Goal: Task Accomplishment & Management: Use online tool/utility

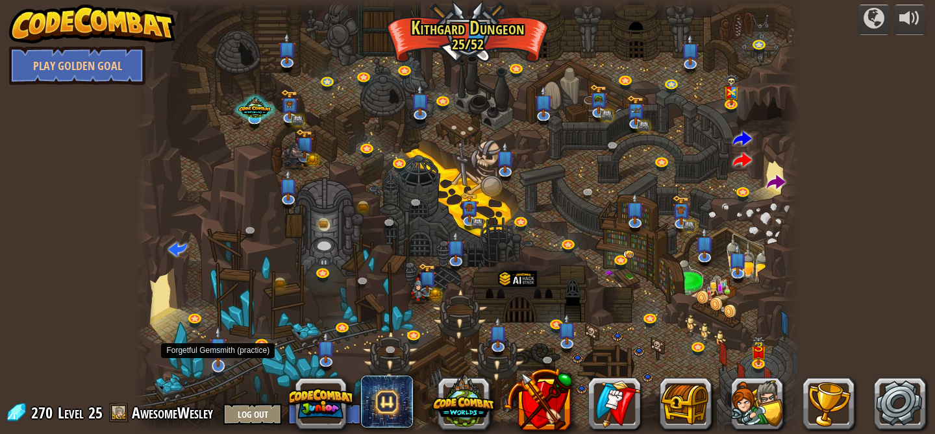
click at [217, 364] on img at bounding box center [218, 347] width 18 height 42
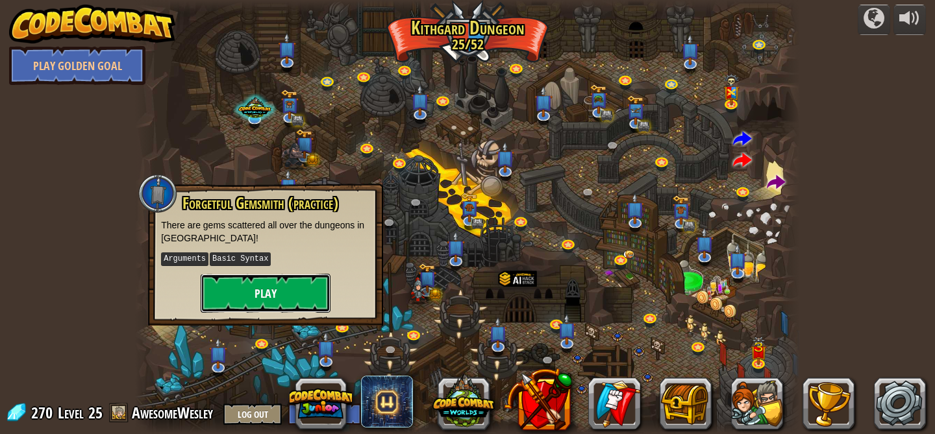
click at [264, 293] on button "Play" at bounding box center [266, 293] width 130 height 39
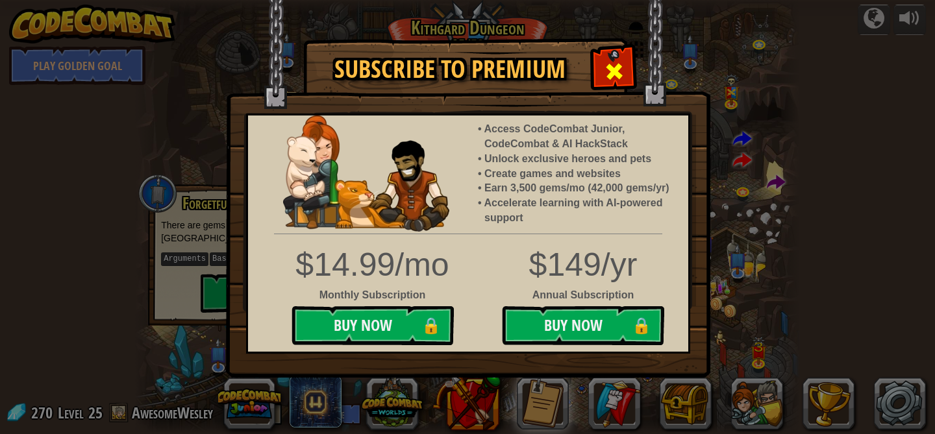
click at [602, 71] on div at bounding box center [613, 69] width 41 height 41
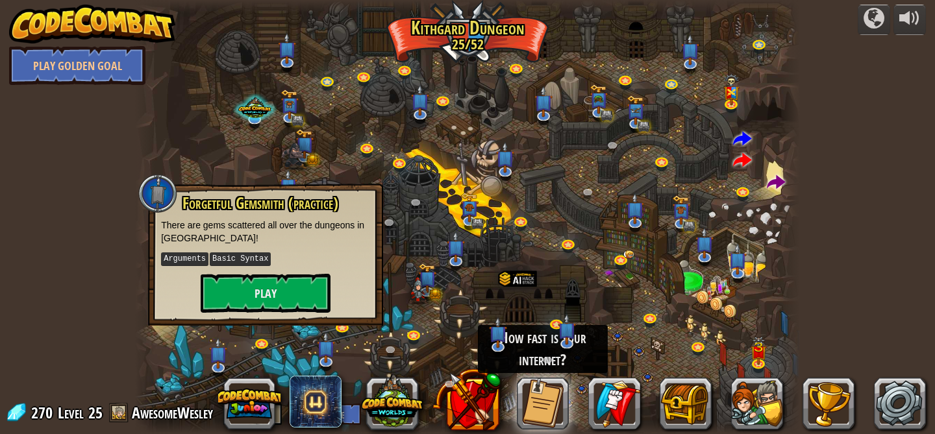
click at [397, 234] on div at bounding box center [467, 217] width 665 height 434
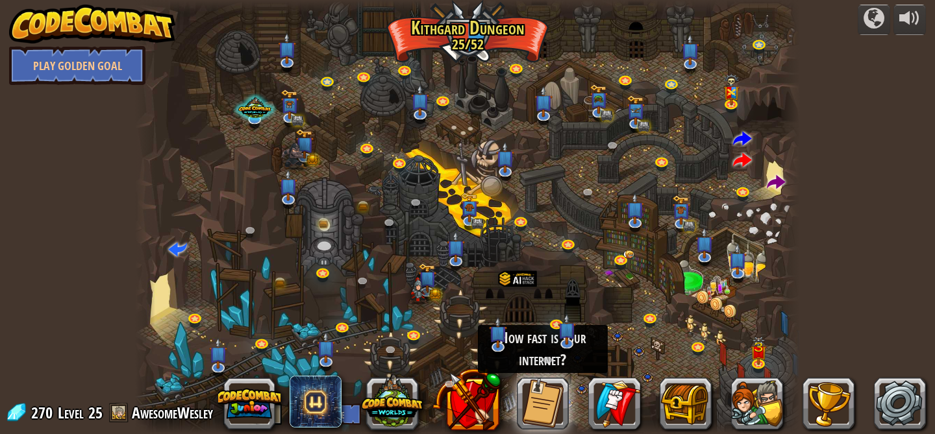
scroll to position [1, 0]
click at [538, 408] on button at bounding box center [543, 403] width 52 height 52
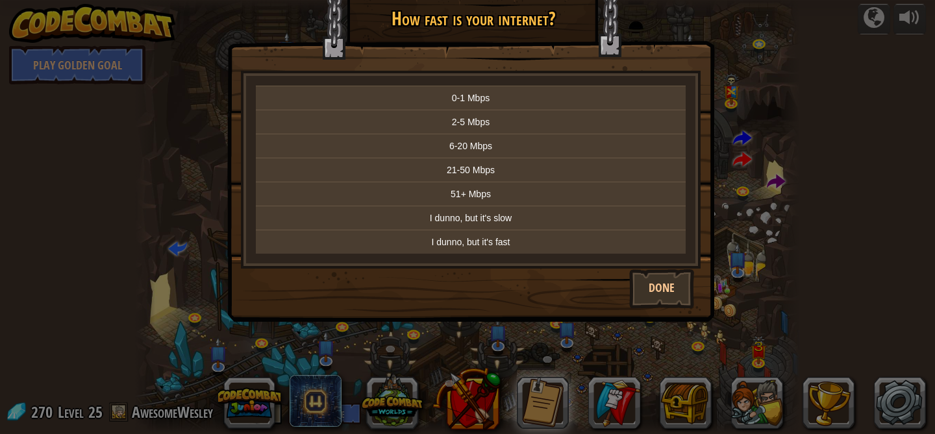
click at [538, 408] on div "× How fast is your internet? 0-1 Mbps 2-5 Mbps 6-20 Mbps 21-50 Mbps 51+ Mbps I …" at bounding box center [467, 217] width 935 height 434
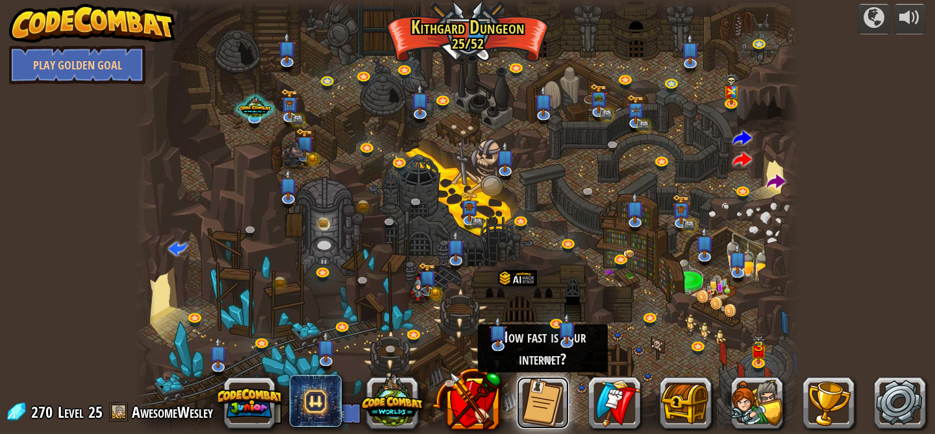
click at [538, 408] on button at bounding box center [543, 403] width 52 height 52
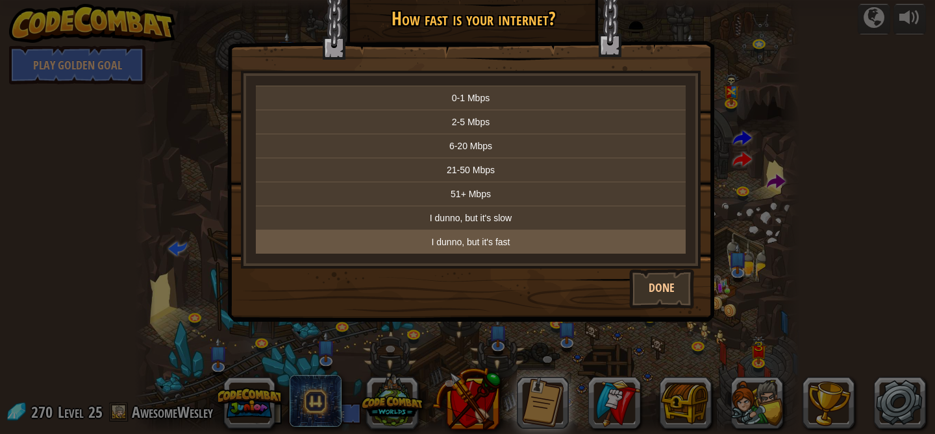
click at [533, 240] on p "I dunno, but it's fast" at bounding box center [470, 242] width 419 height 13
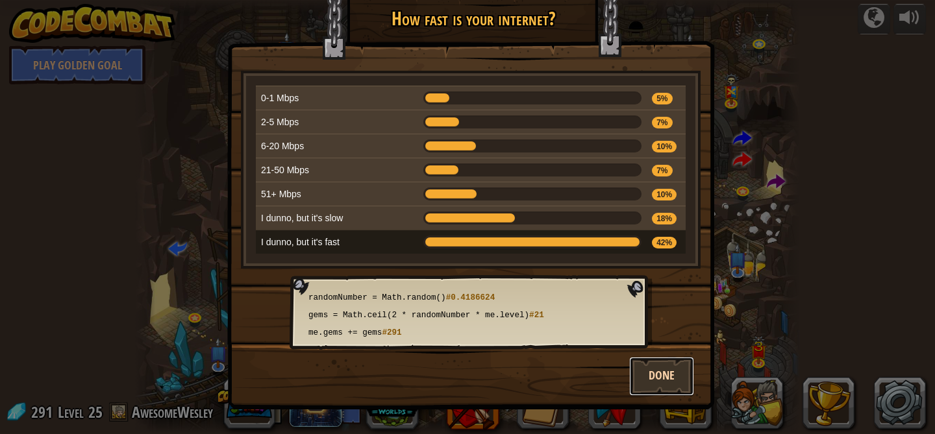
click at [654, 378] on button "Done" at bounding box center [661, 376] width 65 height 39
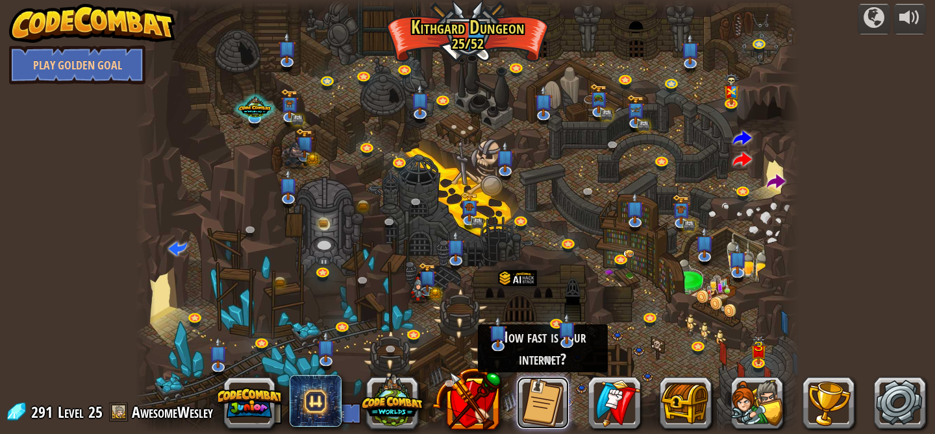
click at [534, 398] on button at bounding box center [543, 403] width 52 height 52
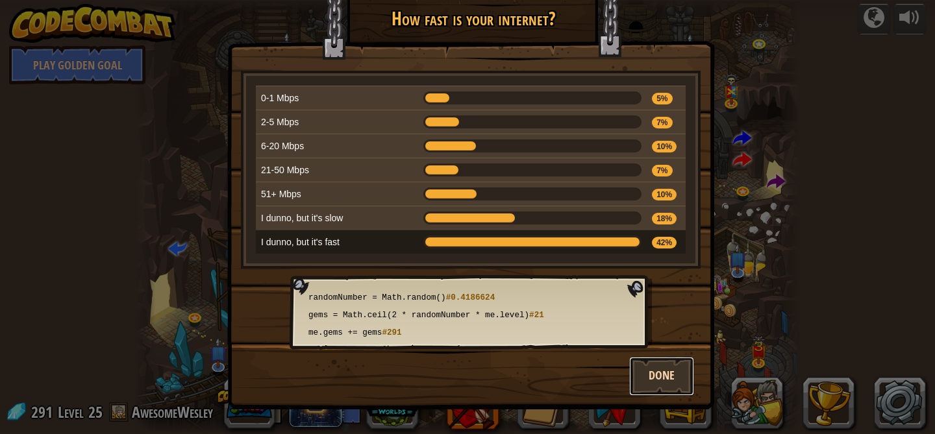
click at [656, 379] on button "Done" at bounding box center [661, 376] width 65 height 39
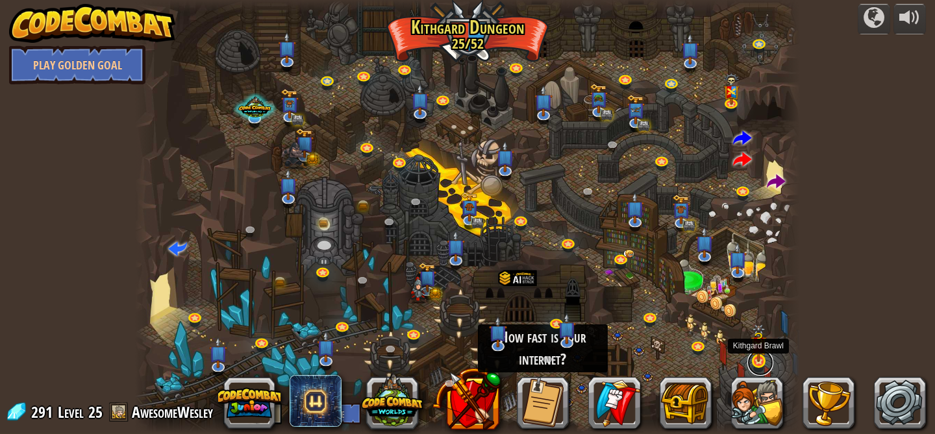
click at [763, 365] on link at bounding box center [760, 363] width 26 height 26
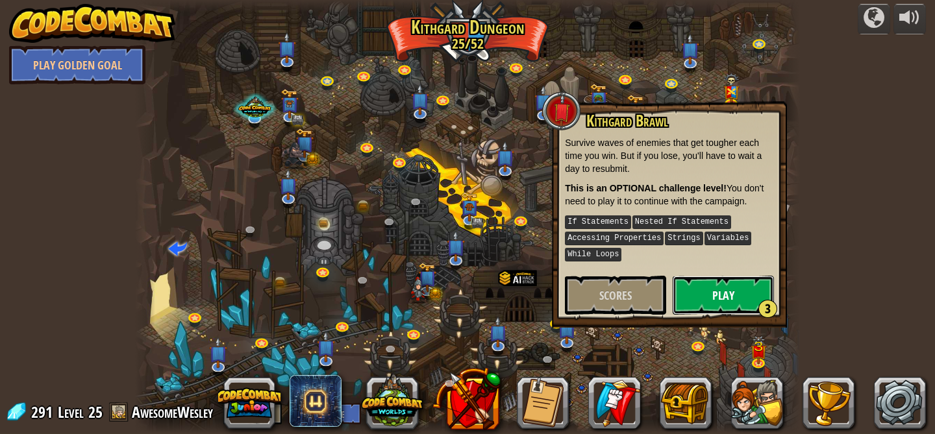
click at [720, 295] on button "Play 3" at bounding box center [722, 295] width 101 height 39
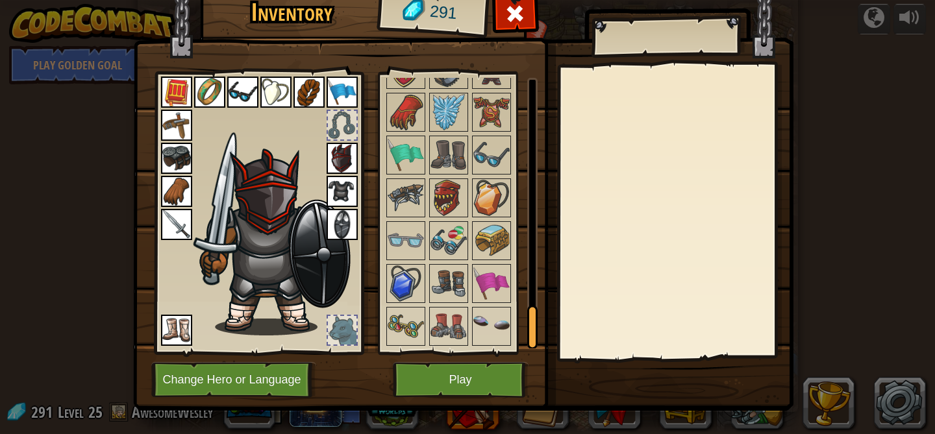
scroll to position [1551, 0]
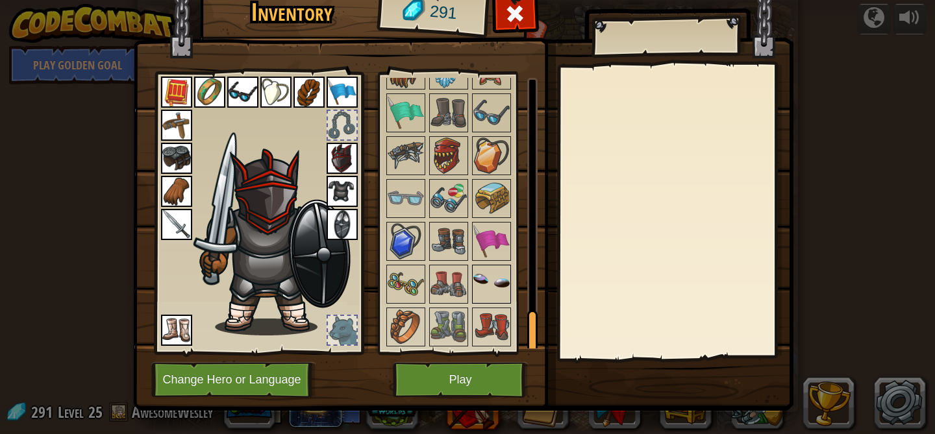
click at [494, 286] on img at bounding box center [491, 284] width 36 height 36
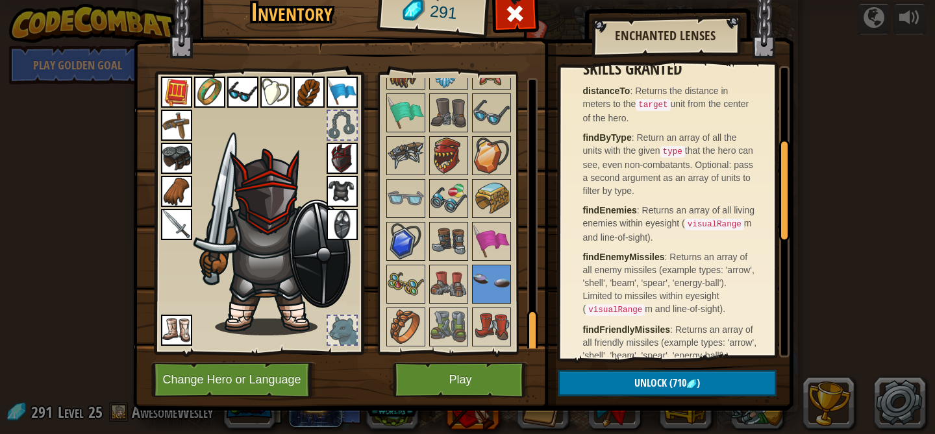
scroll to position [214, 0]
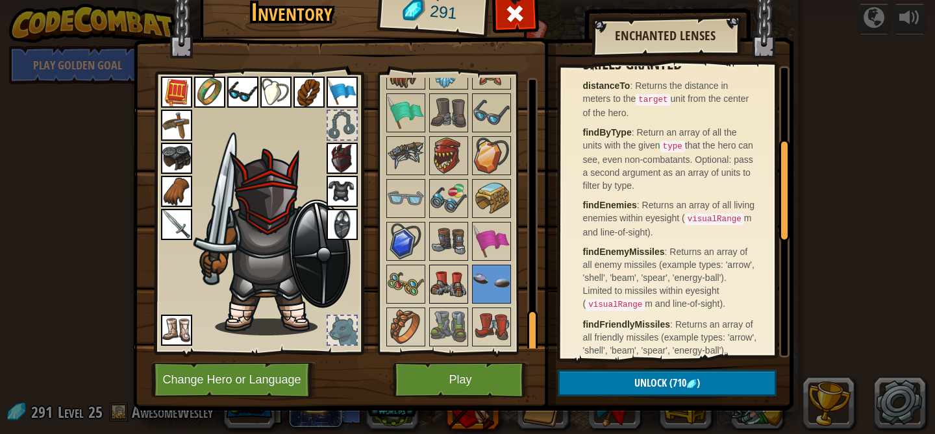
click at [457, 297] on img at bounding box center [448, 284] width 36 height 36
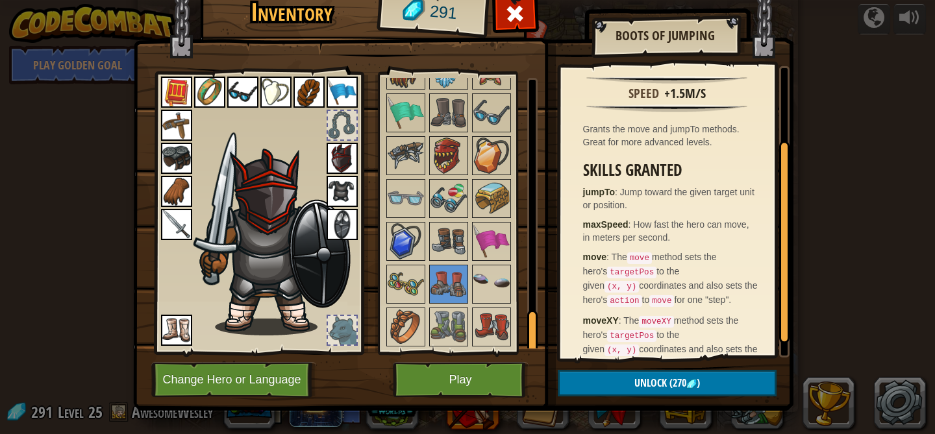
scroll to position [136, 0]
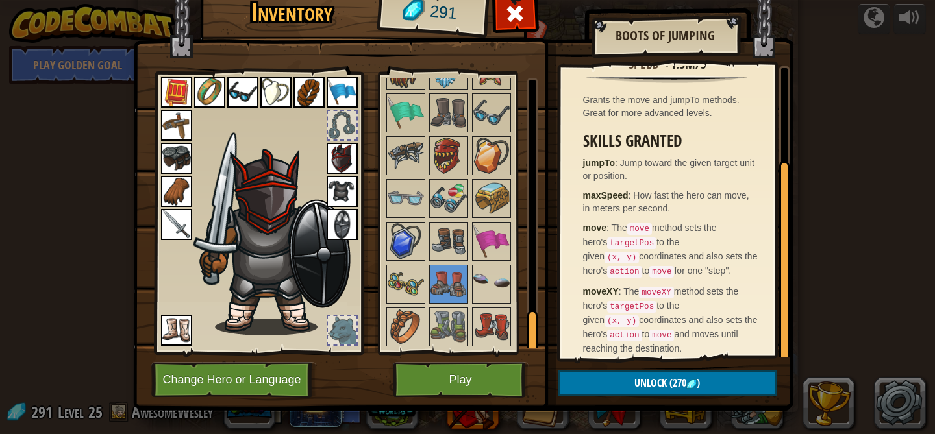
click at [172, 339] on img at bounding box center [176, 330] width 31 height 31
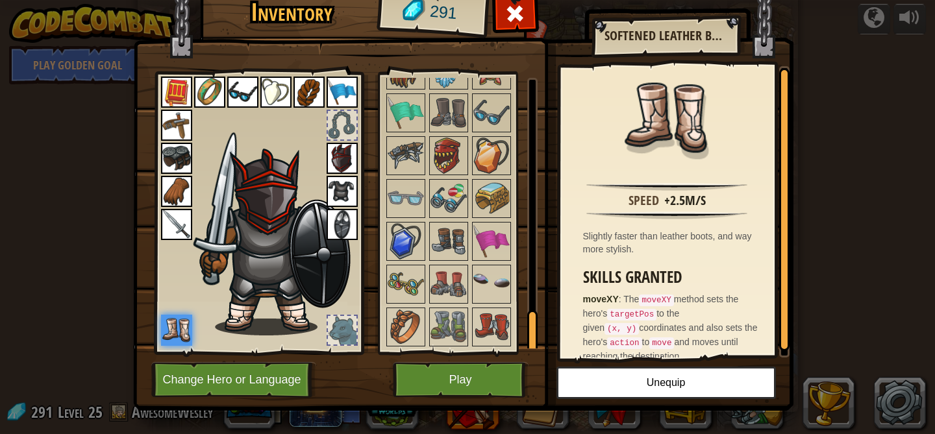
scroll to position [13, 0]
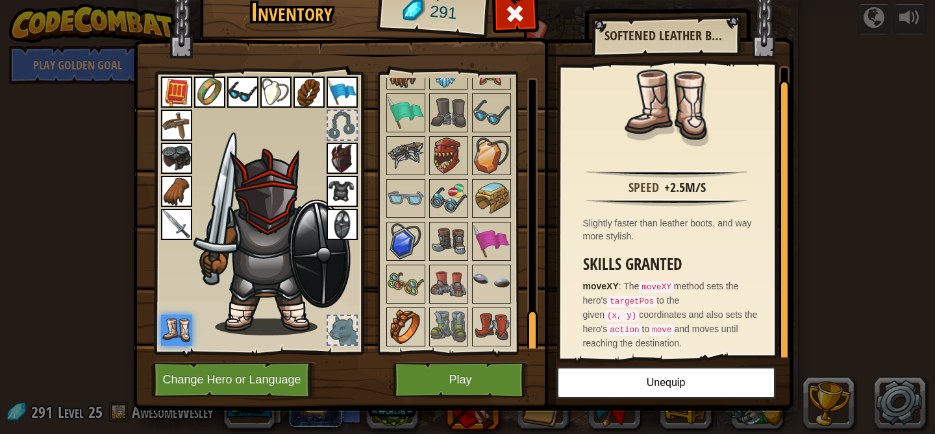
click at [404, 316] on img at bounding box center [405, 327] width 36 height 36
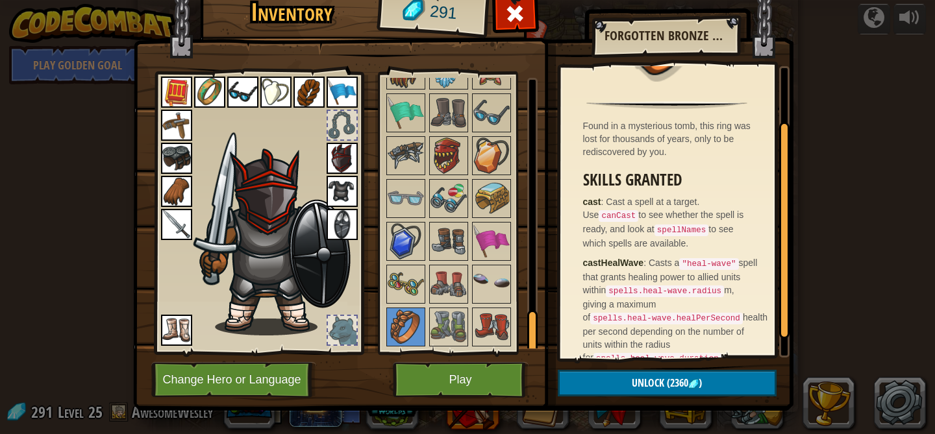
scroll to position [108, 0]
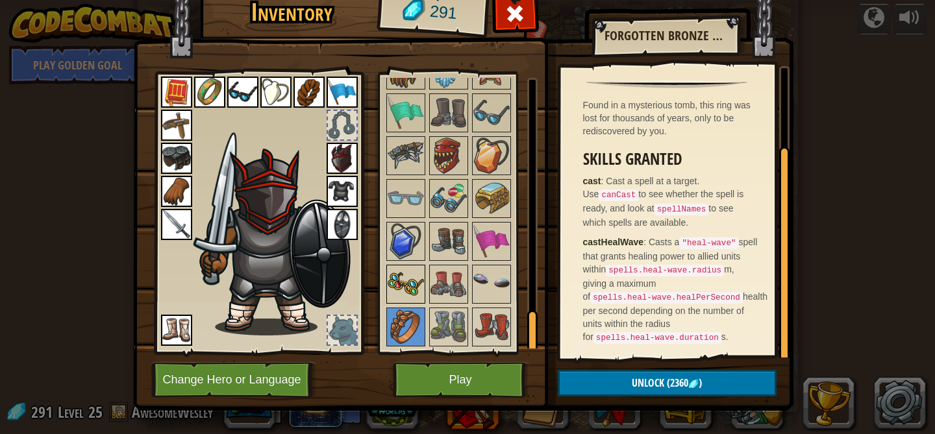
click at [394, 301] on img at bounding box center [405, 284] width 36 height 36
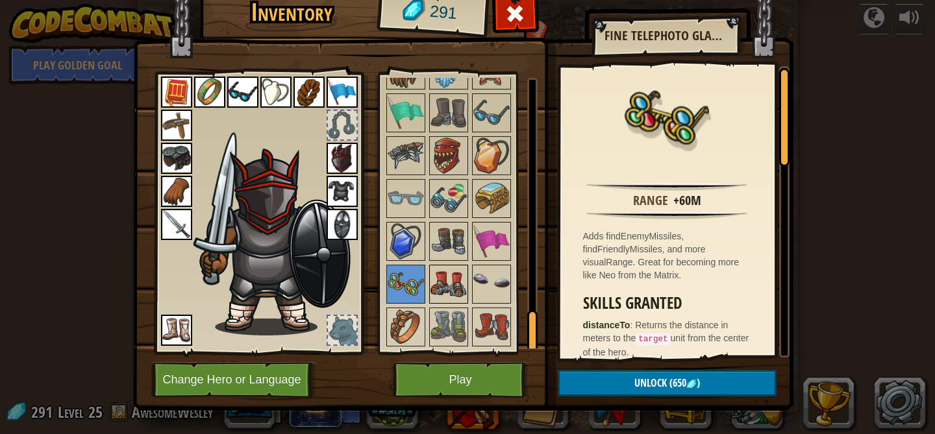
click at [453, 277] on img at bounding box center [448, 284] width 36 height 36
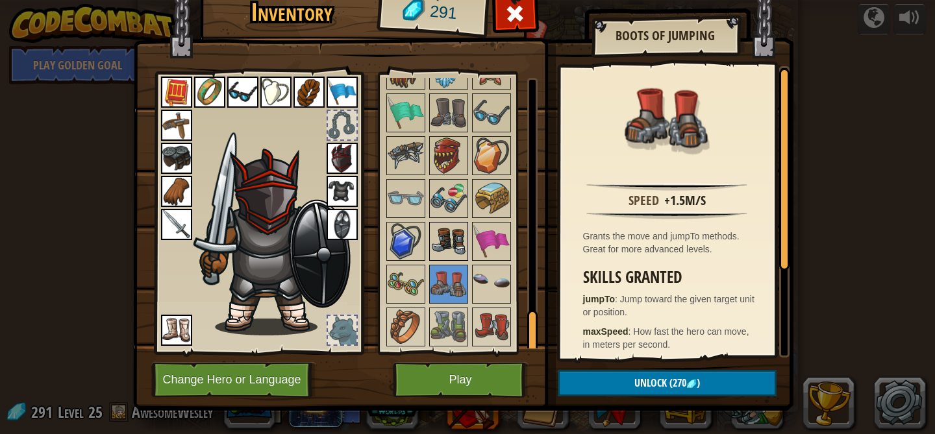
click at [454, 230] on img at bounding box center [448, 241] width 36 height 36
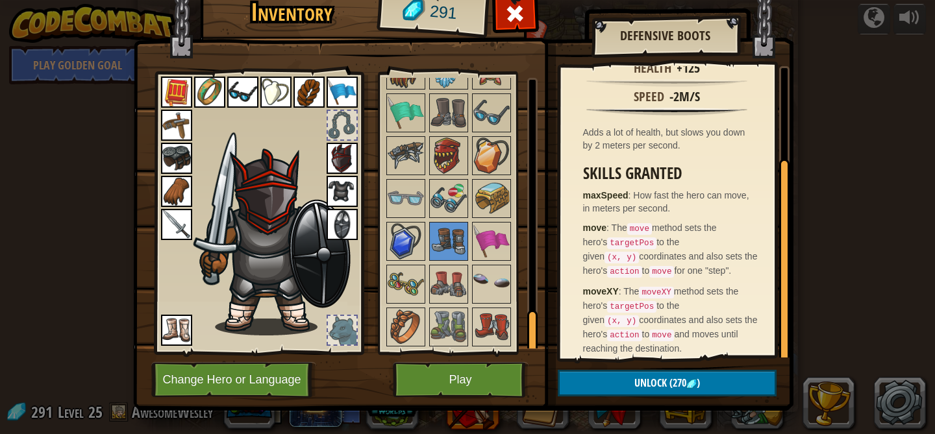
scroll to position [131, 0]
click at [474, 204] on img at bounding box center [491, 198] width 36 height 36
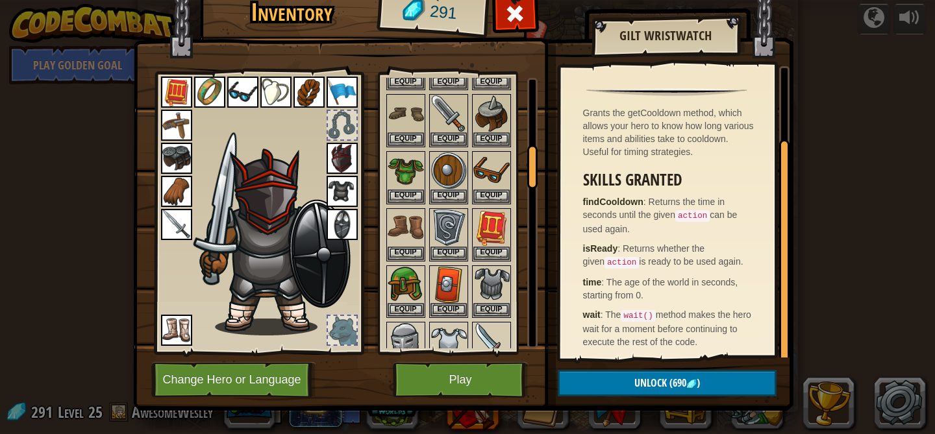
scroll to position [0, 0]
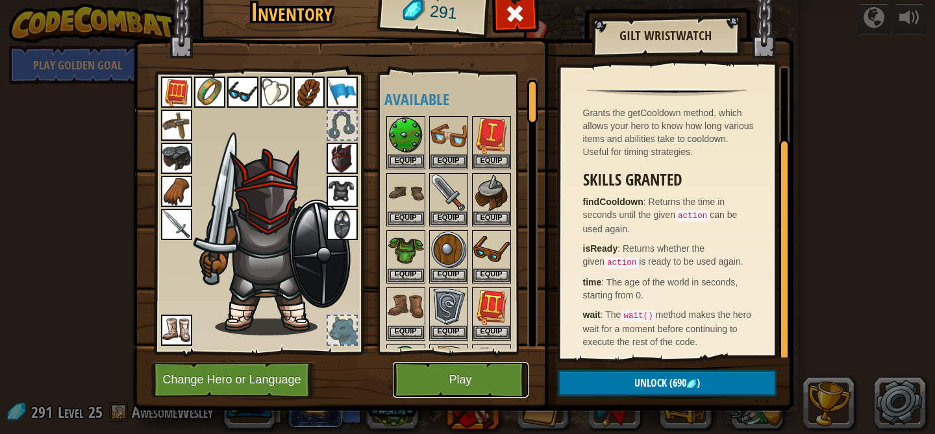
click at [454, 381] on button "Play" at bounding box center [461, 380] width 136 height 36
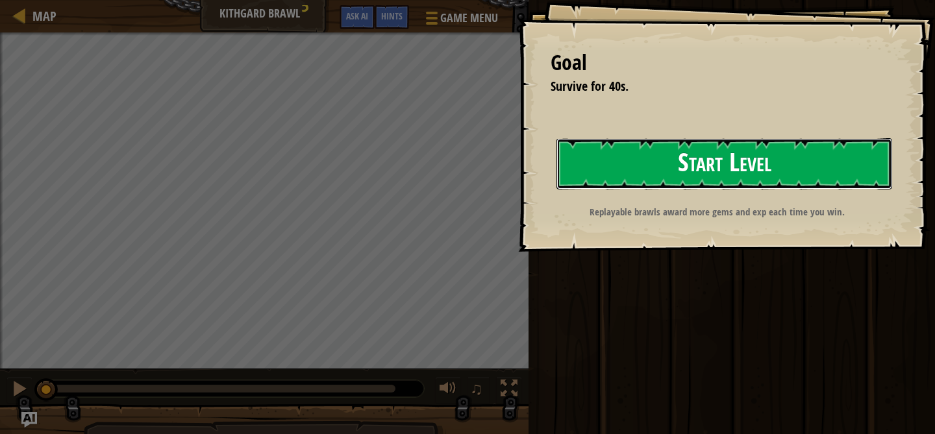
click at [620, 162] on button "Start Level" at bounding box center [724, 163] width 336 height 51
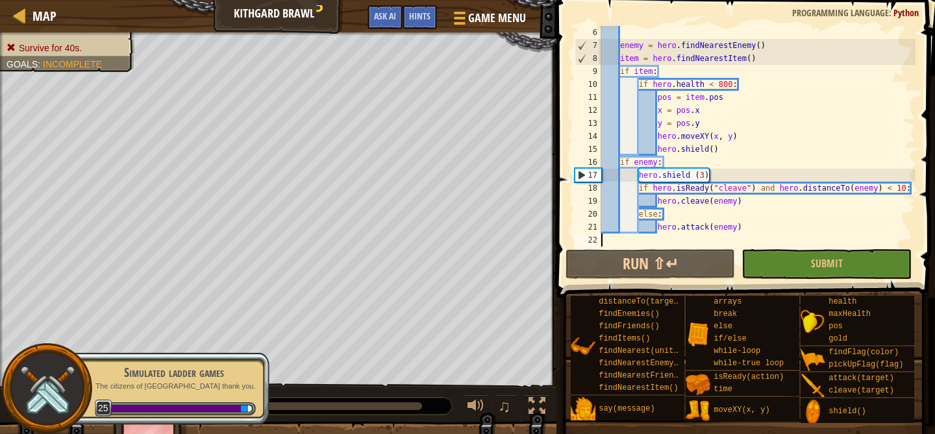
scroll to position [65, 0]
click at [766, 262] on button "Submit" at bounding box center [825, 264] width 169 height 30
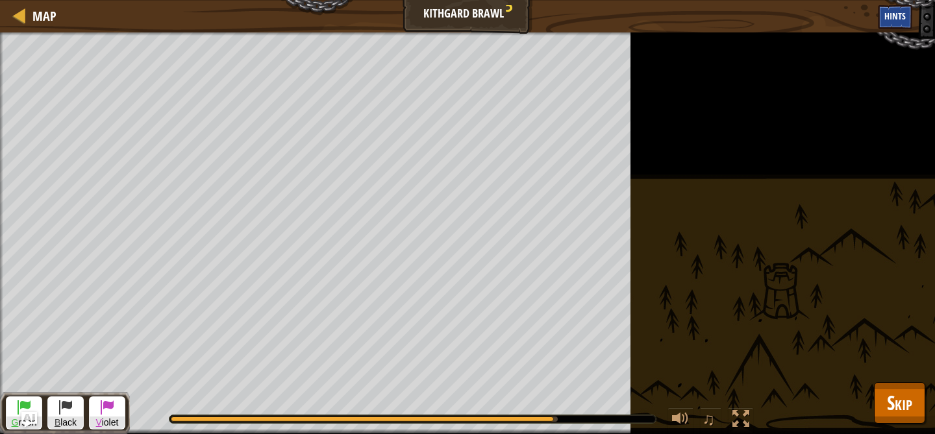
click at [897, 14] on span "Hints" at bounding box center [894, 16] width 21 height 12
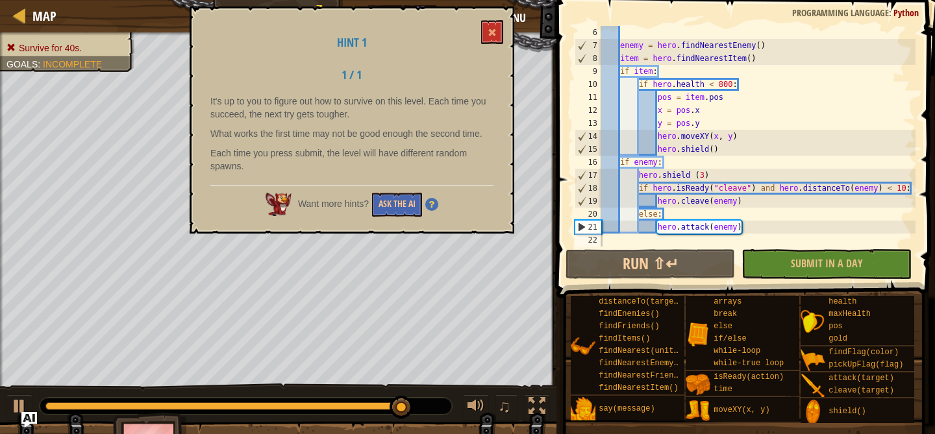
click at [435, 208] on img at bounding box center [431, 204] width 13 height 13
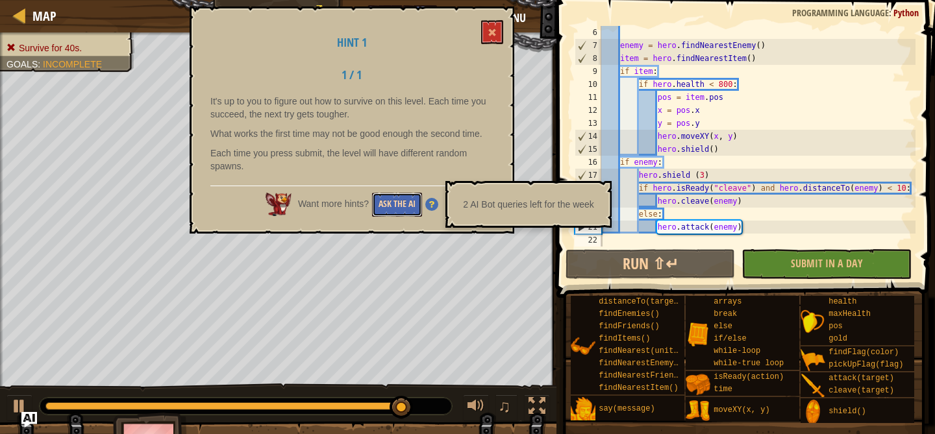
click at [401, 204] on button "Ask the AI" at bounding box center [397, 205] width 50 height 24
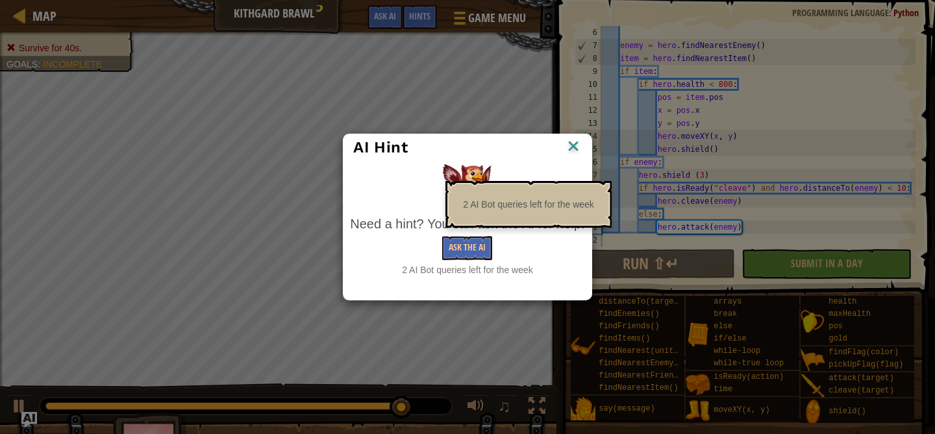
click at [502, 153] on div "AI Hint" at bounding box center [467, 147] width 228 height 19
click at [464, 247] on button "Ask the AI" at bounding box center [467, 248] width 50 height 24
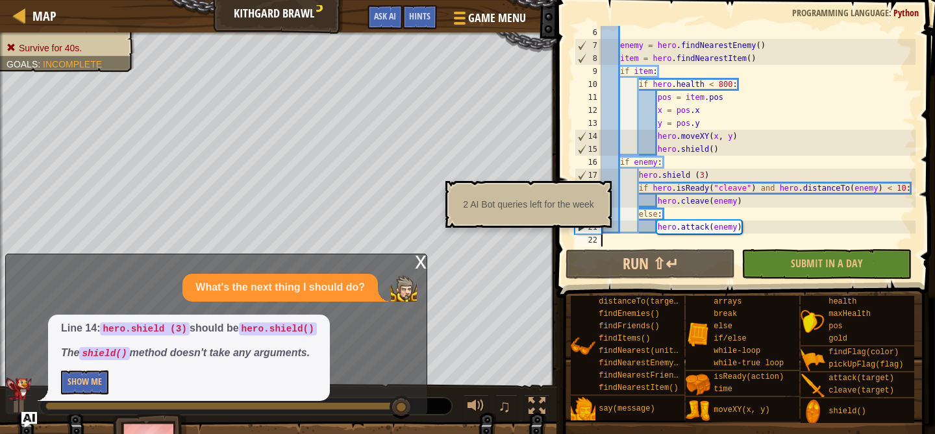
click at [704, 173] on div "enemy = hero . findNearestEnemy ( ) item = hero . findNearestItem ( ) if item :…" at bounding box center [756, 149] width 317 height 247
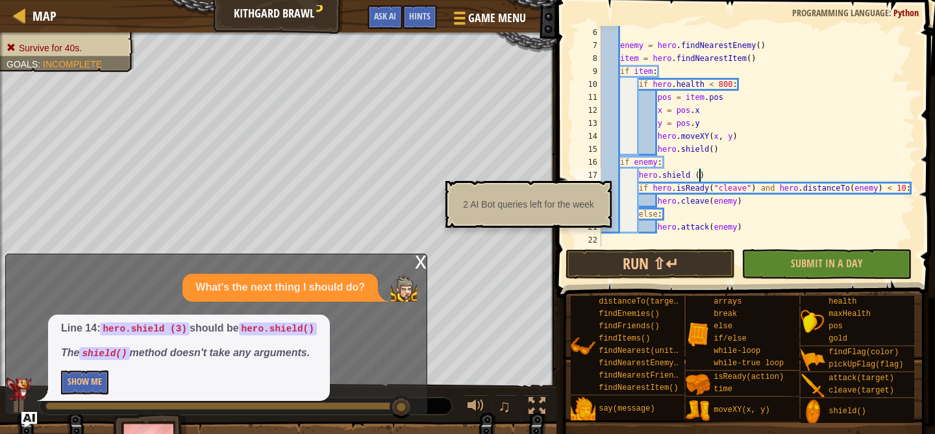
click at [541, 187] on div "2 AI Bot queries left for the week" at bounding box center [528, 204] width 166 height 47
click at [69, 386] on button "Show Me" at bounding box center [84, 383] width 47 height 24
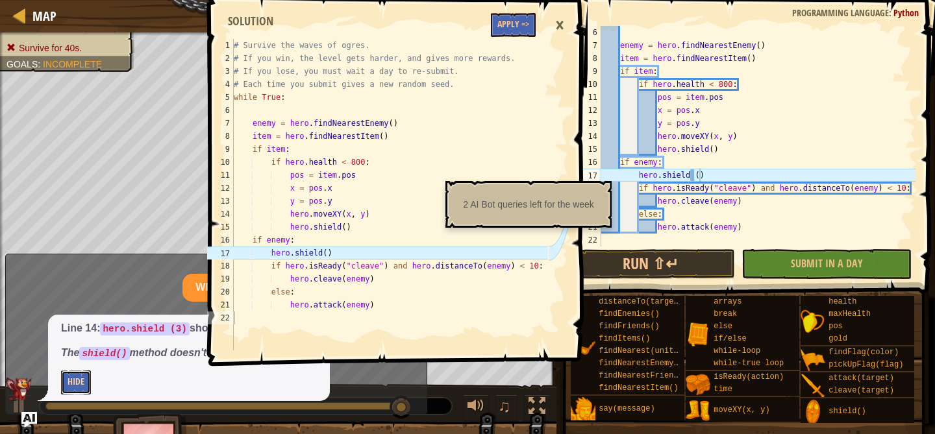
click at [69, 386] on button "Hide" at bounding box center [76, 383] width 30 height 24
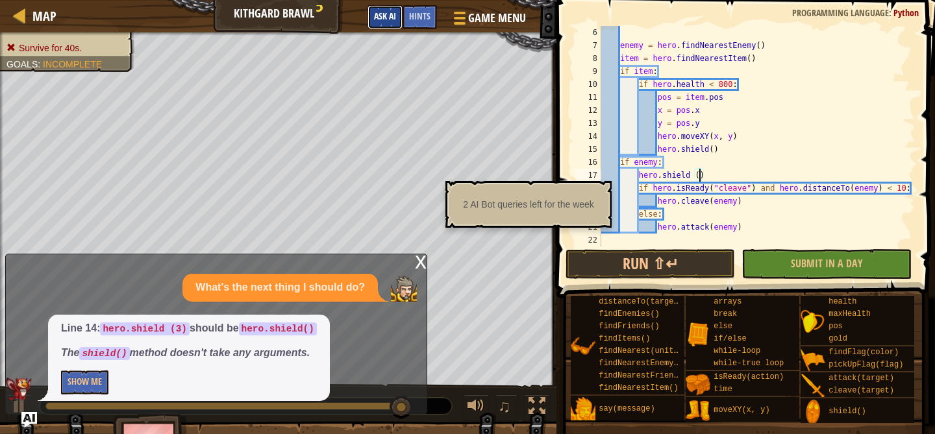
click at [380, 15] on span "Ask AI" at bounding box center [385, 16] width 22 height 12
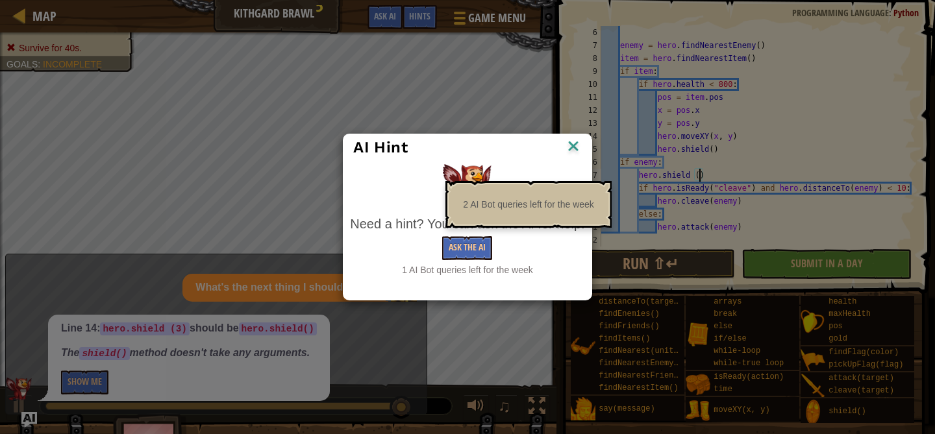
click at [380, 16] on div "AI Hint Need a hint? You can ask the AI for help. Ask the AI 1 AI Bot queries l…" at bounding box center [467, 217] width 935 height 434
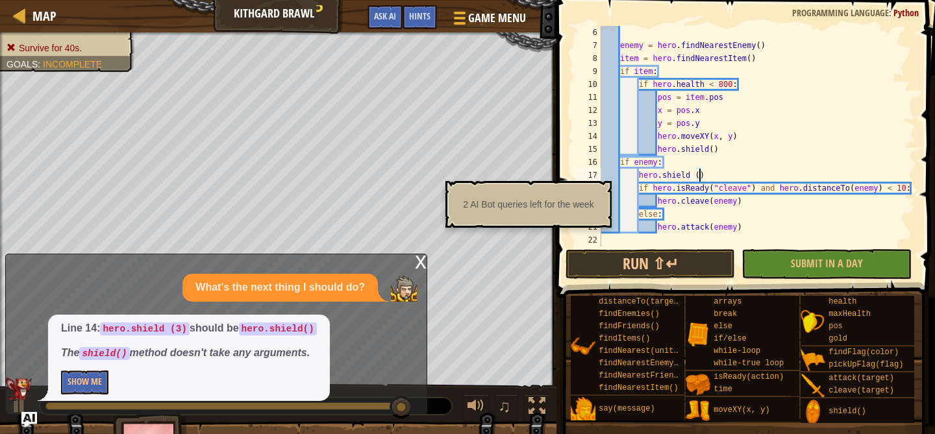
click at [535, 203] on div "2 AI Bot queries left for the week" at bounding box center [528, 204] width 149 height 25
click at [469, 0] on body "Map Kithgard Brawl 3 Game Menu Done Hints Ask AI 1 2 3 4 5 6 7 8 9 10 11 12 13 …" at bounding box center [467, 0] width 935 height 0
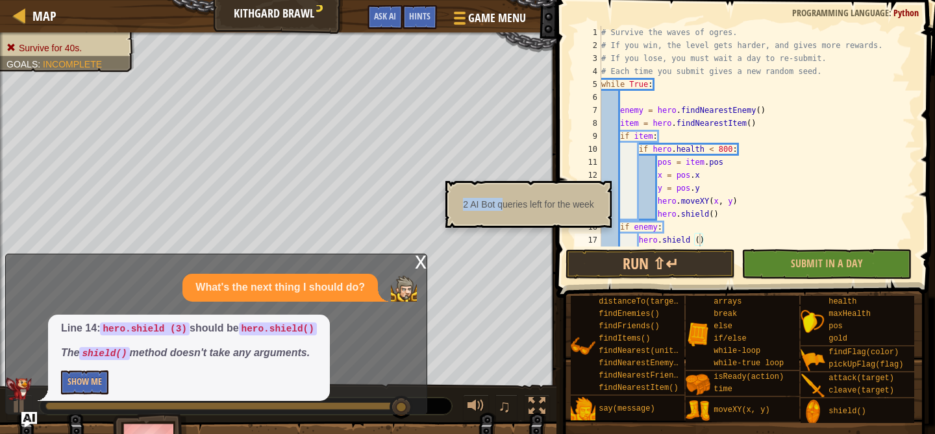
scroll to position [0, 0]
click at [715, 111] on div "# Survive the waves of ogres. # If you win, the level gets harder, and gives mo…" at bounding box center [756, 149] width 317 height 247
type textarea "enemy = hero.()"
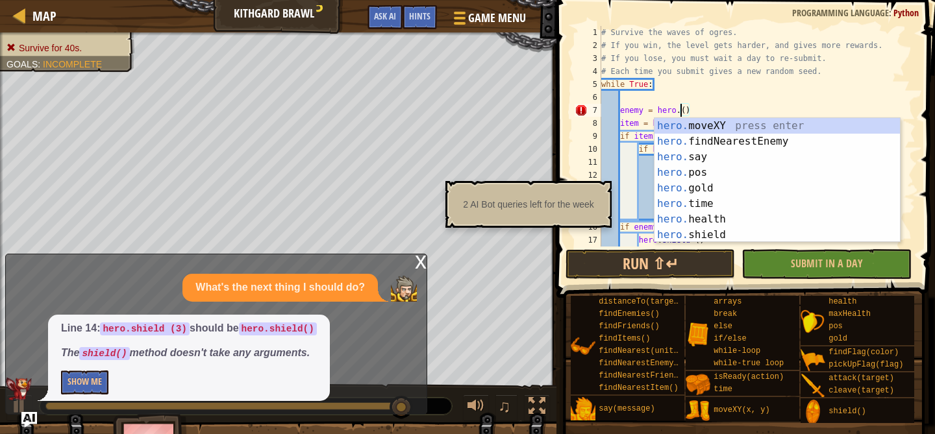
click at [742, 103] on div "# Survive the waves of ogres. # If you win, the level gets harder, and gives mo…" at bounding box center [756, 149] width 317 height 247
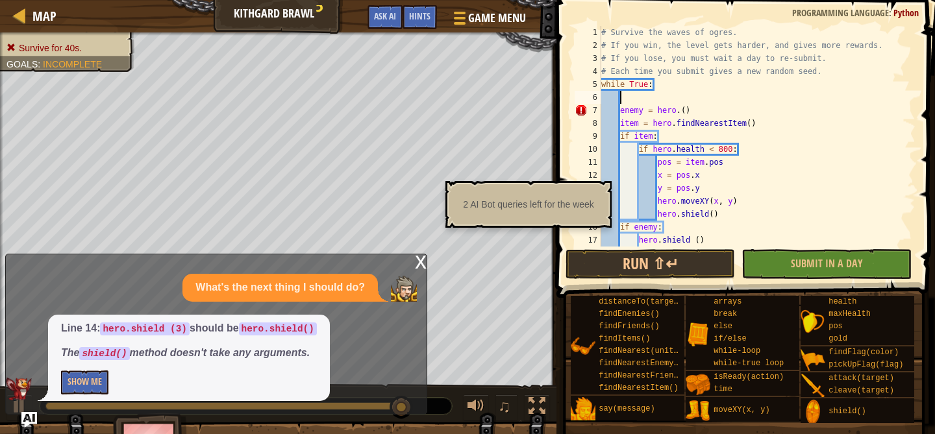
click at [713, 111] on div "# Survive the waves of ogres. # If you win, the level gets harder, and gives mo…" at bounding box center [756, 149] width 317 height 247
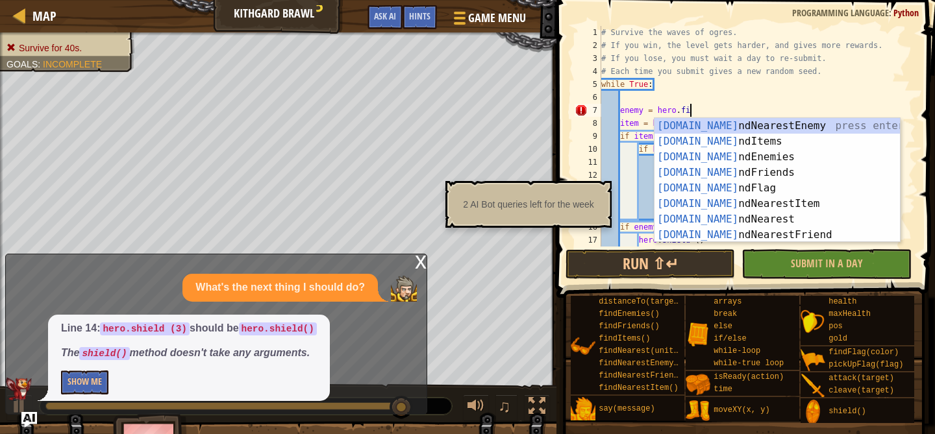
scroll to position [6, 7]
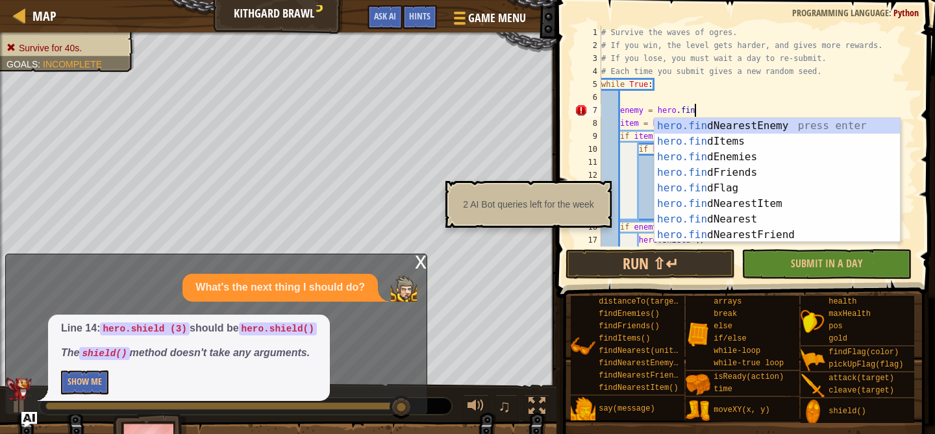
type textarea "enemy = hero.find"
click at [751, 123] on div "hero.find NearestEnemy press enter hero.find Items press enter hero.find Enemie…" at bounding box center [776, 196] width 245 height 156
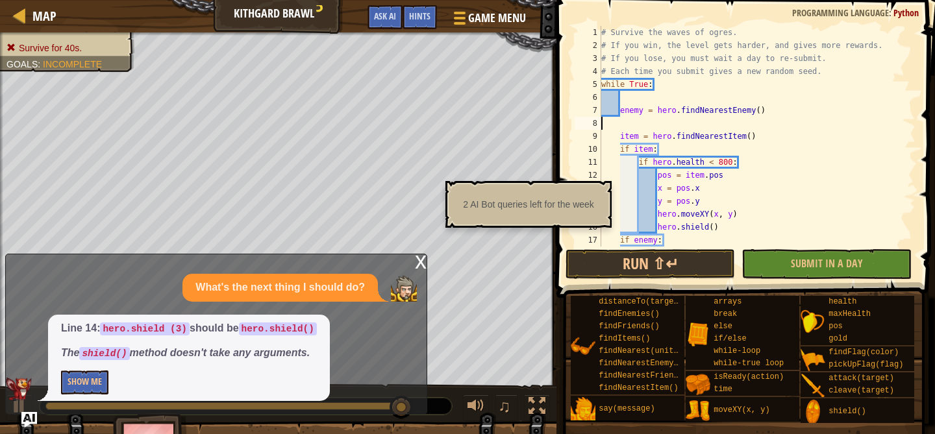
scroll to position [6, 0]
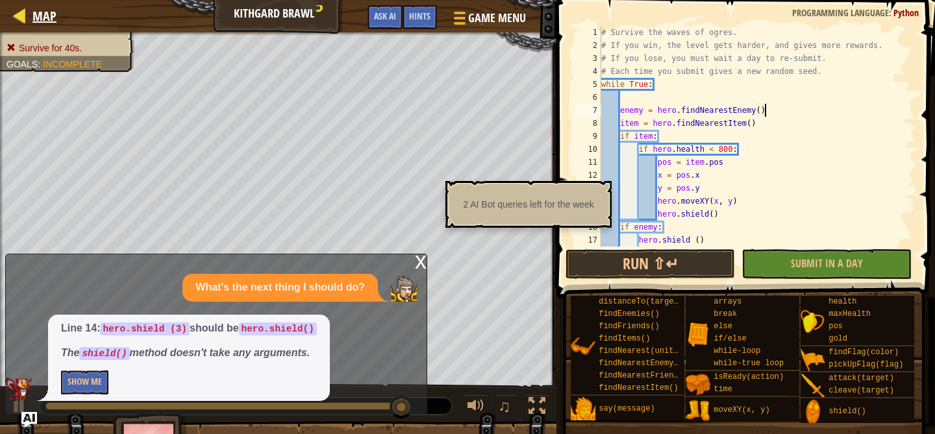
type textarea "enemy = hero.findNearestEnemy()"
click at [15, 13] on div at bounding box center [20, 15] width 16 height 16
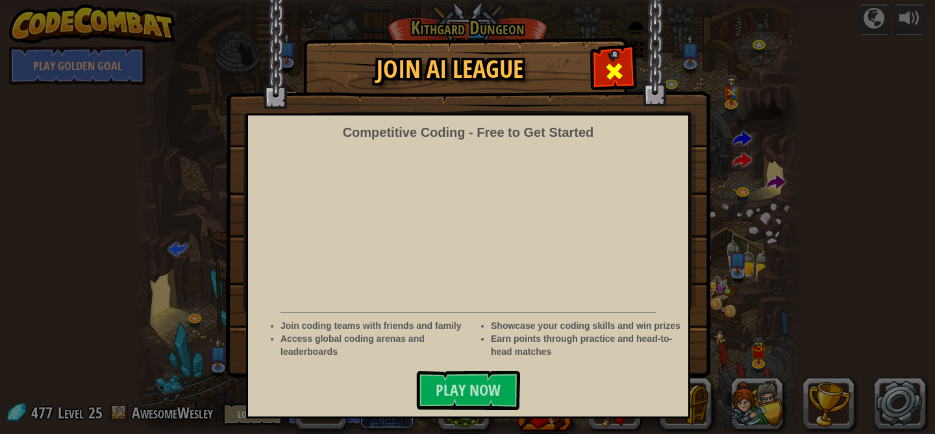
click at [600, 73] on div at bounding box center [613, 69] width 41 height 41
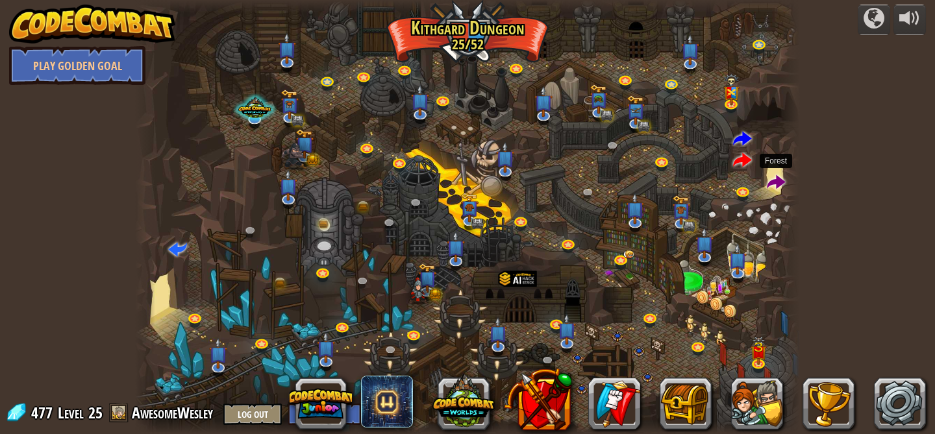
click at [778, 186] on span at bounding box center [776, 183] width 19 height 19
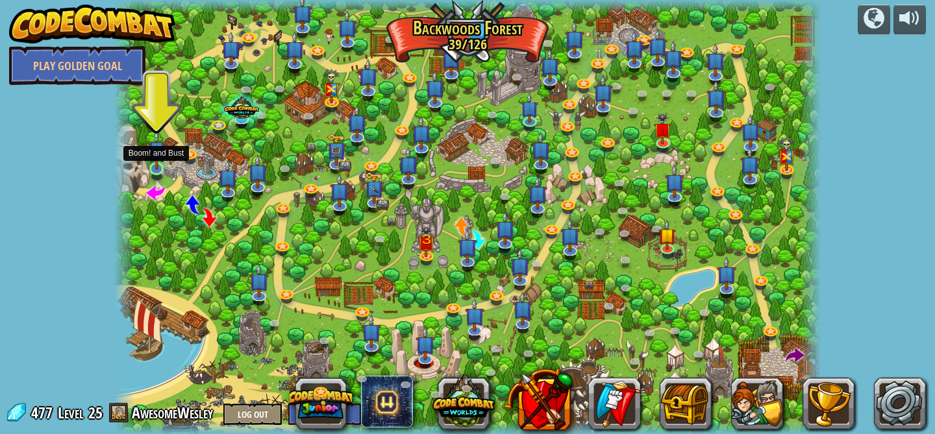
click at [159, 166] on img at bounding box center [157, 150] width 18 height 40
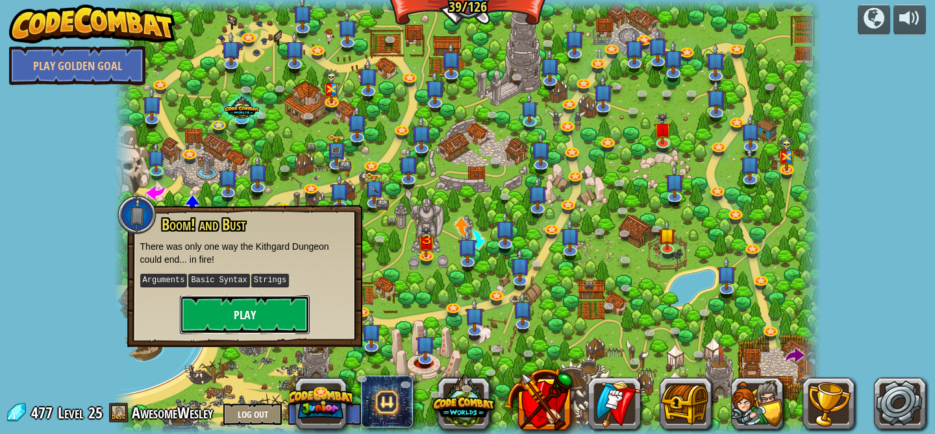
click at [238, 314] on button "Play" at bounding box center [245, 314] width 130 height 39
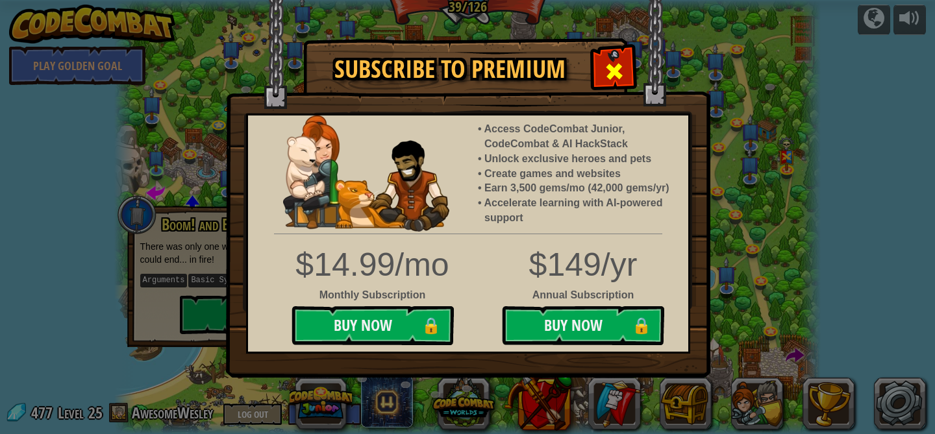
click at [609, 80] on span at bounding box center [614, 71] width 21 height 21
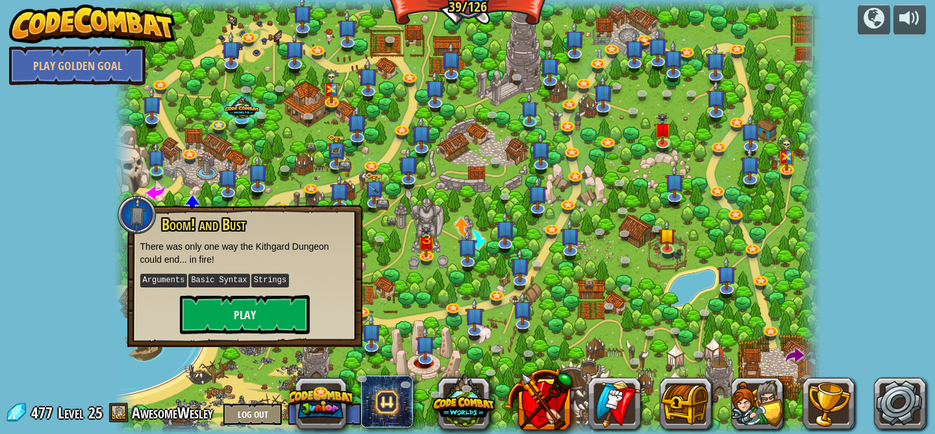
click at [215, 154] on div at bounding box center [467, 217] width 707 height 434
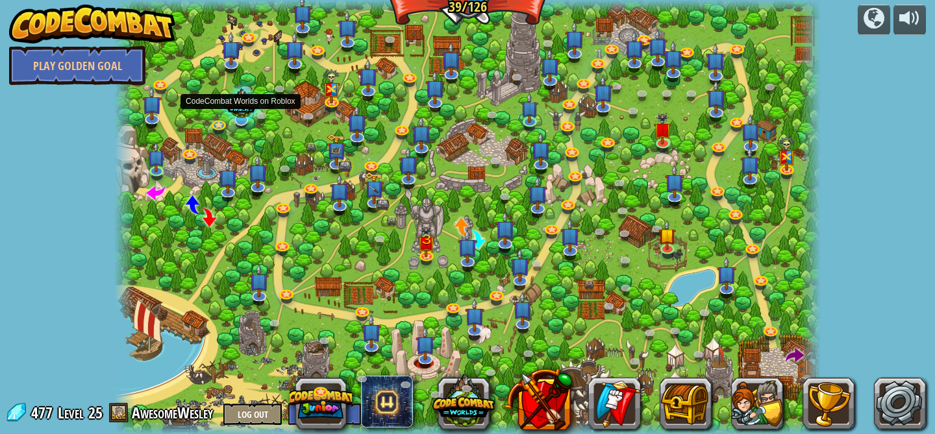
click at [248, 117] on div at bounding box center [240, 105] width 47 height 45
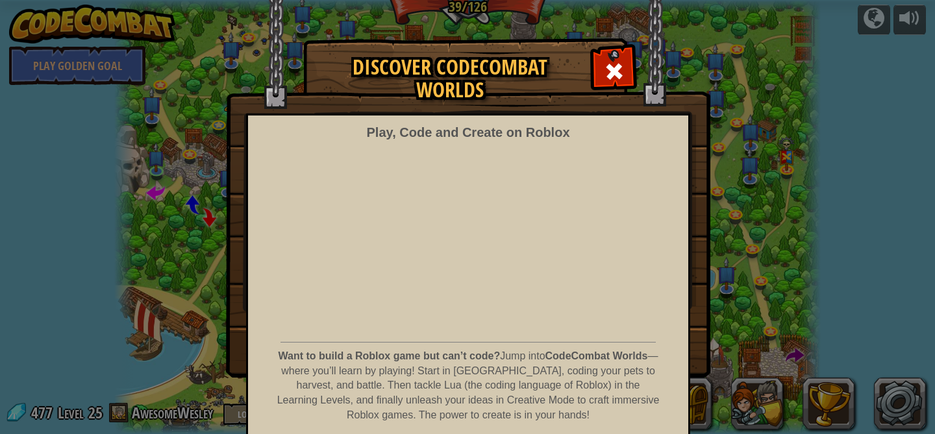
scroll to position [49, 0]
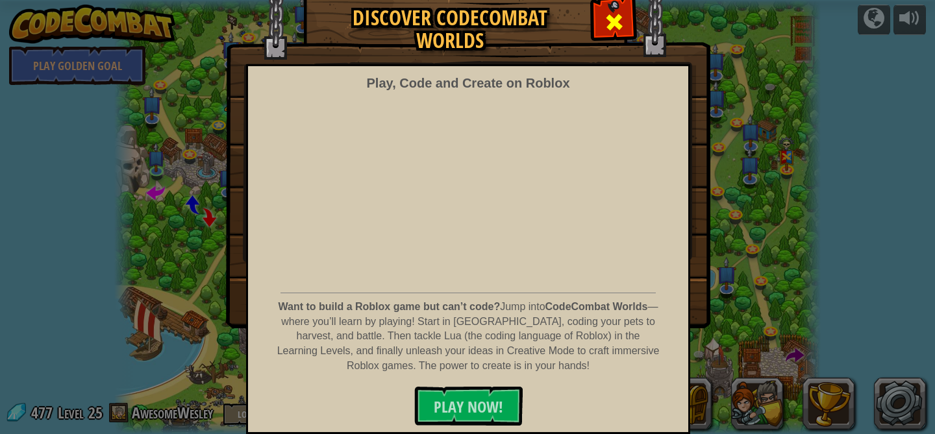
click at [615, 31] on span at bounding box center [614, 22] width 21 height 21
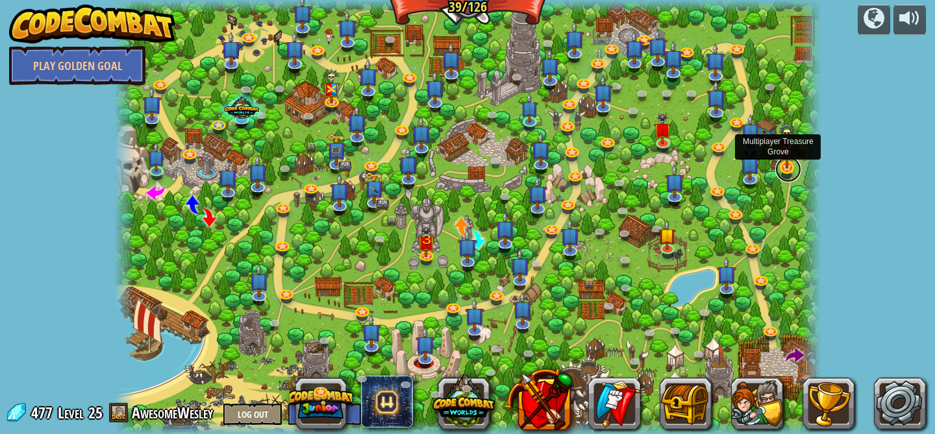
click at [789, 169] on link at bounding box center [788, 169] width 26 height 26
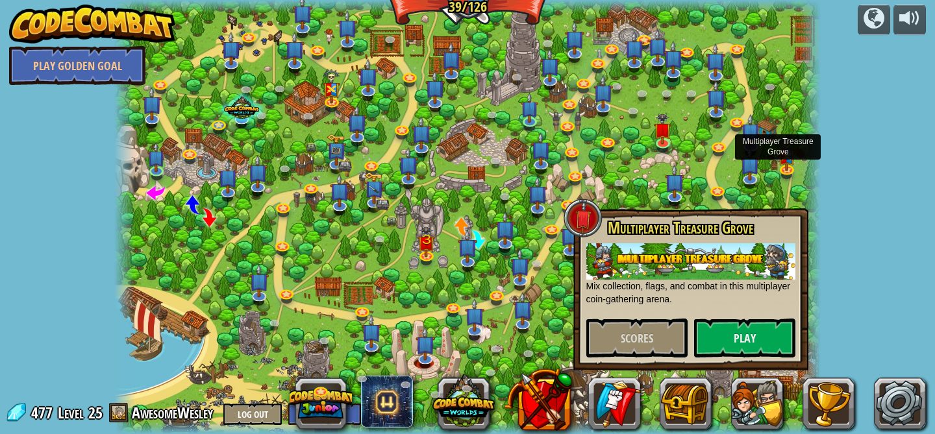
click at [799, 175] on div "Backwoods Ambush (practice) Conditionally ambush some ogre sentries in the back…" at bounding box center [467, 217] width 707 height 434
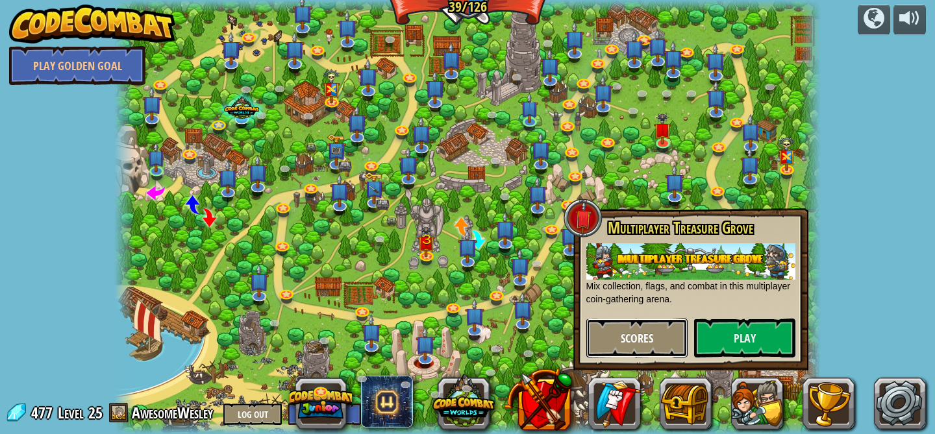
click at [658, 328] on button "Scores" at bounding box center [636, 338] width 101 height 39
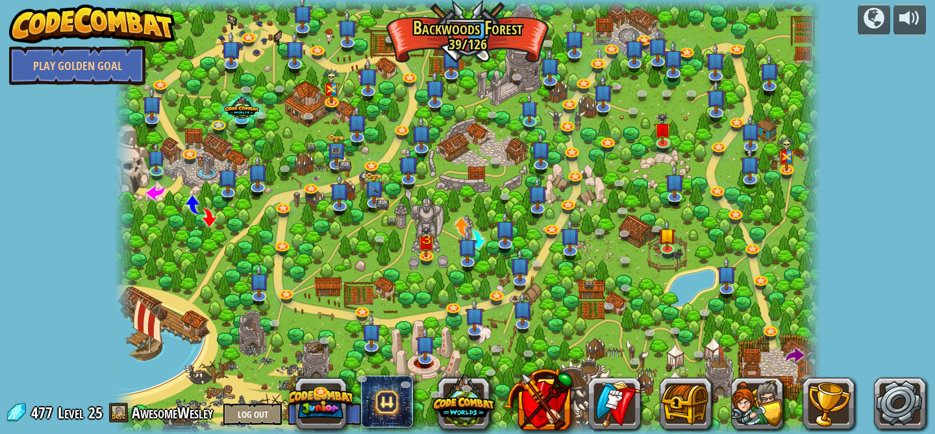
scroll to position [1, 0]
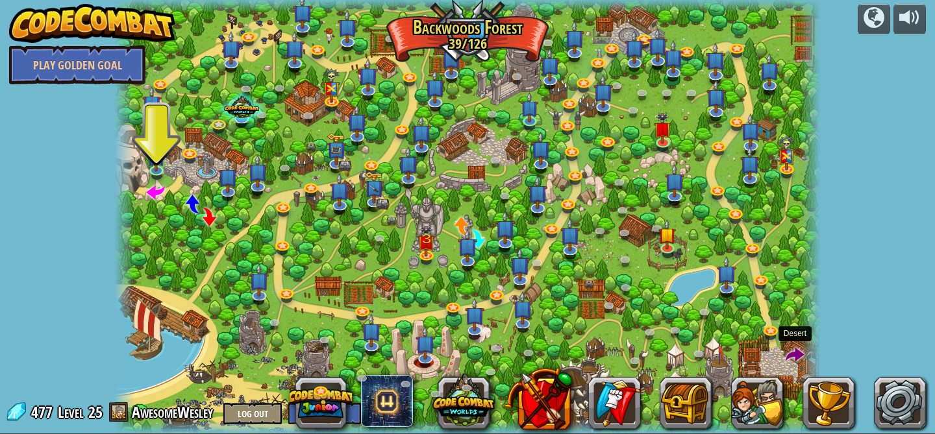
click at [798, 356] on span at bounding box center [794, 356] width 19 height 19
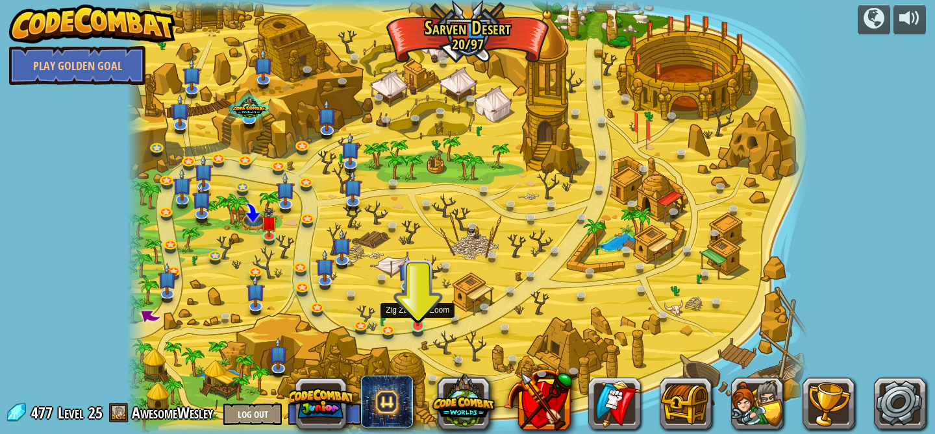
click at [418, 323] on img at bounding box center [418, 308] width 17 height 38
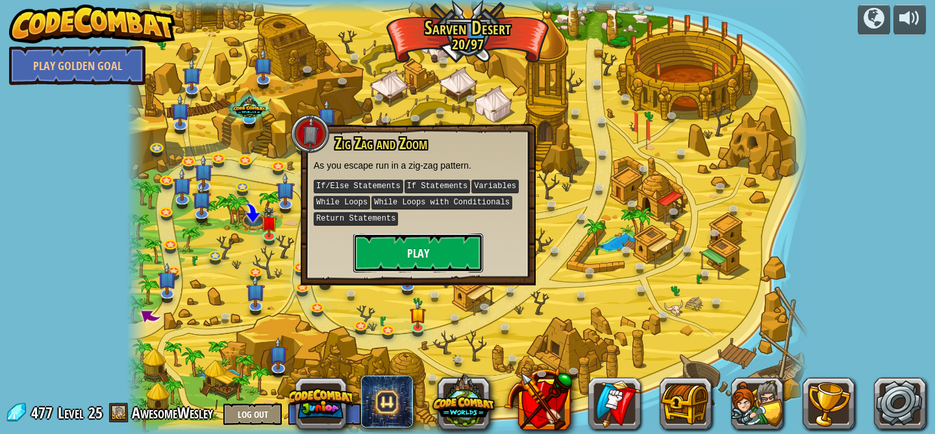
click at [458, 248] on button "Play" at bounding box center [418, 253] width 130 height 39
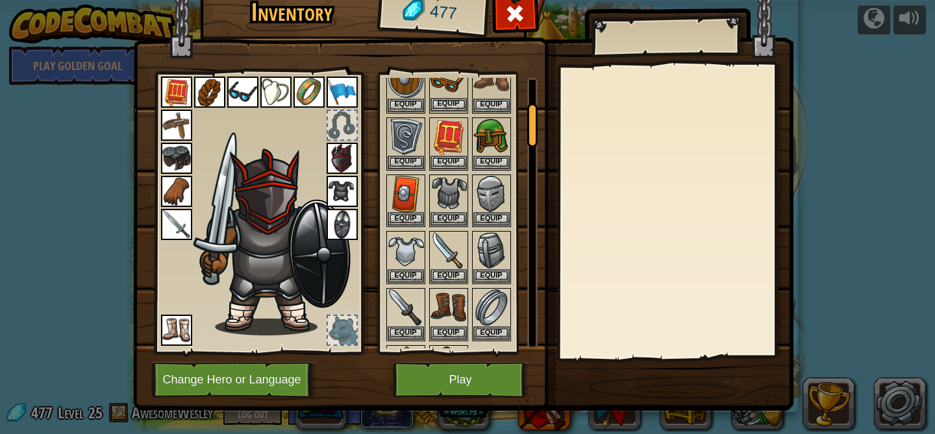
scroll to position [186, 0]
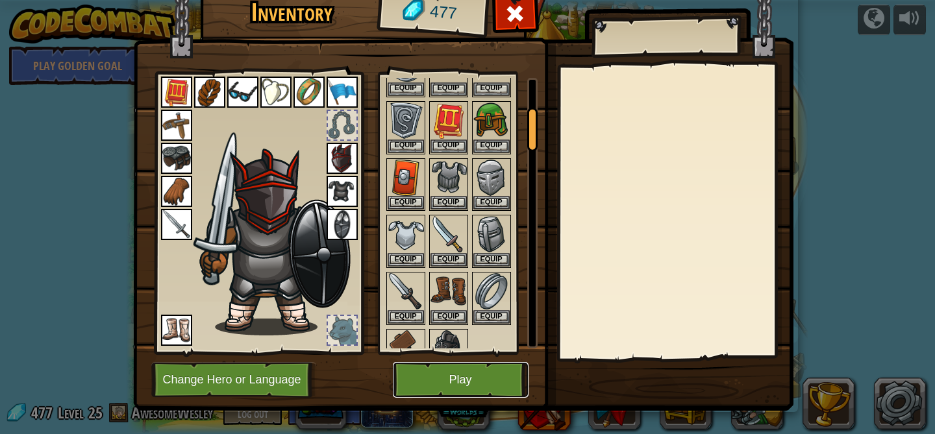
click at [467, 384] on button "Play" at bounding box center [461, 380] width 136 height 36
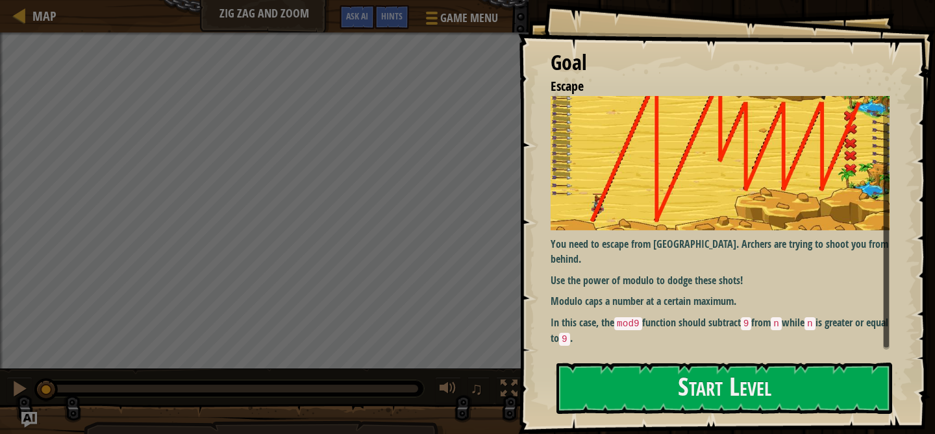
scroll to position [34, 0]
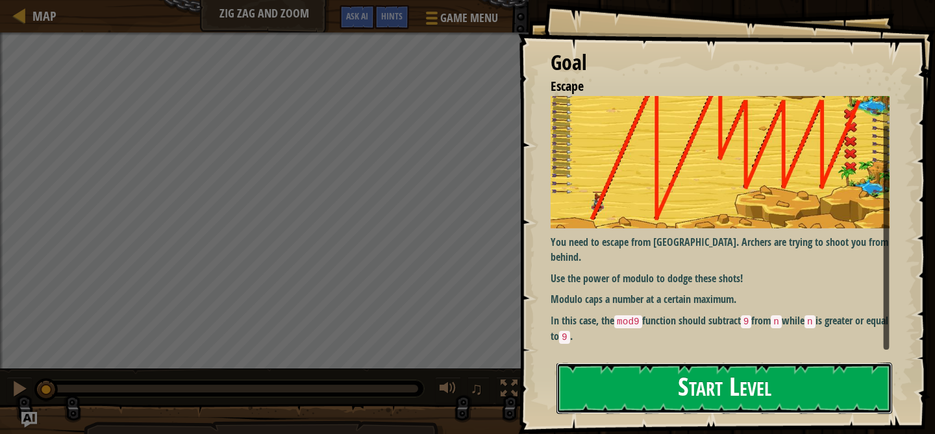
click at [663, 389] on button "Start Level" at bounding box center [724, 388] width 336 height 51
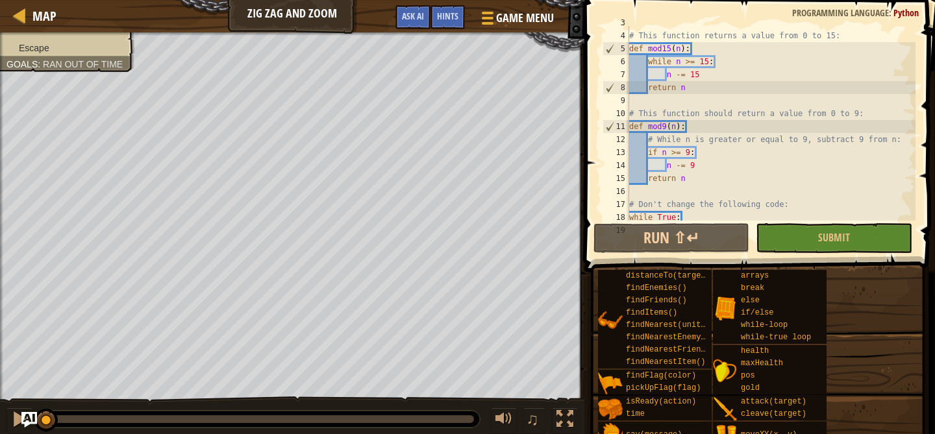
scroll to position [43, 0]
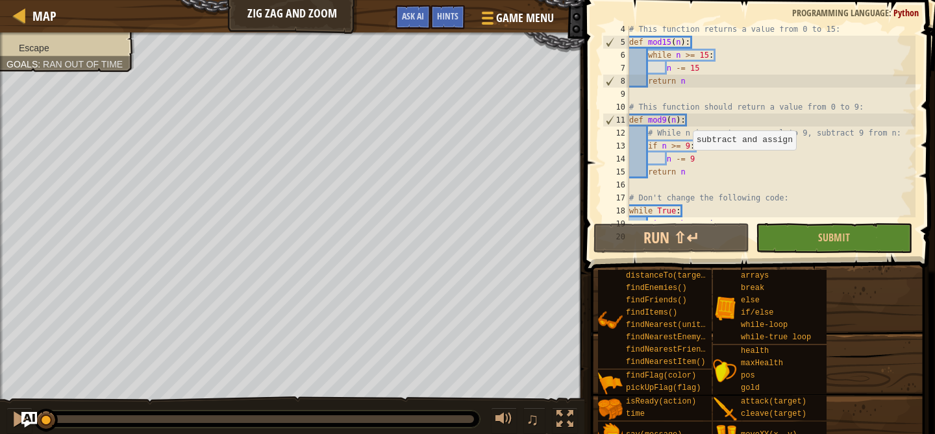
click at [684, 159] on div "# This function returns a value from 0 to 15: def mod15 ( n ) : while n >= 15 :…" at bounding box center [770, 133] width 289 height 221
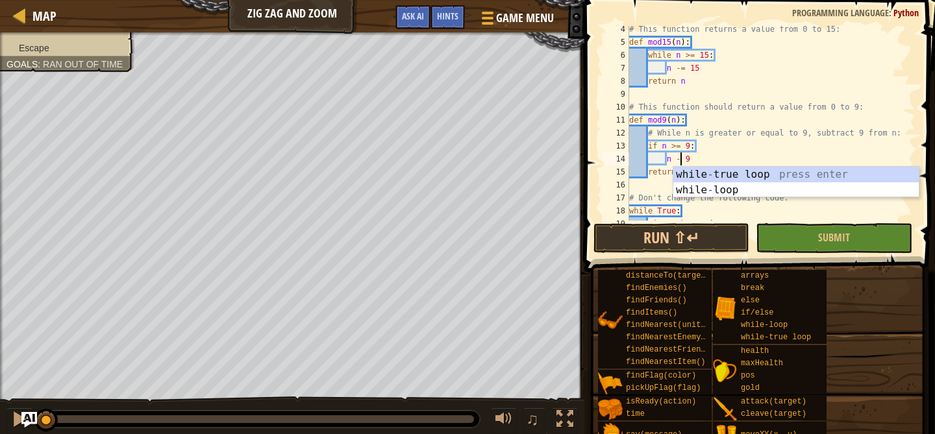
click at [746, 147] on div "# This function returns a value from 0 to 15: def mod15 ( n ) : while n >= 15 :…" at bounding box center [770, 133] width 289 height 221
type textarea "if n >= 9:"
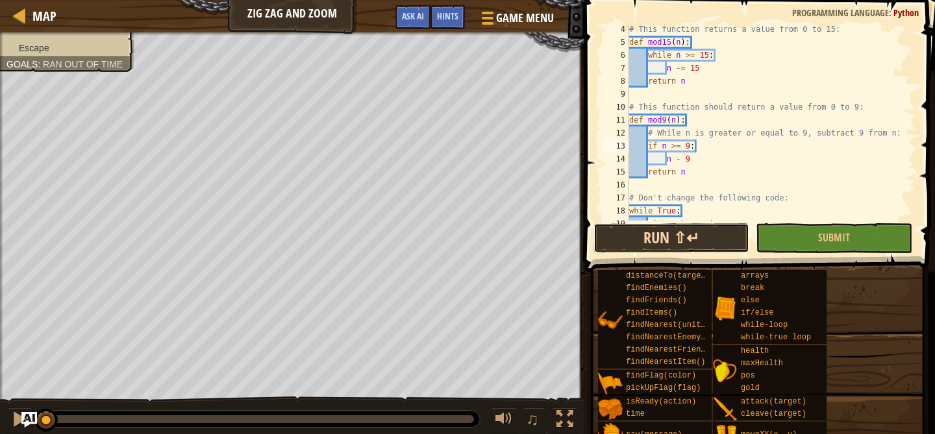
click at [712, 236] on button "Run ⇧↵" at bounding box center [671, 238] width 156 height 30
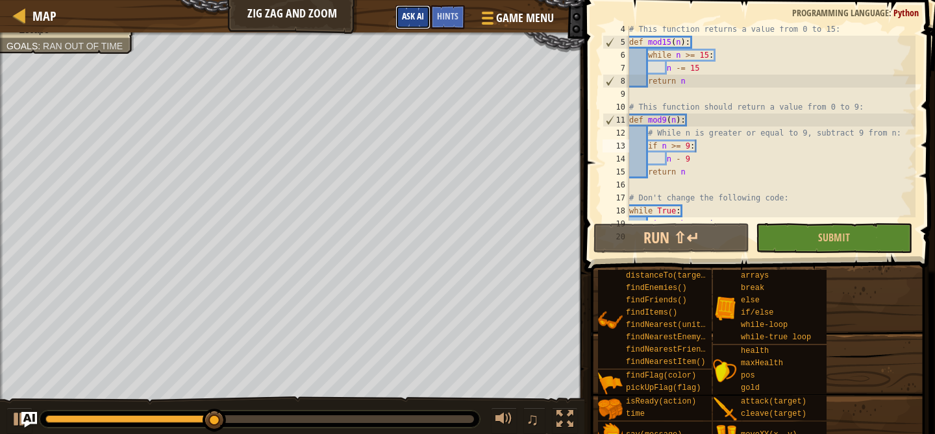
click at [417, 21] on span "Ask AI" at bounding box center [413, 16] width 22 height 12
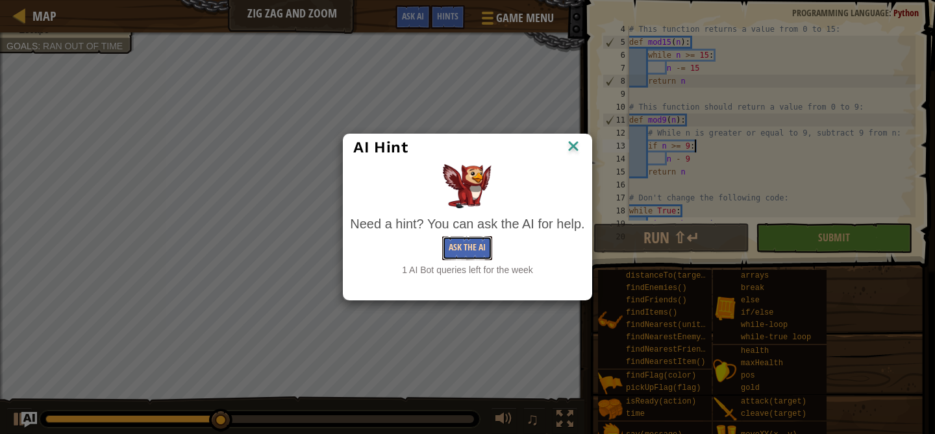
click at [456, 247] on button "Ask the AI" at bounding box center [467, 248] width 50 height 24
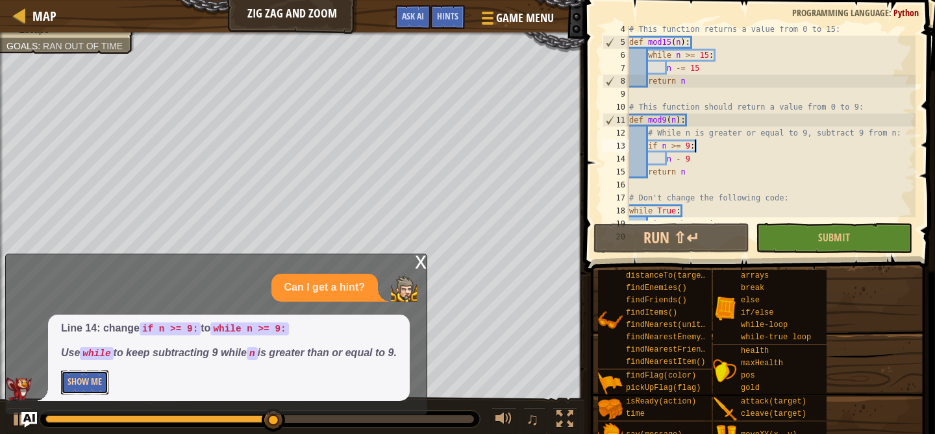
click at [65, 382] on button "Show Me" at bounding box center [84, 383] width 47 height 24
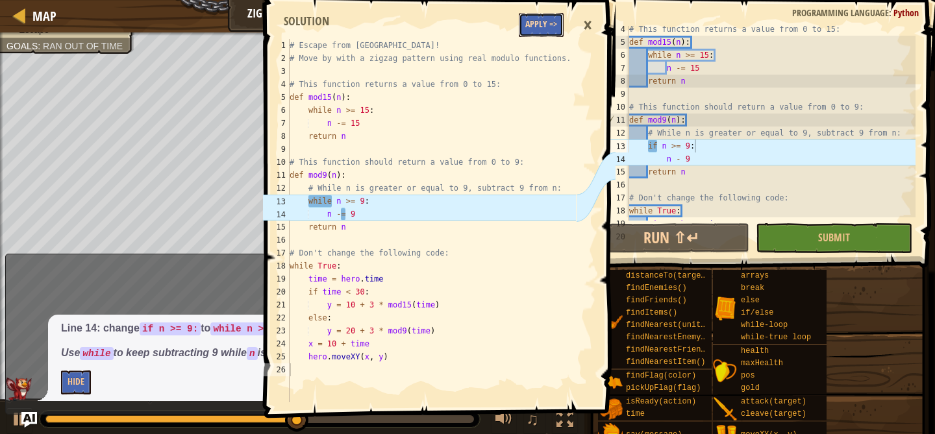
click at [524, 28] on button "Apply =>" at bounding box center [541, 25] width 45 height 24
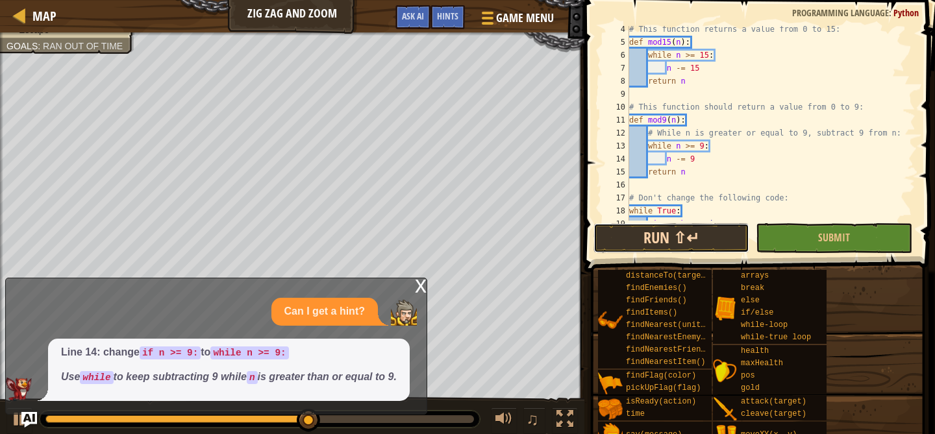
click at [696, 239] on button "Run ⇧↵" at bounding box center [671, 238] width 156 height 30
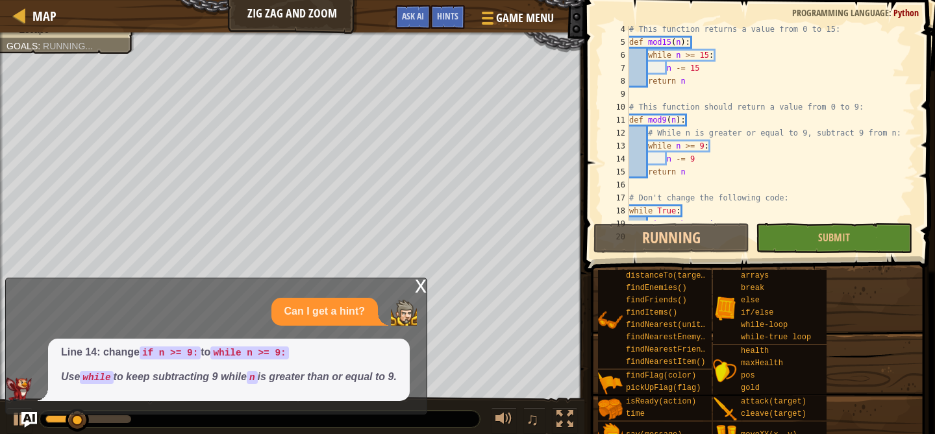
click at [417, 278] on div "x" at bounding box center [421, 284] width 12 height 13
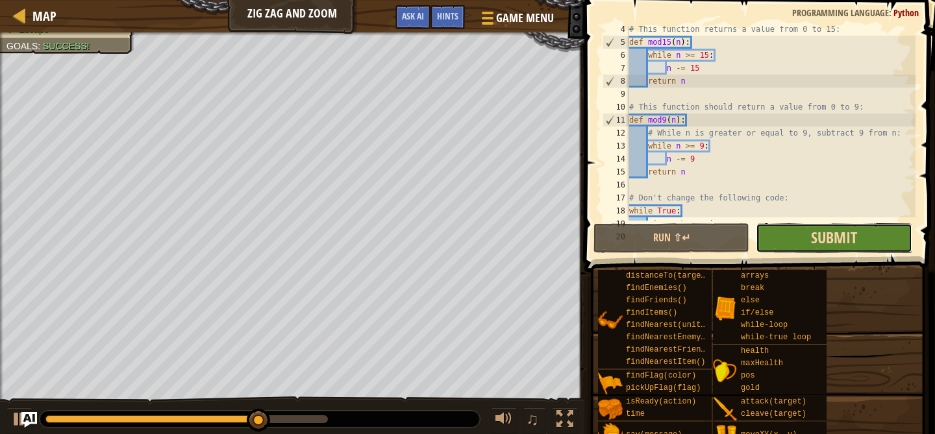
click at [819, 238] on span "Submit" at bounding box center [834, 237] width 46 height 21
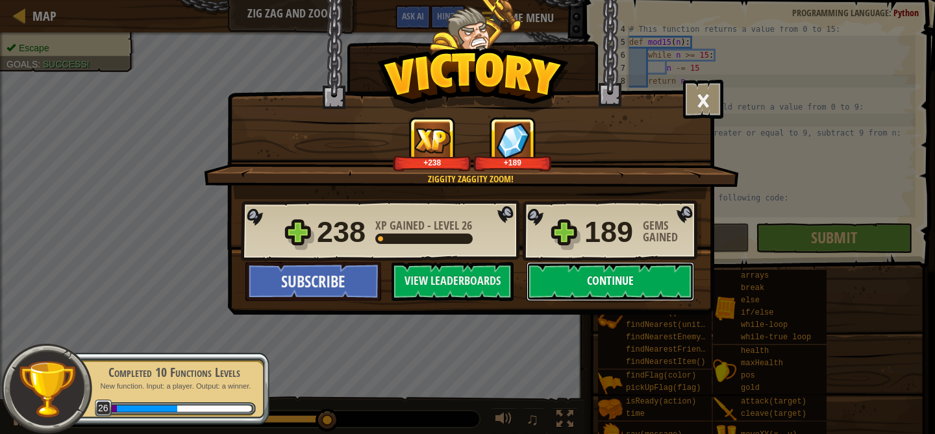
click at [608, 276] on button "Continue" at bounding box center [609, 281] width 167 height 39
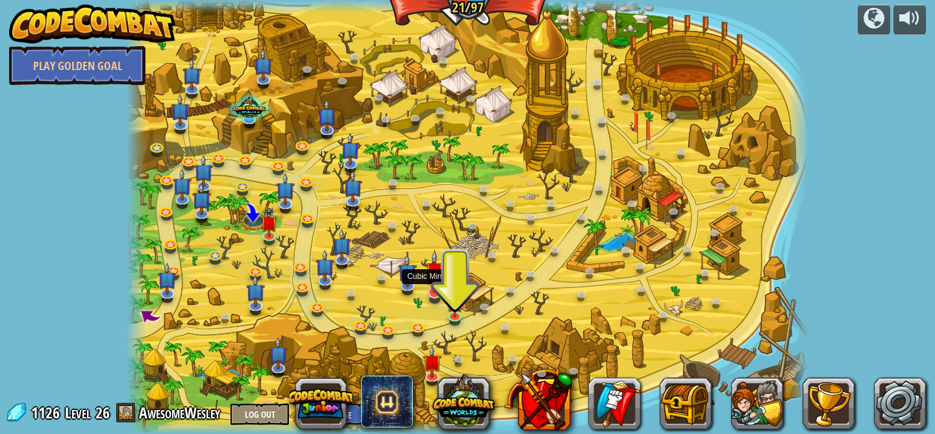
click at [442, 292] on img at bounding box center [434, 271] width 19 height 43
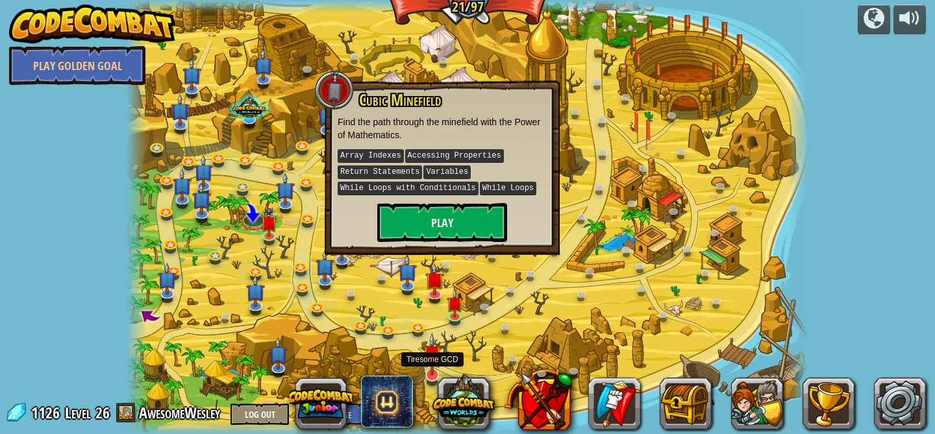
click at [429, 369] on img at bounding box center [432, 354] width 19 height 43
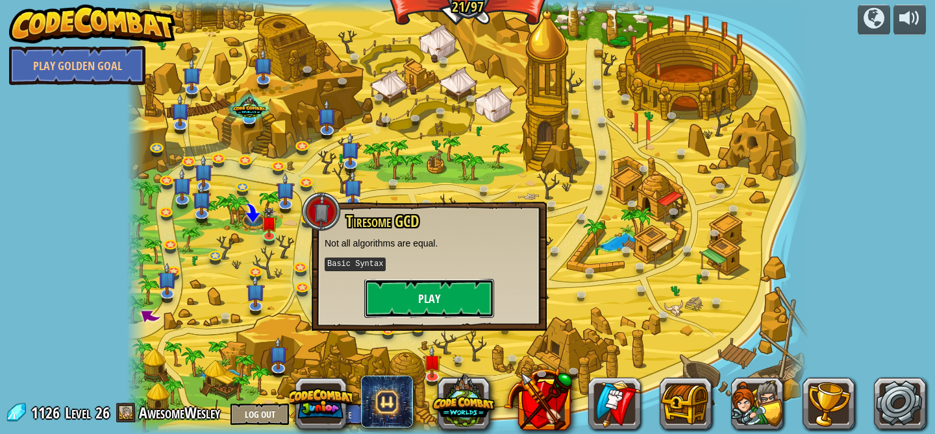
click at [450, 293] on button "Play" at bounding box center [429, 298] width 130 height 39
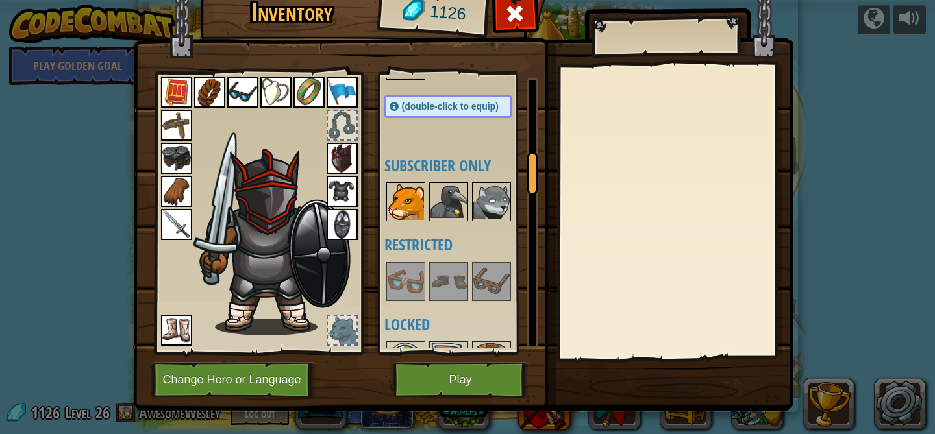
scroll to position [500, 0]
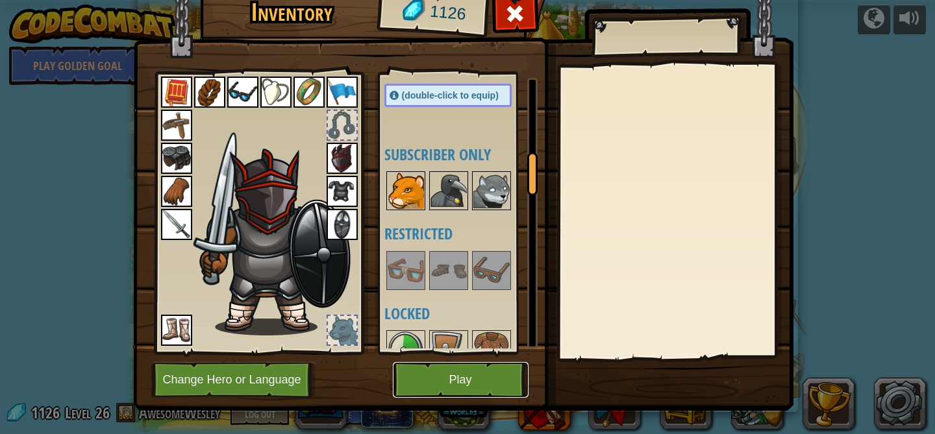
click at [451, 385] on button "Play" at bounding box center [461, 380] width 136 height 36
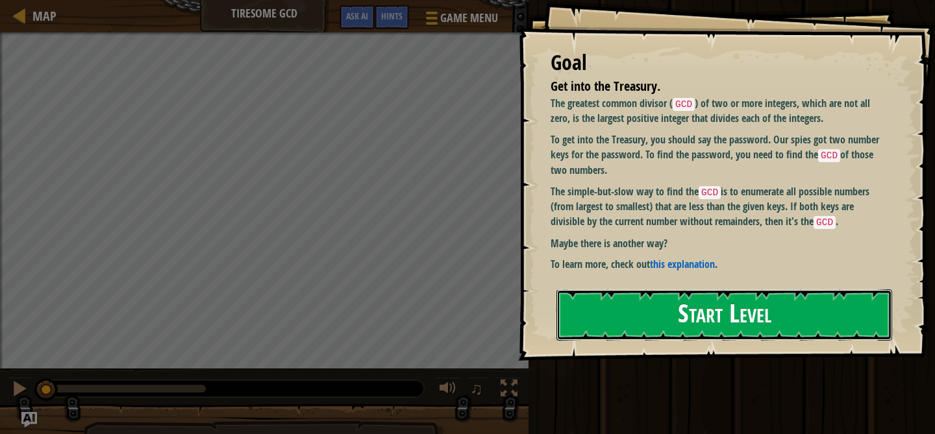
click at [641, 330] on button "Start Level" at bounding box center [724, 314] width 336 height 51
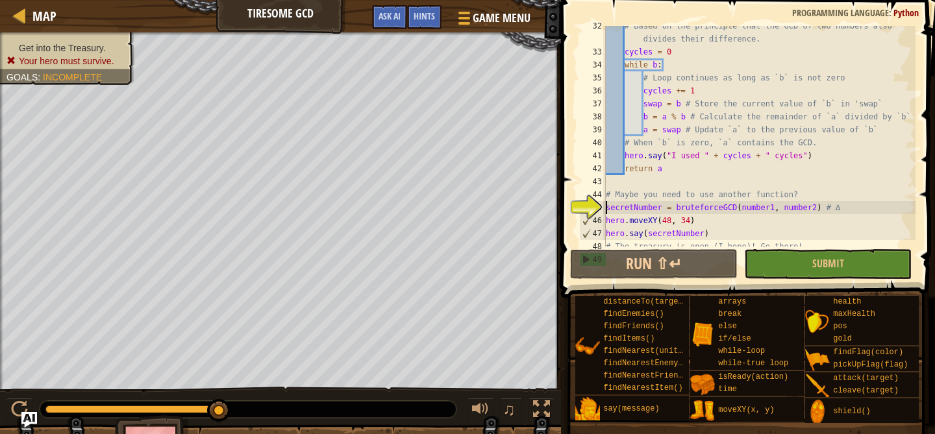
scroll to position [441, 0]
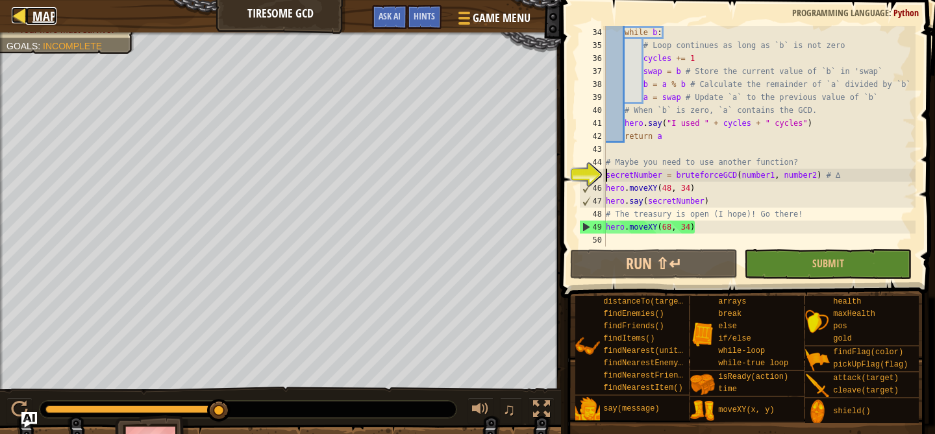
click at [26, 20] on div at bounding box center [20, 15] width 16 height 16
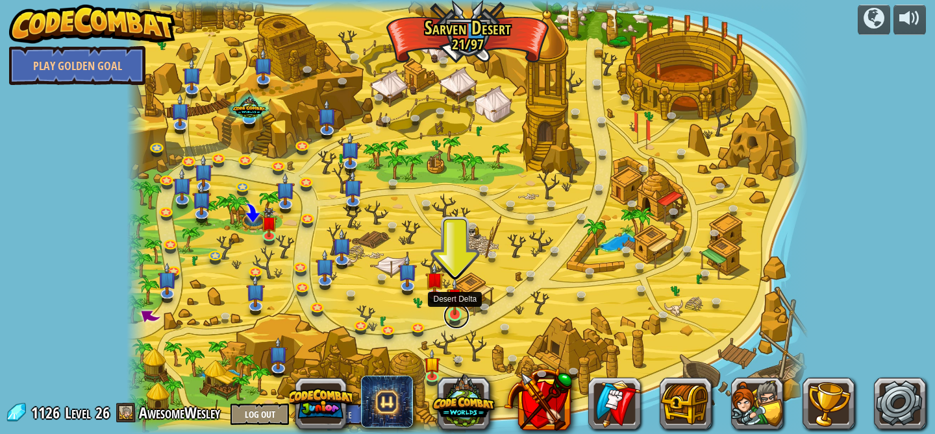
click at [460, 316] on link at bounding box center [456, 316] width 26 height 26
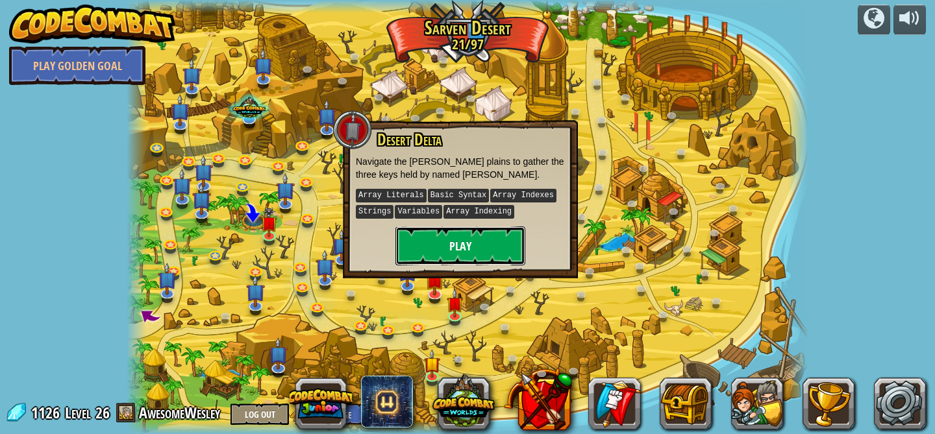
click at [461, 236] on button "Play" at bounding box center [460, 246] width 130 height 39
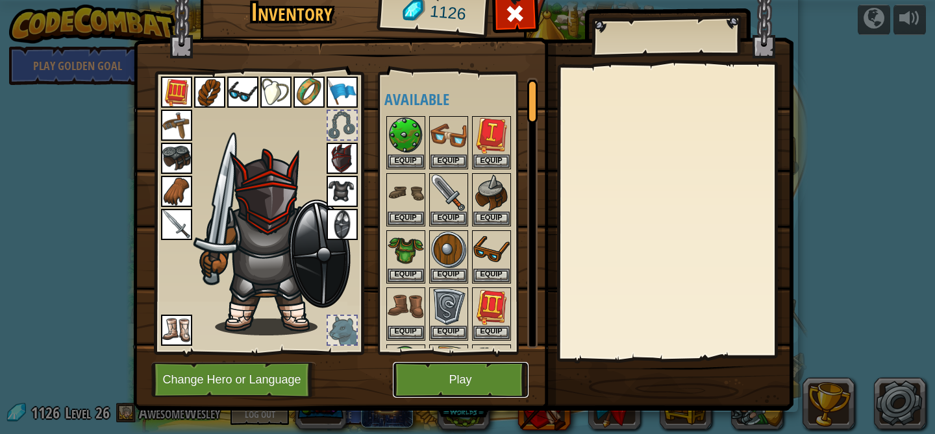
click at [440, 384] on button "Play" at bounding box center [461, 380] width 136 height 36
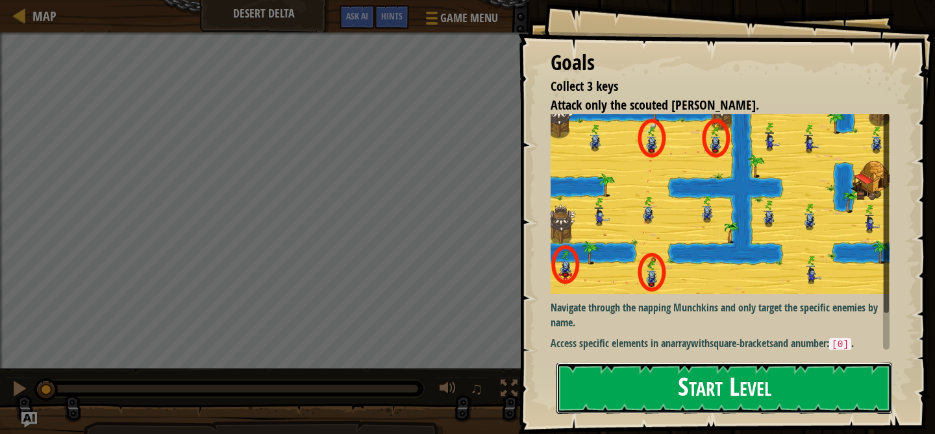
click at [617, 373] on button "Start Level" at bounding box center [724, 388] width 336 height 51
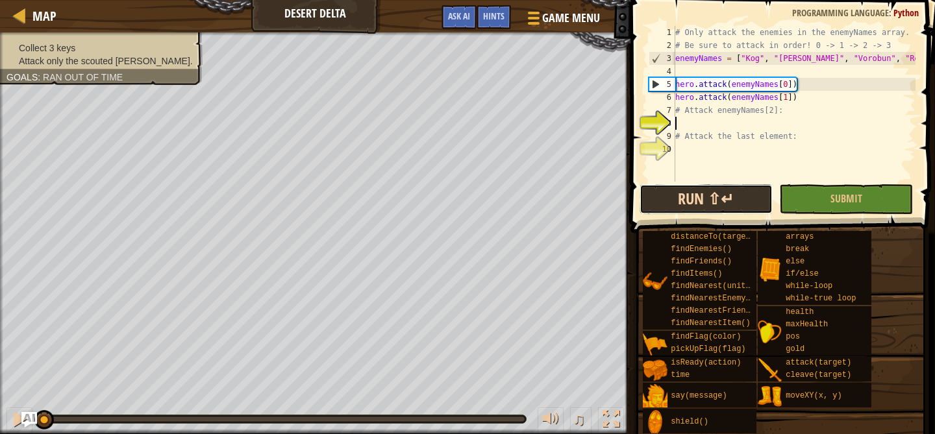
click at [728, 206] on button "Run ⇧↵" at bounding box center [706, 199] width 134 height 30
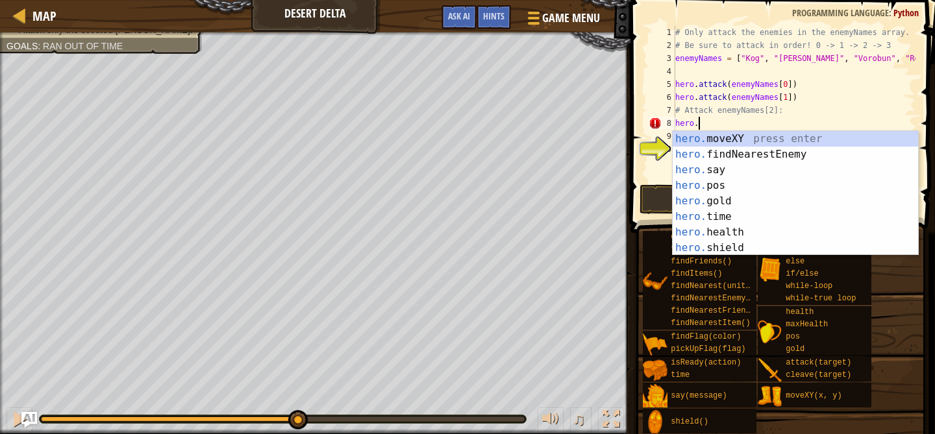
scroll to position [6, 2]
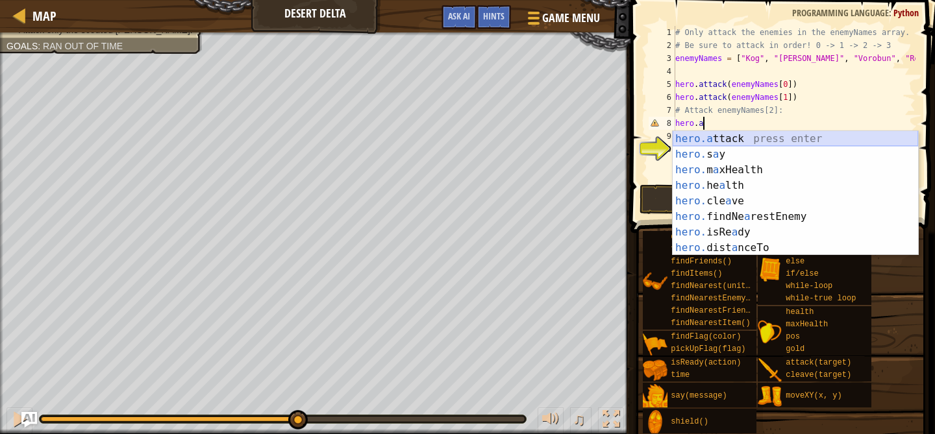
click at [800, 140] on div "hero.a ttack press enter hero. s a y press enter hero. m a xHealth press enter …" at bounding box center [794, 209] width 245 height 156
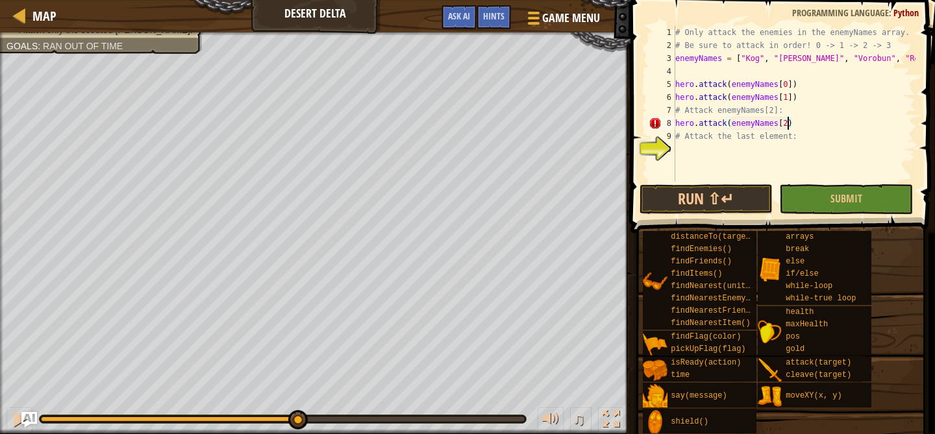
scroll to position [6, 10]
type textarea "hero.attack(enemyNames[2])"
click at [726, 191] on button "Run ⇧↵" at bounding box center [706, 199] width 134 height 30
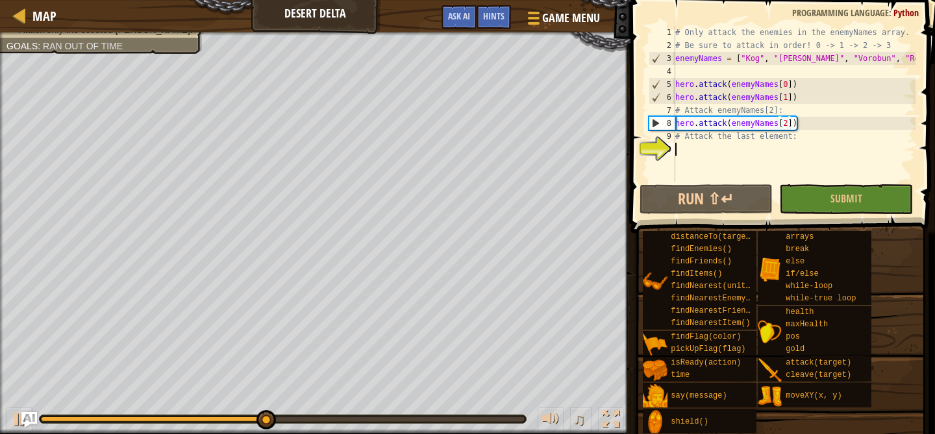
click at [767, 160] on div "# Only attack the enemies in the enemyNames array. # Be sure to attack in order…" at bounding box center [793, 117] width 243 height 182
drag, startPoint x: 676, startPoint y: 123, endPoint x: 804, endPoint y: 129, distance: 128.0
click at [804, 129] on div "# Only attack the enemies in the enemyNames array. # Be sure to attack in order…" at bounding box center [793, 117] width 243 height 182
type textarea "hero.attack(enemyNames[2])"
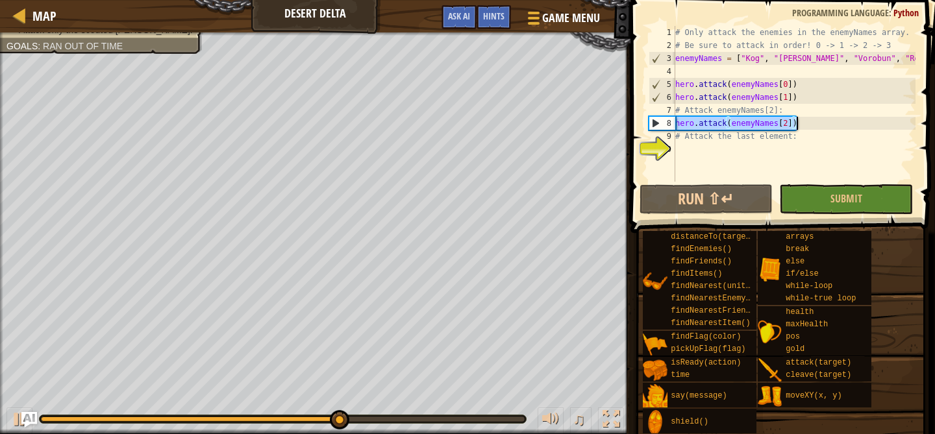
click at [735, 156] on div "# Only attack the enemies in the enemyNames array. # Be sure to attack in order…" at bounding box center [793, 117] width 243 height 182
paste textarea "hero.attack(enemyNames[2])"
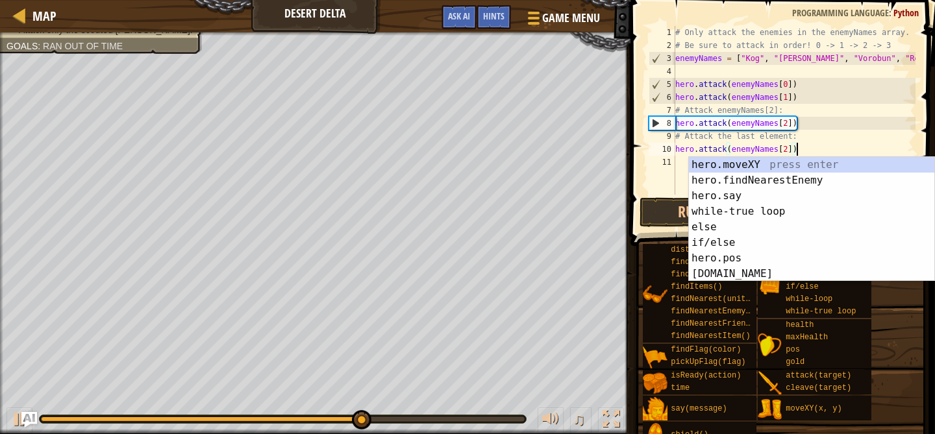
click at [785, 150] on div "# Only attack the enemies in the enemyNames array. # Be sure to attack in order…" at bounding box center [793, 123] width 243 height 195
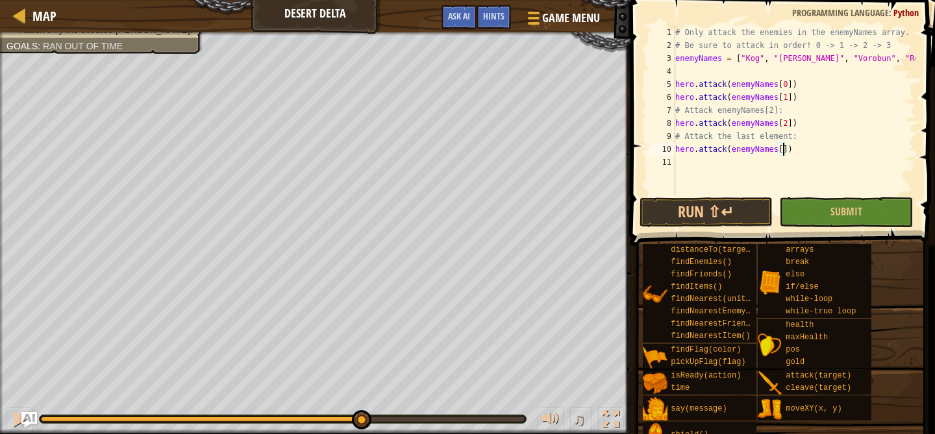
type textarea "hero.attack(enemyNames[3])"
click at [827, 208] on button "Submit" at bounding box center [846, 212] width 134 height 30
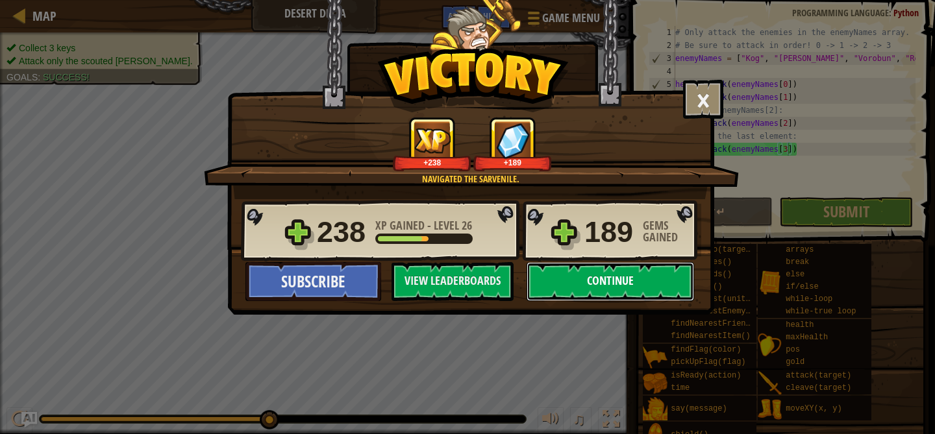
click at [612, 267] on button "Continue" at bounding box center [609, 281] width 167 height 39
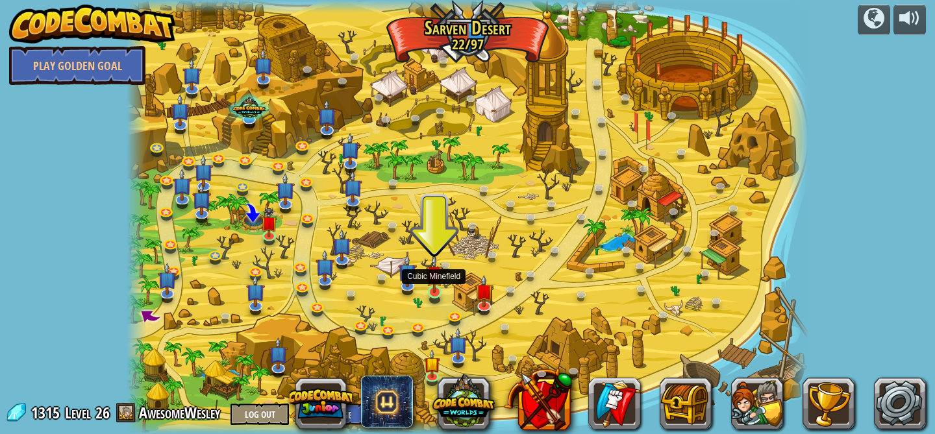
click at [434, 285] on img at bounding box center [434, 274] width 17 height 38
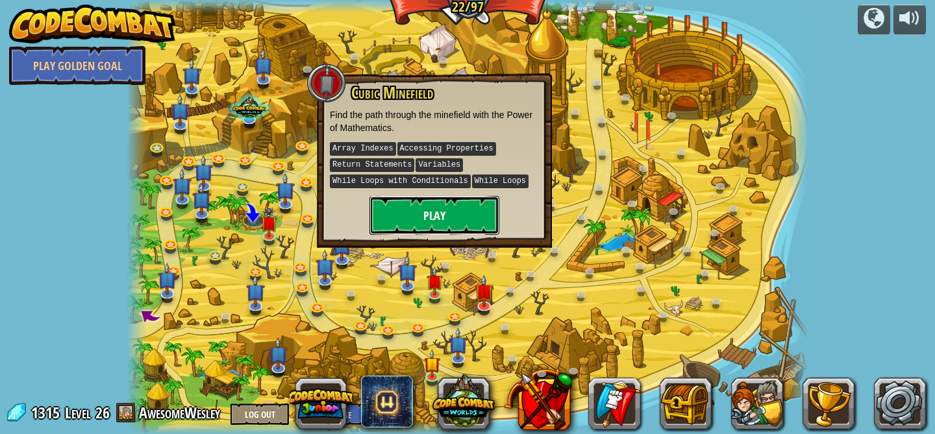
click at [470, 217] on button "Play" at bounding box center [434, 215] width 130 height 39
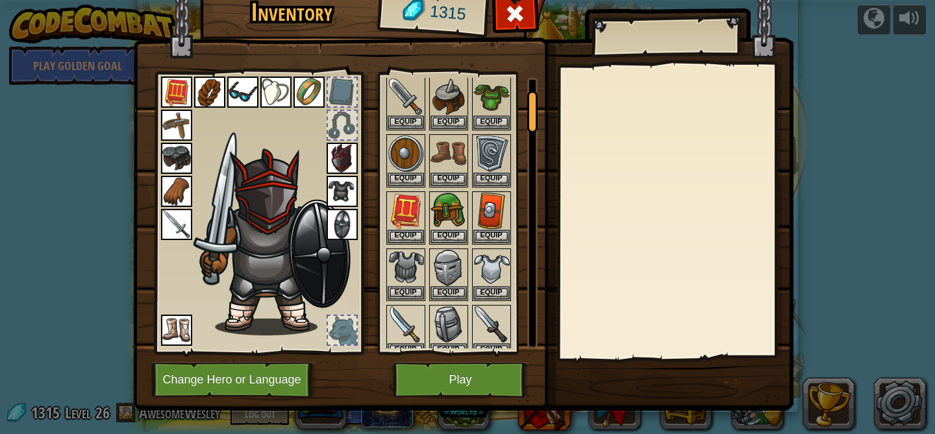
scroll to position [100, 0]
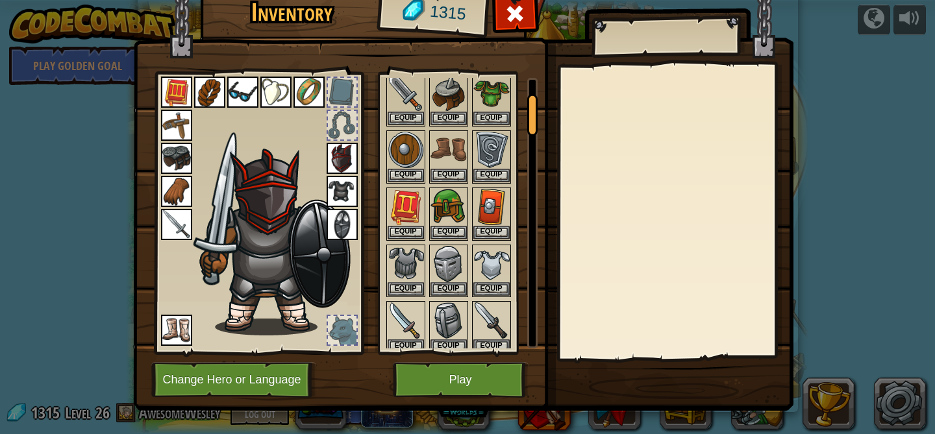
click at [339, 117] on div at bounding box center [342, 125] width 29 height 29
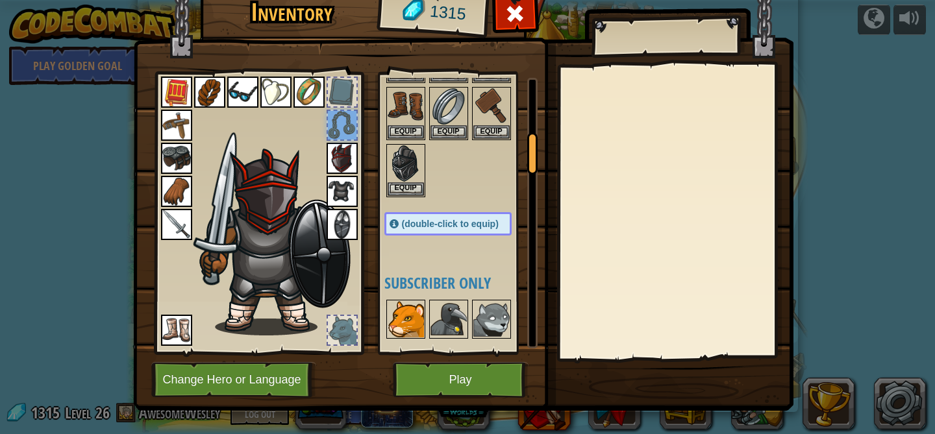
scroll to position [386, 0]
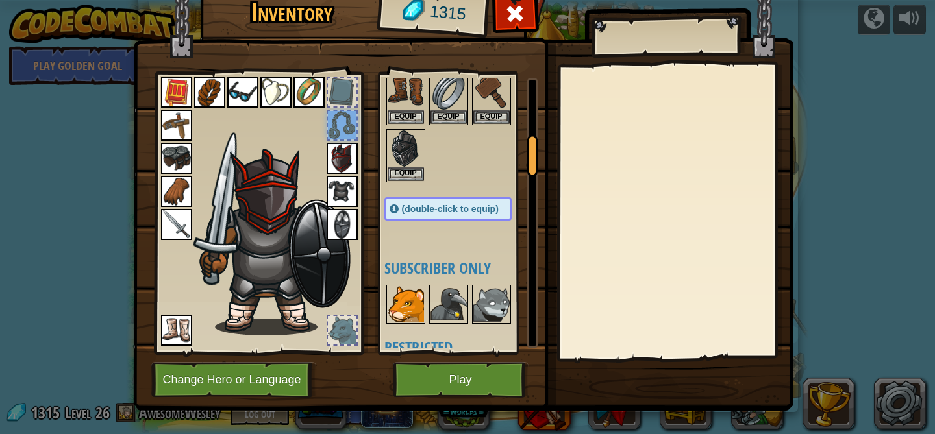
click at [441, 246] on div "Available Equip Equip Equip Equip Equip Equip Equip Equip Equip Equip Equip Equ…" at bounding box center [460, 213] width 153 height 271
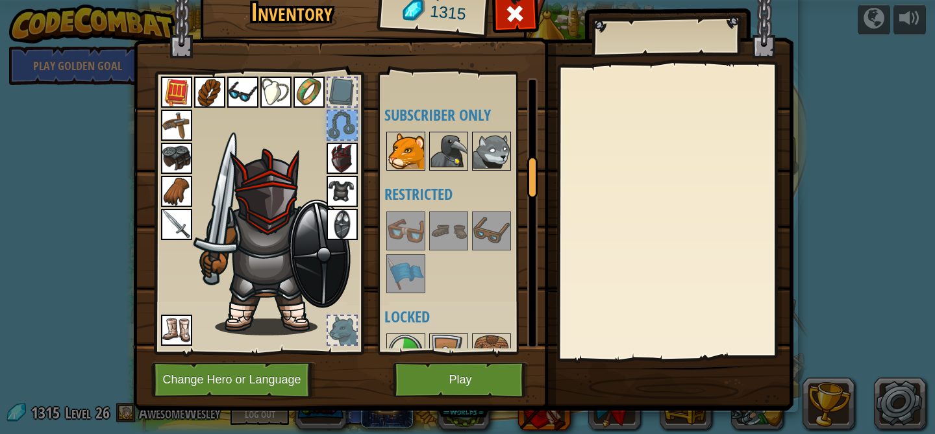
scroll to position [559, 0]
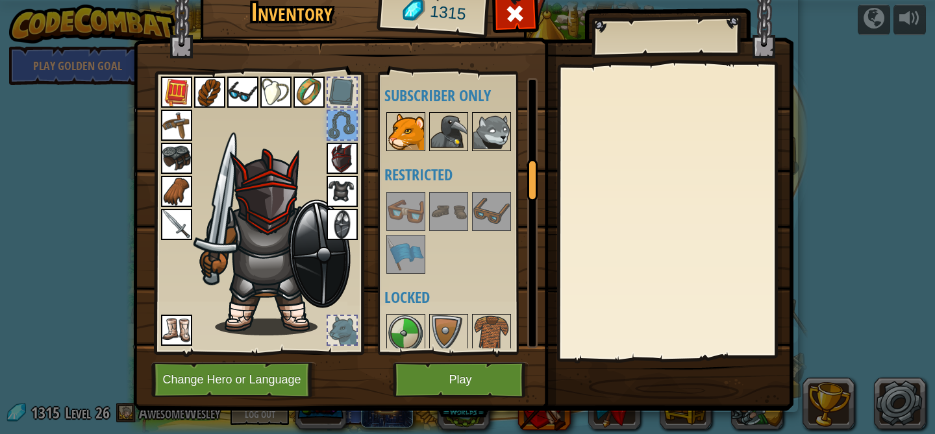
click at [406, 262] on img at bounding box center [405, 254] width 36 height 36
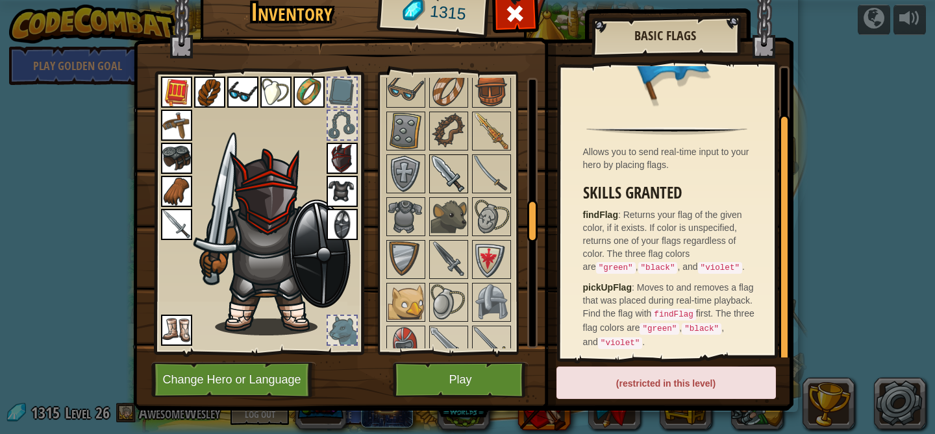
scroll to position [849, 0]
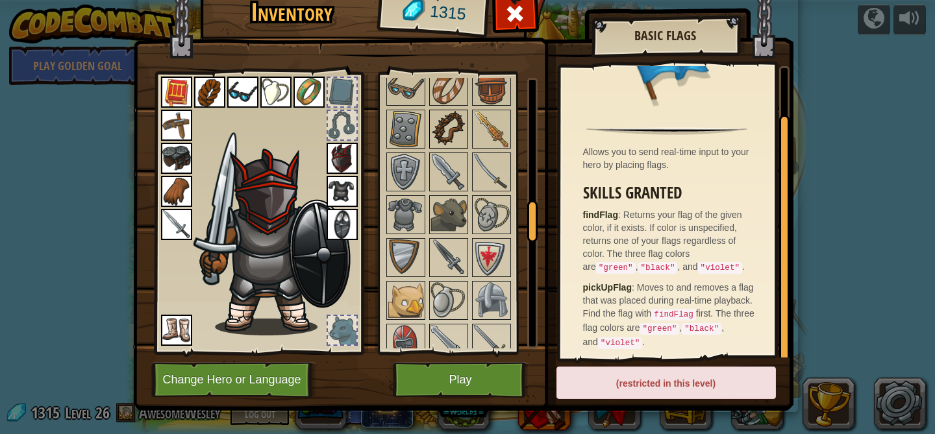
click at [457, 125] on img at bounding box center [448, 129] width 36 height 36
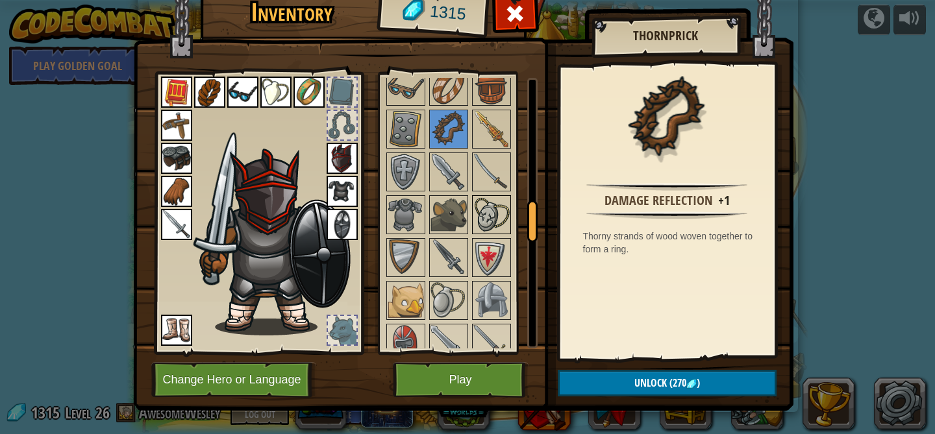
click at [489, 219] on img at bounding box center [491, 215] width 36 height 36
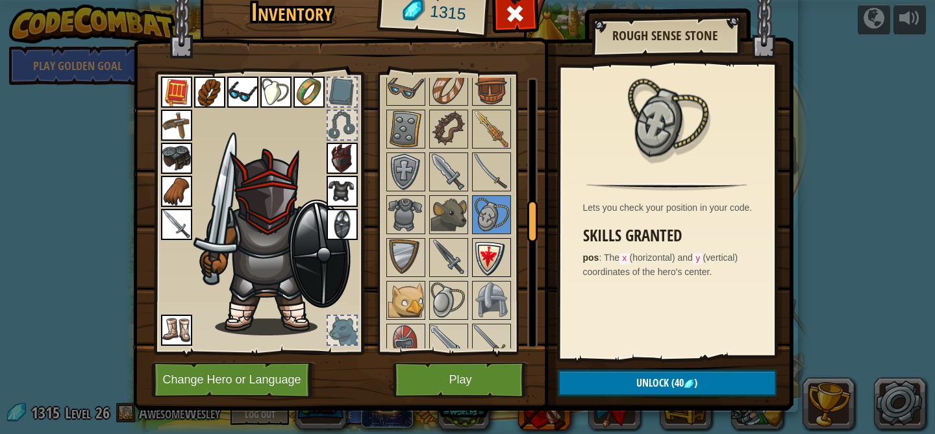
click at [491, 257] on img at bounding box center [491, 258] width 36 height 36
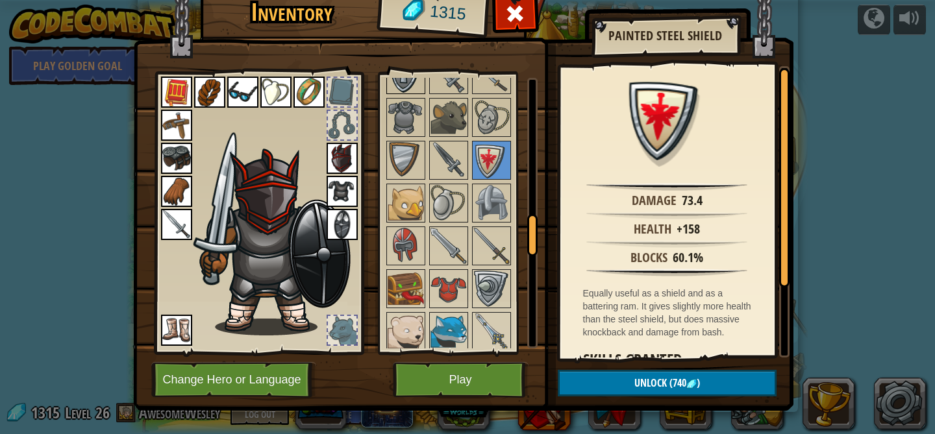
scroll to position [952, 0]
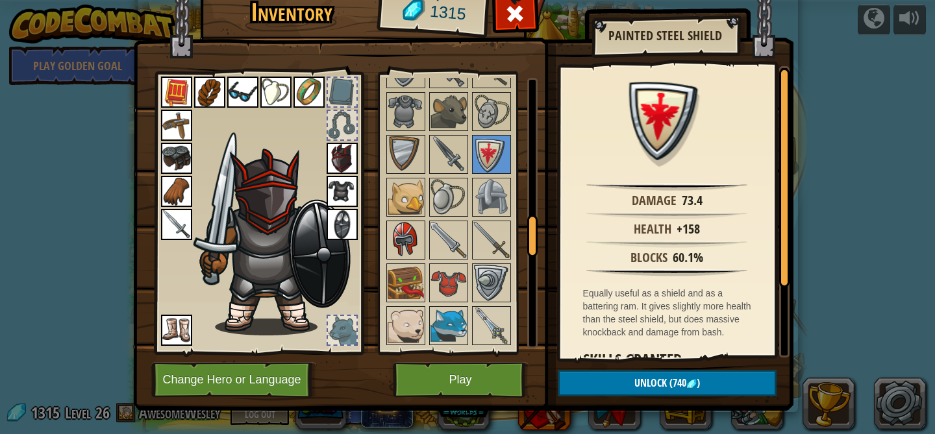
click at [398, 241] on img at bounding box center [405, 240] width 36 height 36
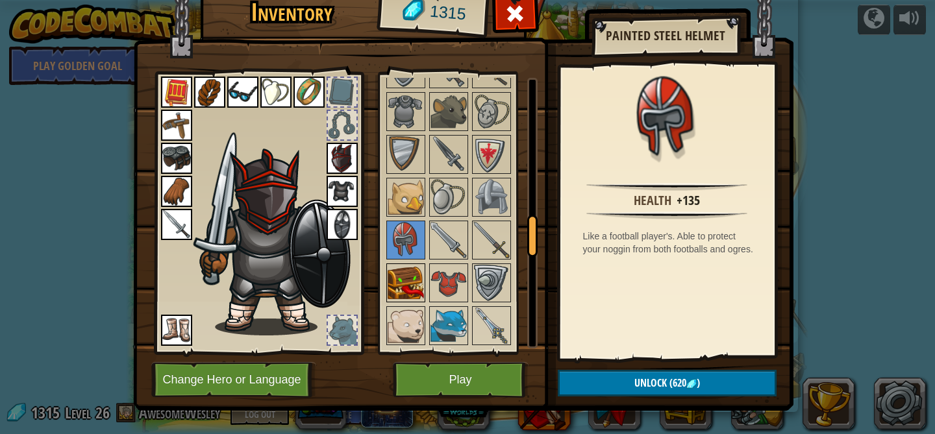
click at [399, 279] on img at bounding box center [405, 283] width 36 height 36
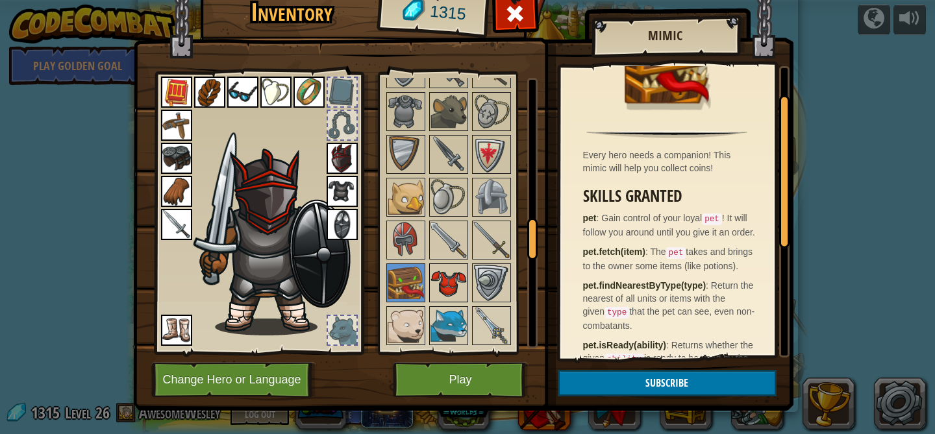
scroll to position [991, 0]
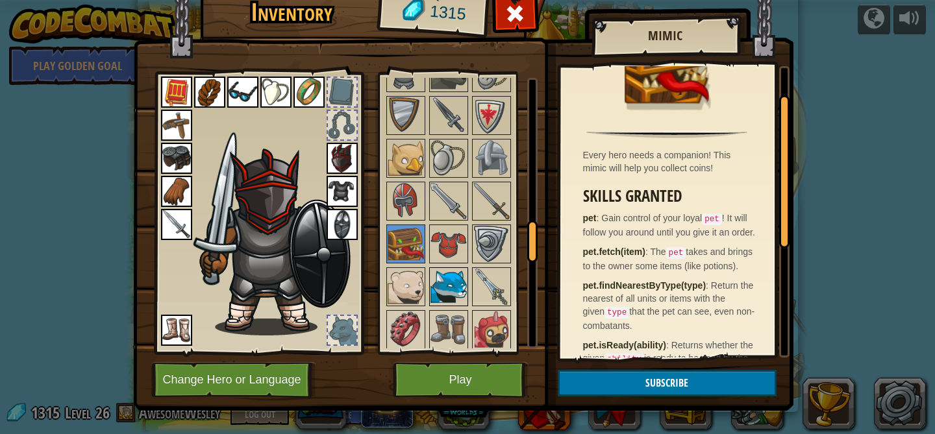
click at [430, 287] on img at bounding box center [448, 287] width 36 height 36
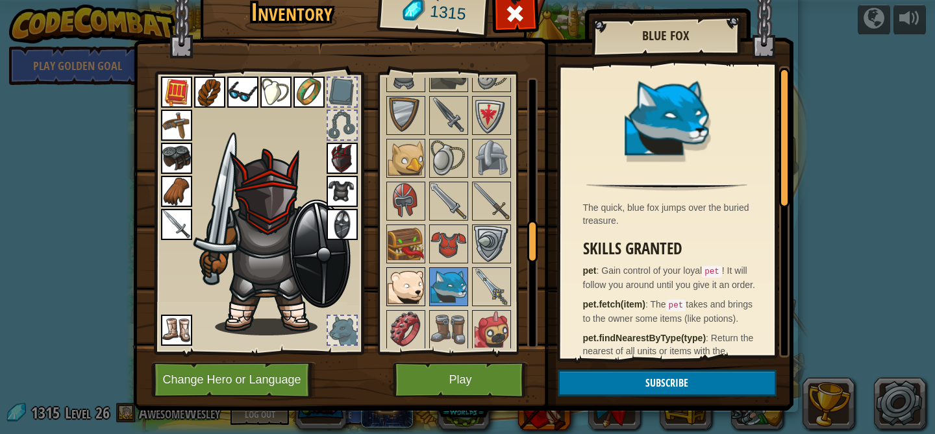
click at [411, 286] on img at bounding box center [405, 287] width 36 height 36
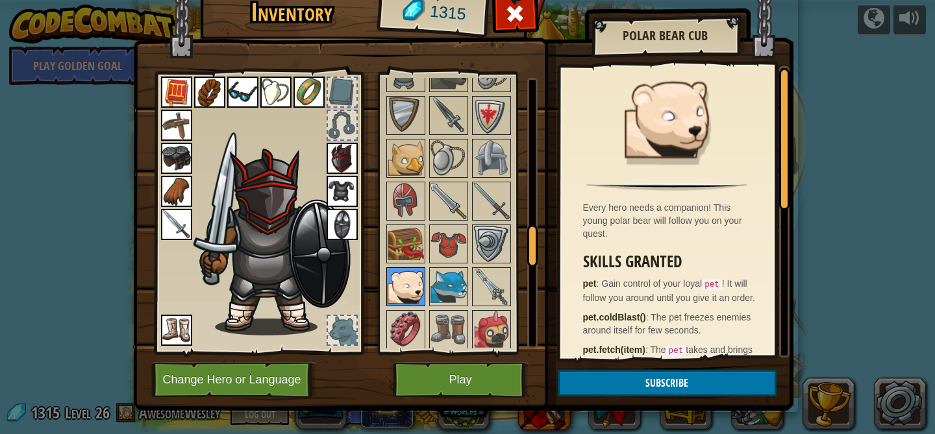
scroll to position [1058, 0]
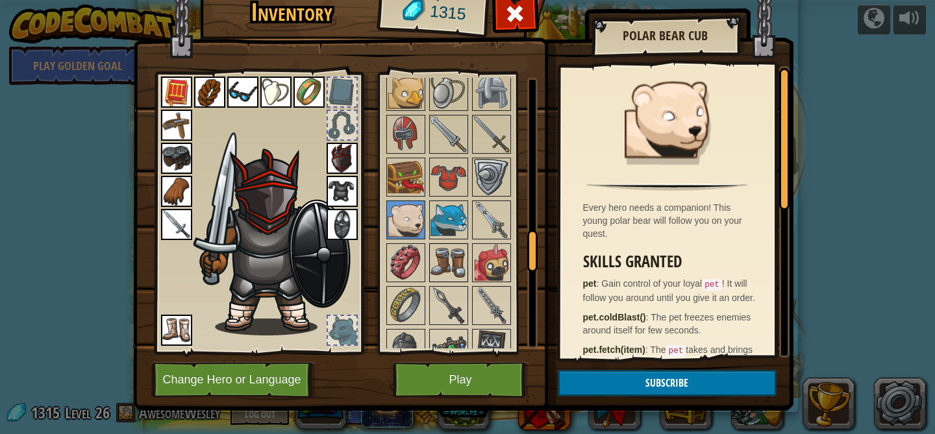
click at [457, 257] on img at bounding box center [448, 263] width 36 height 36
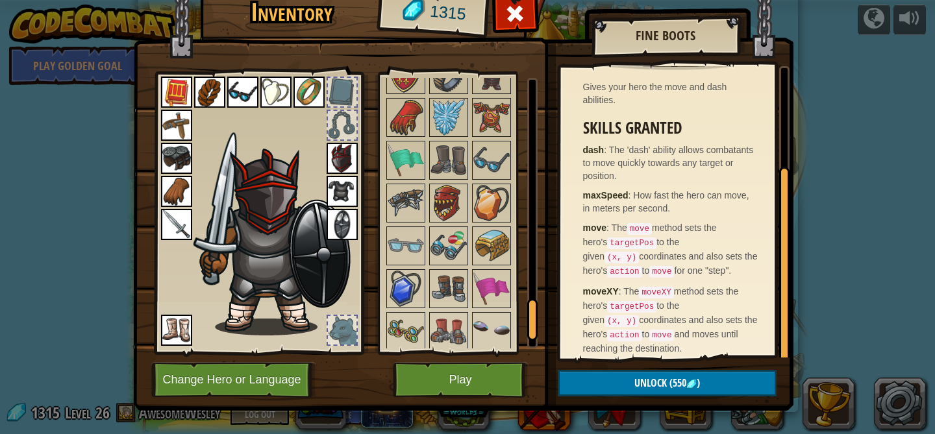
scroll to position [1637, 0]
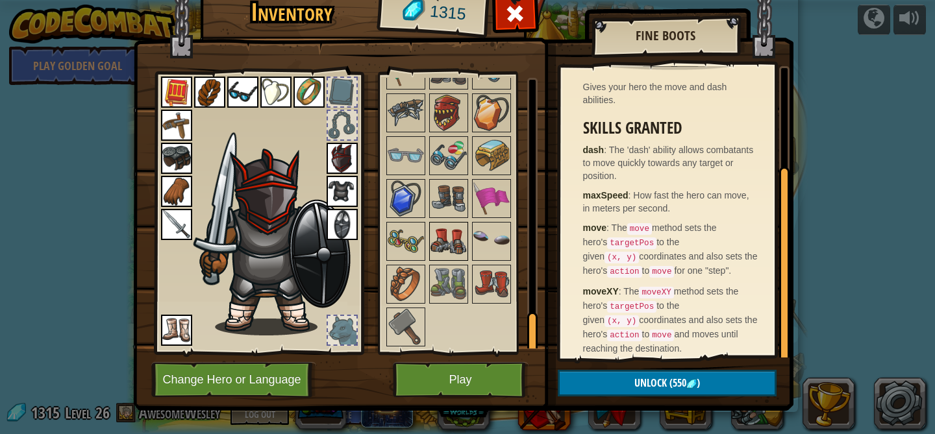
click at [455, 243] on img at bounding box center [448, 241] width 36 height 36
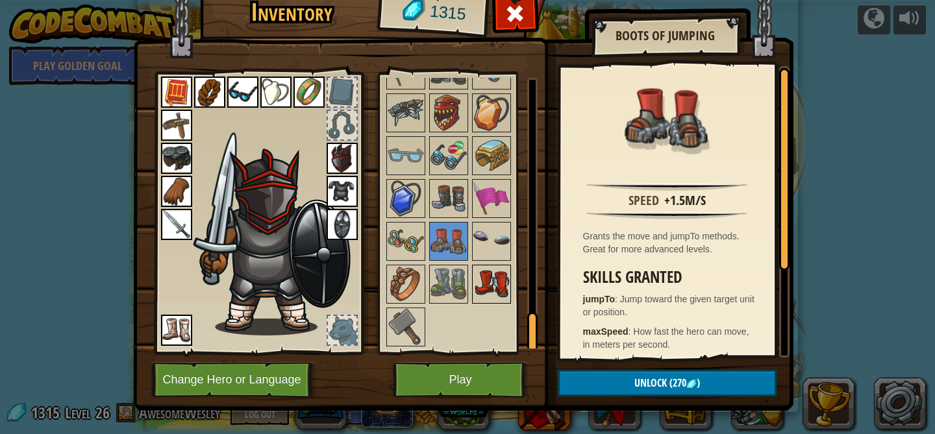
click at [495, 286] on img at bounding box center [491, 284] width 36 height 36
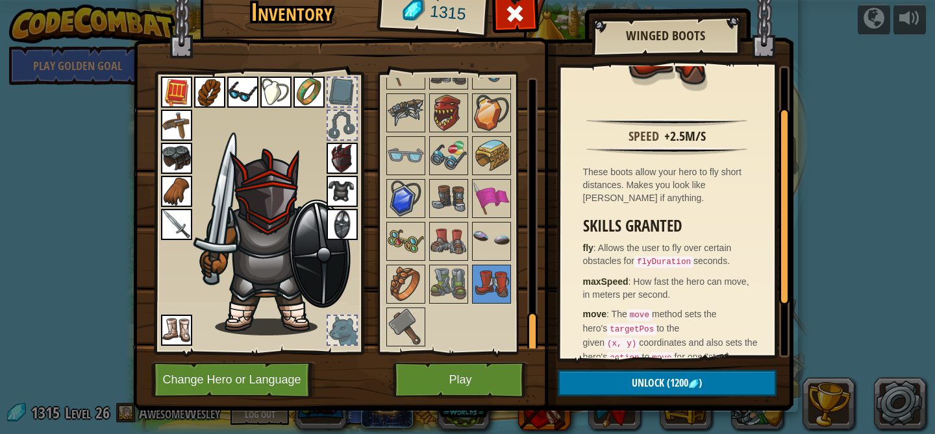
scroll to position [59, 0]
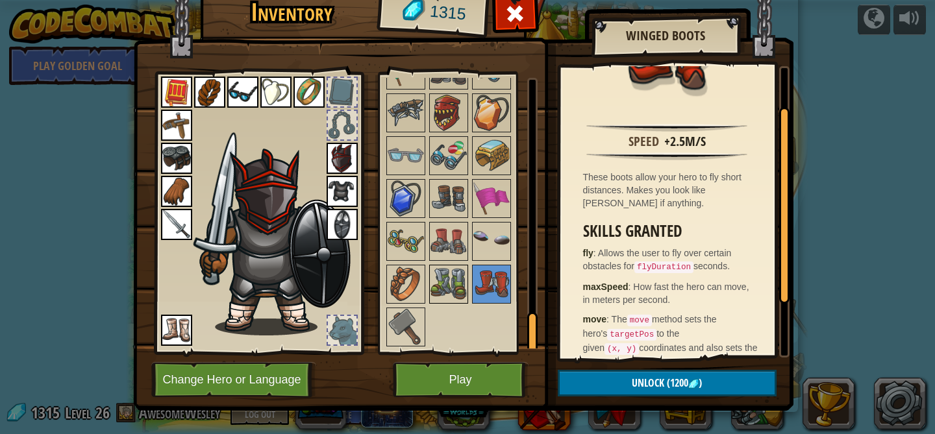
click at [457, 281] on img at bounding box center [448, 284] width 36 height 36
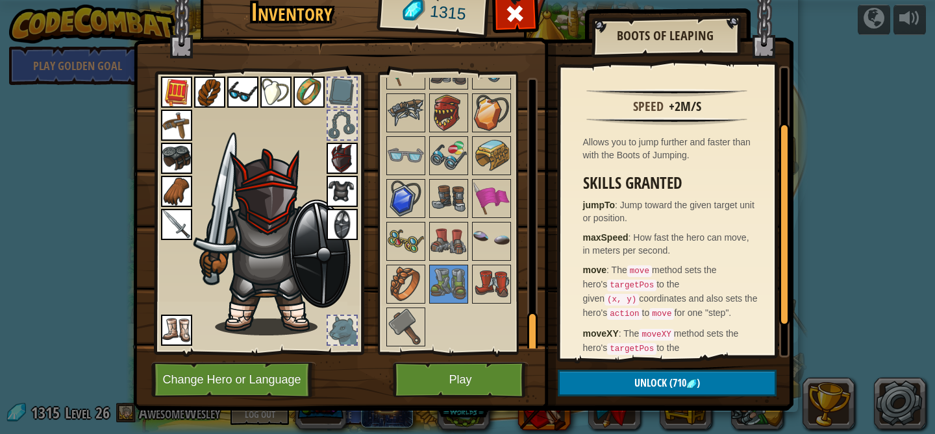
scroll to position [113, 0]
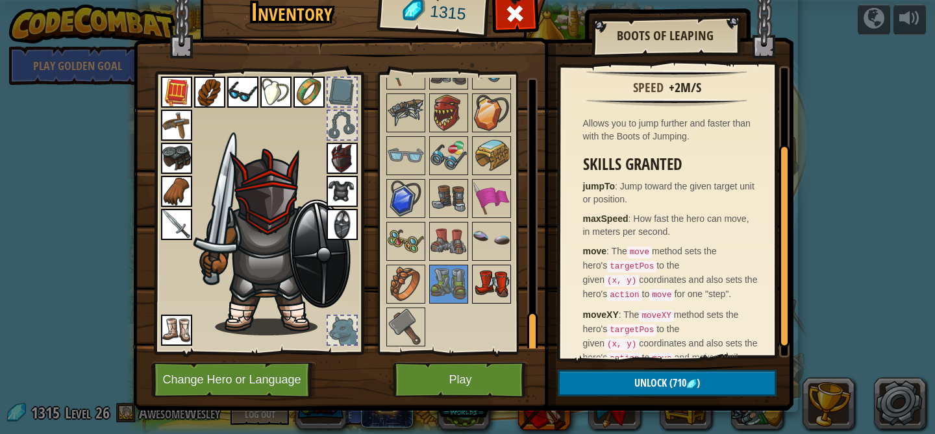
click at [494, 286] on img at bounding box center [491, 284] width 36 height 36
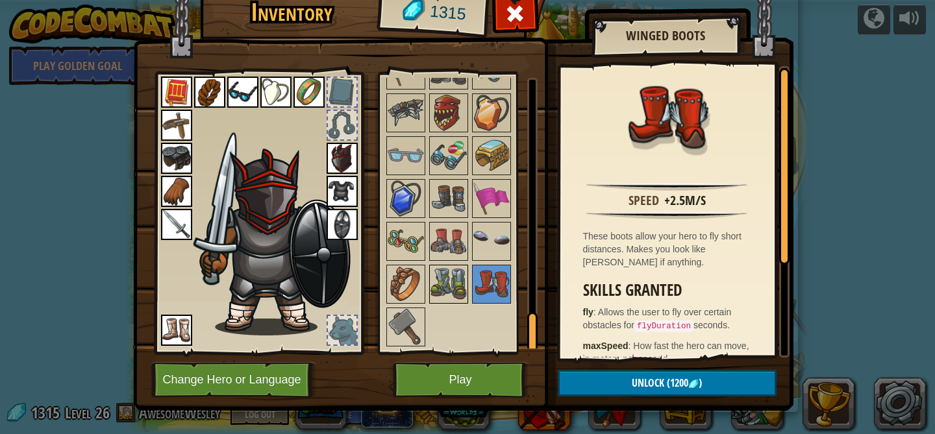
click at [443, 282] on img at bounding box center [448, 284] width 36 height 36
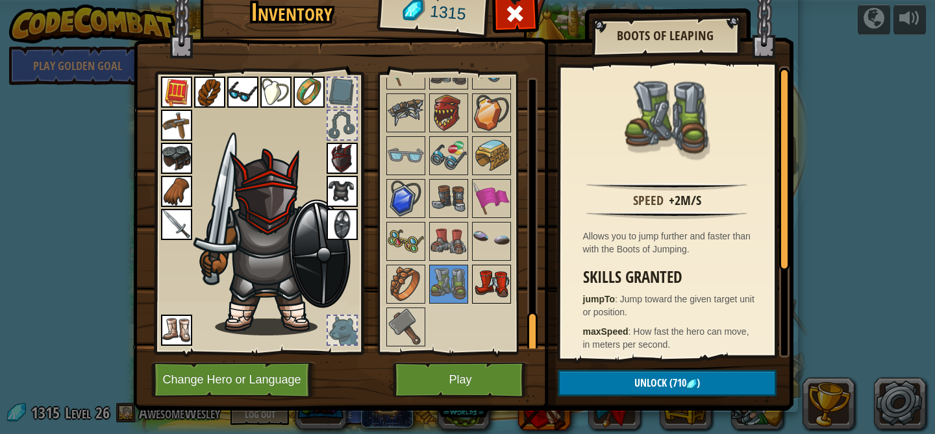
click at [493, 297] on img at bounding box center [491, 284] width 36 height 36
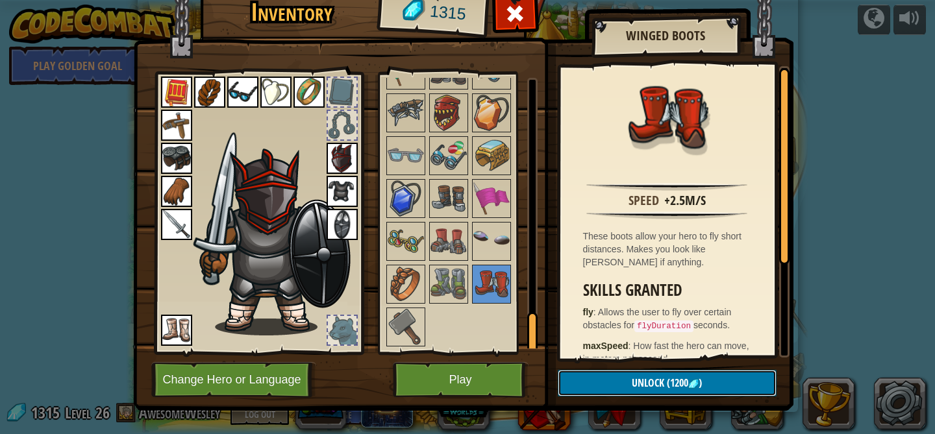
click at [604, 375] on button "Unlock (1200 )" at bounding box center [667, 383] width 219 height 27
click at [593, 383] on button "Confirm" at bounding box center [667, 383] width 219 height 27
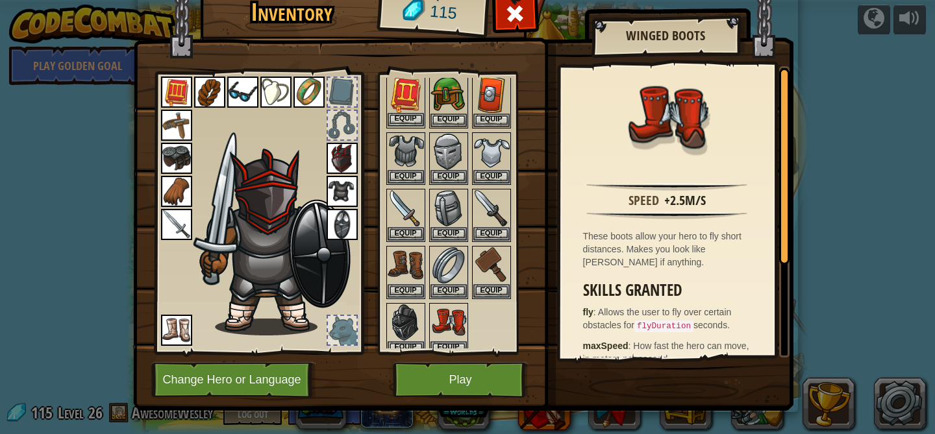
scroll to position [239, 0]
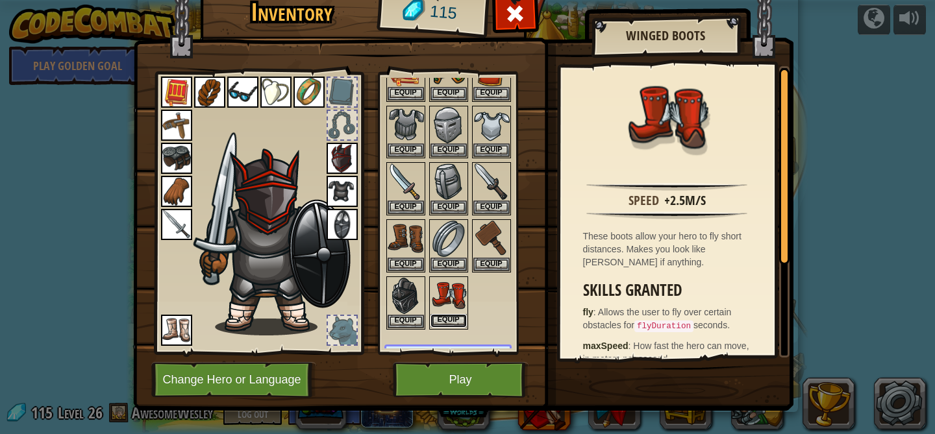
click at [441, 318] on button "Equip" at bounding box center [448, 321] width 36 height 14
click at [424, 318] on button "Equip" at bounding box center [405, 322] width 36 height 14
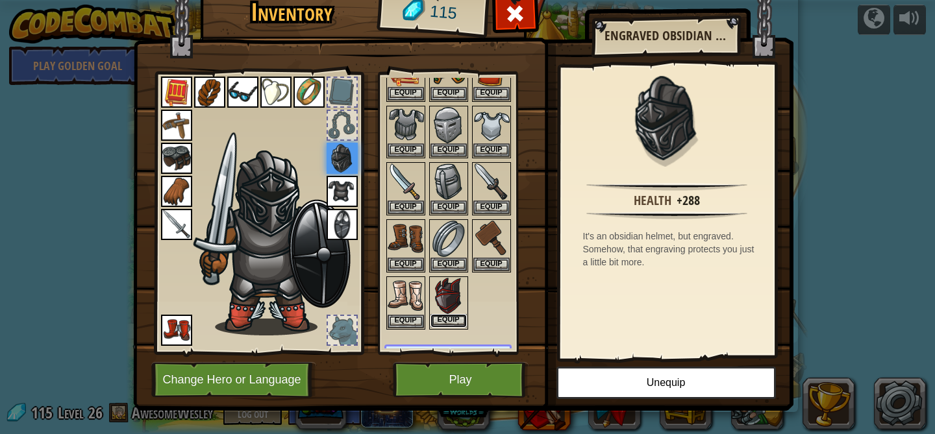
click at [448, 321] on button "Equip" at bounding box center [448, 321] width 36 height 14
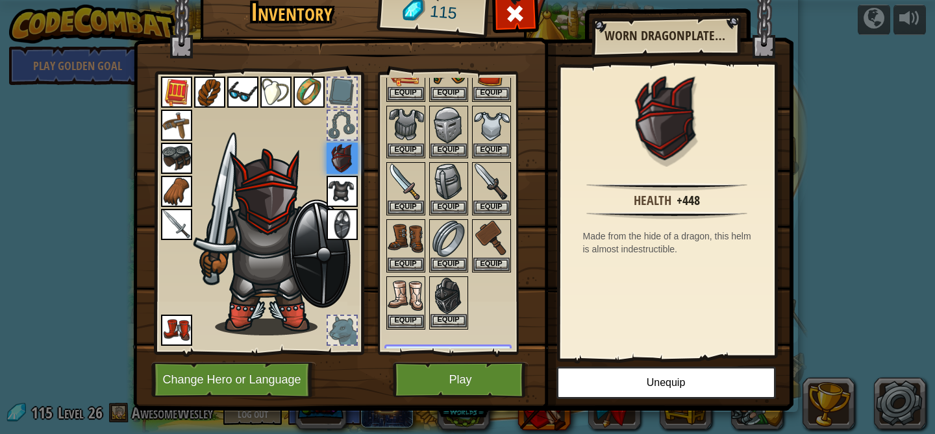
click at [445, 290] on img at bounding box center [448, 296] width 36 height 36
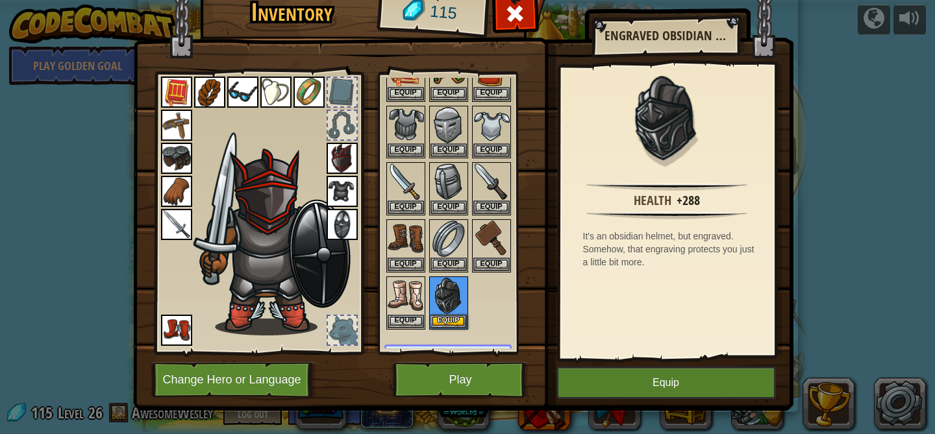
click at [334, 159] on img at bounding box center [341, 158] width 31 height 31
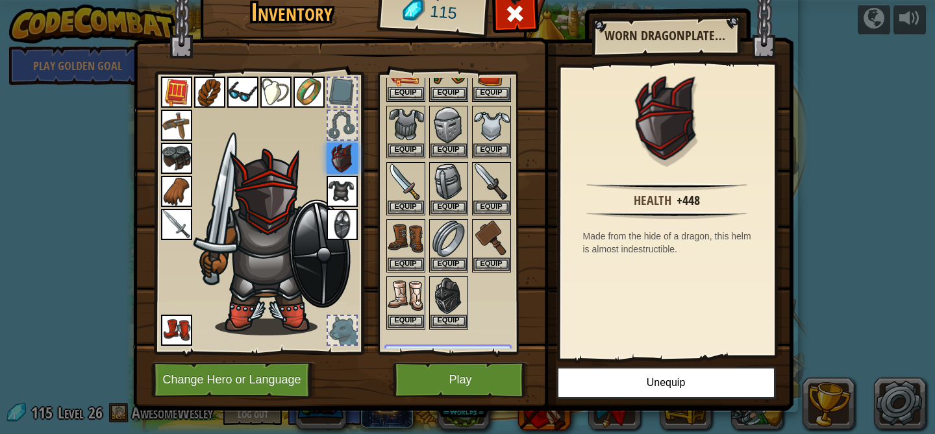
click at [343, 186] on img at bounding box center [341, 191] width 31 height 31
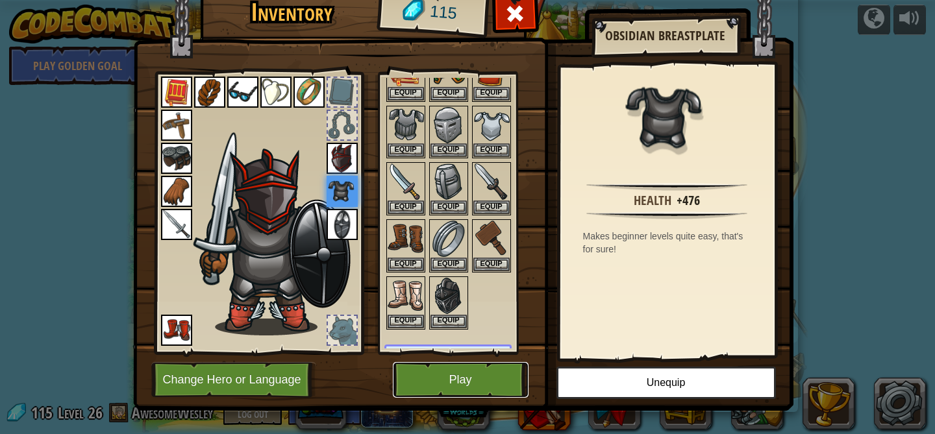
click at [480, 375] on button "Play" at bounding box center [461, 380] width 136 height 36
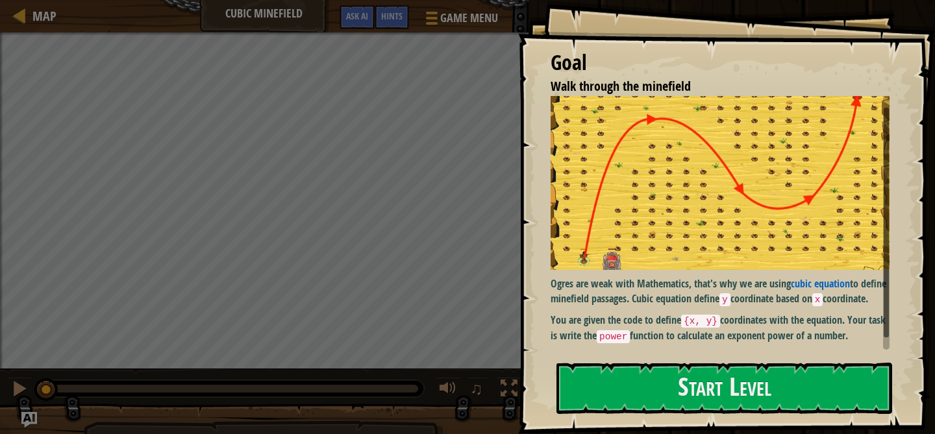
scroll to position [14, 0]
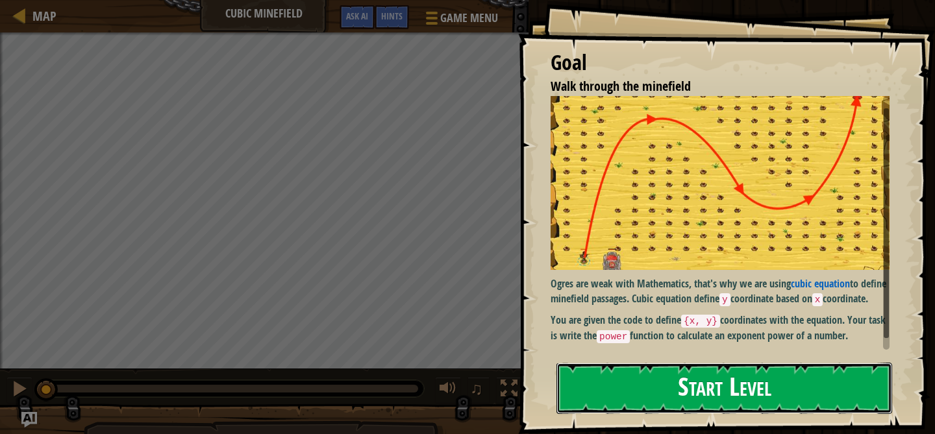
click at [643, 383] on button "Start Level" at bounding box center [724, 388] width 336 height 51
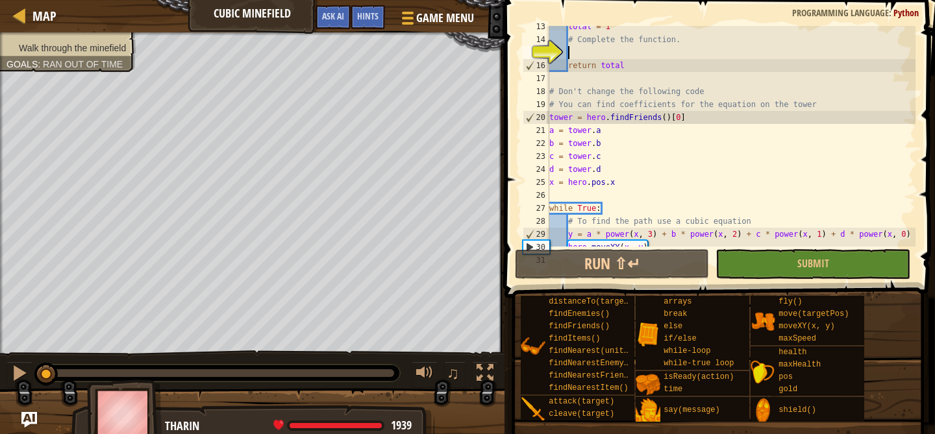
scroll to position [153, 0]
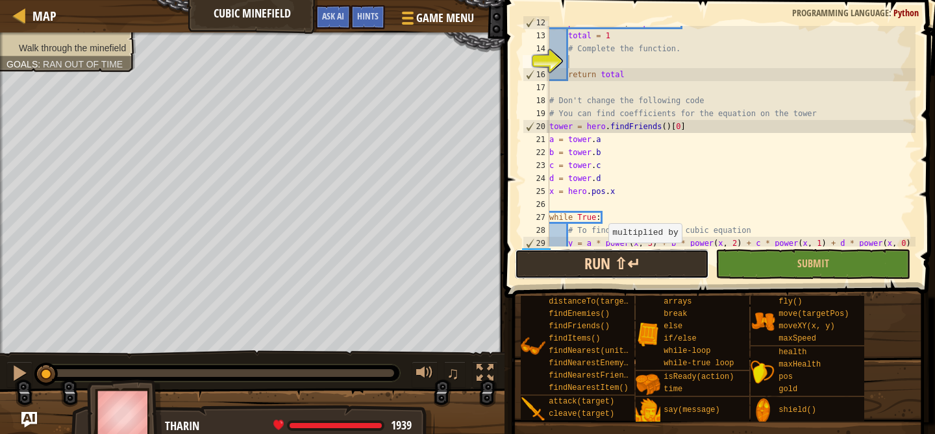
click at [583, 270] on button "Run ⇧↵" at bounding box center [612, 264] width 195 height 30
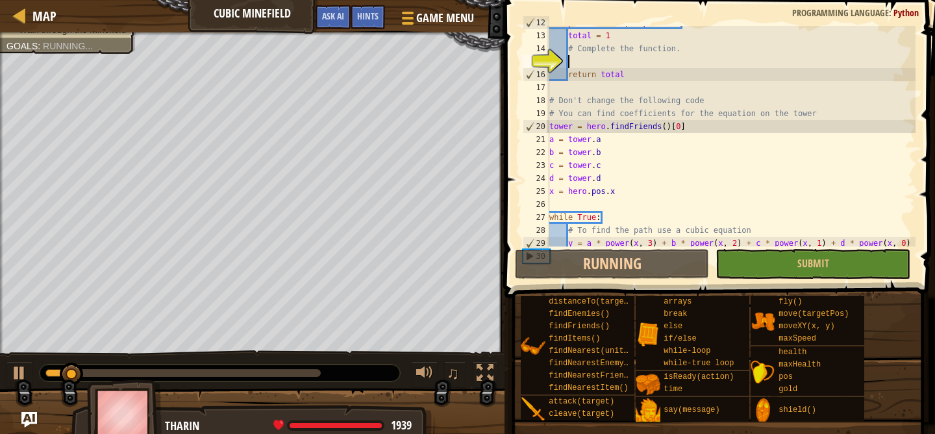
click at [633, 162] on div "def power ( number , exponent ) : total = 1 # Complete the function. return tot…" at bounding box center [731, 139] width 369 height 247
type textarea "c = tower.c"
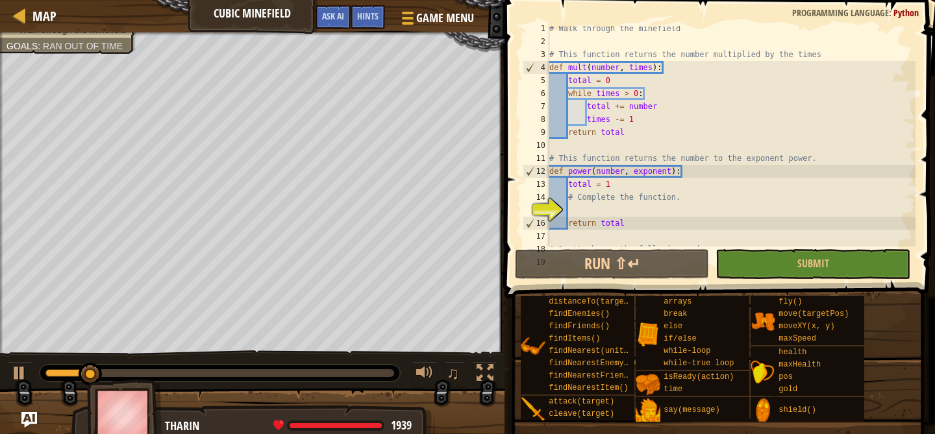
scroll to position [0, 0]
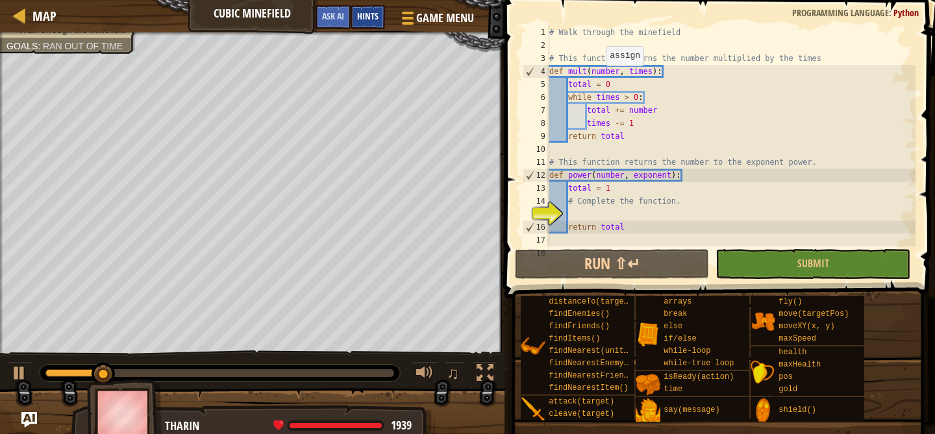
click at [369, 16] on span "Hints" at bounding box center [367, 16] width 21 height 12
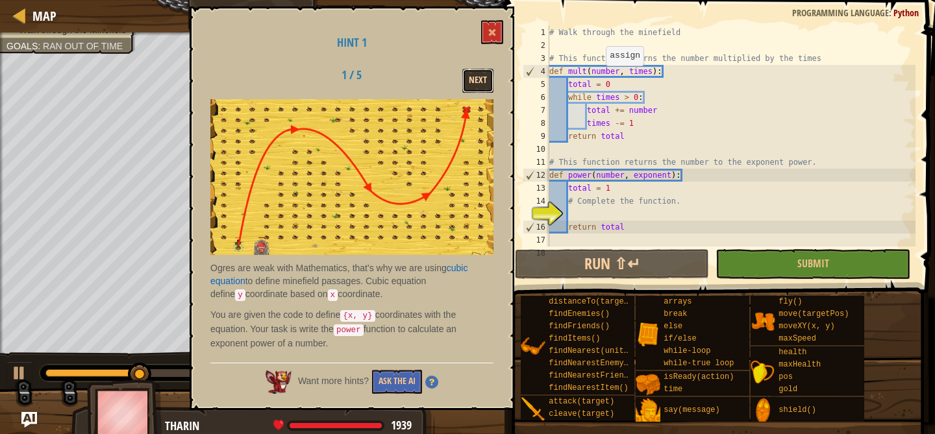
click at [485, 84] on button "Next" at bounding box center [477, 81] width 31 height 24
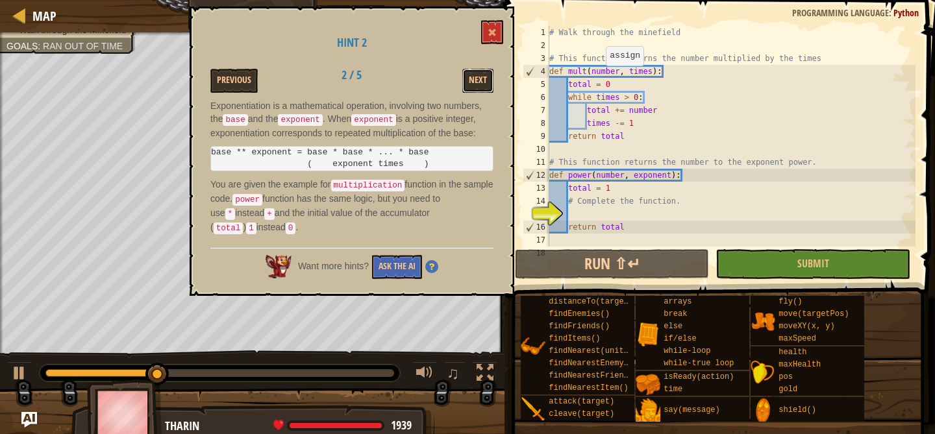
click at [485, 84] on button "Next" at bounding box center [477, 81] width 31 height 24
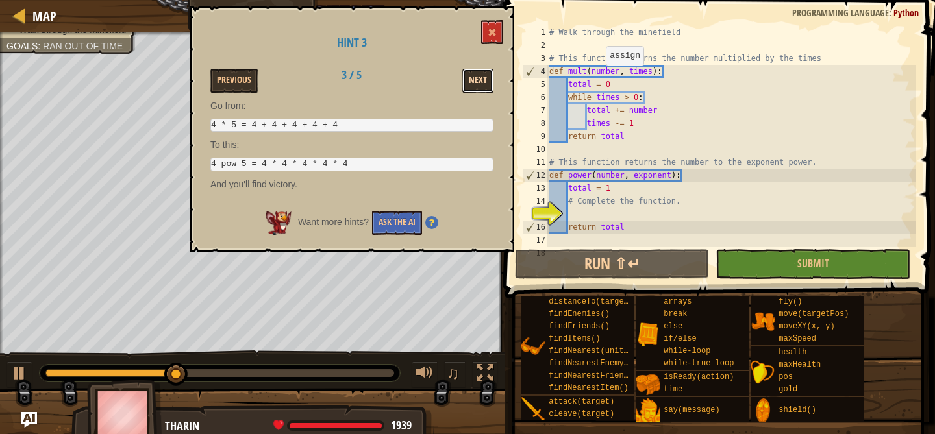
click at [485, 84] on button "Next" at bounding box center [477, 81] width 31 height 24
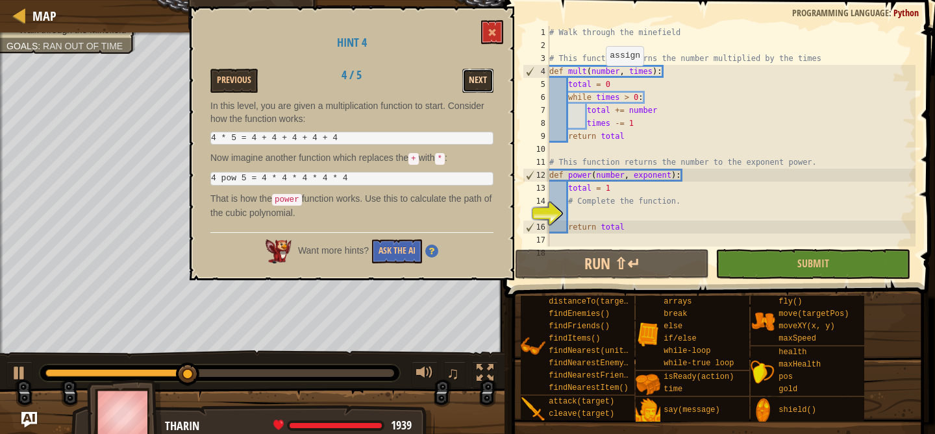
click at [485, 84] on button "Next" at bounding box center [477, 81] width 31 height 24
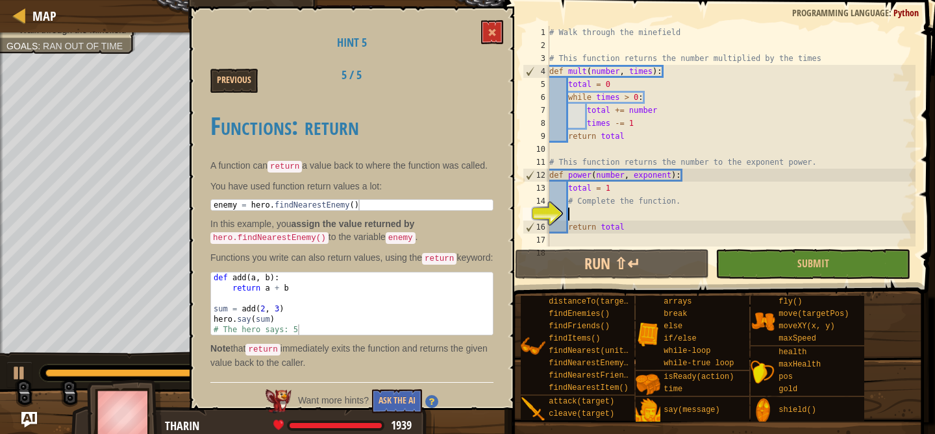
click at [580, 217] on div "# Walk through the minefield # This function returns the number multiplied by t…" at bounding box center [731, 149] width 369 height 247
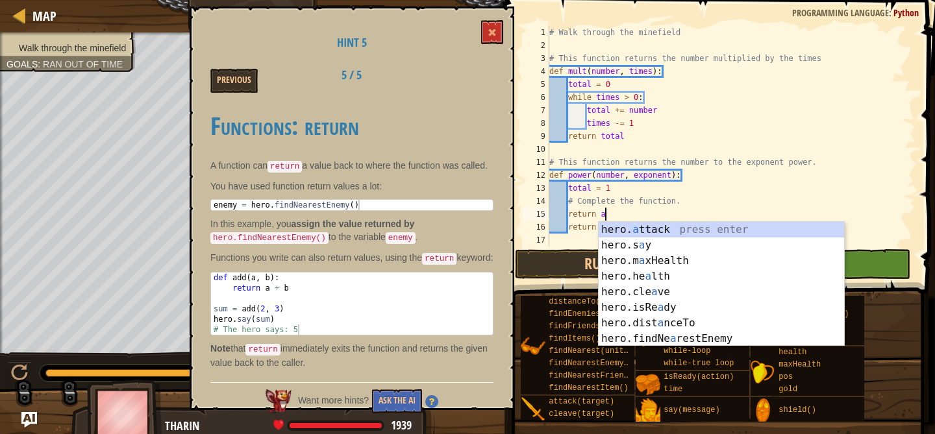
scroll to position [6, 5]
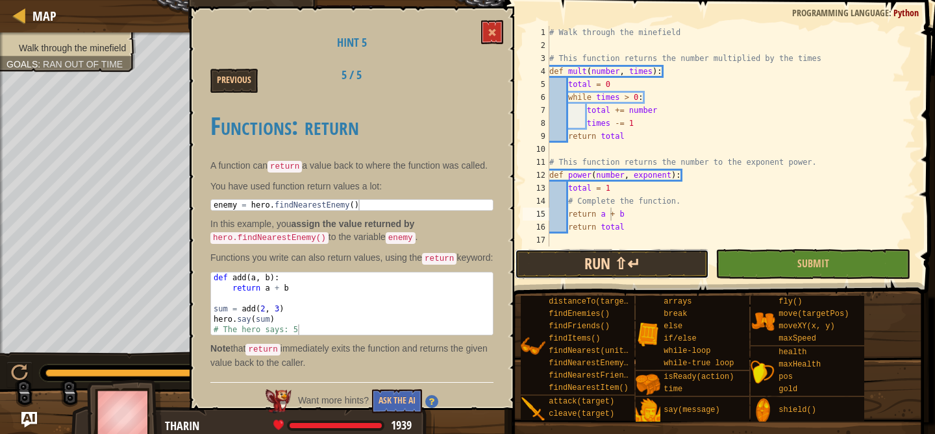
click at [589, 265] on button "Run ⇧↵" at bounding box center [612, 264] width 195 height 30
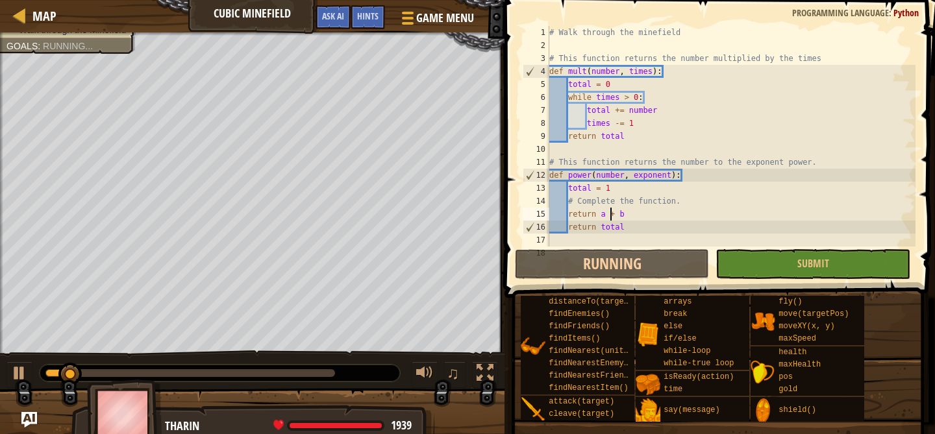
click at [639, 214] on div "# Walk through the minefield # This function returns the number multiplied by t…" at bounding box center [731, 149] width 369 height 247
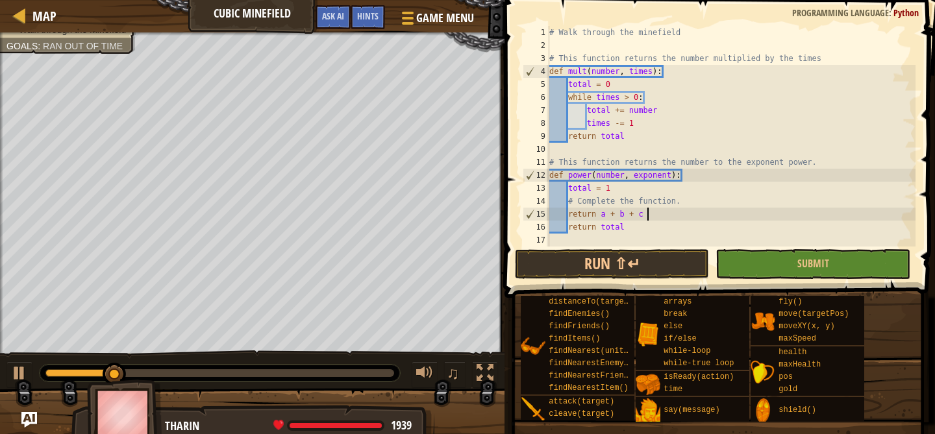
scroll to position [6, 8]
type textarea "return a + b + c + d"
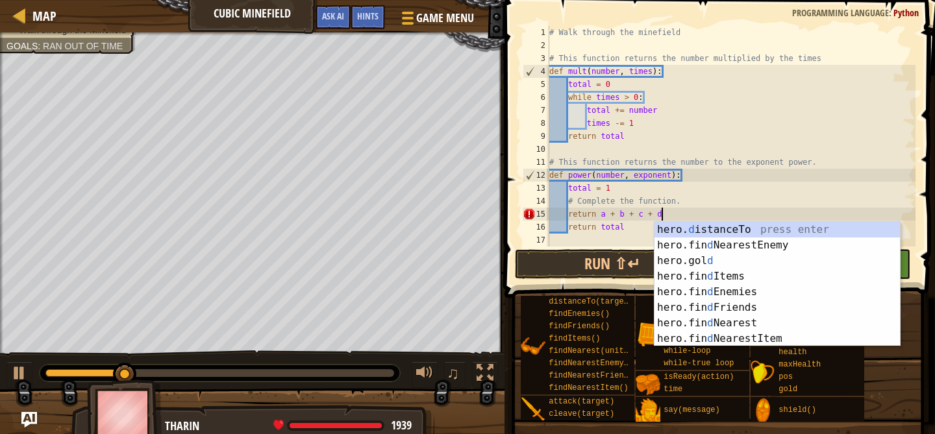
scroll to position [6, 8]
click at [622, 234] on div "# Walk through the minefield # This function returns the number multiplied by t…" at bounding box center [731, 149] width 369 height 247
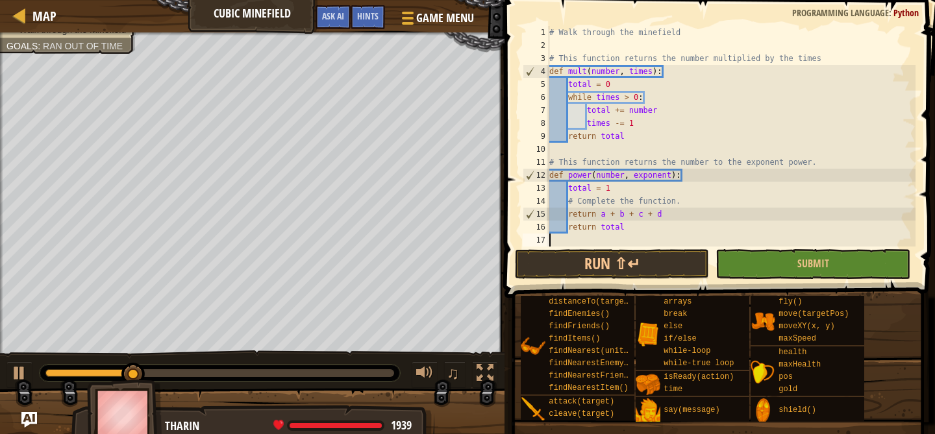
scroll to position [6, 0]
click at [615, 256] on button "Run ⇧↵" at bounding box center [612, 264] width 195 height 30
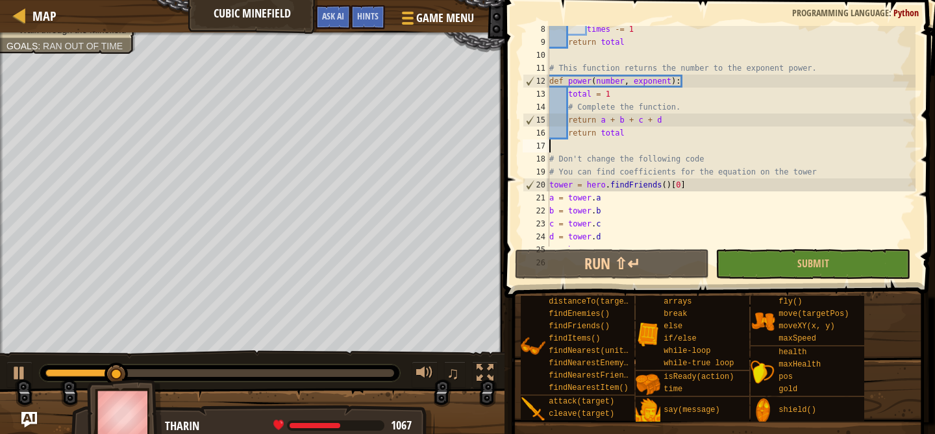
scroll to position [0, 0]
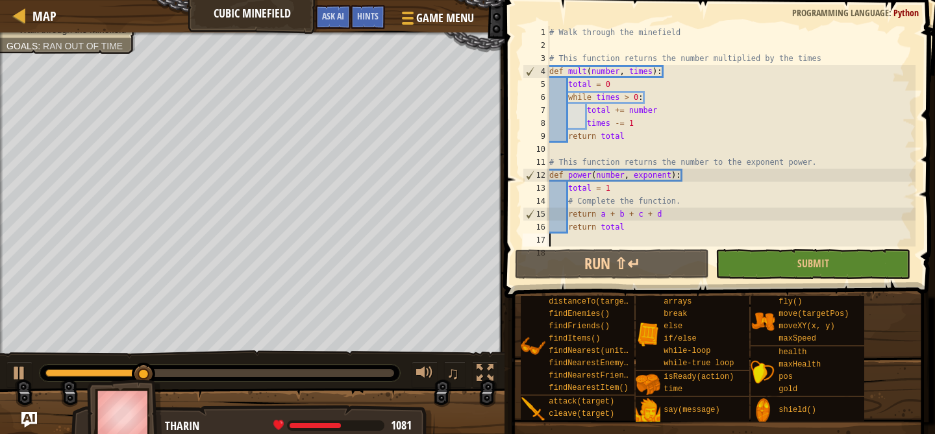
click at [548, 35] on div "1" at bounding box center [535, 32] width 27 height 13
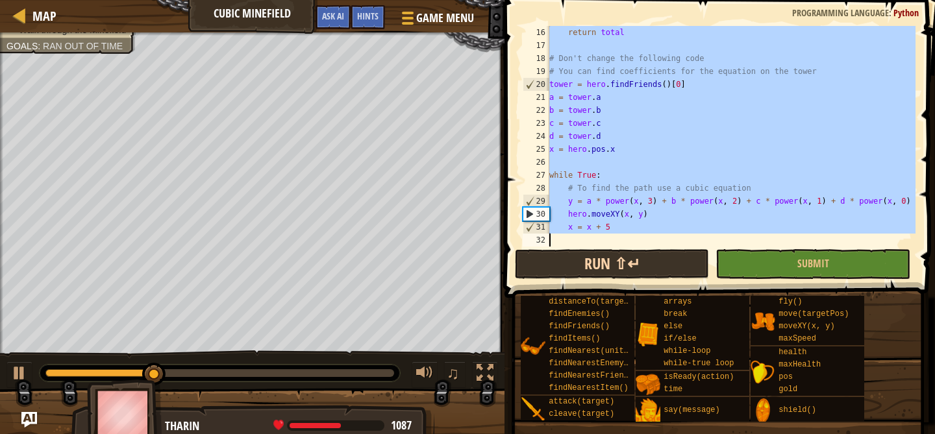
scroll to position [195, 0]
drag, startPoint x: 548, startPoint y: 33, endPoint x: 679, endPoint y: 264, distance: 264.8
type textarea "x = x + 5"
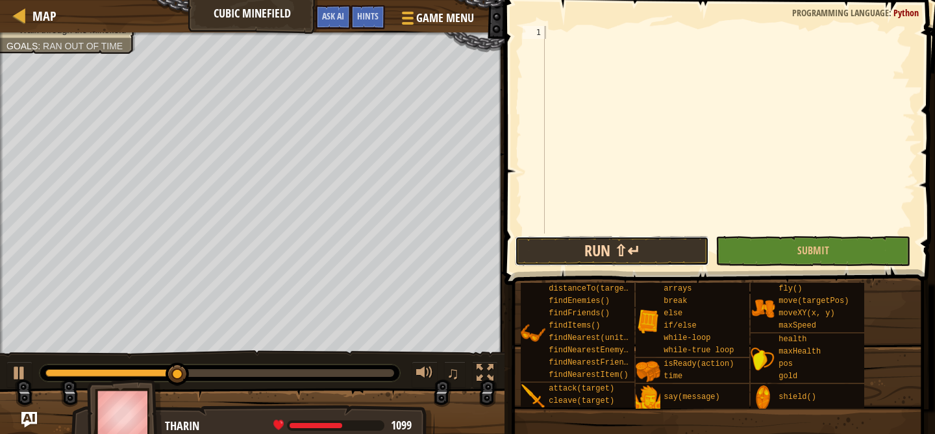
click at [597, 256] on button "Run ⇧↵" at bounding box center [612, 251] width 195 height 30
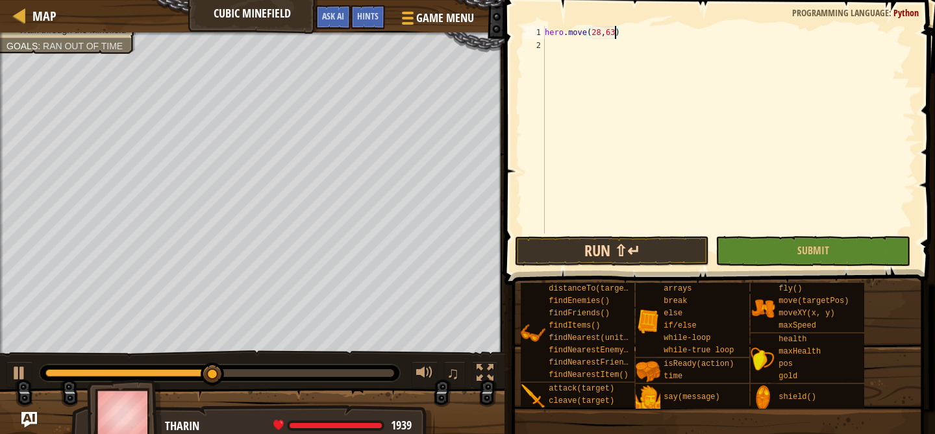
type textarea "hero.move(28,63)"
click at [559, 248] on button "Run ⇧↵" at bounding box center [612, 251] width 195 height 30
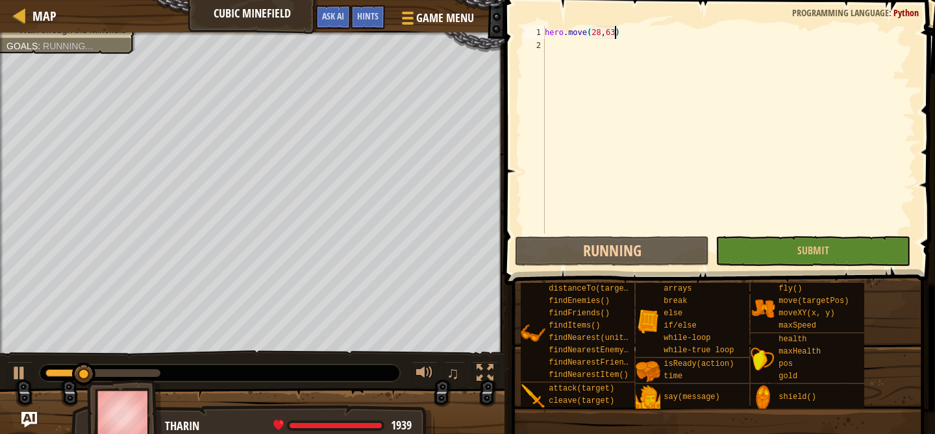
click at [600, 35] on div "hero . move ( 28 , 63 )" at bounding box center [728, 143] width 373 height 234
click at [641, 93] on div "hero . move ( 28 , 63 )" at bounding box center [728, 143] width 373 height 234
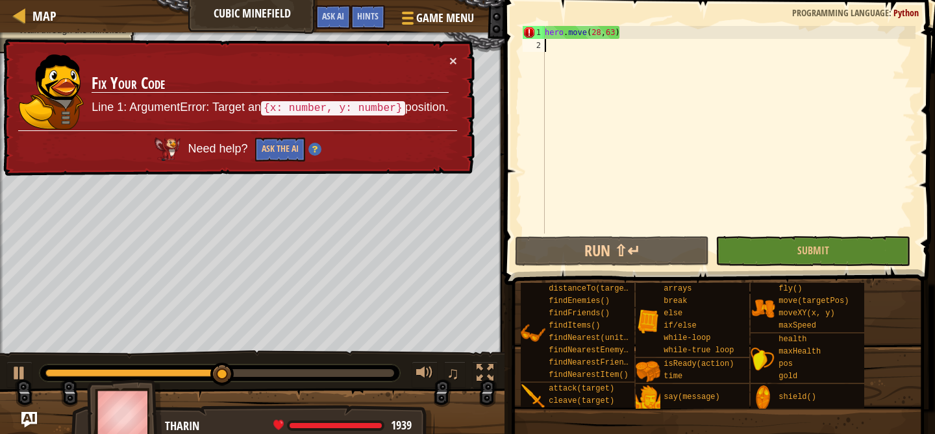
click at [593, 34] on div "hero . move ( 28 , 63 )" at bounding box center [728, 143] width 373 height 234
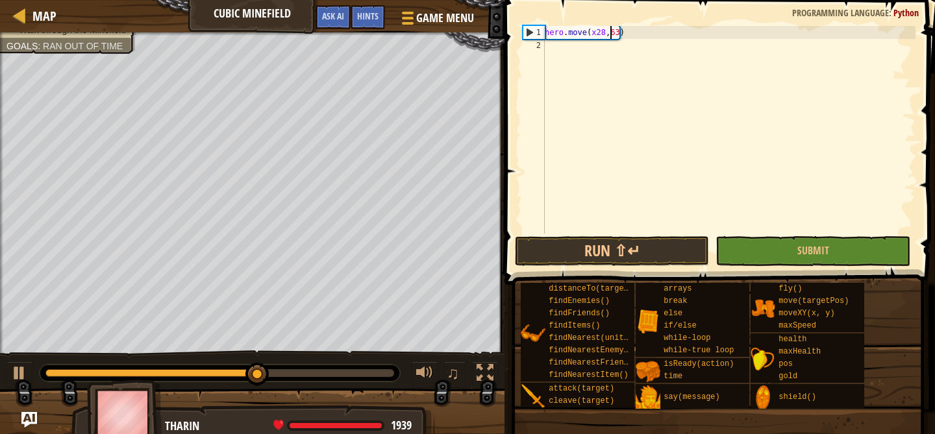
scroll to position [6, 6]
type textarea "hero.move(x28,y63)"
click at [625, 251] on button "Run ⇧↵" at bounding box center [612, 251] width 195 height 30
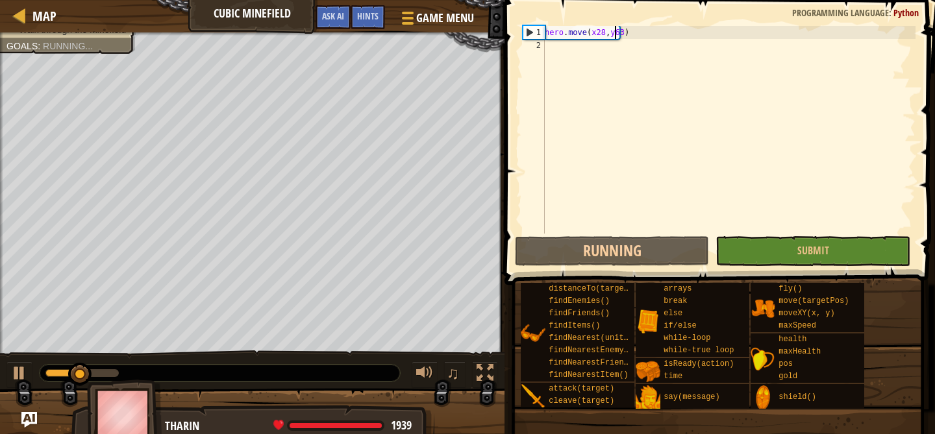
click at [596, 37] on div "hero . move ( x28 , y63 )" at bounding box center [728, 143] width 373 height 234
click at [606, 116] on div "hero . move ( x28 , y63 )" at bounding box center [728, 143] width 373 height 234
click at [596, 36] on div "hero . move ( x28 , y63 )" at bounding box center [728, 143] width 373 height 234
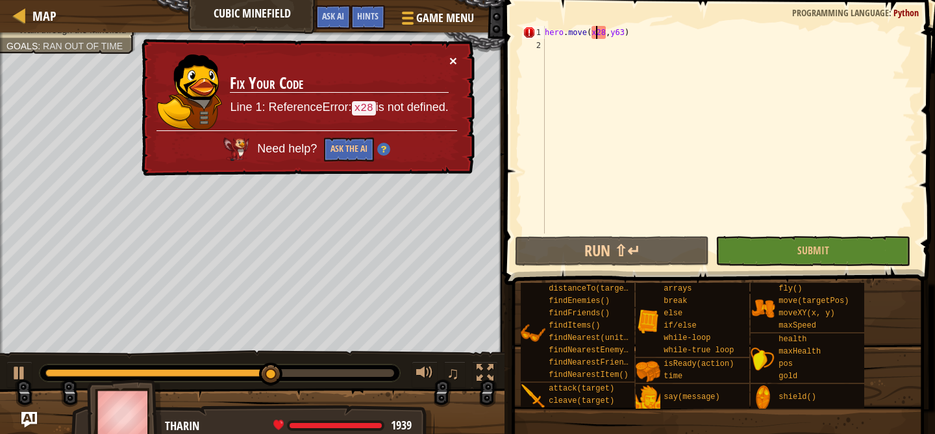
click at [450, 62] on button "×" at bounding box center [453, 61] width 8 height 14
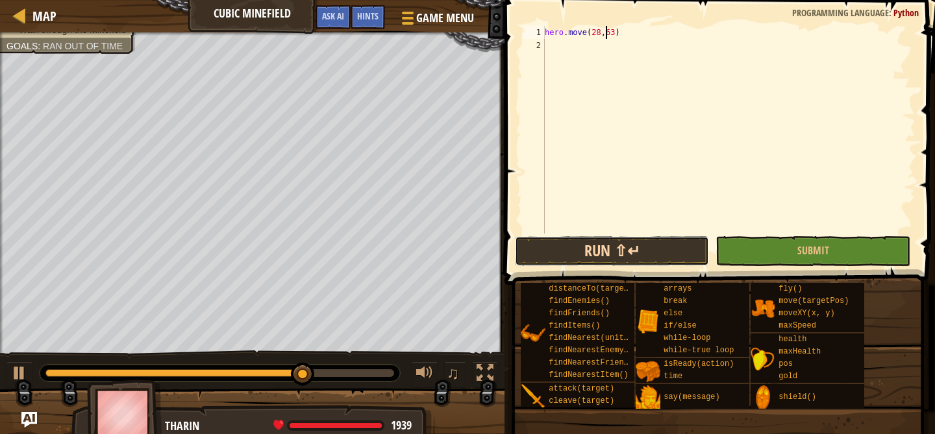
click at [594, 243] on button "Run ⇧↵" at bounding box center [612, 251] width 195 height 30
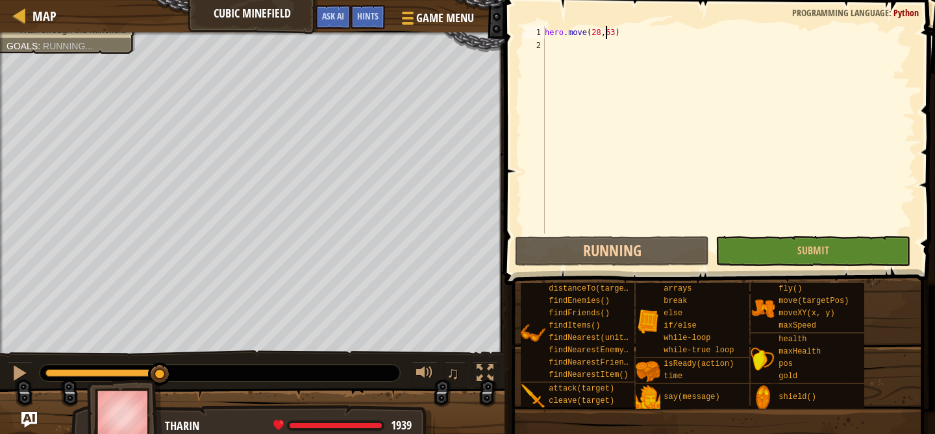
drag, startPoint x: 66, startPoint y: 370, endPoint x: 315, endPoint y: 370, distance: 248.6
click at [316, 370] on div at bounding box center [220, 373] width 360 height 17
drag, startPoint x: 177, startPoint y: 371, endPoint x: 336, endPoint y: 373, distance: 159.0
click at [336, 373] on div at bounding box center [220, 373] width 360 height 17
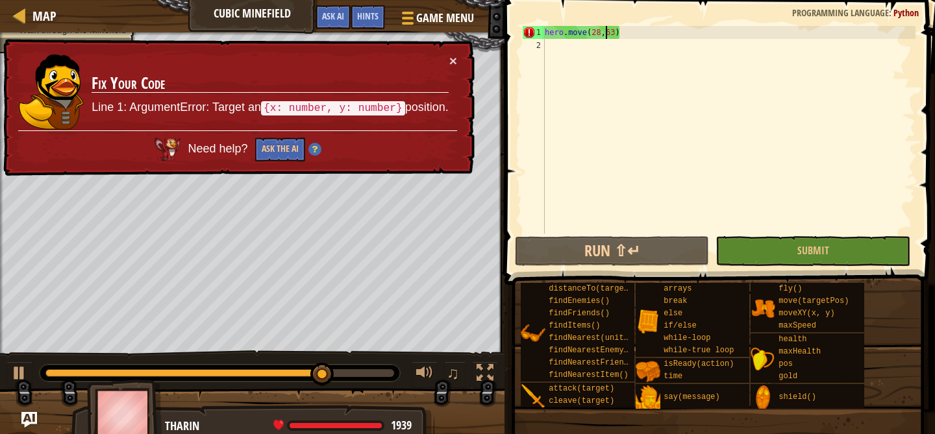
click at [376, 101] on code "{x: number, y: number}" at bounding box center [333, 108] width 144 height 14
click at [315, 149] on img at bounding box center [314, 149] width 13 height 13
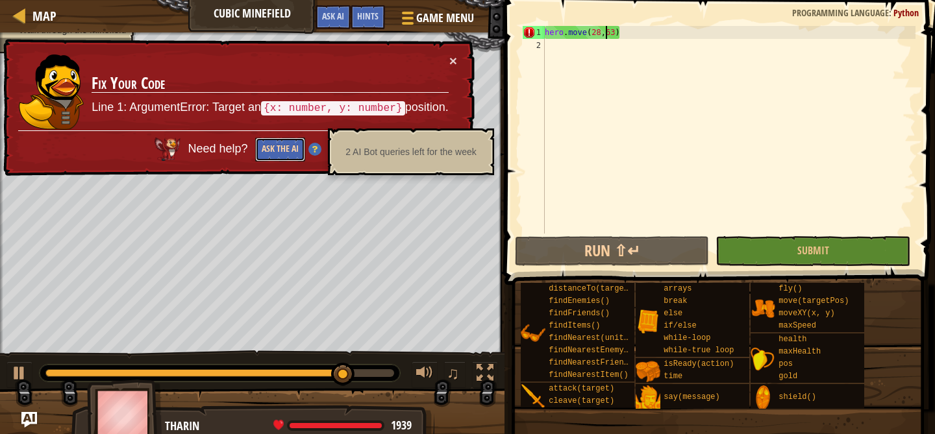
click at [286, 152] on button "Ask the AI" at bounding box center [280, 150] width 50 height 24
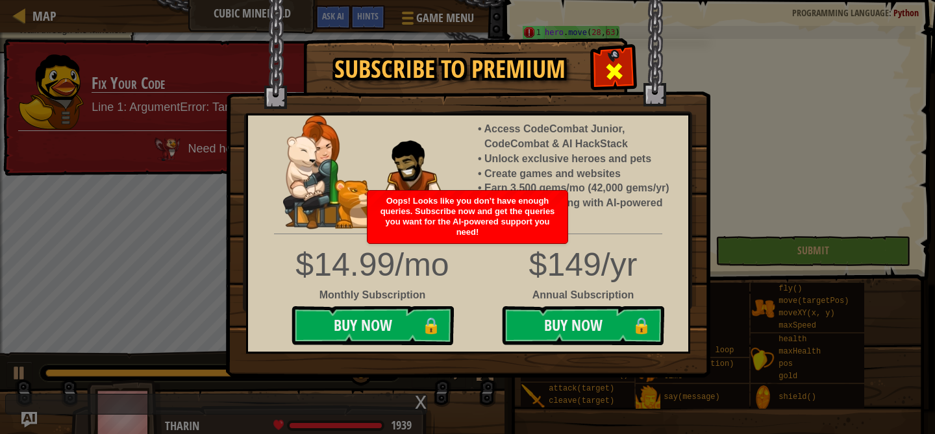
click at [608, 69] on span at bounding box center [614, 71] width 21 height 21
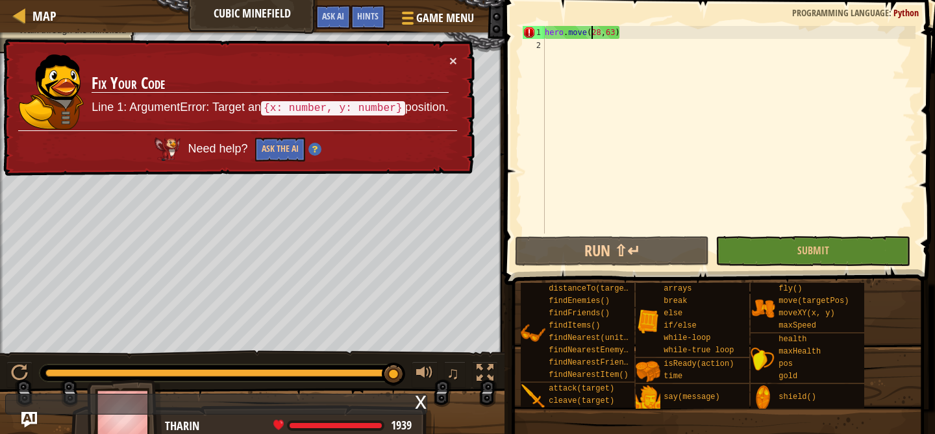
click at [593, 32] on div "hero . move ( 28 , 63 )" at bounding box center [728, 143] width 373 height 234
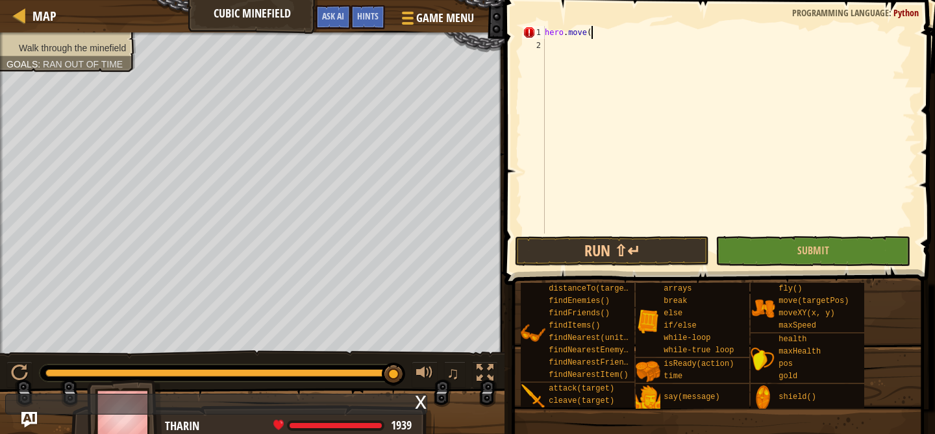
scroll to position [6, 3]
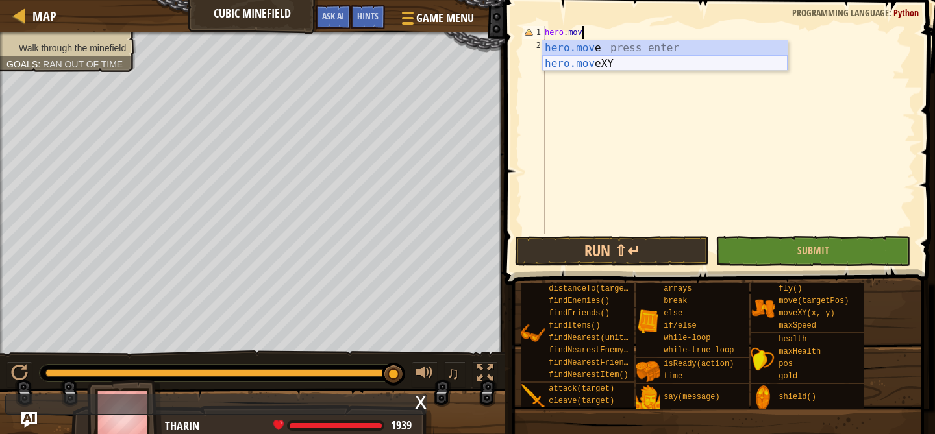
click at [584, 61] on div "hero.mov e press enter hero.mov eXY press enter" at bounding box center [664, 71] width 245 height 62
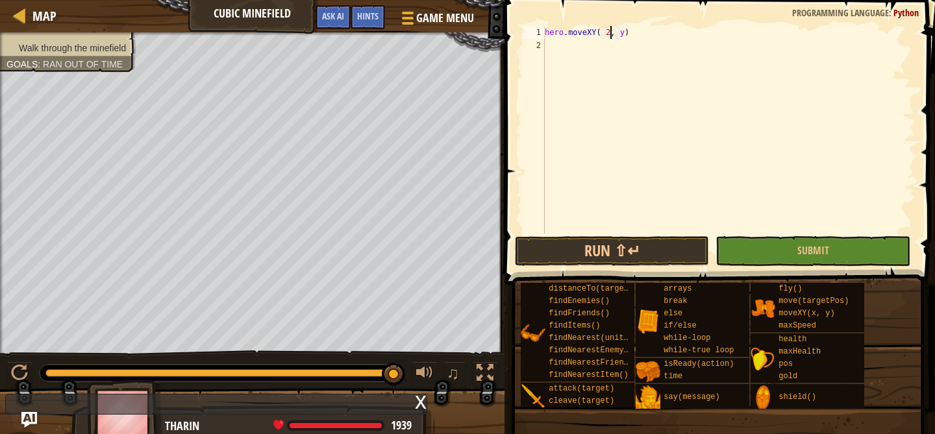
scroll to position [6, 6]
click at [605, 31] on div "hero . moveXY ( 28 , y )" at bounding box center [728, 143] width 373 height 234
click at [577, 246] on button "Run ⇧↵" at bounding box center [612, 251] width 195 height 30
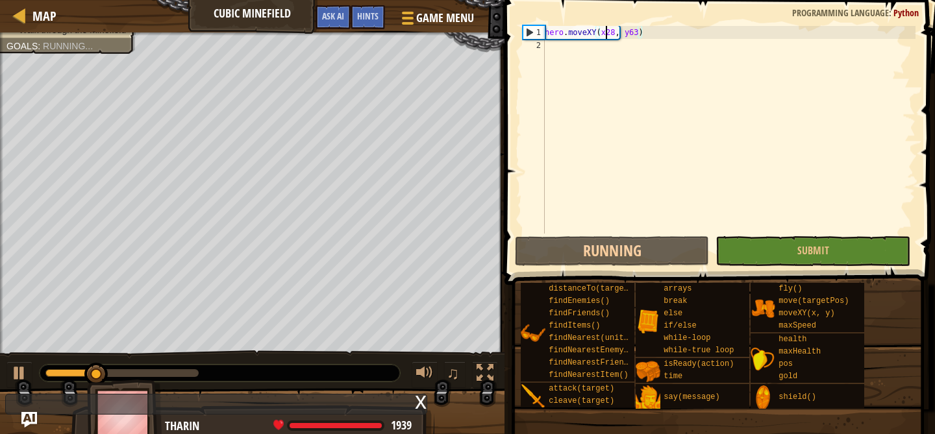
click at [607, 32] on div "hero . moveXY ( x28 , y63 )" at bounding box center [728, 143] width 373 height 234
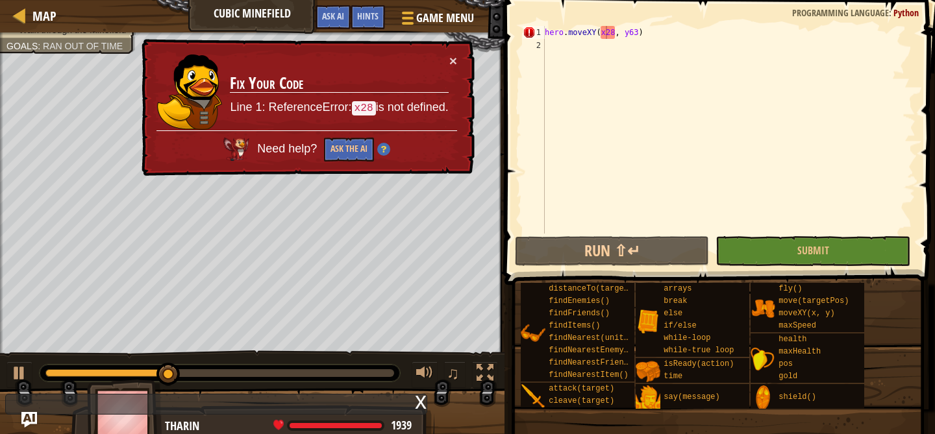
click at [468, 55] on div "× Fix Your Code Line 1: ReferenceError: x28 is not defined. Need help? Ask the …" at bounding box center [307, 108] width 336 height 138
click at [456, 62] on button "×" at bounding box center [453, 61] width 8 height 14
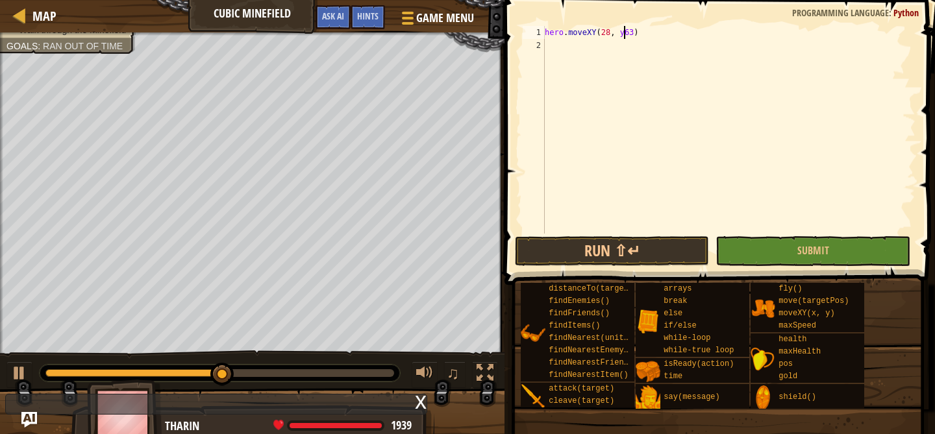
scroll to position [6, 6]
click at [598, 249] on button "Run ⇧↵" at bounding box center [612, 251] width 195 height 30
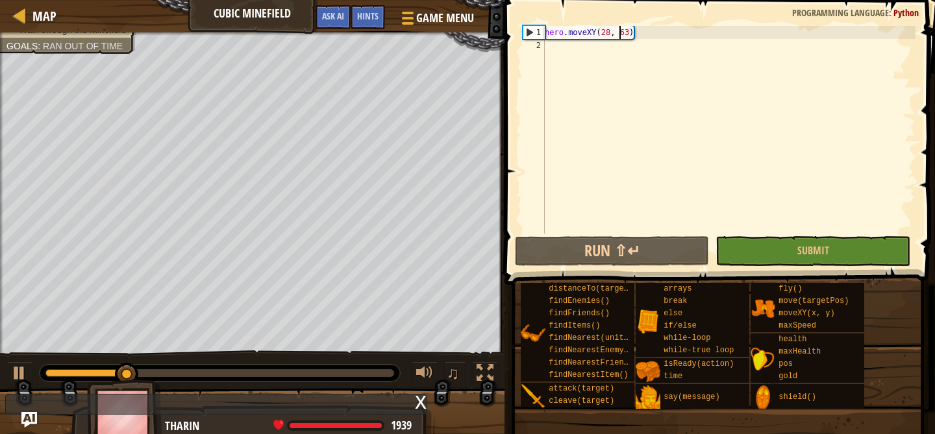
click at [576, 27] on div "hero . moveXY ( 28 , 63 )" at bounding box center [728, 143] width 373 height 234
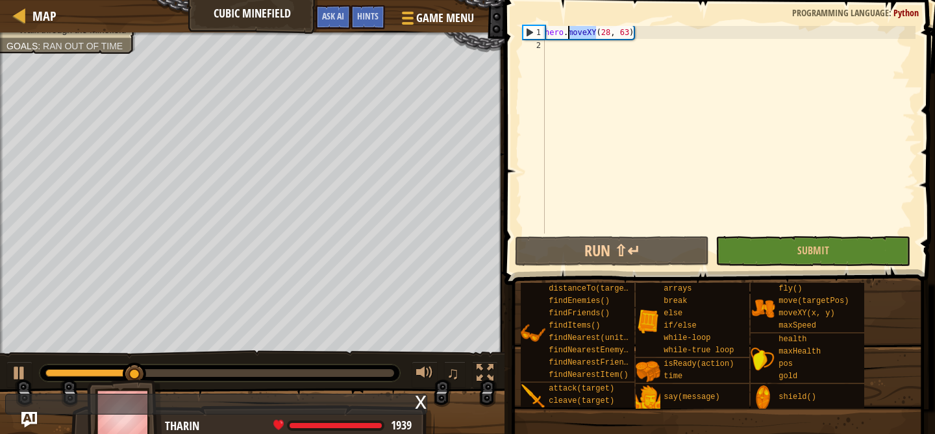
type textarea "hero.moveXY(28, 63)"
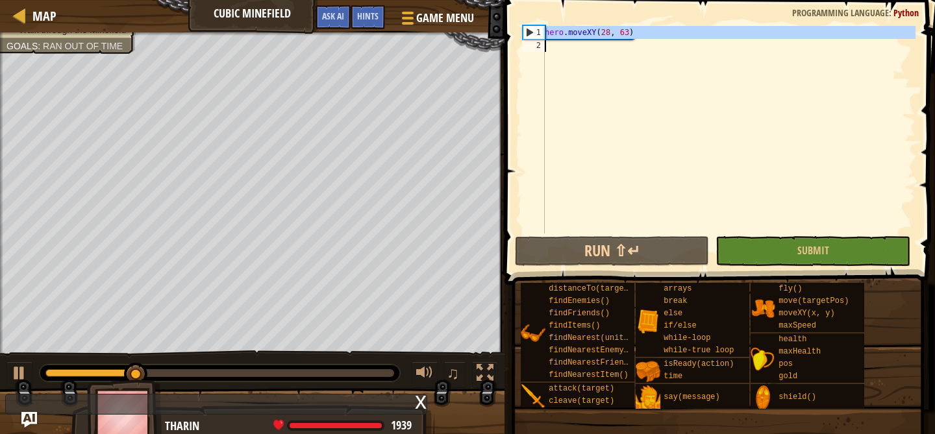
click at [576, 27] on div "hero . moveXY ( 28 , 63 )" at bounding box center [728, 143] width 373 height 234
click at [557, 49] on div "hero . moveXY ( 28 , 63 )" at bounding box center [728, 143] width 373 height 234
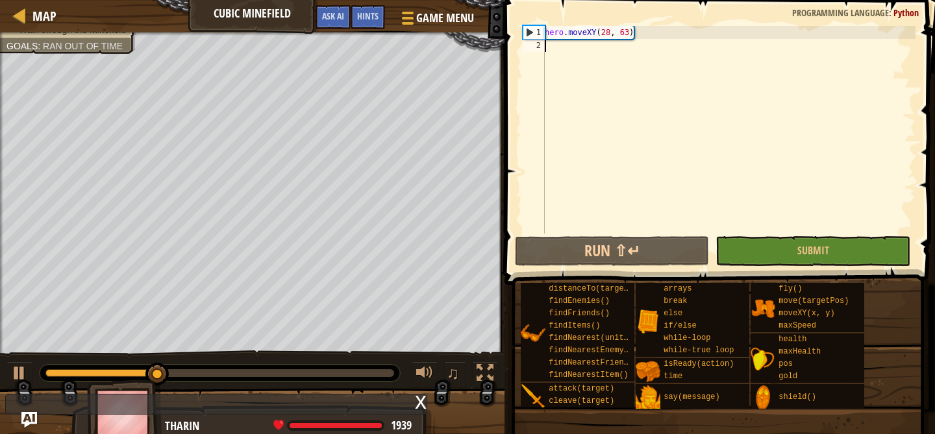
paste textarea "hero.moveXY(28, 63)"
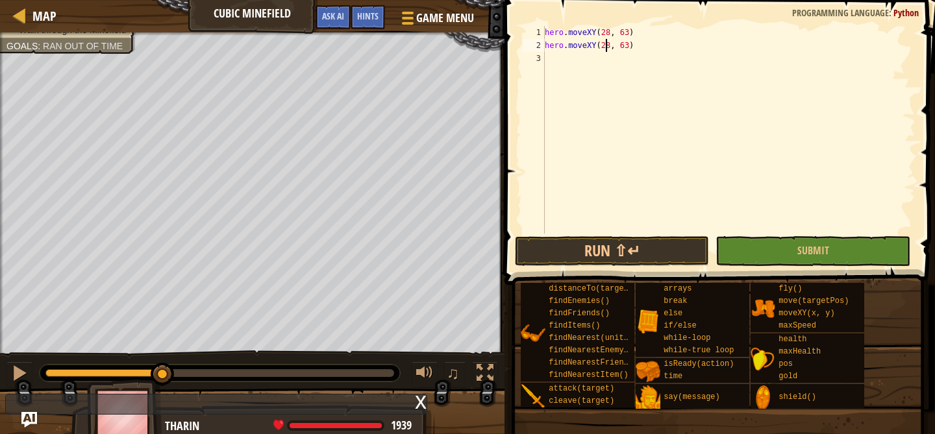
click at [605, 45] on div "hero . moveXY ( 28 , 63 ) hero . moveXY ( 28 , 63 )" at bounding box center [728, 143] width 373 height 234
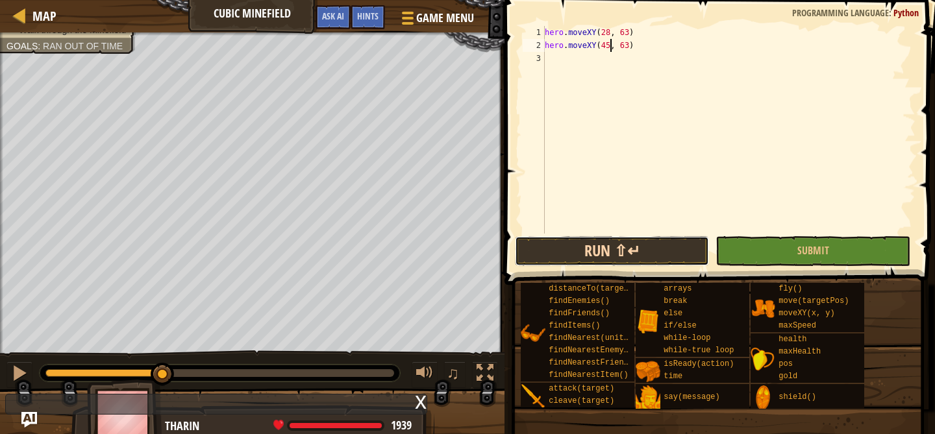
click at [615, 249] on button "Run ⇧↵" at bounding box center [612, 251] width 195 height 30
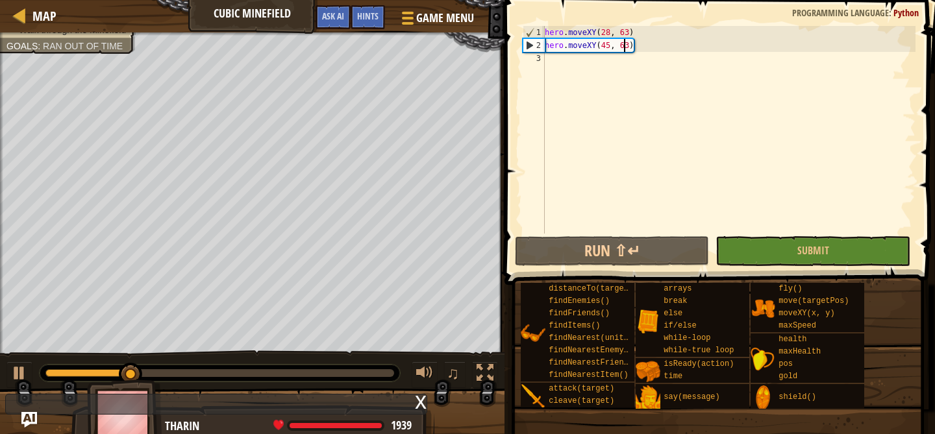
click at [626, 47] on div "hero . moveXY ( 28 , 63 ) hero . moveXY ( 45 , 63 )" at bounding box center [728, 143] width 373 height 234
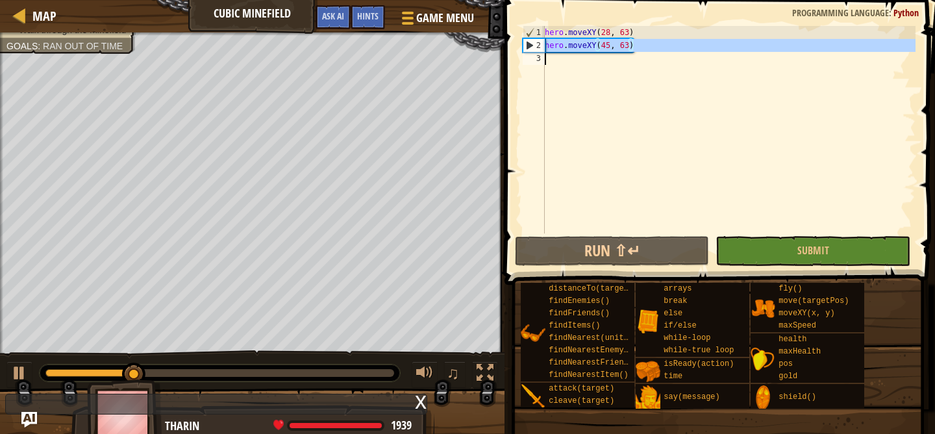
click at [626, 47] on div "hero . moveXY ( 28 , 63 ) hero . moveXY ( 45 , 63 )" at bounding box center [728, 143] width 373 height 234
type textarea "hero.moveXY(45, 63)"
click at [589, 62] on div "hero . moveXY ( 28 , 63 ) hero . moveXY ( 45 , 63 )" at bounding box center [728, 143] width 373 height 234
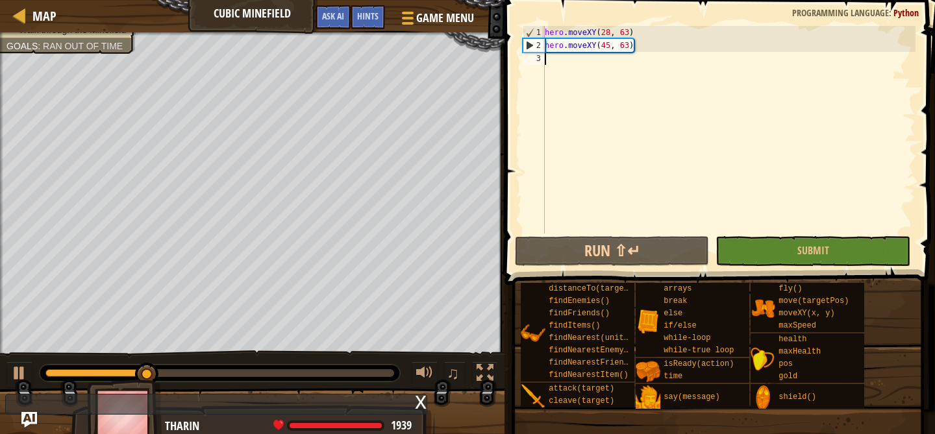
scroll to position [6, 0]
paste textarea "hero.moveXY(45, 63)"
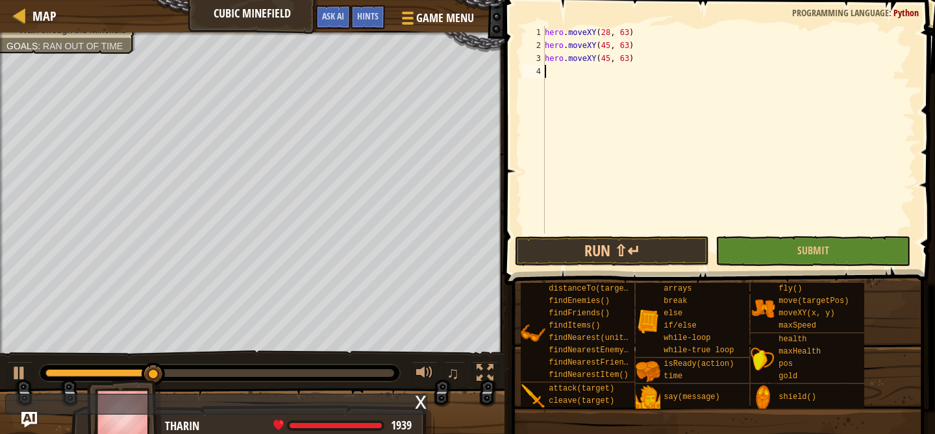
click at [607, 58] on div "hero . moveXY ( 28 , 63 ) hero . moveXY ( 45 , 63 ) hero . moveXY ( 45 , 63 )" at bounding box center [728, 143] width 373 height 234
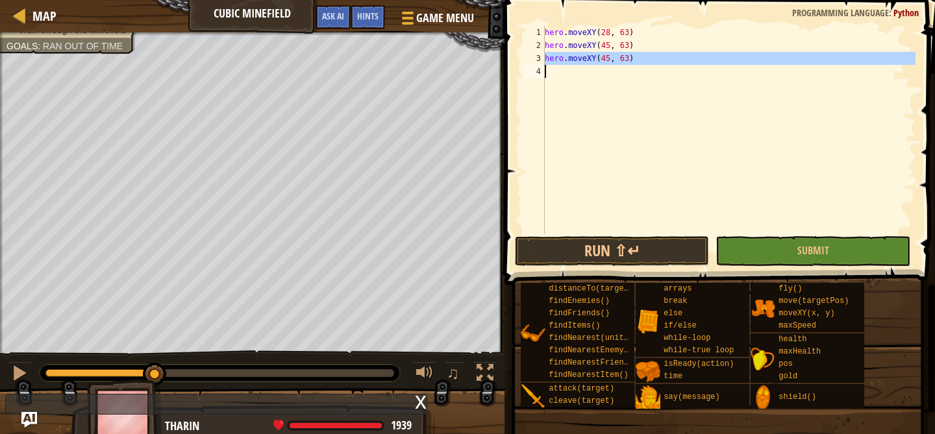
click at [607, 58] on div "hero . moveXY ( 28 , 63 ) hero . moveXY ( 45 , 63 ) hero . moveXY ( 45 , 63 )" at bounding box center [728, 143] width 373 height 234
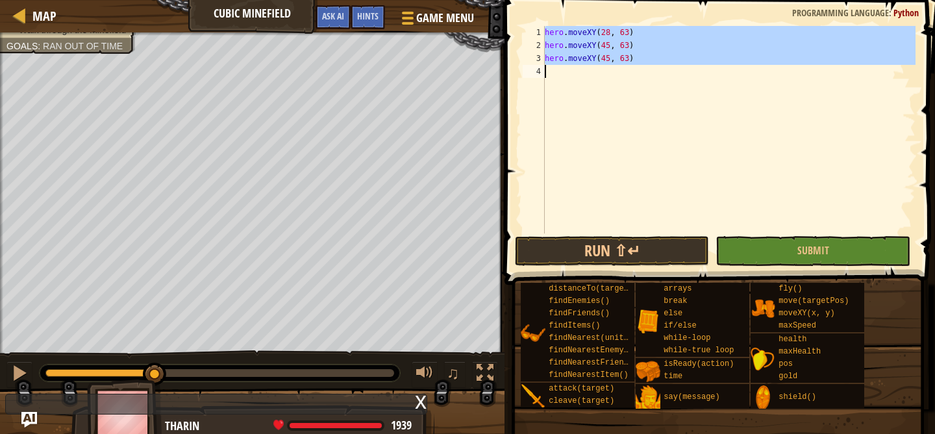
click at [607, 58] on div "hero . moveXY ( 28 , 63 ) hero . moveXY ( 45 , 63 ) hero . moveXY ( 45 , 63 )" at bounding box center [728, 143] width 373 height 234
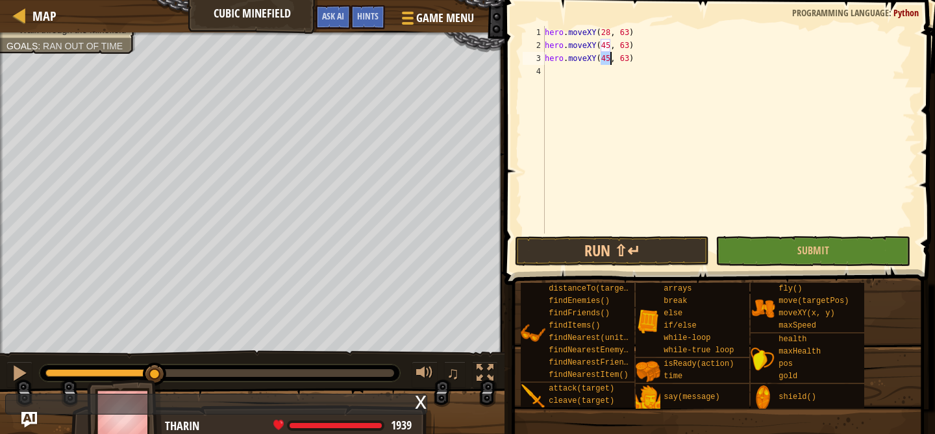
click at [607, 58] on div "hero . moveXY ( 28 , 63 ) hero . moveXY ( 45 , 63 ) hero . moveXY ( 45 , 63 )" at bounding box center [728, 143] width 373 height 234
click at [624, 56] on div "hero . moveXY ( 28 , 63 ) hero . moveXY ( 45 , 63 ) hero . moveXY ( 64 , 63 )" at bounding box center [728, 143] width 373 height 234
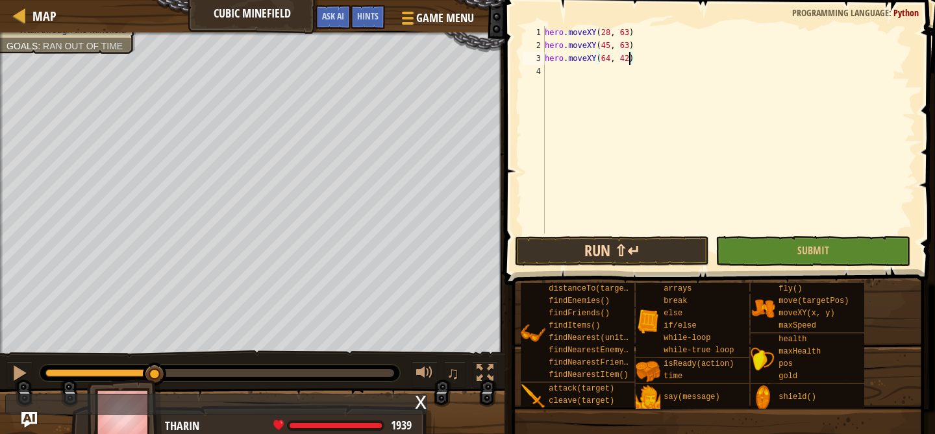
type textarea "hero.moveXY(64, 42)"
click at [632, 252] on button "Run ⇧↵" at bounding box center [612, 251] width 195 height 30
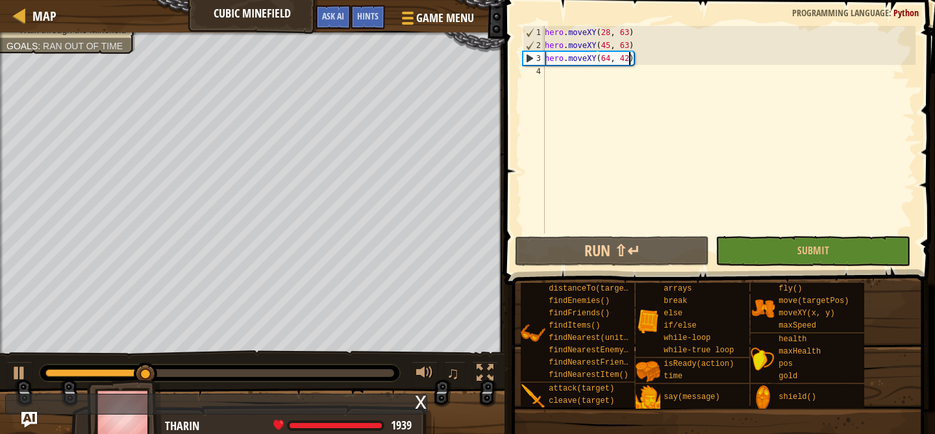
click at [579, 90] on div "hero . moveXY ( 28 , 63 ) hero . moveXY ( 45 , 63 ) hero . moveXY ( 64 , 42 )" at bounding box center [728, 143] width 373 height 234
paste textarea "hero.moveXY(45, 63)"
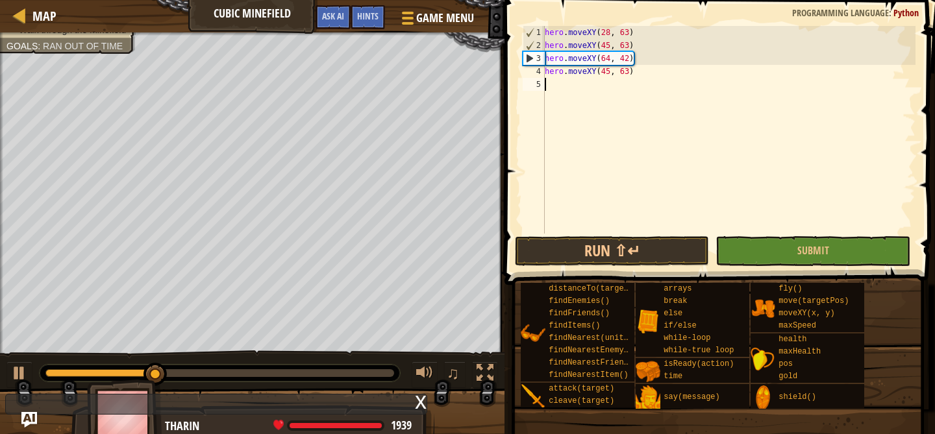
click at [606, 70] on div "hero . moveXY ( 28 , 63 ) hero . moveXY ( 45 , 63 ) hero . moveXY ( 64 , 42 ) h…" at bounding box center [728, 143] width 373 height 234
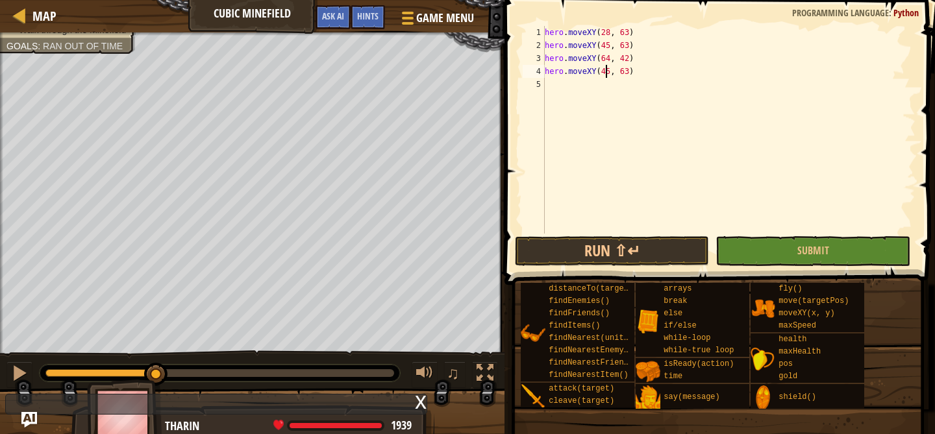
click at [606, 70] on div "hero . moveXY ( 28 , 63 ) hero . moveXY ( 45 , 63 ) hero . moveXY ( 64 , 42 ) h…" at bounding box center [728, 143] width 373 height 234
click at [622, 68] on div "hero . moveXY ( 28 , 63 ) hero . moveXY ( 45 , 63 ) hero . moveXY ( 64 , 42 ) h…" at bounding box center [728, 143] width 373 height 234
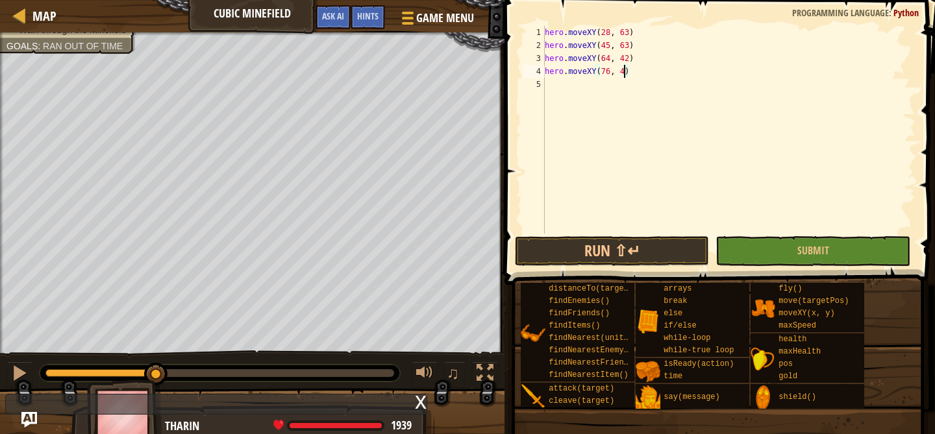
type textarea "hero.moveXY(76, 42)"
click at [558, 84] on div "hero . moveXY ( 28 , 63 ) hero . moveXY ( 45 , 63 ) hero . moveXY ( 64 , 42 ) h…" at bounding box center [728, 143] width 373 height 234
paste textarea "hero.moveXY(45, 63)"
click at [608, 86] on div "hero . moveXY ( 28 , 63 ) hero . moveXY ( 45 , 63 ) hero . moveXY ( 64 , 42 ) h…" at bounding box center [728, 143] width 373 height 234
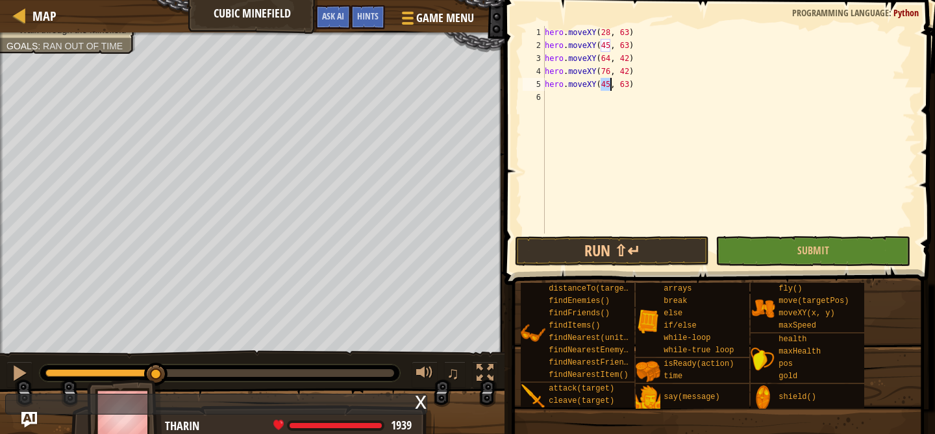
click at [608, 86] on div "hero . moveXY ( 28 , 63 ) hero . moveXY ( 45 , 63 ) hero . moveXY ( 64 , 42 ) h…" at bounding box center [728, 143] width 373 height 234
click at [627, 84] on div "hero . moveXY ( 28 , 63 ) hero . moveXY ( 45 , 63 ) hero . moveXY ( 64 , 42 ) h…" at bounding box center [728, 143] width 373 height 234
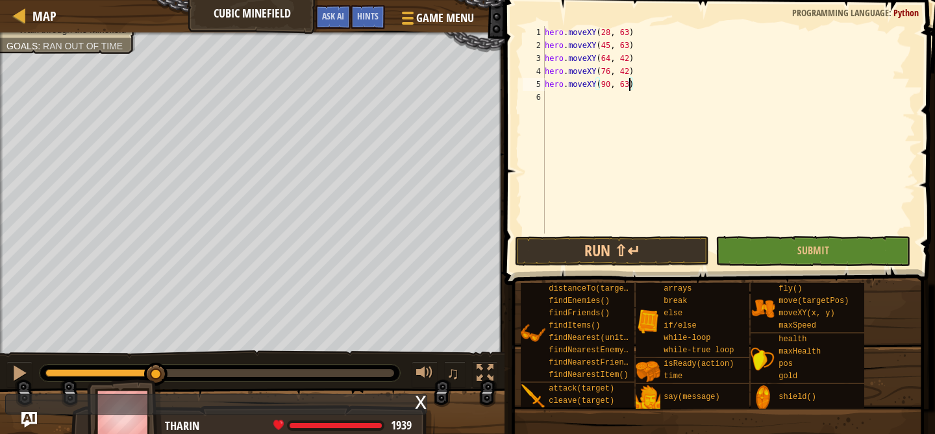
click at [627, 84] on div "hero . moveXY ( 28 , 63 ) hero . moveXY ( 45 , 63 ) hero . moveXY ( 64 , 42 ) h…" at bounding box center [728, 143] width 373 height 234
click at [625, 84] on div "hero . moveXY ( 28 , 63 ) hero . moveXY ( 45 , 63 ) hero . moveXY ( 64 , 42 ) h…" at bounding box center [728, 143] width 373 height 234
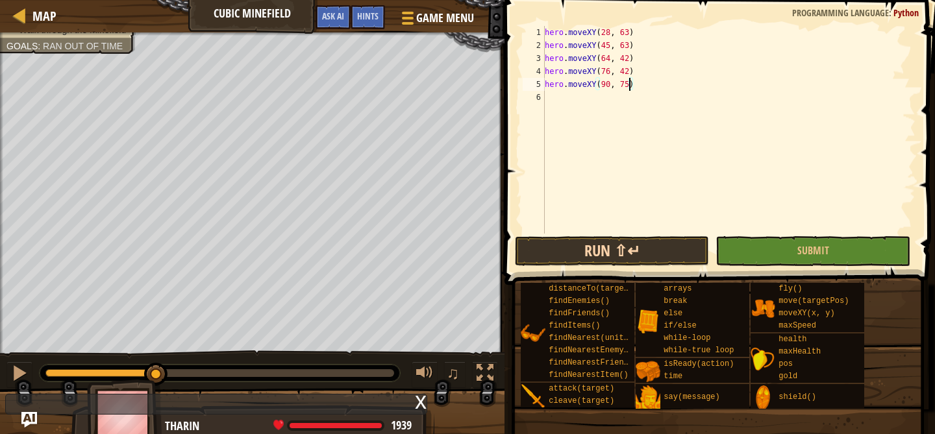
type textarea "hero.moveXY(90, 75)"
click at [613, 251] on button "Run ⇧↵" at bounding box center [612, 251] width 195 height 30
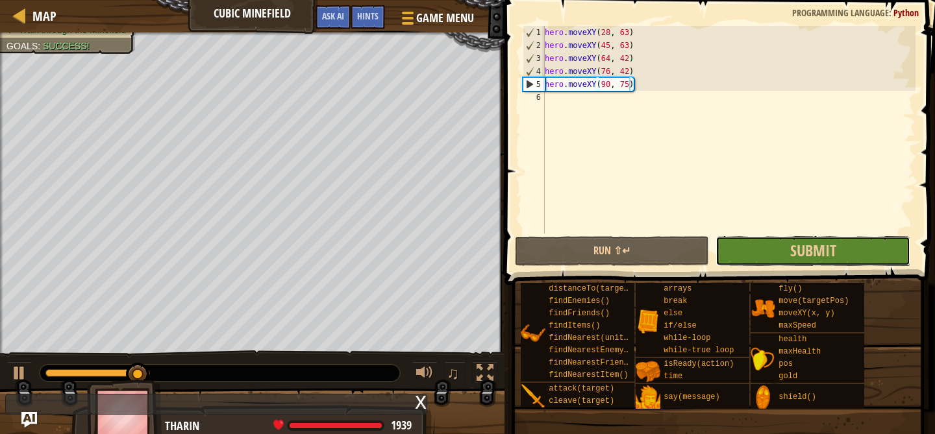
click at [842, 256] on button "Submit" at bounding box center [812, 251] width 195 height 30
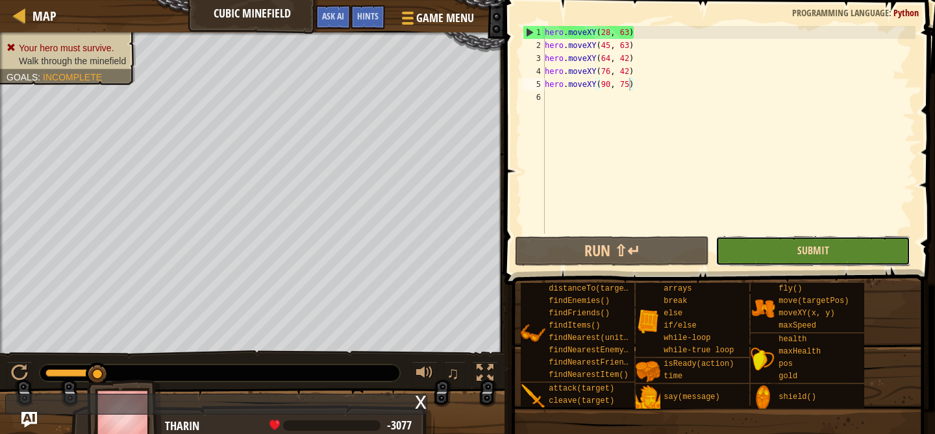
click at [805, 254] on span "Submit" at bounding box center [813, 250] width 32 height 14
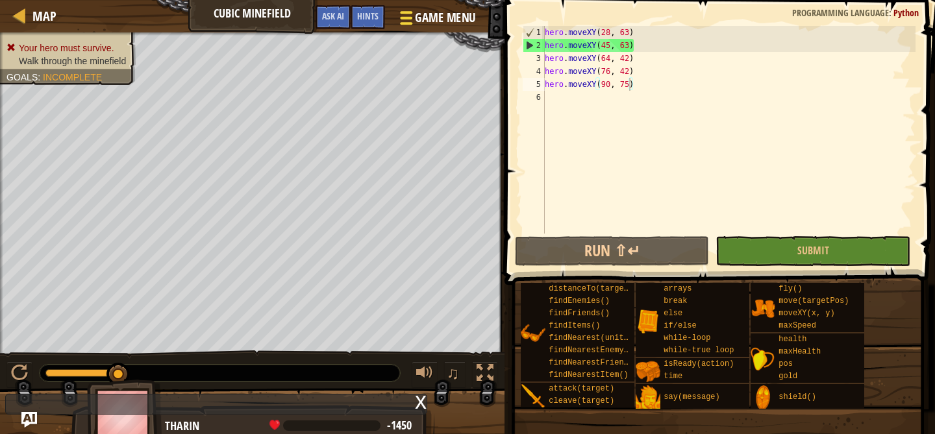
click at [402, 23] on span at bounding box center [406, 23] width 12 height 3
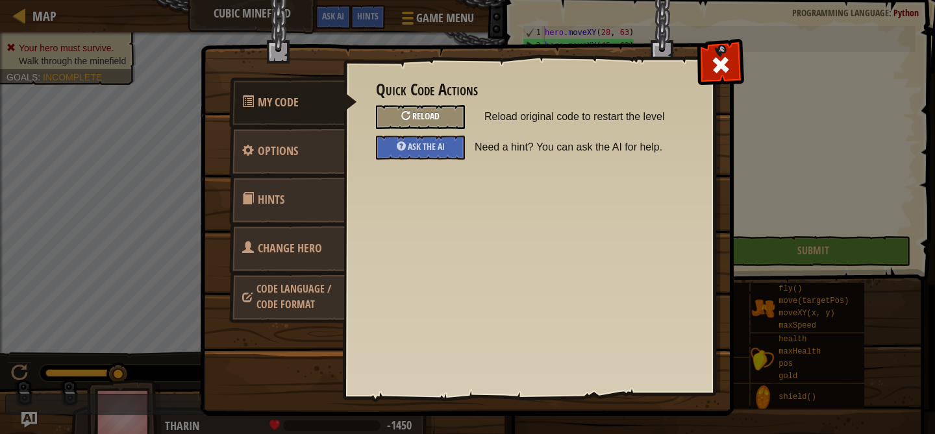
click at [428, 114] on span "Reload" at bounding box center [425, 116] width 27 height 12
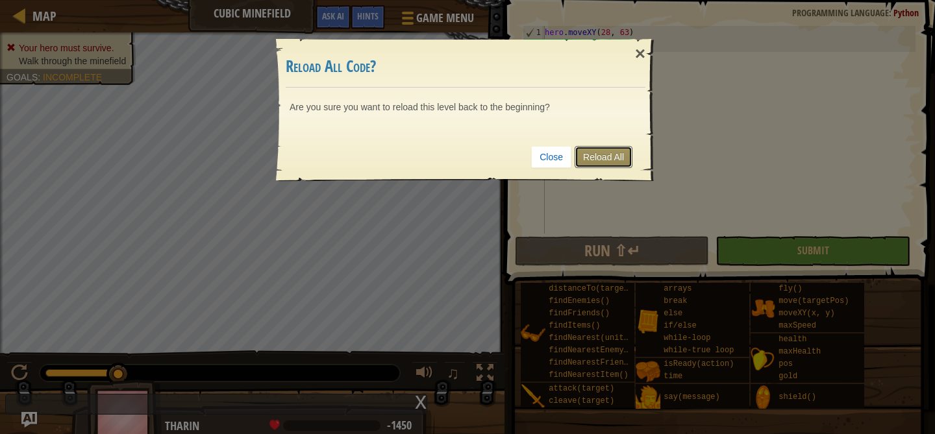
click at [611, 162] on link "Reload All" at bounding box center [603, 157] width 58 height 22
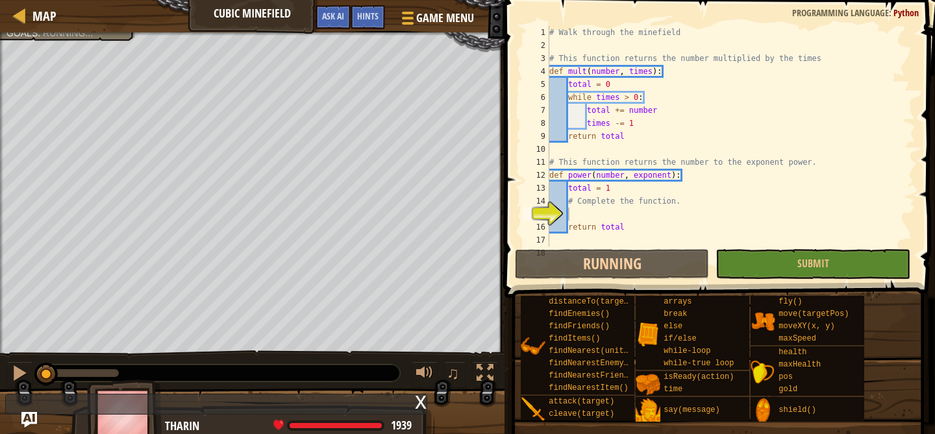
scroll to position [6, 1]
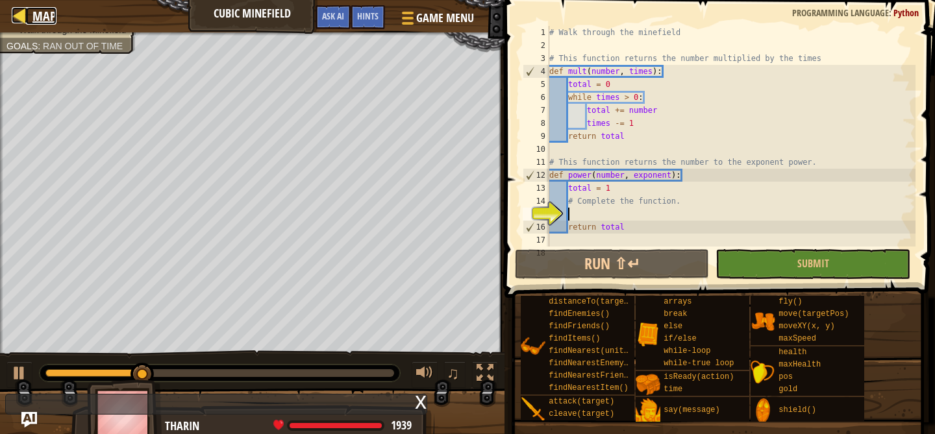
click at [23, 13] on div at bounding box center [20, 15] width 16 height 16
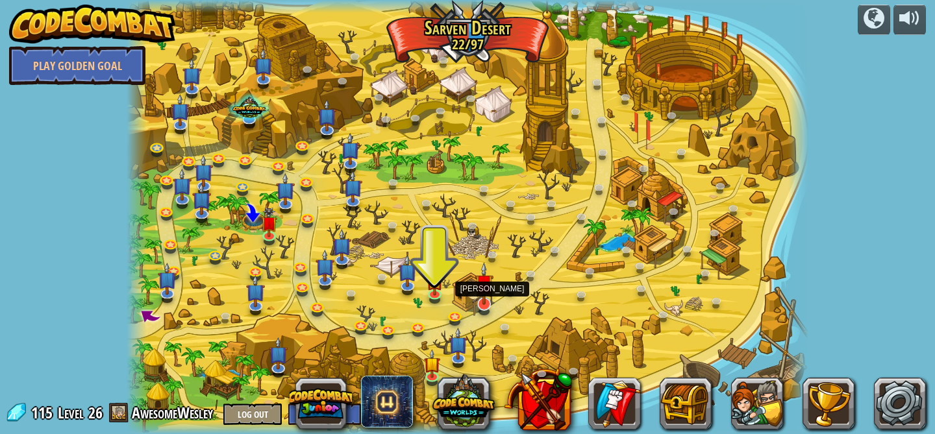
click at [482, 301] on img at bounding box center [483, 283] width 19 height 43
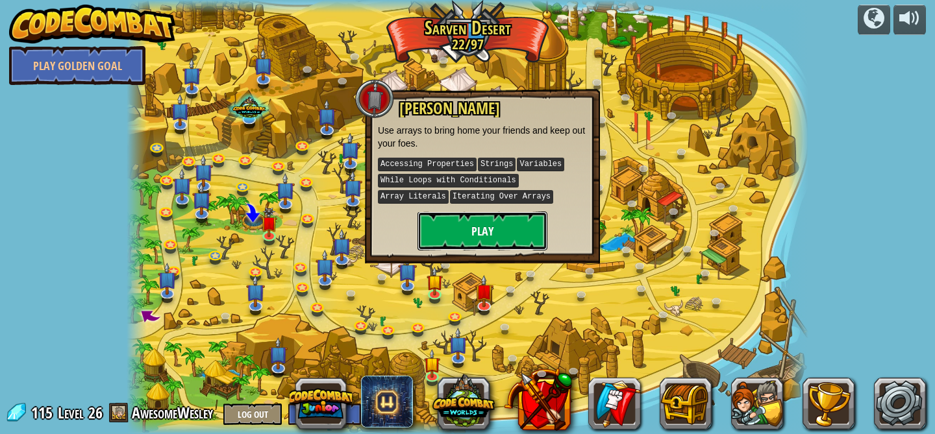
click at [467, 223] on button "Play" at bounding box center [482, 231] width 130 height 39
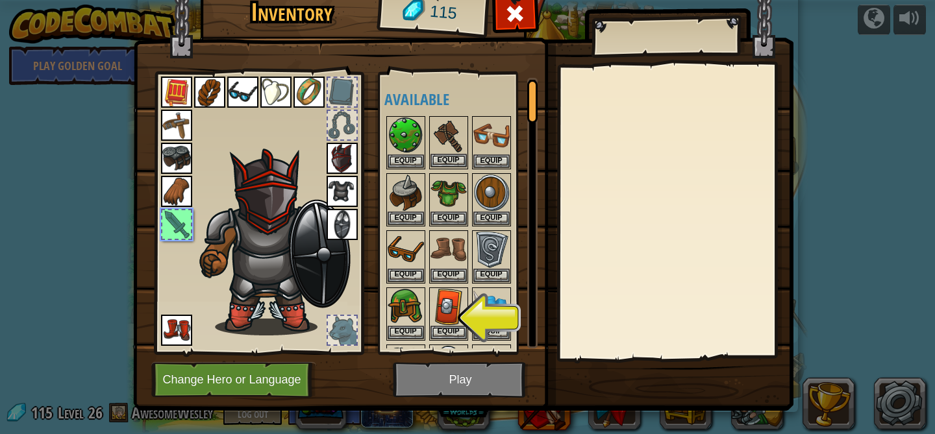
click at [452, 128] on img at bounding box center [448, 135] width 36 height 36
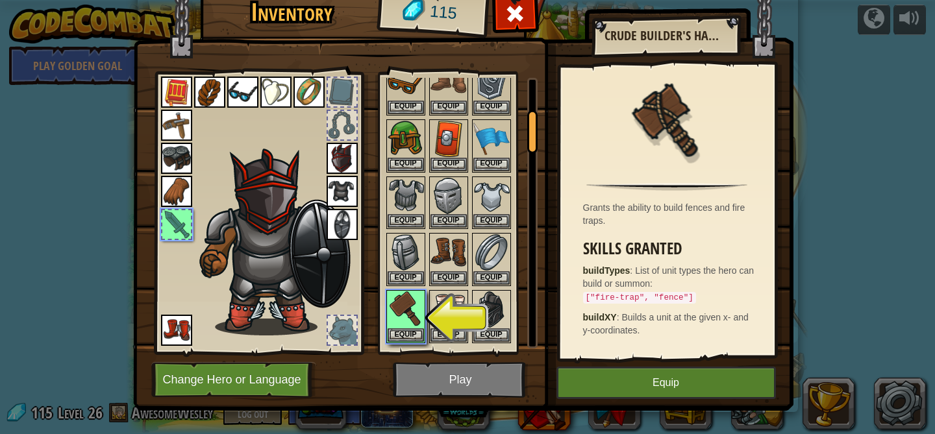
scroll to position [210, 0]
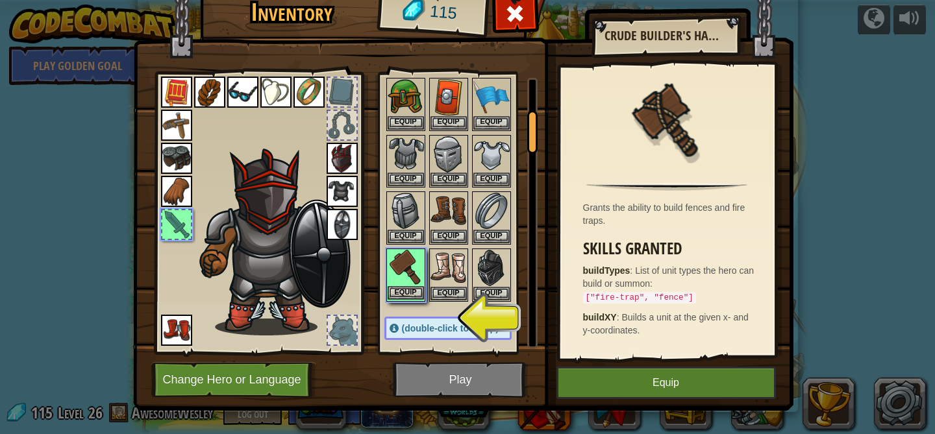
click at [399, 267] on img at bounding box center [405, 268] width 36 height 36
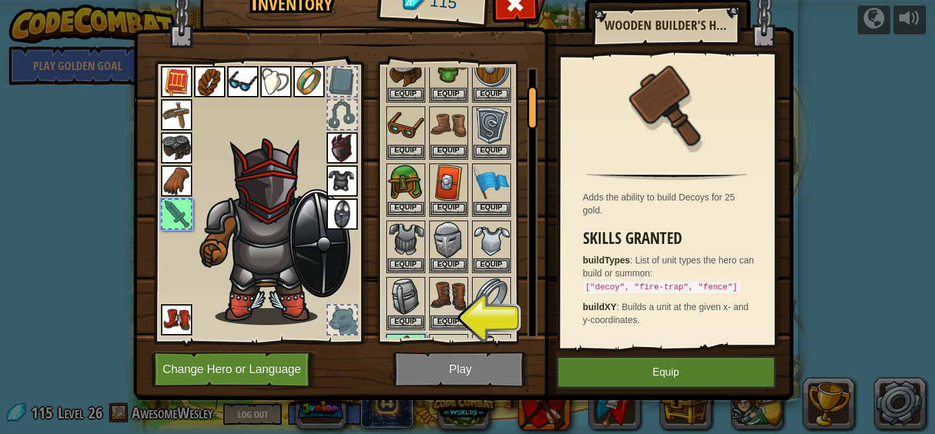
scroll to position [0, 0]
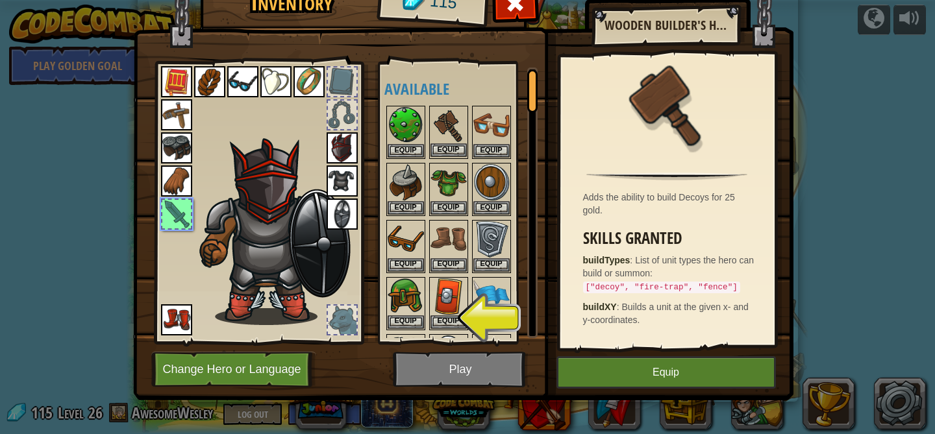
click at [445, 116] on img at bounding box center [448, 125] width 36 height 36
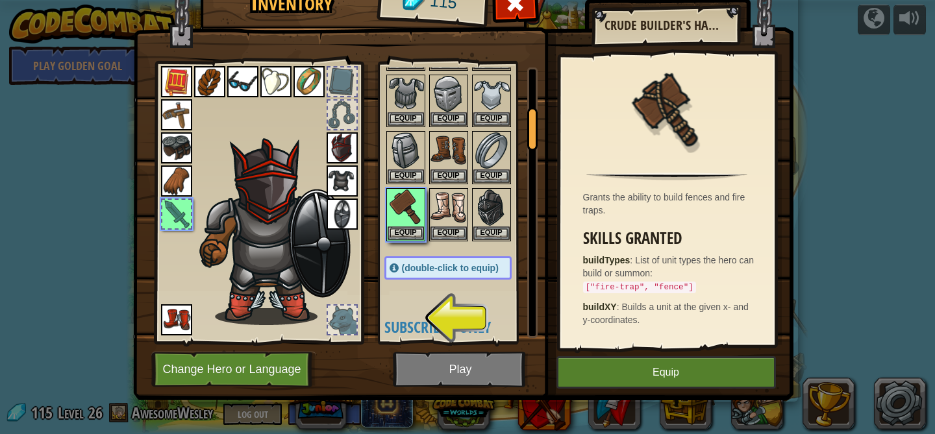
scroll to position [259, 0]
click at [397, 208] on img at bounding box center [405, 208] width 36 height 36
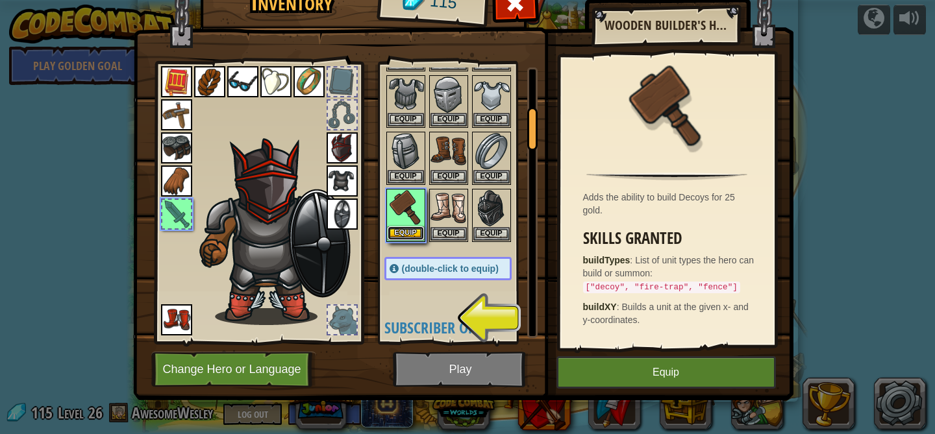
click at [407, 229] on button "Equip" at bounding box center [405, 234] width 36 height 14
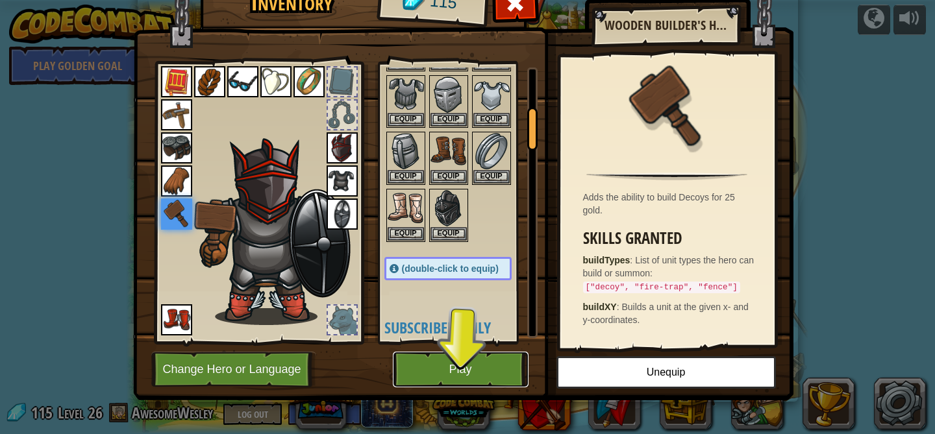
click at [468, 364] on button "Play" at bounding box center [461, 370] width 136 height 36
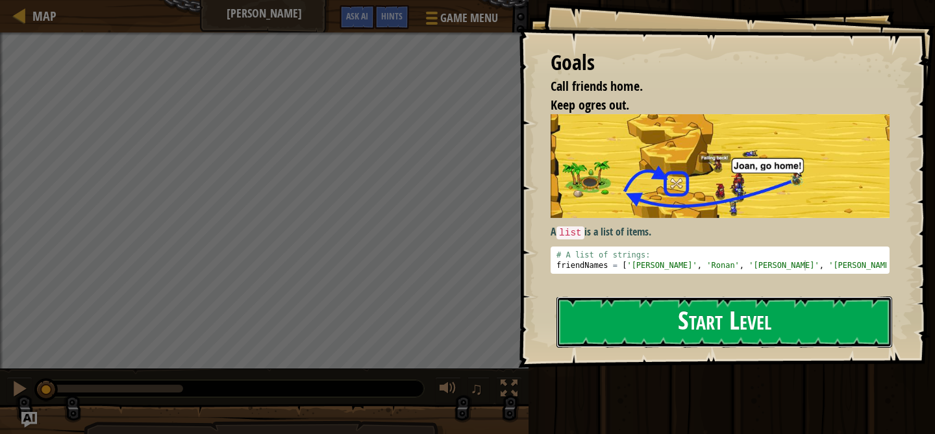
click at [662, 315] on button "Start Level" at bounding box center [724, 322] width 336 height 51
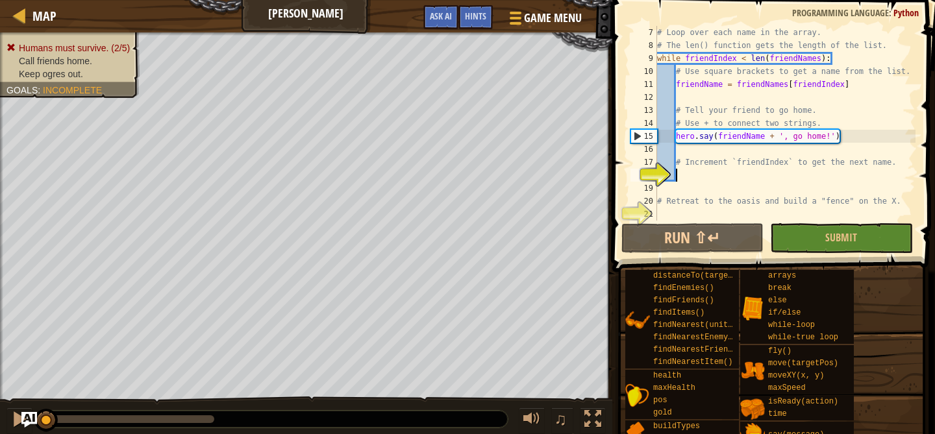
scroll to position [78, 0]
click at [482, 10] on div "Hints" at bounding box center [475, 17] width 34 height 24
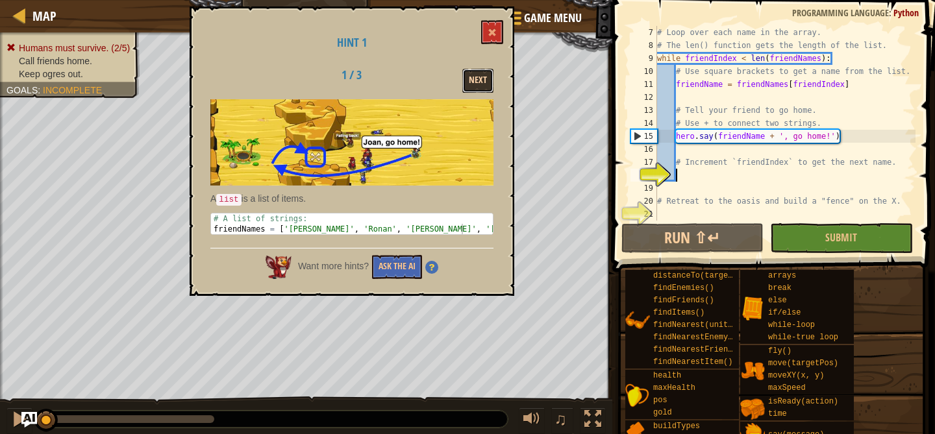
click at [481, 75] on button "Next" at bounding box center [477, 81] width 31 height 24
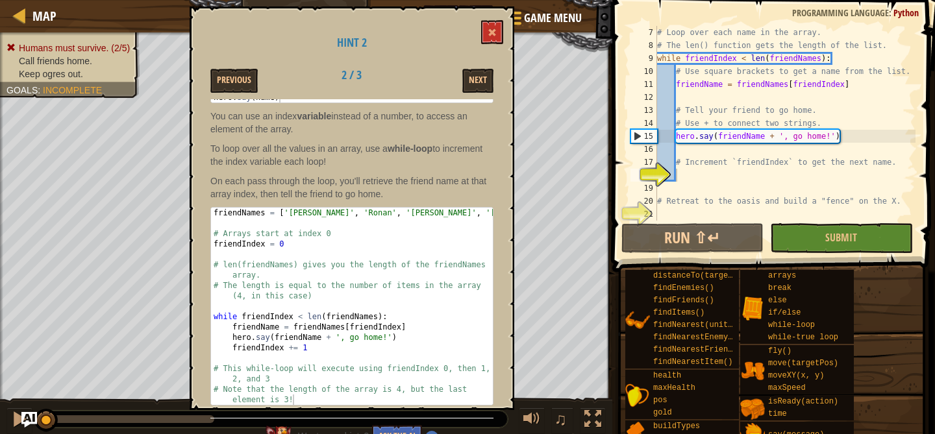
scroll to position [168, 0]
click at [475, 85] on button "Next" at bounding box center [477, 81] width 31 height 24
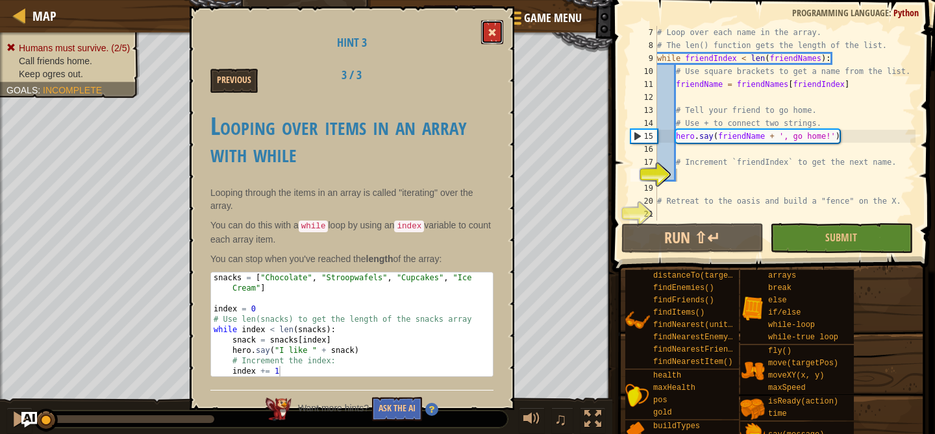
click at [491, 34] on span at bounding box center [491, 32] width 9 height 9
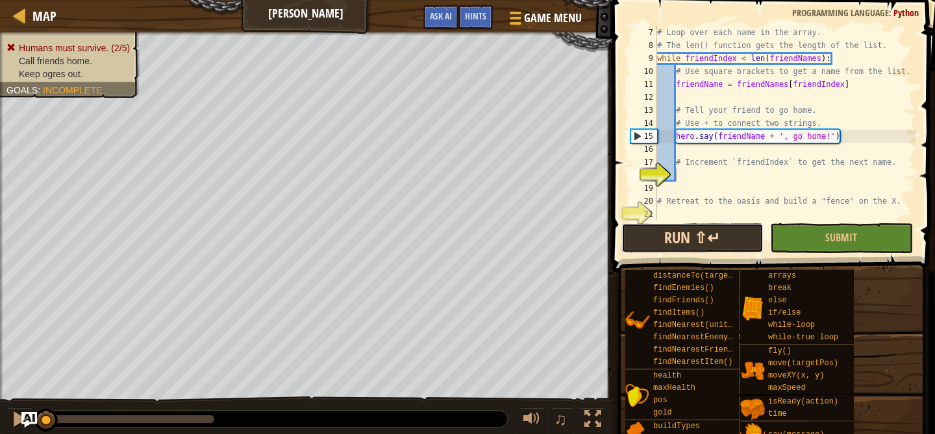
click at [703, 245] on button "Run ⇧↵" at bounding box center [692, 238] width 142 height 30
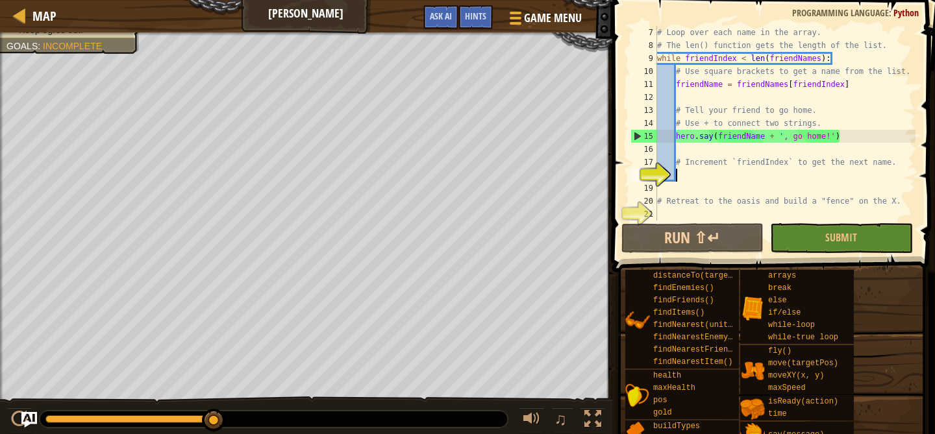
scroll to position [6, 1]
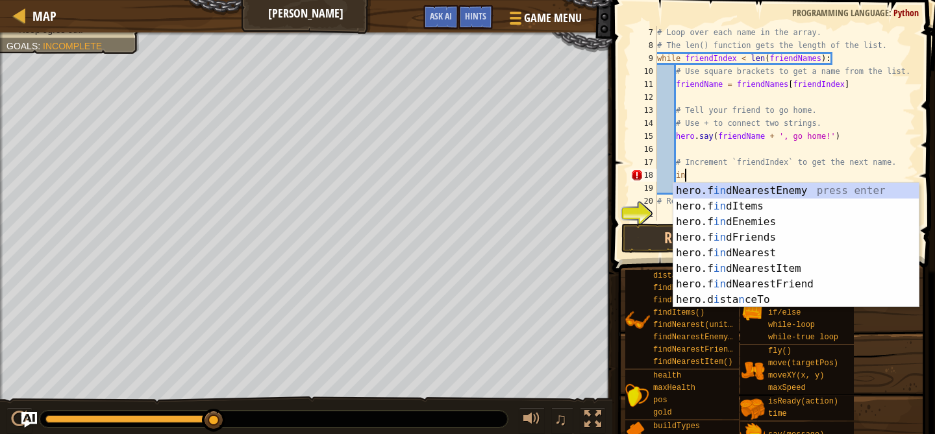
type textarea "i"
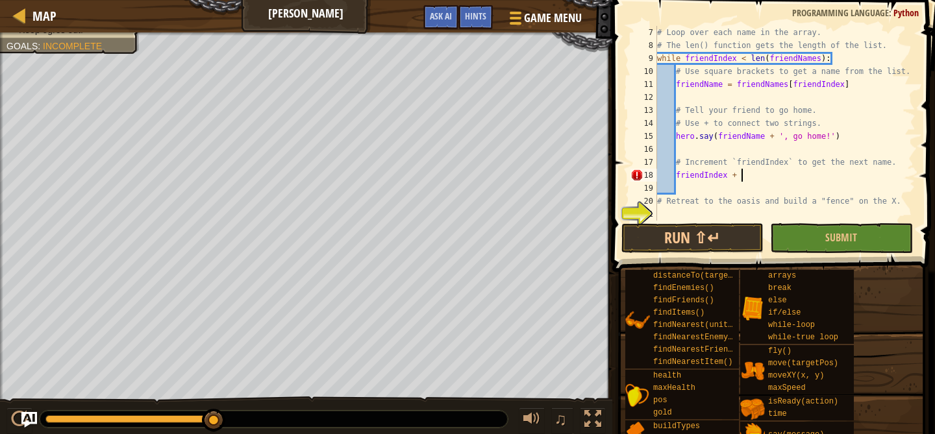
scroll to position [6, 6]
type textarea "friendIndex + 1"
click at [696, 236] on button "Run ⇧↵" at bounding box center [692, 238] width 142 height 30
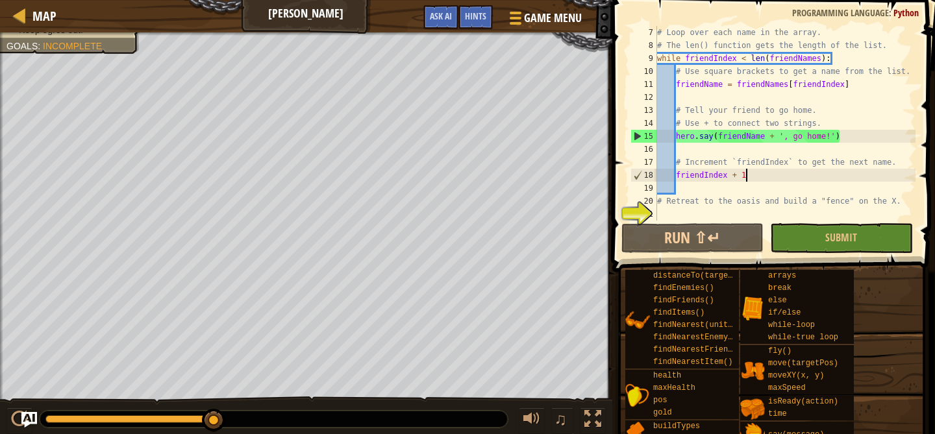
click at [706, 213] on div "# Loop over each name in the array. # The len() function gets the length of the…" at bounding box center [784, 136] width 261 height 221
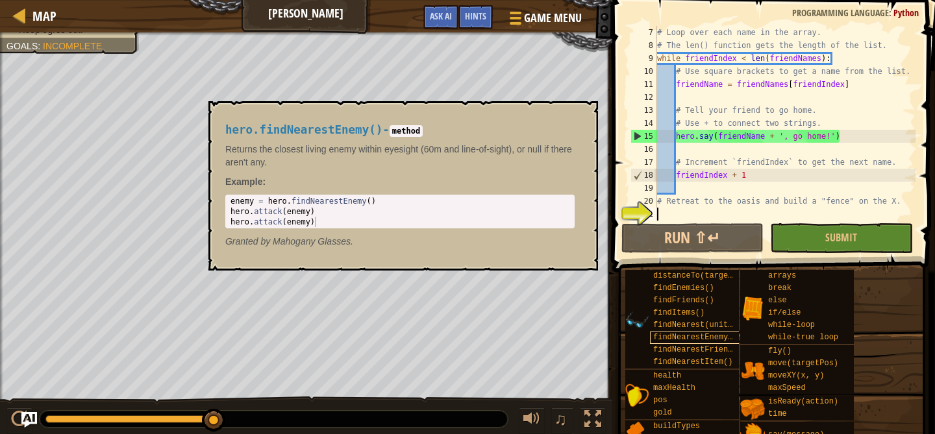
scroll to position [38, 0]
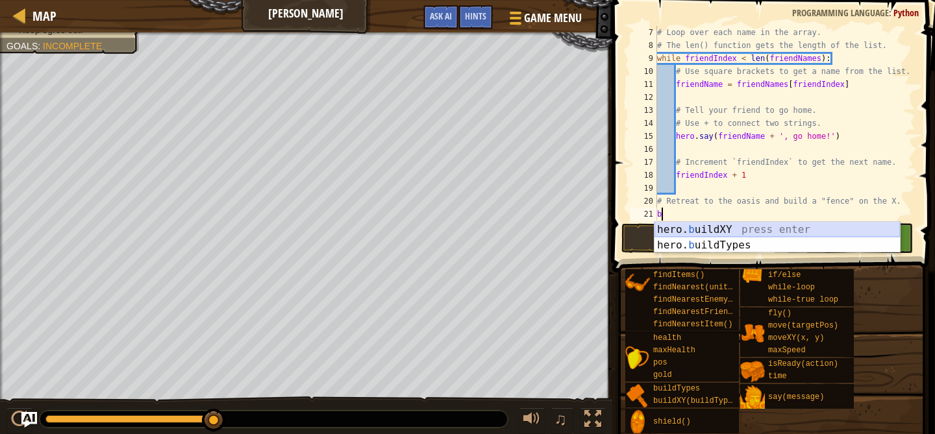
click at [732, 230] on div "hero. b uildXY press enter hero. b uildTypes press enter" at bounding box center [776, 253] width 245 height 62
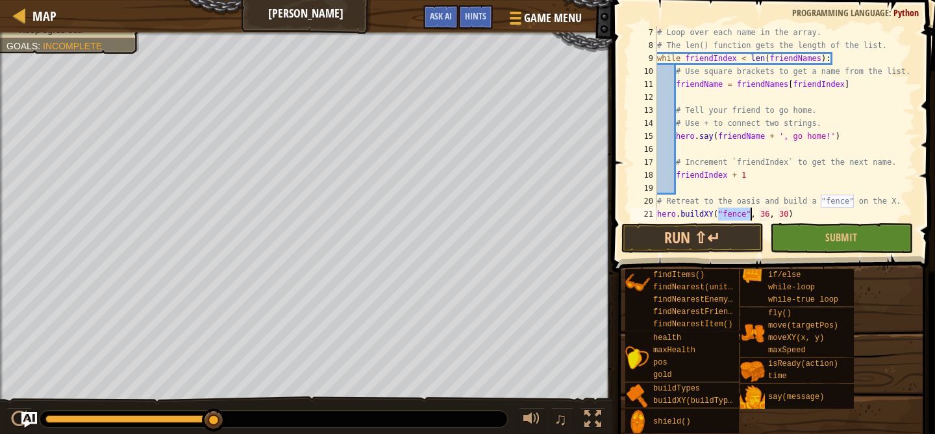
click at [767, 217] on div "# Loop over each name in the array. # The len() function gets the length of the…" at bounding box center [784, 136] width 261 height 221
click at [731, 234] on button "Run ⇧↵" at bounding box center [692, 238] width 142 height 30
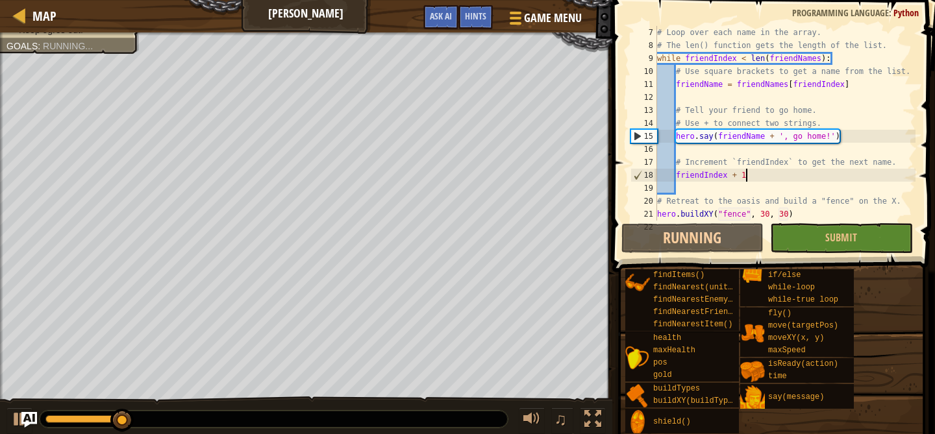
click at [756, 178] on div "# Loop over each name in the array. # The len() function gets the length of the…" at bounding box center [784, 136] width 261 height 221
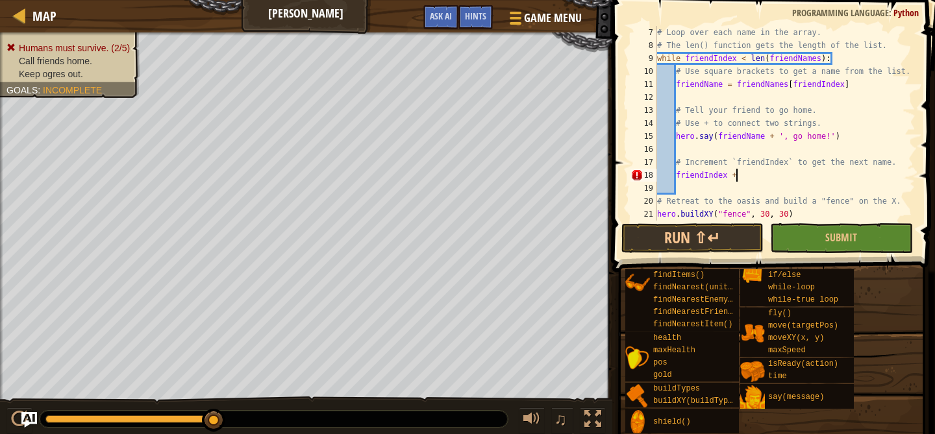
scroll to position [6, 6]
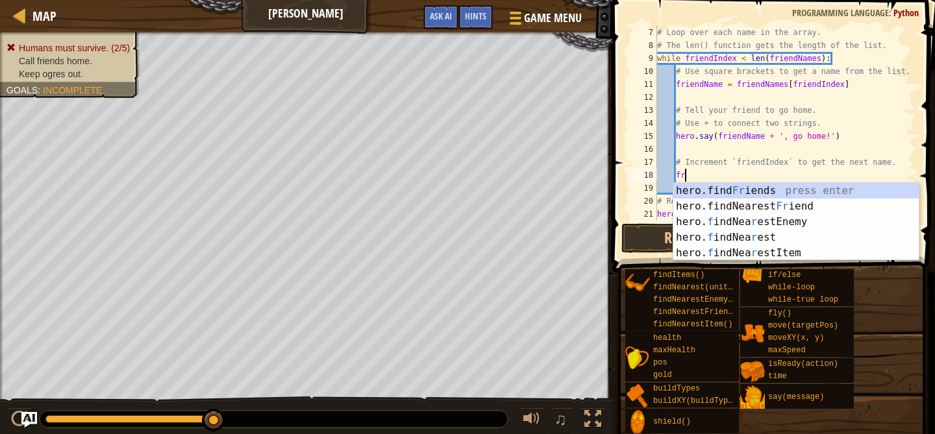
type textarea "f"
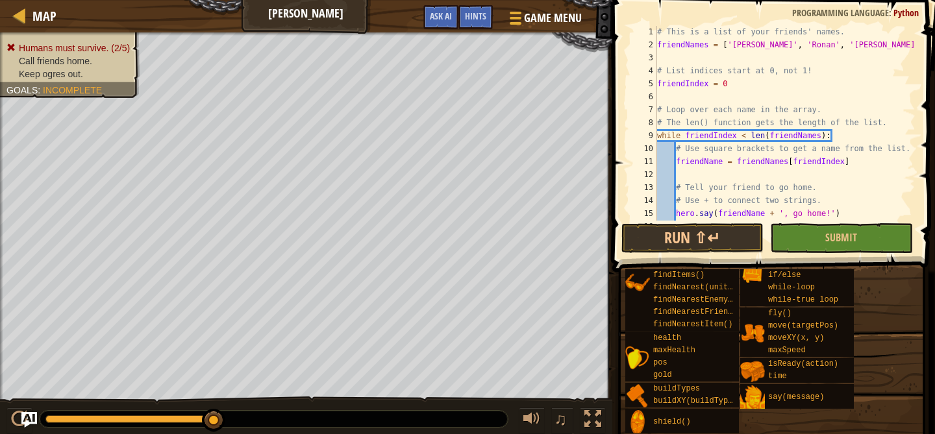
scroll to position [2, 0]
click at [676, 84] on div "# This is a list of your friends' names. friendNames = [ 'Joan' , 'Ronan' , 'Ni…" at bounding box center [784, 134] width 261 height 221
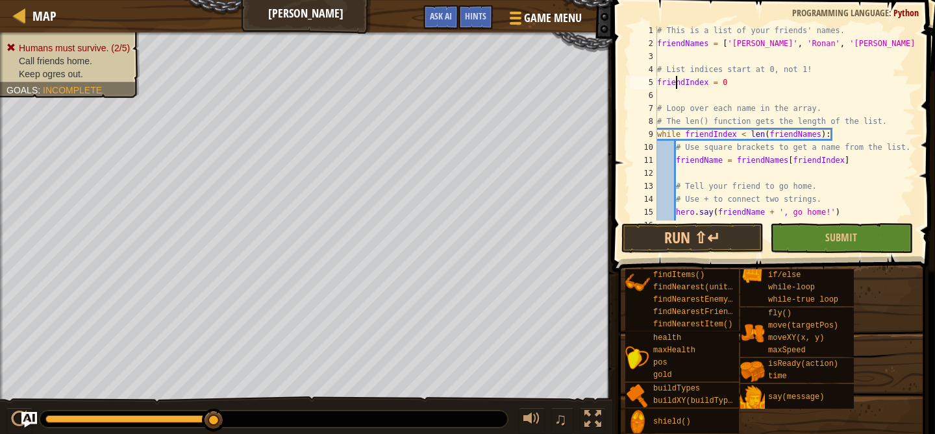
click at [676, 84] on div "# This is a list of your friends' names. friendNames = [ 'Joan' , 'Ronan' , 'Ni…" at bounding box center [784, 134] width 261 height 221
click at [678, 84] on div "# This is a list of your friends' names. friendNames = [ 'Joan' , 'Ronan' , 'Ni…" at bounding box center [784, 134] width 261 height 221
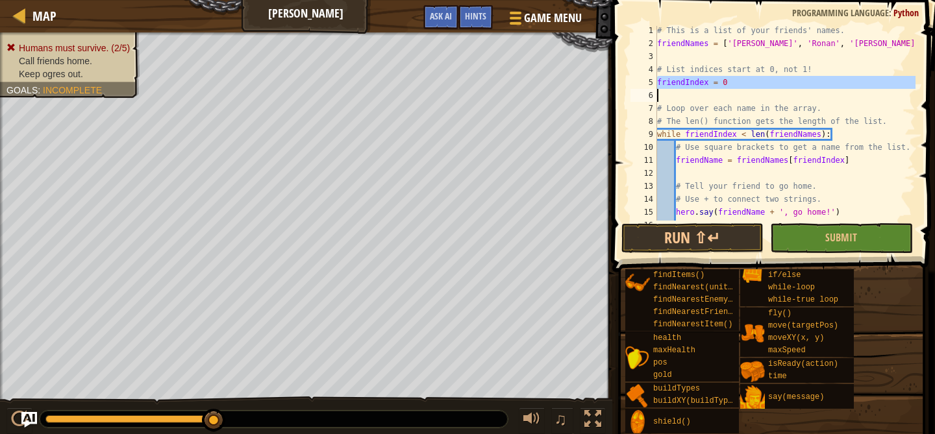
click at [678, 84] on div "# This is a list of your friends' names. friendNames = [ 'Joan' , 'Ronan' , 'Ni…" at bounding box center [784, 134] width 261 height 221
type textarea "friendIndex = 0"
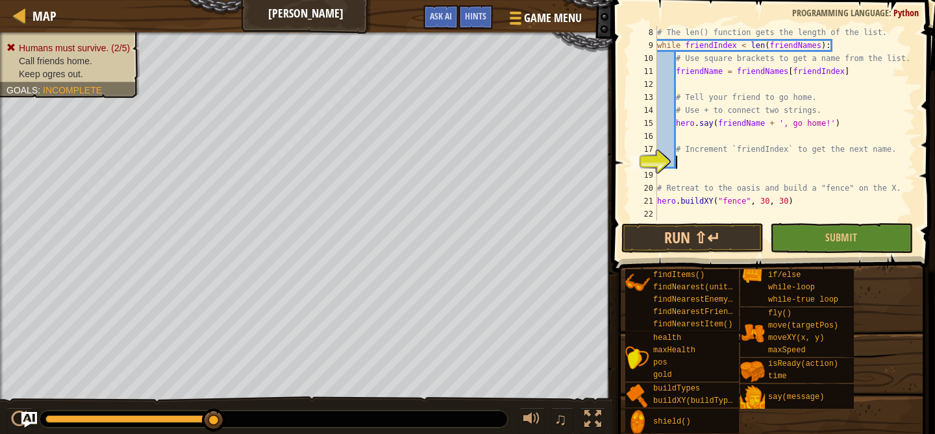
click at [708, 168] on div "# The len() function gets the length of the list. while friendIndex < len ( fri…" at bounding box center [784, 136] width 261 height 221
paste textarea
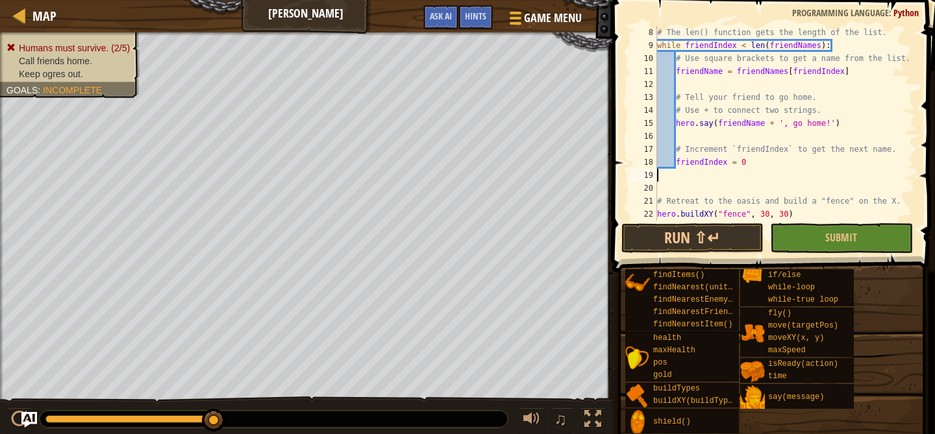
click at [727, 161] on div "# The len() function gets the length of the list. while friendIndex < len ( fri…" at bounding box center [784, 136] width 261 height 221
click at [730, 162] on div "# The len() function gets the length of the list. while friendIndex < len ( fri…" at bounding box center [784, 136] width 261 height 221
click at [735, 232] on button "Run ⇧↵" at bounding box center [692, 238] width 142 height 30
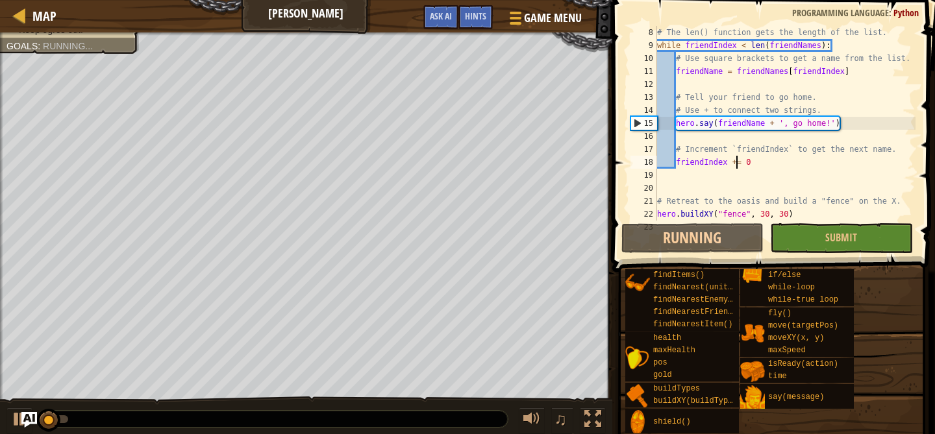
click at [761, 164] on div "# The len() function gets the length of the list. while friendIndex < len ( fri…" at bounding box center [784, 136] width 261 height 221
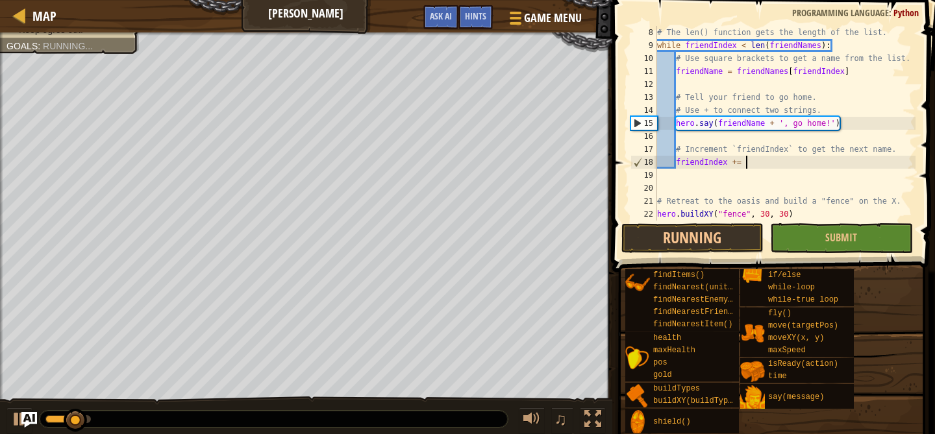
scroll to position [6, 7]
type textarea "friendIndex += 1"
click at [721, 237] on button "Running" at bounding box center [692, 238] width 142 height 30
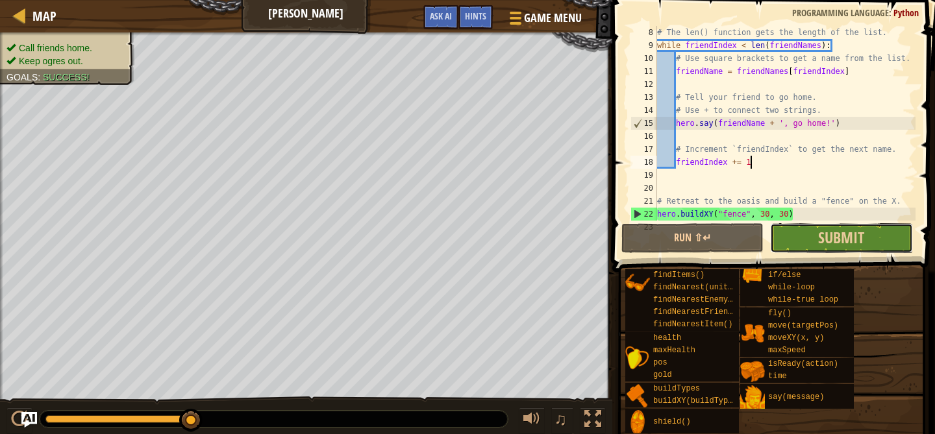
click at [874, 238] on button "Submit" at bounding box center [841, 238] width 142 height 30
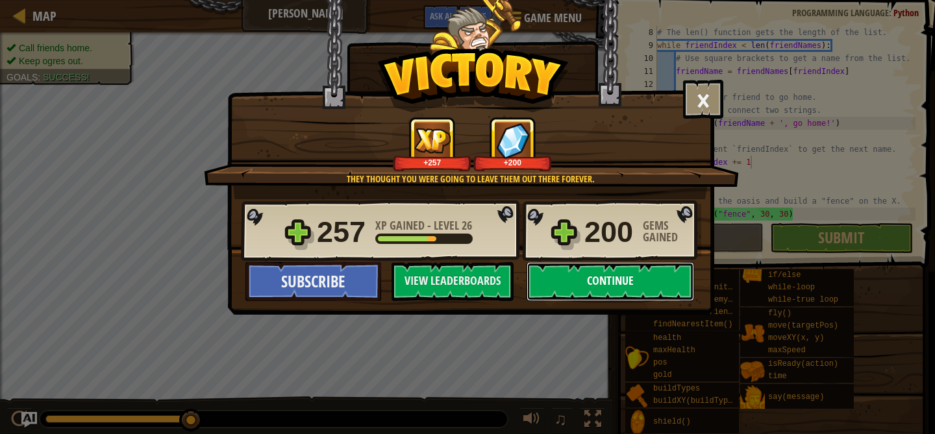
click at [605, 269] on button "Continue" at bounding box center [609, 281] width 167 height 39
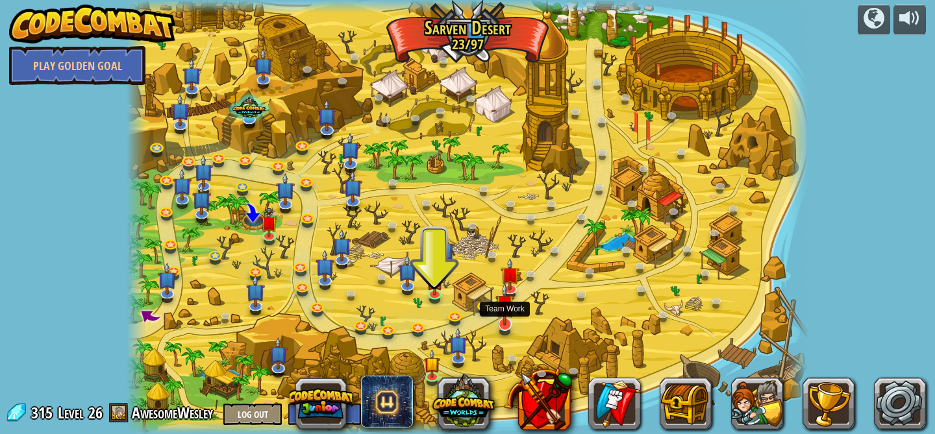
click at [501, 321] on img at bounding box center [504, 303] width 19 height 43
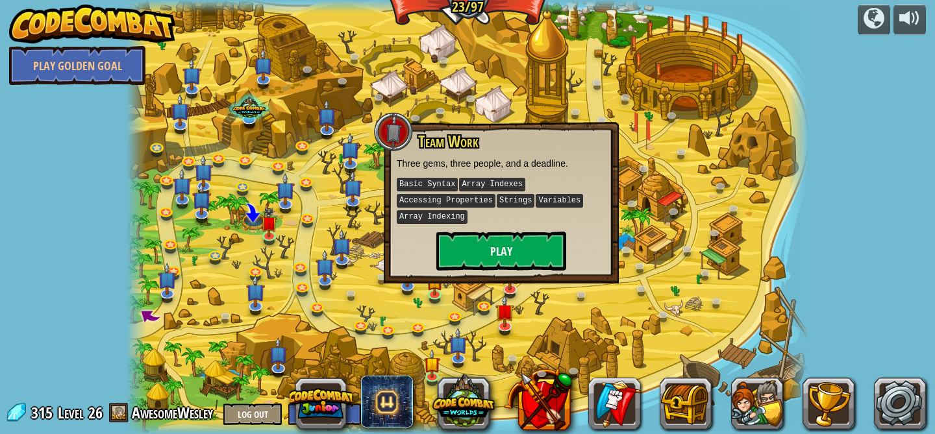
click at [533, 311] on div at bounding box center [468, 217] width 682 height 434
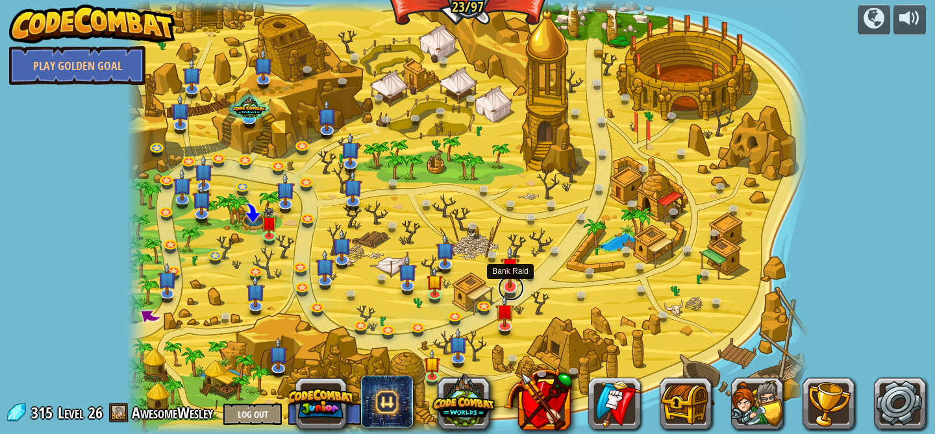
click at [510, 294] on link at bounding box center [511, 288] width 26 height 26
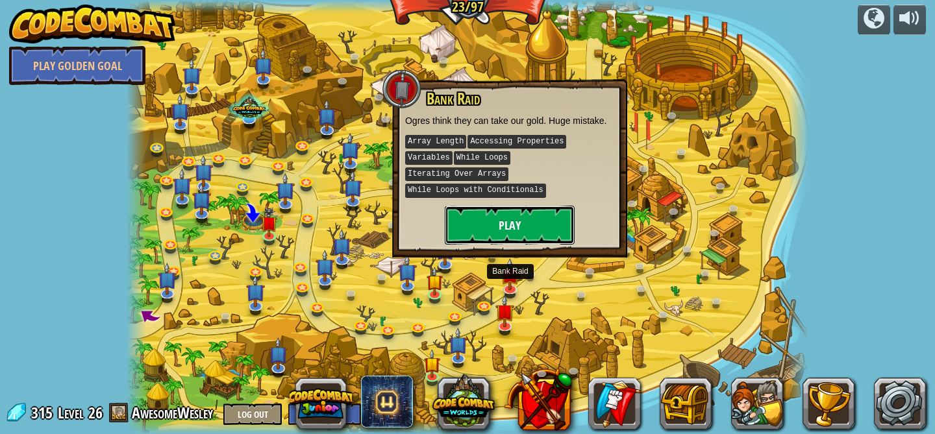
click at [484, 218] on button "Play" at bounding box center [510, 225] width 130 height 39
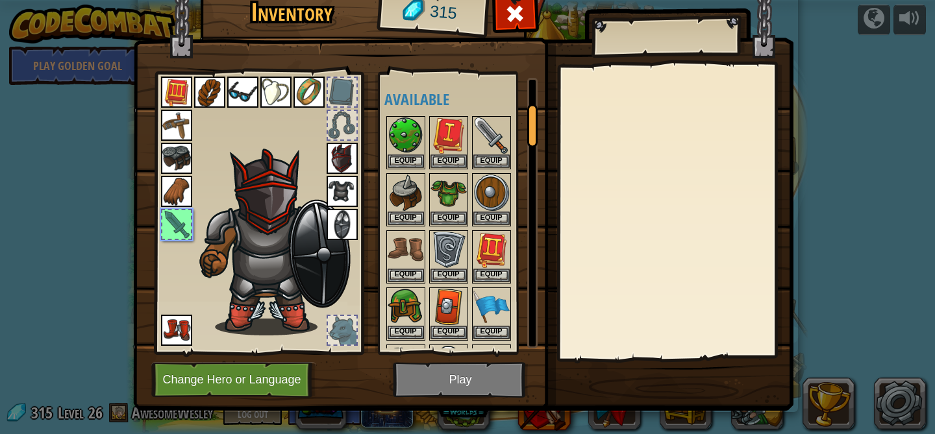
scroll to position [167, 0]
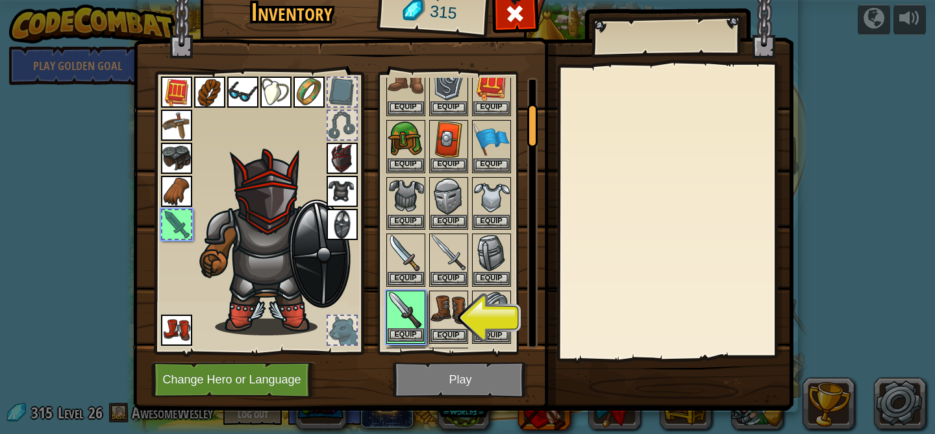
click at [413, 316] on img at bounding box center [405, 310] width 36 height 36
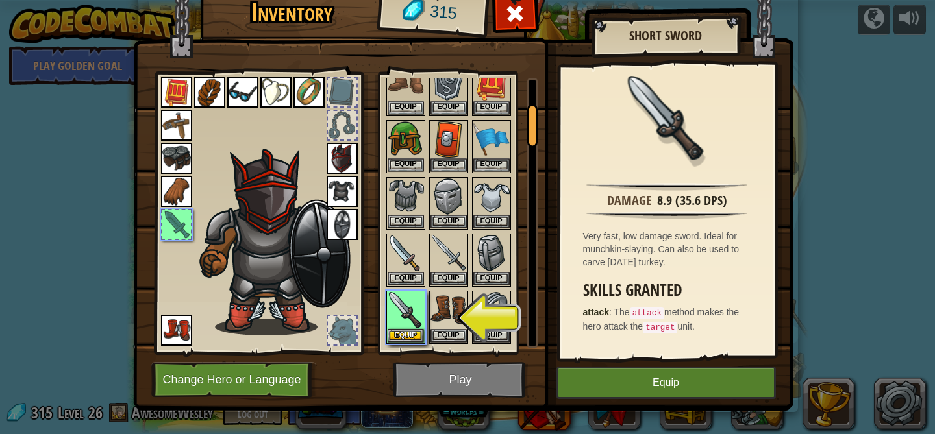
scroll to position [14, 0]
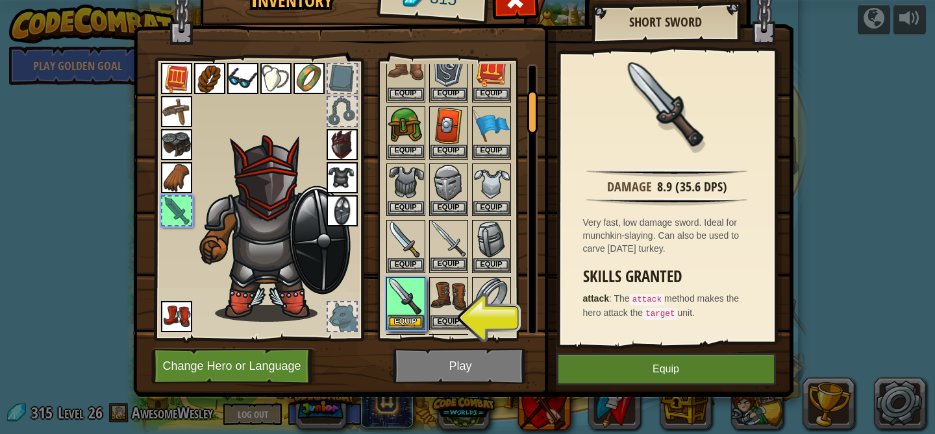
click at [445, 232] on img at bounding box center [448, 239] width 36 height 36
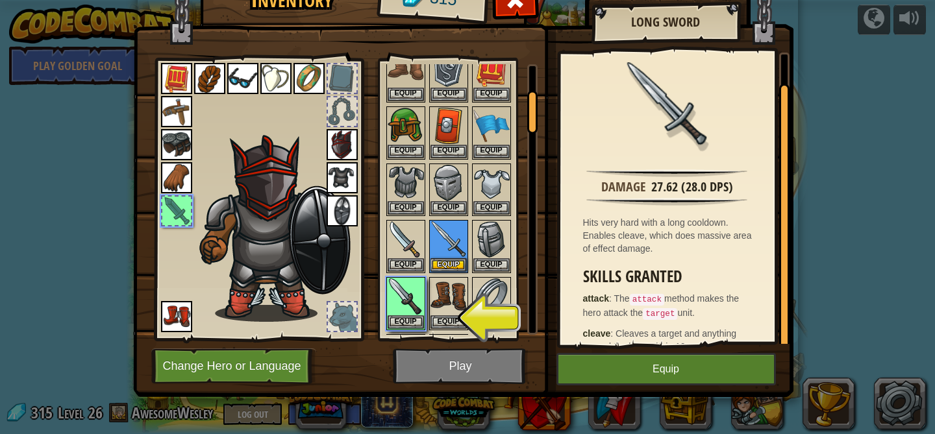
scroll to position [32, 0]
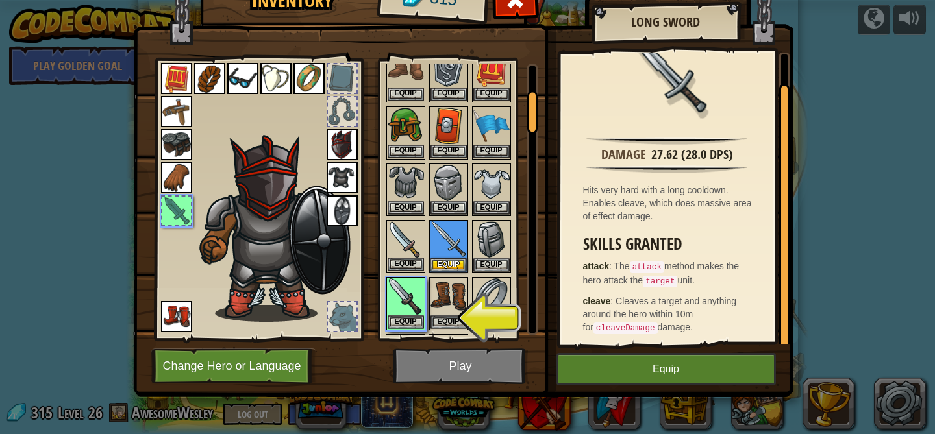
click at [400, 234] on img at bounding box center [405, 239] width 36 height 36
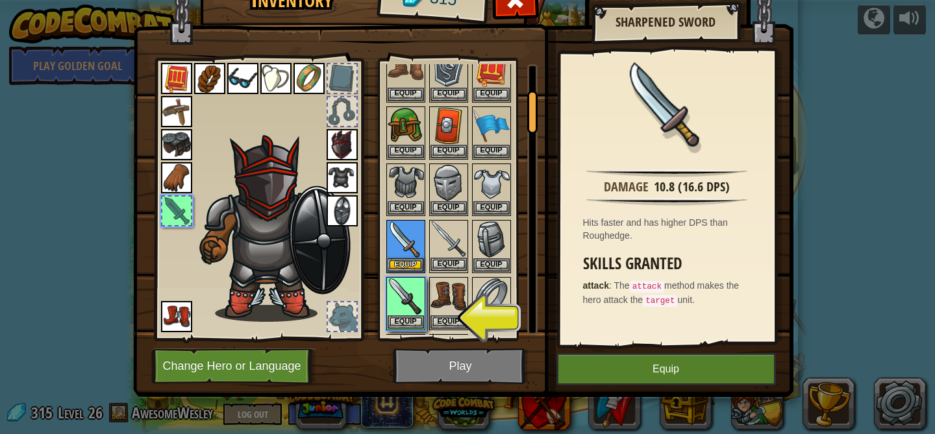
click at [448, 240] on img at bounding box center [448, 239] width 36 height 36
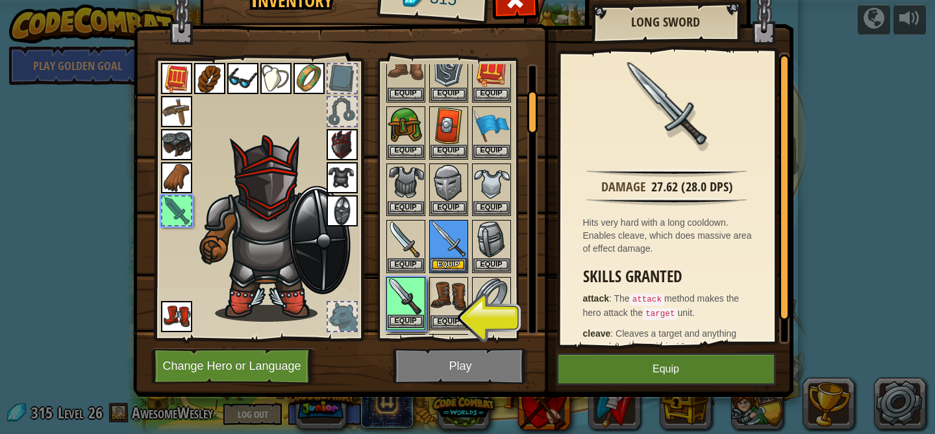
click at [397, 302] on img at bounding box center [405, 296] width 36 height 36
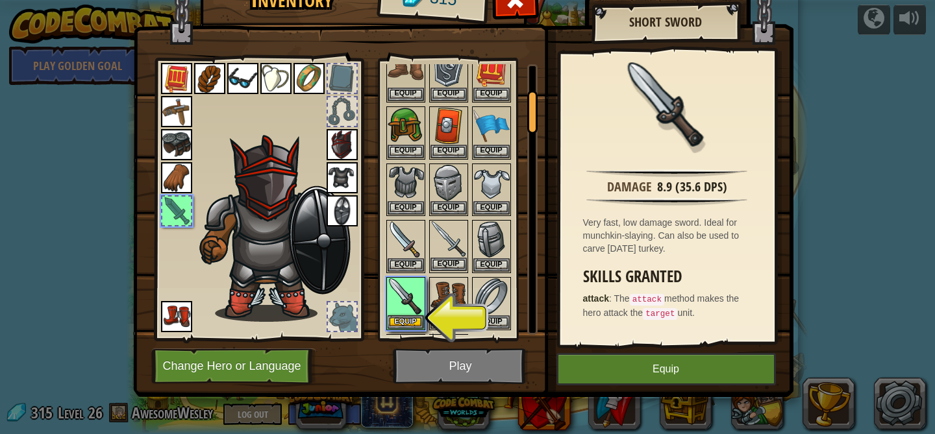
click at [443, 239] on img at bounding box center [448, 239] width 36 height 36
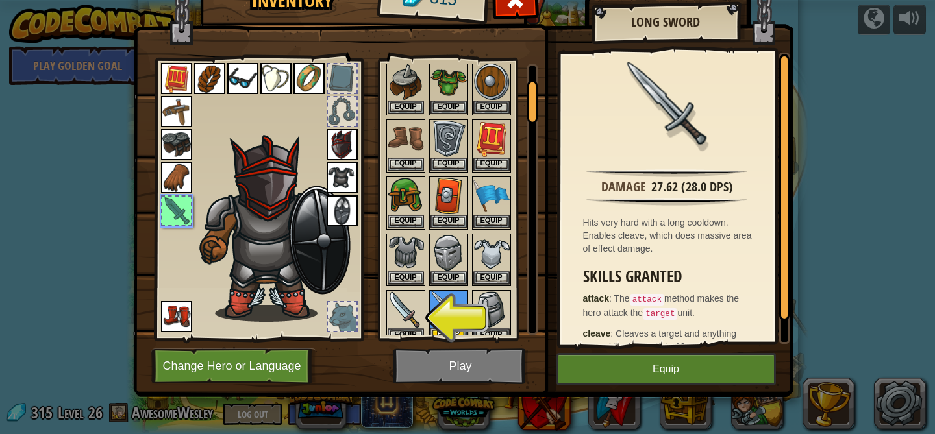
scroll to position [15, 0]
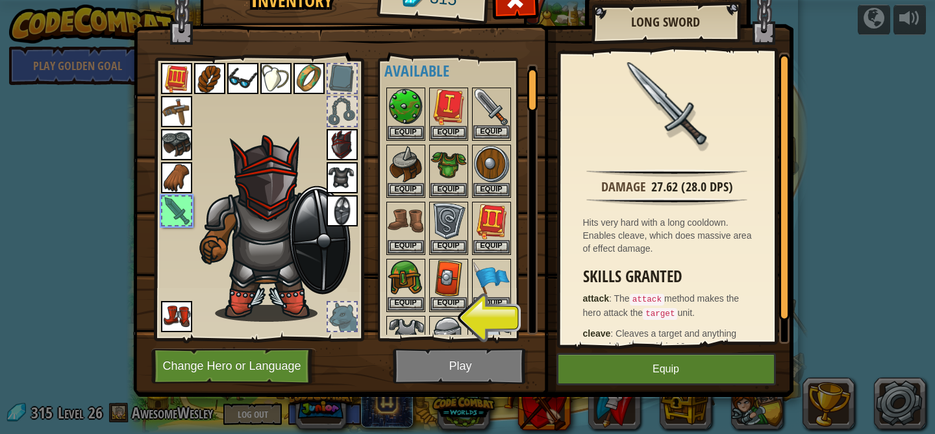
click at [493, 103] on img at bounding box center [491, 107] width 36 height 36
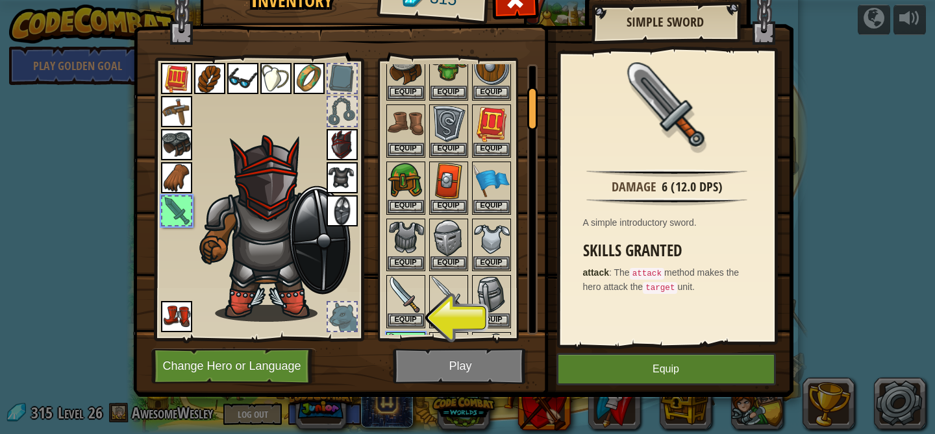
scroll to position [184, 0]
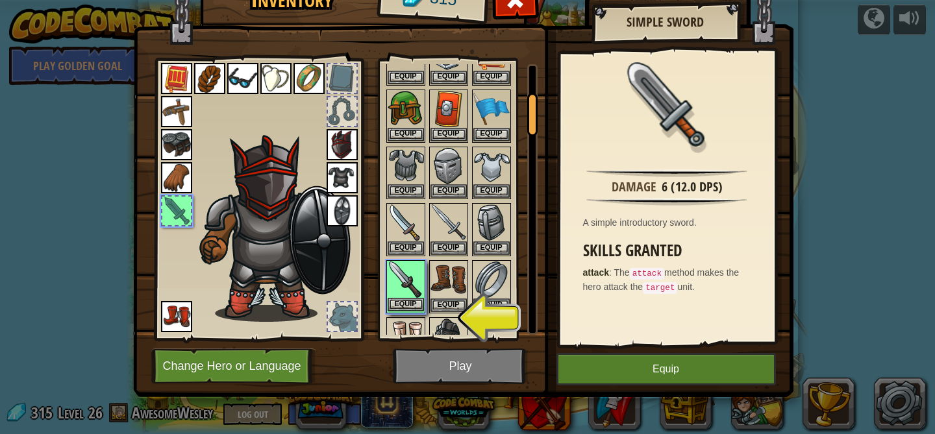
click at [402, 275] on img at bounding box center [405, 280] width 36 height 36
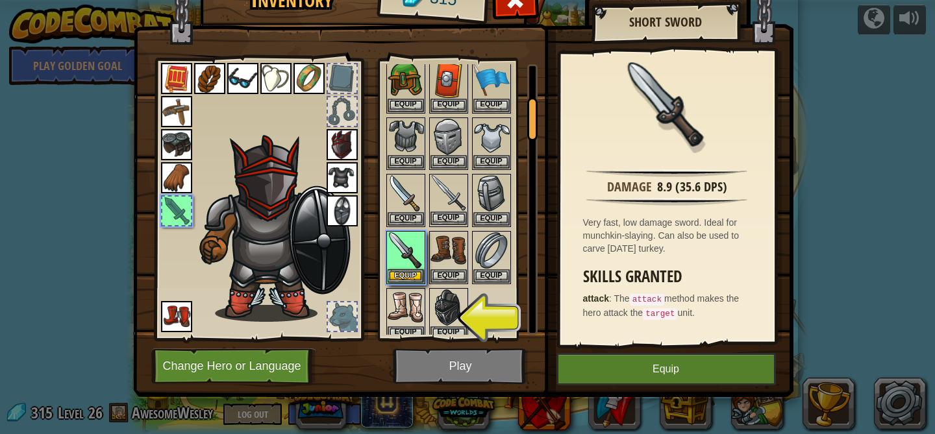
scroll to position [217, 0]
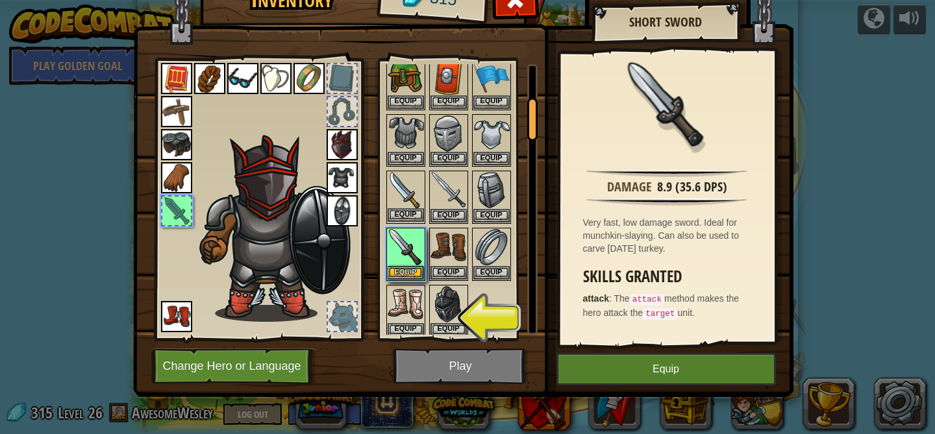
click at [402, 181] on img at bounding box center [405, 190] width 36 height 36
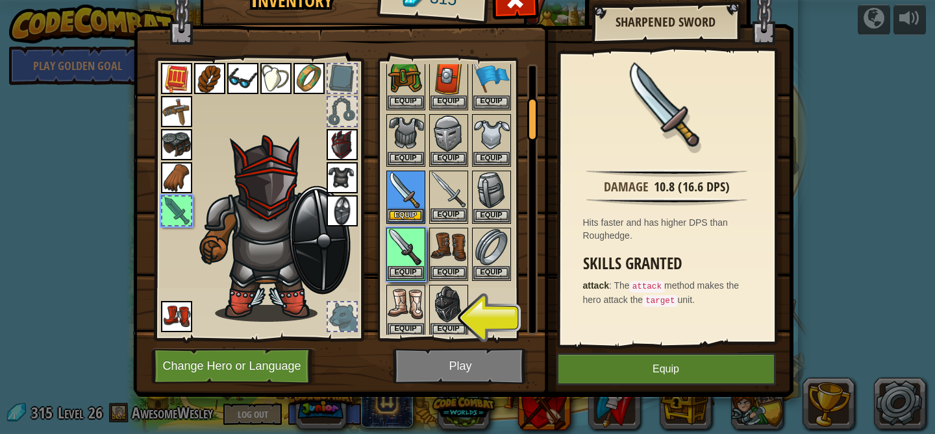
click at [437, 195] on img at bounding box center [448, 190] width 36 height 36
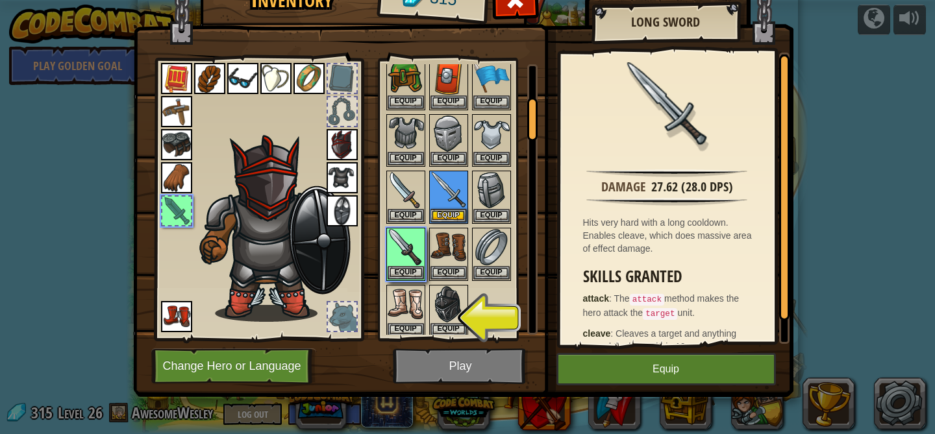
click at [384, 278] on div at bounding box center [460, 112] width 153 height 456
click at [402, 249] on img at bounding box center [405, 247] width 36 height 36
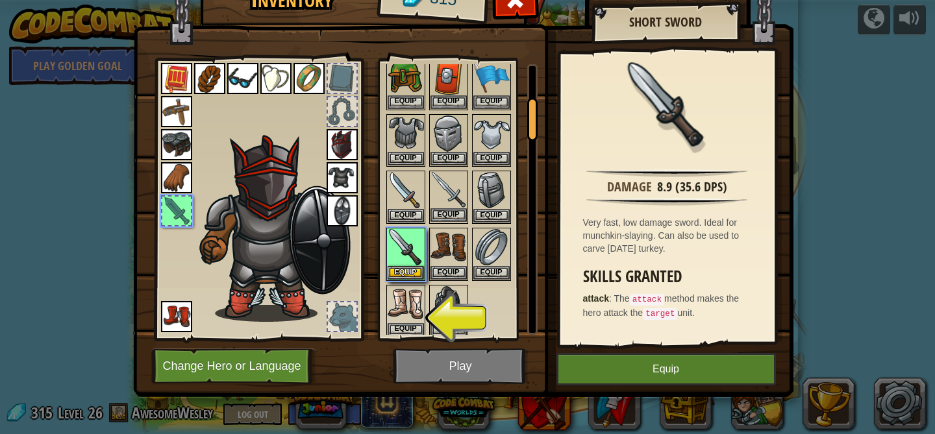
click at [445, 193] on img at bounding box center [448, 190] width 36 height 36
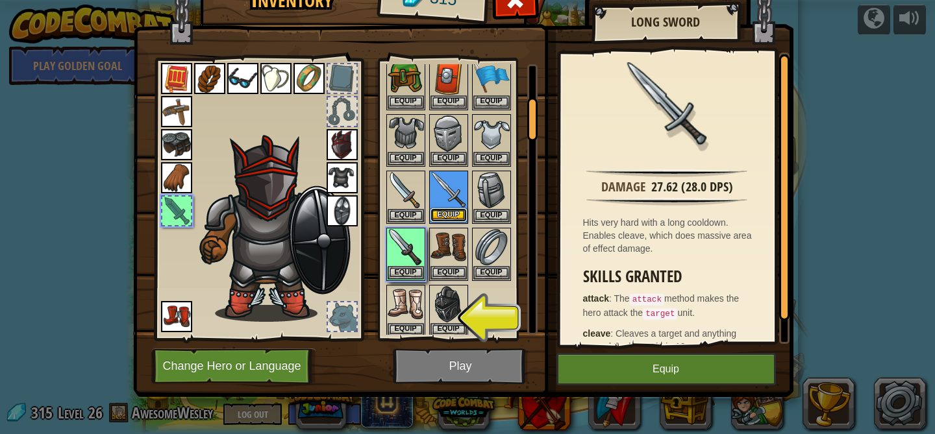
click at [447, 215] on button "Equip" at bounding box center [448, 215] width 36 height 14
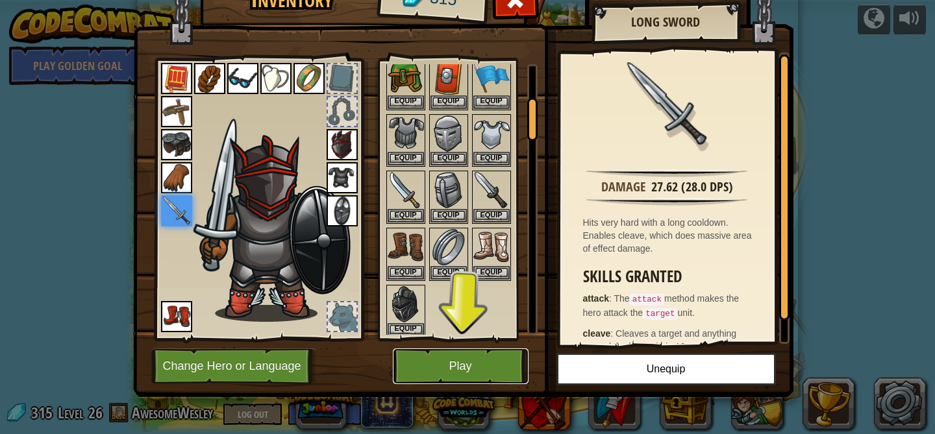
click at [464, 359] on button "Play" at bounding box center [461, 367] width 136 height 36
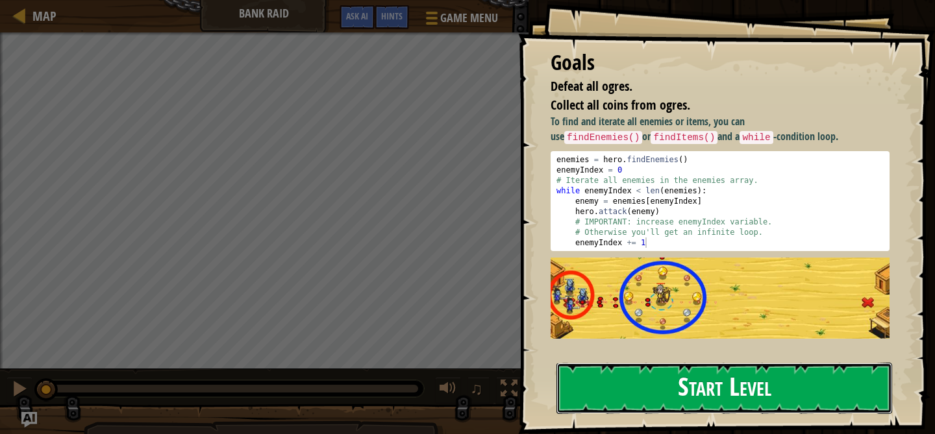
click at [679, 389] on button "Start Level" at bounding box center [724, 388] width 336 height 51
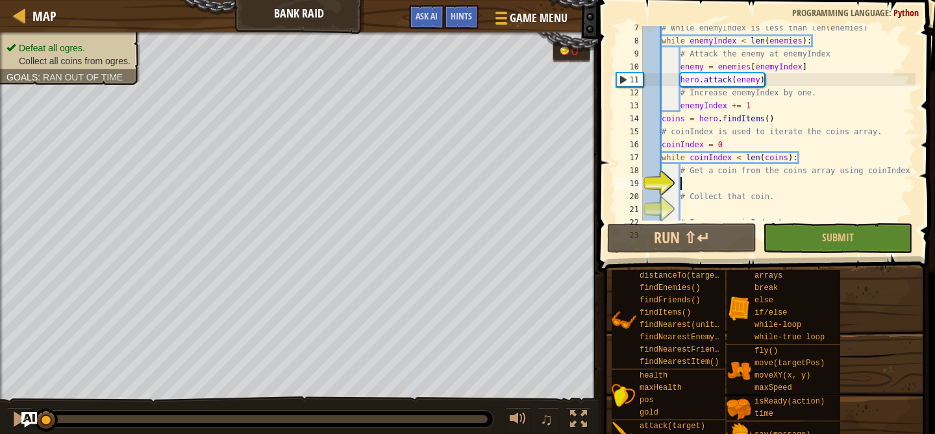
scroll to position [87, 0]
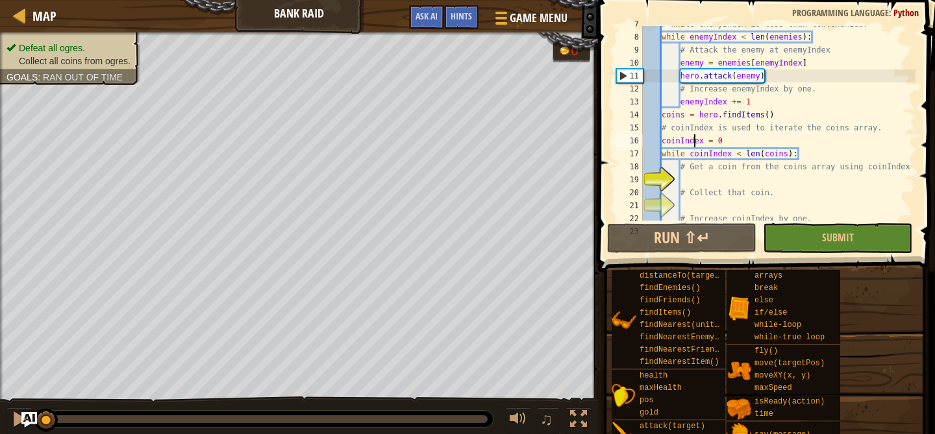
click at [694, 143] on div "# While enemyIndex is less than len(enemies) while enemyIndex < len ( enemies )…" at bounding box center [777, 128] width 275 height 221
click at [691, 173] on div "# While enemyIndex is less than len(enemies) while enemyIndex < len ( enemies )…" at bounding box center [777, 128] width 275 height 221
type textarea "# Get a coin from the coins array using coinIndex"
click at [697, 182] on div "# While enemyIndex is less than len(enemies) while enemyIndex < len ( enemies )…" at bounding box center [777, 128] width 275 height 221
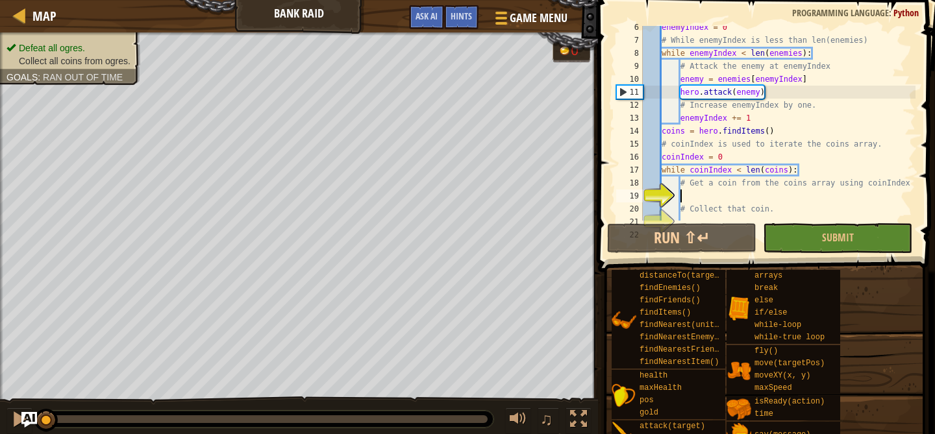
scroll to position [0, 0]
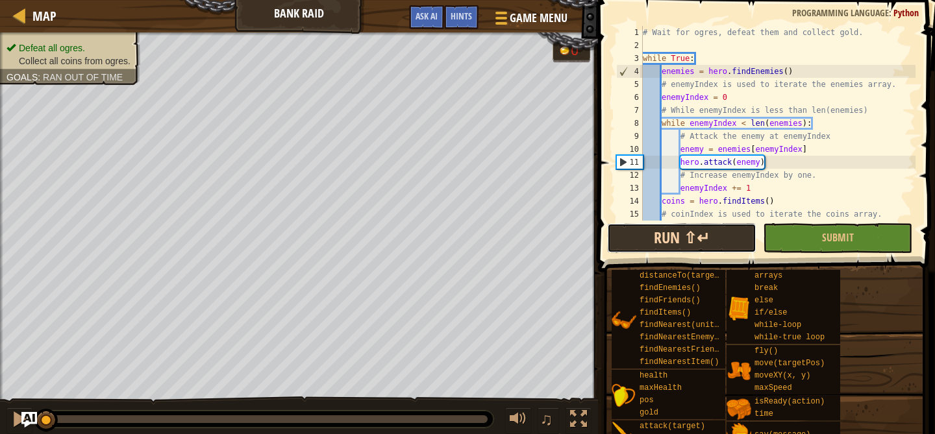
click at [733, 245] on button "Run ⇧↵" at bounding box center [681, 238] width 149 height 30
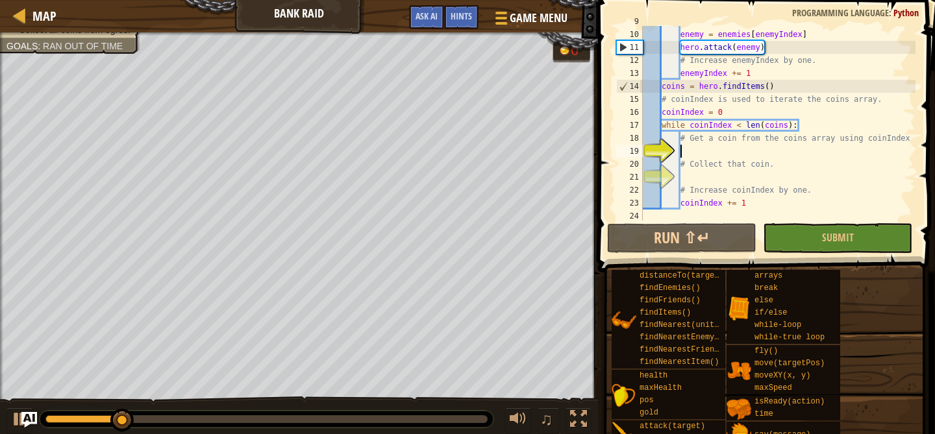
scroll to position [114, 0]
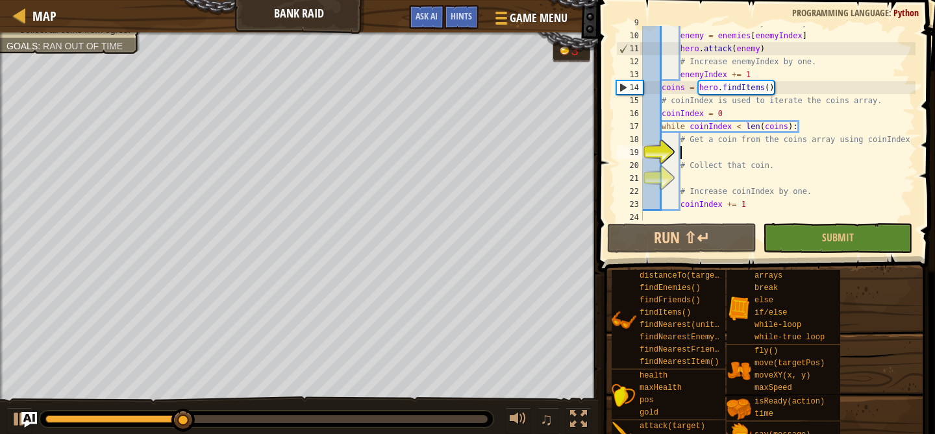
click at [760, 180] on div "# Attack the enemy at enemyIndex enemy = enemies [ enemyIndex ] hero . attack (…" at bounding box center [777, 126] width 275 height 221
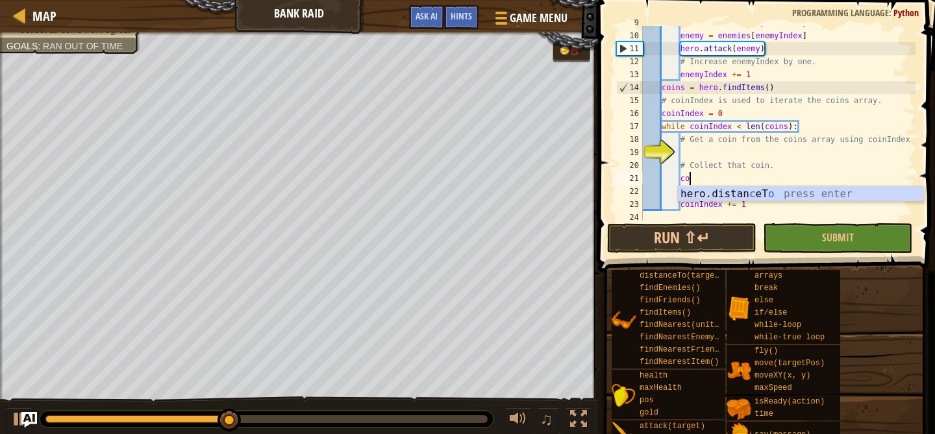
type textarea "c"
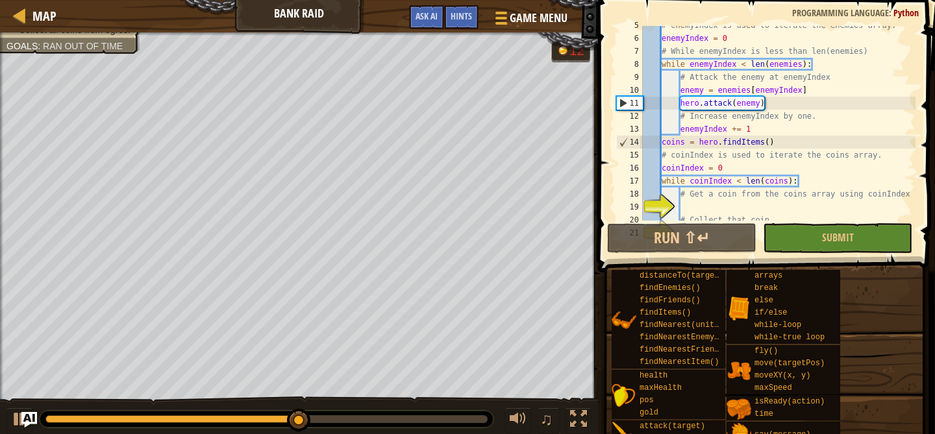
scroll to position [60, 0]
click at [713, 205] on div "# enemyIndex is used to iterate the enemies array. enemyIndex = 0 # While enemy…" at bounding box center [777, 129] width 275 height 221
type textarea "c"
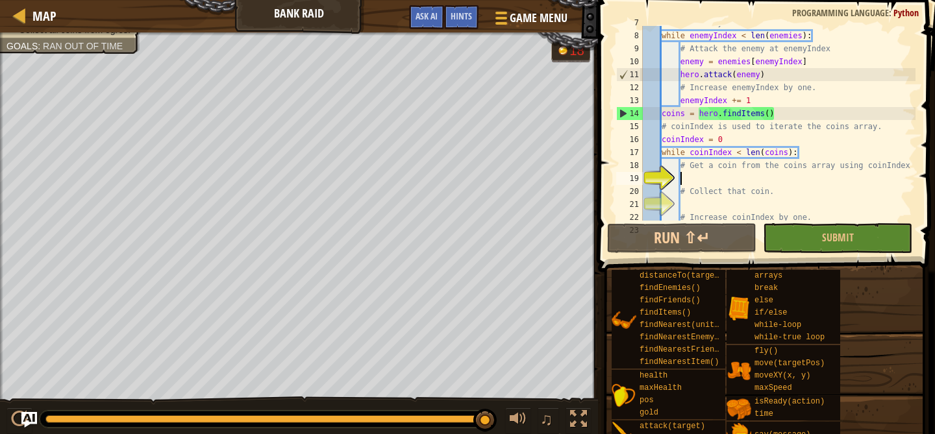
scroll to position [90, 0]
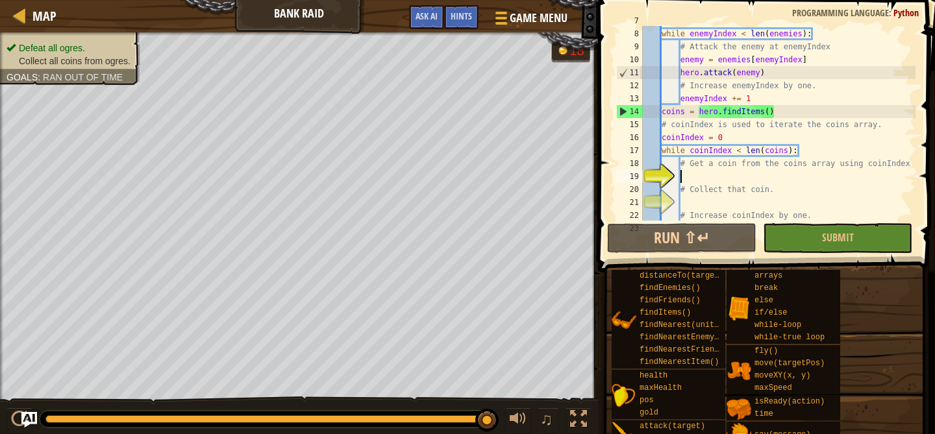
click at [743, 135] on div "# While enemyIndex is less than len(enemies) while enemyIndex < len ( enemies )…" at bounding box center [777, 124] width 275 height 221
type textarea "coinIndex = 0"
click at [700, 171] on div "# While enemyIndex is less than len(enemies) while enemyIndex < len ( enemies )…" at bounding box center [777, 124] width 275 height 221
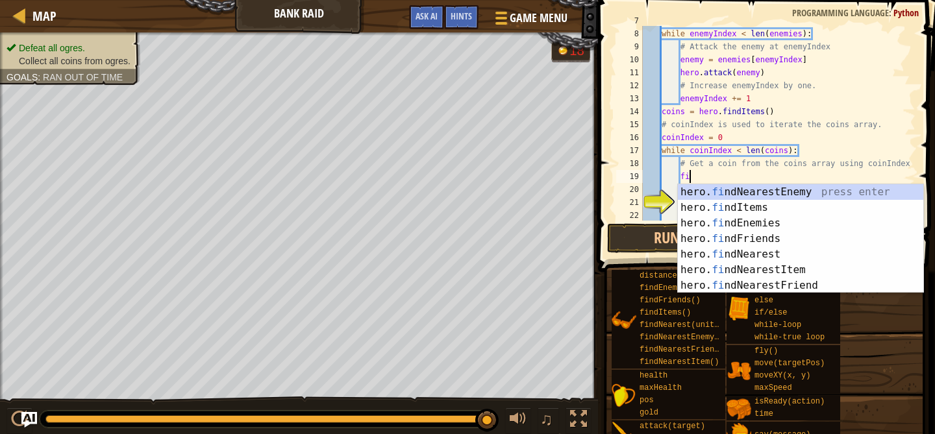
type textarea "fin"
click at [728, 206] on div "hero. fin dNearestEnemy press enter hero. fin dItems press enter hero. fin dEne…" at bounding box center [800, 254] width 245 height 140
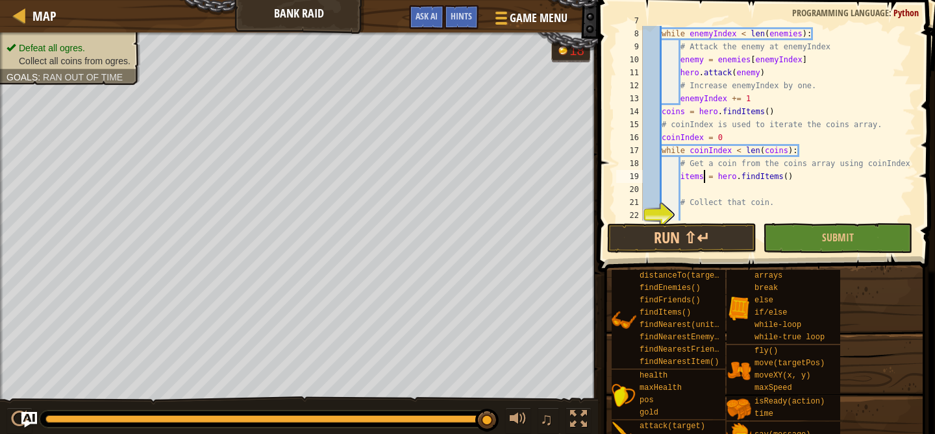
click at [705, 177] on div "# While enemyIndex is less than len(enemies) while enemyIndex < len ( enemies )…" at bounding box center [777, 124] width 275 height 221
click at [746, 178] on div "# While enemyIndex is less than len(enemies) while enemyIndex < len ( enemies )…" at bounding box center [777, 124] width 275 height 221
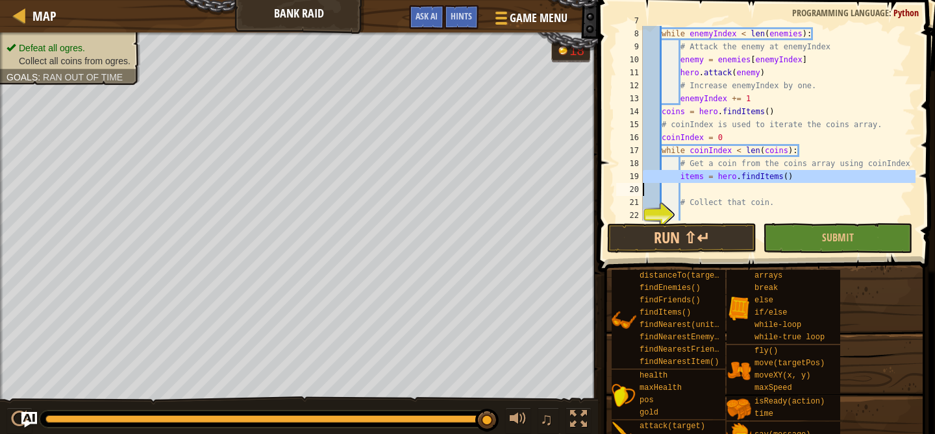
click at [746, 178] on div "# While enemyIndex is less than len(enemies) while enemyIndex < len ( enemies )…" at bounding box center [777, 124] width 275 height 221
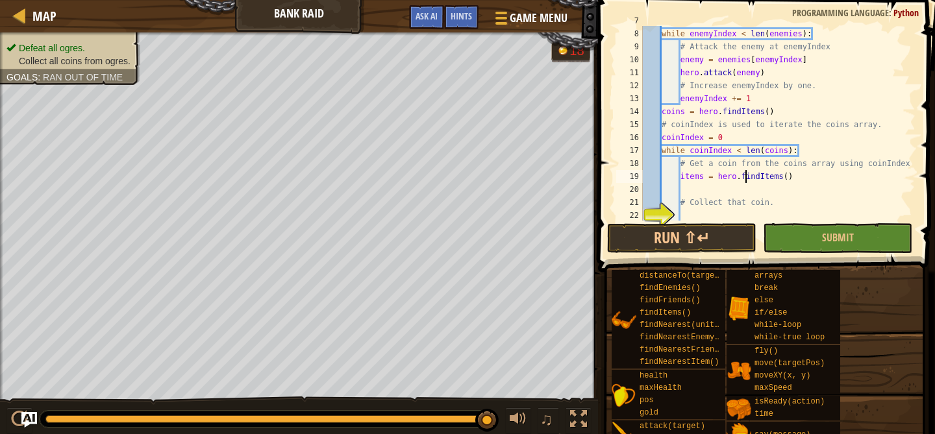
click at [765, 180] on div "# While enemyIndex is less than len(enemies) while enemyIndex < len ( enemies )…" at bounding box center [777, 124] width 275 height 221
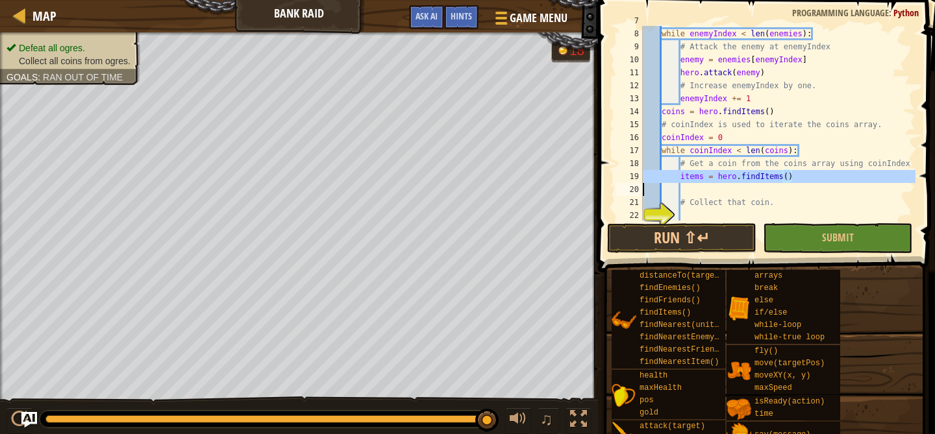
click at [765, 180] on div "# While enemyIndex is less than len(enemies) while enemyIndex < len ( enemies )…" at bounding box center [777, 124] width 275 height 221
type textarea "items = hero.findItems()"
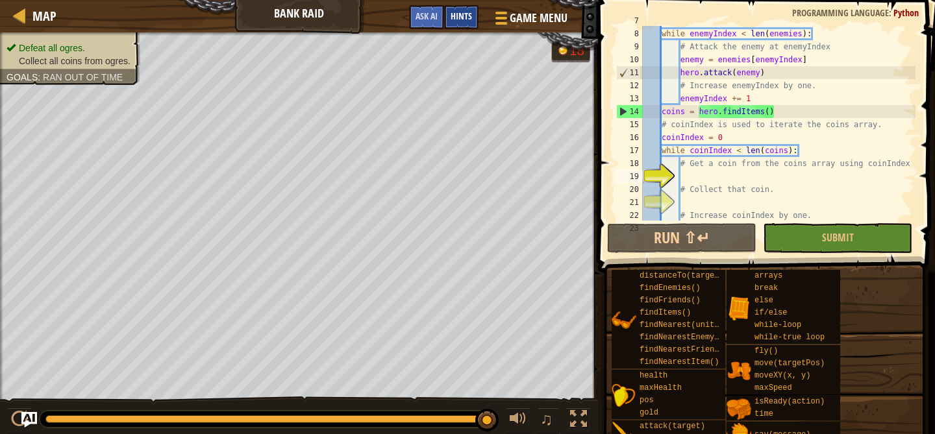
click at [463, 19] on span "Hints" at bounding box center [460, 16] width 21 height 12
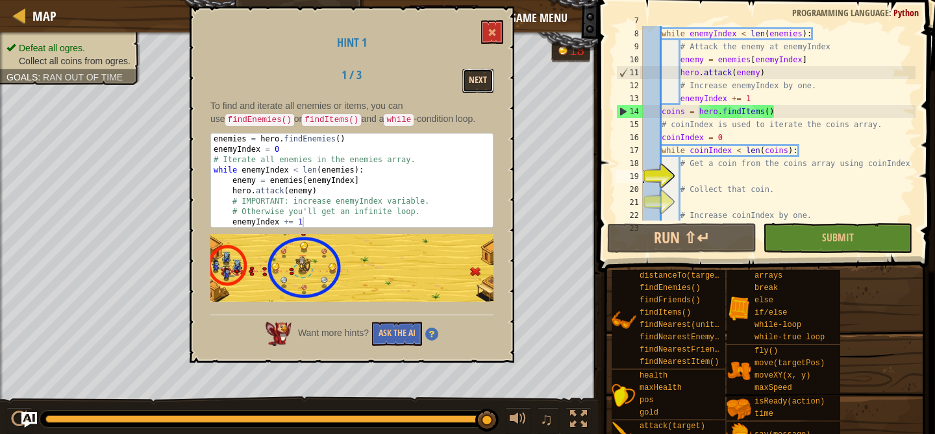
click at [473, 84] on button "Next" at bounding box center [477, 81] width 31 height 24
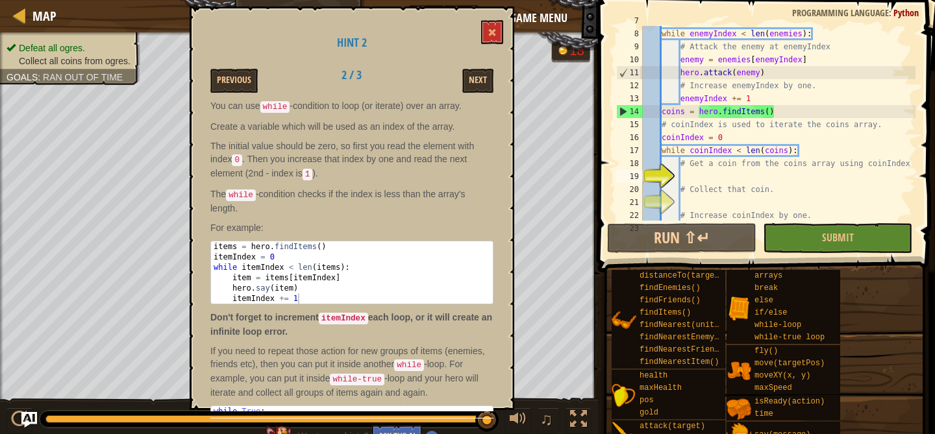
type textarea "# Collect that coin."
click at [706, 190] on div "# While enemyIndex is less than len(enemies) while enemyIndex < len ( enemies )…" at bounding box center [777, 124] width 275 height 221
click at [722, 175] on div "# While enemyIndex is less than len(enemies) while enemyIndex < len ( enemies )…" at bounding box center [777, 124] width 275 height 221
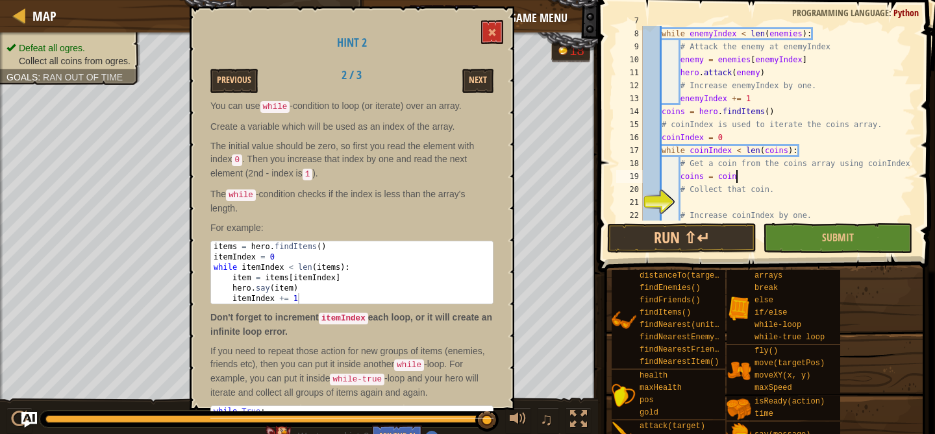
scroll to position [6, 8]
type textarea "coins = coinIndex"
click at [783, 203] on div "# While enemyIndex is less than len(enemies) while enemyIndex < len ( enemies )…" at bounding box center [777, 124] width 275 height 221
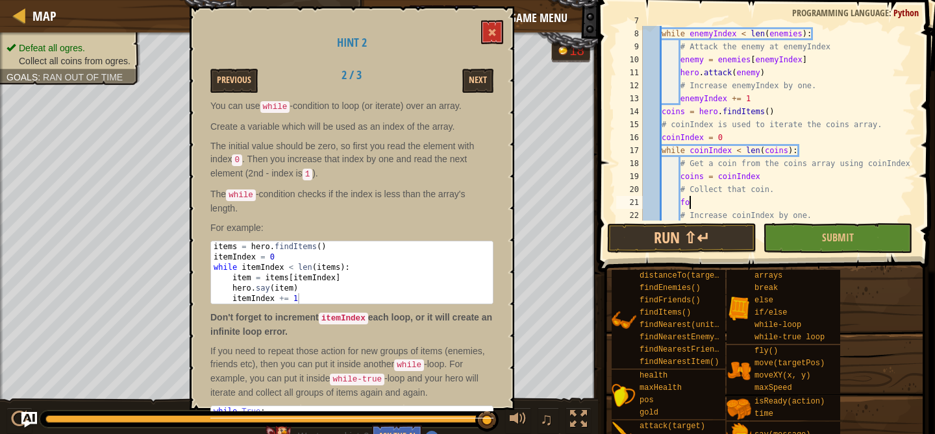
type textarea "f"
type textarea "hero.move(coins)"
click at [693, 245] on button "Run ⇧↵" at bounding box center [681, 238] width 149 height 30
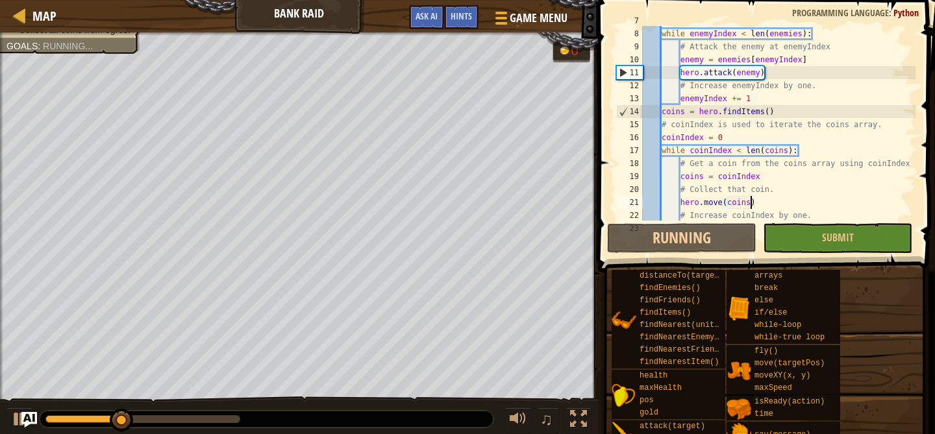
scroll to position [90, 0]
click at [12, 417] on div at bounding box center [19, 419] width 17 height 17
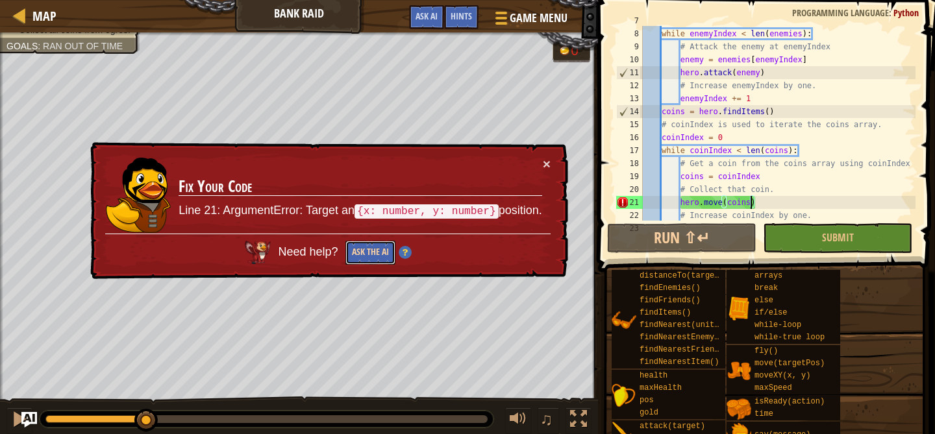
click at [375, 255] on button "Ask the AI" at bounding box center [370, 253] width 50 height 24
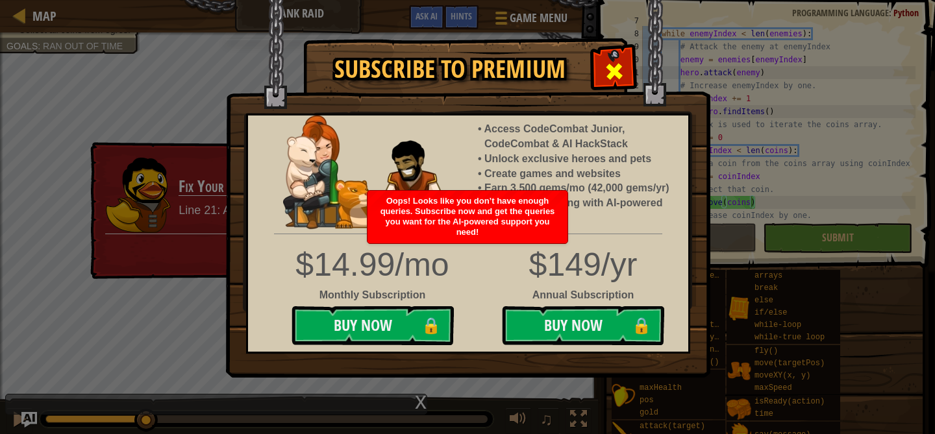
click at [603, 71] on div at bounding box center [613, 69] width 41 height 41
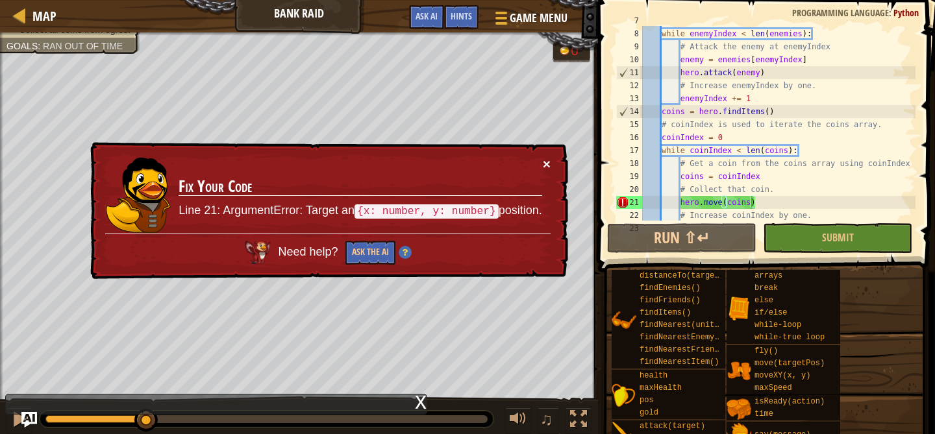
click at [550, 160] on button "×" at bounding box center [547, 164] width 8 height 14
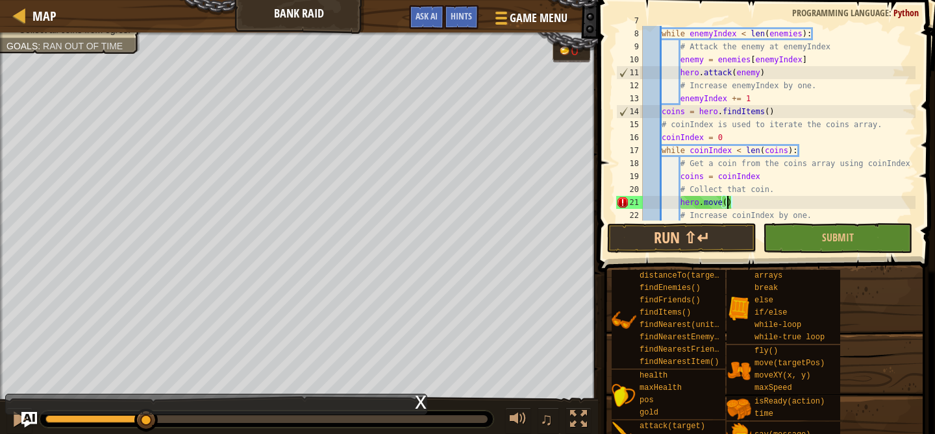
scroll to position [6, 6]
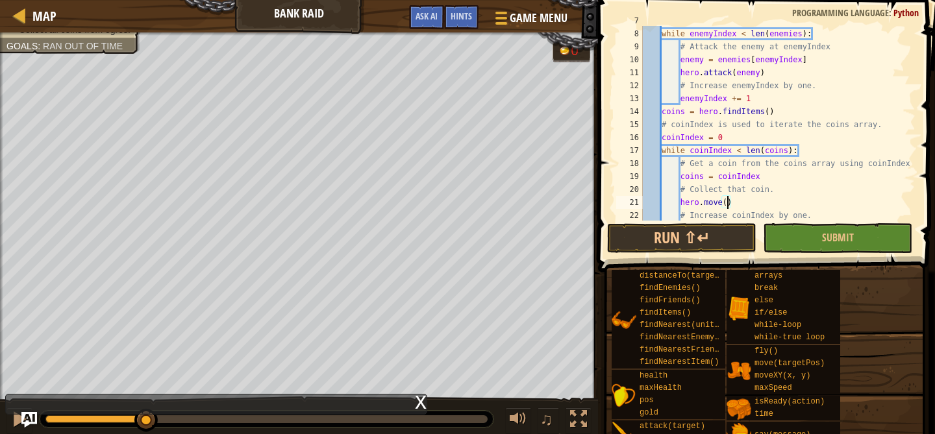
click at [767, 217] on div "# While enemyIndex is less than len(enemies) while enemyIndex < len ( enemies )…" at bounding box center [777, 124] width 275 height 221
click at [691, 234] on button "Run ⇧↵" at bounding box center [681, 238] width 149 height 30
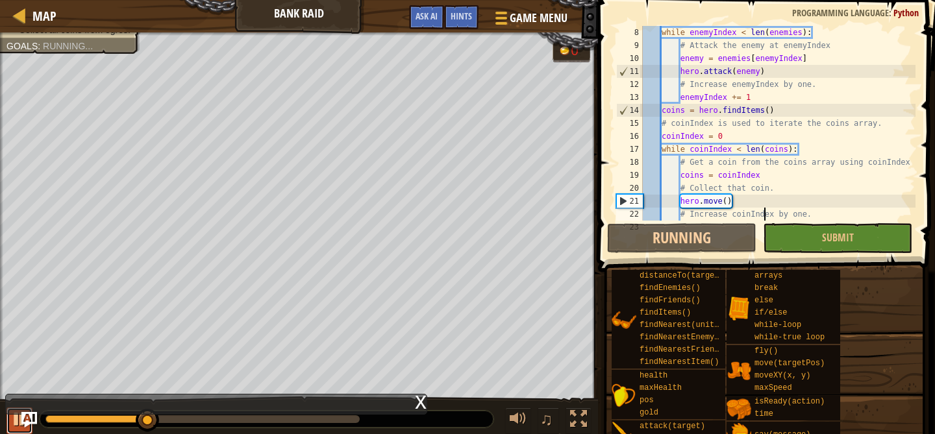
click at [13, 423] on div at bounding box center [19, 419] width 17 height 17
click at [783, 199] on div "while enemyIndex < len ( enemies ) : # Attack the enemy at enemyIndex enemy = e…" at bounding box center [777, 136] width 275 height 221
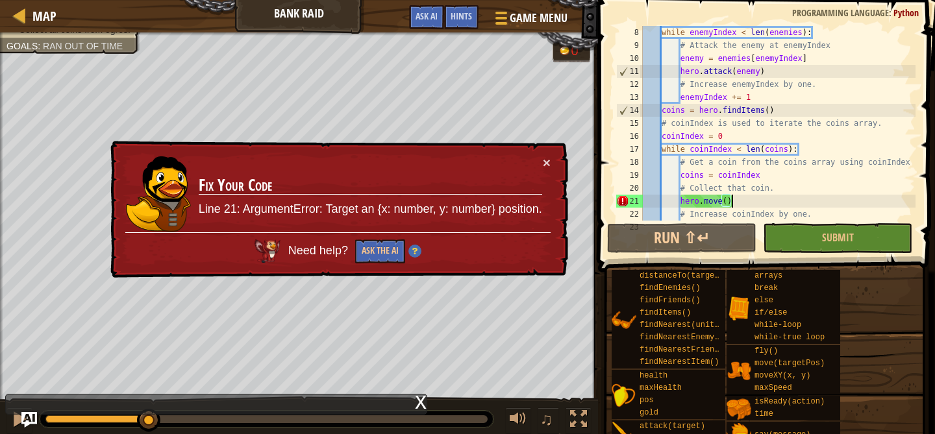
click at [783, 199] on div "while enemyIndex < len ( enemies ) : # Attack the enemy at enemyIndex enemy = e…" at bounding box center [777, 136] width 275 height 221
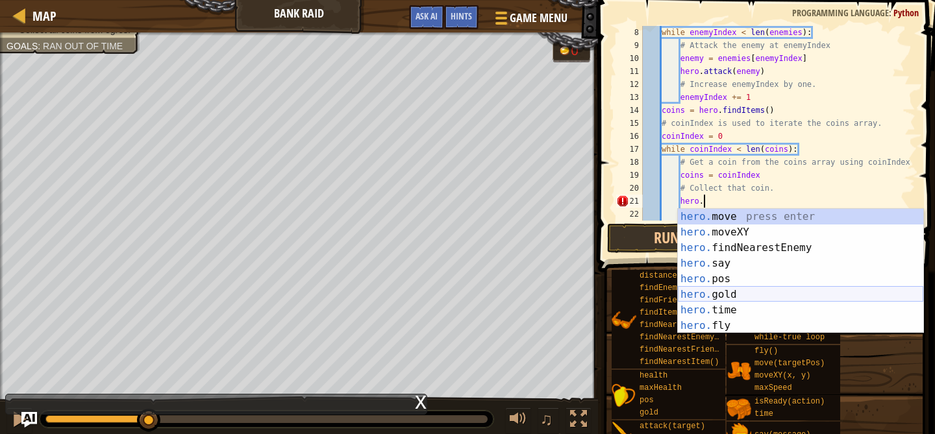
scroll to position [0, 0]
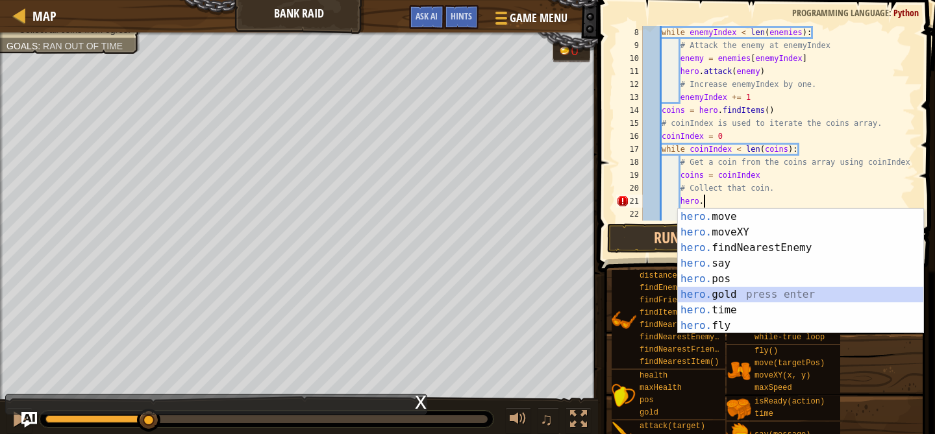
click at [794, 297] on div "hero. move press enter hero. moveXY press enter hero. findNearestEnemy press en…" at bounding box center [800, 287] width 245 height 156
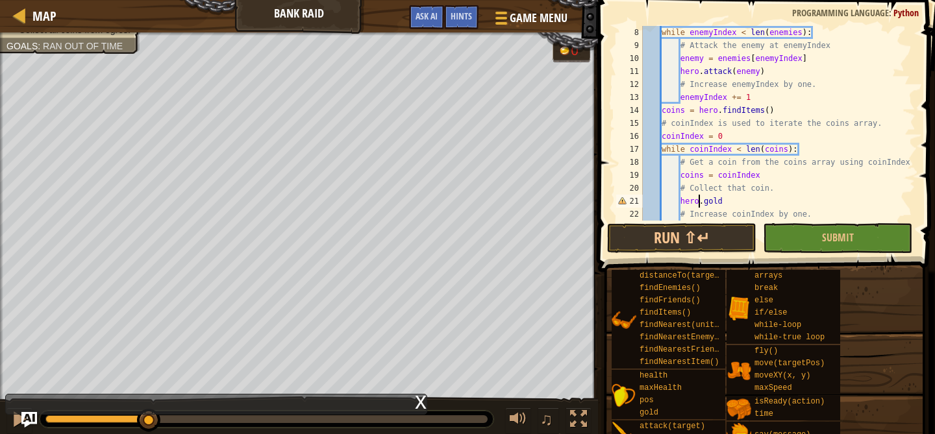
click at [698, 201] on div "while enemyIndex < len ( enemies ) : # Attack the enemy at enemyIndex enemy = e…" at bounding box center [777, 136] width 275 height 221
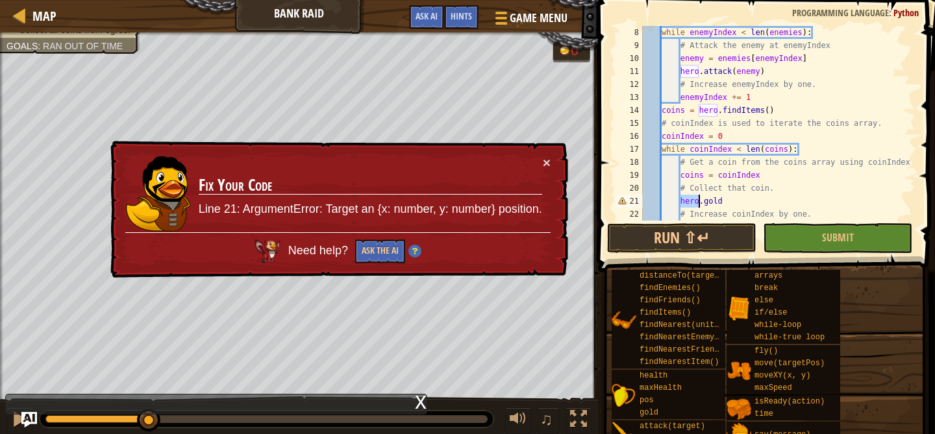
click at [692, 195] on div "while enemyIndex < len ( enemies ) : # Attack the enemy at enemyIndex enemy = e…" at bounding box center [777, 136] width 275 height 221
click at [720, 197] on div "while enemyIndex < len ( enemies ) : # Attack the enemy at enemyIndex enemy = e…" at bounding box center [777, 136] width 275 height 221
click at [720, 198] on div "while enemyIndex < len ( enemies ) : # Attack the enemy at enemyIndex enemy = e…" at bounding box center [777, 136] width 275 height 221
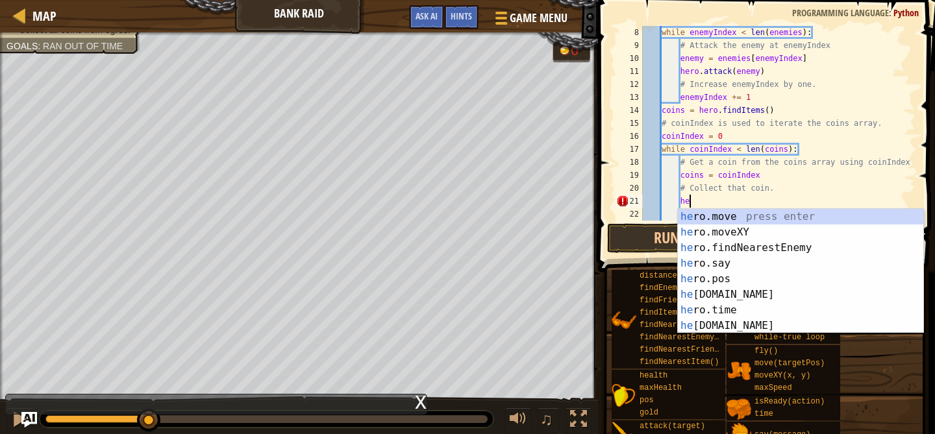
type textarea "h"
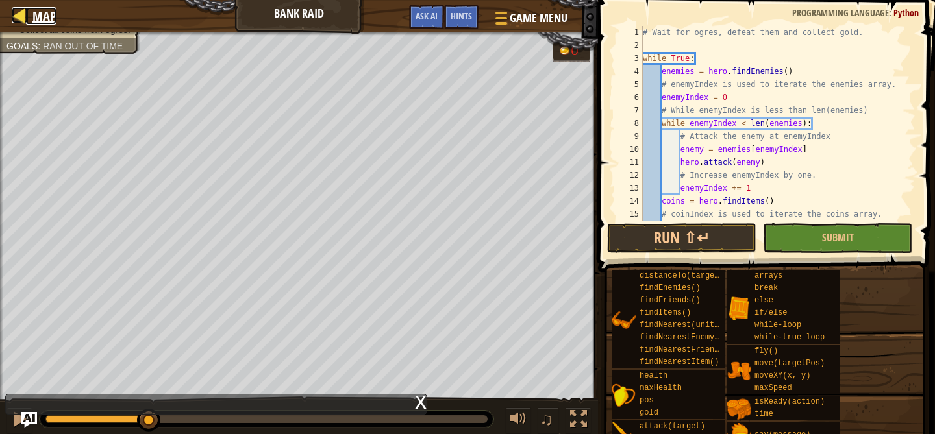
click at [16, 18] on div at bounding box center [20, 15] width 16 height 16
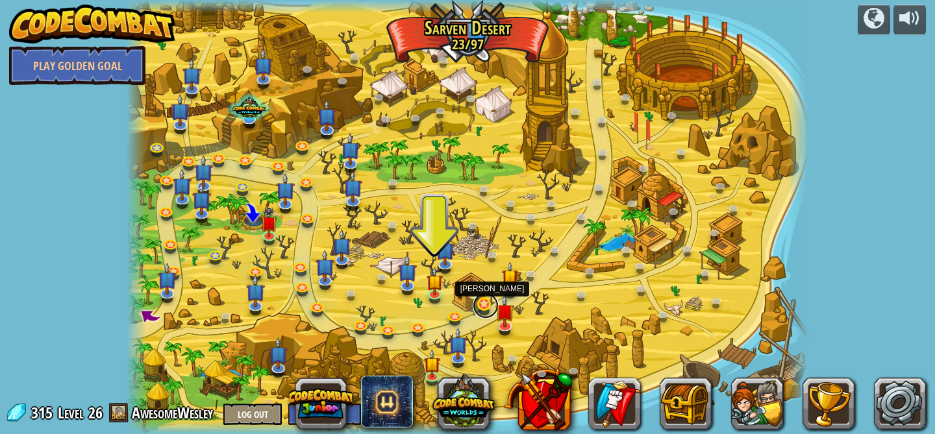
click at [487, 304] on link at bounding box center [486, 306] width 26 height 26
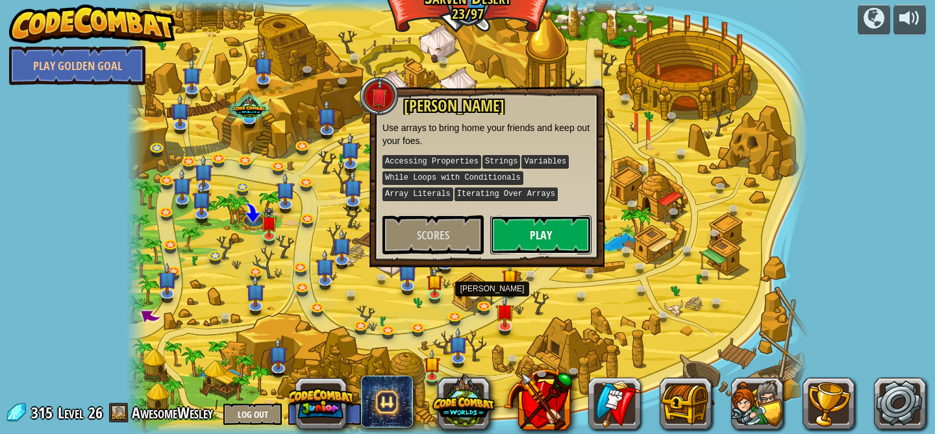
click at [511, 238] on button "Play" at bounding box center [540, 234] width 101 height 39
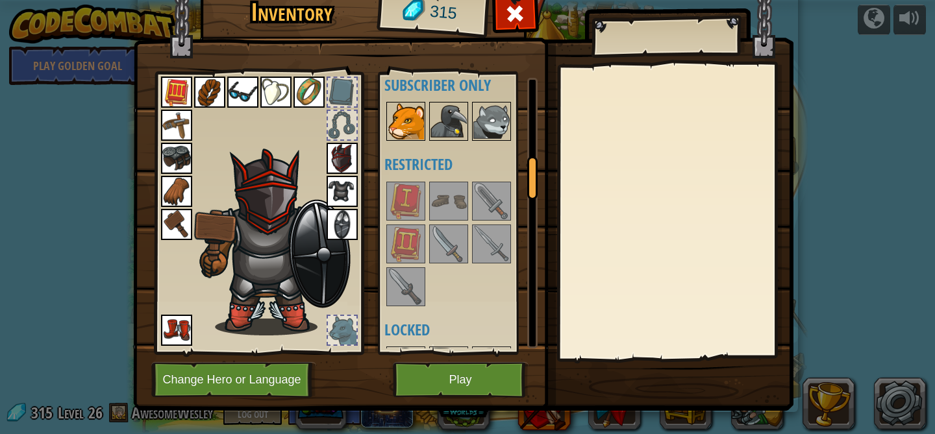
scroll to position [524, 0]
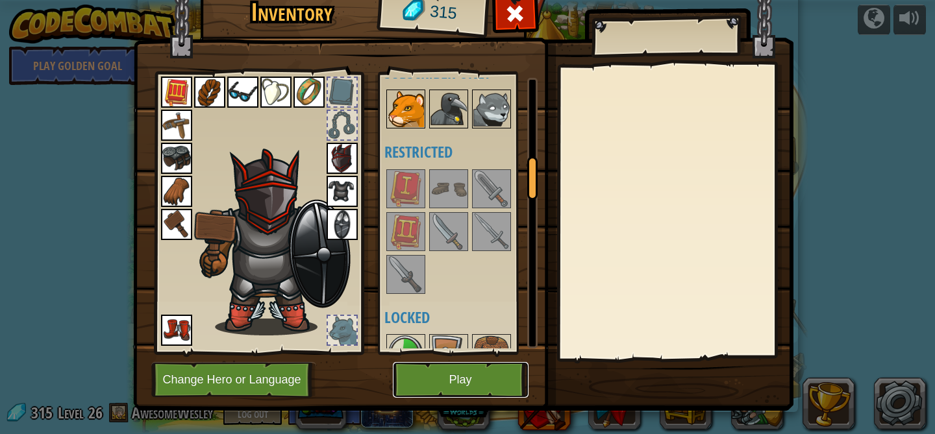
click at [456, 374] on button "Play" at bounding box center [461, 380] width 136 height 36
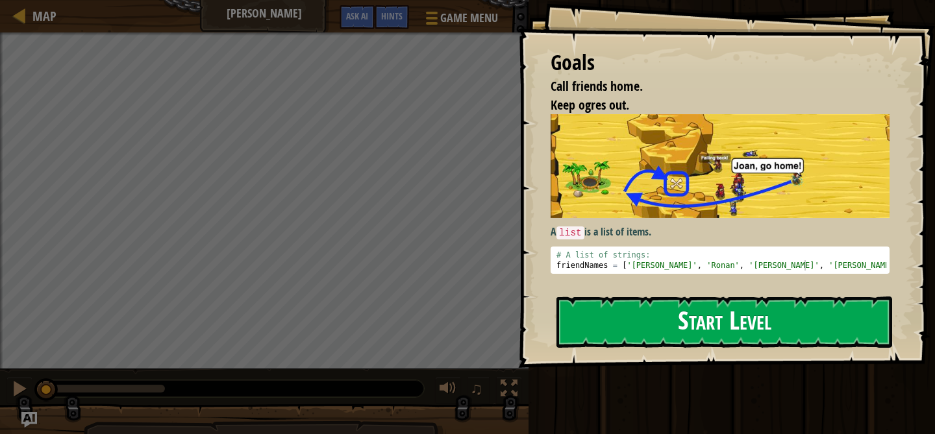
click at [571, 334] on button "Start Level" at bounding box center [724, 322] width 336 height 51
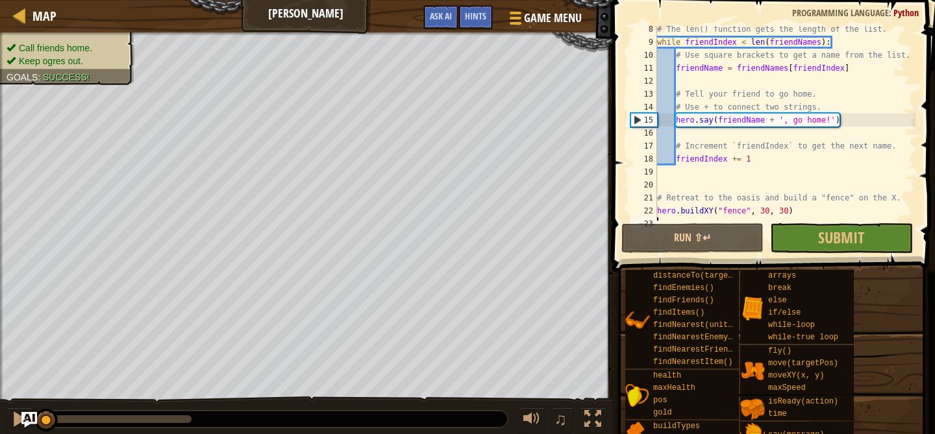
scroll to position [104, 0]
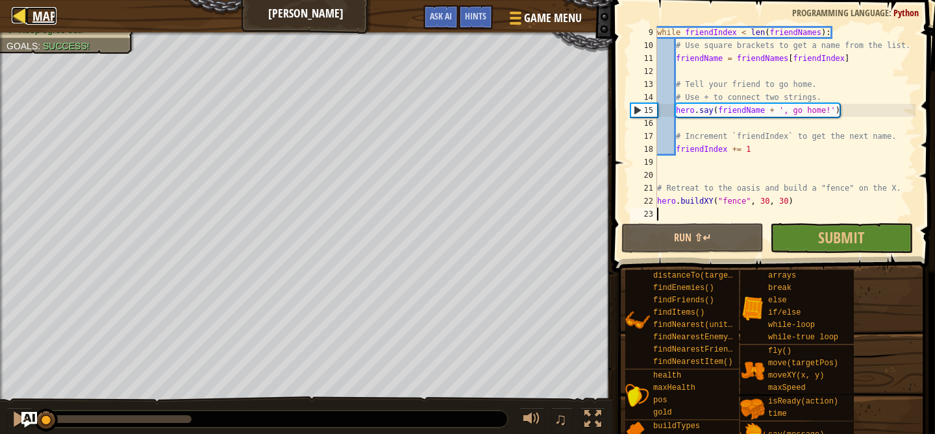
click at [16, 15] on div at bounding box center [20, 15] width 16 height 16
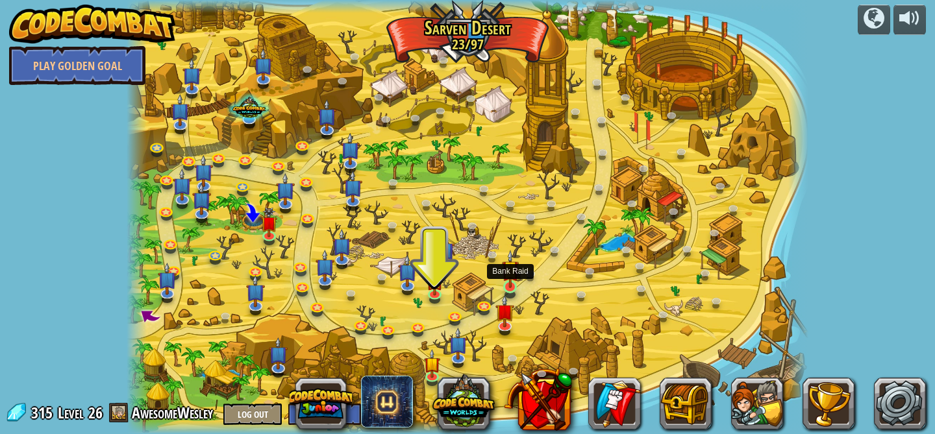
click at [505, 285] on img at bounding box center [510, 269] width 17 height 38
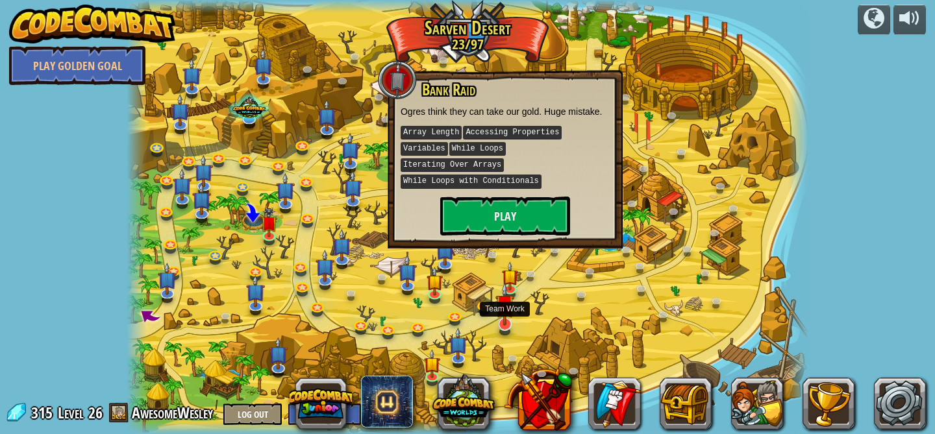
click at [500, 318] on img at bounding box center [504, 303] width 19 height 43
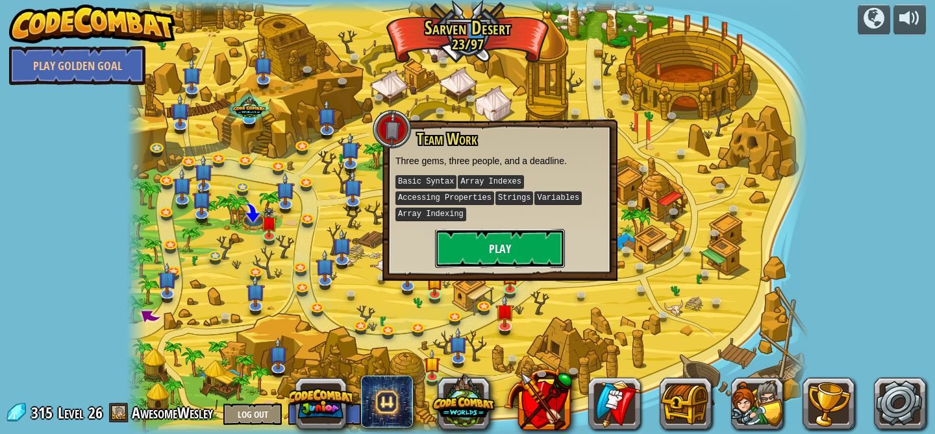
click at [513, 252] on button "Play" at bounding box center [500, 248] width 130 height 39
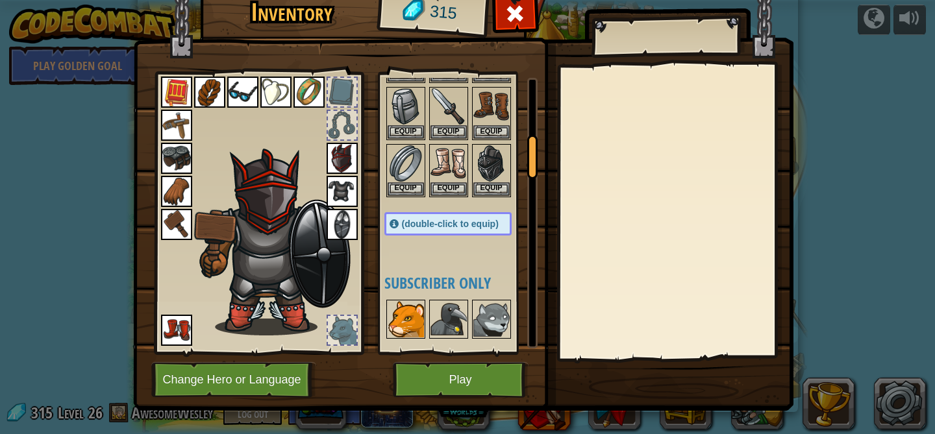
scroll to position [319, 0]
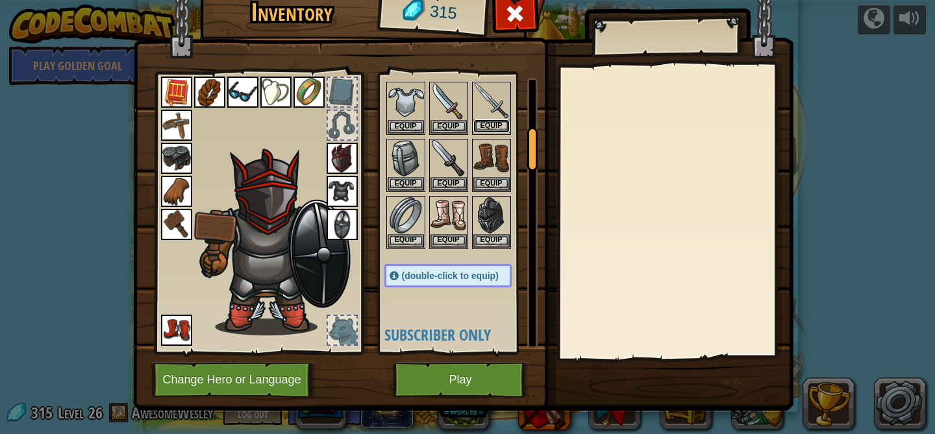
click at [493, 121] on button "Equip" at bounding box center [491, 126] width 36 height 14
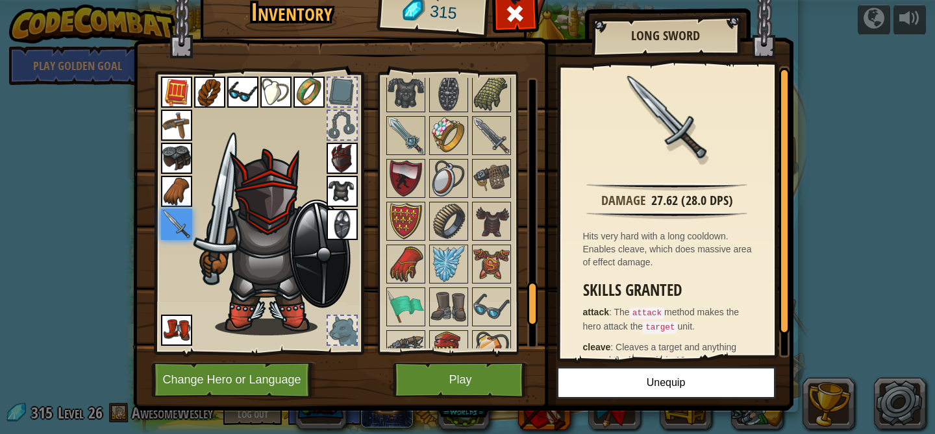
scroll to position [1360, 0]
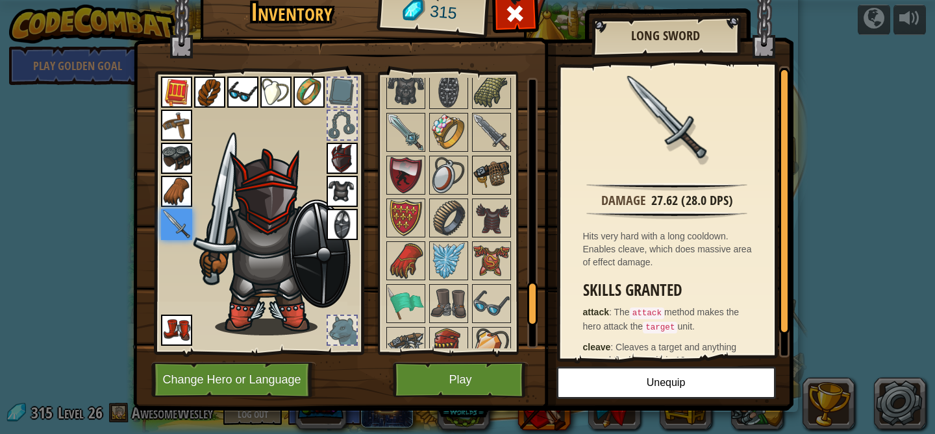
click at [489, 178] on img at bounding box center [491, 175] width 36 height 36
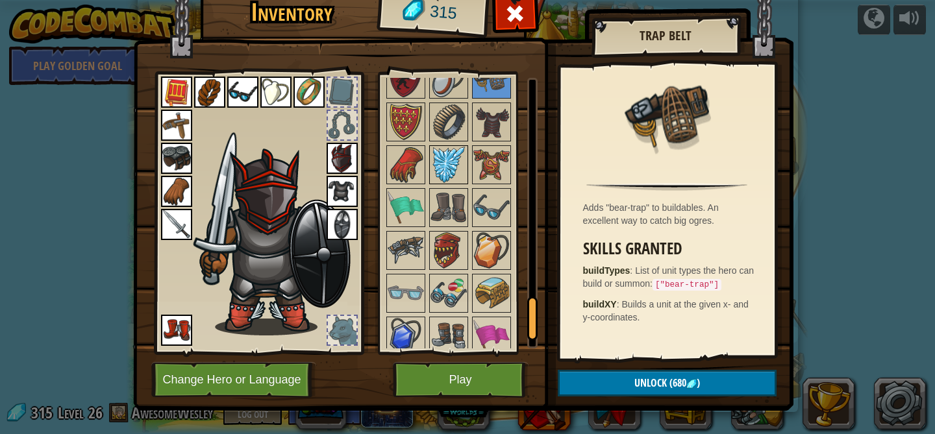
scroll to position [1479, 0]
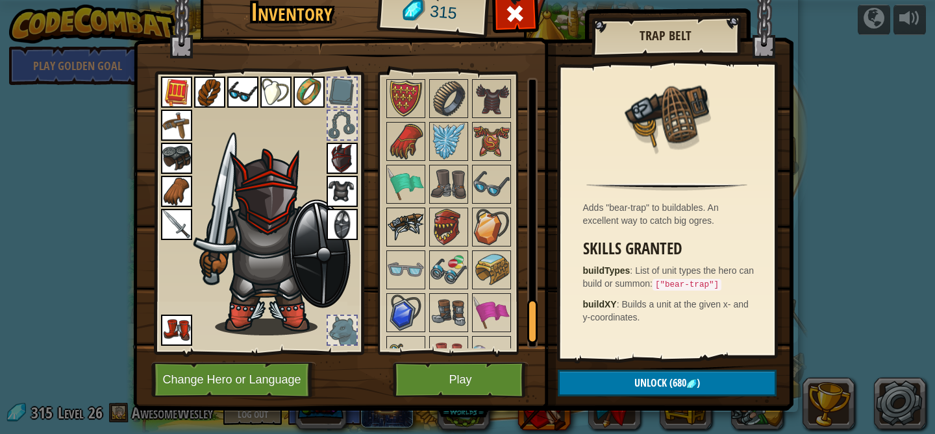
click at [397, 221] on img at bounding box center [405, 227] width 36 height 36
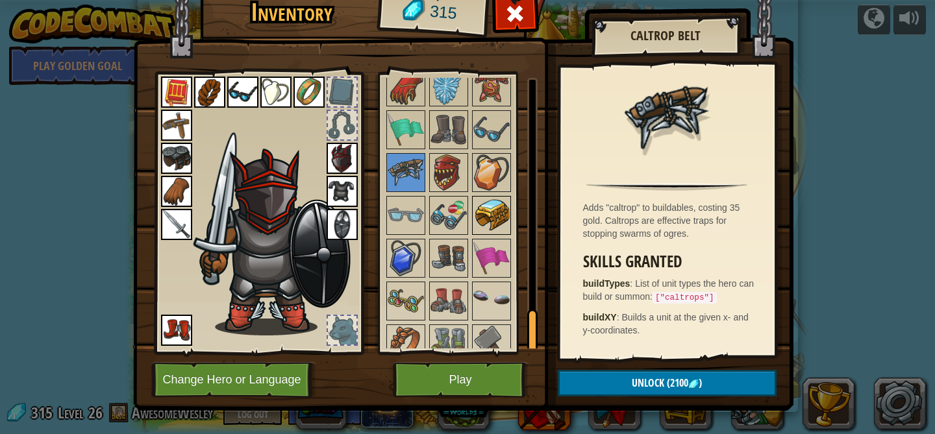
scroll to position [1551, 0]
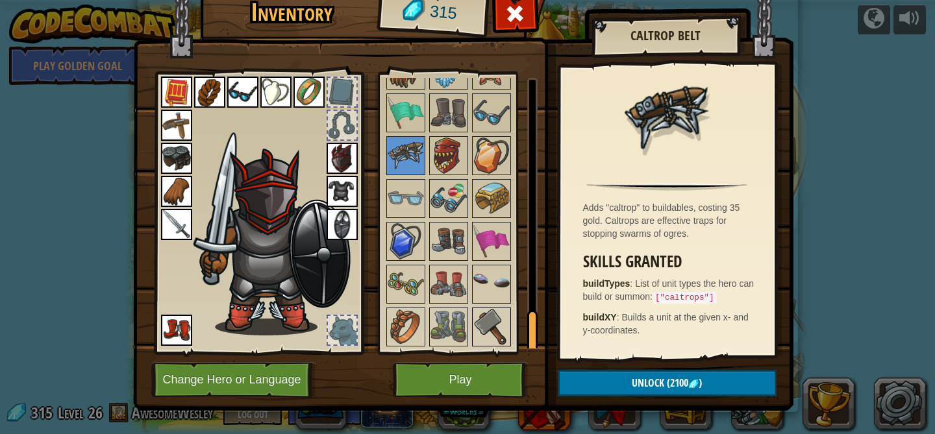
click at [483, 326] on img at bounding box center [491, 327] width 36 height 36
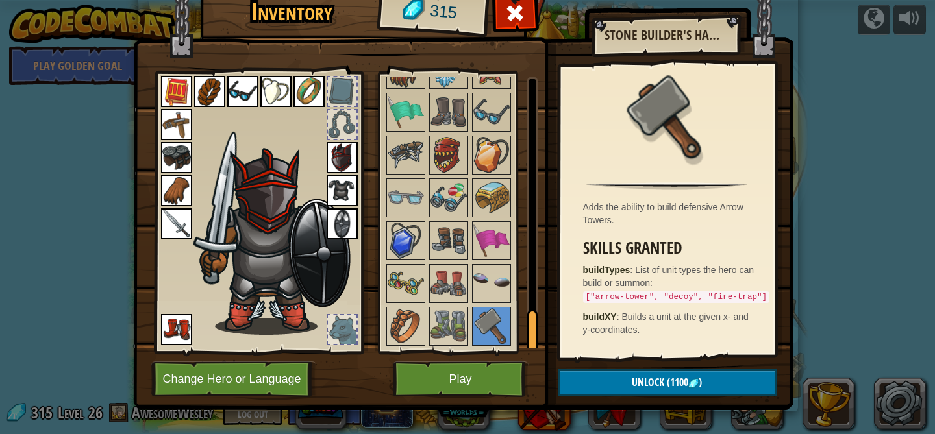
scroll to position [0, 0]
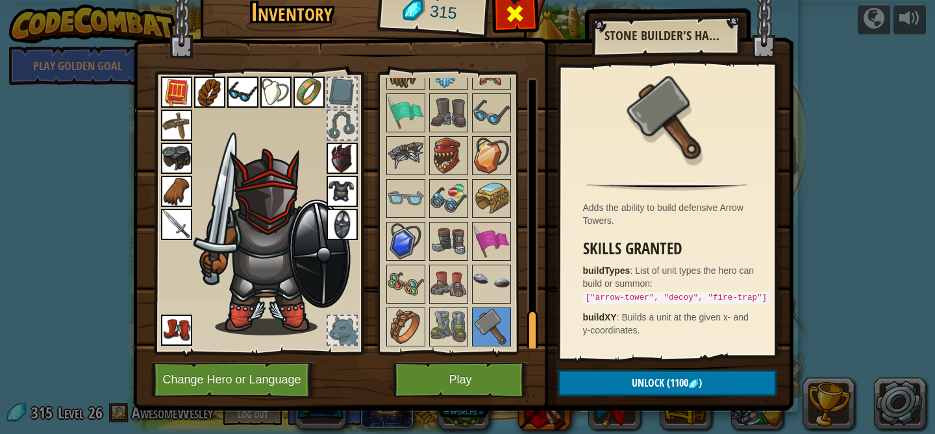
click at [528, 29] on div at bounding box center [515, 17] width 41 height 41
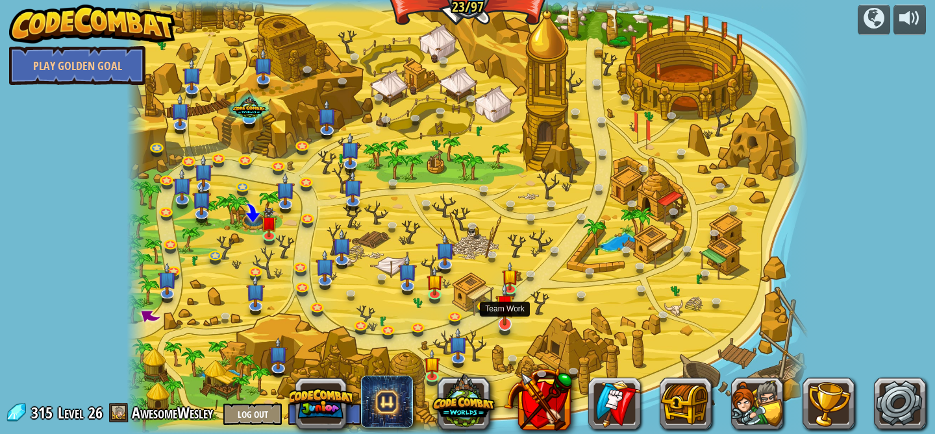
click at [504, 321] on img at bounding box center [504, 303] width 19 height 43
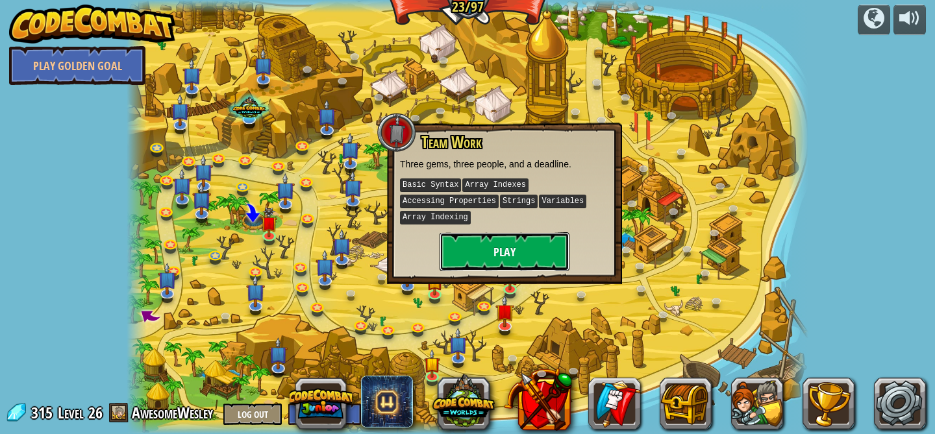
click at [480, 257] on button "Play" at bounding box center [504, 251] width 130 height 39
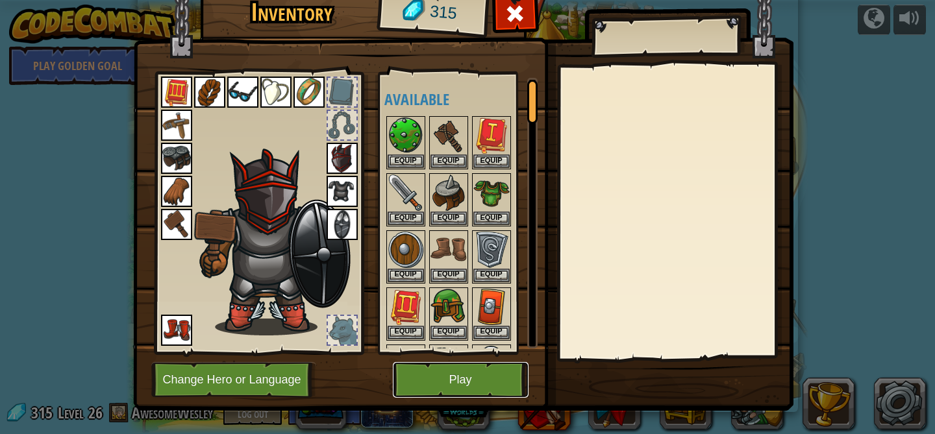
click at [431, 375] on button "Play" at bounding box center [461, 380] width 136 height 36
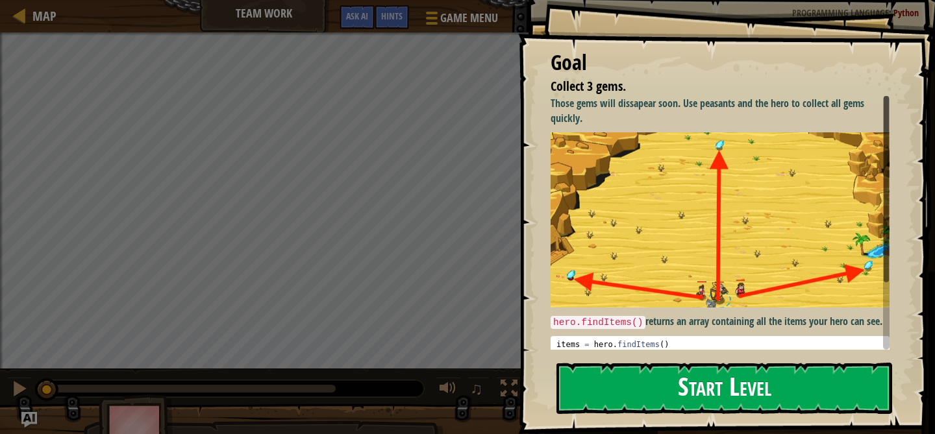
click at [633, 391] on button "Start Level" at bounding box center [724, 388] width 336 height 51
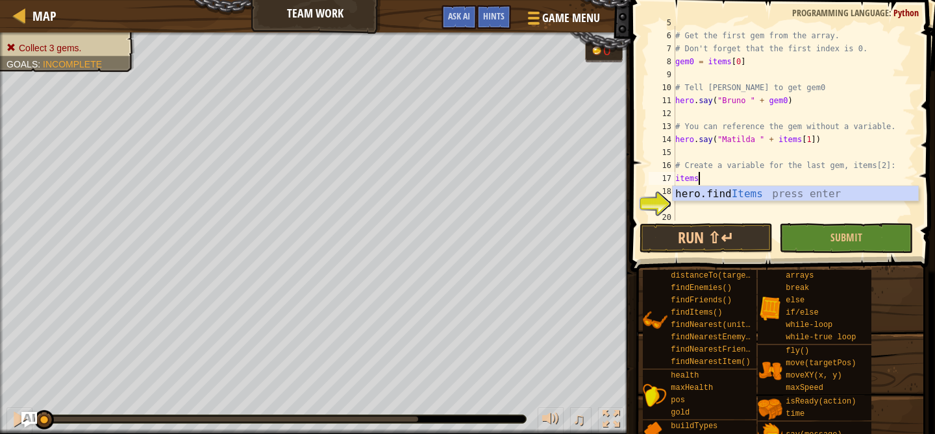
scroll to position [6, 2]
type textarea "items[2]"
click at [744, 184] on div "# Get the first gem from the array. # Don't forget that the first index is 0. g…" at bounding box center [793, 126] width 243 height 221
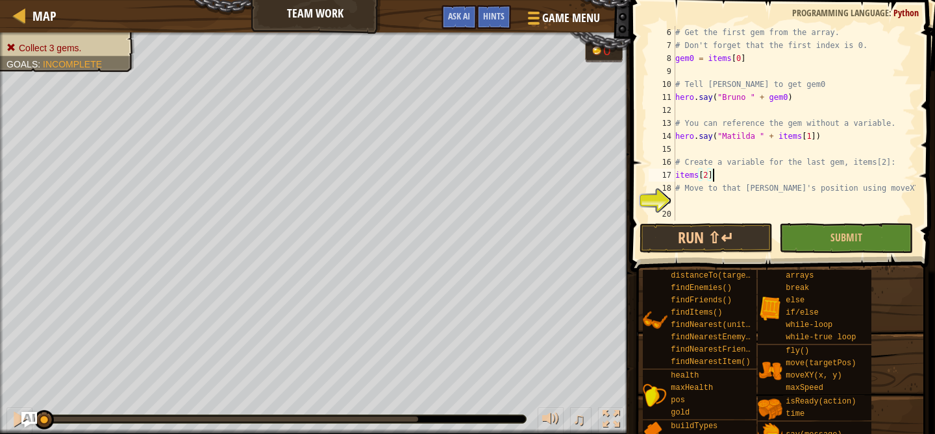
scroll to position [65, 0]
click at [715, 200] on div "# Get the first gem from the array. # Don't forget that the first index is 0. g…" at bounding box center [793, 136] width 243 height 221
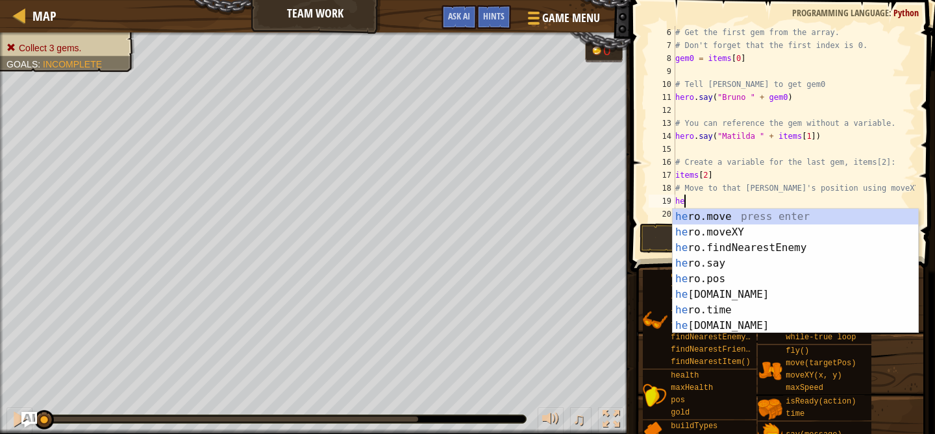
scroll to position [6, 0]
type textarea "h"
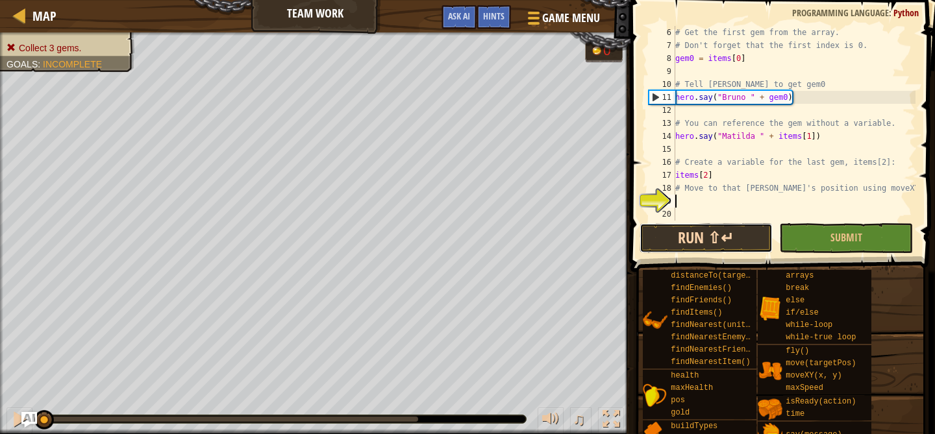
click at [694, 239] on button "Run ⇧↵" at bounding box center [706, 238] width 134 height 30
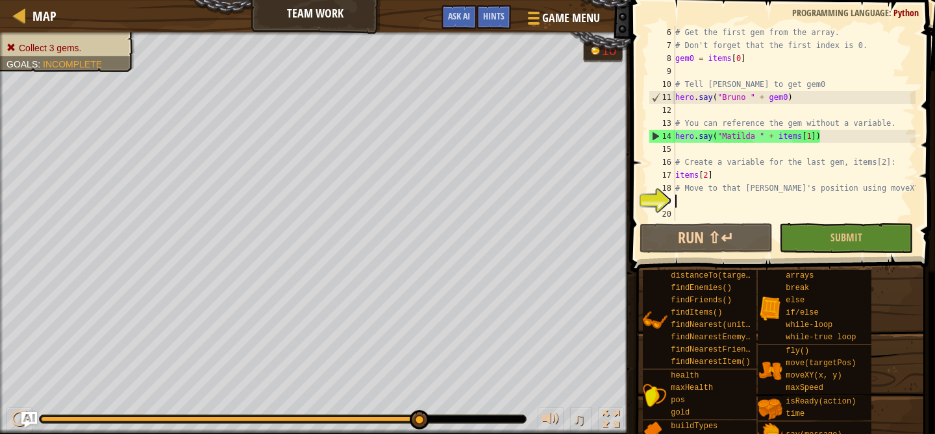
click at [721, 196] on div "# Get the first gem from the array. # Don't forget that the first index is 0. g…" at bounding box center [793, 136] width 243 height 221
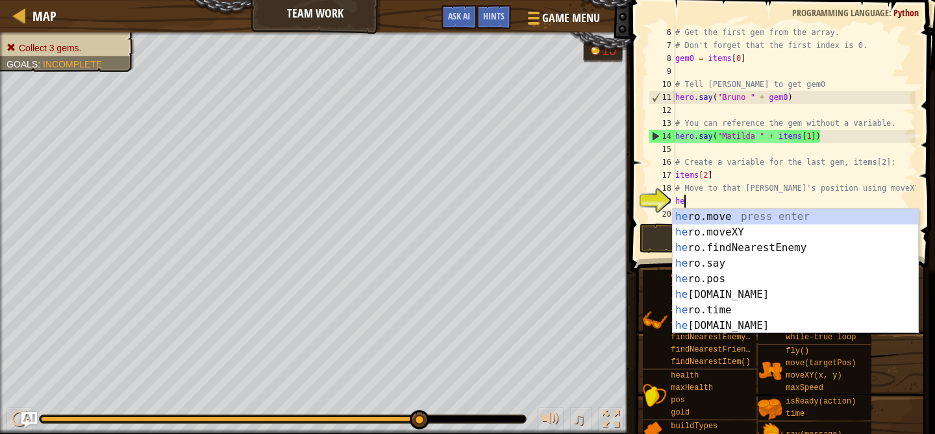
scroll to position [6, 1]
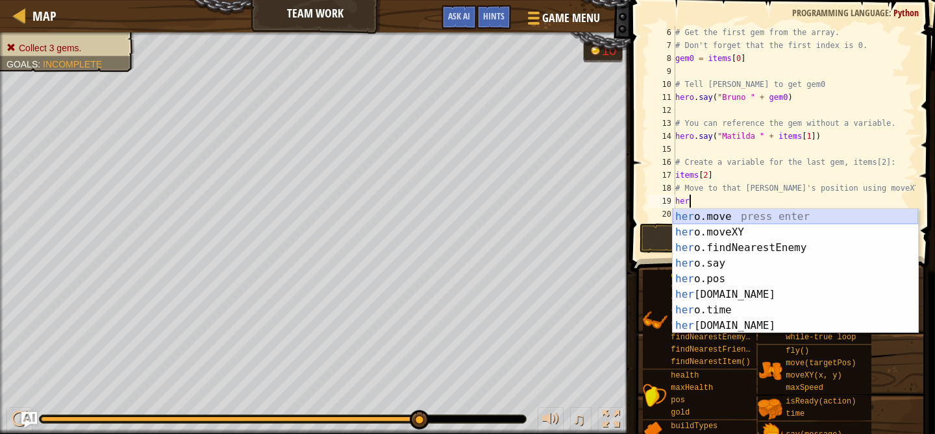
click at [731, 215] on div "her o.move press enter her o.moveXY press enter her o.findNearestEnemy press en…" at bounding box center [794, 287] width 245 height 156
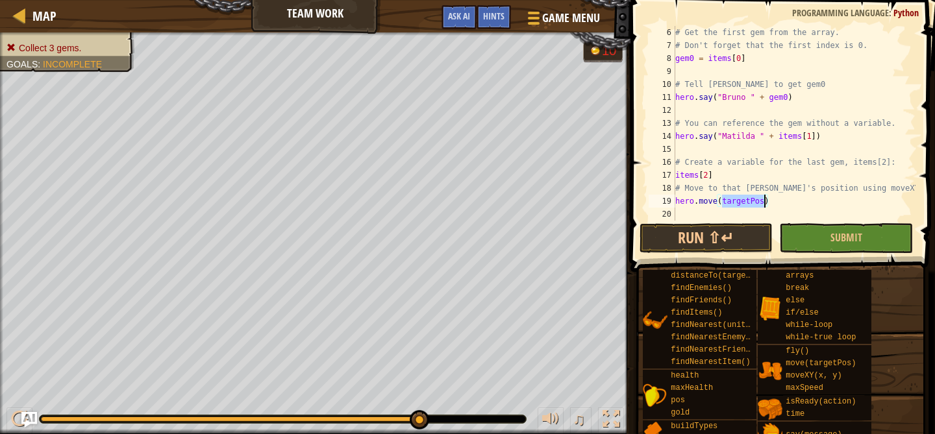
scroll to position [6, 4]
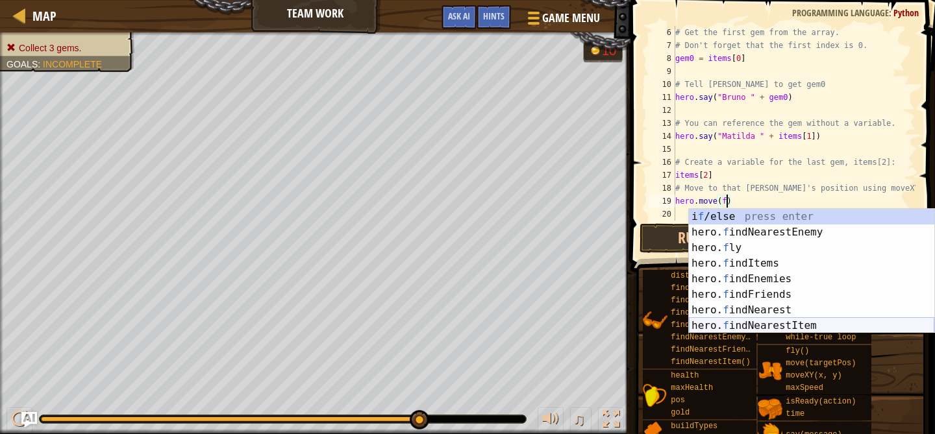
click at [737, 325] on div "i f /else press enter hero. f indNearestEnemy press enter hero. f ly press ente…" at bounding box center [811, 287] width 245 height 156
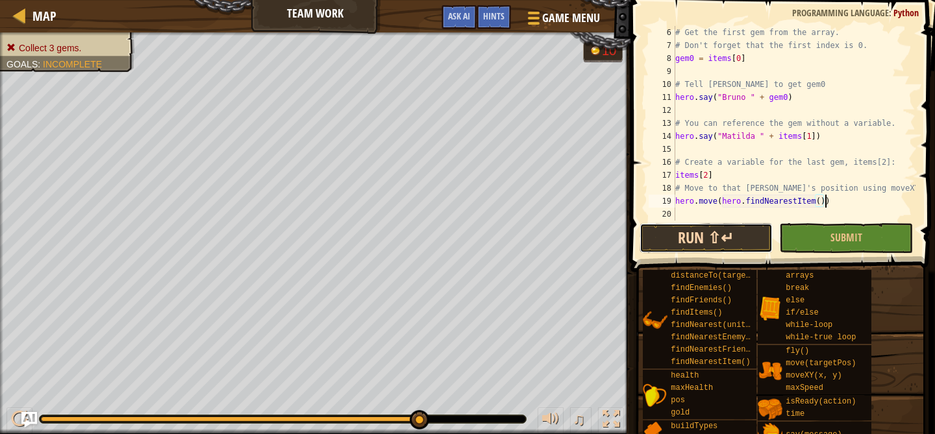
click at [729, 242] on button "Run ⇧↵" at bounding box center [706, 238] width 134 height 30
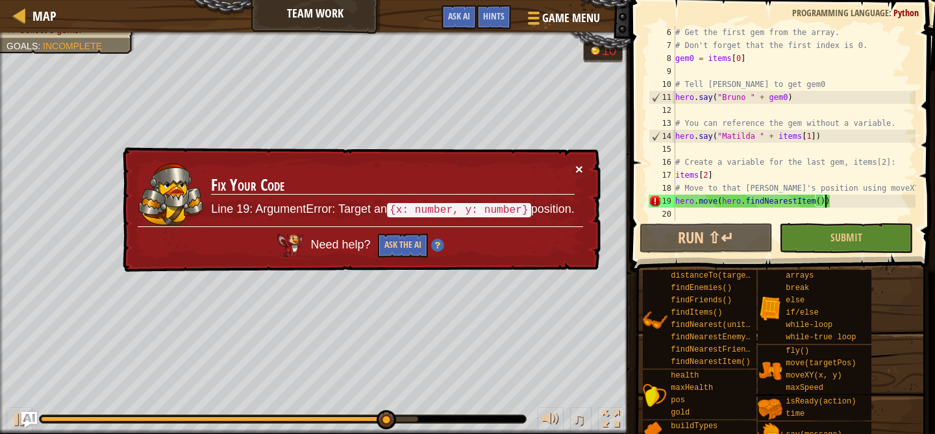
click at [575, 171] on button "×" at bounding box center [579, 169] width 8 height 14
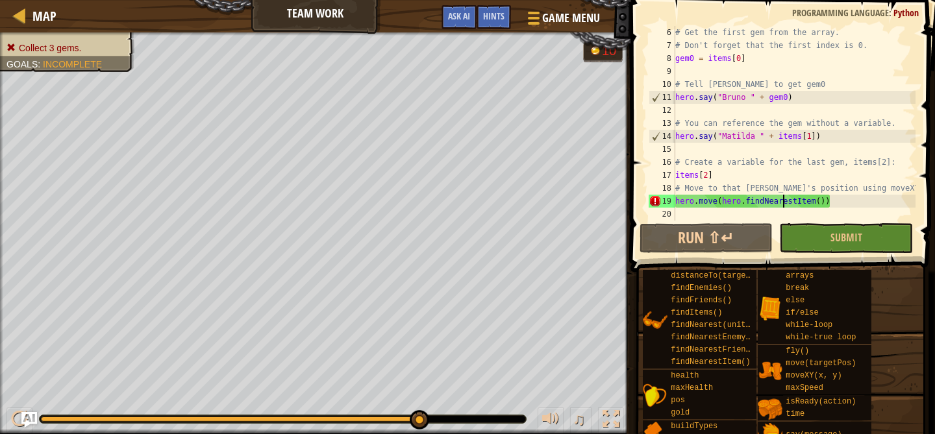
click at [781, 205] on div "# Get the first gem from the array. # Don't forget that the first index is 0. g…" at bounding box center [793, 136] width 243 height 221
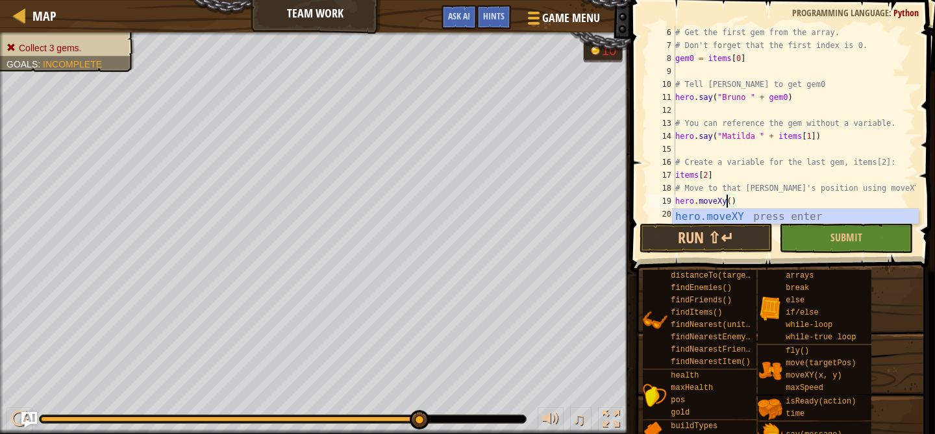
scroll to position [6, 5]
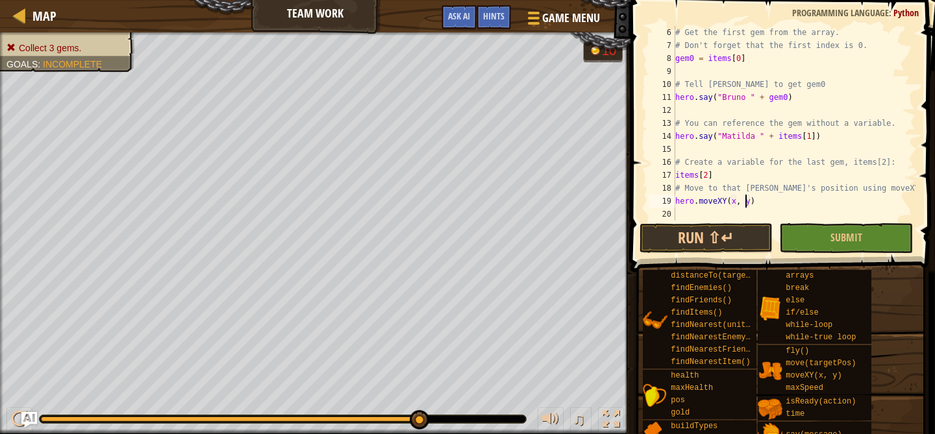
click at [746, 203] on div "# Get the first gem from the array. # Don't forget that the first index is 0. g…" at bounding box center [793, 136] width 243 height 221
click at [733, 199] on div "# Get the first gem from the array. # Don't forget that the first index is 0. g…" at bounding box center [793, 136] width 243 height 221
click at [737, 205] on div "# Get the first gem from the array. # Don't forget that the first index is 0. g…" at bounding box center [793, 136] width 243 height 221
click at [779, 204] on div "# Get the first gem from the array. # Don't forget that the first index is 0. g…" at bounding box center [793, 136] width 243 height 221
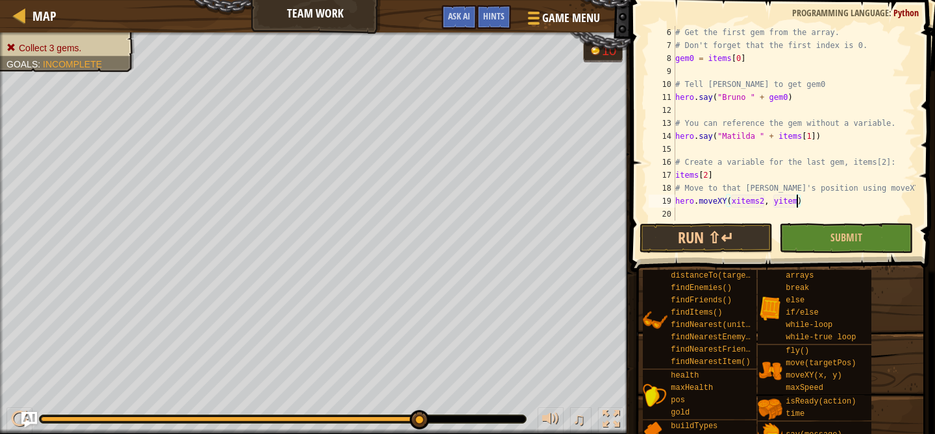
scroll to position [6, 10]
click at [711, 231] on button "Run ⇧↵" at bounding box center [706, 238] width 134 height 30
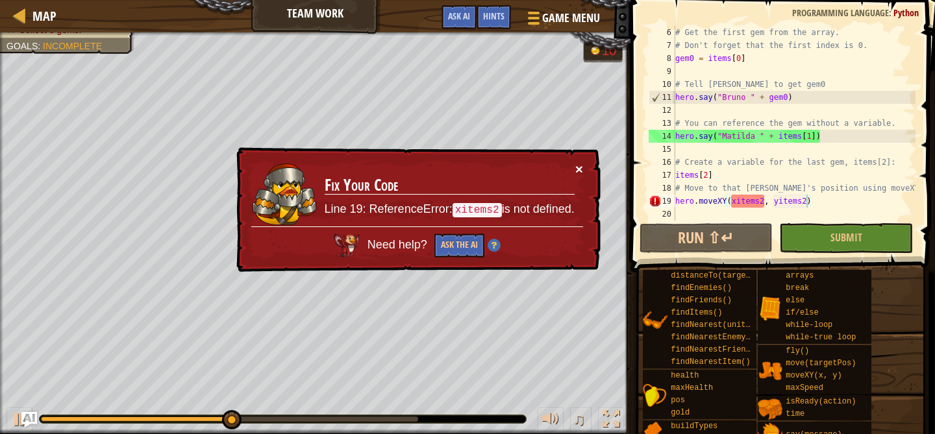
click at [580, 169] on button "×" at bounding box center [579, 169] width 8 height 14
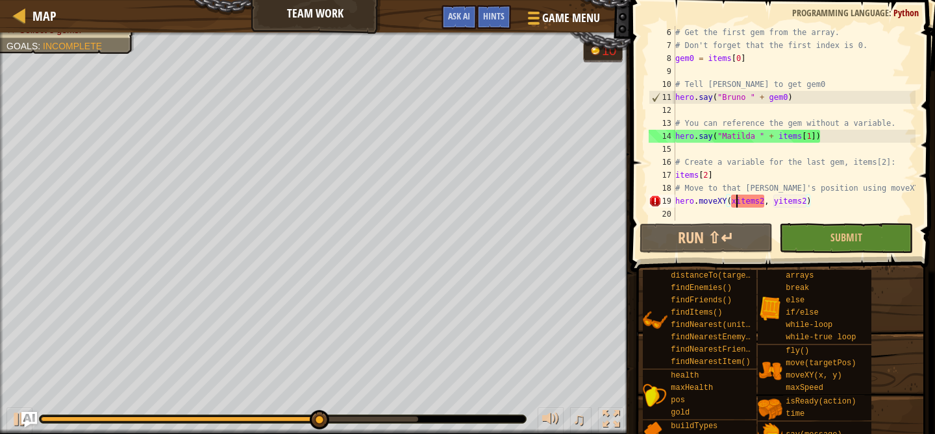
click at [734, 201] on div "# Get the first gem from the array. # Don't forget that the first index is 0. g…" at bounding box center [793, 136] width 243 height 221
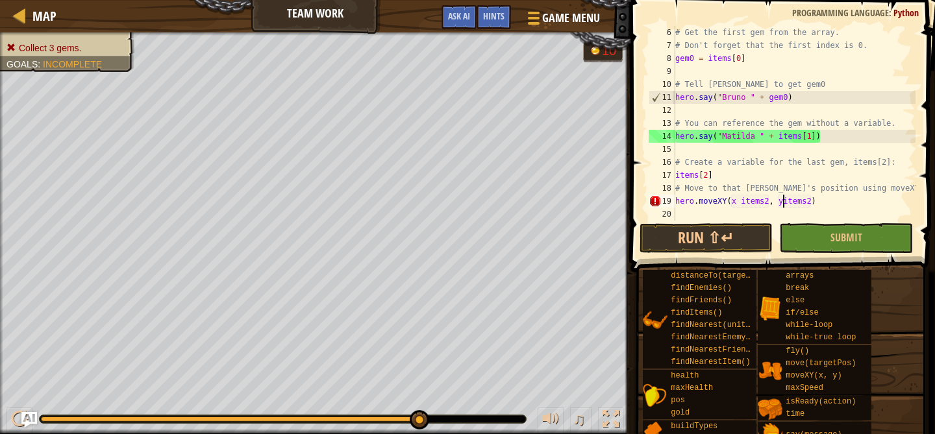
click at [785, 203] on div "# Get the first gem from the array. # Don't forget that the first index is 0. g…" at bounding box center [793, 136] width 243 height 221
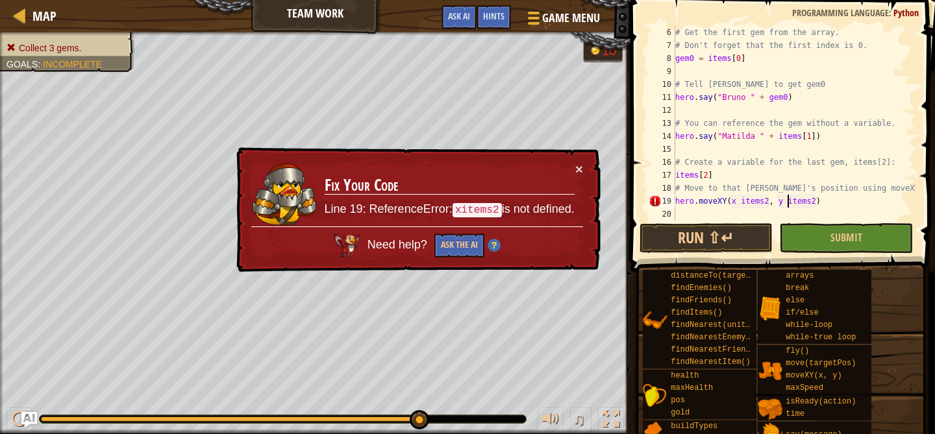
click at [572, 167] on td "Fix Your Code Line 19: ReferenceError: xitems2 is not defined." at bounding box center [449, 194] width 251 height 64
click at [578, 169] on button "×" at bounding box center [579, 169] width 8 height 14
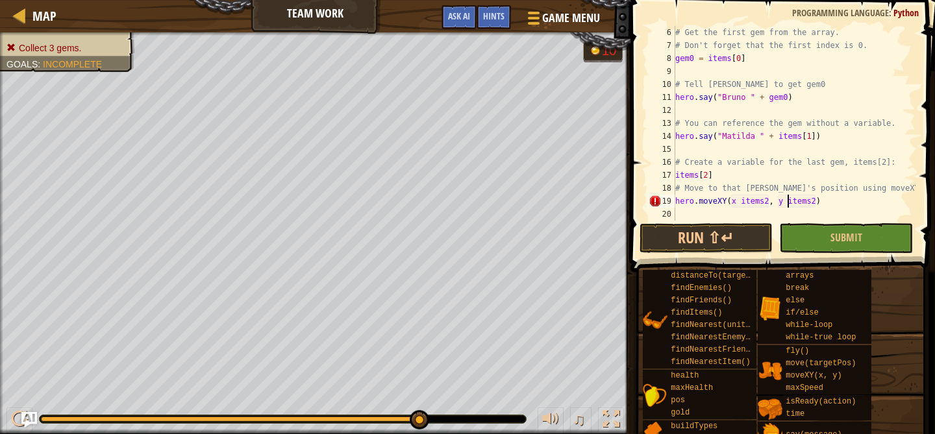
click at [735, 203] on div "# Get the first gem from the array. # Don't forget that the first index is 0. g…" at bounding box center [793, 136] width 243 height 221
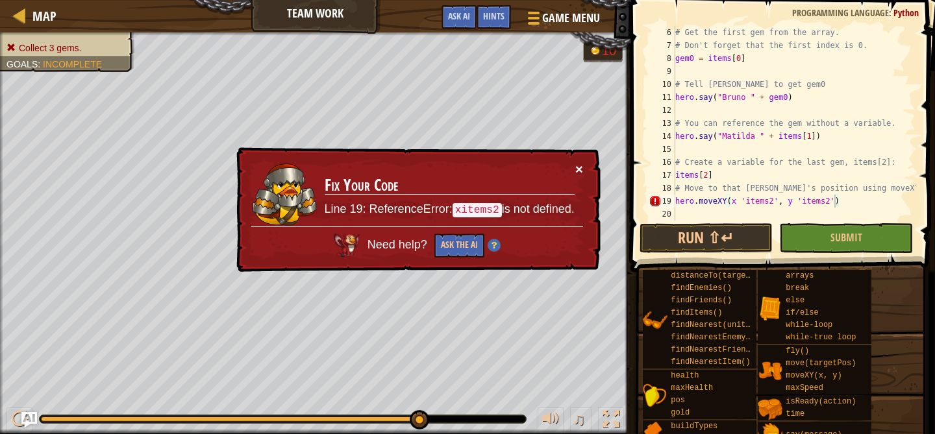
click at [582, 169] on button "×" at bounding box center [579, 169] width 8 height 14
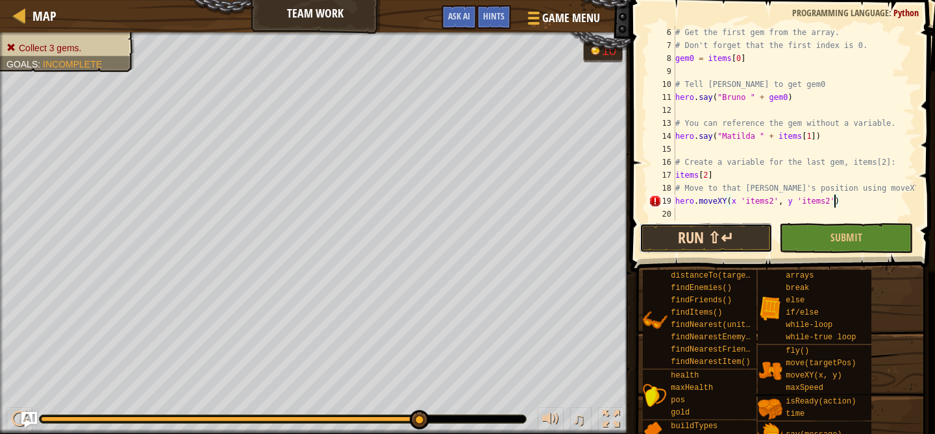
click at [670, 232] on button "Run ⇧↵" at bounding box center [706, 238] width 134 height 30
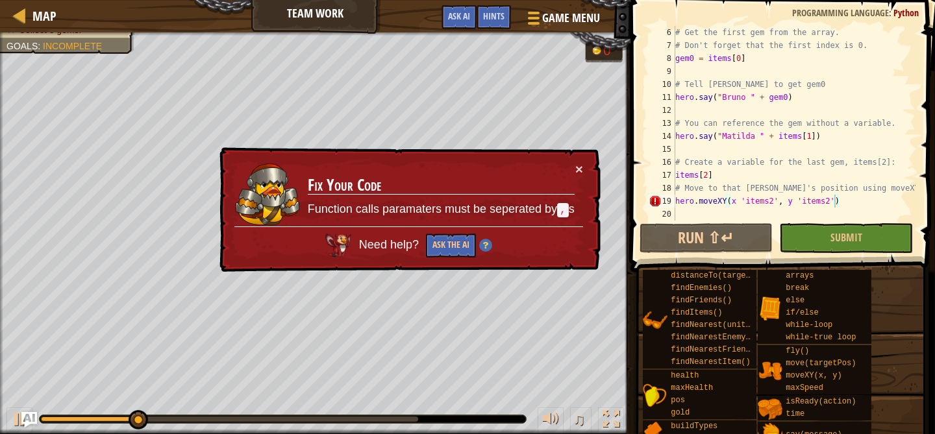
click at [583, 165] on div "× Fix Your Code Function calls paramaters must be seperated by , s Need help? A…" at bounding box center [409, 209] width 384 height 125
click at [580, 173] on button "×" at bounding box center [579, 171] width 8 height 14
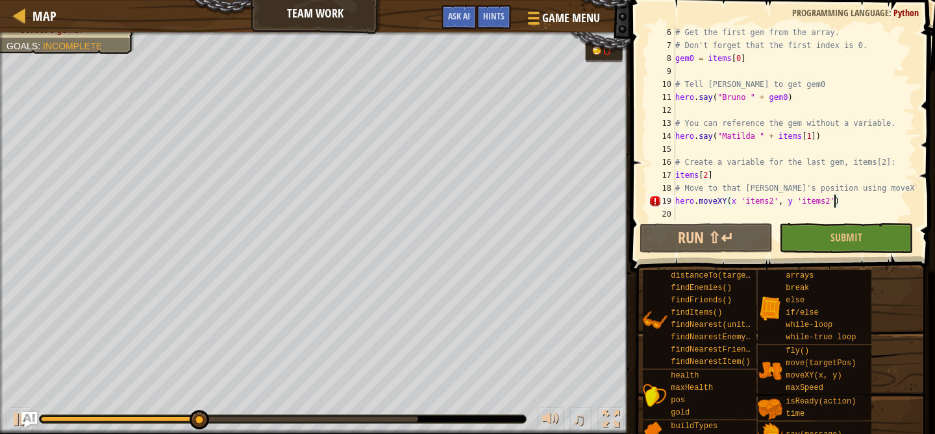
click at [746, 204] on div "# Get the first gem from the array. # Don't forget that the first index is 0. g…" at bounding box center [793, 136] width 243 height 221
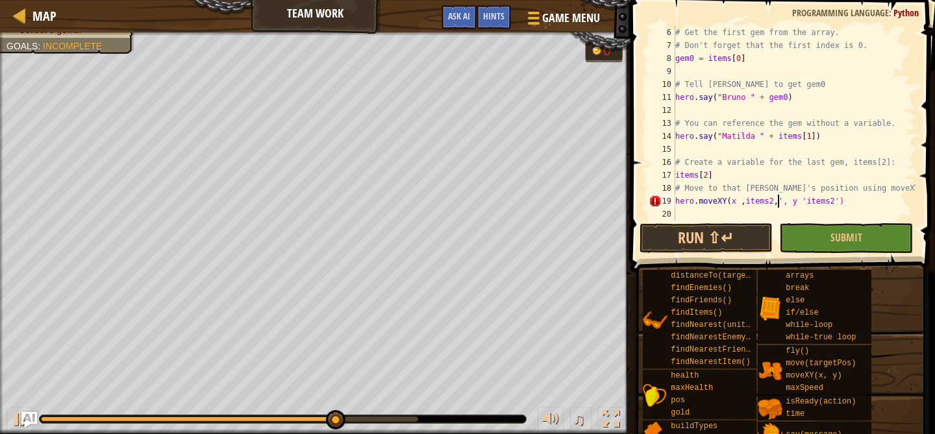
scroll to position [6, 9]
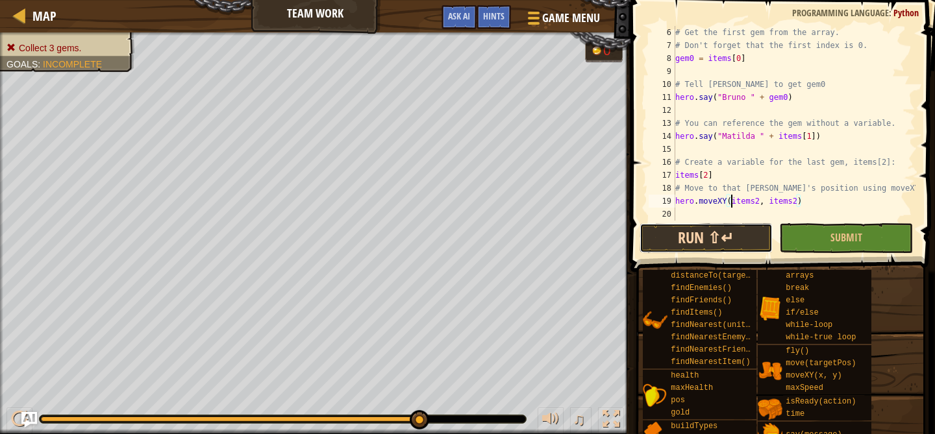
click at [697, 235] on button "Run ⇧↵" at bounding box center [706, 238] width 134 height 30
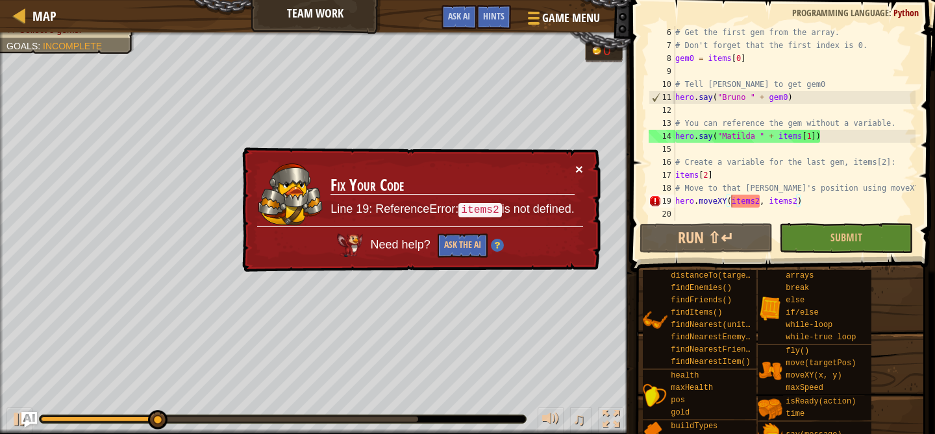
click at [580, 169] on button "×" at bounding box center [579, 169] width 8 height 14
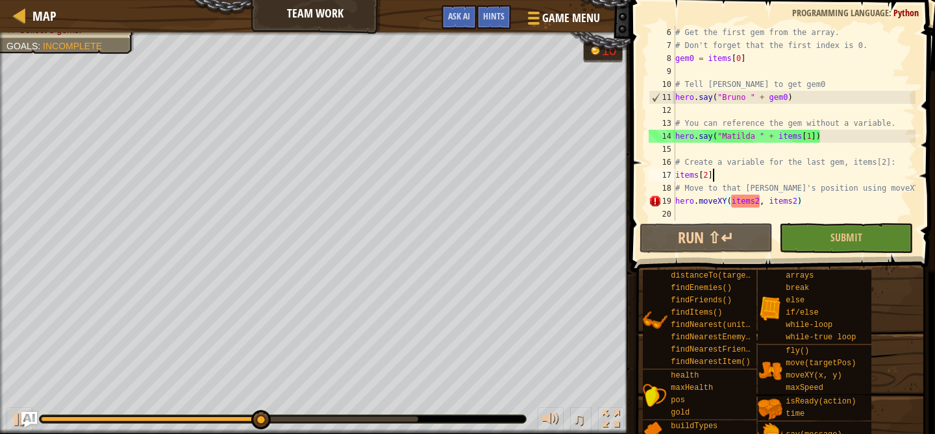
click at [725, 174] on div "# Get the first gem from the array. # Don't forget that the first index is 0. g…" at bounding box center [793, 136] width 243 height 221
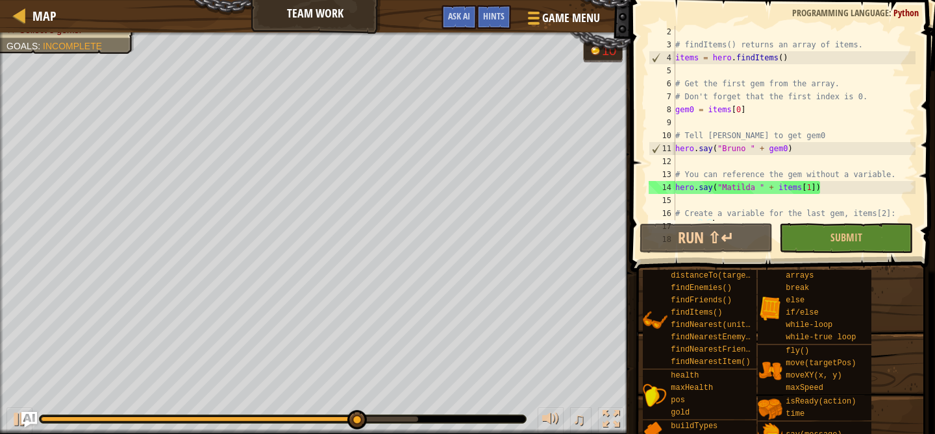
scroll to position [65, 0]
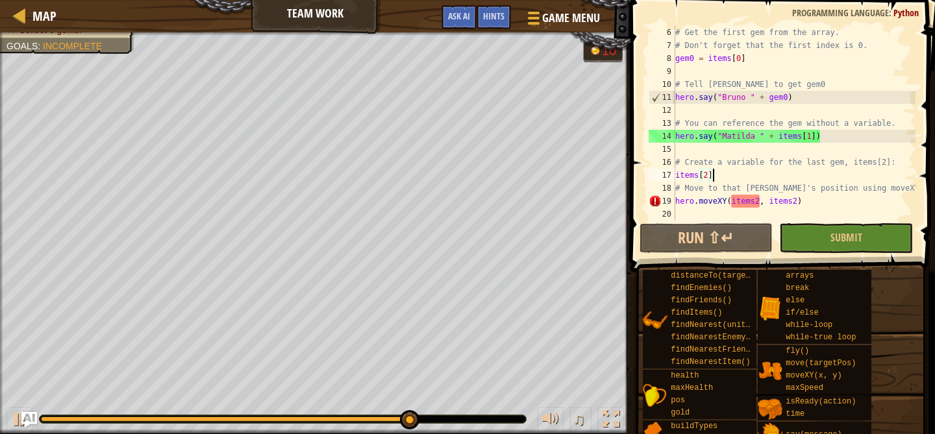
click at [689, 131] on div "# Get the first gem from the array. # Don't forget that the first index is 0. g…" at bounding box center [793, 136] width 243 height 221
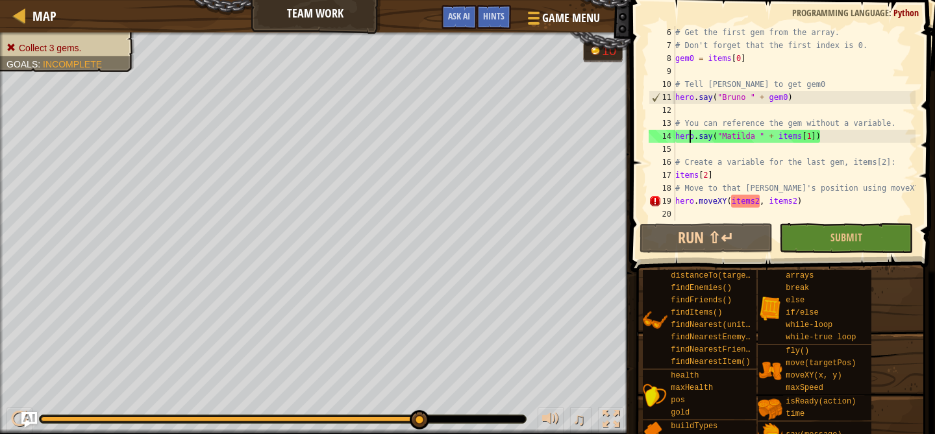
click at [745, 206] on div "# Get the first gem from the array. # Don't forget that the first index is 0. g…" at bounding box center [793, 136] width 243 height 221
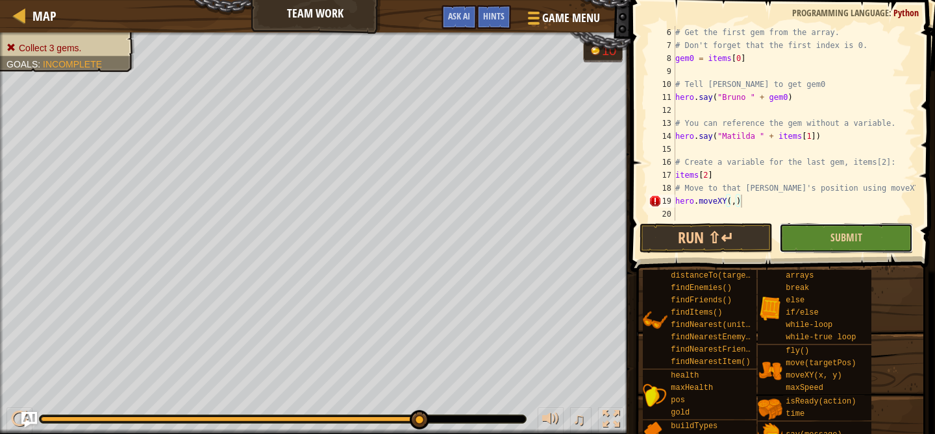
click at [815, 236] on button "Submit" at bounding box center [846, 238] width 134 height 30
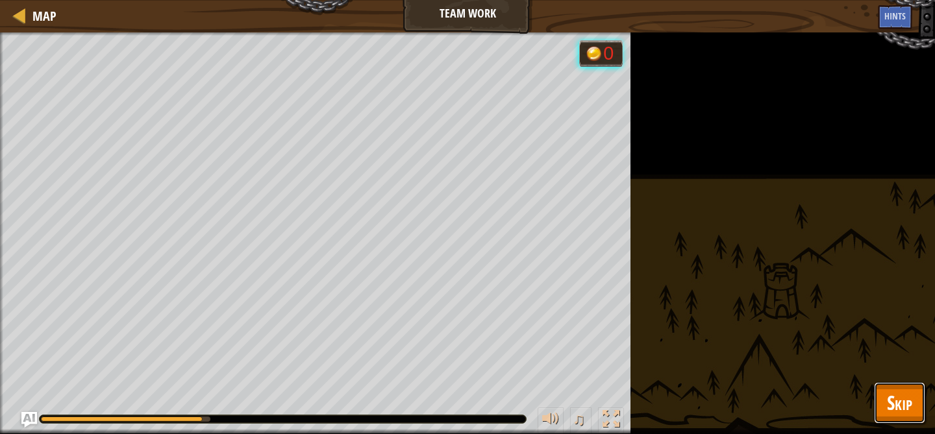
click at [919, 404] on button "Skip" at bounding box center [899, 403] width 51 height 42
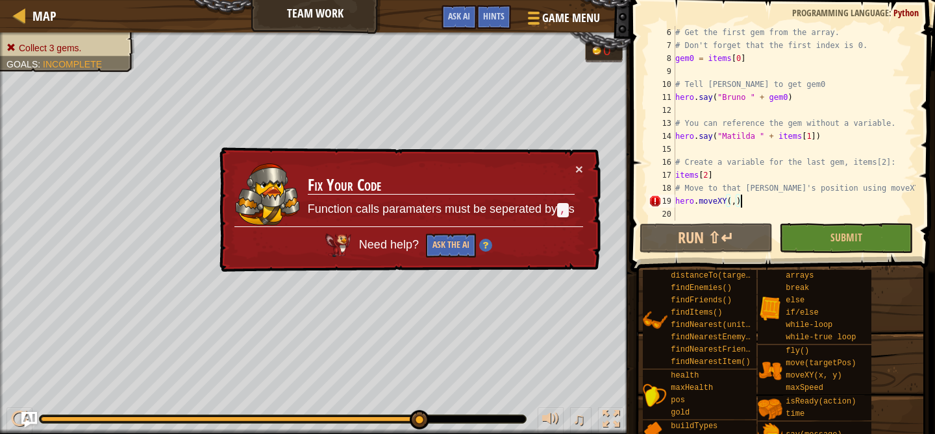
click at [744, 201] on div "# Get the first gem from the array. # Don't forget that the first index is 0. g…" at bounding box center [793, 136] width 243 height 221
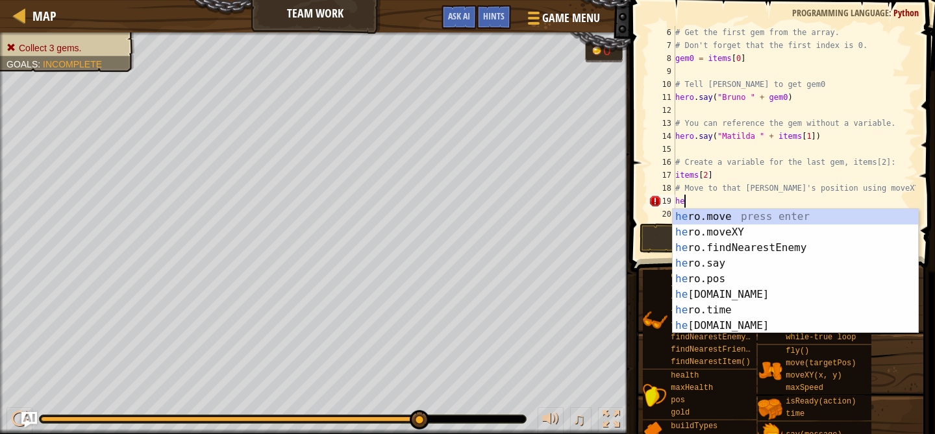
scroll to position [6, 0]
type textarea "h"
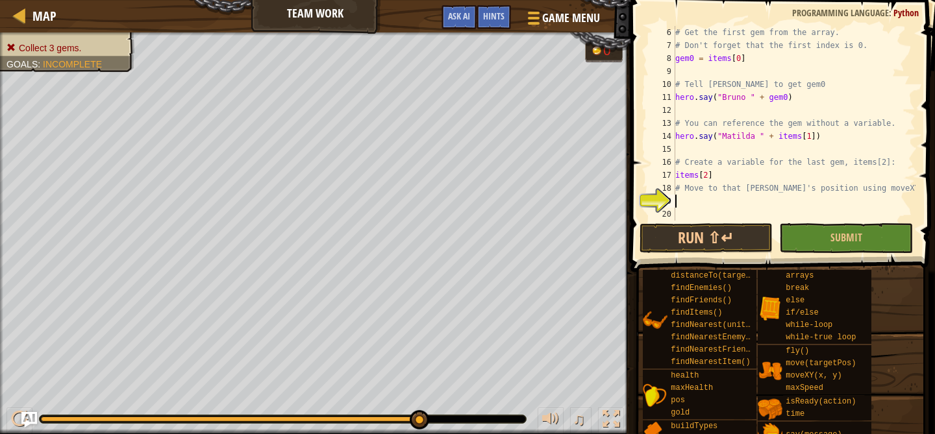
click at [758, 199] on div "# Get the first gem from the array. # Don't forget that the first index is 0. g…" at bounding box center [793, 136] width 243 height 221
click at [492, 16] on span "Hints" at bounding box center [493, 16] width 21 height 12
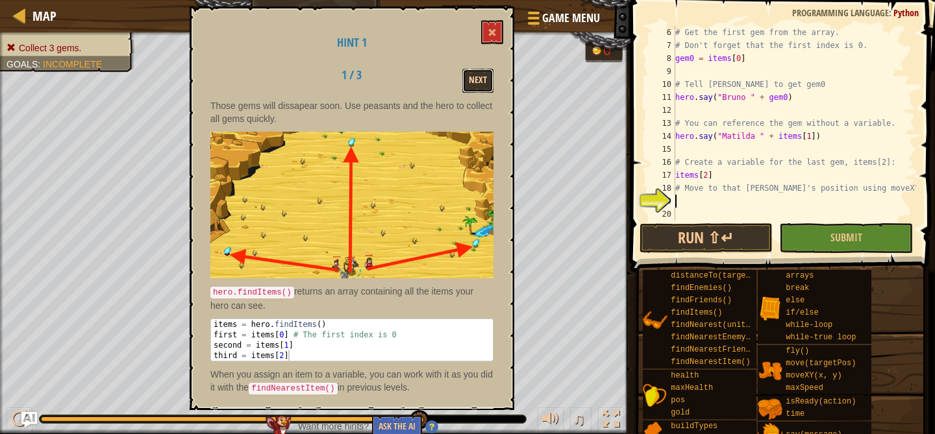
click at [476, 80] on button "Next" at bounding box center [477, 81] width 31 height 24
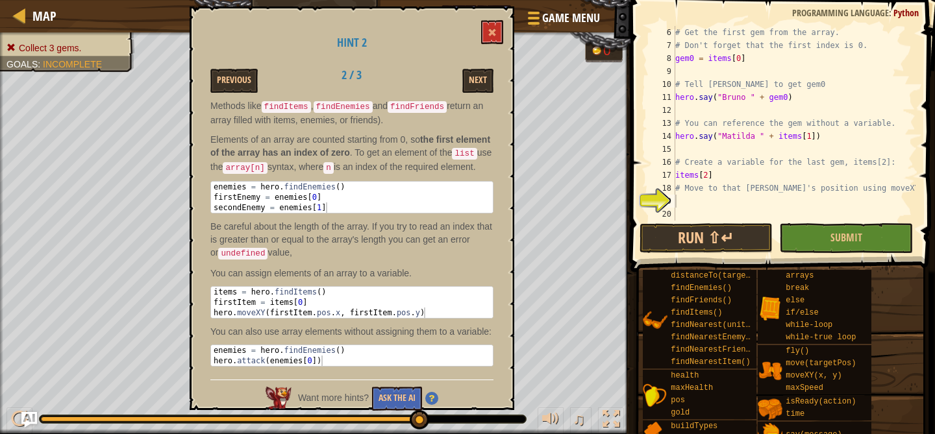
click at [722, 210] on div "# Get the first gem from the array. # Don't forget that the first index is 0. g…" at bounding box center [793, 136] width 243 height 221
click at [698, 201] on div "# Get the first gem from the array. # Don't forget that the first index is 0. g…" at bounding box center [793, 136] width 243 height 221
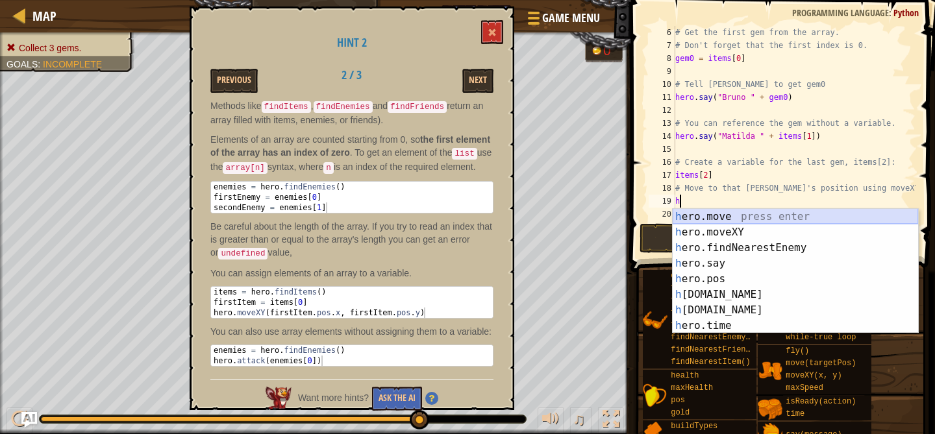
click at [709, 228] on div "h ero.move press enter h ero.moveXY press enter h ero.findNearestEnemy press en…" at bounding box center [794, 287] width 245 height 156
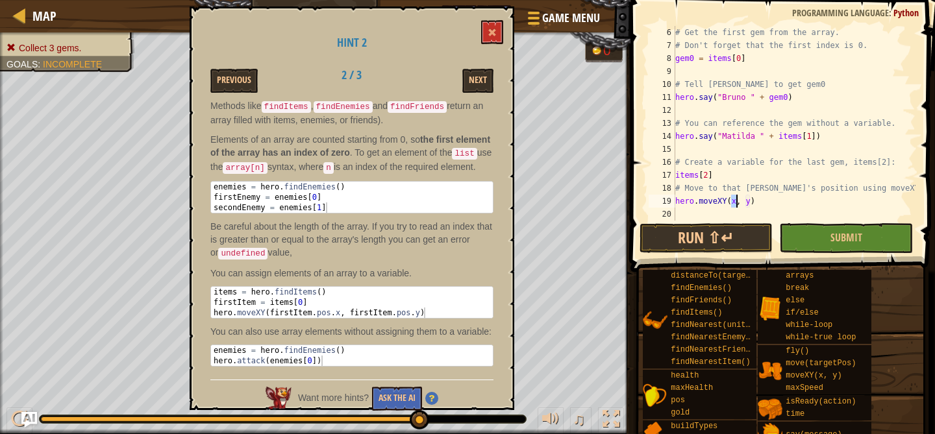
click at [731, 199] on div "# Get the first gem from the array. # Don't forget that the first index is 0. g…" at bounding box center [793, 136] width 243 height 221
click at [697, 237] on button "Run ⇧↵" at bounding box center [706, 238] width 134 height 30
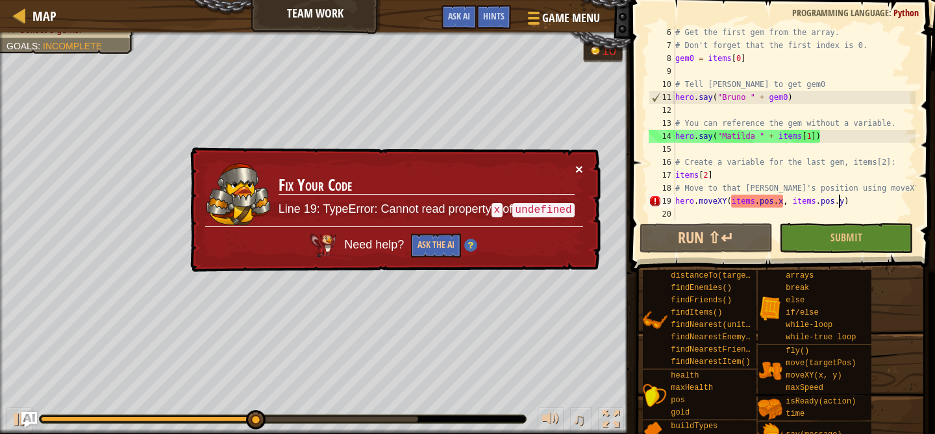
click at [581, 172] on button "×" at bounding box center [579, 169] width 8 height 14
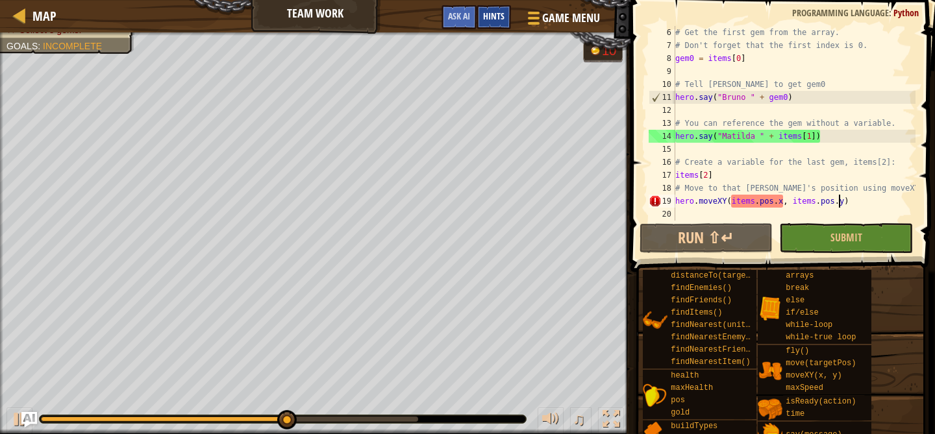
click at [499, 19] on span "Hints" at bounding box center [493, 16] width 21 height 12
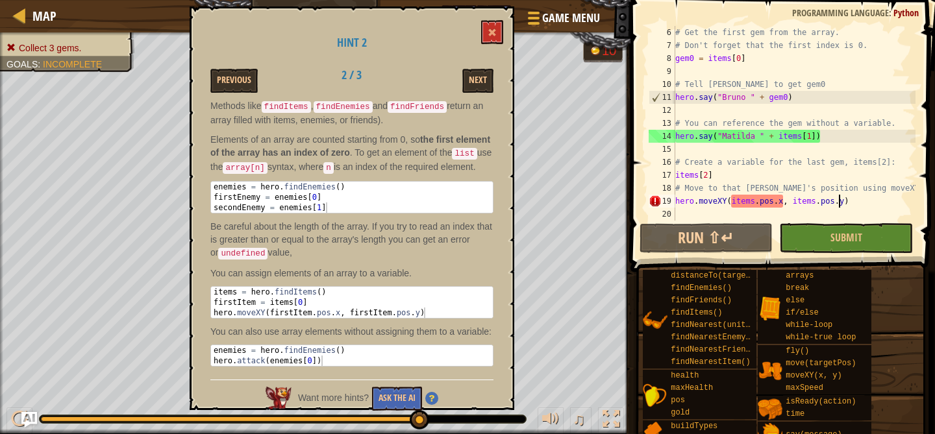
click at [711, 178] on div "# Get the first gem from the array. # Don't forget that the first index is 0. g…" at bounding box center [793, 136] width 243 height 221
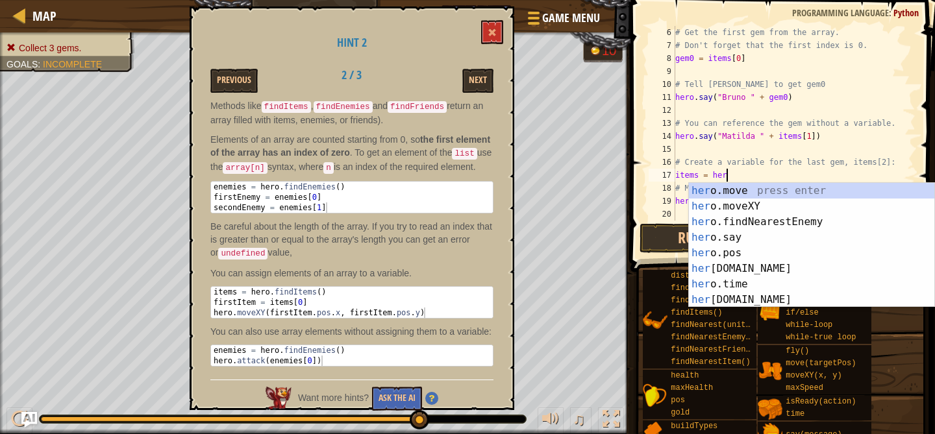
scroll to position [6, 4]
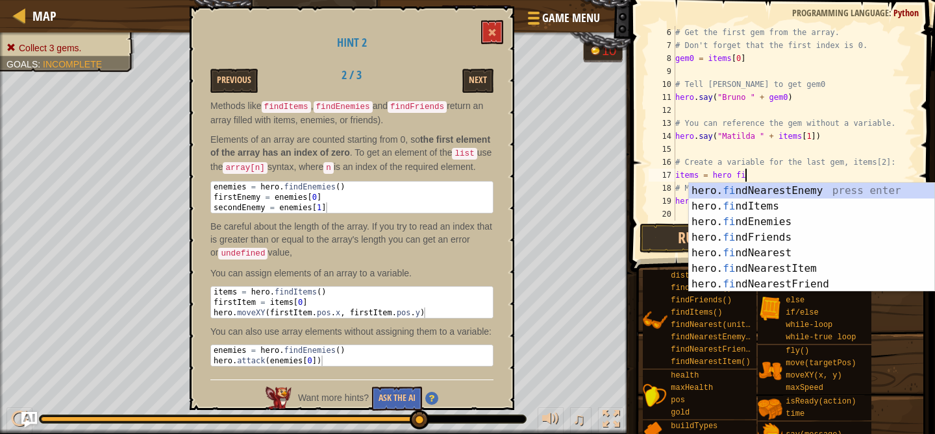
type textarea "items = hero fin"
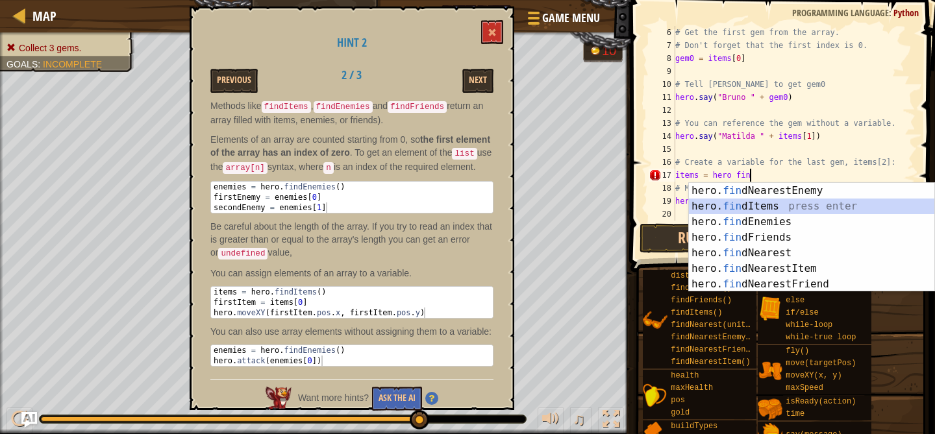
click at [739, 208] on div "hero. fin dNearestEnemy press enter hero. fin dItems press enter hero. fin dEne…" at bounding box center [811, 253] width 245 height 140
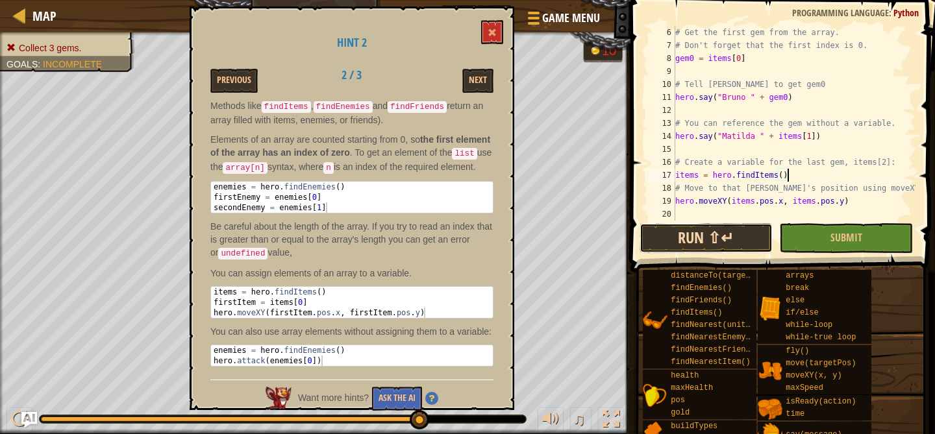
click at [720, 241] on button "Run ⇧↵" at bounding box center [706, 238] width 134 height 30
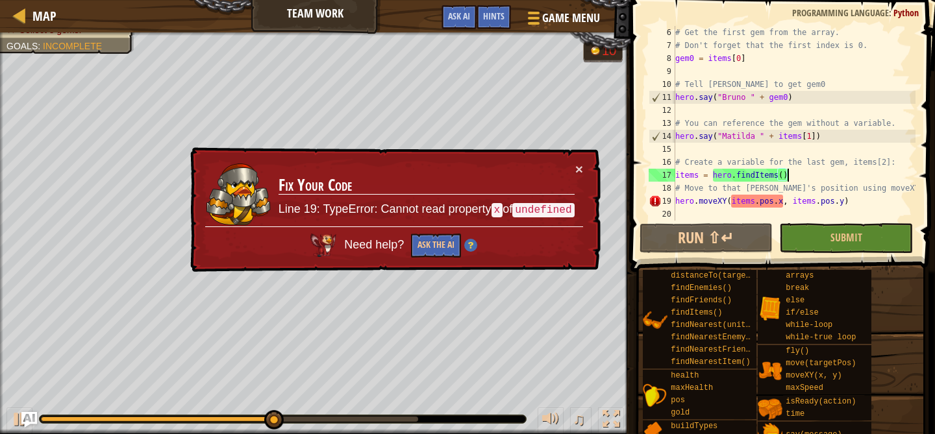
click at [574, 173] on td "Fix Your Code Line 19: TypeError: Cannot read property x of undefined" at bounding box center [426, 194] width 299 height 69
click at [576, 171] on button "×" at bounding box center [579, 169] width 8 height 14
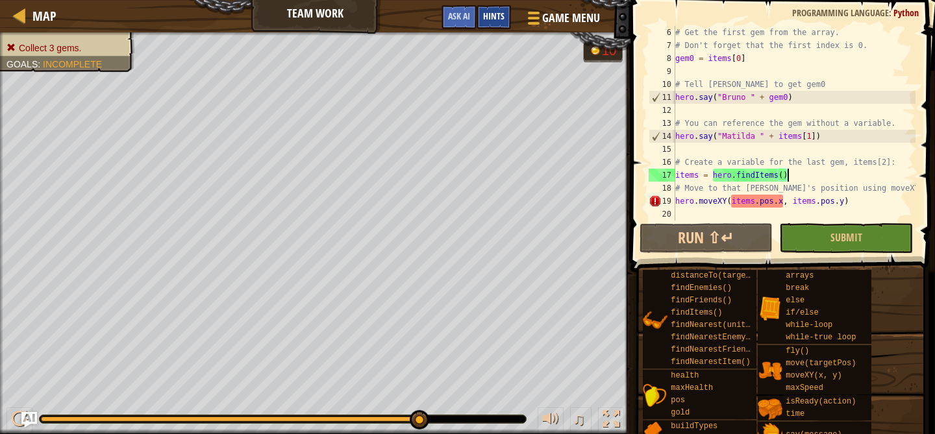
click at [501, 12] on span "Hints" at bounding box center [493, 16] width 21 height 12
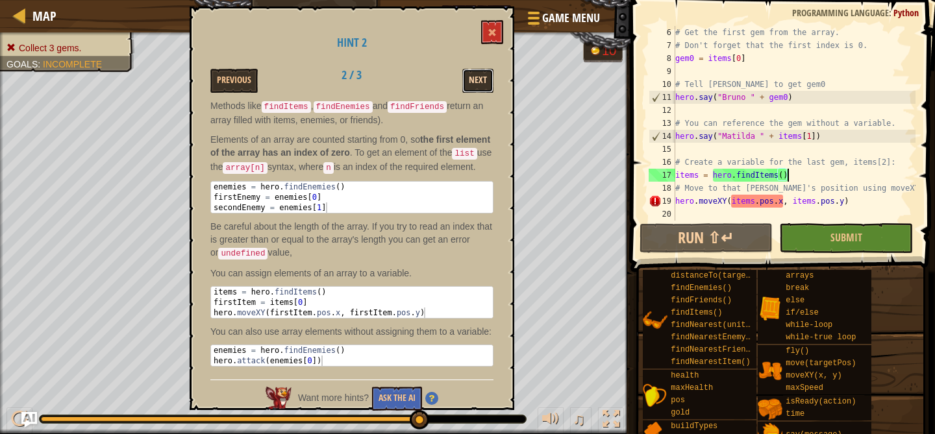
click at [465, 79] on button "Next" at bounding box center [477, 81] width 31 height 24
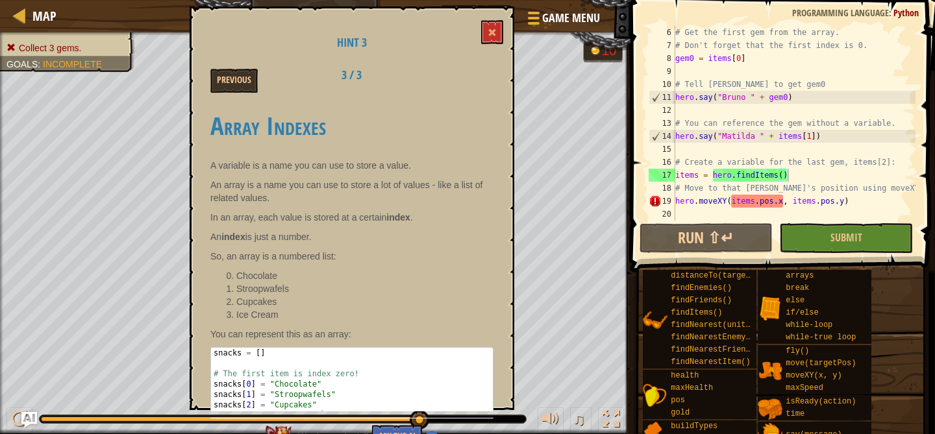
scroll to position [16, 0]
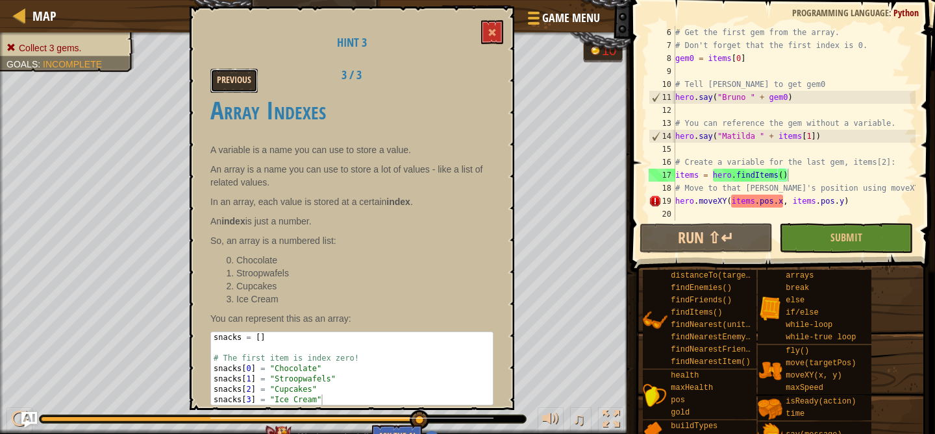
click at [236, 86] on button "Previous" at bounding box center [233, 81] width 47 height 24
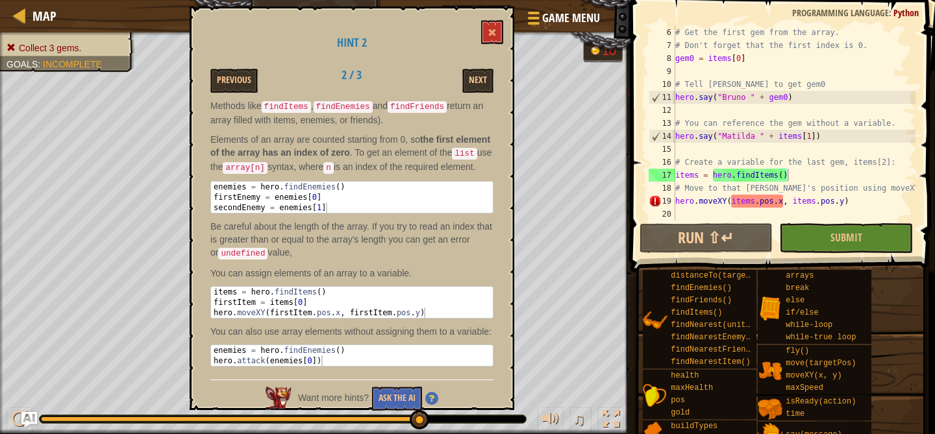
click at [468, 158] on p "Elements of an array are counted starting from 0, so the first element of the a…" at bounding box center [351, 154] width 283 height 42
click at [809, 172] on div "# Get the first gem from the array. # Don't forget that the first index is 0. g…" at bounding box center [793, 136] width 243 height 221
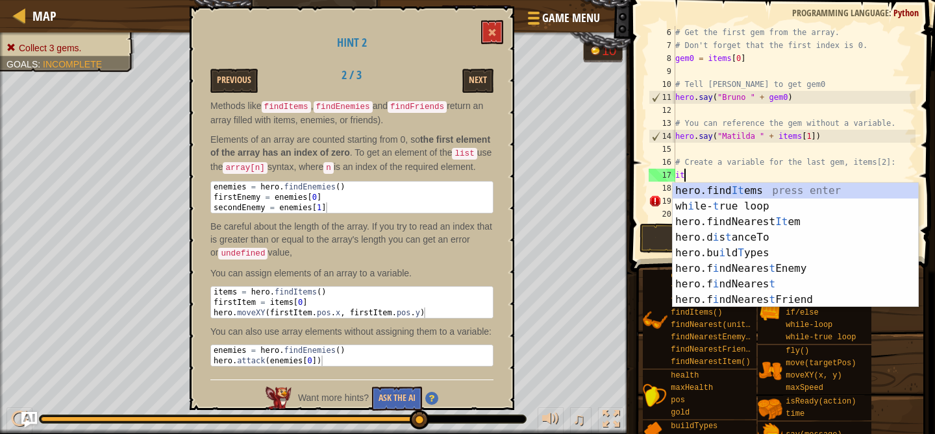
type textarea "i"
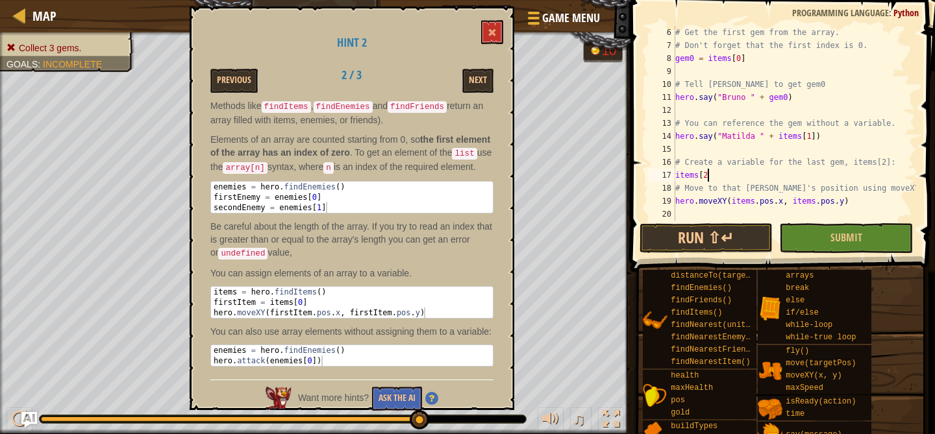
scroll to position [6, 3]
click at [754, 201] on div "# Get the first gem from the array. # Don't forget that the first index is 0. g…" at bounding box center [793, 136] width 243 height 221
click at [832, 203] on div "# Get the first gem from the array. # Don't forget that the first index is 0. g…" at bounding box center [793, 136] width 243 height 221
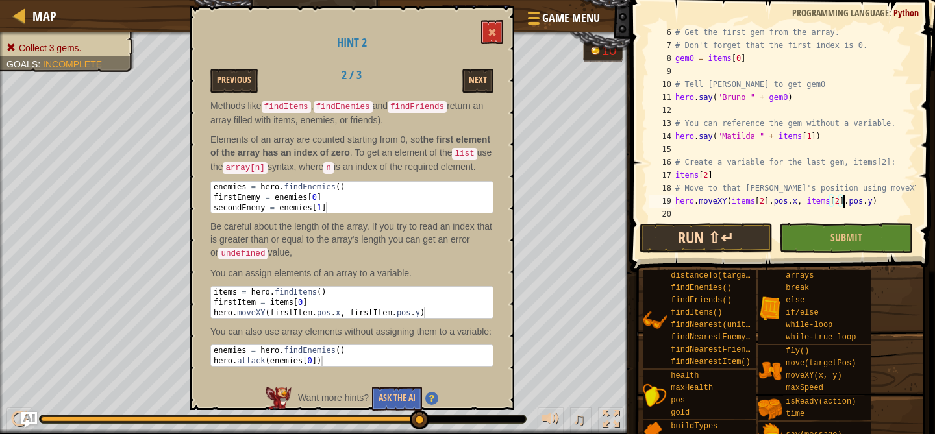
type textarea "hero.moveXY(items[2].pos.x, items[2].pos.y)"
click at [735, 230] on button "Run ⇧↵" at bounding box center [706, 238] width 134 height 30
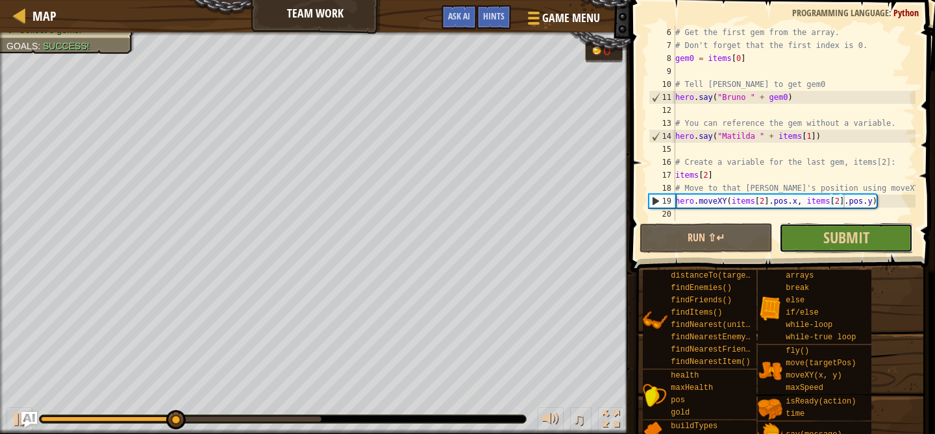
click at [878, 224] on button "Submit" at bounding box center [846, 238] width 134 height 30
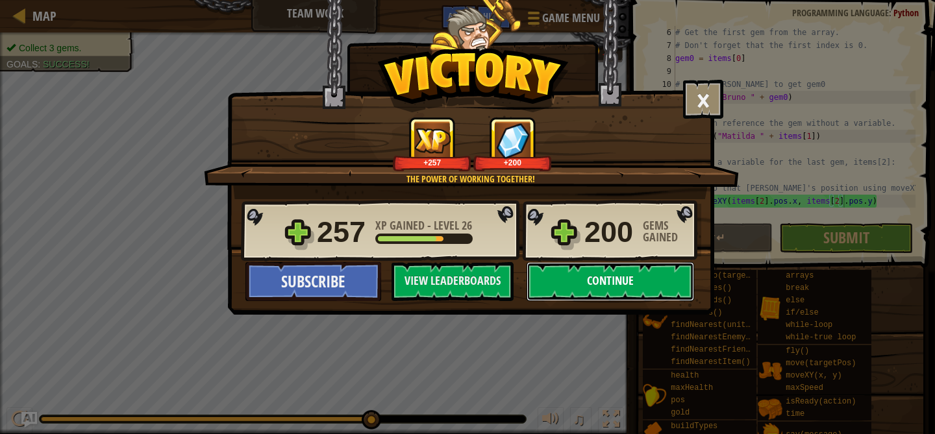
click at [569, 281] on button "Continue" at bounding box center [609, 281] width 167 height 39
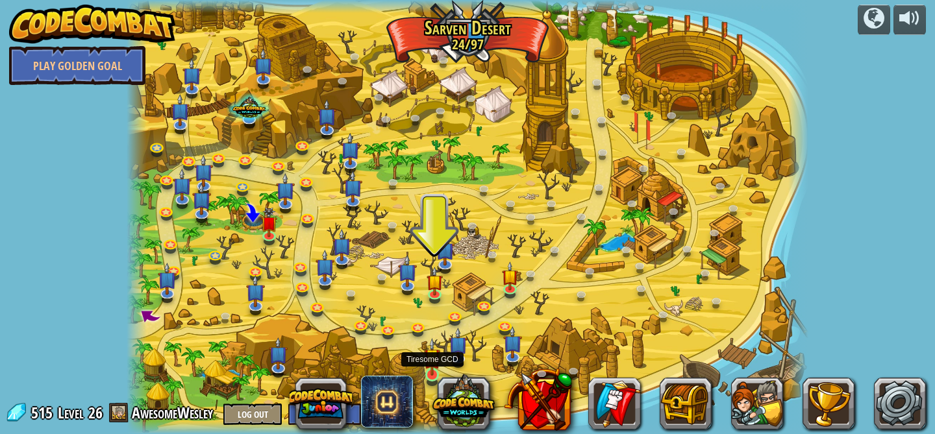
click at [432, 368] on img at bounding box center [432, 357] width 17 height 38
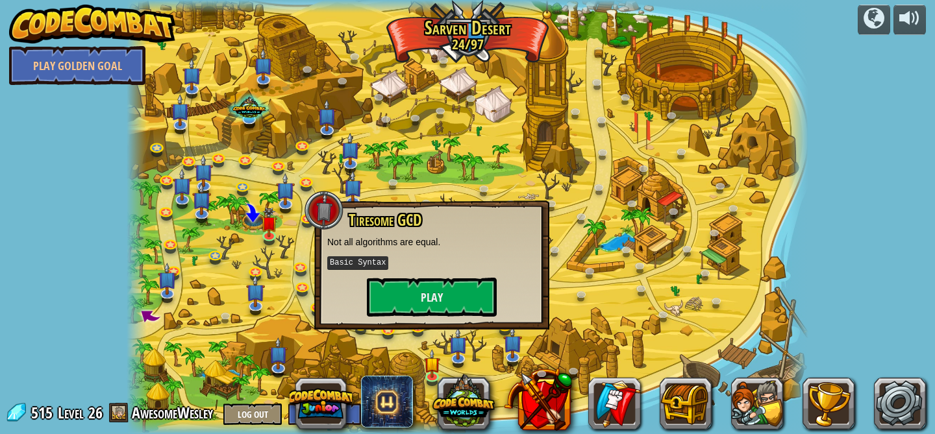
click at [617, 321] on div at bounding box center [468, 217] width 682 height 434
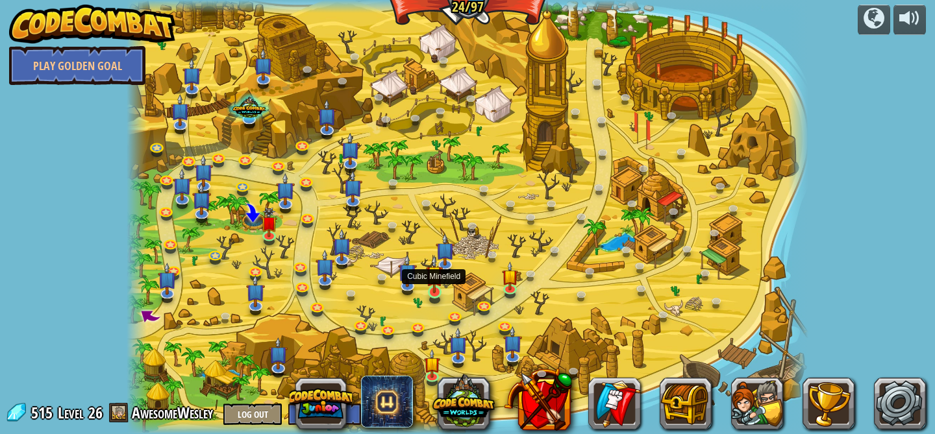
click at [428, 291] on img at bounding box center [434, 274] width 17 height 38
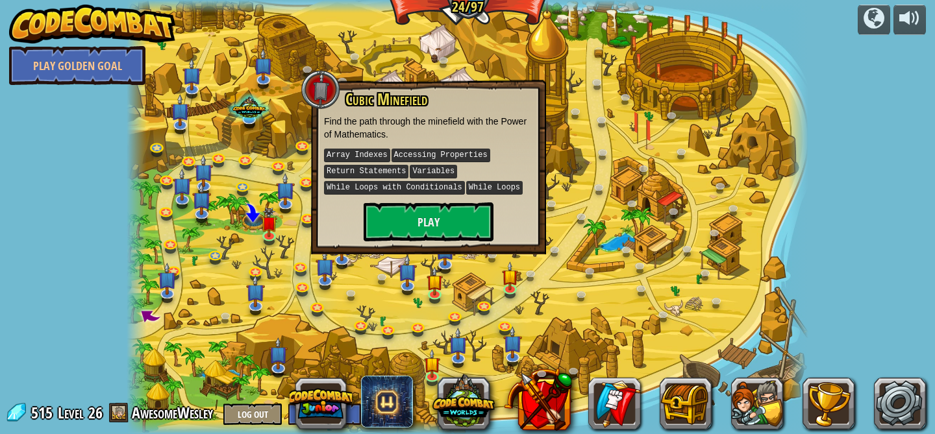
click at [540, 314] on div at bounding box center [468, 217] width 682 height 434
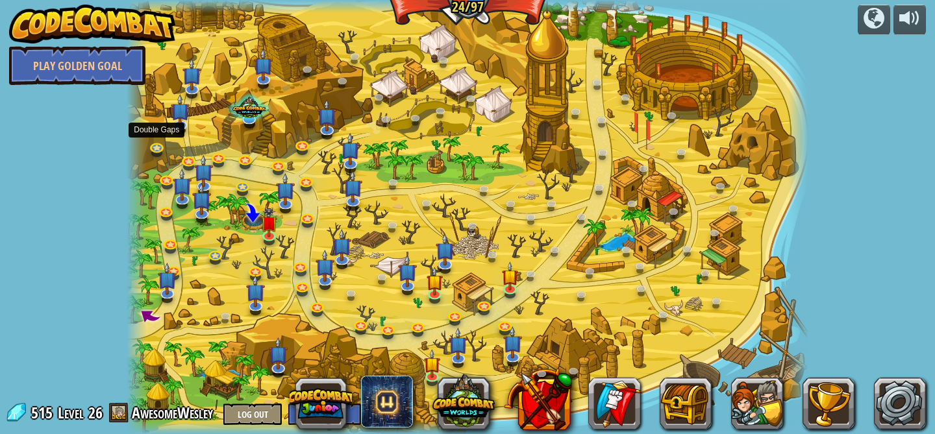
click at [166, 155] on div "Clash of Clones (Locked) Thoktar's clone army guards the gate to the Cloudrip M…" at bounding box center [468, 217] width 682 height 434
click at [153, 149] on link at bounding box center [158, 147] width 26 height 26
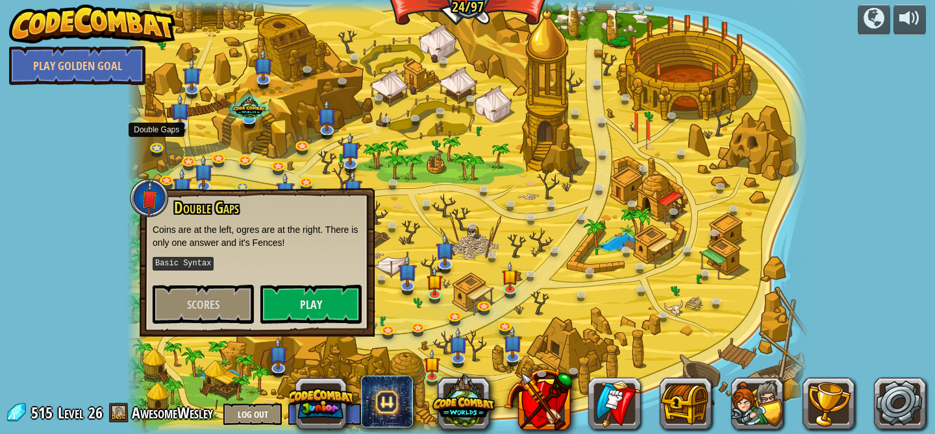
click at [623, 237] on div at bounding box center [468, 217] width 682 height 434
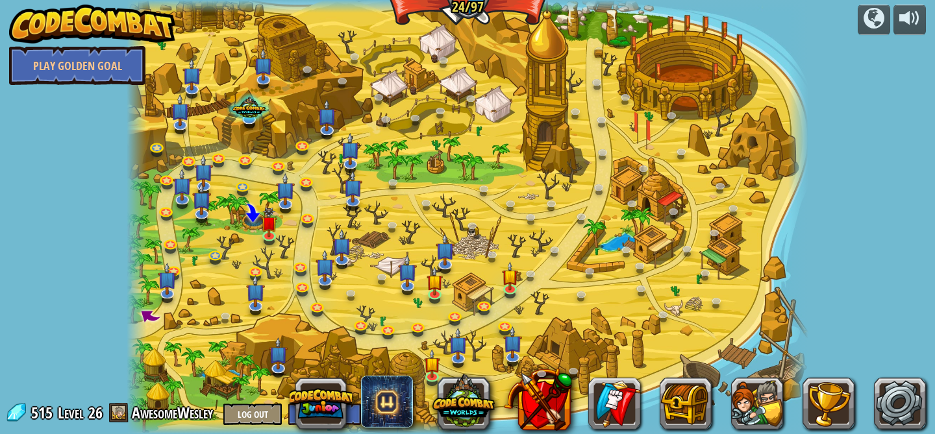
click at [518, 280] on div at bounding box center [468, 217] width 682 height 434
click at [513, 285] on img at bounding box center [510, 269] width 17 height 38
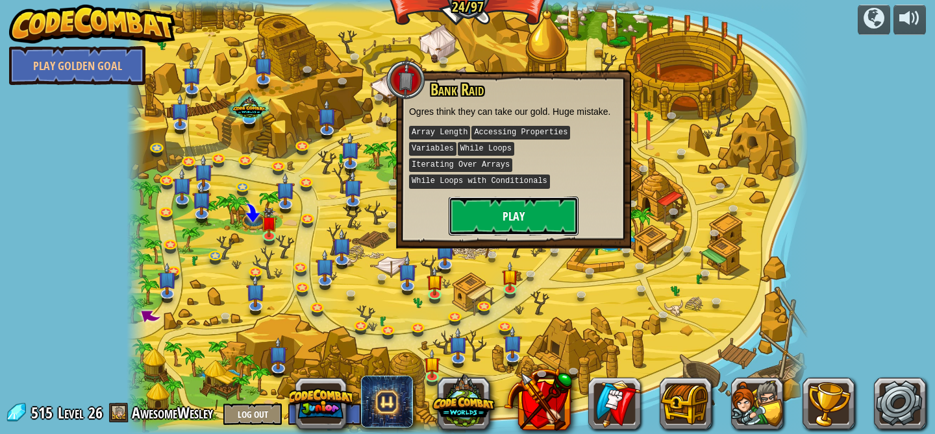
click at [500, 212] on button "Play" at bounding box center [513, 216] width 130 height 39
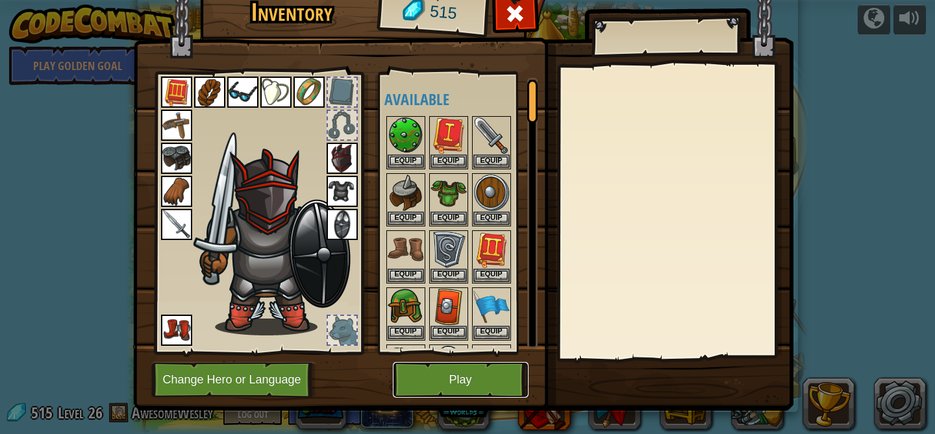
click at [451, 382] on button "Play" at bounding box center [461, 380] width 136 height 36
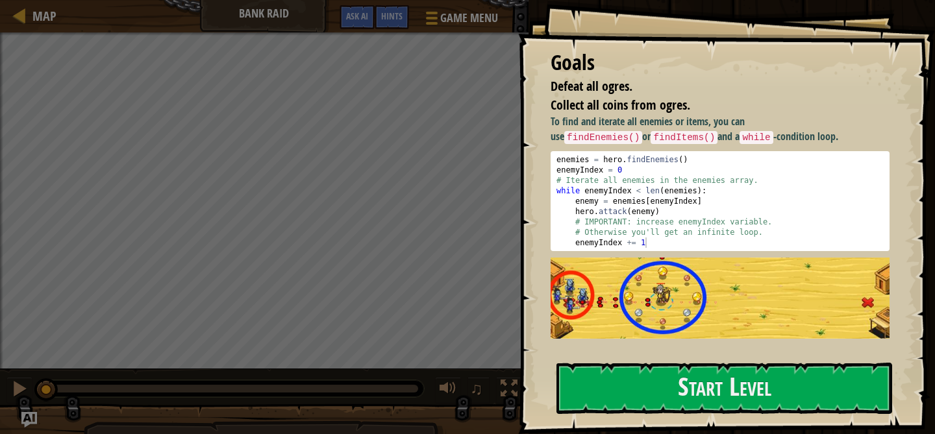
click at [579, 348] on div "To find and iterate all enemies or items, you can use findEnemies() or findItem…" at bounding box center [719, 232] width 339 height 236
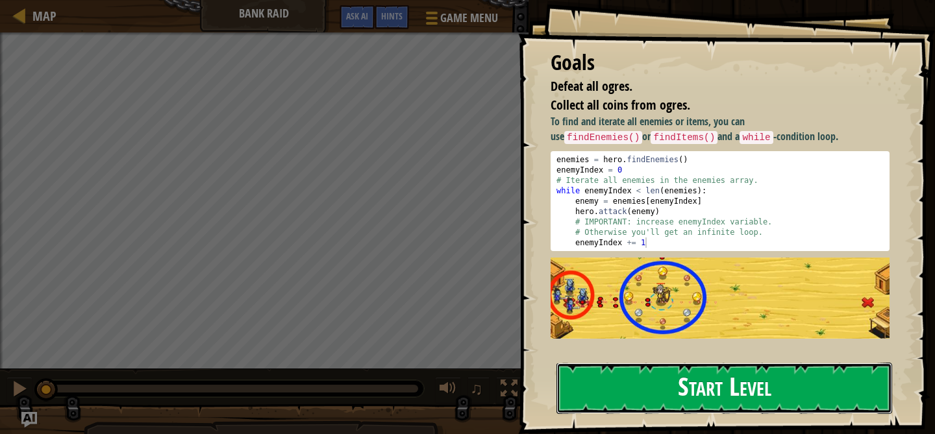
click at [613, 377] on button "Start Level" at bounding box center [724, 388] width 336 height 51
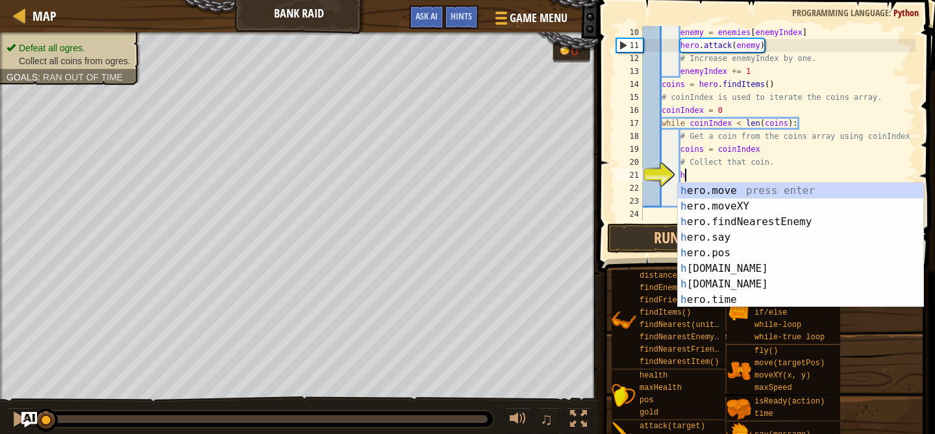
scroll to position [6, 3]
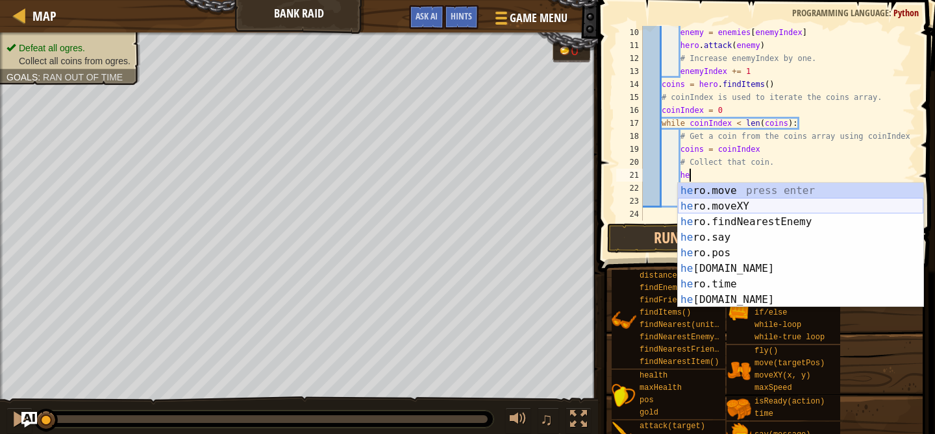
click at [730, 208] on div "he ro.move press enter he ro.moveXY press enter he ro.findNearestEnemy press en…" at bounding box center [800, 261] width 245 height 156
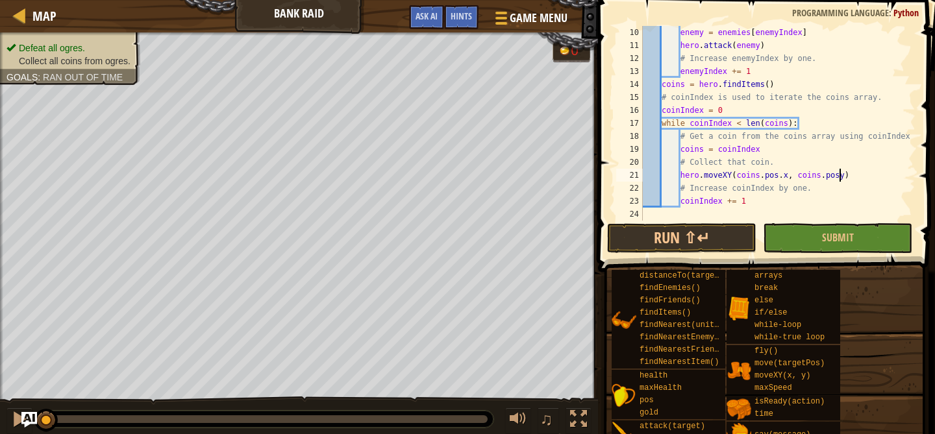
scroll to position [6, 17]
click at [697, 227] on button "Run ⇧↵" at bounding box center [681, 238] width 149 height 30
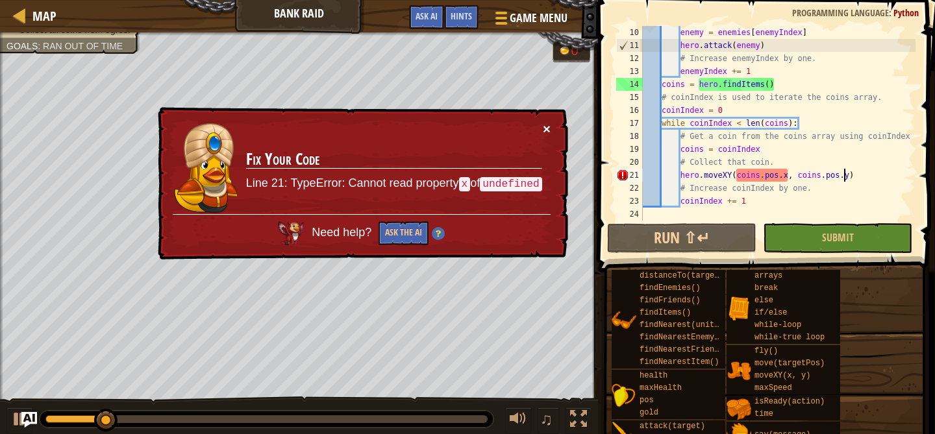
click at [548, 128] on button "×" at bounding box center [547, 129] width 8 height 14
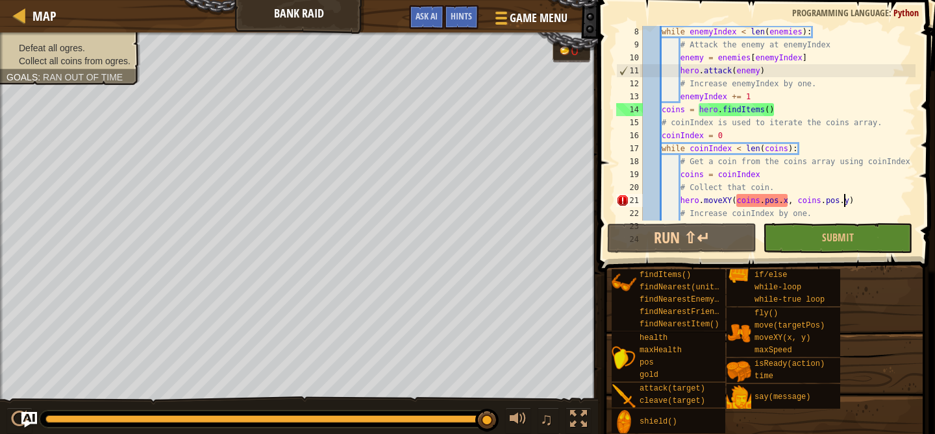
scroll to position [90, 0]
click at [776, 112] on div "# While enemyIndex is less than len(enemies) while enemyIndex < len ( enemies )…" at bounding box center [777, 124] width 275 height 221
type textarea "coins = hero.findItems()"
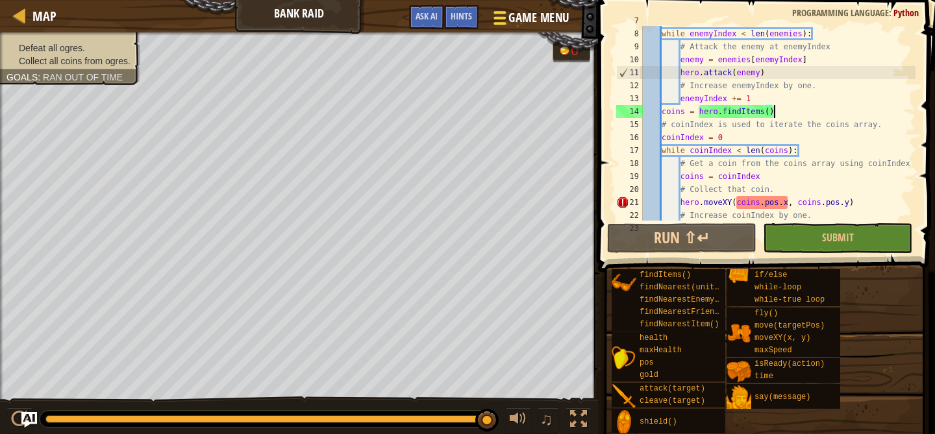
click at [533, 23] on span "Game Menu" at bounding box center [539, 18] width 60 height 18
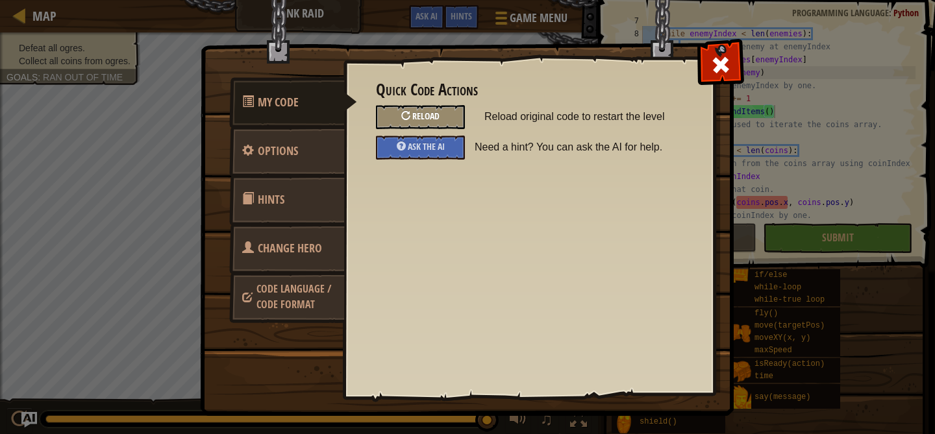
click at [431, 114] on span "Reload" at bounding box center [425, 116] width 27 height 12
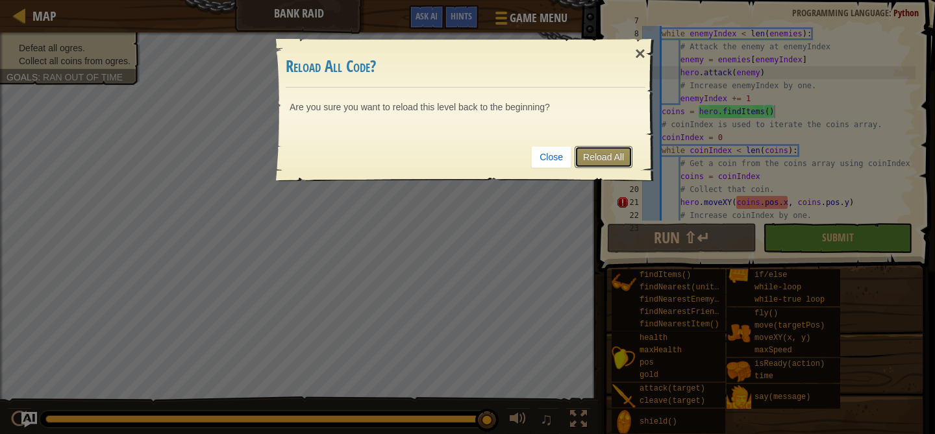
click at [595, 159] on link "Reload All" at bounding box center [603, 157] width 58 height 22
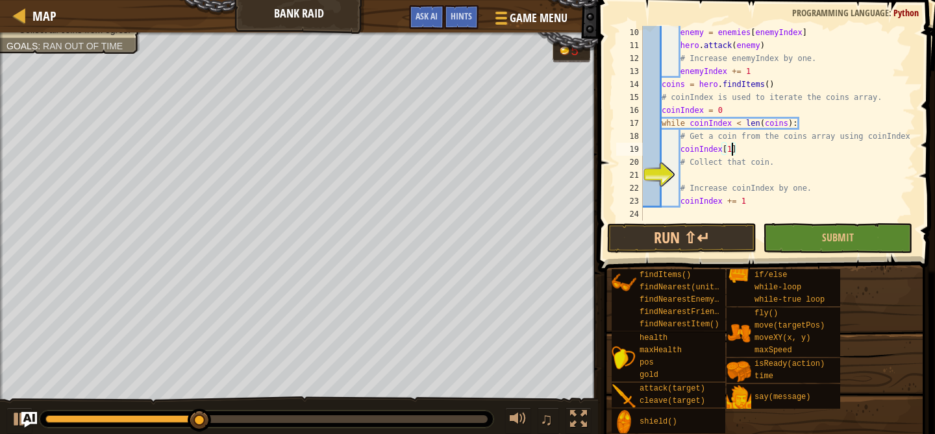
scroll to position [6, 6]
type textarea "coinIndex[0]"
click at [700, 178] on div "enemy = enemies [ enemyIndex ] hero . attack ( enemy ) # Increase enemyIndex by…" at bounding box center [777, 136] width 275 height 221
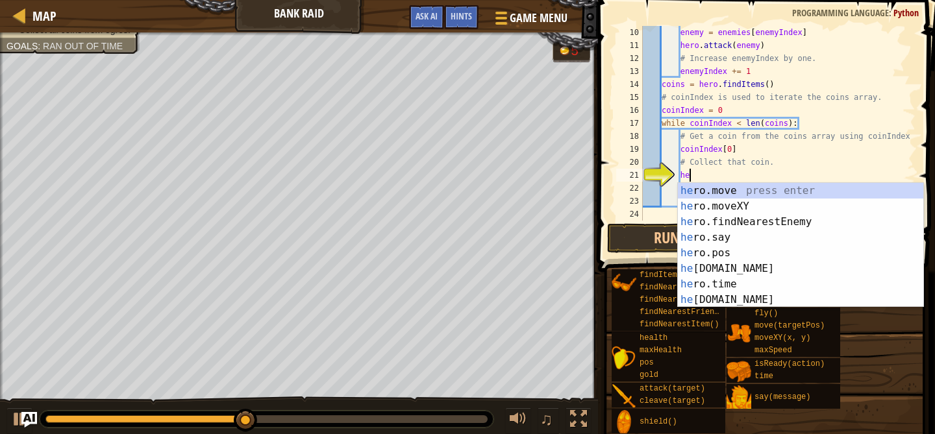
scroll to position [6, 3]
drag, startPoint x: 693, startPoint y: 190, endPoint x: 695, endPoint y: 209, distance: 19.6
click at [695, 209] on div "he ro.move press enter he ro.moveXY press enter he ro.findNearestEnemy press en…" at bounding box center [800, 261] width 245 height 156
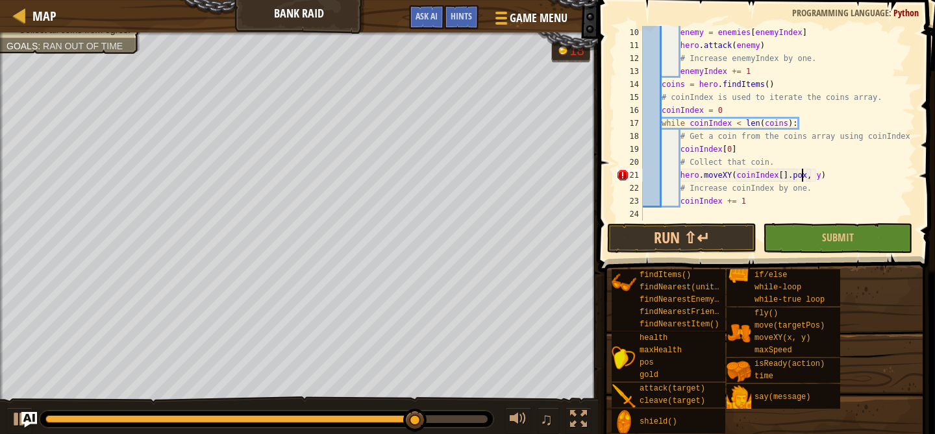
scroll to position [6, 14]
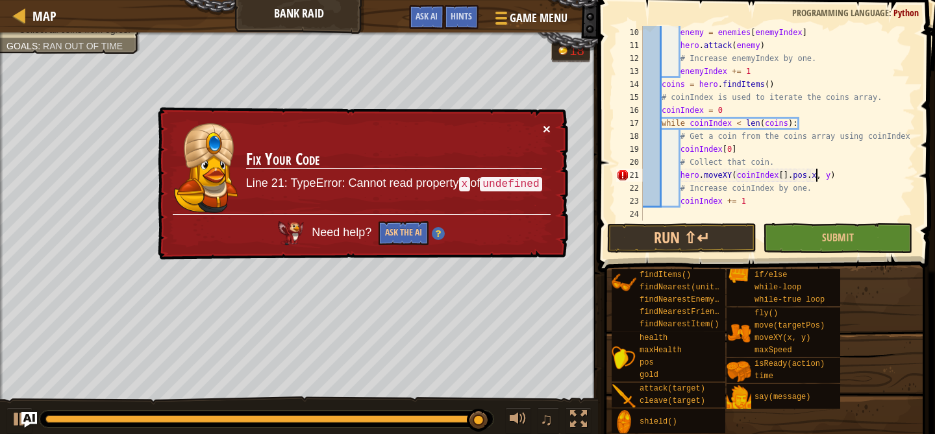
click at [545, 134] on button "×" at bounding box center [547, 129] width 8 height 14
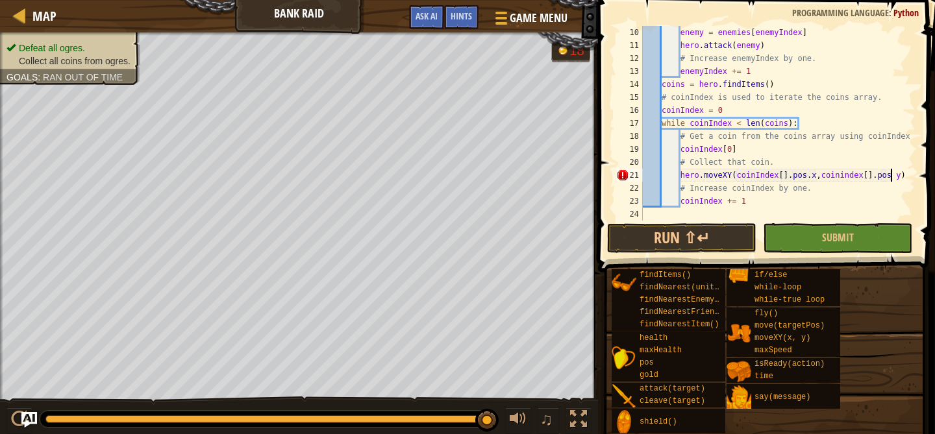
scroll to position [6, 21]
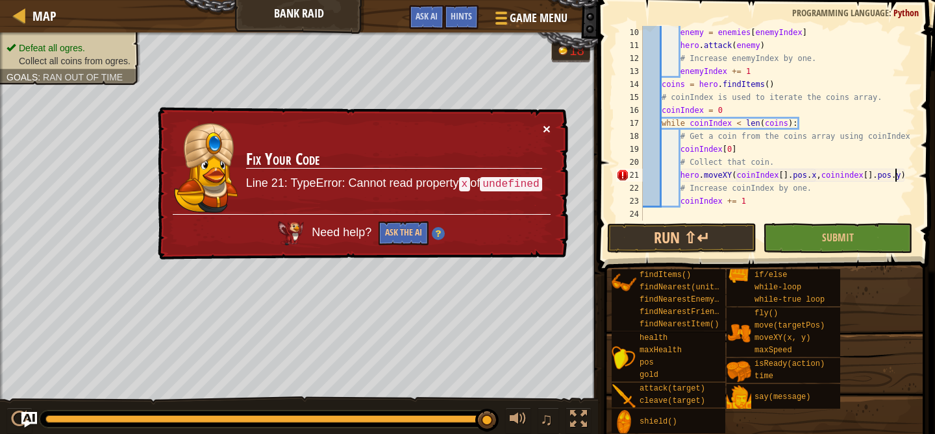
click at [546, 129] on button "×" at bounding box center [547, 129] width 8 height 14
click at [781, 175] on div "enemy = enemies [ enemyIndex ] hero . attack ( enemy ) # Increase enemyIndex by…" at bounding box center [777, 136] width 275 height 221
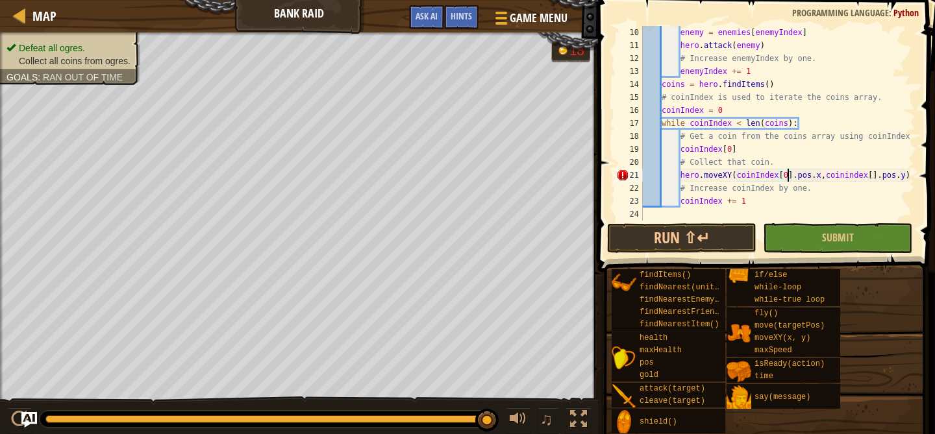
click at [872, 175] on div "enemy = enemies [ enemyIndex ] hero . attack ( enemy ) # Increase enemyIndex by…" at bounding box center [777, 136] width 275 height 221
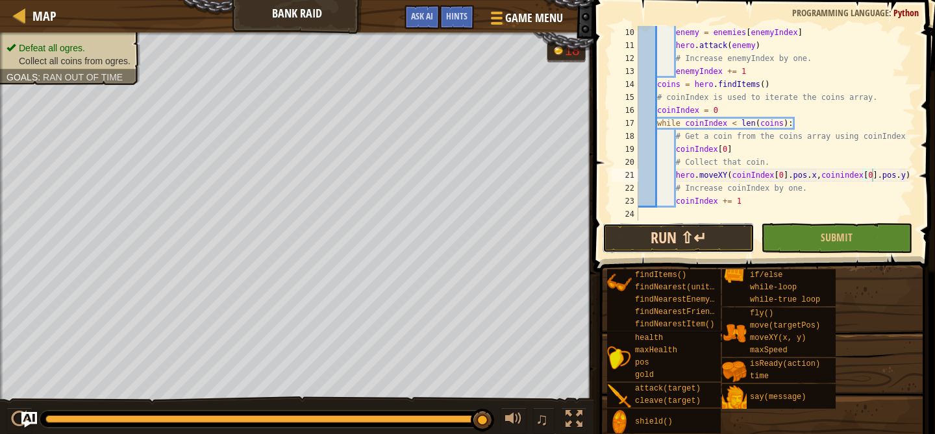
click at [730, 236] on button "Run ⇧↵" at bounding box center [677, 238] width 151 height 30
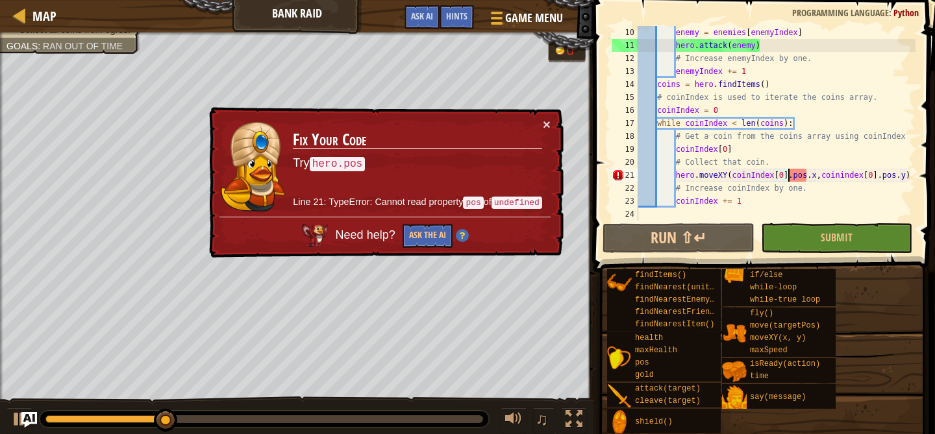
click at [789, 180] on div "enemy = enemies [ enemyIndex ] hero . attack ( enemy ) # Increase enemyIndex by…" at bounding box center [775, 136] width 280 height 221
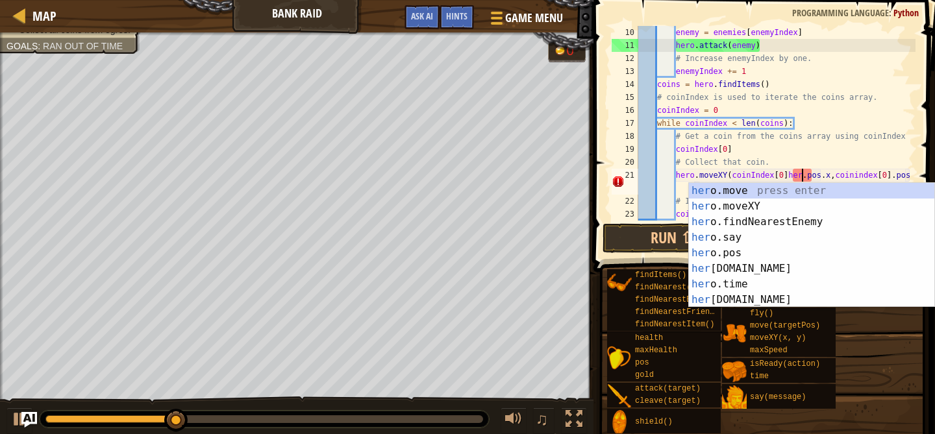
scroll to position [6, 14]
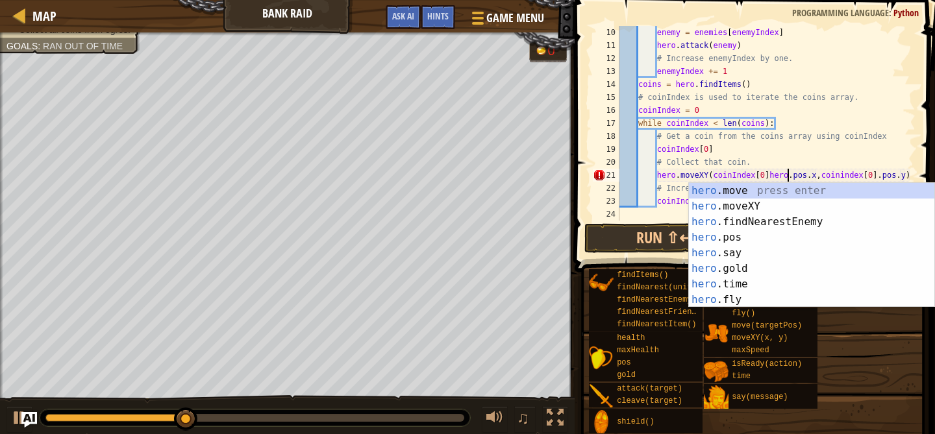
click at [881, 175] on div "enemy = enemies [ enemyIndex ] hero . attack ( enemy ) # Increase enemyIndex by…" at bounding box center [766, 136] width 299 height 221
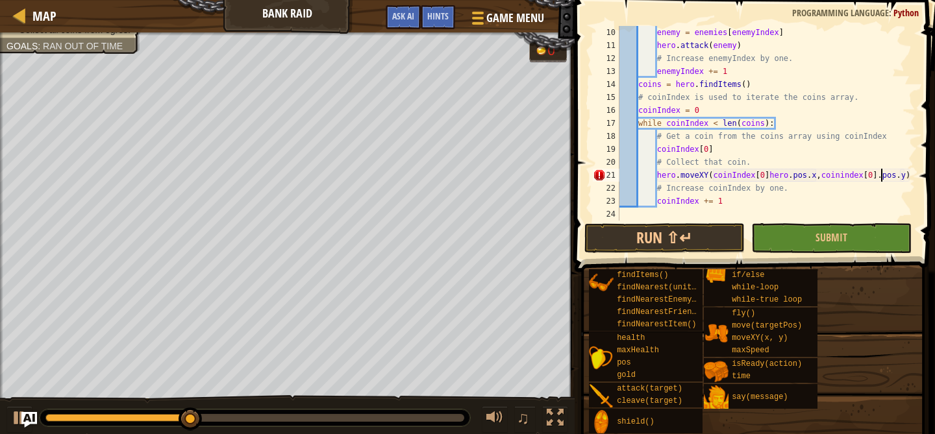
click at [878, 175] on div "enemy = enemies [ enemyIndex ] hero . attack ( enemy ) # Increase enemyIndex by…" at bounding box center [766, 136] width 299 height 221
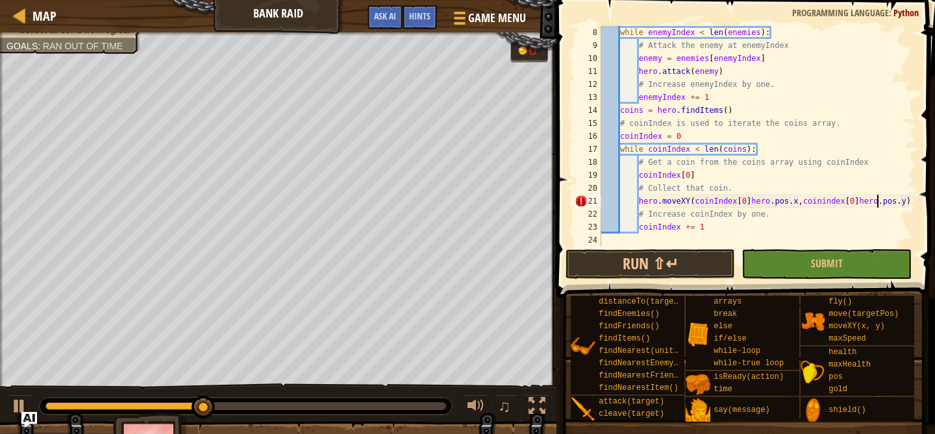
scroll to position [91, 0]
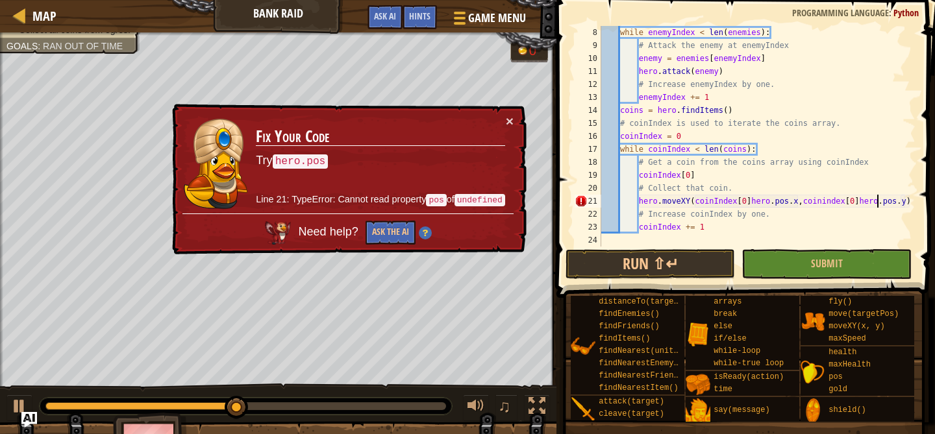
click at [860, 203] on div "while enemyIndex < len ( enemies ) : # Attack the enemy at enemyIndex enemy = e…" at bounding box center [756, 149] width 317 height 247
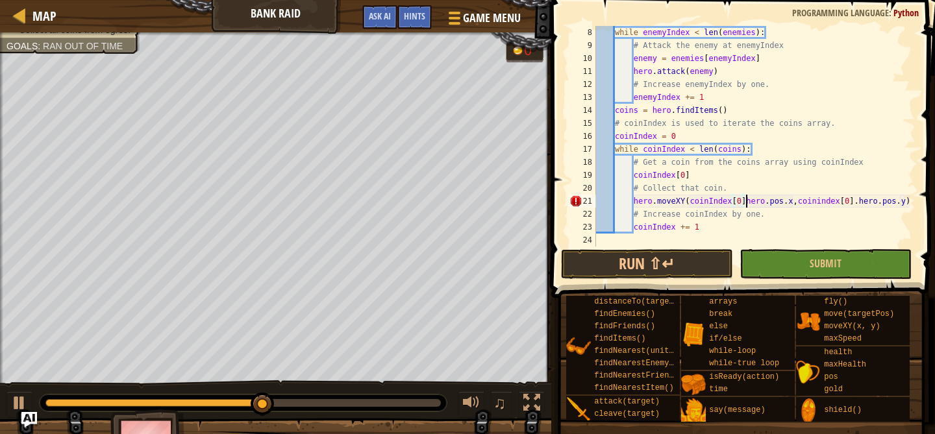
scroll to position [6, 13]
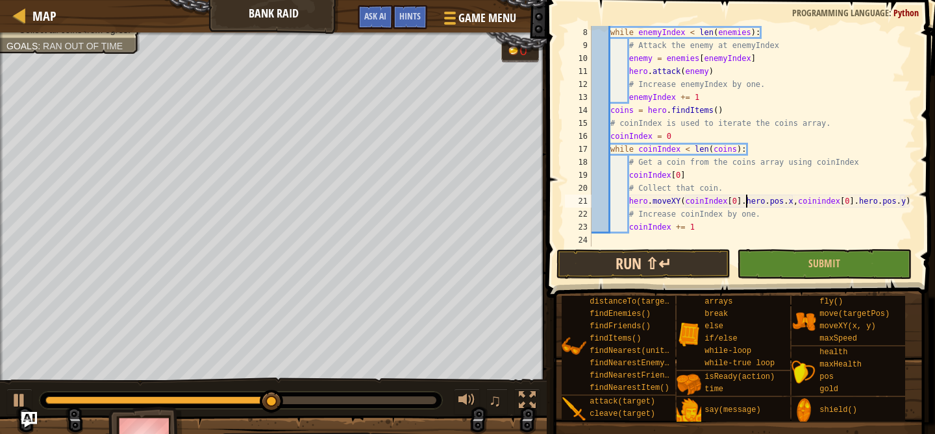
type textarea "hero.moveXY(coinIndex[0].hero.pos.x,coinindex[0].hero.pos.y)"
click at [664, 271] on button "Run ⇧↵" at bounding box center [643, 264] width 174 height 30
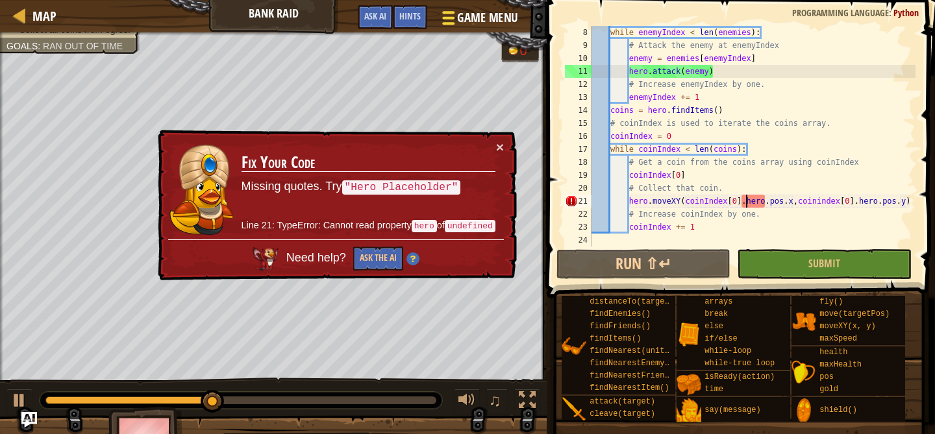
click at [471, 22] on span "Game Menu" at bounding box center [488, 18] width 60 height 18
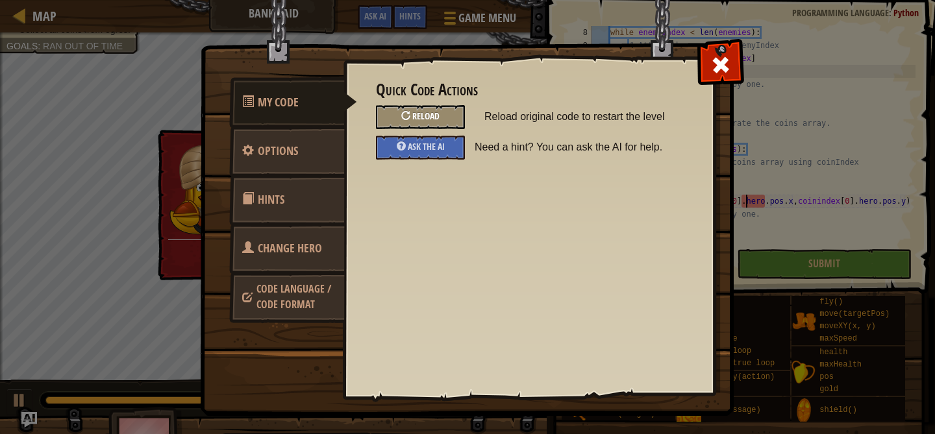
click at [441, 124] on div "Reload" at bounding box center [420, 117] width 89 height 24
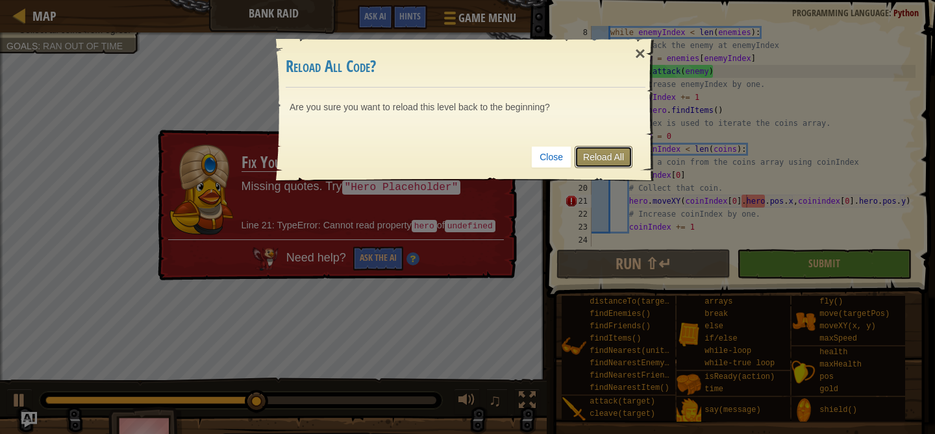
click at [596, 154] on link "Reload All" at bounding box center [603, 157] width 58 height 22
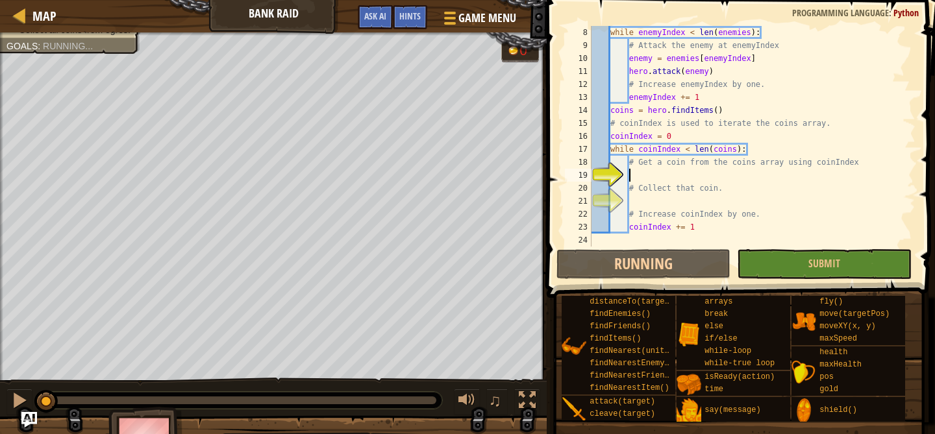
scroll to position [6, 3]
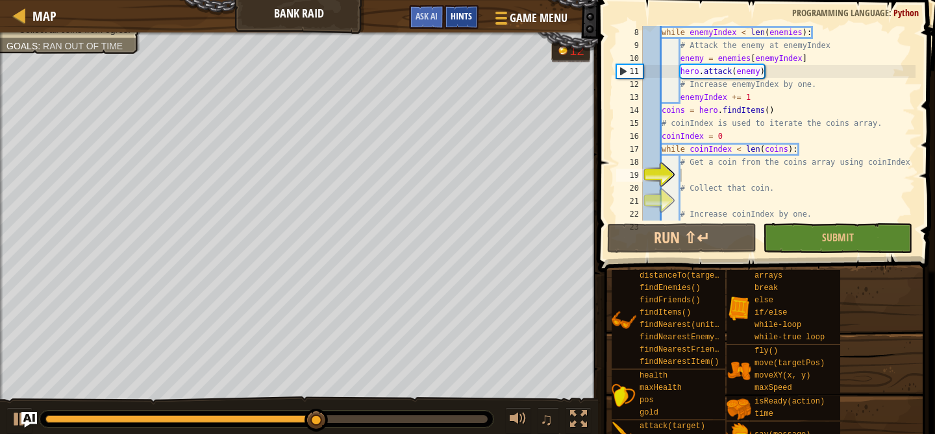
click at [466, 14] on span "Hints" at bounding box center [460, 16] width 21 height 12
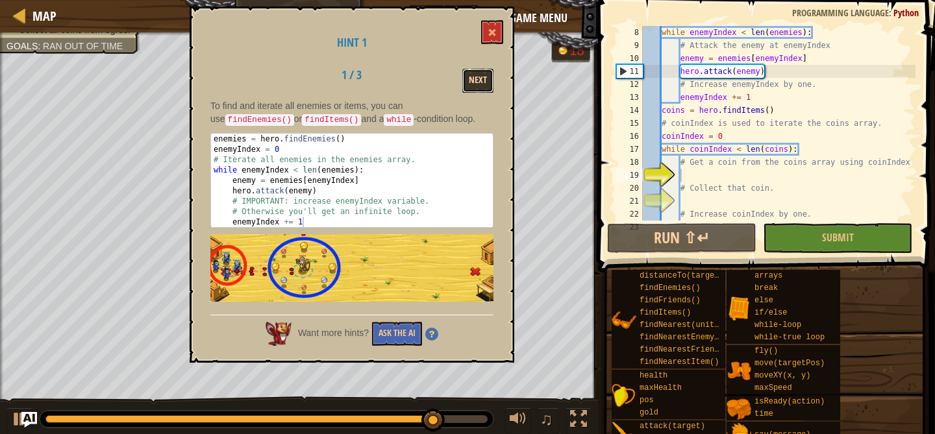
click at [476, 80] on button "Next" at bounding box center [477, 81] width 31 height 24
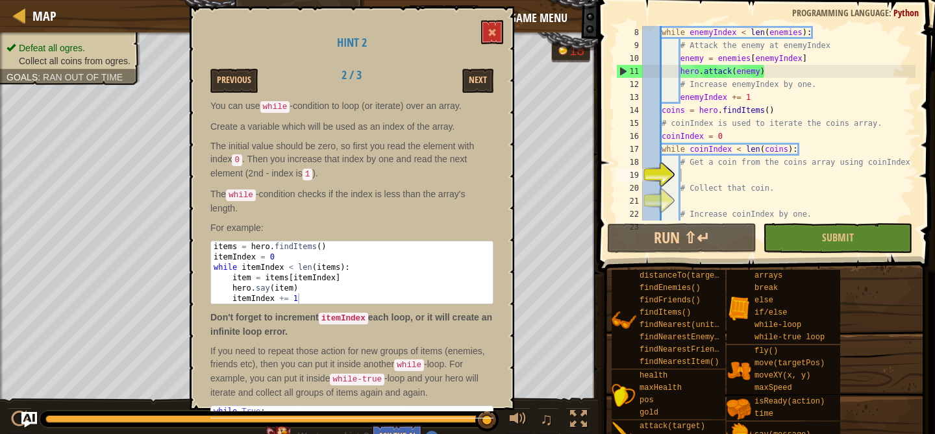
click at [702, 178] on div "while enemyIndex < len ( enemies ) : # Attack the enemy at enemyIndex enemy = e…" at bounding box center [777, 136] width 275 height 221
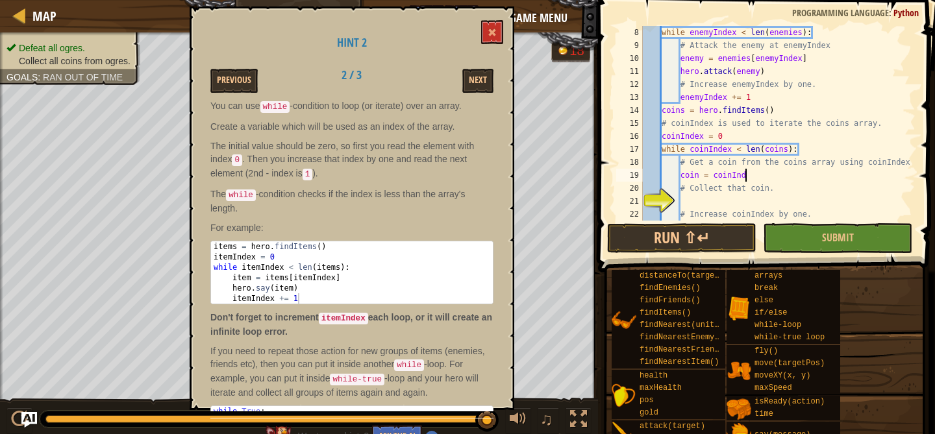
scroll to position [6, 8]
type textarea "coin = coinIndex"
click at [761, 203] on div "while enemyIndex < len ( enemies ) : # Attack the enemy at enemyIndex enemy = e…" at bounding box center [777, 136] width 275 height 221
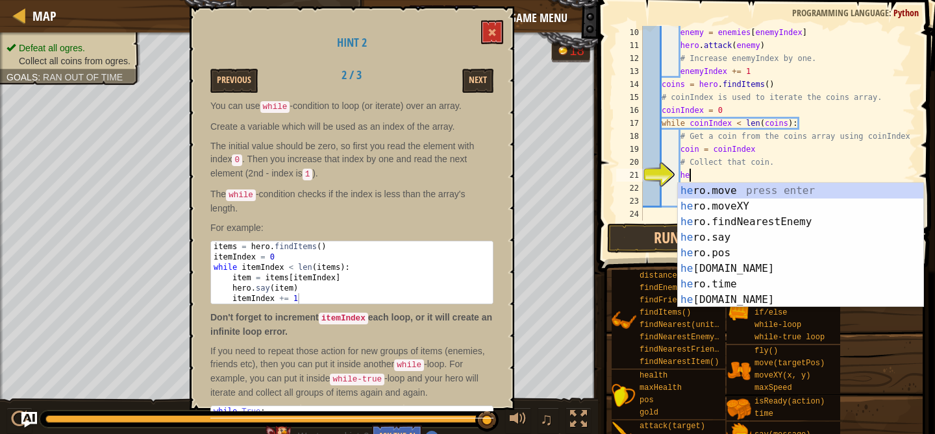
scroll to position [6, 3]
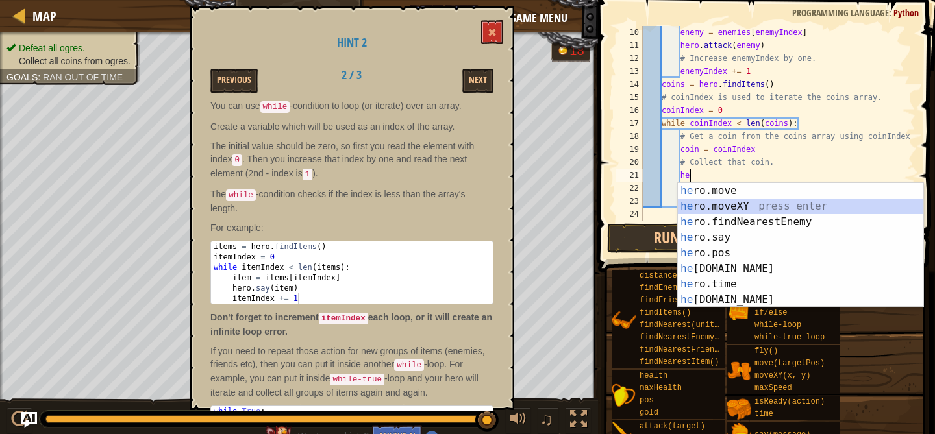
click at [766, 203] on div "he ro.move press enter he ro.moveXY press enter he ro.findNearestEnemy press en…" at bounding box center [800, 261] width 245 height 156
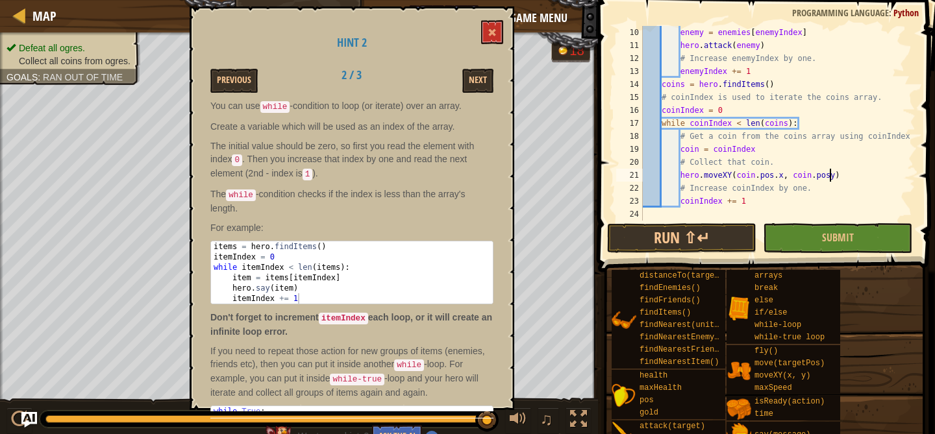
scroll to position [6, 16]
click at [690, 235] on button "Run ⇧↵" at bounding box center [681, 238] width 149 height 30
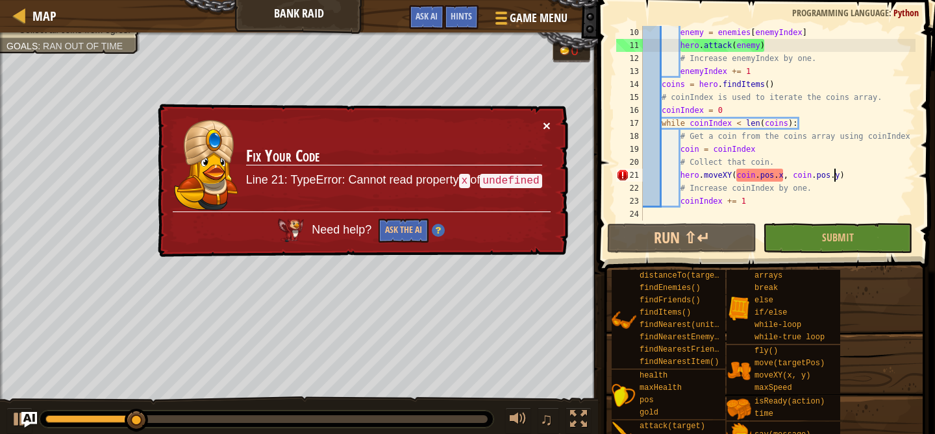
click at [545, 130] on button "×" at bounding box center [547, 126] width 8 height 14
click at [544, 129] on button "×" at bounding box center [547, 127] width 8 height 14
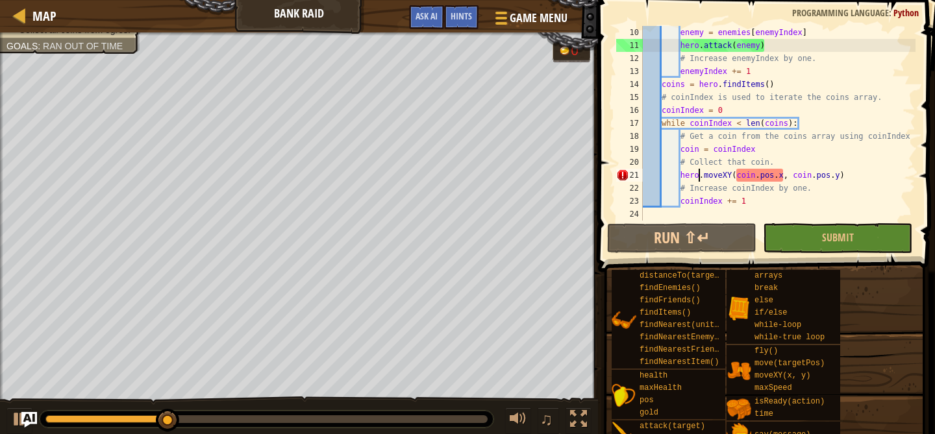
click at [698, 177] on div "enemy = enemies [ enemyIndex ] hero . attack ( enemy ) # Increase enemyIndex by…" at bounding box center [777, 136] width 275 height 221
click at [754, 179] on div "enemy = enemies [ enemyIndex ] hero . attack ( enemy ) # Increase enemyIndex by…" at bounding box center [777, 136] width 275 height 221
click at [714, 151] on div "enemy = enemies [ enemyIndex ] hero . attack ( enemy ) # Increase enemyIndex by…" at bounding box center [777, 136] width 275 height 221
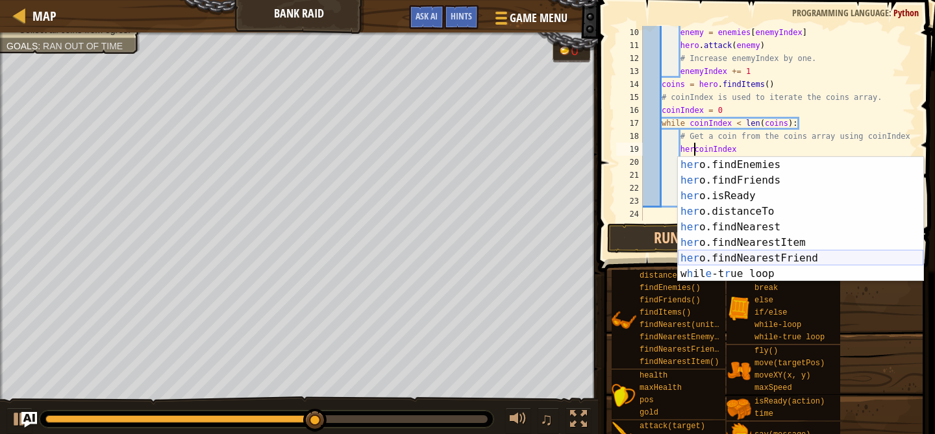
scroll to position [218, 0]
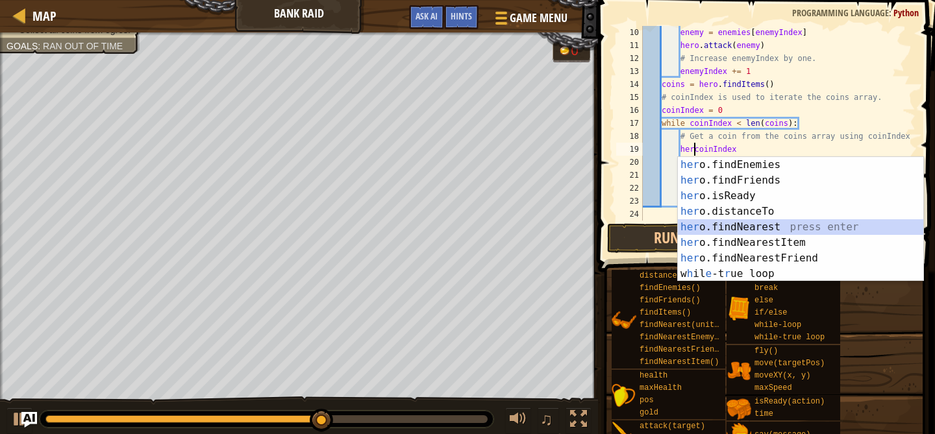
click at [745, 223] on div "her o.findEnemies press enter her o.findFriends press enter her o.isReady press…" at bounding box center [800, 235] width 245 height 156
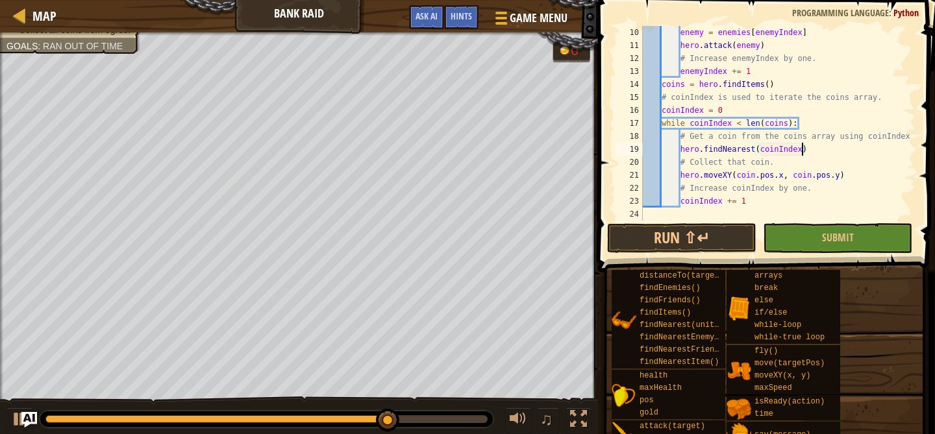
scroll to position [6, 13]
click at [747, 178] on div "enemy = enemies [ enemyIndex ] hero . attack ( enemy ) # Increase enemyIndex by…" at bounding box center [777, 136] width 275 height 221
click at [756, 175] on div "enemy = enemies [ enemyIndex ] hero . attack ( enemy ) # Increase enemyIndex by…" at bounding box center [777, 136] width 275 height 221
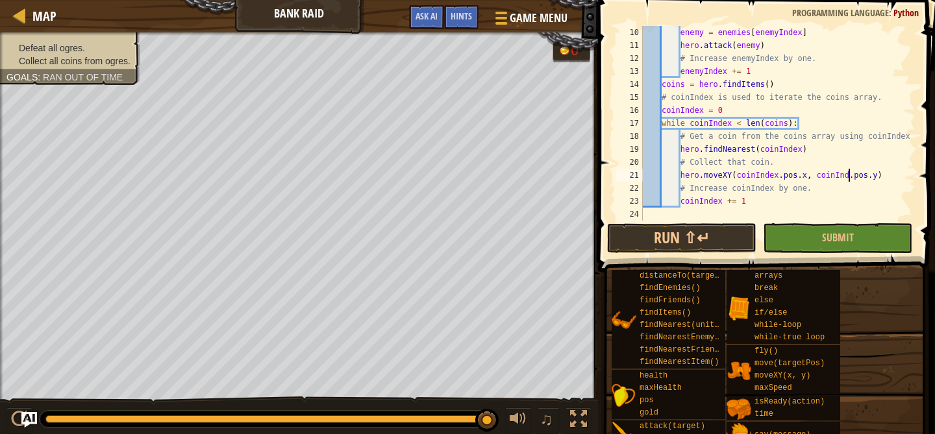
scroll to position [6, 18]
click at [716, 230] on button "Run ⇧↵" at bounding box center [681, 238] width 149 height 30
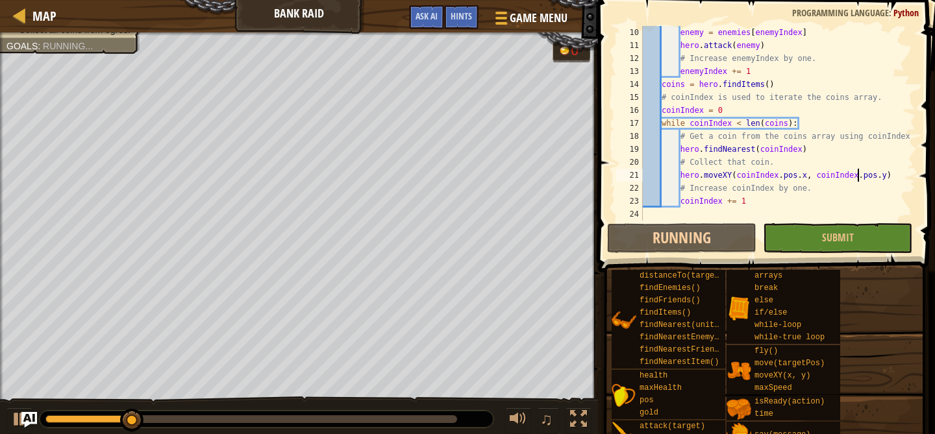
click at [817, 177] on div "enemy = enemies [ enemyIndex ] hero . attack ( enemy ) # Increase enemyIndex by…" at bounding box center [777, 136] width 275 height 221
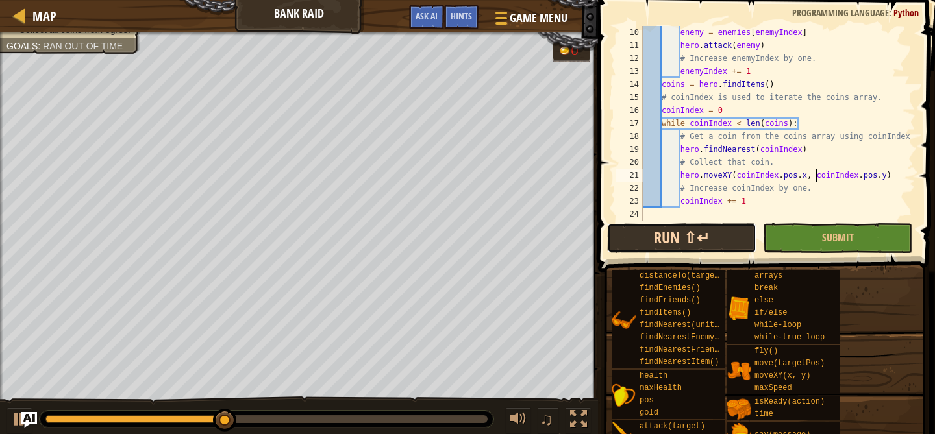
click at [716, 234] on button "Run ⇧↵" at bounding box center [681, 238] width 149 height 30
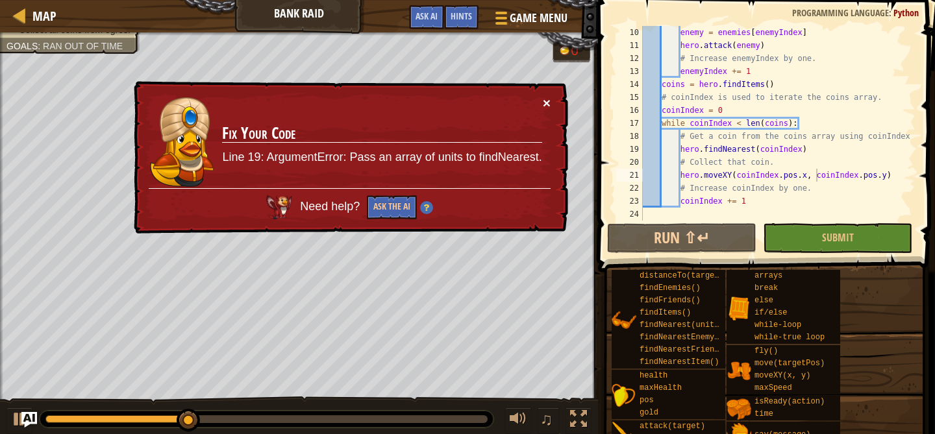
click at [547, 103] on button "×" at bounding box center [547, 106] width 8 height 14
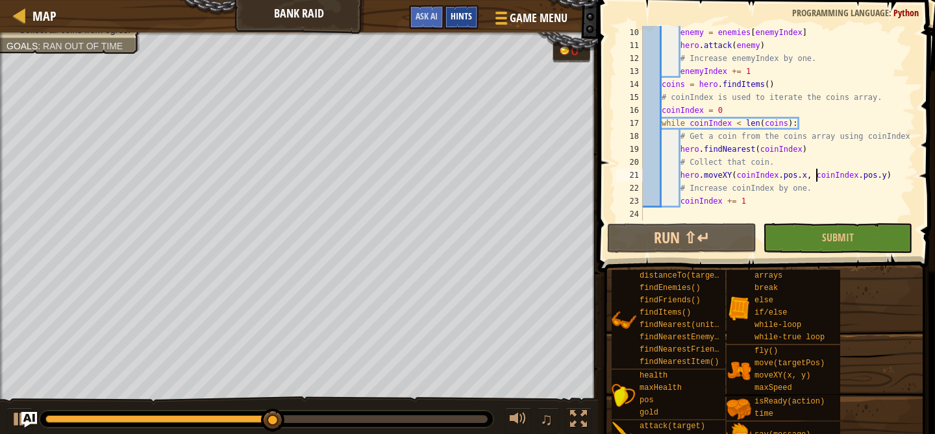
click at [456, 18] on span "Hints" at bounding box center [460, 16] width 21 height 12
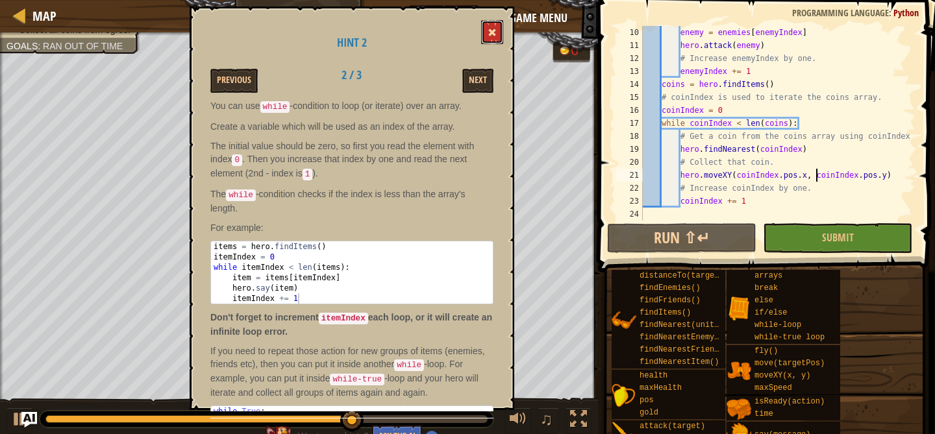
click at [491, 38] on button at bounding box center [492, 32] width 22 height 24
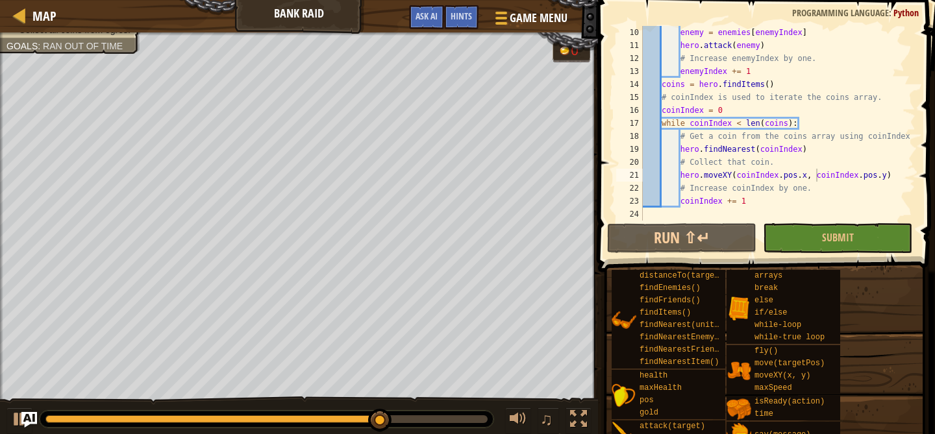
click at [804, 149] on div "enemy = enemies [ enemyIndex ] hero . attack ( enemy ) # Increase enemyIndex by…" at bounding box center [777, 136] width 275 height 221
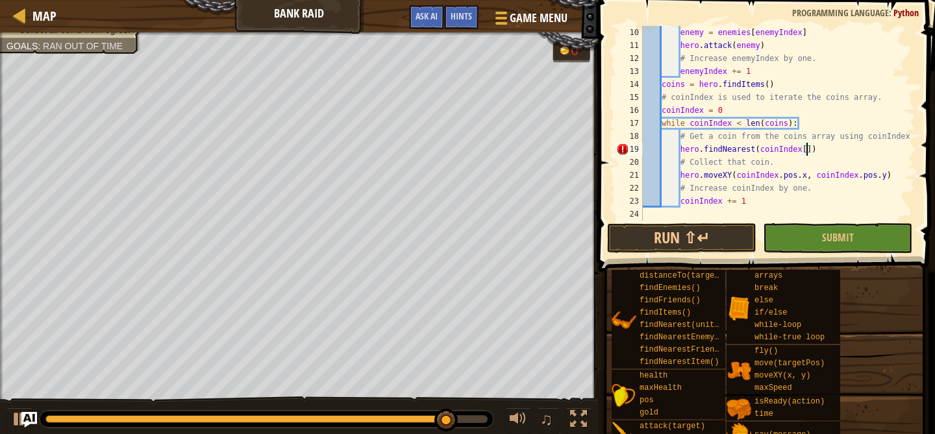
scroll to position [6, 14]
click at [611, 242] on button "Run ⇧↵" at bounding box center [681, 238] width 149 height 30
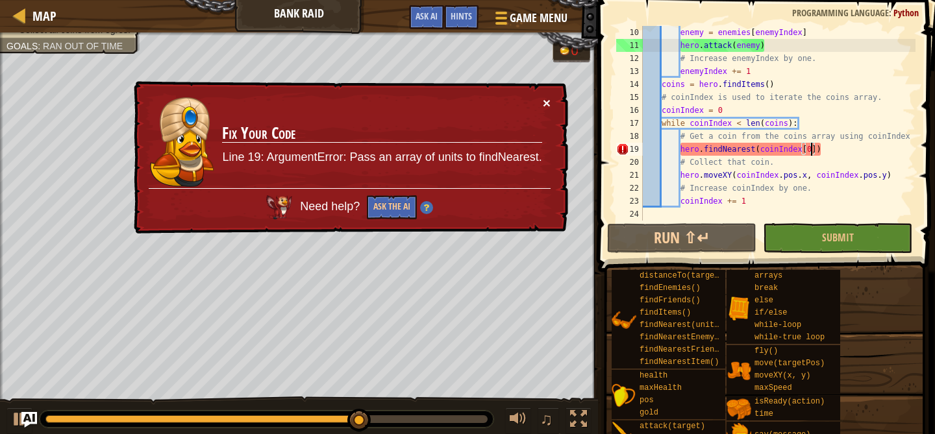
click at [546, 105] on button "×" at bounding box center [547, 105] width 8 height 14
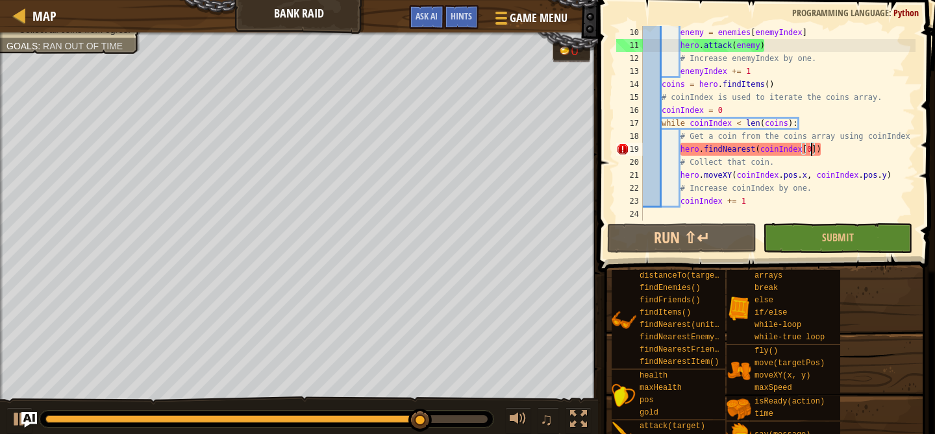
scroll to position [6, 14]
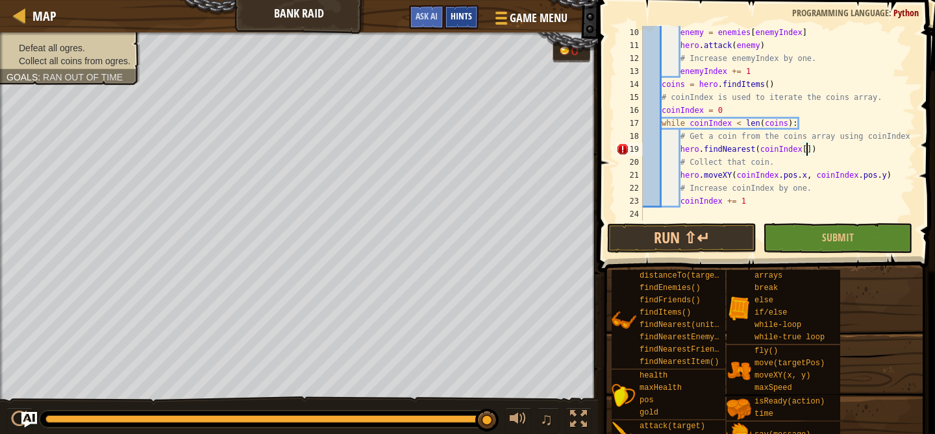
click at [456, 21] on span "Hints" at bounding box center [460, 16] width 21 height 12
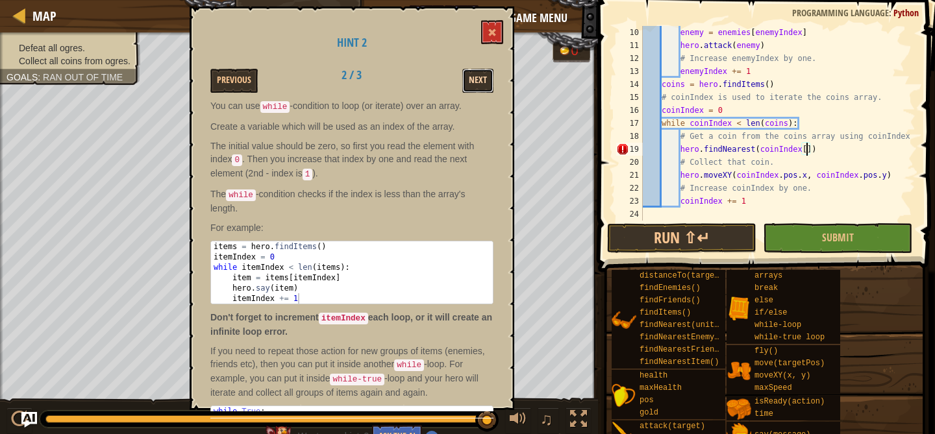
click at [470, 85] on button "Next" at bounding box center [477, 81] width 31 height 24
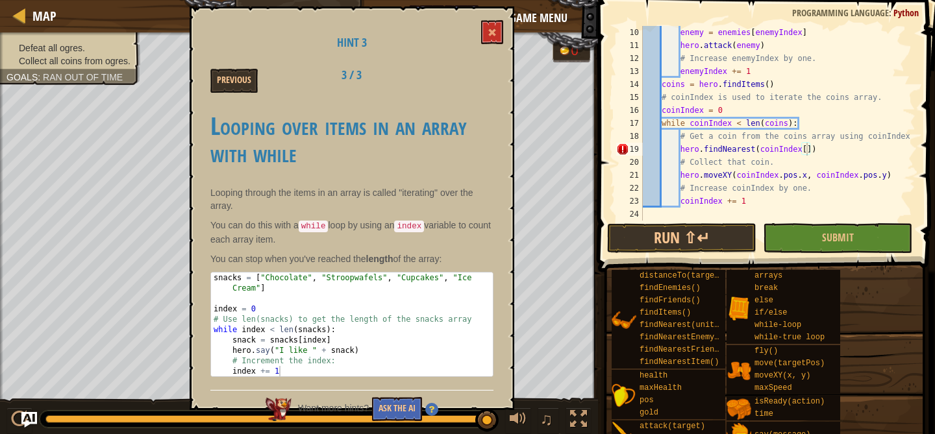
click at [830, 151] on div "enemy = enemies [ enemyIndex ] hero . attack ( enemy ) # Increase enemyIndex by…" at bounding box center [777, 136] width 275 height 221
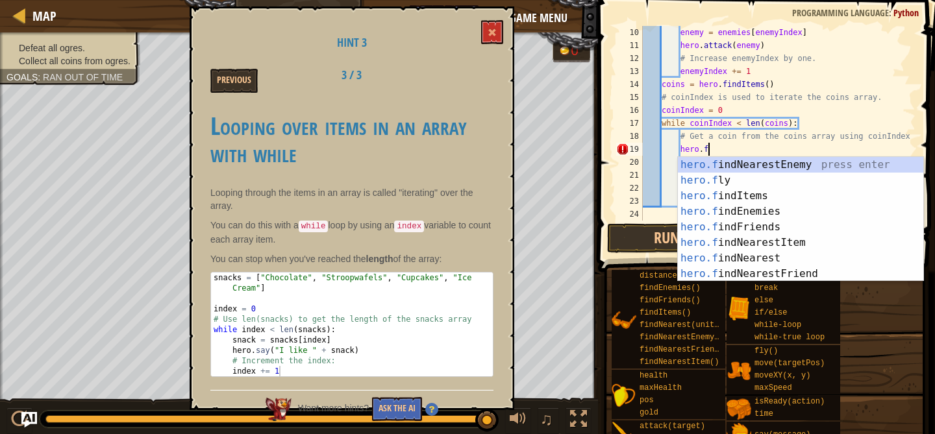
scroll to position [0, 0]
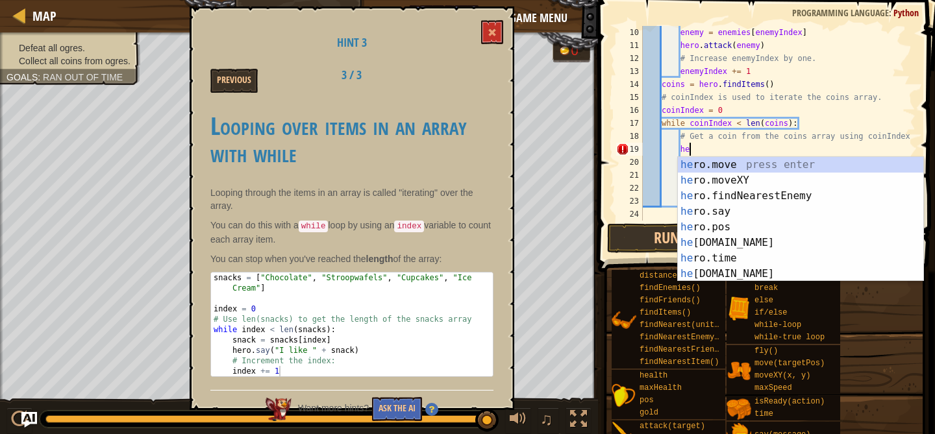
type textarea "h"
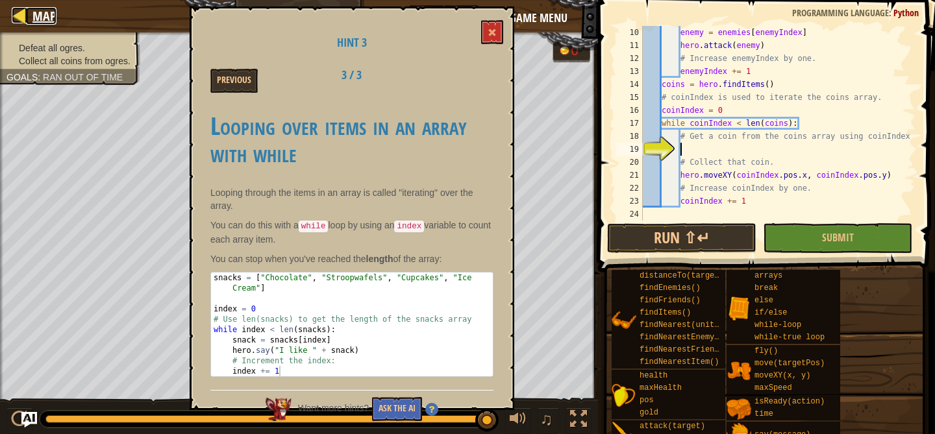
click at [17, 14] on div at bounding box center [20, 15] width 16 height 16
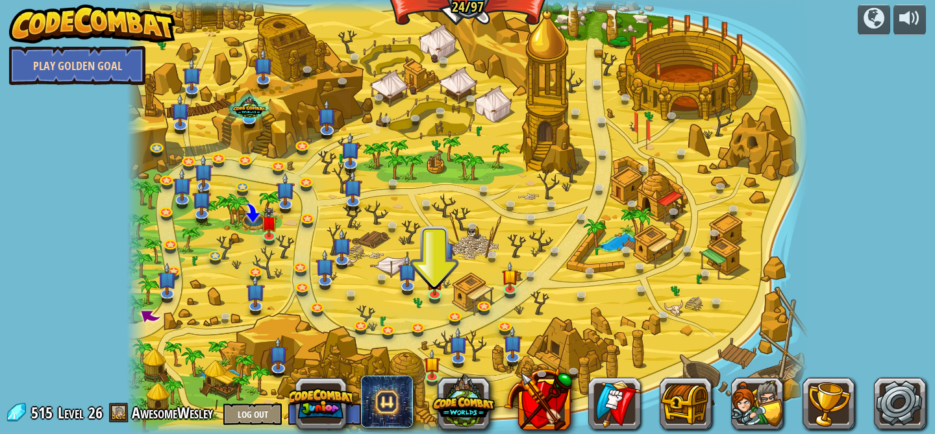
click at [52, 68] on link "Play Golden Goal" at bounding box center [77, 65] width 136 height 39
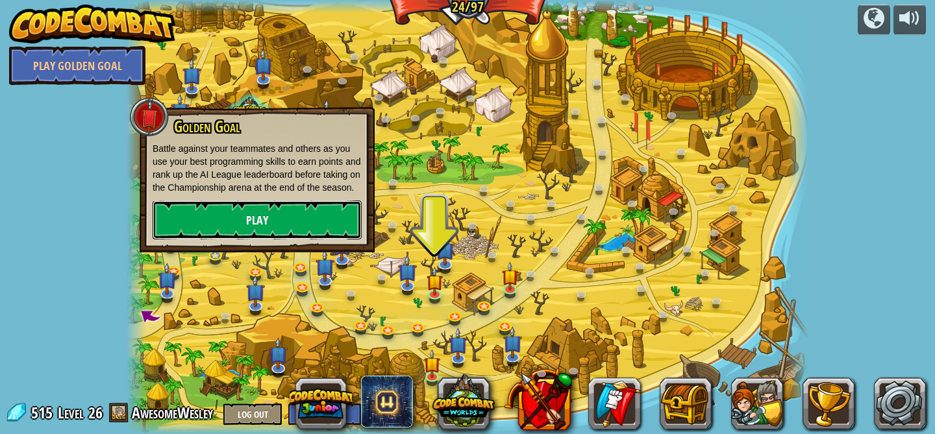
click at [267, 226] on link "Play" at bounding box center [257, 220] width 209 height 39
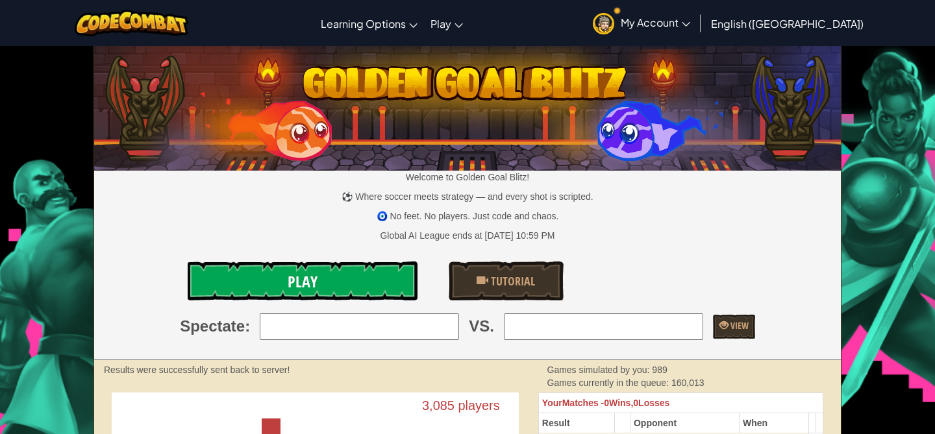
click at [304, 287] on span "Play" at bounding box center [303, 281] width 30 height 21
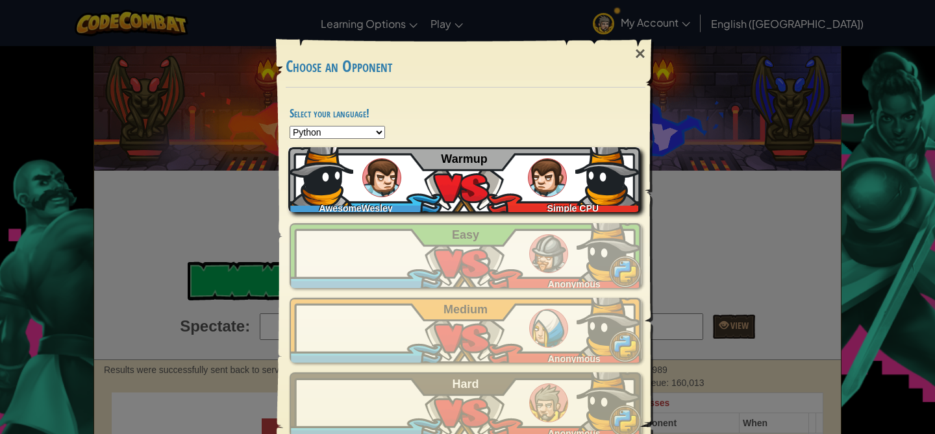
click at [448, 201] on div "AwesomeWesley Simple CPU Warmup" at bounding box center [464, 179] width 352 height 65
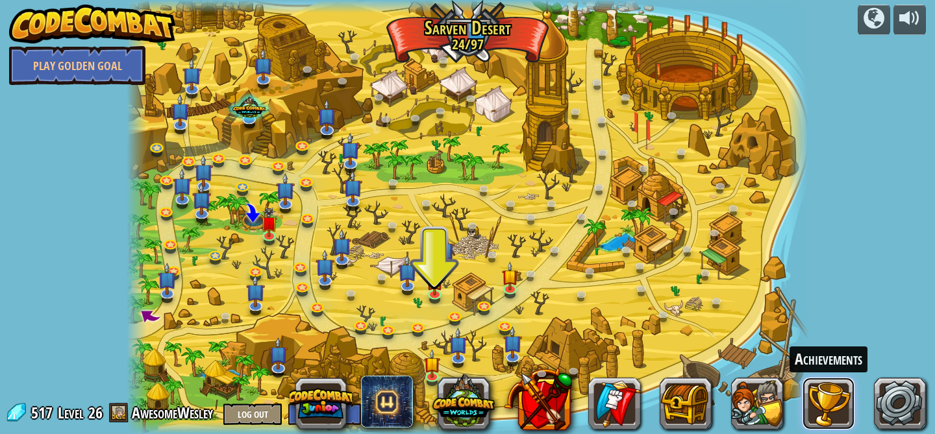
click at [818, 400] on button at bounding box center [828, 404] width 52 height 52
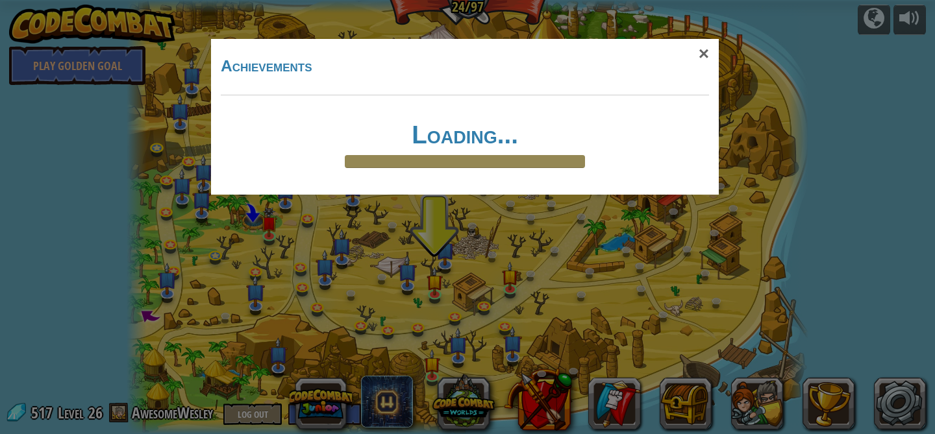
click at [649, 118] on div "Loading..." at bounding box center [465, 144] width 506 height 99
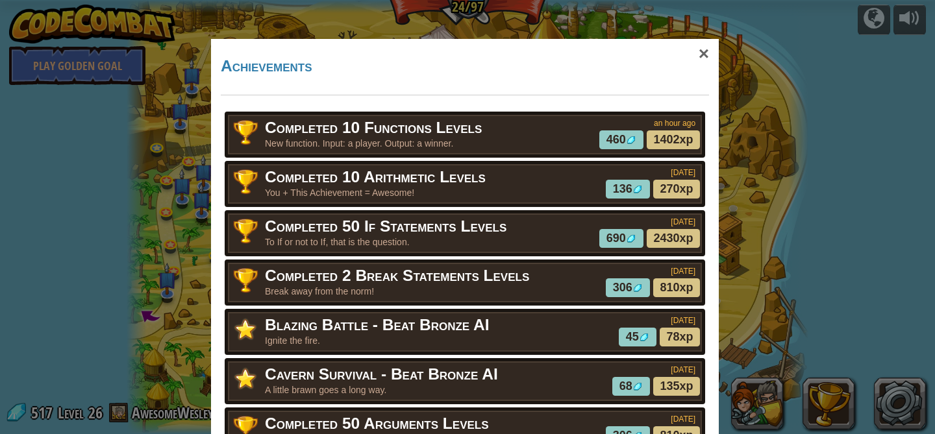
click at [619, 134] on span "460" at bounding box center [615, 139] width 19 height 13
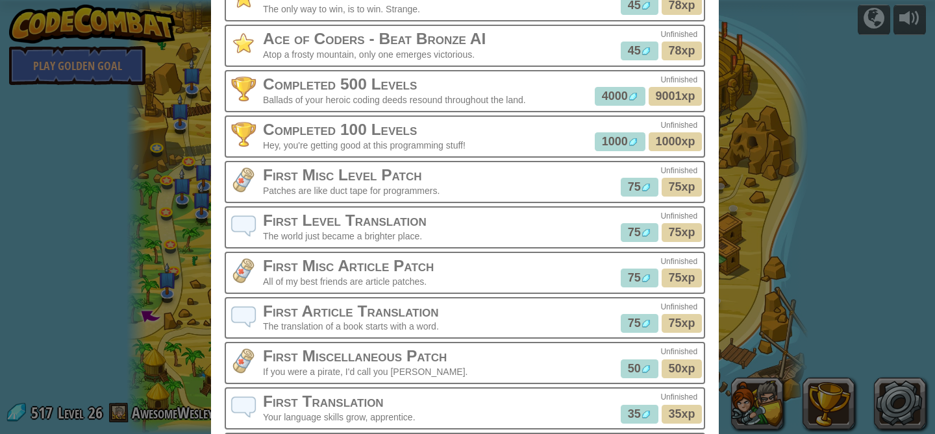
scroll to position [2798, 0]
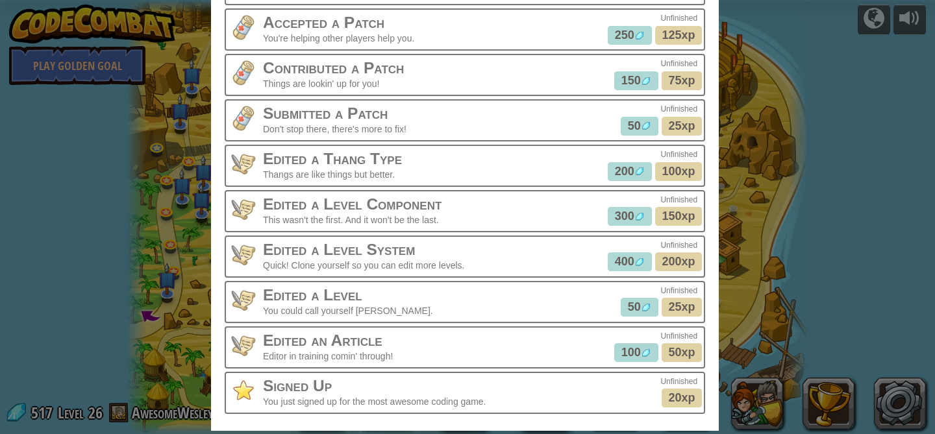
click at [761, 228] on div "× Achievements Completed 10 Functions Levels New function. Input: a player. Out…" at bounding box center [467, 217] width 935 height 434
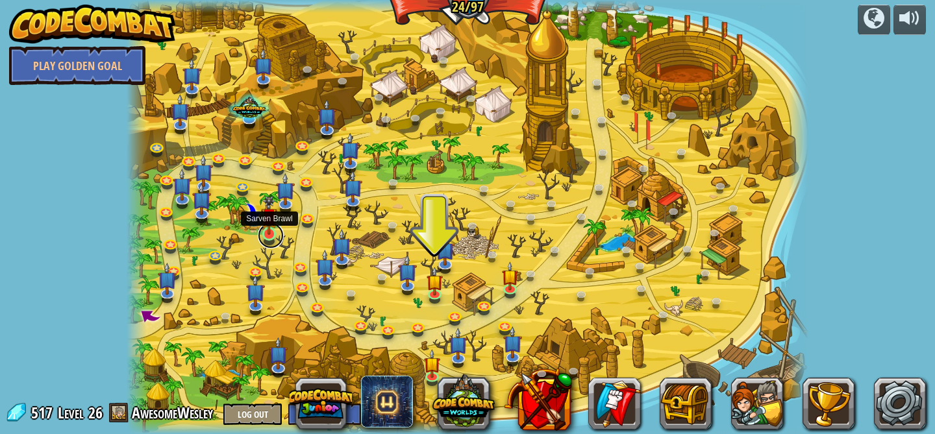
click at [269, 235] on link at bounding box center [271, 236] width 26 height 26
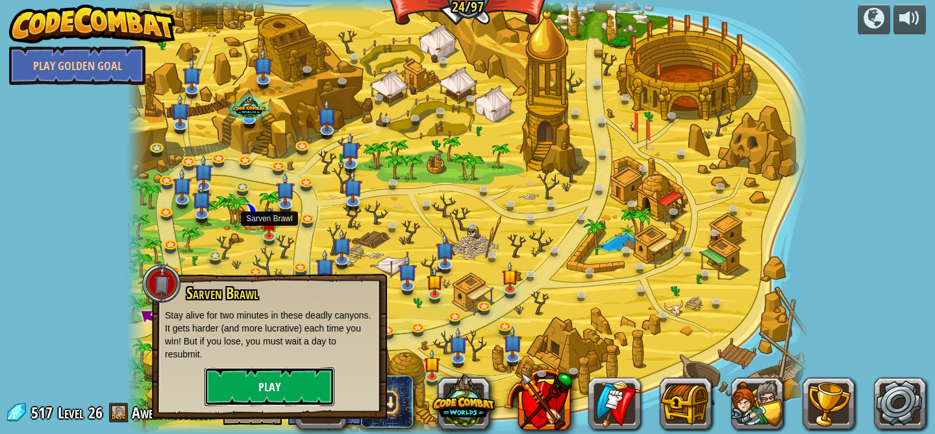
click at [295, 373] on button "Play" at bounding box center [269, 386] width 130 height 39
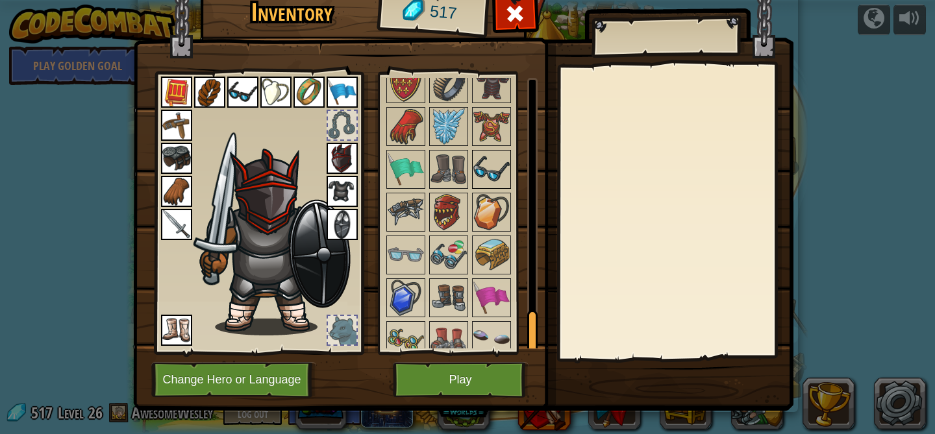
scroll to position [1551, 0]
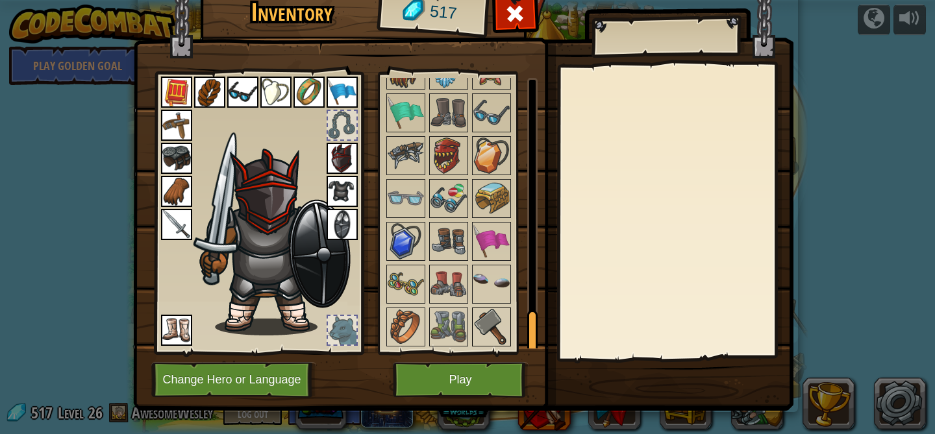
click at [495, 334] on img at bounding box center [491, 327] width 36 height 36
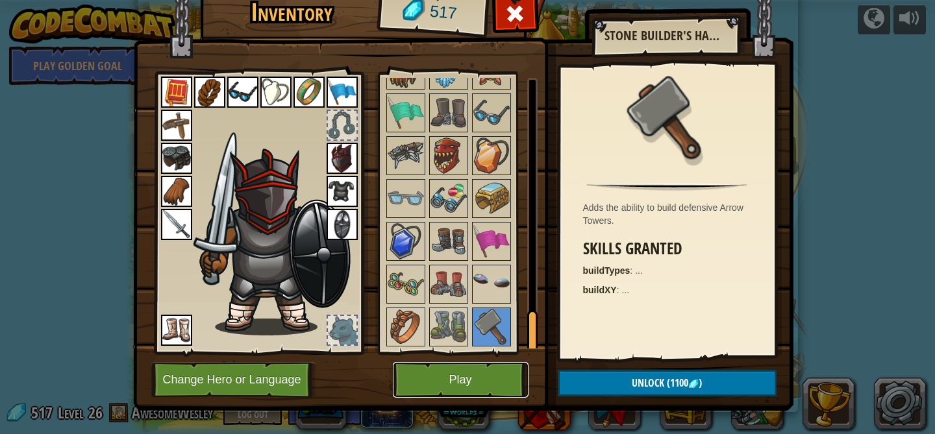
click at [438, 380] on button "Play" at bounding box center [461, 380] width 136 height 36
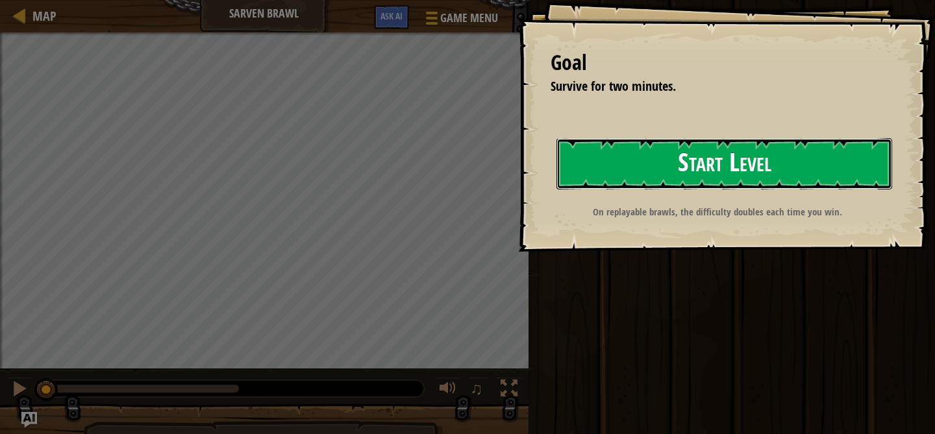
click at [641, 161] on button "Start Level" at bounding box center [724, 163] width 336 height 51
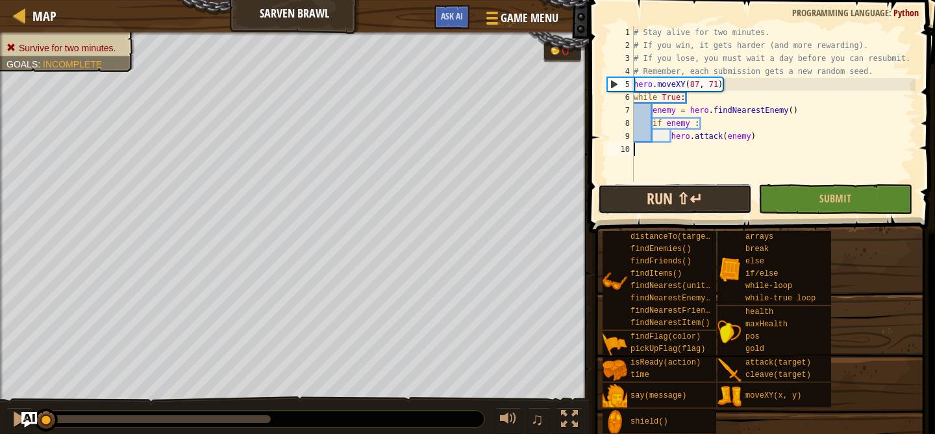
click at [630, 200] on button "Run ⇧↵" at bounding box center [675, 199] width 154 height 30
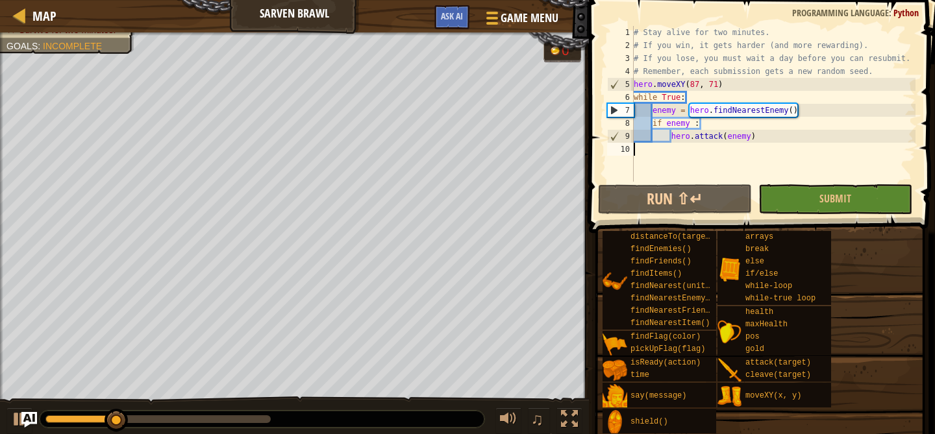
click at [759, 136] on div "# Stay alive for two minutes. # If you win, it gets harder (and more rewarding)…" at bounding box center [773, 117] width 284 height 182
type textarea "hero.attack(enemy)"
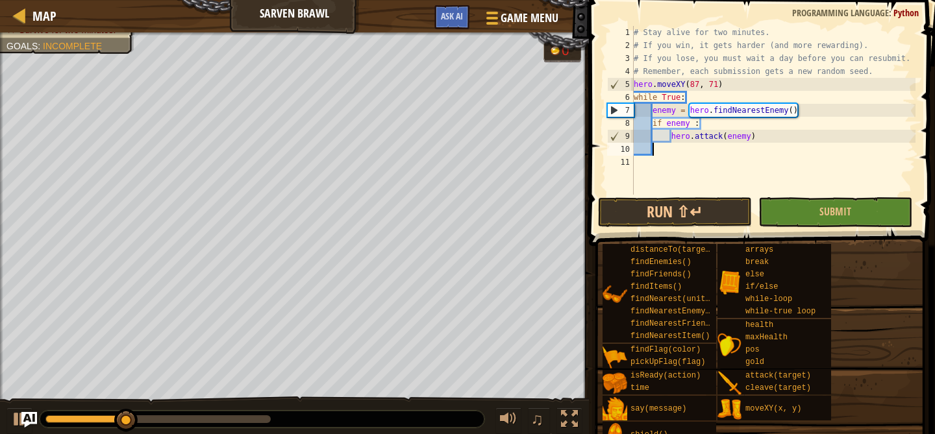
scroll to position [6, 1]
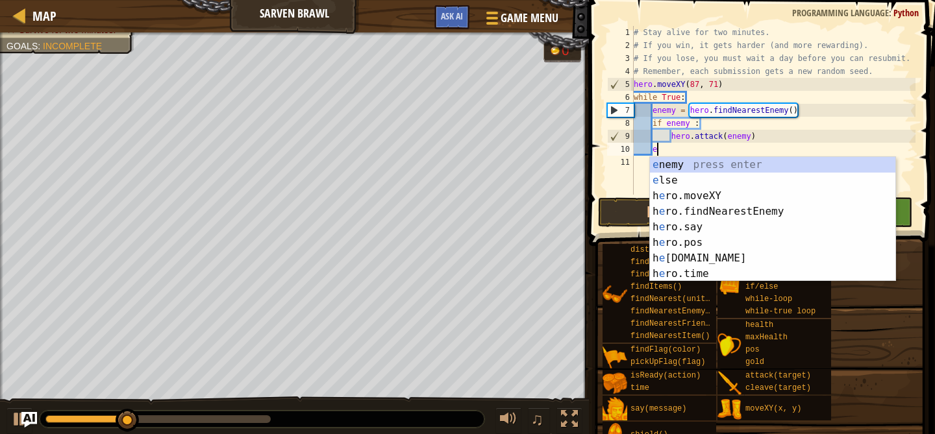
type textarea "el"
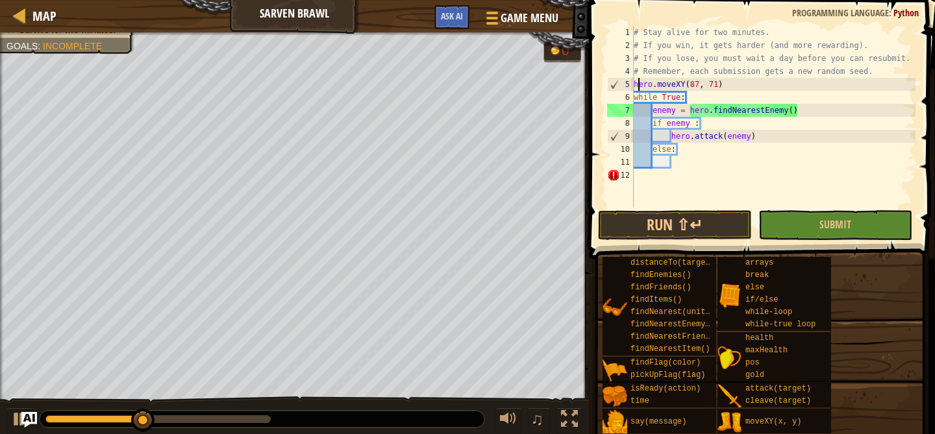
click at [639, 86] on div "# Stay alive for two minutes. # If you win, it gets harder (and more rewarding)…" at bounding box center [773, 130] width 284 height 208
type textarea "hero.moveXY(87, 71) while True:"
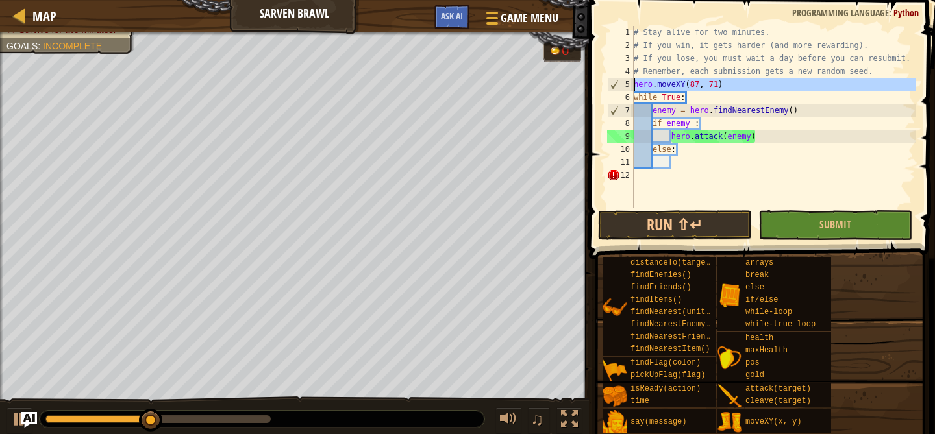
click at [687, 163] on div "# Stay alive for two minutes. # If you win, it gets harder (and more rewarding)…" at bounding box center [773, 130] width 284 height 208
paste textarea
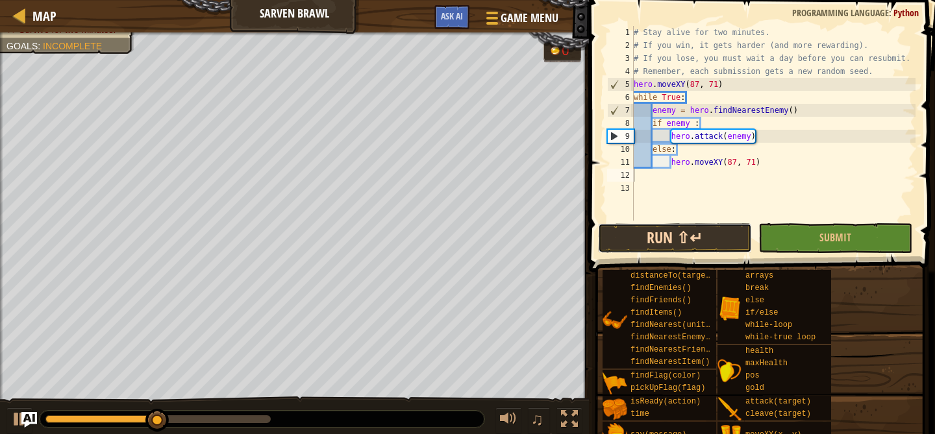
click at [689, 241] on button "Run ⇧↵" at bounding box center [675, 238] width 154 height 30
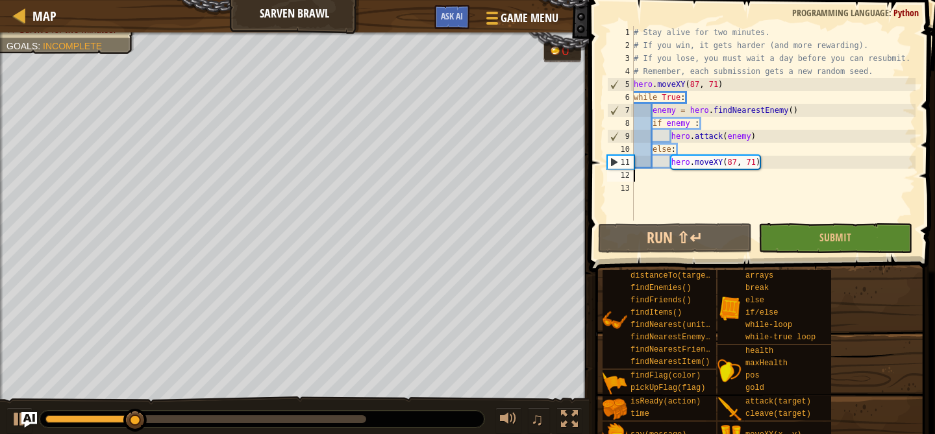
click at [769, 138] on div "# Stay alive for two minutes. # If you win, it gets harder (and more rewarding)…" at bounding box center [773, 136] width 284 height 221
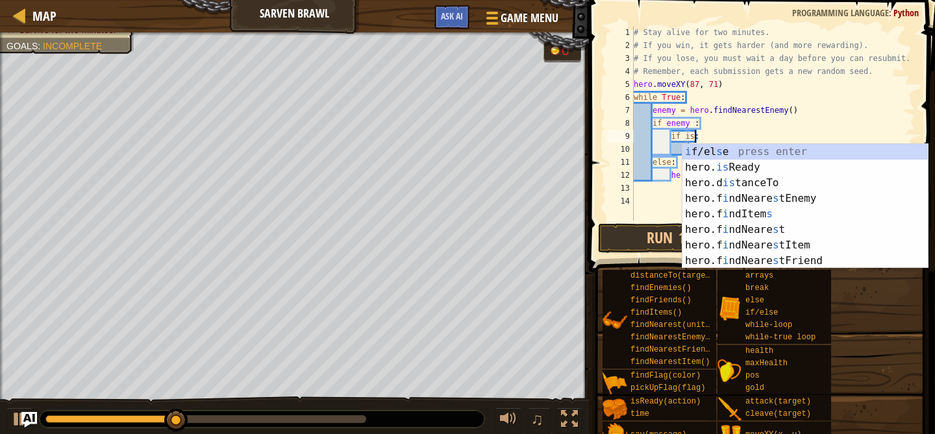
scroll to position [6, 5]
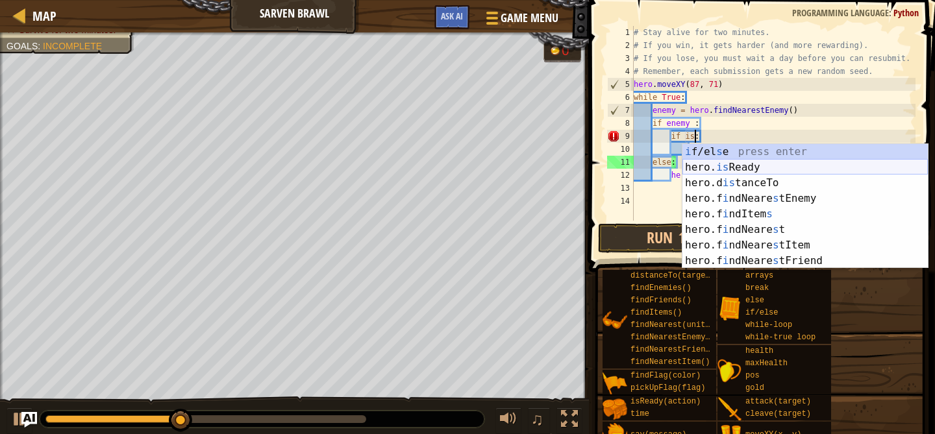
click at [755, 169] on div "i f/el s e press enter hero. is Ready press enter hero.d is tanceTo press enter…" at bounding box center [804, 222] width 245 height 156
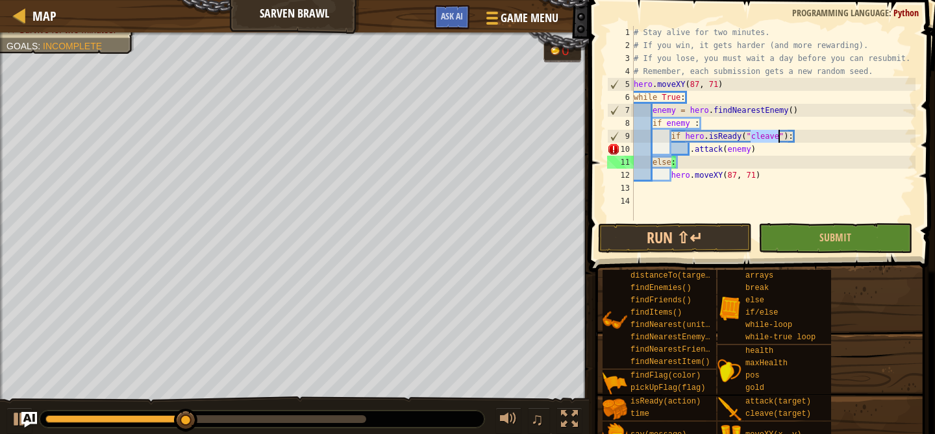
click at [763, 151] on div "# Stay alive for two minutes. # If you win, it gets harder (and more rewarding)…" at bounding box center [773, 136] width 284 height 221
click at [692, 150] on div "# Stay alive for two minutes. # If you win, it gets harder (and more rewarding)…" at bounding box center [773, 136] width 284 height 221
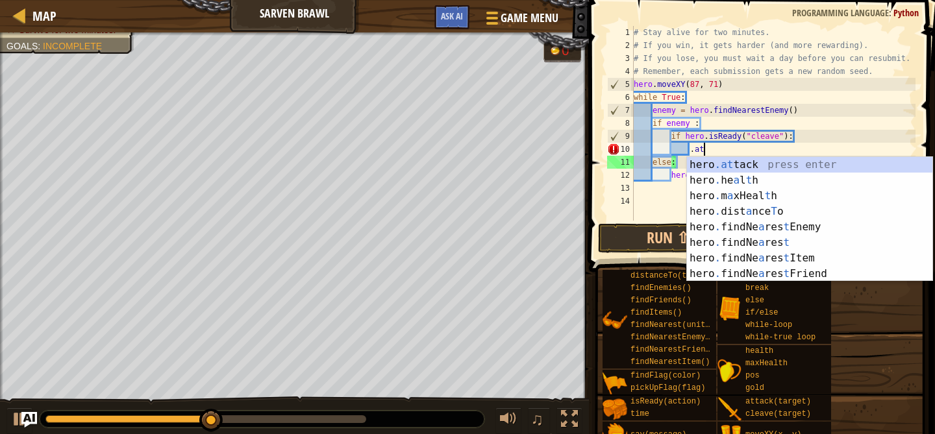
type textarea "."
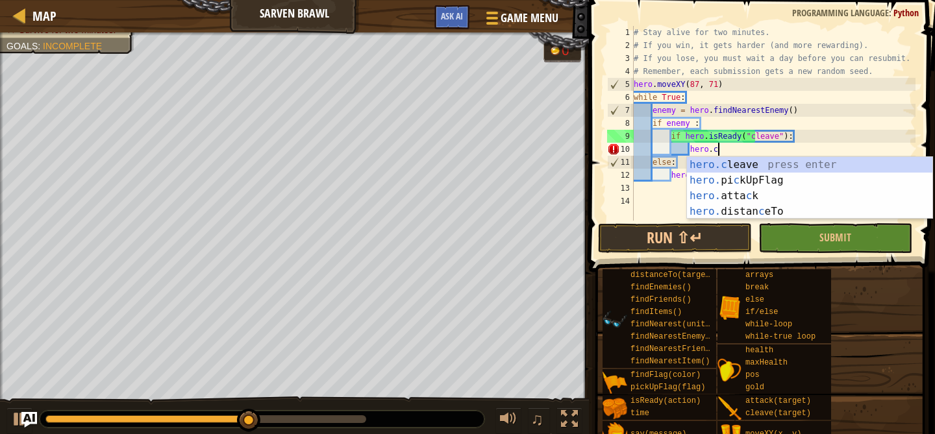
scroll to position [6, 6]
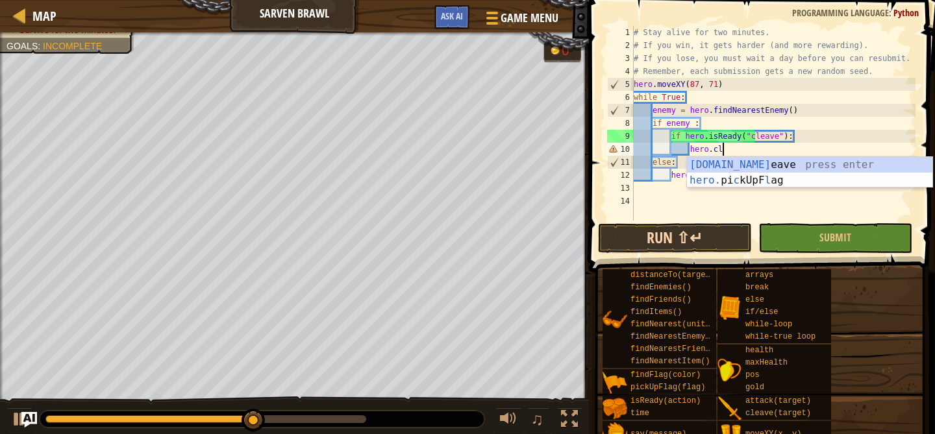
type textarea "hero.cleave(enemy)"
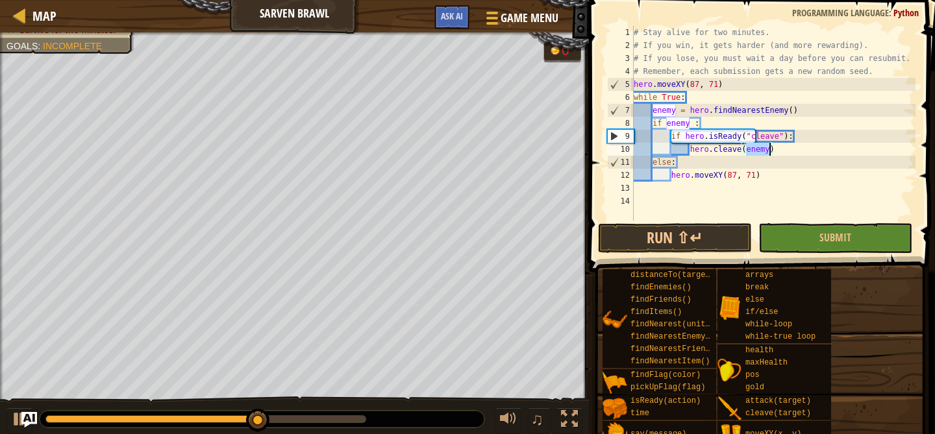
click at [791, 152] on div "# Stay alive for two minutes. # If you win, it gets harder (and more rewarding)…" at bounding box center [773, 136] width 284 height 221
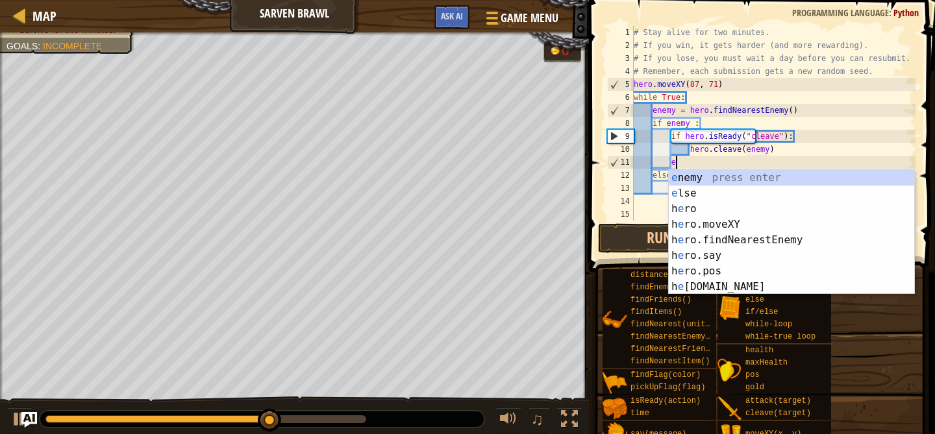
scroll to position [6, 3]
click at [791, 150] on div "# Stay alive for two minutes. # If you win, it gets harder (and more rewarding)…" at bounding box center [773, 136] width 284 height 221
type textarea "hero.cleave(enemy)"
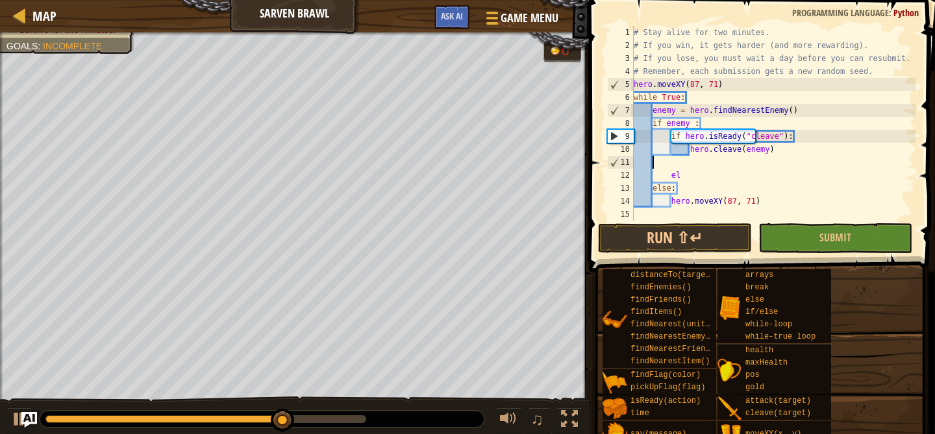
scroll to position [6, 0]
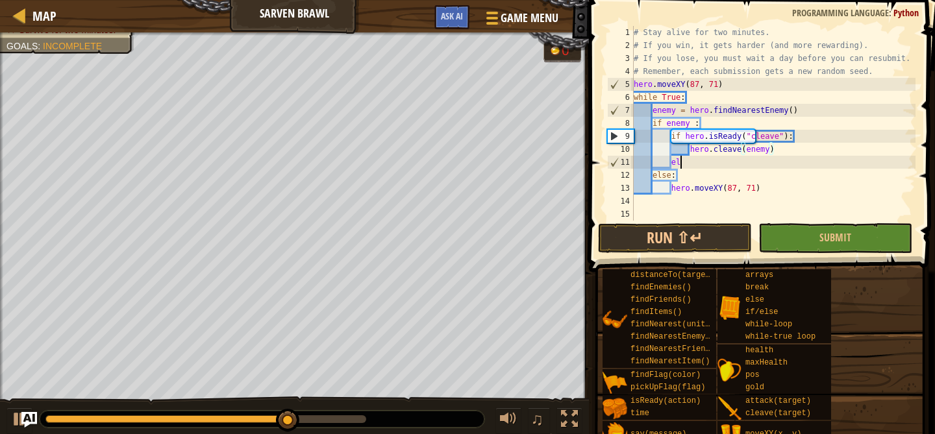
click at [694, 166] on div "# Stay alive for two minutes. # If you win, it gets harder (and more rewarding)…" at bounding box center [773, 136] width 284 height 221
type textarea "e"
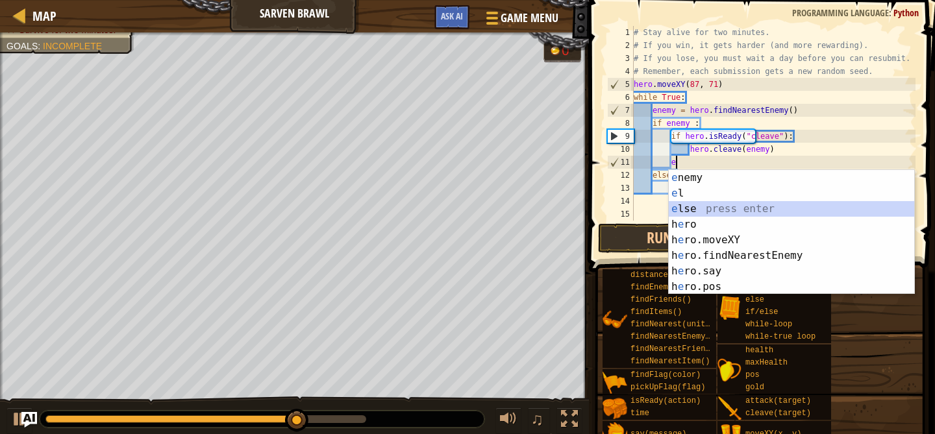
click at [681, 209] on div "e nemy press enter e l press enter e lse press enter h e ro press enter h e ro.…" at bounding box center [791, 248] width 245 height 156
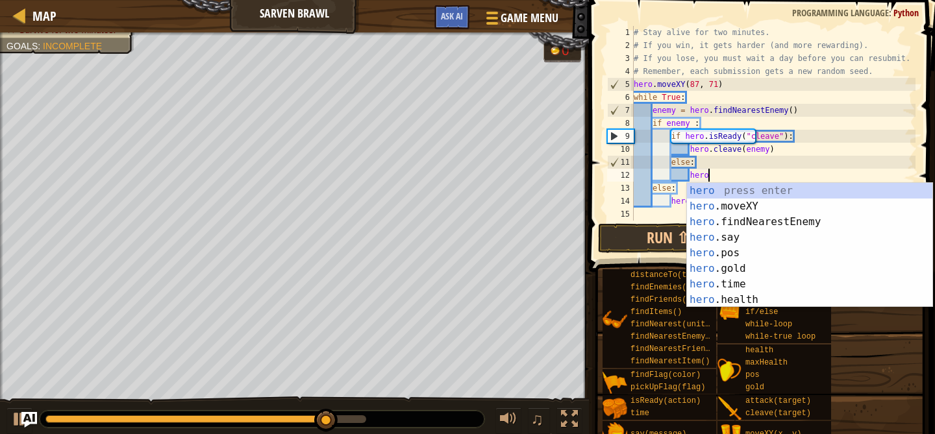
scroll to position [6, 6]
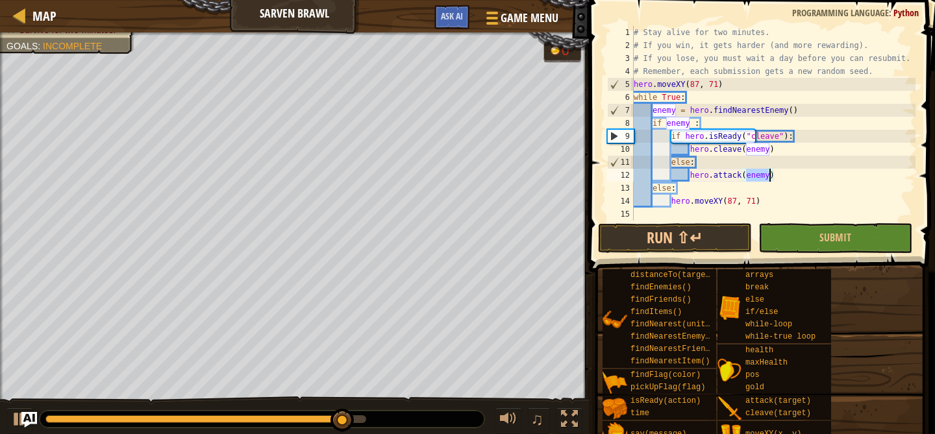
click at [805, 189] on div "# Stay alive for two minutes. # If you win, it gets harder (and more rewarding)…" at bounding box center [773, 136] width 284 height 221
type textarea "else:"
click at [691, 241] on button "Run ⇧↵" at bounding box center [675, 238] width 154 height 30
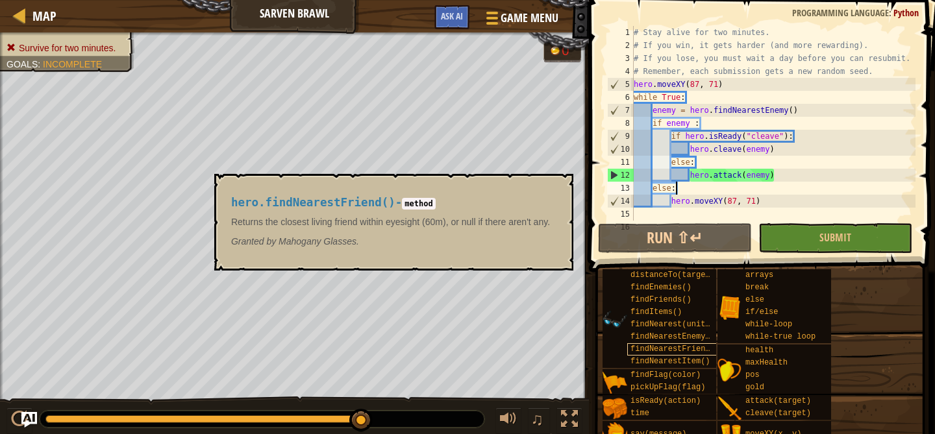
scroll to position [39, 0]
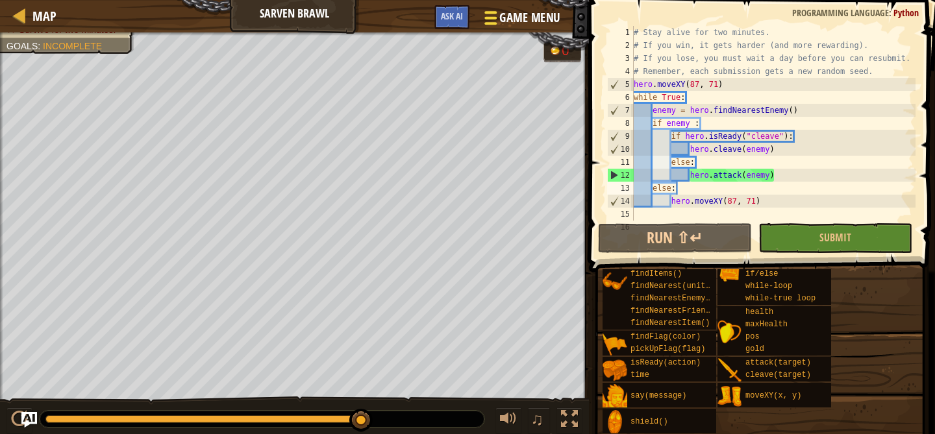
click at [489, 15] on div at bounding box center [491, 17] width 18 height 19
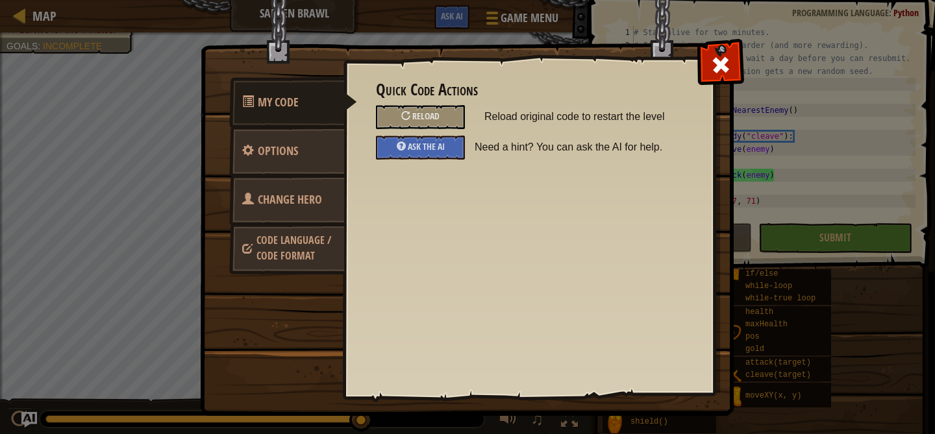
click at [290, 193] on span "Change Hero" at bounding box center [290, 199] width 64 height 16
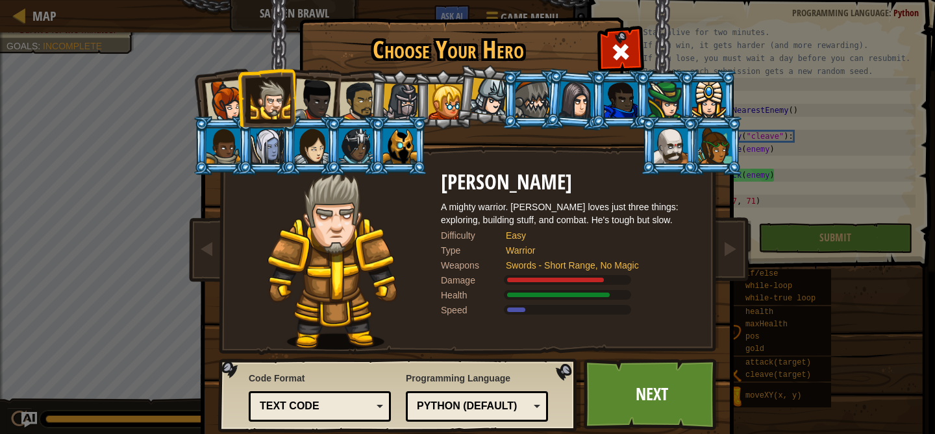
click at [309, 99] on div at bounding box center [314, 100] width 43 height 43
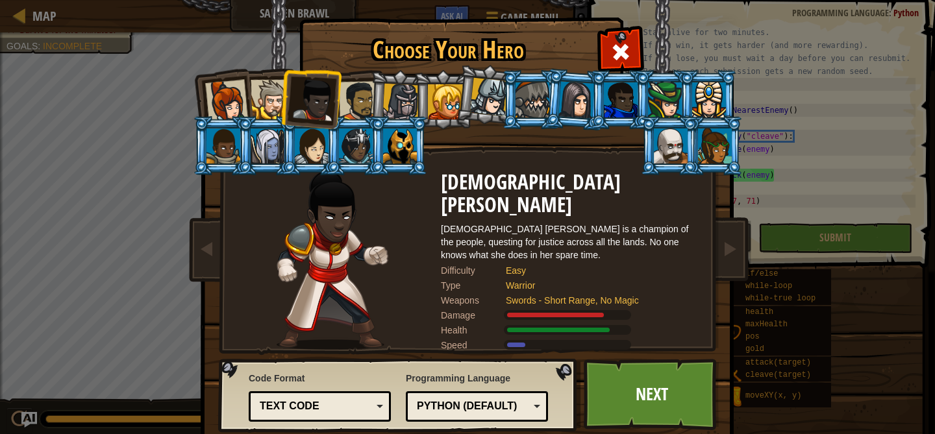
click at [486, 90] on div at bounding box center [489, 97] width 38 height 38
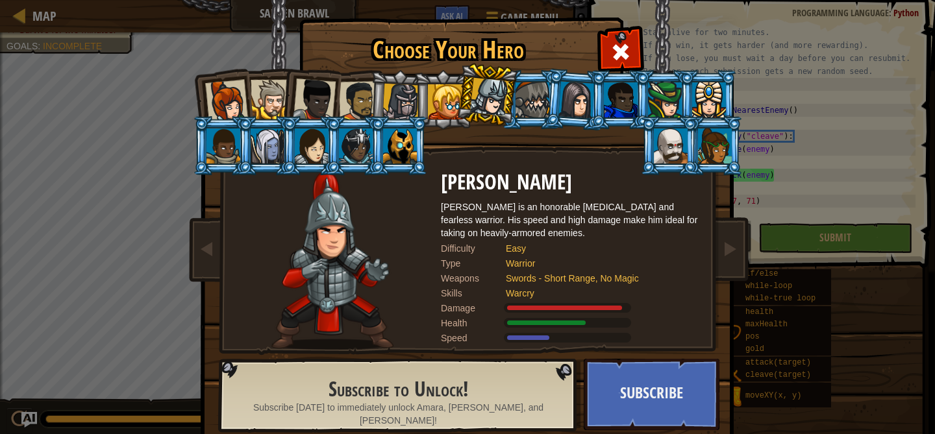
click at [434, 103] on div at bounding box center [445, 101] width 35 height 35
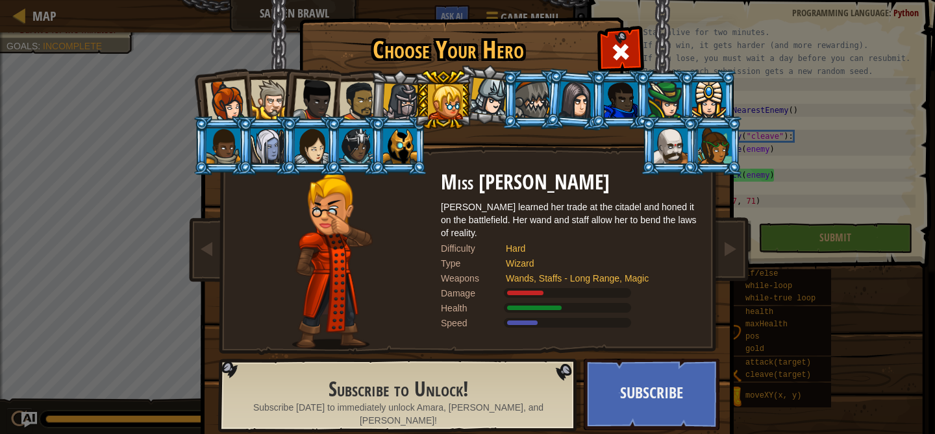
click at [407, 104] on div at bounding box center [400, 102] width 37 height 37
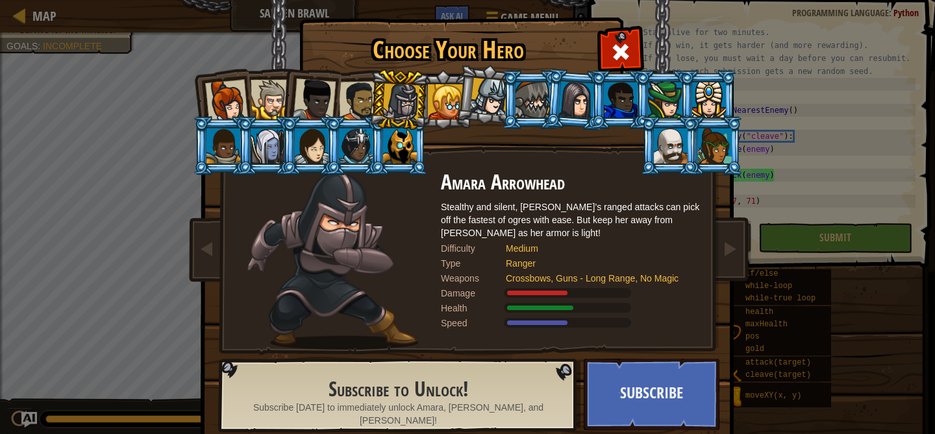
click at [362, 113] on div at bounding box center [359, 101] width 40 height 40
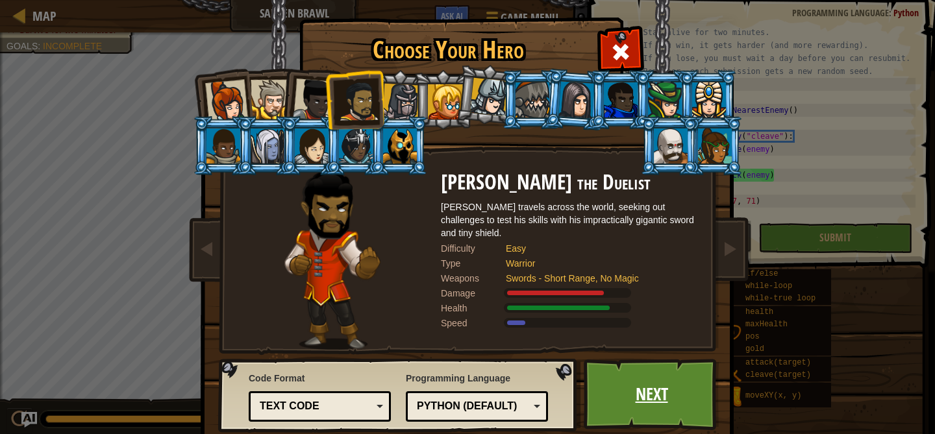
click at [654, 402] on link "Next" at bounding box center [651, 394] width 136 height 71
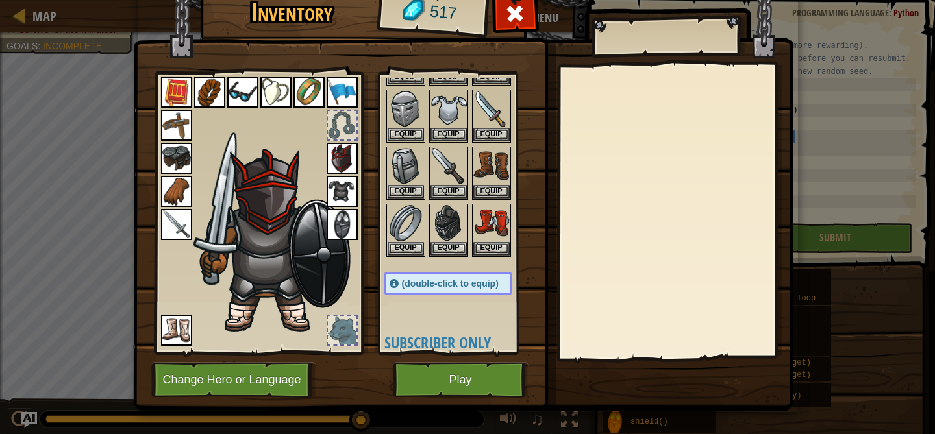
scroll to position [307, 0]
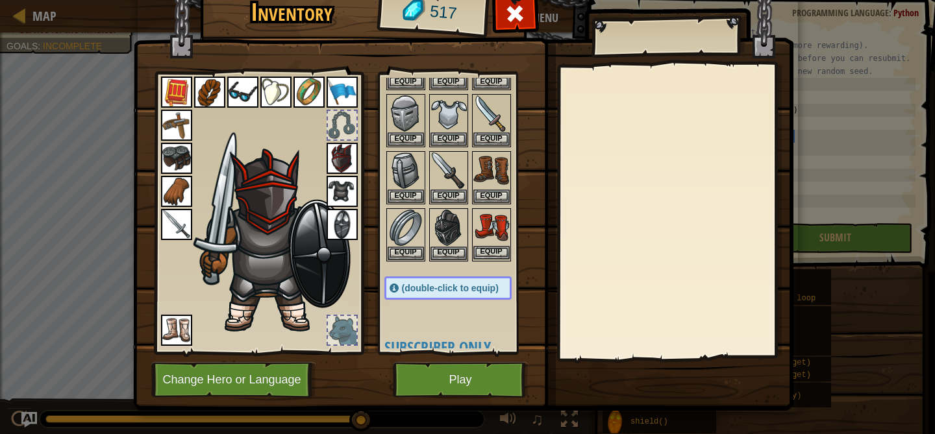
click at [498, 215] on img at bounding box center [491, 228] width 36 height 36
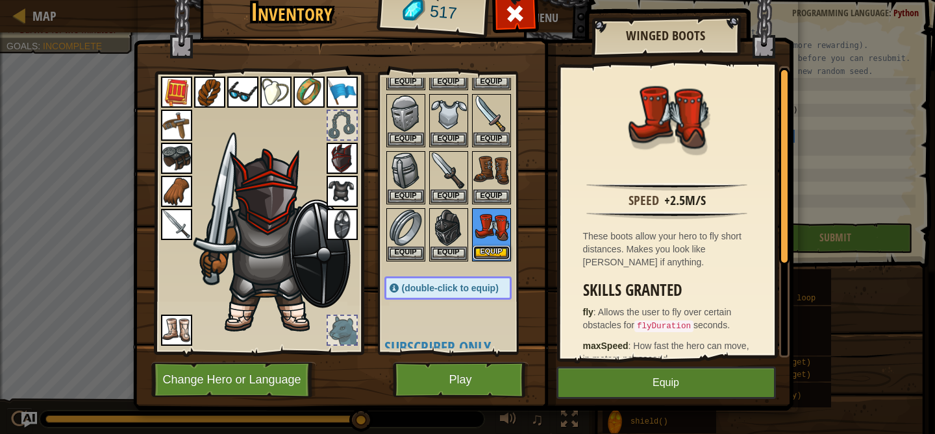
click at [496, 252] on button "Equip" at bounding box center [491, 253] width 36 height 14
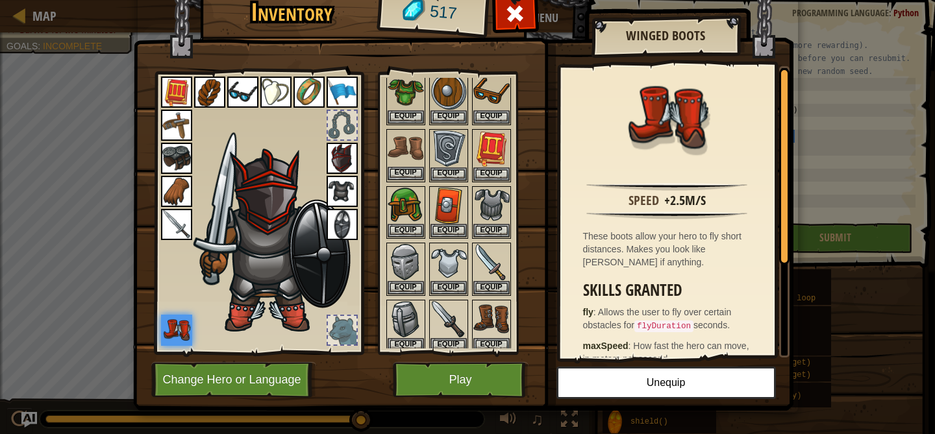
scroll to position [215, 0]
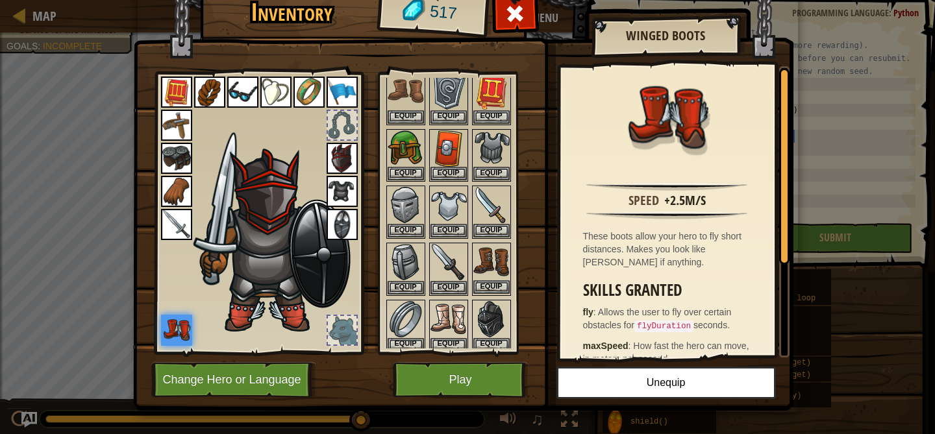
click at [495, 264] on img at bounding box center [491, 262] width 36 height 36
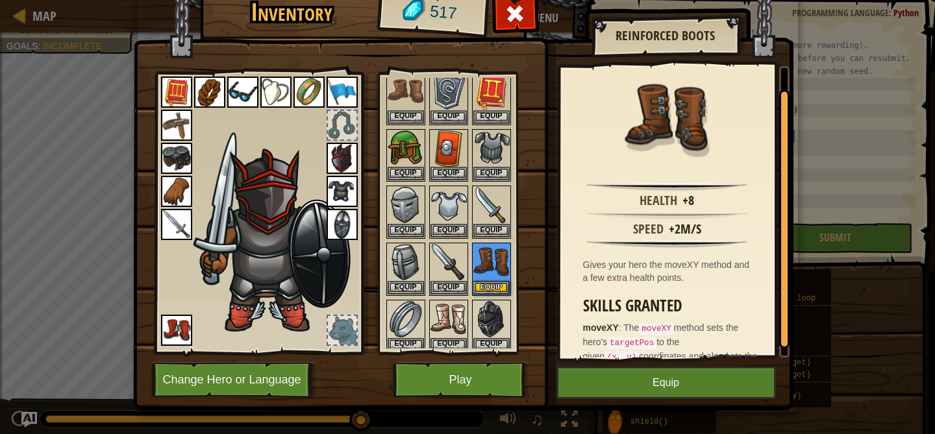
scroll to position [42, 0]
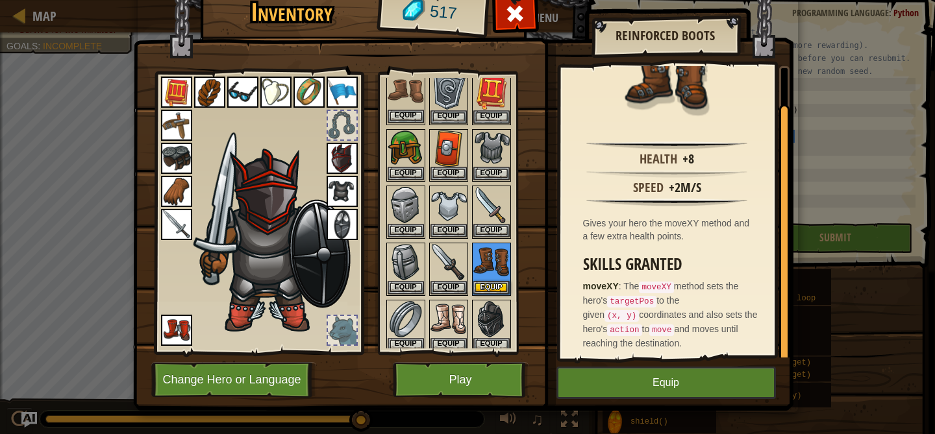
click at [406, 101] on img at bounding box center [405, 91] width 36 height 36
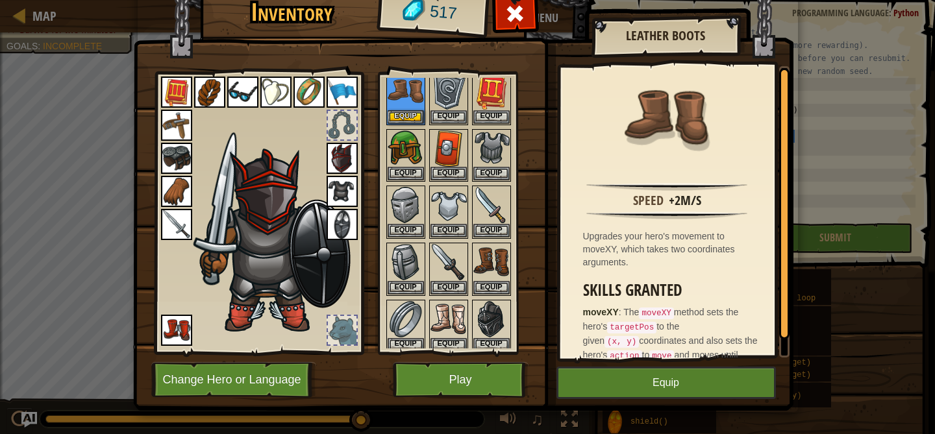
scroll to position [26, 0]
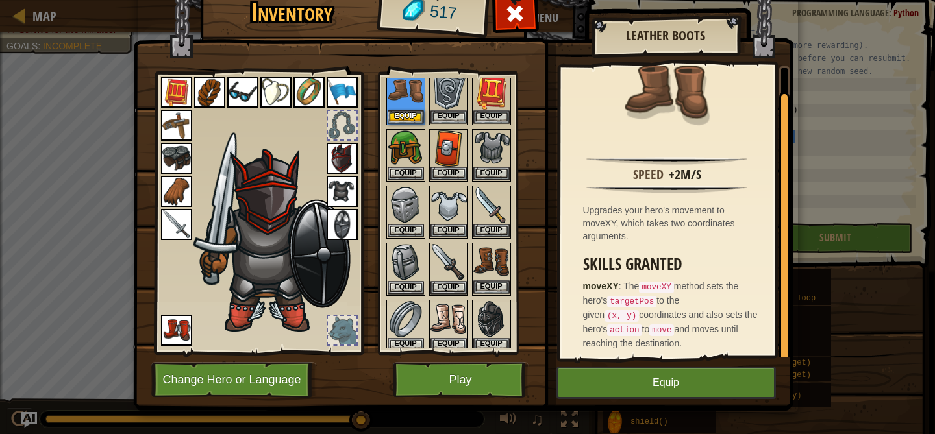
click at [498, 252] on img at bounding box center [491, 262] width 36 height 36
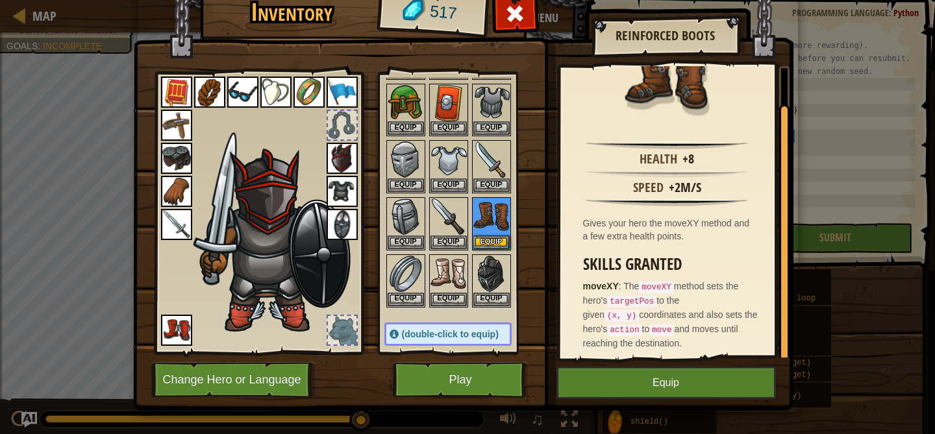
scroll to position [289, 0]
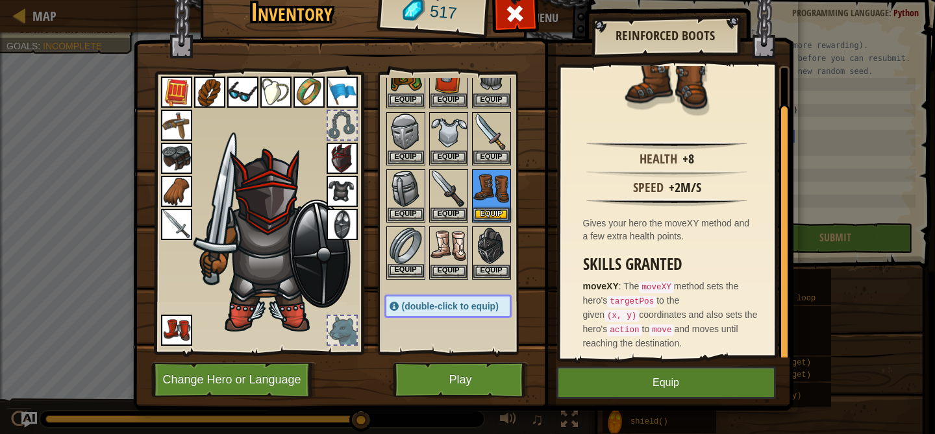
click at [402, 247] on img at bounding box center [405, 246] width 36 height 36
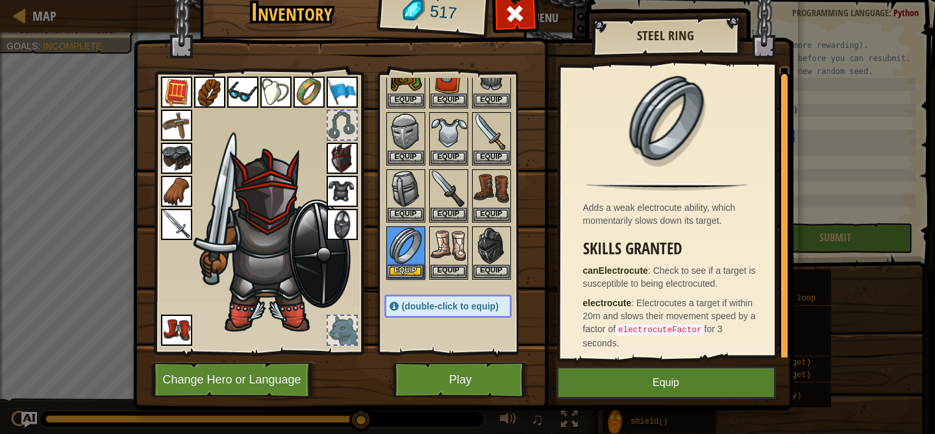
scroll to position [4, 0]
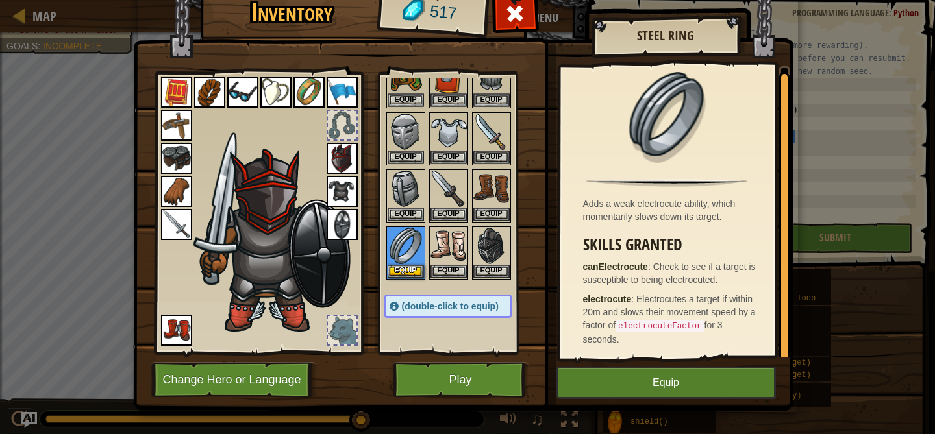
click at [311, 99] on img at bounding box center [308, 92] width 31 height 31
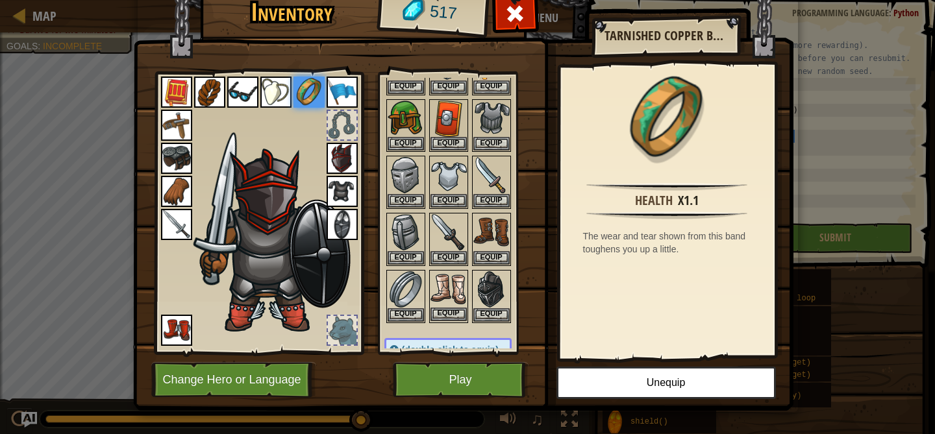
scroll to position [258, 0]
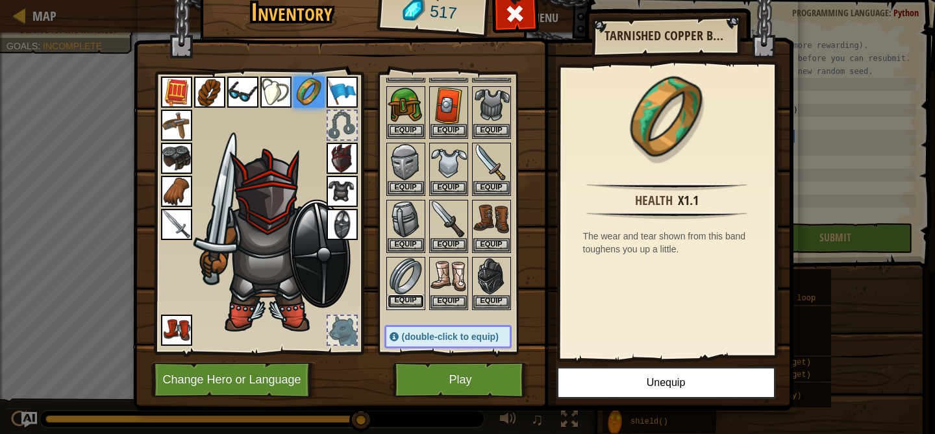
click at [393, 299] on button "Equip" at bounding box center [405, 302] width 36 height 14
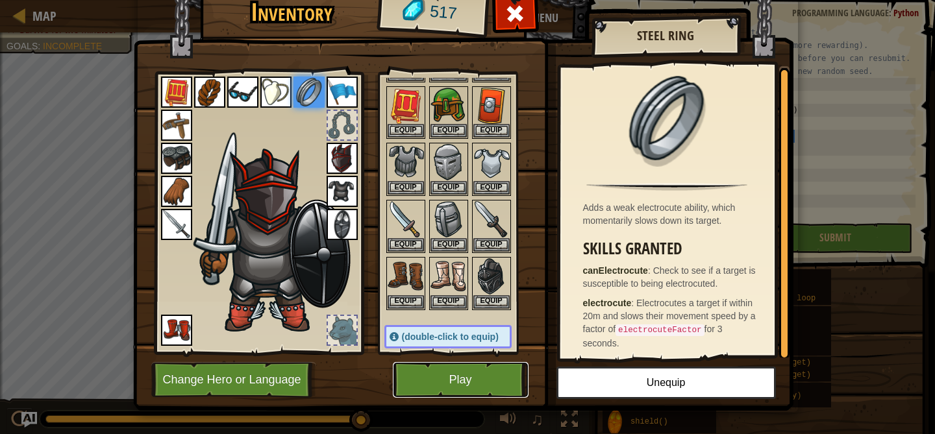
click at [464, 384] on button "Play" at bounding box center [461, 380] width 136 height 36
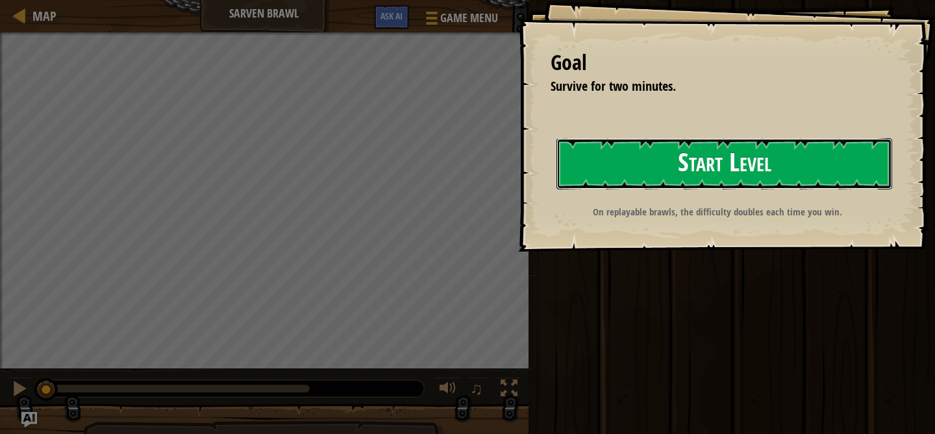
click at [649, 162] on button "Start Level" at bounding box center [724, 163] width 336 height 51
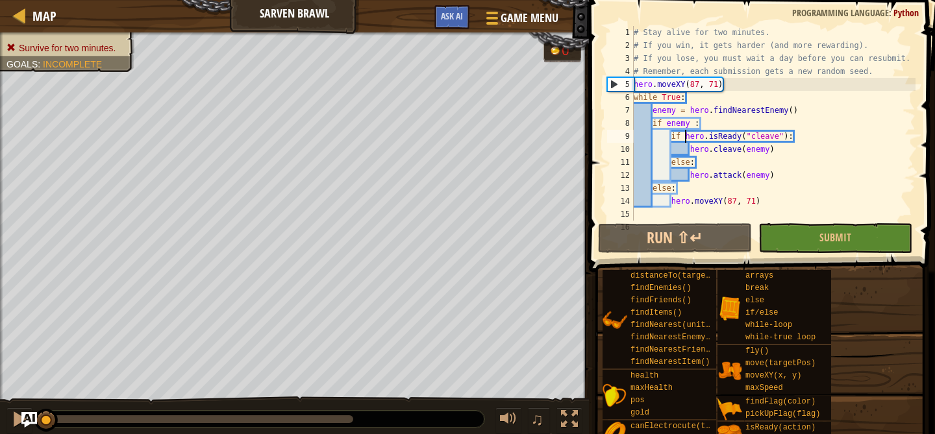
click at [683, 138] on div "# Stay alive for two minutes. # If you win, it gets harder (and more rewarding)…" at bounding box center [773, 136] width 284 height 221
click at [680, 136] on div "# Stay alive for two minutes. # If you win, it gets harder (and more rewarding)…" at bounding box center [773, 136] width 284 height 221
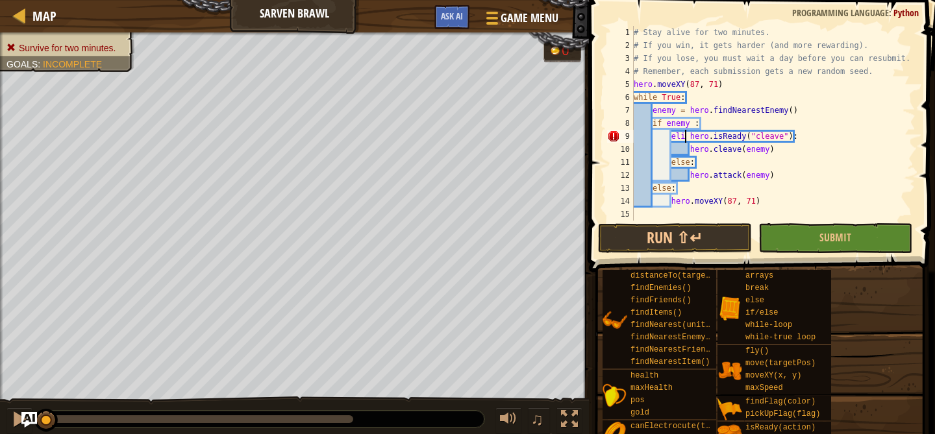
scroll to position [6, 5]
click at [709, 127] on div "# Stay alive for two minutes. # If you win, it gets harder (and more rewarding)…" at bounding box center [773, 136] width 284 height 221
type textarea "if enemy :"
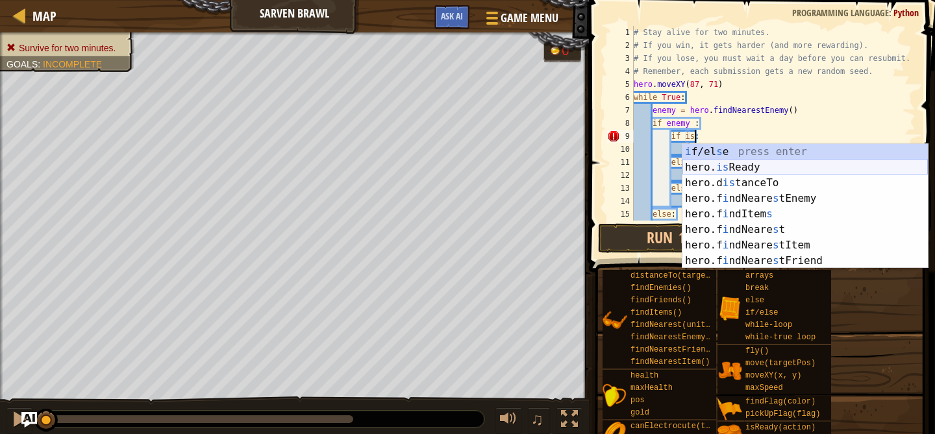
click at [700, 167] on div "i f/el s e press enter hero. is Ready press enter hero.d is tanceTo press enter…" at bounding box center [804, 222] width 245 height 156
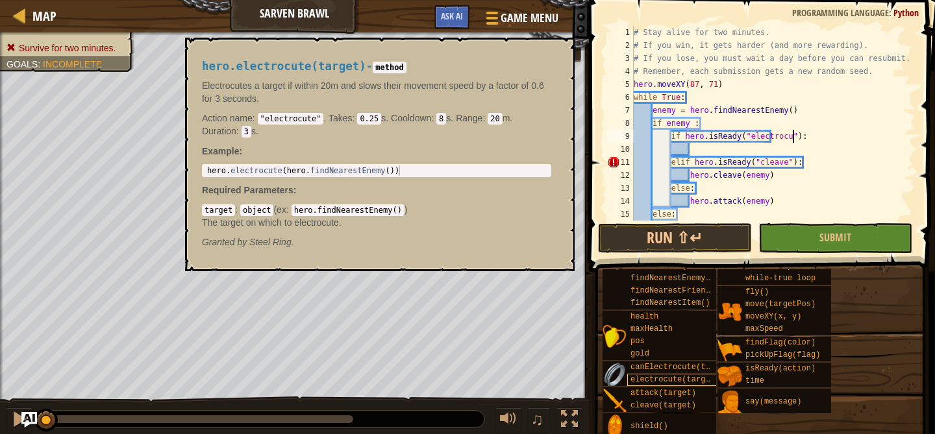
scroll to position [6, 14]
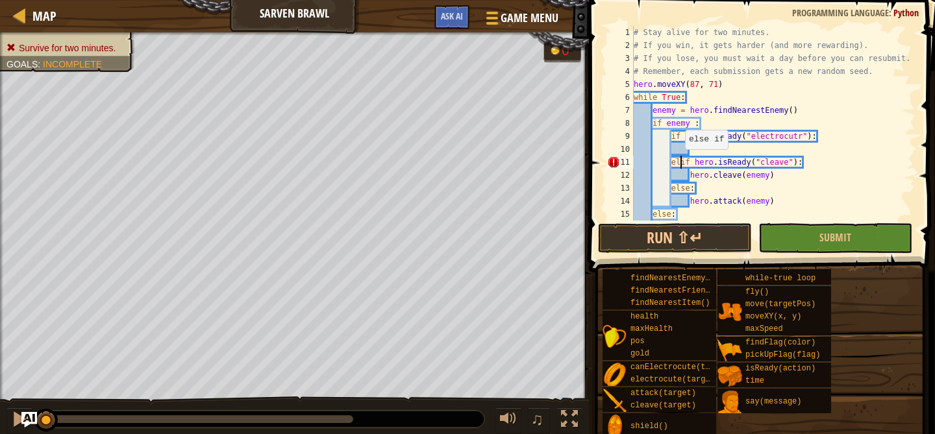
click at [678, 162] on div "# Stay alive for two minutes. # If you win, it gets harder (and more rewarding)…" at bounding box center [773, 136] width 284 height 221
type textarea "elif hero.isReady("cleave"):"
click at [702, 154] on div "# Stay alive for two minutes. # If you win, it gets harder (and more rewarding)…" at bounding box center [773, 136] width 284 height 221
click at [670, 162] on div "# Stay alive for two minutes. # If you win, it gets harder (and more rewarding)…" at bounding box center [773, 136] width 284 height 221
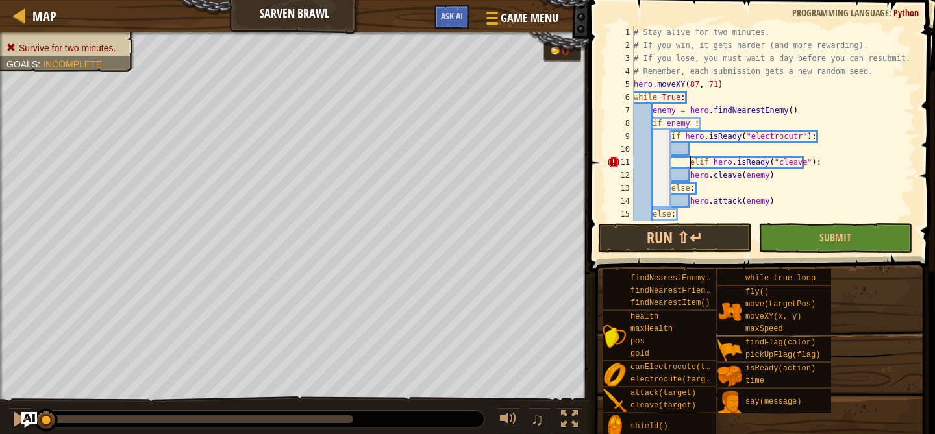
type textarea "elif hero.isReady("cleave"):"
click at [718, 149] on div "# Stay alive for two minutes. # If you win, it gets harder (and more rewarding)…" at bounding box center [773, 136] width 284 height 221
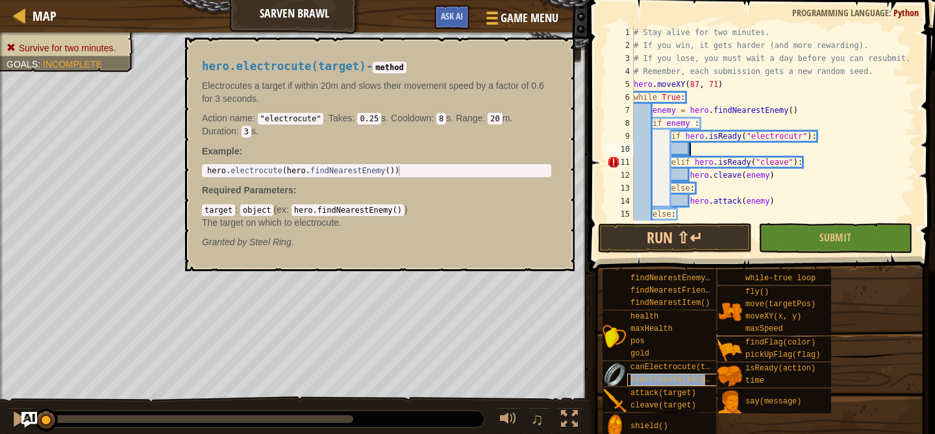
click at [688, 384] on span "electrocute(target)" at bounding box center [674, 379] width 89 height 9
click at [729, 150] on div "# Stay alive for two minutes. # If you win, it gets harder (and more rewarding)…" at bounding box center [773, 136] width 284 height 221
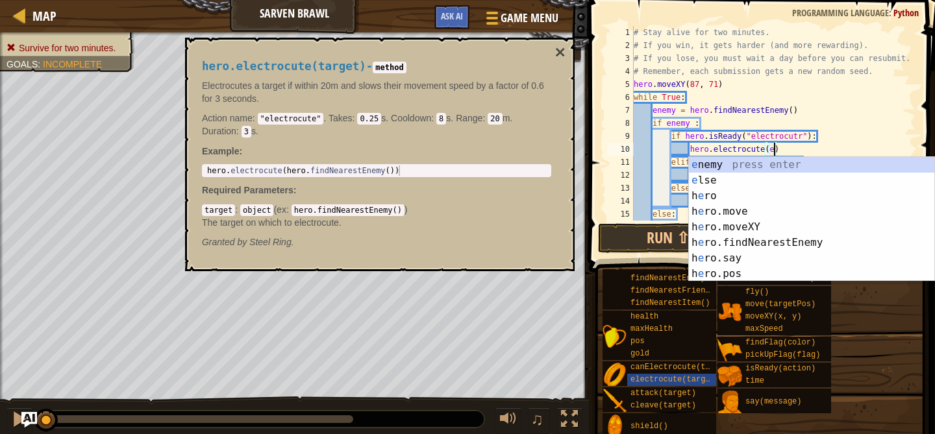
scroll to position [6, 12]
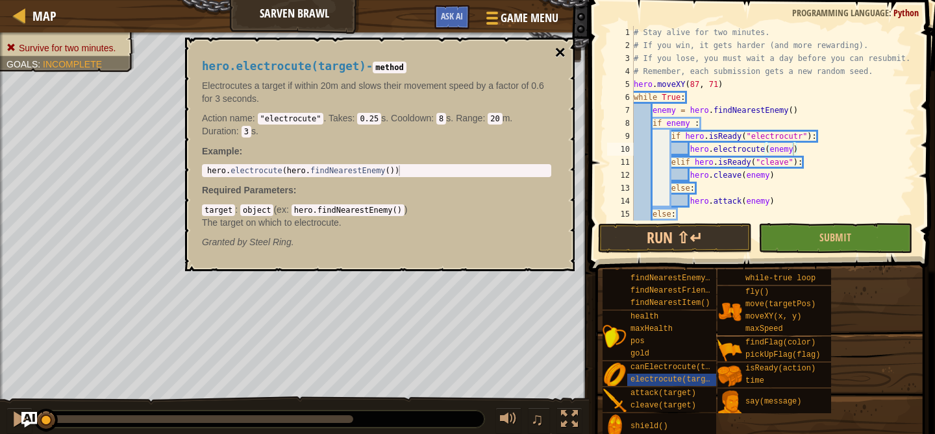
click at [558, 54] on button "×" at bounding box center [560, 52] width 10 height 18
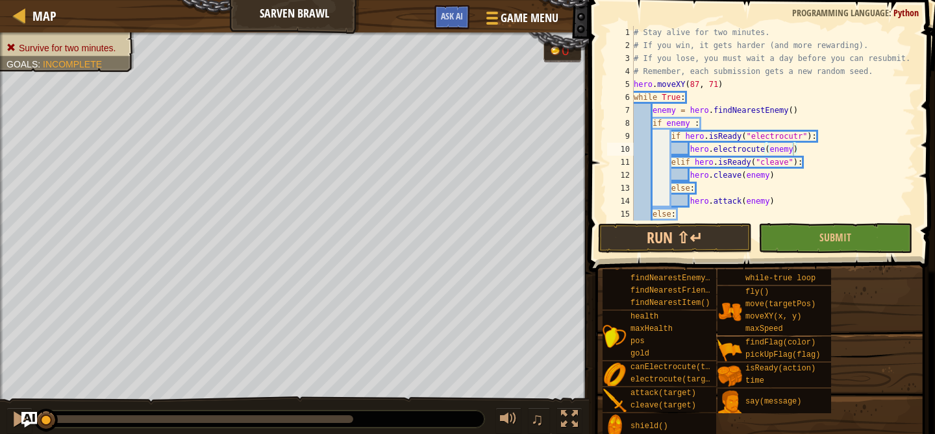
click at [820, 135] on div "# Stay alive for two minutes. # If you win, it gets harder (and more rewarding)…" at bounding box center [773, 136] width 284 height 221
click at [811, 136] on div "# Stay alive for two minutes. # If you win, it gets harder (and more rewarding)…" at bounding box center [773, 136] width 284 height 221
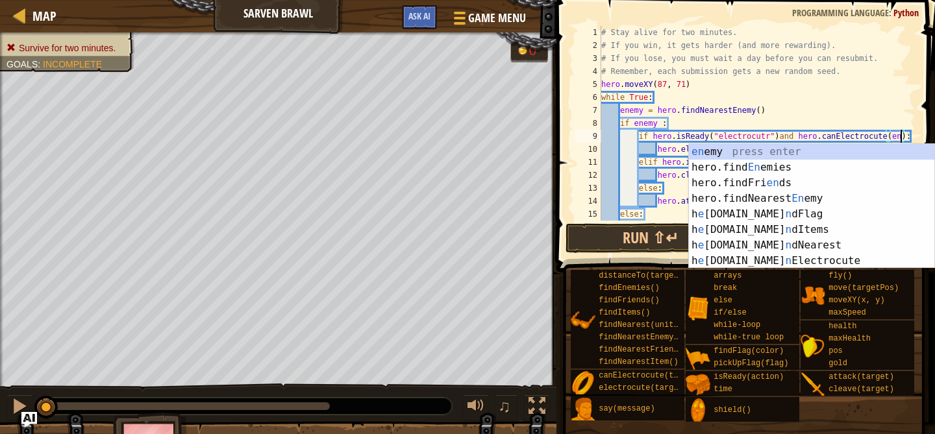
scroll to position [6, 25]
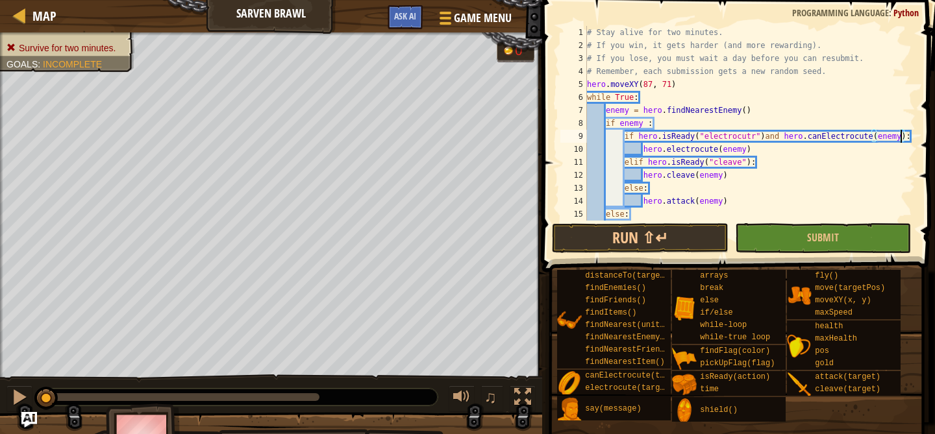
click at [822, 159] on div "# Stay alive for two minutes. # If you win, it gets harder (and more rewarding)…" at bounding box center [749, 136] width 331 height 221
click at [758, 153] on div "# Stay alive for two minutes. # If you win, it gets harder (and more rewarding)…" at bounding box center [749, 136] width 331 height 221
click at [693, 236] on button "Run ⇧↵" at bounding box center [640, 238] width 177 height 30
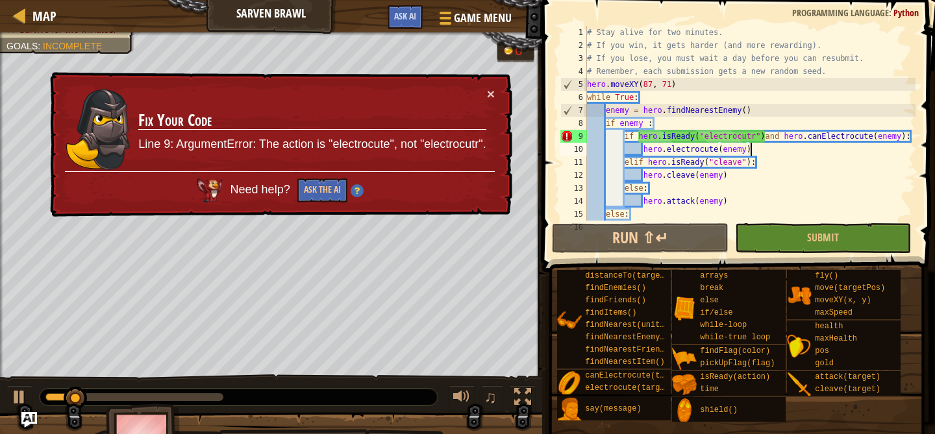
click at [755, 137] on div "# Stay alive for two minutes. # If you win, it gets harder (and more rewarding)…" at bounding box center [749, 136] width 331 height 221
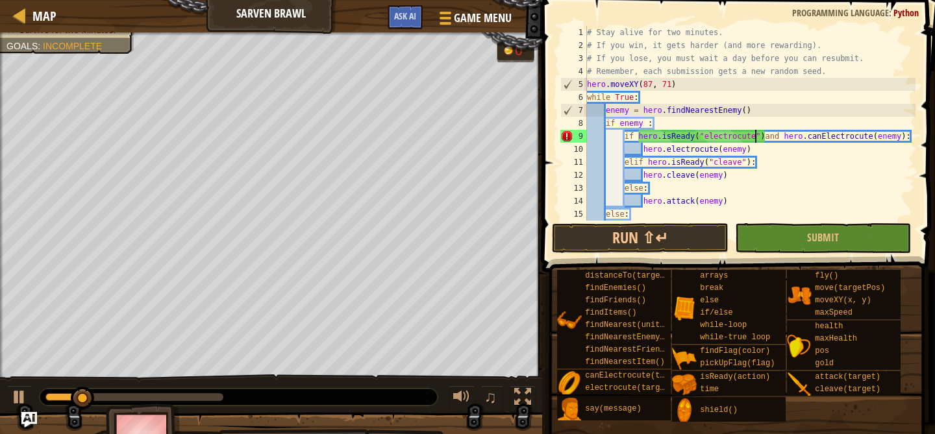
scroll to position [6, 14]
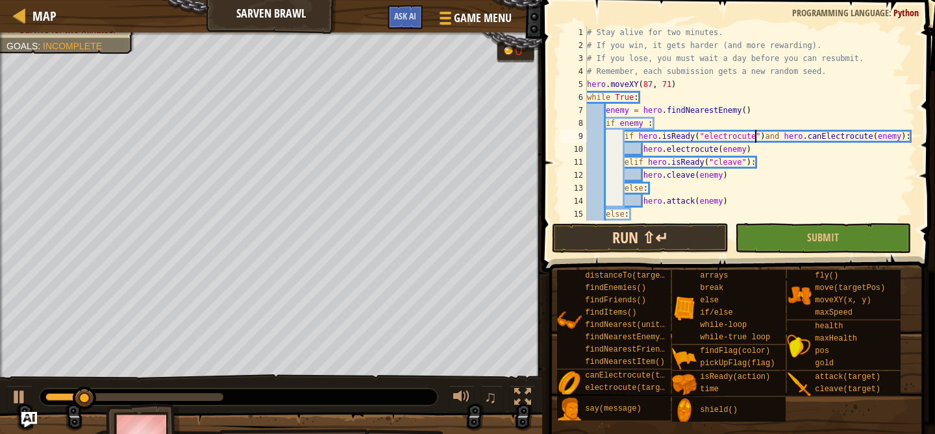
type textarea "if hero.isReady("electrocute")and hero.canElectrocute(enemy):"
click at [682, 232] on button "Run ⇧↵" at bounding box center [640, 238] width 177 height 30
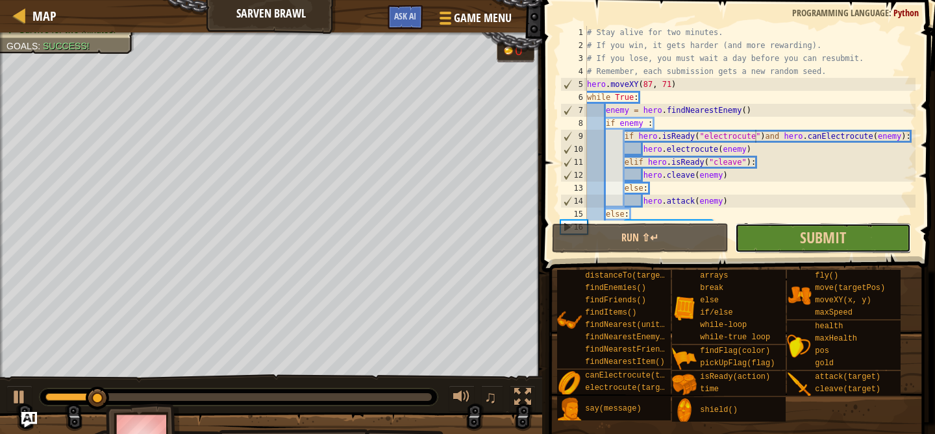
click at [772, 241] on button "Submit" at bounding box center [823, 238] width 177 height 30
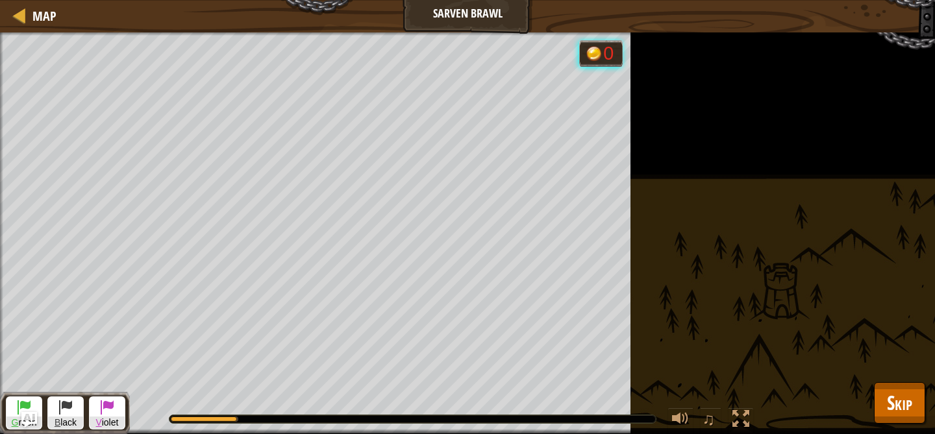
drag, startPoint x: 231, startPoint y: 419, endPoint x: 351, endPoint y: 413, distance: 120.2
click at [349, 415] on div at bounding box center [412, 419] width 486 height 8
click at [877, 402] on button "Skip" at bounding box center [899, 403] width 51 height 42
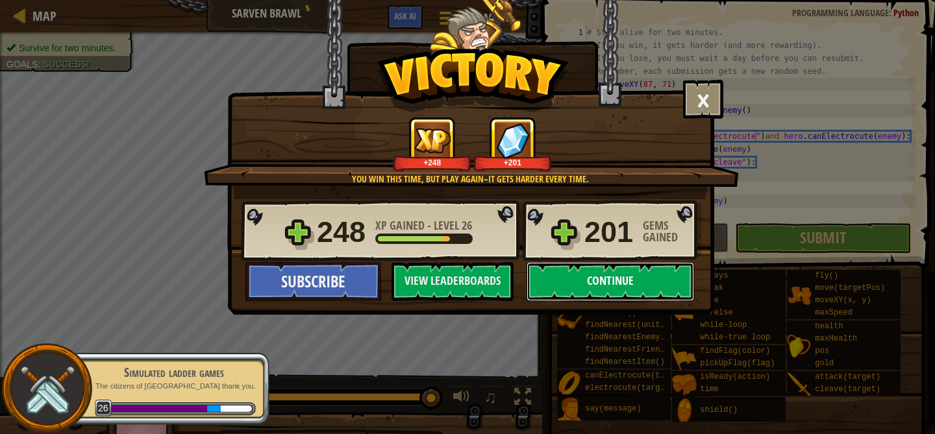
click at [622, 284] on button "Continue" at bounding box center [609, 281] width 167 height 39
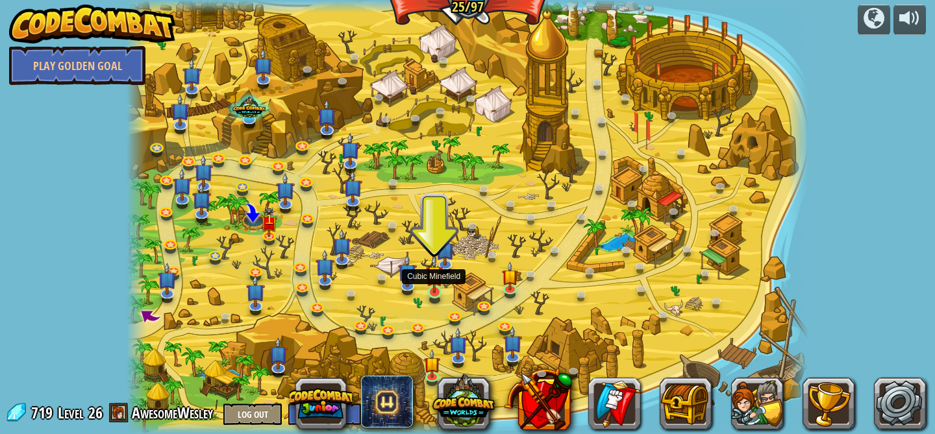
click at [427, 290] on img at bounding box center [434, 274] width 17 height 38
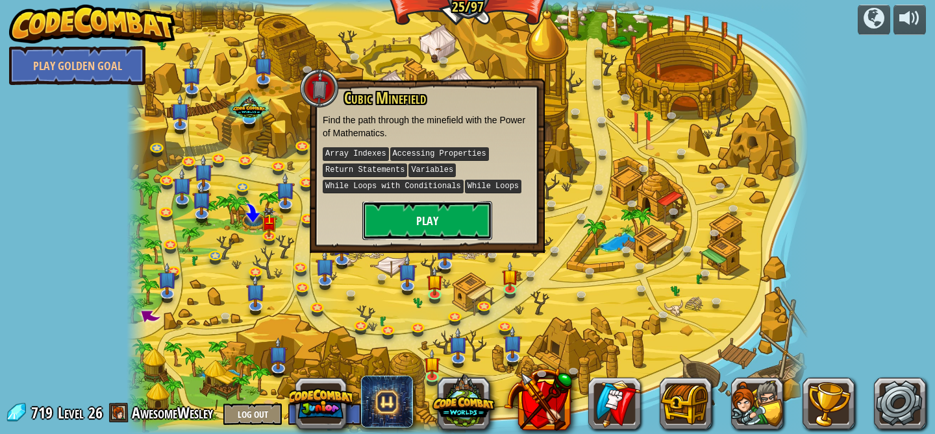
click at [417, 202] on button "Play" at bounding box center [427, 220] width 130 height 39
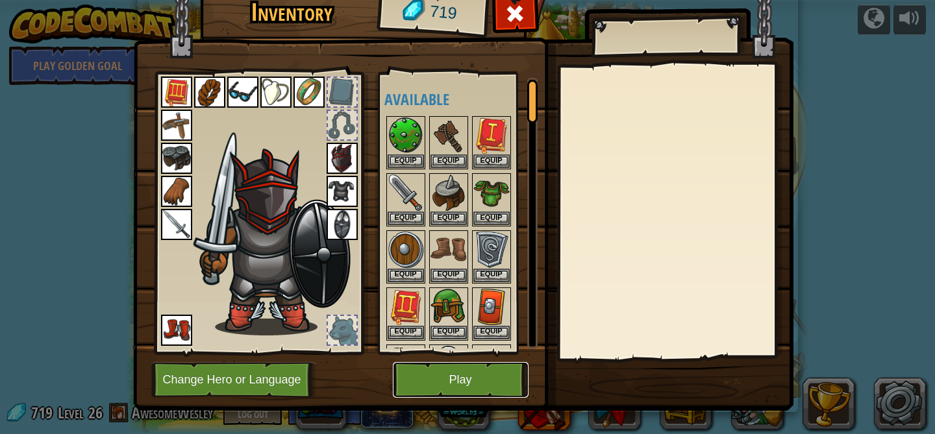
click at [444, 371] on button "Play" at bounding box center [461, 380] width 136 height 36
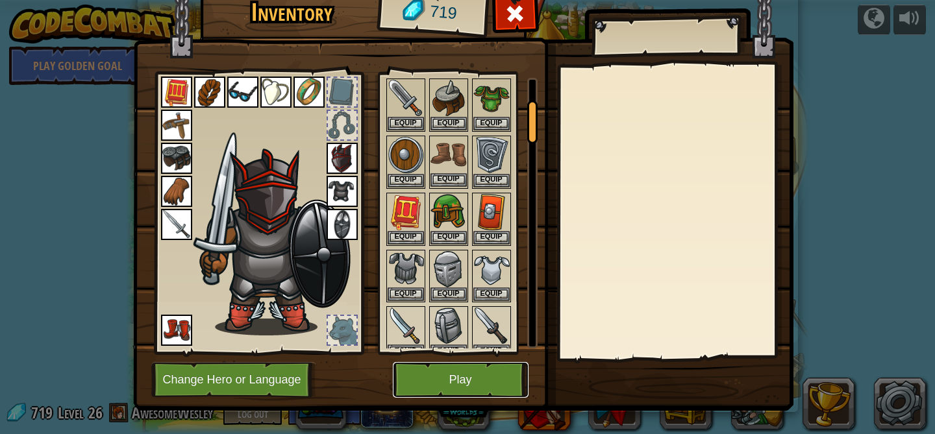
scroll to position [162, 0]
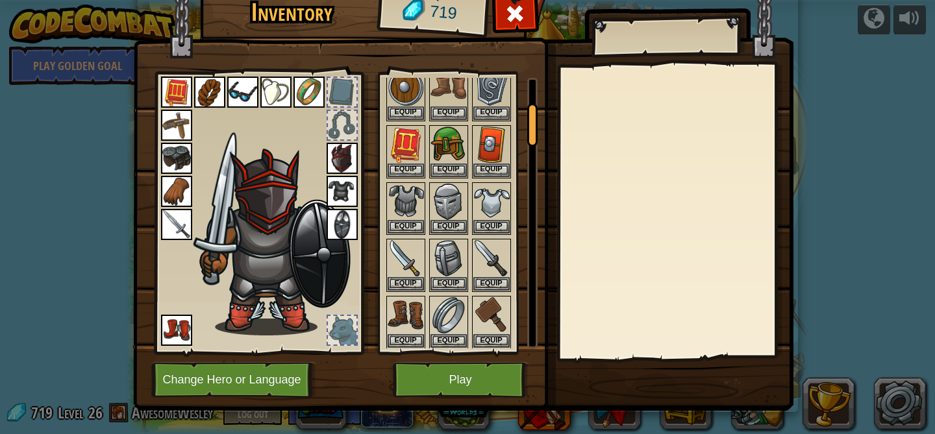
click at [338, 89] on div at bounding box center [342, 92] width 29 height 29
click at [400, 169] on button "Equip" at bounding box center [405, 170] width 36 height 14
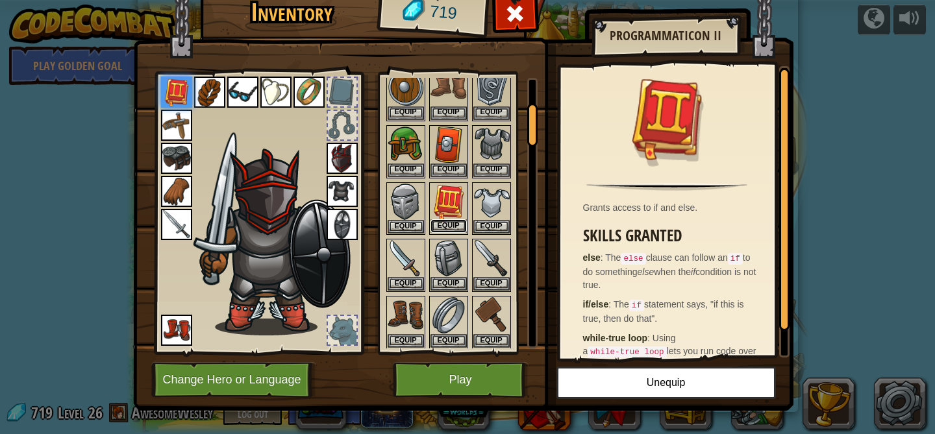
click at [447, 225] on button "Equip" at bounding box center [448, 226] width 36 height 14
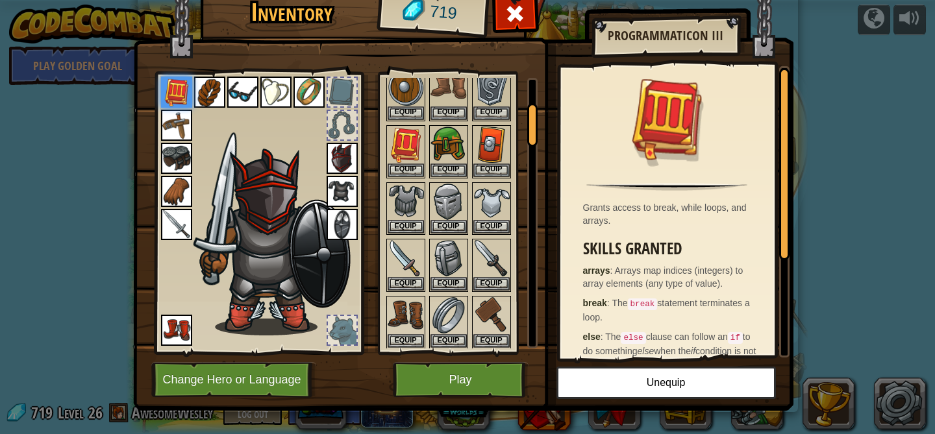
click at [339, 96] on div at bounding box center [342, 92] width 29 height 29
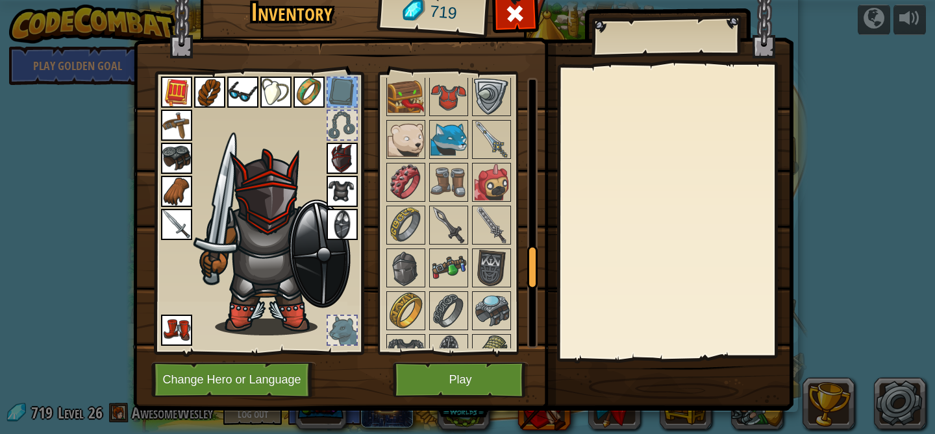
scroll to position [1144, 0]
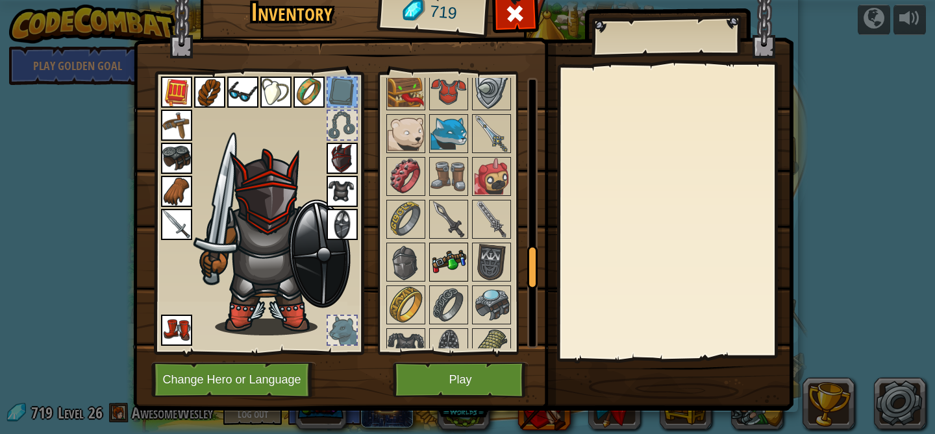
click at [437, 262] on img at bounding box center [448, 262] width 36 height 36
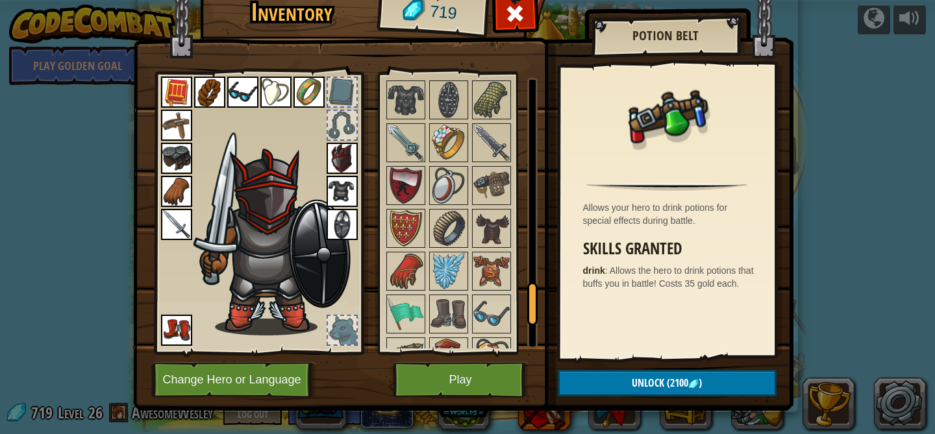
scroll to position [1397, 0]
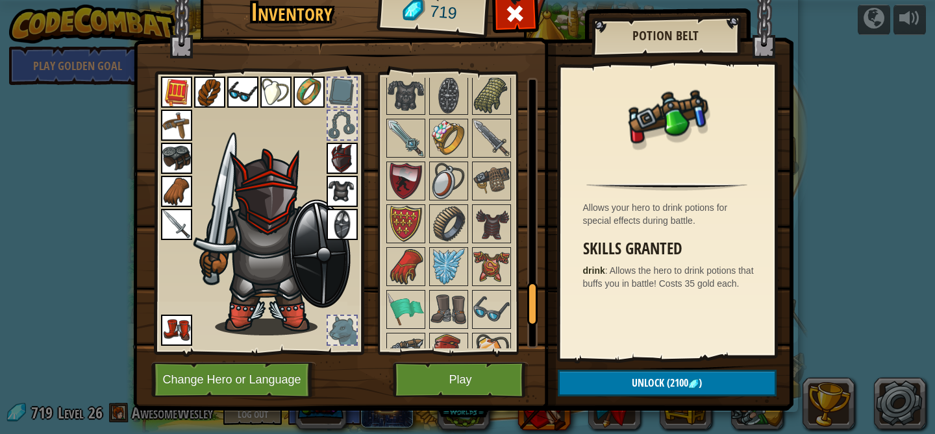
click at [175, 121] on img at bounding box center [176, 125] width 31 height 31
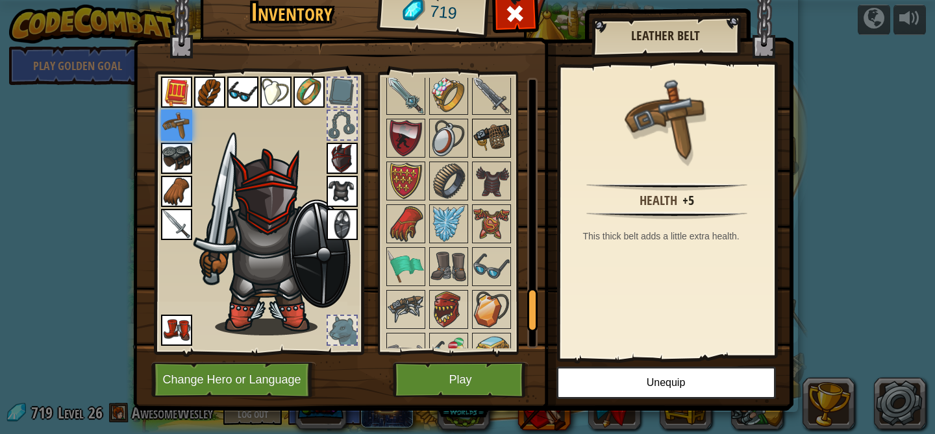
scroll to position [1456, 0]
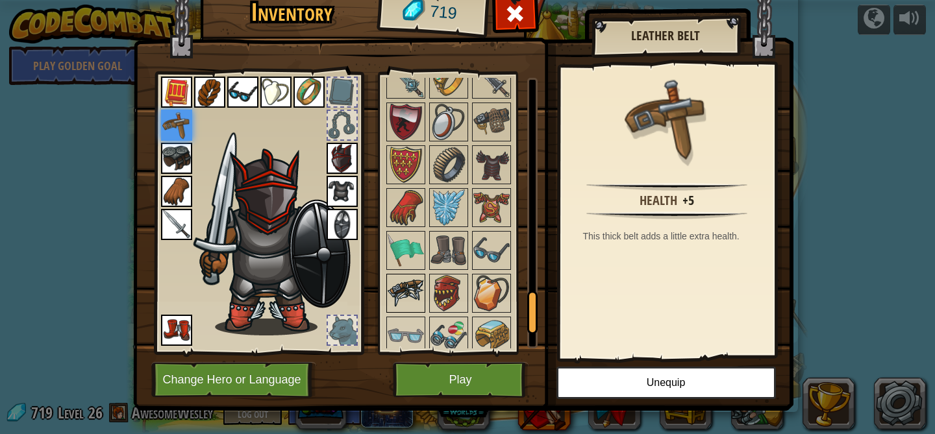
click at [394, 294] on img at bounding box center [405, 293] width 36 height 36
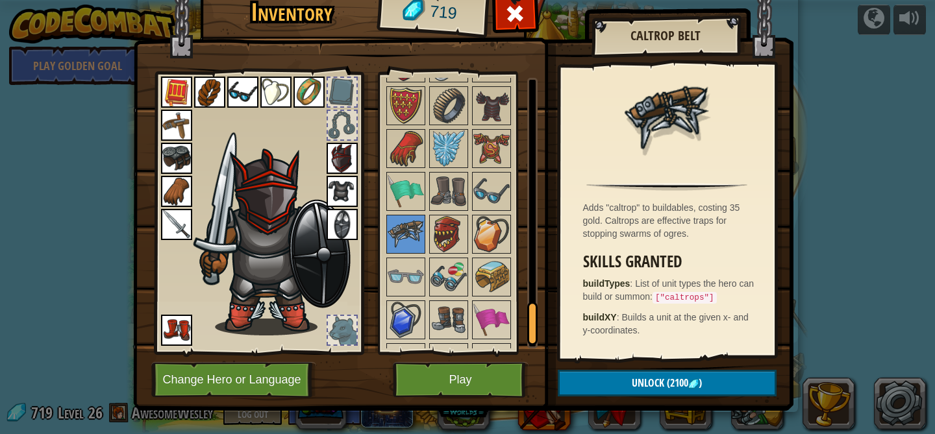
scroll to position [1535, 0]
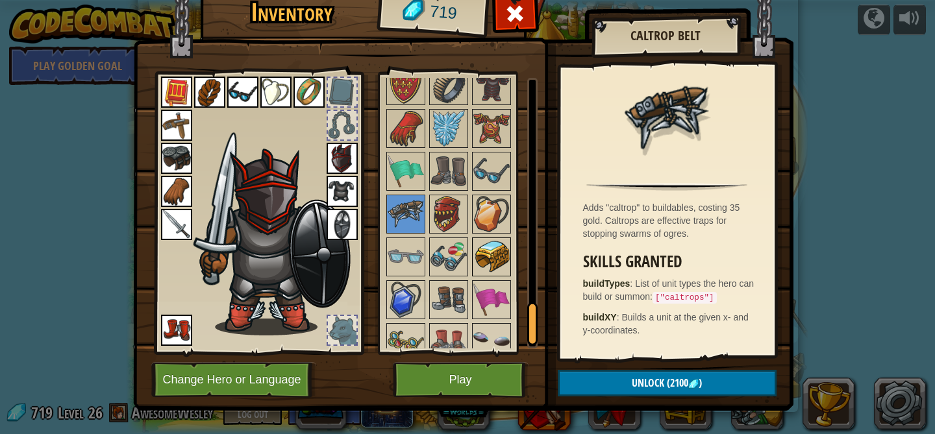
click at [484, 260] on img at bounding box center [491, 257] width 36 height 36
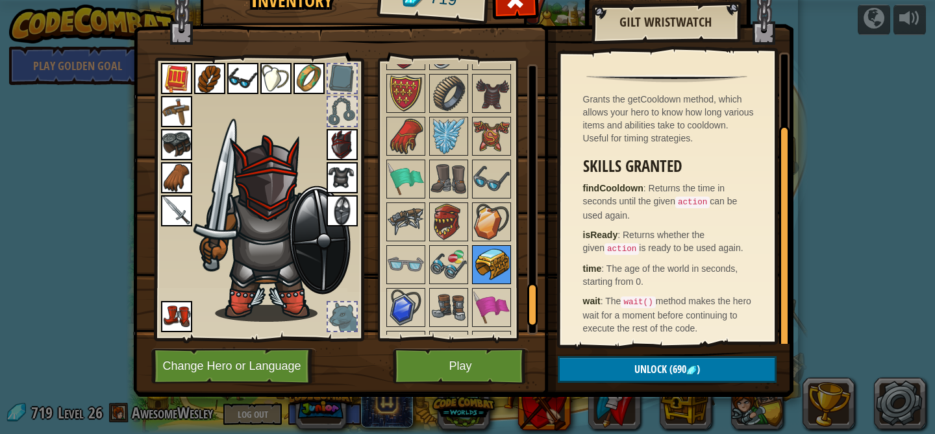
scroll to position [1594, 0]
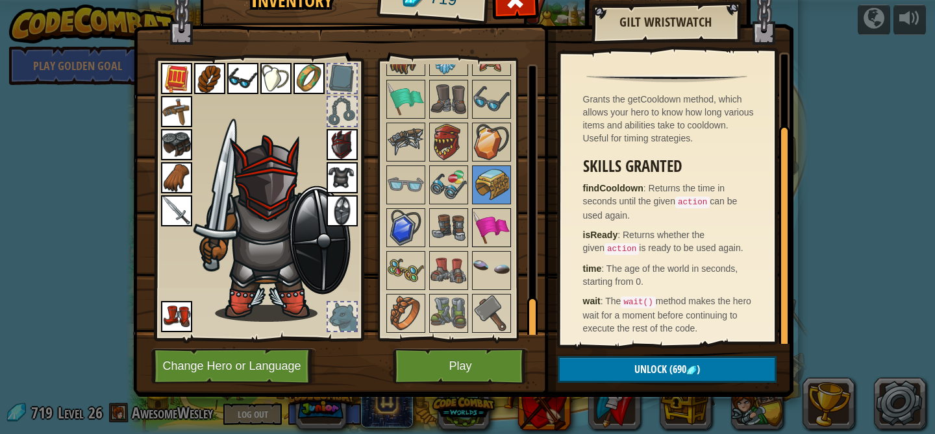
click at [485, 236] on img at bounding box center [491, 228] width 36 height 36
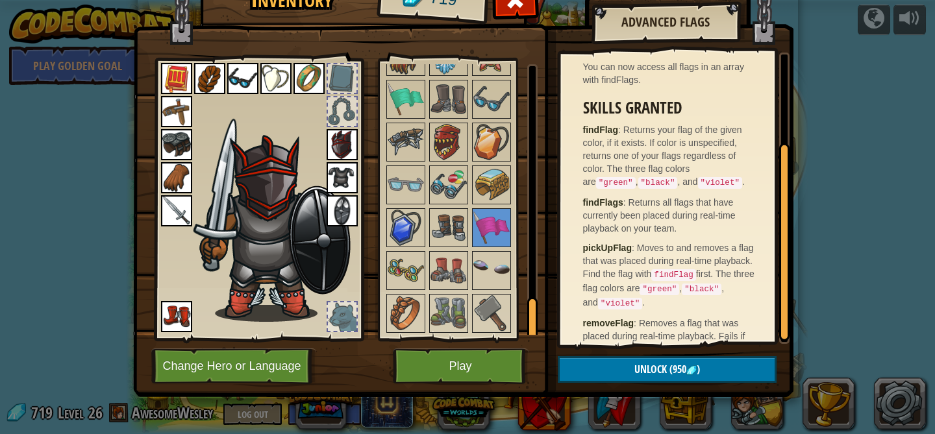
scroll to position [147, 0]
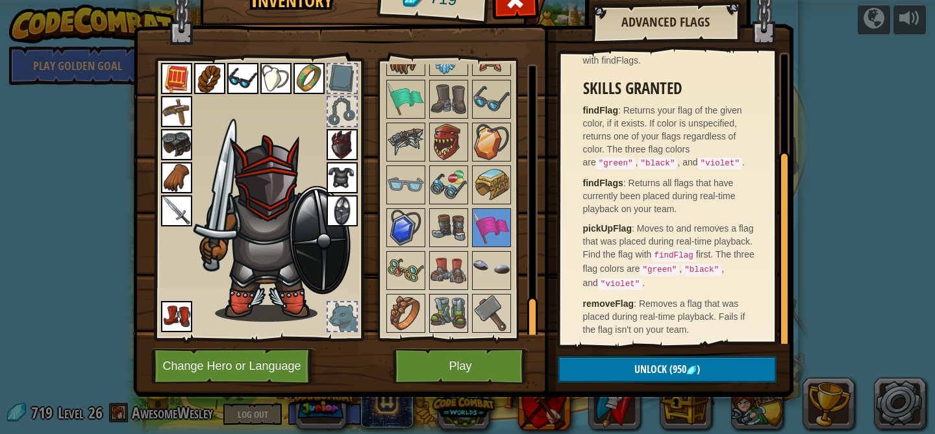
click at [441, 323] on img at bounding box center [448, 313] width 36 height 36
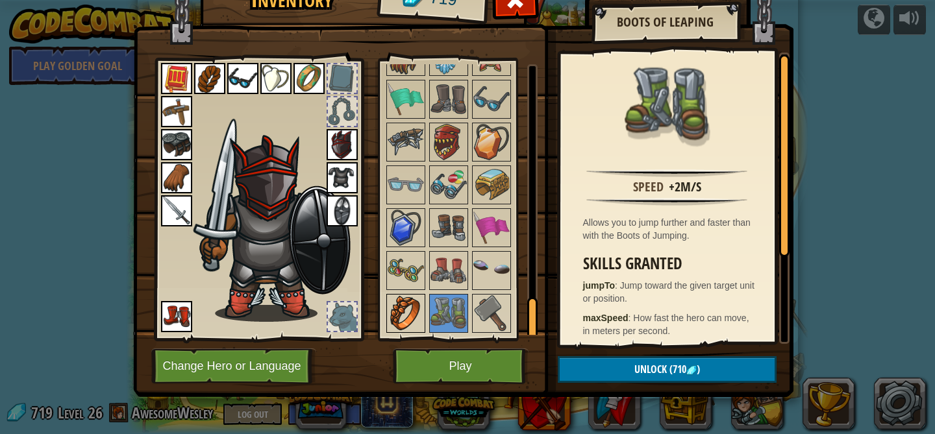
click at [393, 300] on img at bounding box center [405, 313] width 36 height 36
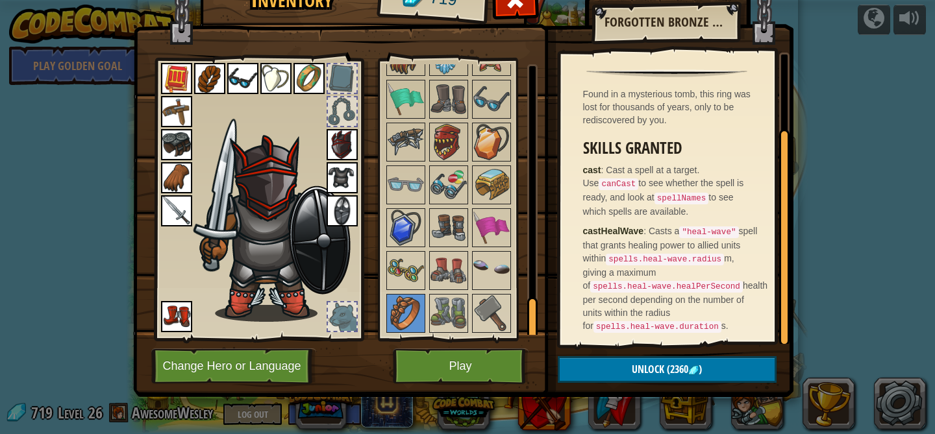
scroll to position [108, 0]
click at [445, 308] on img at bounding box center [448, 313] width 36 height 36
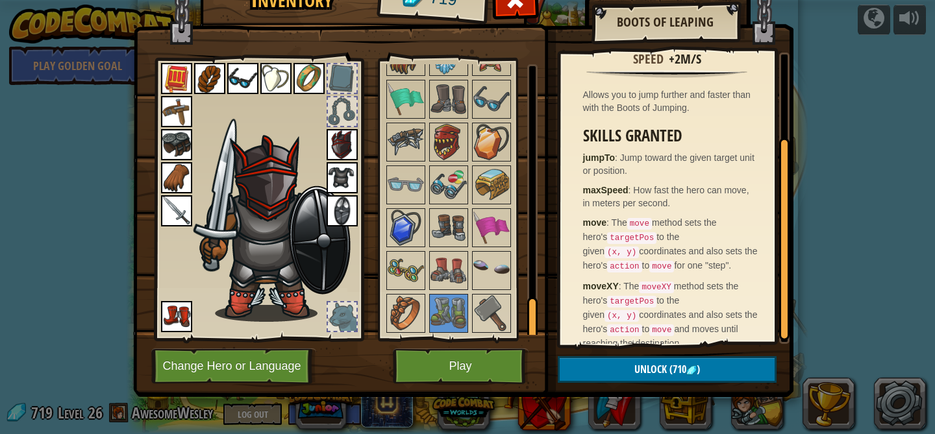
scroll to position [136, 0]
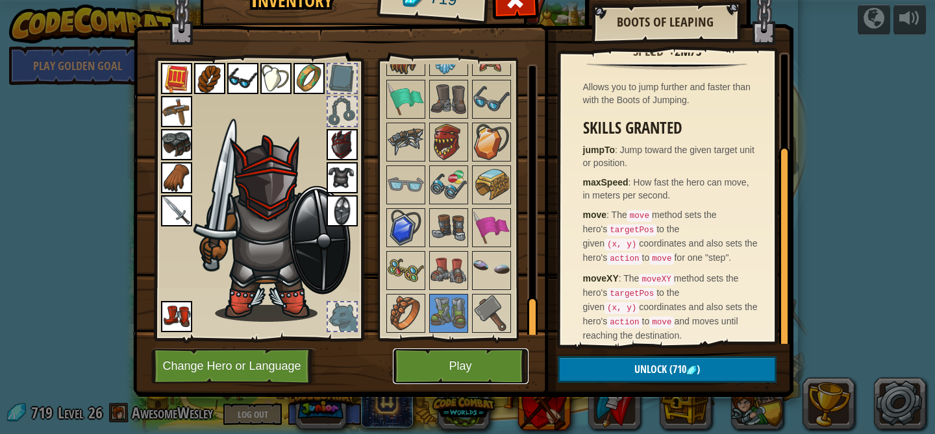
click at [470, 370] on button "Play" at bounding box center [461, 367] width 136 height 36
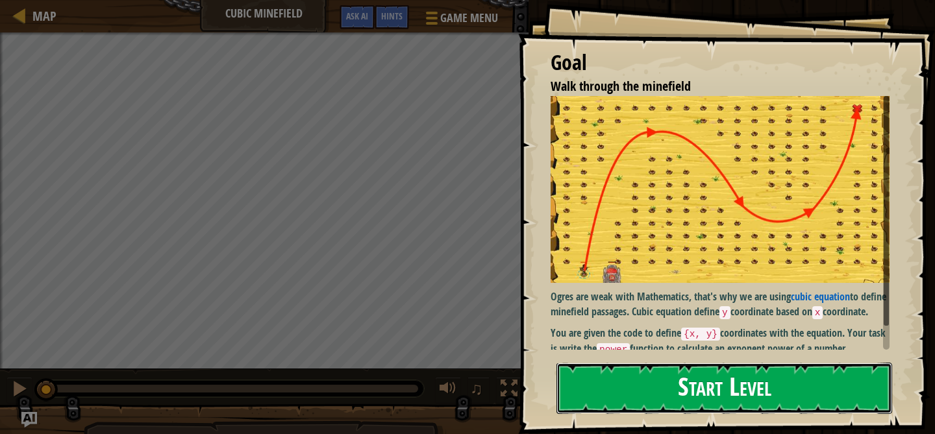
click at [604, 385] on button "Start Level" at bounding box center [724, 388] width 336 height 51
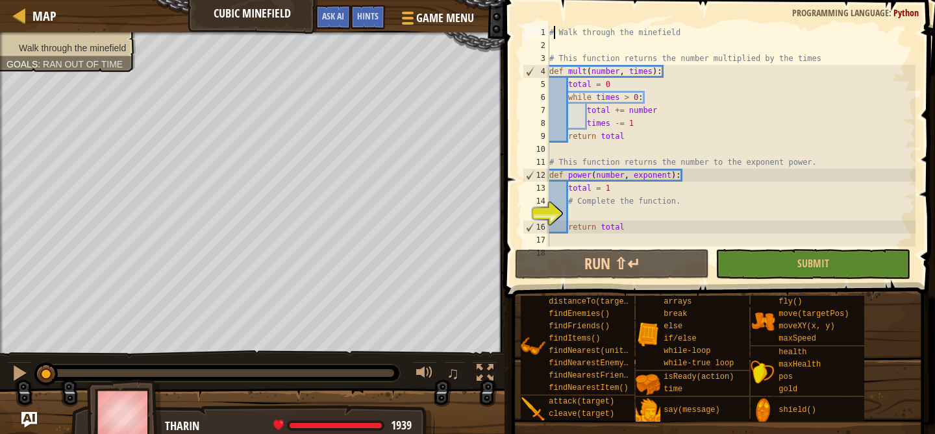
click at [552, 34] on div "# Walk through the minefield # This function returns the number multiplied by t…" at bounding box center [731, 149] width 369 height 247
click at [548, 32] on div "1" at bounding box center [535, 32] width 27 height 13
type textarea "x = x + 5"
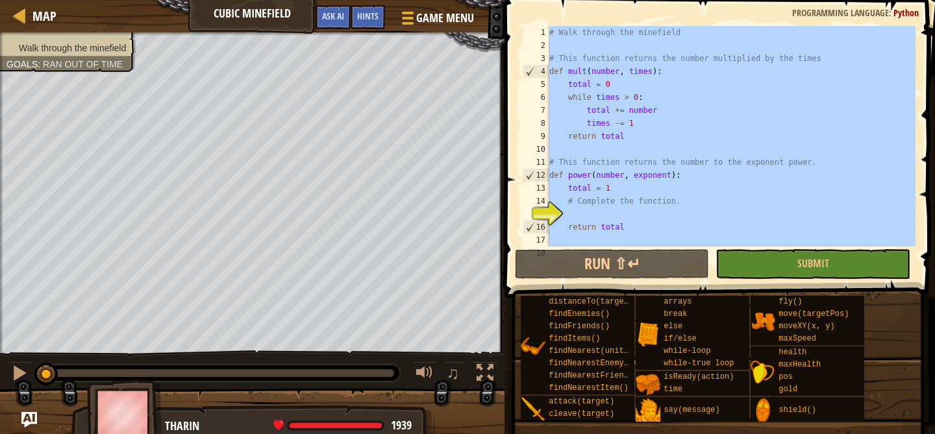
drag, startPoint x: 548, startPoint y: 32, endPoint x: 657, endPoint y: 236, distance: 230.9
click at [657, 240] on div "x = x + 5 1 2 3 4 5 6 7 8 9 10 11 12 13 14 15 16 17 18 # Walk through the minef…" at bounding box center [717, 136] width 395 height 221
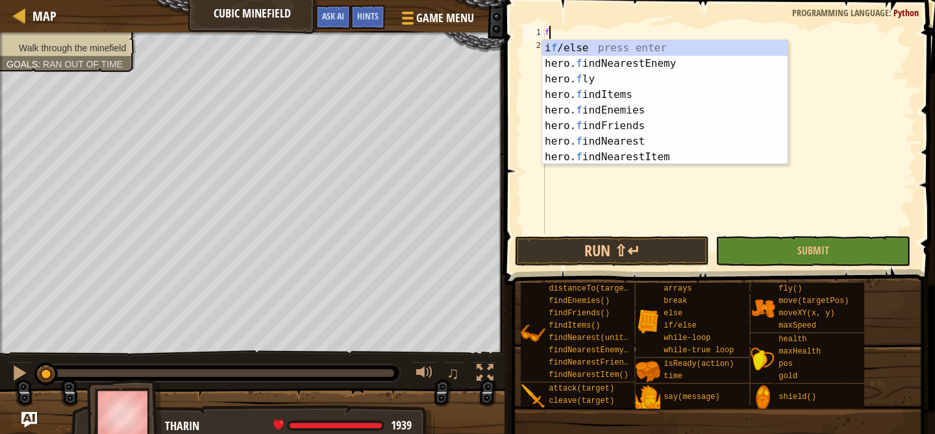
scroll to position [6, 0]
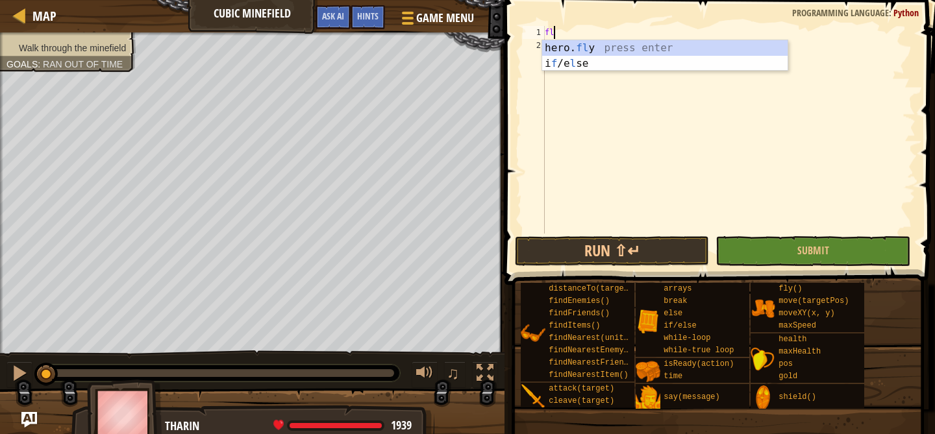
type textarea "fly"
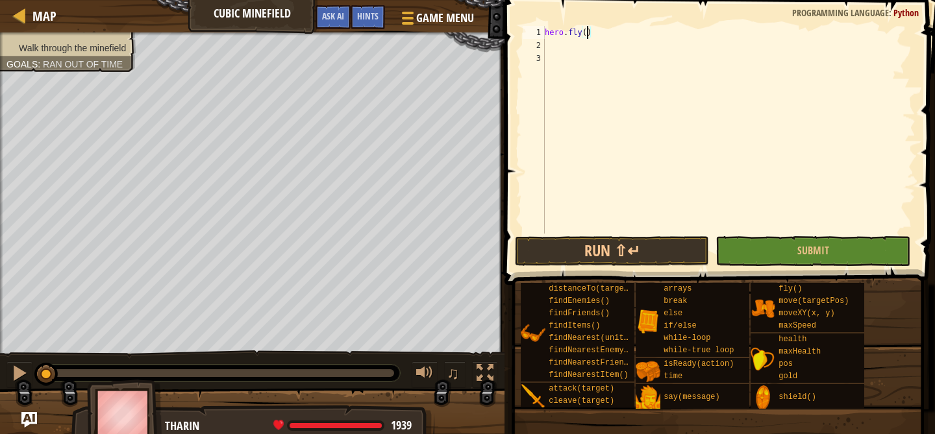
click at [586, 30] on div "hero . fly ( )" at bounding box center [728, 143] width 373 height 234
type textarea "hero.fly()"
click at [642, 253] on button "Run ⇧↵" at bounding box center [612, 251] width 195 height 30
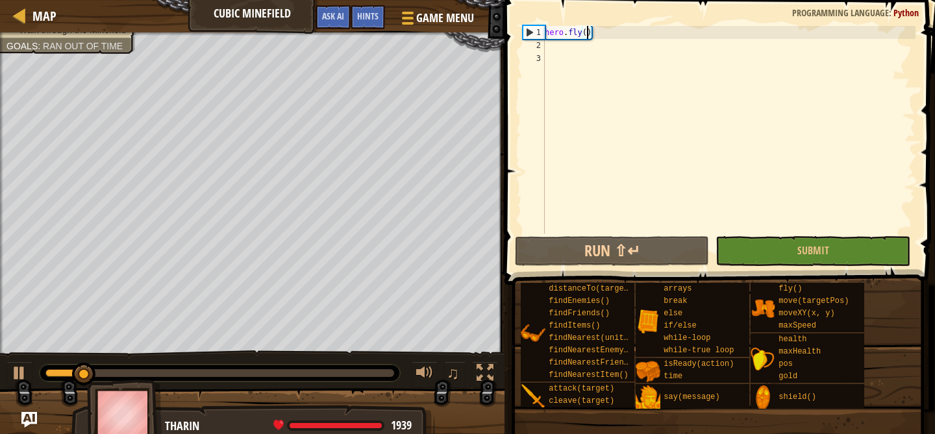
click at [613, 65] on div "hero . fly ( )" at bounding box center [728, 143] width 373 height 234
click at [586, 49] on div "hero . fly ( )" at bounding box center [728, 143] width 373 height 234
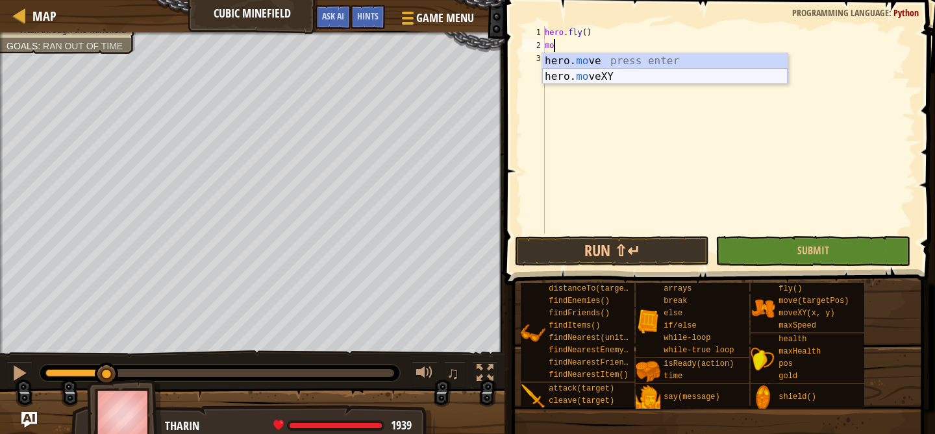
click at [550, 75] on div "hero. mo ve press enter hero. mo veXY press enter" at bounding box center [664, 84] width 245 height 62
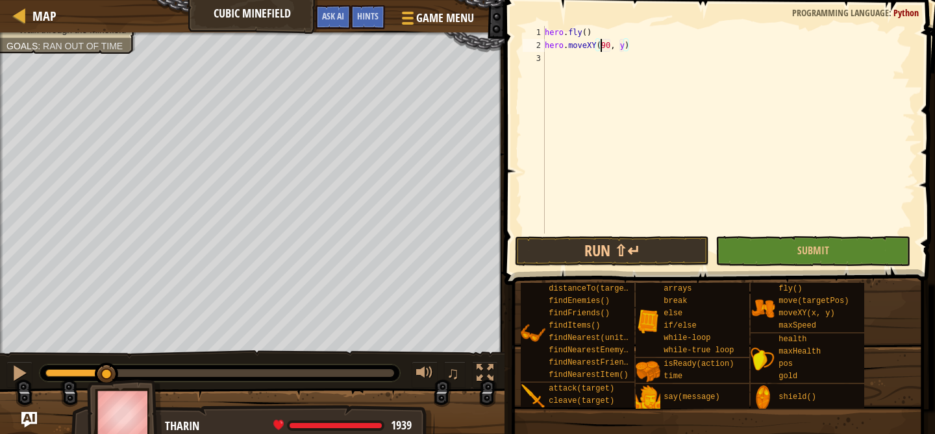
scroll to position [6, 5]
click at [633, 46] on div "hero . fly ( ) hero . moveXY ( x 90 , y )" at bounding box center [728, 143] width 373 height 234
click at [608, 46] on div "hero . fly ( ) hero . moveXY ( x 90 , y 75 )" at bounding box center [728, 143] width 373 height 234
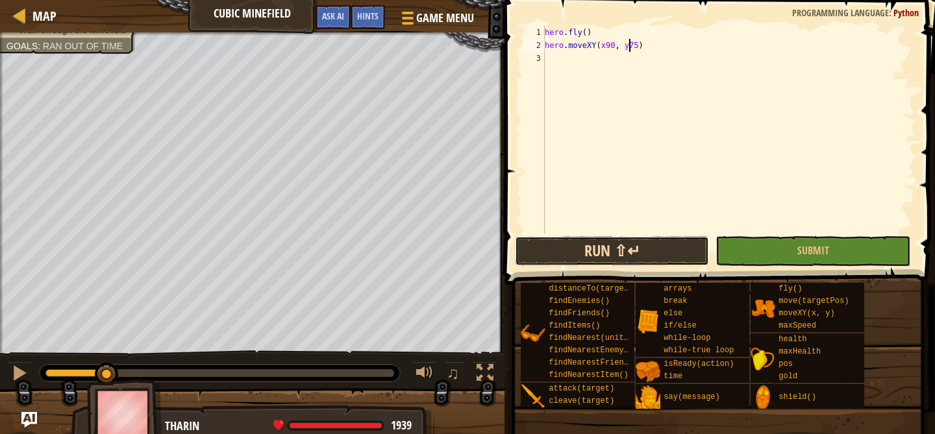
click at [600, 245] on button "Run ⇧↵" at bounding box center [612, 251] width 195 height 30
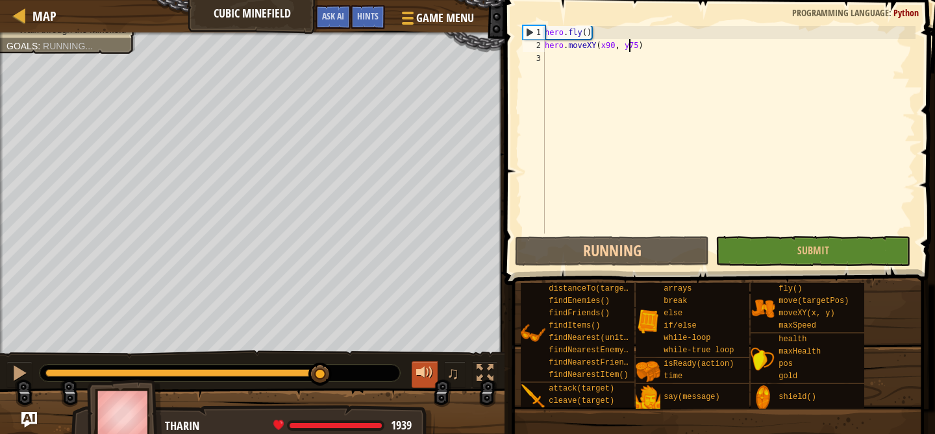
drag, startPoint x: 115, startPoint y: 378, endPoint x: 419, endPoint y: 382, distance: 303.8
click at [419, 382] on div "♫" at bounding box center [252, 369] width 504 height 39
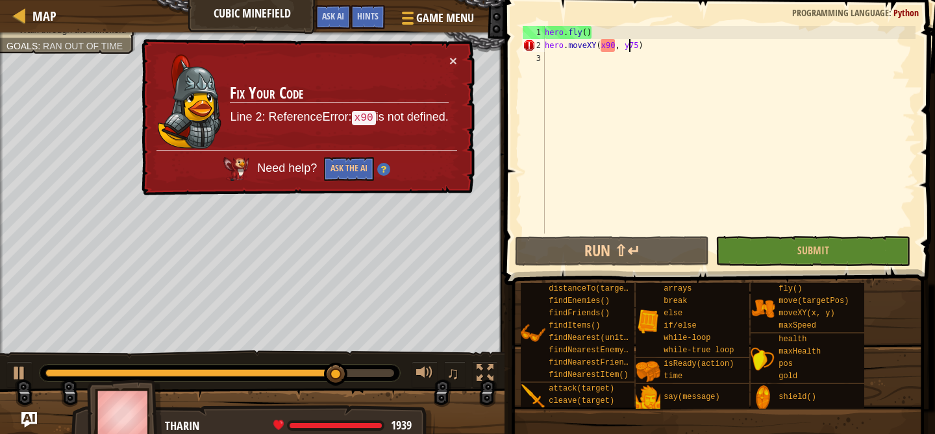
click at [460, 52] on div "× Fix Your Code Line 2: ReferenceError: x90 is not defined. Need help? Ask the …" at bounding box center [307, 117] width 336 height 157
click at [456, 59] on button "×" at bounding box center [453, 61] width 8 height 14
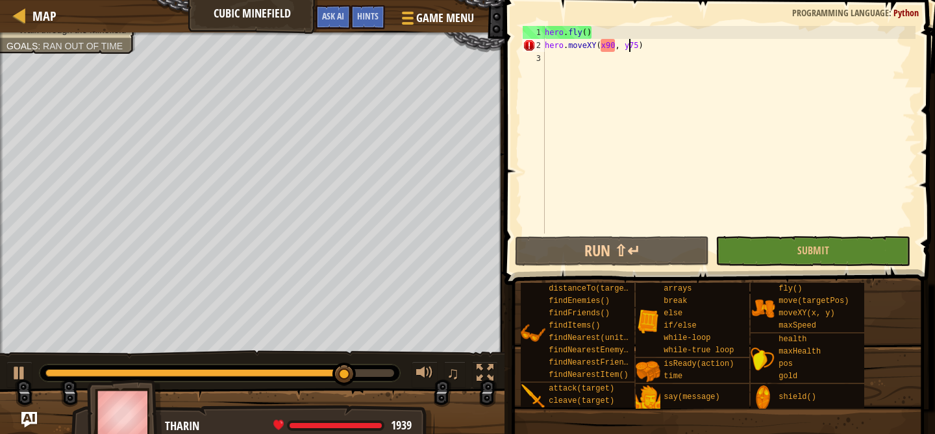
click at [606, 45] on div "hero . fly ( ) hero . moveXY ( x90 , y75 )" at bounding box center [728, 143] width 373 height 234
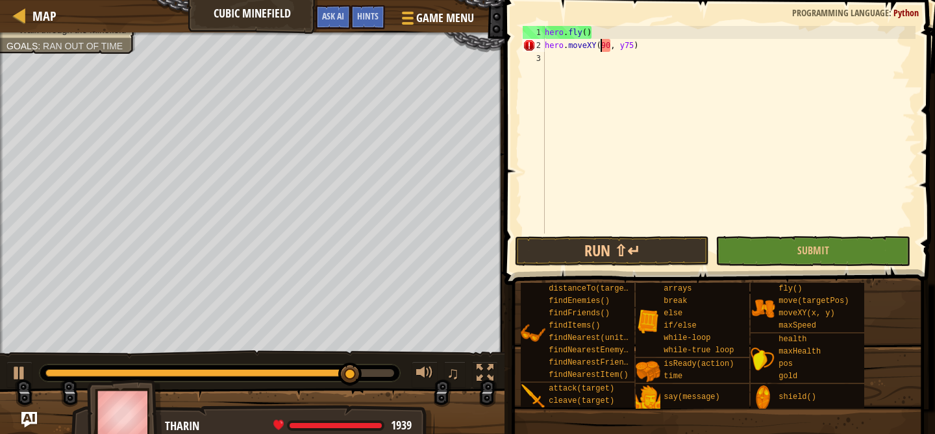
scroll to position [6, 7]
type textarea "hero.moveXY(90, 75)"
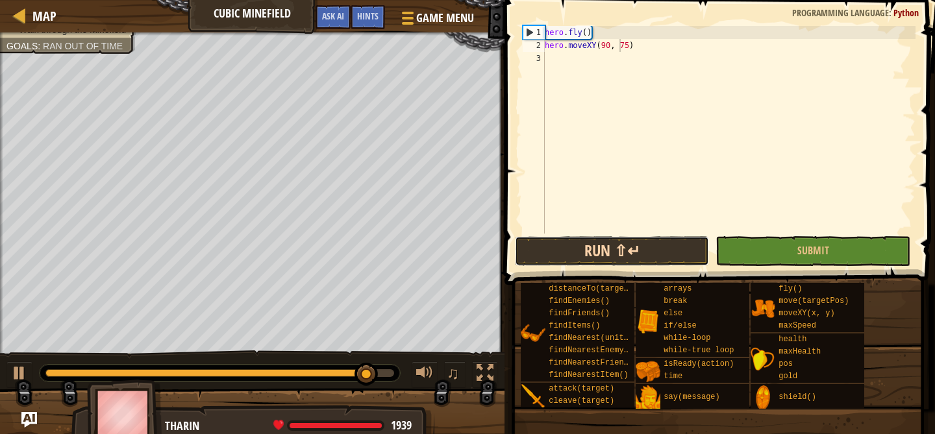
click at [561, 252] on button "Run ⇧↵" at bounding box center [612, 251] width 195 height 30
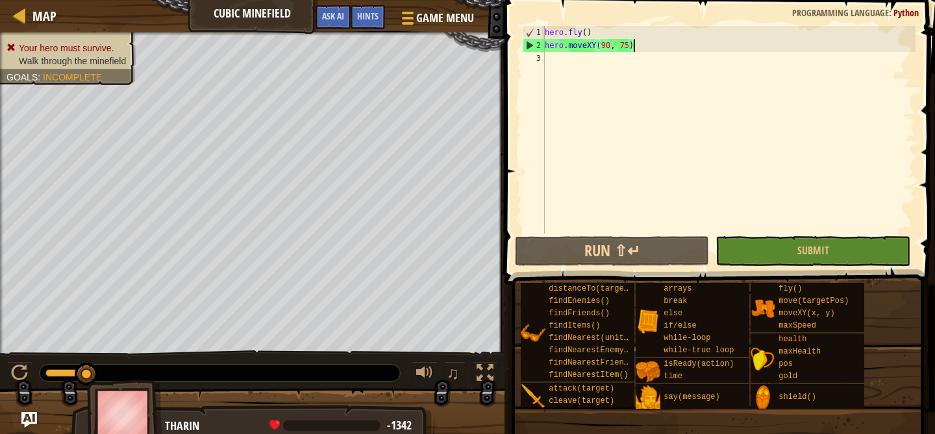
click at [643, 47] on div "hero . fly ( ) hero . moveXY ( 90 , 75 )" at bounding box center [728, 143] width 373 height 234
click at [458, 23] on span "Game Menu" at bounding box center [445, 18] width 60 height 18
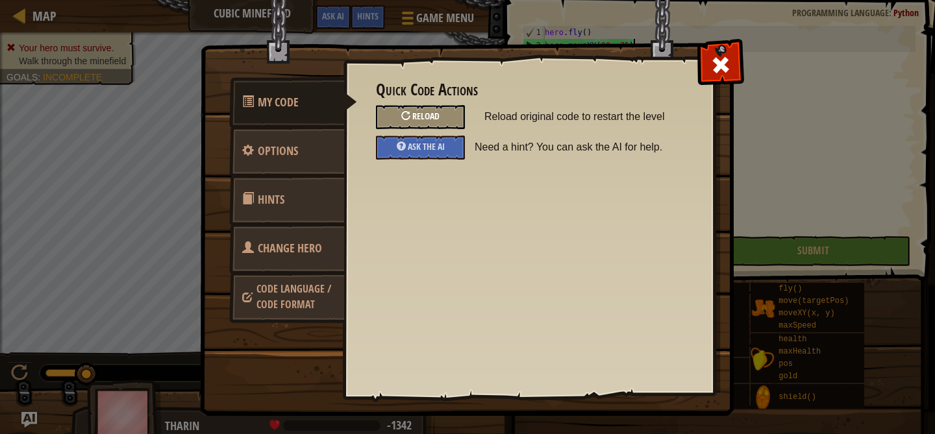
click at [433, 112] on span "Reload" at bounding box center [425, 116] width 27 height 12
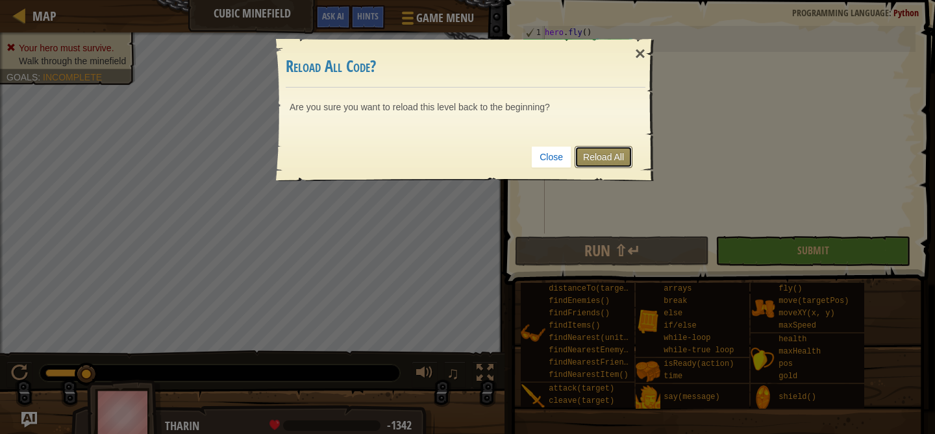
click at [589, 151] on link "Reload All" at bounding box center [603, 157] width 58 height 22
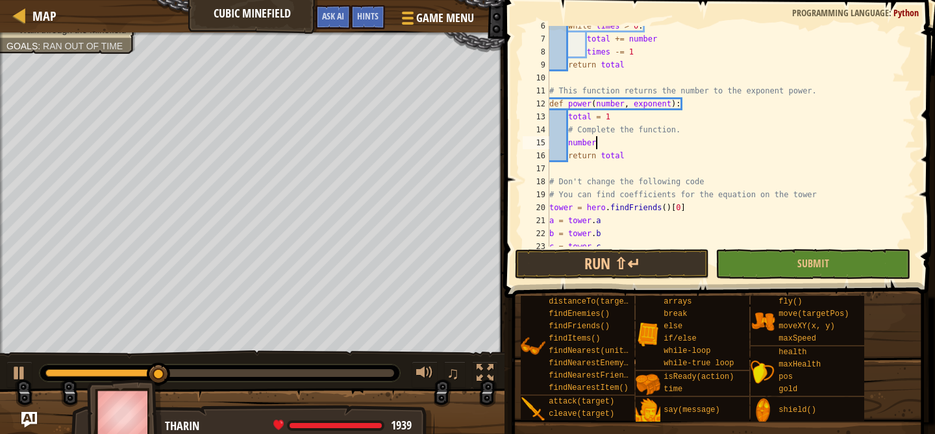
scroll to position [6, 4]
click at [613, 145] on div "while times > 0 : total += number times -= 1 return total # This function retur…" at bounding box center [731, 142] width 369 height 247
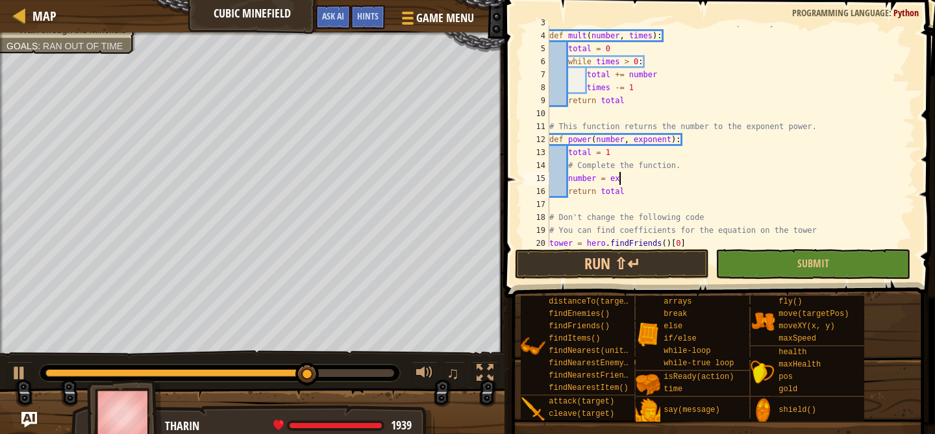
scroll to position [0, 0]
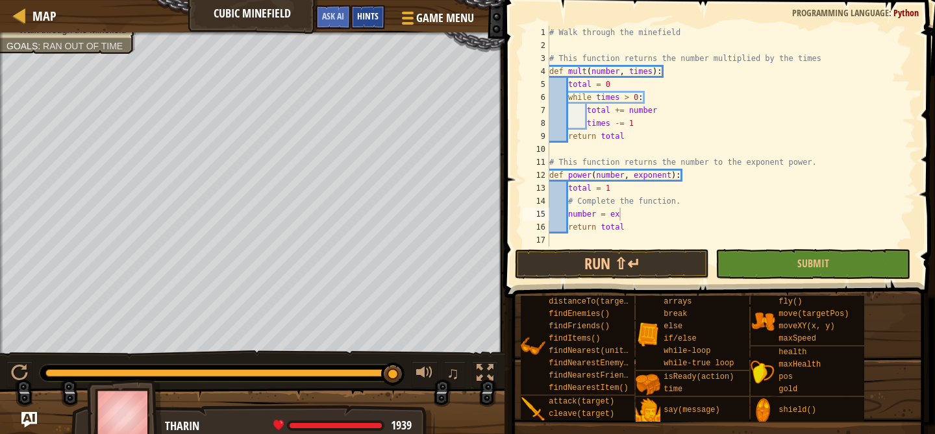
click at [371, 21] on span "Hints" at bounding box center [367, 16] width 21 height 12
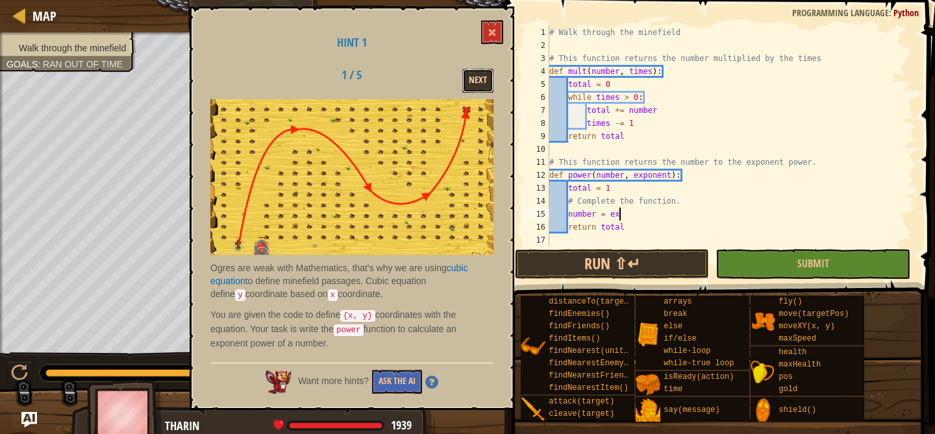
click at [484, 76] on button "Next" at bounding box center [477, 81] width 31 height 24
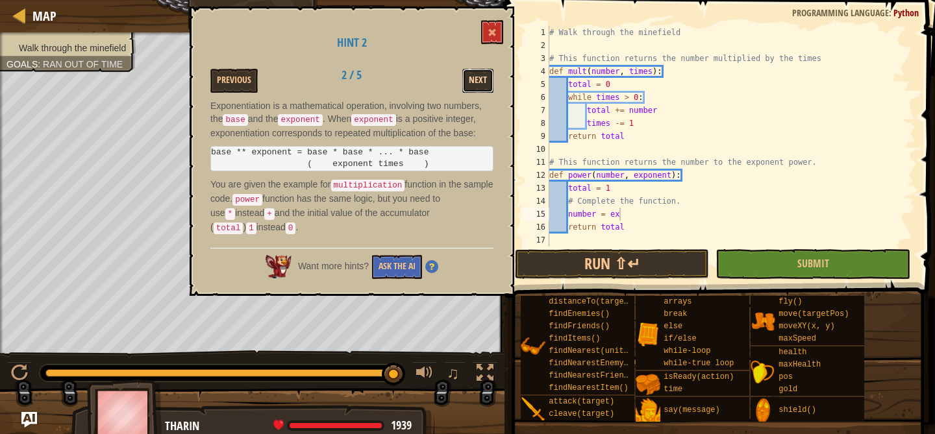
click at [466, 77] on button "Next" at bounding box center [477, 81] width 31 height 24
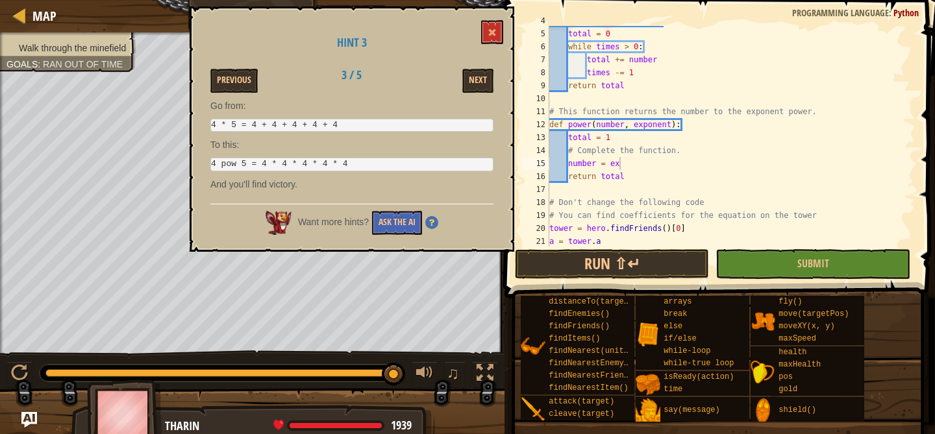
scroll to position [51, 0]
click at [622, 162] on div "def mult ( number , times ) : total = 0 while times > 0 : total += number times…" at bounding box center [731, 137] width 369 height 247
click at [657, 260] on button "Run ⇧↵" at bounding box center [612, 264] width 195 height 30
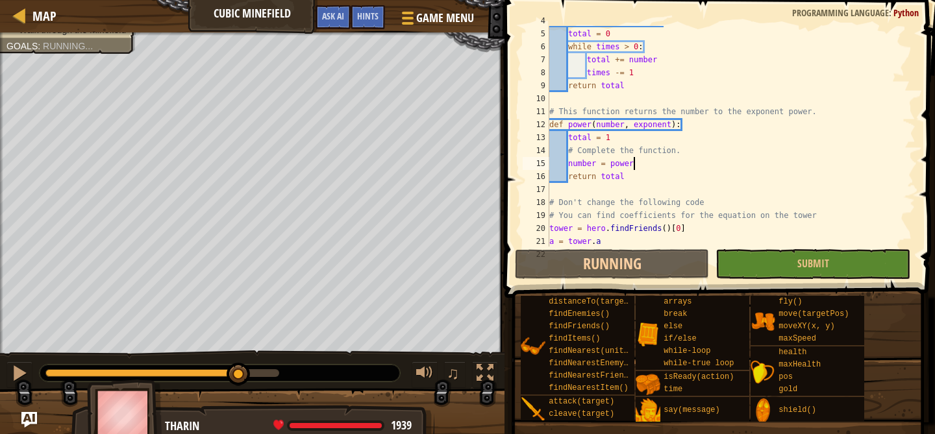
drag, startPoint x: 99, startPoint y: 375, endPoint x: 347, endPoint y: 373, distance: 247.9
click at [347, 373] on div at bounding box center [220, 373] width 360 height 17
drag, startPoint x: 250, startPoint y: 377, endPoint x: 430, endPoint y: 375, distance: 180.4
click at [430, 377] on div "♫" at bounding box center [252, 369] width 504 height 39
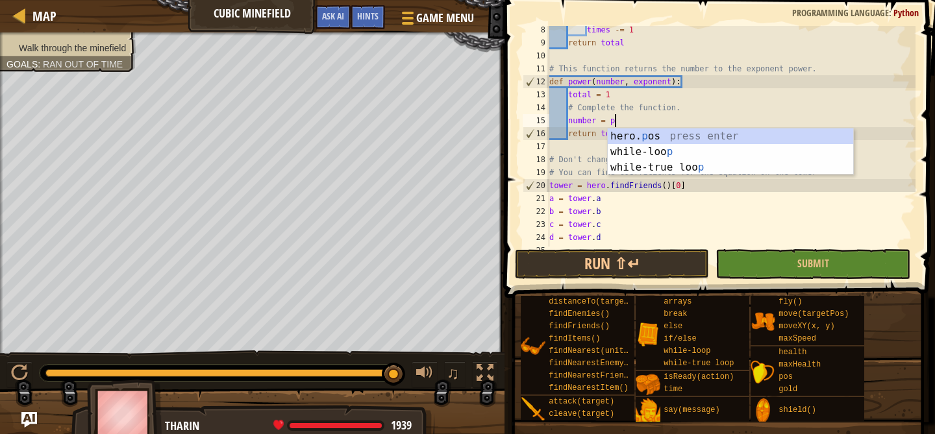
scroll to position [6, 5]
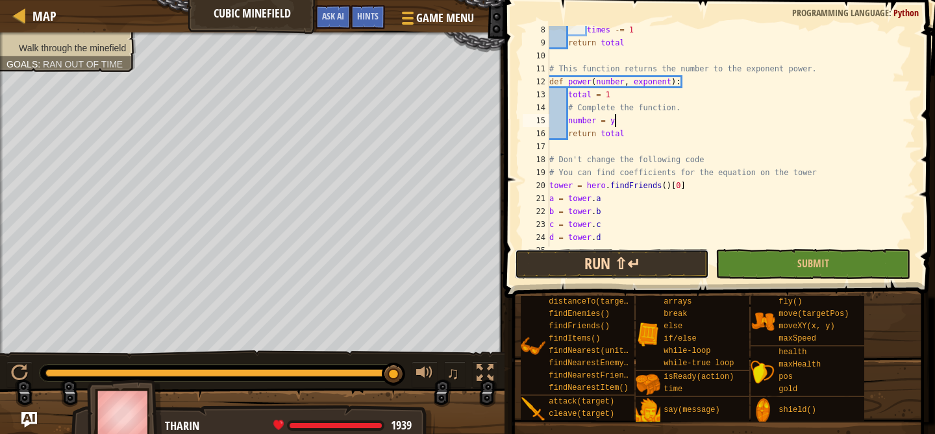
click at [583, 261] on button "Run ⇧↵" at bounding box center [612, 264] width 195 height 30
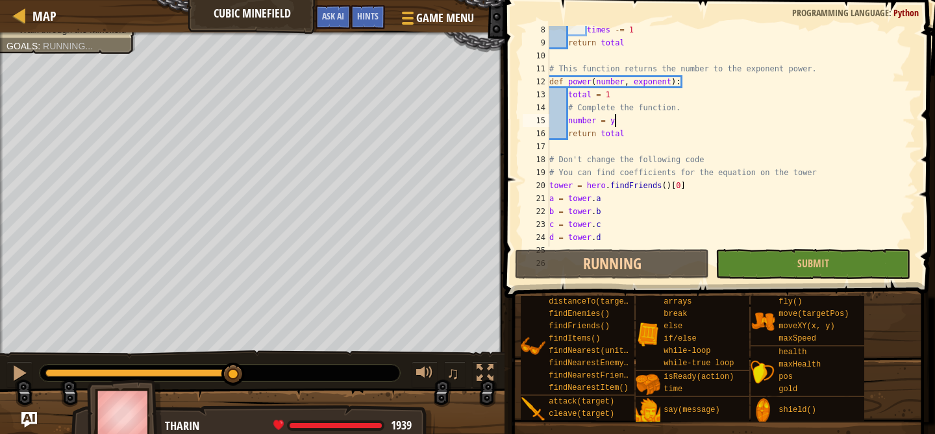
drag, startPoint x: 88, startPoint y: 373, endPoint x: 326, endPoint y: 370, distance: 238.2
click at [326, 373] on div at bounding box center [220, 373] width 360 height 17
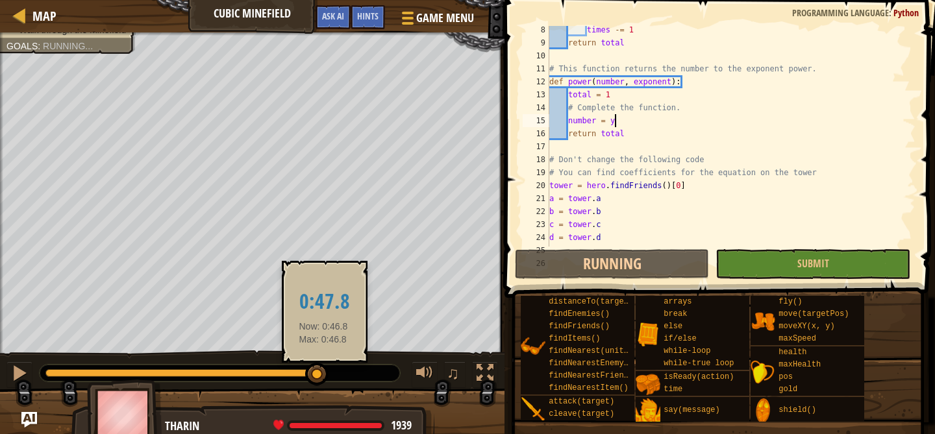
drag, startPoint x: 236, startPoint y: 374, endPoint x: 336, endPoint y: 370, distance: 100.0
click at [331, 371] on div at bounding box center [220, 373] width 360 height 17
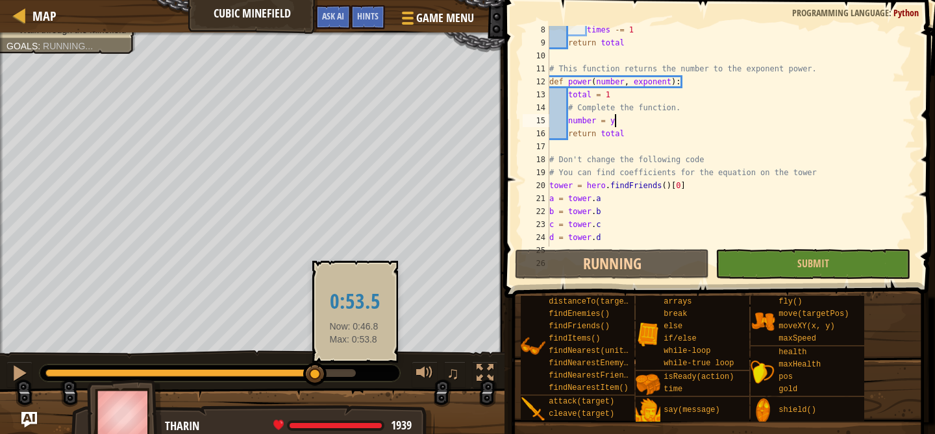
drag, startPoint x: 321, startPoint y: 371, endPoint x: 386, endPoint y: 371, distance: 65.6
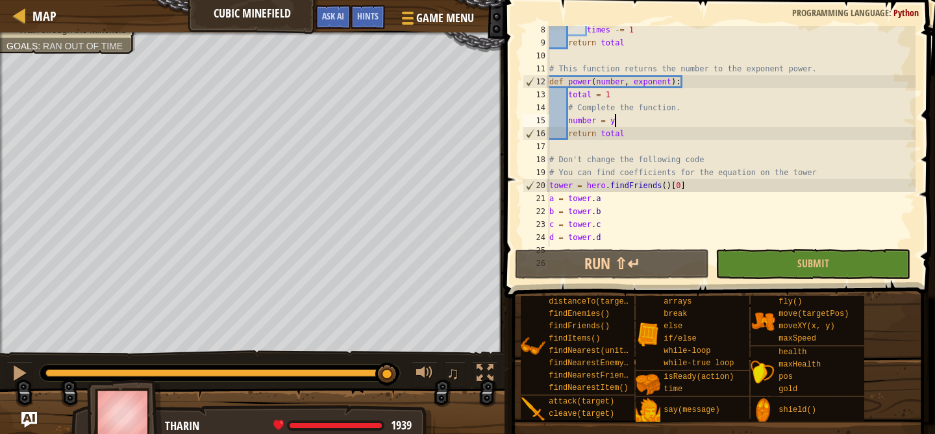
drag, startPoint x: 318, startPoint y: 375, endPoint x: 387, endPoint y: 375, distance: 68.8
click at [387, 375] on div at bounding box center [386, 374] width 23 height 23
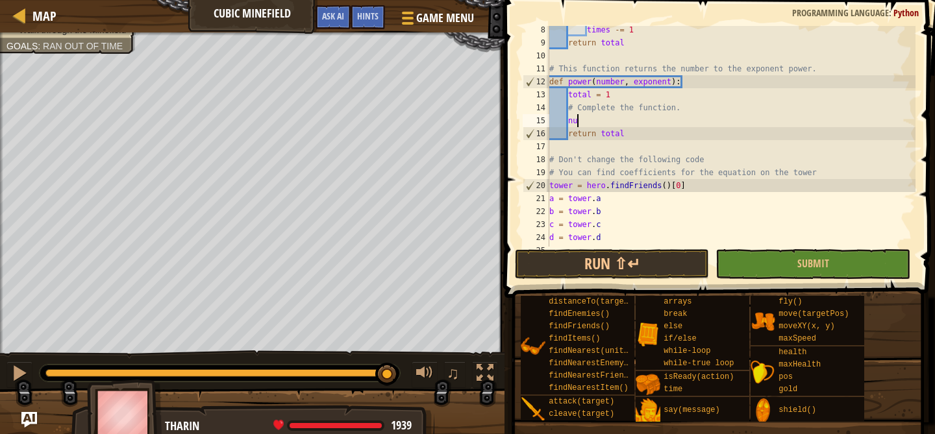
type textarea "n"
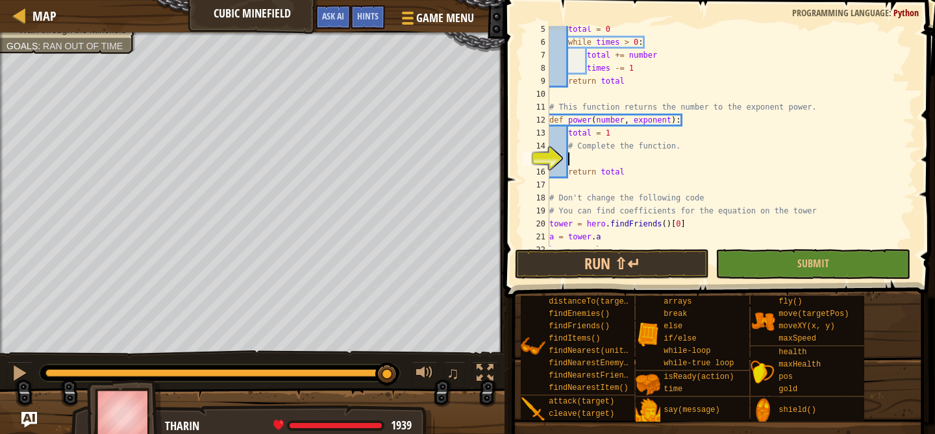
scroll to position [0, 0]
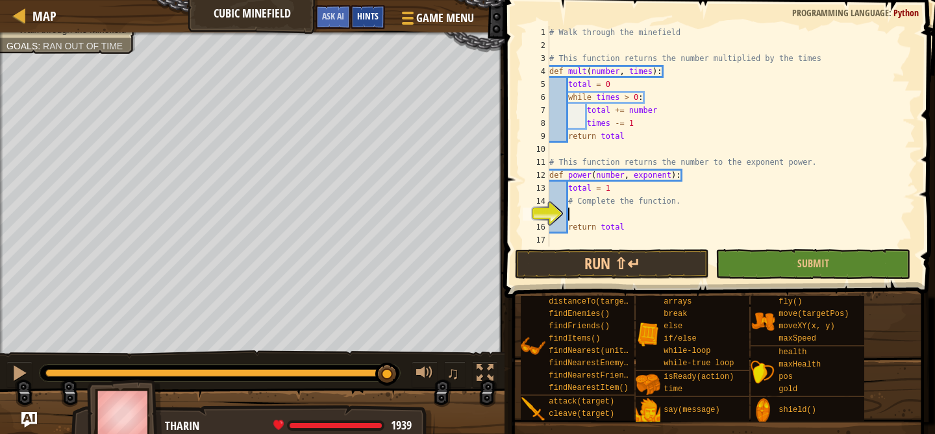
click at [368, 11] on span "Hints" at bounding box center [367, 16] width 21 height 12
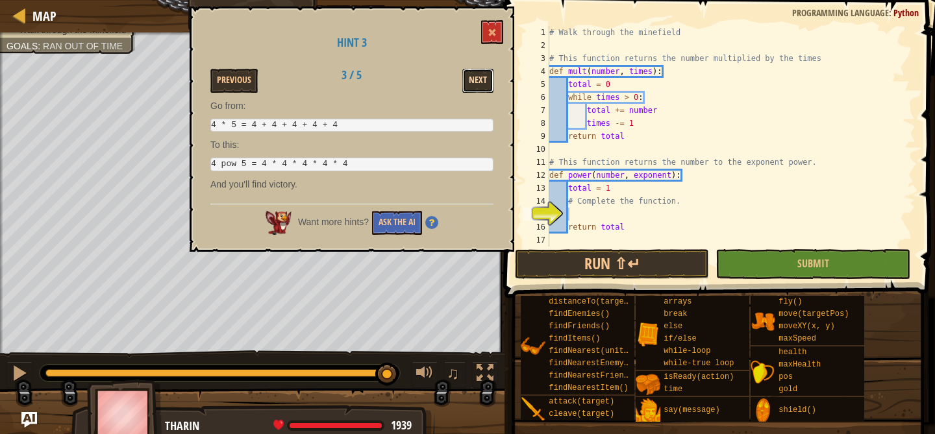
click at [477, 85] on button "Next" at bounding box center [477, 81] width 31 height 24
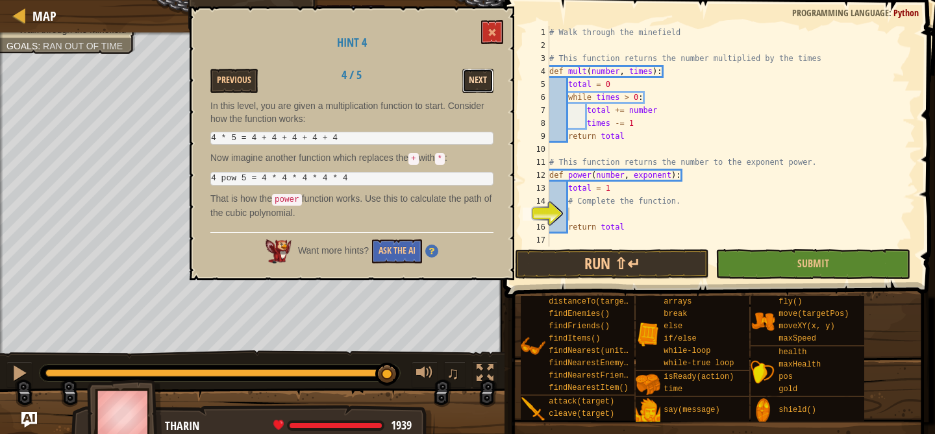
click at [487, 79] on button "Next" at bounding box center [477, 81] width 31 height 24
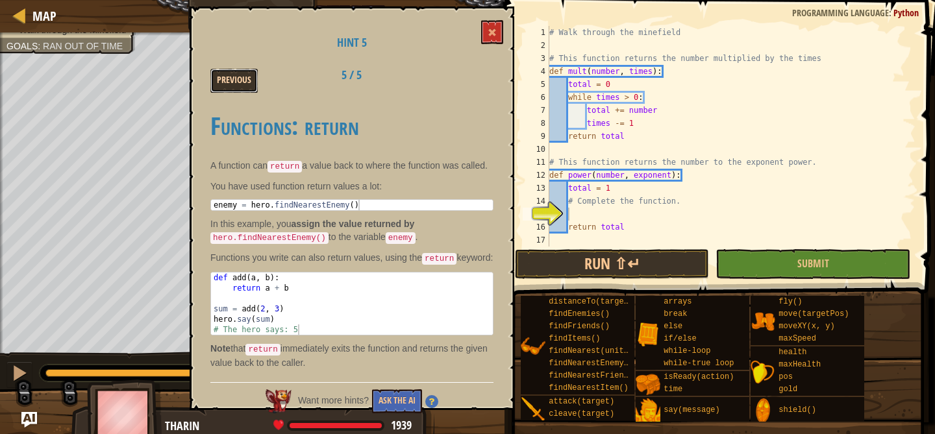
click at [219, 88] on button "Previous" at bounding box center [233, 81] width 47 height 24
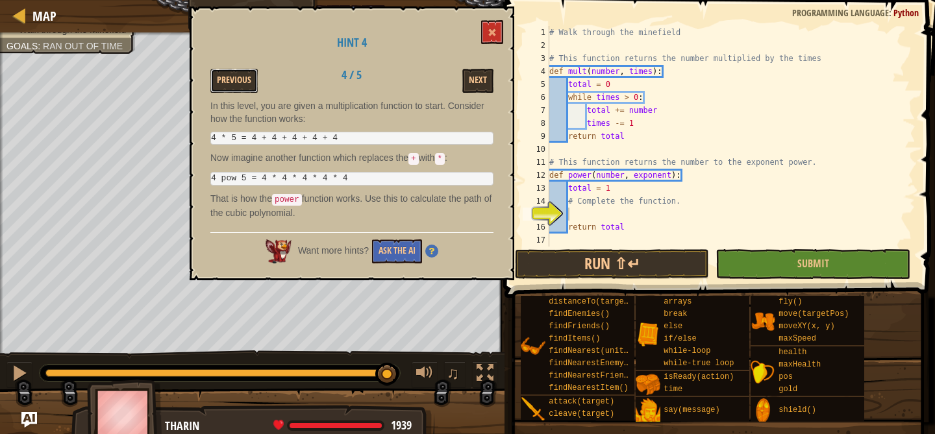
click at [219, 88] on button "Previous" at bounding box center [233, 81] width 47 height 24
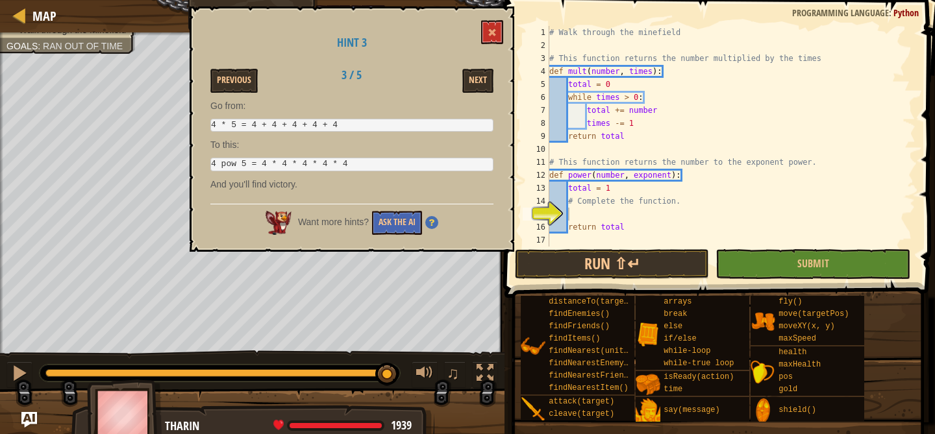
click at [431, 224] on img at bounding box center [431, 222] width 13 height 13
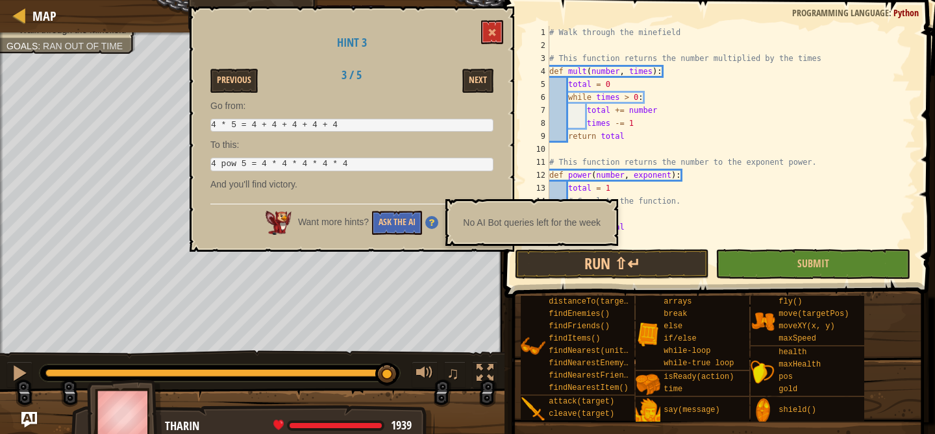
click at [353, 141] on p "To this:" at bounding box center [351, 144] width 283 height 13
click at [435, 224] on img at bounding box center [431, 222] width 13 height 13
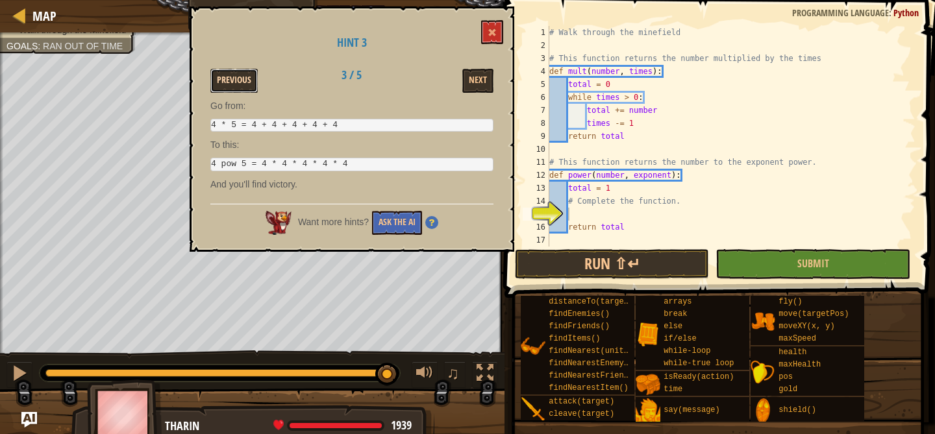
click at [249, 82] on button "Previous" at bounding box center [233, 81] width 47 height 24
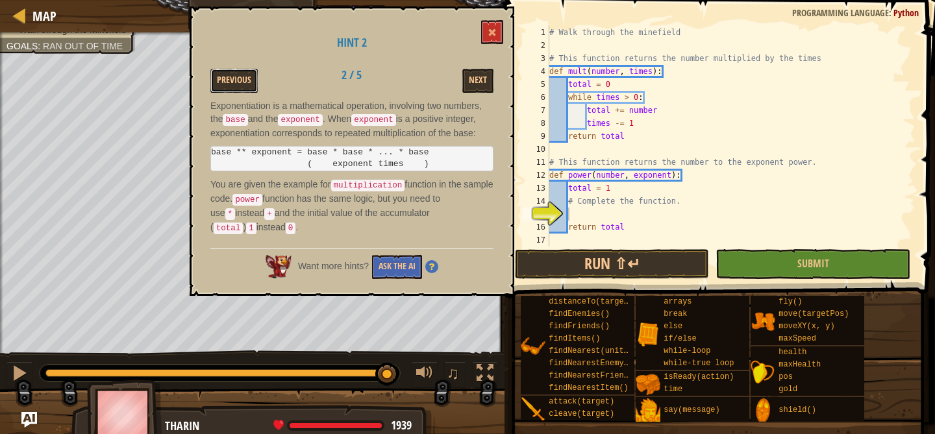
click at [249, 82] on button "Previous" at bounding box center [233, 81] width 47 height 24
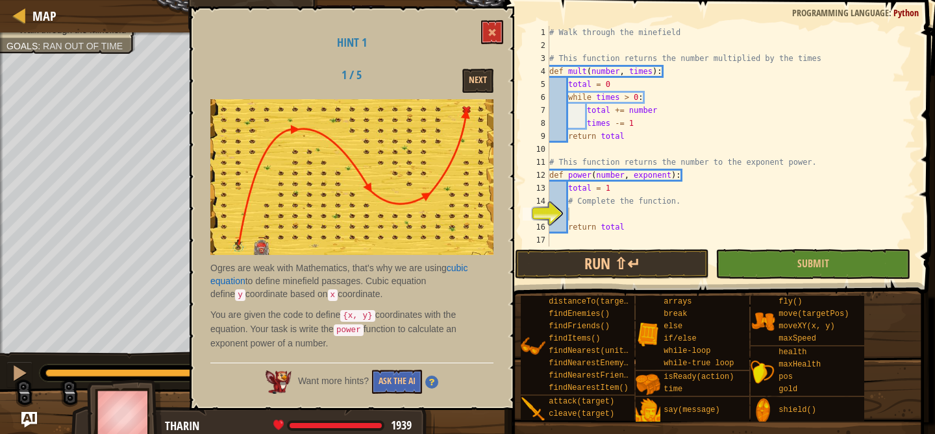
click at [249, 82] on div "1 / 5 Next" at bounding box center [352, 81] width 302 height 24
click at [489, 34] on span at bounding box center [491, 32] width 9 height 9
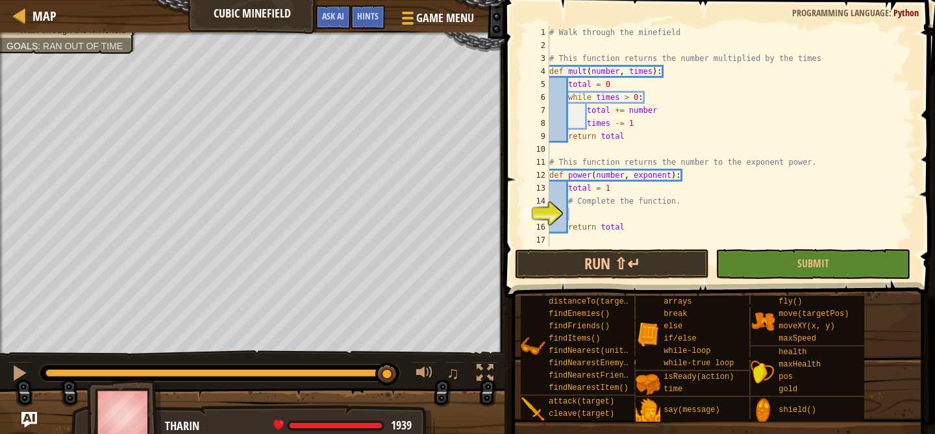
click at [593, 216] on div "# Walk through the minefield # This function returns the number multiplied by t…" at bounding box center [731, 149] width 369 height 247
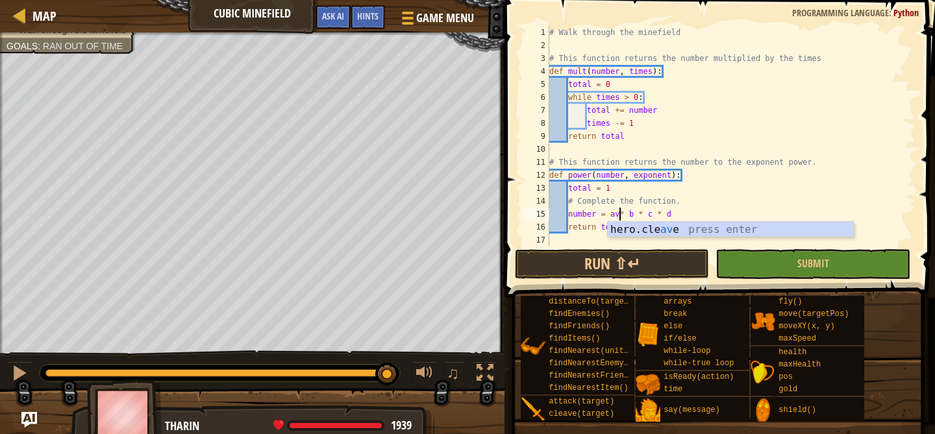
scroll to position [6, 6]
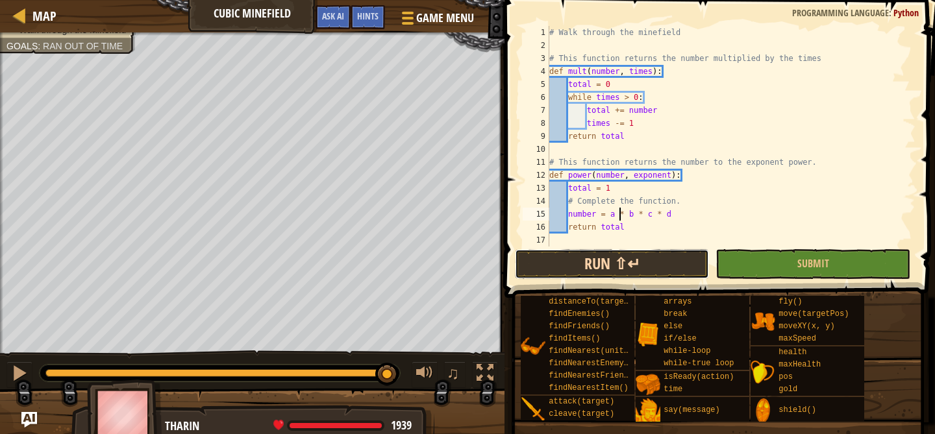
click at [595, 266] on button "Run ⇧↵" at bounding box center [612, 264] width 195 height 30
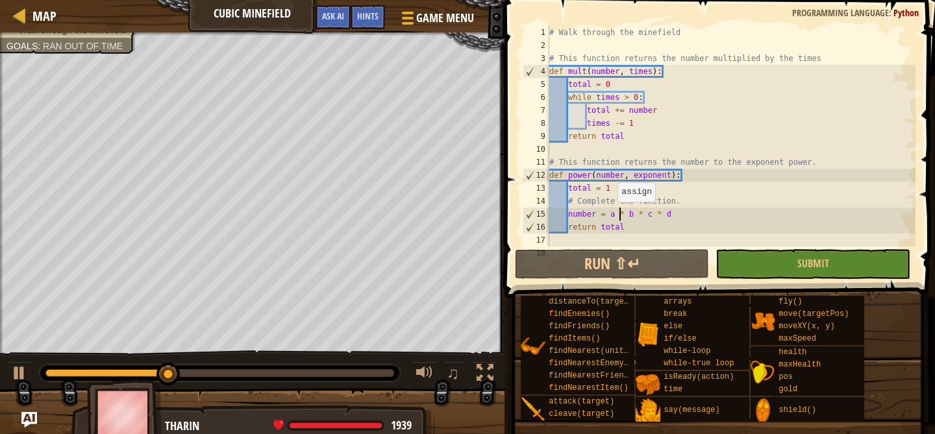
click at [611, 215] on div "# Walk through the minefield # This function returns the number multiplied by t…" at bounding box center [731, 149] width 369 height 247
click at [379, 21] on div "Hints" at bounding box center [367, 17] width 34 height 24
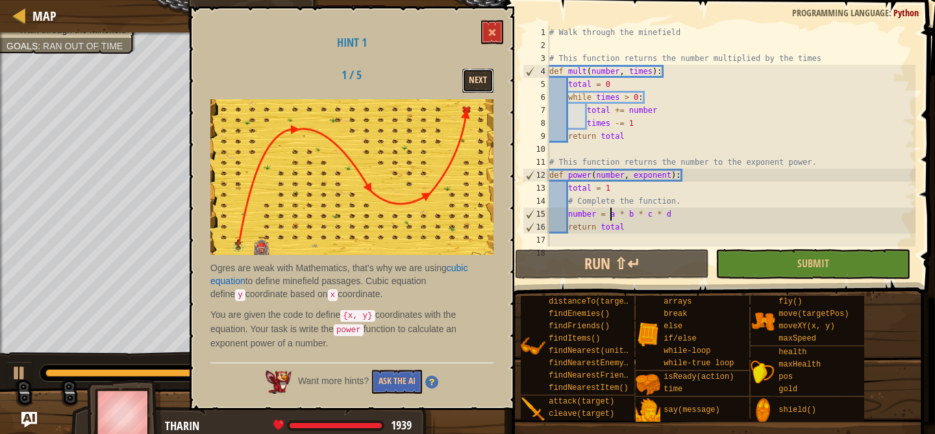
click at [474, 79] on button "Next" at bounding box center [477, 81] width 31 height 24
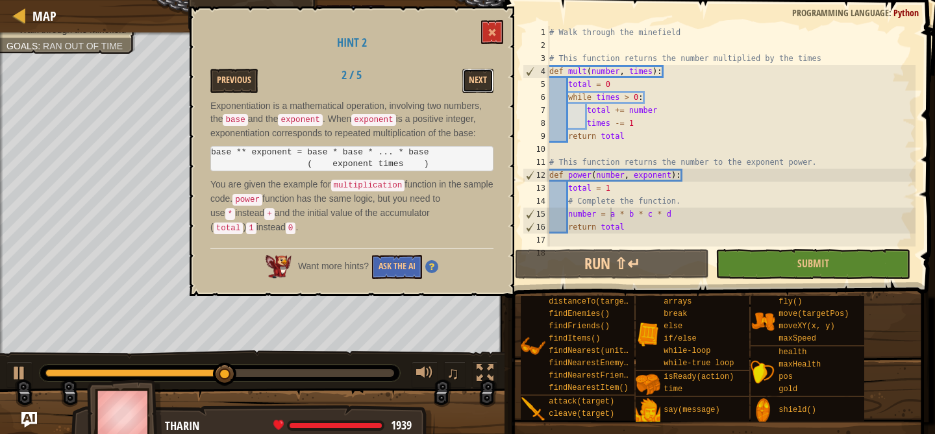
click at [474, 79] on button "Next" at bounding box center [477, 81] width 31 height 24
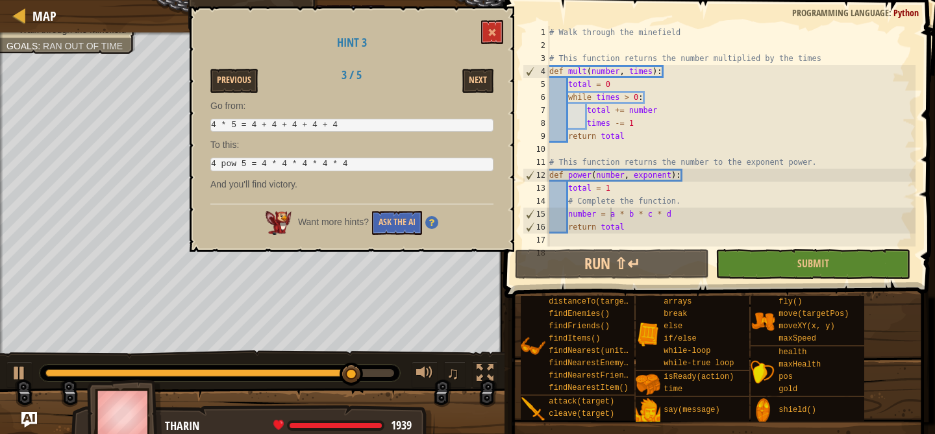
click at [591, 211] on div "# Walk through the minefield # This function returns the number multiplied by t…" at bounding box center [731, 149] width 369 height 247
click at [598, 212] on div "# Walk through the minefield # This function returns the number multiplied by t…" at bounding box center [731, 149] width 369 height 247
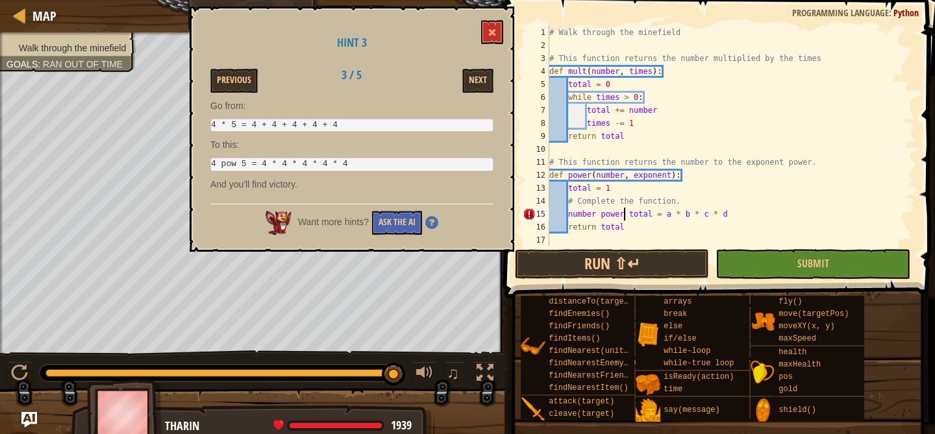
scroll to position [6, 7]
click at [741, 221] on div "# Walk through the minefield # This function returns the number multiplied by t…" at bounding box center [731, 149] width 369 height 247
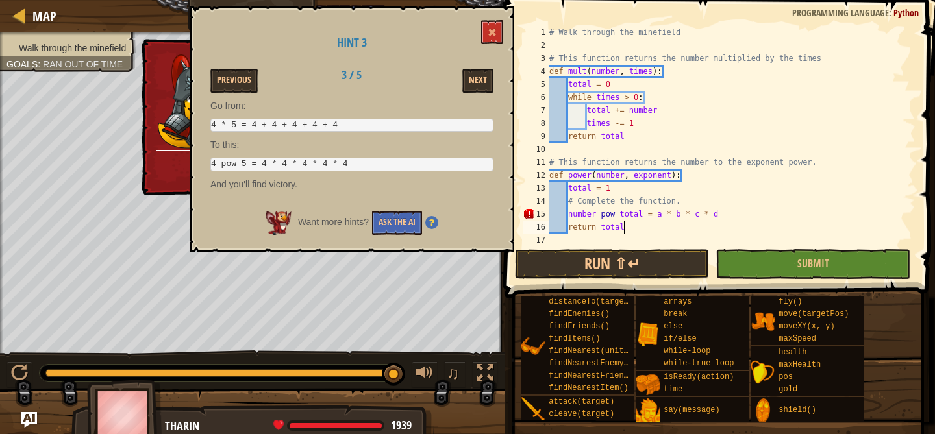
click at [569, 214] on div "# Walk through the minefield # This function returns the number multiplied by t…" at bounding box center [731, 149] width 369 height 247
click at [598, 218] on div "# Walk through the minefield # This function returns the number multiplied by t…" at bounding box center [731, 149] width 369 height 247
click at [594, 212] on div "# Walk through the minefield # This function returns the number multiplied by t…" at bounding box center [731, 149] width 369 height 247
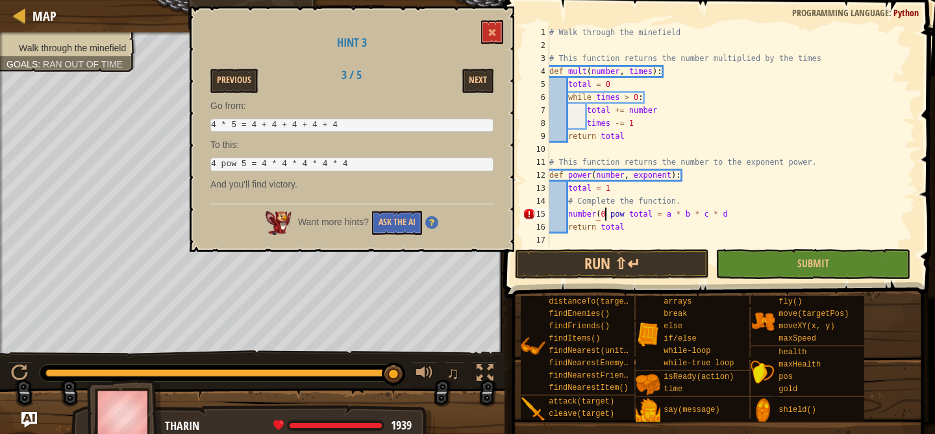
scroll to position [6, 5]
click at [649, 217] on div "# Walk through the minefield # This function returns the number multiplied by t…" at bounding box center [731, 149] width 369 height 247
click at [652, 215] on div "# Walk through the minefield # This function returns the number multiplied by t…" at bounding box center [731, 149] width 369 height 247
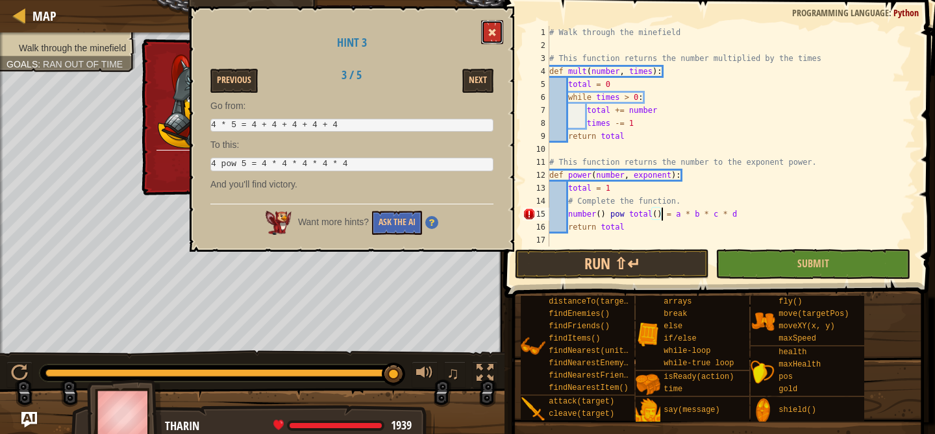
click at [488, 31] on span at bounding box center [491, 32] width 9 height 9
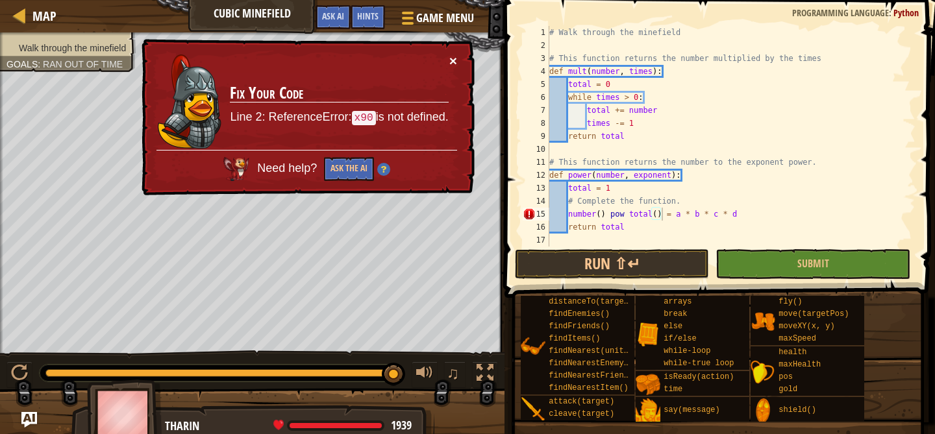
click at [452, 68] on button "×" at bounding box center [453, 61] width 8 height 14
click at [449, 60] on button "×" at bounding box center [453, 61] width 8 height 14
click at [463, 62] on div "× Fix Your Code Line 2: ReferenceError: x90 is not defined. Need help? Ask the …" at bounding box center [307, 117] width 336 height 157
click at [449, 64] on button "×" at bounding box center [453, 61] width 8 height 14
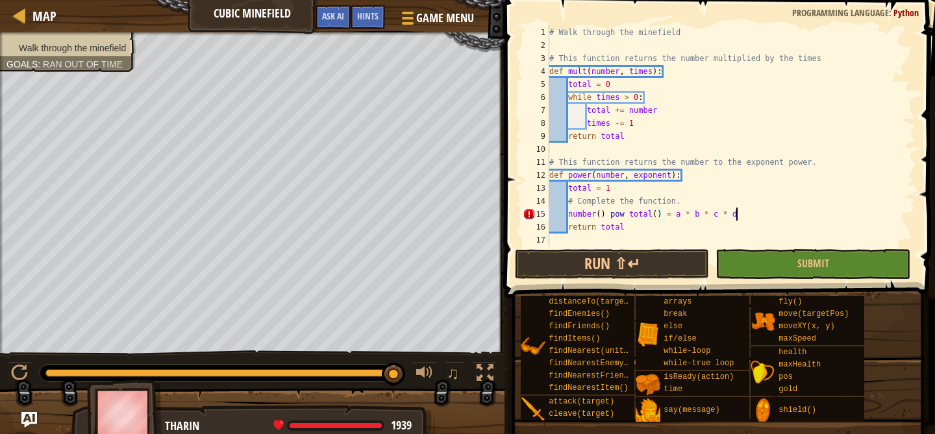
click at [746, 215] on div "# Walk through the minefield # This function returns the number multiplied by t…" at bounding box center [731, 149] width 369 height 247
type textarea "n"
click at [363, 21] on span "Hints" at bounding box center [367, 16] width 21 height 12
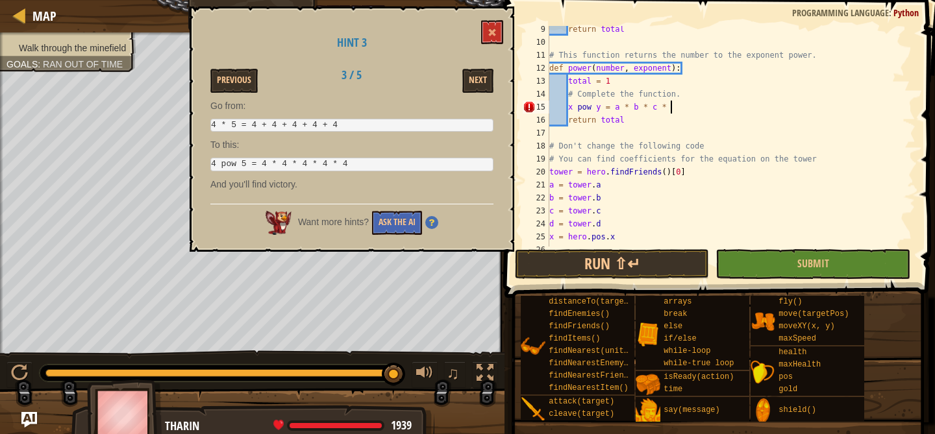
scroll to position [6, 10]
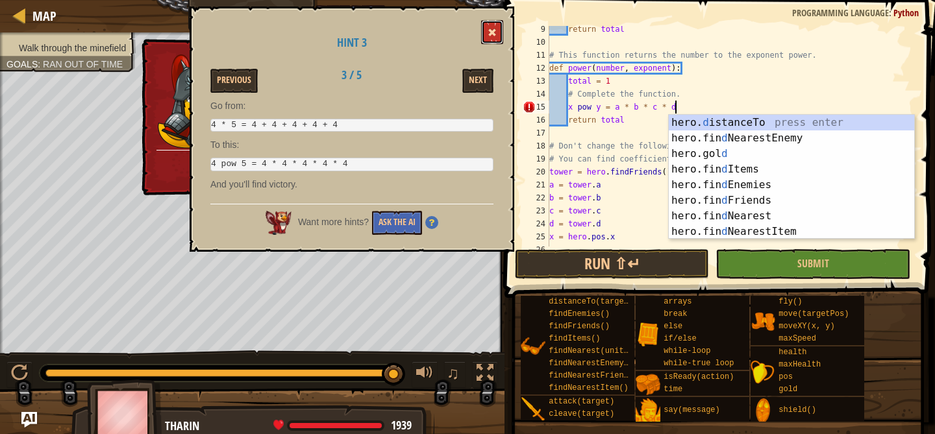
click at [500, 43] on button at bounding box center [492, 32] width 22 height 24
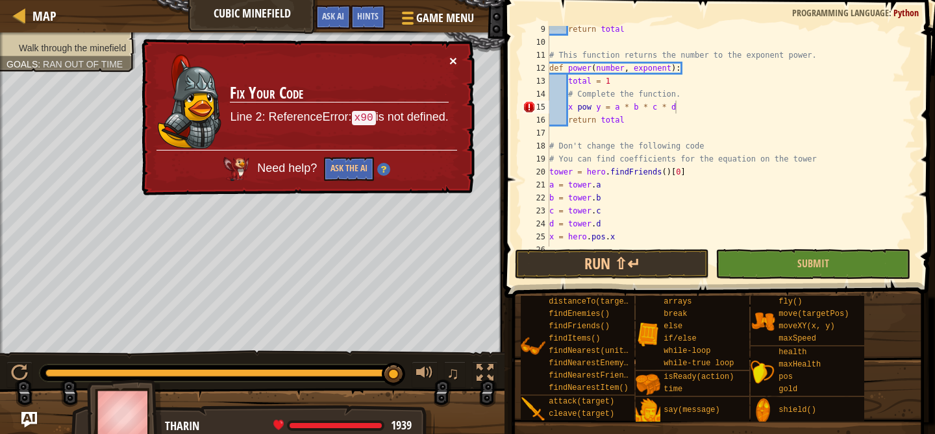
click at [454, 58] on button "×" at bounding box center [453, 61] width 8 height 14
click at [555, 106] on div "return total # This function returns the number to the exponent power. def powe…" at bounding box center [731, 146] width 369 height 247
click at [561, 107] on div "return total # This function returns the number to the exponent power. def powe…" at bounding box center [731, 146] width 369 height 247
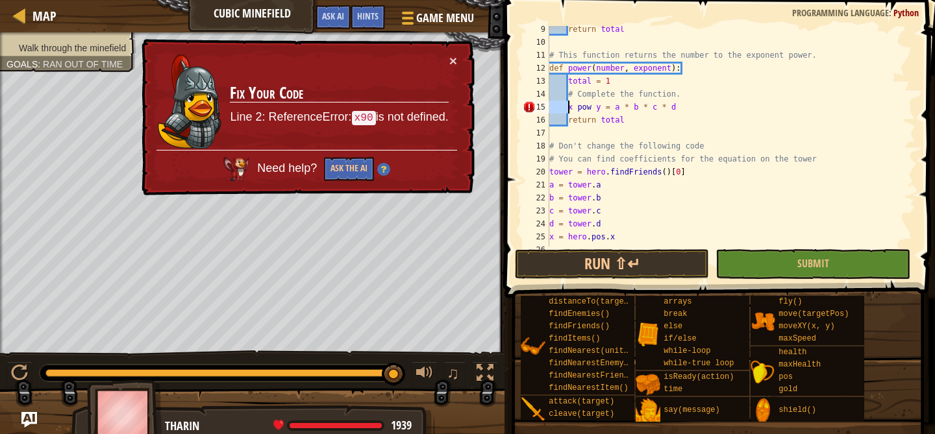
click at [561, 107] on div "return total # This function returns the number to the exponent power. def powe…" at bounding box center [731, 146] width 369 height 247
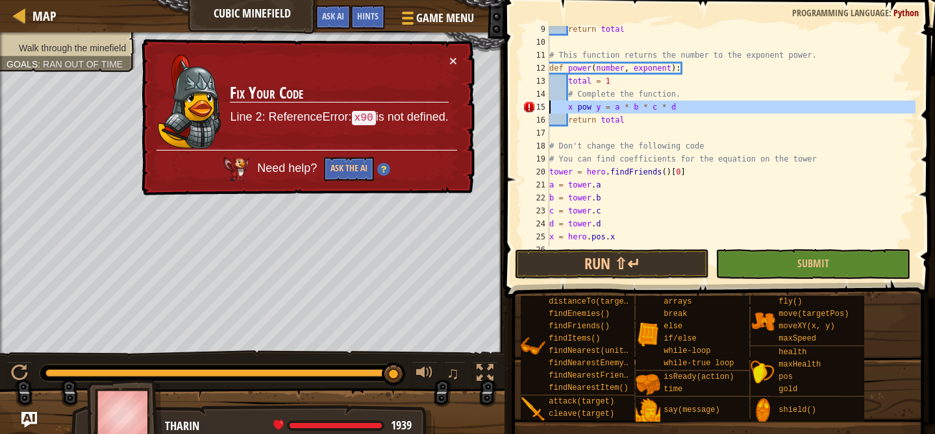
scroll to position [6, 6]
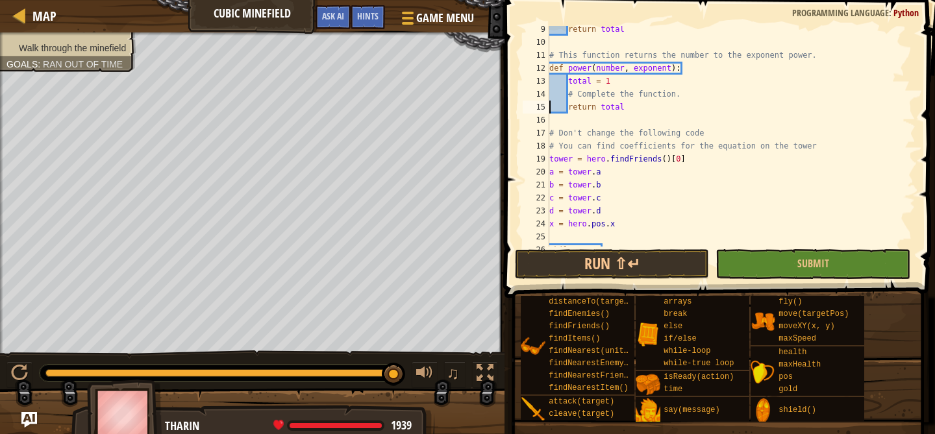
click at [689, 92] on div "return total # This function returns the number to the exponent power. def powe…" at bounding box center [731, 146] width 369 height 247
type textarea "# Complete the function."
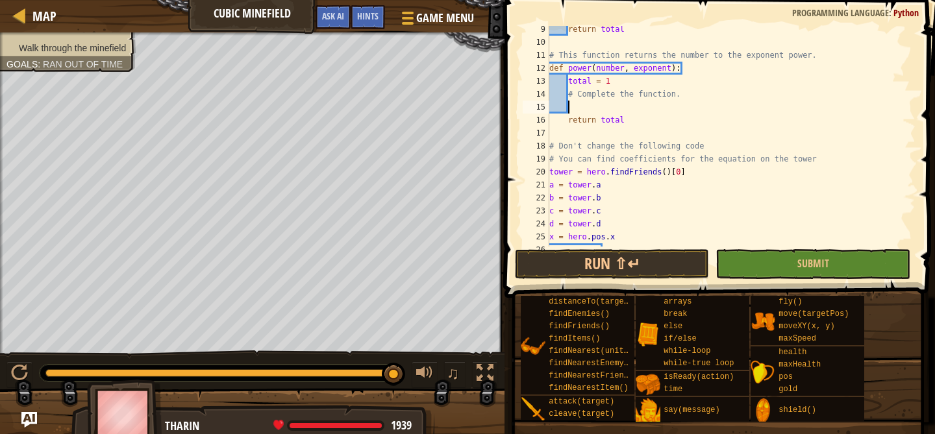
scroll to position [6, 1]
click at [569, 119] on div "return total # This function returns the number to the exponent power. def powe…" at bounding box center [731, 146] width 369 height 247
type textarea "return total"
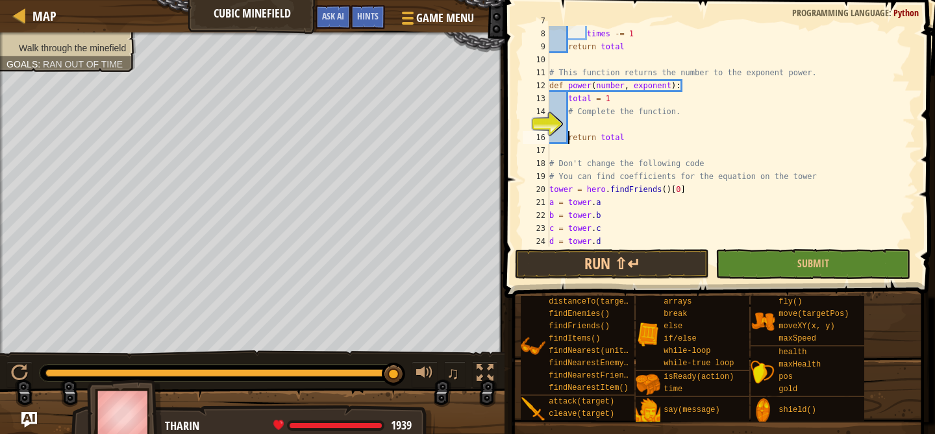
scroll to position [195, 0]
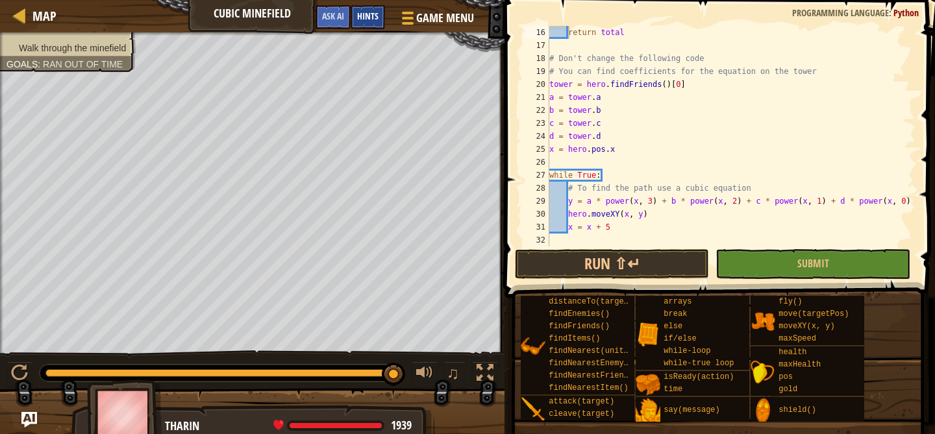
click at [367, 22] on div "Hints" at bounding box center [367, 17] width 34 height 24
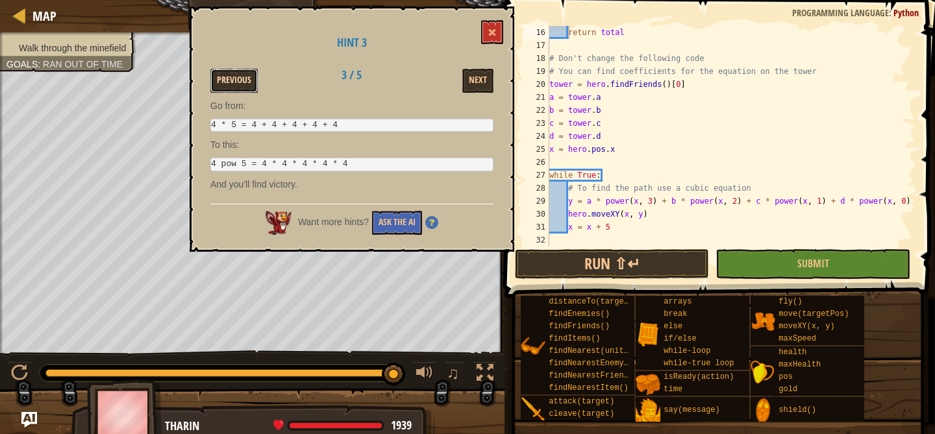
click at [227, 81] on button "Previous" at bounding box center [233, 81] width 47 height 24
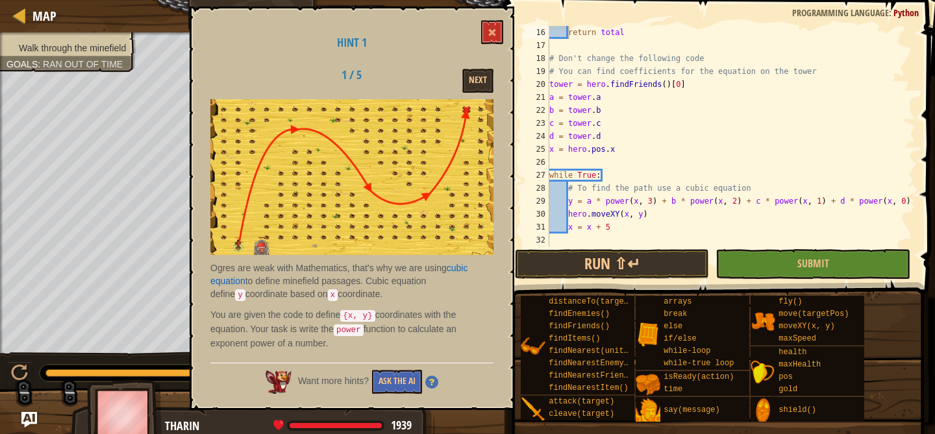
click at [227, 81] on div "1 / 5 Next" at bounding box center [352, 81] width 302 height 24
click at [499, 40] on button at bounding box center [492, 32] width 22 height 24
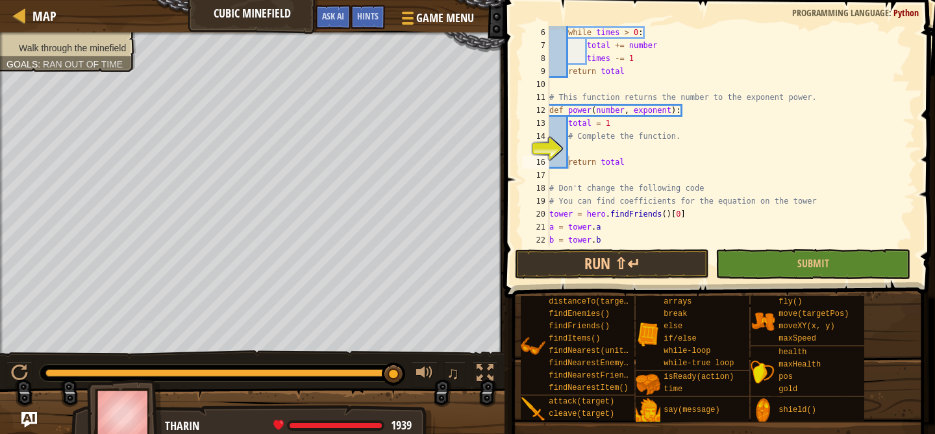
scroll to position [60, 0]
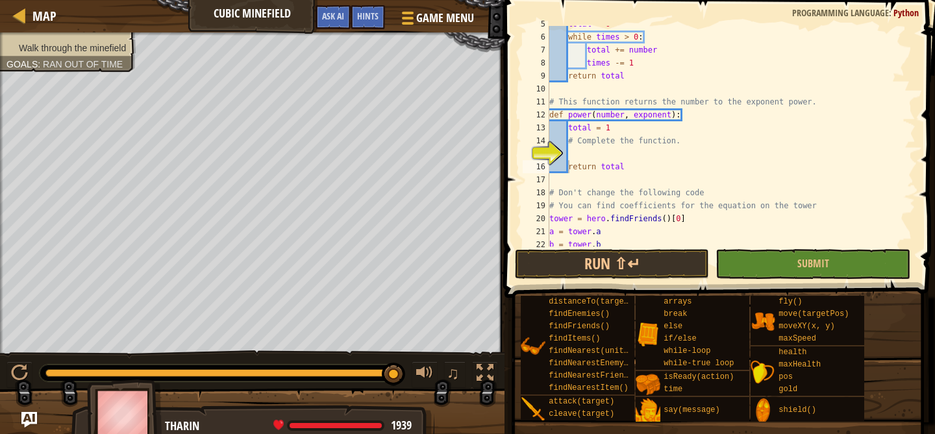
click at [685, 161] on div "total = 0 while times > 0 : total += number times -= 1 return total # This func…" at bounding box center [731, 141] width 369 height 247
click at [639, 154] on div "total = 0 while times > 0 : total += number times -= 1 return total # This func…" at bounding box center [731, 141] width 369 height 247
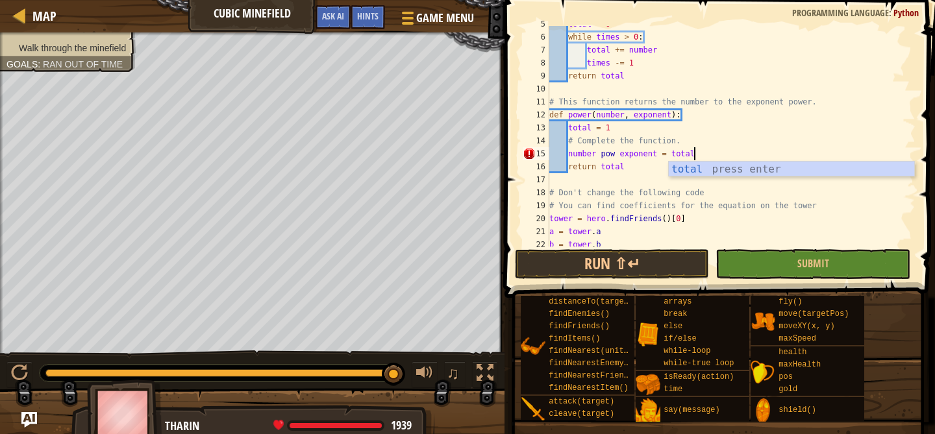
scroll to position [6, 12]
click at [590, 171] on div "total = 0 while times > 0 : total += number times -= 1 return total # This func…" at bounding box center [731, 141] width 369 height 247
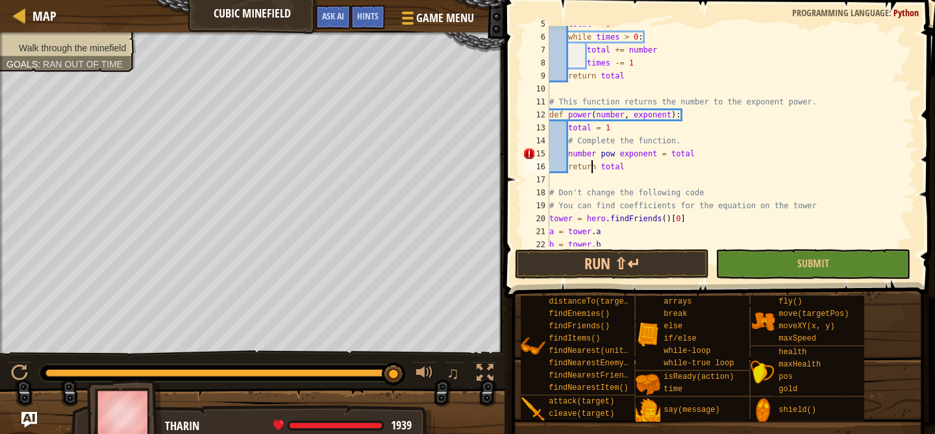
scroll to position [6, 6]
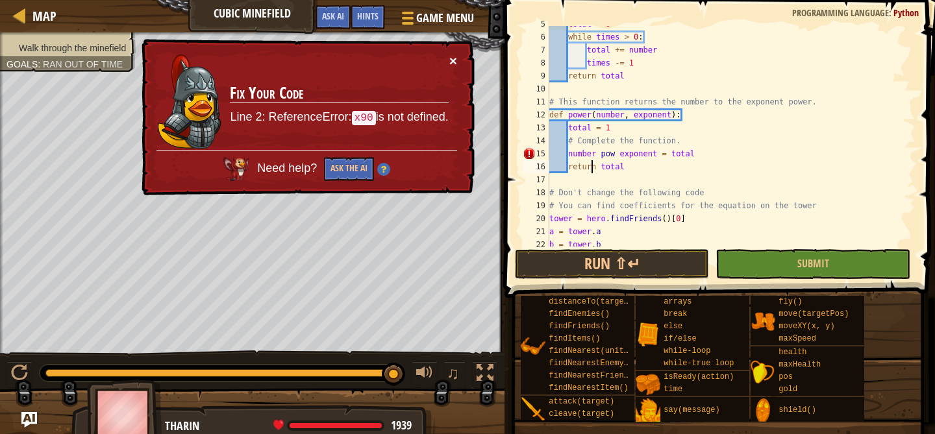
click at [452, 61] on button "×" at bounding box center [453, 62] width 8 height 14
click at [452, 66] on button "×" at bounding box center [453, 61] width 8 height 14
click at [457, 63] on div "× Fix Your Code Line 2: ReferenceError: x90 is not defined. Need help? Ask the …" at bounding box center [307, 117] width 336 height 159
click at [451, 62] on button "×" at bounding box center [453, 61] width 8 height 14
click at [454, 68] on button "×" at bounding box center [453, 61] width 8 height 14
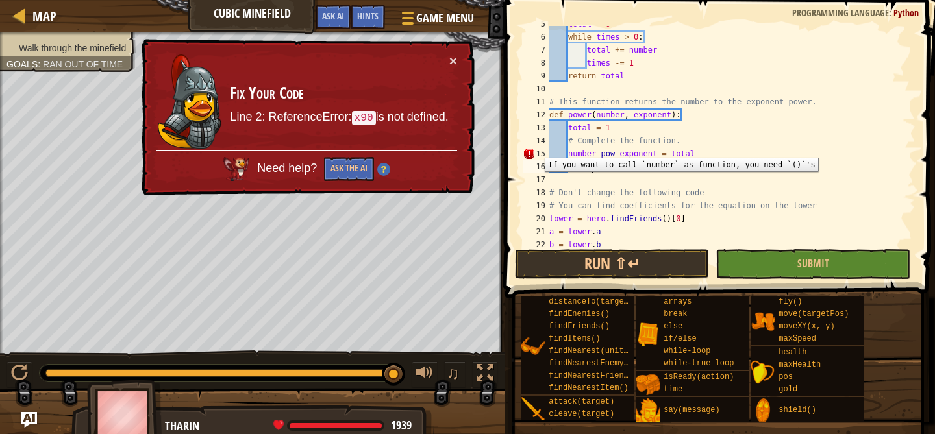
click at [535, 148] on div "15" at bounding box center [535, 153] width 27 height 13
click at [452, 64] on button "×" at bounding box center [452, 60] width 8 height 14
click at [452, 56] on button "×" at bounding box center [453, 62] width 8 height 14
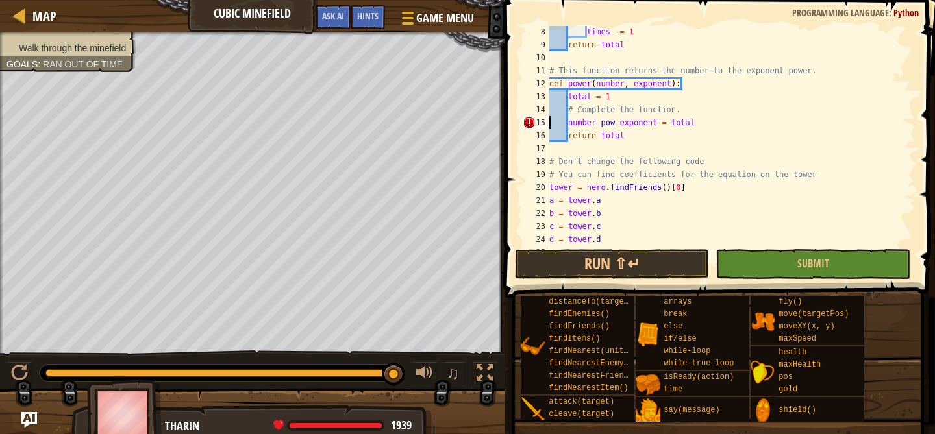
scroll to position [95, 0]
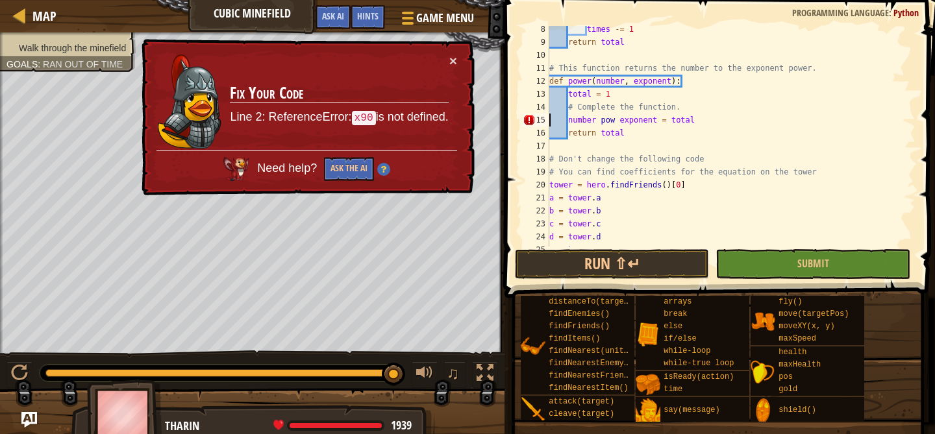
click at [458, 59] on div "× Fix Your Code Line 2: ReferenceError: x90 is not defined. Need help? Ask the …" at bounding box center [307, 117] width 336 height 157
click at [453, 63] on button "×" at bounding box center [453, 61] width 8 height 14
click at [569, 120] on div "times -= 1 return total # This function returns the number to the exponent powe…" at bounding box center [731, 146] width 369 height 247
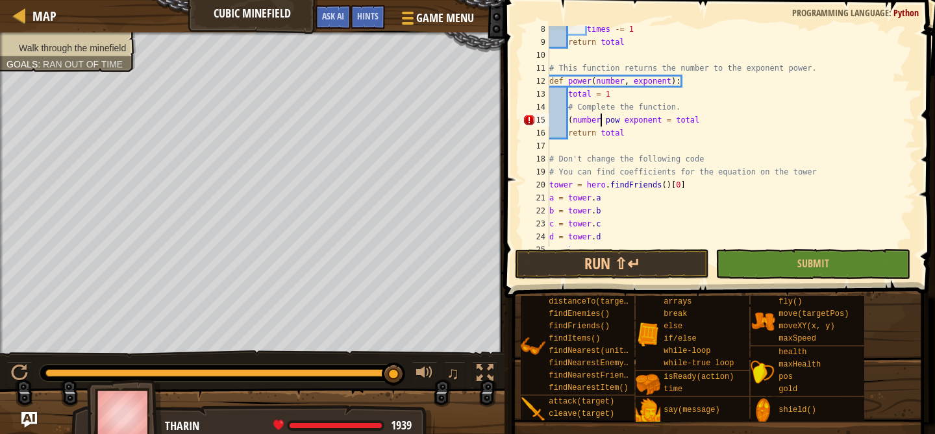
click at [601, 119] on div "times -= 1 return total # This function returns the number to the exponent powe…" at bounding box center [731, 146] width 369 height 247
click at [604, 79] on div "times -= 1 return total # This function returns the number to the exponent powe…" at bounding box center [731, 146] width 369 height 247
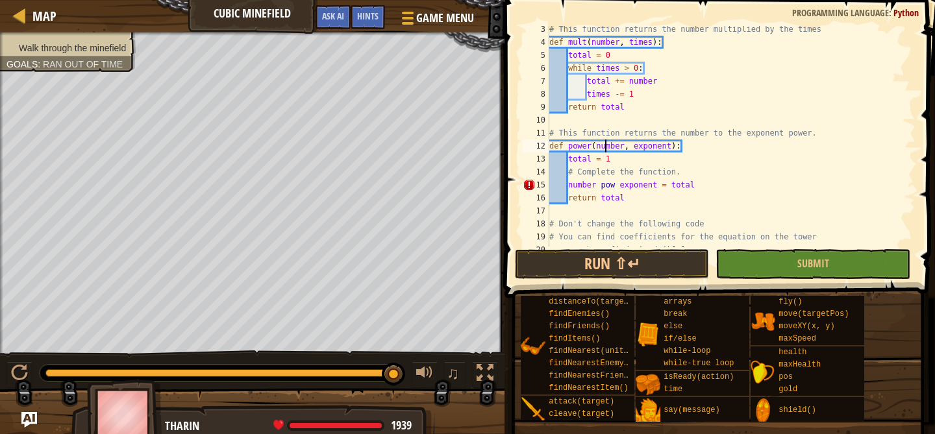
scroll to position [1, 0]
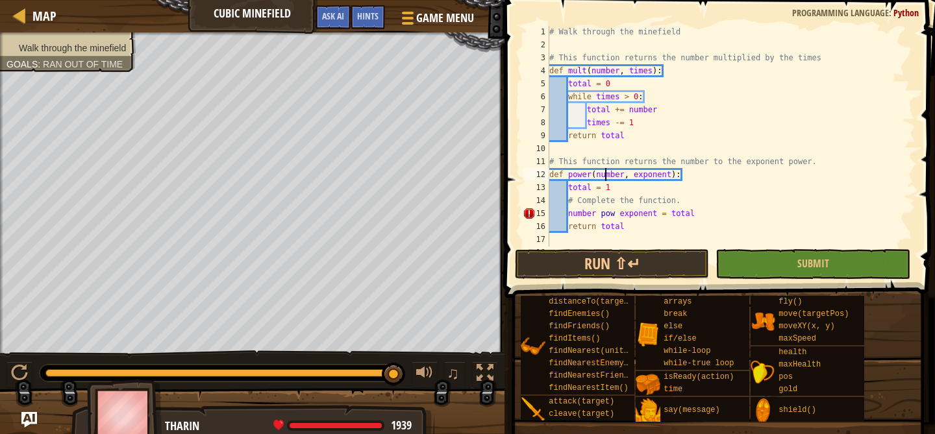
click at [585, 69] on div "# Walk through the minefield # This function returns the number multiplied by t…" at bounding box center [731, 148] width 369 height 247
click at [655, 215] on div "# Walk through the minefield # This function returns the number multiplied by t…" at bounding box center [731, 149] width 369 height 247
type textarea "="
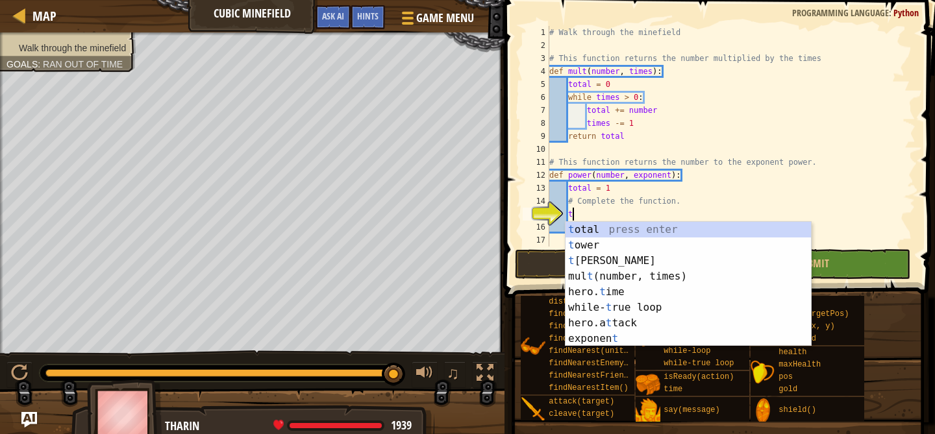
scroll to position [6, 2]
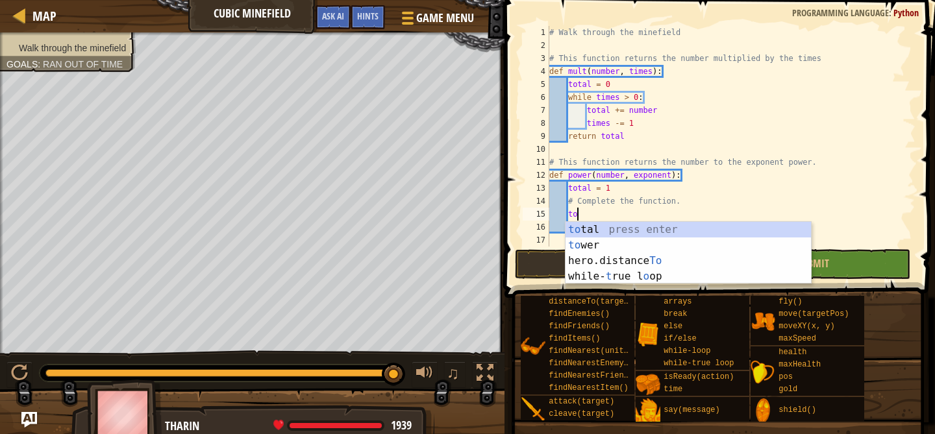
click at [696, 228] on div "to tal press enter to wer press enter hero.distance To press enter while- t rue…" at bounding box center [687, 268] width 245 height 93
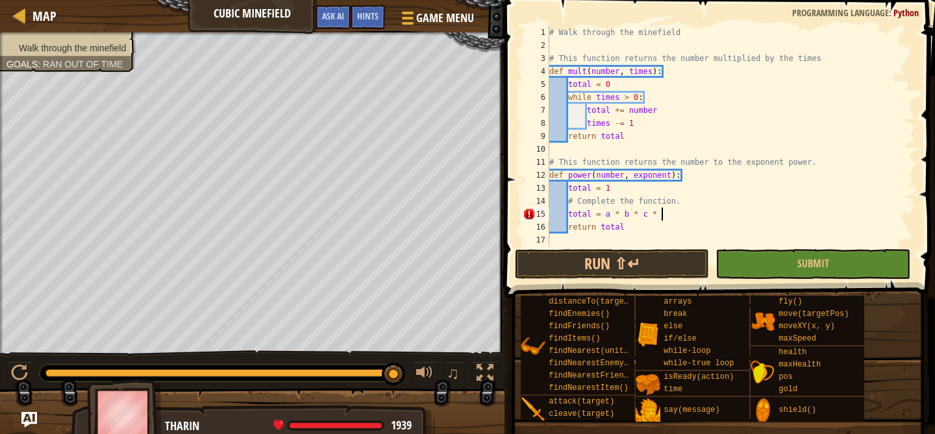
scroll to position [6, 9]
click at [557, 260] on button "Run ⇧↵" at bounding box center [612, 264] width 195 height 30
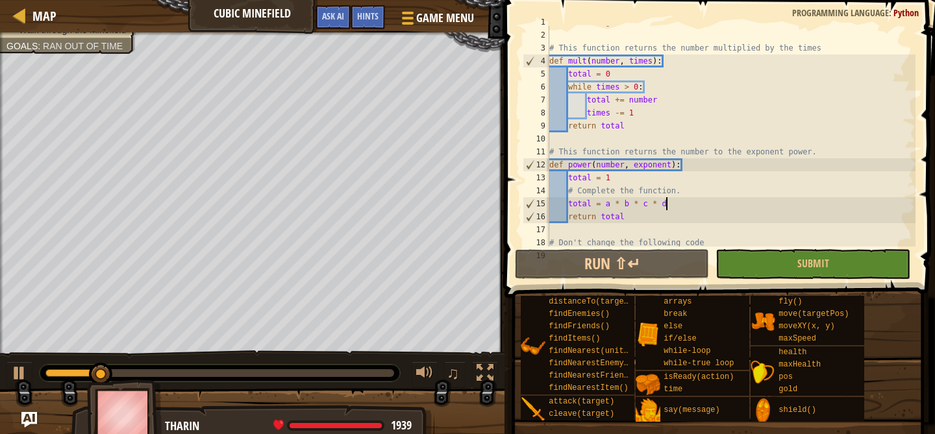
scroll to position [0, 0]
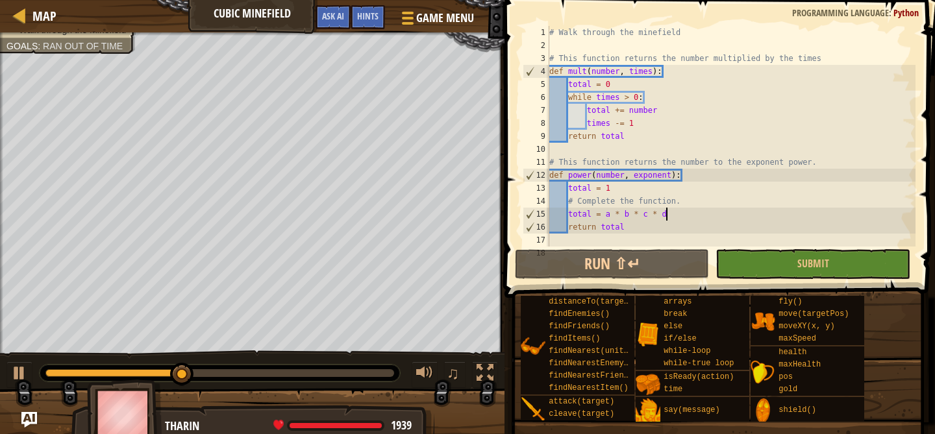
type textarea "x = x + 5"
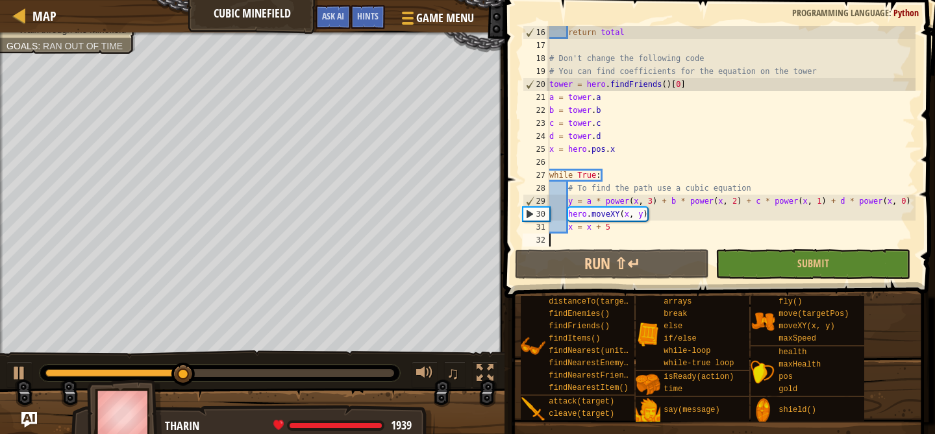
scroll to position [6, 0]
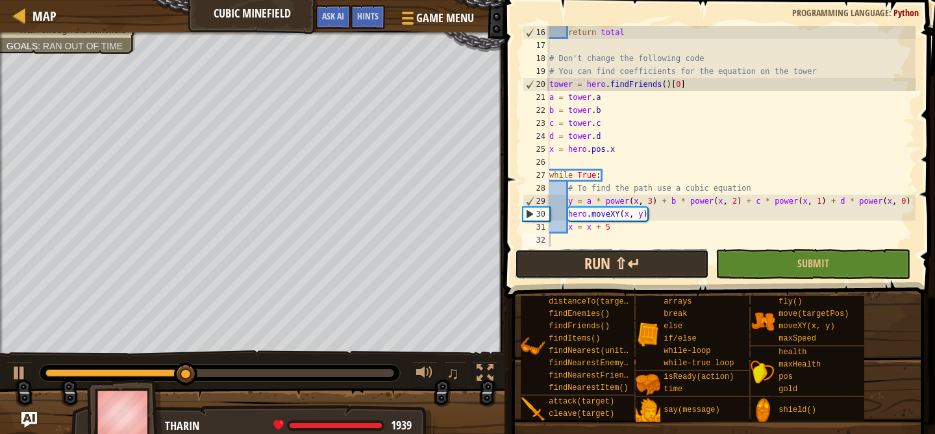
click at [552, 271] on button "Run ⇧↵" at bounding box center [612, 264] width 195 height 30
click at [552, 271] on button "Running" at bounding box center [612, 264] width 195 height 30
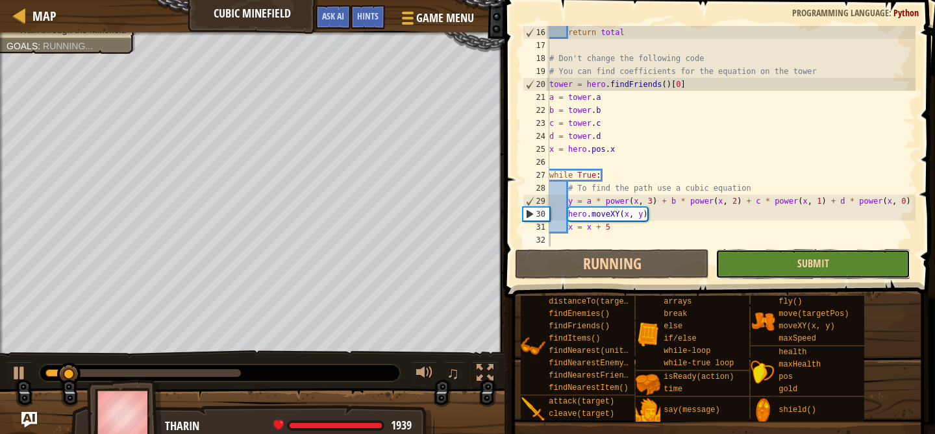
click at [808, 269] on span "Submit" at bounding box center [813, 263] width 32 height 14
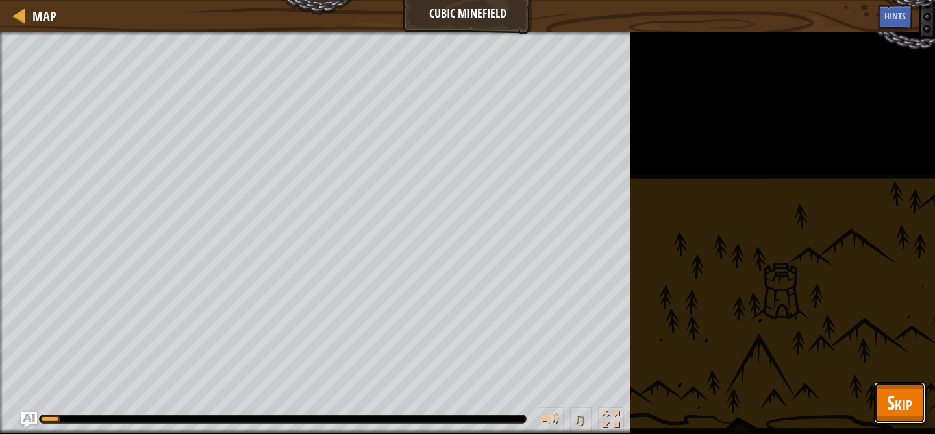
click at [881, 384] on button "Skip" at bounding box center [899, 403] width 51 height 42
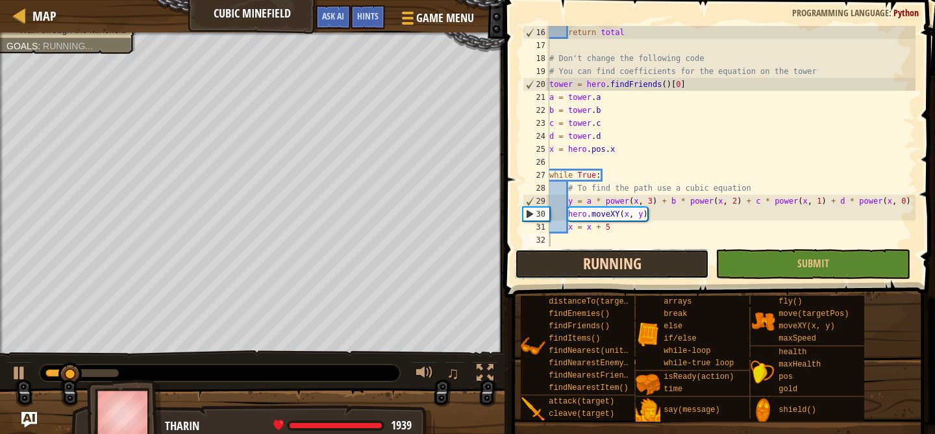
click at [652, 269] on button "Running" at bounding box center [612, 264] width 195 height 30
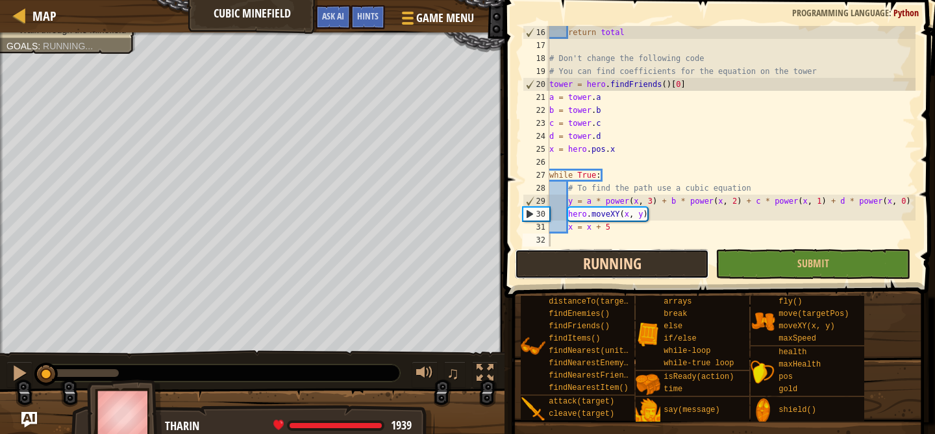
click at [652, 269] on button "Running" at bounding box center [612, 264] width 195 height 30
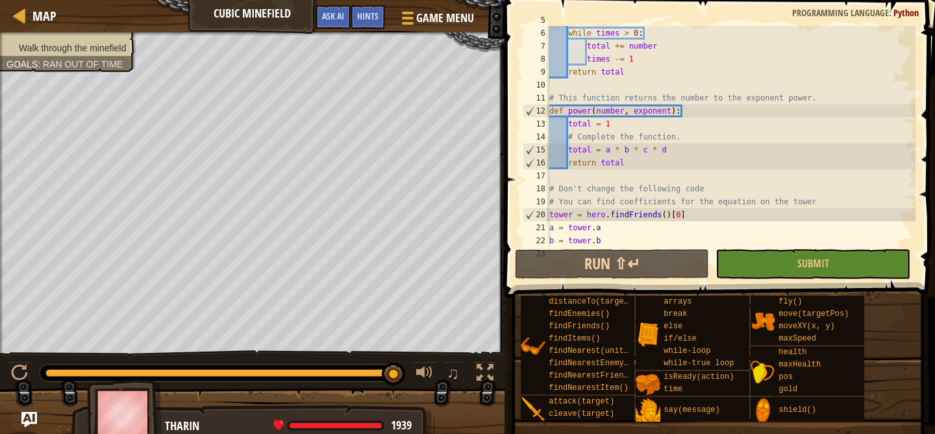
scroll to position [60, 0]
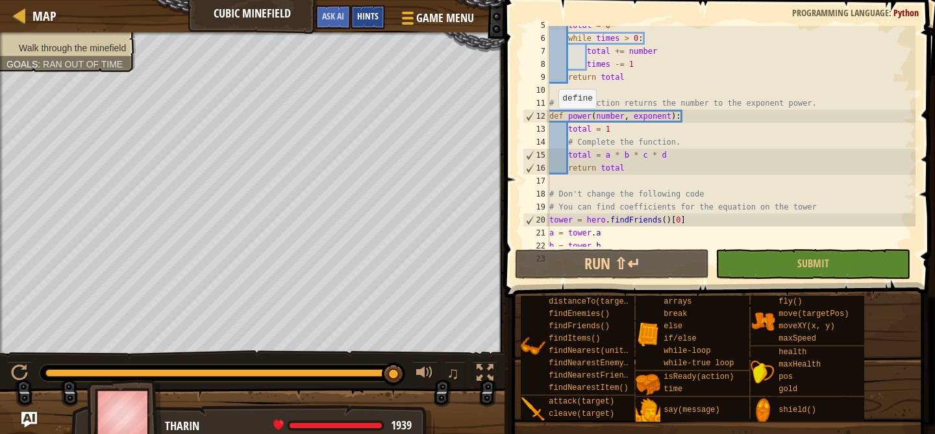
click at [360, 23] on div "Hints" at bounding box center [367, 17] width 34 height 24
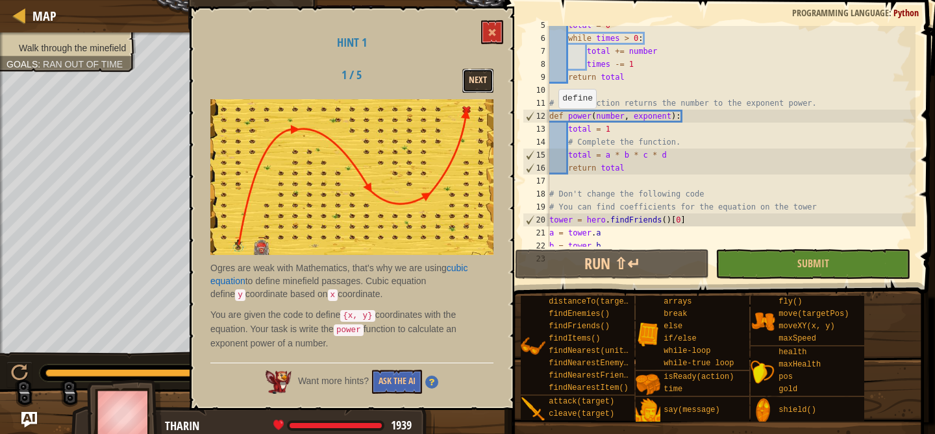
click at [473, 90] on button "Next" at bounding box center [477, 81] width 31 height 24
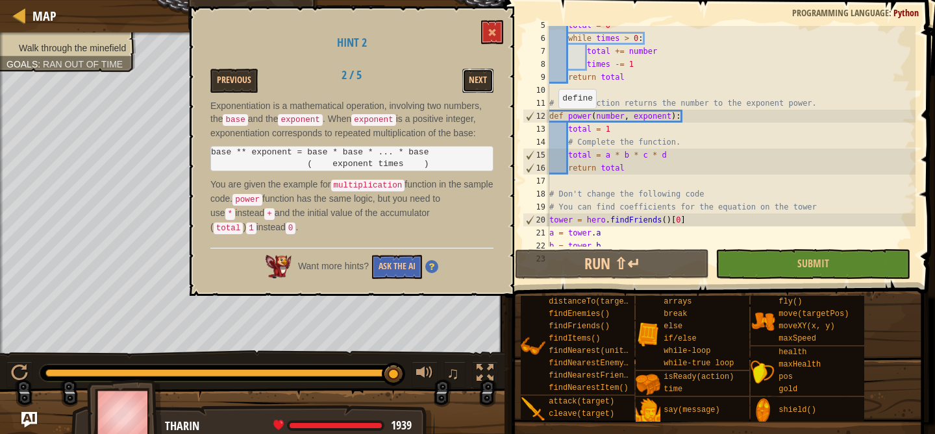
click at [473, 90] on button "Next" at bounding box center [477, 81] width 31 height 24
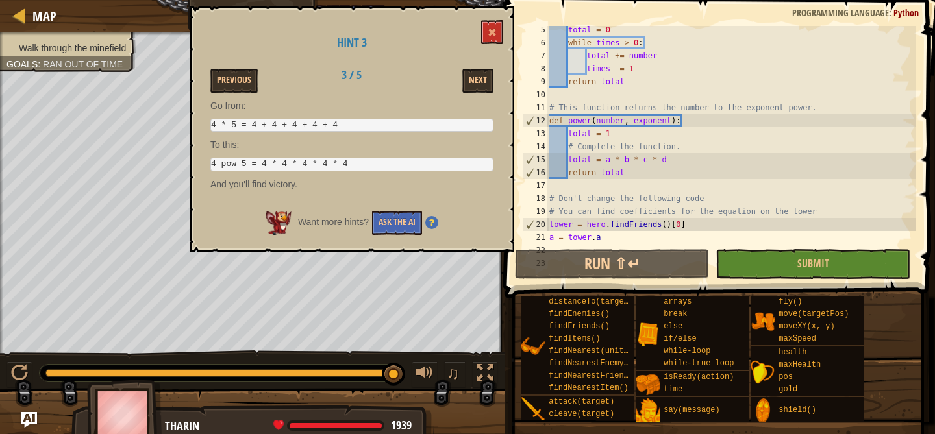
scroll to position [54, 0]
click at [588, 162] on div "total = 0 while times > 0 : total += number times -= 1 return total # This func…" at bounding box center [731, 148] width 369 height 247
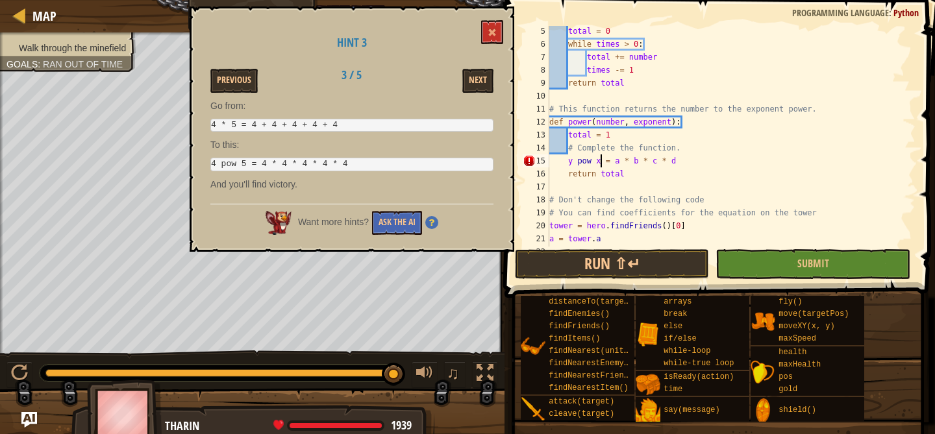
scroll to position [6, 5]
click at [566, 162] on div "total = 0 while times > 0 : total += number times -= 1 return total # This func…" at bounding box center [731, 148] width 369 height 247
click at [498, 14] on div "Hint 3 Previous 3 / 5 Next Go from: 4 * 5 = 4 + 4 + 4 + 4 + 4 To this: 4 pow 5 …" at bounding box center [352, 128] width 325 height 245
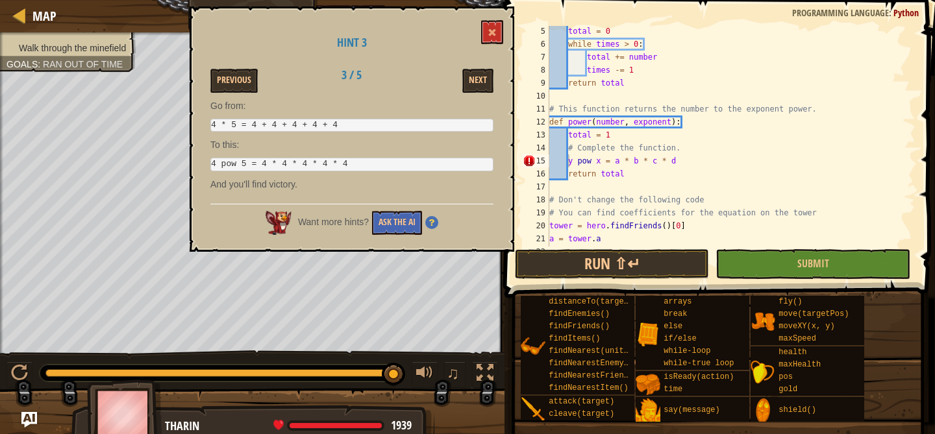
click at [500, 18] on div "Hint 3 Previous 3 / 5 Next Go from: 4 * 5 = 4 + 4 + 4 + 4 + 4 To this: 4 pow 5 …" at bounding box center [352, 128] width 325 height 245
click at [489, 42] on button at bounding box center [492, 32] width 22 height 24
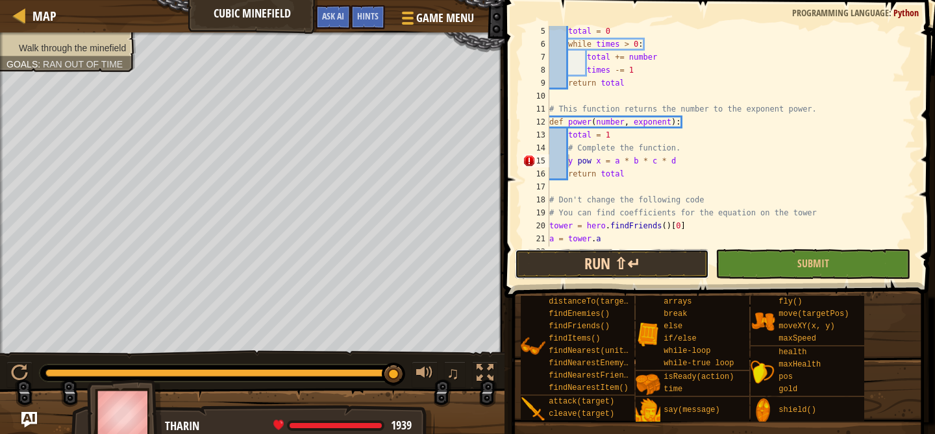
click at [554, 264] on button "Run ⇧↵" at bounding box center [612, 264] width 195 height 30
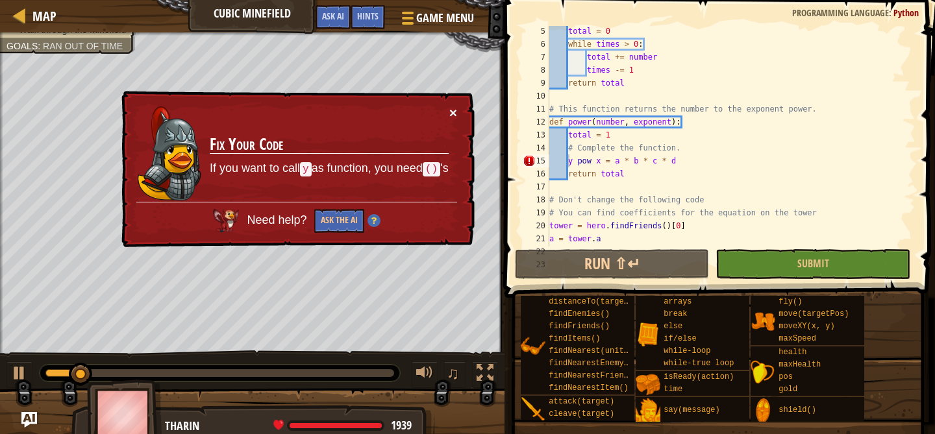
click at [449, 119] on button "×" at bounding box center [453, 113] width 8 height 14
click at [456, 117] on button "×" at bounding box center [453, 113] width 8 height 14
click at [450, 114] on button "×" at bounding box center [453, 113] width 8 height 14
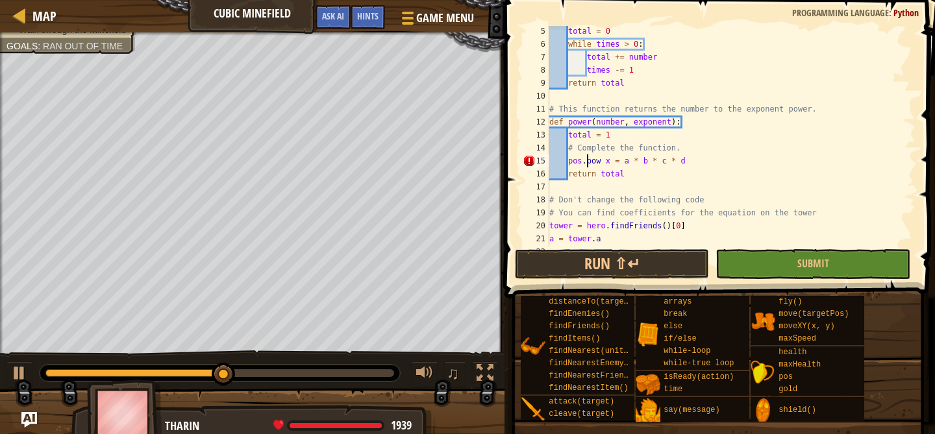
scroll to position [6, 4]
click at [616, 161] on div "total = 0 while times > 0 : total += number times -= 1 return total # This func…" at bounding box center [731, 148] width 369 height 247
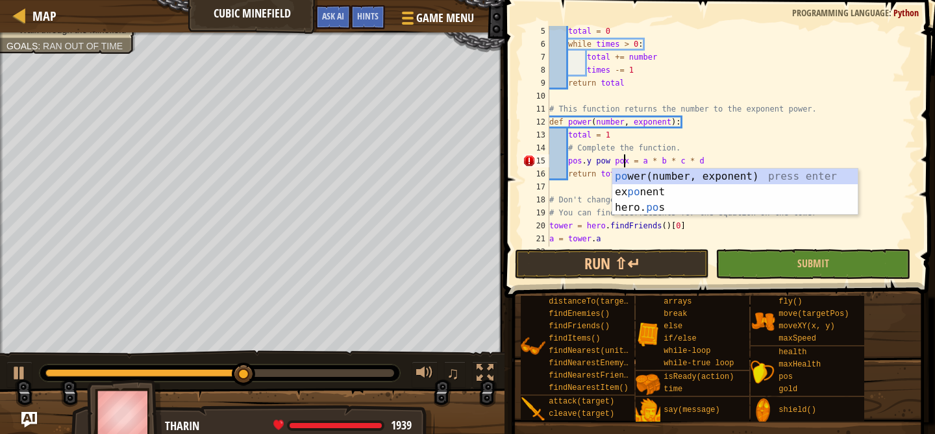
scroll to position [6, 7]
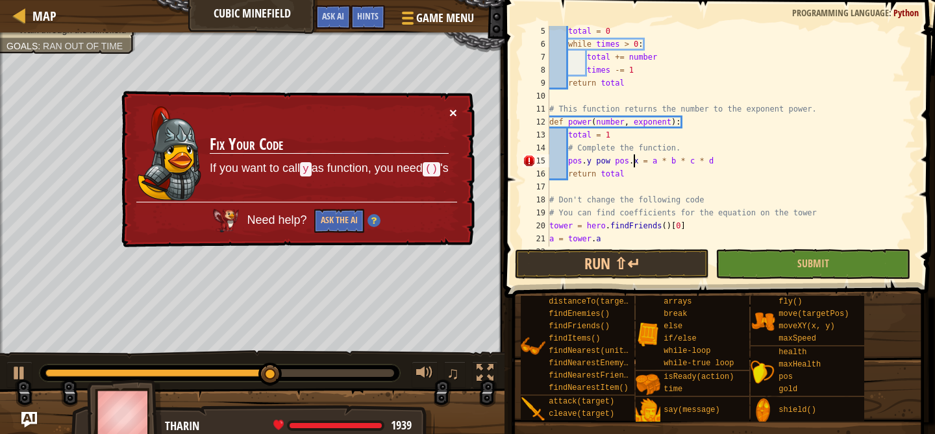
click at [450, 110] on button "×" at bounding box center [453, 113] width 8 height 14
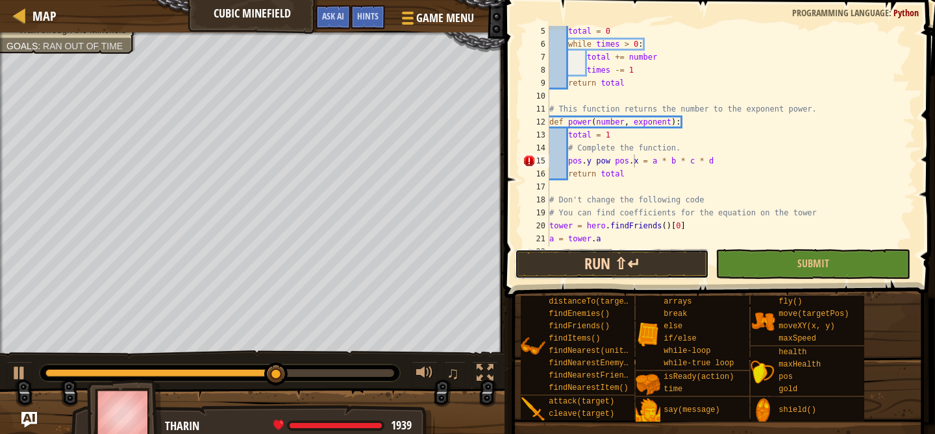
click at [562, 258] on button "Run ⇧↵" at bounding box center [612, 264] width 195 height 30
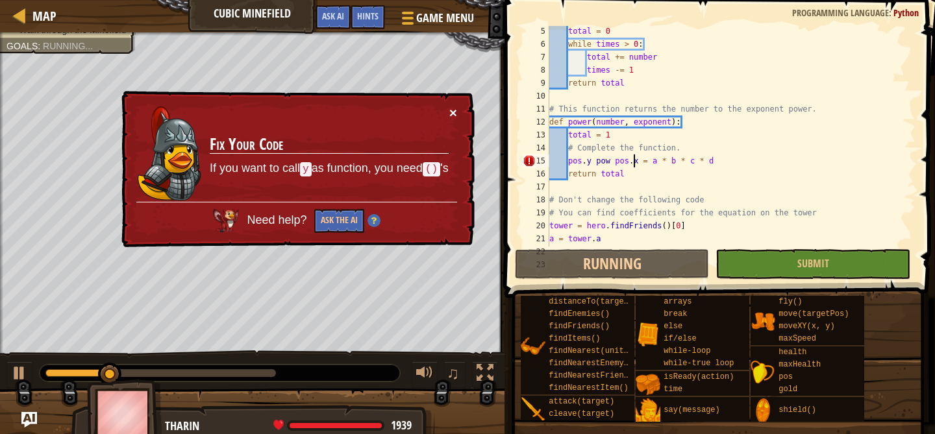
click at [450, 115] on button "×" at bounding box center [453, 113] width 8 height 14
click at [450, 112] on button "×" at bounding box center [453, 113] width 8 height 14
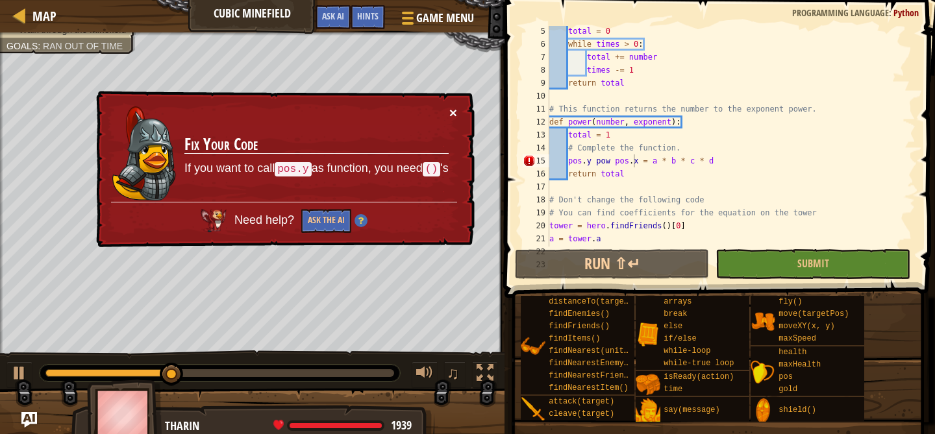
click at [454, 116] on button "×" at bounding box center [454, 115] width 8 height 14
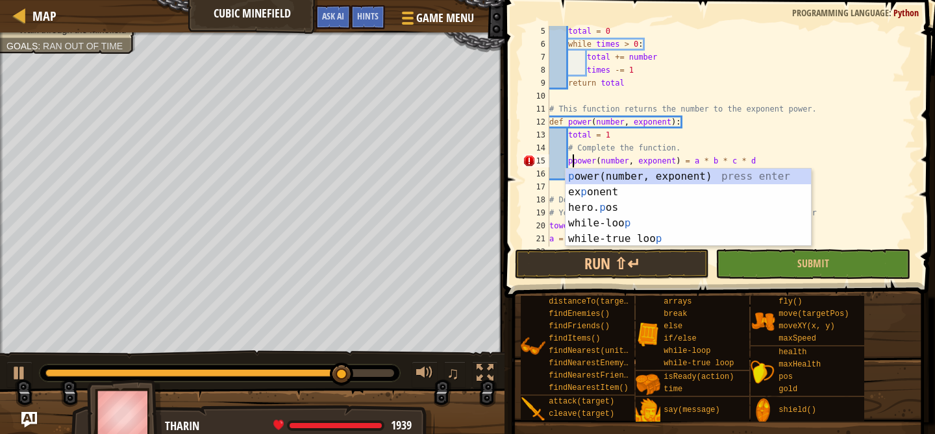
type textarea "power(number, exponent) = a * b * c * d"
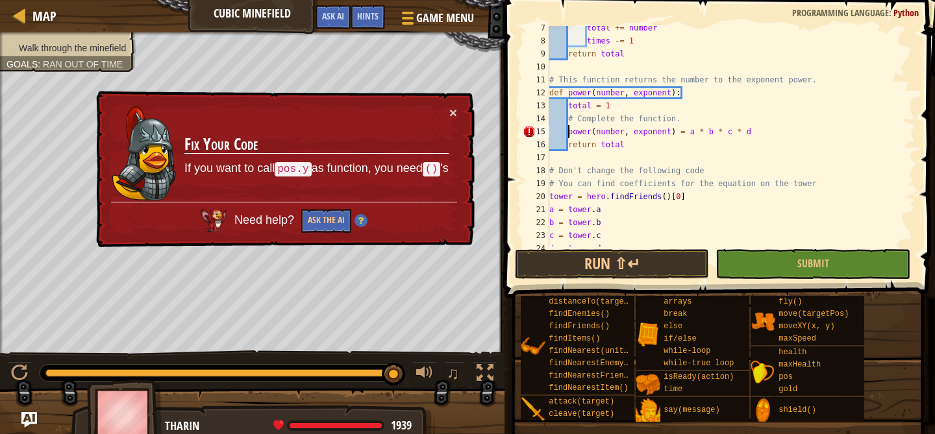
scroll to position [55, 0]
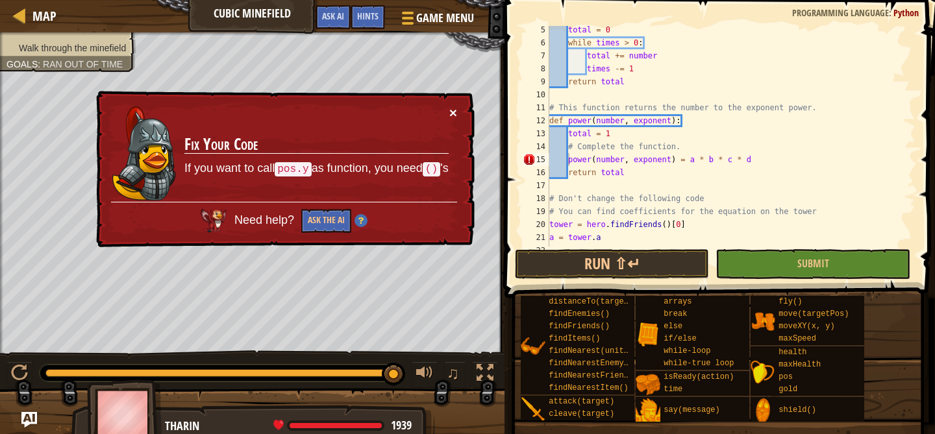
click at [455, 117] on button "×" at bounding box center [453, 113] width 8 height 14
click at [592, 262] on button "Run ⇧↵" at bounding box center [612, 264] width 195 height 30
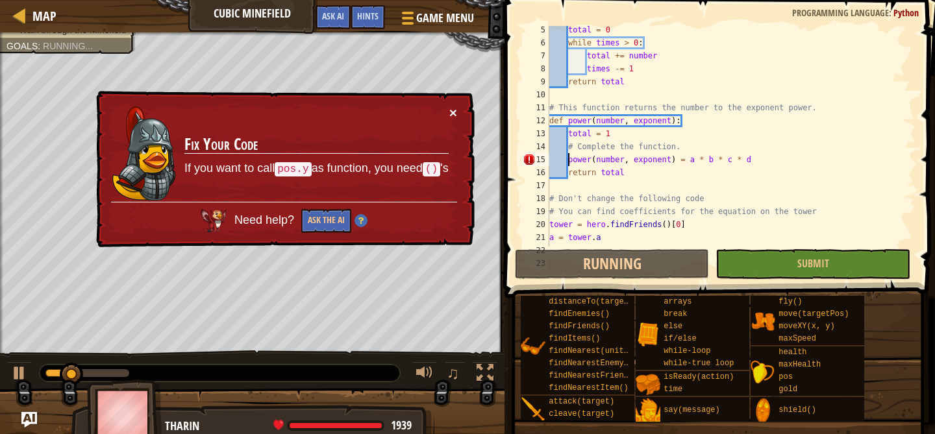
click at [455, 118] on button "×" at bounding box center [453, 113] width 8 height 14
click at [457, 104] on div "× Fix Your Code If you want to call pos.y as function, you need () 's Need help…" at bounding box center [283, 169] width 381 height 157
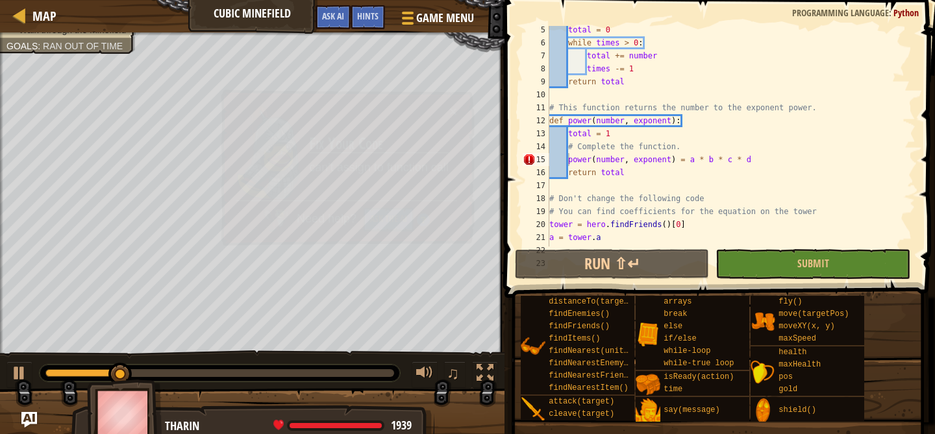
click at [451, 105] on button "×" at bounding box center [453, 112] width 8 height 14
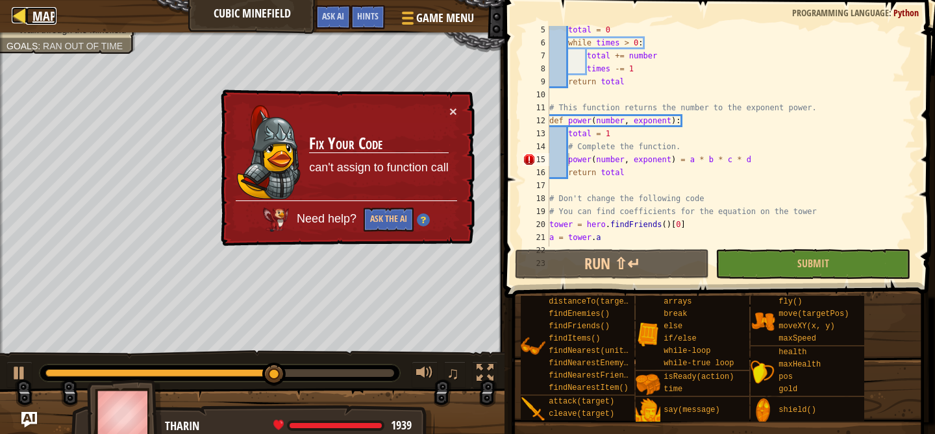
click at [17, 19] on div at bounding box center [20, 15] width 16 height 16
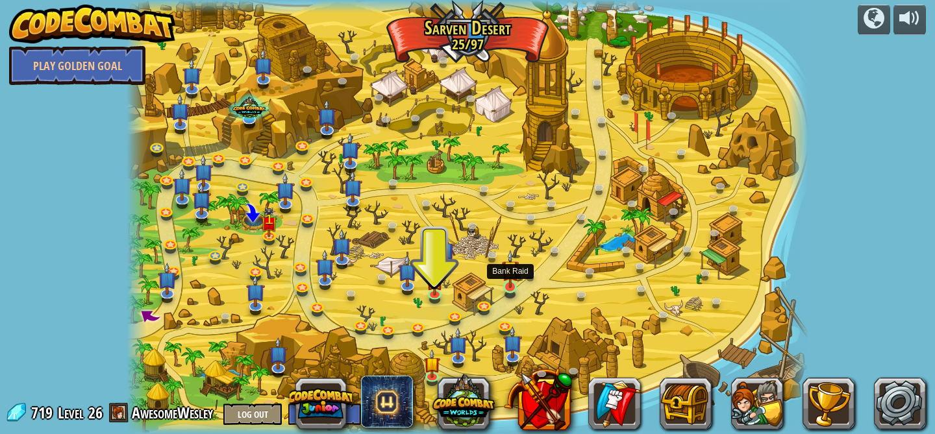
click at [515, 279] on img at bounding box center [510, 269] width 17 height 38
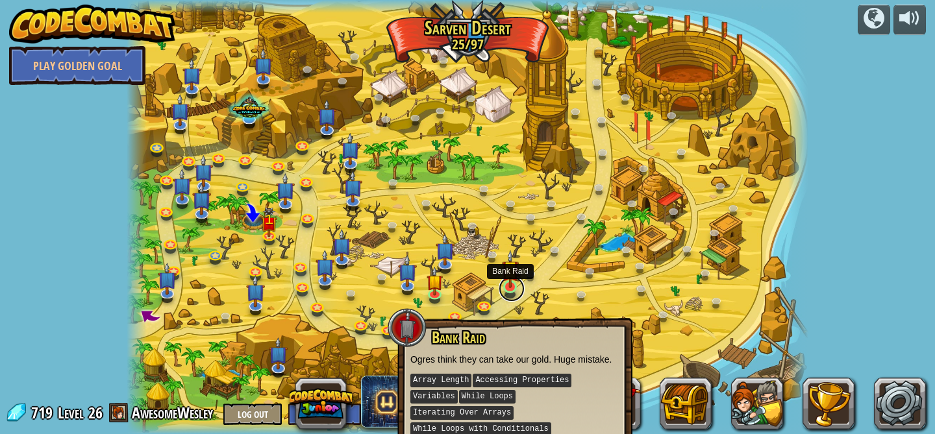
click at [506, 297] on link at bounding box center [511, 289] width 26 height 26
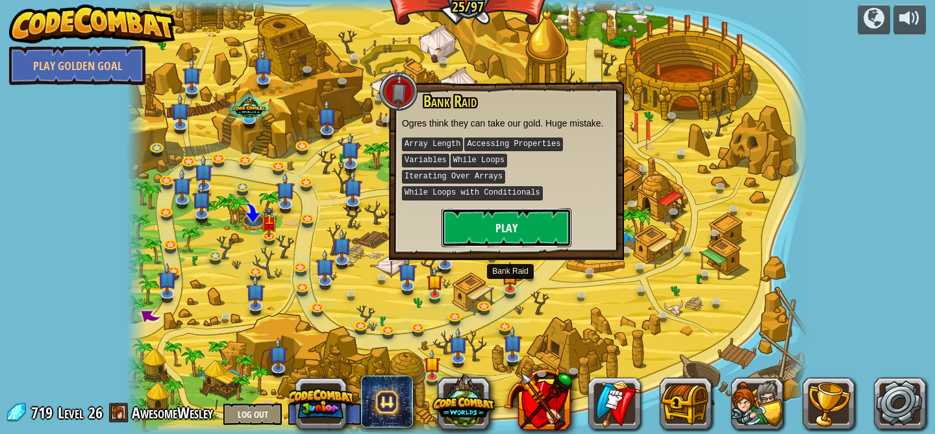
click at [502, 232] on button "Play" at bounding box center [506, 227] width 130 height 39
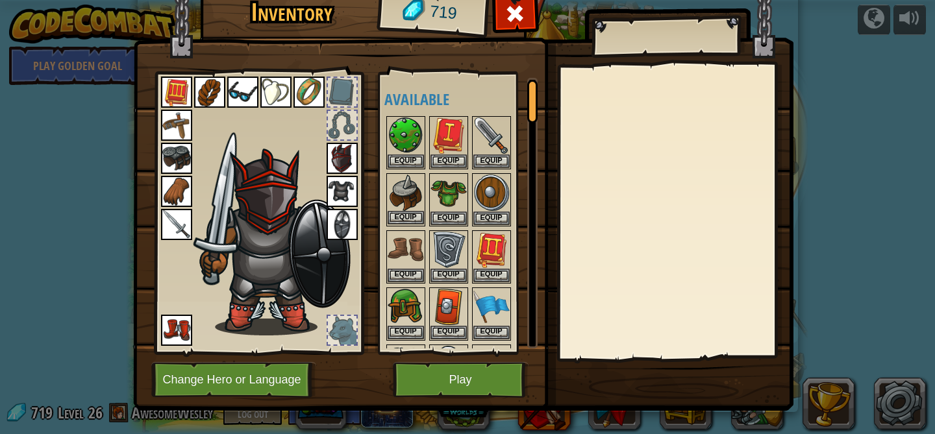
click at [404, 189] on img at bounding box center [405, 193] width 36 height 36
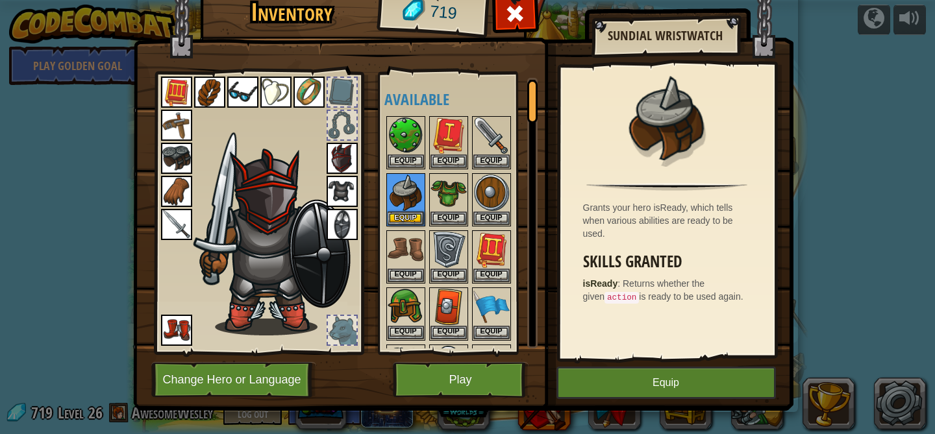
click at [170, 158] on img at bounding box center [176, 158] width 31 height 31
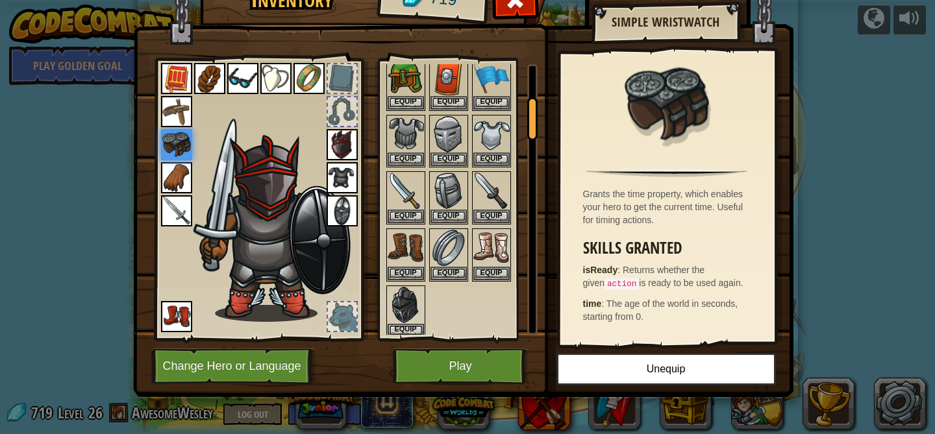
scroll to position [227, 0]
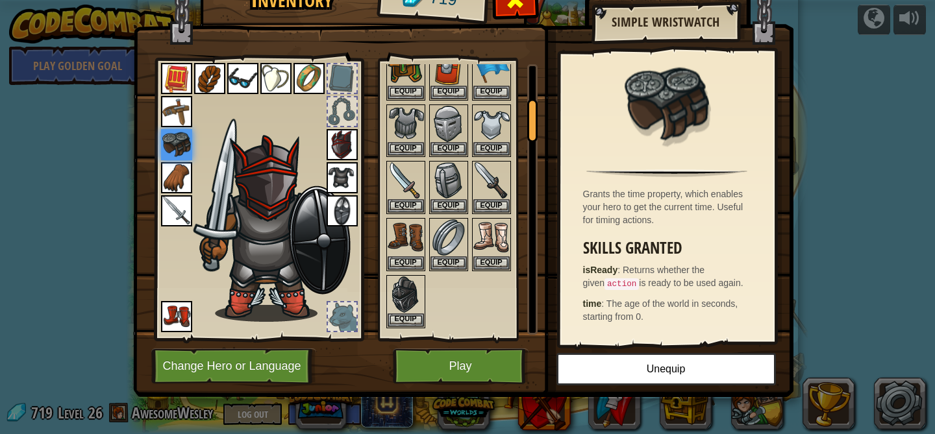
click at [516, 10] on span at bounding box center [514, 0] width 21 height 21
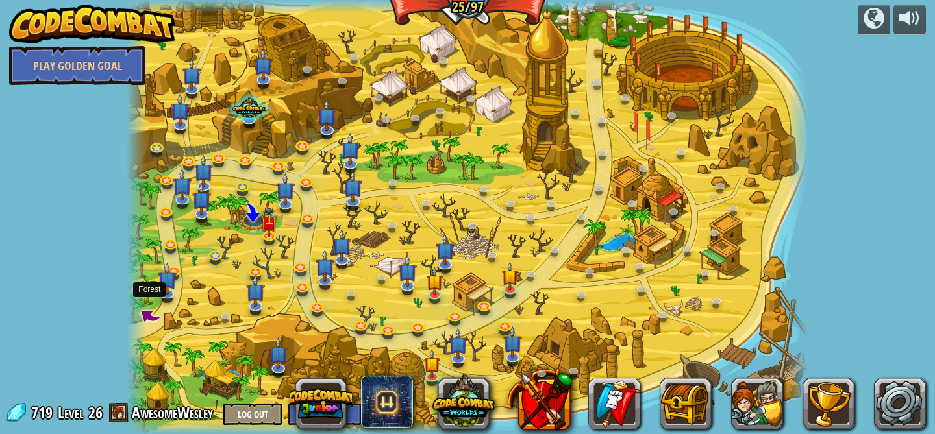
click at [151, 316] on span at bounding box center [149, 315] width 26 height 26
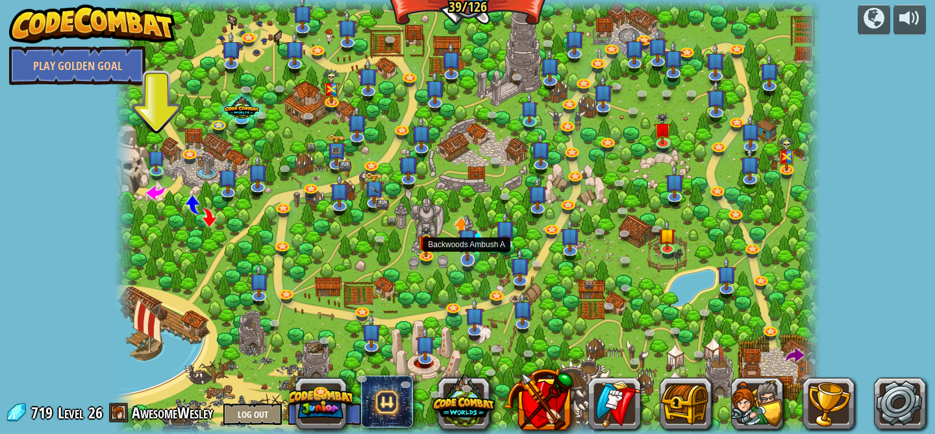
click at [461, 257] on img at bounding box center [467, 238] width 19 height 45
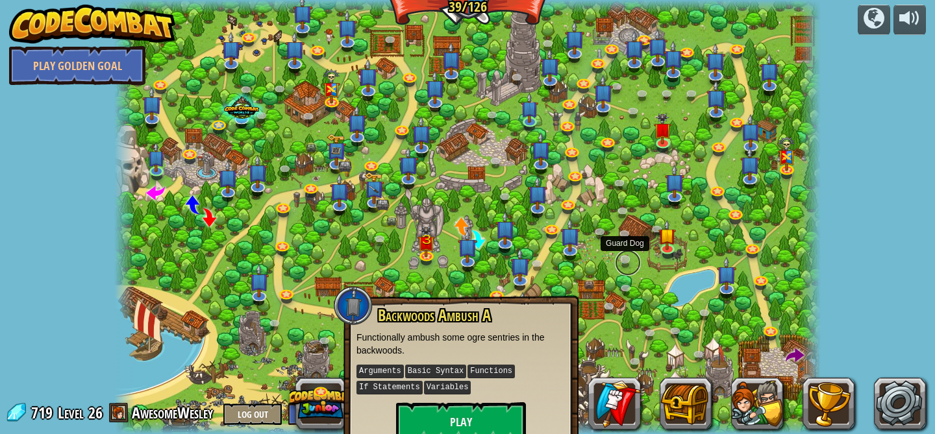
click at [635, 259] on link at bounding box center [628, 263] width 26 height 26
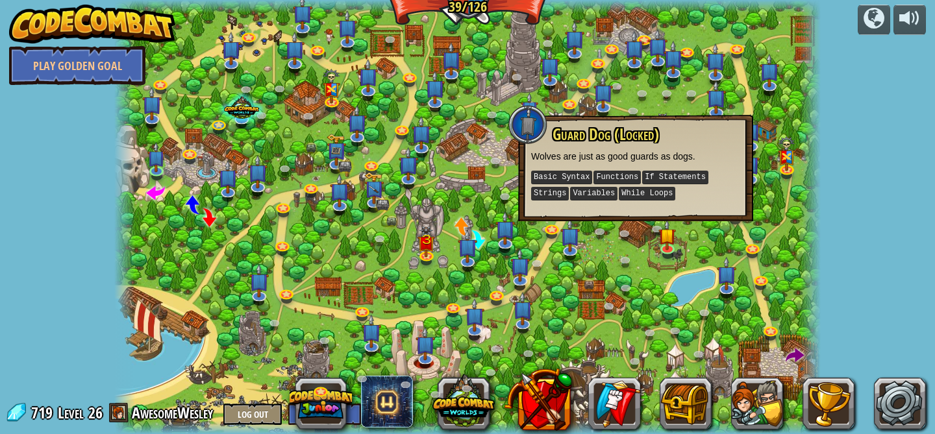
click at [648, 260] on div at bounding box center [467, 217] width 707 height 434
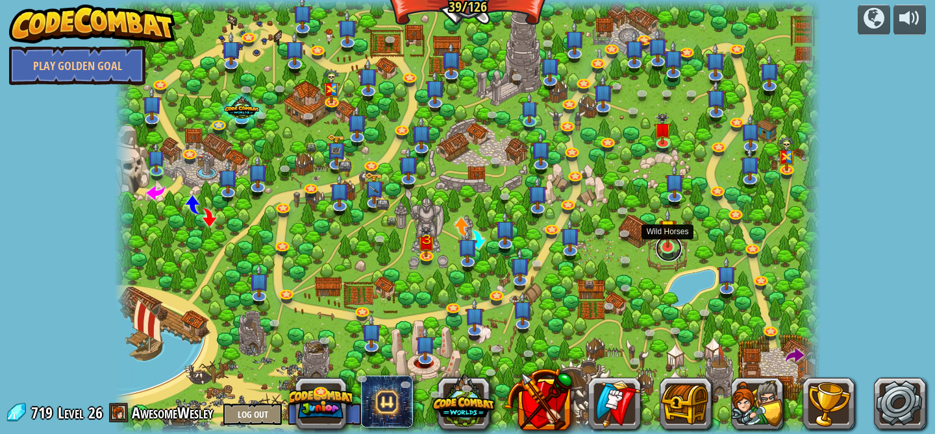
click at [661, 249] on link at bounding box center [669, 249] width 26 height 26
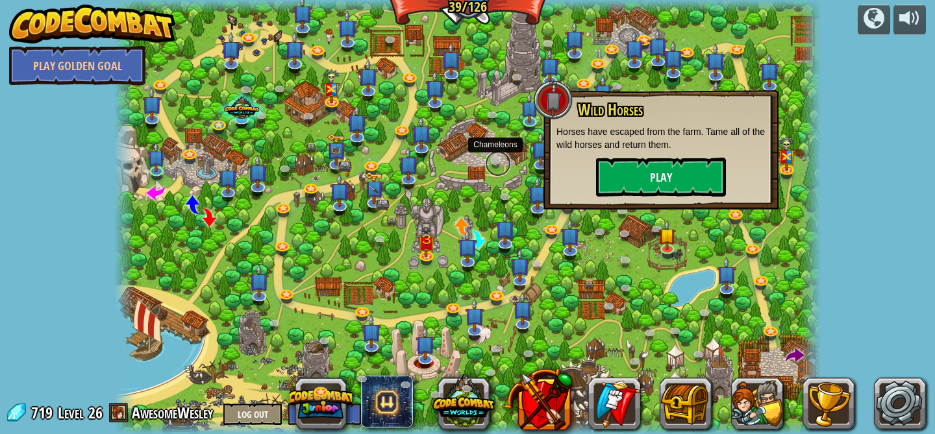
click at [504, 164] on link at bounding box center [498, 164] width 26 height 26
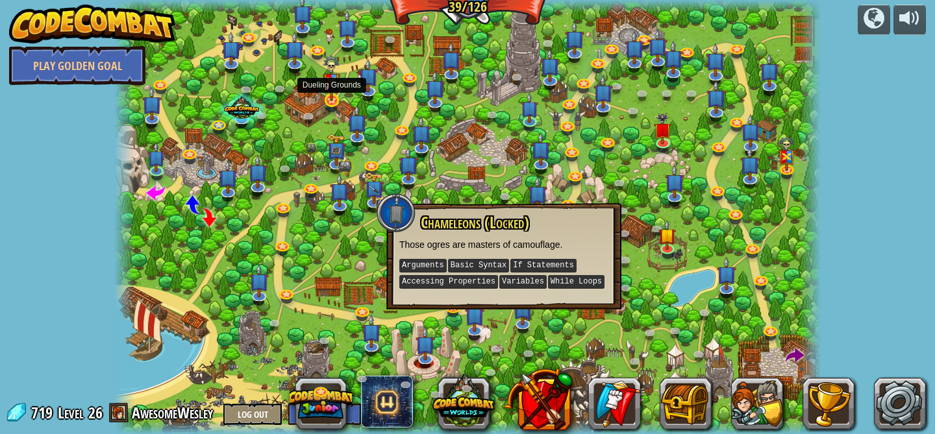
click at [339, 99] on img at bounding box center [332, 78] width 18 height 46
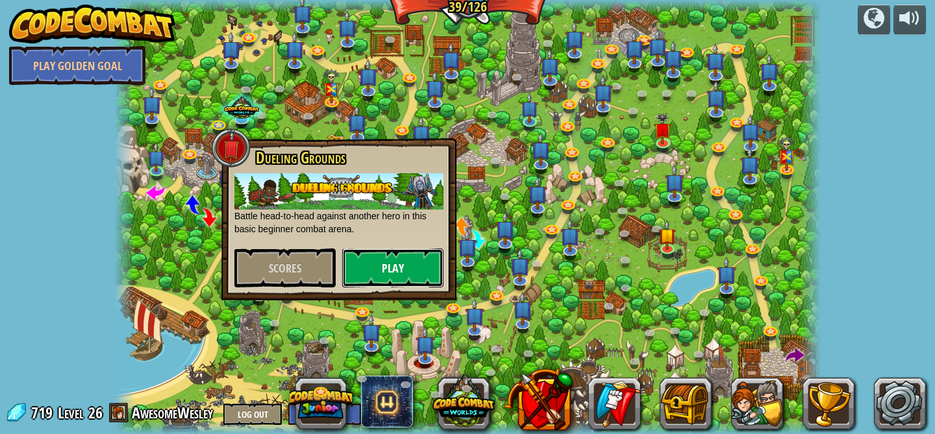
click at [406, 273] on button "Play" at bounding box center [392, 268] width 101 height 39
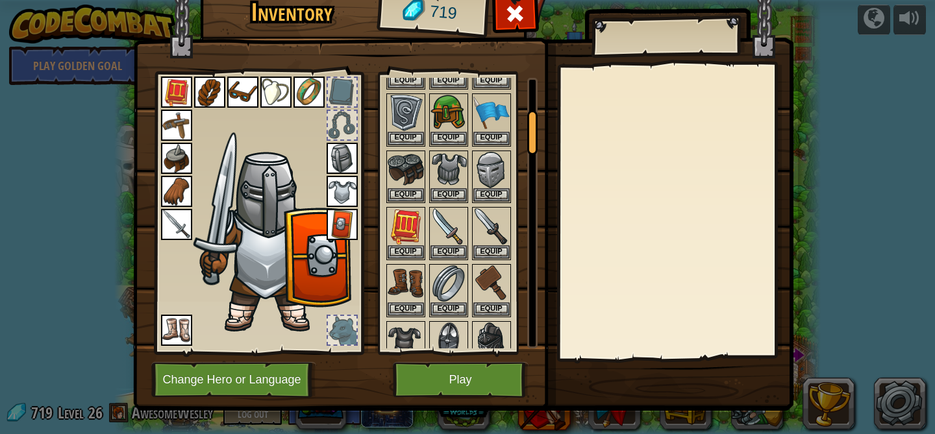
scroll to position [217, 0]
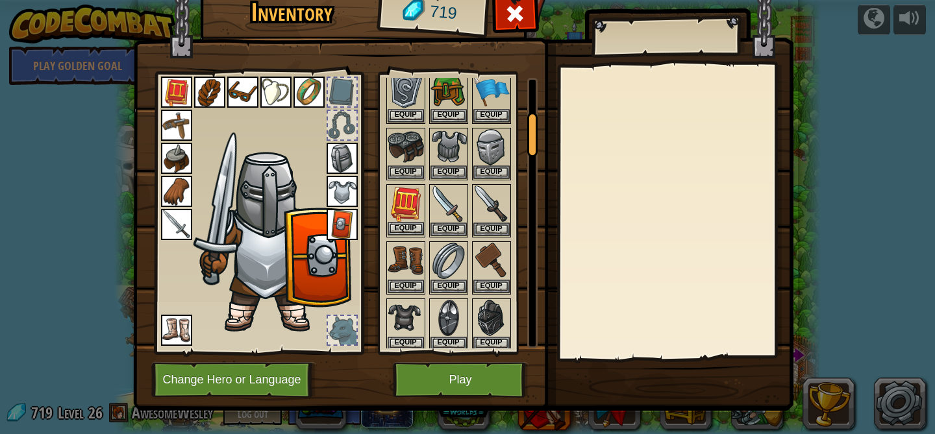
click at [395, 221] on img at bounding box center [405, 204] width 36 height 36
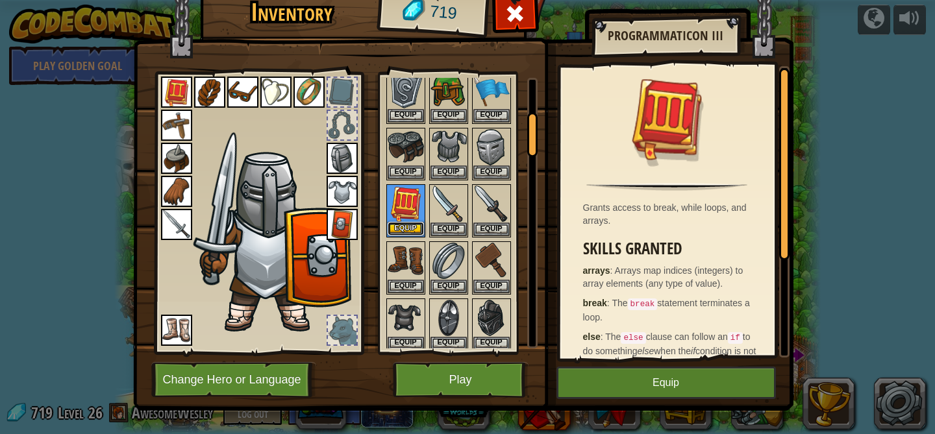
click at [405, 227] on button "Equip" at bounding box center [405, 229] width 36 height 14
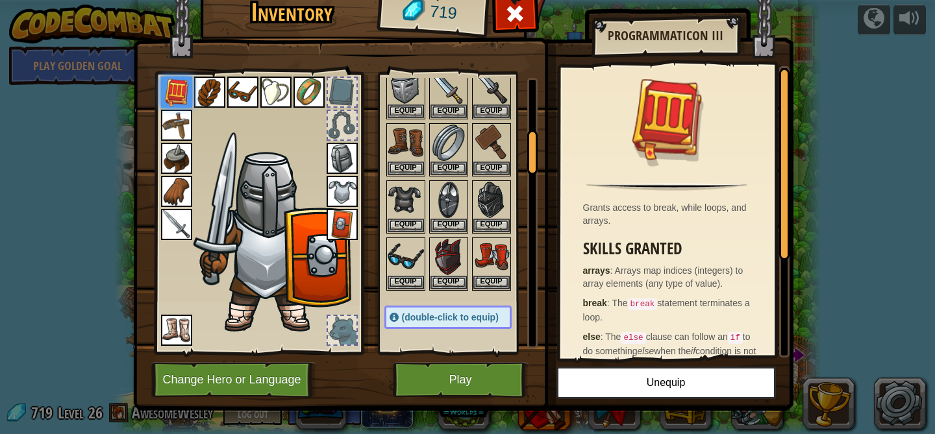
scroll to position [336, 0]
click at [454, 282] on button "Equip" at bounding box center [448, 281] width 36 height 14
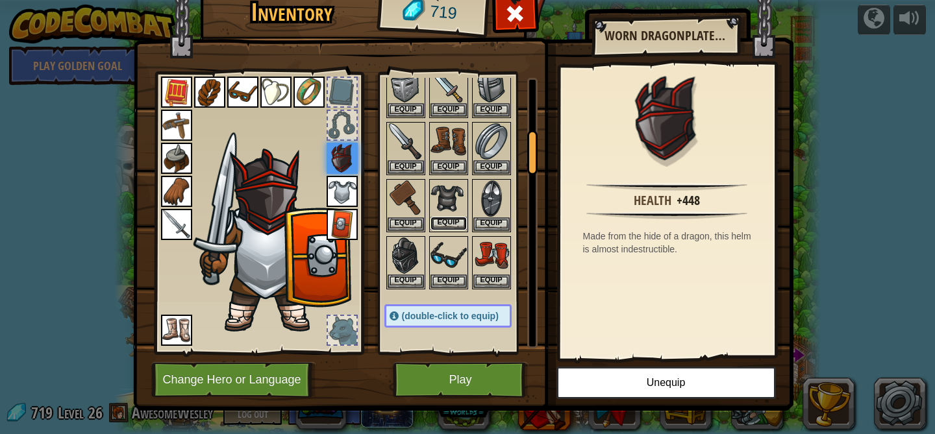
click at [450, 220] on button "Equip" at bounding box center [448, 224] width 36 height 14
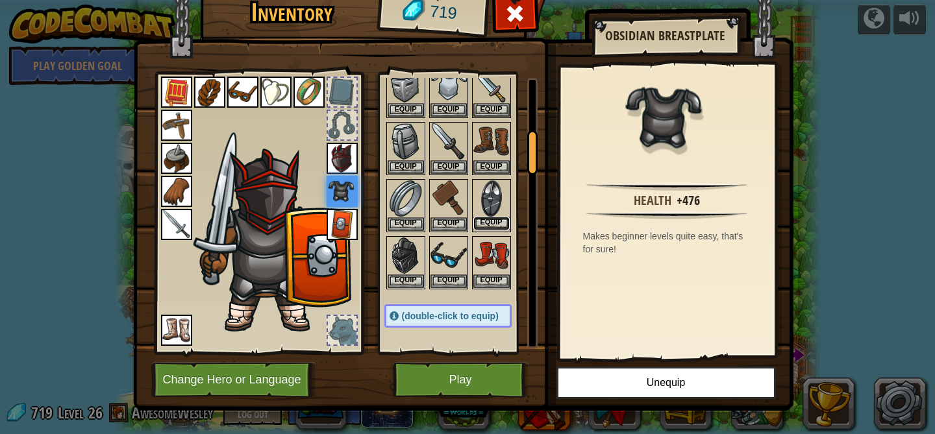
click at [484, 223] on button "Equip" at bounding box center [491, 224] width 36 height 14
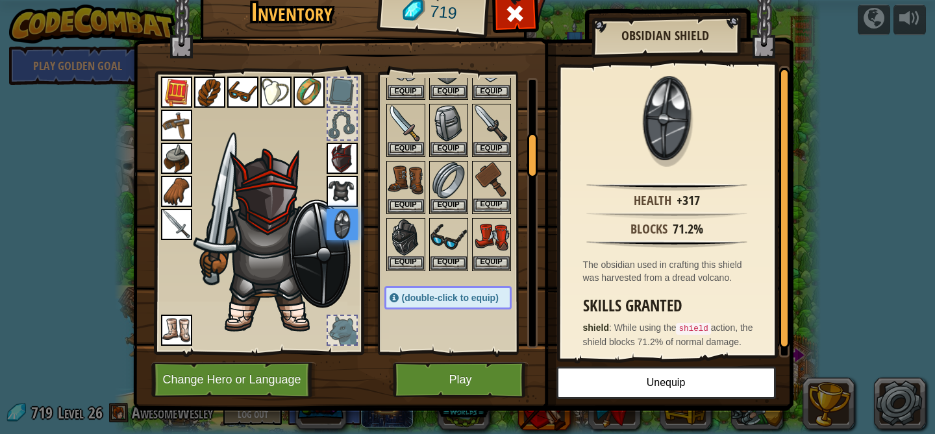
scroll to position [353, 0]
click at [485, 178] on img at bounding box center [491, 182] width 36 height 36
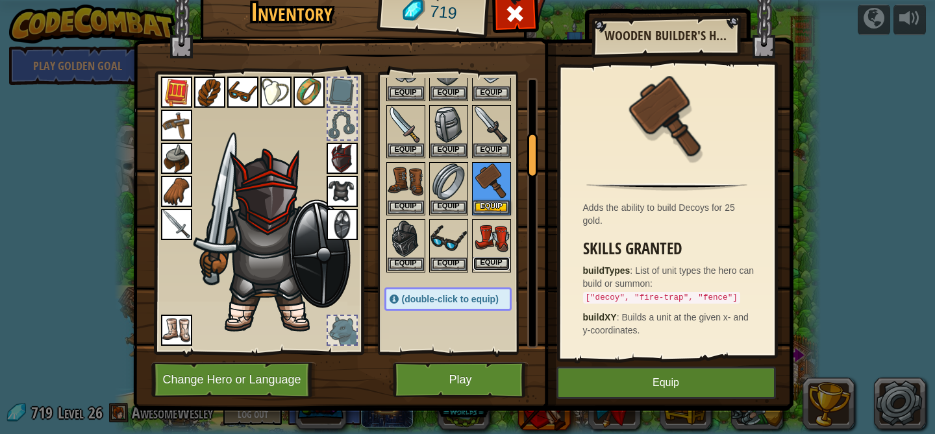
click at [489, 264] on button "Equip" at bounding box center [491, 264] width 36 height 14
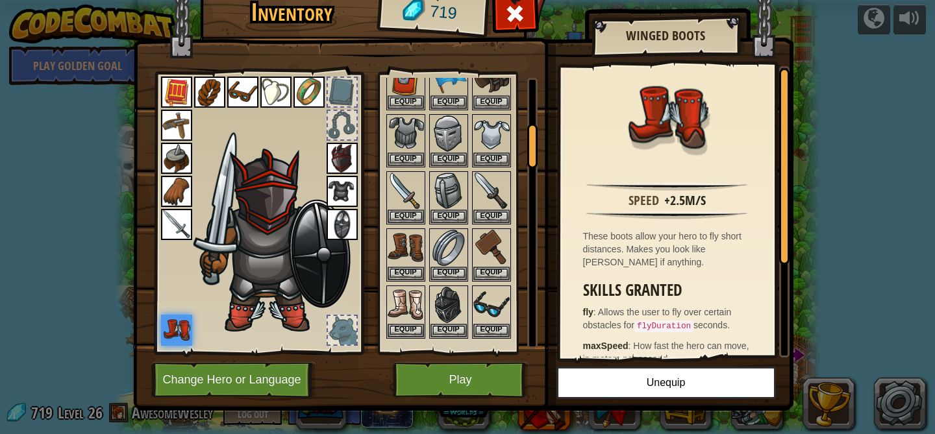
scroll to position [314, 0]
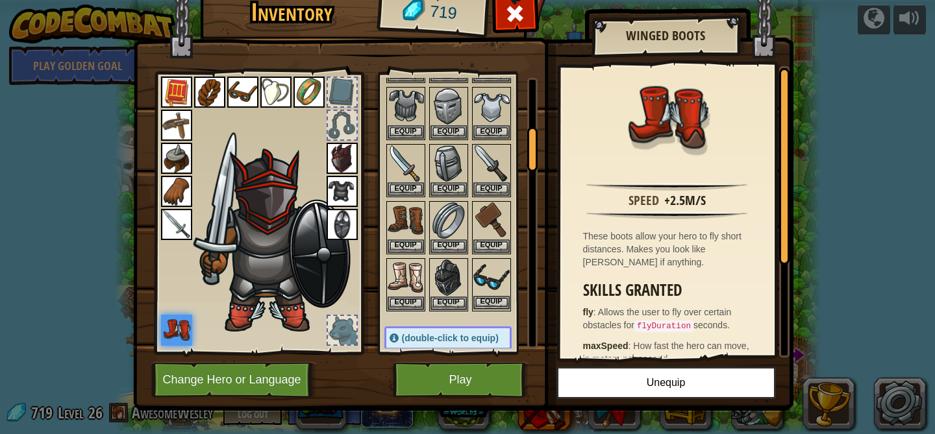
click at [500, 282] on img at bounding box center [491, 278] width 36 height 36
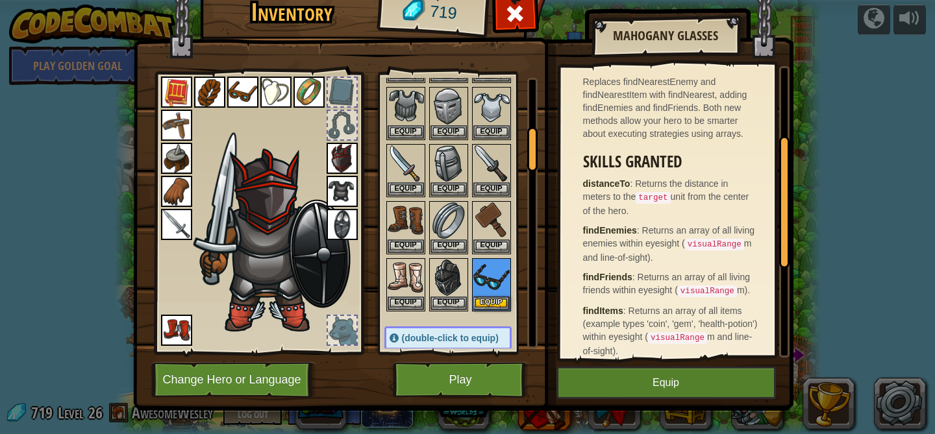
scroll to position [153, 0]
click at [493, 302] on button "Equip" at bounding box center [491, 303] width 36 height 14
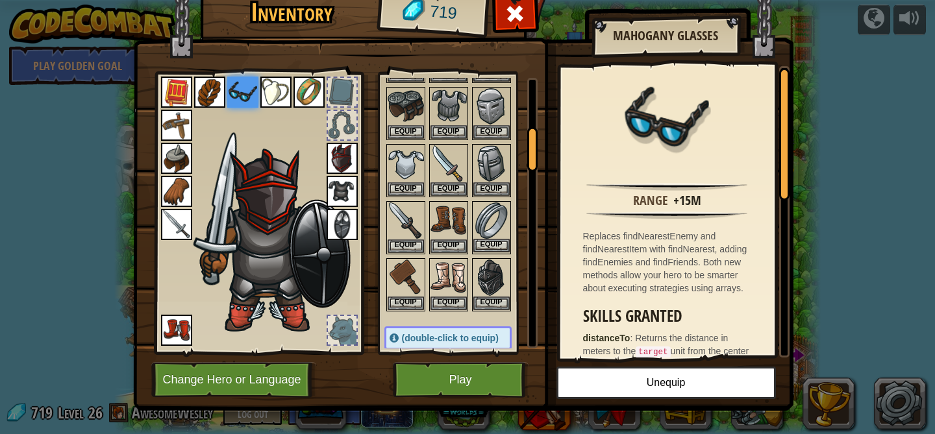
click at [486, 219] on img at bounding box center [491, 221] width 36 height 36
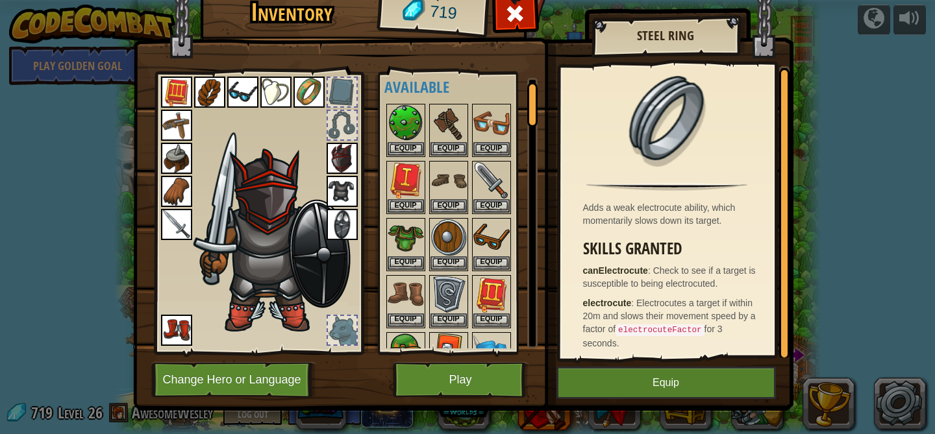
scroll to position [0, 0]
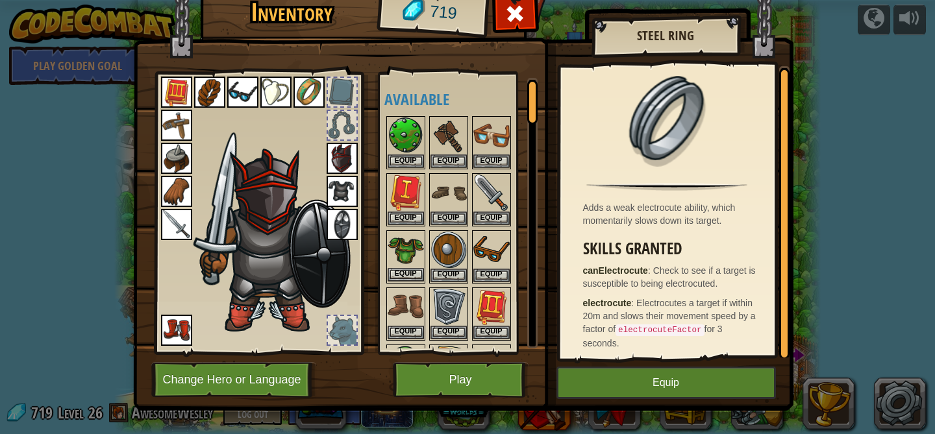
click at [410, 252] on img at bounding box center [405, 250] width 36 height 36
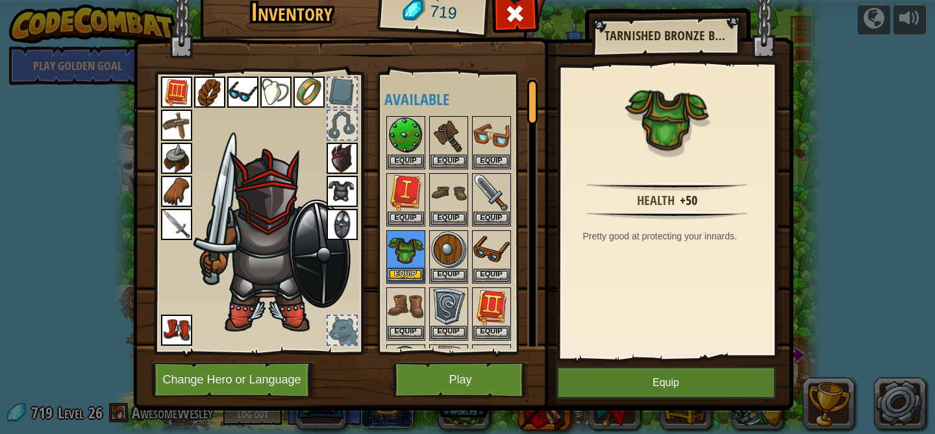
click at [410, 252] on img at bounding box center [405, 250] width 36 height 36
click at [452, 244] on img at bounding box center [448, 250] width 36 height 36
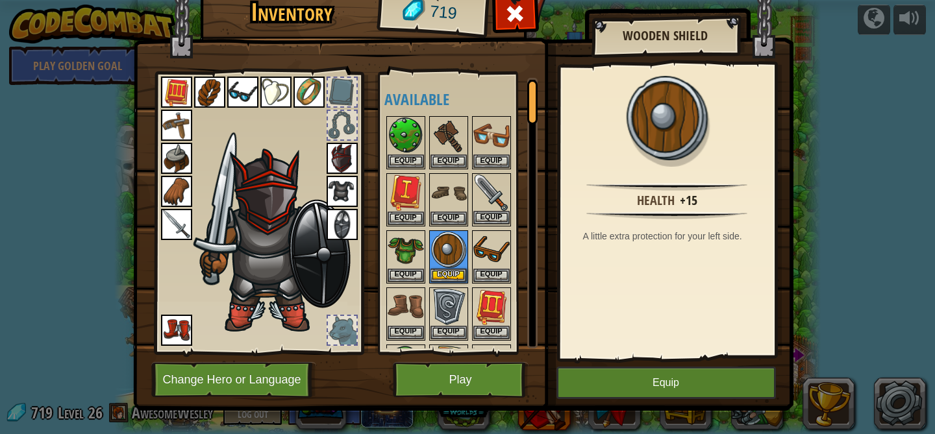
click at [491, 184] on img at bounding box center [491, 193] width 36 height 36
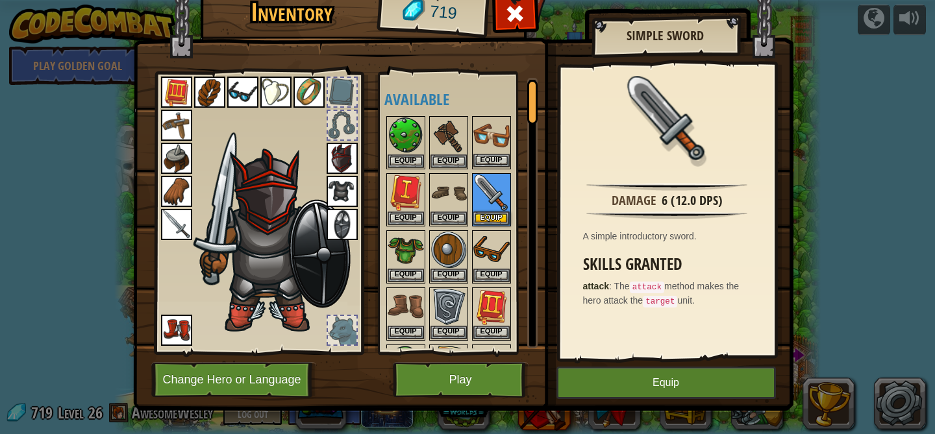
click at [484, 136] on img at bounding box center [491, 135] width 36 height 36
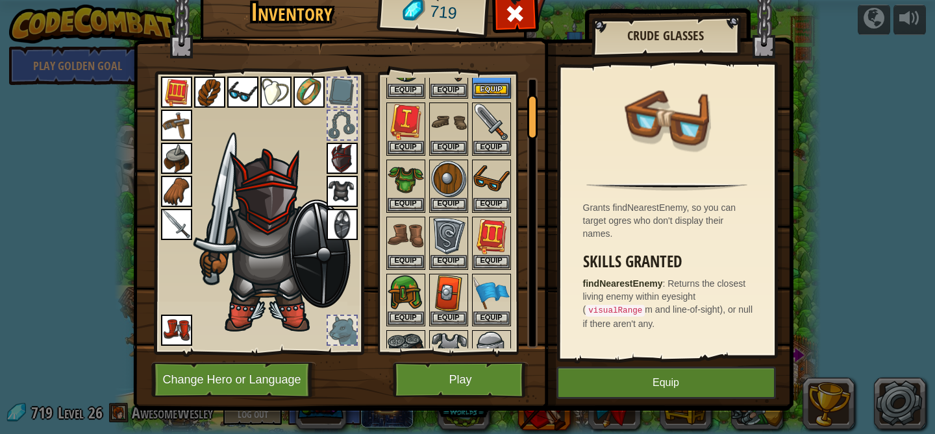
scroll to position [134, 0]
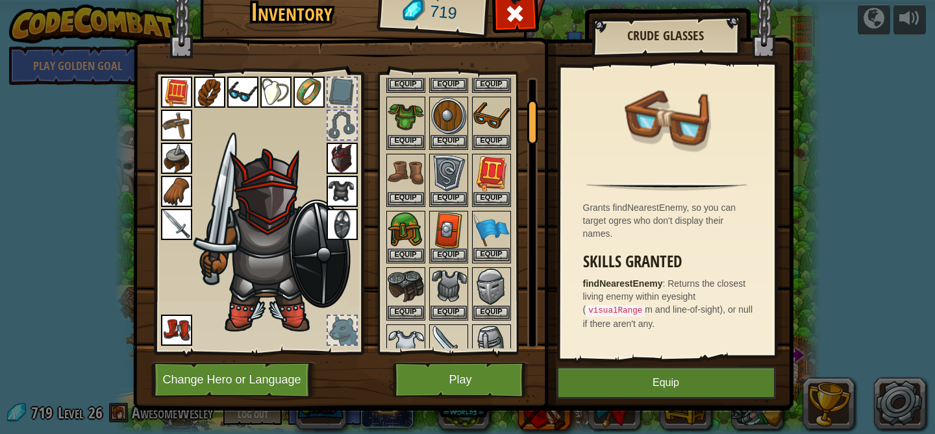
click at [489, 239] on img at bounding box center [491, 230] width 36 height 36
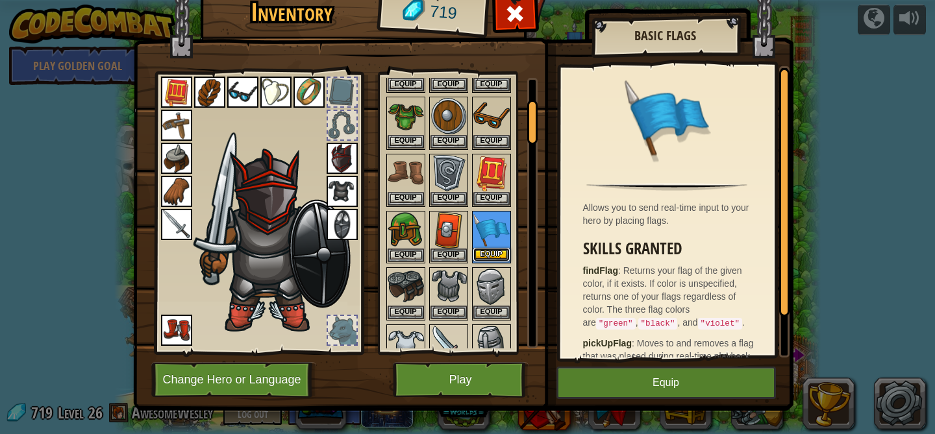
click at [487, 251] on button "Equip" at bounding box center [491, 255] width 36 height 14
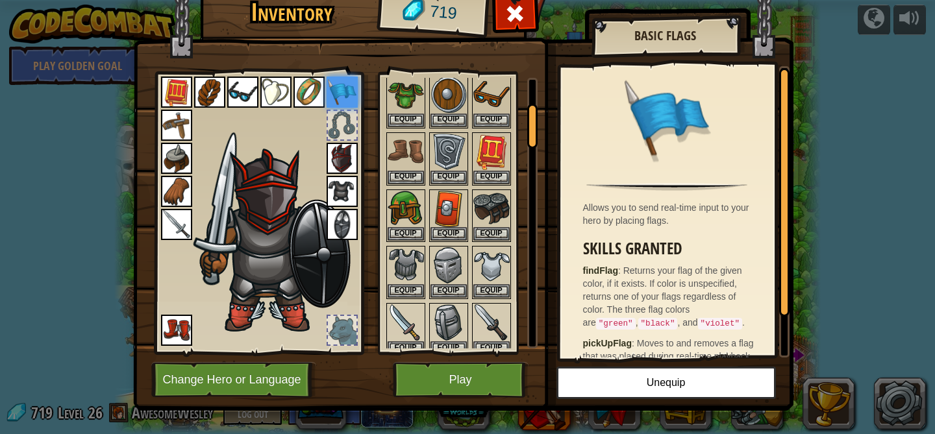
scroll to position [160, 0]
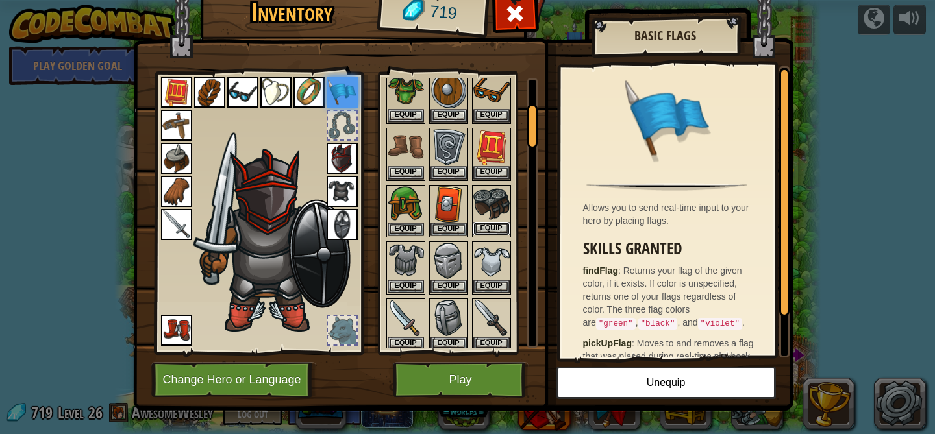
click at [490, 228] on button "Equip" at bounding box center [491, 229] width 36 height 14
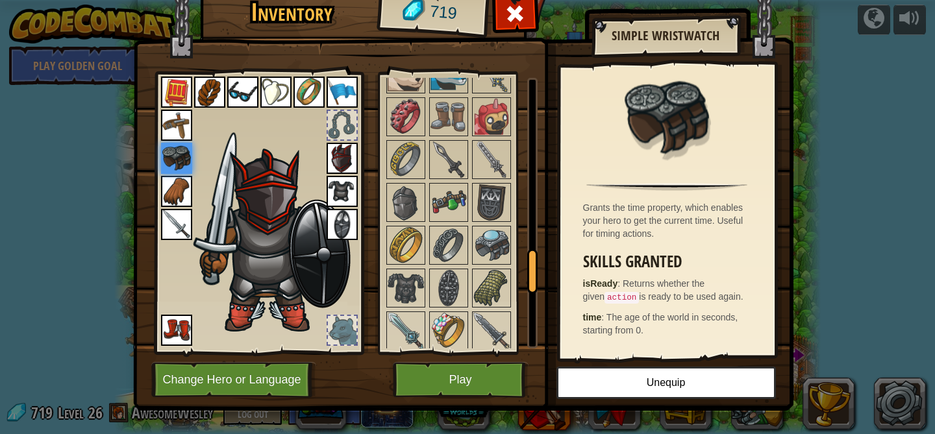
scroll to position [1140, 0]
click at [485, 280] on img at bounding box center [491, 287] width 36 height 36
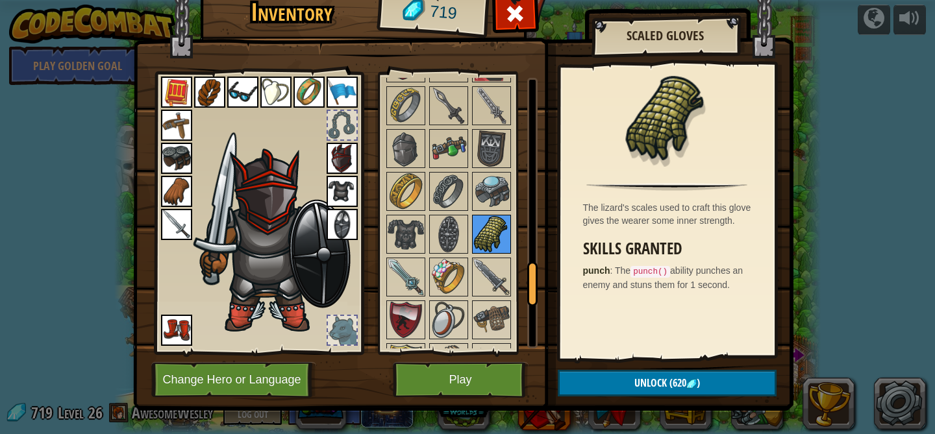
scroll to position [1219, 0]
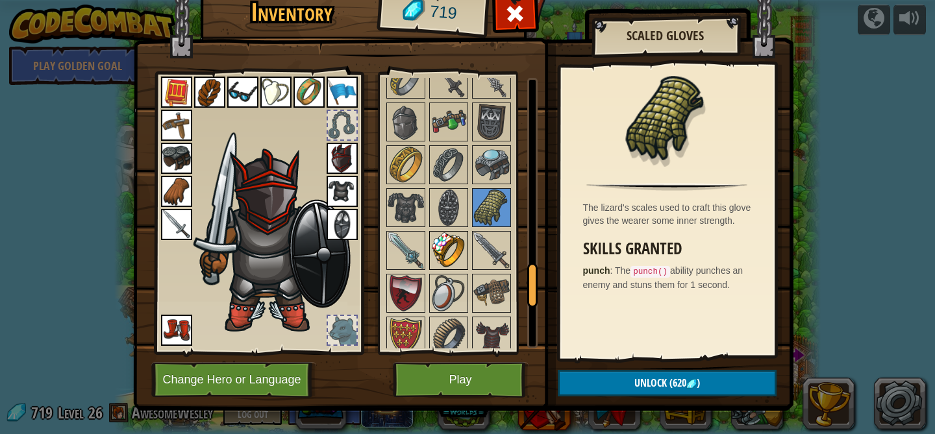
click at [453, 256] on img at bounding box center [448, 250] width 36 height 36
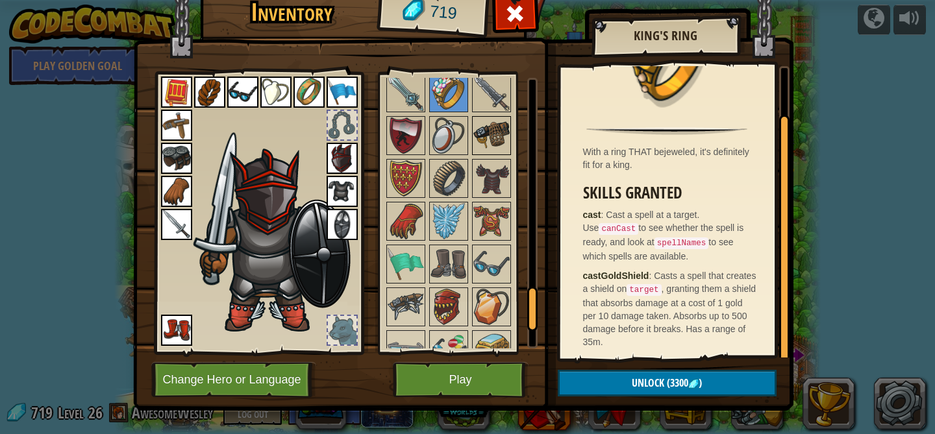
scroll to position [1386, 0]
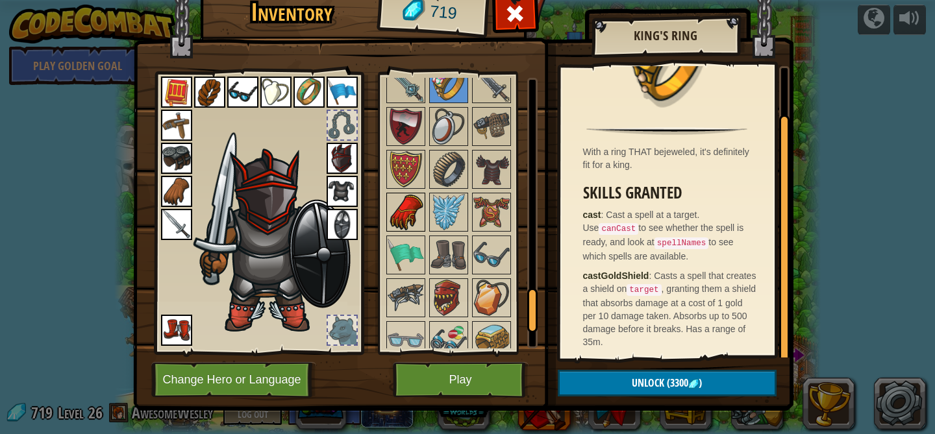
click at [404, 206] on img at bounding box center [405, 212] width 36 height 36
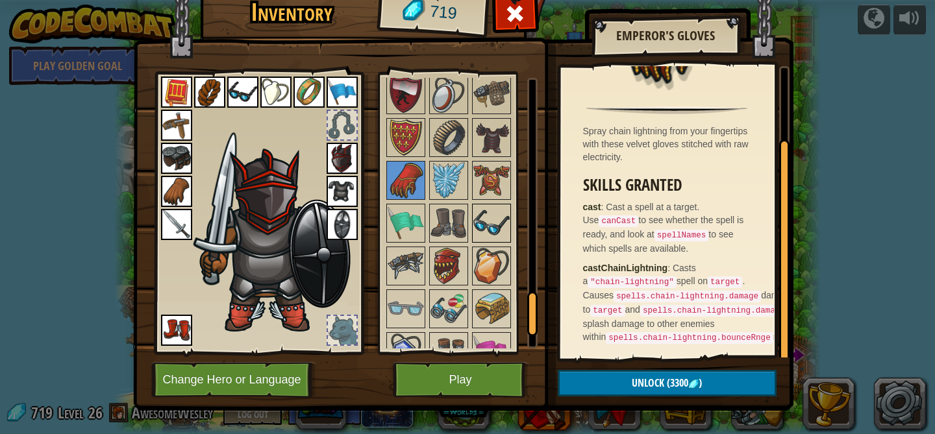
scroll to position [1419, 0]
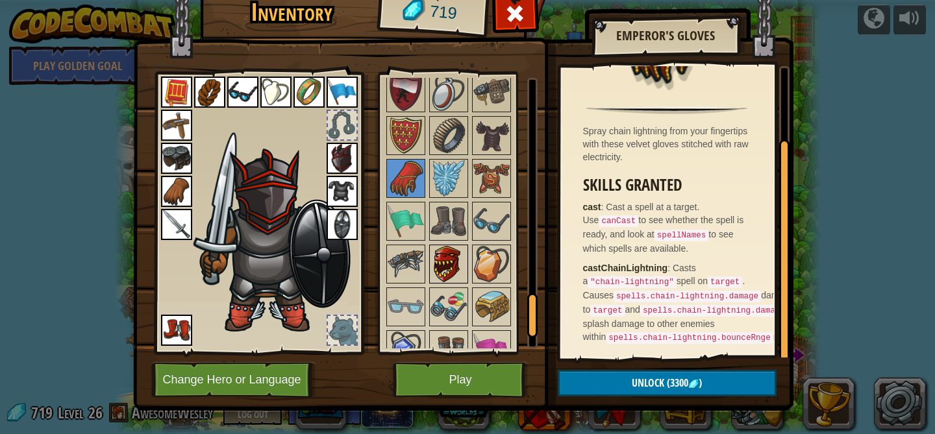
click at [444, 264] on img at bounding box center [448, 264] width 36 height 36
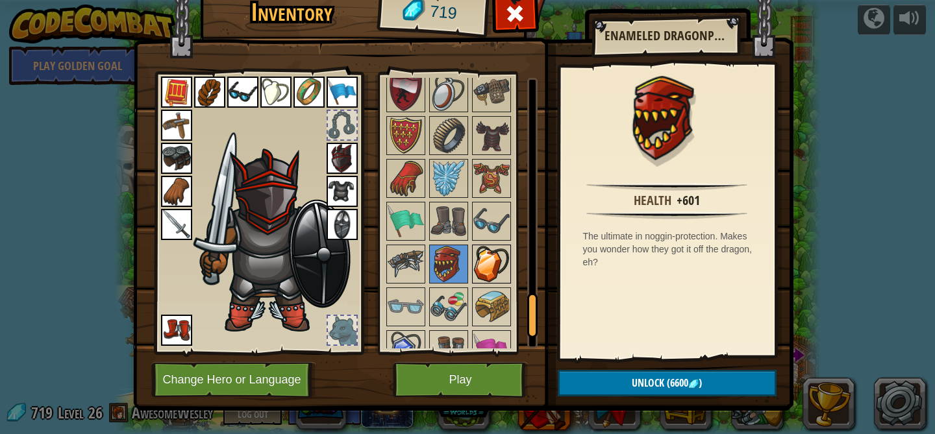
click at [485, 274] on img at bounding box center [491, 264] width 36 height 36
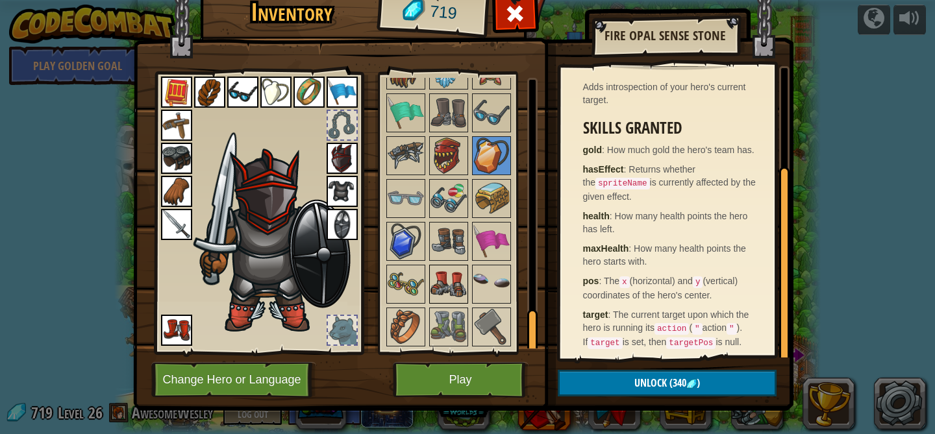
scroll to position [1529, 0]
click at [396, 310] on img at bounding box center [405, 327] width 36 height 36
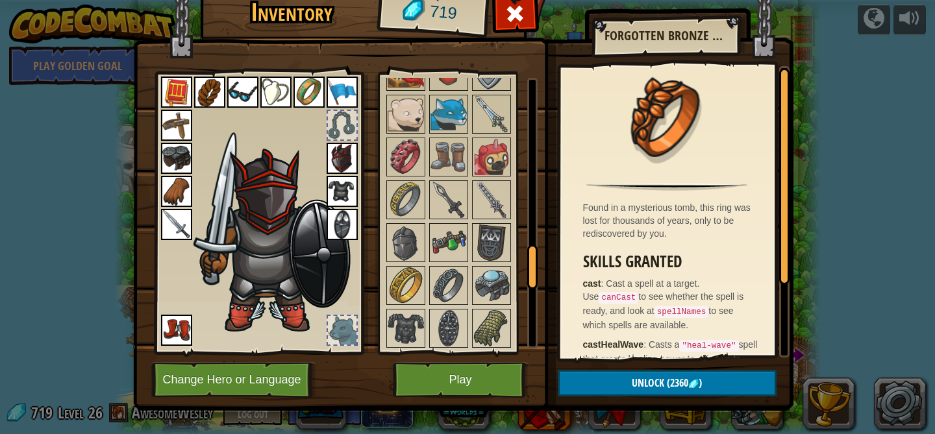
scroll to position [1096, 0]
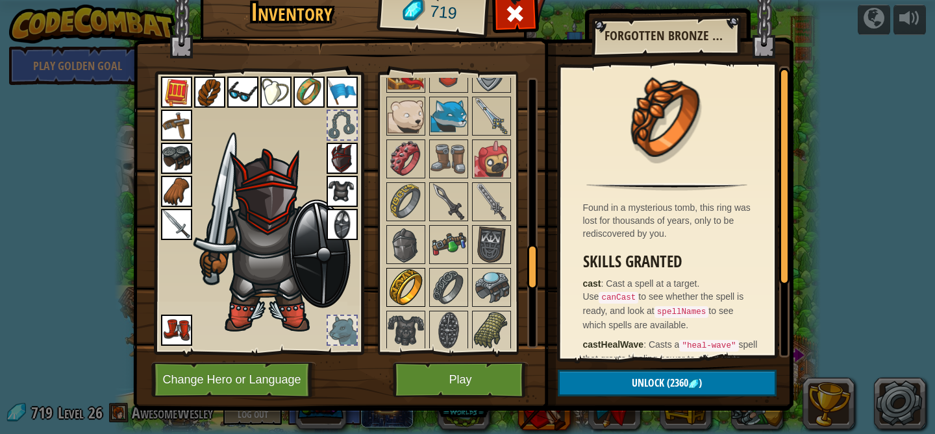
click at [408, 283] on img at bounding box center [405, 287] width 36 height 36
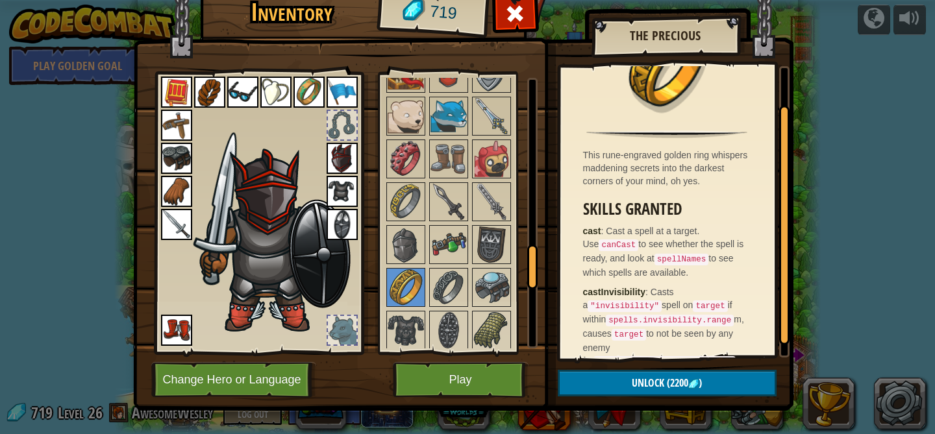
scroll to position [69, 0]
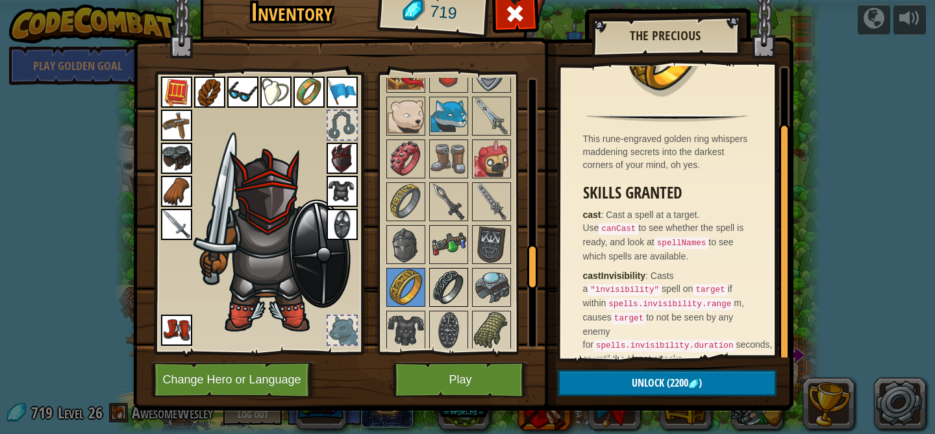
click at [440, 285] on img at bounding box center [448, 287] width 36 height 36
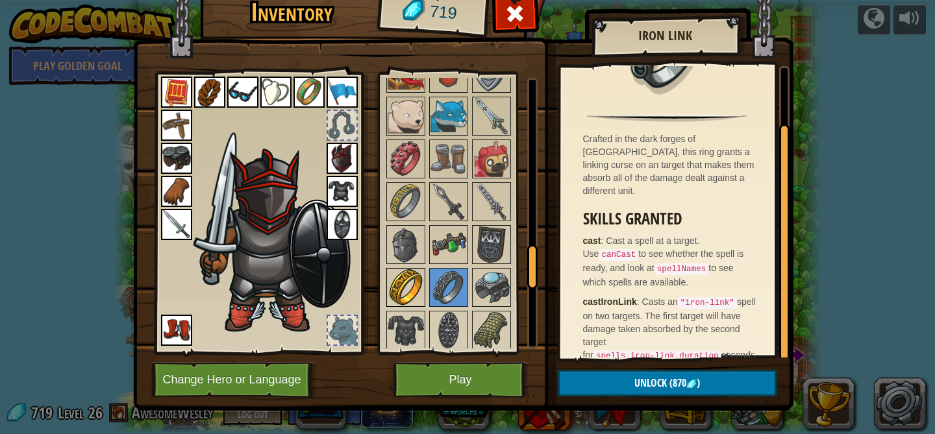
click at [413, 289] on img at bounding box center [405, 287] width 36 height 36
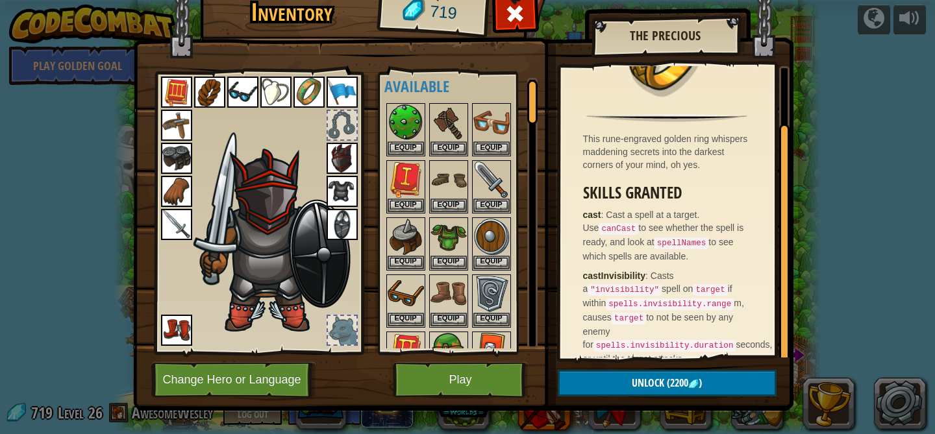
scroll to position [0, 0]
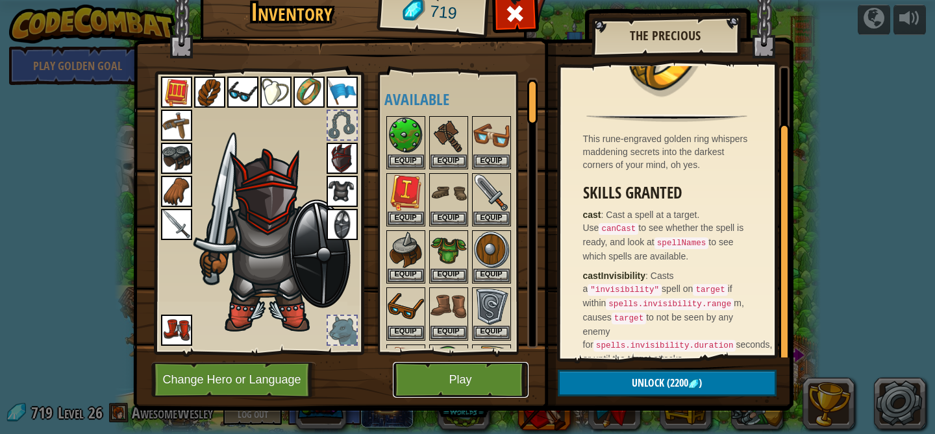
click at [432, 381] on button "Play" at bounding box center [461, 380] width 136 height 36
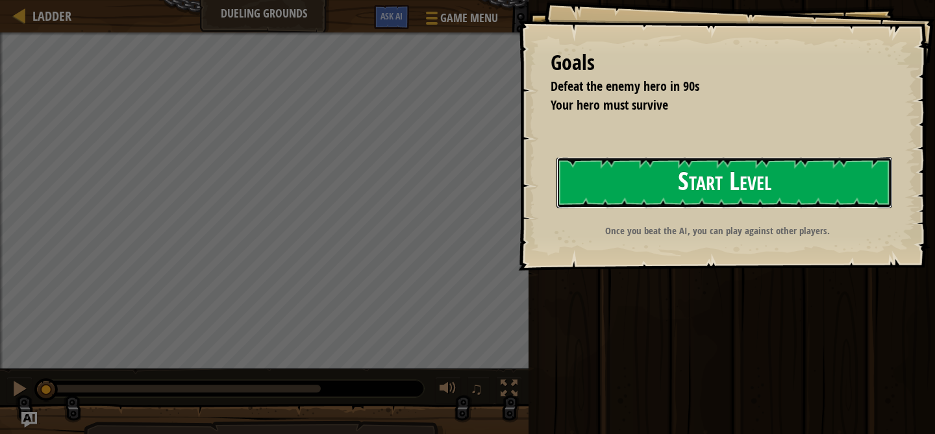
click at [649, 201] on button "Start Level" at bounding box center [724, 182] width 336 height 51
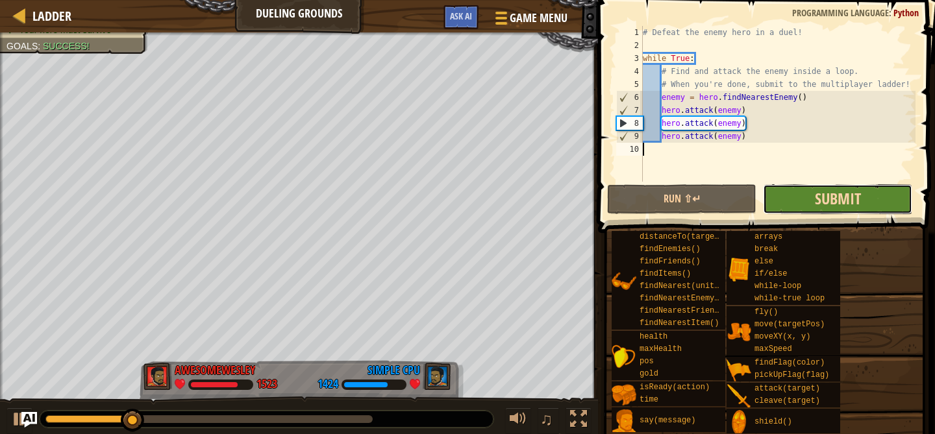
click at [837, 193] on span "Submit" at bounding box center [838, 198] width 46 height 21
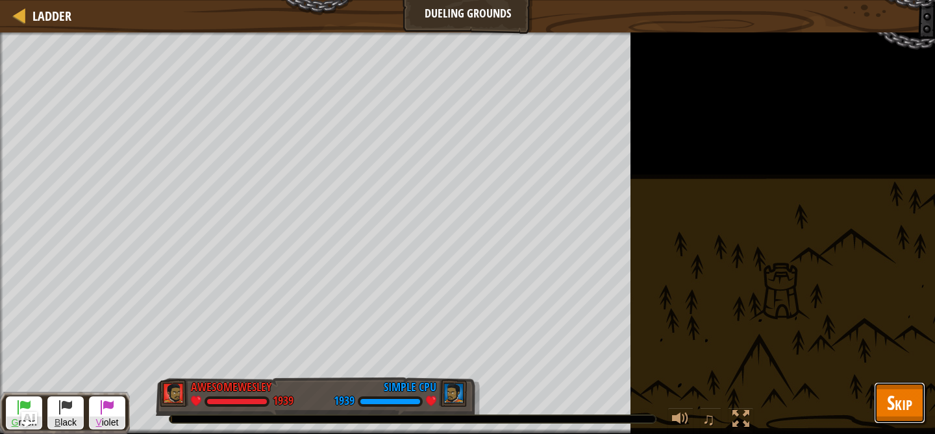
click at [893, 404] on span "Skip" at bounding box center [899, 402] width 25 height 27
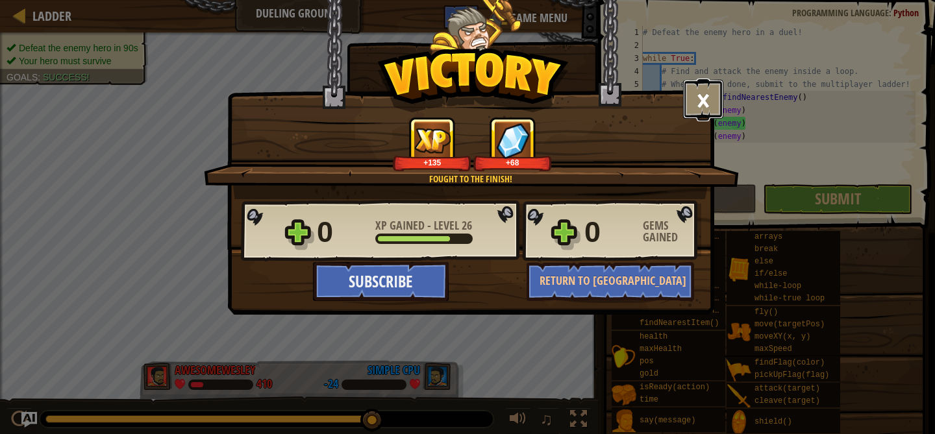
click at [704, 101] on button "×" at bounding box center [703, 99] width 40 height 39
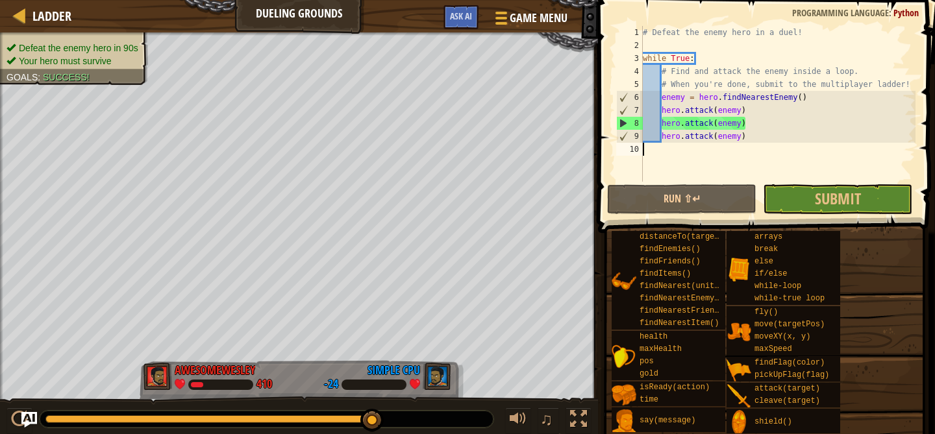
click at [740, 123] on div "# Defeat the enemy hero in a duel! while True : # Find and attack the enemy ins…" at bounding box center [777, 117] width 275 height 182
click at [752, 126] on div "# Defeat the enemy hero in a duel! while True : # Find and attack the enemy ins…" at bounding box center [777, 117] width 275 height 182
click at [752, 110] on div "# Defeat the enemy hero in a duel! while True : # Find and attack the enemy ins…" at bounding box center [777, 117] width 275 height 182
click at [816, 103] on div "# Defeat the enemy hero in a duel! while True : # Find and attack the enemy ins…" at bounding box center [777, 117] width 275 height 182
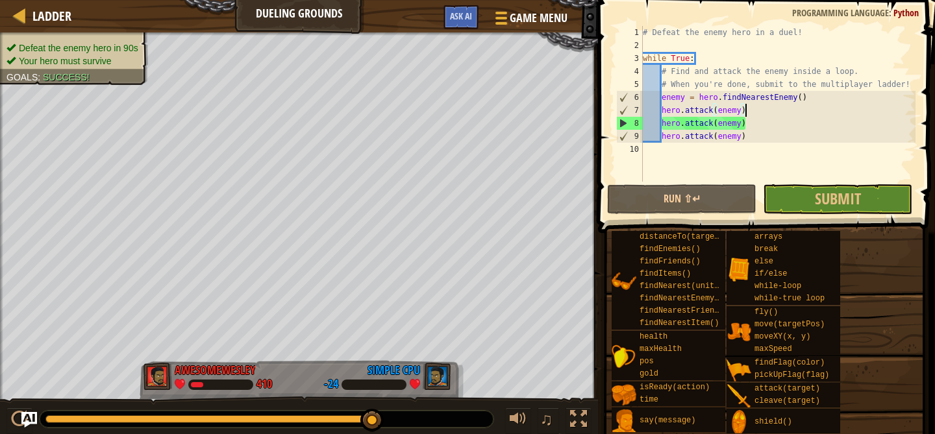
type textarea "enemy = hero.findNearestEnemy()"
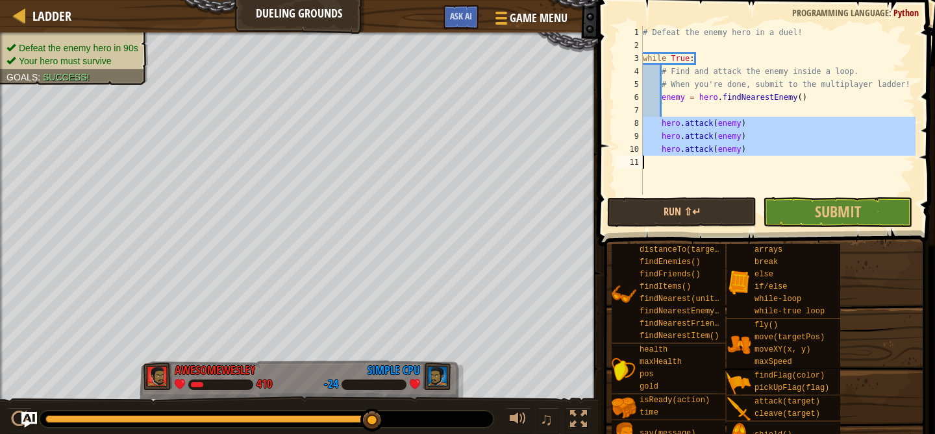
drag, startPoint x: 643, startPoint y: 123, endPoint x: 825, endPoint y: 189, distance: 193.2
click at [826, 189] on div "# Defeat the enemy hero in a duel! while True : # Find and attack the enemy ins…" at bounding box center [777, 123] width 275 height 195
type textarea "hero.attack(enemy)"
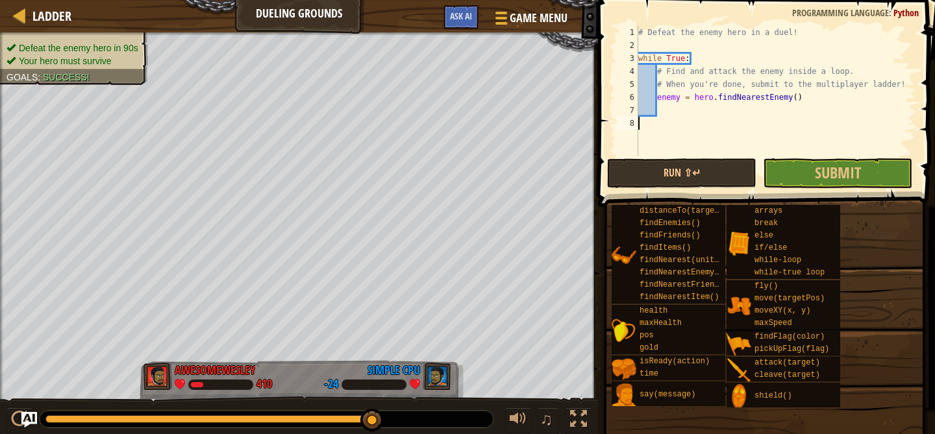
click at [731, 112] on div "# Defeat the enemy hero in a duel! while True : # Find and attack the enemy ins…" at bounding box center [775, 104] width 280 height 156
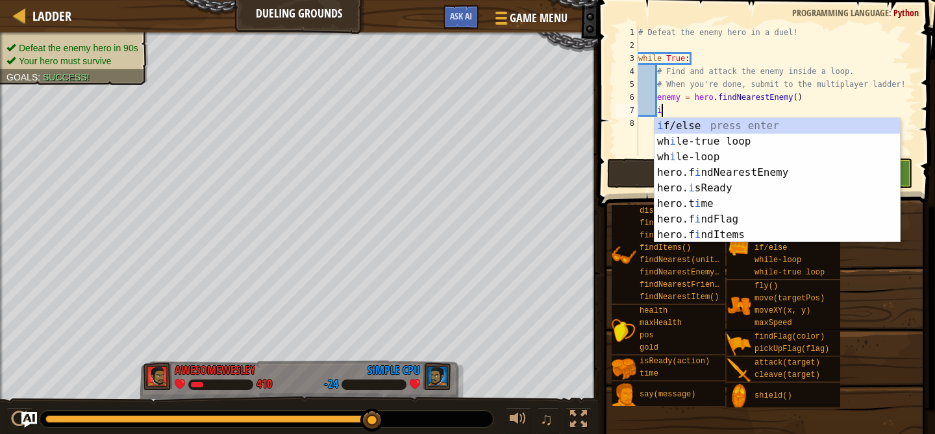
scroll to position [6, 2]
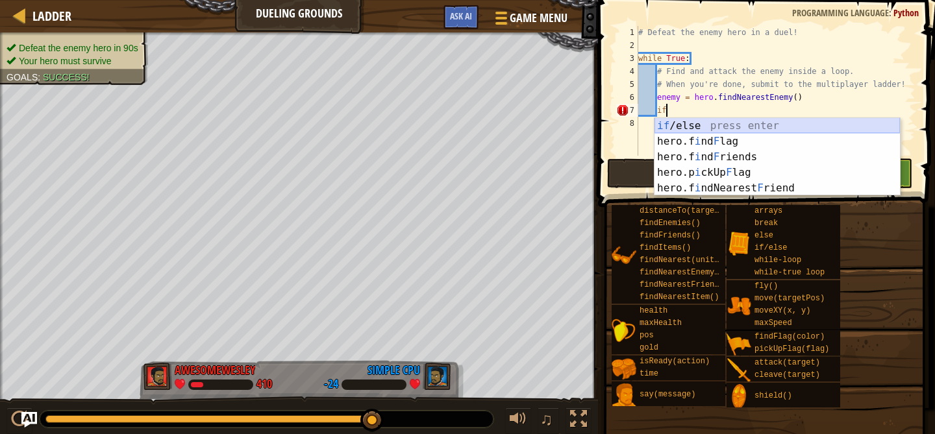
click at [721, 127] on div "if /else press enter hero.f i nd F lag press enter hero.f i nd F riends press e…" at bounding box center [776, 172] width 245 height 109
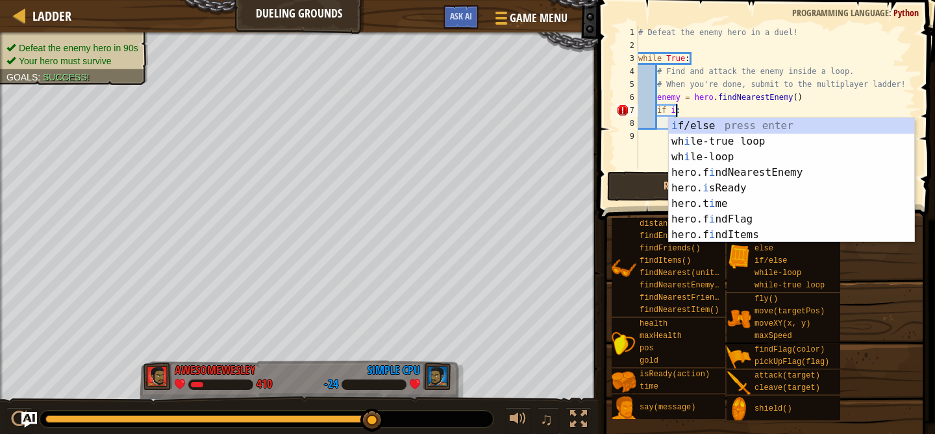
scroll to position [6, 3]
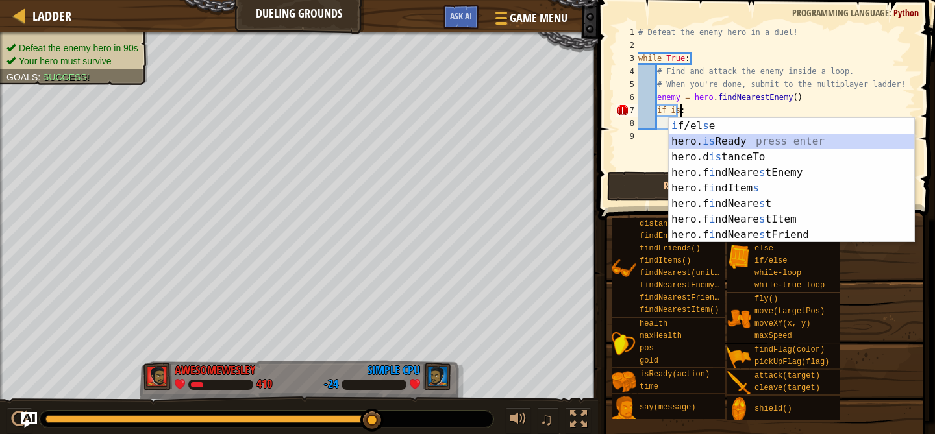
click at [689, 134] on div "i f/el s e press enter hero. is Ready press enter hero.d is tanceTo press enter…" at bounding box center [791, 196] width 245 height 156
type textarea "if hero.isReady("cleave"):"
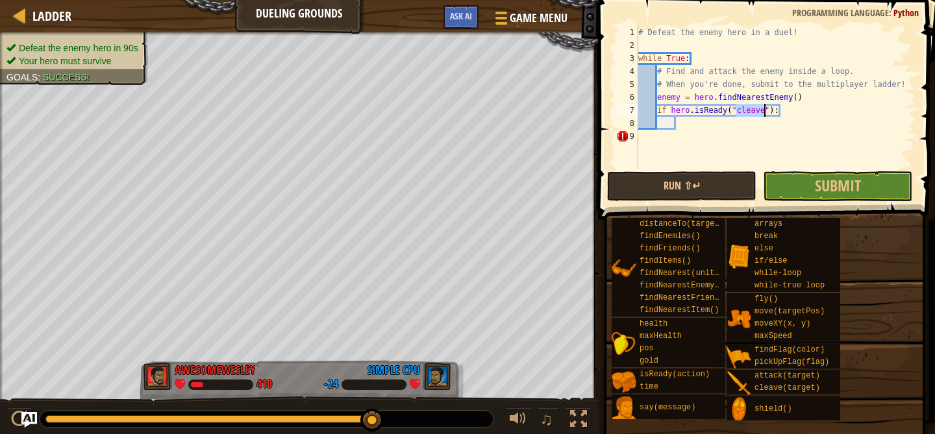
click at [713, 126] on div "# Defeat the enemy hero in a duel! while True : # Find and attack the enemy ins…" at bounding box center [775, 110] width 280 height 169
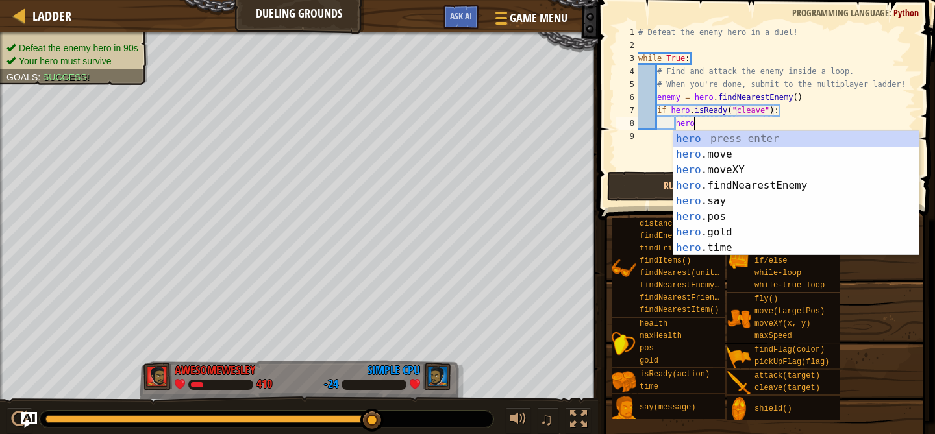
scroll to position [6, 5]
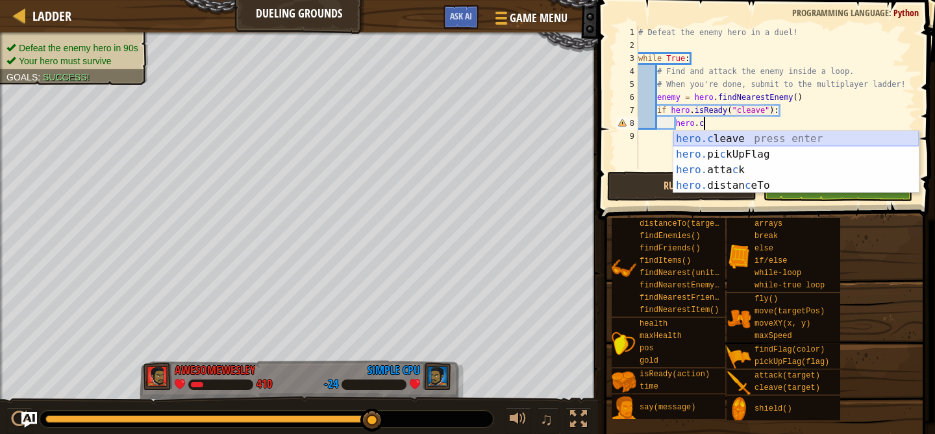
click at [696, 135] on div "hero.c leave press enter hero. pi c kUpFlag press enter hero. atta c k press en…" at bounding box center [795, 177] width 245 height 93
type textarea "hero.cleave(enemy)"
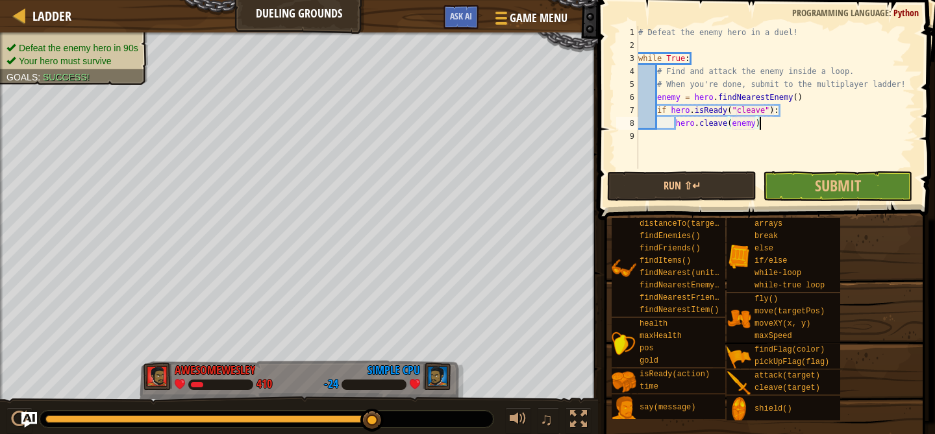
click at [786, 123] on div "# Defeat the enemy hero in a duel! while True : # Find and attack the enemy ins…" at bounding box center [775, 110] width 280 height 169
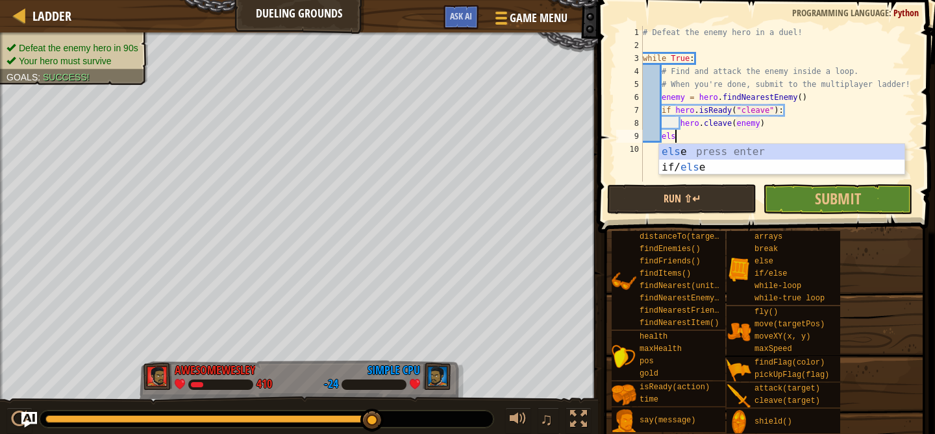
type textarea "else"
click at [738, 150] on div "else press enter if/ else press enter" at bounding box center [781, 175] width 245 height 62
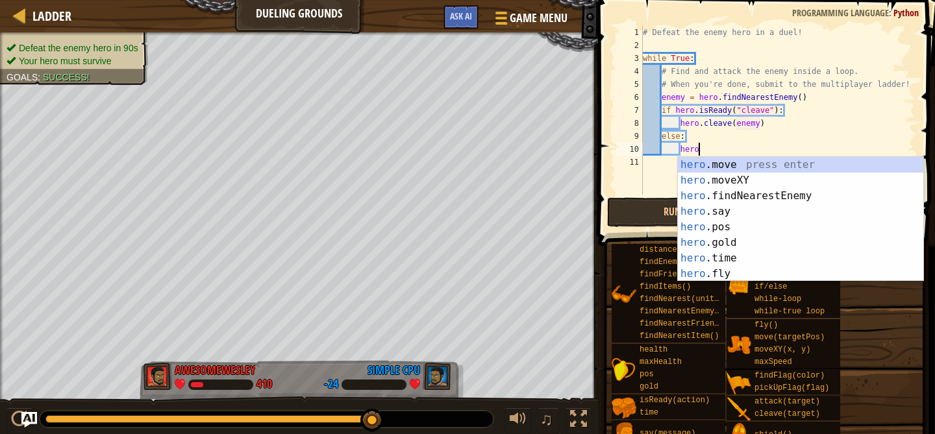
scroll to position [6, 5]
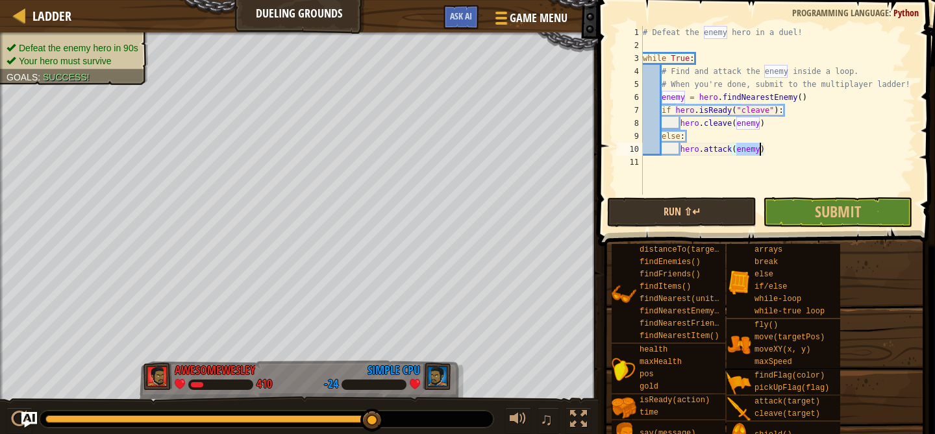
click at [815, 153] on div "# Defeat the enemy hero in a duel! while True : # Find and attack the enemy ins…" at bounding box center [777, 123] width 275 height 195
click at [785, 126] on div "# Defeat the enemy hero in a duel! while True : # Find and attack the enemy ins…" at bounding box center [777, 123] width 275 height 195
type textarea "hero.cleave(enemy)"
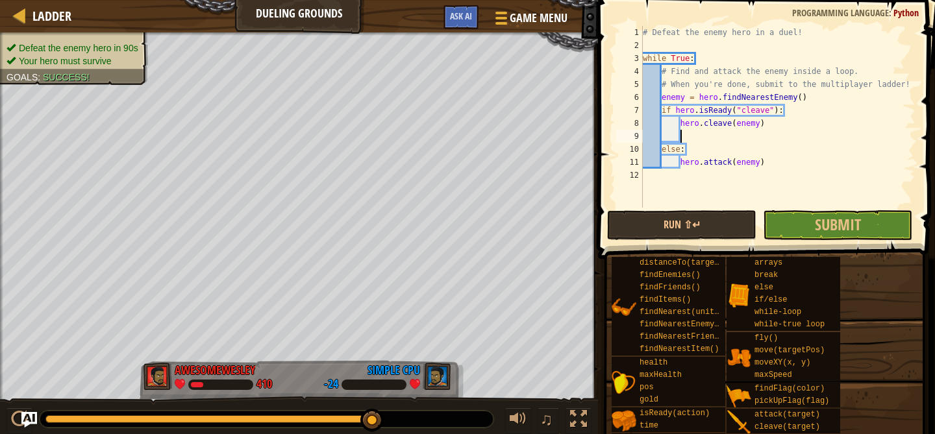
scroll to position [6, 1]
type textarea "e"
click at [781, 137] on div "# Defeat the enemy hero in a duel! while True : # Find and attack the enemy ins…" at bounding box center [777, 130] width 275 height 208
type textarea "elif hero.isReady("fly"):"
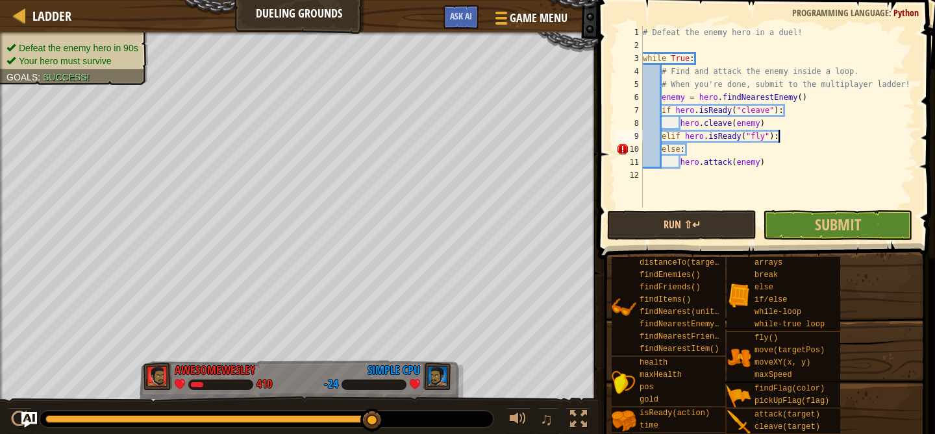
scroll to position [6, 3]
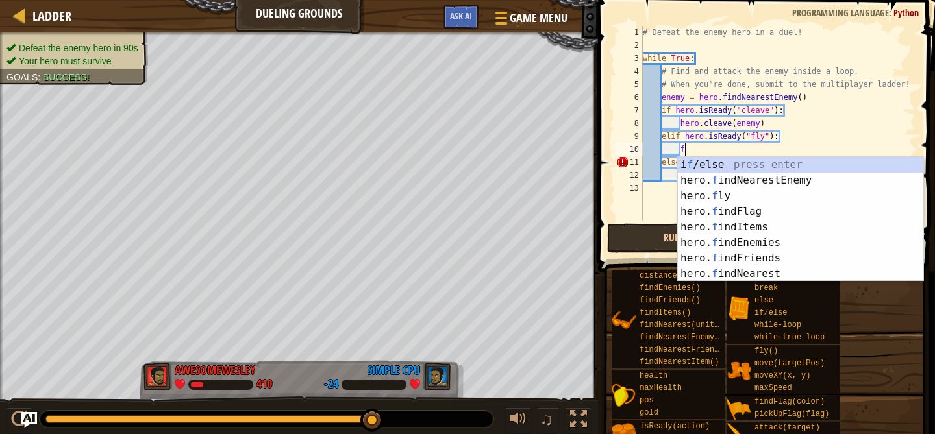
type textarea "fl"
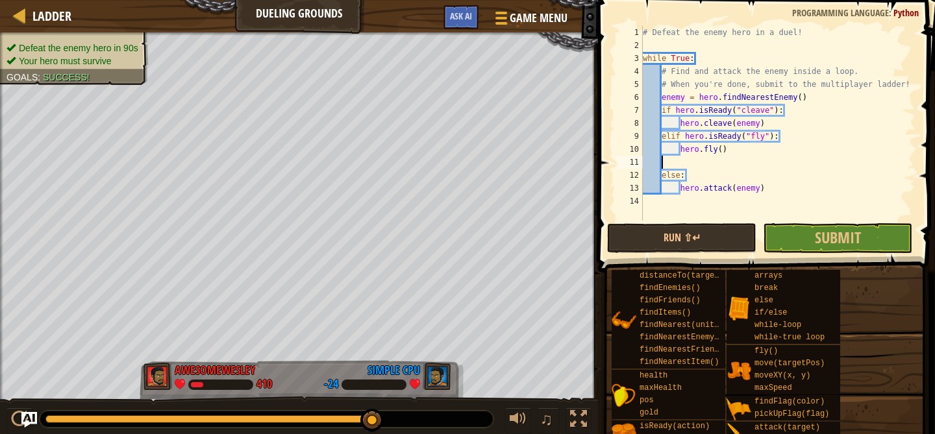
scroll to position [6, 0]
click at [692, 242] on button "Run ⇧↵" at bounding box center [681, 238] width 149 height 30
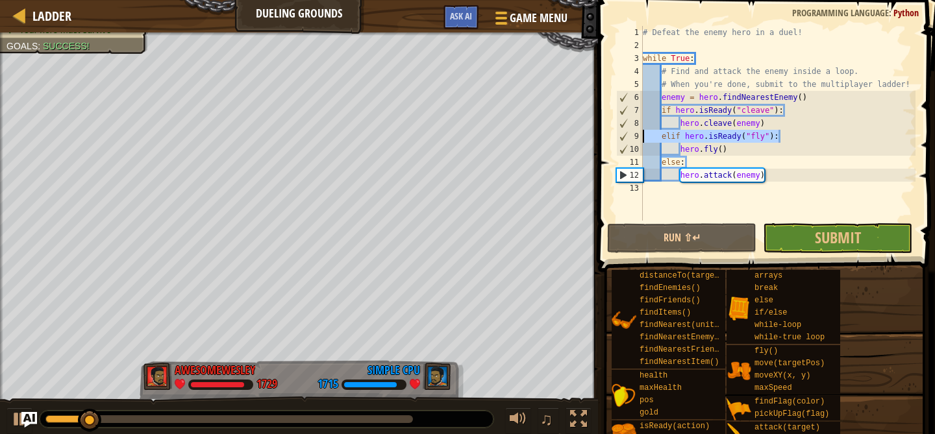
drag, startPoint x: 785, startPoint y: 136, endPoint x: 644, endPoint y: 138, distance: 141.5
click at [644, 137] on div "# Defeat the enemy hero in a duel! while True : # Find and attack the enemy ins…" at bounding box center [777, 136] width 275 height 221
click at [644, 138] on div "# Defeat the enemy hero in a duel! while True : # Find and attack the enemy ins…" at bounding box center [777, 136] width 275 height 221
drag, startPoint x: 644, startPoint y: 138, endPoint x: 742, endPoint y: 149, distance: 98.7
click at [745, 150] on div "# Defeat the enemy hero in a duel! while True : # Find and attack the enemy ins…" at bounding box center [777, 136] width 275 height 221
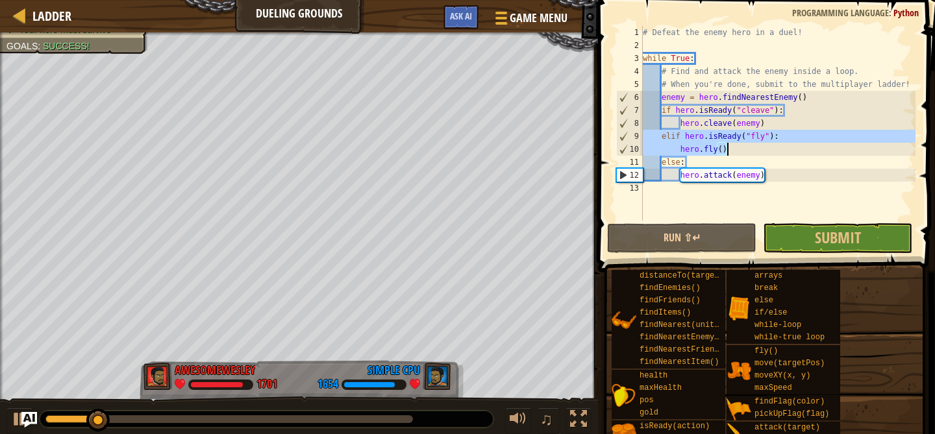
type textarea "elif hero.isReady("fly"): hero.fly()"
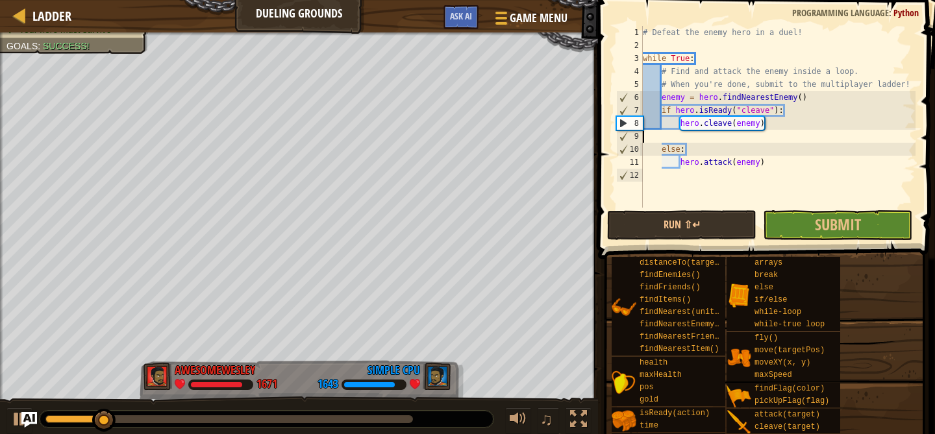
type textarea "hero.cleave(enemy)"
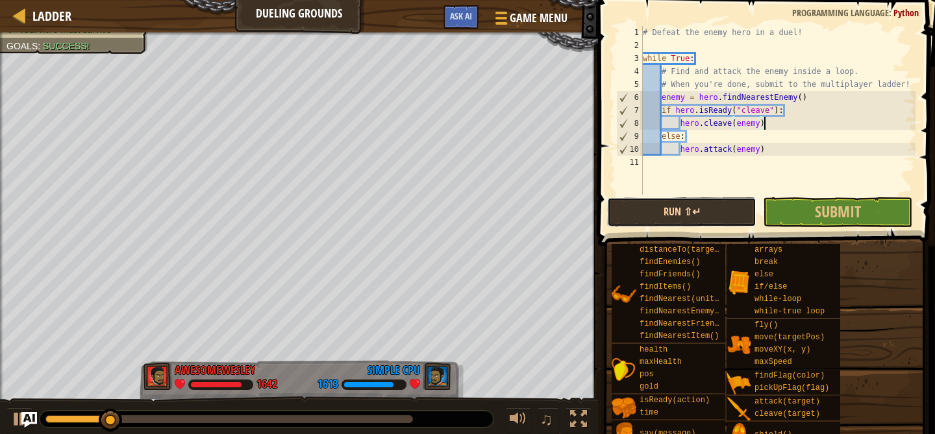
click at [674, 216] on button "Run ⇧↵" at bounding box center [681, 212] width 149 height 30
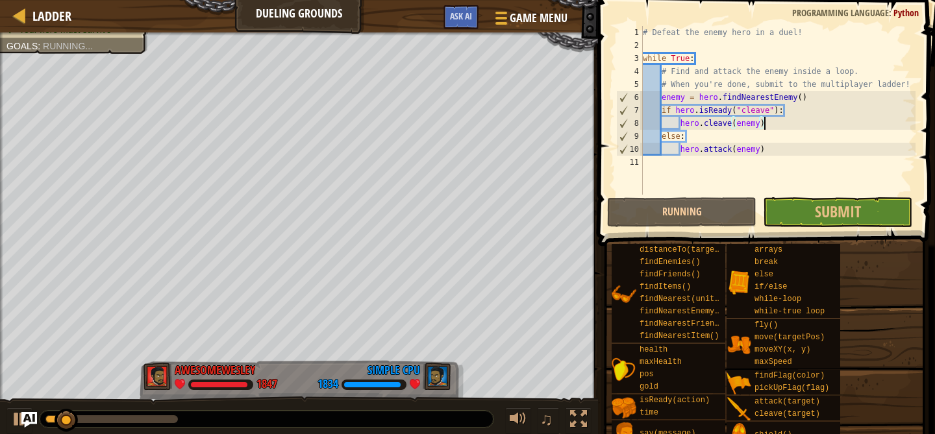
scroll to position [6, 0]
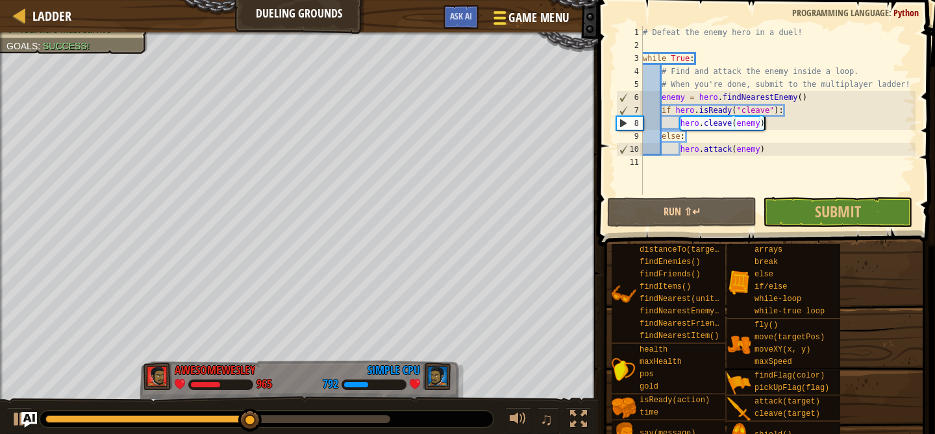
click at [539, 8] on button "Game Menu" at bounding box center [530, 21] width 95 height 32
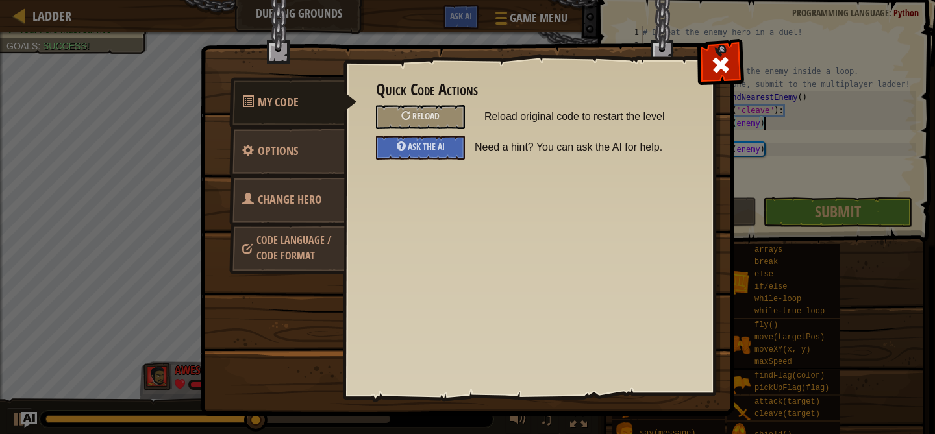
click at [310, 197] on span "Change Hero" at bounding box center [290, 199] width 64 height 16
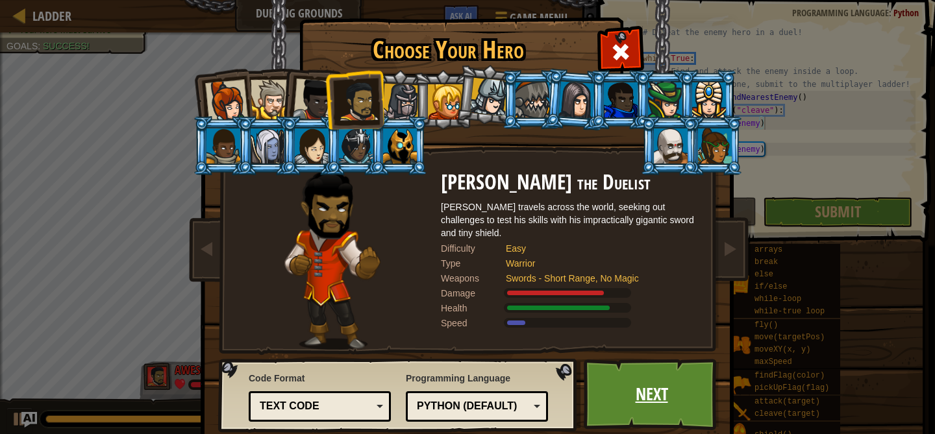
click at [625, 382] on link "Next" at bounding box center [651, 394] width 136 height 71
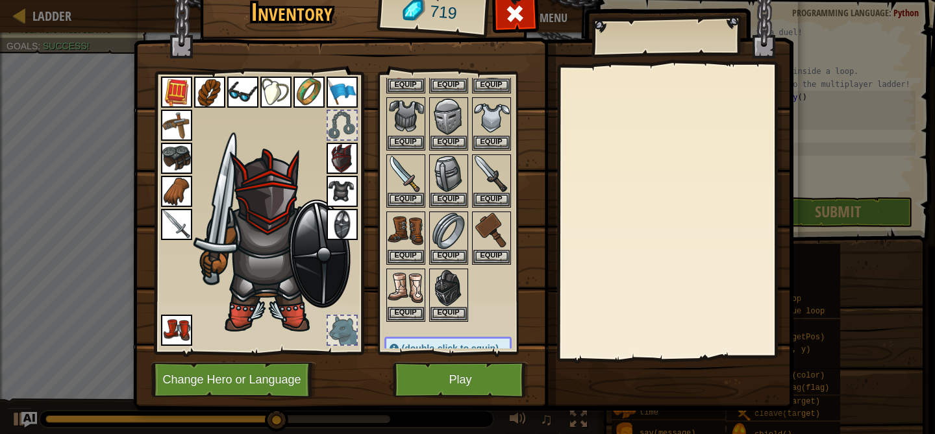
scroll to position [366, 0]
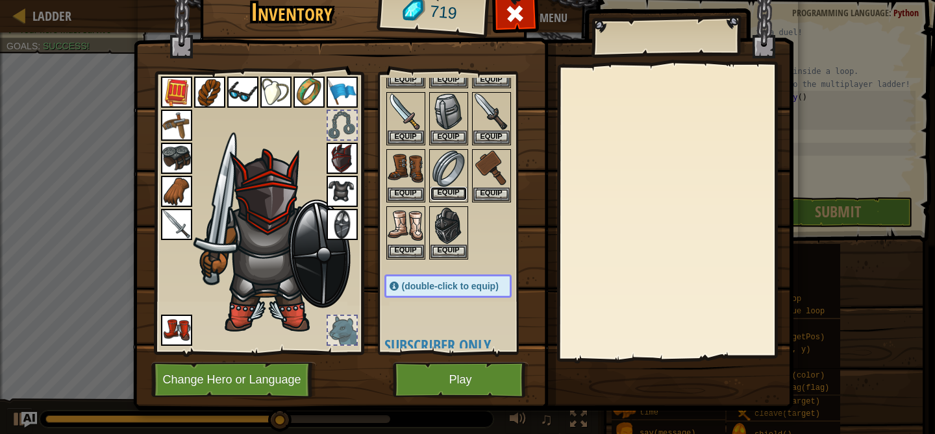
click at [447, 193] on button "Equip" at bounding box center [448, 194] width 36 height 14
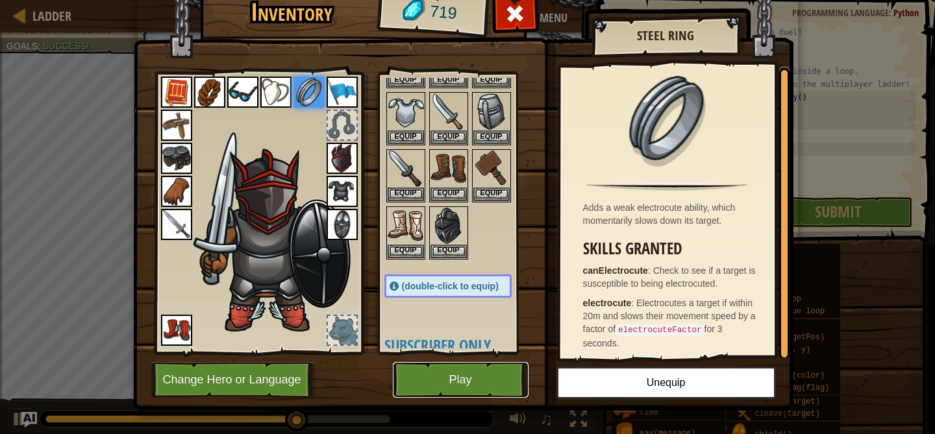
click at [481, 376] on button "Play" at bounding box center [461, 380] width 136 height 36
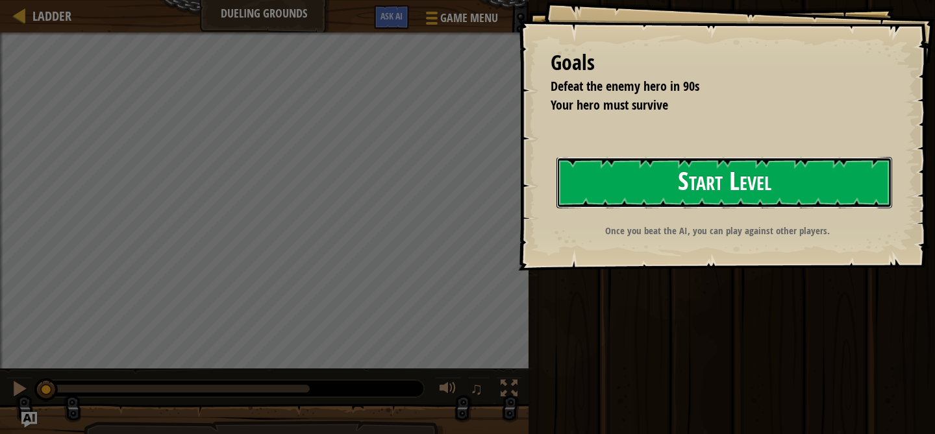
click at [680, 175] on button "Start Level" at bounding box center [724, 182] width 336 height 51
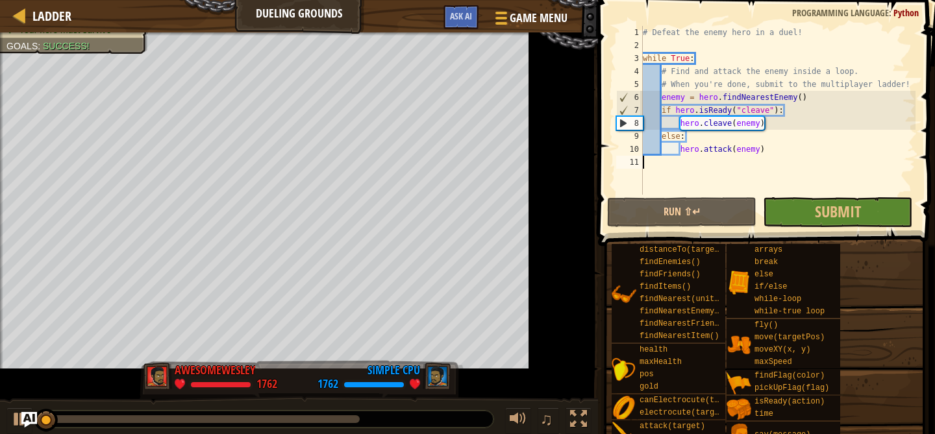
click at [717, 118] on div "# Defeat the enemy hero in a duel! while True : # Find and attack the enemy ins…" at bounding box center [812, 123] width 345 height 195
type textarea "hero.cleave(enemy)"
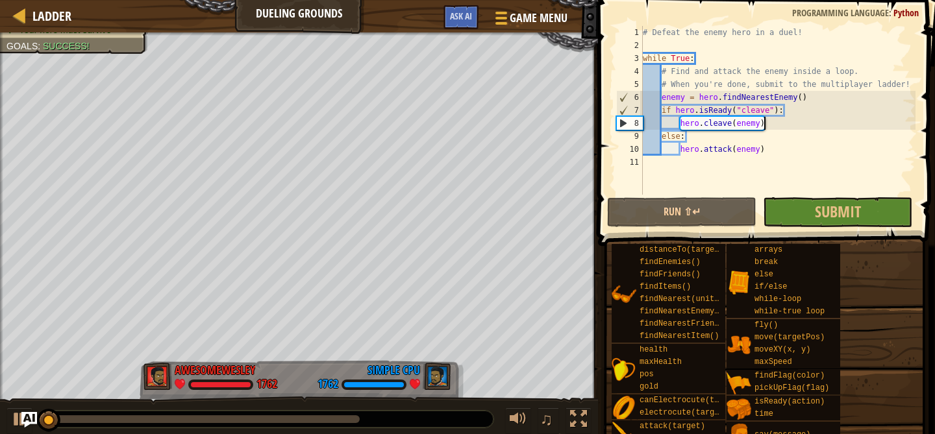
click at [789, 124] on div "# Defeat the enemy hero in a duel! while True : # Find and attack the enemy ins…" at bounding box center [777, 123] width 275 height 195
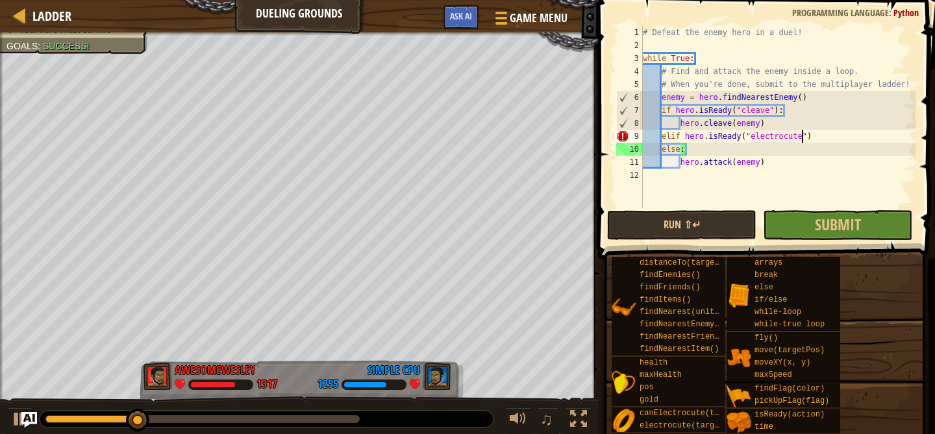
scroll to position [6, 14]
click at [829, 142] on div "# Defeat the enemy hero in a duel! while True : # Find and attack the enemy ins…" at bounding box center [777, 130] width 275 height 208
type textarea "elif hero.isReady("electrocute"):"
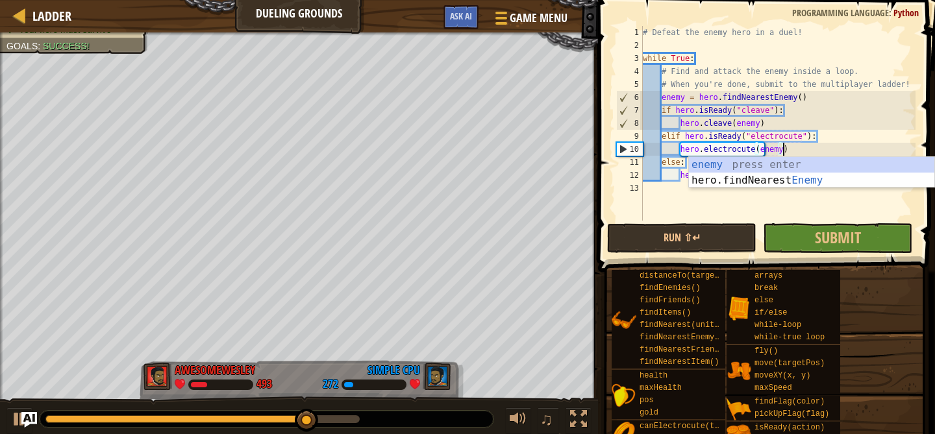
scroll to position [6, 12]
click at [900, 134] on div "# Defeat the enemy hero in a duel! while True : # Find and attack the enemy ins…" at bounding box center [777, 136] width 275 height 221
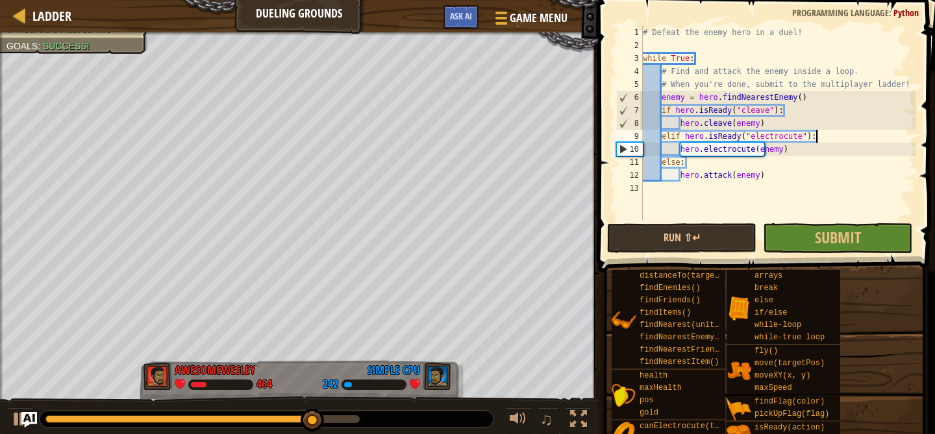
click at [823, 173] on div "# Defeat the enemy hero in a duel! while True : # Find and attack the enemy ins…" at bounding box center [777, 136] width 275 height 221
type textarea "hero.attack(enemy)"
click at [714, 238] on button "Run ⇧↵" at bounding box center [681, 238] width 149 height 30
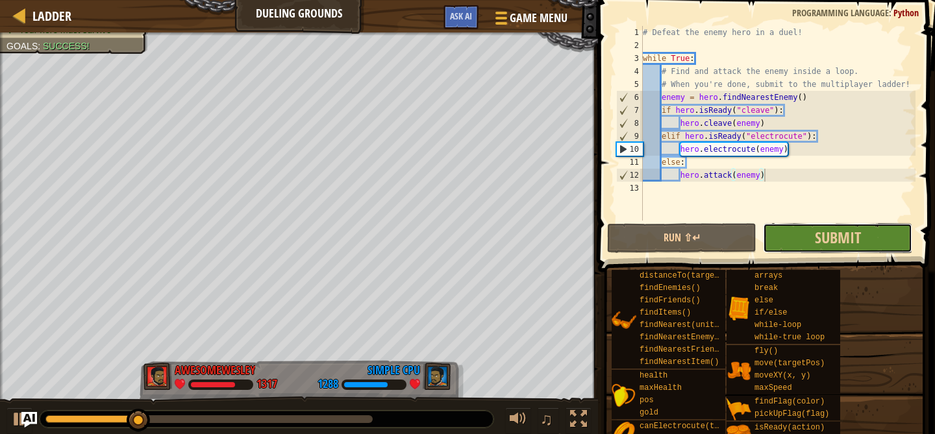
click at [862, 238] on button "Submit" at bounding box center [837, 238] width 149 height 30
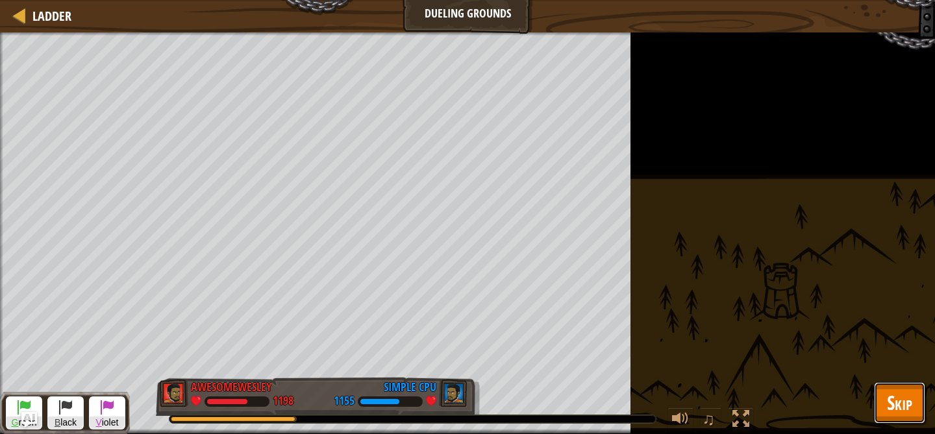
click at [877, 408] on button "Skip" at bounding box center [899, 403] width 51 height 42
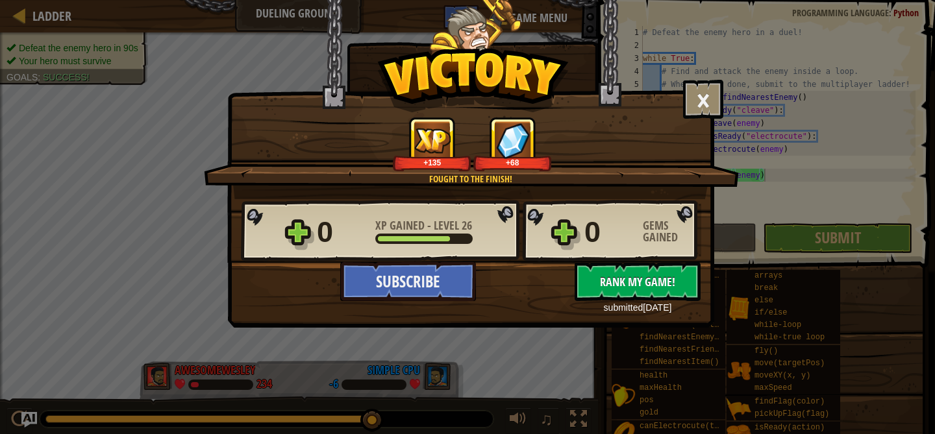
click at [636, 279] on span "Rank My Game!" at bounding box center [637, 282] width 75 height 16
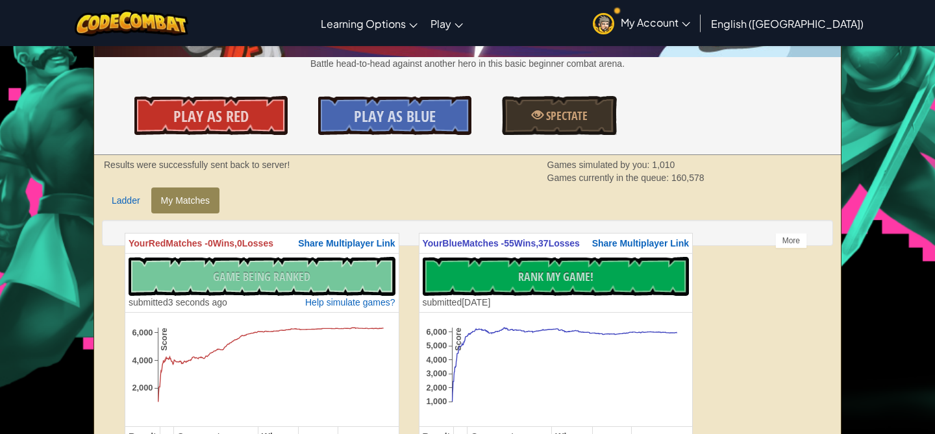
scroll to position [140, 0]
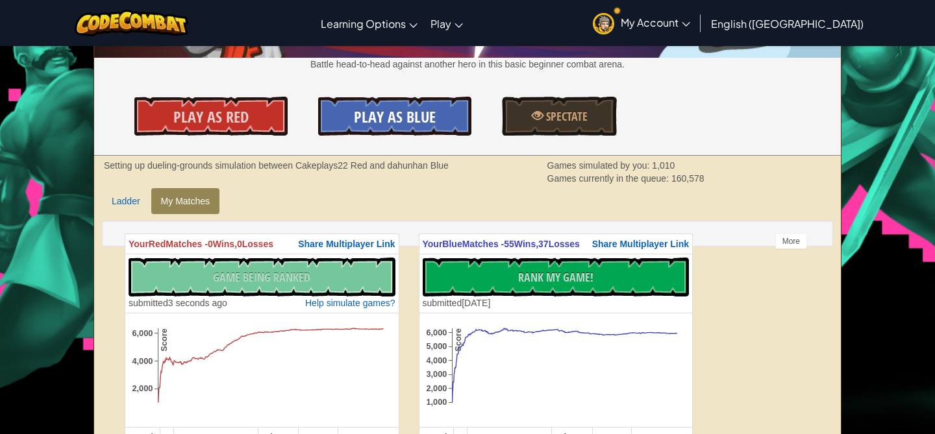
click at [404, 110] on span "Play As Blue" at bounding box center [395, 116] width 82 height 21
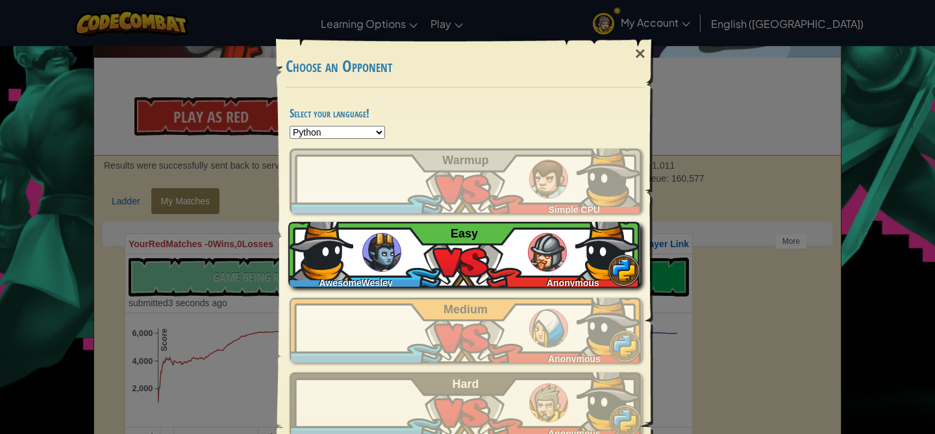
click at [442, 272] on div "AwesomeWesley Anonymous Easy" at bounding box center [464, 254] width 352 height 65
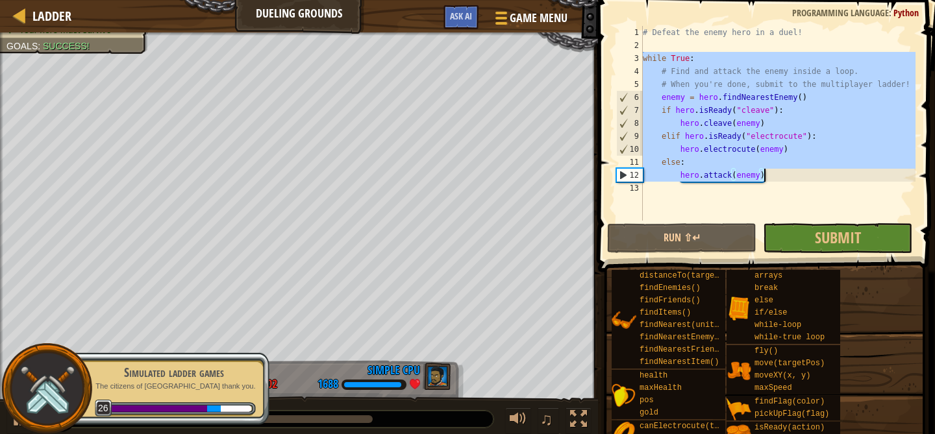
drag, startPoint x: 643, startPoint y: 57, endPoint x: 854, endPoint y: 175, distance: 241.8
click at [854, 175] on div "# Defeat the enemy hero in a duel! while True : # Find and attack the enemy ins…" at bounding box center [777, 136] width 275 height 221
type textarea "else: hero.attack(enemy)"
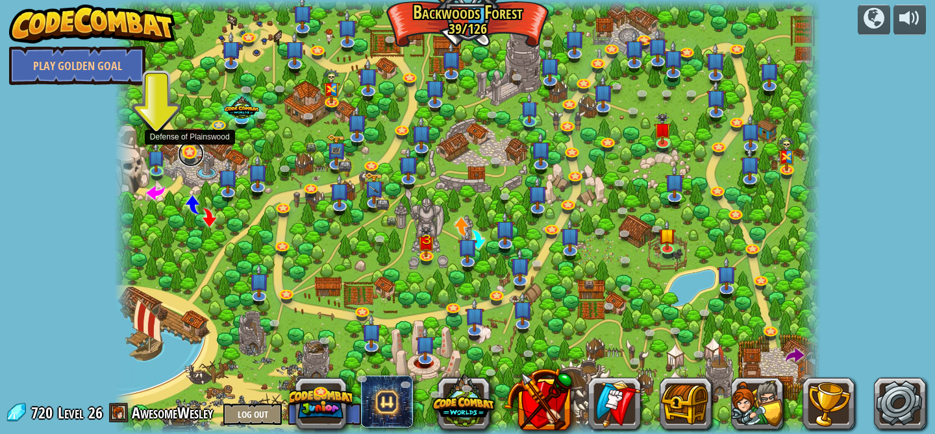
click at [193, 145] on link at bounding box center [191, 154] width 26 height 26
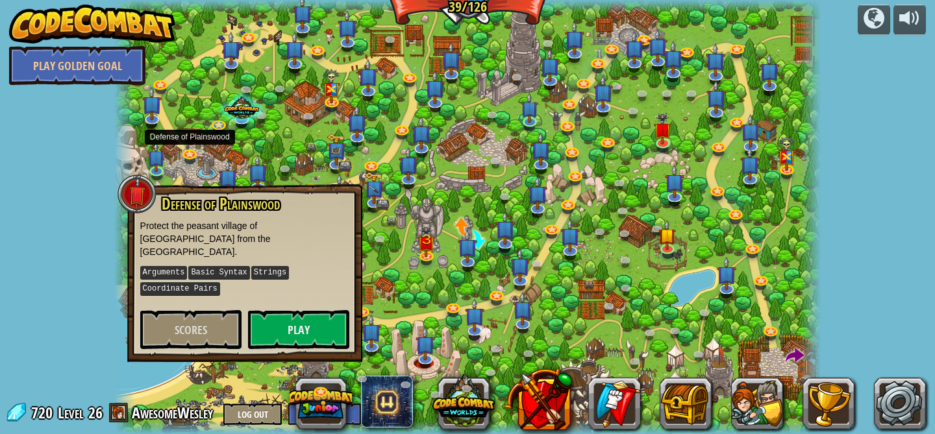
click at [206, 68] on div at bounding box center [467, 217] width 707 height 434
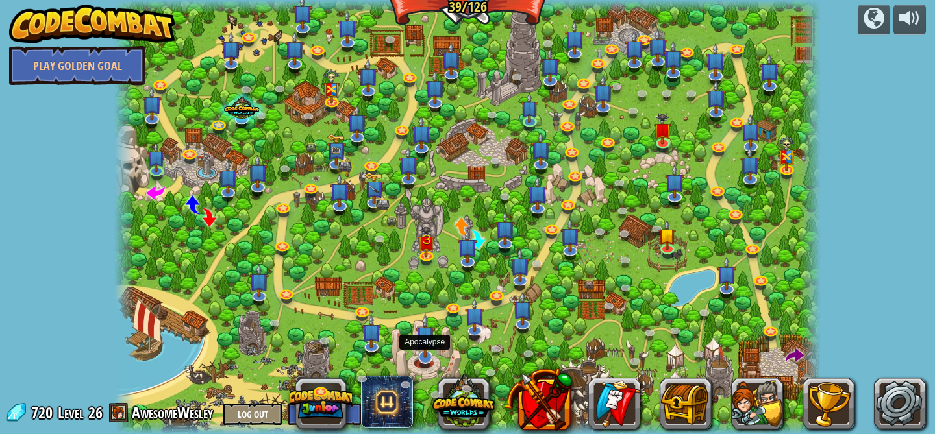
click at [428, 354] on img at bounding box center [424, 335] width 19 height 45
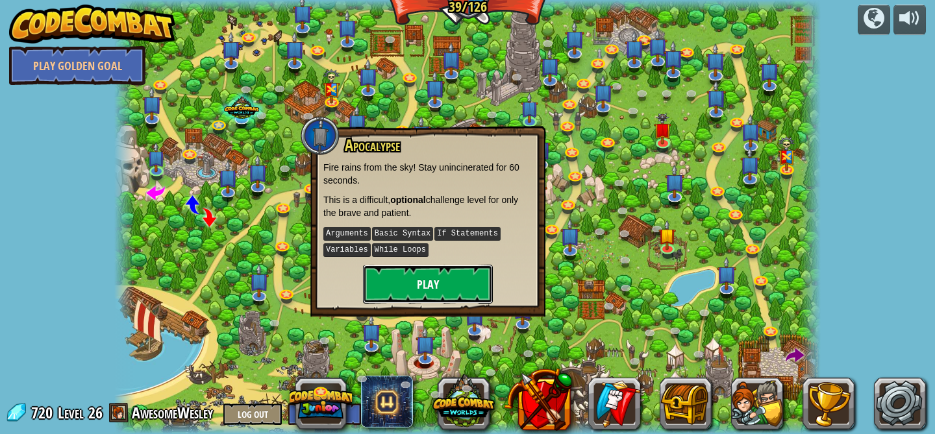
click at [446, 280] on button "Play" at bounding box center [428, 284] width 130 height 39
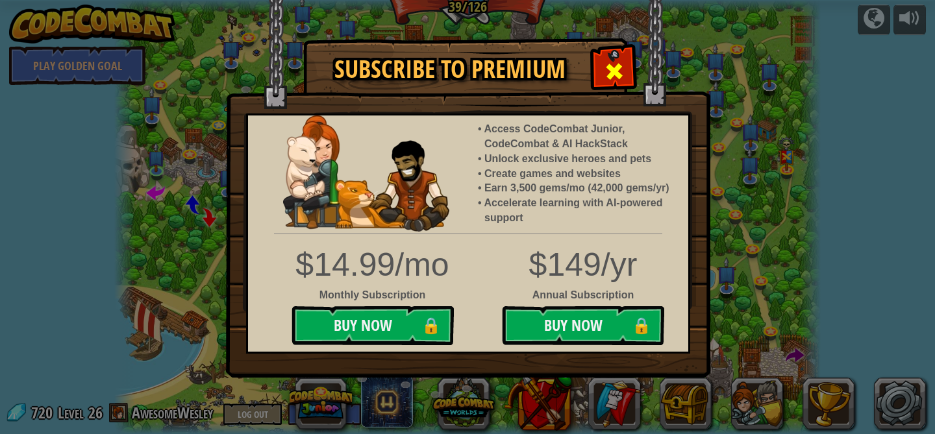
click at [603, 79] on div at bounding box center [613, 69] width 41 height 41
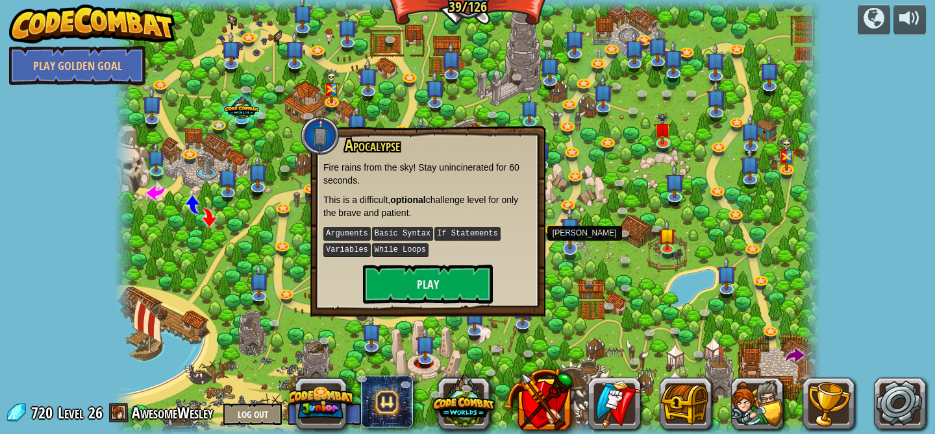
click at [565, 226] on img at bounding box center [569, 227] width 19 height 45
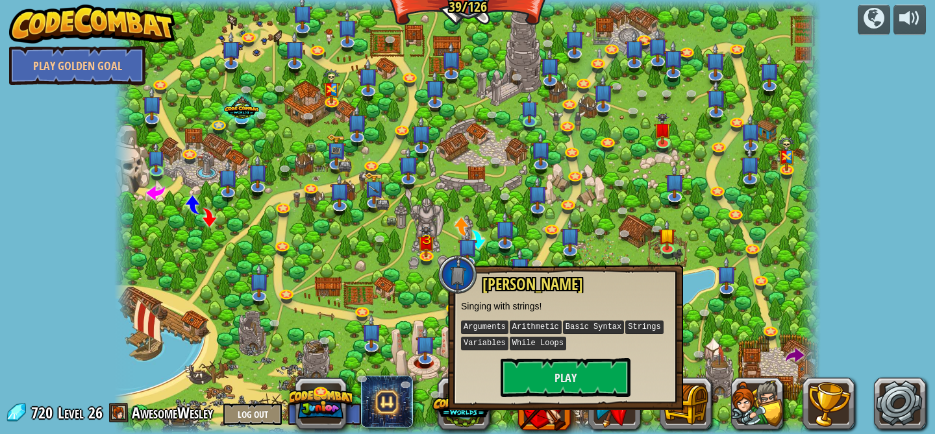
click at [598, 210] on div at bounding box center [467, 217] width 707 height 434
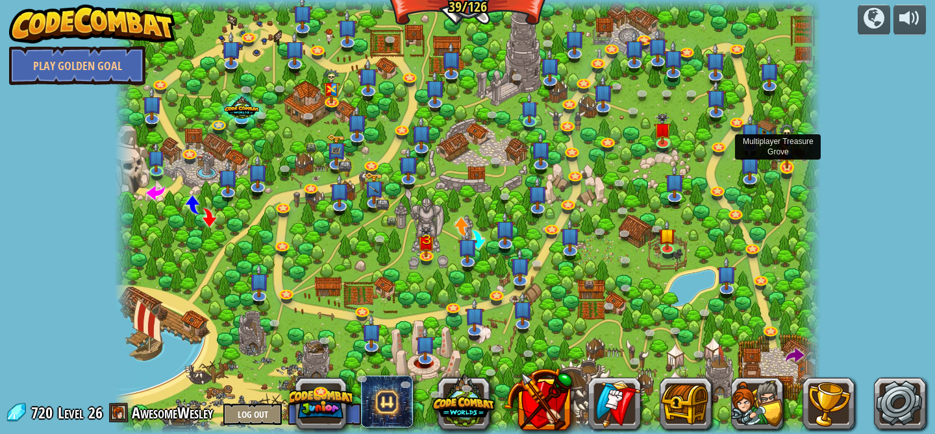
click at [783, 164] on img at bounding box center [787, 146] width 18 height 46
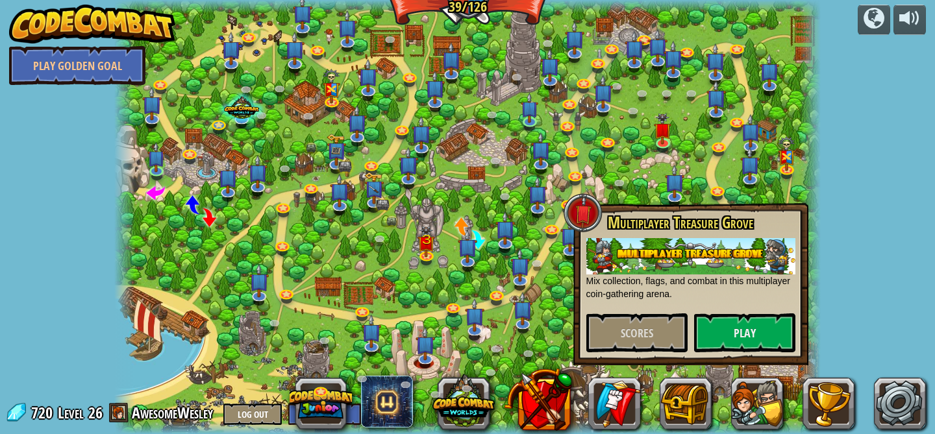
click at [434, 168] on div at bounding box center [467, 217] width 707 height 434
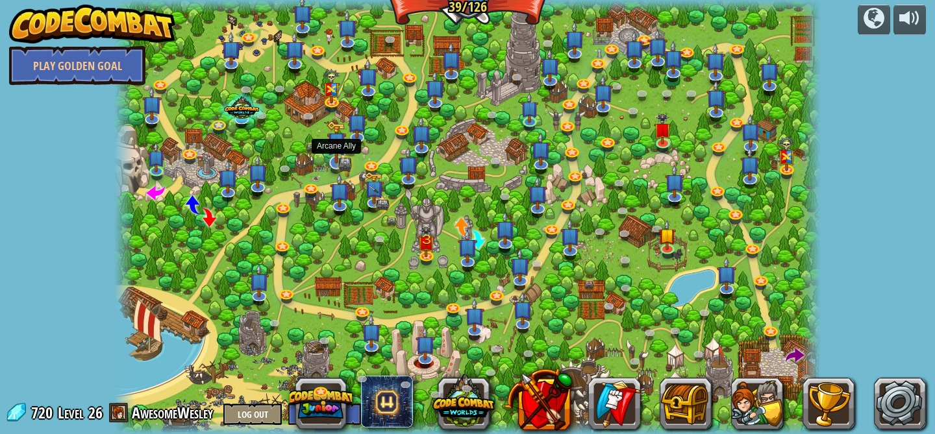
click at [331, 153] on img at bounding box center [335, 142] width 19 height 43
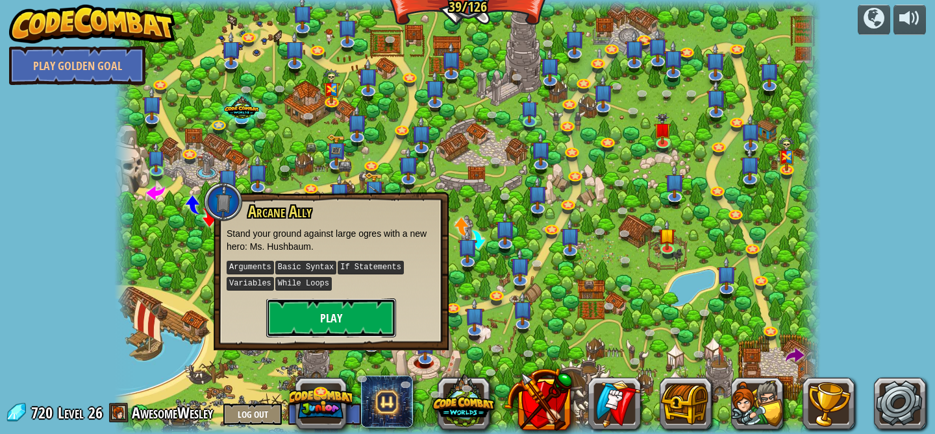
click at [355, 306] on button "Play" at bounding box center [331, 318] width 130 height 39
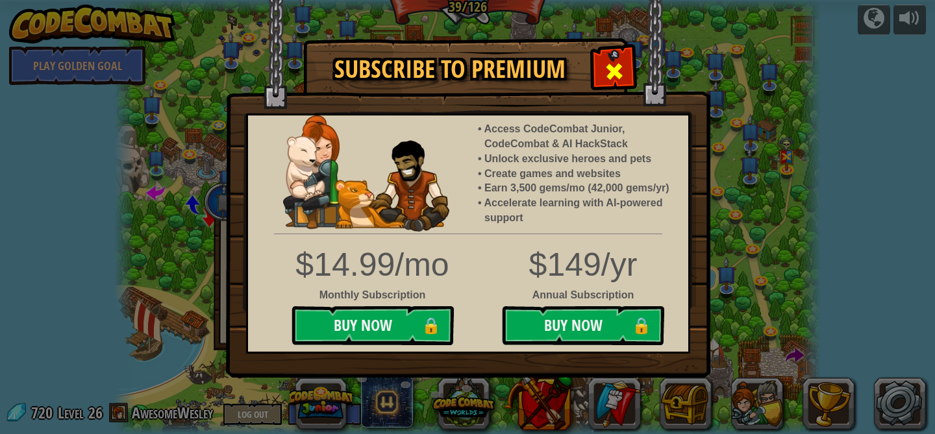
click at [600, 72] on div at bounding box center [613, 69] width 41 height 41
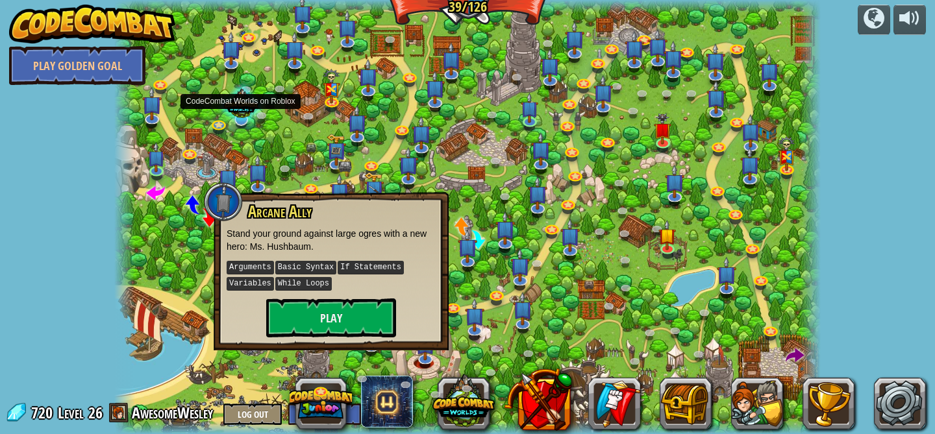
click at [219, 125] on div at bounding box center [240, 105] width 47 height 45
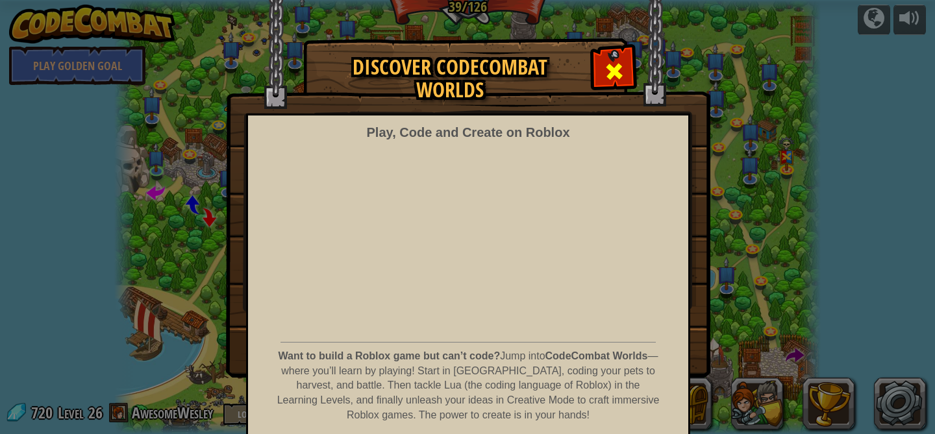
click at [615, 63] on span at bounding box center [614, 71] width 21 height 21
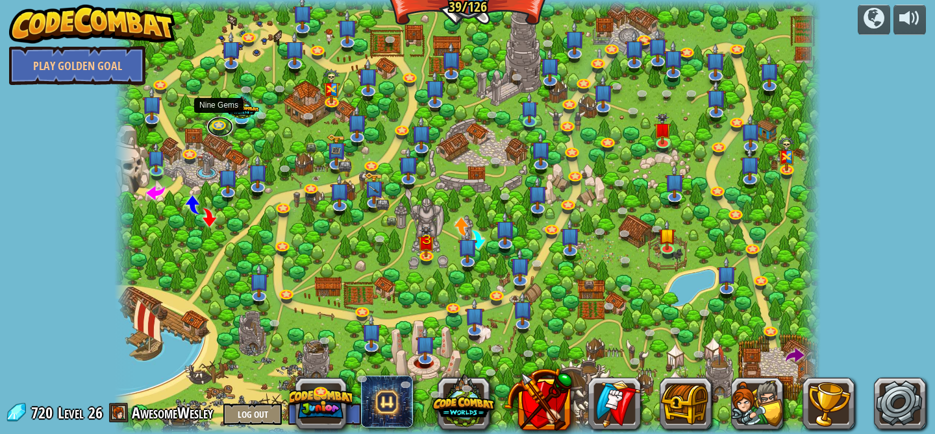
click at [212, 132] on div "Backwoods Ambush (practice) Conditionally ambush some ogre sentries in the back…" at bounding box center [467, 217] width 707 height 434
click at [154, 195] on span at bounding box center [155, 191] width 19 height 19
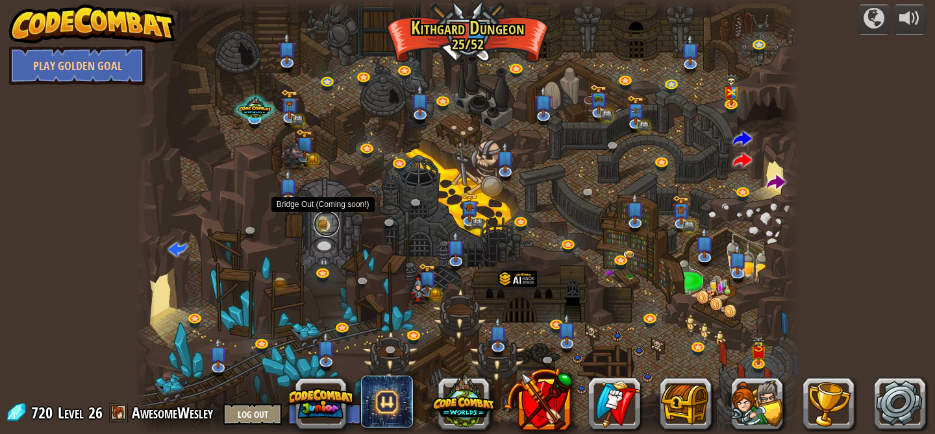
click at [323, 225] on link at bounding box center [326, 224] width 26 height 26
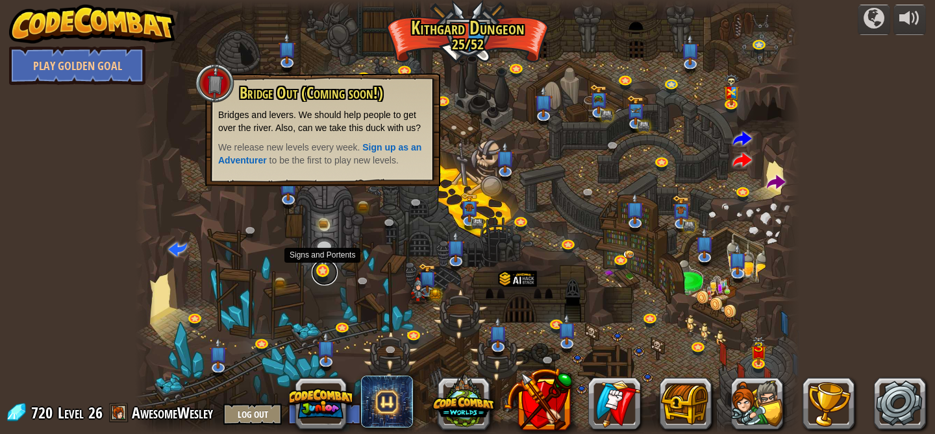
click at [319, 273] on link at bounding box center [325, 273] width 26 height 26
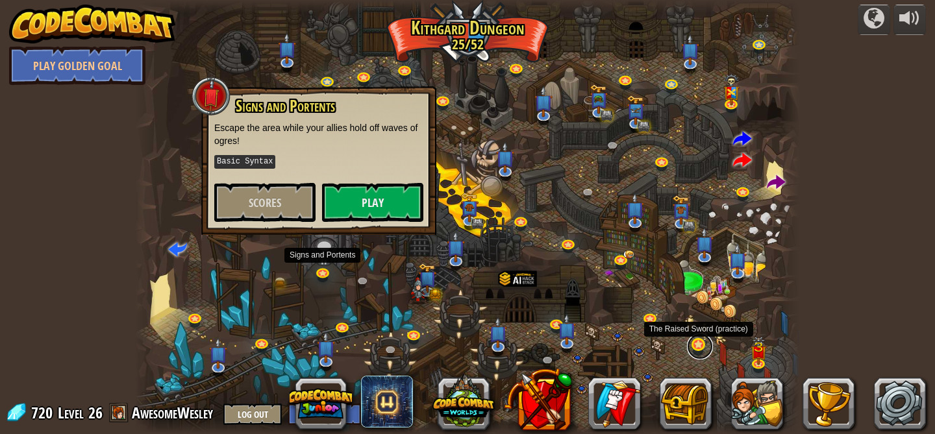
click at [694, 352] on link at bounding box center [700, 347] width 26 height 26
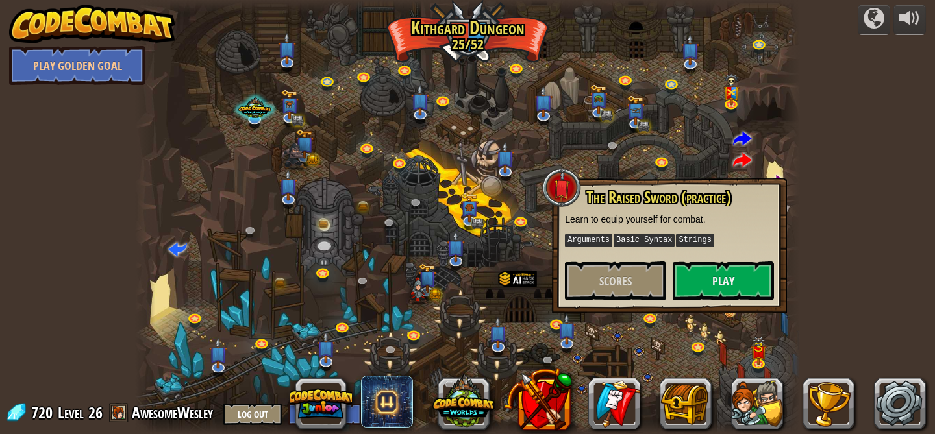
click at [742, 354] on div at bounding box center [467, 217] width 665 height 434
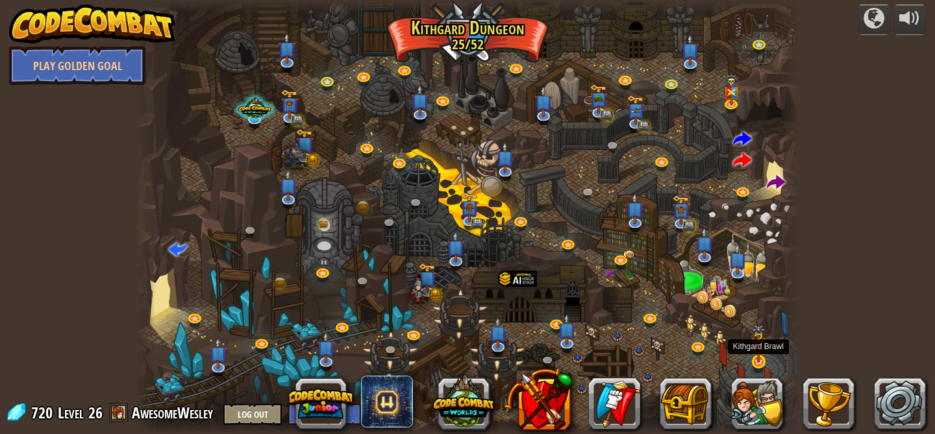
click at [754, 361] on img at bounding box center [758, 344] width 16 height 38
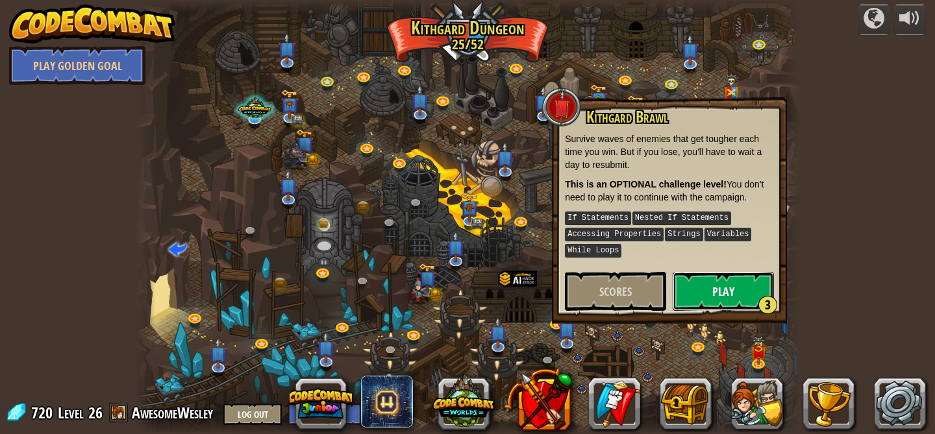
click at [701, 297] on button "Play 3" at bounding box center [722, 291] width 101 height 39
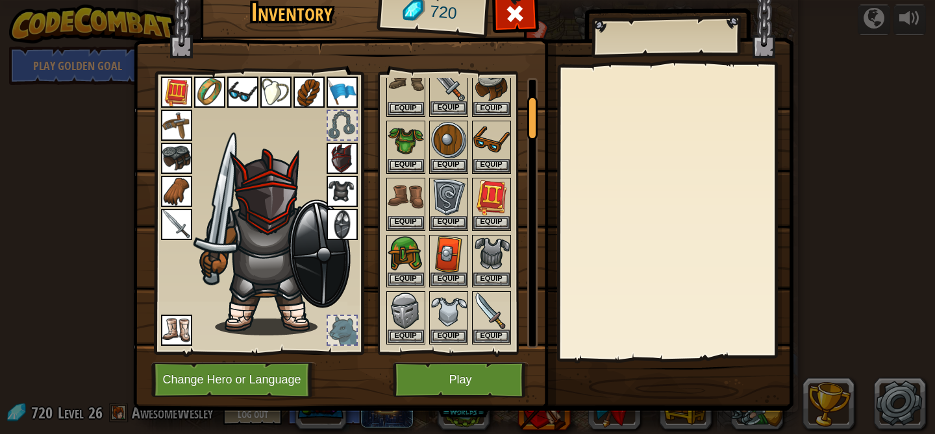
scroll to position [255, 0]
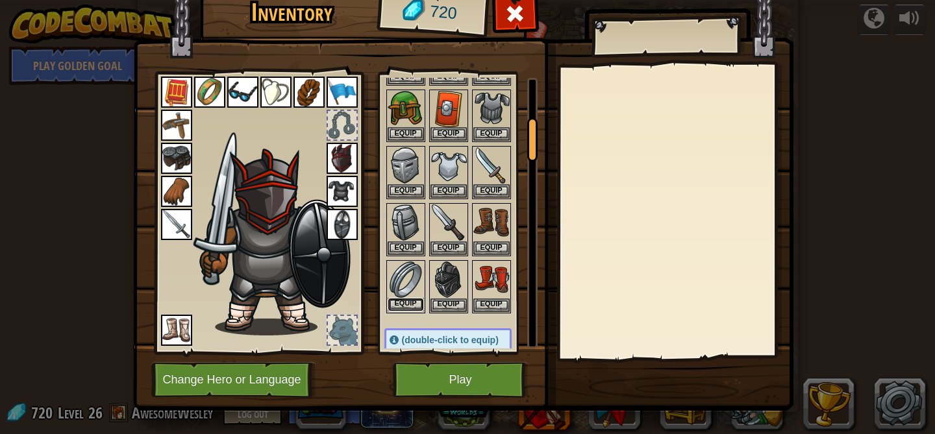
click at [411, 302] on button "Equip" at bounding box center [405, 305] width 36 height 14
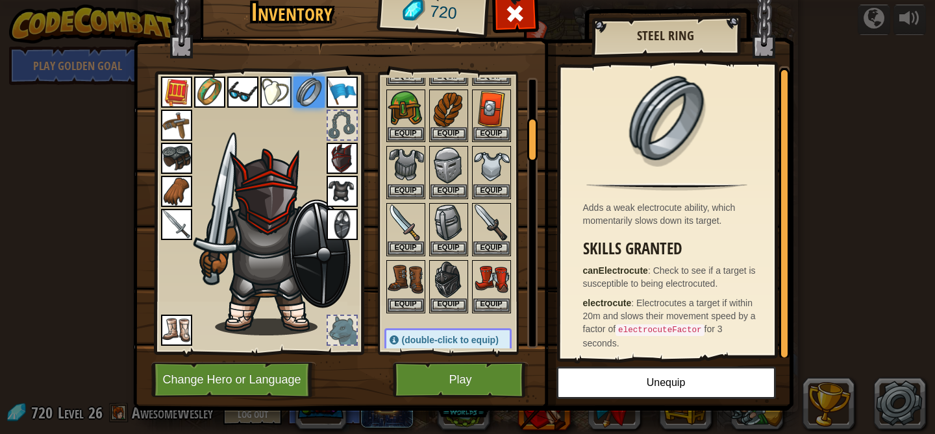
click at [215, 92] on img at bounding box center [209, 92] width 31 height 31
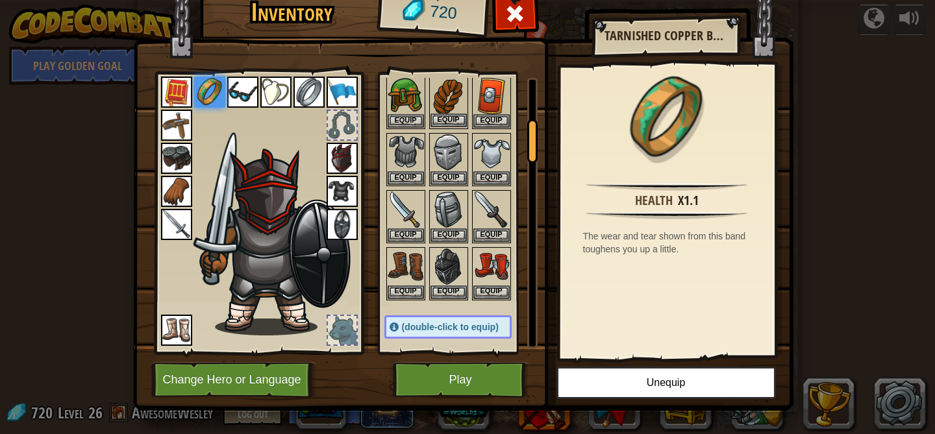
scroll to position [258, 0]
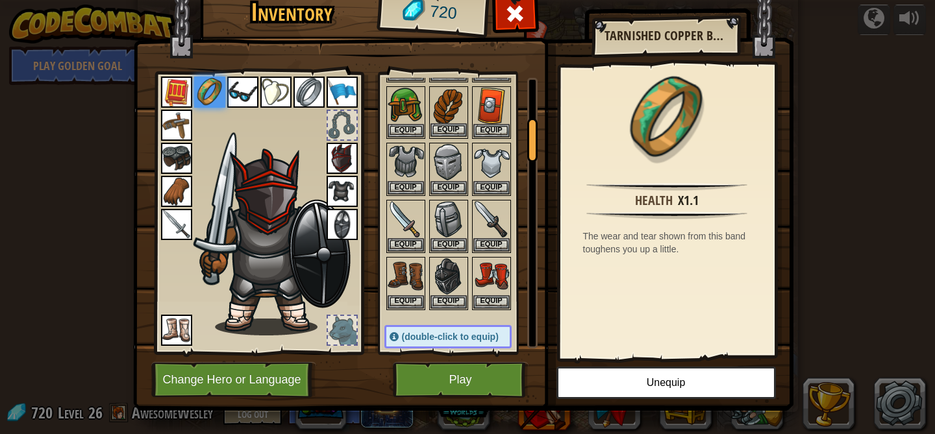
click at [446, 101] on img at bounding box center [448, 106] width 36 height 36
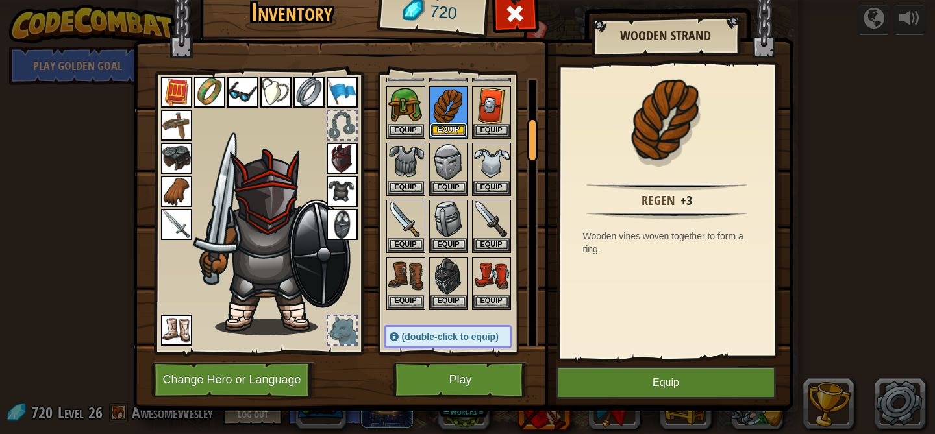
click at [447, 129] on button "Equip" at bounding box center [448, 130] width 36 height 14
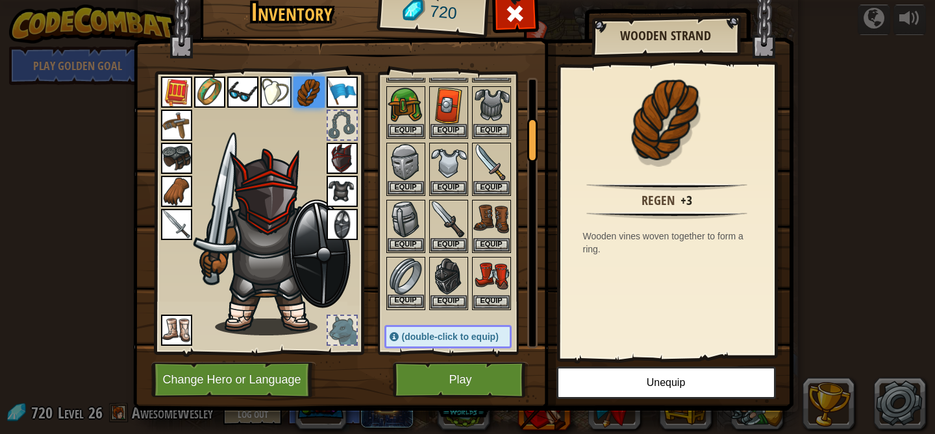
click at [413, 276] on img at bounding box center [405, 276] width 36 height 36
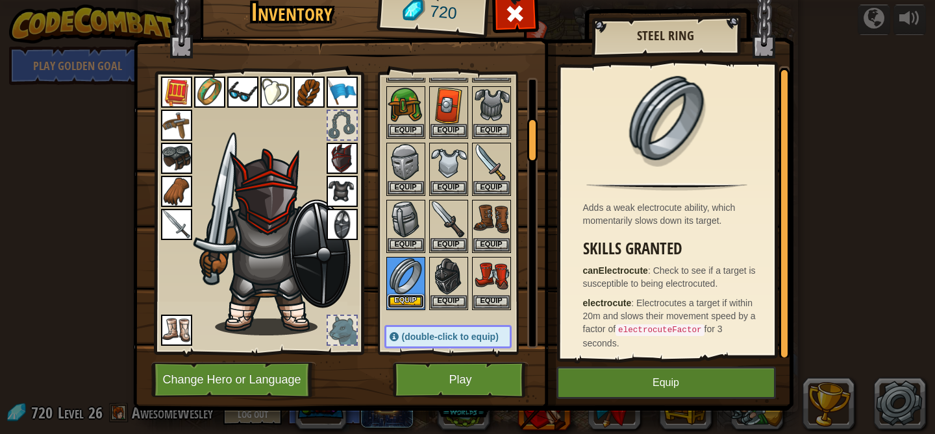
click at [411, 301] on button "Equip" at bounding box center [405, 302] width 36 height 14
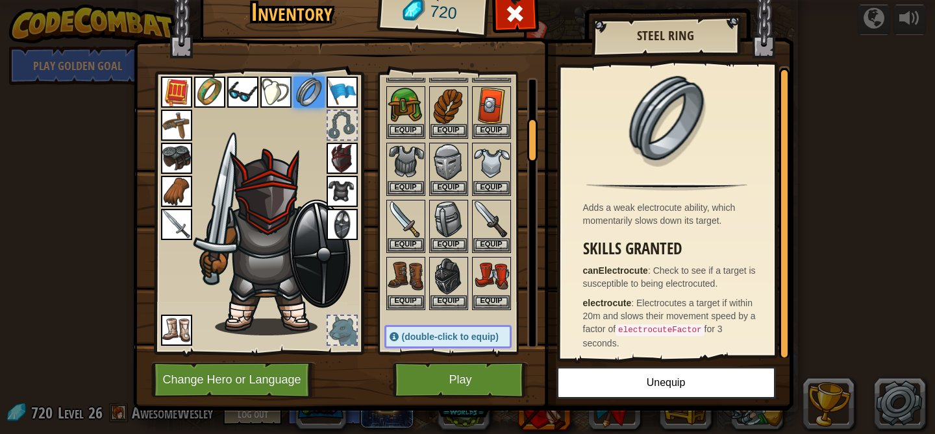
click at [206, 97] on img at bounding box center [209, 92] width 31 height 31
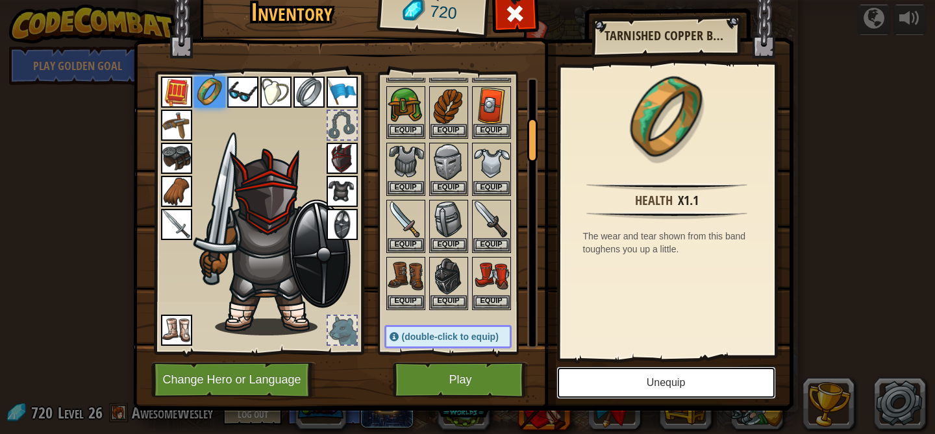
click at [689, 382] on button "Unequip" at bounding box center [665, 383] width 219 height 32
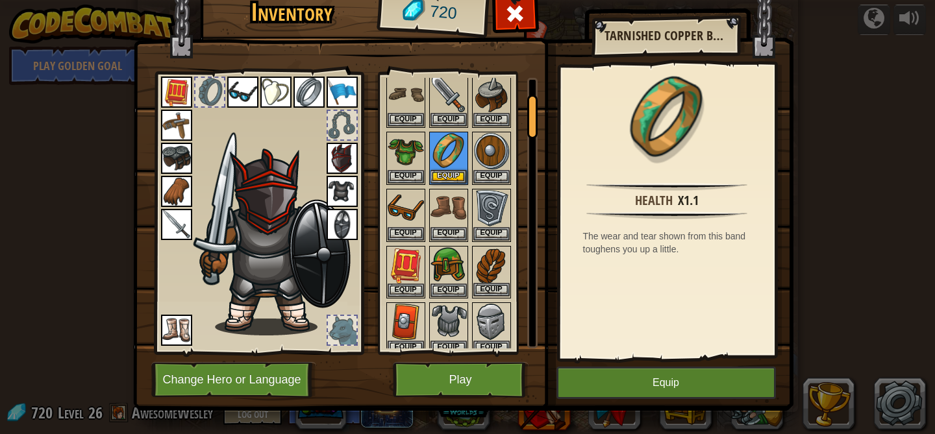
scroll to position [104, 0]
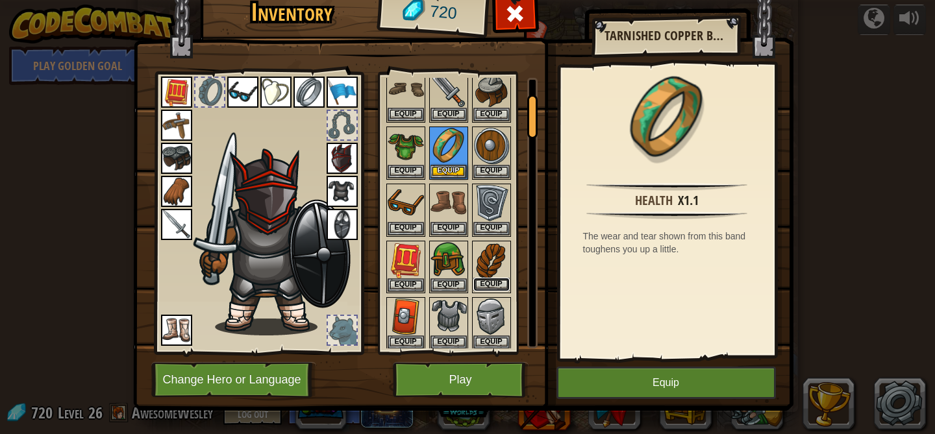
click at [497, 283] on button "Equip" at bounding box center [491, 285] width 36 height 14
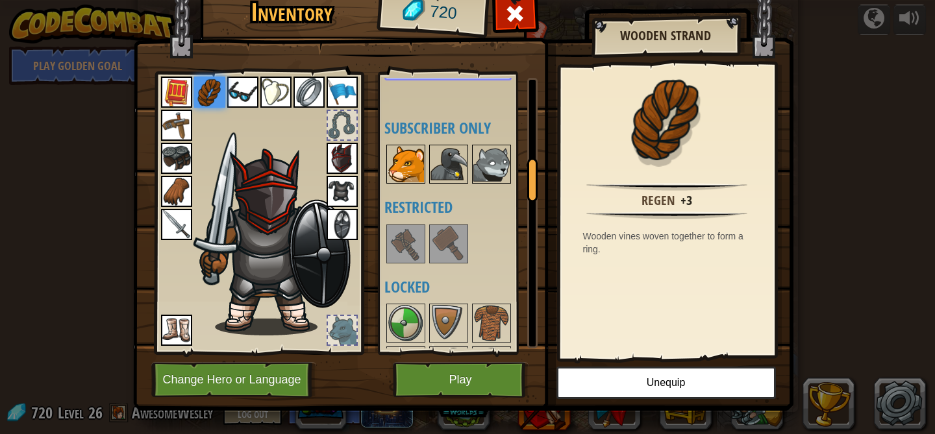
scroll to position [528, 0]
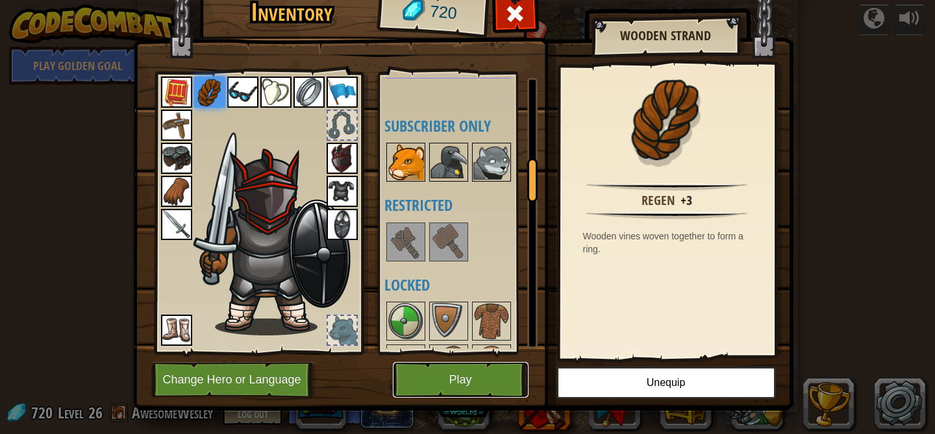
click at [448, 375] on button "Play" at bounding box center [461, 380] width 136 height 36
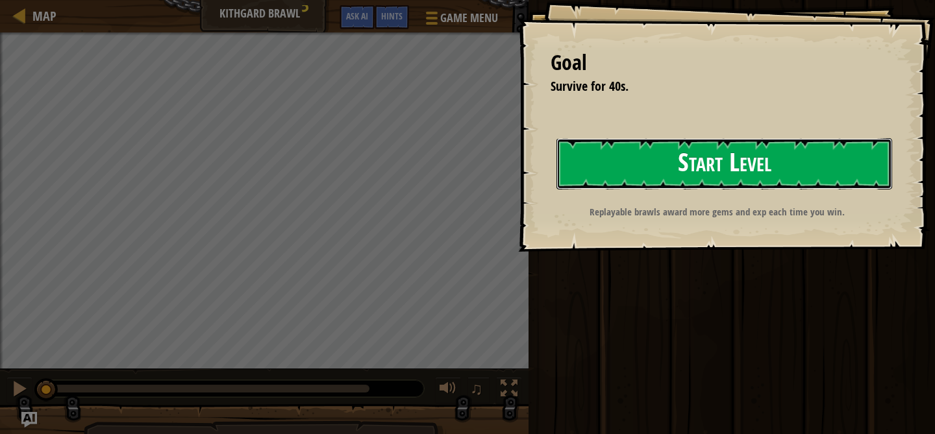
click at [682, 169] on button "Start Level" at bounding box center [724, 163] width 336 height 51
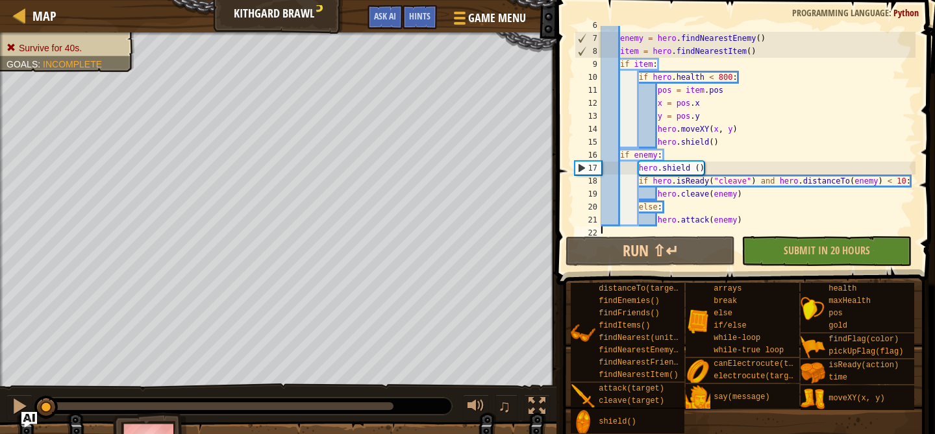
scroll to position [78, 0]
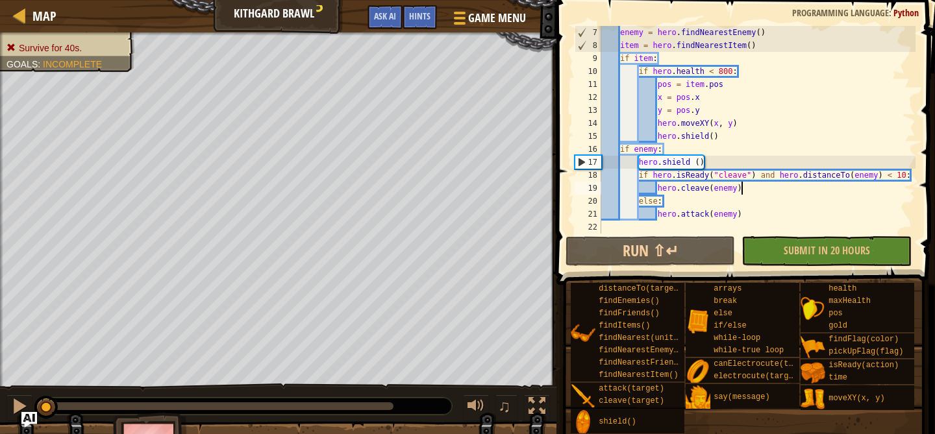
click at [759, 188] on div "enemy = hero . findNearestEnemy ( ) item = hero . findNearestItem ( ) if item :…" at bounding box center [756, 143] width 317 height 234
type textarea "hero.cleave(enemy)"
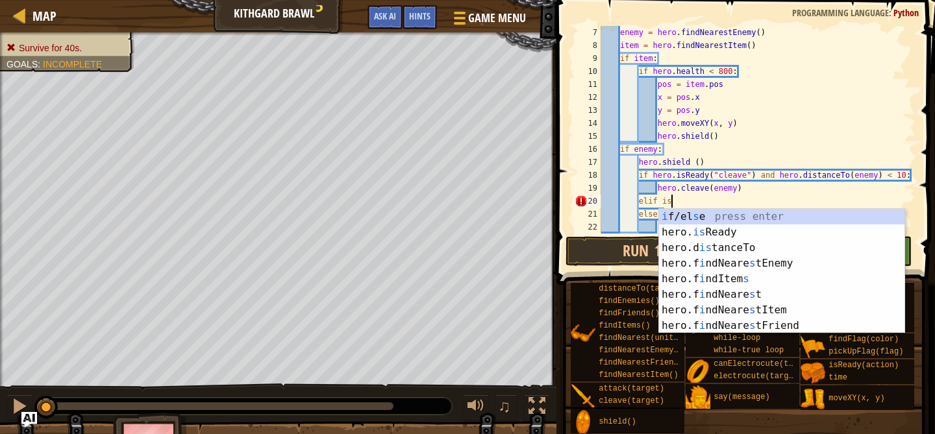
scroll to position [6, 5]
click at [682, 232] on div "i f/el s e press enter hero. is Ready press enter hero.d is tanceTo press enter…" at bounding box center [781, 287] width 245 height 156
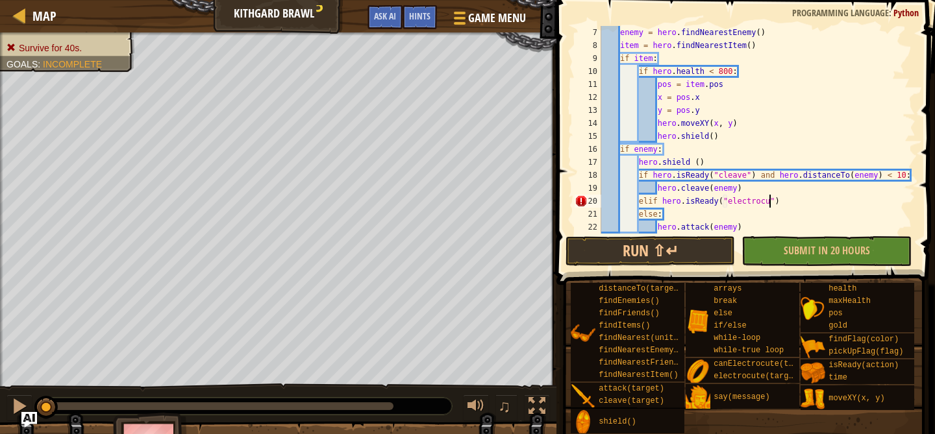
scroll to position [6, 14]
click at [794, 203] on div "enemy = hero . findNearestEnemy ( ) item = hero . findNearestItem ( ) if item :…" at bounding box center [756, 143] width 317 height 234
type textarea "elif hero.isReady("electrocute"):"
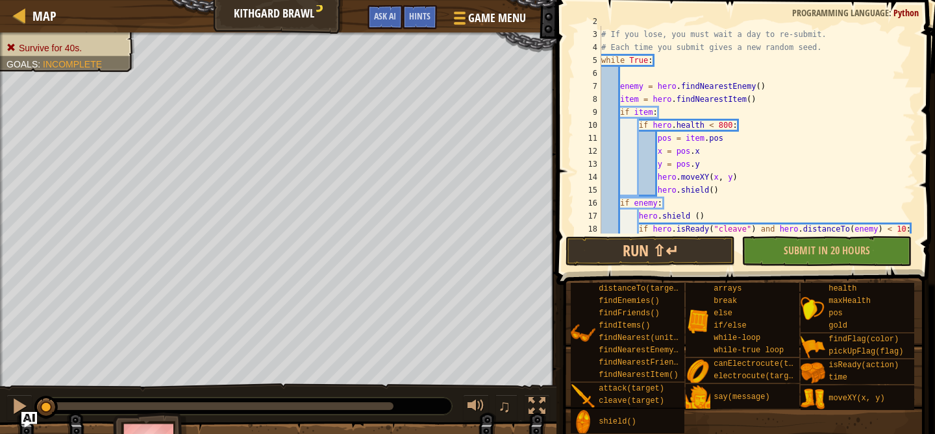
scroll to position [24, 0]
type textarea "hero.electrocute(enemy)"
click at [796, 256] on div "Run ⇧↵ Submit in 20 hours Done" at bounding box center [741, 251] width 352 height 30
click at [683, 261] on button "Run ⇧↵" at bounding box center [649, 251] width 169 height 30
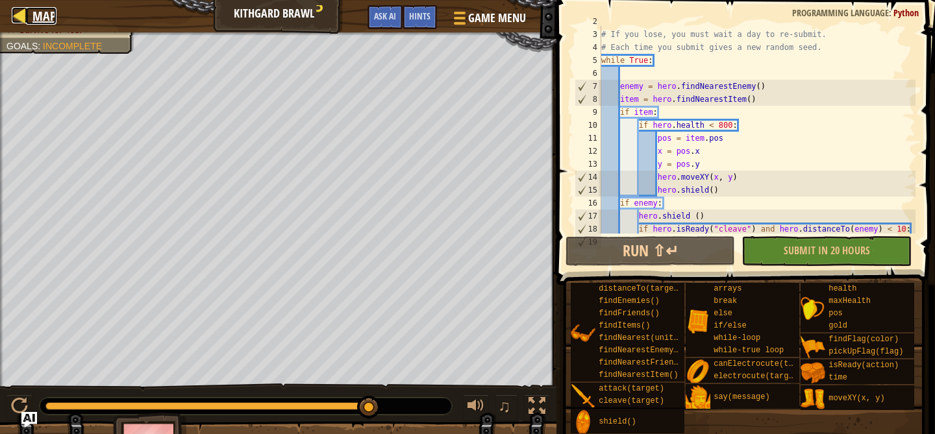
click at [25, 16] on div at bounding box center [20, 15] width 16 height 16
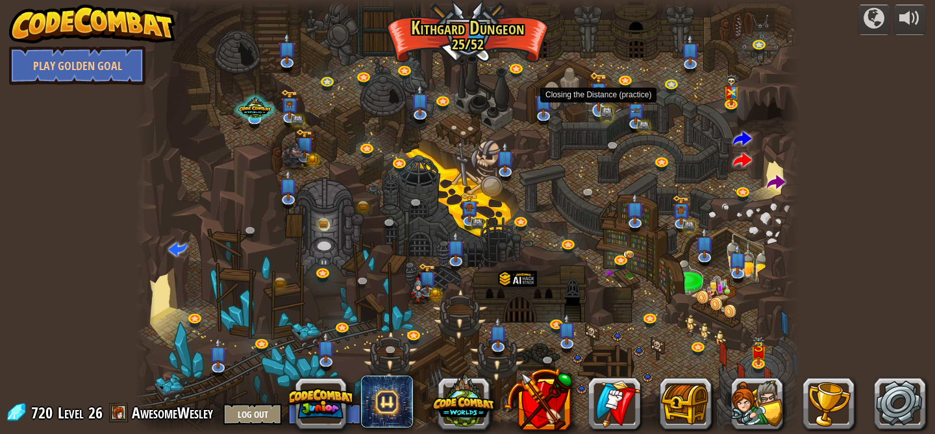
click at [604, 108] on img at bounding box center [598, 91] width 18 height 40
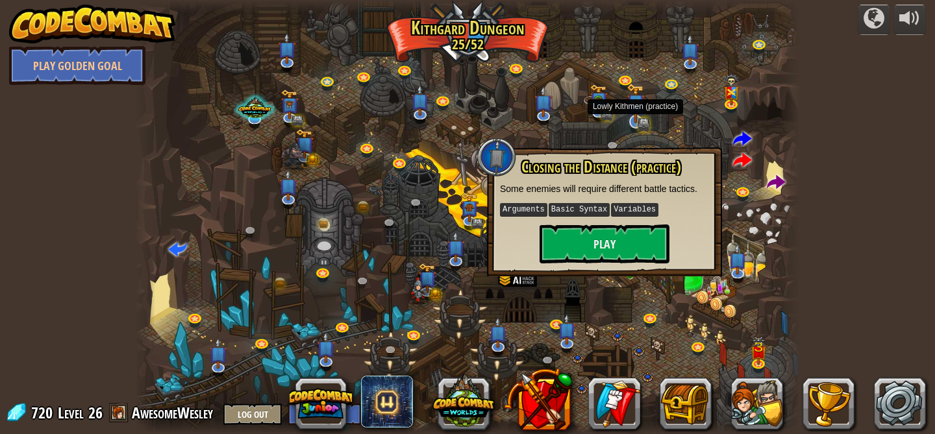
click at [634, 123] on img at bounding box center [635, 103] width 18 height 40
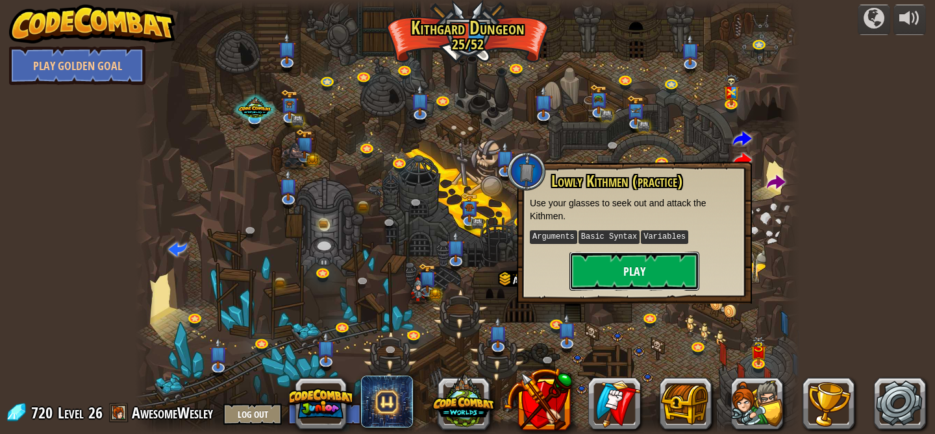
click at [613, 279] on button "Play" at bounding box center [634, 271] width 130 height 39
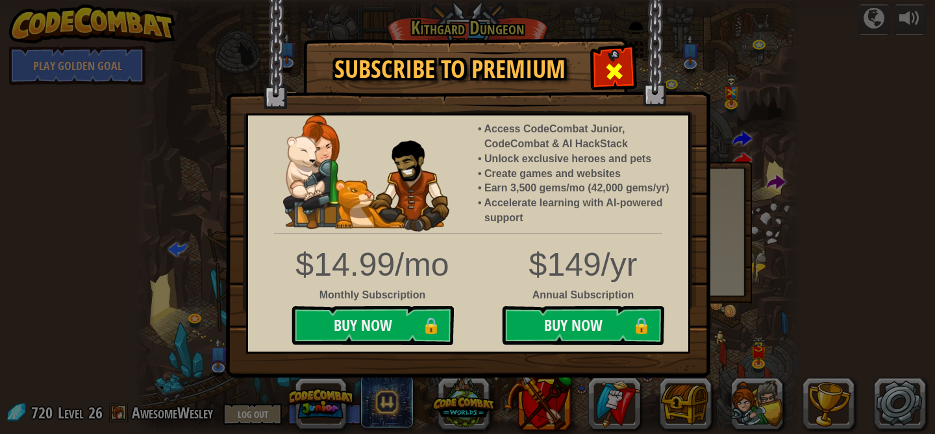
click at [613, 69] on span at bounding box center [614, 71] width 21 height 21
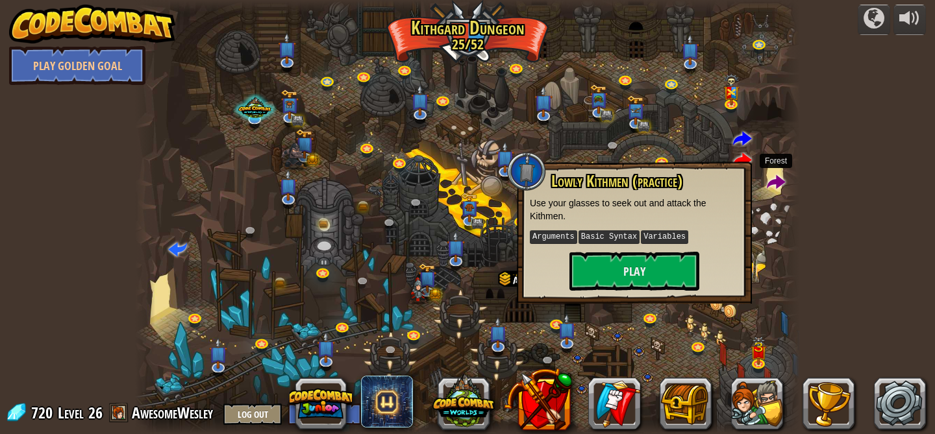
click at [781, 179] on span at bounding box center [776, 183] width 19 height 19
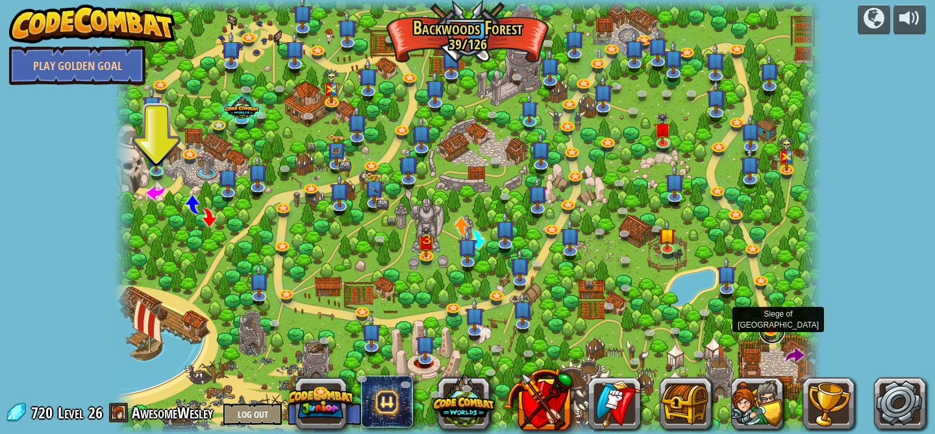
click at [773, 331] on link at bounding box center [772, 331] width 26 height 26
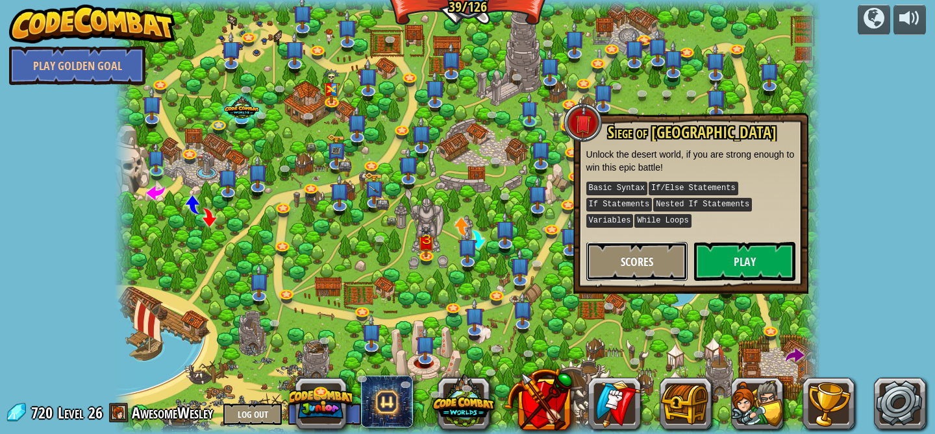
click at [665, 269] on button "Scores" at bounding box center [636, 261] width 101 height 39
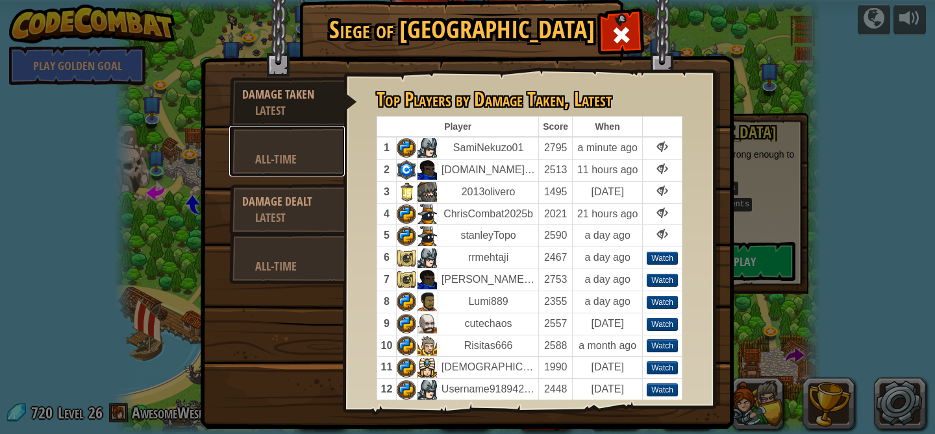
click at [309, 159] on div "All-Time" at bounding box center [293, 159] width 77 height 16
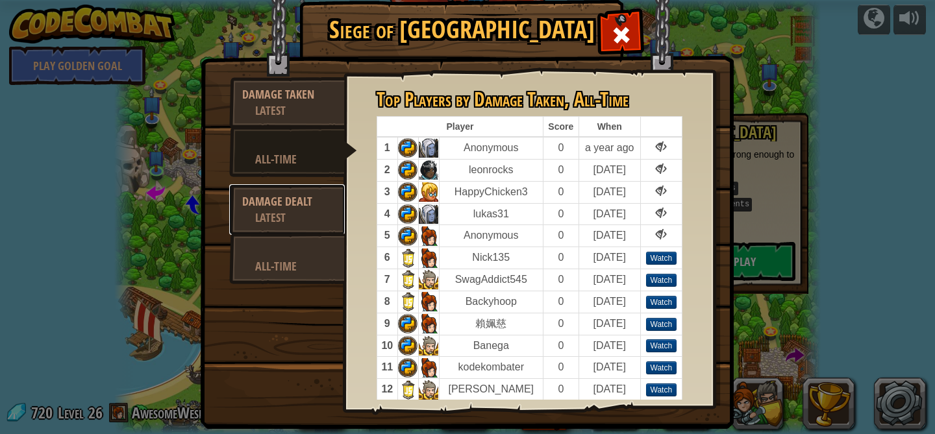
click at [294, 198] on div "Damage Dealt" at bounding box center [287, 201] width 90 height 16
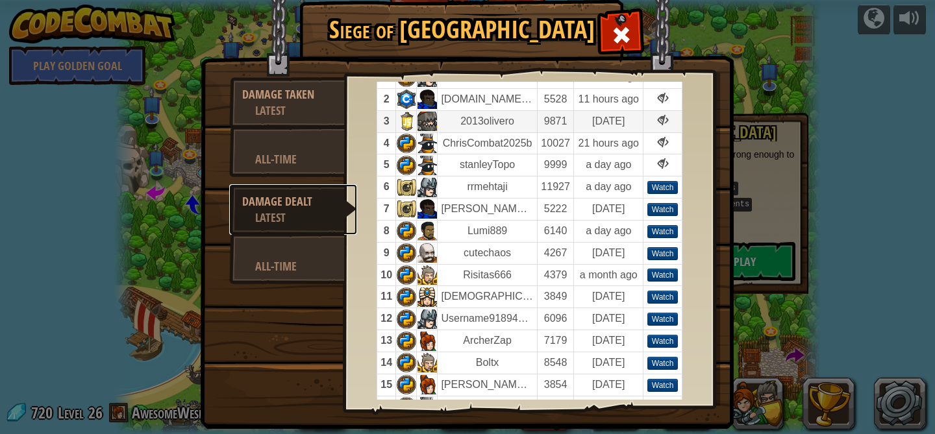
scroll to position [73, 0]
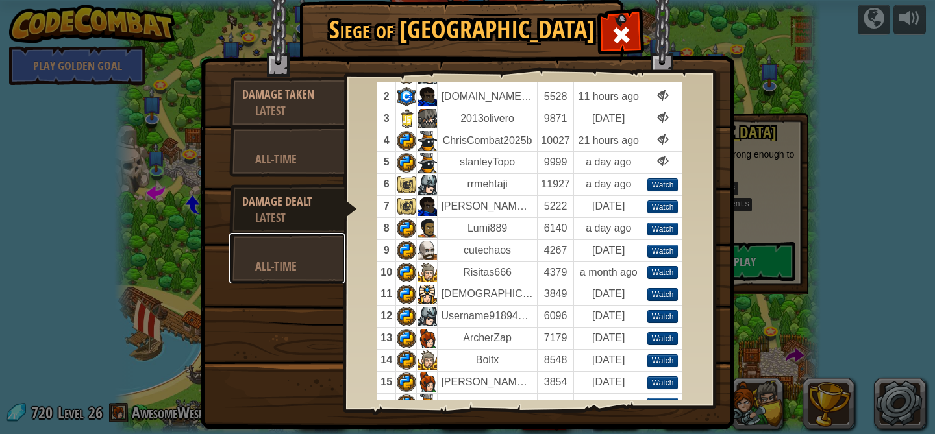
click at [310, 280] on link "All-Time" at bounding box center [287, 258] width 116 height 51
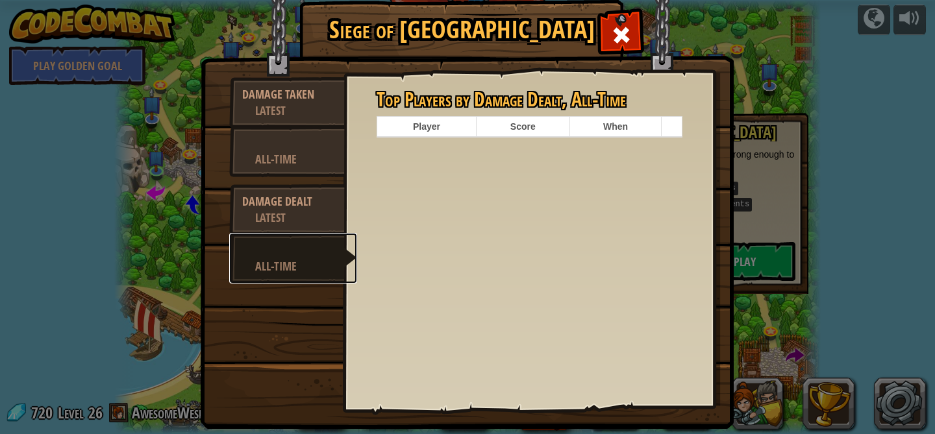
scroll to position [0, 0]
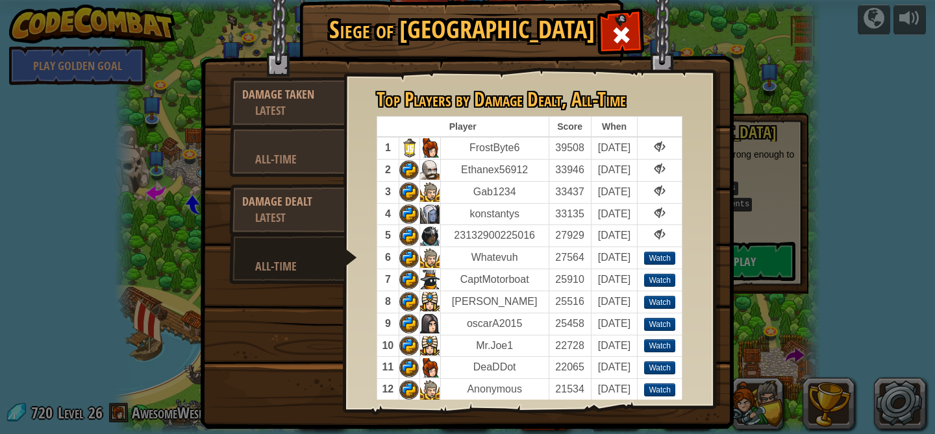
click at [628, 53] on img at bounding box center [467, 196] width 534 height 465
click at [624, 43] on span at bounding box center [621, 35] width 21 height 21
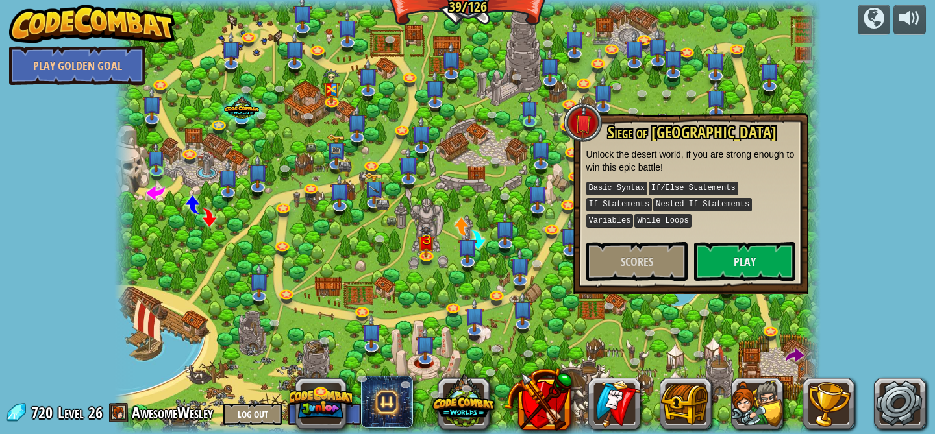
click at [820, 186] on div at bounding box center [810, 217] width 21 height 434
click at [797, 354] on span at bounding box center [794, 356] width 19 height 19
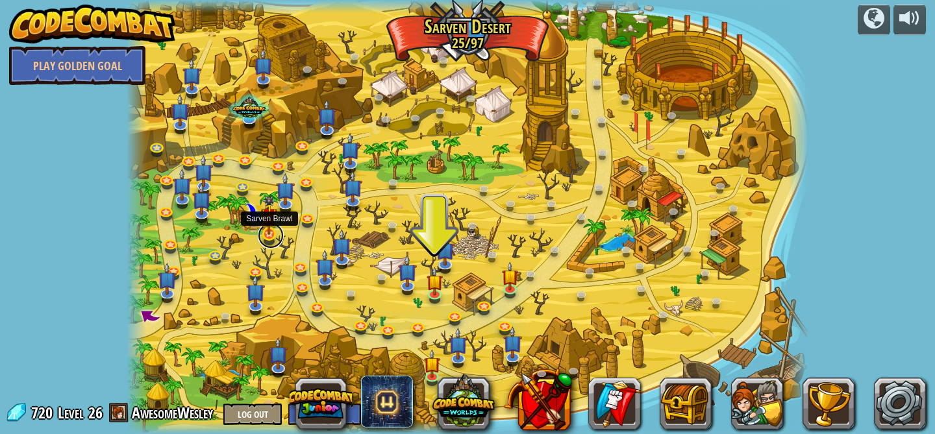
click at [271, 237] on link at bounding box center [271, 236] width 26 height 26
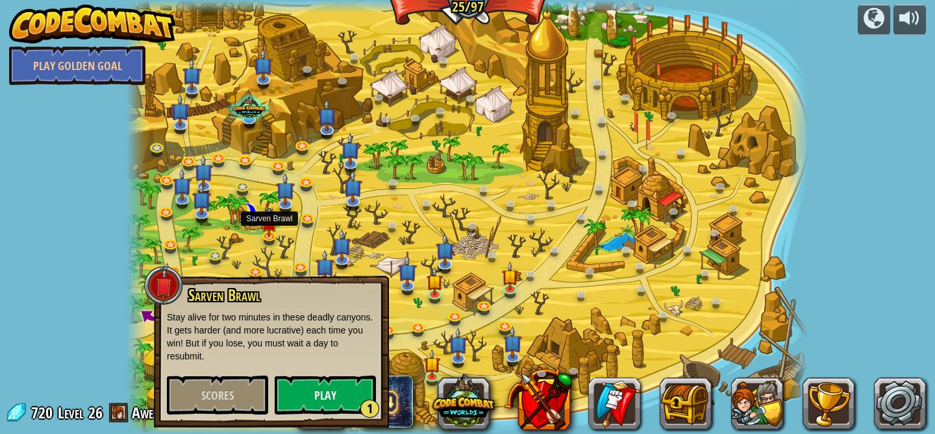
click at [293, 239] on div at bounding box center [468, 217] width 682 height 434
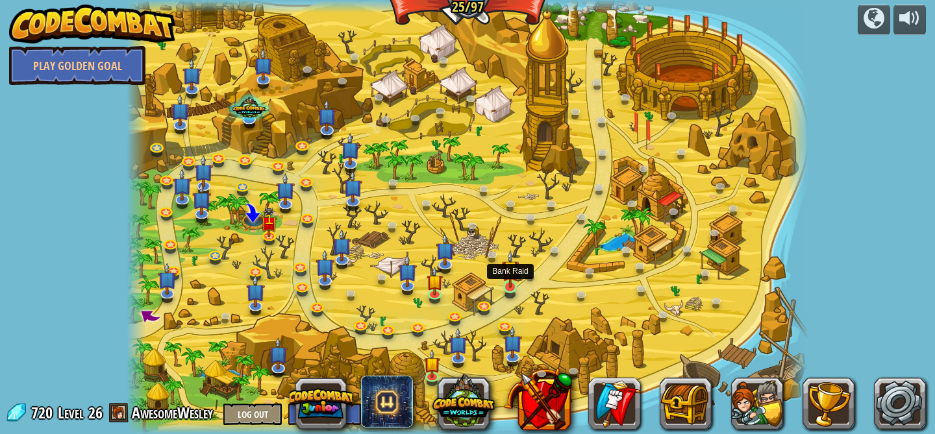
click at [508, 281] on img at bounding box center [510, 269] width 17 height 38
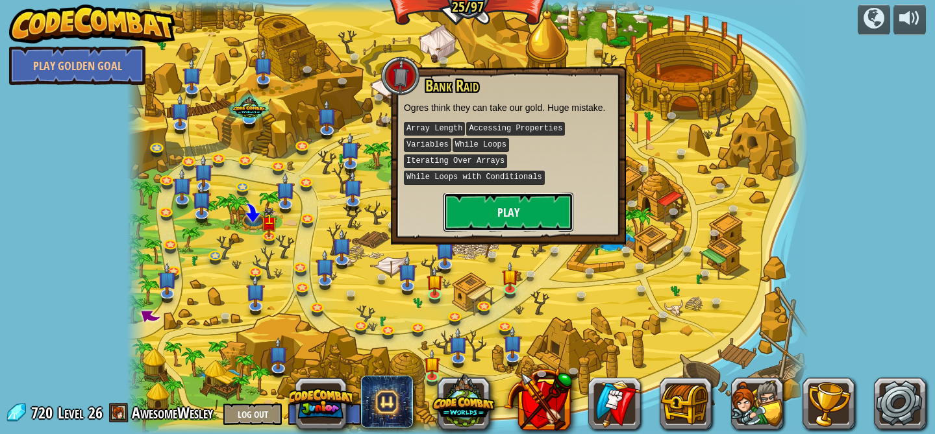
click at [506, 205] on button "Play" at bounding box center [508, 212] width 130 height 39
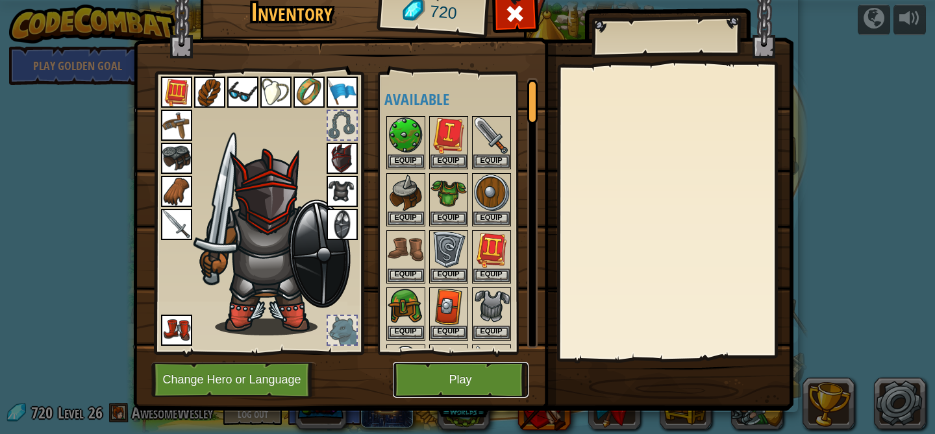
click at [454, 381] on button "Play" at bounding box center [461, 380] width 136 height 36
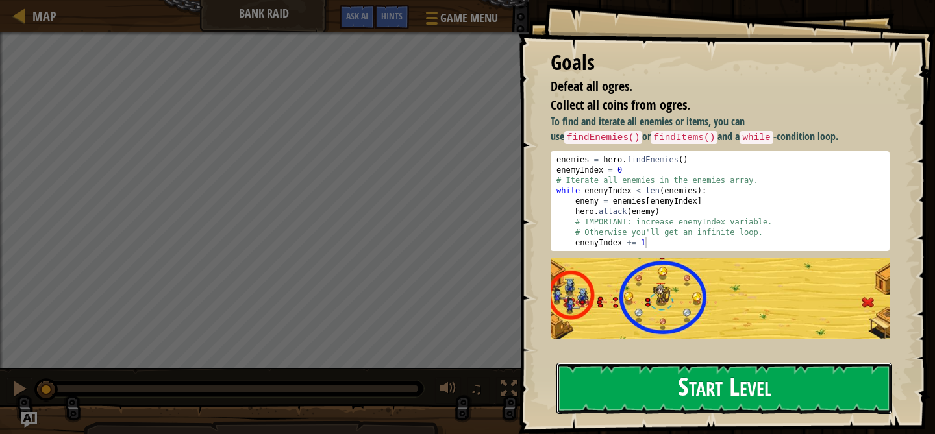
click at [661, 387] on button "Start Level" at bounding box center [724, 388] width 336 height 51
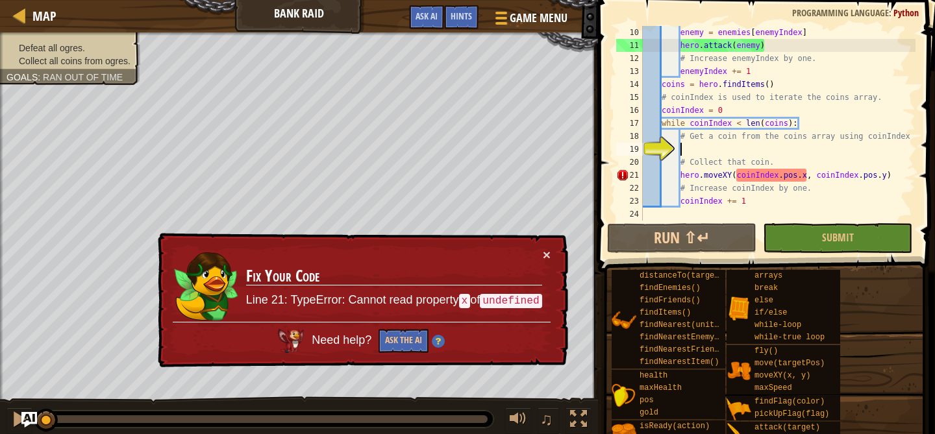
scroll to position [117, 0]
click at [776, 175] on div "enemy = enemies [ enemyIndex ] hero . attack ( enemy ) # Increase enemyIndex by…" at bounding box center [777, 136] width 275 height 221
type textarea "hero.moveXY(coinIndex.pos.x, coinIndex.pos.y)"
click at [522, 23] on span "Game Menu" at bounding box center [539, 18] width 60 height 18
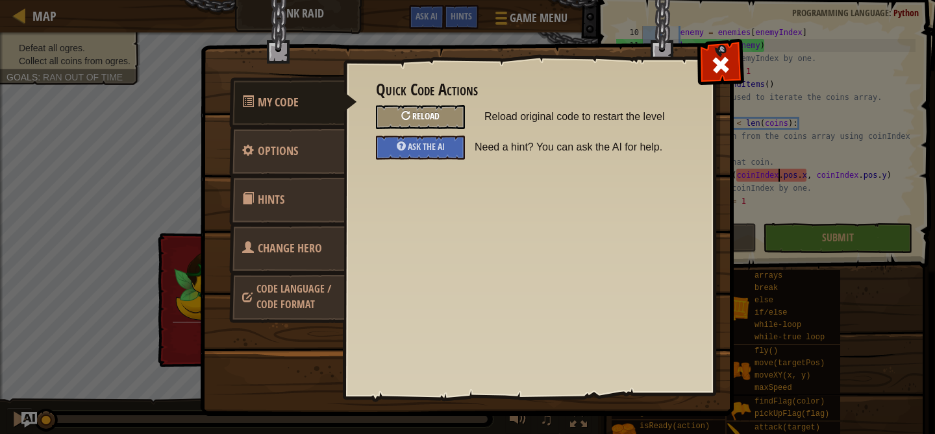
click at [439, 113] on span "Reload" at bounding box center [425, 116] width 27 height 12
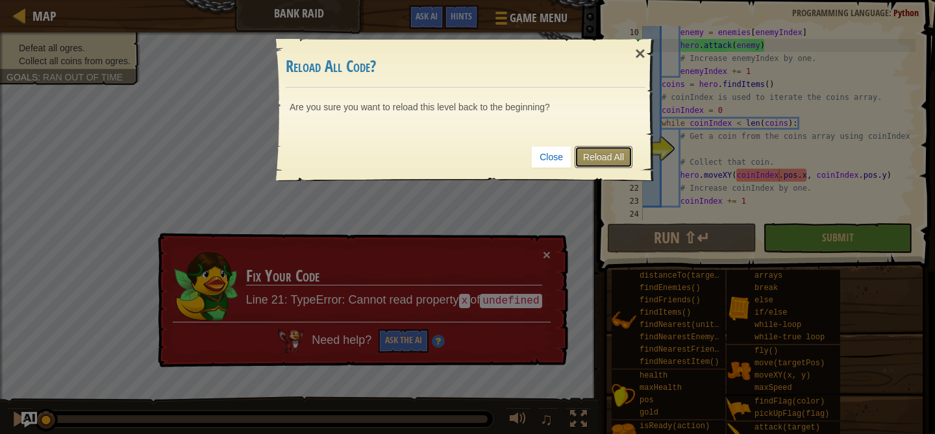
click at [599, 160] on link "Reload All" at bounding box center [603, 157] width 58 height 22
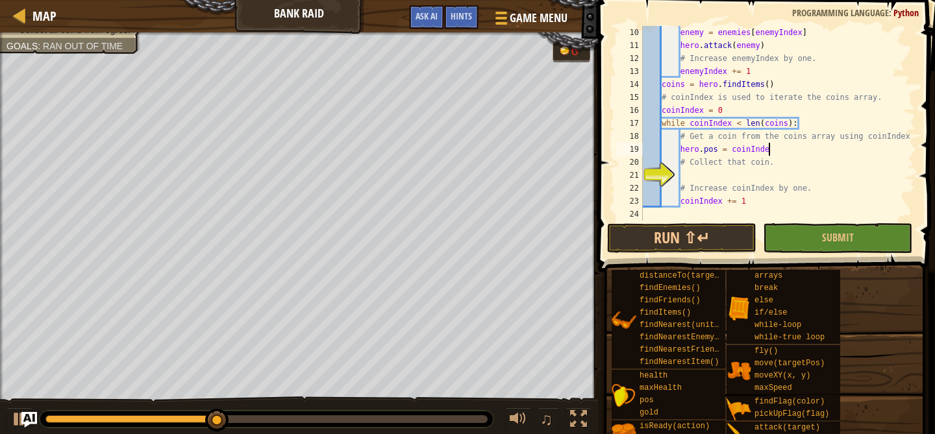
scroll to position [6, 10]
click at [717, 151] on div "enemy = enemies [ enemyIndex ] hero . attack ( enemy ) # Increase enemyIndex by…" at bounding box center [777, 136] width 275 height 221
type textarea "hero.pos.y = coinIndex"
click at [683, 151] on div "enemy = enemies [ enemyIndex ] hero . attack ( enemy ) # Increase enemyIndex by…" at bounding box center [777, 136] width 275 height 221
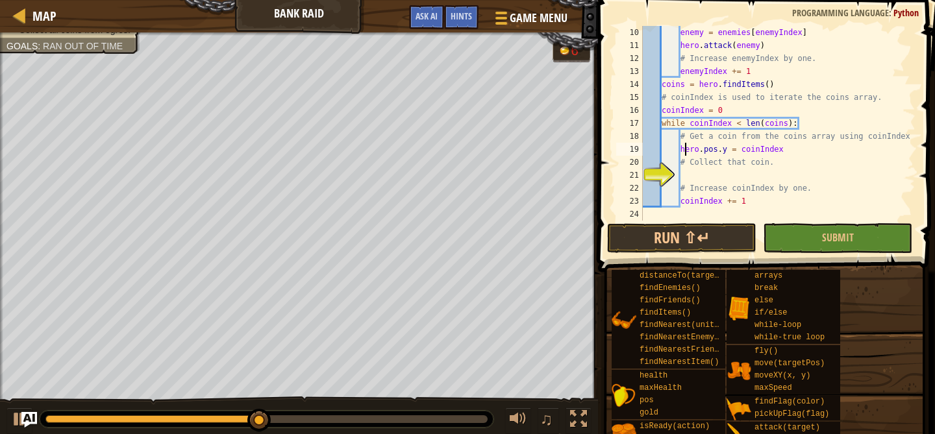
click at [681, 151] on div "enemy = enemies [ enemyIndex ] hero . attack ( enemy ) # Increase enemyIndex by…" at bounding box center [777, 136] width 275 height 221
drag, startPoint x: 681, startPoint y: 151, endPoint x: 794, endPoint y: 152, distance: 112.9
click at [794, 152] on div "enemy = enemies [ enemyIndex ] hero . attack ( enemy ) # Increase enemyIndex by…" at bounding box center [777, 136] width 275 height 221
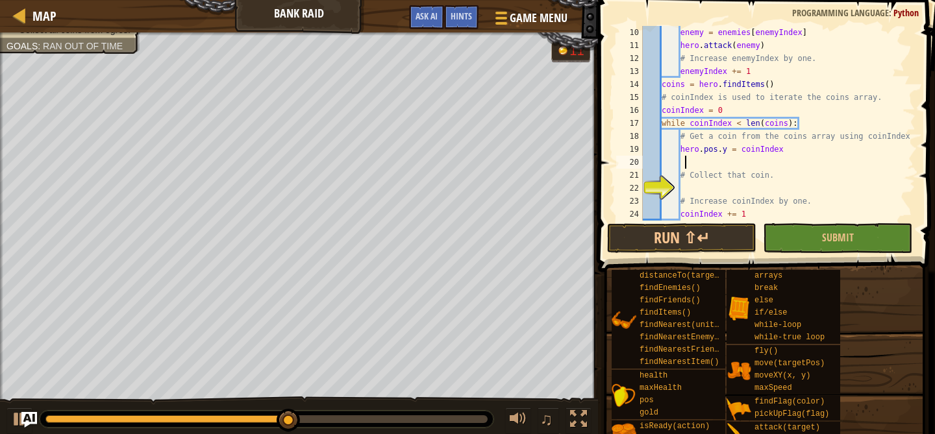
type textarea "v"
paste textarea "hero.pos.y = coinIndex"
click at [726, 164] on div "enemy = enemies [ enemyIndex ] hero . attack ( enemy ) # Increase enemyIndex by…" at bounding box center [777, 136] width 275 height 221
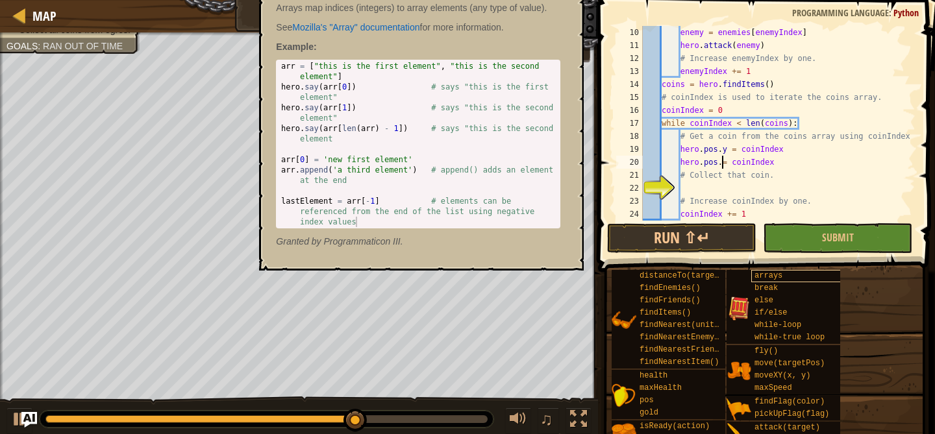
type textarea "hero.pos.x = coinIndex"
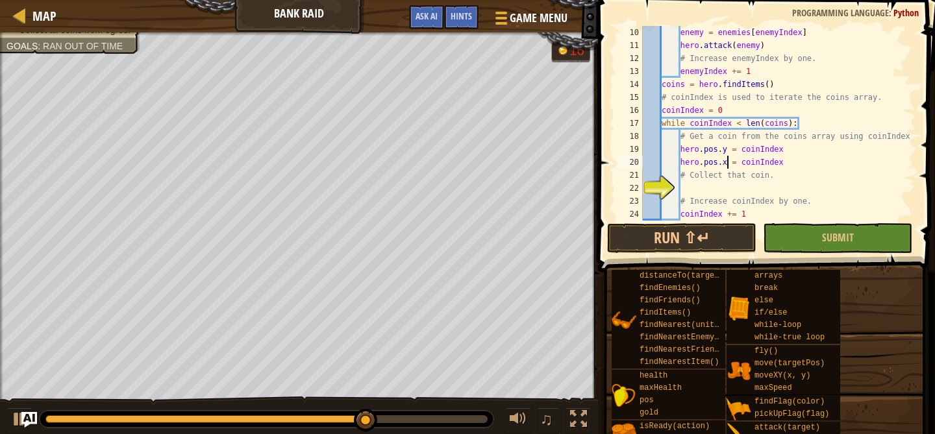
click at [717, 188] on div "enemy = enemies [ enemyIndex ] hero . attack ( enemy ) # Increase enemyIndex by…" at bounding box center [777, 136] width 275 height 221
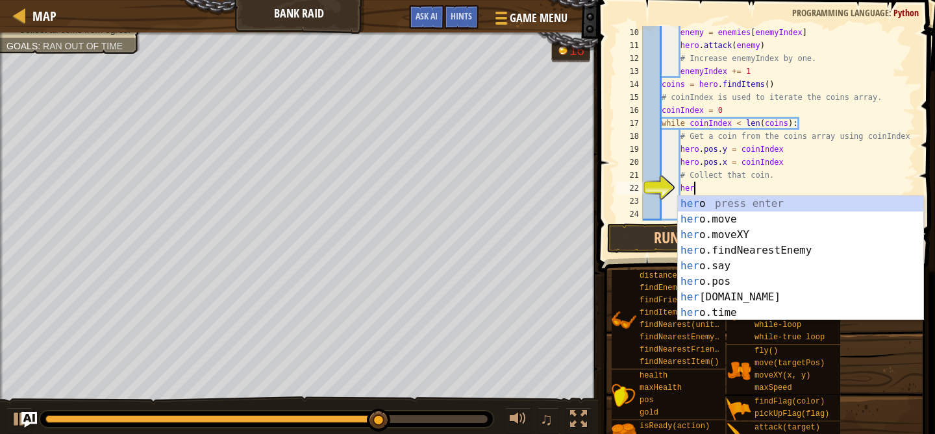
scroll to position [6, 4]
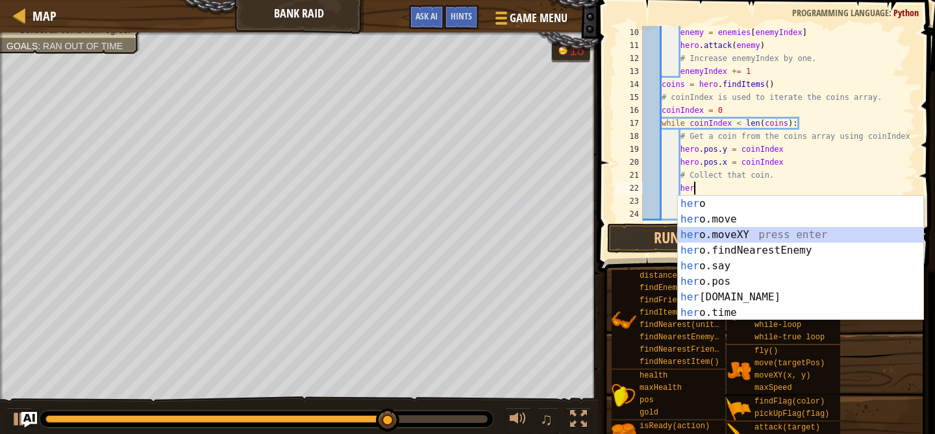
click at [711, 235] on div "her o press enter her o.move press enter her o.moveXY press enter her o.findNea…" at bounding box center [800, 274] width 245 height 156
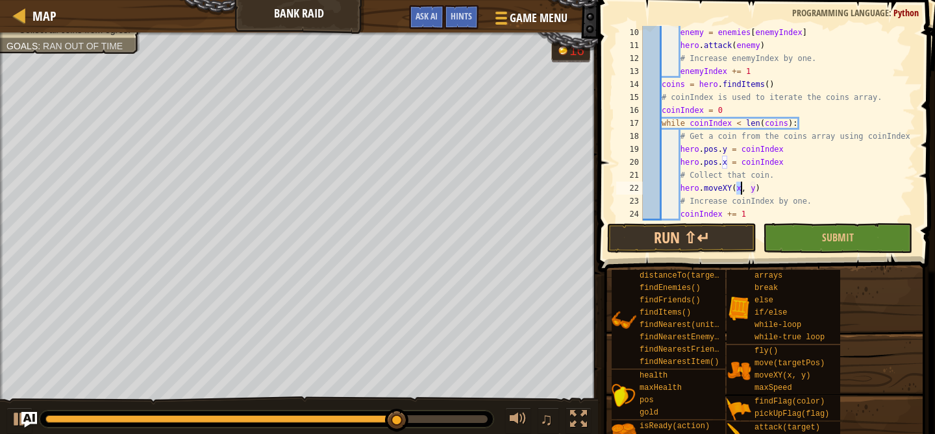
click at [788, 192] on div "enemy = enemies [ enemyIndex ] hero . attack ( enemy ) # Increase enemyIndex by…" at bounding box center [777, 136] width 275 height 221
click at [726, 234] on button "Run ⇧↵" at bounding box center [681, 238] width 149 height 30
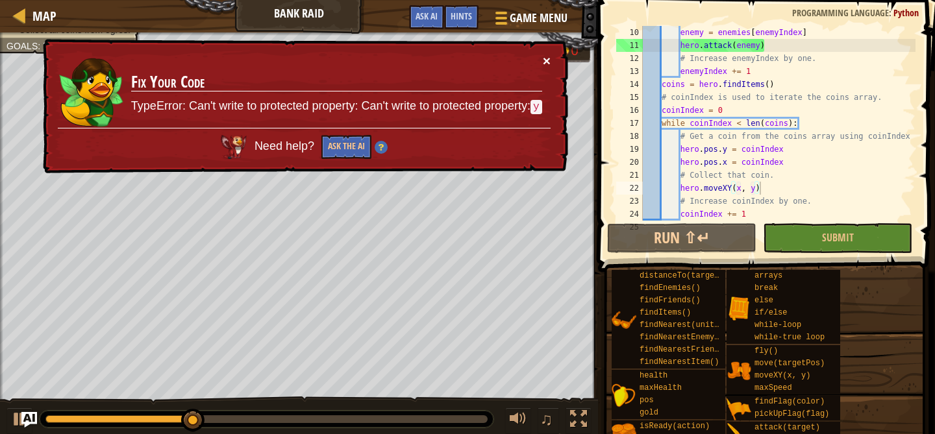
click at [545, 59] on button "×" at bounding box center [547, 61] width 8 height 14
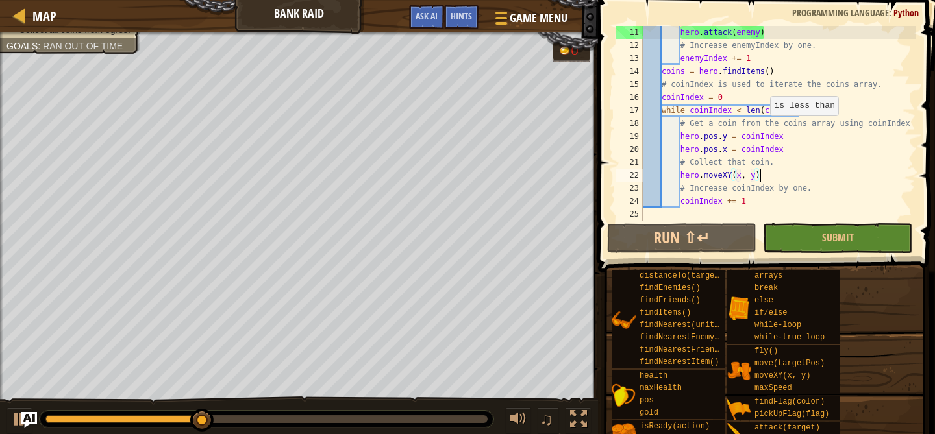
scroll to position [130, 0]
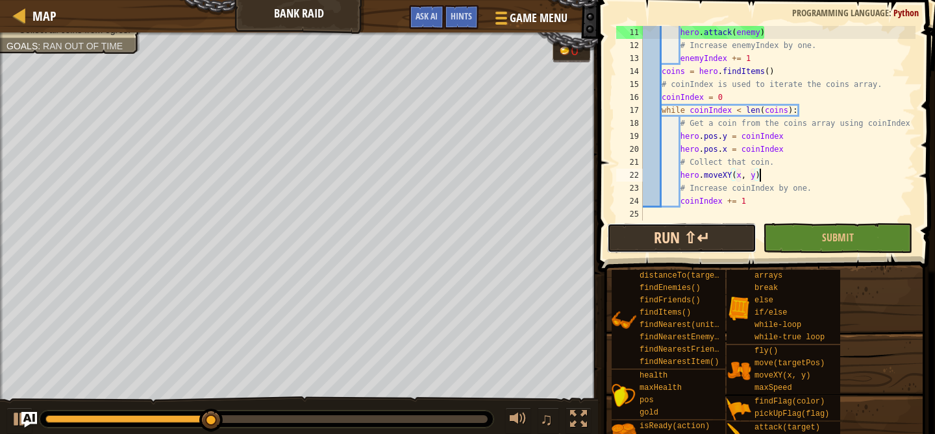
click at [706, 233] on button "Run ⇧↵" at bounding box center [681, 238] width 149 height 30
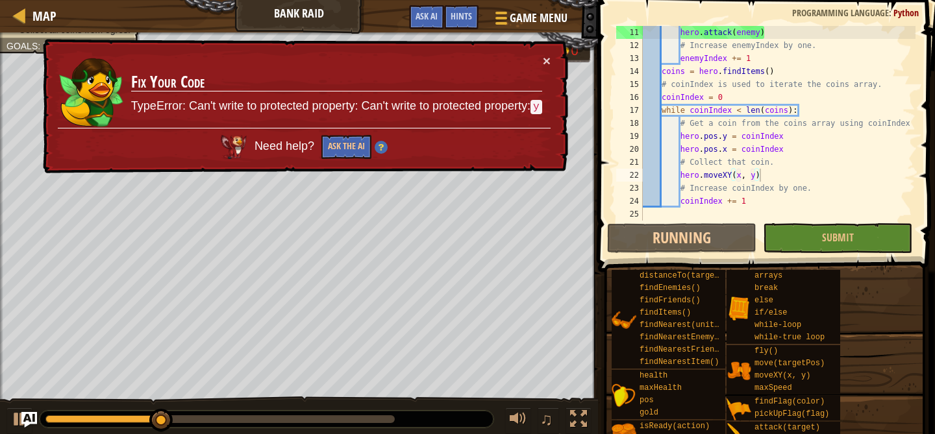
click at [541, 63] on td "Fix Your Code TypeError: Can't write to protected property: Can't write to prot…" at bounding box center [336, 91] width 412 height 74
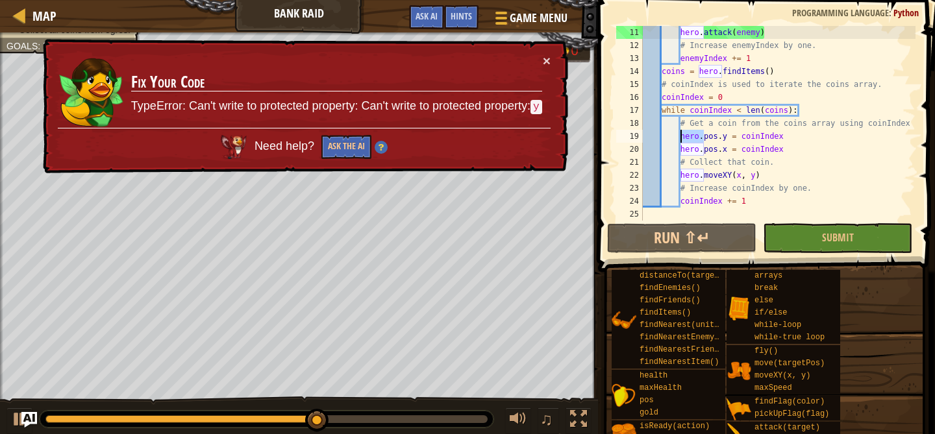
drag, startPoint x: 703, startPoint y: 137, endPoint x: 680, endPoint y: 135, distance: 22.8
click at [680, 135] on div "hero . attack ( enemy ) # Increase enemyIndex by one. enemyIndex += 1 coins = h…" at bounding box center [777, 136] width 275 height 221
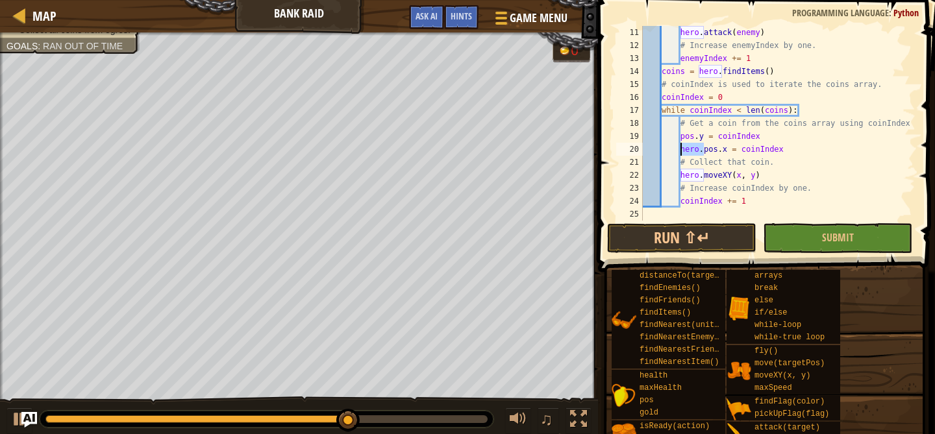
drag, startPoint x: 702, startPoint y: 153, endPoint x: 682, endPoint y: 150, distance: 20.3
click at [682, 150] on div "hero . attack ( enemy ) # Increase enemyIndex by one. enemyIndex += 1 coins = h…" at bounding box center [777, 136] width 275 height 221
click at [697, 229] on button "Run ⇧↵" at bounding box center [681, 238] width 149 height 30
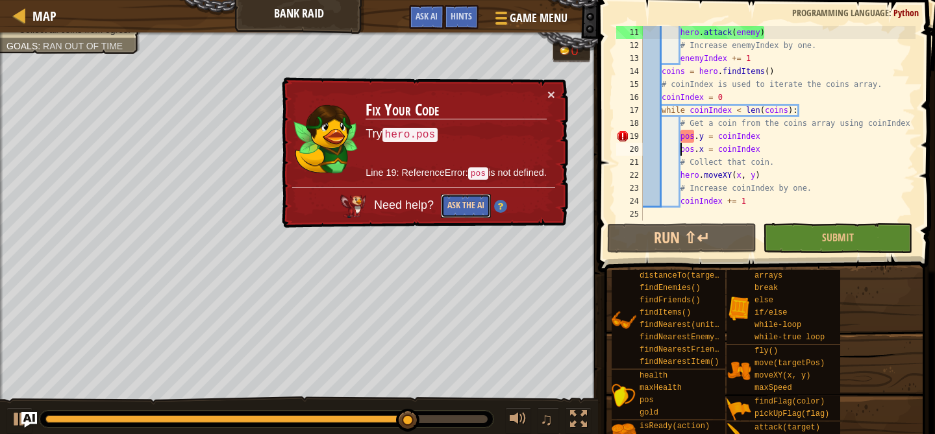
click at [472, 202] on button "Ask the AI" at bounding box center [465, 207] width 50 height 25
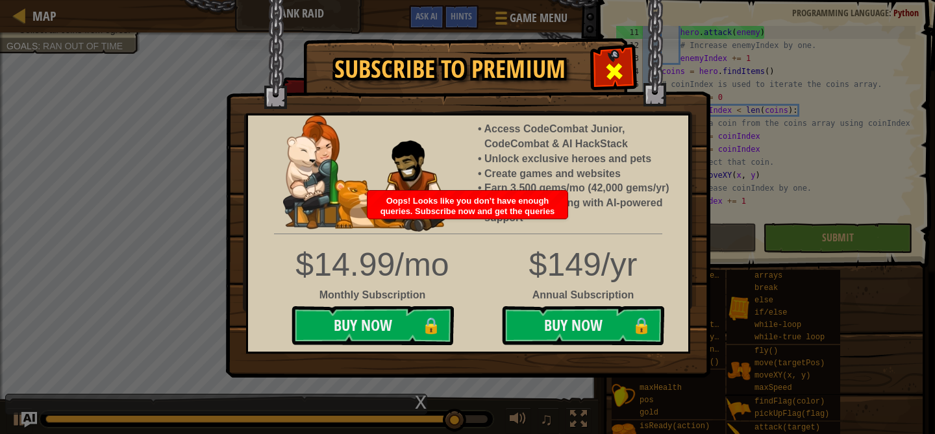
click at [608, 78] on span at bounding box center [614, 71] width 21 height 21
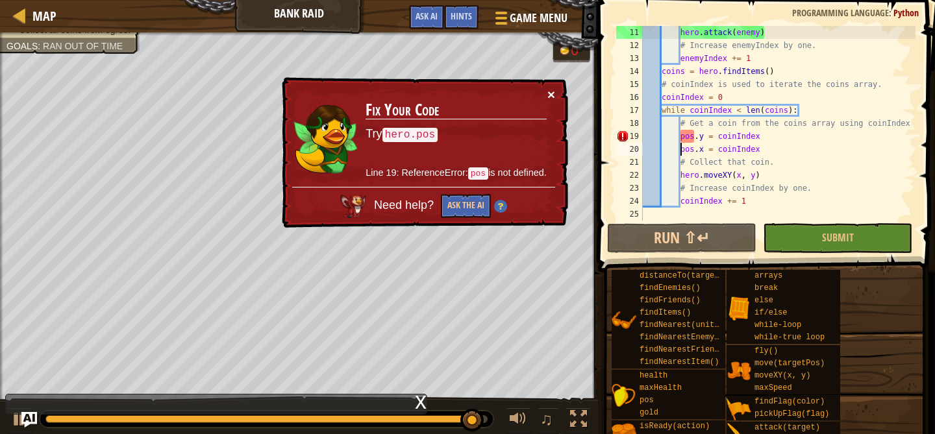
click at [551, 93] on button "×" at bounding box center [551, 95] width 8 height 14
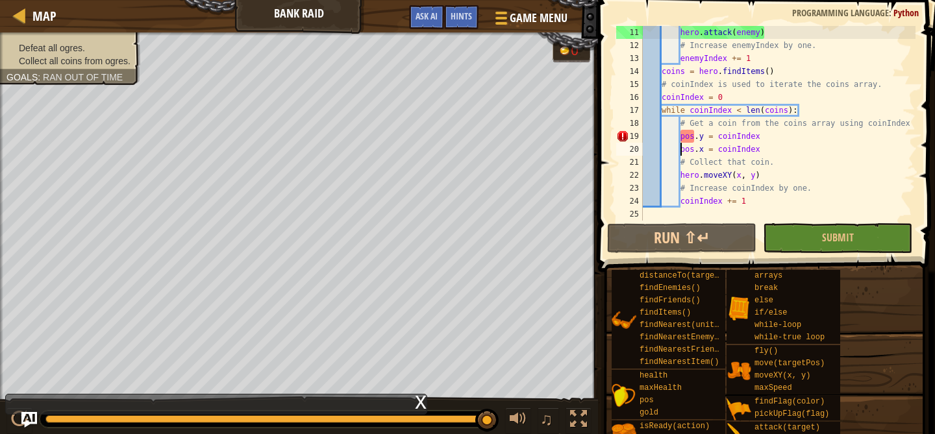
click at [770, 152] on div "hero . attack ( enemy ) # Increase enemyIndex by one. enemyIndex += 1 coins = h…" at bounding box center [777, 136] width 275 height 221
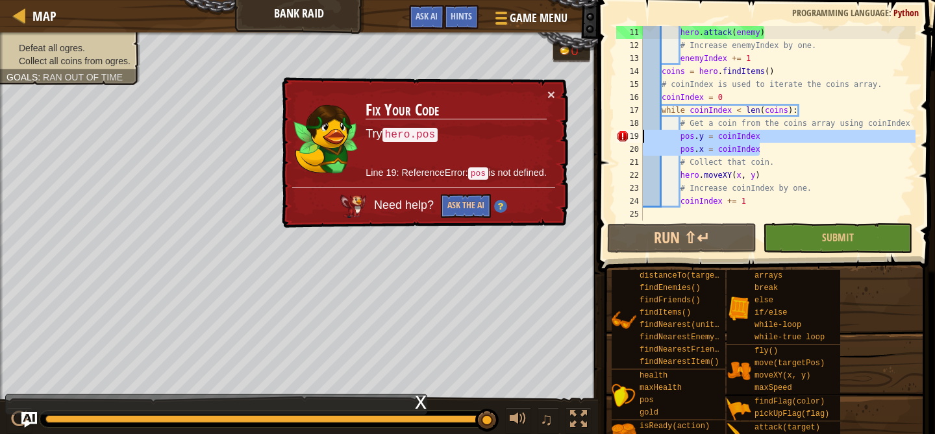
drag, startPoint x: 770, startPoint y: 152, endPoint x: 638, endPoint y: 131, distance: 133.4
click at [638, 131] on div "pos.x = coinIndex 11 12 13 14 15 16 17 18 19 20 21 22 23 24 25 hero . attack ( …" at bounding box center [764, 123] width 302 height 195
type textarea "pos.y = coinIndex pos.x = coinIndex"
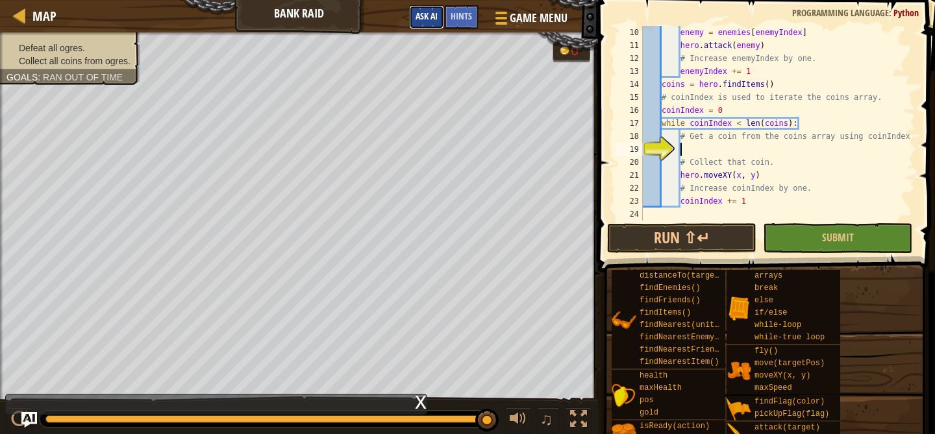
click at [427, 16] on span "Ask AI" at bounding box center [426, 16] width 22 height 12
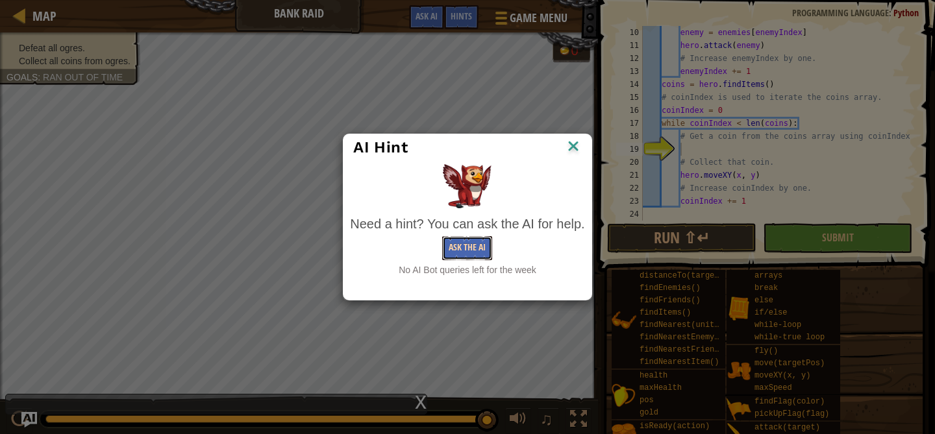
click at [463, 248] on button "Ask the AI" at bounding box center [467, 248] width 50 height 24
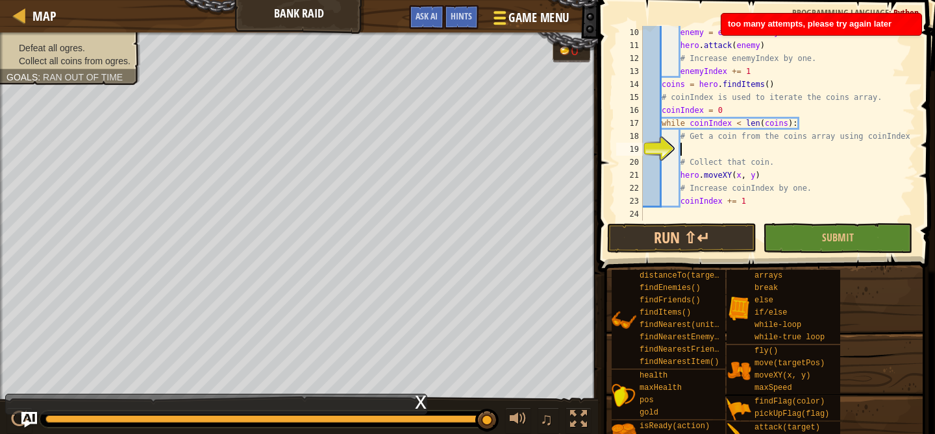
click at [503, 23] on span at bounding box center [500, 23] width 12 height 3
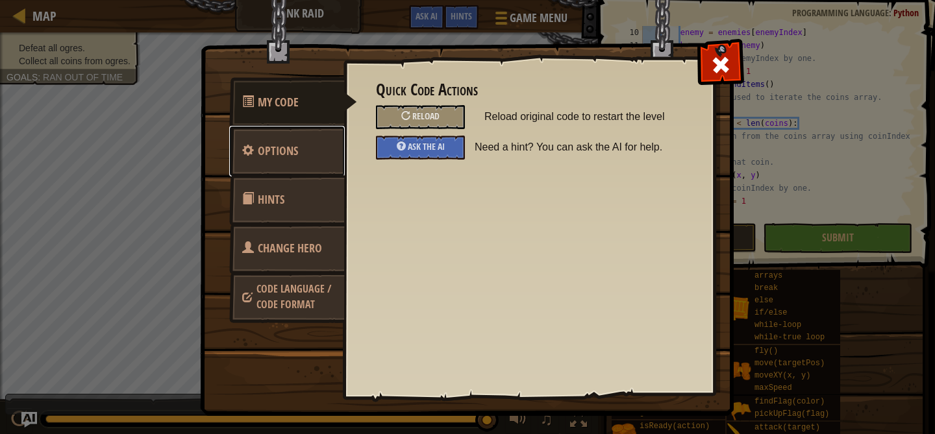
click at [259, 152] on span "Options" at bounding box center [278, 151] width 40 height 16
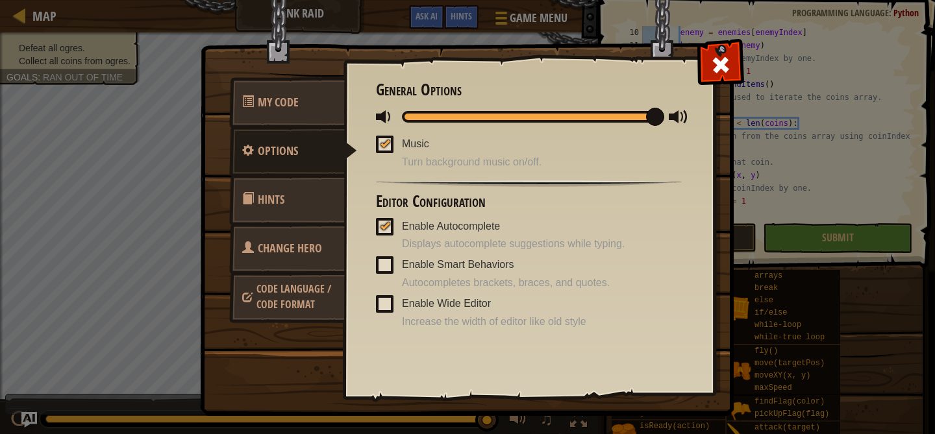
click at [252, 275] on link "Code Language / Code Format" at bounding box center [287, 296] width 116 height 49
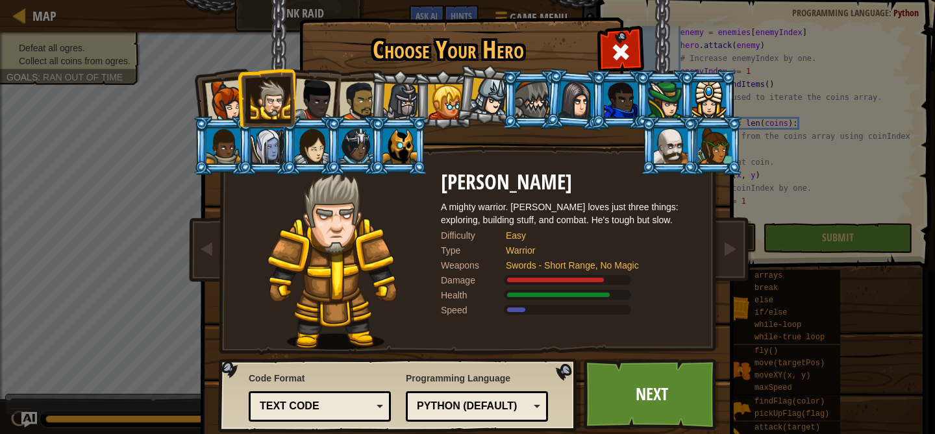
click at [366, 405] on div "Text code" at bounding box center [316, 406] width 112 height 15
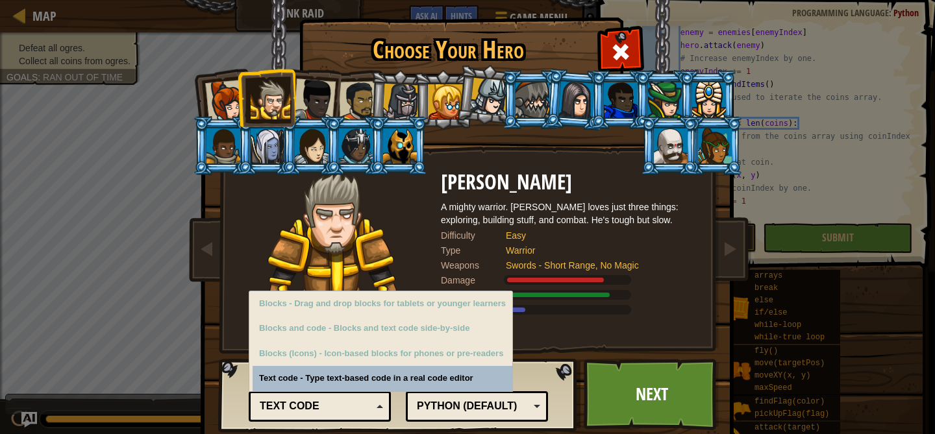
click at [458, 400] on div "Python (Default)" at bounding box center [473, 406] width 112 height 15
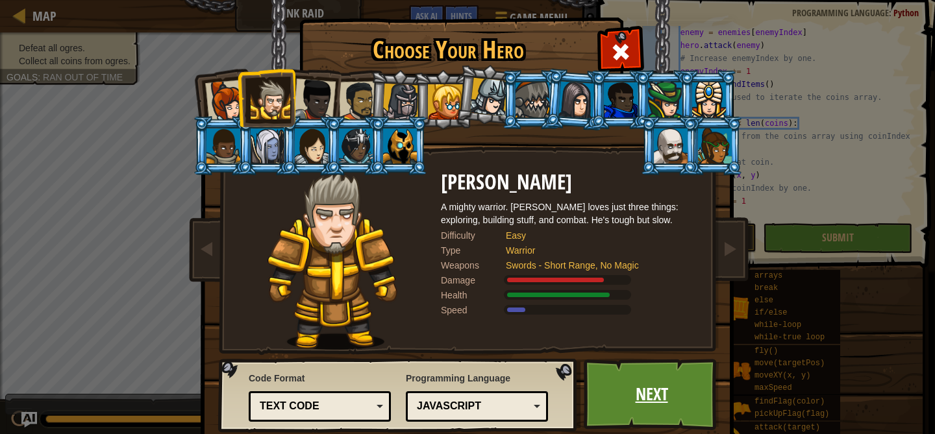
click at [641, 410] on link "Next" at bounding box center [651, 394] width 136 height 71
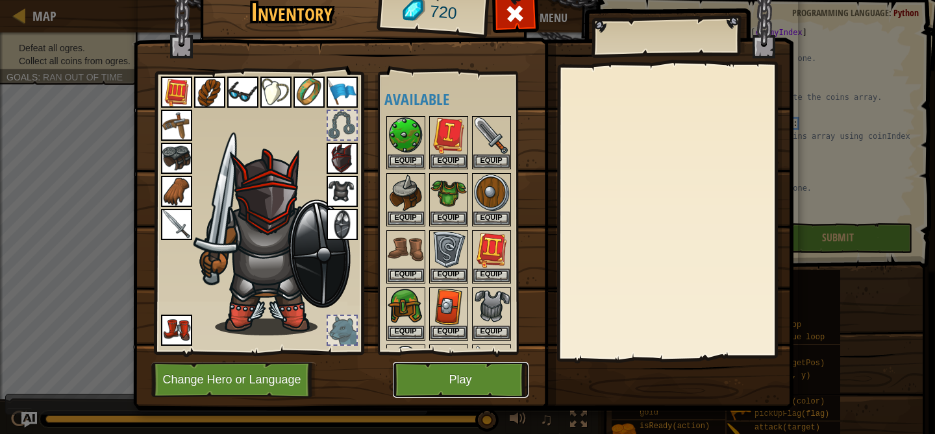
click at [446, 370] on button "Play" at bounding box center [461, 380] width 136 height 36
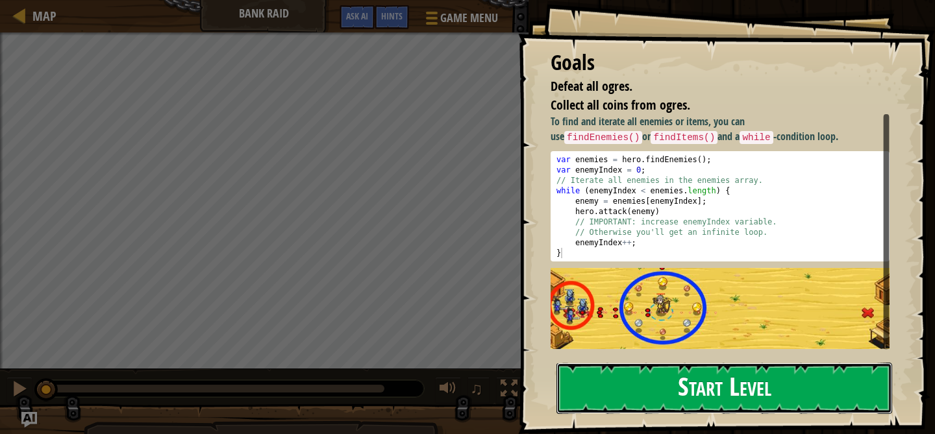
click at [617, 378] on button "Start Level" at bounding box center [724, 388] width 336 height 51
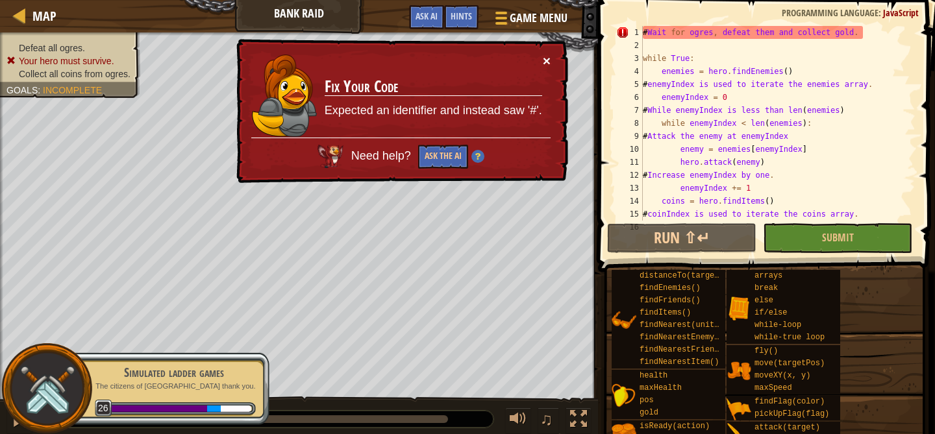
click at [547, 62] on button "×" at bounding box center [547, 61] width 8 height 14
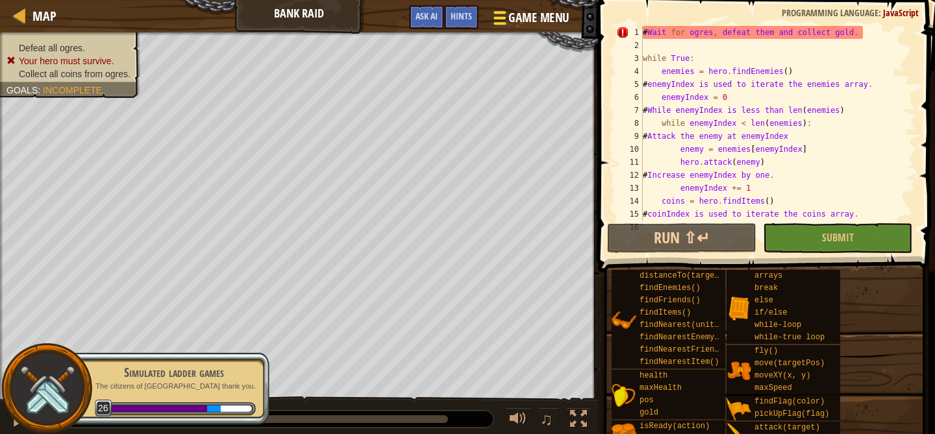
click at [524, 22] on span "Game Menu" at bounding box center [539, 18] width 60 height 18
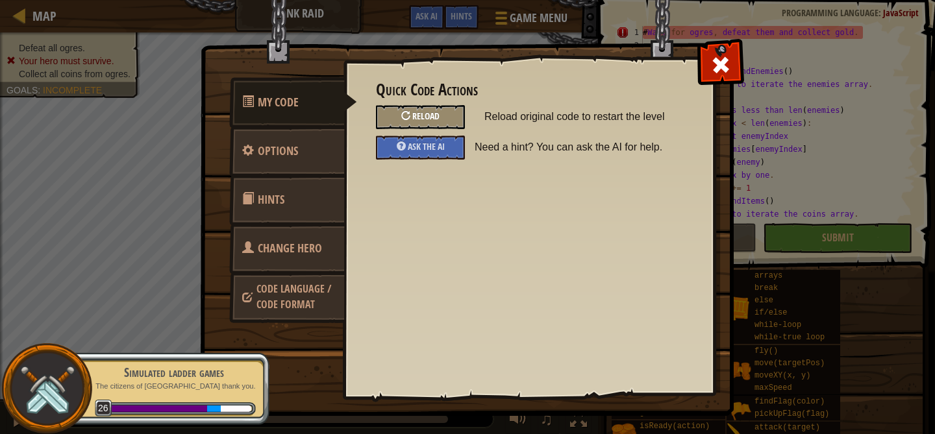
click at [450, 114] on div "Reload" at bounding box center [420, 117] width 89 height 24
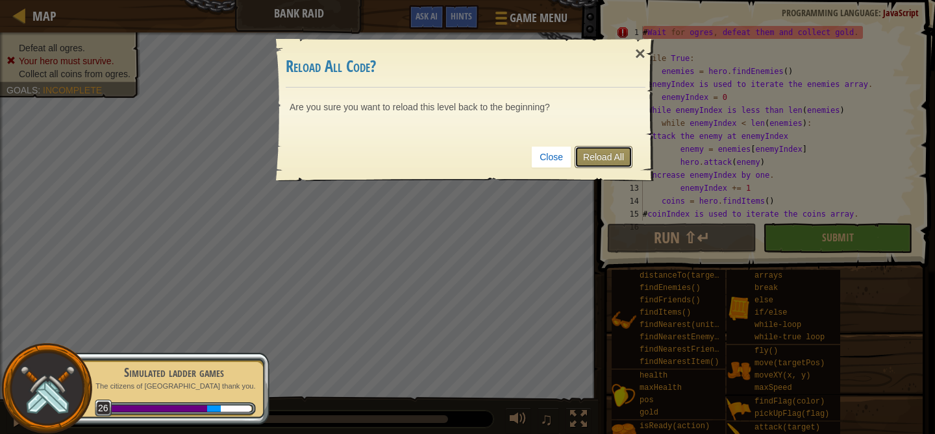
click at [592, 158] on link "Reload All" at bounding box center [603, 157] width 58 height 22
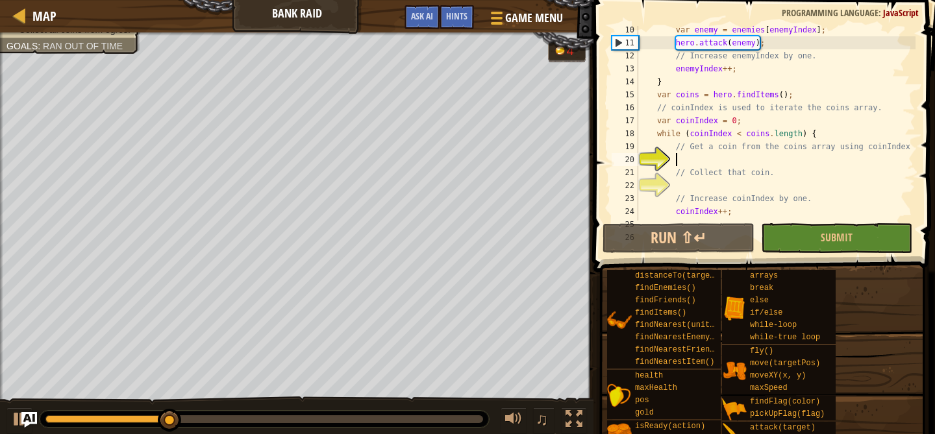
scroll to position [112, 0]
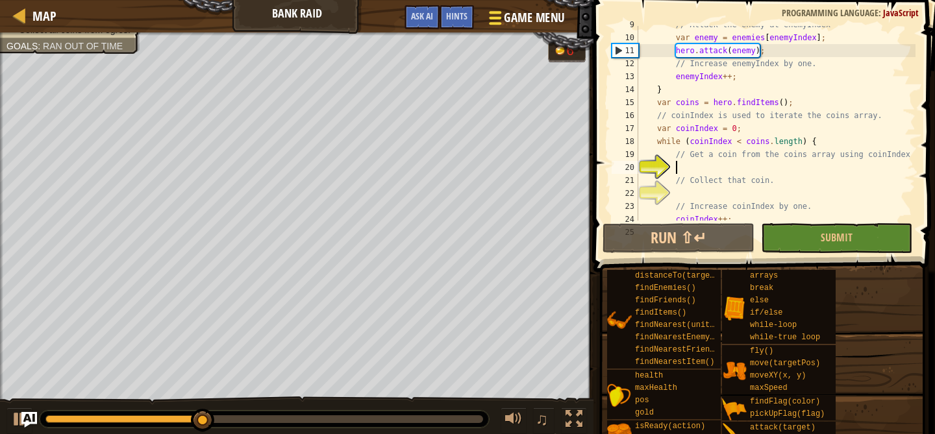
click at [509, 16] on span "Game Menu" at bounding box center [534, 18] width 60 height 18
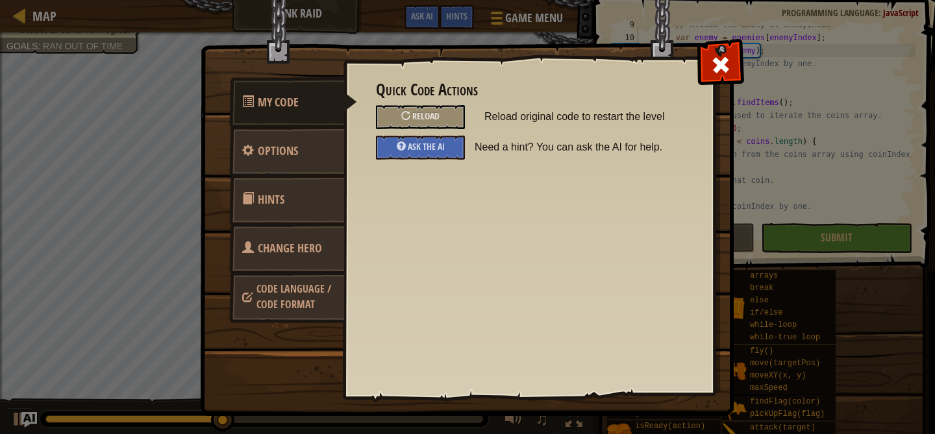
click at [293, 306] on span "Code Language / Code Format" at bounding box center [293, 297] width 75 height 30
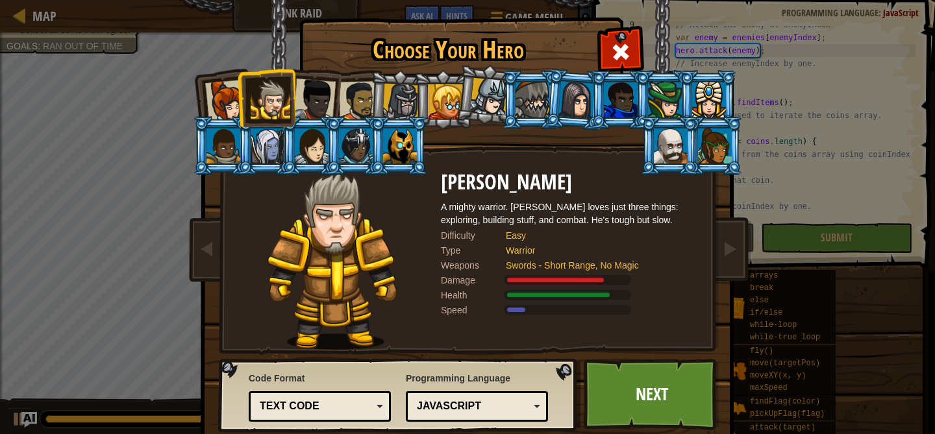
click at [473, 393] on div "Python (Default) JavaScript Lua C++ Java (Experimental) JavaScript" at bounding box center [477, 406] width 142 height 31
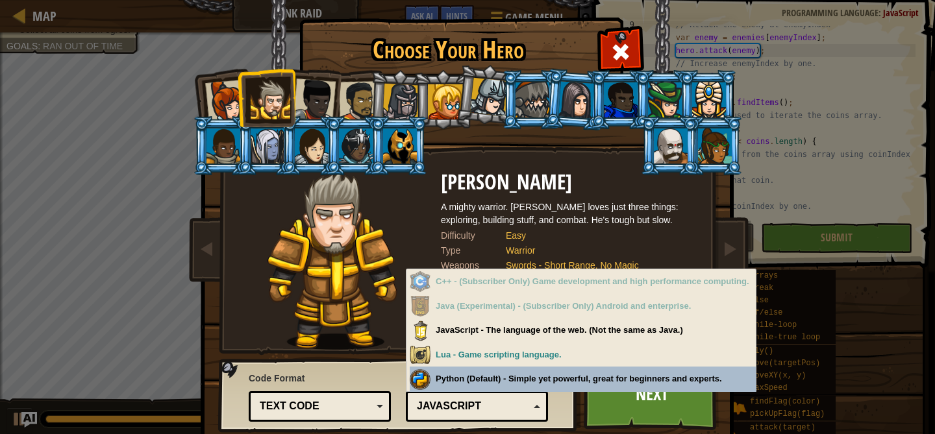
click at [534, 392] on div "Python (Default) JavaScript Lua C++ Java (Experimental) JavaScript" at bounding box center [477, 406] width 142 height 31
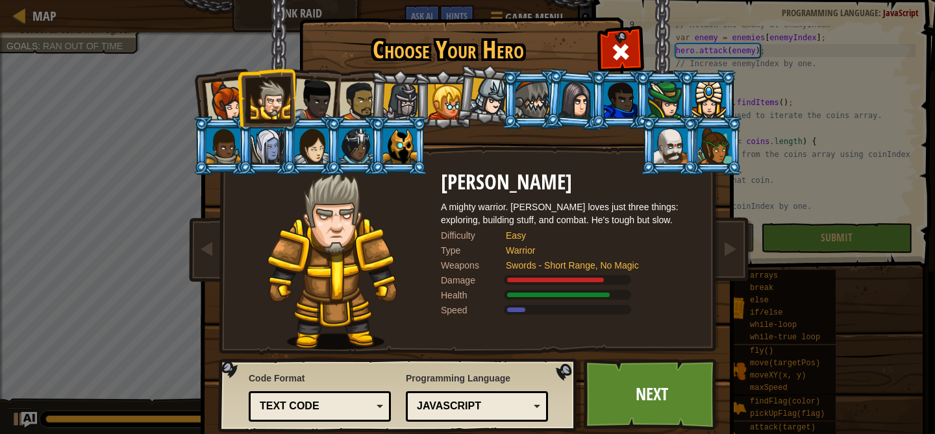
click at [483, 408] on div "JavaScript" at bounding box center [473, 406] width 112 height 15
click at [611, 382] on link "Next" at bounding box center [651, 394] width 136 height 71
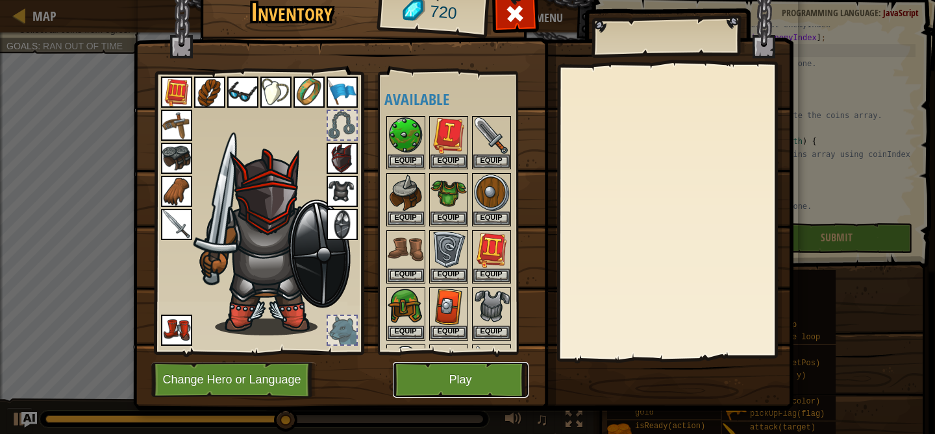
click at [443, 378] on button "Play" at bounding box center [461, 380] width 136 height 36
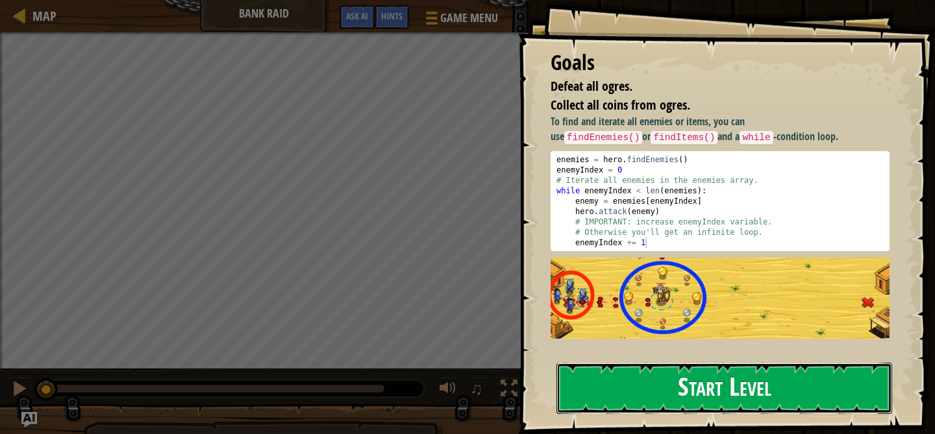
click at [606, 363] on button "Start Level" at bounding box center [724, 388] width 336 height 51
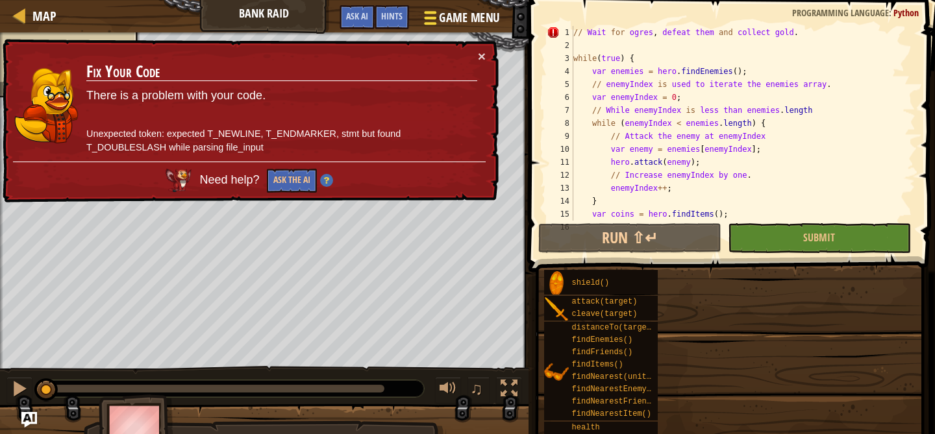
click at [476, 10] on span "Game Menu" at bounding box center [469, 18] width 60 height 18
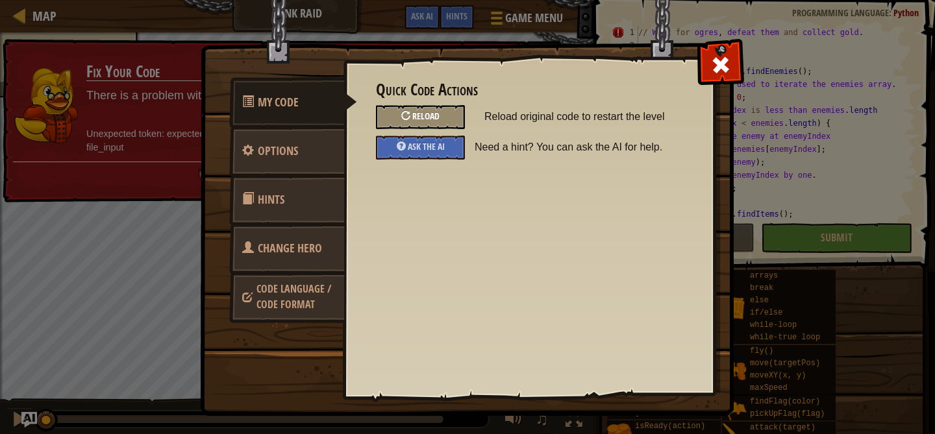
click at [440, 119] on div "Reload" at bounding box center [420, 117] width 89 height 24
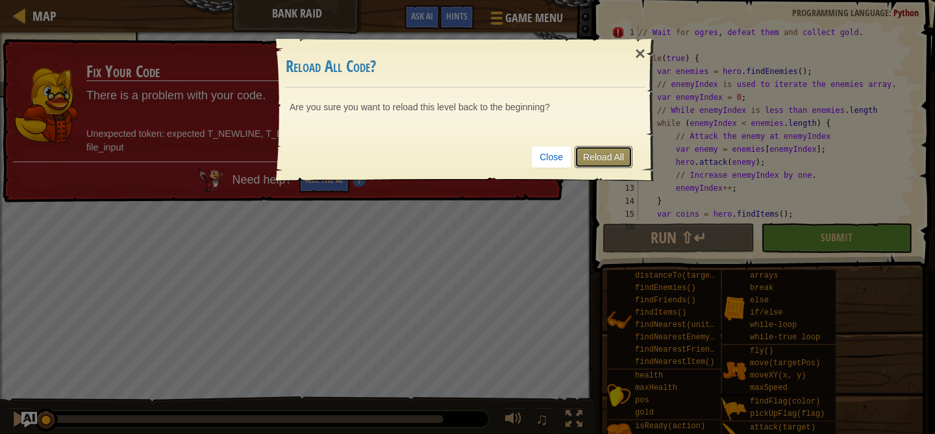
click at [628, 146] on link "Reload All" at bounding box center [603, 157] width 58 height 22
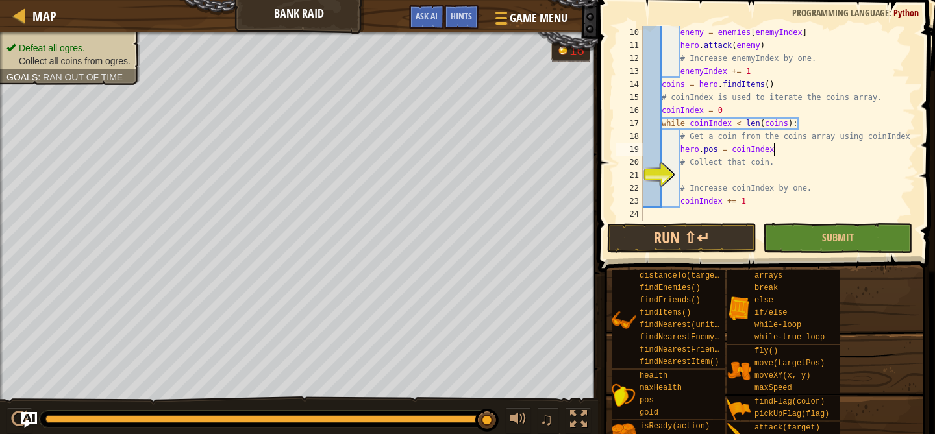
scroll to position [6, 10]
click at [694, 149] on div "enemy = enemies [ enemyIndex ] hero . attack ( enemy ) # Increase enemyIndex by…" at bounding box center [777, 136] width 275 height 221
click at [789, 158] on div "enemy = enemies [ enemyIndex ] hero . attack ( enemy ) # Increase enemyIndex by…" at bounding box center [777, 136] width 275 height 221
type textarea "# Collect that coin."
click at [763, 175] on div "enemy = enemies [ enemyIndex ] hero . attack ( enemy ) # Increase enemyIndex by…" at bounding box center [777, 136] width 275 height 221
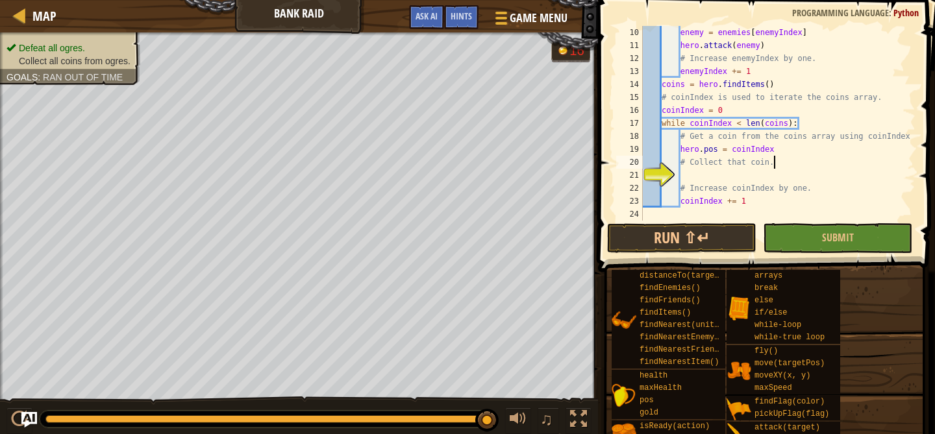
scroll to position [6, 3]
click at [715, 234] on button "Run ⇧↵" at bounding box center [681, 238] width 149 height 30
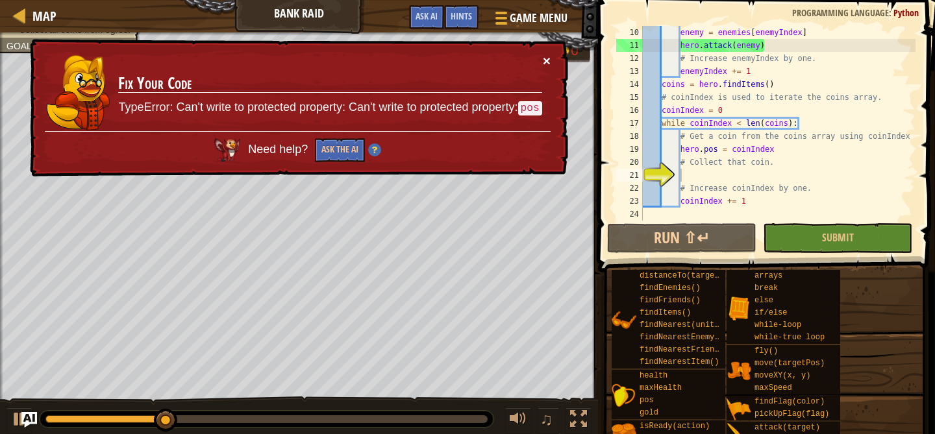
click at [550, 60] on button "×" at bounding box center [547, 64] width 8 height 14
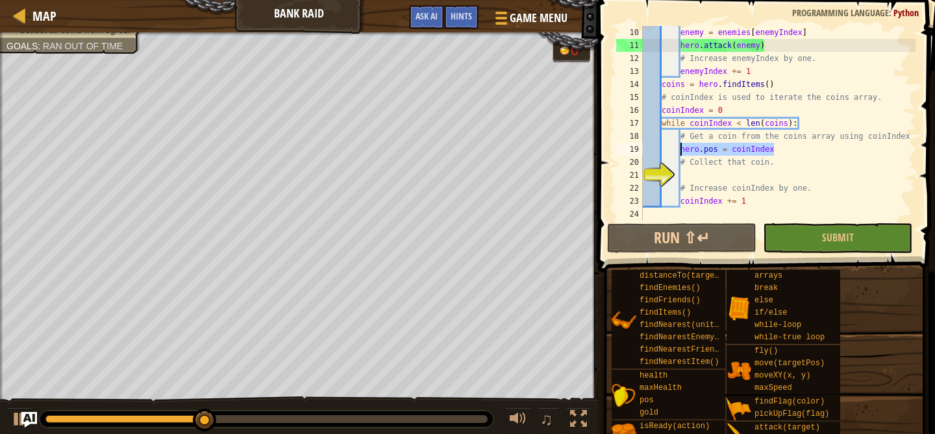
drag, startPoint x: 776, startPoint y: 149, endPoint x: 681, endPoint y: 151, distance: 95.4
click at [681, 151] on div "enemy = enemies [ enemyIndex ] hero . attack ( enemy ) # Increase enemyIndex by…" at bounding box center [777, 136] width 275 height 221
type textarea "hero.pos = coinIndex"
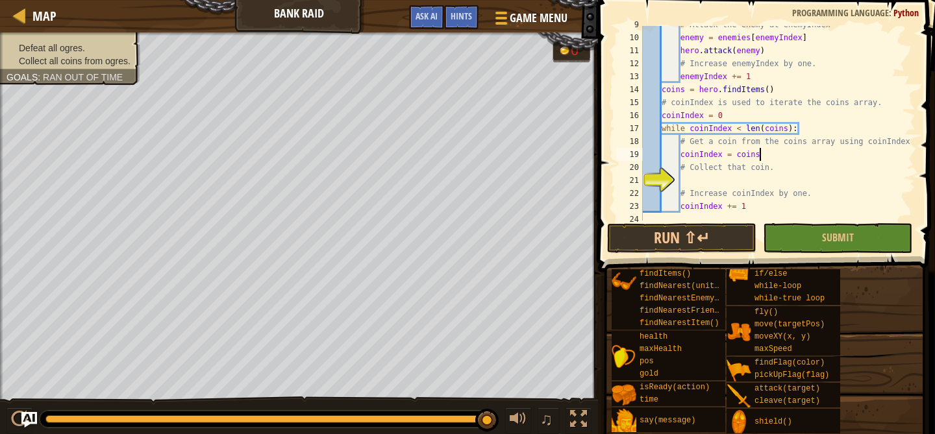
scroll to position [117, 0]
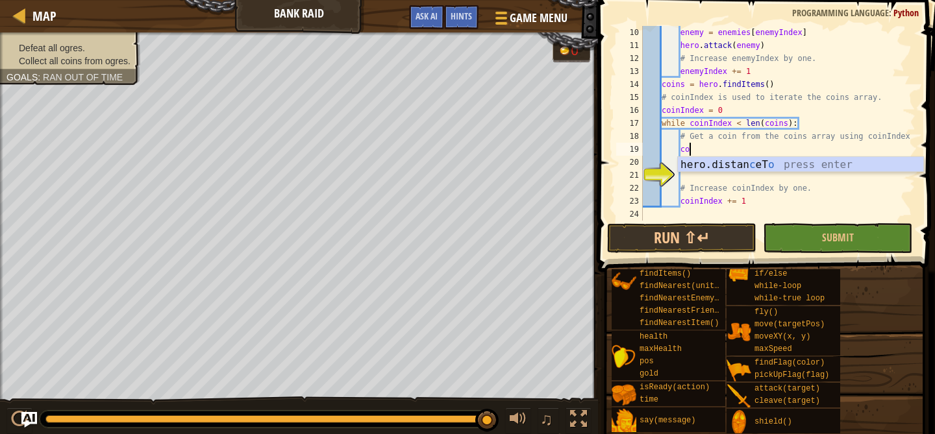
type textarea "c"
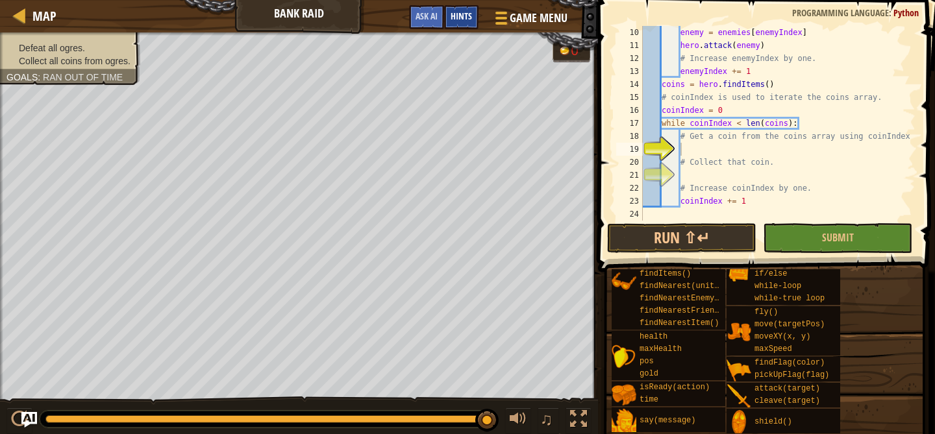
click at [463, 17] on span "Hints" at bounding box center [460, 16] width 21 height 12
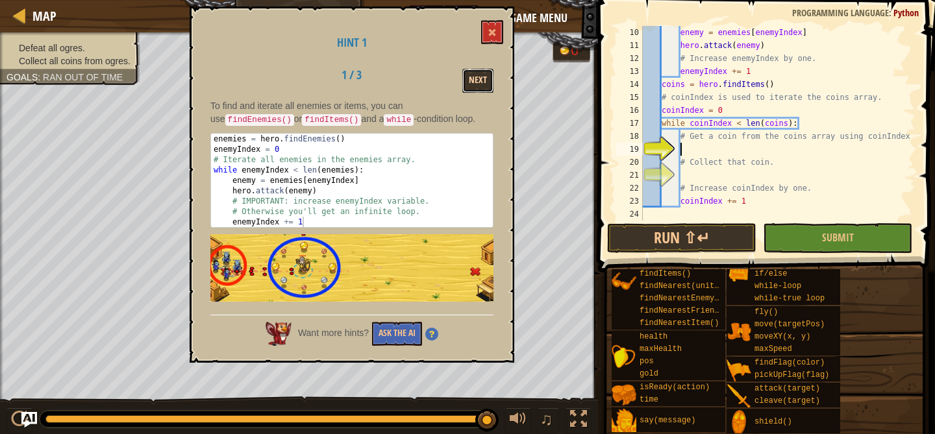
click at [474, 89] on button "Next" at bounding box center [477, 81] width 31 height 24
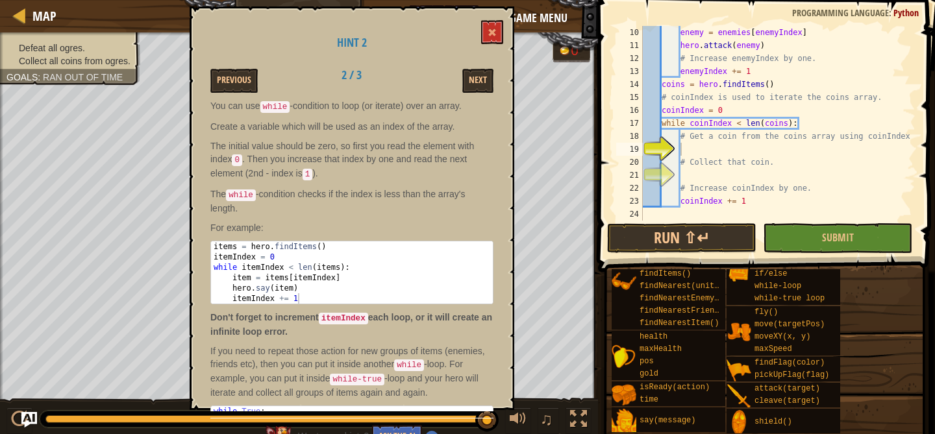
scroll to position [65, 0]
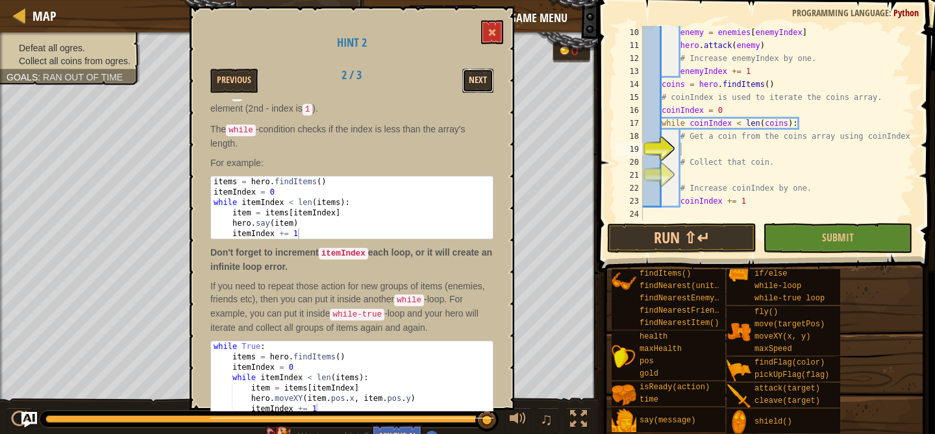
click at [478, 84] on button "Next" at bounding box center [477, 81] width 31 height 24
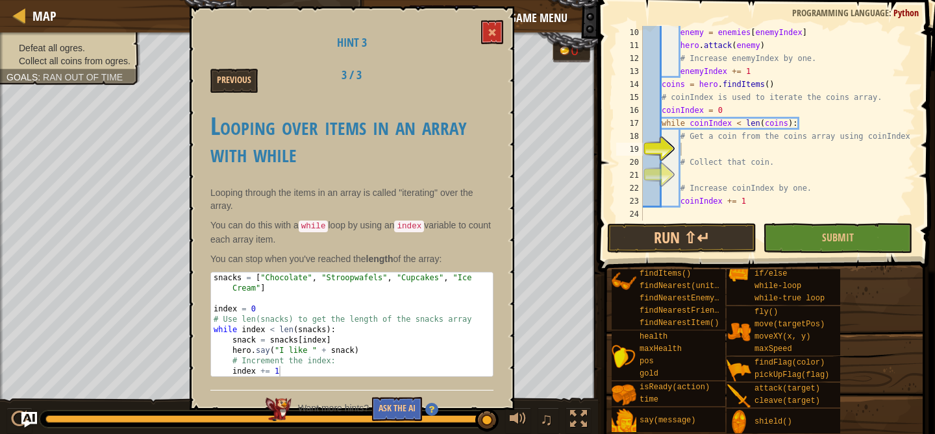
click at [682, 152] on div "enemy = enemies [ enemyIndex ] hero . attack ( enemy ) # Increase enemyIndex by…" at bounding box center [777, 136] width 275 height 221
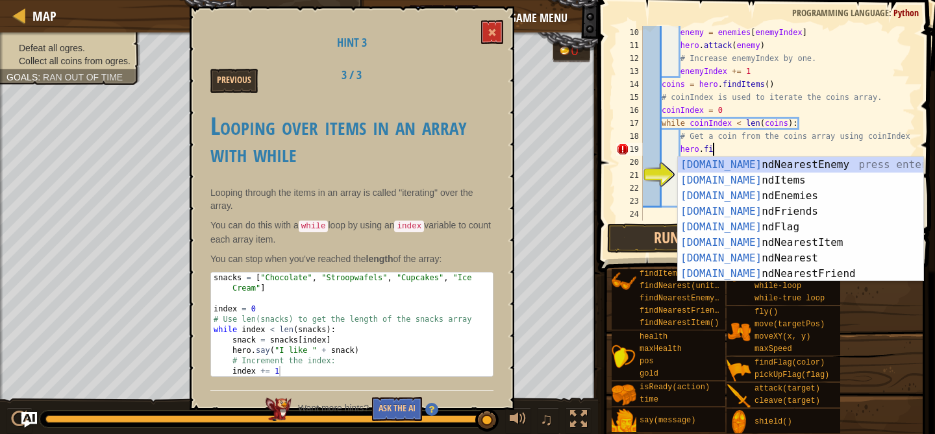
scroll to position [6, 6]
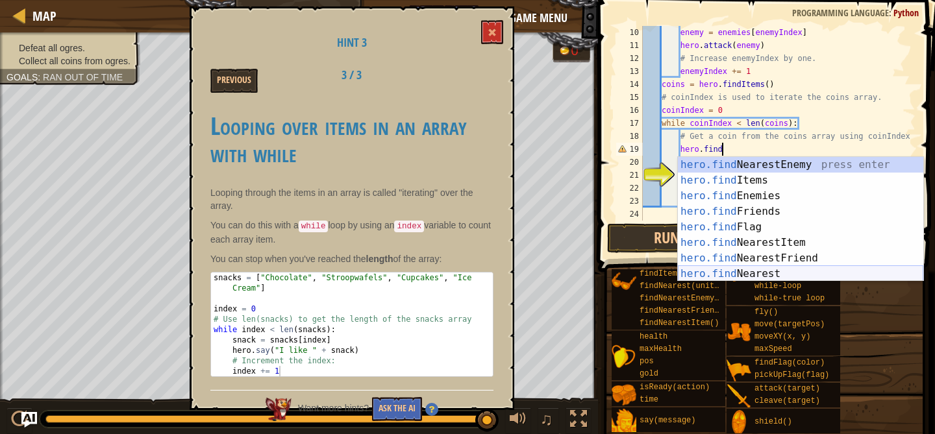
click at [772, 273] on div "hero.find NearestEnemy press enter hero.find Items press enter hero.find Enemie…" at bounding box center [800, 235] width 245 height 156
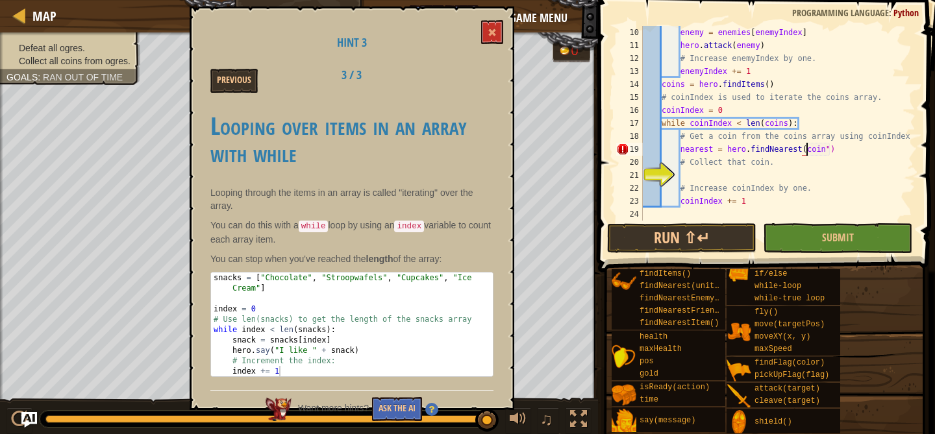
scroll to position [6, 14]
click at [774, 188] on div "enemy = enemies [ enemyIndex ] hero . attack ( enemy ) # Increase enemyIndex by…" at bounding box center [777, 136] width 275 height 221
type textarea "# Increase coinIndex by one."
click at [785, 175] on div "enemy = enemies [ enemyIndex ] hero . attack ( enemy ) # Increase enemyIndex by…" at bounding box center [777, 136] width 275 height 221
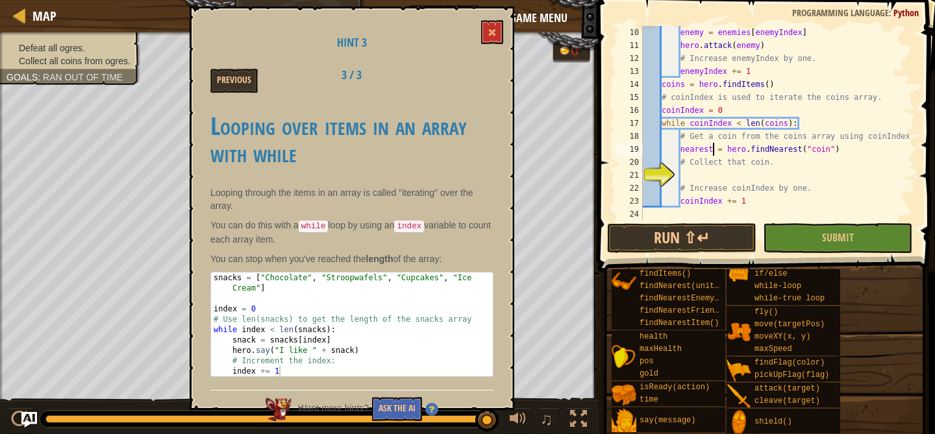
click at [712, 149] on div "enemy = enemies [ enemyIndex ] hero . attack ( enemy ) # Increase enemyIndex by…" at bounding box center [777, 136] width 275 height 221
type textarea "hero.findNearest("coin")"
click at [800, 154] on div "enemy = enemies [ enemyIndex ] hero . attack ( enemy ) # Increase enemyIndex by…" at bounding box center [777, 136] width 275 height 221
drag, startPoint x: 800, startPoint y: 154, endPoint x: 681, endPoint y: 149, distance: 118.9
click at [681, 149] on div "enemy = enemies [ enemyIndex ] hero . attack ( enemy ) # Increase enemyIndex by…" at bounding box center [777, 136] width 275 height 221
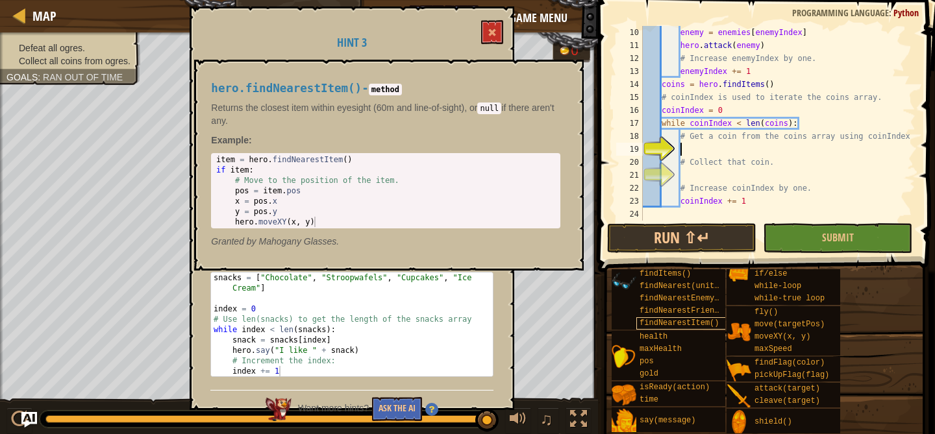
click at [669, 321] on span "findNearestItem()" at bounding box center [678, 323] width 79 height 9
click at [671, 339] on div "health" at bounding box center [682, 337] width 93 height 12
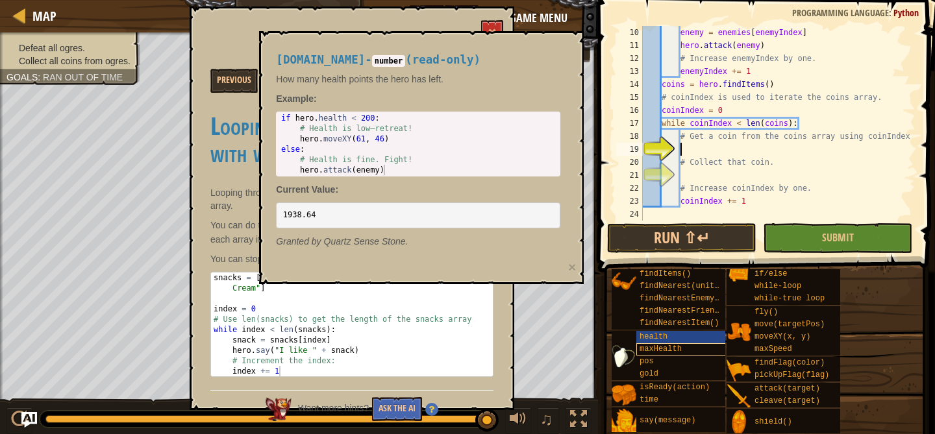
click at [672, 346] on span "maxHealth" at bounding box center [660, 349] width 42 height 9
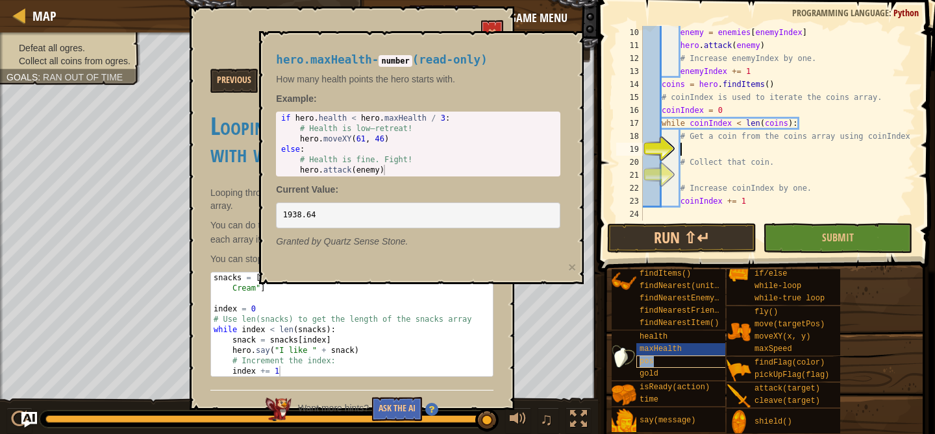
click at [676, 362] on div "pos" at bounding box center [682, 362] width 93 height 12
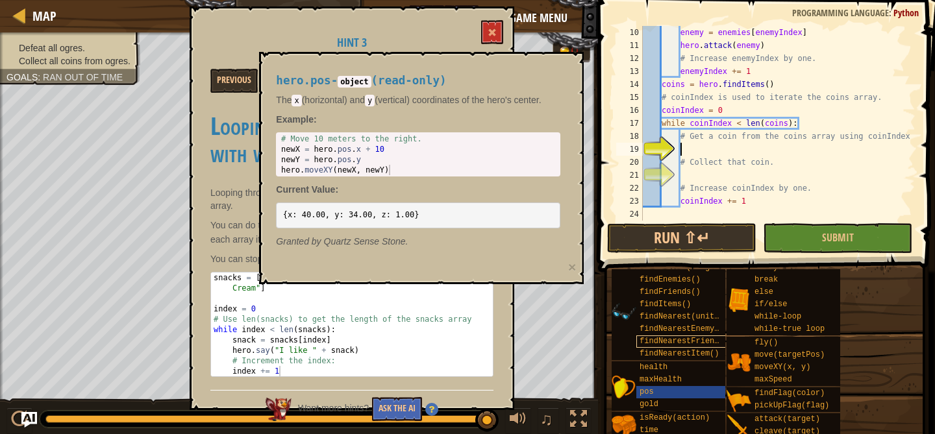
scroll to position [0, 0]
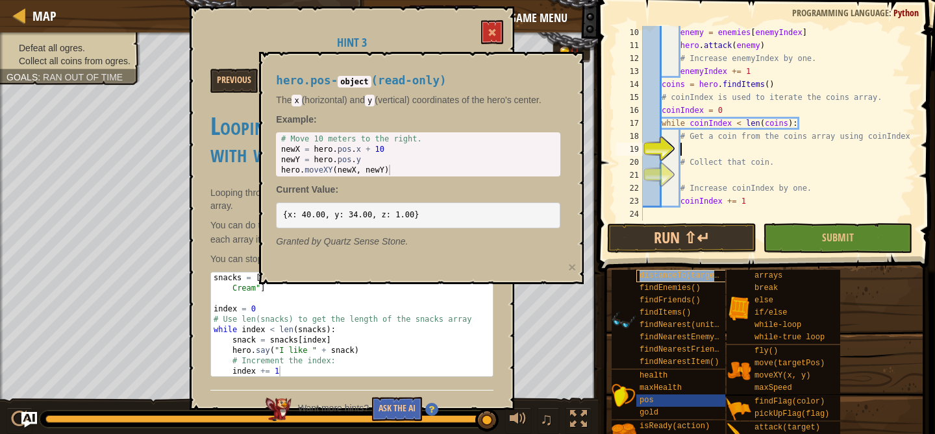
click at [665, 274] on span "distanceTo(target)" at bounding box center [681, 275] width 84 height 9
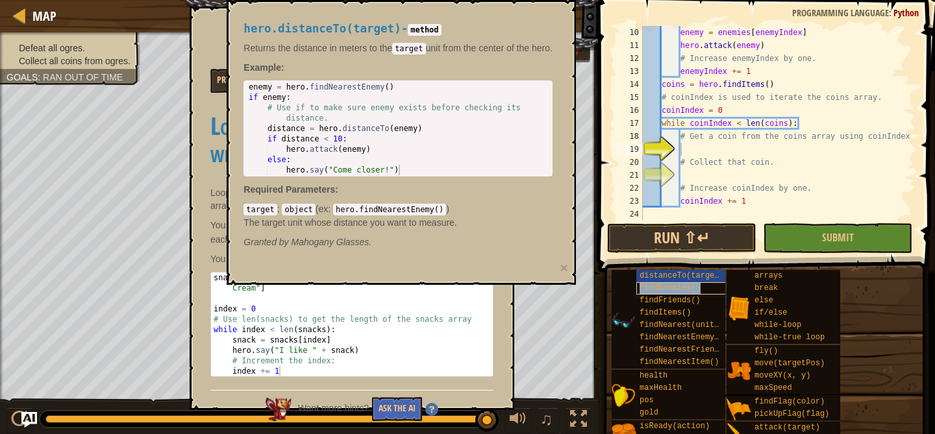
click at [652, 290] on span "findEnemies()" at bounding box center [669, 288] width 61 height 9
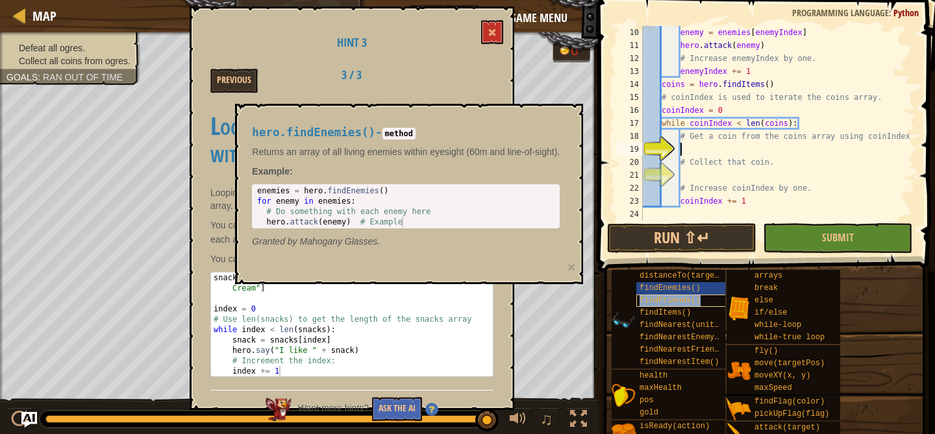
click at [649, 300] on span "findFriends()" at bounding box center [669, 300] width 61 height 9
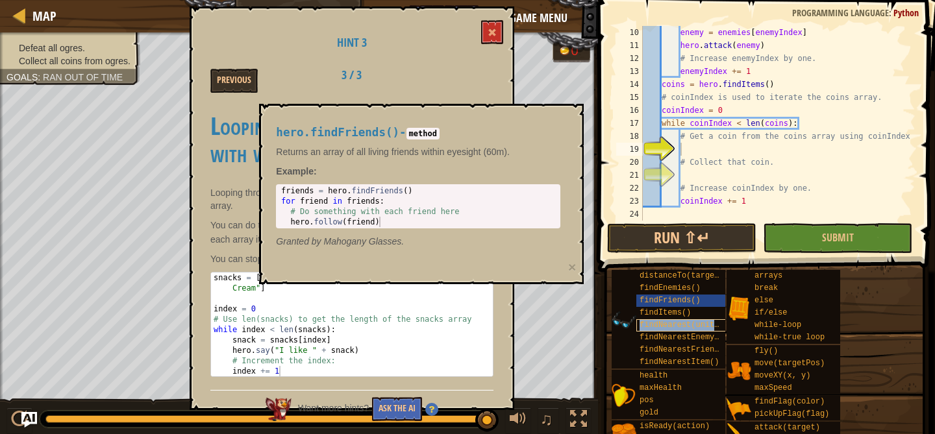
click at [648, 321] on span "findNearest(units)" at bounding box center [681, 325] width 84 height 9
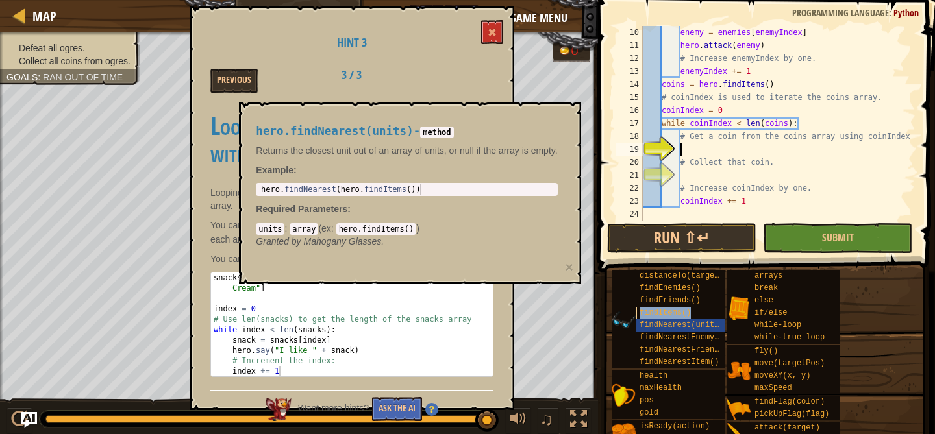
click at [646, 314] on span "findItems()" at bounding box center [664, 312] width 51 height 9
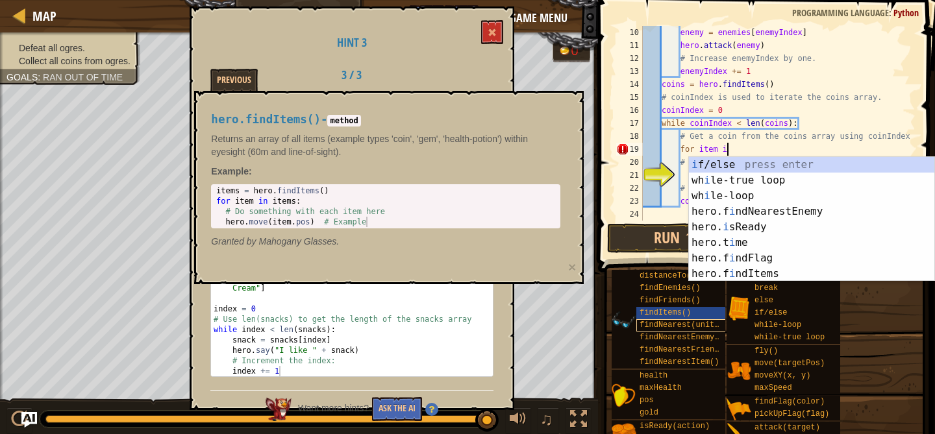
scroll to position [6, 6]
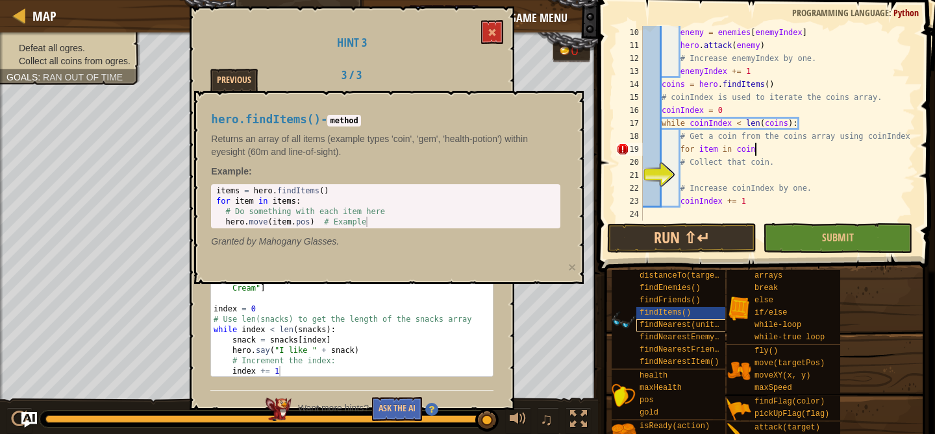
type textarea "for item in coins"
click at [704, 173] on div "enemy = enemies [ enemyIndex ] hero . attack ( enemy ) # Increase enemyIndex by…" at bounding box center [777, 136] width 275 height 221
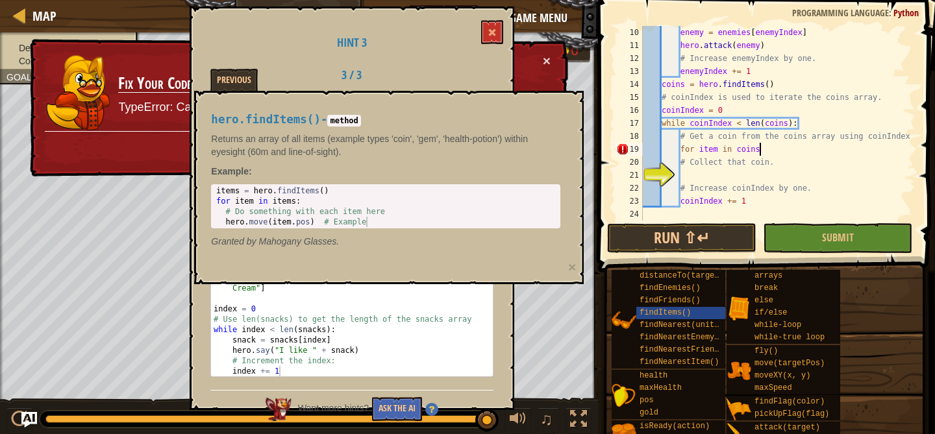
click at [770, 151] on div "enemy = enemies [ enemyIndex ] hero . attack ( enemy ) # Increase enemyIndex by…" at bounding box center [777, 136] width 275 height 221
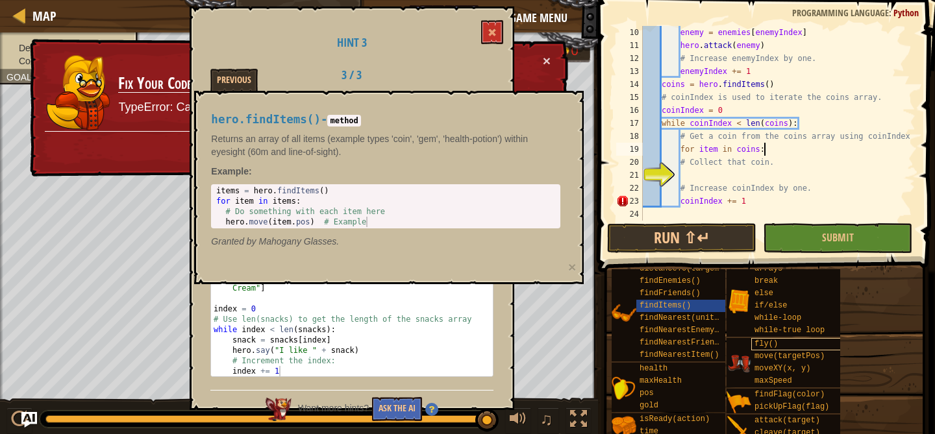
scroll to position [0, 0]
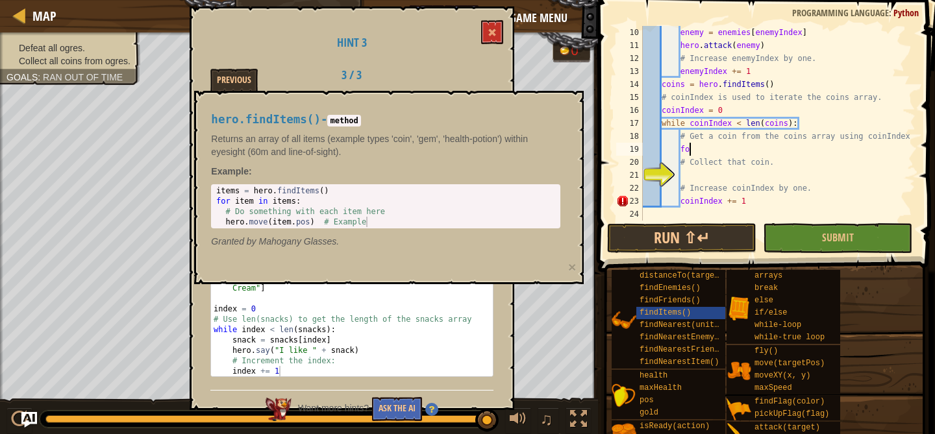
type textarea "f"
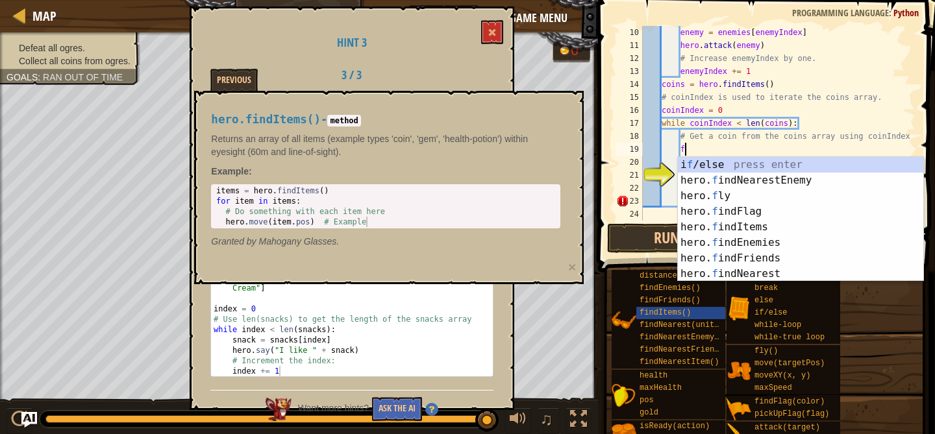
scroll to position [6, 3]
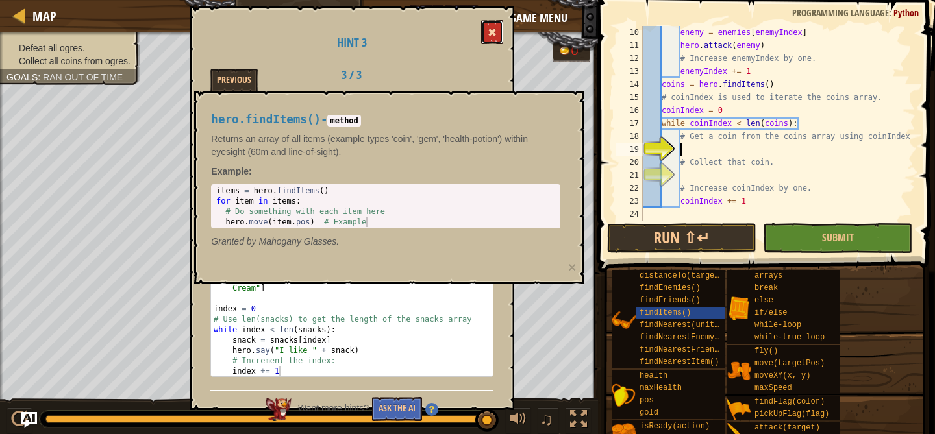
click at [498, 29] on button at bounding box center [492, 32] width 22 height 24
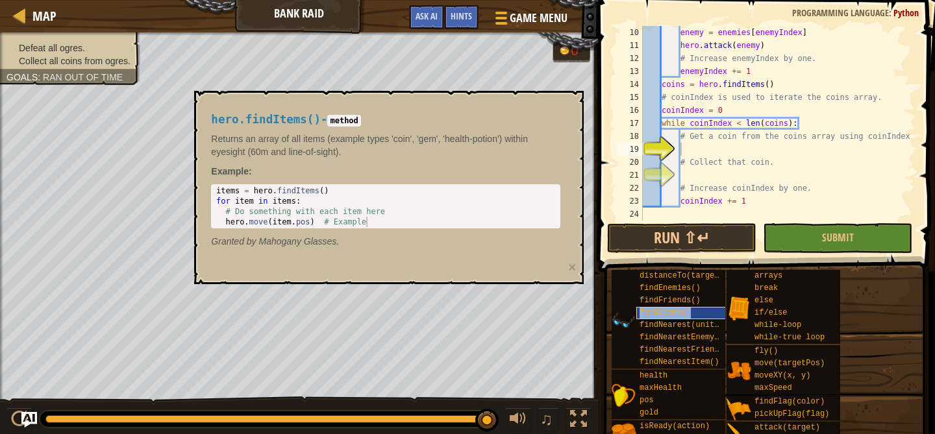
click at [650, 317] on div "findItems()" at bounding box center [682, 313] width 93 height 12
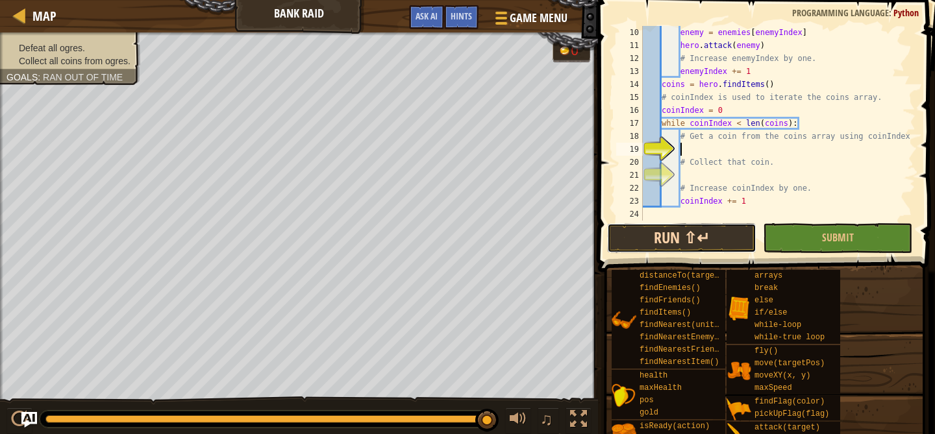
click at [643, 235] on button "Run ⇧↵" at bounding box center [681, 238] width 149 height 30
type textarea "coins[coinsIndex]"
click at [758, 177] on div "enemy = enemies [ enemyIndex ] hero . attack ( enemy ) # Increase enemyIndex by…" at bounding box center [777, 136] width 275 height 221
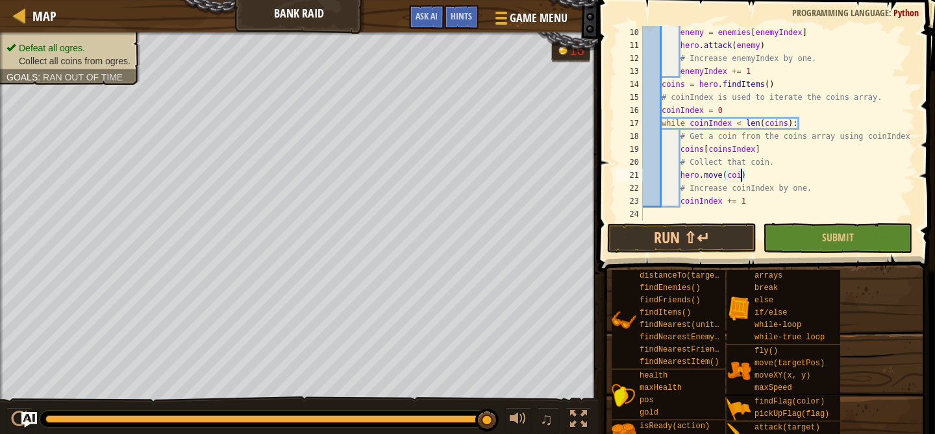
scroll to position [6, 8]
click at [720, 232] on button "Run ⇧↵" at bounding box center [681, 238] width 149 height 30
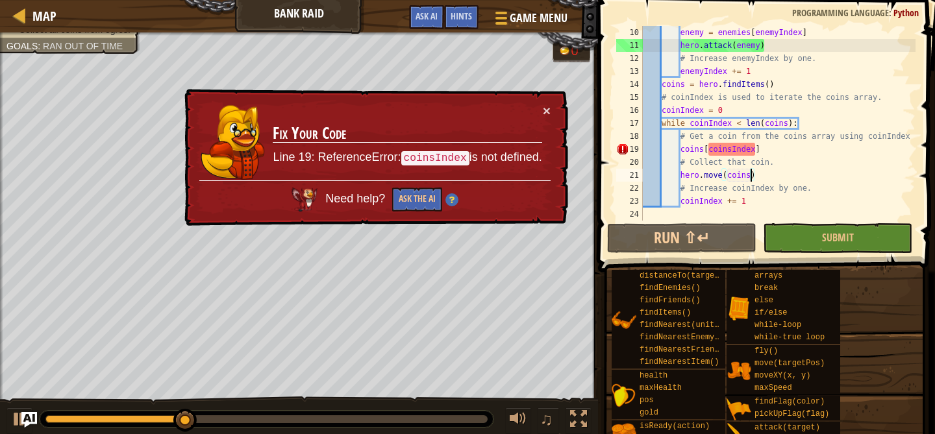
click at [731, 152] on div "enemy = enemies [ enemyIndex ] hero . attack ( enemy ) # Increase enemyIndex by…" at bounding box center [777, 136] width 275 height 221
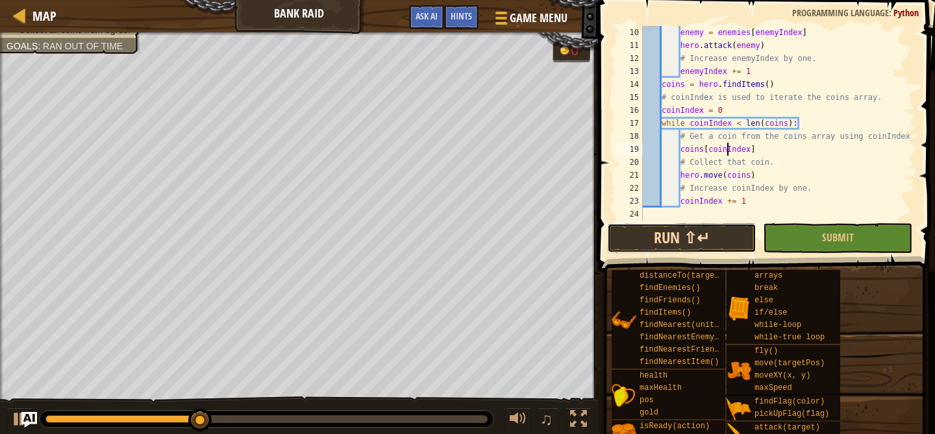
click at [670, 238] on button "Run ⇧↵" at bounding box center [681, 238] width 149 height 30
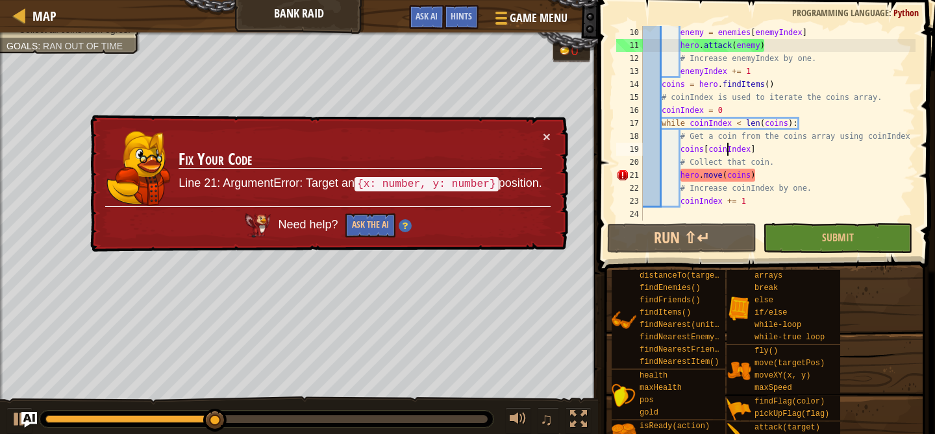
click at [748, 180] on div "enemy = enemies [ enemyIndex ] hero . attack ( enemy ) # Increase enemyIndex by…" at bounding box center [777, 136] width 275 height 221
click at [751, 179] on div "enemy = enemies [ enemyIndex ] hero . attack ( enemy ) # Increase enemyIndex by…" at bounding box center [777, 136] width 275 height 221
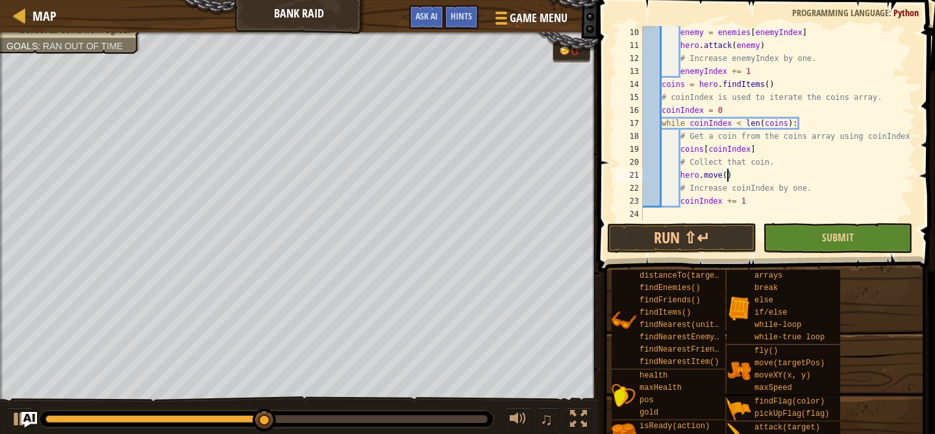
scroll to position [6, 6]
drag, startPoint x: 681, startPoint y: 149, endPoint x: 768, endPoint y: 154, distance: 87.1
click at [768, 154] on div "enemy = enemies [ enemyIndex ] hero . attack ( enemy ) # Increase enemyIndex by…" at bounding box center [777, 136] width 275 height 221
drag, startPoint x: 768, startPoint y: 154, endPoint x: 749, endPoint y: 163, distance: 20.9
click at [754, 161] on div "enemy = enemies [ enemyIndex ] hero . attack ( enemy ) # Increase enemyIndex by…" at bounding box center [777, 136] width 275 height 221
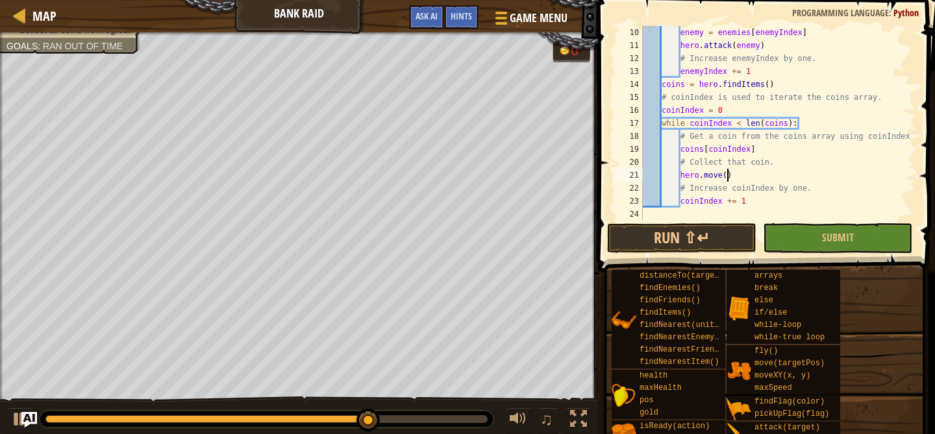
click at [728, 174] on div "enemy = enemies [ enemyIndex ] hero . attack ( enemy ) # Increase enemyIndex by…" at bounding box center [777, 136] width 275 height 221
paste textarea "coins[coinIndex]"
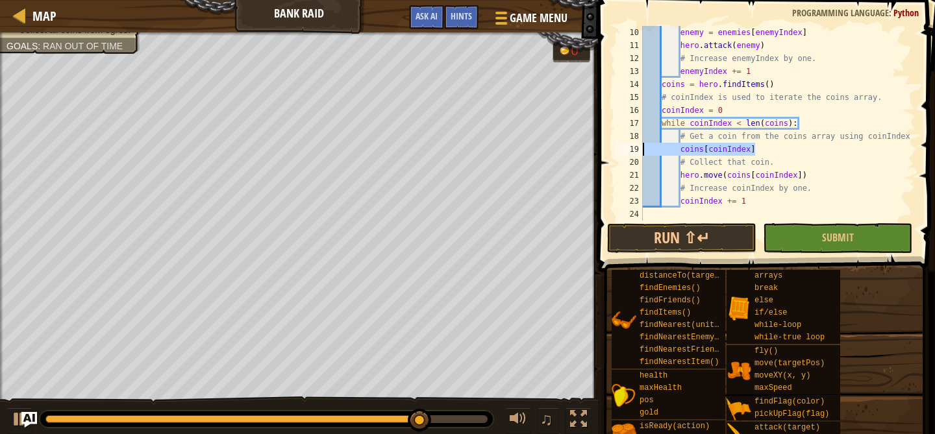
drag, startPoint x: 759, startPoint y: 148, endPoint x: 636, endPoint y: 146, distance: 122.7
click at [636, 146] on div "hero.move(coins[coinIndex]) 10 11 12 13 14 15 16 17 18 19 20 21 22 23 24 enemy …" at bounding box center [764, 123] width 302 height 195
type textarea "coins[coinIndex]"
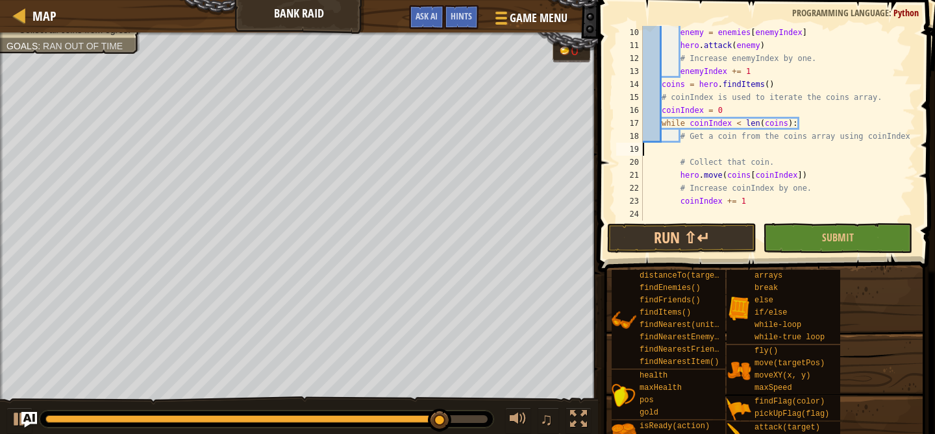
scroll to position [104, 0]
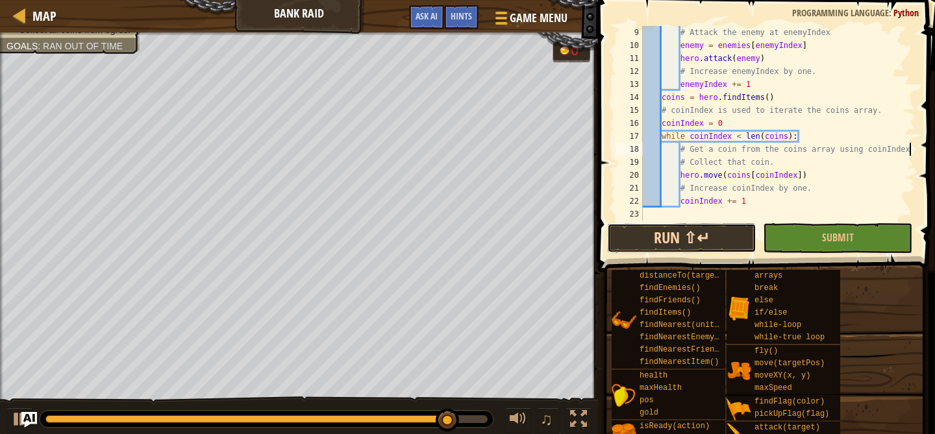
click at [622, 243] on button "Run ⇧↵" at bounding box center [681, 238] width 149 height 30
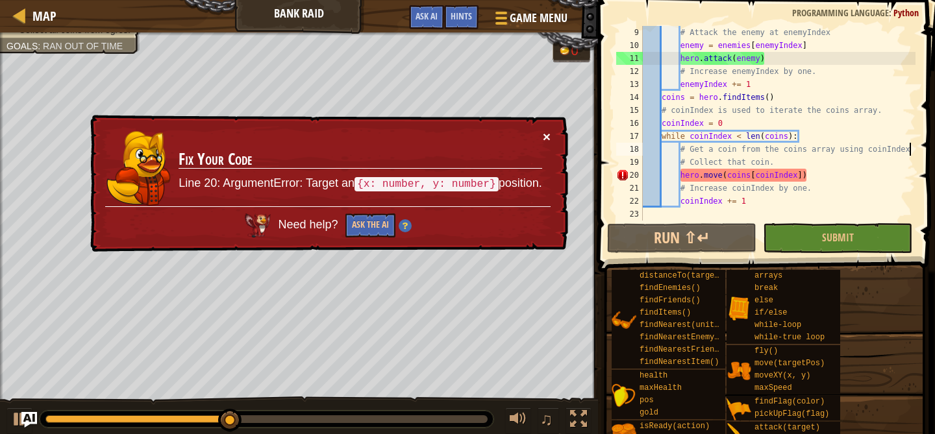
click at [545, 138] on button "×" at bounding box center [547, 137] width 8 height 14
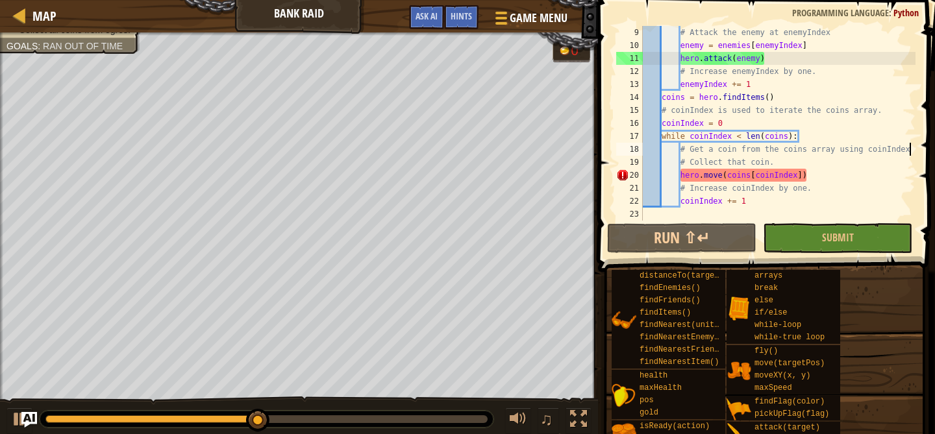
click at [720, 175] on div "# Attack the enemy at enemyIndex enemy = enemies [ enemyIndex ] hero . attack (…" at bounding box center [777, 136] width 275 height 221
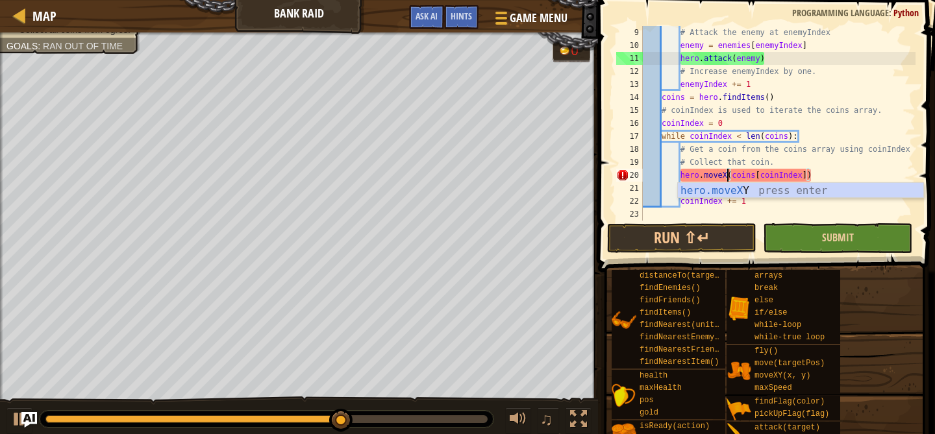
scroll to position [6, 8]
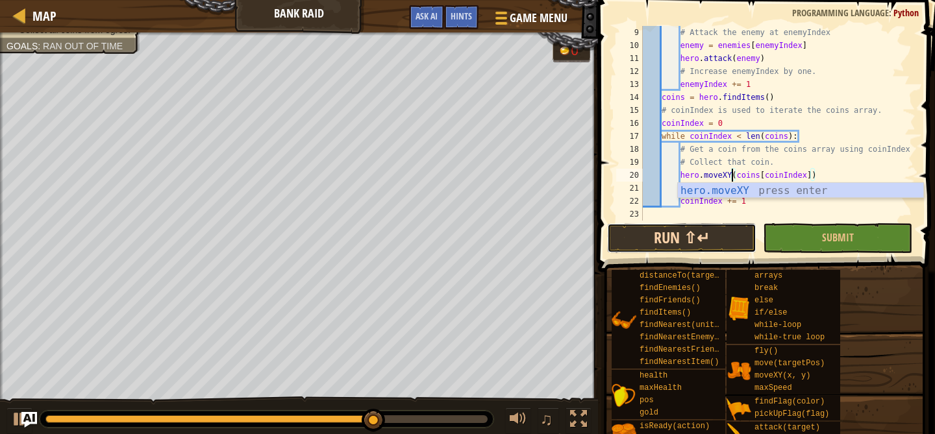
click at [733, 238] on button "Run ⇧↵" at bounding box center [681, 238] width 149 height 30
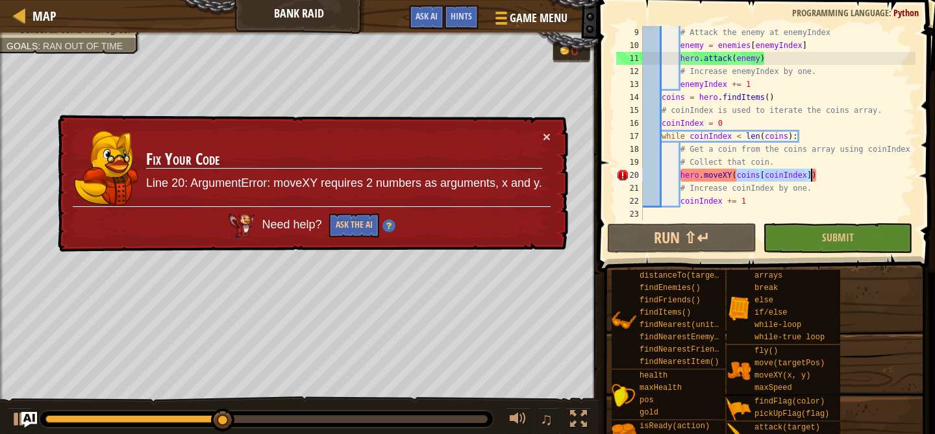
drag, startPoint x: 736, startPoint y: 180, endPoint x: 810, endPoint y: 176, distance: 74.1
click at [810, 176] on div "# Attack the enemy at enemyIndex enemy = enemies [ enemyIndex ] hero . attack (…" at bounding box center [777, 136] width 275 height 221
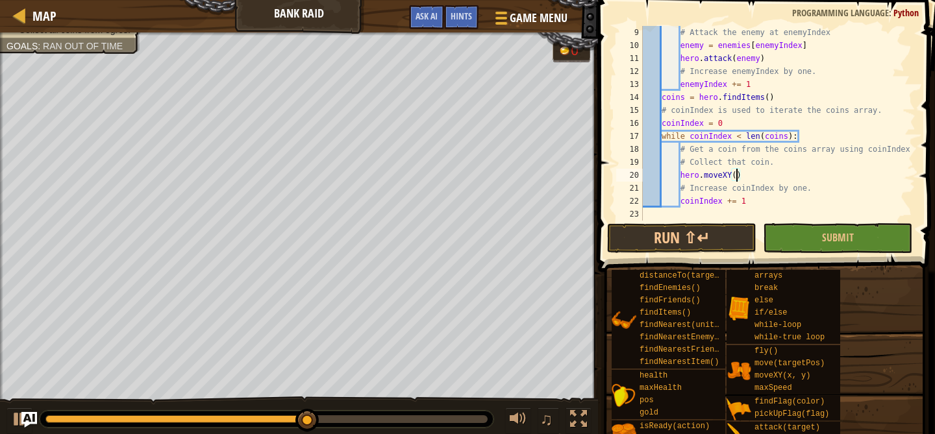
click at [788, 160] on div "# Attack the enemy at enemyIndex enemy = enemies [ enemyIndex ] hero . attack (…" at bounding box center [777, 136] width 275 height 221
click at [915, 147] on span at bounding box center [767, 117] width 347 height 310
click at [915, 147] on div at bounding box center [908, 71] width 13 height 299
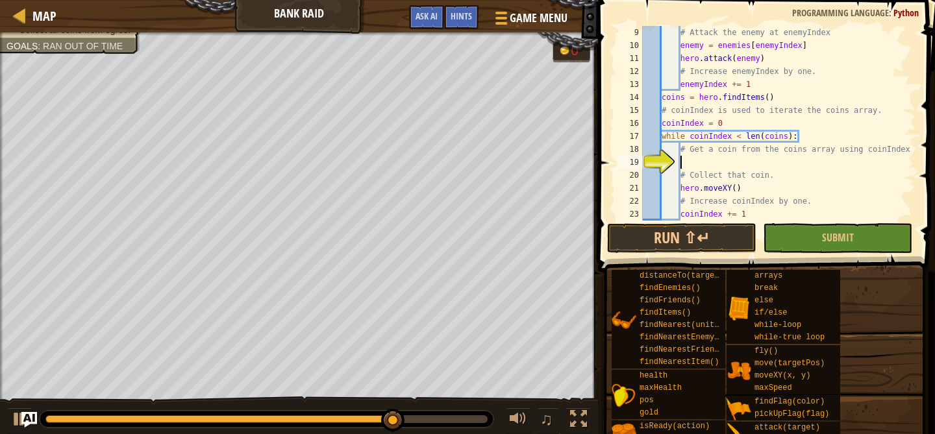
paste textarea "coins[coinIndex]"
type textarea "coins[coinIndex]"
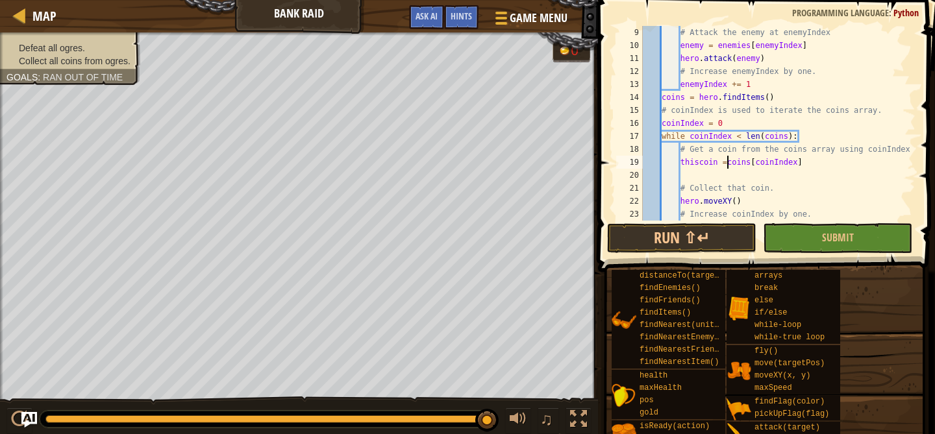
scroll to position [6, 7]
type textarea "thiscoin = coins[coinIndex]"
click at [841, 176] on div "# Attack the enemy at enemyIndex enemy = enemies [ enemyIndex ] hero . attack (…" at bounding box center [777, 136] width 275 height 221
drag, startPoint x: 751, startPoint y: 176, endPoint x: 680, endPoint y: 175, distance: 70.8
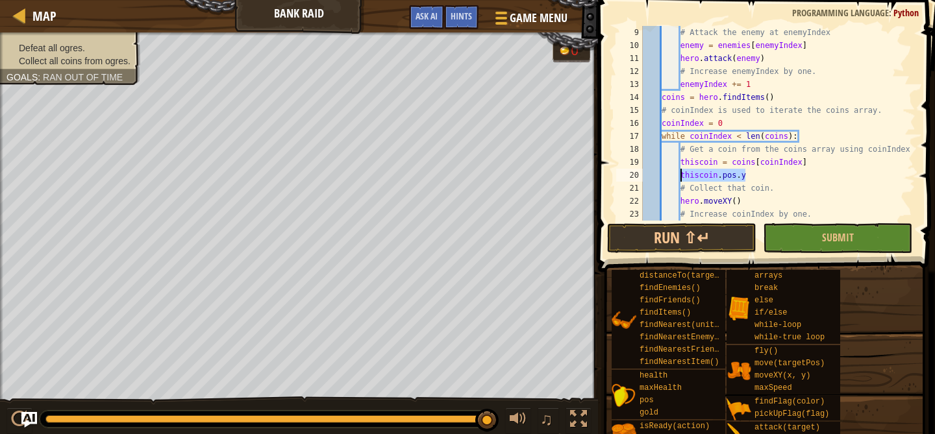
click at [680, 175] on div "# Attack the enemy at enemyIndex enemy = enemies [ enemyIndex ] hero . attack (…" at bounding box center [777, 136] width 275 height 221
click at [778, 182] on div "# Attack the enemy at enemyIndex enemy = enemies [ enemyIndex ] hero . attack (…" at bounding box center [777, 136] width 275 height 221
click at [765, 175] on div "# Attack the enemy at enemyIndex enemy = enemies [ enemyIndex ] hero . attack (…" at bounding box center [777, 136] width 275 height 221
type textarea "thiscoin.pos.y"
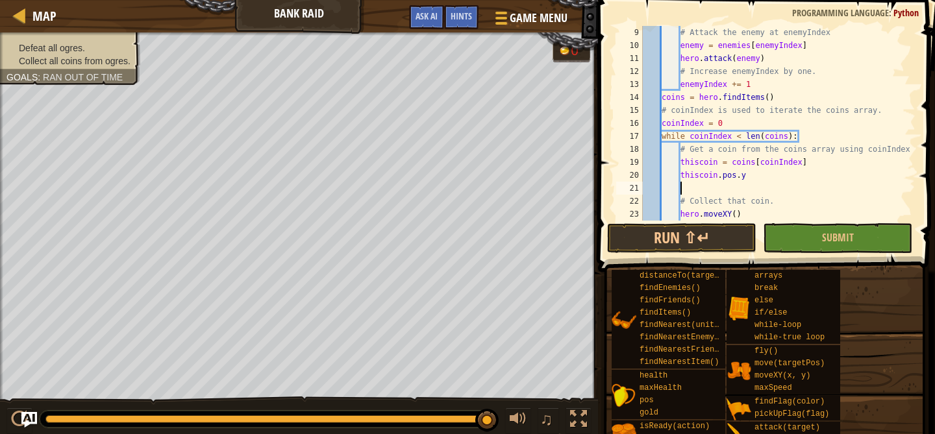
paste textarea "thiscoin.pos.y"
click at [691, 234] on button "Run ⇧↵" at bounding box center [681, 238] width 149 height 30
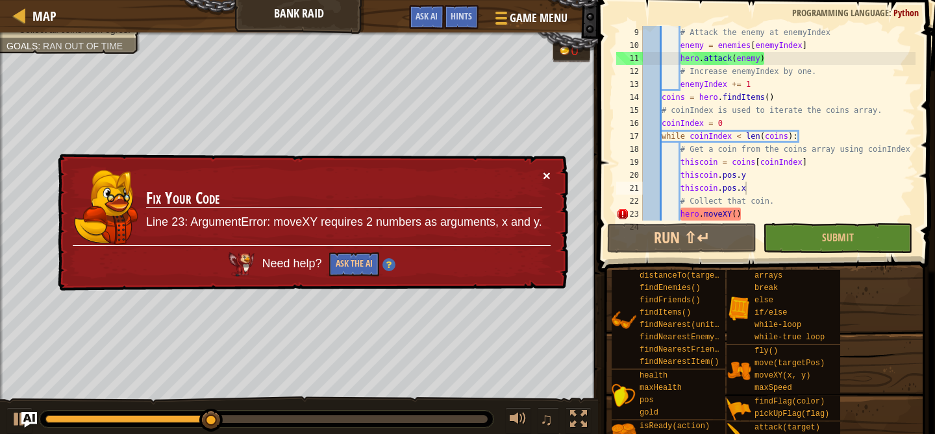
click at [543, 173] on button "×" at bounding box center [547, 177] width 8 height 14
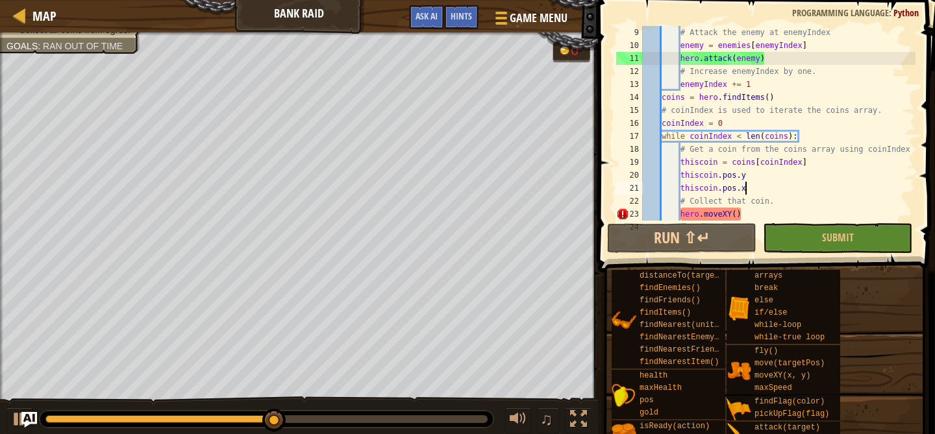
click at [735, 215] on div "# Attack the enemy at enemyIndex enemy = enemies [ enemyIndex ] hero . attack (…" at bounding box center [777, 136] width 275 height 221
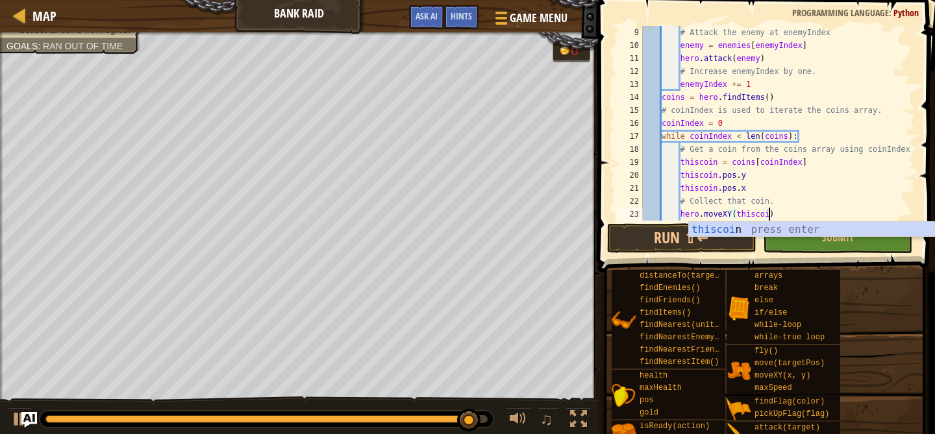
scroll to position [6, 10]
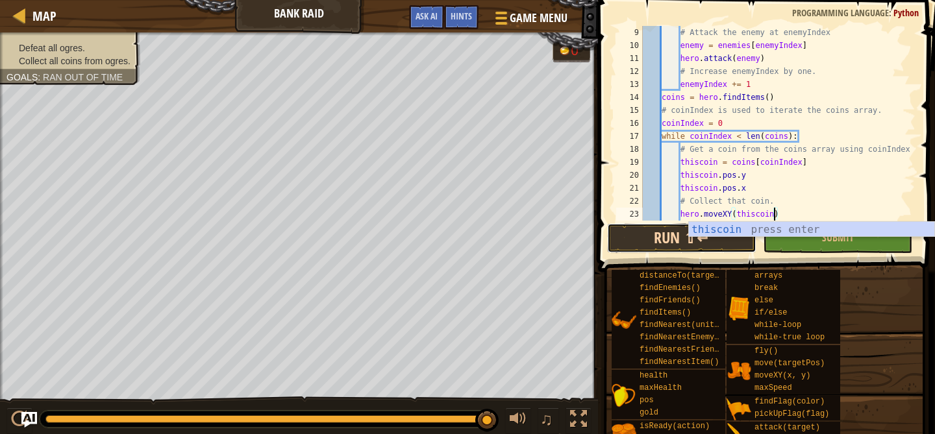
click at [676, 236] on button "Run ⇧↵" at bounding box center [681, 238] width 149 height 30
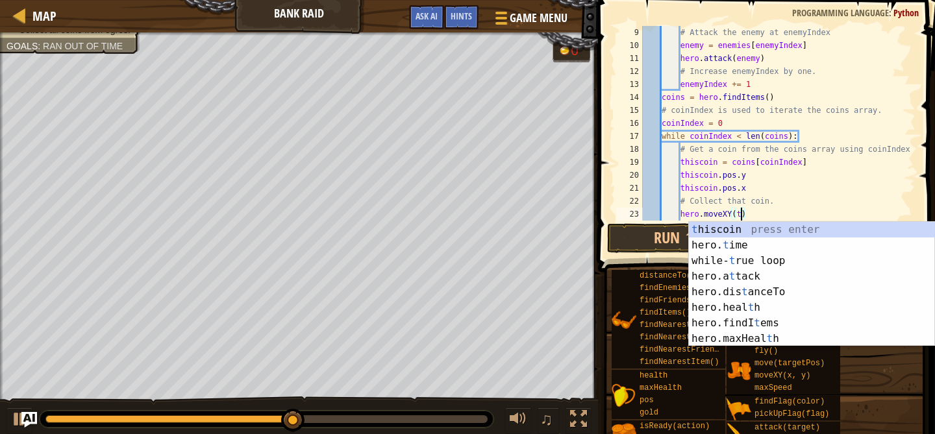
scroll to position [6, 8]
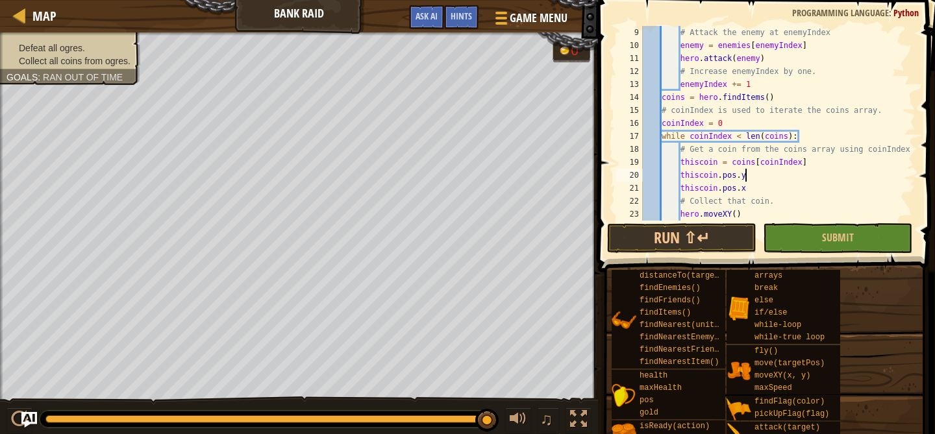
click at [748, 181] on div "# Attack the enemy at enemyIndex enemy = enemies [ enemyIndex ] hero . attack (…" at bounding box center [777, 136] width 275 height 221
drag, startPoint x: 731, startPoint y: 161, endPoint x: 682, endPoint y: 164, distance: 49.4
click at [682, 164] on div "# Attack the enemy at enemyIndex enemy = enemies [ enemyIndex ] hero . attack (…" at bounding box center [777, 136] width 275 height 221
drag, startPoint x: 758, startPoint y: 177, endPoint x: 706, endPoint y: 175, distance: 52.0
click at [706, 175] on div "# Attack the enemy at enemyIndex enemy = enemies [ enemyIndex ] hero . attack (…" at bounding box center [777, 136] width 275 height 221
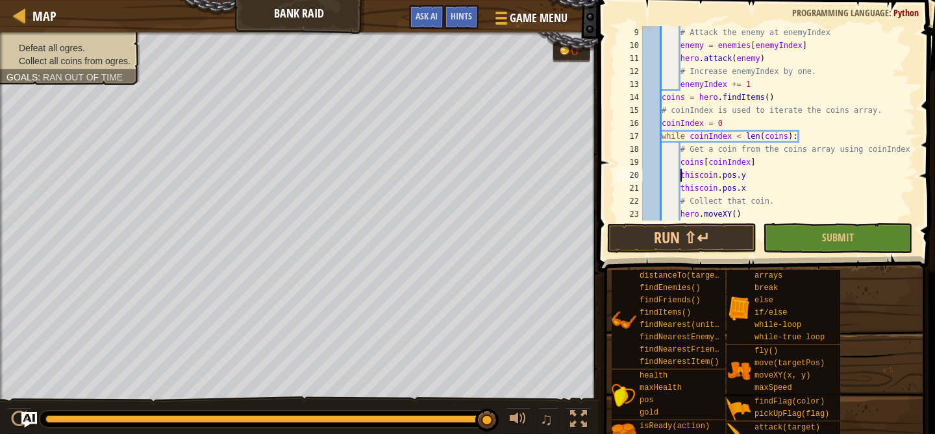
click at [680, 175] on div "# Attack the enemy at enemyIndex enemy = enemies [ enemyIndex ] hero . attack (…" at bounding box center [777, 136] width 275 height 221
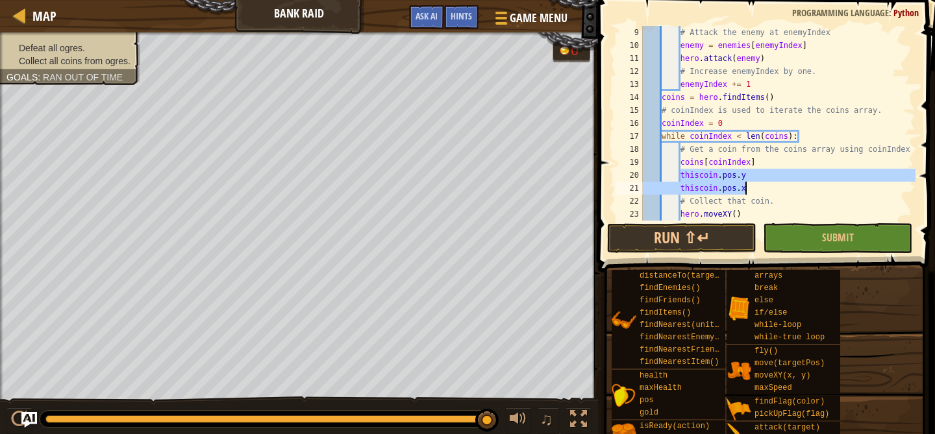
drag, startPoint x: 680, startPoint y: 175, endPoint x: 787, endPoint y: 186, distance: 107.0
click at [787, 186] on div "# Attack the enemy at enemyIndex enemy = enemies [ enemyIndex ] hero . attack (…" at bounding box center [777, 136] width 275 height 221
type textarea "thiscoin.pos.y thiscoin.pos.x"
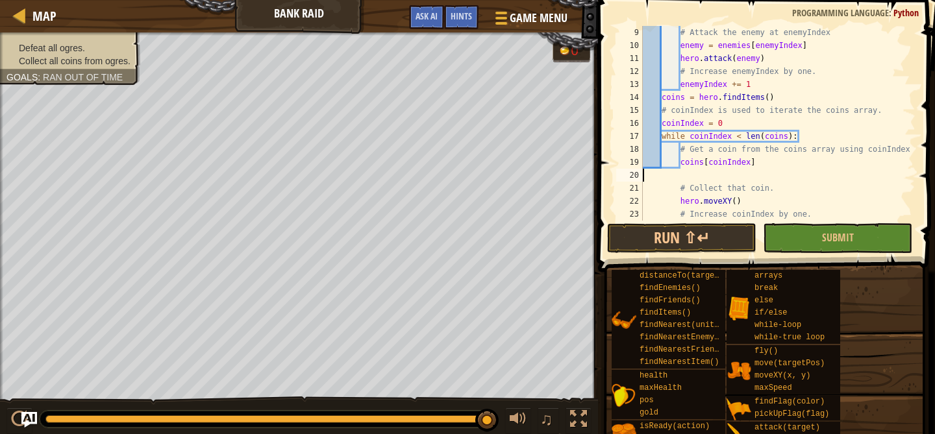
scroll to position [6, 0]
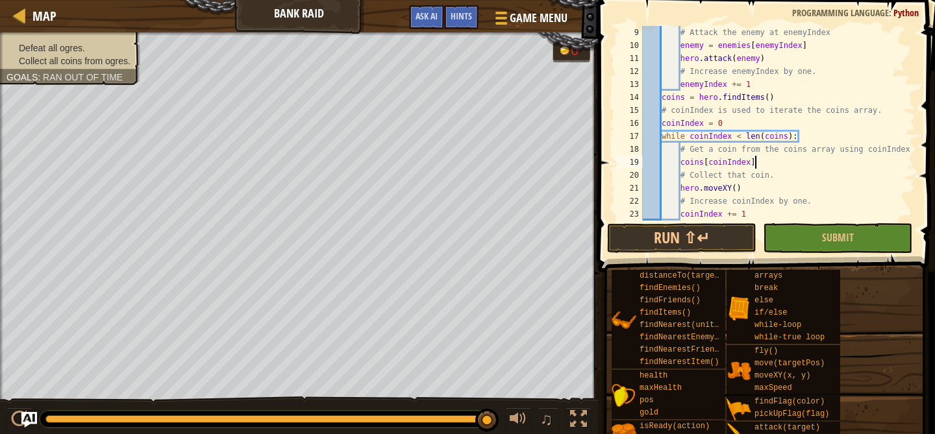
click at [680, 163] on div "# Attack the enemy at enemyIndex enemy = enemies [ enemyIndex ] hero . attack (…" at bounding box center [777, 136] width 275 height 221
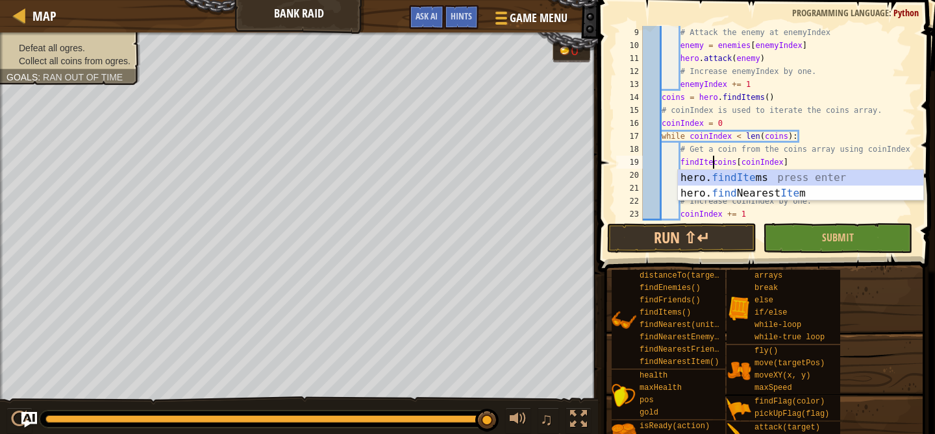
scroll to position [6, 6]
click at [706, 195] on div "hero. findItem s press enter hero. find Nearest Item press enter" at bounding box center [800, 201] width 245 height 62
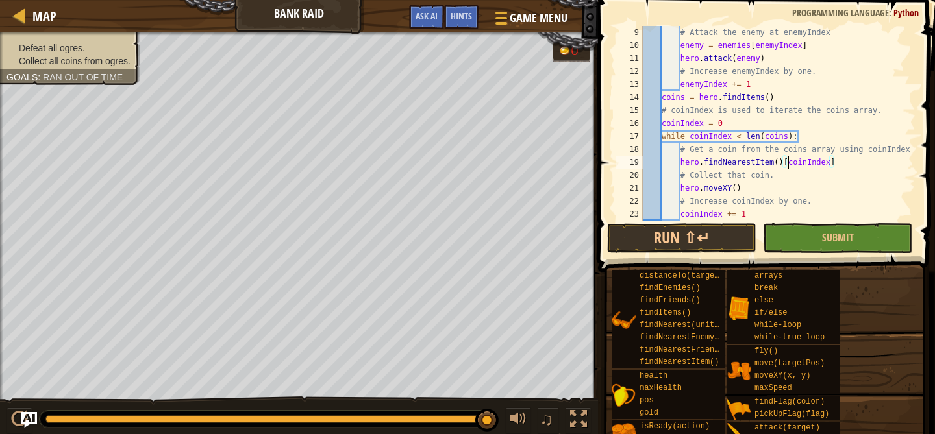
drag, startPoint x: 787, startPoint y: 162, endPoint x: 811, endPoint y: 164, distance: 24.7
click at [811, 164] on div "# Attack the enemy at enemyIndex enemy = enemies [ enemyIndex ] hero . attack (…" at bounding box center [777, 136] width 275 height 221
click at [785, 162] on div "# Attack the enemy at enemyIndex enemy = enemies [ enemyIndex ] hero . attack (…" at bounding box center [777, 136] width 275 height 221
drag, startPoint x: 785, startPoint y: 162, endPoint x: 852, endPoint y: 164, distance: 67.5
click at [852, 164] on div "# Attack the enemy at enemyIndex enemy = enemies [ enemyIndex ] hero . attack (…" at bounding box center [777, 136] width 275 height 221
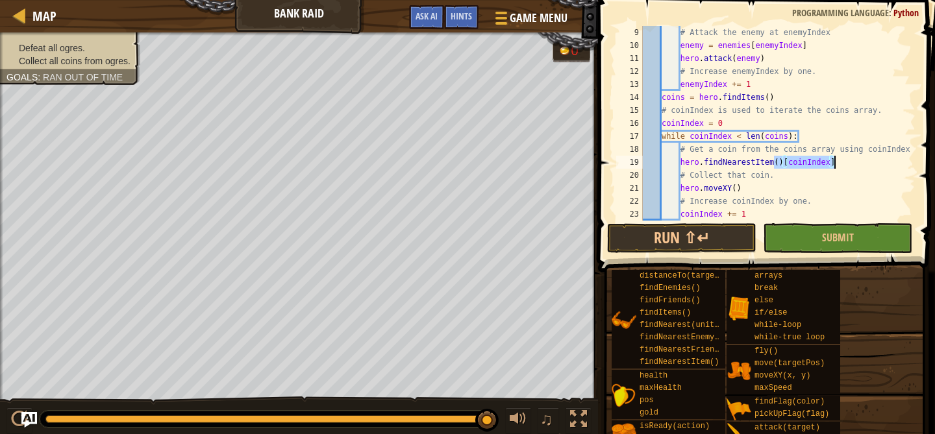
click at [850, 164] on div "# Attack the enemy at enemyIndex enemy = enemies [ enemyIndex ] hero . attack (…" at bounding box center [777, 136] width 275 height 221
drag, startPoint x: 840, startPoint y: 164, endPoint x: 782, endPoint y: 162, distance: 57.8
click at [782, 162] on div "# Attack the enemy at enemyIndex enemy = enemies [ enemyIndex ] hero . attack (…" at bounding box center [777, 136] width 275 height 221
click at [777, 162] on div "# Attack the enemy at enemyIndex enemy = enemies [ enemyIndex ] hero . attack (…" at bounding box center [777, 136] width 275 height 221
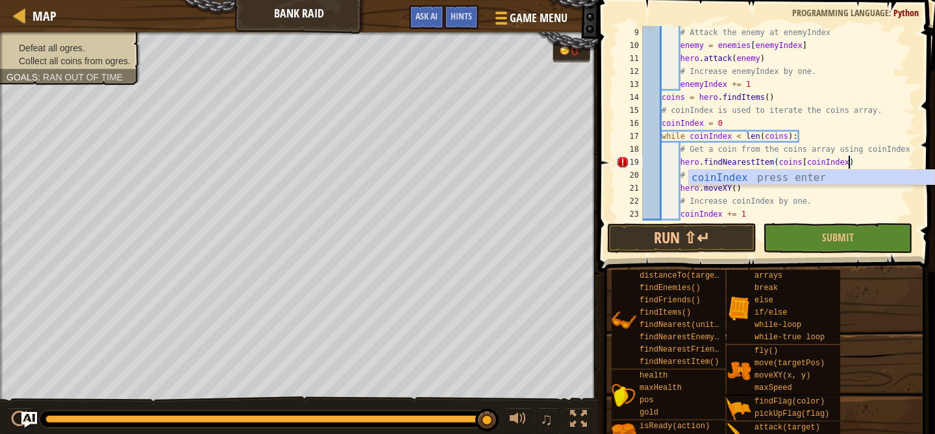
scroll to position [6, 18]
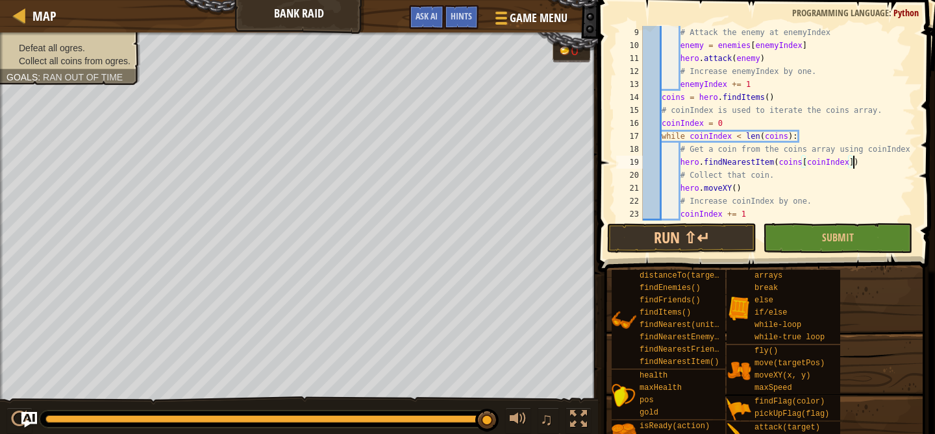
click at [763, 182] on div "# Attack the enemy at enemyIndex enemy = enemies [ enemyIndex ] hero . attack (…" at bounding box center [777, 136] width 275 height 221
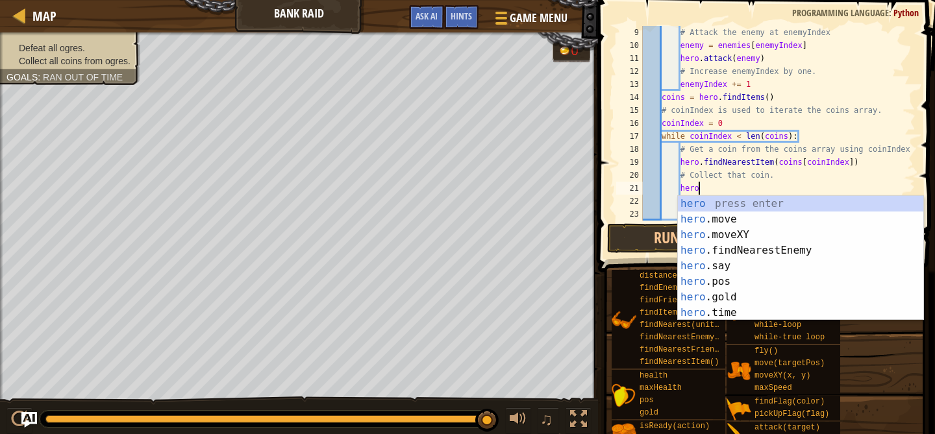
scroll to position [6, 4]
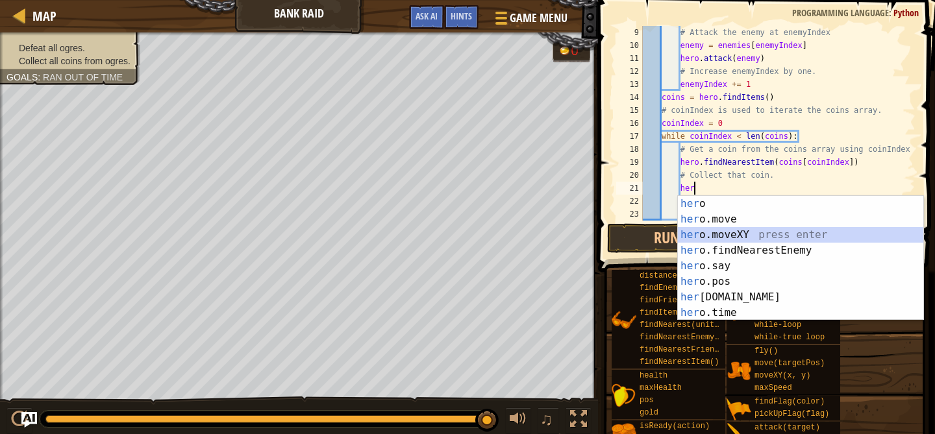
click at [741, 234] on div "her o press enter her o.move press enter her o.moveXY press enter her o.findNea…" at bounding box center [800, 274] width 245 height 156
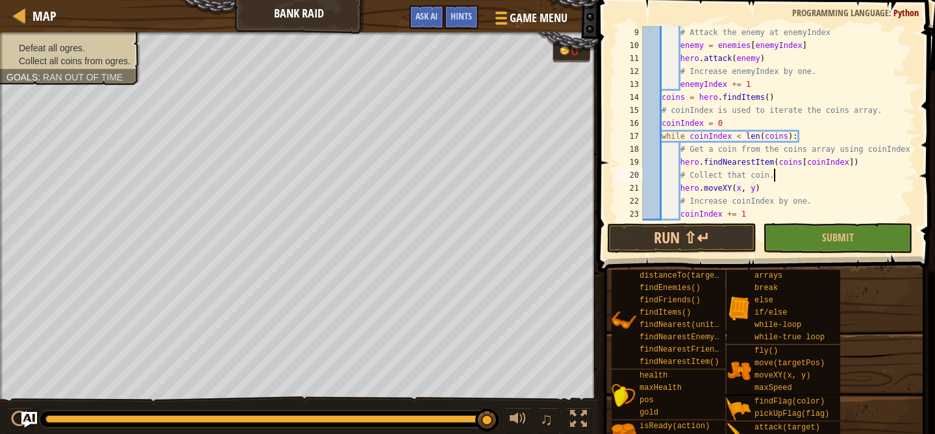
click at [796, 175] on div "# Attack the enemy at enemyIndex enemy = enemies [ enemyIndex ] hero . attack (…" at bounding box center [777, 136] width 275 height 221
click at [881, 165] on div "# Attack the enemy at enemyIndex enemy = enemies [ enemyIndex ] hero . attack (…" at bounding box center [777, 136] width 275 height 221
type textarea "hero.findNearestItem(coins[coinIndex])"
click at [682, 161] on div "# Attack the enemy at enemyIndex enemy = enemies [ enemyIndex ] hero . attack (…" at bounding box center [777, 136] width 275 height 221
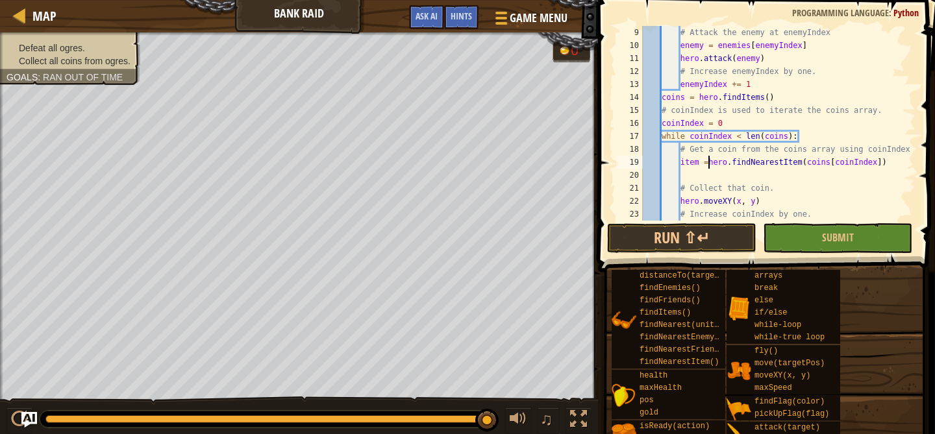
scroll to position [6, 6]
type textarea "item = hero.findNearestItem(coins[coinIndex])"
click at [708, 174] on div "# Attack the enemy at enemyIndex enemy = enemies [ enemyIndex ] hero . attack (…" at bounding box center [777, 136] width 275 height 221
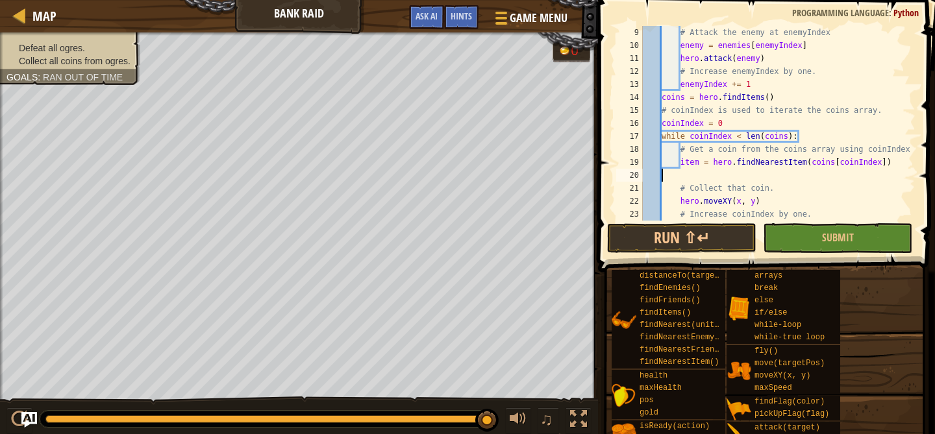
scroll to position [6, 0]
click at [755, 190] on div "# Attack the enemy at enemyIndex enemy = enemies [ enemyIndex ] hero . attack (…" at bounding box center [777, 136] width 275 height 221
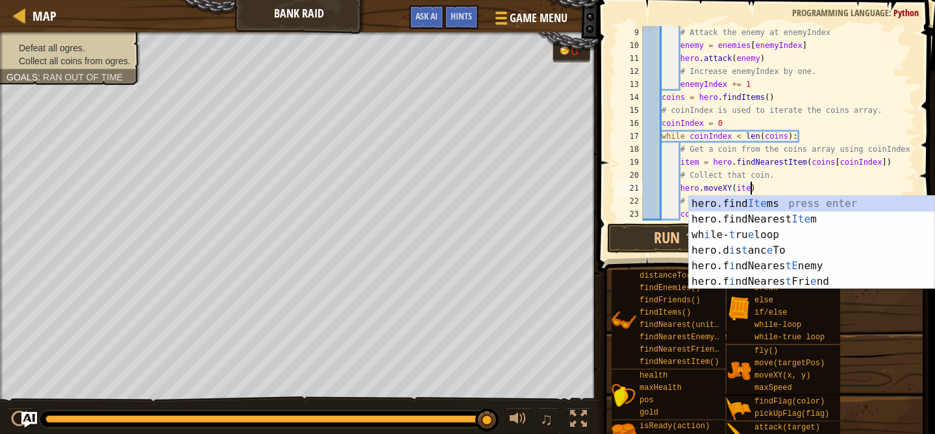
scroll to position [6, 9]
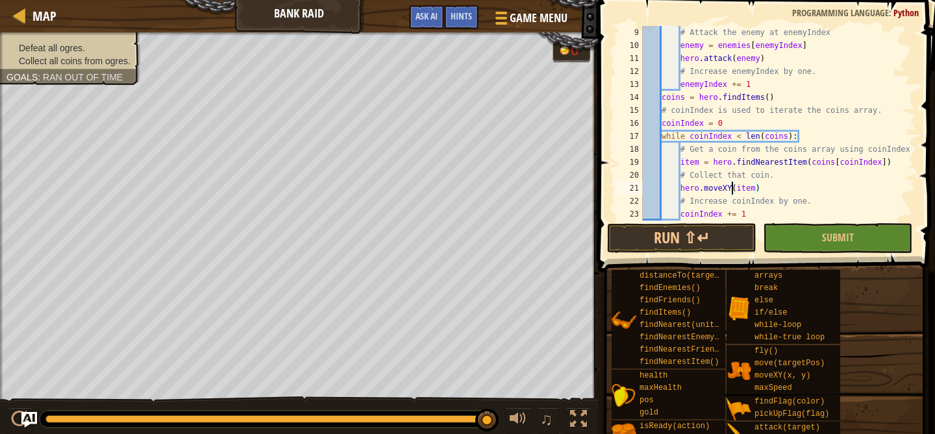
click at [730, 188] on div "# Attack the enemy at enemyIndex enemy = enemies [ enemyIndex ] hero . attack (…" at bounding box center [777, 136] width 275 height 221
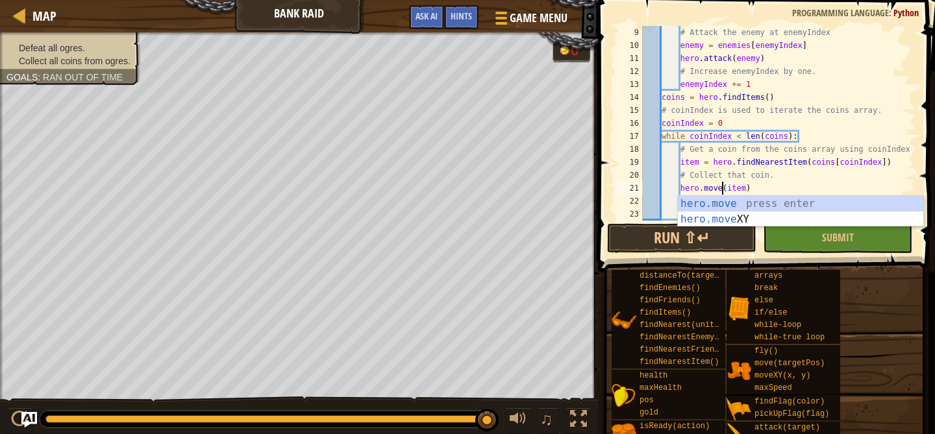
click at [788, 187] on div "# Attack the enemy at enemyIndex enemy = enemies [ enemyIndex ] hero . attack (…" at bounding box center [777, 136] width 275 height 221
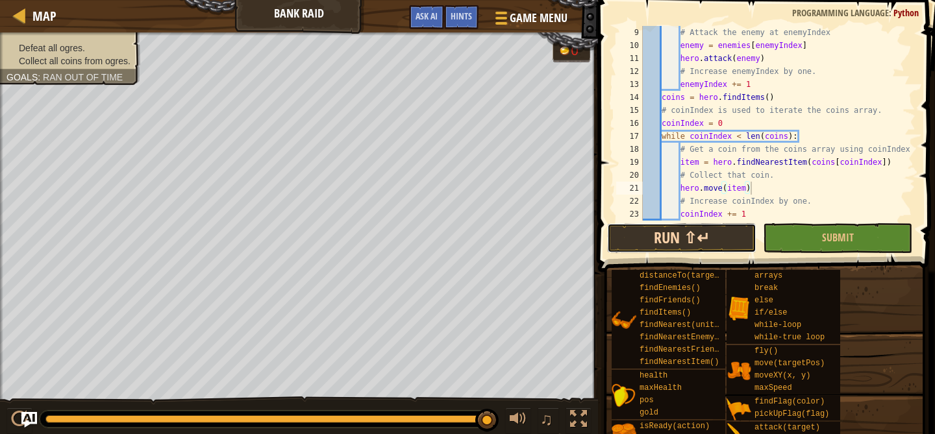
click at [694, 237] on button "Run ⇧↵" at bounding box center [681, 238] width 149 height 30
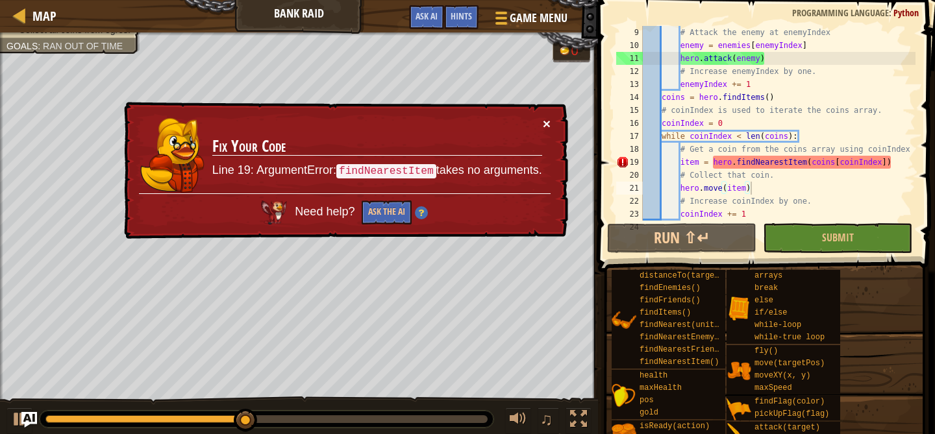
click at [546, 124] on button "×" at bounding box center [547, 126] width 8 height 14
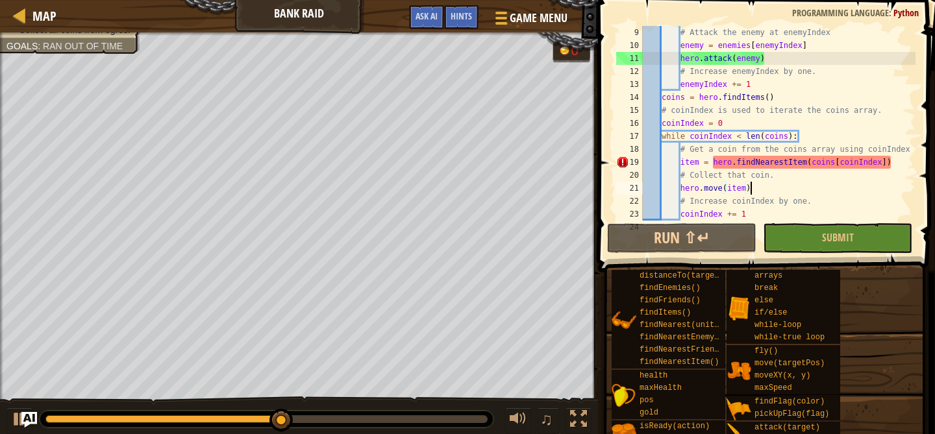
click at [788, 166] on div "# Attack the enemy at enemyIndex enemy = enemies [ enemyIndex ] hero . attack (…" at bounding box center [777, 136] width 275 height 221
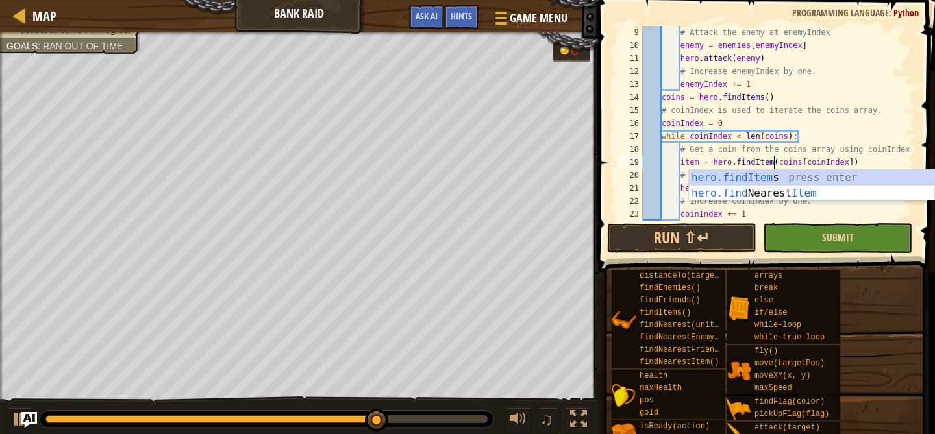
scroll to position [6, 12]
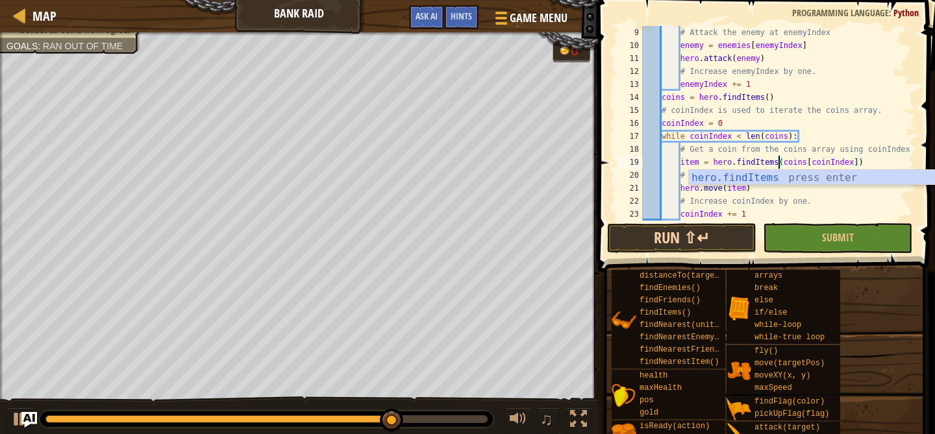
type textarea "item = hero.findItems(coins[coinIndex])"
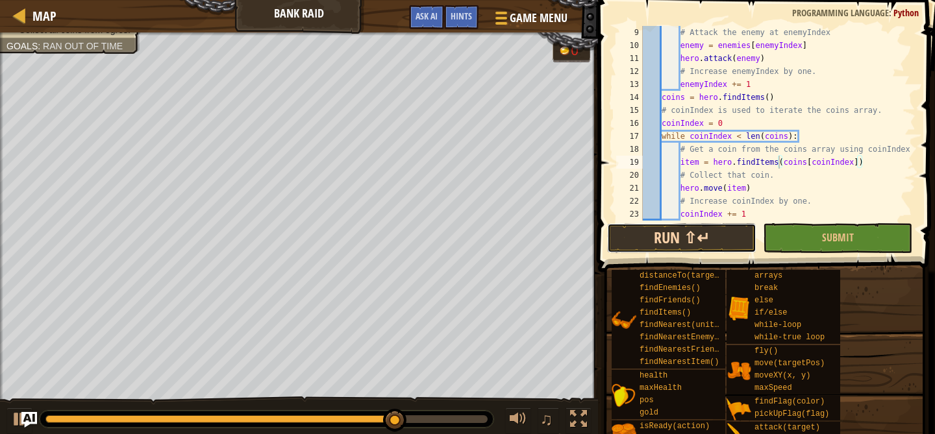
click at [728, 236] on button "Run ⇧↵" at bounding box center [681, 238] width 149 height 30
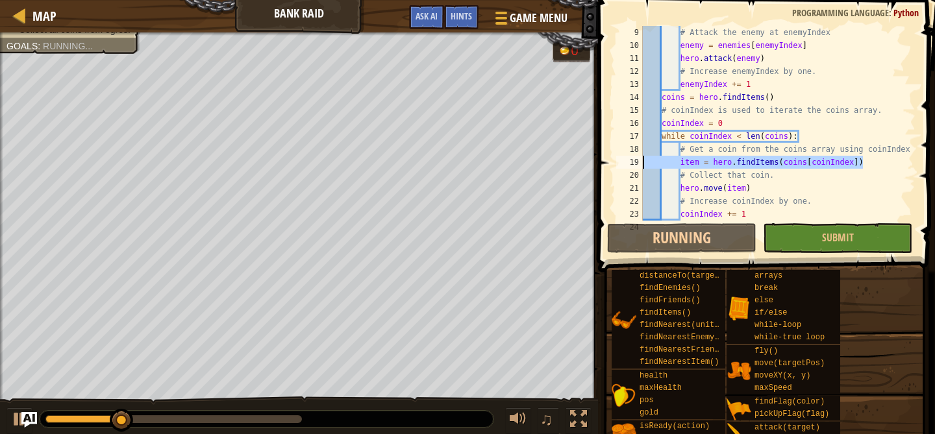
drag, startPoint x: 865, startPoint y: 164, endPoint x: 639, endPoint y: 160, distance: 226.5
click at [639, 160] on div "item = hero.findItems(coins[coinIndex]) 9 10 11 12 13 14 15 16 17 18 19 20 21 2…" at bounding box center [764, 123] width 302 height 195
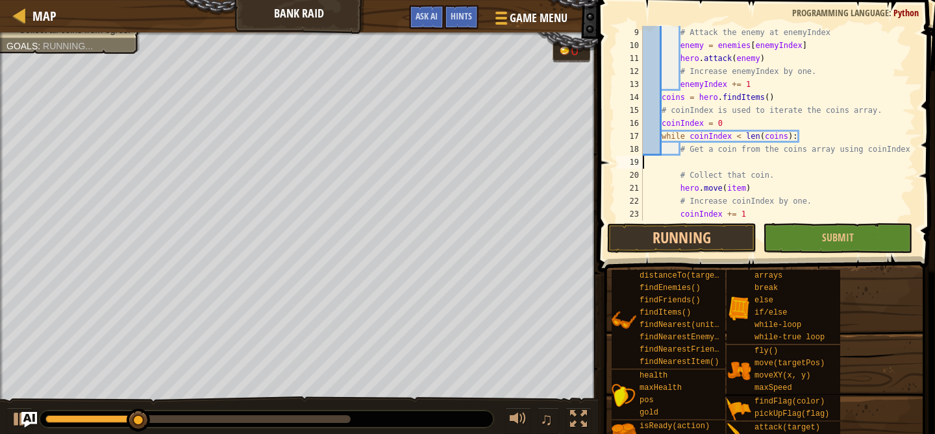
scroll to position [6, 0]
type textarea "# Get a coin from the coins array using coinIndex"
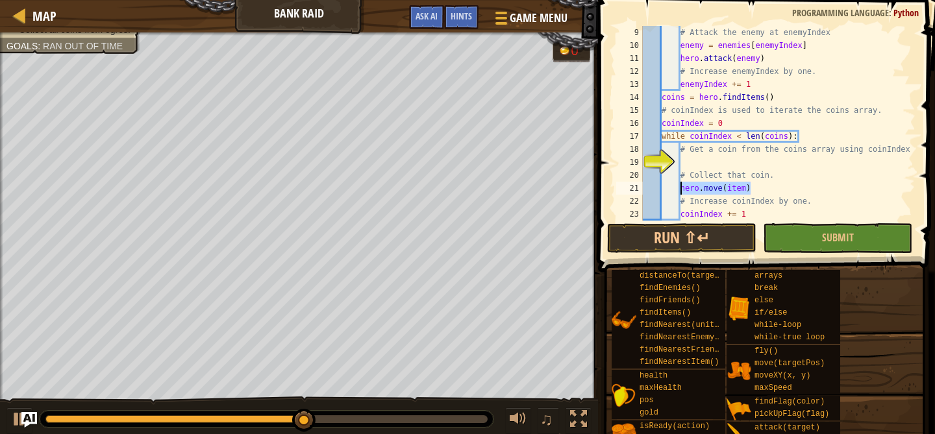
drag, startPoint x: 755, startPoint y: 191, endPoint x: 682, endPoint y: 190, distance: 73.4
click at [682, 190] on div "# Attack the enemy at enemyIndex enemy = enemies [ enemyIndex ] hero . attack (…" at bounding box center [777, 136] width 275 height 221
type textarea "hero.move(item)"
click at [715, 160] on div "# Attack the enemy at enemyIndex enemy = enemies [ enemyIndex ] hero . attack (…" at bounding box center [777, 136] width 275 height 221
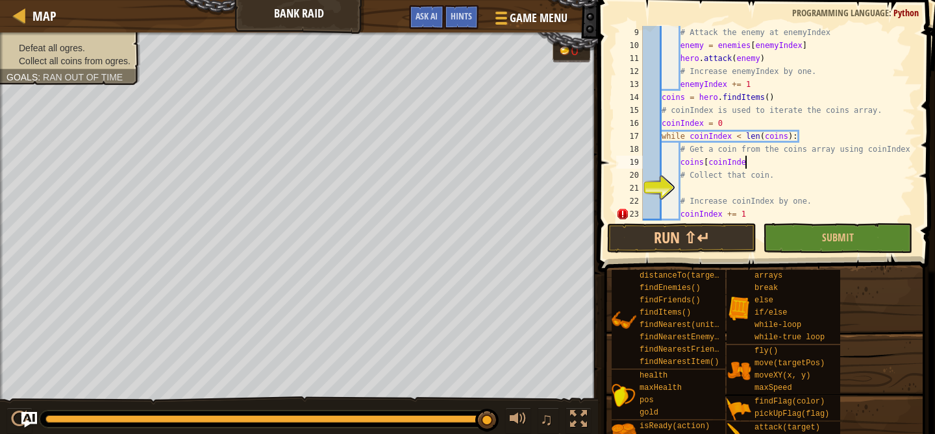
scroll to position [6, 8]
type textarea "coins[coinIndex]"
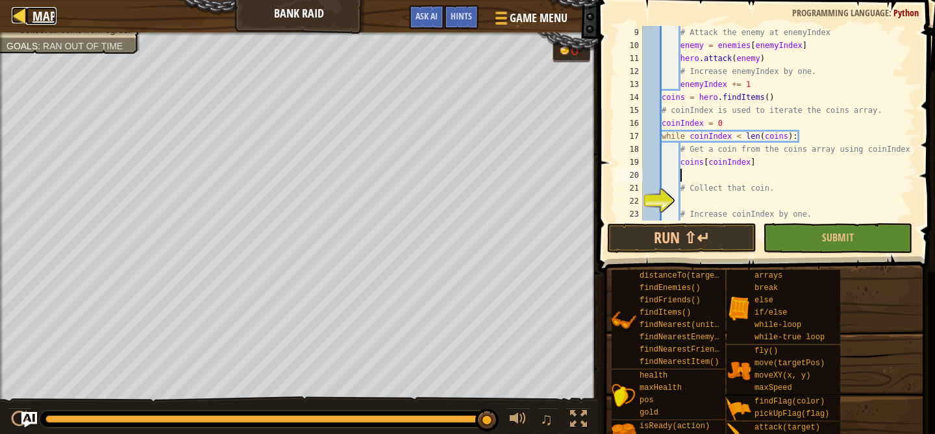
click at [19, 10] on div at bounding box center [20, 15] width 16 height 16
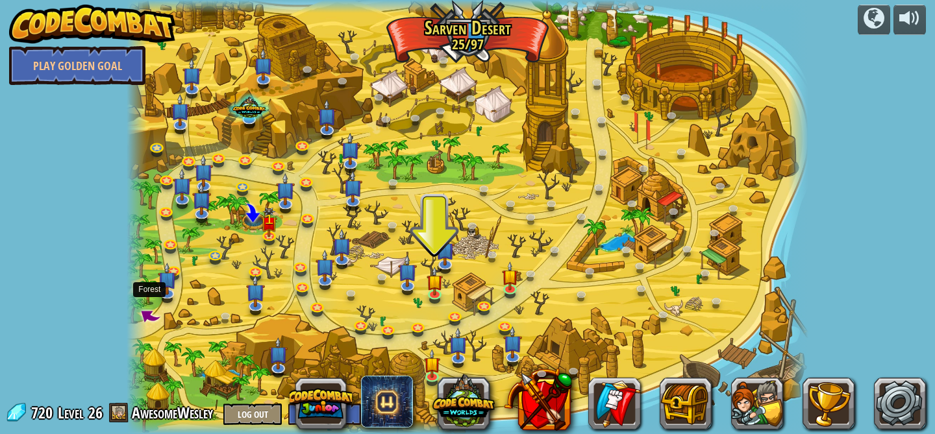
click at [151, 317] on span at bounding box center [149, 315] width 26 height 26
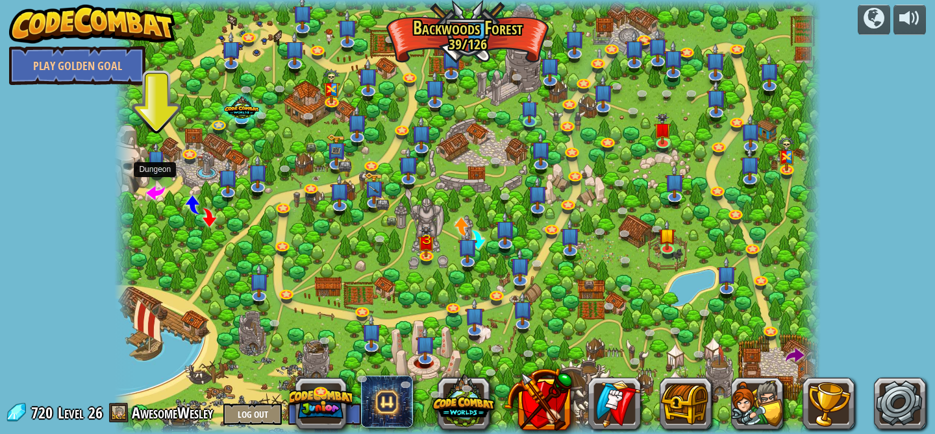
click at [149, 197] on span at bounding box center [155, 191] width 19 height 19
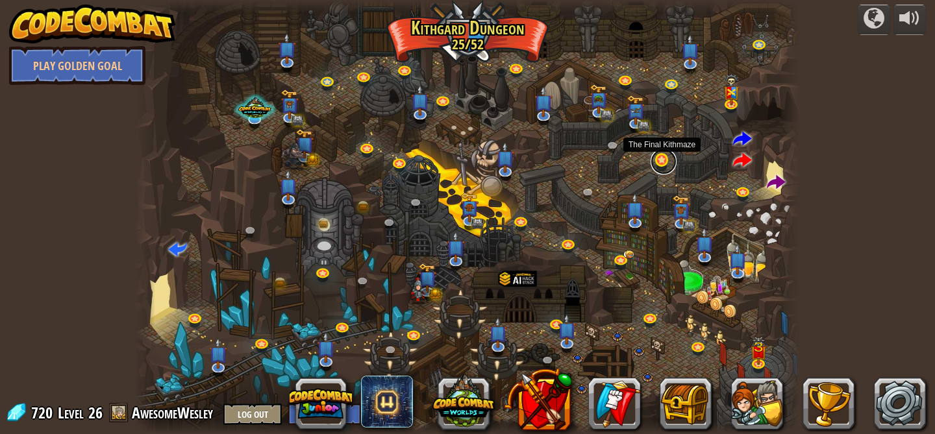
click at [662, 164] on link at bounding box center [663, 162] width 26 height 26
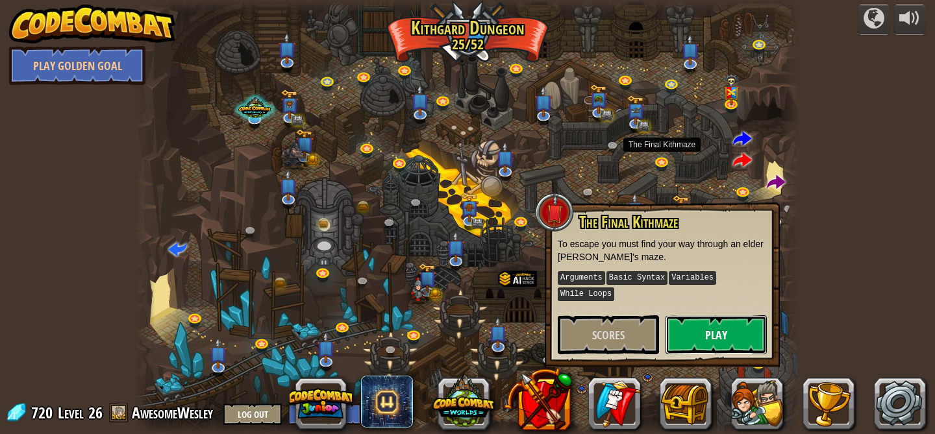
click at [715, 327] on button "Play" at bounding box center [715, 334] width 101 height 39
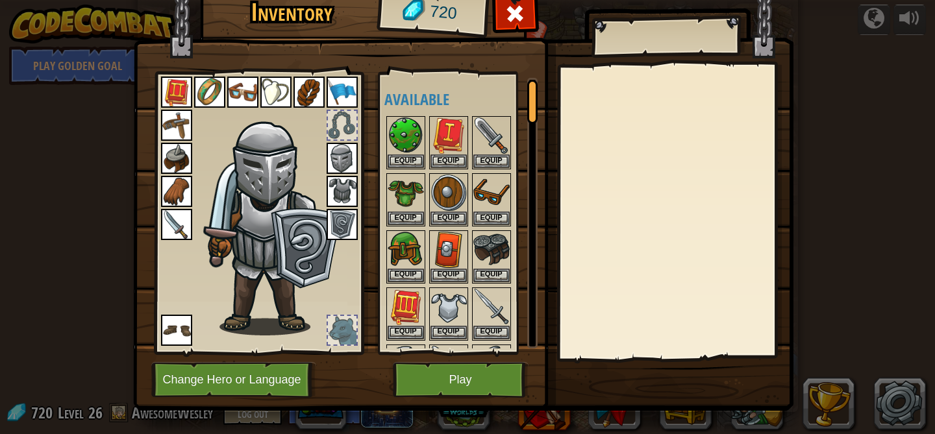
click at [90, 253] on div "Inventory 720 Available Equip Equip Equip Equip Equip Equip Equip Equip Equip E…" at bounding box center [467, 217] width 935 height 434
click at [523, 22] on span at bounding box center [514, 13] width 21 height 21
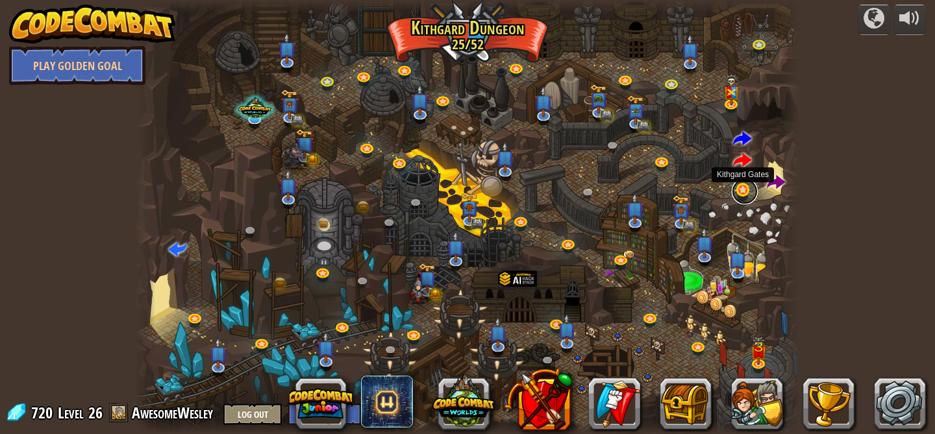
click at [750, 190] on link at bounding box center [744, 191] width 26 height 26
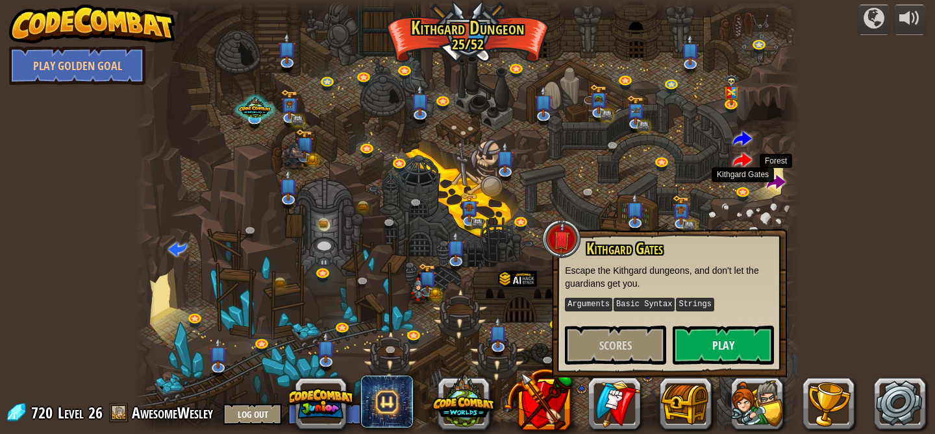
click at [776, 186] on span at bounding box center [776, 183] width 19 height 19
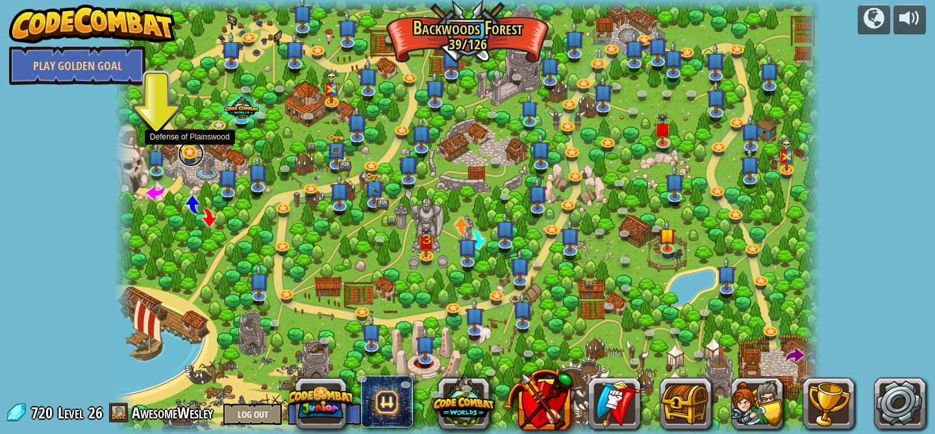
click at [189, 155] on link at bounding box center [191, 154] width 26 height 26
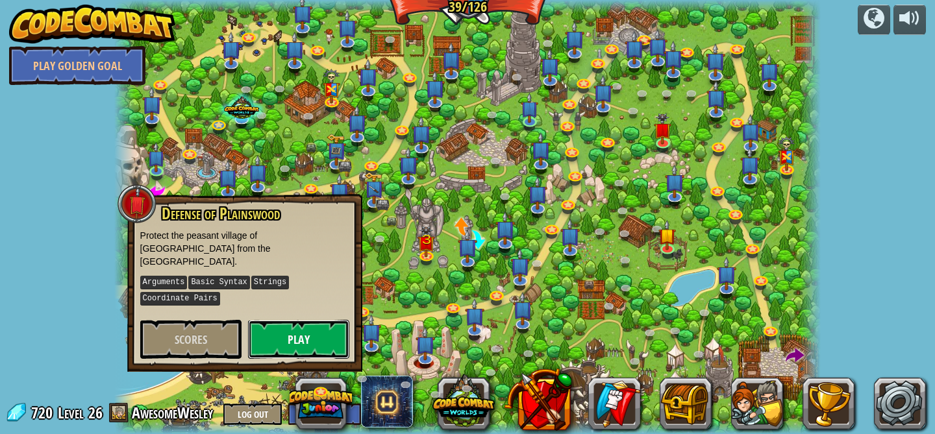
click at [291, 327] on button "Play" at bounding box center [298, 339] width 101 height 39
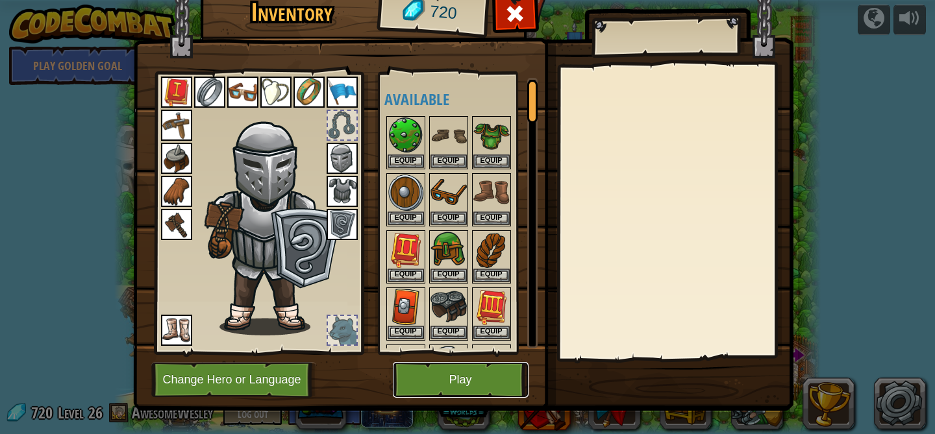
click at [468, 383] on button "Play" at bounding box center [461, 380] width 136 height 36
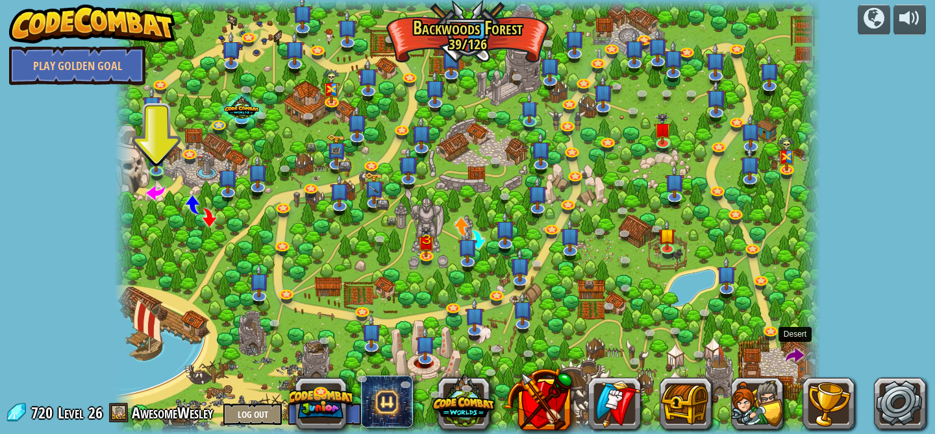
click at [797, 362] on span at bounding box center [794, 356] width 19 height 19
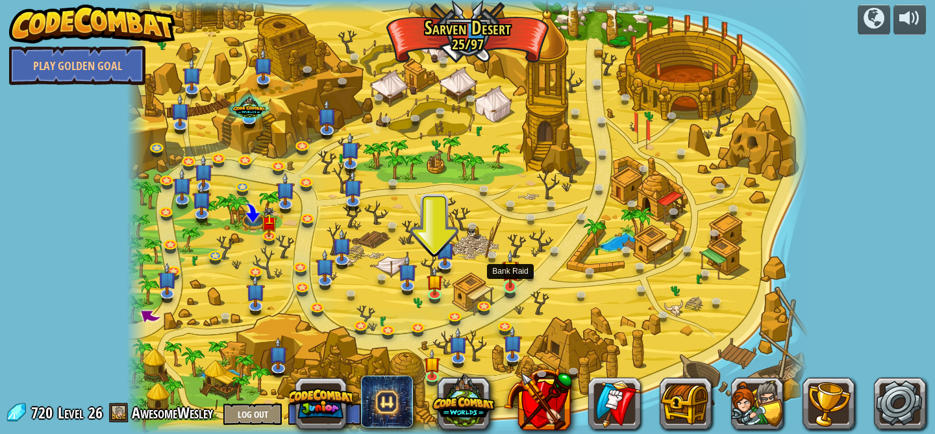
click at [505, 287] on img at bounding box center [510, 269] width 17 height 38
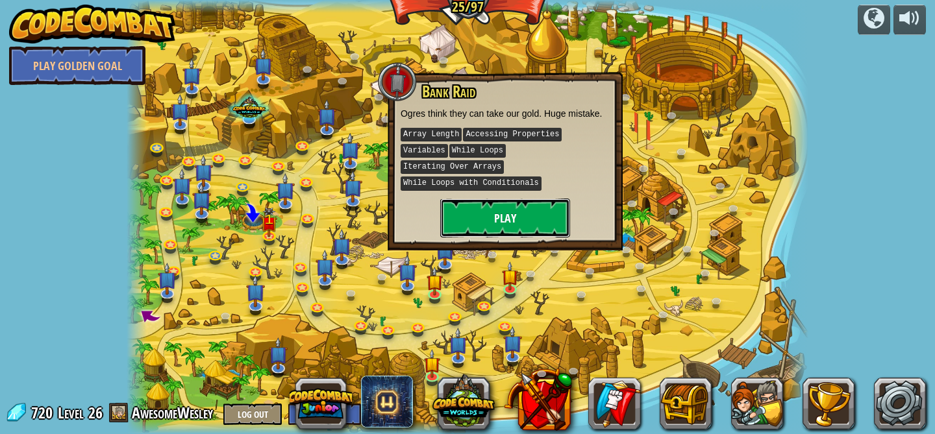
click at [513, 221] on button "Play" at bounding box center [505, 218] width 130 height 39
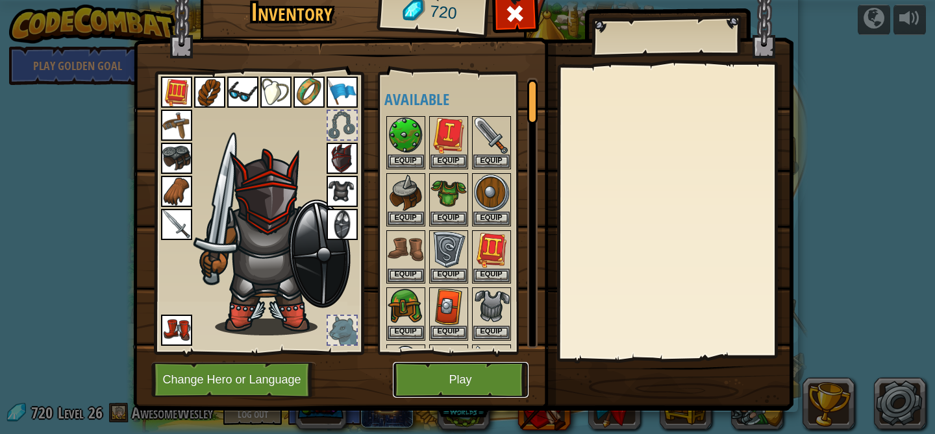
click at [480, 381] on button "Play" at bounding box center [461, 380] width 136 height 36
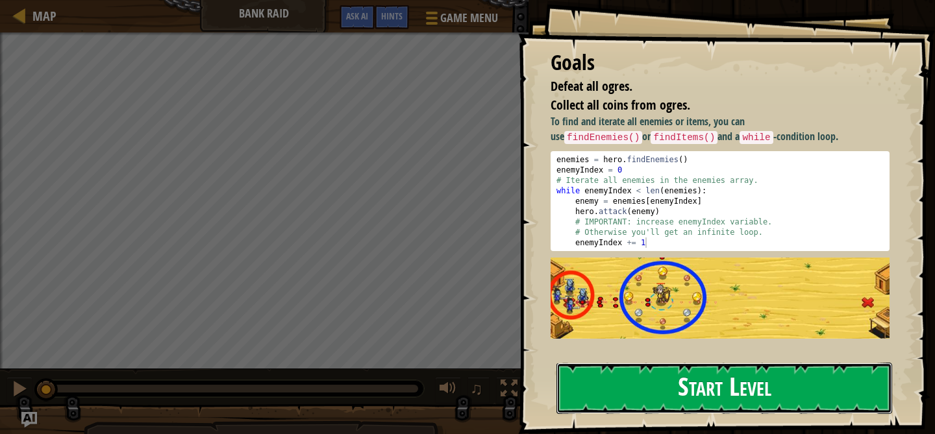
click at [693, 387] on button "Start Level" at bounding box center [724, 388] width 336 height 51
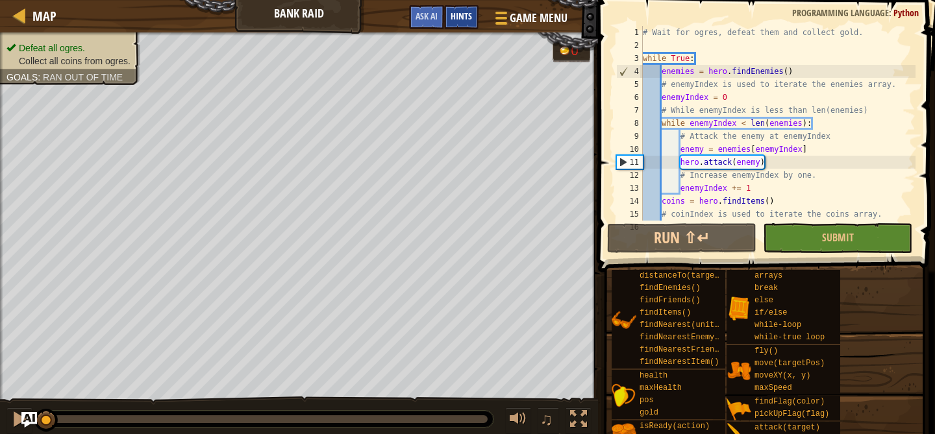
click at [455, 18] on span "Hints" at bounding box center [460, 16] width 21 height 12
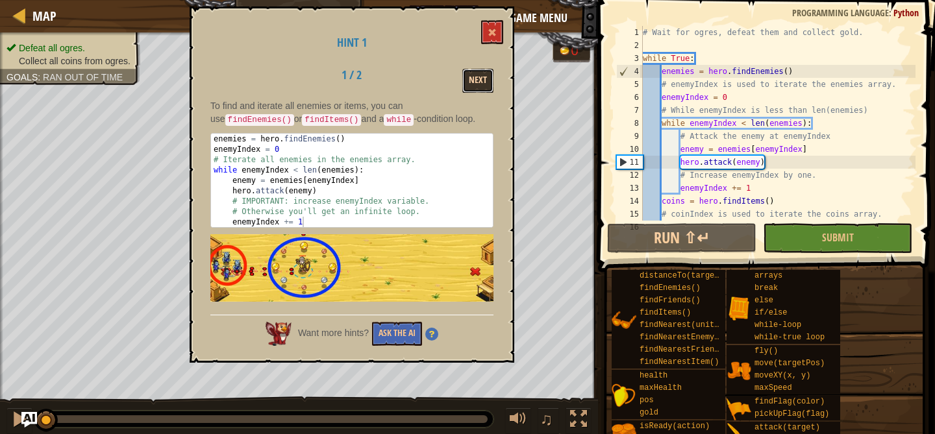
click at [480, 82] on button "Next" at bounding box center [477, 81] width 31 height 24
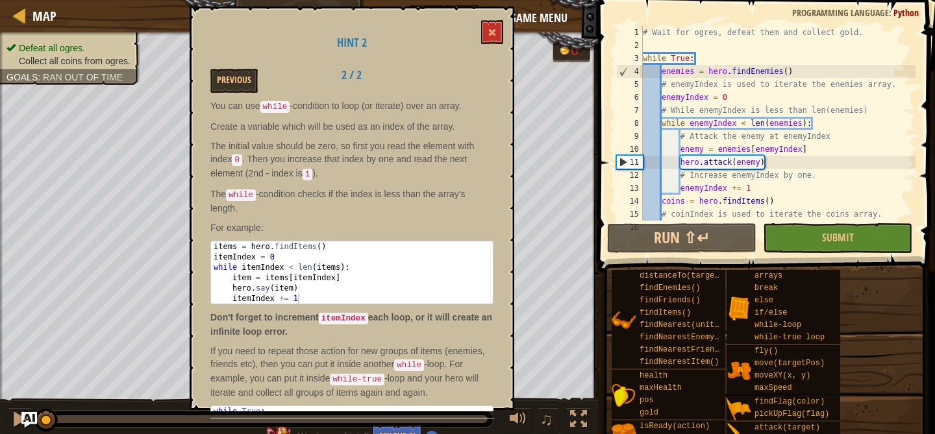
scroll to position [65, 0]
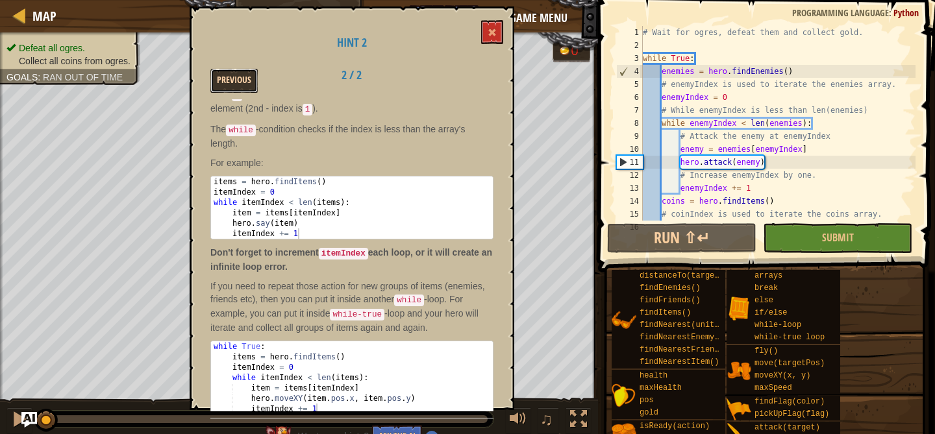
click at [232, 80] on button "Previous" at bounding box center [233, 81] width 47 height 24
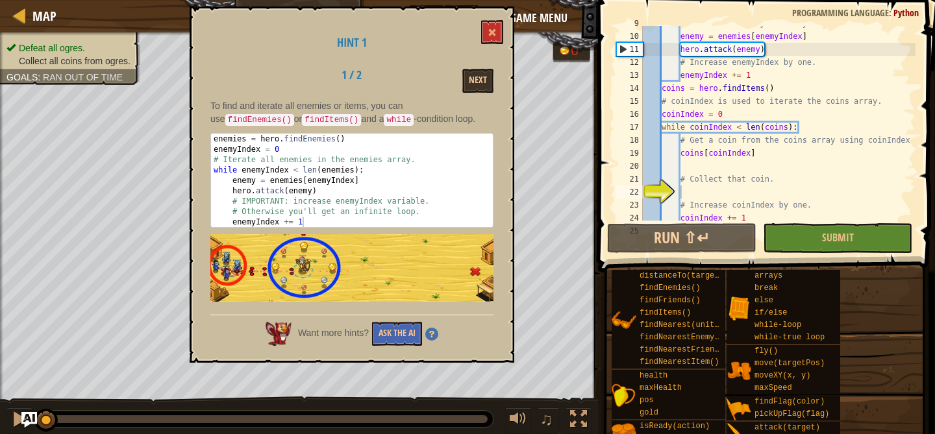
scroll to position [130, 0]
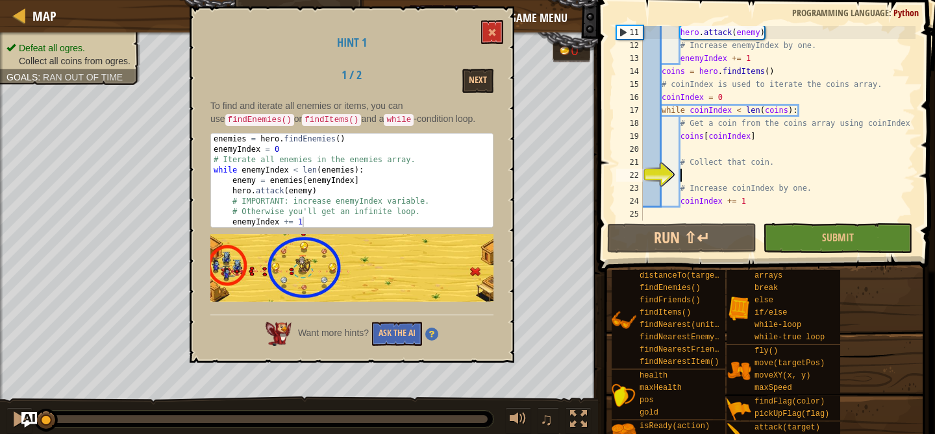
click at [704, 172] on div "hero . attack ( enemy ) # Increase enemyIndex by one. enemyIndex += 1 coins = h…" at bounding box center [777, 136] width 275 height 221
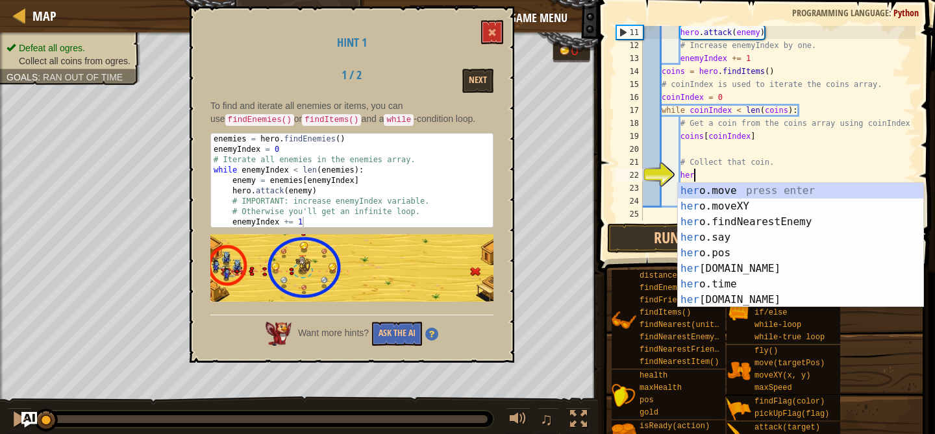
scroll to position [6, 4]
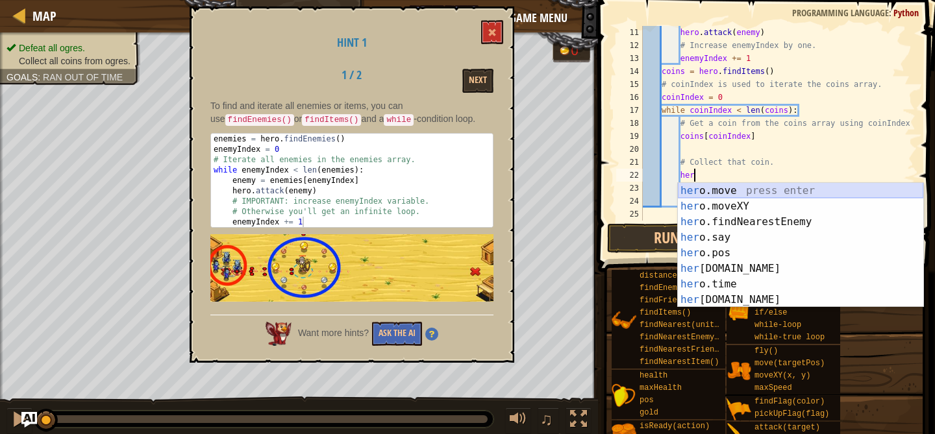
click at [722, 191] on div "her o.move press enter her o.moveXY press enter her o.findNearestEnemy press en…" at bounding box center [800, 261] width 245 height 156
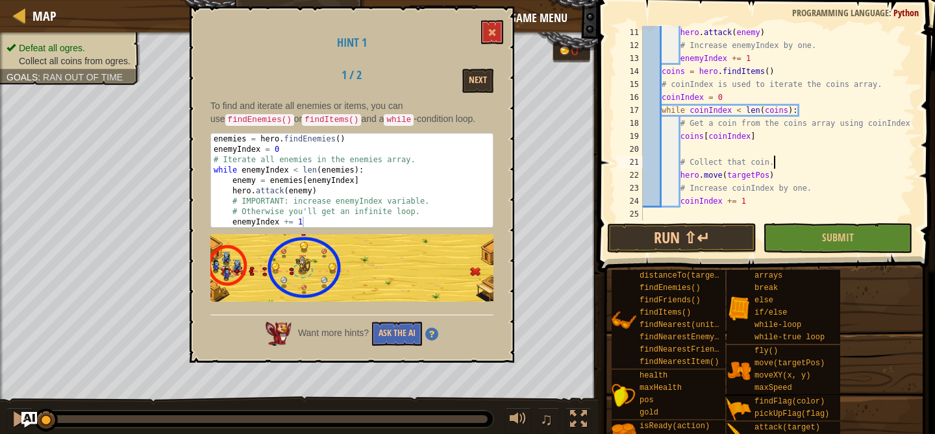
click at [789, 158] on div "hero . attack ( enemy ) # Increase enemyIndex by one. enemyIndex += 1 coins = h…" at bounding box center [777, 136] width 275 height 221
type textarea "# Collect that coin."
click at [770, 149] on div "hero . attack ( enemy ) # Increase enemyIndex by one. enemyIndex += 1 coins = h…" at bounding box center [777, 136] width 275 height 221
type textarea "c"
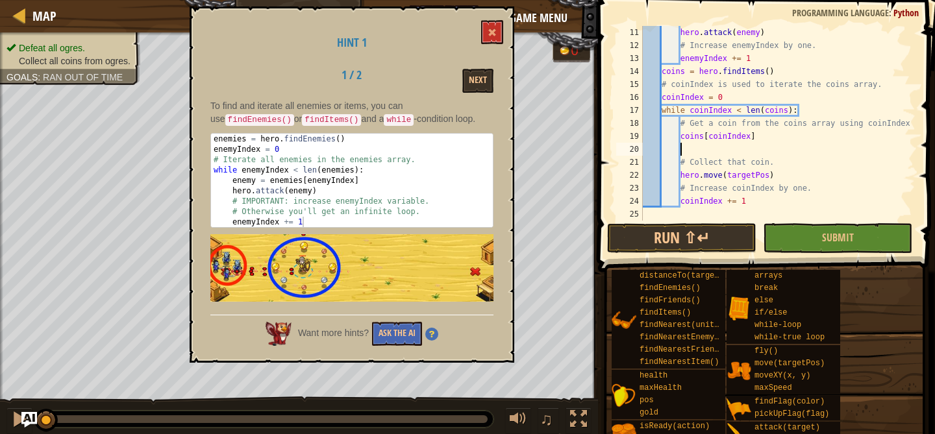
click at [682, 136] on div "hero . attack ( enemy ) # Increase enemyIndex by one. enemyIndex += 1 coins = h…" at bounding box center [777, 136] width 275 height 221
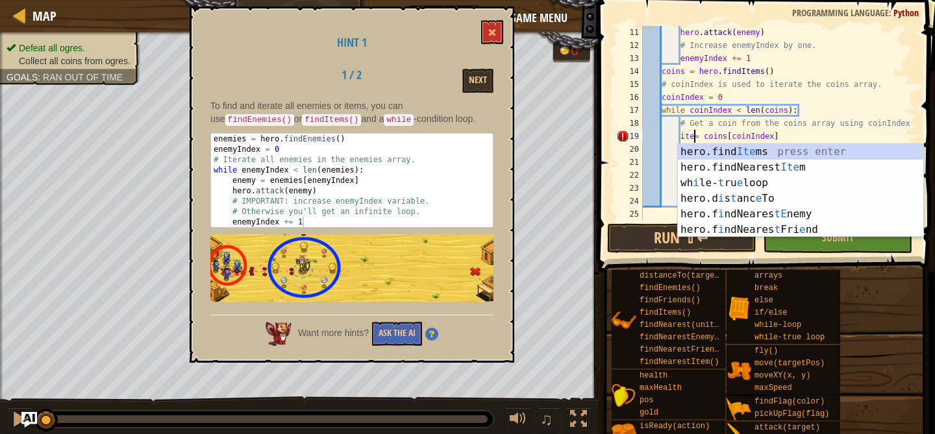
scroll to position [6, 5]
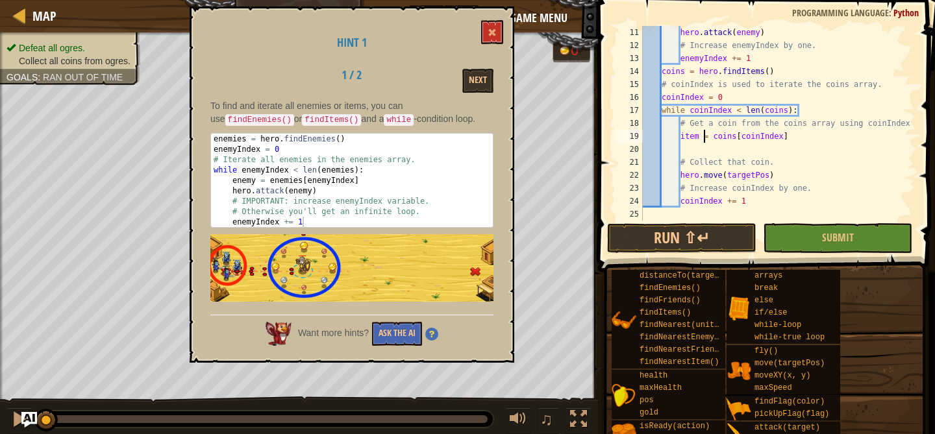
click at [770, 158] on div "hero . attack ( enemy ) # Increase enemyIndex by one. enemyIndex += 1 coins = h…" at bounding box center [777, 136] width 275 height 221
click at [700, 138] on div "hero . attack ( enemy ) # Increase enemyIndex by one. enemyIndex += 1 coins = h…" at bounding box center [777, 136] width 275 height 221
click at [801, 199] on div "hero . attack ( enemy ) # Increase enemyIndex by one. enemyIndex += 1 coins = h…" at bounding box center [777, 136] width 275 height 221
type textarea "coinIndex += 1"
click at [751, 149] on div "hero . attack ( enemy ) # Increase enemyIndex by one. enemyIndex += 1 coins = h…" at bounding box center [777, 136] width 275 height 221
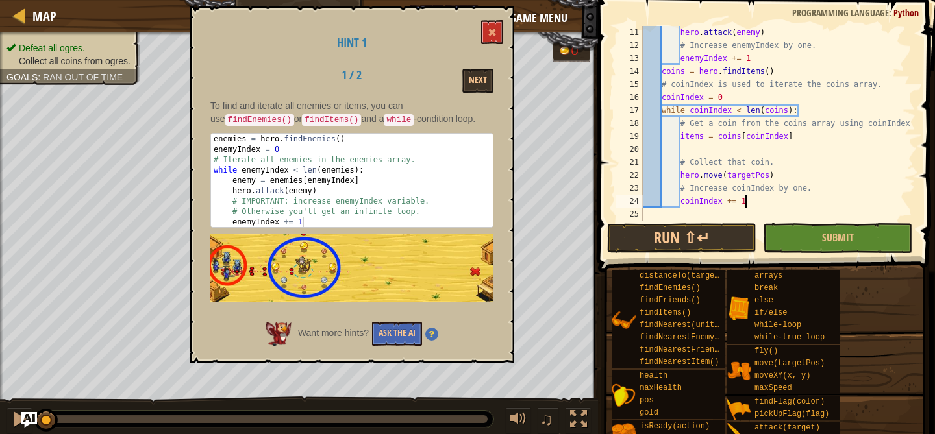
scroll to position [6, 3]
click at [735, 178] on div "hero . attack ( enemy ) # Increase enemyIndex by one. enemyIndex += 1 coins = h…" at bounding box center [777, 136] width 275 height 221
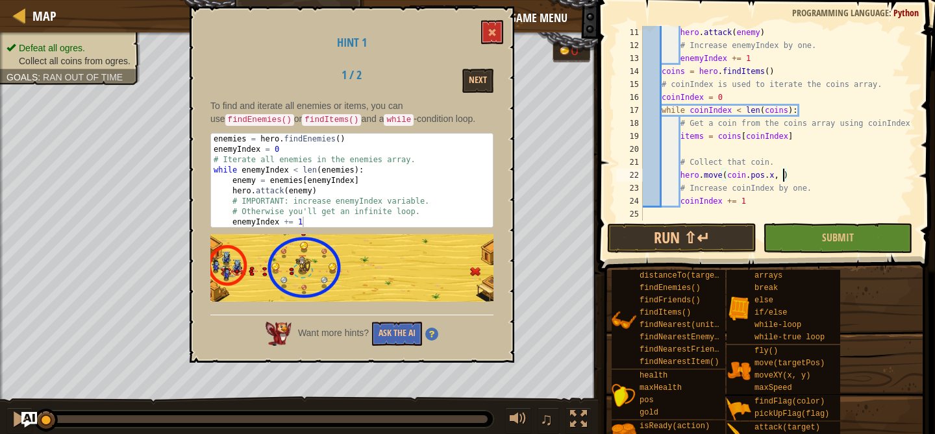
click at [734, 175] on div "hero . attack ( enemy ) # Increase enemyIndex by one. enemyIndex += 1 coins = h…" at bounding box center [777, 136] width 275 height 221
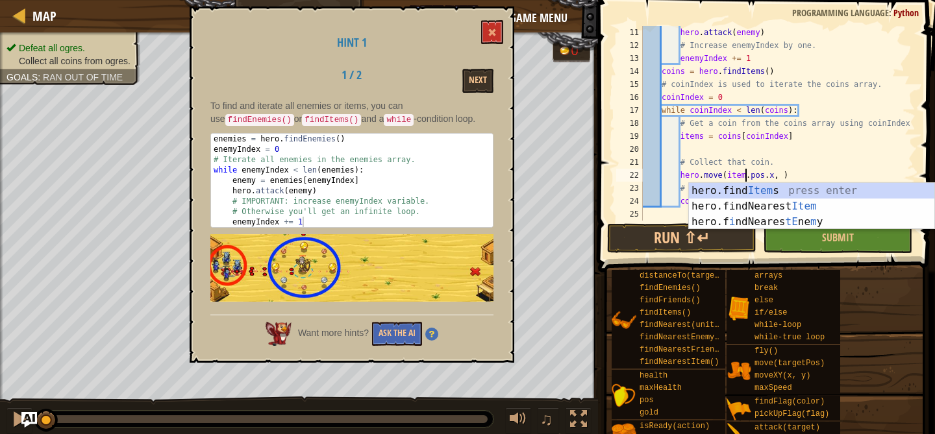
scroll to position [6, 9]
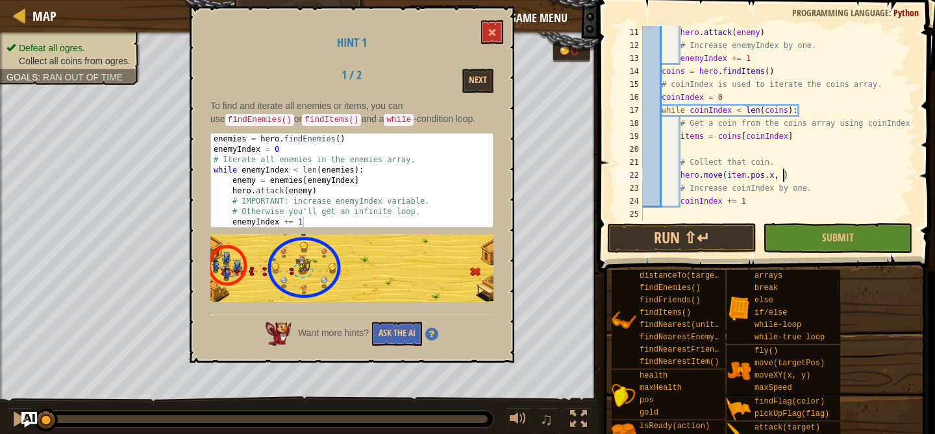
click at [783, 178] on div "hero . attack ( enemy ) # Increase enemyIndex by one. enemyIndex += 1 coins = h…" at bounding box center [777, 136] width 275 height 221
click at [778, 175] on div "hero . attack ( enemy ) # Increase enemyIndex by one. enemyIndex += 1 coins = h…" at bounding box center [777, 136] width 275 height 221
click at [744, 176] on div "hero . attack ( enemy ) # Increase enemyIndex by one. enemyIndex += 1 coins = h…" at bounding box center [777, 136] width 275 height 221
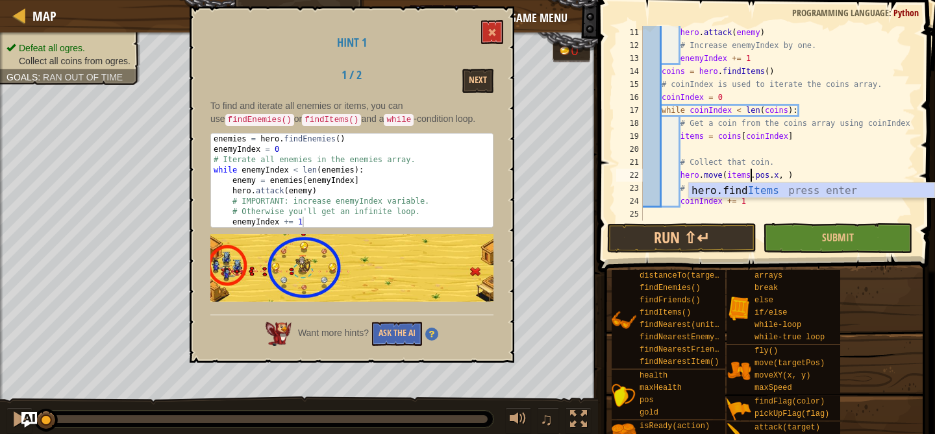
click at [784, 176] on div "hero . attack ( enemy ) # Increase enemyIndex by one. enemyIndex += 1 coins = h…" at bounding box center [777, 136] width 275 height 221
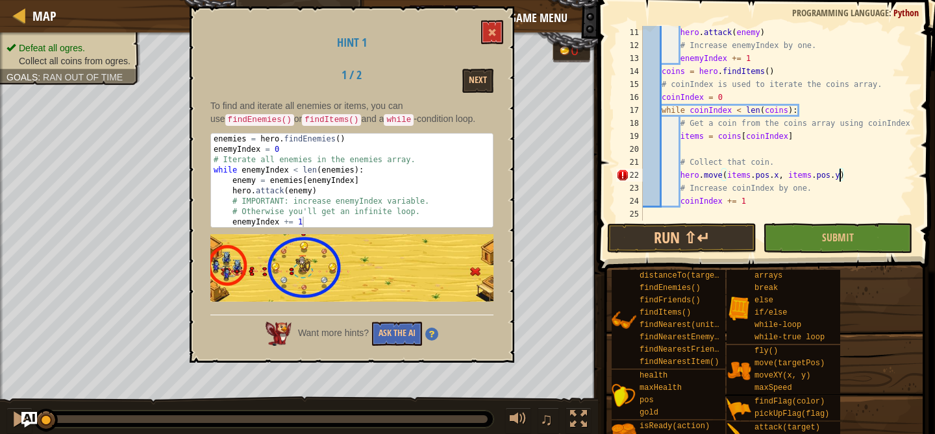
scroll to position [6, 16]
click at [684, 227] on button "Run ⇧↵" at bounding box center [681, 238] width 149 height 30
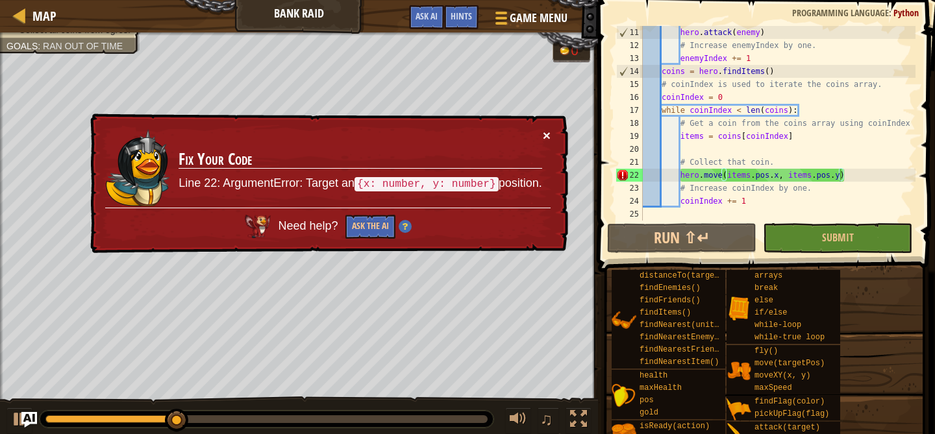
click at [547, 138] on button "×" at bounding box center [547, 136] width 8 height 14
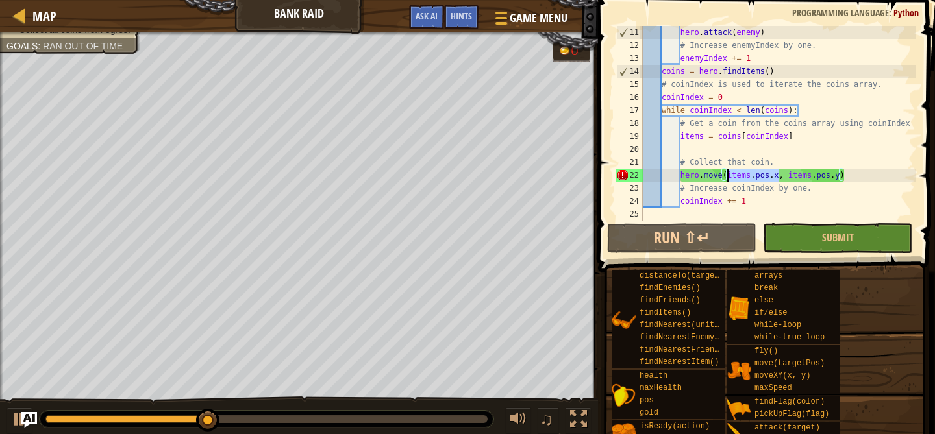
drag, startPoint x: 780, startPoint y: 174, endPoint x: 728, endPoint y: 173, distance: 51.9
click at [728, 173] on div "hero . attack ( enemy ) # Increase enemyIndex by one. enemyIndex += 1 coins = h…" at bounding box center [777, 136] width 275 height 221
click at [737, 173] on div "hero . attack ( enemy ) # Increase enemyIndex by one. enemyIndex += 1 coins = h…" at bounding box center [777, 136] width 275 height 221
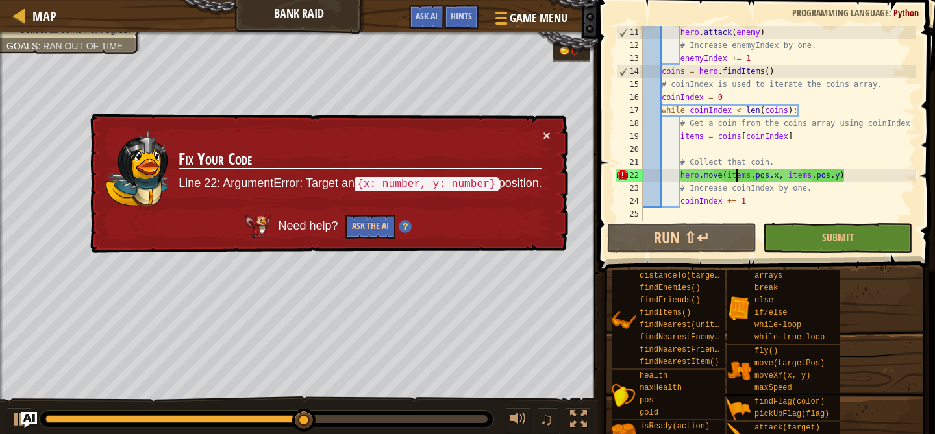
click at [780, 174] on div "hero . attack ( enemy ) # Increase enemyIndex by one. enemyIndex += 1 coins = h…" at bounding box center [777, 136] width 275 height 221
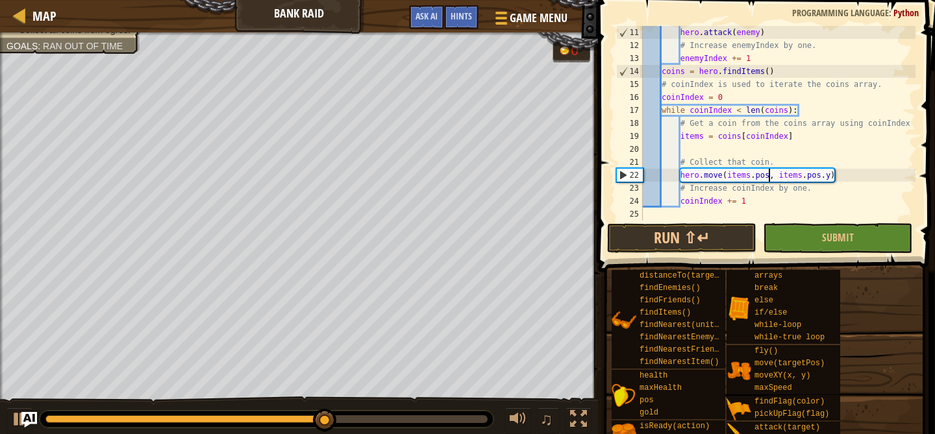
click at [829, 176] on div "hero . attack ( enemy ) # Increase enemyIndex by one. enemyIndex += 1 coins = h…" at bounding box center [777, 136] width 275 height 221
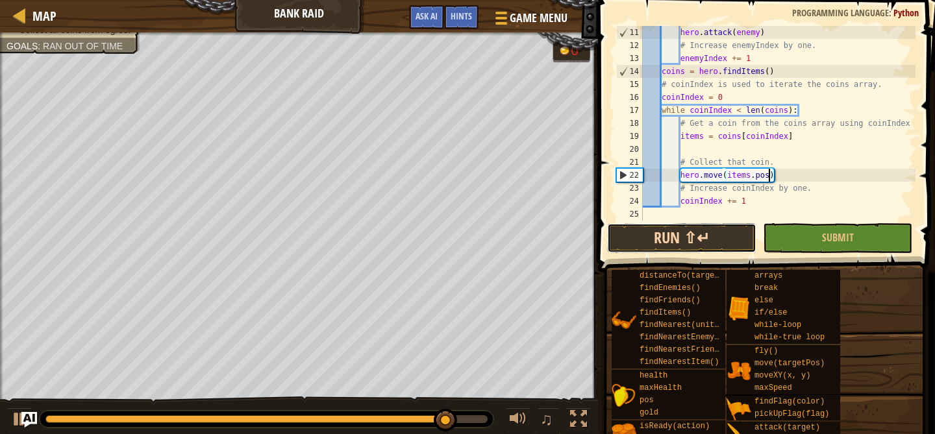
click at [717, 243] on button "Run ⇧↵" at bounding box center [681, 238] width 149 height 30
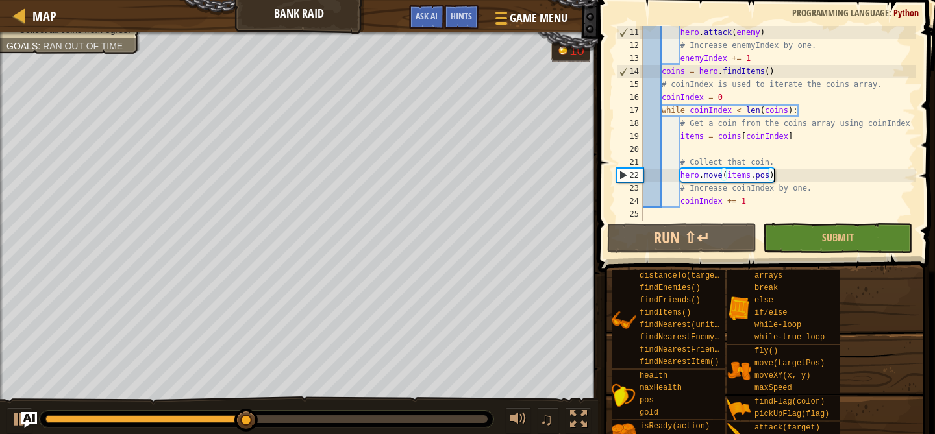
click at [806, 176] on div "hero . attack ( enemy ) # Increase enemyIndex by one. enemyIndex += 1 coins = h…" at bounding box center [777, 136] width 275 height 221
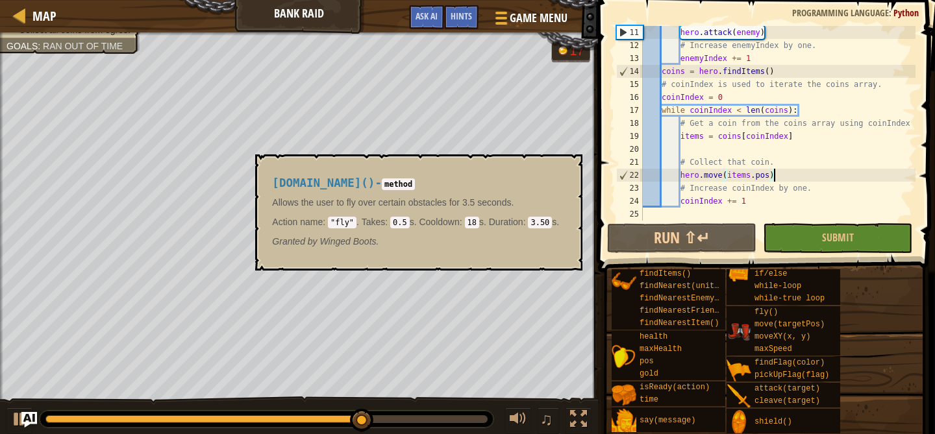
scroll to position [0, 0]
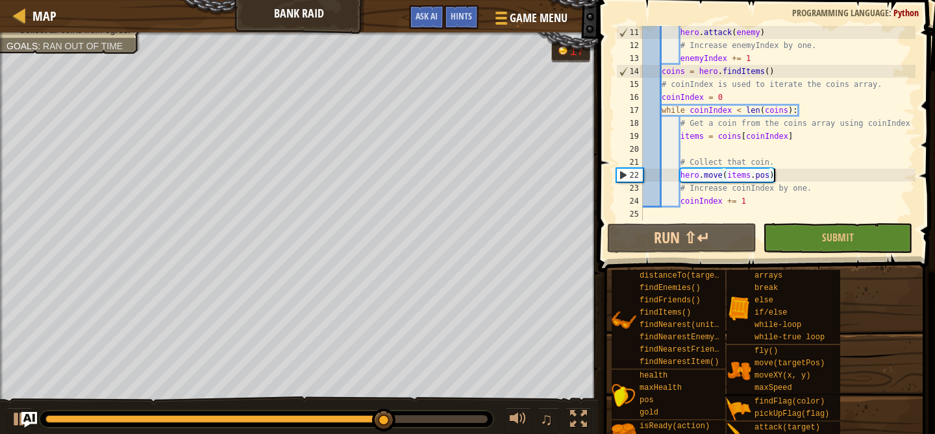
click at [783, 178] on div "hero . attack ( enemy ) # Increase enemyIndex by one. enemyIndex += 1 coins = h…" at bounding box center [777, 136] width 275 height 221
click at [778, 160] on div "hero . attack ( enemy ) # Increase enemyIndex by one. enemyIndex += 1 coins = h…" at bounding box center [777, 136] width 275 height 221
type textarea "# Collect that coin."
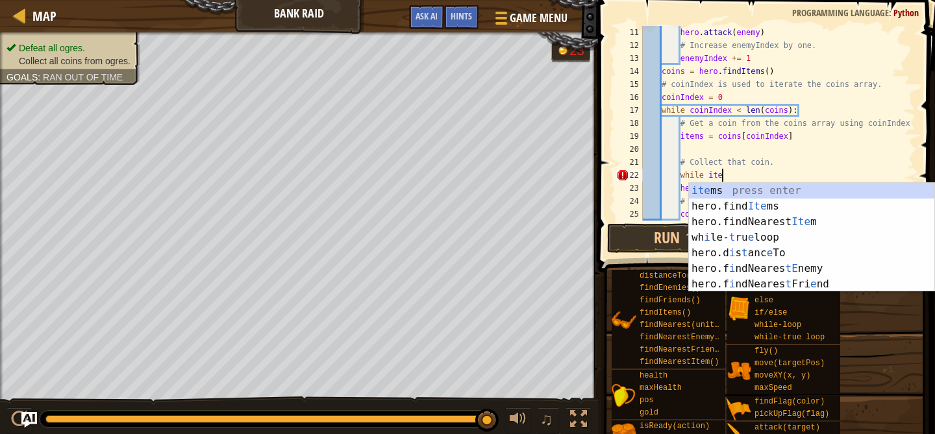
scroll to position [6, 6]
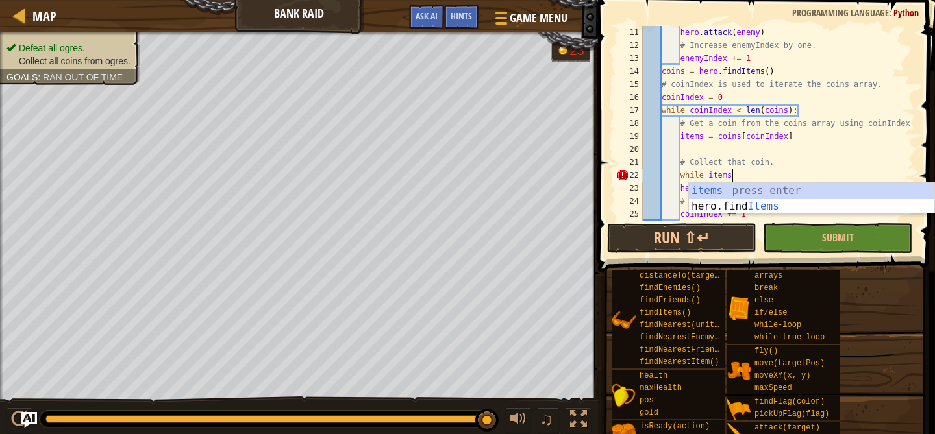
click at [778, 160] on div "hero . attack ( enemy ) # Increase enemyIndex by one. enemyIndex += 1 coins = h…" at bounding box center [777, 136] width 275 height 221
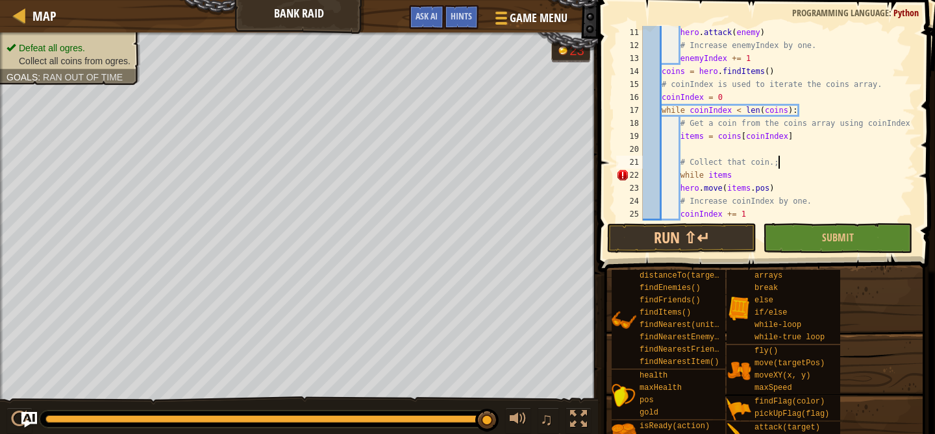
scroll to position [6, 10]
click at [784, 176] on div "hero . attack ( enemy ) # Increase enemyIndex by one. enemyIndex += 1 coins = h…" at bounding box center [777, 136] width 275 height 221
type textarea "while items:"
click at [681, 201] on div "hero . attack ( enemy ) # Increase enemyIndex by one. enemyIndex += 1 coins = h…" at bounding box center [777, 136] width 275 height 221
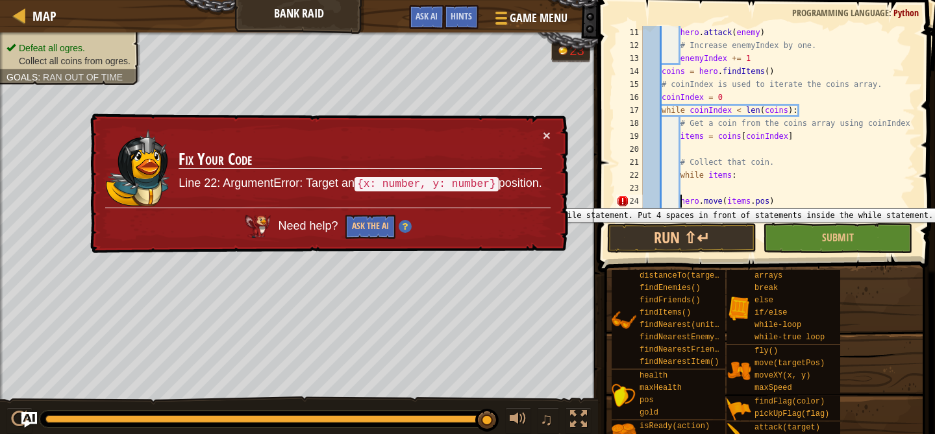
click at [639, 199] on div "24" at bounding box center [629, 201] width 27 height 13
type textarea "hero.move(items.pos)"
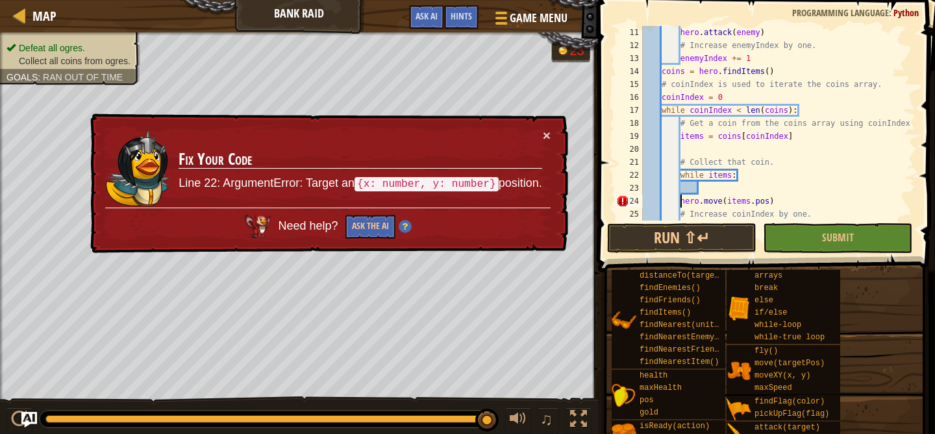
click at [681, 204] on div "hero . attack ( enemy ) # Increase enemyIndex by one. enemyIndex += 1 coins = h…" at bounding box center [777, 136] width 275 height 221
drag, startPoint x: 681, startPoint y: 204, endPoint x: 782, endPoint y: 203, distance: 101.3
click at [782, 203] on div "hero . attack ( enemy ) # Increase enemyIndex by one. enemyIndex += 1 coins = h…" at bounding box center [777, 136] width 275 height 221
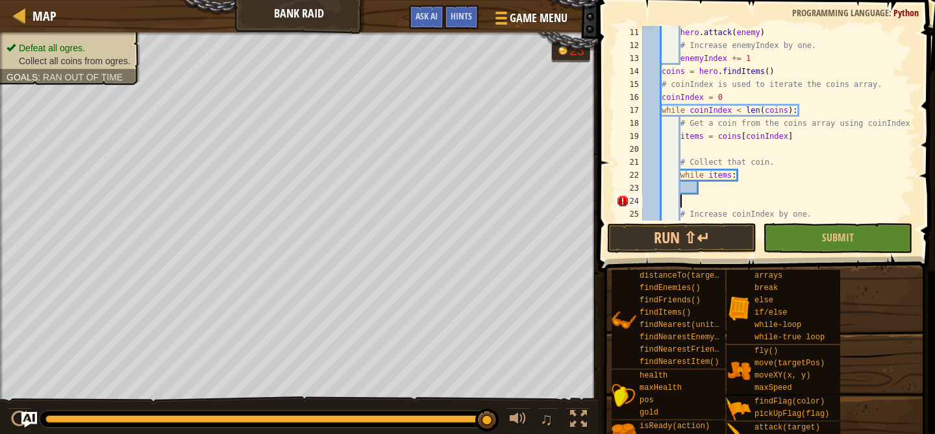
click at [741, 184] on div "hero . attack ( enemy ) # Increase enemyIndex by one. enemyIndex += 1 coins = h…" at bounding box center [777, 136] width 275 height 221
paste textarea "hero.move(items.pos)"
type textarea "hero.move(items.pos)"
click at [703, 201] on div "hero . attack ( enemy ) # Increase enemyIndex by one. enemyIndex += 1 coins = h…" at bounding box center [777, 136] width 275 height 221
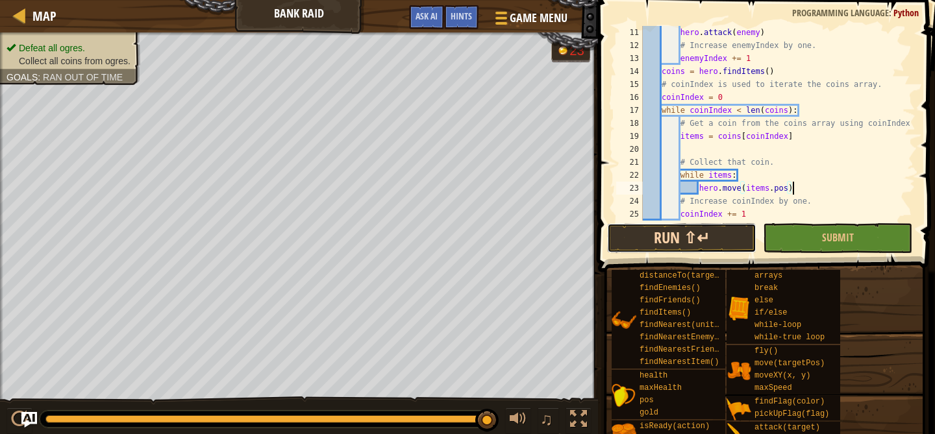
click at [693, 238] on button "Run ⇧↵" at bounding box center [681, 238] width 149 height 30
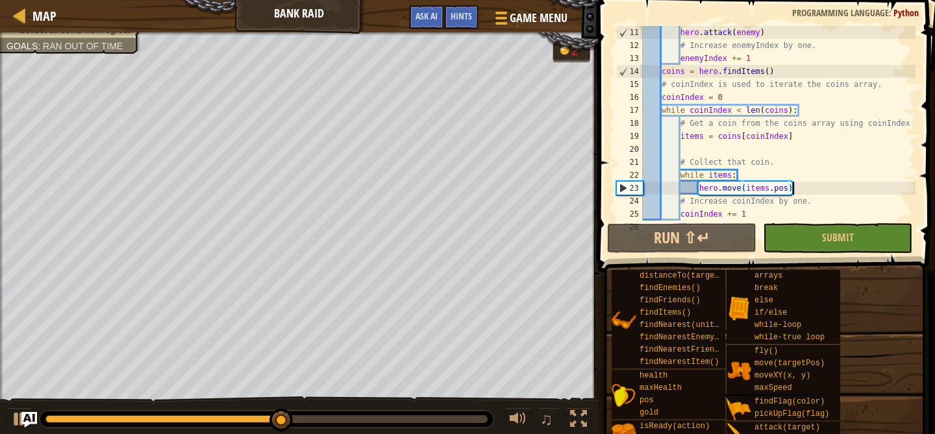
click at [824, 197] on div "hero . attack ( enemy ) # Increase enemyIndex by one. enemyIndex += 1 coins = h…" at bounding box center [777, 136] width 275 height 221
click at [817, 191] on div "hero . attack ( enemy ) # Increase enemyIndex by one. enemyIndex += 1 coins = h…" at bounding box center [777, 136] width 275 height 221
type textarea "hero.move(items.pos)"
click at [817, 191] on div "hero . attack ( enemy ) # Increase enemyIndex by one. enemyIndex += 1 coins = h…" at bounding box center [777, 136] width 275 height 221
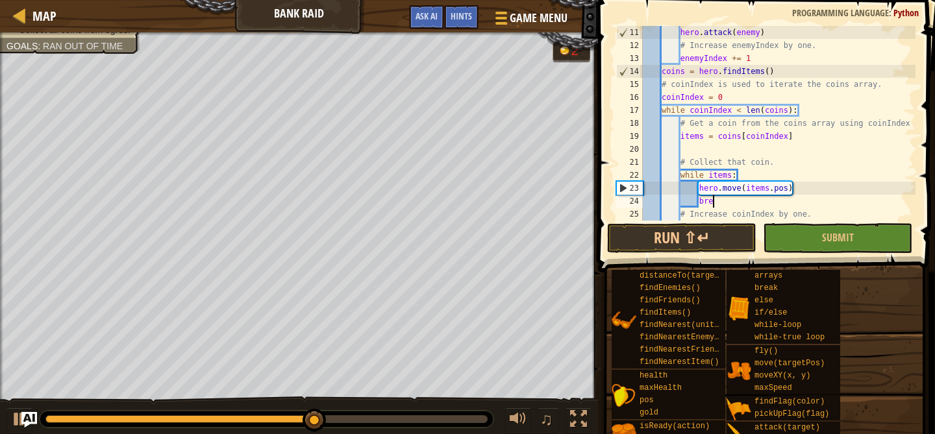
scroll to position [6, 6]
click at [707, 237] on button "Run ⇧↵" at bounding box center [681, 238] width 149 height 30
type textarea "b"
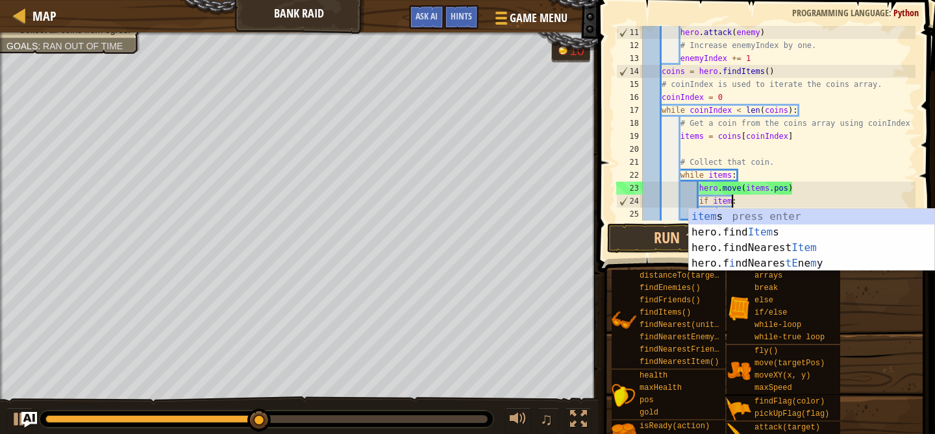
scroll to position [6, 8]
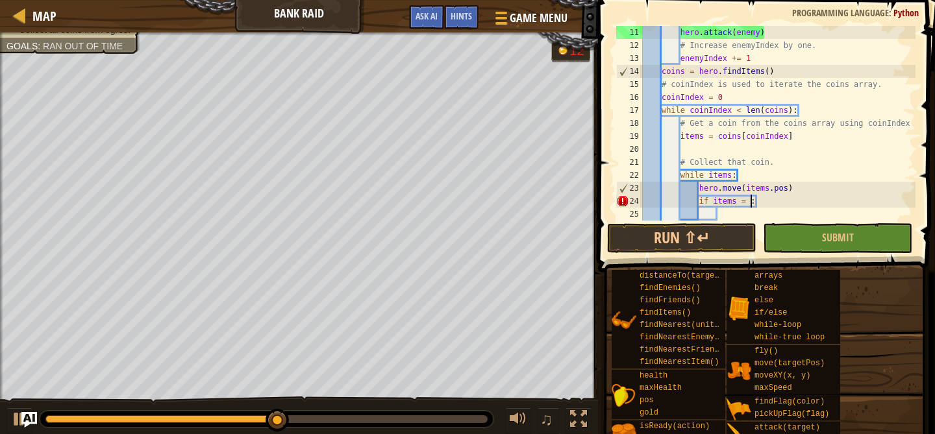
type textarea "if items = 0:"
click at [741, 212] on div "hero . attack ( enemy ) # Increase enemyIndex by one. enemyIndex += 1 coins = h…" at bounding box center [777, 136] width 275 height 221
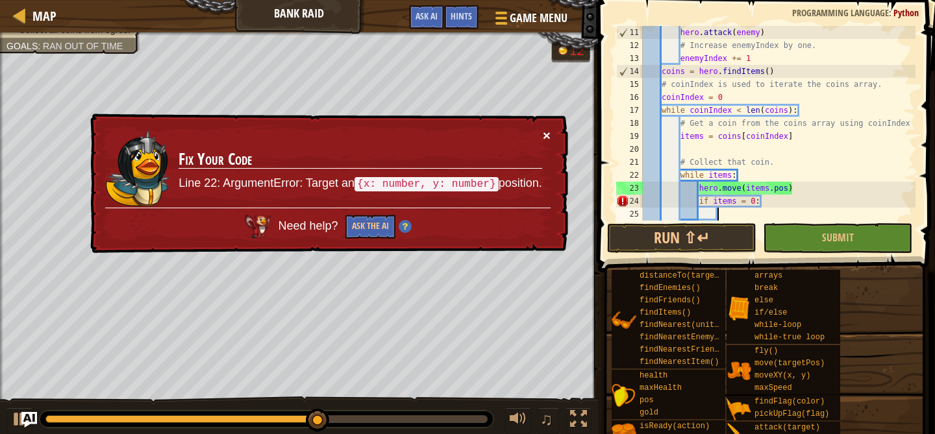
click at [547, 136] on button "×" at bounding box center [547, 137] width 8 height 14
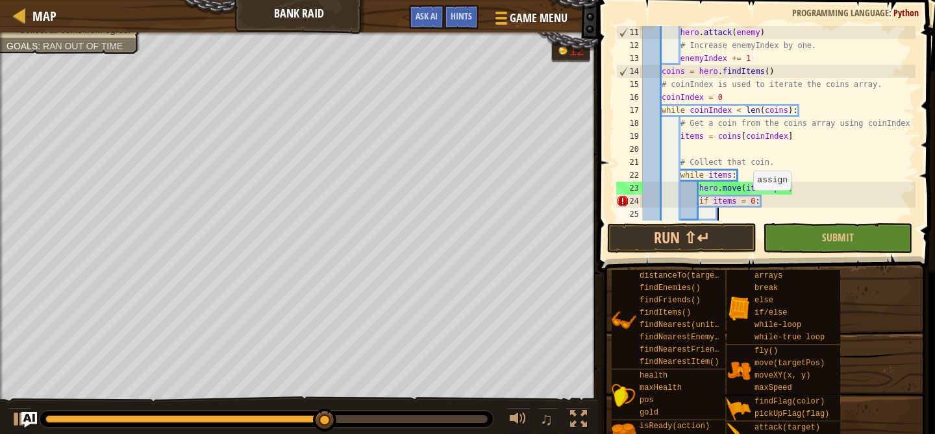
click at [747, 203] on div "hero . attack ( enemy ) # Increase enemyIndex by one. enemyIndex += 1 coins = h…" at bounding box center [777, 136] width 275 height 221
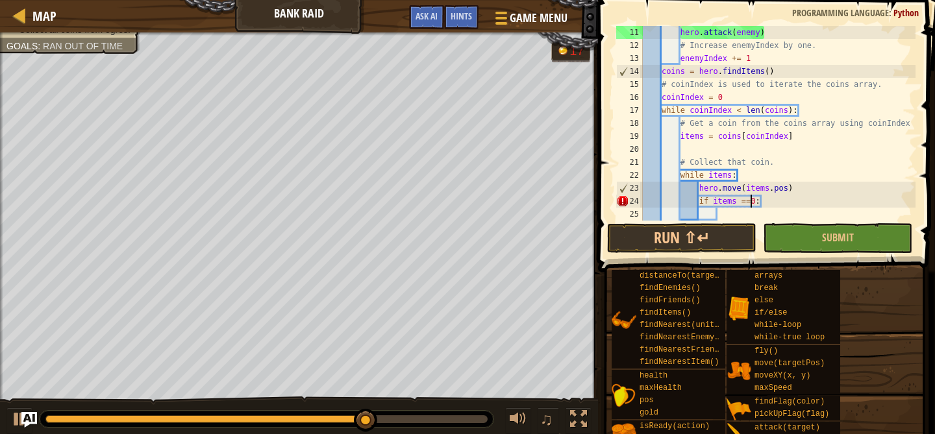
scroll to position [6, 9]
type textarea "if items == 0:"
click at [723, 210] on div "hero . attack ( enemy ) # Increase enemyIndex by one. enemyIndex += 1 coins = h…" at bounding box center [777, 136] width 275 height 221
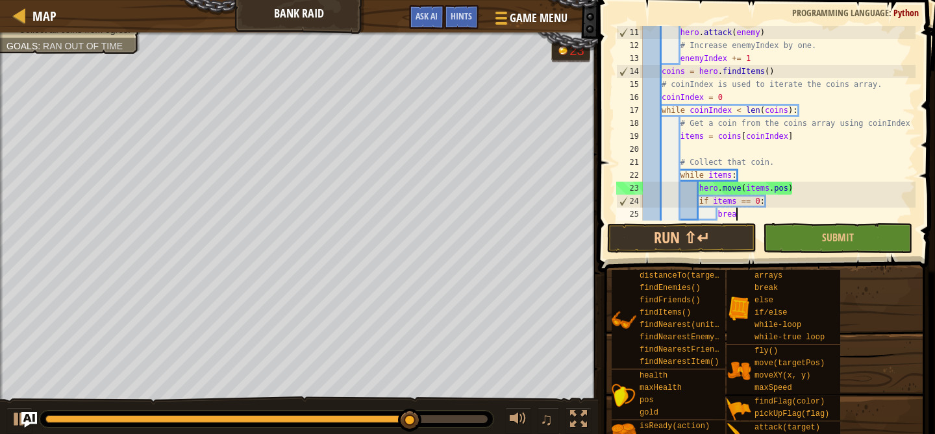
scroll to position [6, 8]
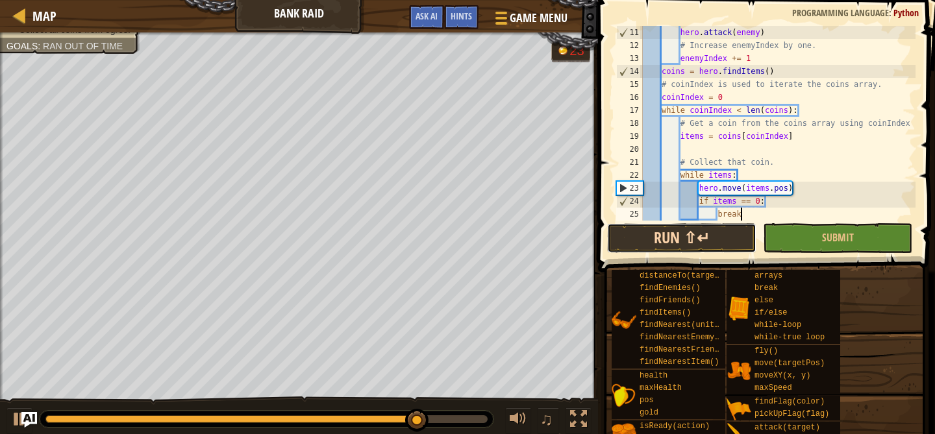
click at [695, 240] on button "Run ⇧↵" at bounding box center [681, 238] width 149 height 30
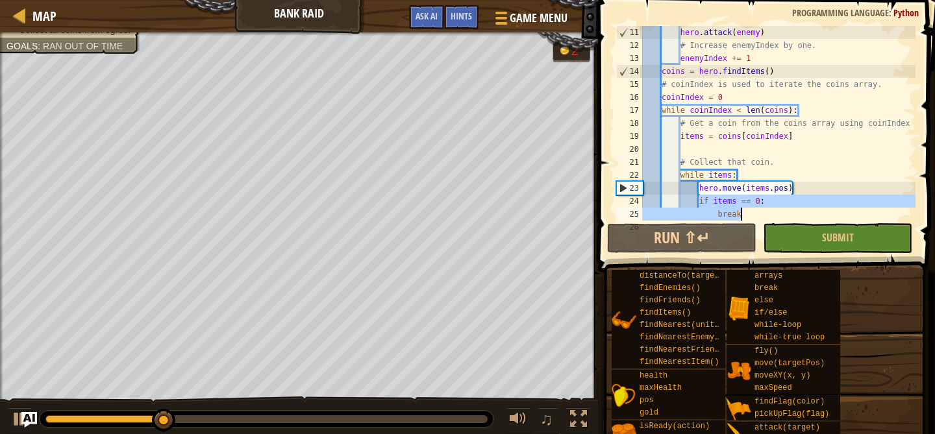
drag, startPoint x: 698, startPoint y: 198, endPoint x: 762, endPoint y: 211, distance: 64.9
click at [762, 211] on div "hero . attack ( enemy ) # Increase enemyIndex by one. enemyIndex += 1 coins = h…" at bounding box center [777, 136] width 275 height 221
click at [645, 202] on div "hero . attack ( enemy ) # Increase enemyIndex by one. enemyIndex += 1 coins = h…" at bounding box center [777, 136] width 275 height 221
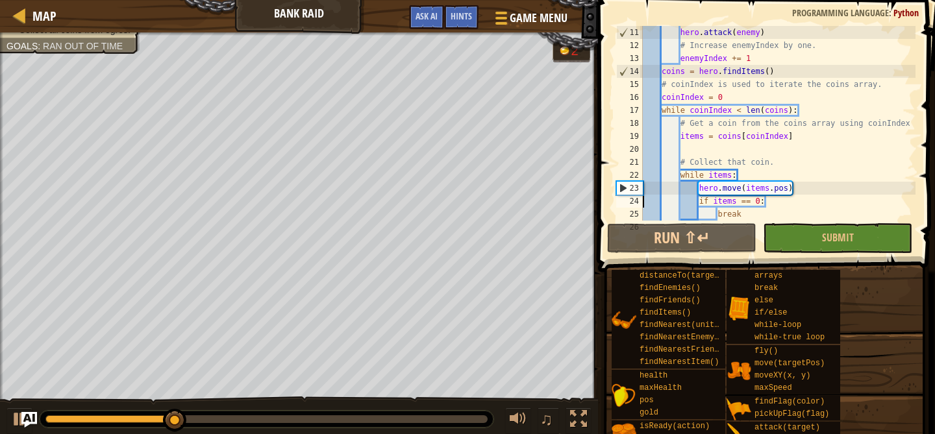
click at [645, 202] on div "hero . attack ( enemy ) # Increase enemyIndex by one. enemyIndex += 1 coins = h…" at bounding box center [777, 136] width 275 height 221
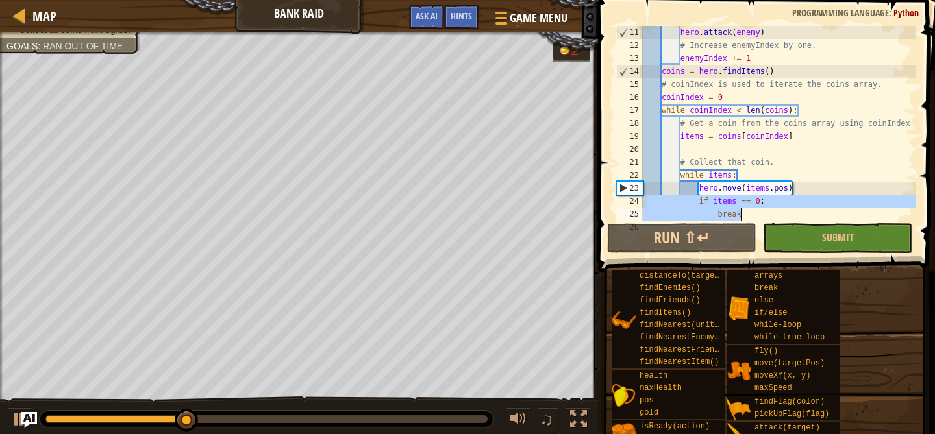
drag, startPoint x: 645, startPoint y: 202, endPoint x: 797, endPoint y: 212, distance: 152.2
click at [797, 212] on div "hero . attack ( enemy ) # Increase enemyIndex by one. enemyIndex += 1 coins = h…" at bounding box center [777, 136] width 275 height 221
type textarea "if items == 0: break"
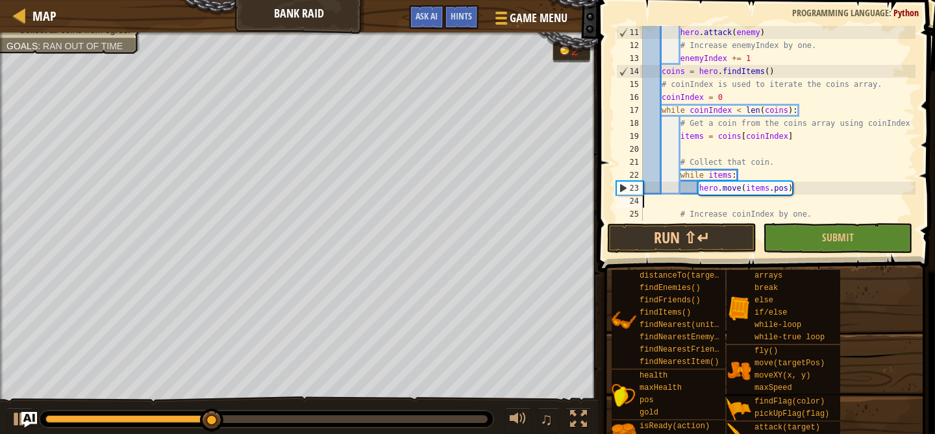
type textarea "hero.move(items.pos)"
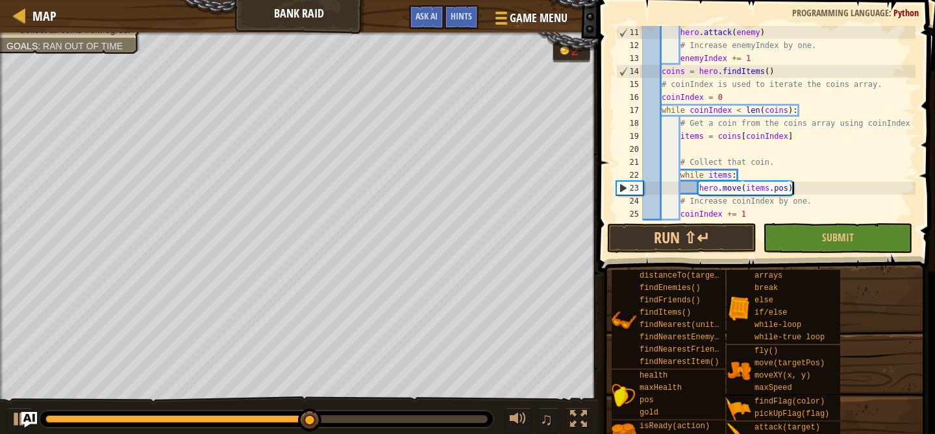
click at [700, 188] on div "hero . attack ( enemy ) # Increase enemyIndex by one. enemyIndex += 1 coins = h…" at bounding box center [777, 136] width 275 height 221
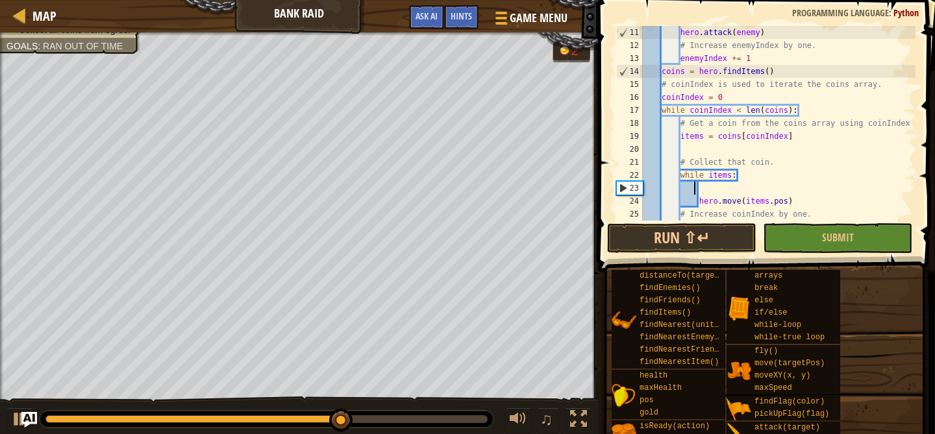
click at [696, 188] on div "hero . attack ( enemy ) # Increase enemyIndex by one. enemyIndex += 1 coins = h…" at bounding box center [777, 136] width 275 height 221
click at [703, 193] on div "hero . attack ( enemy ) # Increase enemyIndex by one. enemyIndex += 1 coins = h…" at bounding box center [777, 136] width 275 height 221
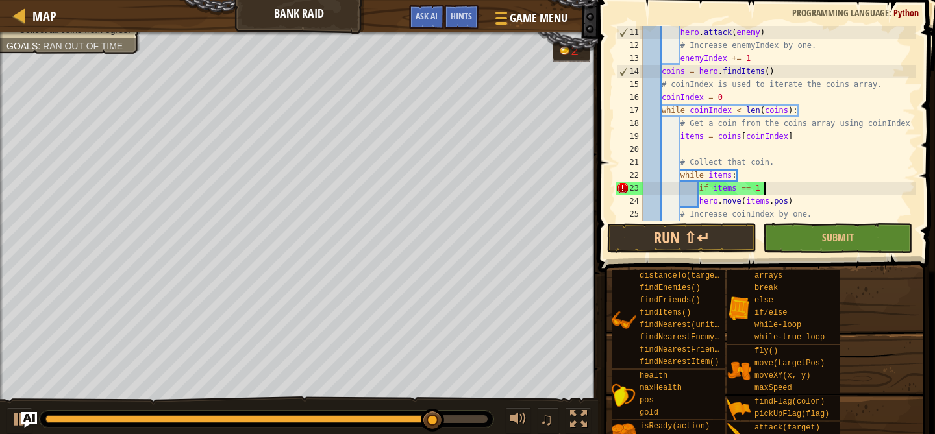
scroll to position [6, 10]
click at [698, 201] on div "hero . attack ( enemy ) # Increase enemyIndex by one. enemyIndex += 1 coins = h…" at bounding box center [777, 136] width 275 height 221
type textarea "hero.move(items.pos)"
click at [813, 201] on div "hero . attack ( enemy ) # Increase enemyIndex by one. enemyIndex += 1 coins = h…" at bounding box center [777, 136] width 275 height 221
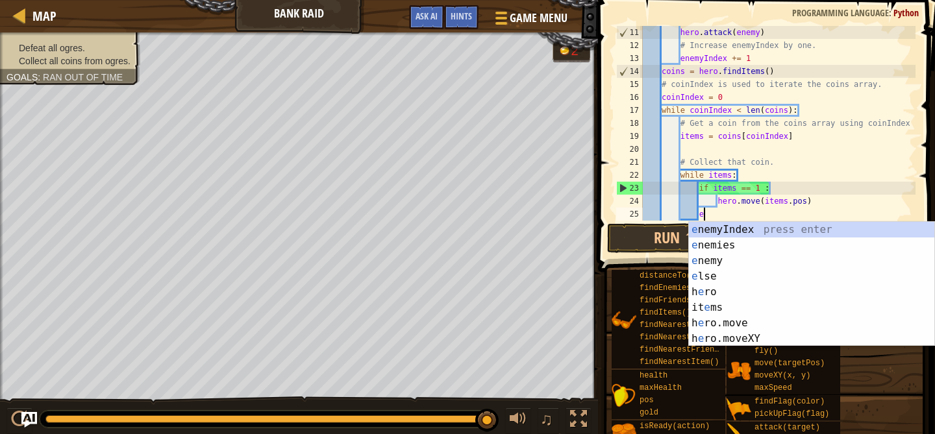
scroll to position [6, 5]
type textarea "el"
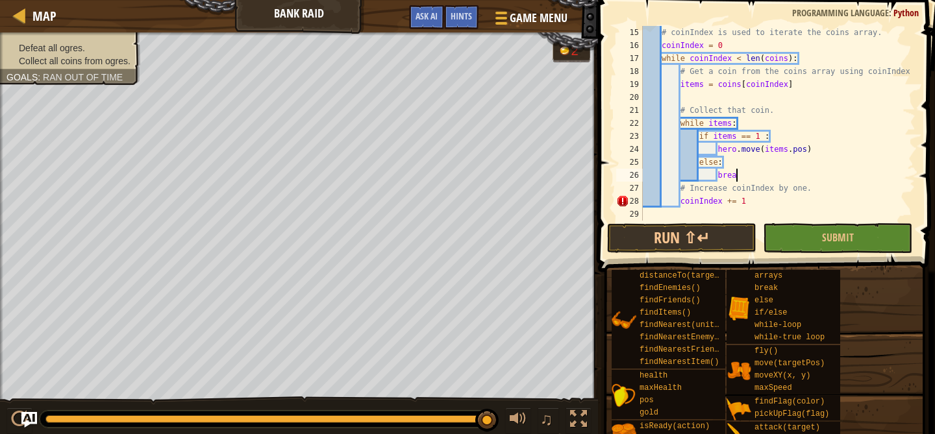
scroll to position [6, 8]
click at [692, 232] on button "Run ⇧↵" at bounding box center [681, 238] width 149 height 30
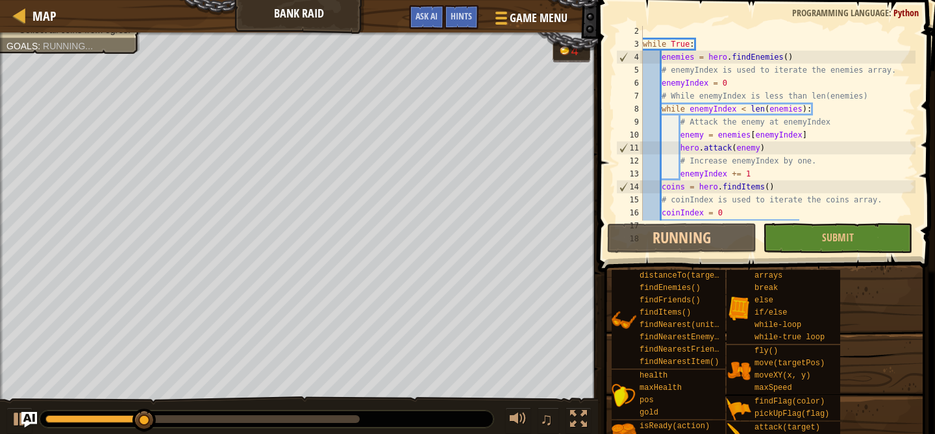
scroll to position [182, 0]
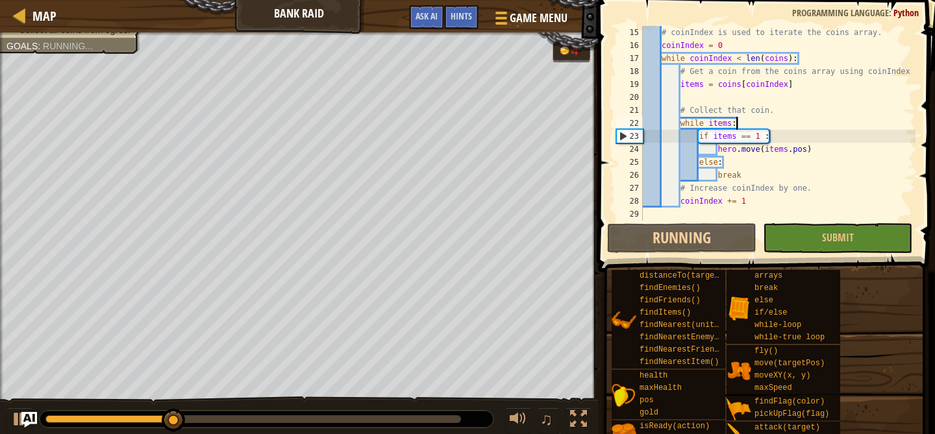
click at [746, 122] on div "# coinIndex is used to iterate the coins array. coinIndex = 0 while coinIndex <…" at bounding box center [777, 136] width 275 height 221
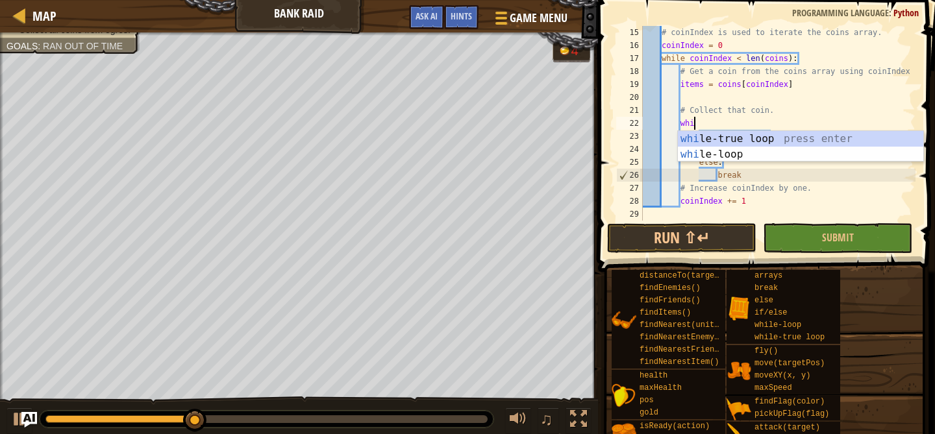
type textarea "w"
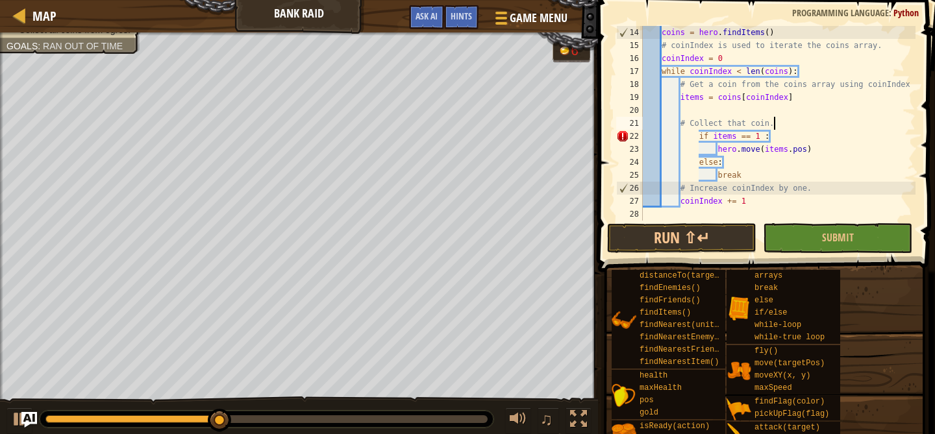
scroll to position [169, 0]
click at [695, 137] on div "coins = hero . findItems ( ) # coinIndex is used to iterate the coins array. co…" at bounding box center [777, 136] width 275 height 221
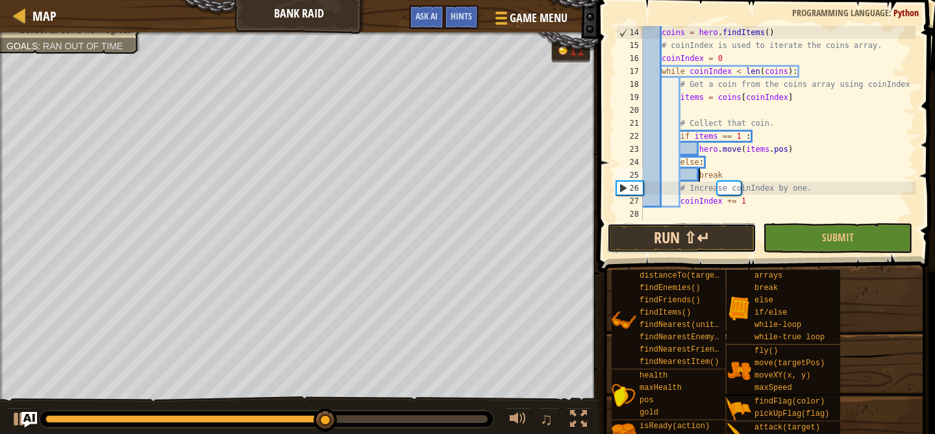
click at [637, 229] on button "Run ⇧↵" at bounding box center [681, 238] width 149 height 30
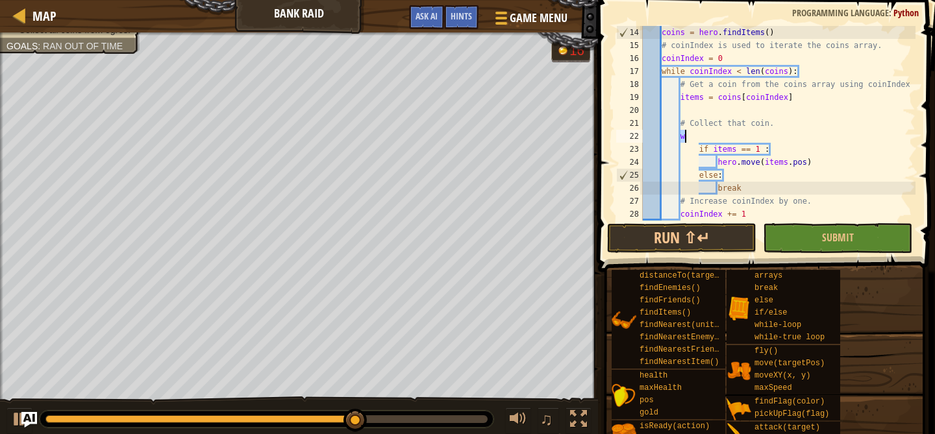
type textarea "while items:"
type textarea "el"
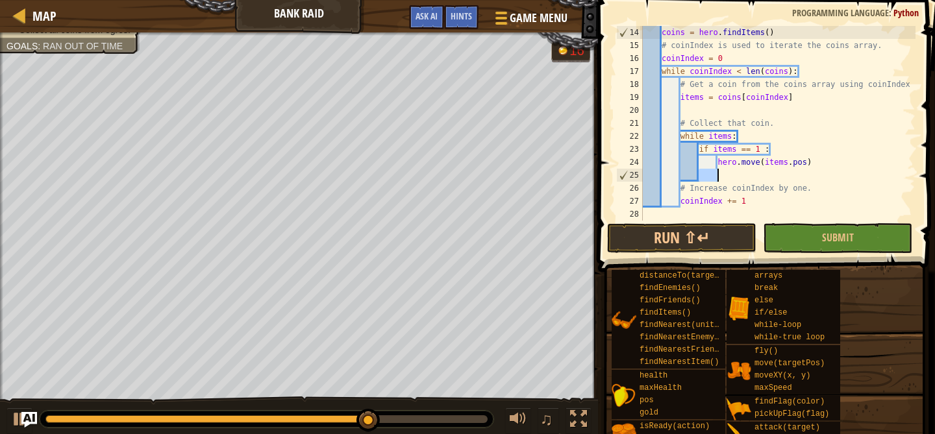
scroll to position [156, 0]
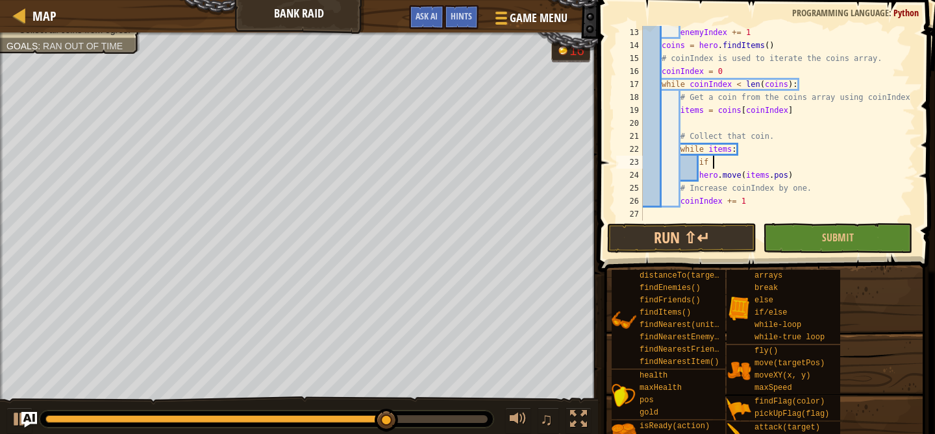
type textarea "if"
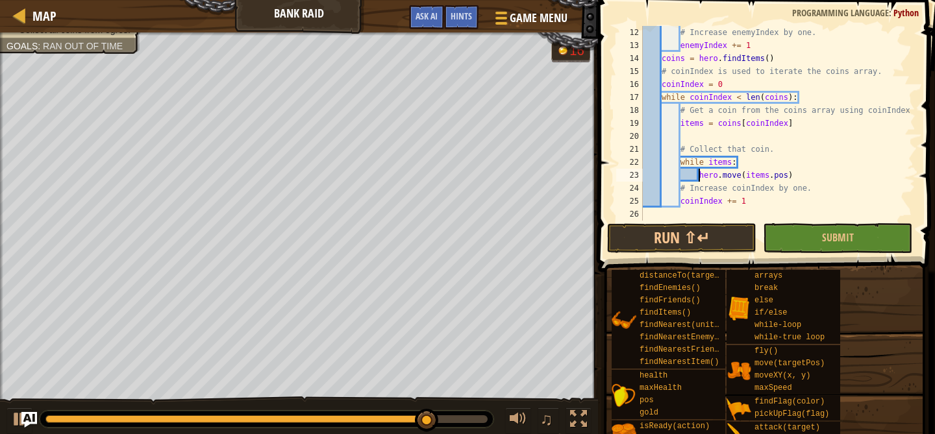
click at [671, 248] on button "Run ⇧↵" at bounding box center [681, 238] width 149 height 30
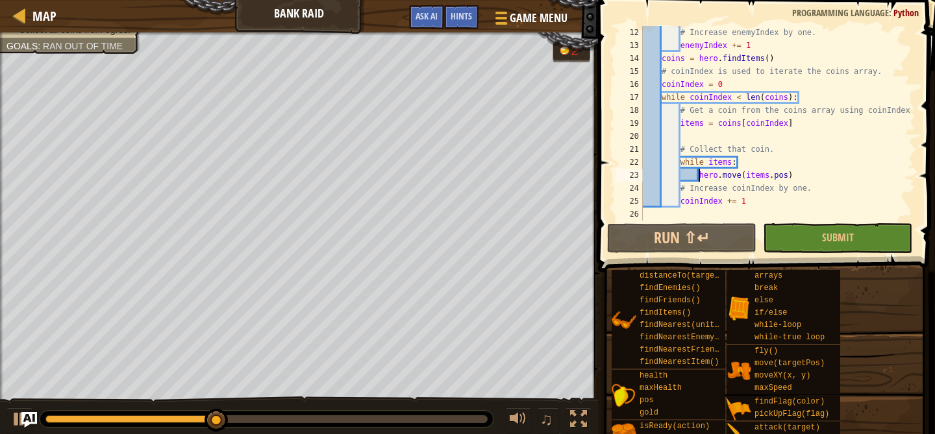
click at [708, 162] on div "# Increase enemyIndex by one. enemyIndex += 1 coins = hero . findItems ( ) # co…" at bounding box center [777, 136] width 275 height 221
click at [731, 165] on div "# Increase enemyIndex by one. enemyIndex += 1 coins = hero . findItems ( ) # co…" at bounding box center [777, 136] width 275 height 221
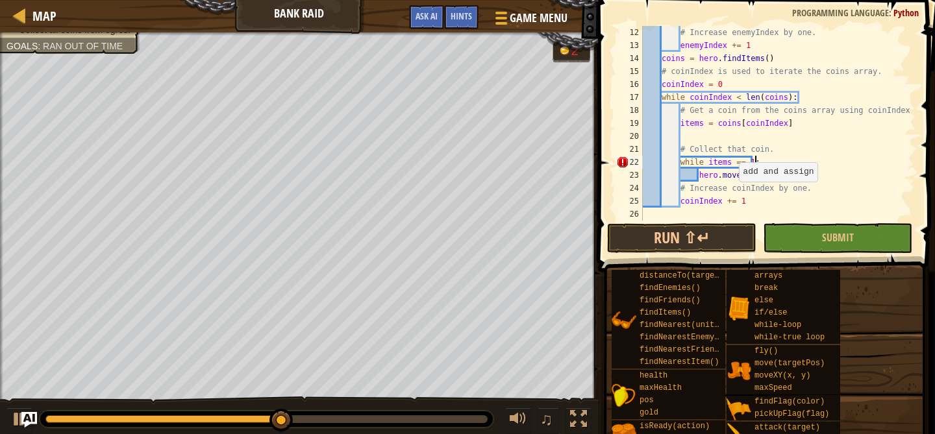
scroll to position [6, 9]
click at [704, 164] on div "# Increase enemyIndex by one. enemyIndex += 1 coins = hero . findItems ( ) # co…" at bounding box center [777, 136] width 275 height 221
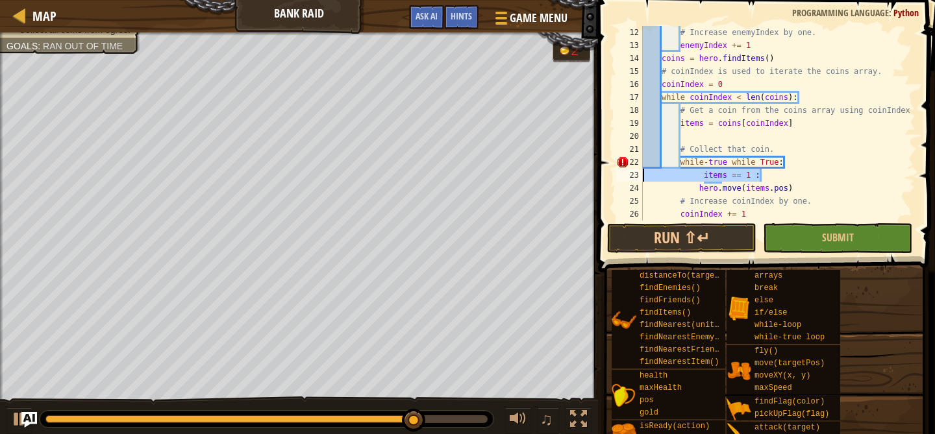
drag, startPoint x: 769, startPoint y: 178, endPoint x: 628, endPoint y: 176, distance: 140.9
click at [628, 176] on div "while-true while True: 12 13 14 15 16 17 18 19 20 21 22 23 24 25 26 27 # Increa…" at bounding box center [764, 123] width 302 height 195
type textarea "items == 1 :"
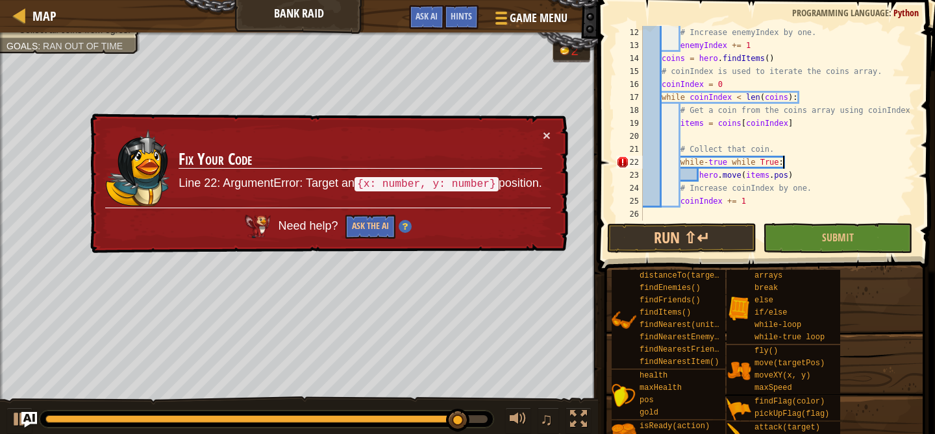
click at [779, 162] on div "# Increase enemyIndex by one. enemyIndex += 1 coins = hero . findItems ( ) # co…" at bounding box center [777, 136] width 275 height 221
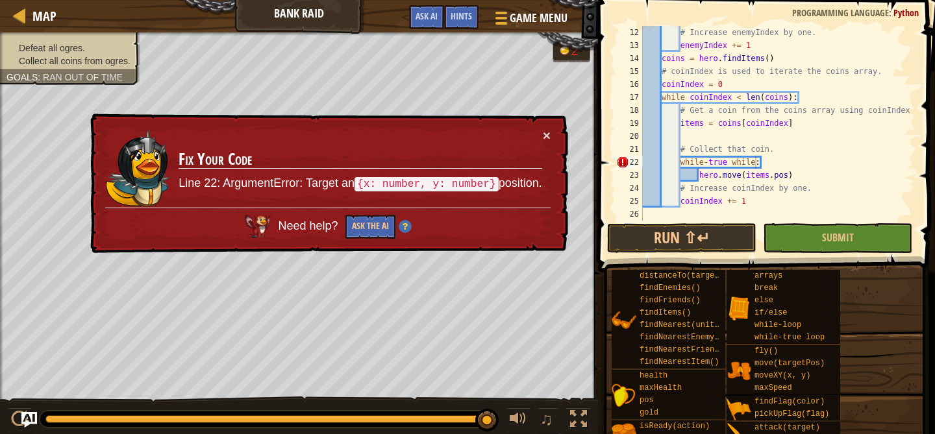
click at [605, 143] on span at bounding box center [767, 117] width 347 height 310
click at [800, 160] on div "# Increase enemyIndex by one. enemyIndex += 1 coins = hero . findItems ( ) # co…" at bounding box center [777, 136] width 275 height 221
click at [756, 165] on div "# Increase enemyIndex by one. enemyIndex += 1 coins = hero . findItems ( ) # co…" at bounding box center [777, 136] width 275 height 221
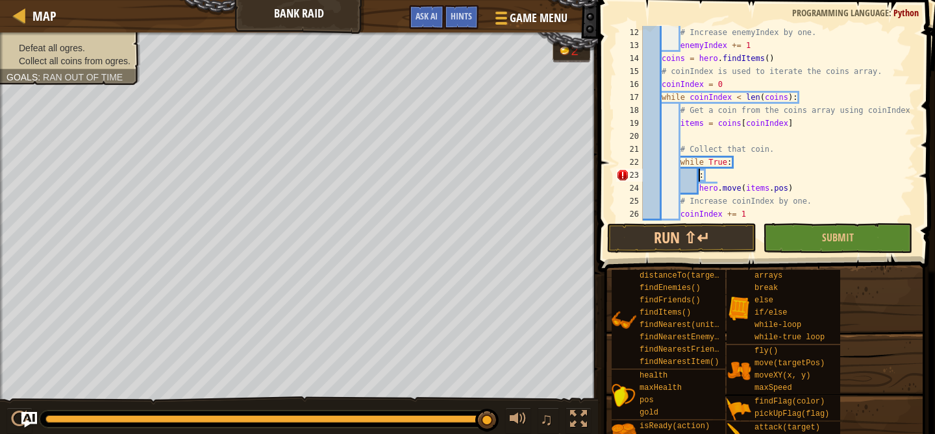
click at [733, 160] on div "# Increase enemyIndex by one. enemyIndex += 1 coins = hero . findItems ( ) # co…" at bounding box center [777, 136] width 275 height 221
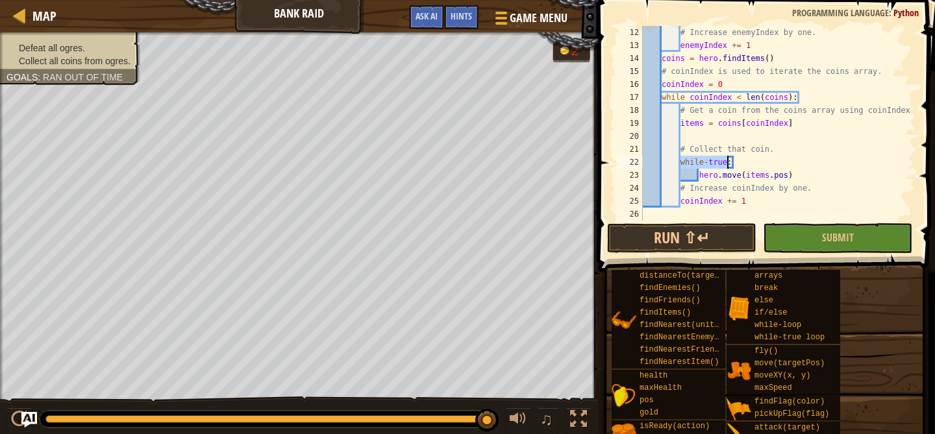
type textarea "while-true :"
drag, startPoint x: 739, startPoint y: 162, endPoint x: 630, endPoint y: 164, distance: 108.4
click at [630, 164] on div "while-true : 12 13 14 15 16 17 18 19 20 21 22 23 24 25 26 # Increase enemyIndex…" at bounding box center [764, 123] width 302 height 195
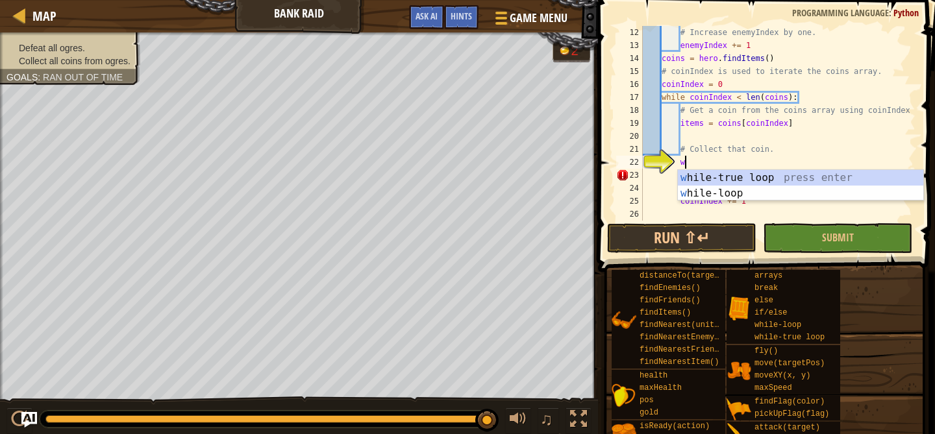
type textarea "wh"
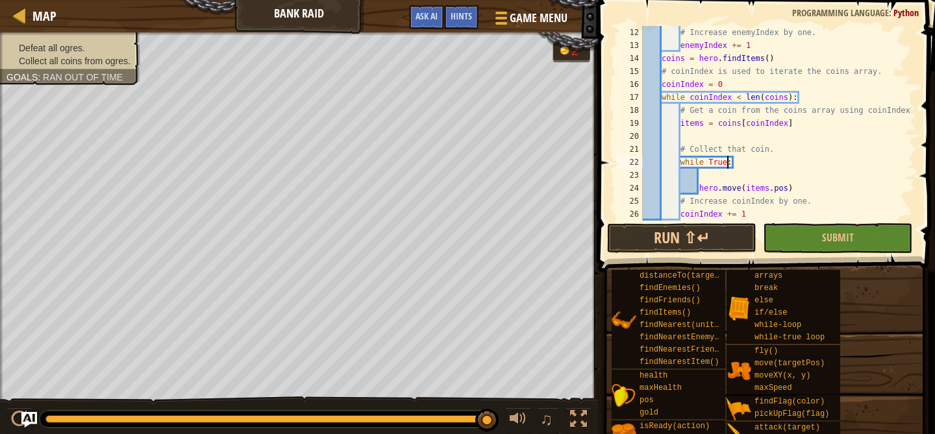
click at [726, 157] on div "# Increase enemyIndex by one. enemyIndex += 1 coins = hero . findItems ( ) # co…" at bounding box center [777, 136] width 275 height 221
click at [709, 159] on div "# Increase enemyIndex by one. enemyIndex += 1 coins = hero . findItems ( ) # co…" at bounding box center [777, 136] width 275 height 221
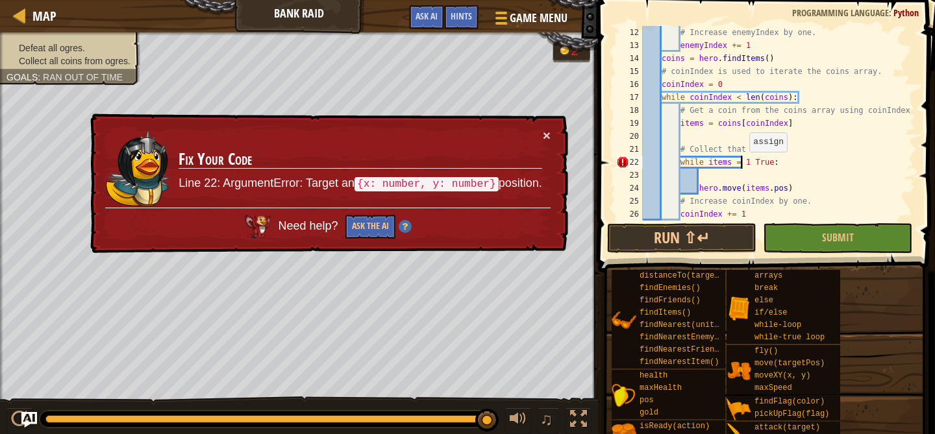
click at [743, 164] on div "# Increase enemyIndex by one. enemyIndex += 1 coins = hero . findItems ( ) # co…" at bounding box center [777, 136] width 275 height 221
click at [755, 164] on div "# Increase enemyIndex by one. enemyIndex += 1 coins = hero . findItems ( ) # co…" at bounding box center [777, 136] width 275 height 221
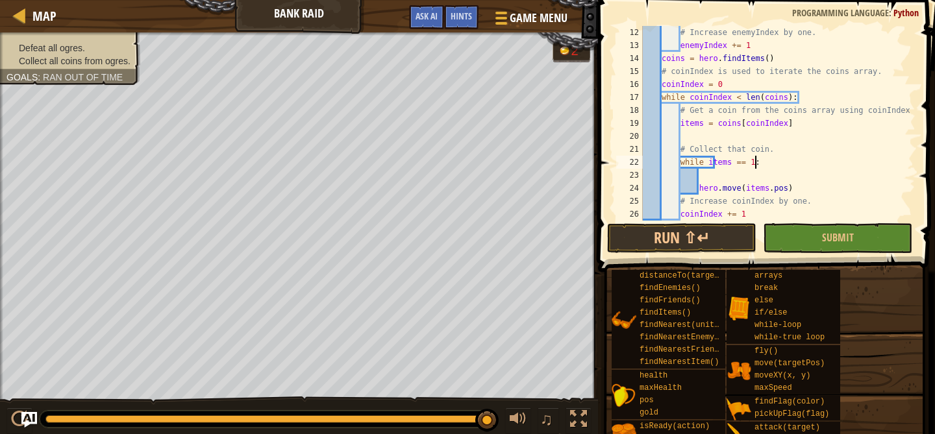
click at [766, 162] on div "# Increase enemyIndex by one. enemyIndex += 1 coins = hero . findItems ( ) # co…" at bounding box center [777, 136] width 275 height 221
click at [694, 164] on div "# Increase enemyIndex by one. enemyIndex += 1 coins = hero . findItems ( ) # co…" at bounding box center [777, 136] width 275 height 221
click at [773, 159] on div "# Increase enemyIndex by one. enemyIndex += 1 coins = hero . findItems ( ) # co…" at bounding box center [777, 136] width 275 height 221
type textarea "while items == 1:"
click at [709, 178] on div "# Increase enemyIndex by one. enemyIndex += 1 coins = hero . findItems ( ) # co…" at bounding box center [777, 136] width 275 height 221
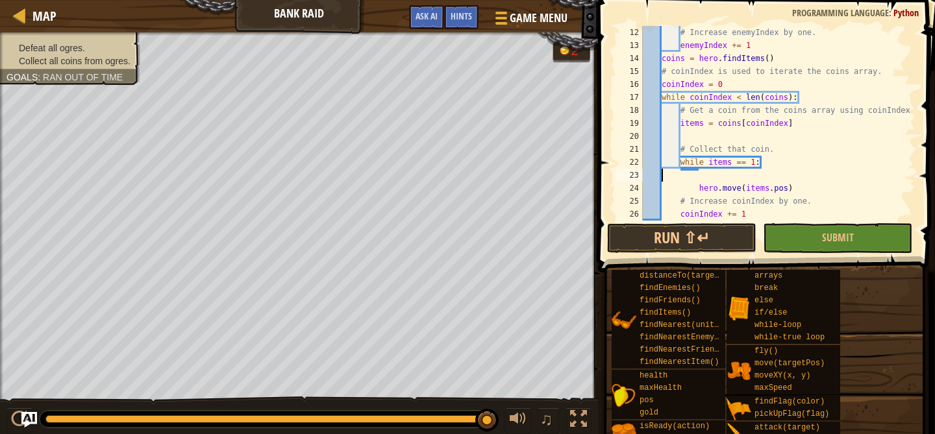
scroll to position [6, 0]
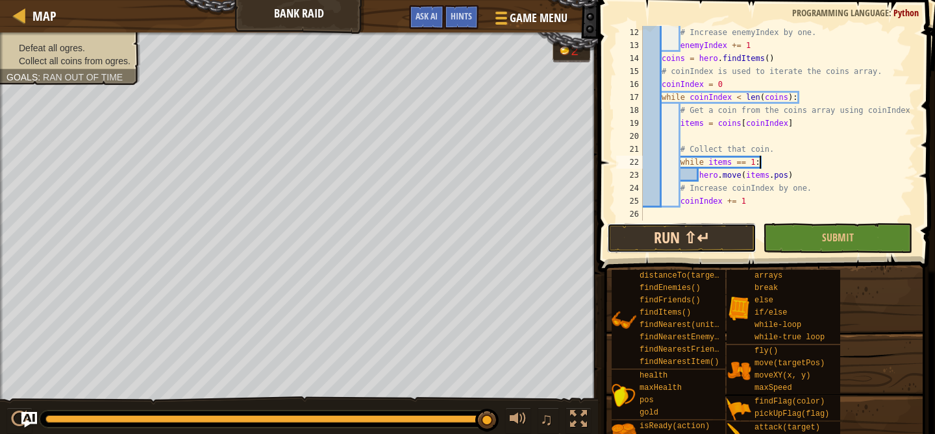
click at [700, 238] on button "Run ⇧↵" at bounding box center [681, 238] width 149 height 30
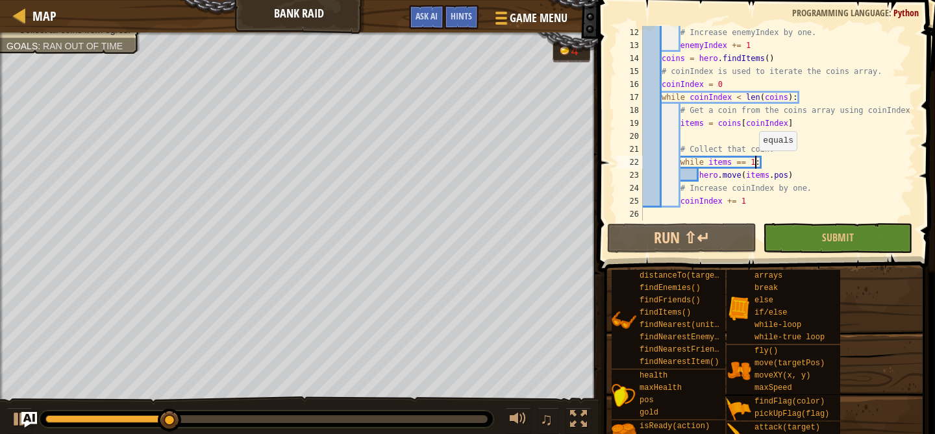
click at [753, 164] on div "# Increase enemyIndex by one. enemyIndex += 1 coins = hero . findItems ( ) # co…" at bounding box center [777, 136] width 275 height 221
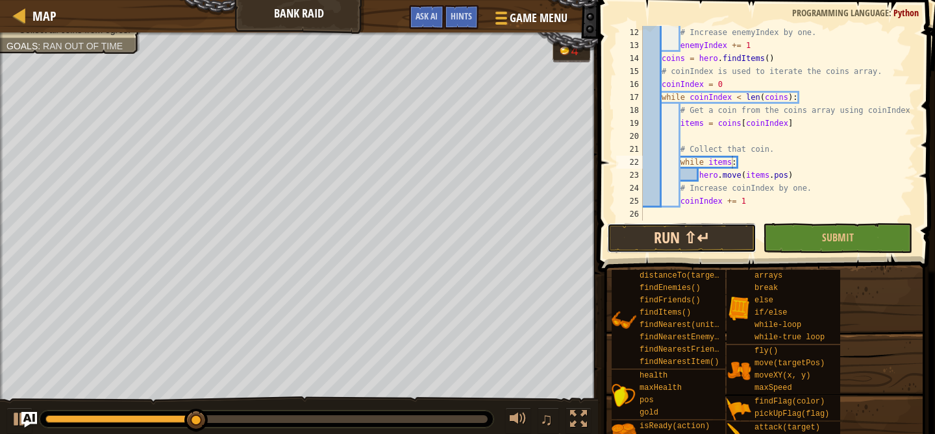
click at [720, 238] on button "Run ⇧↵" at bounding box center [681, 238] width 149 height 30
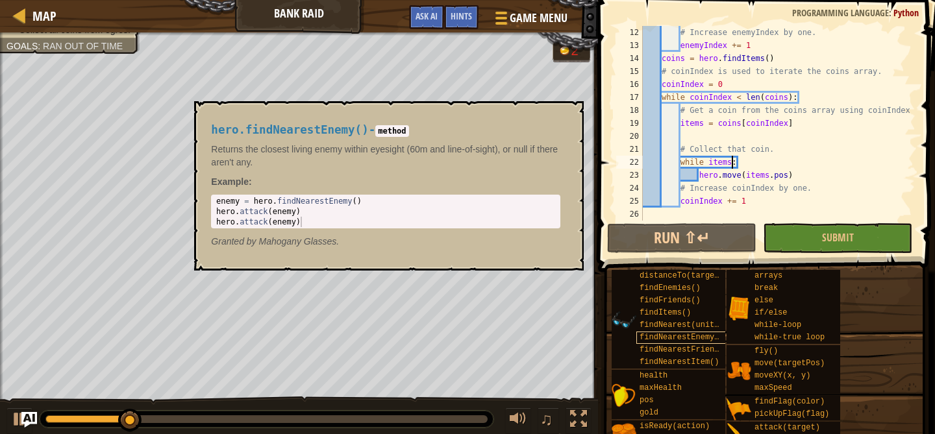
scroll to position [39, 0]
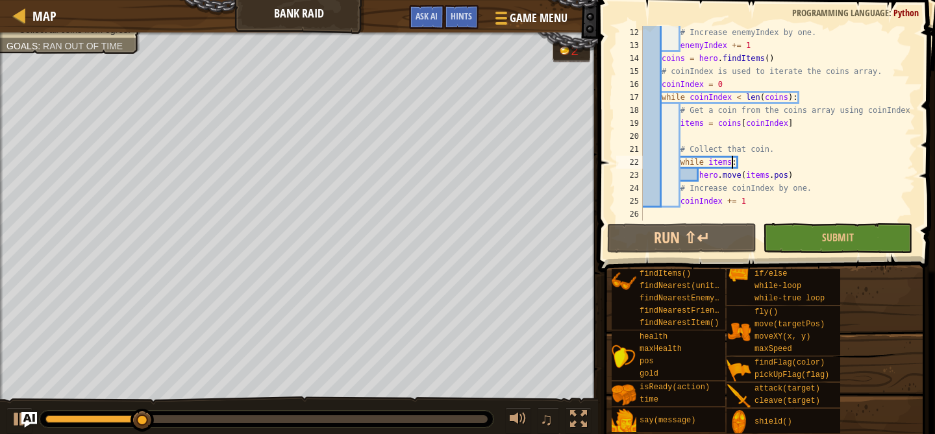
click at [803, 180] on div "# Increase enemyIndex by one. enemyIndex += 1 coins = hero . findItems ( ) # co…" at bounding box center [777, 136] width 275 height 221
type textarea "hero.move(items.pos)"
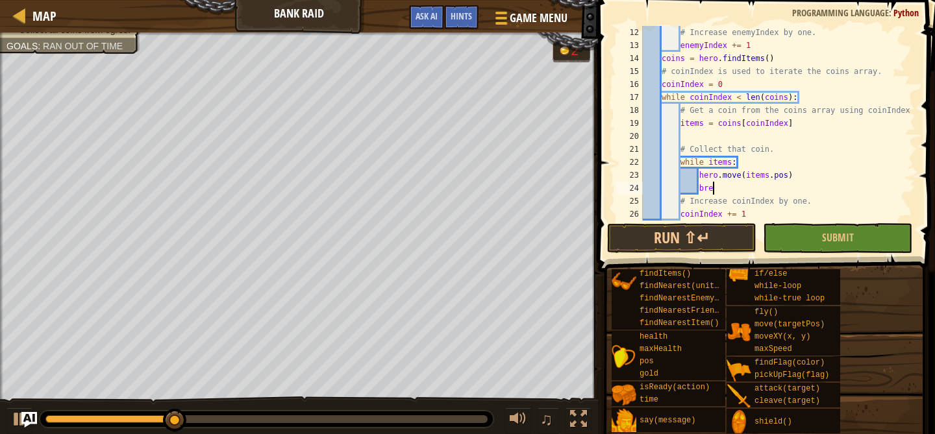
scroll to position [6, 6]
click at [726, 238] on button "Run ⇧↵" at bounding box center [681, 238] width 149 height 30
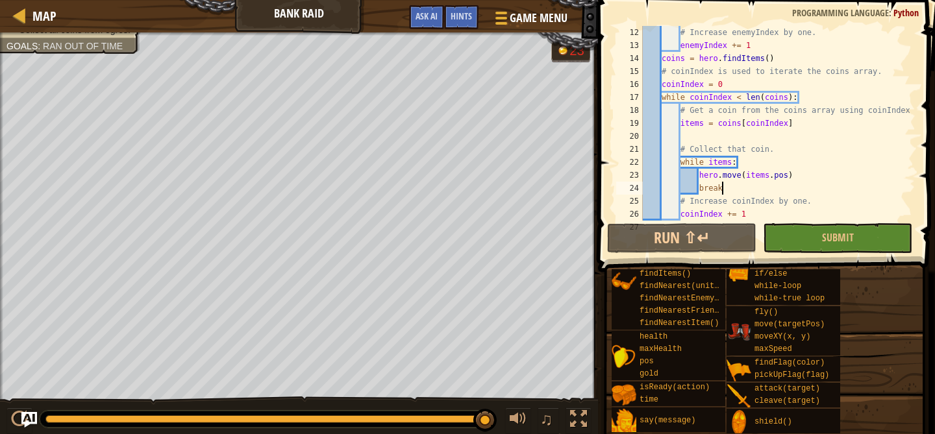
scroll to position [0, 0]
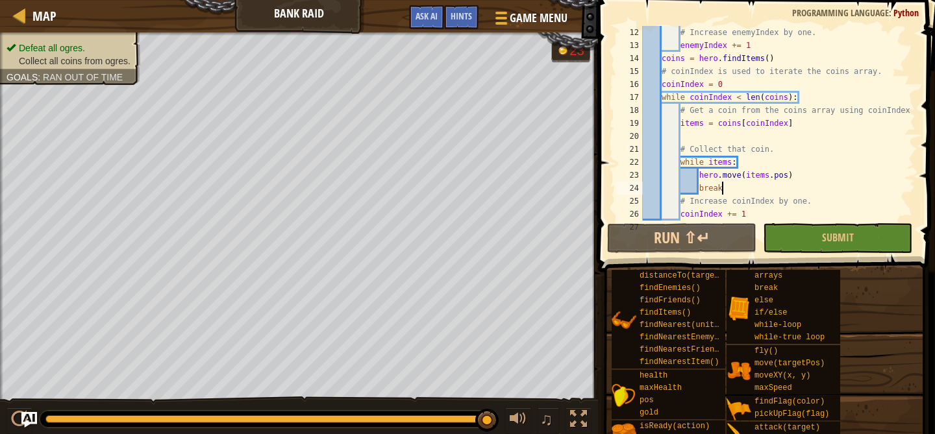
click at [804, 178] on div "# Increase enemyIndex by one. enemyIndex += 1 coins = hero . findItems ( ) # co…" at bounding box center [777, 136] width 275 height 221
type textarea "hero.move(items.pos)"
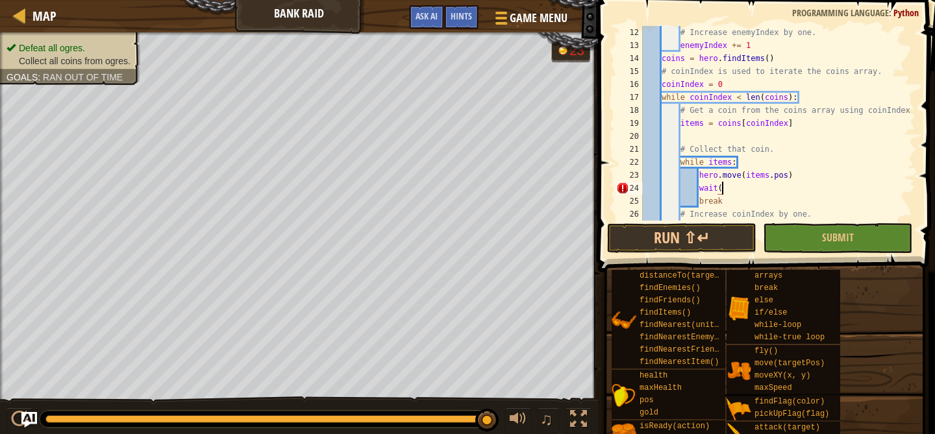
scroll to position [6, 6]
click at [659, 237] on button "Run ⇧↵" at bounding box center [681, 238] width 149 height 30
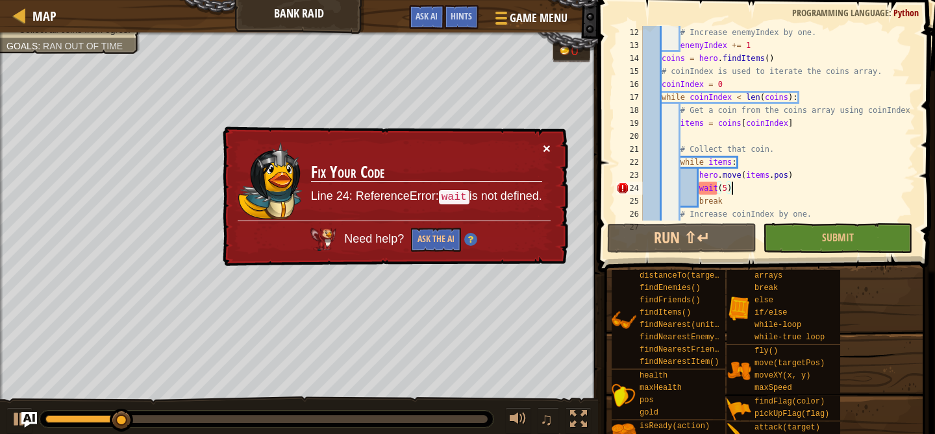
click at [543, 152] on button "×" at bounding box center [547, 149] width 8 height 14
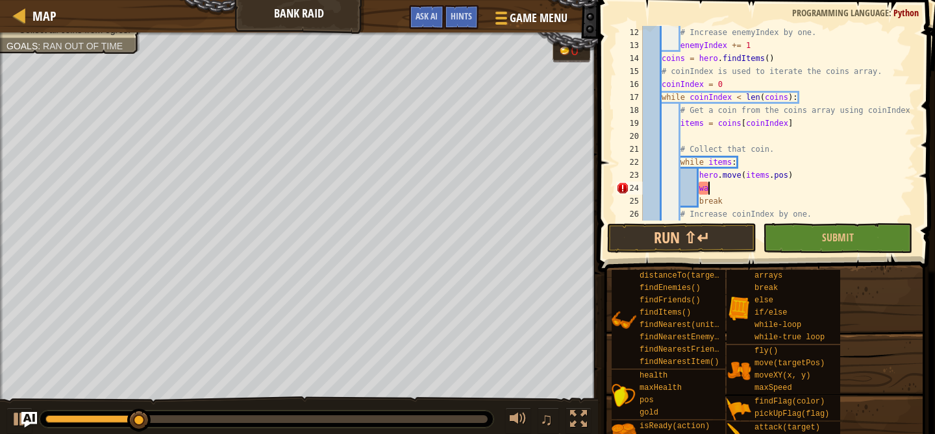
type textarea "w"
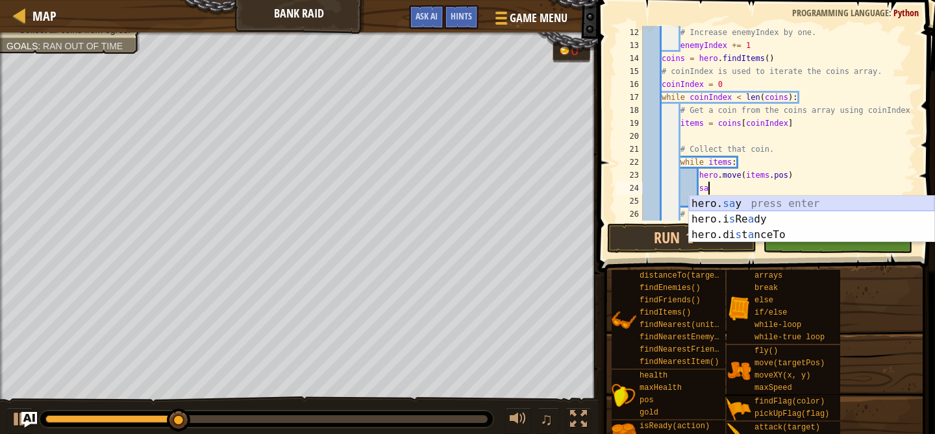
click at [768, 202] on div "hero. sa y press enter hero.i s Re a dy press enter hero.di s t a nceTo press e…" at bounding box center [811, 235] width 245 height 78
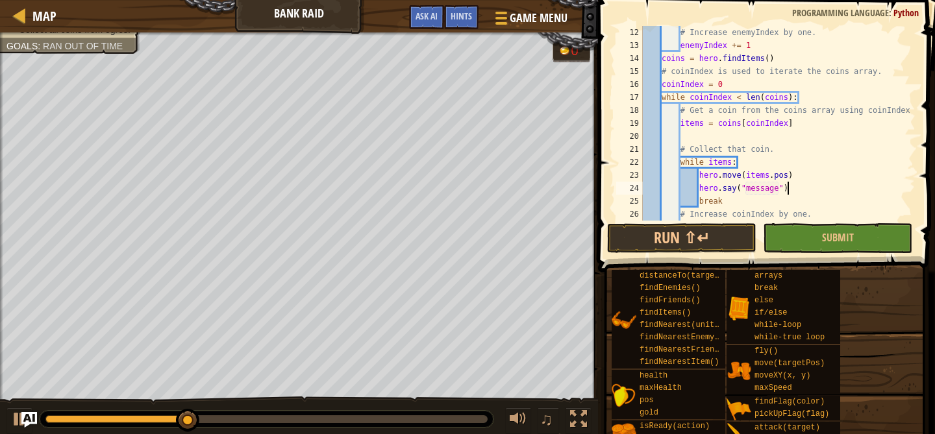
click at [794, 188] on div "# Increase enemyIndex by one. enemyIndex += 1 coins = hero . findItems ( ) # co…" at bounding box center [777, 136] width 275 height 221
drag, startPoint x: 794, startPoint y: 189, endPoint x: 604, endPoint y: 190, distance: 189.5
click at [604, 190] on div "hero.say("message") 12 13 14 15 16 17 18 19 20 21 22 23 24 25 26 27 # Increase …" at bounding box center [764, 161] width 341 height 310
paste textarea "hero.say("message")"
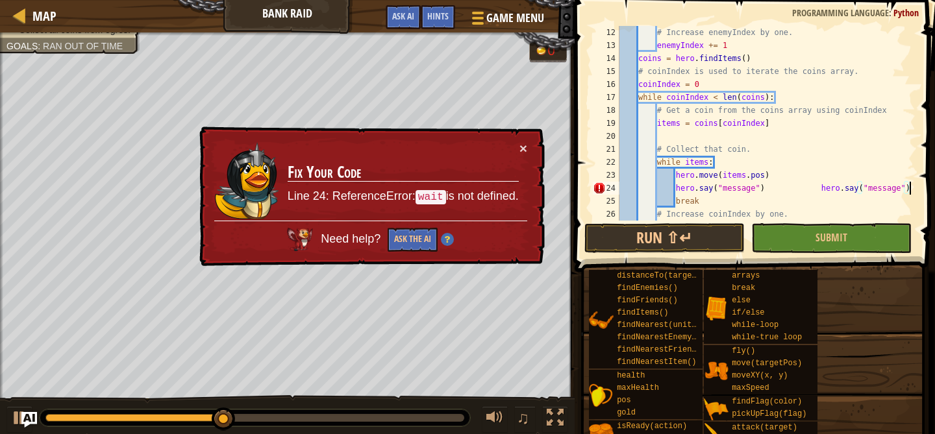
type textarea "hero.say("message")"
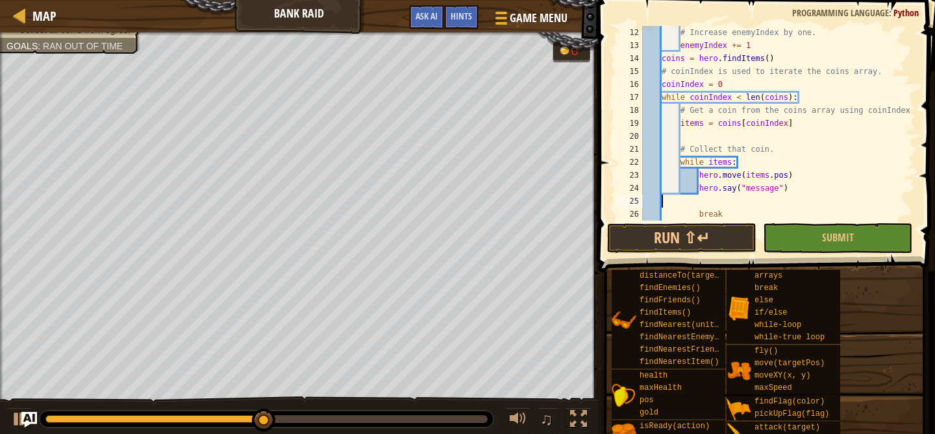
scroll to position [6, 0]
paste textarea "hero.say("message")"
type textarea "hero.say("message")"
paste textarea "hero.say("message")"
type textarea "hero.say("message")"
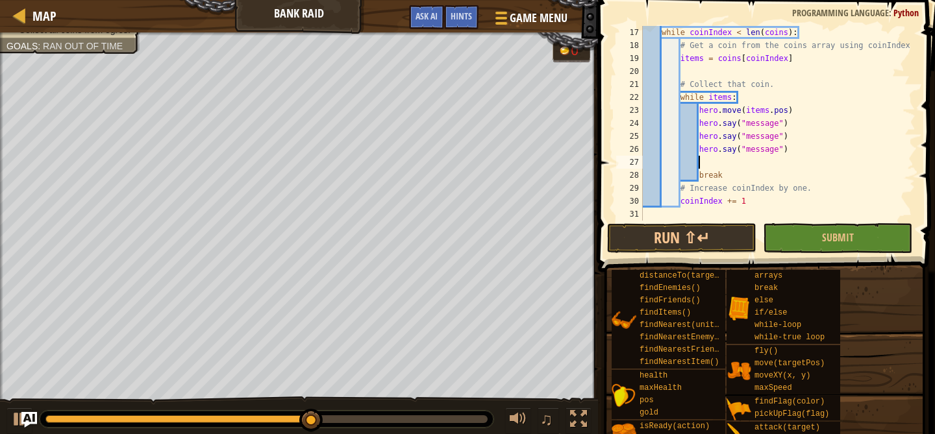
scroll to position [208, 0]
paste textarea "hero.say("message")"
click at [718, 238] on button "Run ⇧↵" at bounding box center [681, 238] width 149 height 30
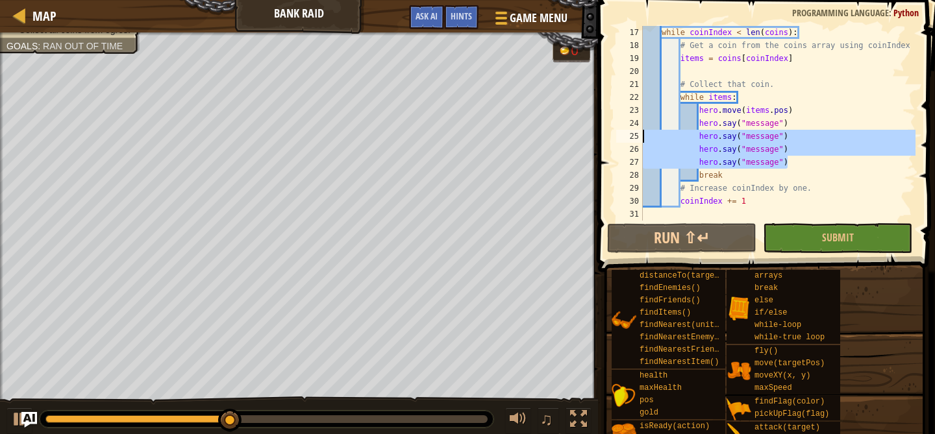
drag, startPoint x: 794, startPoint y: 158, endPoint x: 627, endPoint y: 136, distance: 169.0
click at [627, 136] on div "hero.say("message") 17 18 19 20 21 22 23 24 25 26 27 28 29 30 31 while coinInde…" at bounding box center [764, 123] width 302 height 195
type textarea "hero.say("message") hero.say("message")"
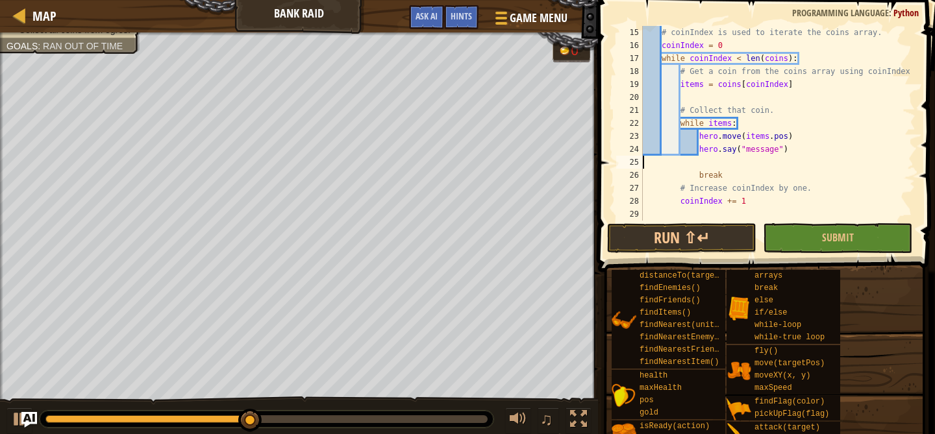
scroll to position [169, 0]
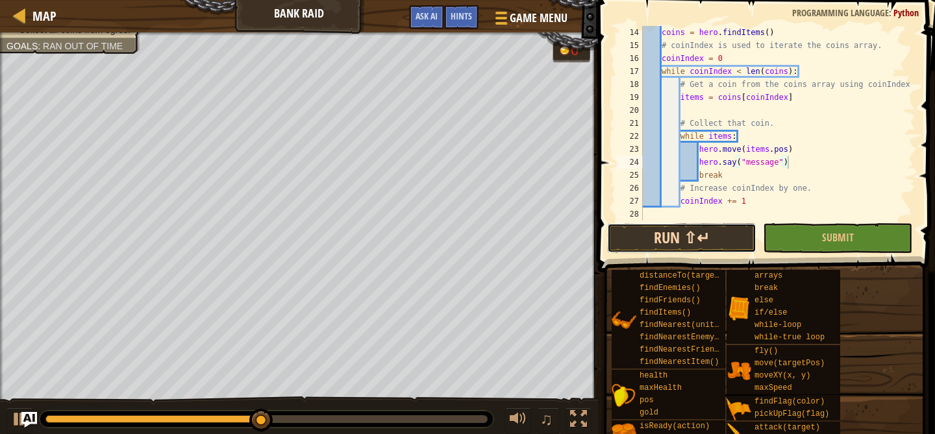
click at [675, 237] on button "Run ⇧↵" at bounding box center [681, 238] width 149 height 30
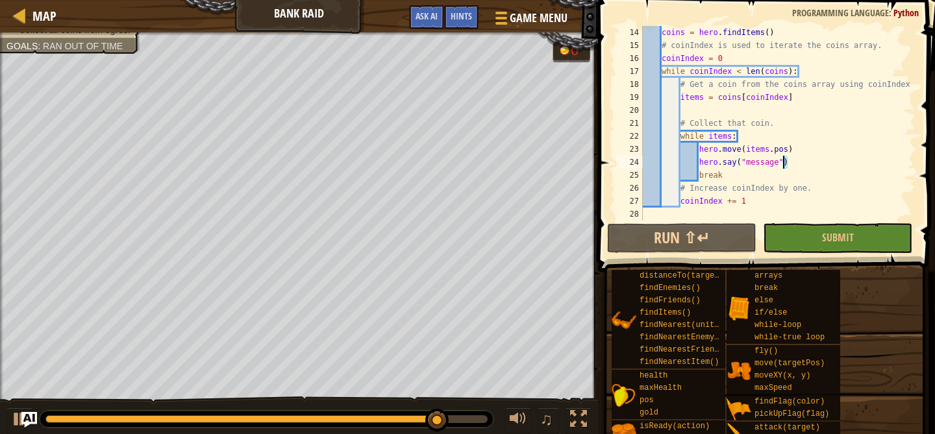
drag, startPoint x: 793, startPoint y: 163, endPoint x: 784, endPoint y: 159, distance: 9.9
click at [784, 159] on div "coins = hero . findItems ( ) # coinIndex is used to iterate the coins array. co…" at bounding box center [777, 136] width 275 height 221
click at [807, 167] on div "coins = hero . findItems ( ) # coinIndex is used to iterate the coins array. co…" at bounding box center [777, 136] width 275 height 221
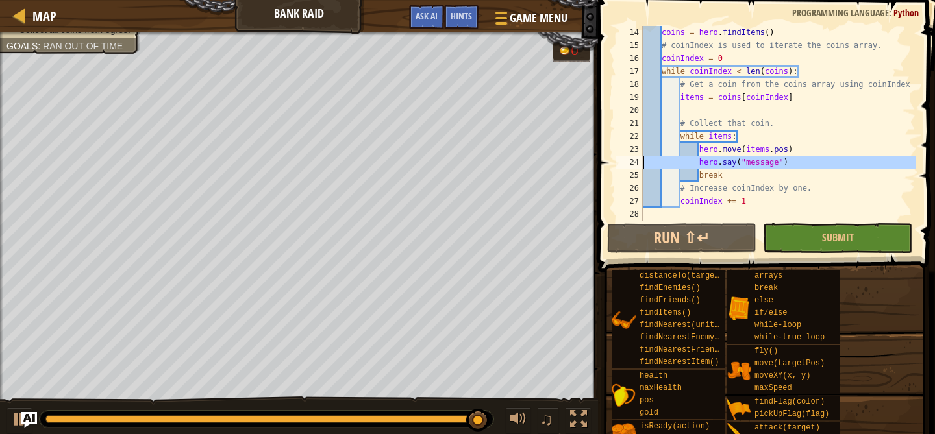
drag, startPoint x: 643, startPoint y: 173, endPoint x: 626, endPoint y: 160, distance: 21.3
click at [626, 160] on div "hero.say("message") 14 15 16 17 18 19 20 21 22 23 24 25 26 27 28 coins = hero .…" at bounding box center [764, 123] width 302 height 195
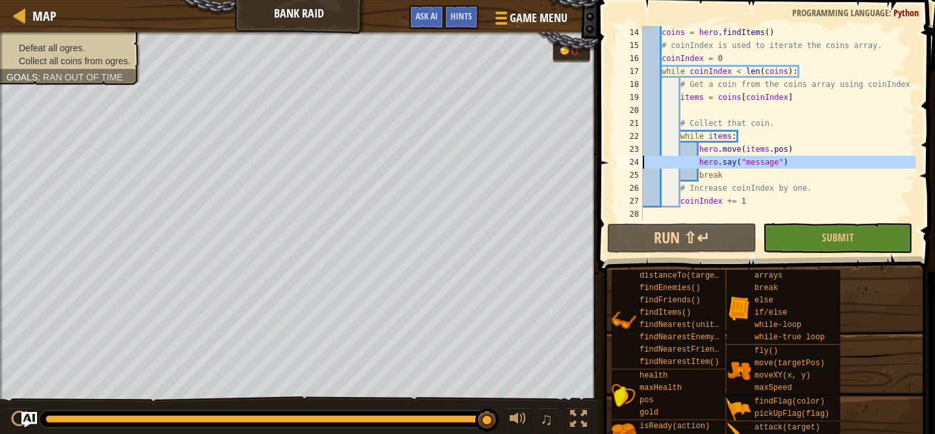
scroll to position [156, 0]
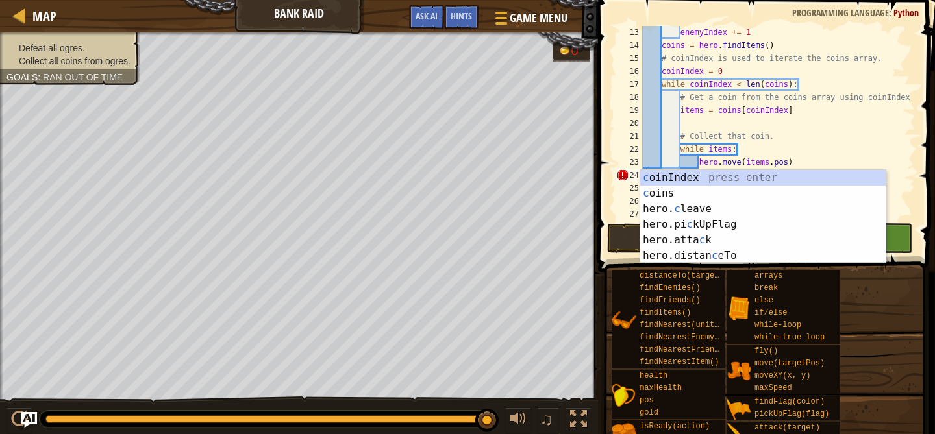
click at [844, 134] on div "enemyIndex += 1 coins = hero . findItems ( ) # coinIndex is used to iterate the…" at bounding box center [777, 136] width 275 height 221
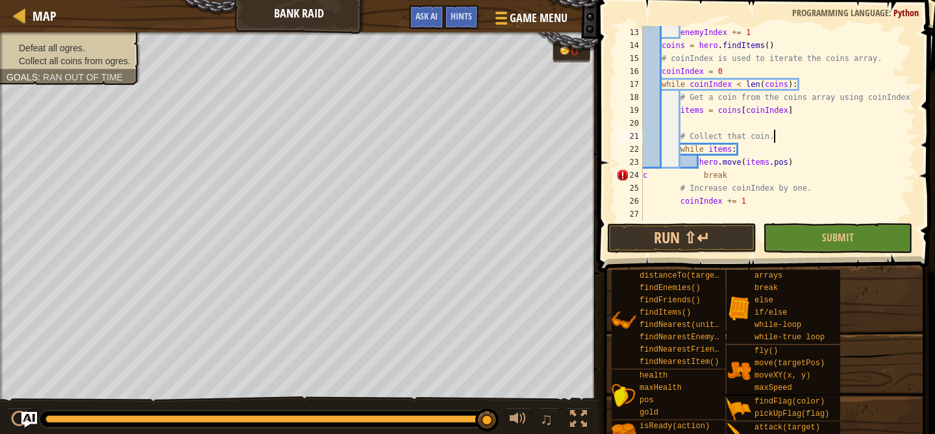
click at [776, 150] on div "enemyIndex += 1 coins = hero . findItems ( ) # coinIndex is used to iterate the…" at bounding box center [777, 136] width 275 height 221
click at [649, 182] on div "enemyIndex += 1 coins = hero . findItems ( ) # coinIndex is used to iterate the…" at bounding box center [777, 136] width 275 height 221
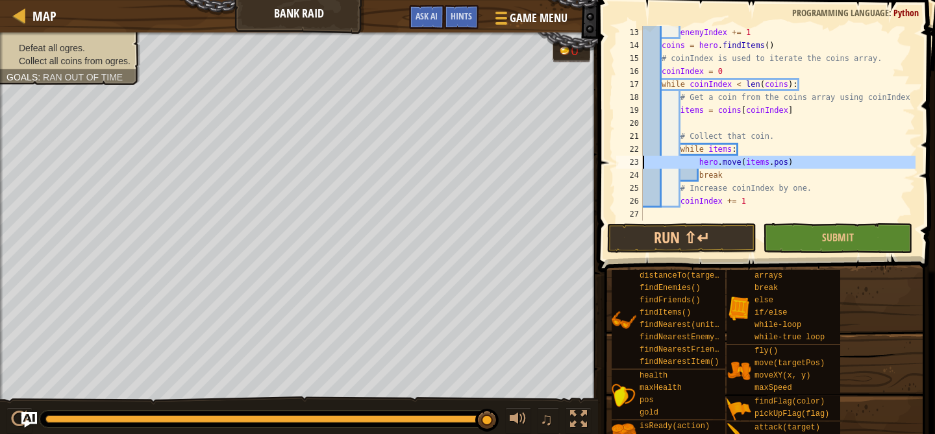
drag, startPoint x: 643, startPoint y: 174, endPoint x: 636, endPoint y: 161, distance: 14.8
click at [636, 161] on div "break 13 14 15 16 17 18 19 20 21 22 23 24 25 26 27 enemyIndex += 1 coins = hero…" at bounding box center [764, 123] width 302 height 195
paste textarea
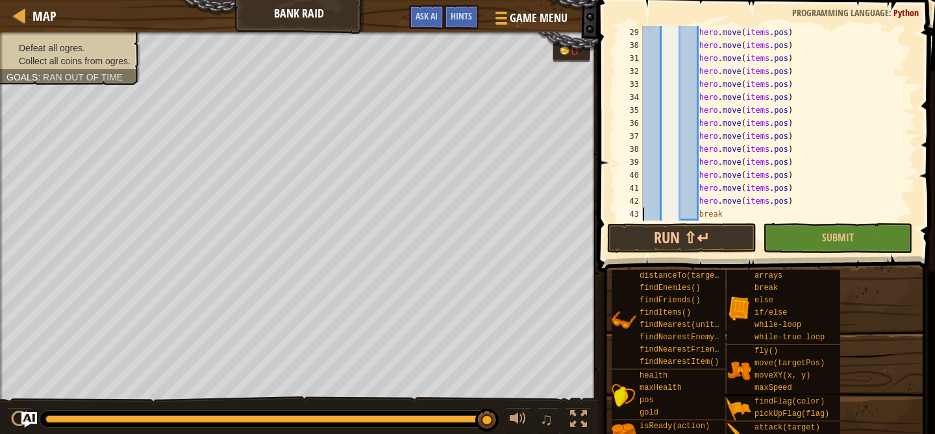
paste textarea
type textarea "break"
click at [652, 236] on button "Run ⇧↵" at bounding box center [681, 238] width 149 height 30
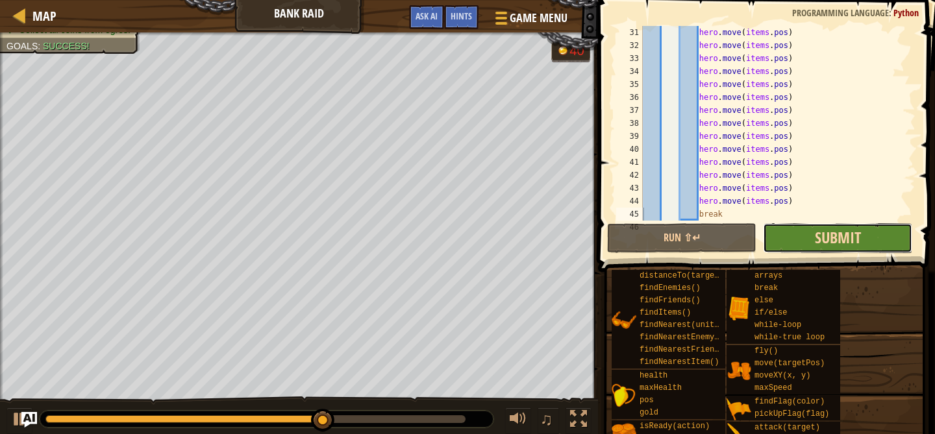
click at [816, 231] on span "Submit" at bounding box center [838, 237] width 46 height 21
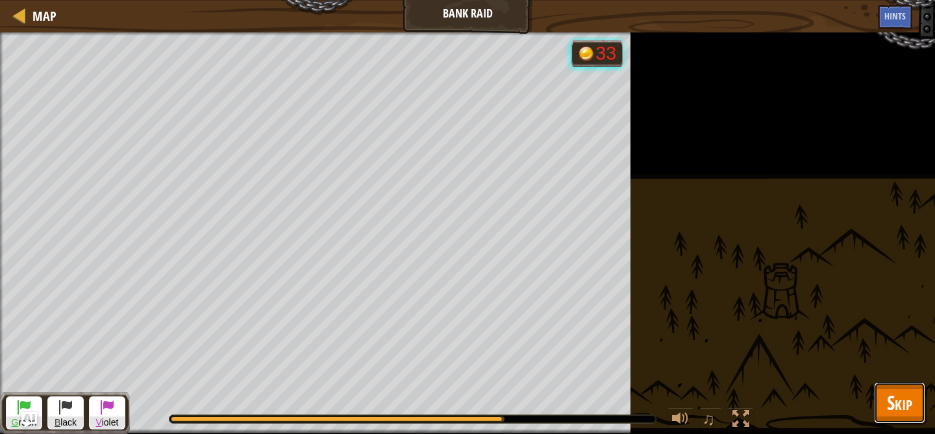
click at [883, 398] on button "Skip" at bounding box center [899, 403] width 51 height 42
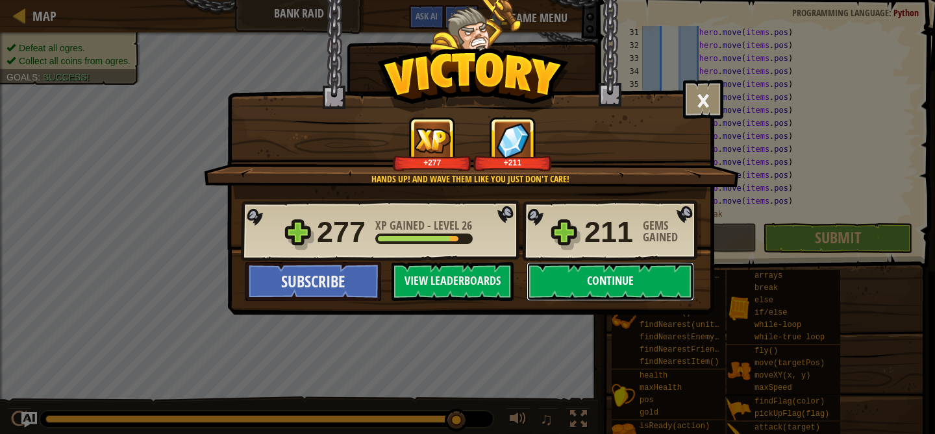
click at [667, 276] on button "Continue" at bounding box center [609, 281] width 167 height 39
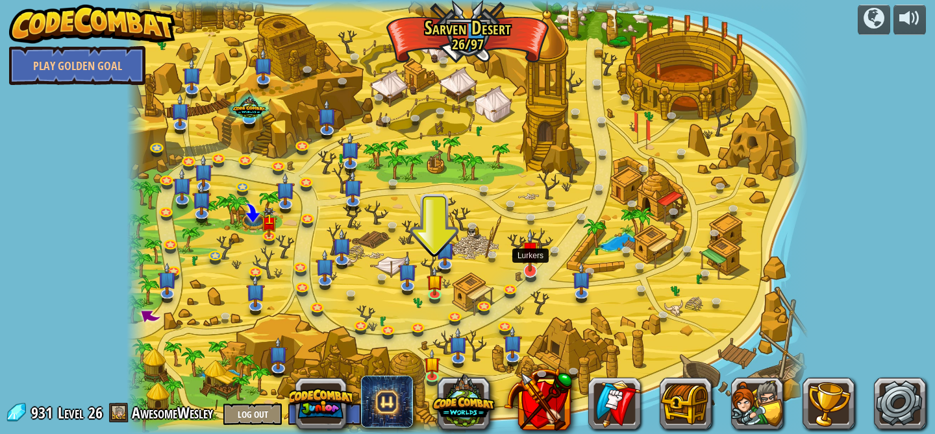
click at [532, 271] on img at bounding box center [530, 250] width 19 height 43
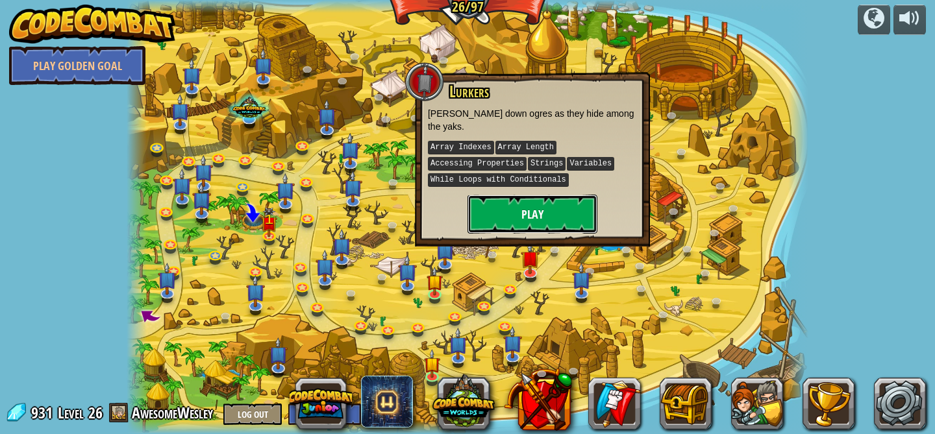
click at [526, 210] on button "Play" at bounding box center [532, 214] width 130 height 39
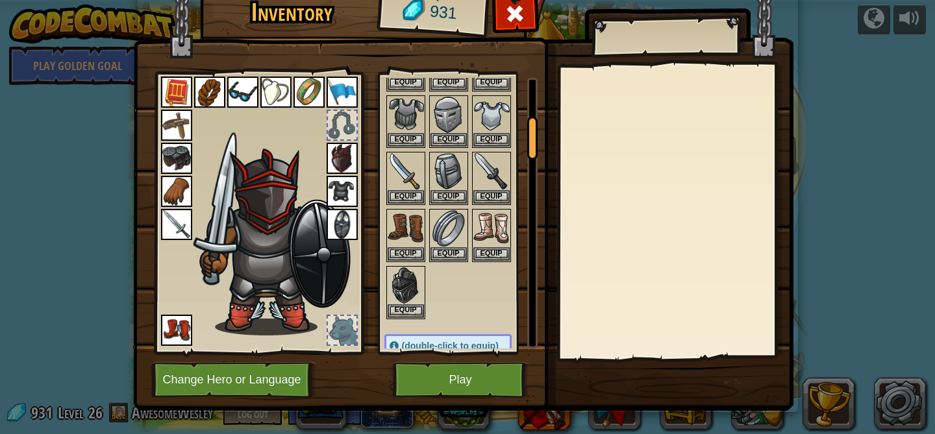
scroll to position [253, 0]
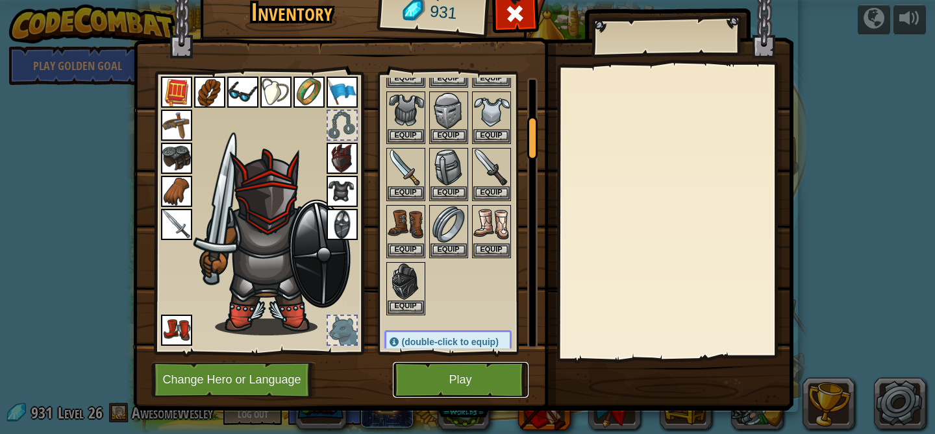
click at [436, 386] on button "Play" at bounding box center [461, 380] width 136 height 36
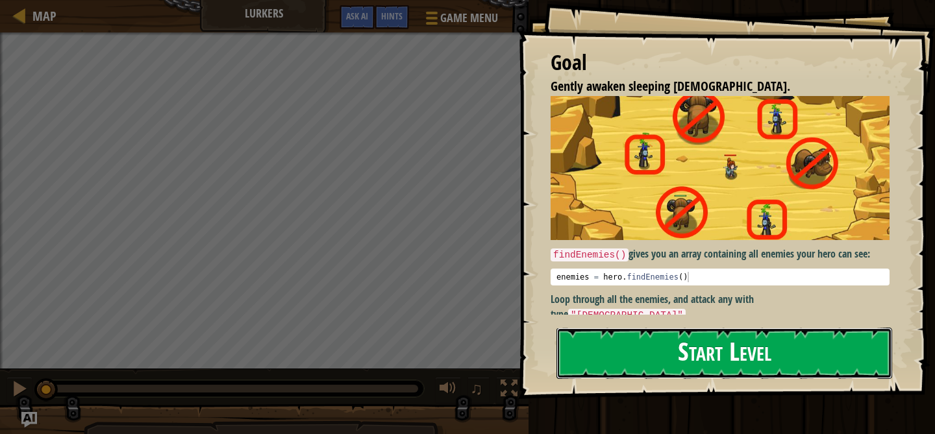
click at [639, 345] on button "Start Level" at bounding box center [724, 353] width 336 height 51
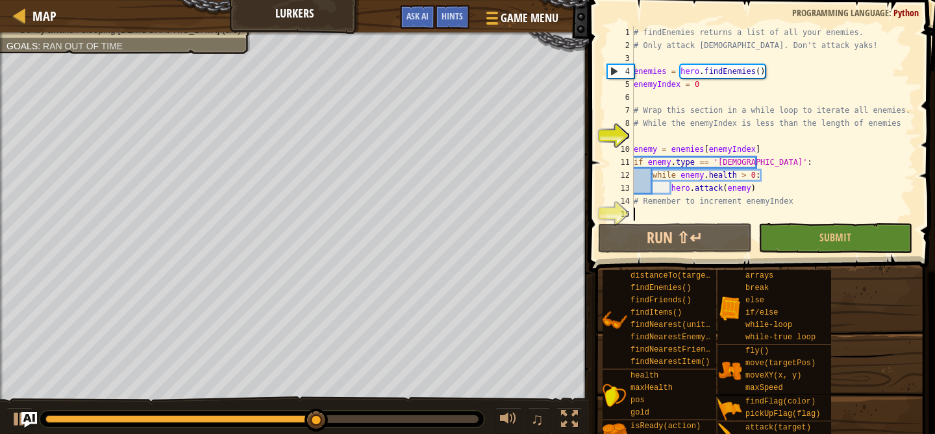
click at [670, 210] on div "# findEnemies returns a list of all your enemies. # Only attack shamans. Don't …" at bounding box center [773, 136] width 284 height 221
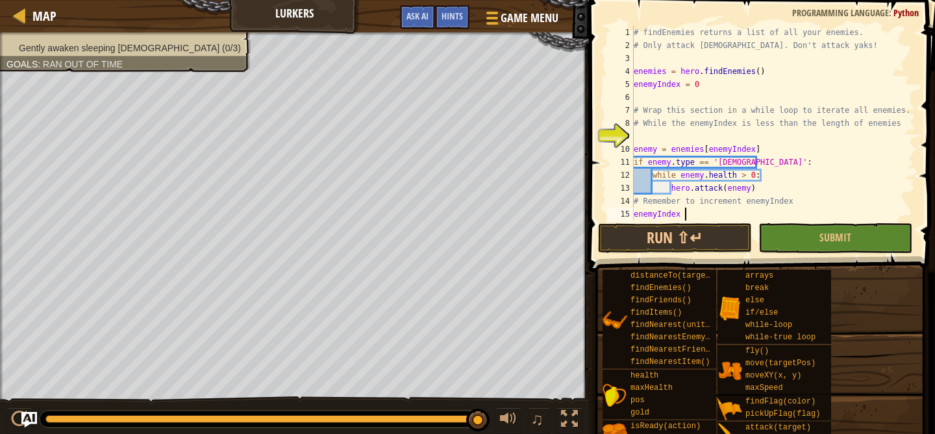
scroll to position [6, 4]
type textarea "enemyIndex += 1"
click at [637, 140] on div "# findEnemies returns a list of all your enemies. # Only attack shamans. Don't …" at bounding box center [773, 136] width 284 height 221
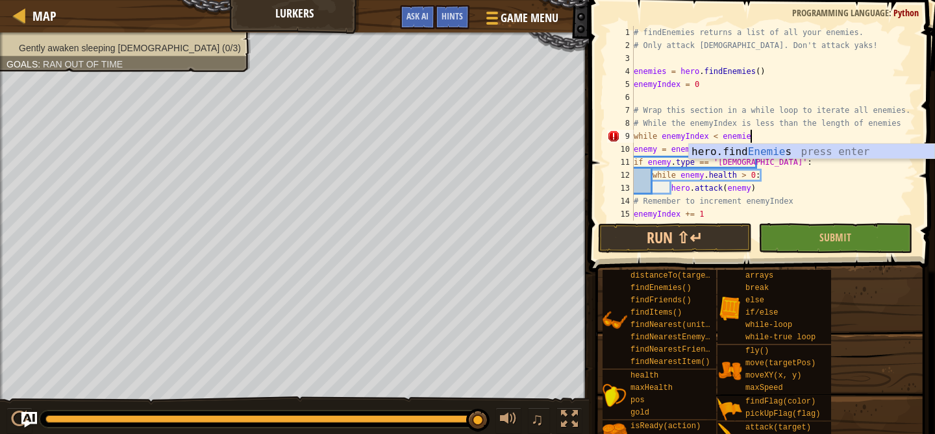
scroll to position [6, 9]
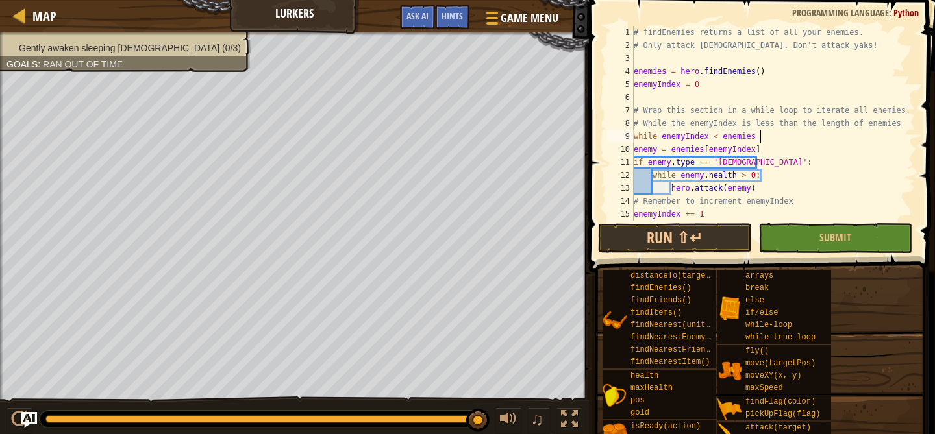
type textarea "while enemyIndex < enemies :"
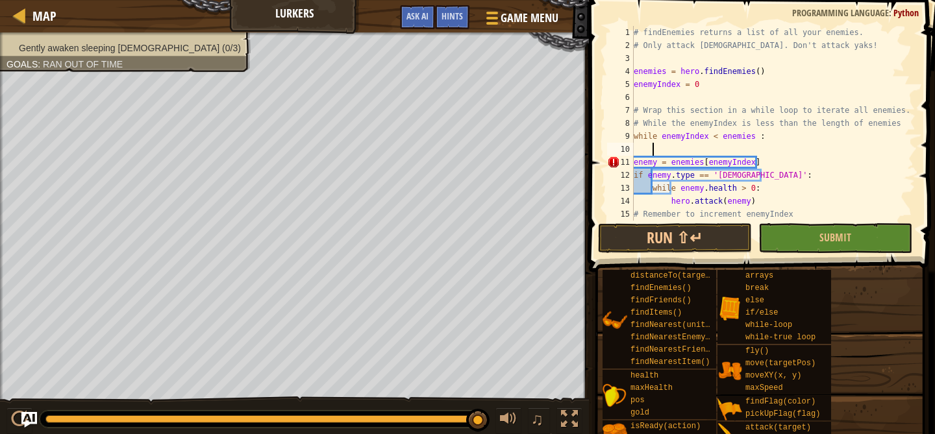
scroll to position [6, 0]
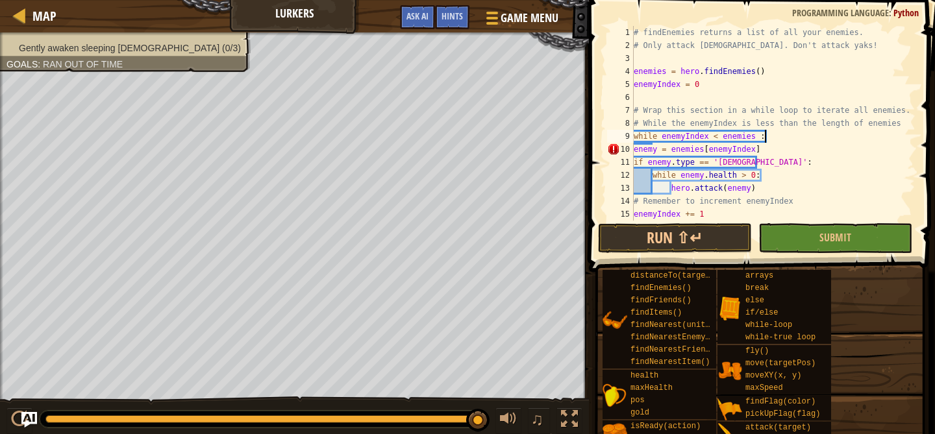
click at [633, 148] on div "# findEnemies returns a list of all your enemies. # Only attack shamans. Don't …" at bounding box center [773, 136] width 284 height 221
click at [633, 158] on div "# findEnemies returns a list of all your enemies. # Only attack shamans. Don't …" at bounding box center [773, 136] width 284 height 221
click at [633, 171] on div "# findEnemies returns a list of all your enemies. # Only attack shamans. Don't …" at bounding box center [773, 136] width 284 height 221
click at [634, 185] on div "# findEnemies returns a list of all your enemies. # Only attack shamans. Don't …" at bounding box center [773, 136] width 284 height 221
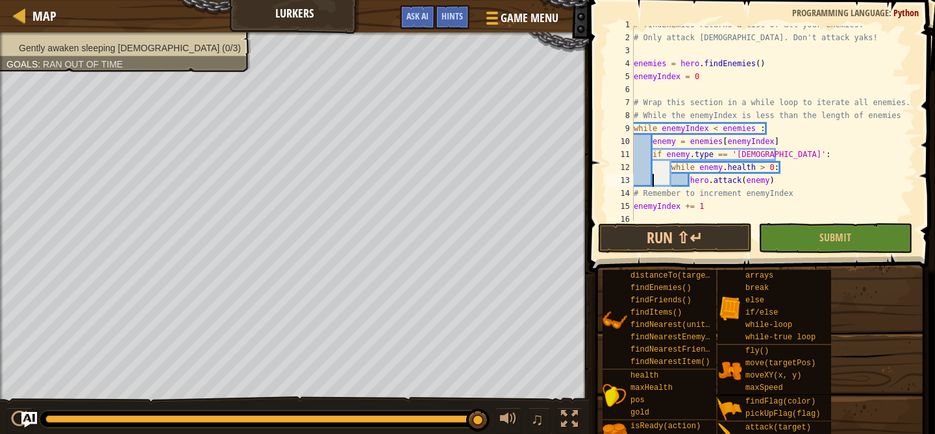
scroll to position [13, 0]
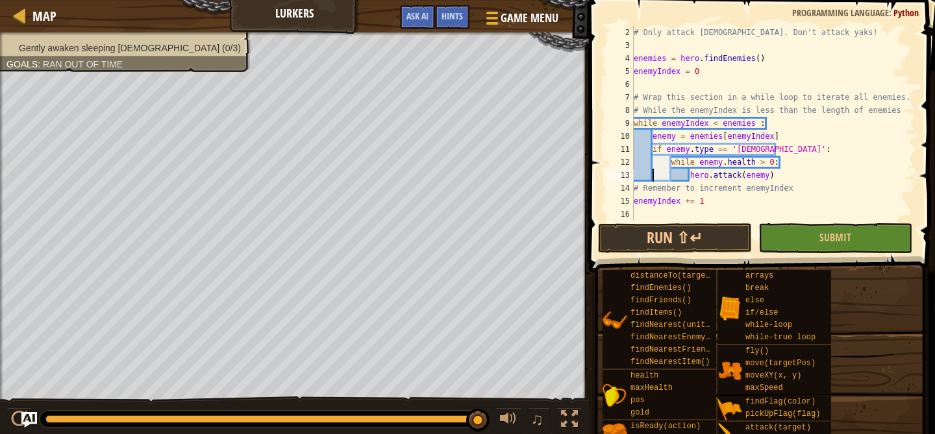
click at [633, 190] on div "# Only attack shamans. Don't attack yaks! enemies = hero . findEnemies ( ) enem…" at bounding box center [773, 136] width 284 height 221
click at [633, 203] on div "# Only attack shamans. Don't attack yaks! enemies = hero . findEnemies ( ) enem…" at bounding box center [773, 136] width 284 height 221
click at [659, 239] on button "Run ⇧↵" at bounding box center [675, 238] width 154 height 30
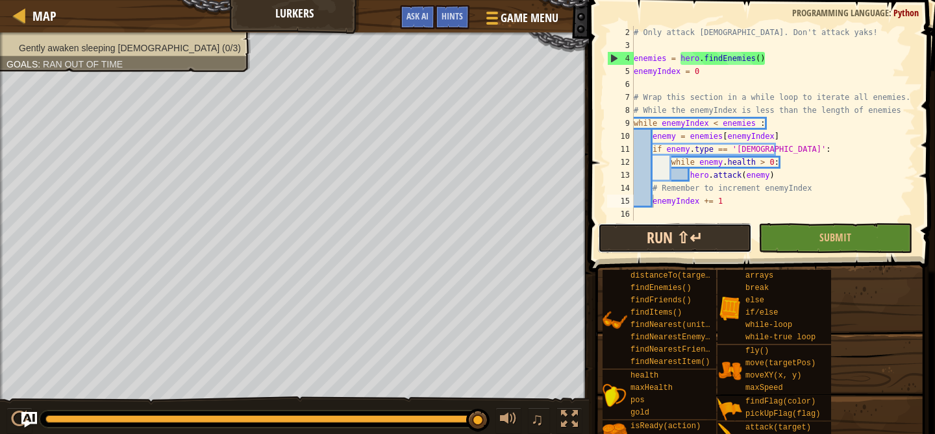
click at [717, 227] on button "Run ⇧↵" at bounding box center [675, 238] width 154 height 30
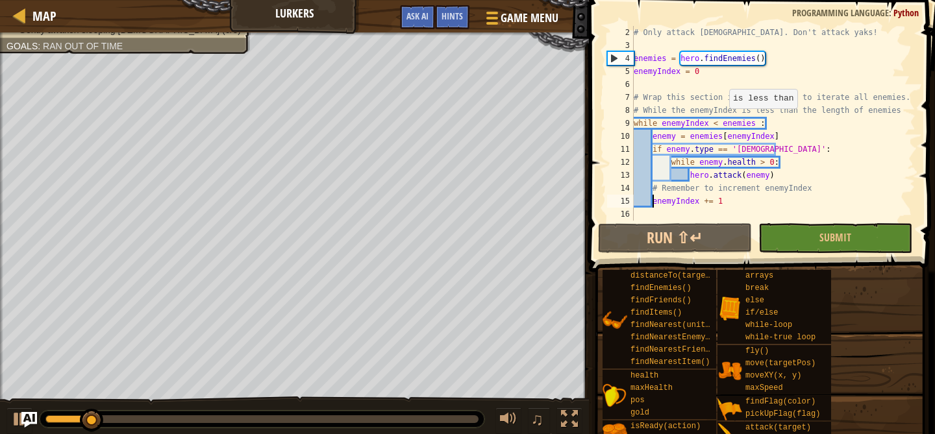
click at [722, 121] on div "# Only attack shamans. Don't attack yaks! enemies = hero . findEnemies ( ) enem…" at bounding box center [773, 136] width 284 height 221
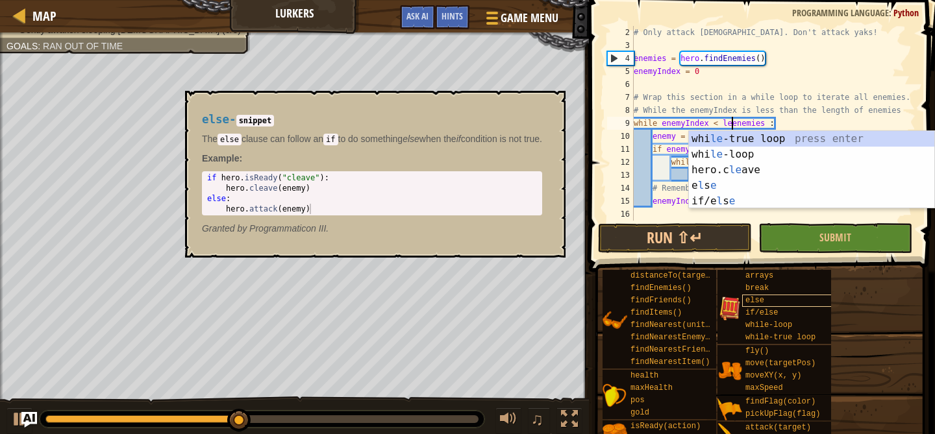
scroll to position [6, 8]
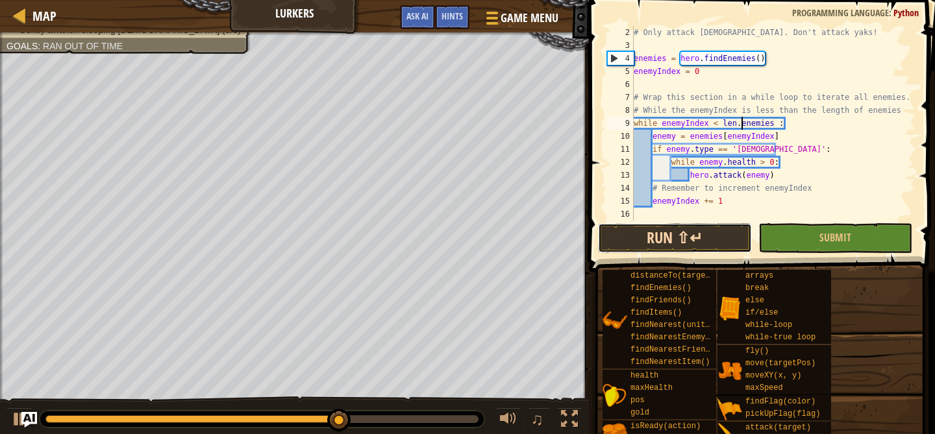
click at [693, 235] on button "Run ⇧↵" at bounding box center [675, 238] width 154 height 30
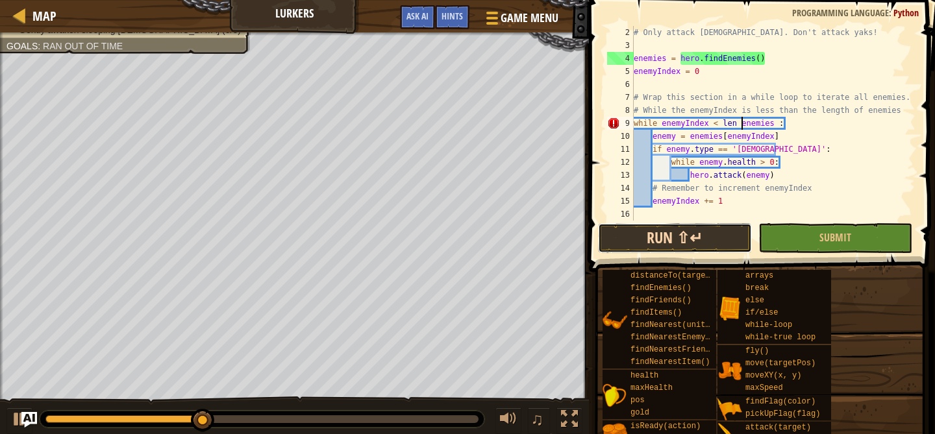
click at [674, 232] on button "Run ⇧↵" at bounding box center [675, 238] width 154 height 30
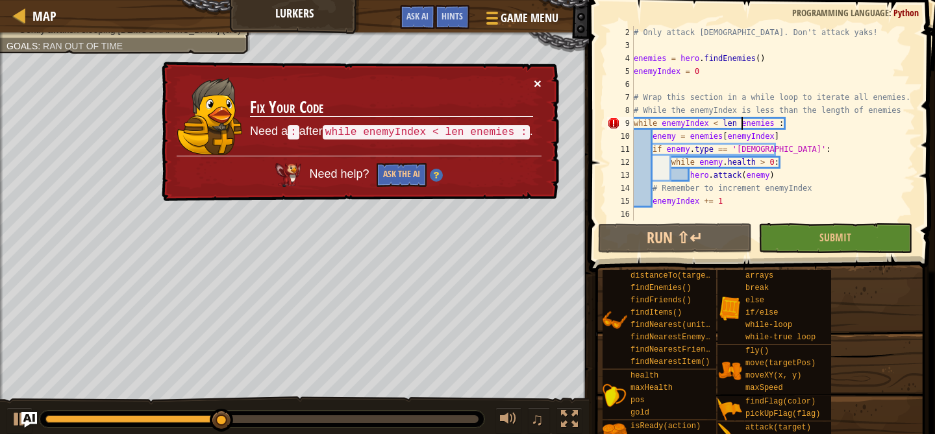
click at [540, 84] on button "×" at bounding box center [538, 84] width 8 height 14
click at [548, 88] on div "× Fix Your Code Need a : after while enemyIndex < len enemies : . Need help? As…" at bounding box center [359, 132] width 400 height 140
click at [539, 86] on button "×" at bounding box center [538, 84] width 8 height 14
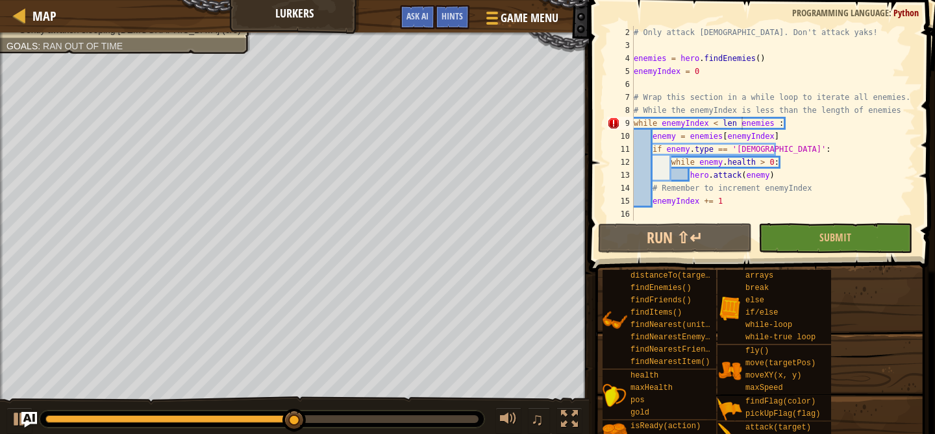
click at [460, 3] on div "Map Lurkers Game Menu Done Hints Ask AI" at bounding box center [294, 16] width 589 height 32
click at [457, 12] on span "Hints" at bounding box center [451, 16] width 21 height 12
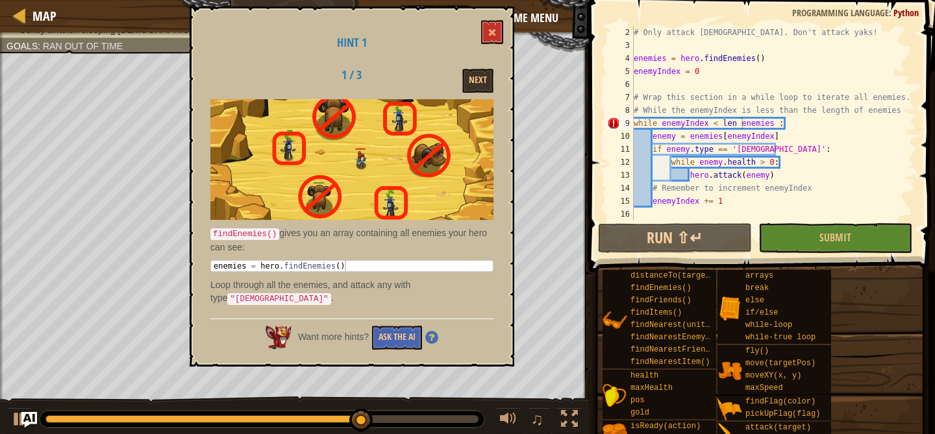
click at [460, 74] on div "Next" at bounding box center [452, 81] width 101 height 24
click at [480, 79] on button "Next" at bounding box center [477, 81] width 31 height 24
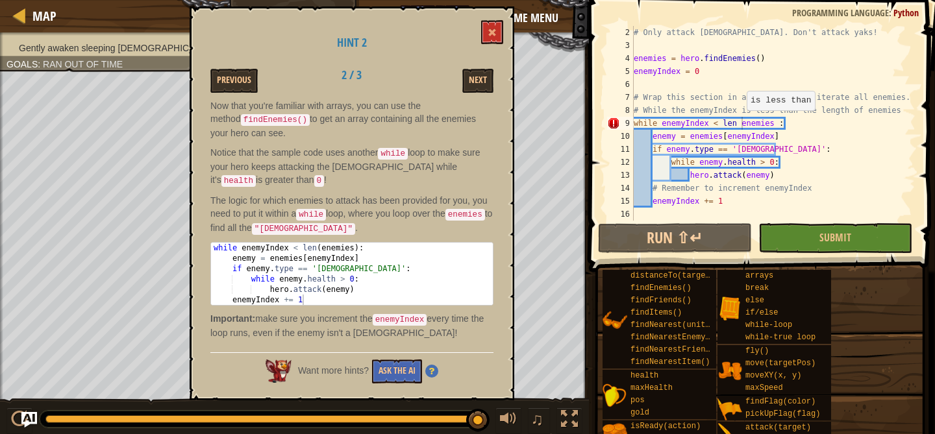
click at [741, 124] on div "# Only attack shamans. Don't attack yaks! enemies = hero . findEnemies ( ) enem…" at bounding box center [773, 136] width 284 height 221
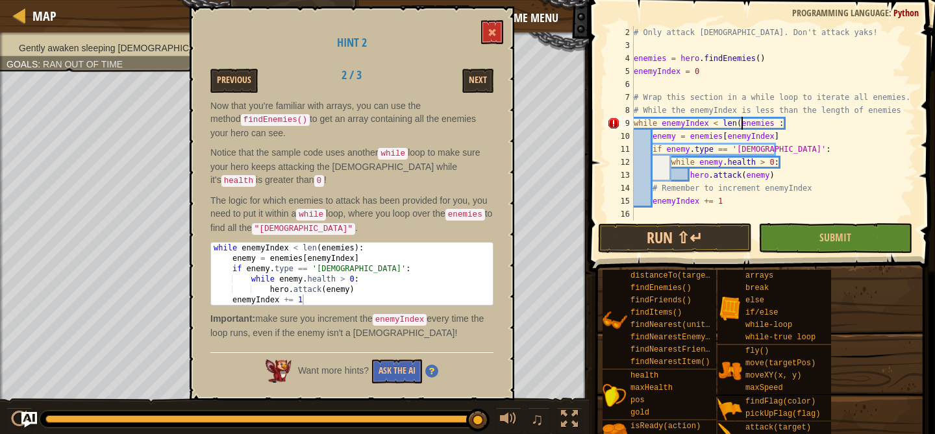
click at [774, 125] on div "# Only attack shamans. Don't attack yaks! enemies = hero . findEnemies ( ) enem…" at bounding box center [773, 136] width 284 height 221
type textarea "while enemyIndex < len(enemies) :"
click at [497, 32] on button at bounding box center [492, 32] width 22 height 24
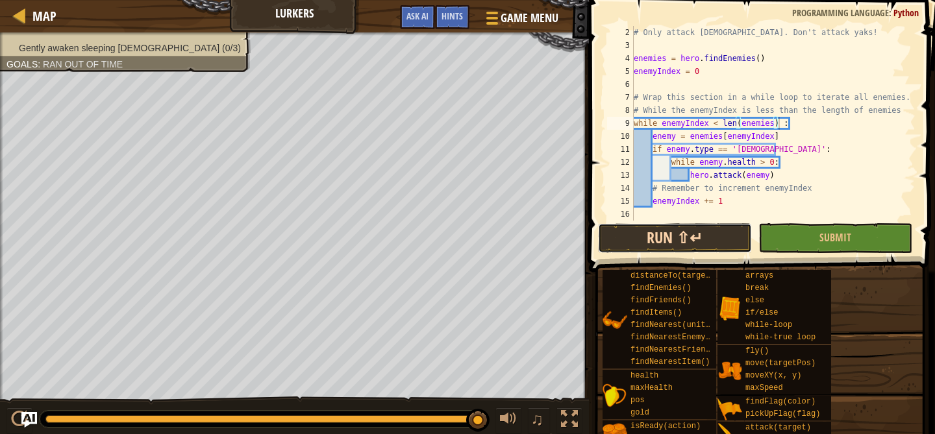
click at [650, 240] on button "Run ⇧↵" at bounding box center [675, 238] width 154 height 30
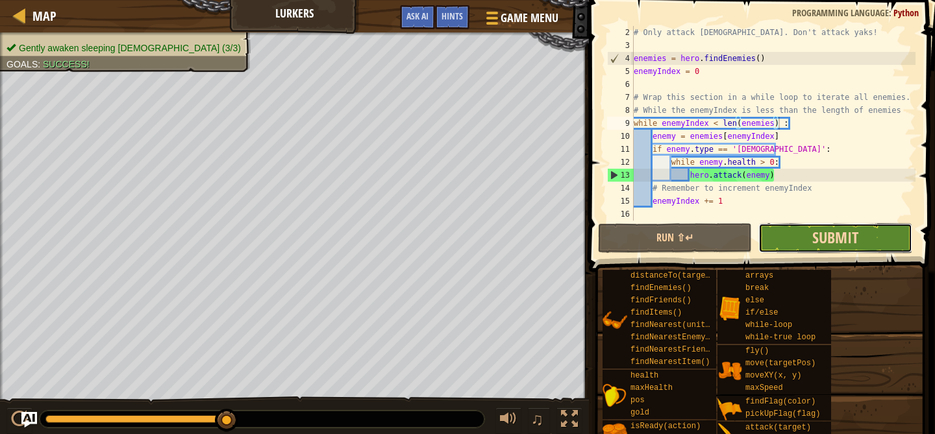
click at [841, 247] on span "Submit" at bounding box center [835, 237] width 46 height 21
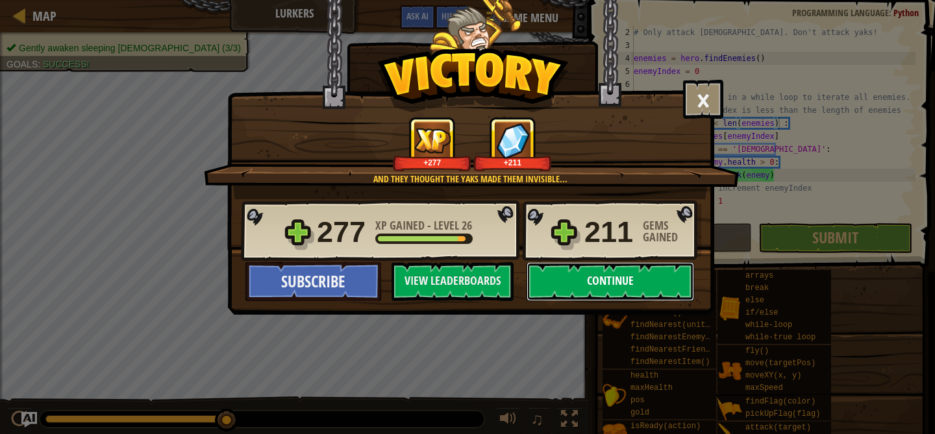
click at [591, 282] on button "Continue" at bounding box center [609, 281] width 167 height 39
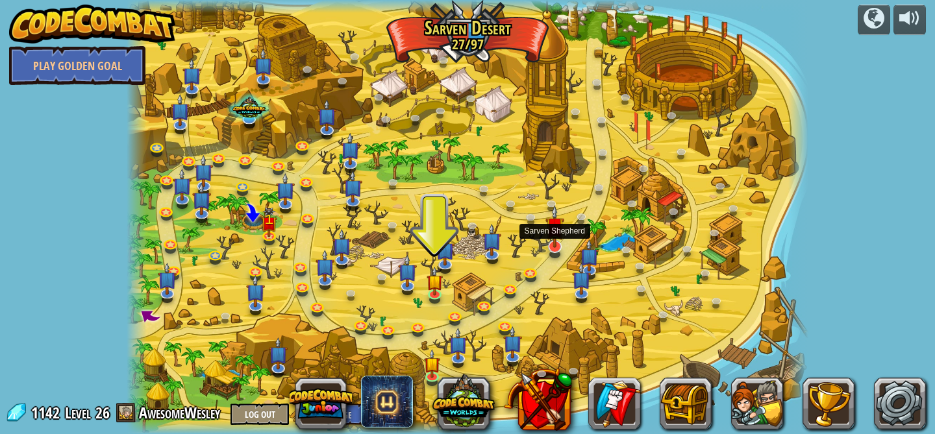
click at [559, 247] on img at bounding box center [554, 226] width 19 height 43
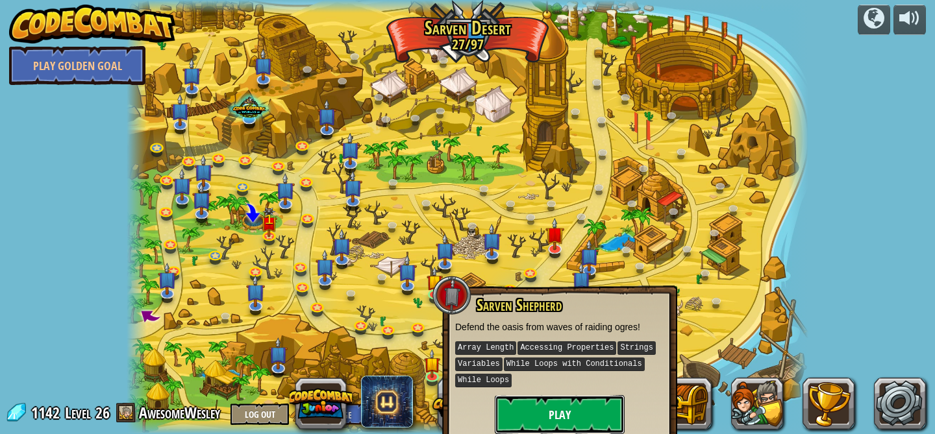
click at [585, 405] on button "Play" at bounding box center [560, 414] width 130 height 39
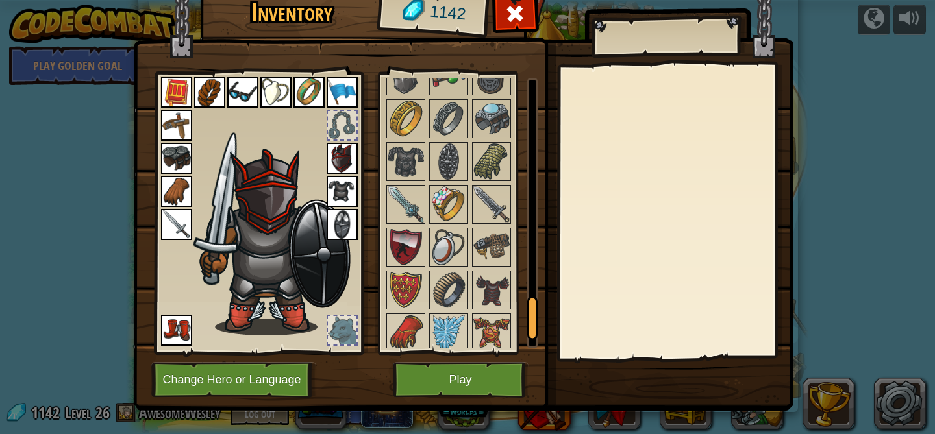
scroll to position [1551, 0]
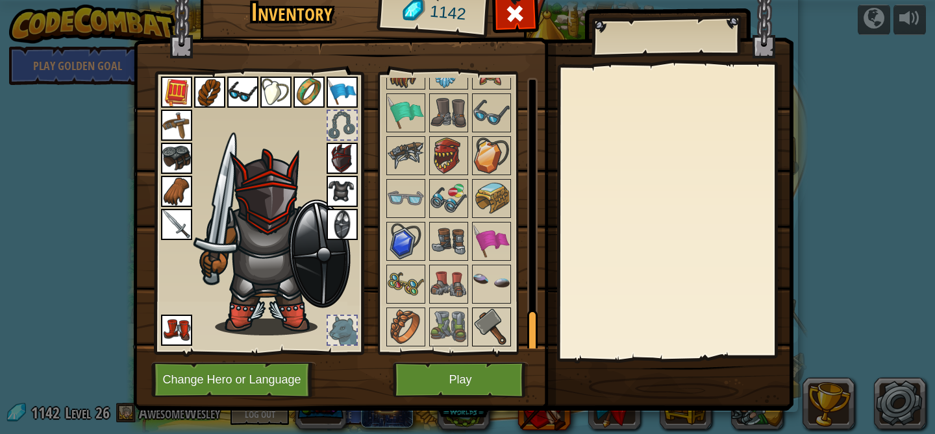
click at [478, 314] on img at bounding box center [491, 327] width 36 height 36
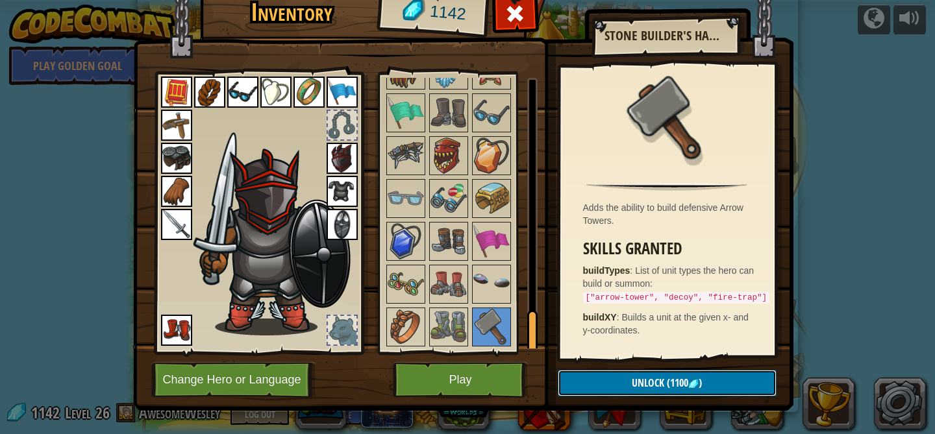
click at [657, 386] on span "Unlock" at bounding box center [648, 383] width 32 height 14
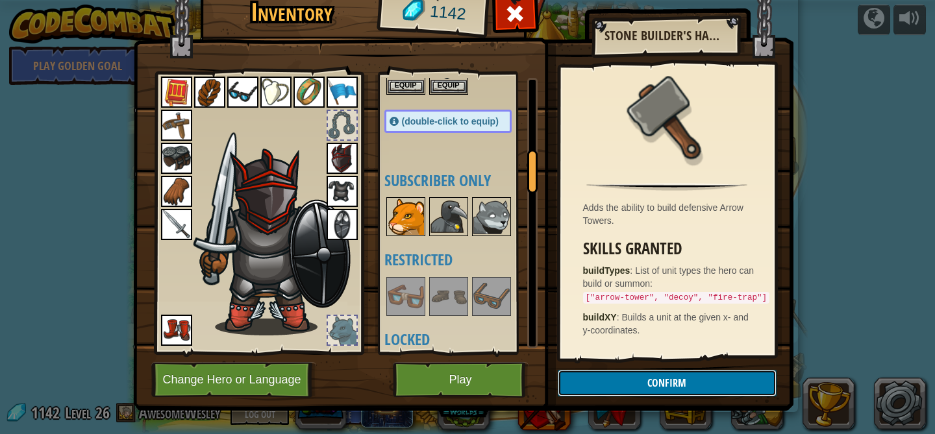
scroll to position [470, 0]
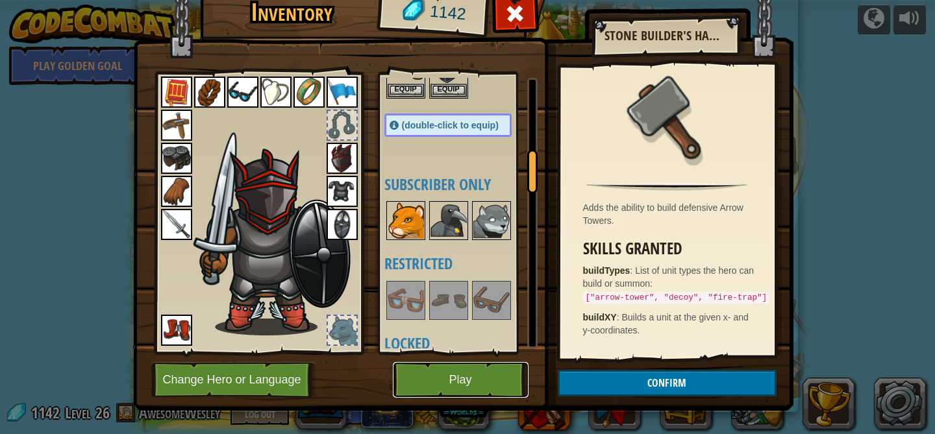
click at [452, 388] on button "Play" at bounding box center [461, 380] width 136 height 36
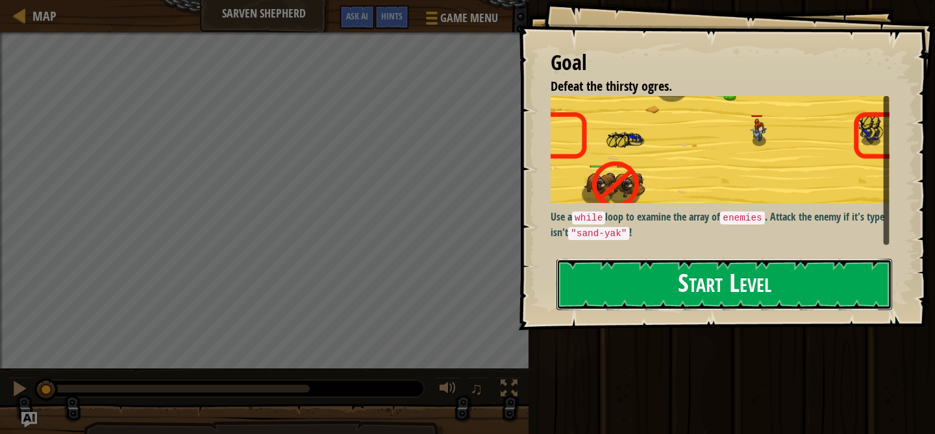
click at [645, 304] on button "Start Level" at bounding box center [724, 284] width 336 height 51
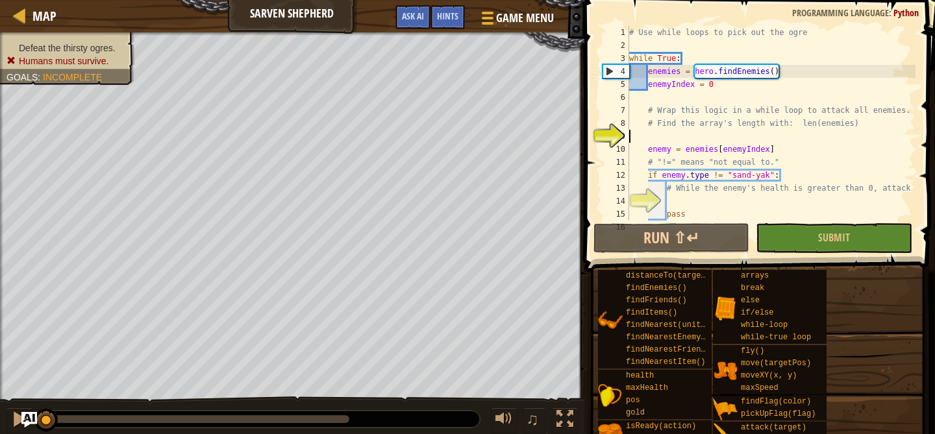
scroll to position [6, 0]
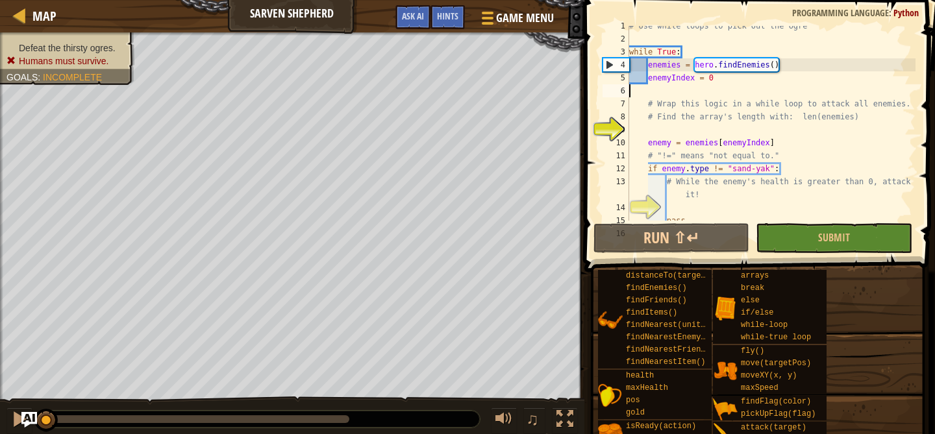
click at [650, 93] on div "# Use while loops to pick out the ogre while True : enemies = hero . findEnemie…" at bounding box center [770, 129] width 289 height 221
click at [655, 92] on div "# Use while loops to pick out the ogre while True : enemies = hero . findEnemie…" at bounding box center [770, 129] width 289 height 221
click at [638, 136] on div "# Use while loops to pick out the ogre while True : enemies = hero . findEnemie…" at bounding box center [770, 129] width 289 height 221
type textarea "enemy = enemies[enemyIndex]"
click at [652, 130] on div "# Use while loops to pick out the ogre while True : enemies = hero . findEnemie…" at bounding box center [770, 129] width 289 height 221
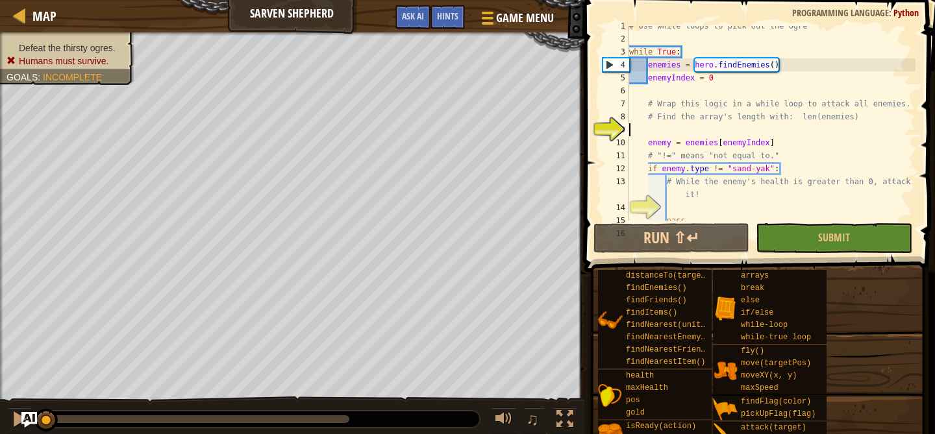
click at [657, 141] on div "# Use while loops to pick out the ogre while True : enemies = hero . findEnemie…" at bounding box center [770, 129] width 289 height 221
type textarea "enemy = enemies[enemyIndex]"
click at [650, 140] on div "# Use while loops to pick out the ogre while True : enemies = hero . findEnemie…" at bounding box center [770, 129] width 289 height 221
click at [650, 126] on div "# Use while loops to pick out the ogre while True : enemies = hero . findEnemie…" at bounding box center [770, 129] width 289 height 221
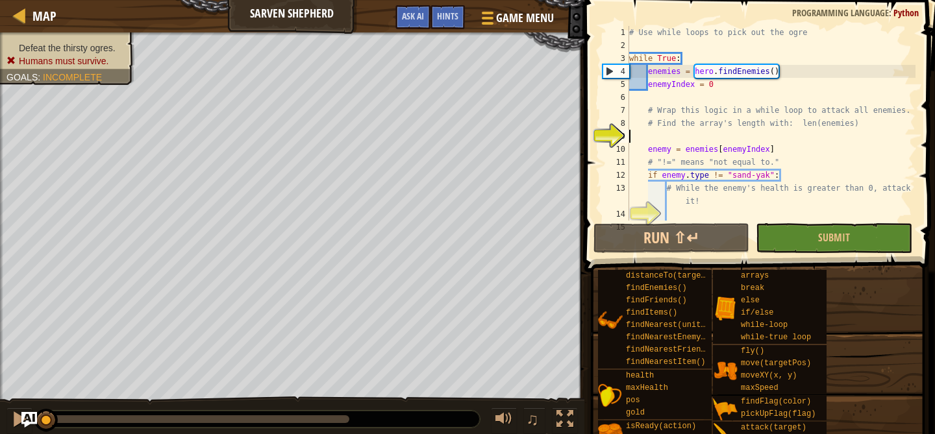
scroll to position [0, 0]
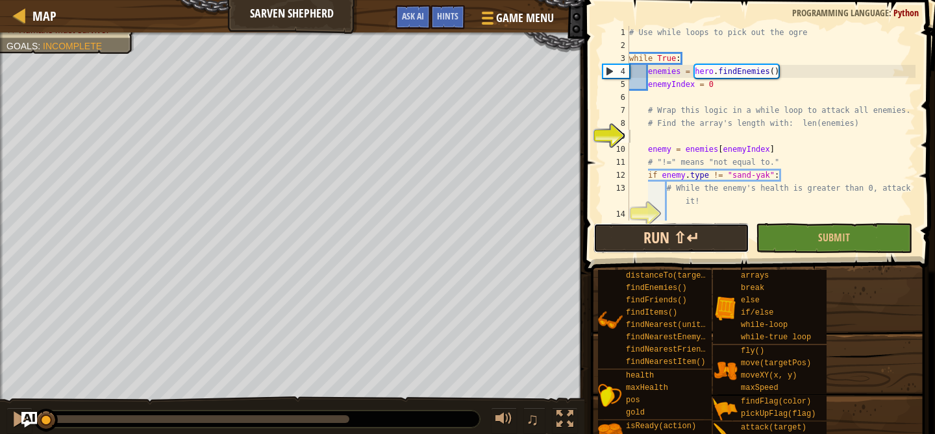
click at [674, 247] on button "Run ⇧↵" at bounding box center [671, 238] width 156 height 30
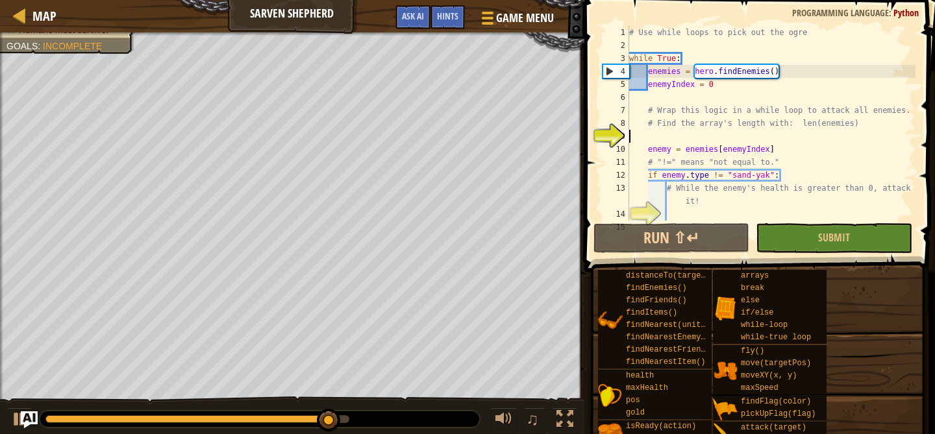
click at [34, 418] on img "Ask AI" at bounding box center [29, 419] width 17 height 17
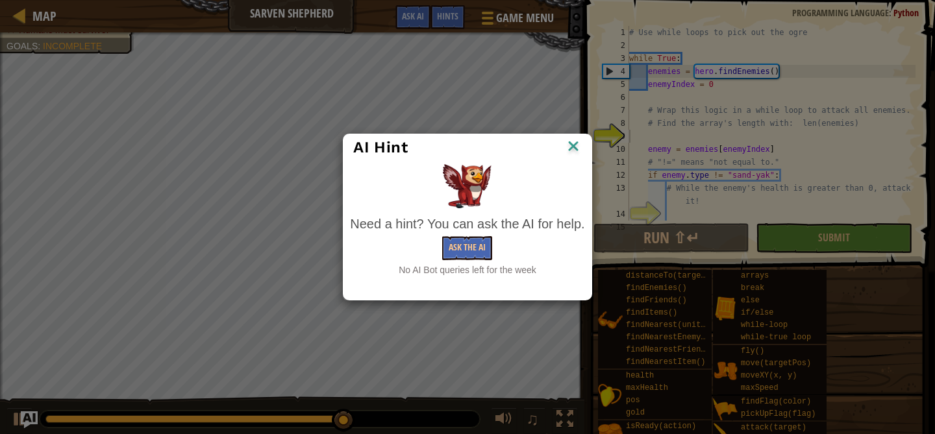
click at [34, 418] on div "AI Hint Need a hint? You can ask the AI for help. Ask the AI No AI Bot queries …" at bounding box center [467, 217] width 935 height 434
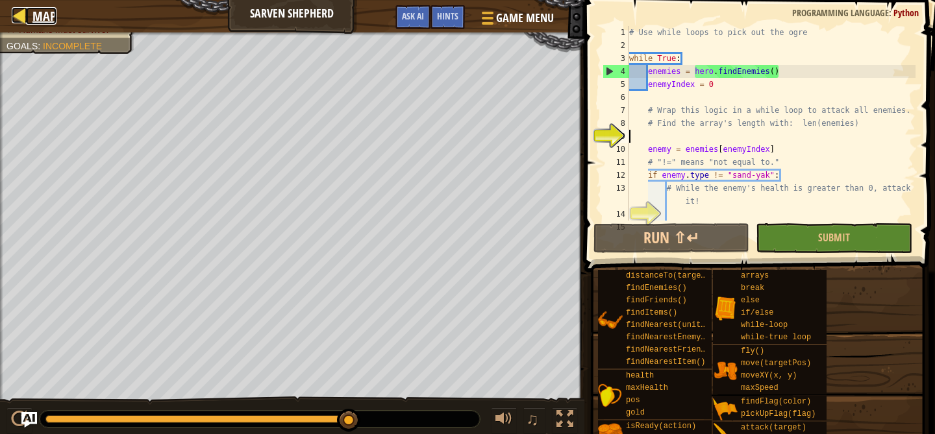
click at [24, 19] on div at bounding box center [20, 15] width 16 height 16
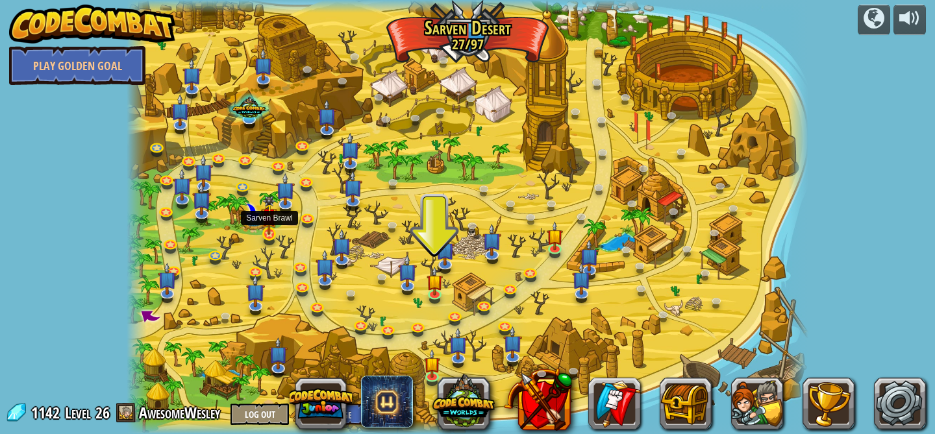
click at [262, 230] on img at bounding box center [269, 216] width 17 height 40
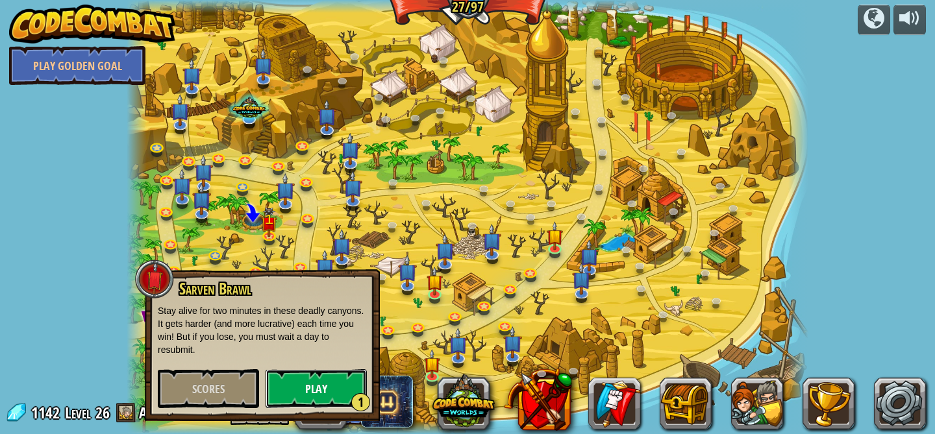
click at [338, 382] on button "Play 1" at bounding box center [315, 388] width 101 height 39
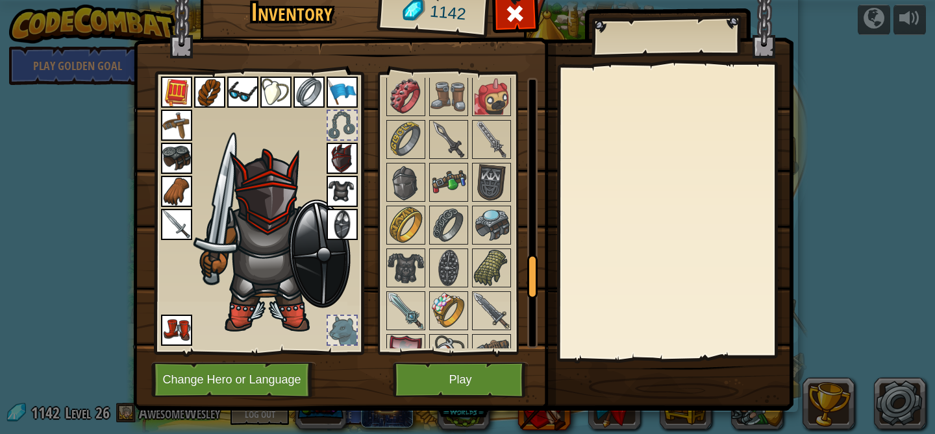
scroll to position [1146, 0]
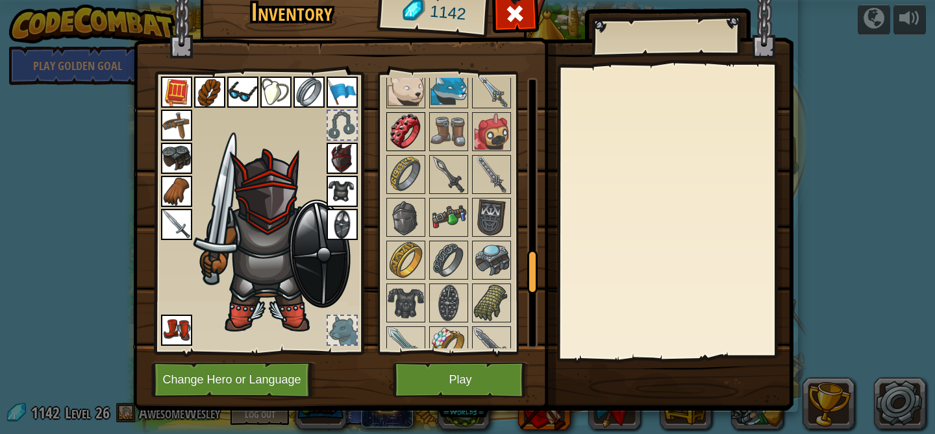
click at [406, 126] on img at bounding box center [405, 132] width 36 height 36
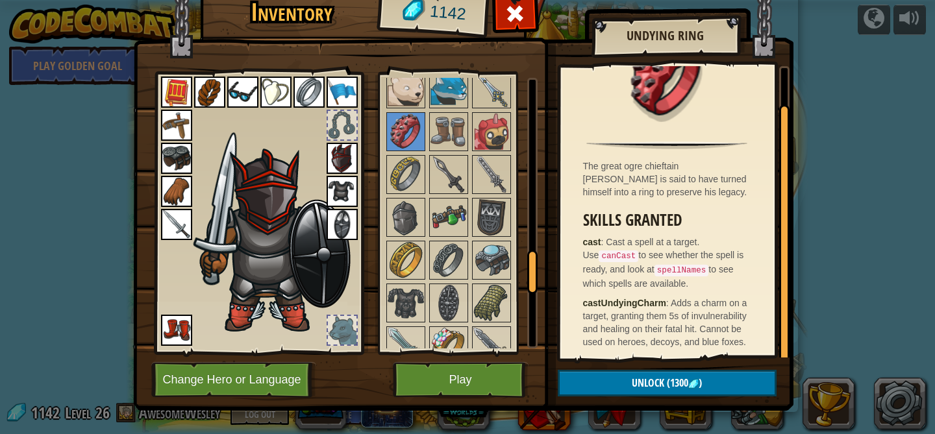
scroll to position [40, 0]
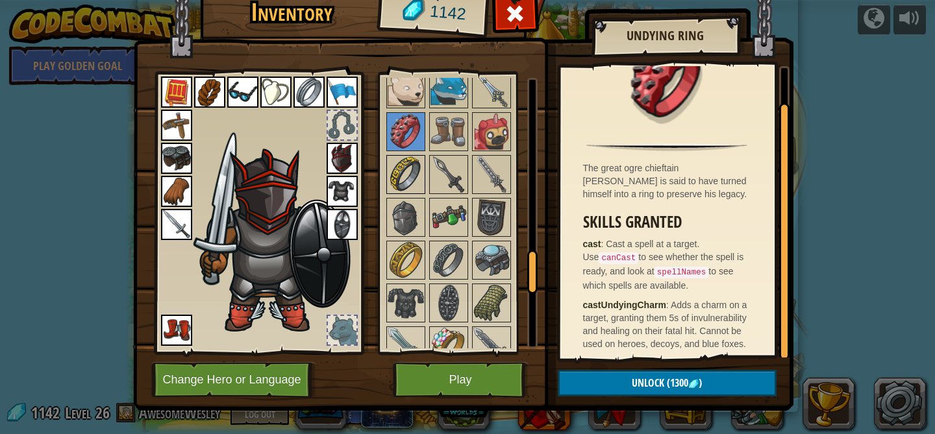
click at [404, 172] on img at bounding box center [405, 174] width 36 height 36
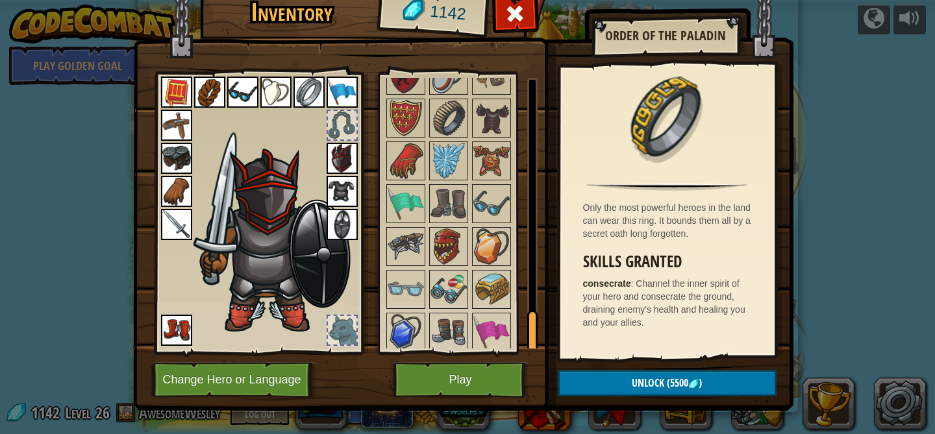
scroll to position [1551, 0]
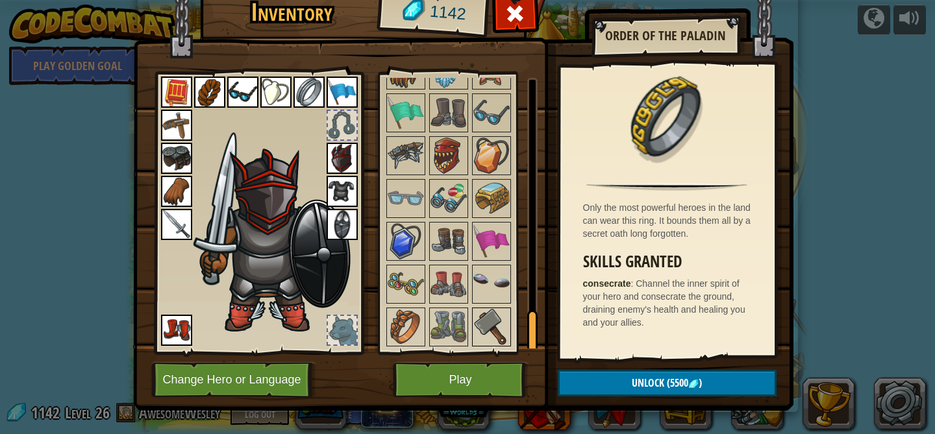
click at [480, 328] on img at bounding box center [491, 327] width 36 height 36
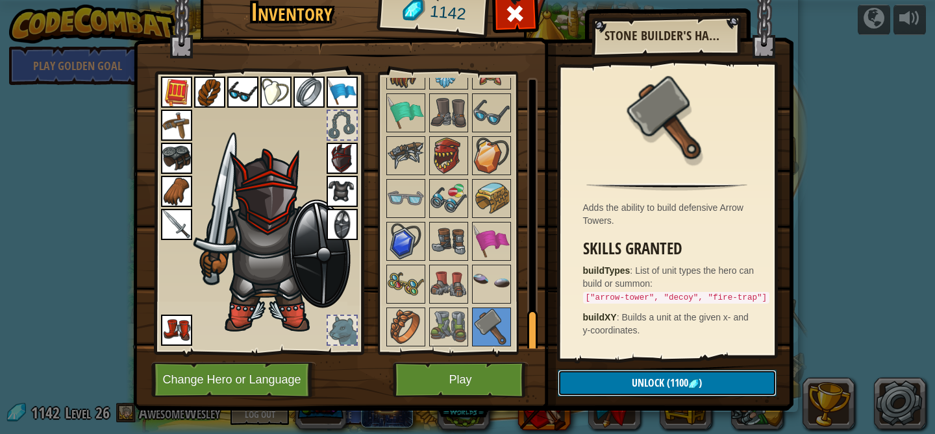
click at [602, 379] on button "Unlock (1100 )" at bounding box center [667, 383] width 219 height 27
click at [602, 380] on button "Confirm" at bounding box center [667, 383] width 219 height 27
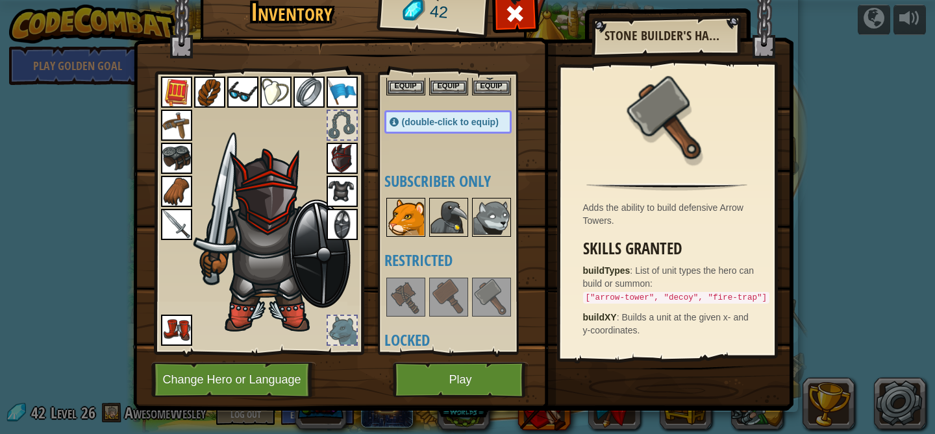
scroll to position [447, 0]
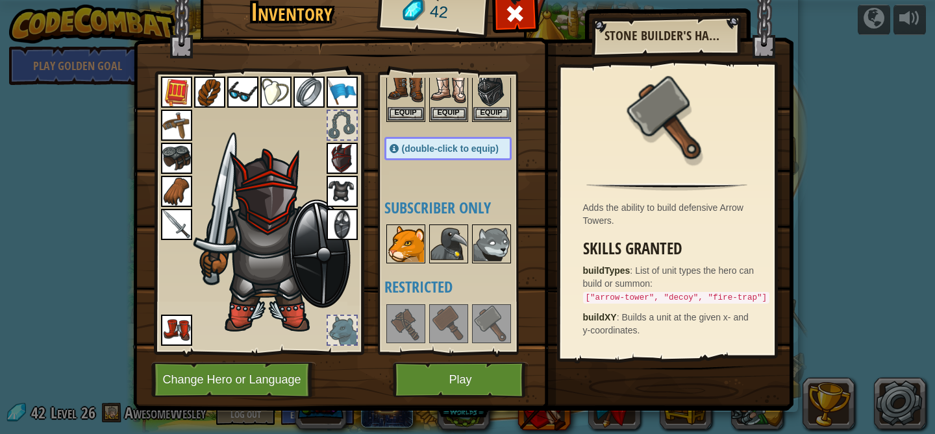
click at [408, 243] on img at bounding box center [405, 244] width 36 height 36
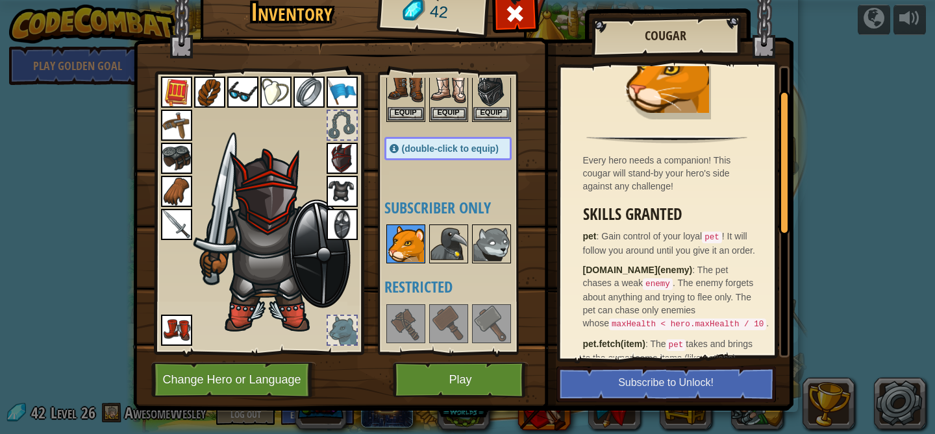
scroll to position [55, 0]
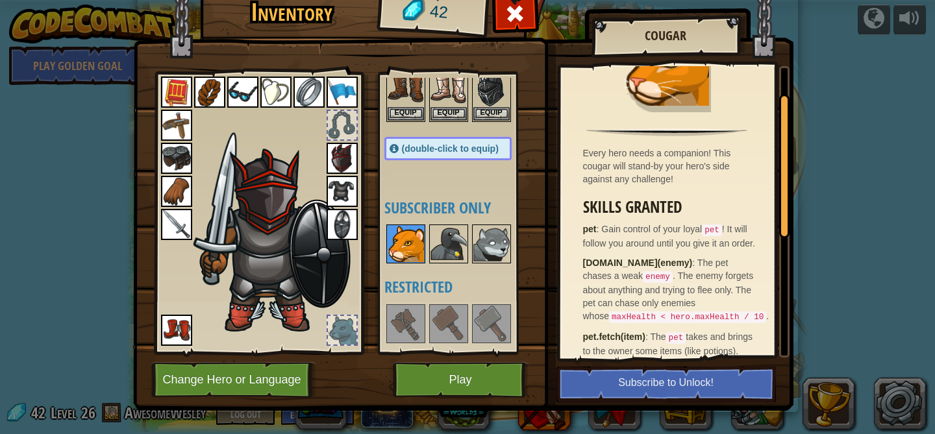
click at [608, 301] on span "The pet chases a weak enemy . The enemy forgets about anything and trying to fl…" at bounding box center [676, 290] width 186 height 64
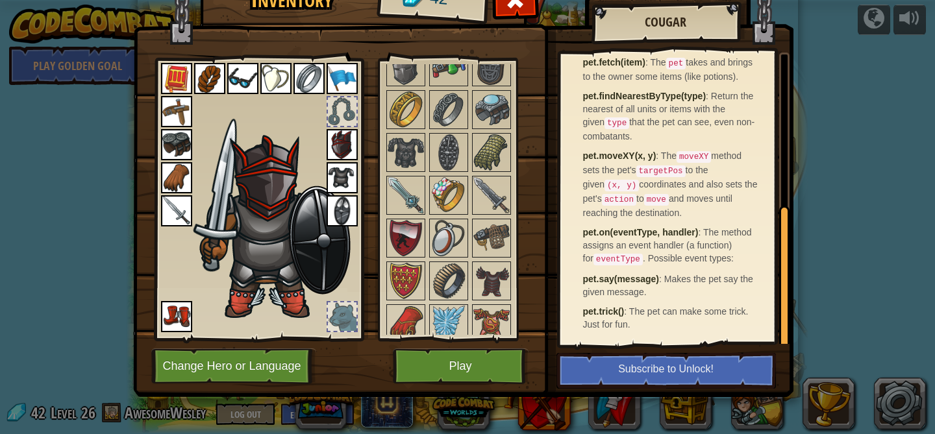
scroll to position [1294, 0]
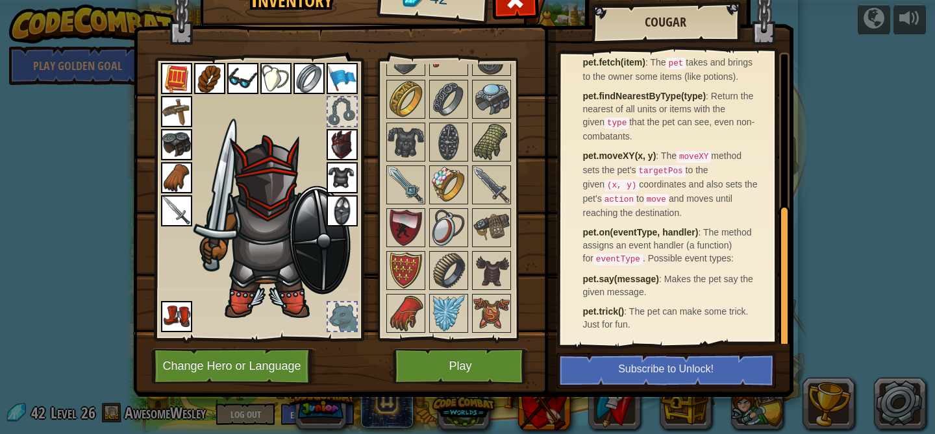
click at [487, 190] on img at bounding box center [491, 185] width 36 height 36
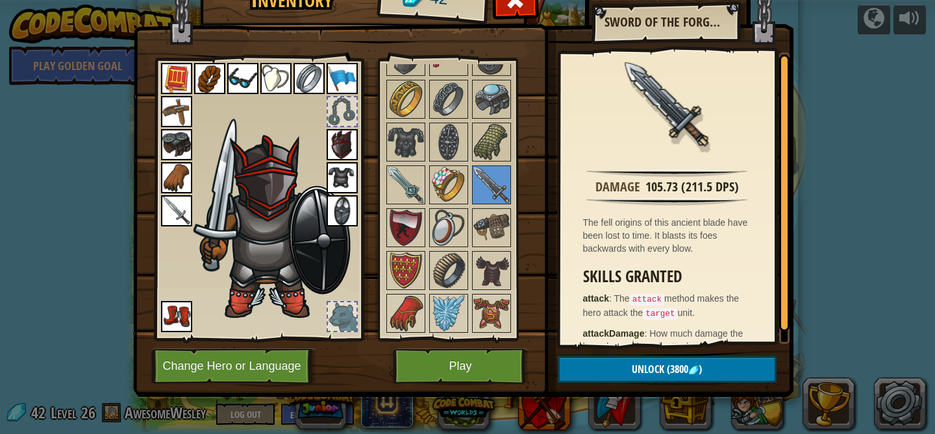
scroll to position [19, 0]
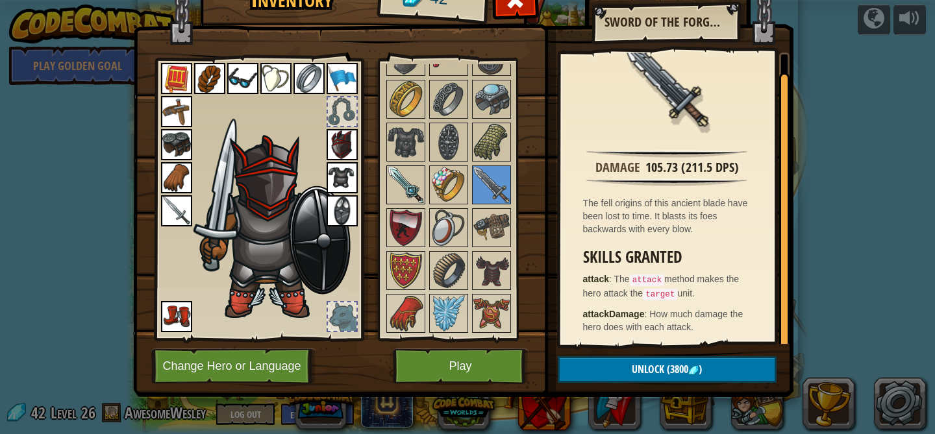
click at [406, 186] on img at bounding box center [405, 185] width 36 height 36
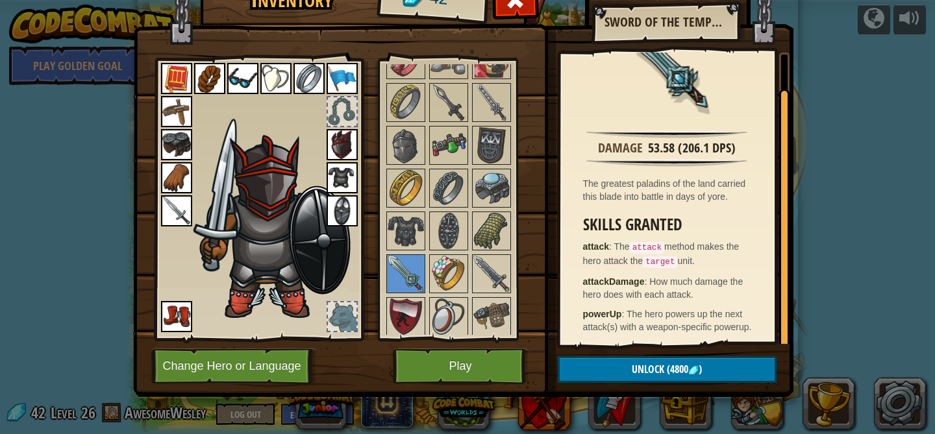
scroll to position [1204, 0]
click at [489, 102] on img at bounding box center [491, 103] width 36 height 36
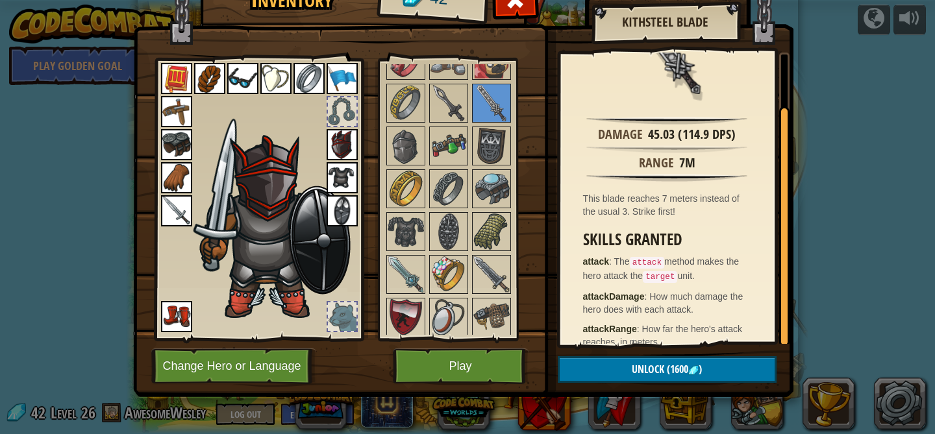
scroll to position [68, 0]
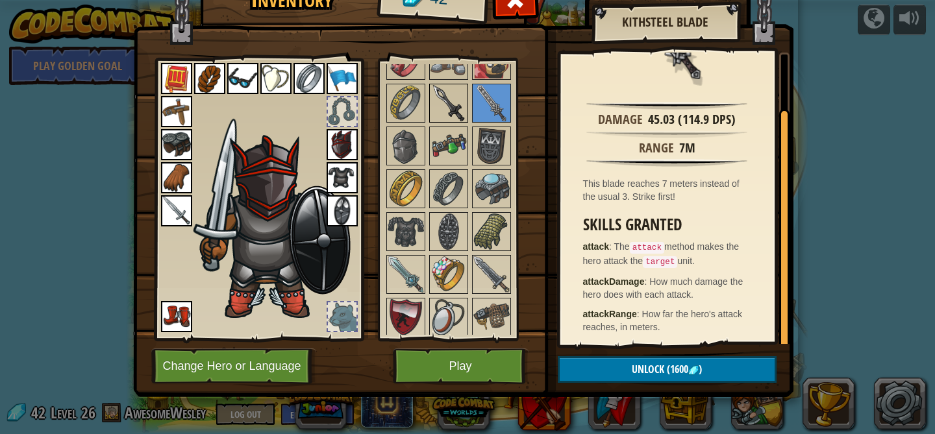
click at [456, 109] on img at bounding box center [448, 103] width 36 height 36
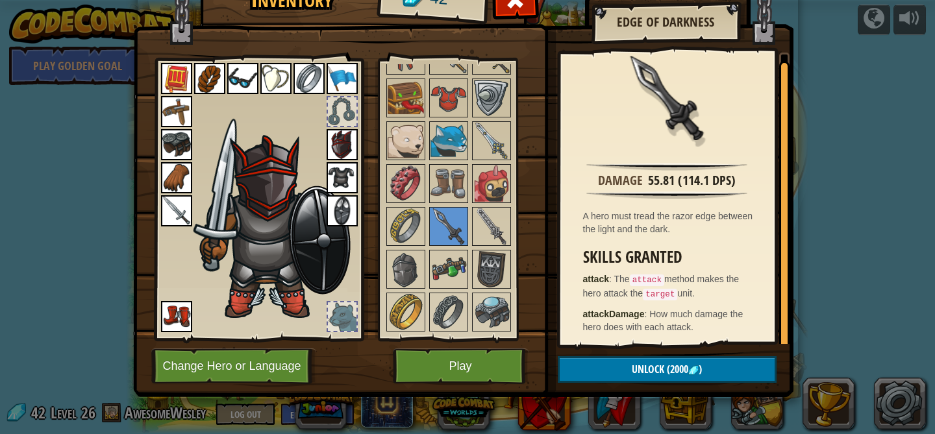
scroll to position [1075, 0]
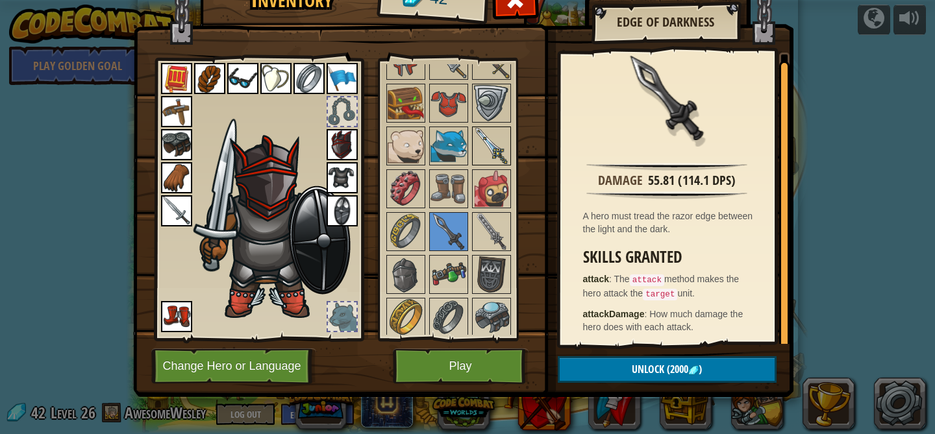
click at [490, 140] on img at bounding box center [491, 146] width 36 height 36
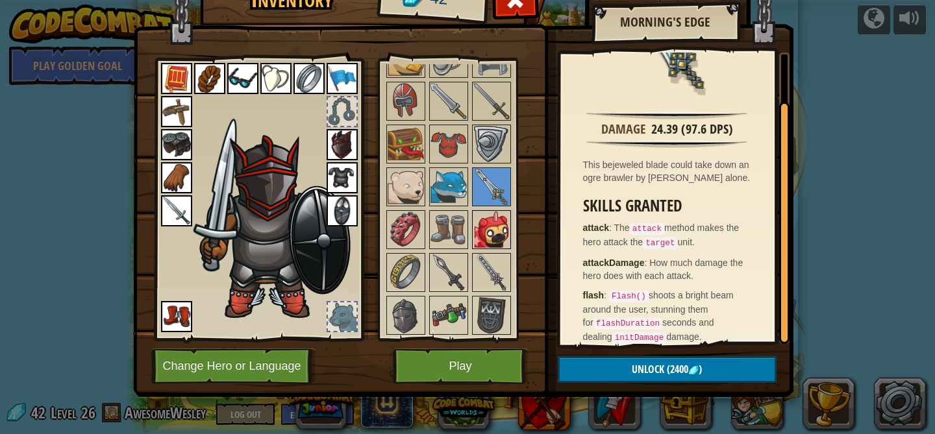
scroll to position [1034, 0]
click at [483, 105] on img at bounding box center [491, 102] width 36 height 36
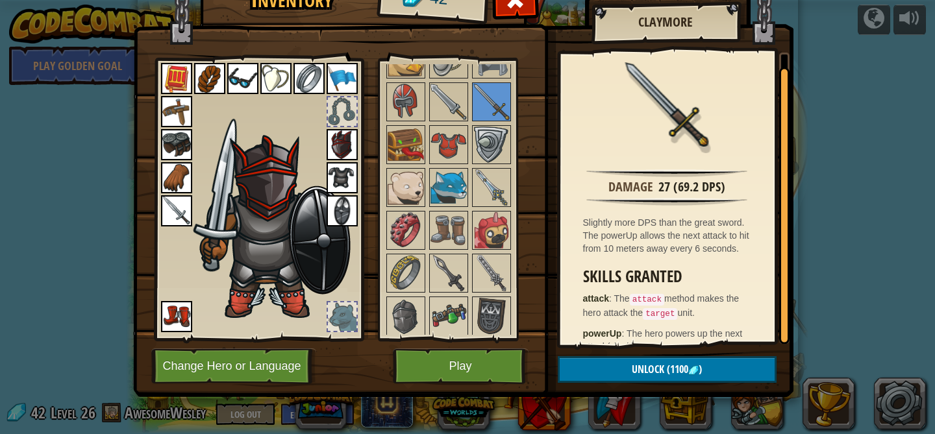
scroll to position [19, 0]
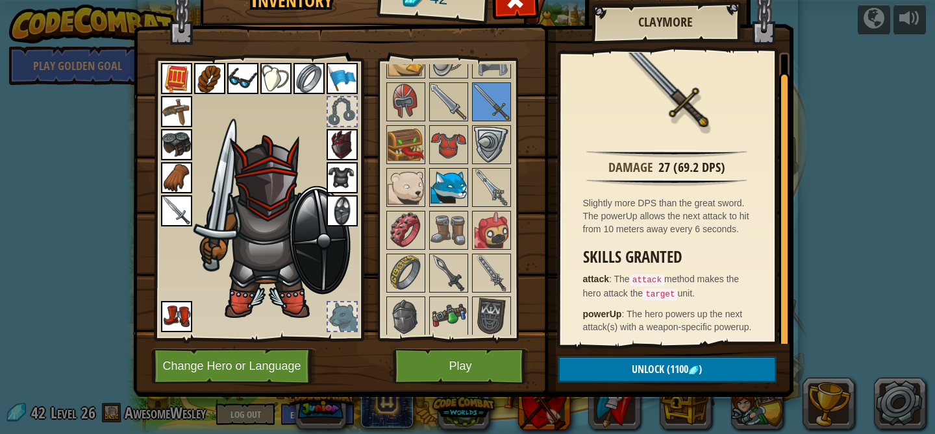
click at [453, 192] on img at bounding box center [448, 187] width 36 height 36
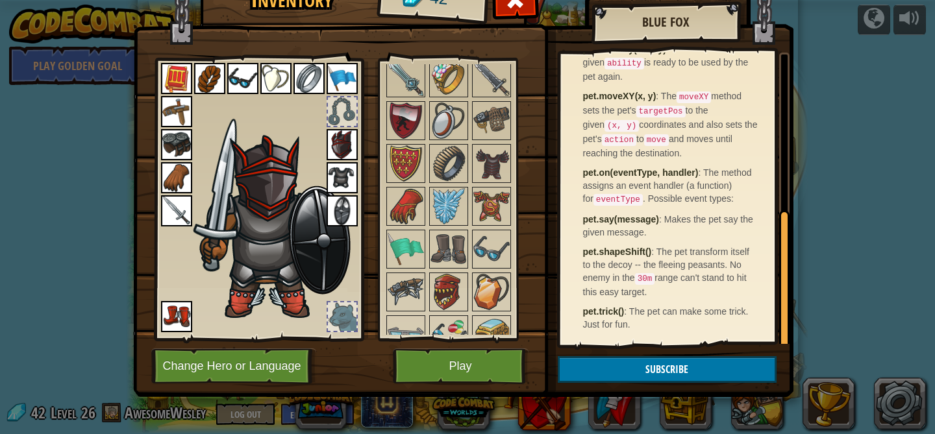
scroll to position [1429, 0]
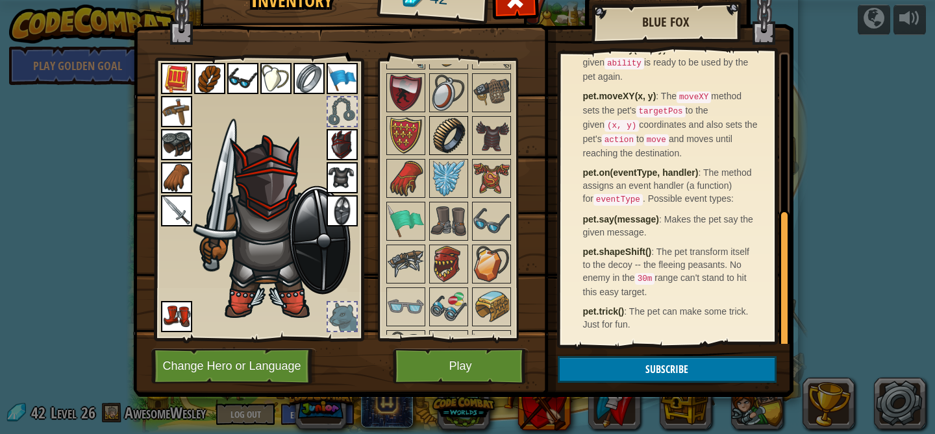
click at [444, 123] on img at bounding box center [448, 135] width 36 height 36
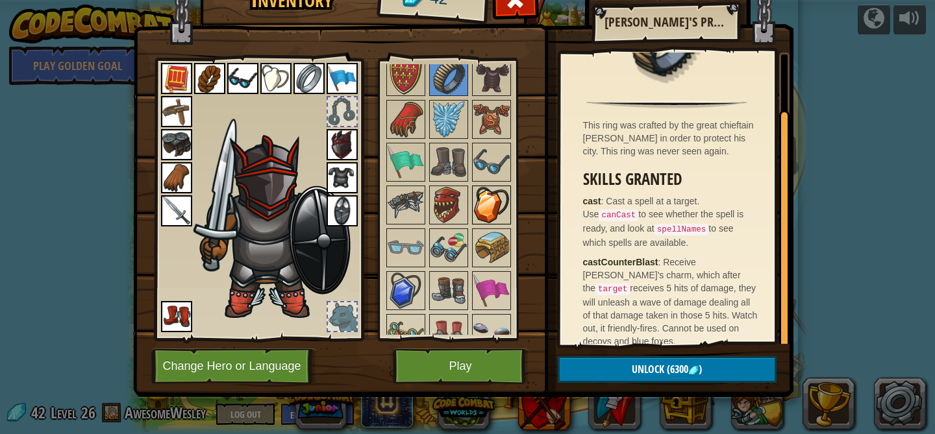
scroll to position [1492, 0]
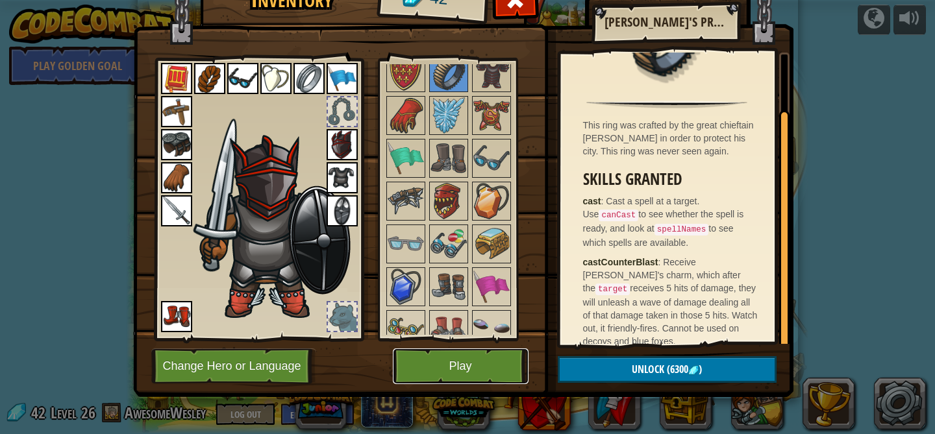
click at [441, 363] on button "Play" at bounding box center [461, 367] width 136 height 36
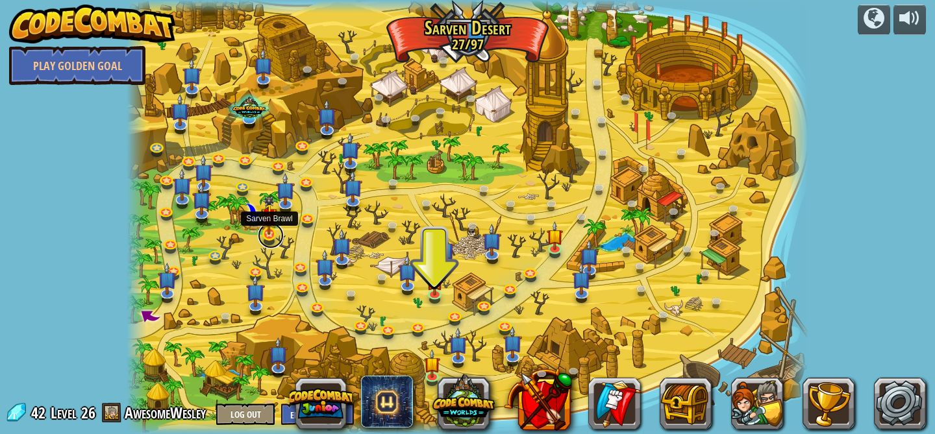
click at [271, 237] on link at bounding box center [271, 236] width 26 height 26
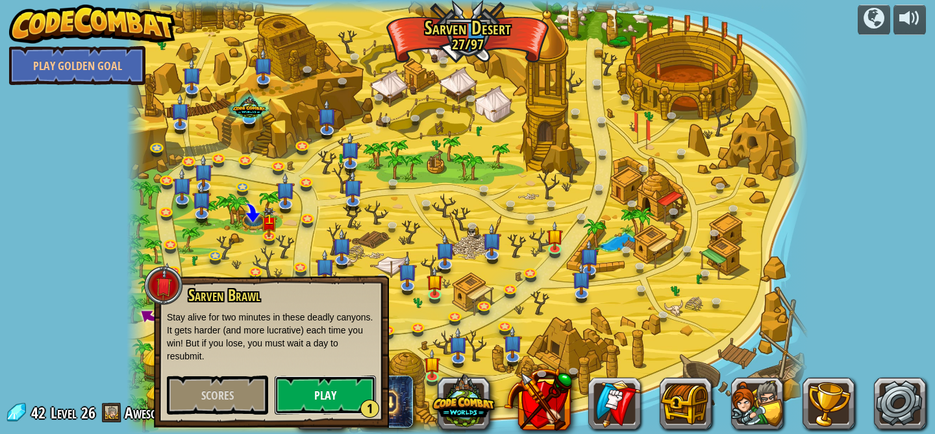
click at [319, 397] on button "Play 1" at bounding box center [325, 395] width 101 height 39
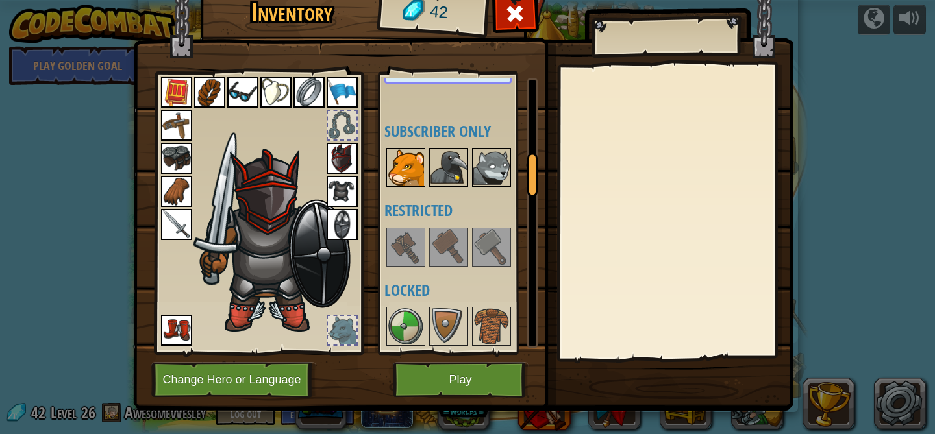
scroll to position [565, 0]
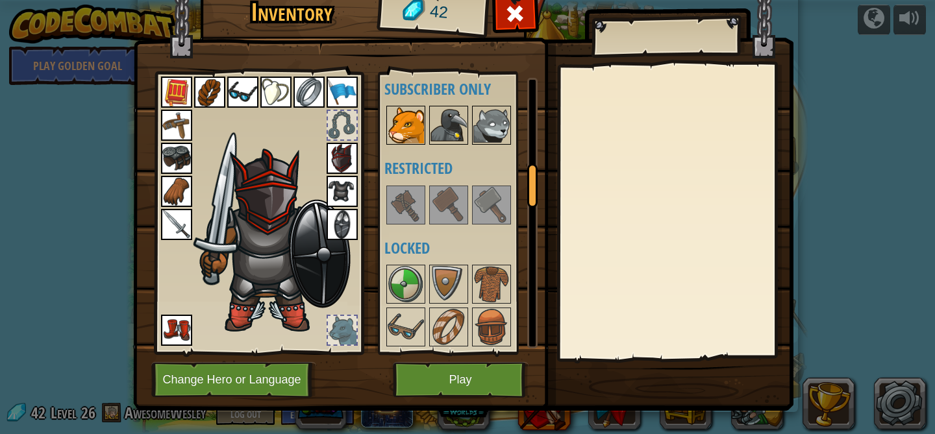
click at [497, 196] on img at bounding box center [491, 205] width 36 height 36
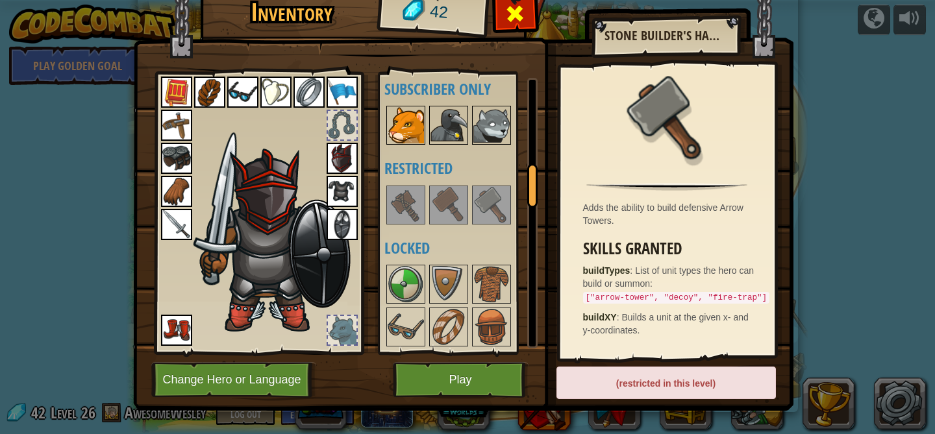
click at [521, 34] on div at bounding box center [515, 17] width 41 height 41
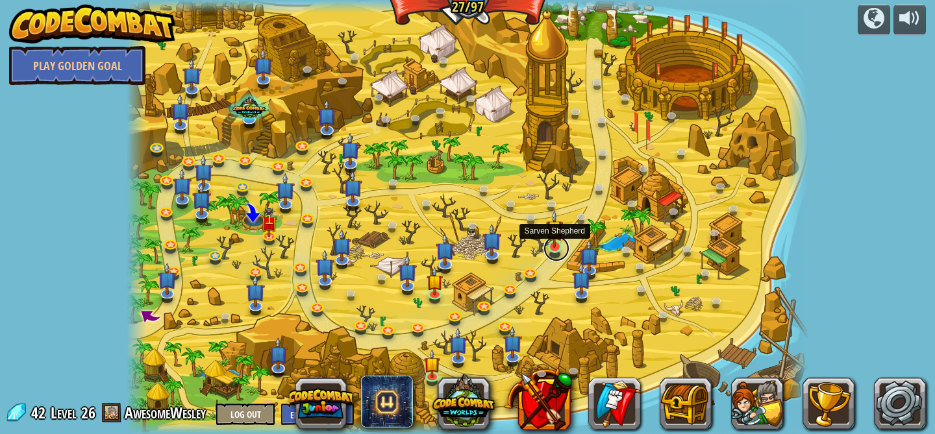
click at [548, 248] on link at bounding box center [556, 249] width 26 height 26
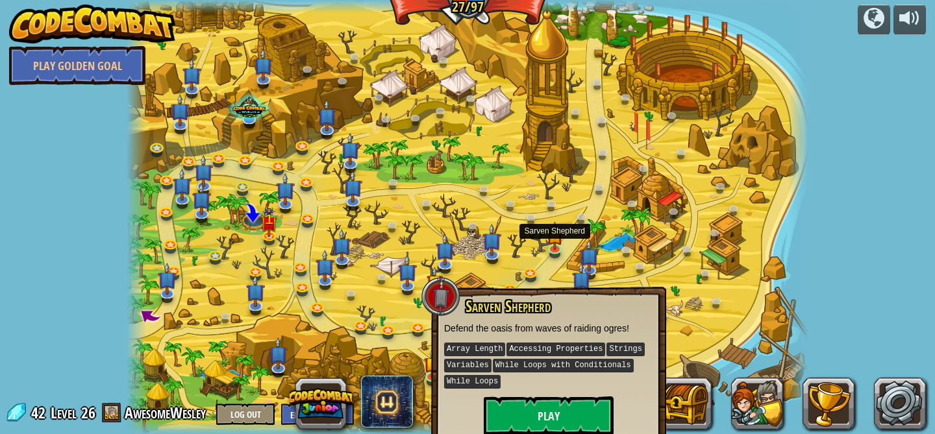
click at [286, 306] on div at bounding box center [468, 217] width 682 height 434
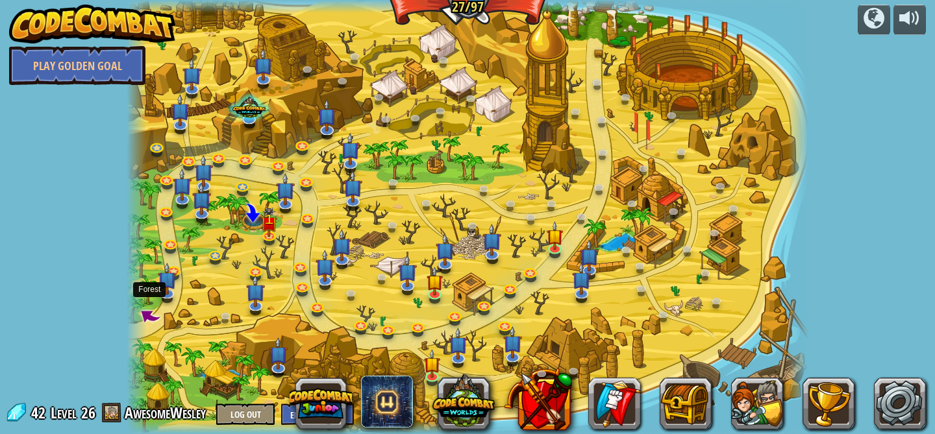
click at [150, 317] on span at bounding box center [149, 315] width 26 height 26
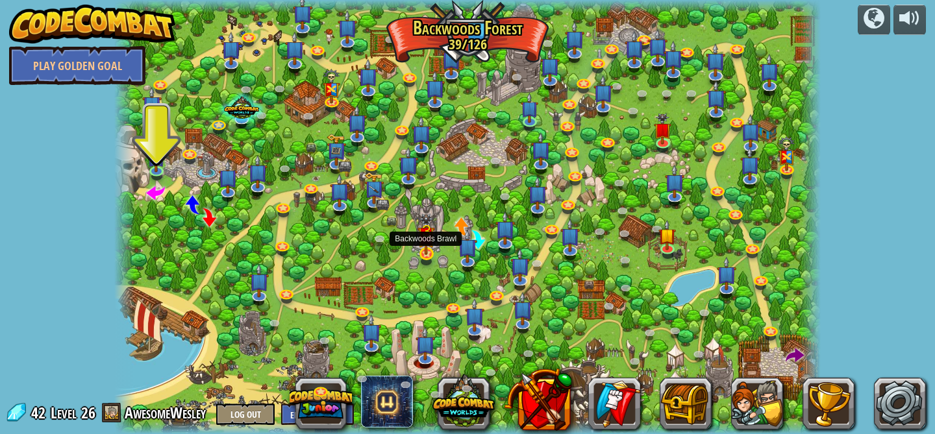
click at [432, 249] on img at bounding box center [426, 235] width 18 height 42
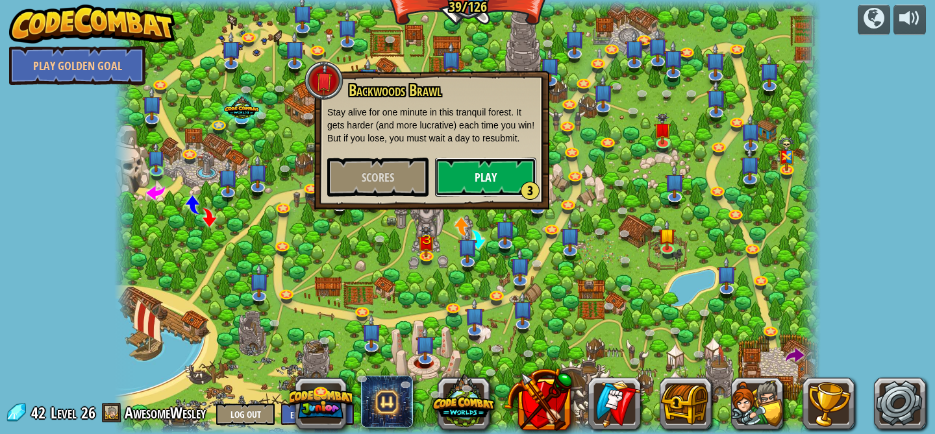
click at [492, 173] on button "Play 3" at bounding box center [485, 177] width 101 height 39
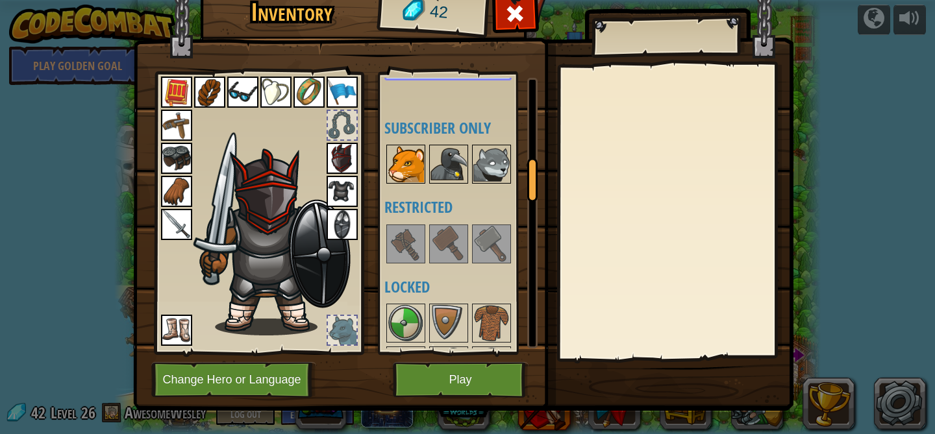
scroll to position [532, 0]
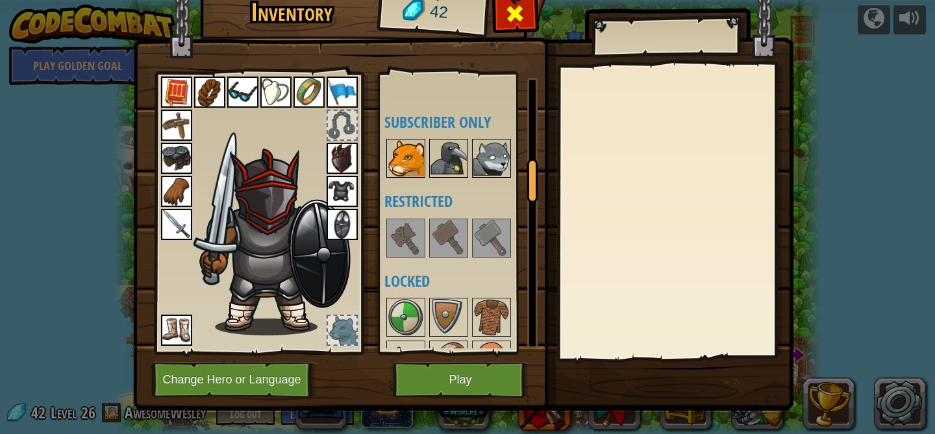
click at [509, 21] on span at bounding box center [514, 13] width 21 height 21
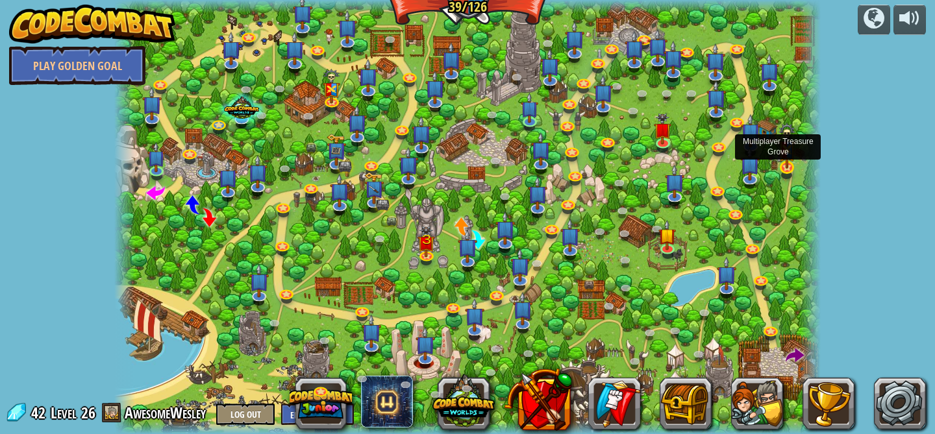
click at [792, 162] on img at bounding box center [787, 146] width 18 height 46
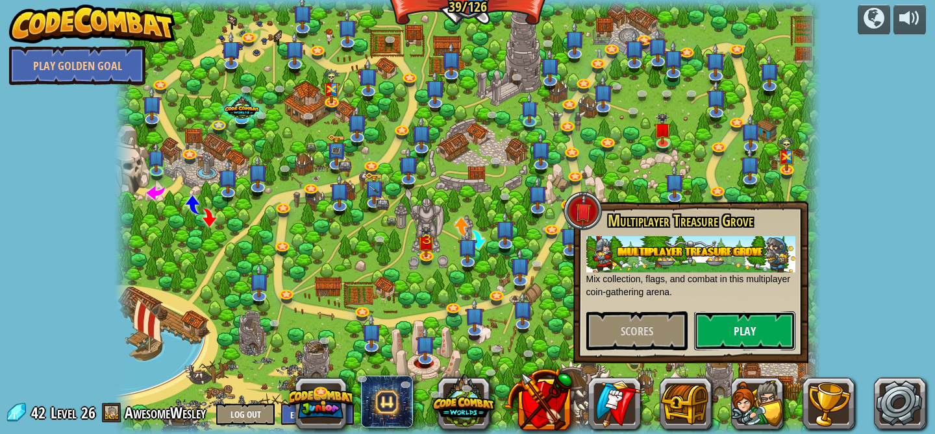
click at [710, 332] on button "Play" at bounding box center [744, 331] width 101 height 39
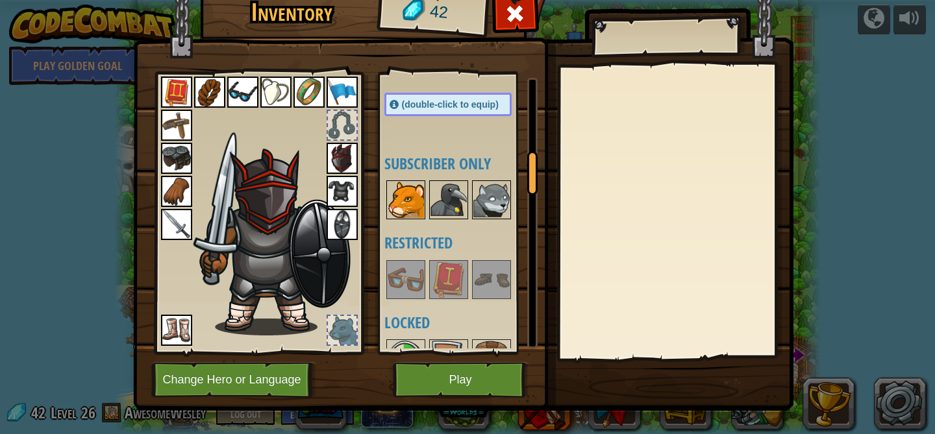
scroll to position [495, 0]
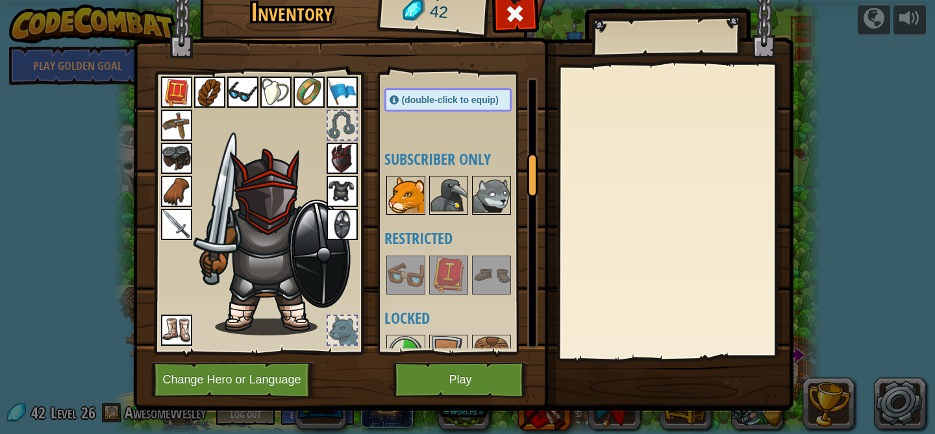
click at [410, 278] on img at bounding box center [405, 275] width 36 height 36
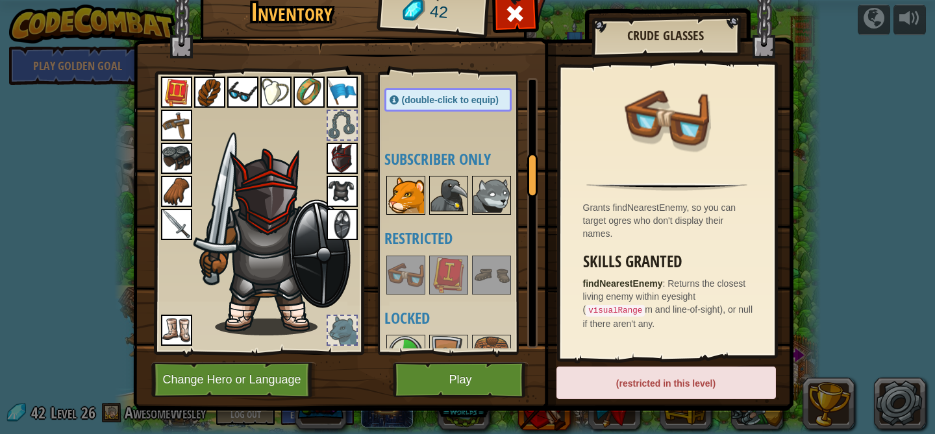
scroll to position [14, 0]
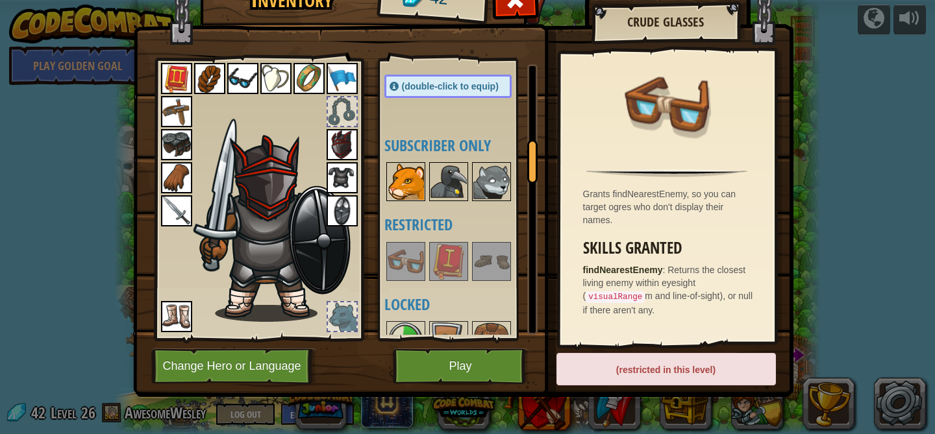
click at [460, 269] on img at bounding box center [448, 261] width 36 height 36
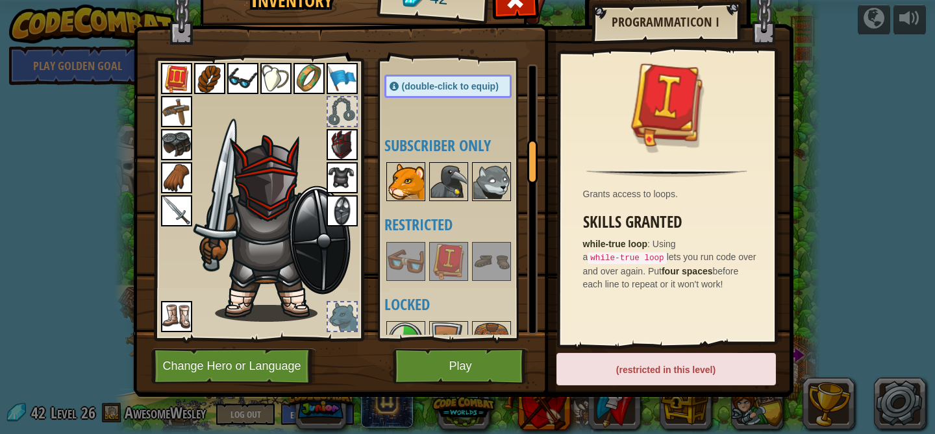
click at [497, 262] on img at bounding box center [491, 261] width 36 height 36
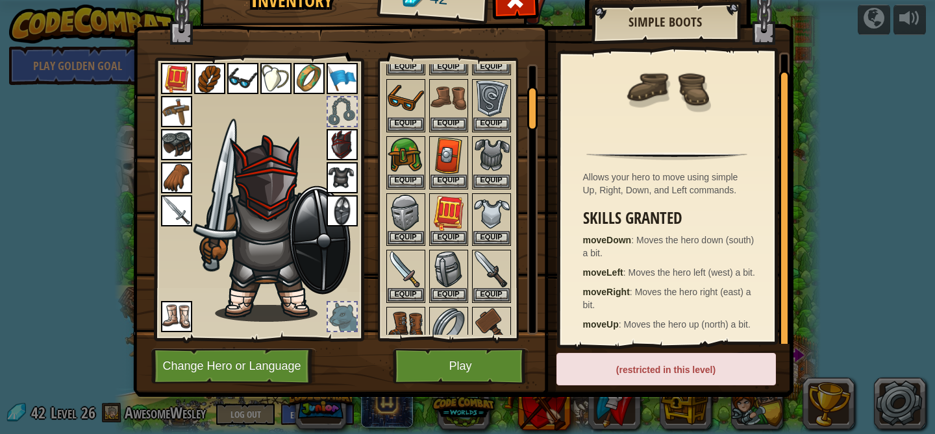
scroll to position [138, 0]
click at [447, 236] on button "Equip" at bounding box center [448, 237] width 36 height 14
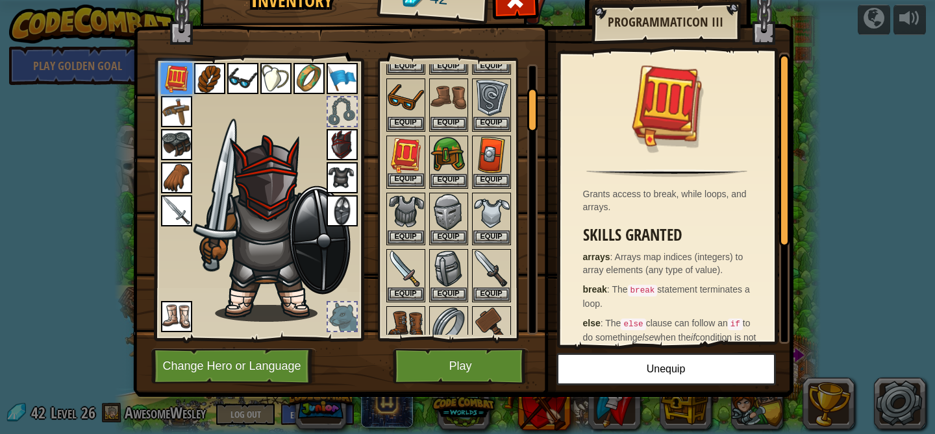
scroll to position [186, 0]
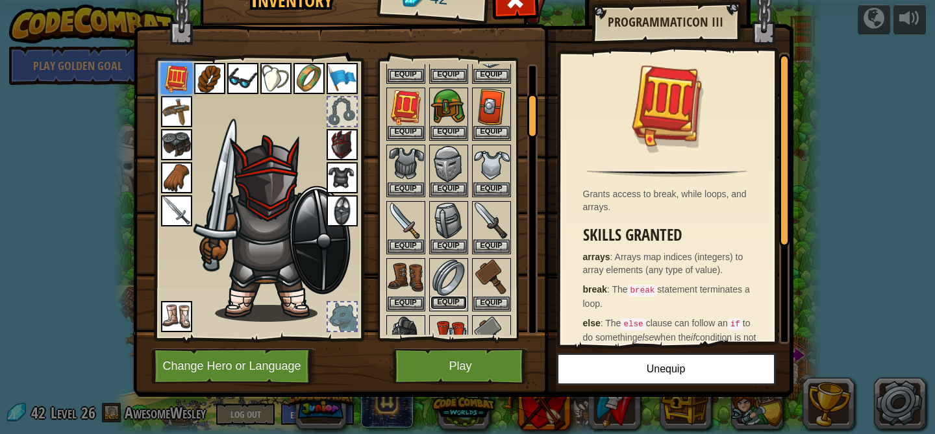
click at [451, 304] on button "Equip" at bounding box center [448, 303] width 36 height 14
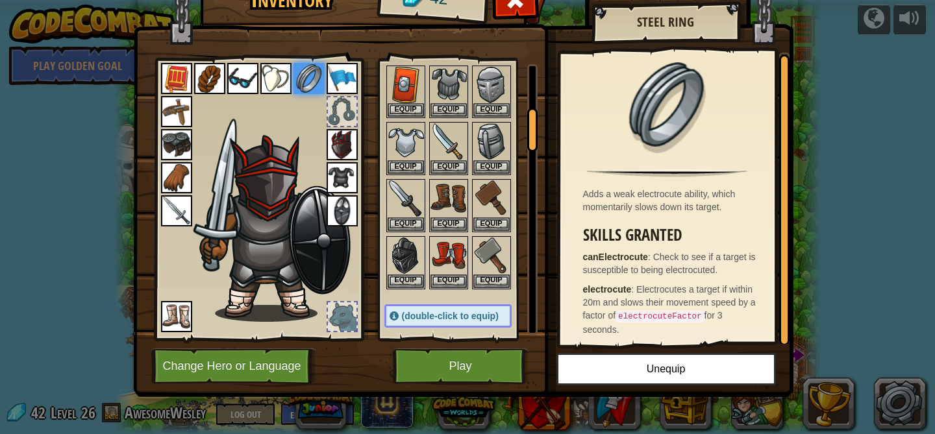
scroll to position [299, 0]
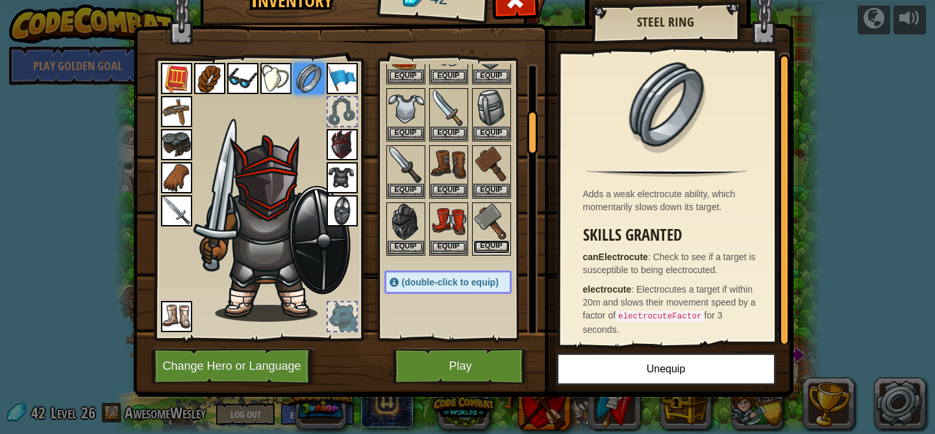
click at [480, 249] on button "Equip" at bounding box center [491, 247] width 36 height 14
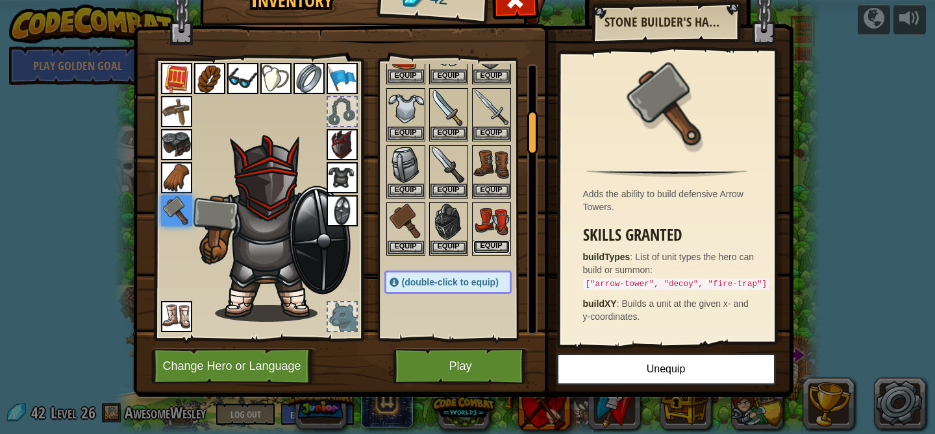
click at [489, 249] on button "Equip" at bounding box center [491, 247] width 36 height 14
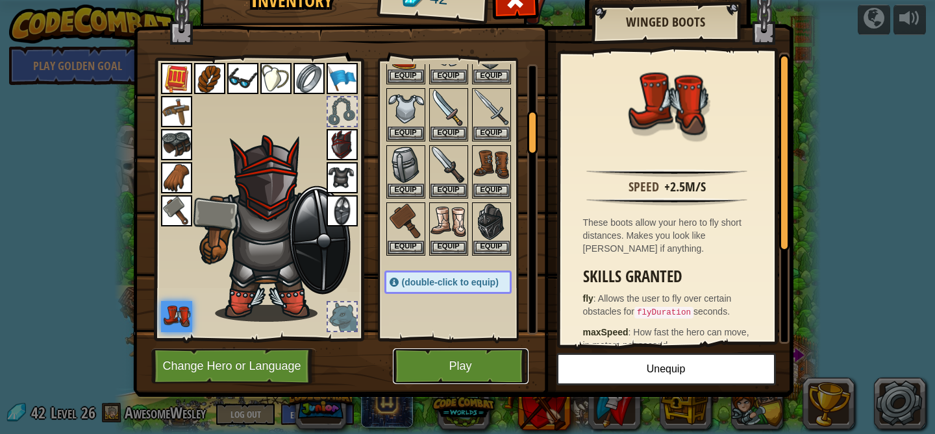
click at [443, 376] on button "Play" at bounding box center [461, 367] width 136 height 36
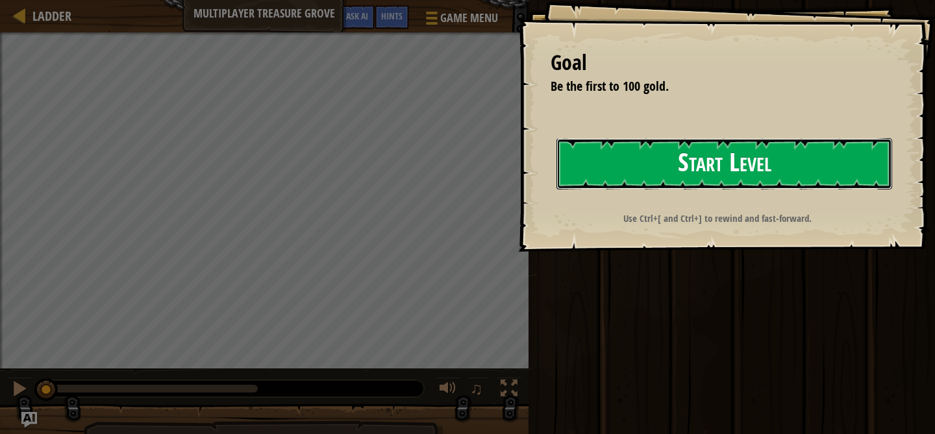
click at [587, 175] on button "Start Level" at bounding box center [724, 163] width 336 height 51
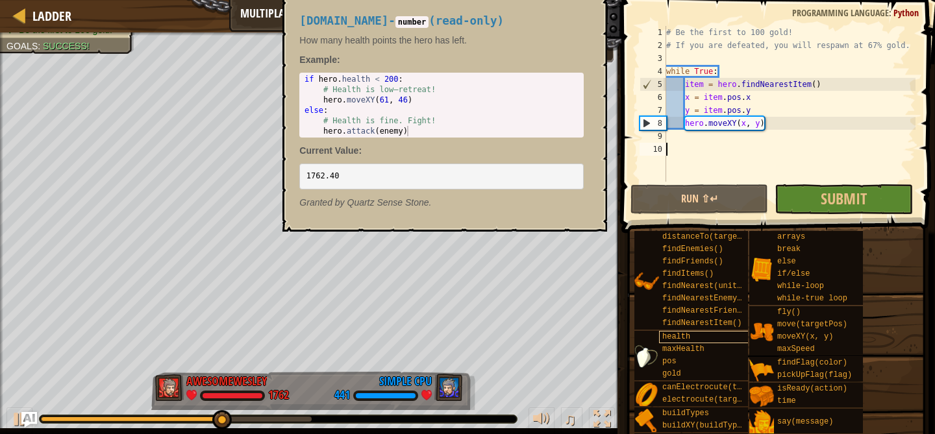
scroll to position [25, 0]
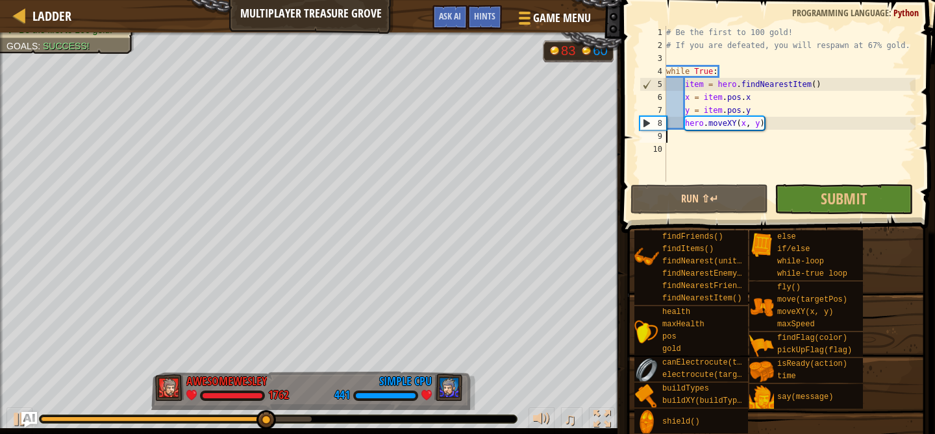
type textarea "hero.moveXY(x, y)"
click at [714, 57] on div "# Be the first to 100 gold! # If you are defeated, you will respawn at 67% gold…" at bounding box center [789, 117] width 252 height 182
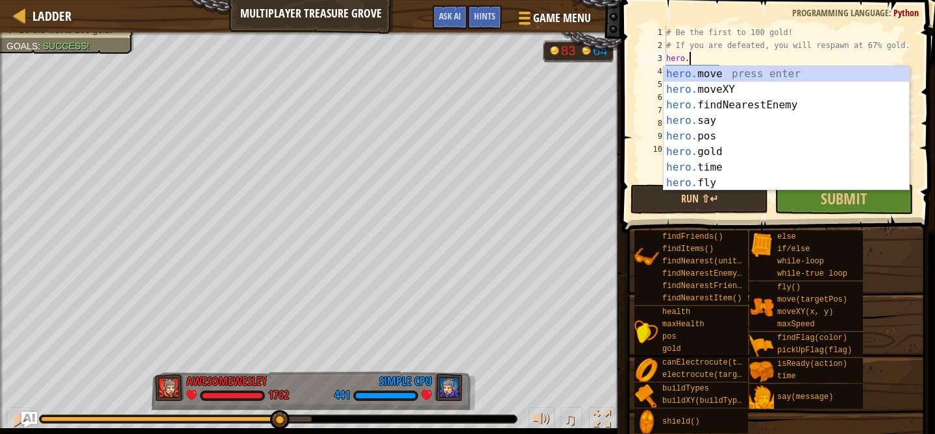
scroll to position [6, 2]
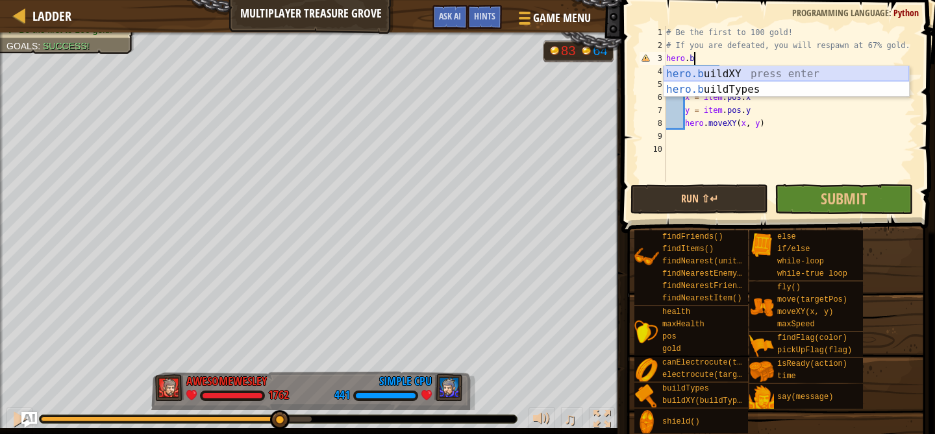
click at [772, 71] on div "hero.b uildXY press enter hero.b uildTypes press enter" at bounding box center [785, 97] width 245 height 62
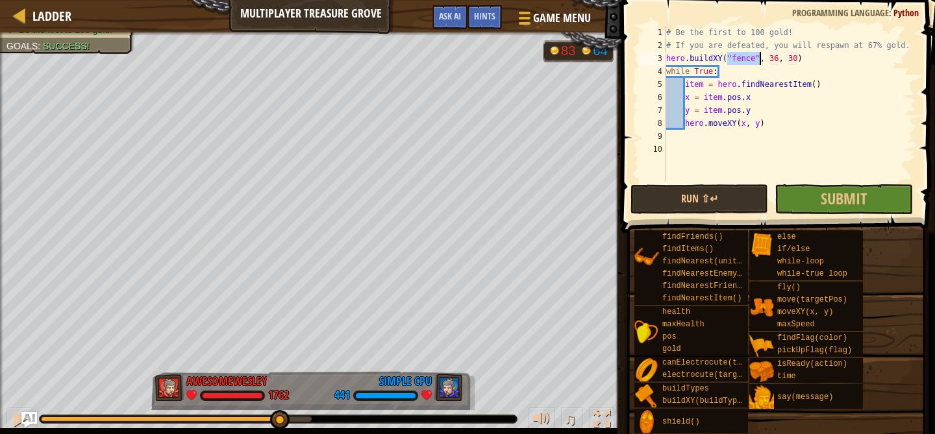
click at [776, 57] on div "# Be the first to 100 gold! # If you are defeated, you will respawn at 67% gold…" at bounding box center [789, 117] width 252 height 182
click at [796, 63] on div "# Be the first to 100 gold! # If you are defeated, you will respawn at 67% gold…" at bounding box center [789, 117] width 252 height 182
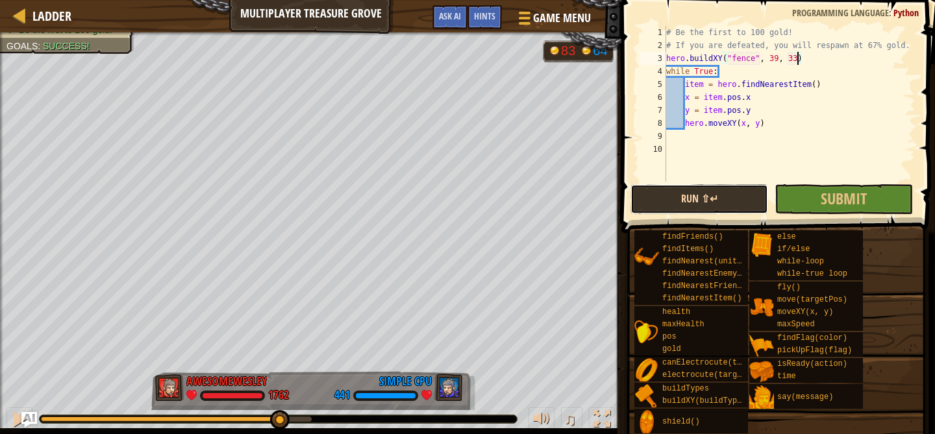
click at [715, 202] on button "Run ⇧↵" at bounding box center [699, 199] width 138 height 30
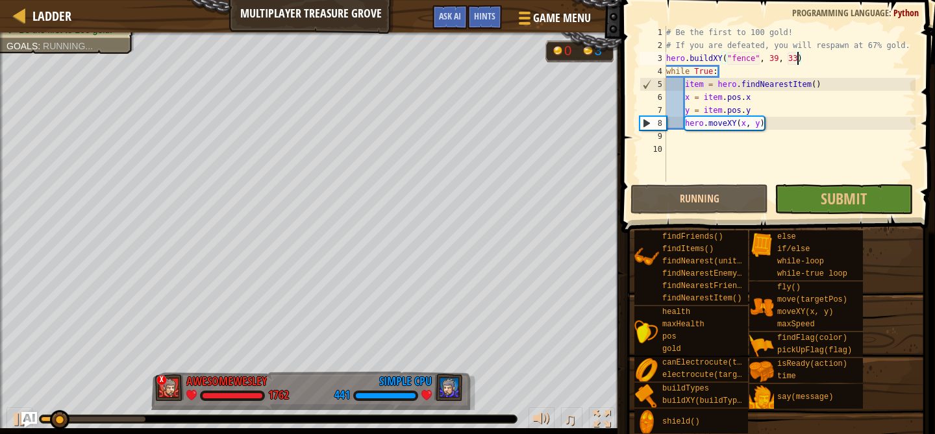
click at [746, 61] on div "# Be the first to 100 gold! # If you are defeated, you will respawn at 67% gold…" at bounding box center [789, 117] width 252 height 182
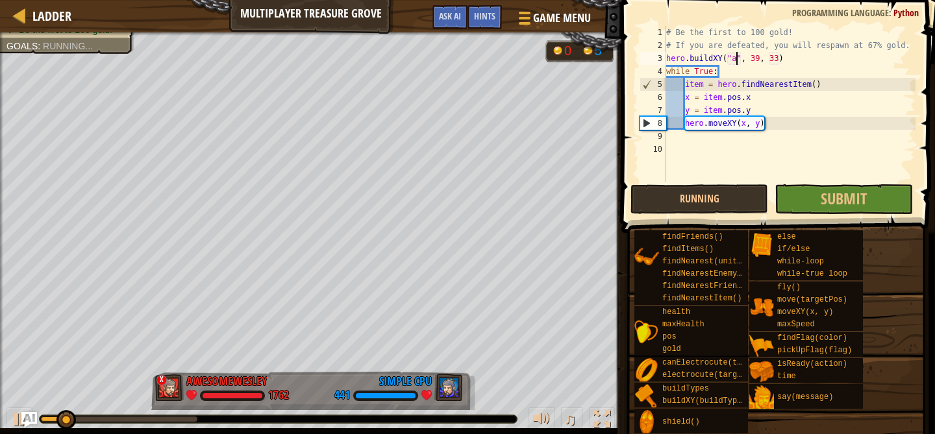
scroll to position [6, 6]
type textarea "hero.buildXY("arrow", 39, 33)"
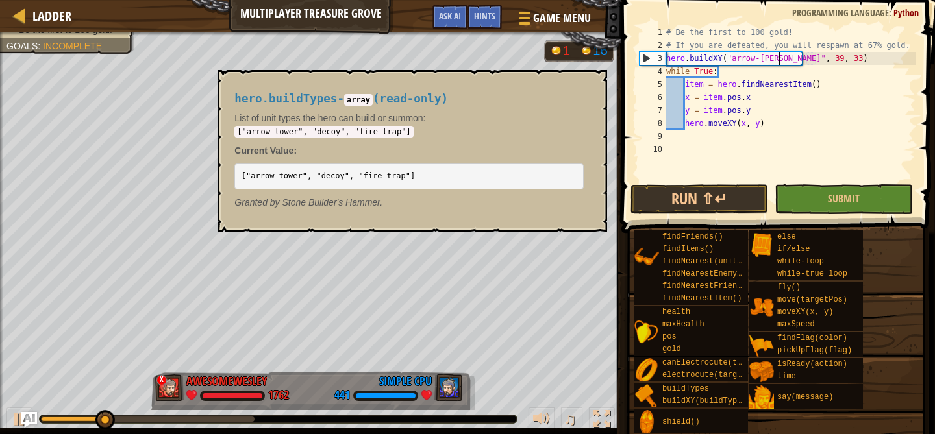
scroll to position [6, 10]
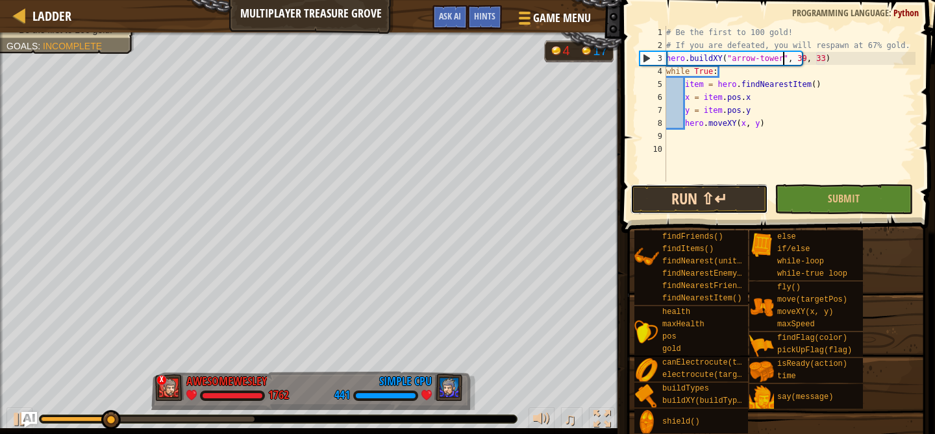
click at [696, 203] on button "Run ⇧↵" at bounding box center [699, 199] width 138 height 30
click at [715, 209] on button "Run ⇧↵" at bounding box center [699, 199] width 138 height 30
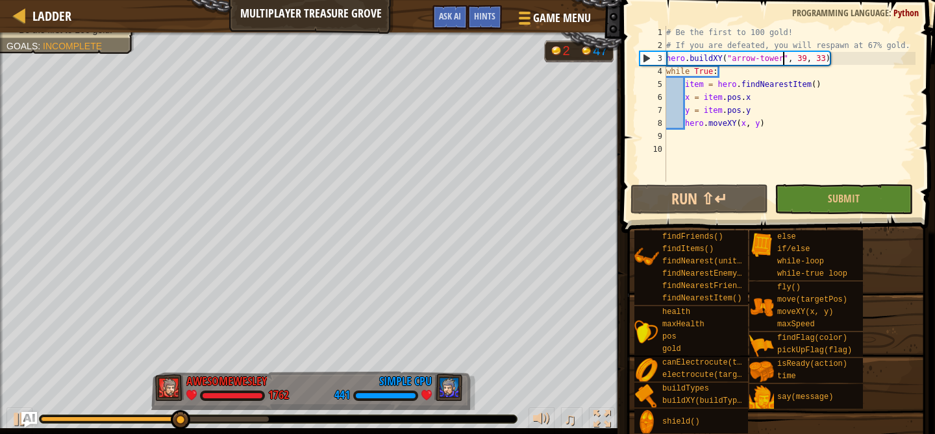
click at [669, 58] on div "# Be the first to 100 gold! # If you are defeated, you will respawn at 67% gold…" at bounding box center [789, 117] width 252 height 182
click at [668, 56] on div "# Be the first to 100 gold! # If you are defeated, you will respawn at 67% gold…" at bounding box center [789, 117] width 252 height 182
click at [712, 210] on button "Run ⇧↵" at bounding box center [699, 199] width 138 height 30
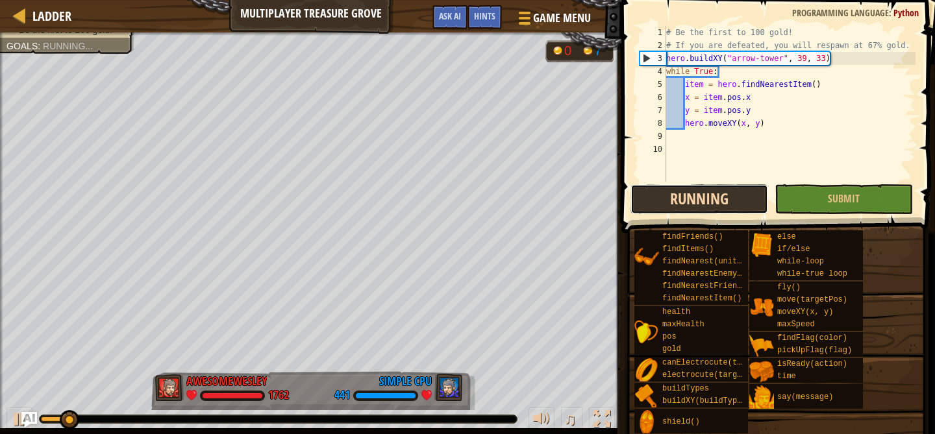
click at [702, 204] on button "Running" at bounding box center [699, 199] width 138 height 30
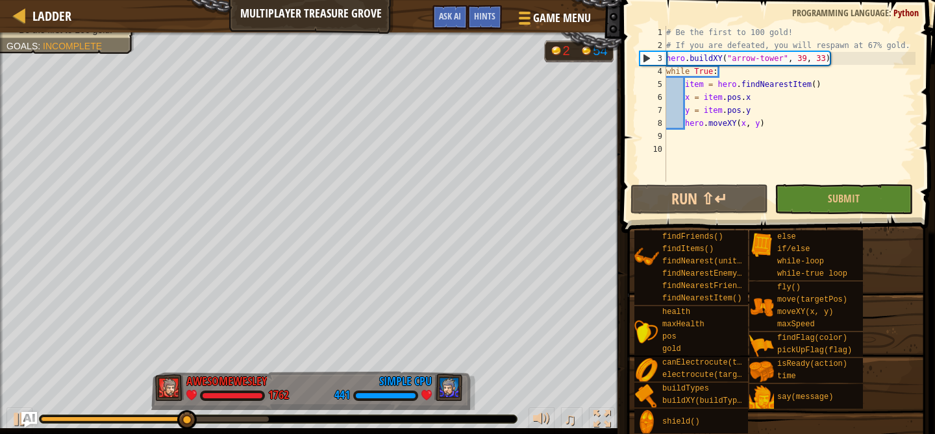
click at [758, 60] on div "# Be the first to 100 gold! # If you are defeated, you will respawn at 67% gold…" at bounding box center [789, 117] width 252 height 182
click at [749, 60] on div "# Be the first to 100 gold! # If you are defeated, you will respawn at 67% gold…" at bounding box center [789, 117] width 252 height 182
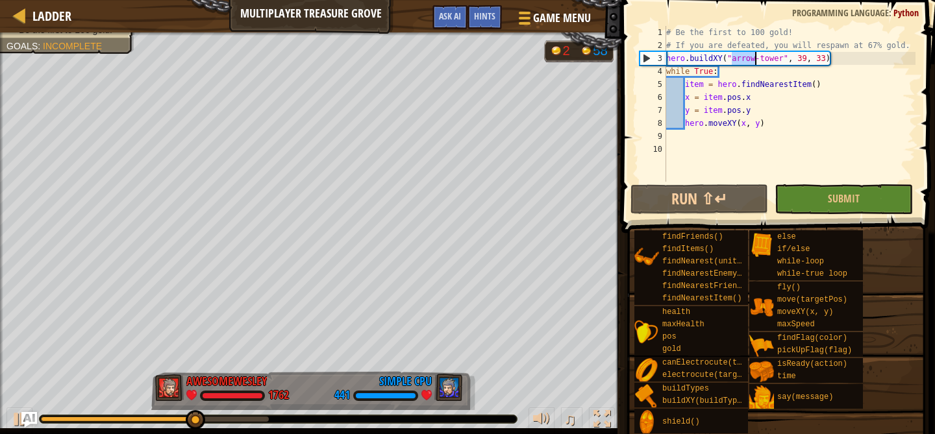
click at [749, 60] on div "# Be the first to 100 gold! # If you are defeated, you will respawn at 67% gold…" at bounding box center [789, 117] width 252 height 182
type textarea "hero.buildXY("arrow-tower", 39, 33) while True:"
click at [749, 60] on div "# Be the first to 100 gold! # If you are defeated, you will respawn at 67% gold…" at bounding box center [789, 117] width 252 height 182
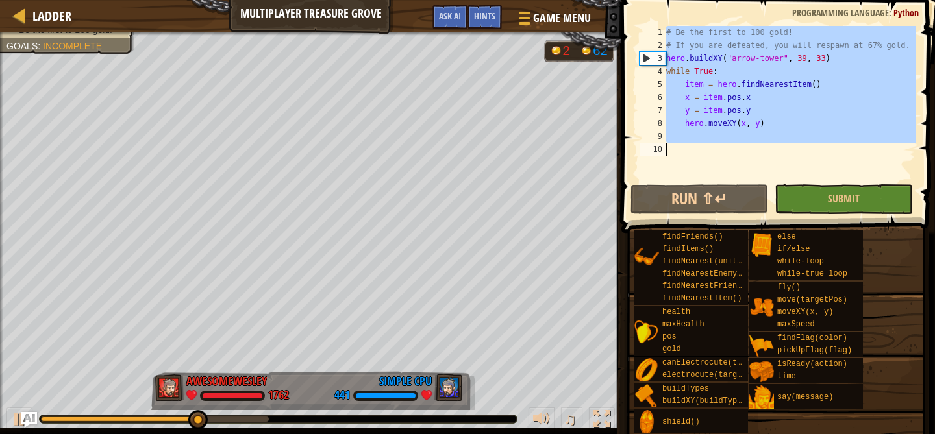
scroll to position [6, 0]
click at [734, 61] on div "# Be the first to 100 gold! # If you are defeated, you will respawn at 67% gold…" at bounding box center [789, 117] width 252 height 182
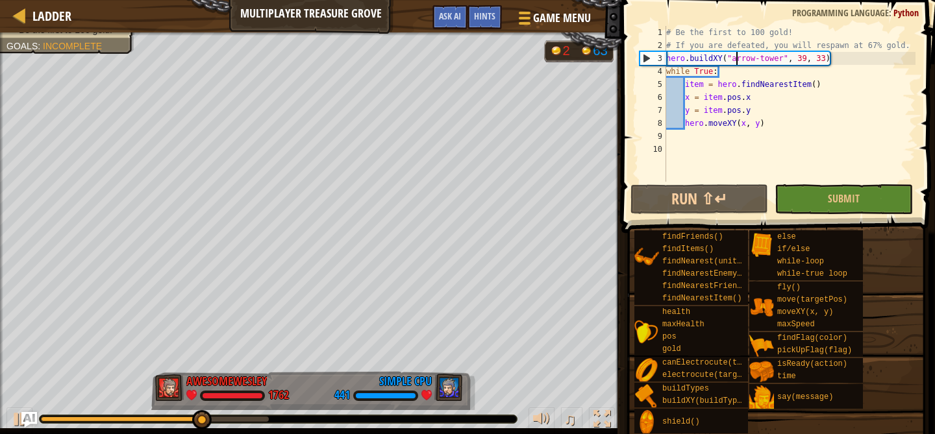
click at [731, 60] on div "# Be the first to 100 gold! # If you are defeated, you will respawn at 67% gold…" at bounding box center [789, 117] width 252 height 182
drag, startPoint x: 731, startPoint y: 60, endPoint x: 778, endPoint y: 60, distance: 46.7
click at [778, 60] on div "# Be the first to 100 gold! # If you are defeated, you will respawn at 67% gold…" at bounding box center [789, 117] width 252 height 182
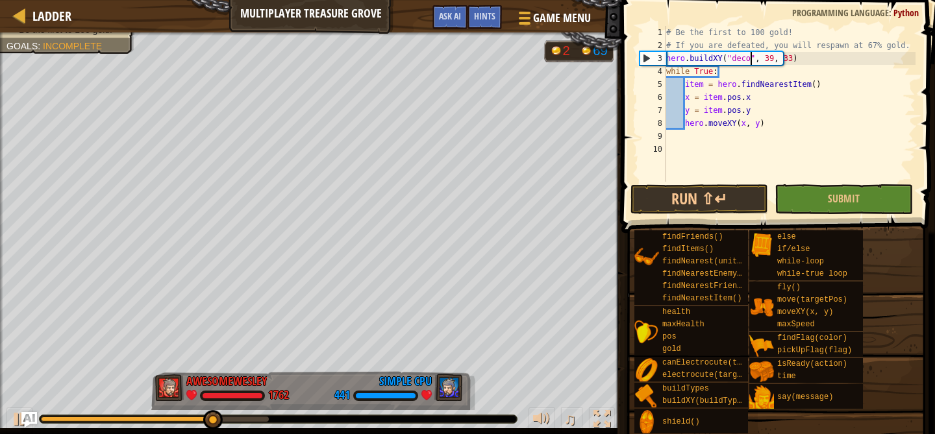
scroll to position [6, 8]
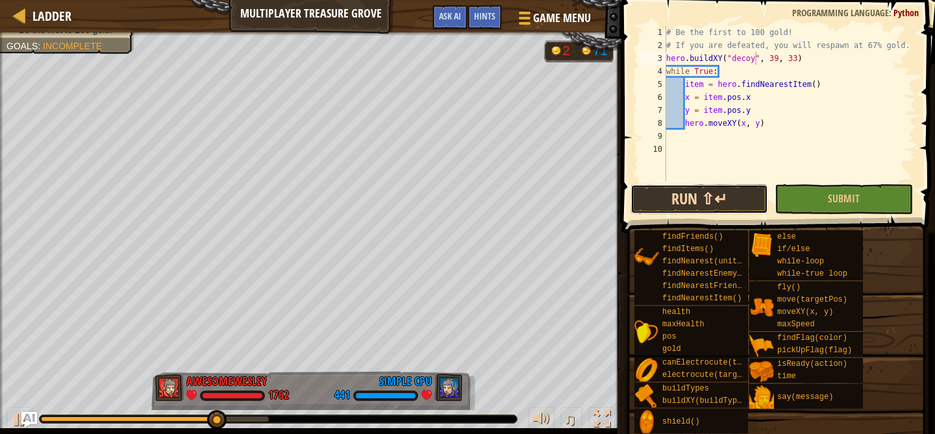
click at [705, 203] on button "Run ⇧↵" at bounding box center [699, 199] width 138 height 30
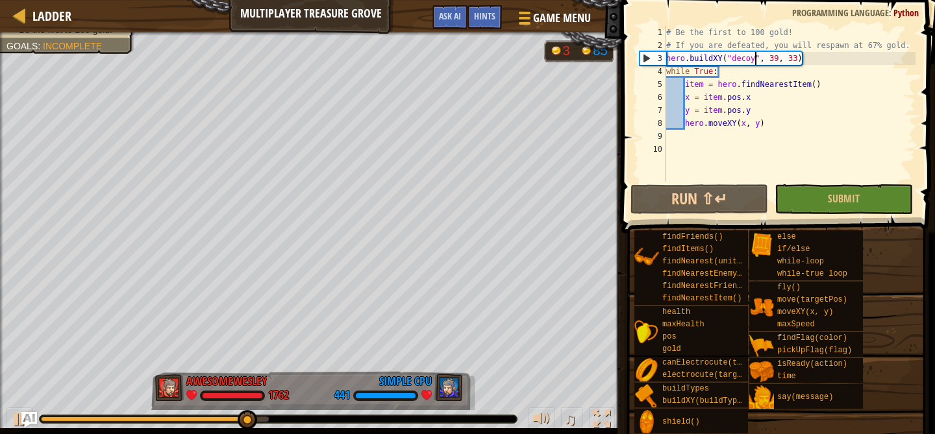
click at [744, 57] on div "# Be the first to 100 gold! # If you are defeated, you will respawn at 67% gold…" at bounding box center [789, 117] width 252 height 182
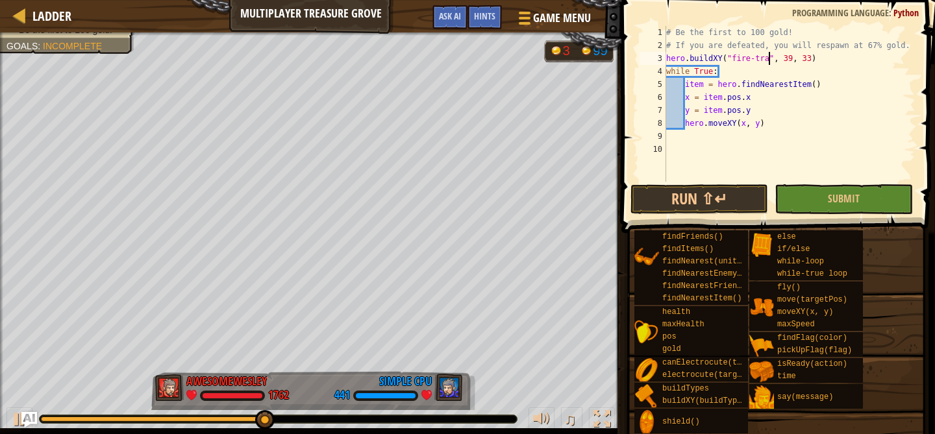
scroll to position [6, 9]
click at [699, 199] on button "Run ⇧↵" at bounding box center [699, 199] width 138 height 30
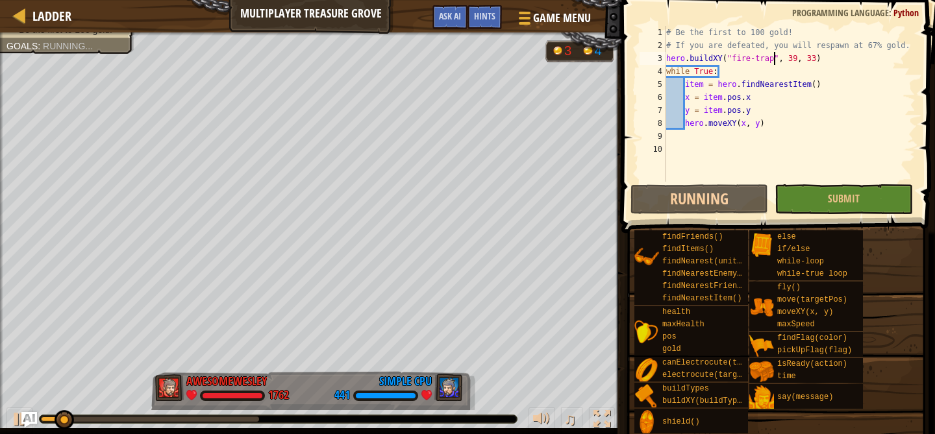
click at [743, 57] on div "# Be the first to 100 gold! # If you are defeated, you will respawn at 67% gold…" at bounding box center [789, 117] width 252 height 182
click at [735, 56] on div "# Be the first to 100 gold! # If you are defeated, you will respawn at 67% gold…" at bounding box center [789, 117] width 252 height 182
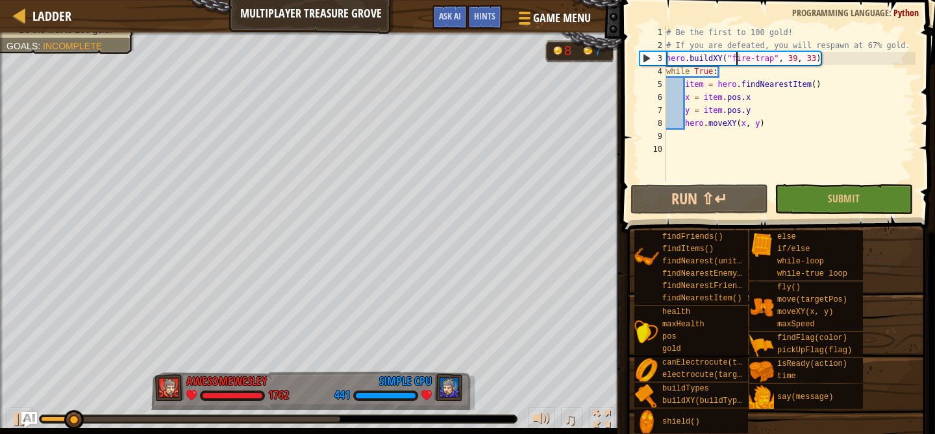
click at [732, 56] on div "# Be the first to 100 gold! # If you are defeated, you will respawn at 67% gold…" at bounding box center [789, 117] width 252 height 182
drag, startPoint x: 732, startPoint y: 56, endPoint x: 773, endPoint y: 58, distance: 40.9
click at [773, 58] on div "# Be the first to 100 gold! # If you are defeated, you will respawn at 67% gold…" at bounding box center [789, 117] width 252 height 182
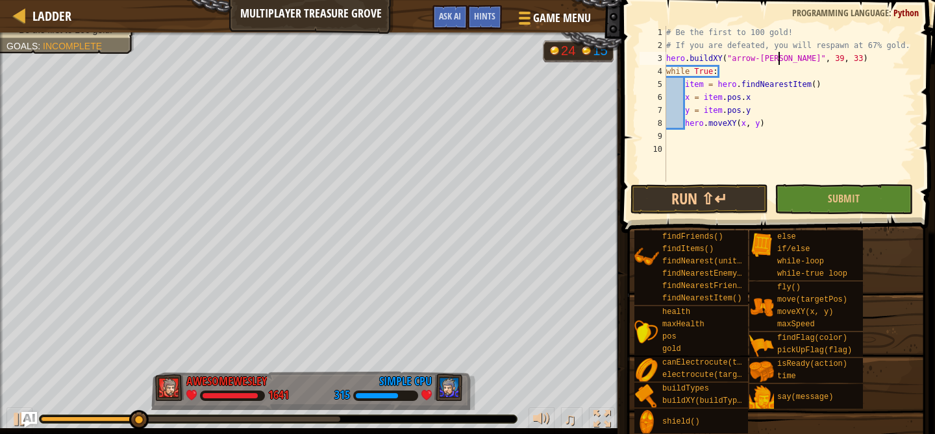
scroll to position [6, 10]
click at [703, 197] on button "Run ⇧↵" at bounding box center [699, 199] width 138 height 30
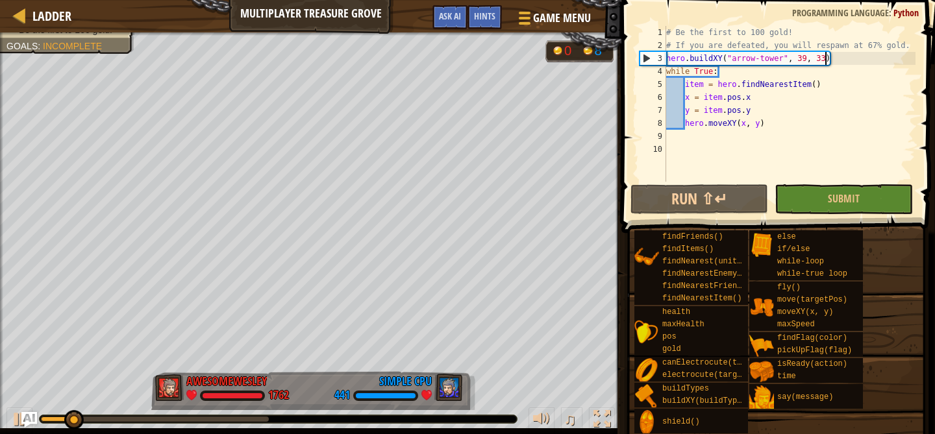
click at [823, 62] on div "# Be the first to 100 gold! # If you are defeated, you will respawn at 67% gold…" at bounding box center [789, 117] width 252 height 182
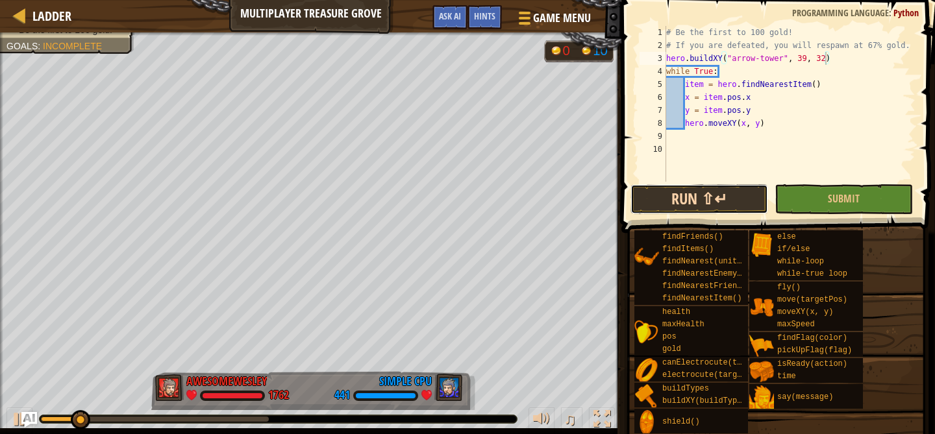
click at [730, 200] on button "Run ⇧↵" at bounding box center [699, 199] width 138 height 30
click at [711, 193] on button "Run ⇧↵" at bounding box center [699, 199] width 138 height 30
click at [689, 194] on button "Run ⇧↵" at bounding box center [699, 199] width 138 height 30
click at [693, 200] on button "Running" at bounding box center [699, 199] width 138 height 30
click at [728, 186] on button "Run ⇧↵" at bounding box center [699, 199] width 138 height 30
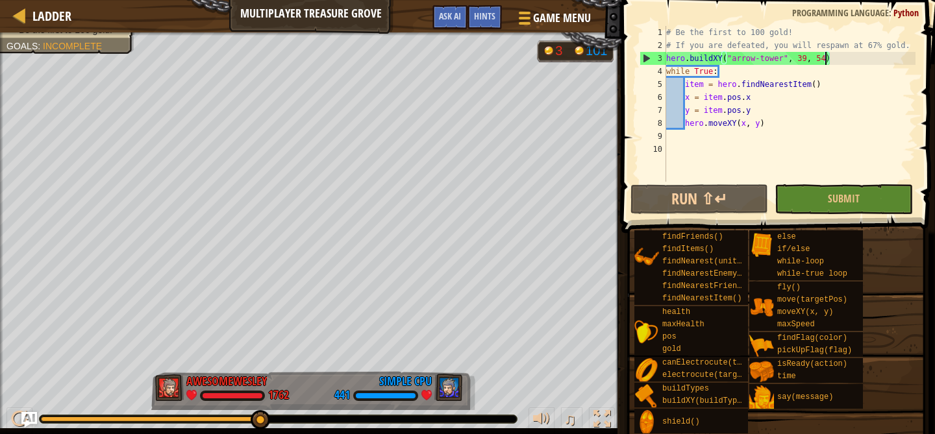
click at [678, 60] on div "# Be the first to 100 gold! # If you are defeated, you will respawn at 67% gold…" at bounding box center [789, 117] width 252 height 182
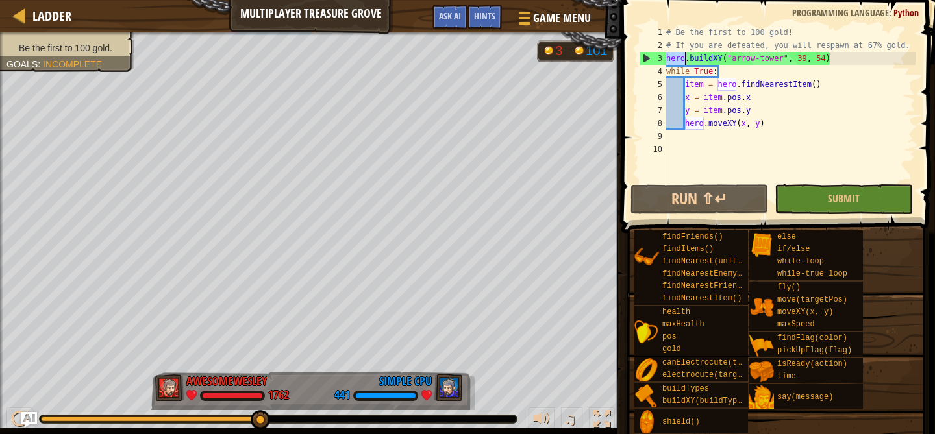
click at [678, 60] on div "# Be the first to 100 gold! # If you are defeated, you will respawn at 67% gold…" at bounding box center [789, 117] width 252 height 182
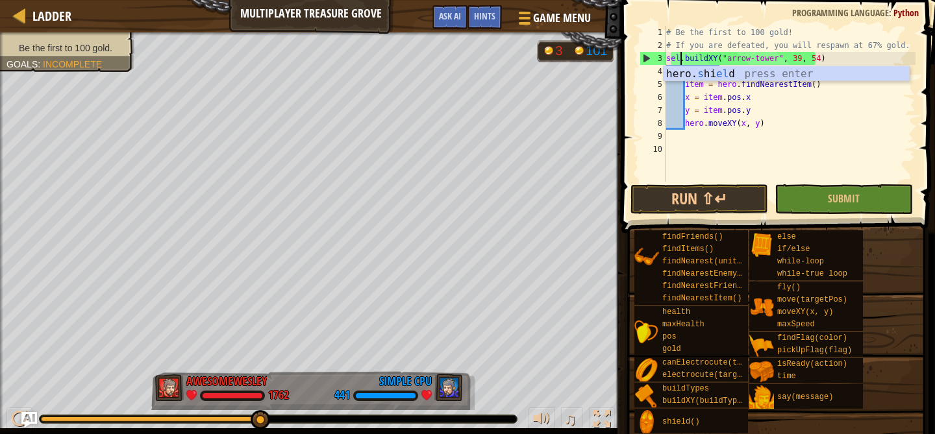
scroll to position [6, 2]
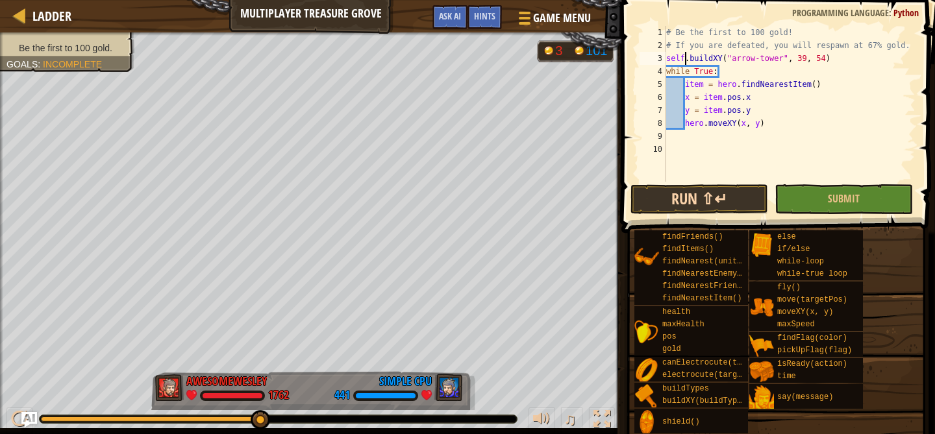
type textarea "self.buildXY("arrow-tower", 39, 54)"
click at [667, 201] on button "Run ⇧↵" at bounding box center [699, 199] width 138 height 30
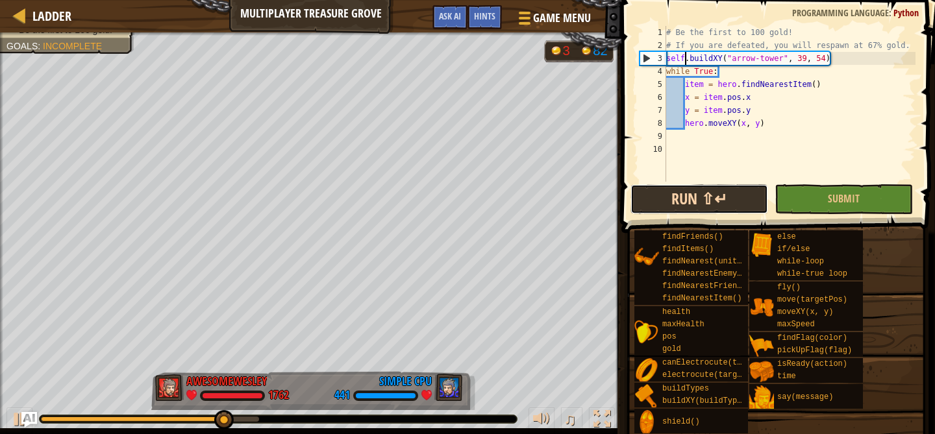
click at [661, 199] on button "Run ⇧↵" at bounding box center [699, 199] width 138 height 30
click at [661, 199] on button "Running" at bounding box center [699, 199] width 138 height 30
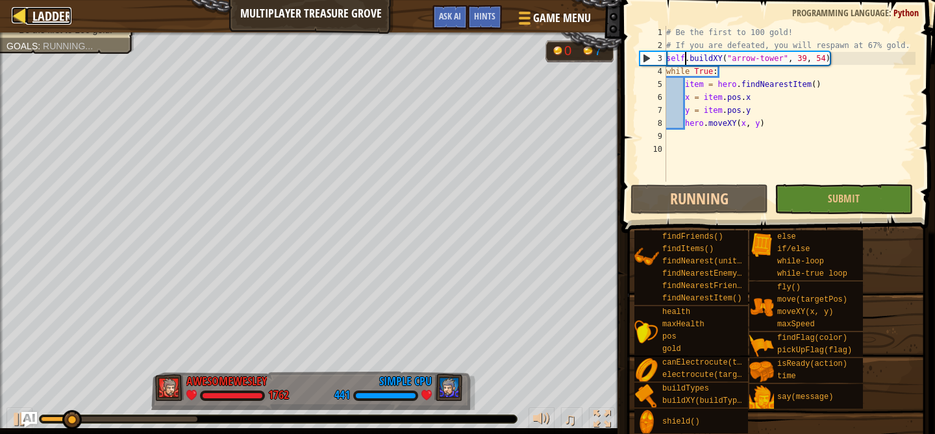
click at [21, 19] on div at bounding box center [20, 15] width 16 height 16
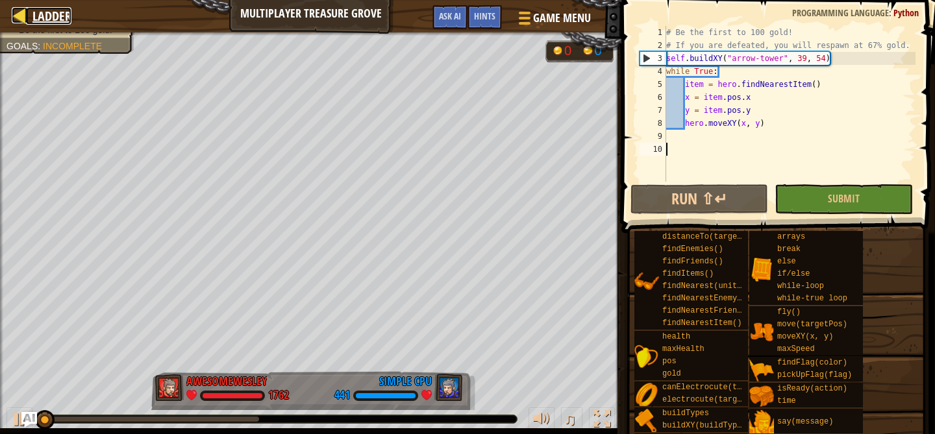
click at [20, 12] on div at bounding box center [20, 15] width 16 height 16
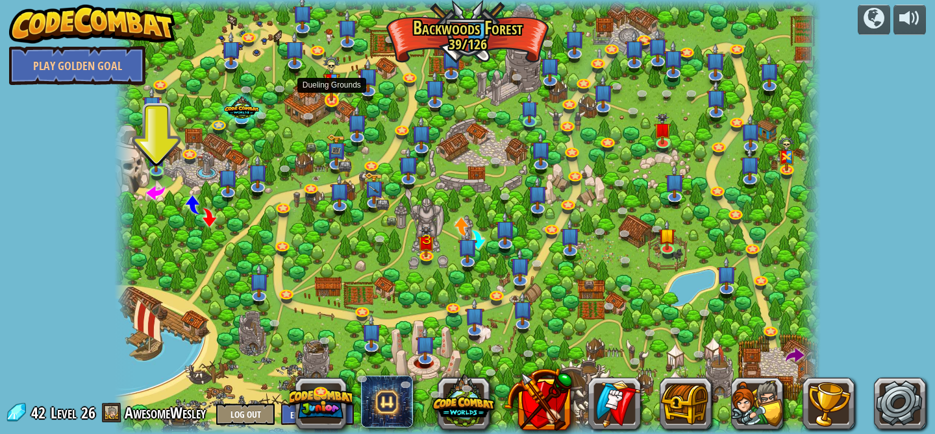
click at [332, 101] on img at bounding box center [332, 78] width 18 height 46
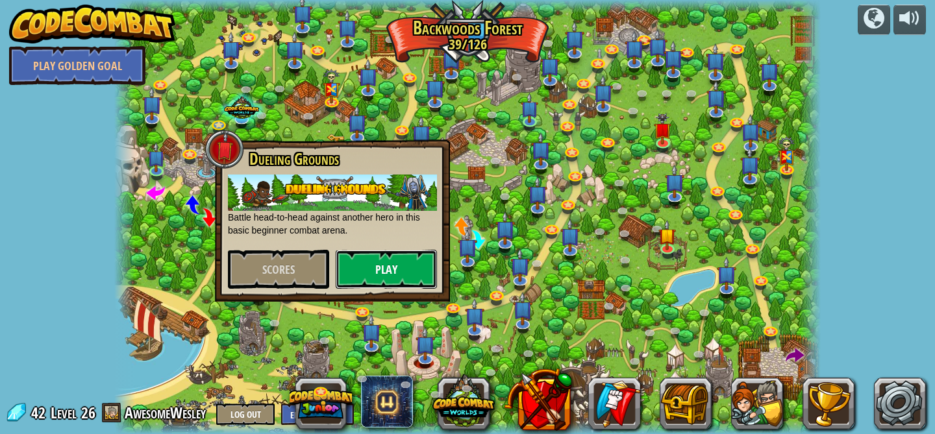
click at [376, 274] on button "Play" at bounding box center [386, 269] width 101 height 39
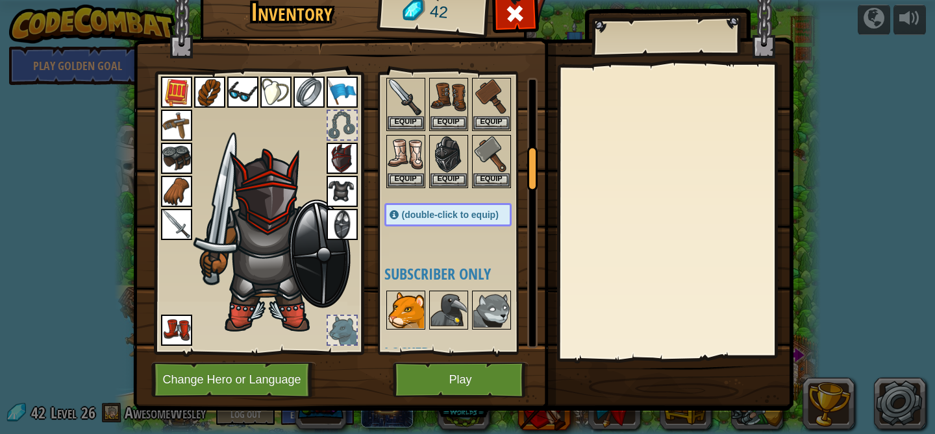
scroll to position [445, 0]
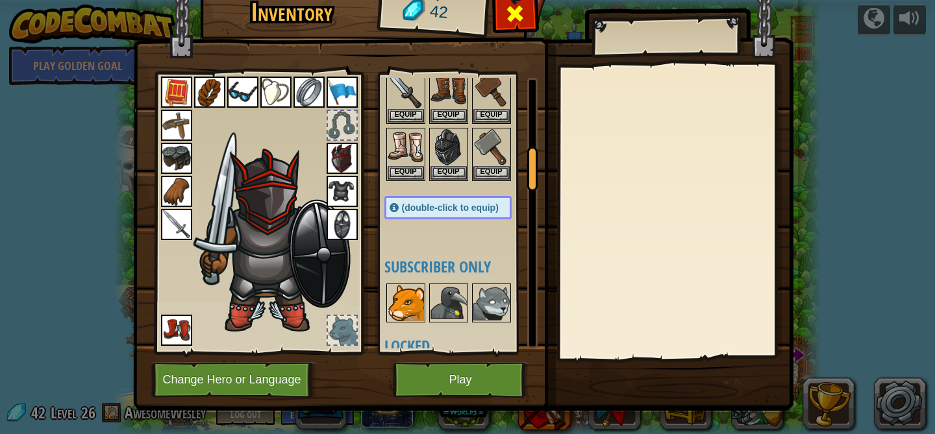
click at [515, 31] on div at bounding box center [515, 17] width 41 height 41
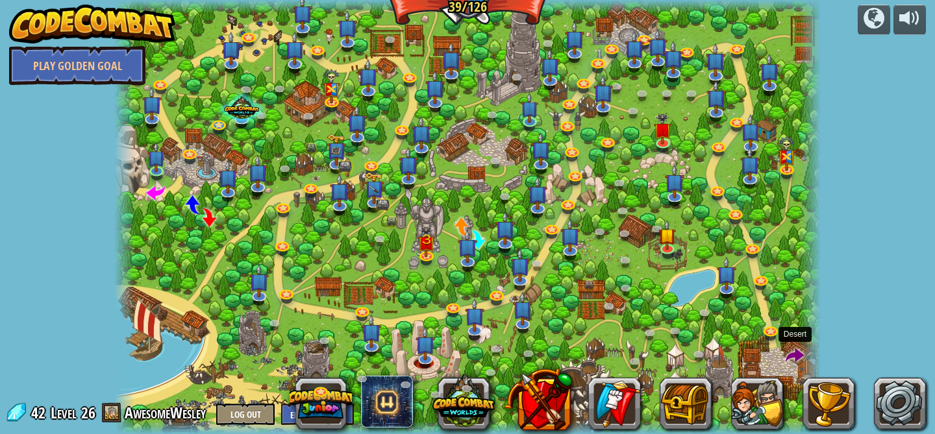
click at [801, 349] on span at bounding box center [794, 356] width 19 height 19
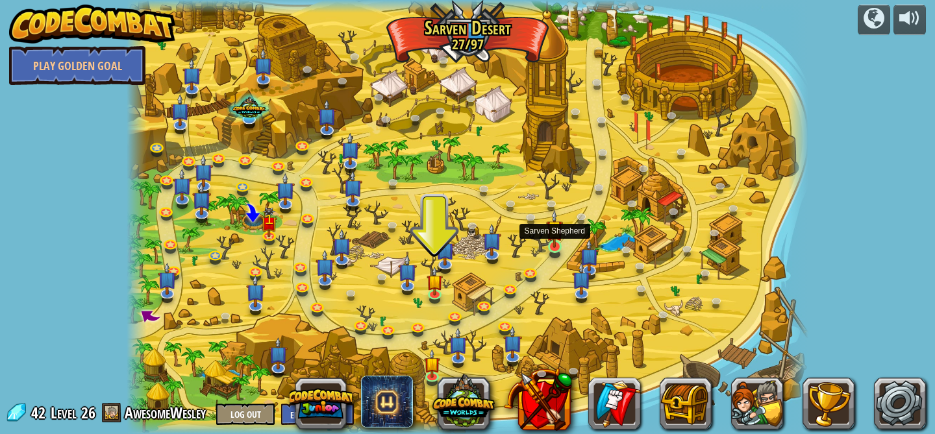
click at [558, 238] on img at bounding box center [554, 229] width 17 height 38
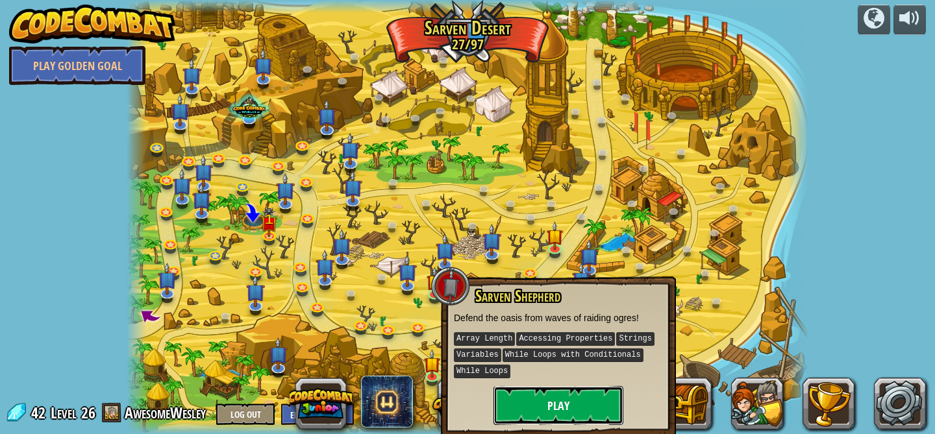
click at [554, 411] on button "Play" at bounding box center [558, 405] width 130 height 39
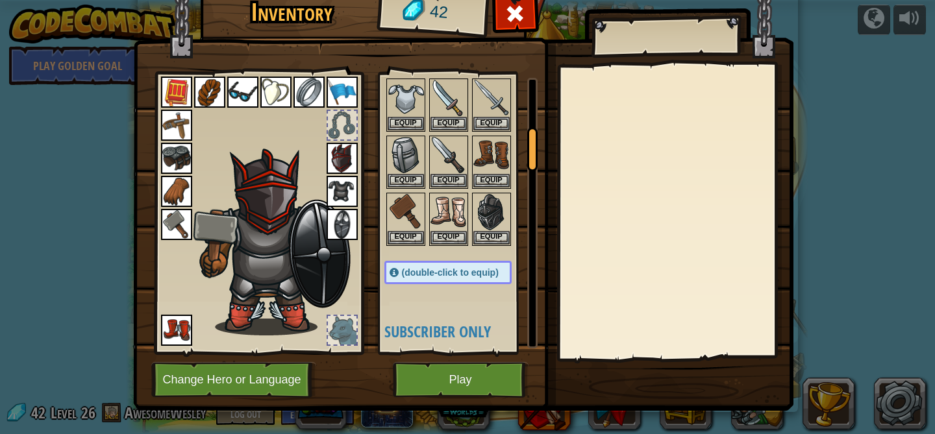
scroll to position [320, 0]
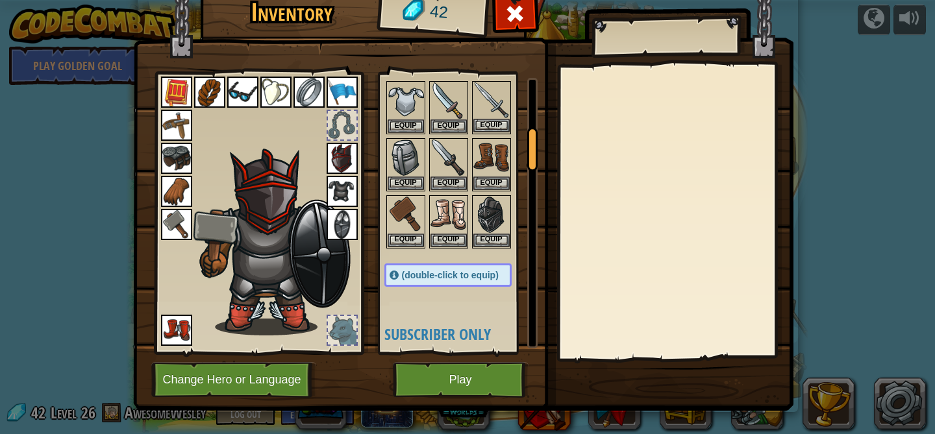
click at [490, 117] on img at bounding box center [491, 100] width 36 height 36
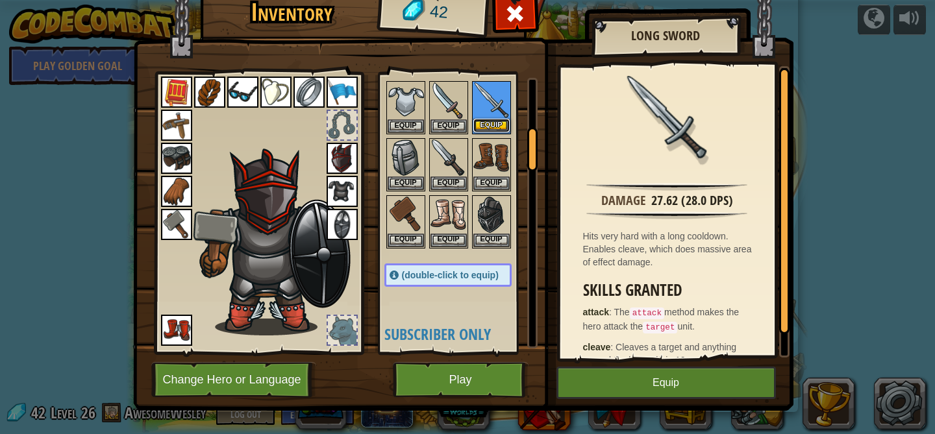
click at [494, 126] on button "Equip" at bounding box center [491, 126] width 36 height 14
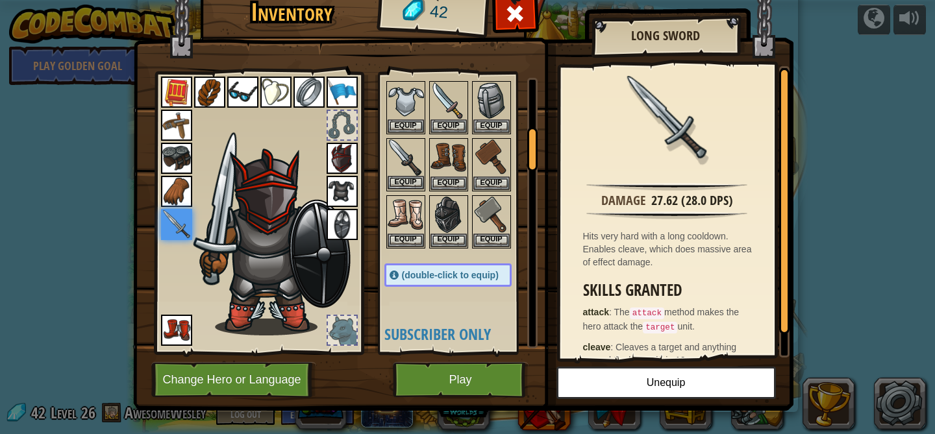
click at [416, 148] on img at bounding box center [405, 158] width 36 height 36
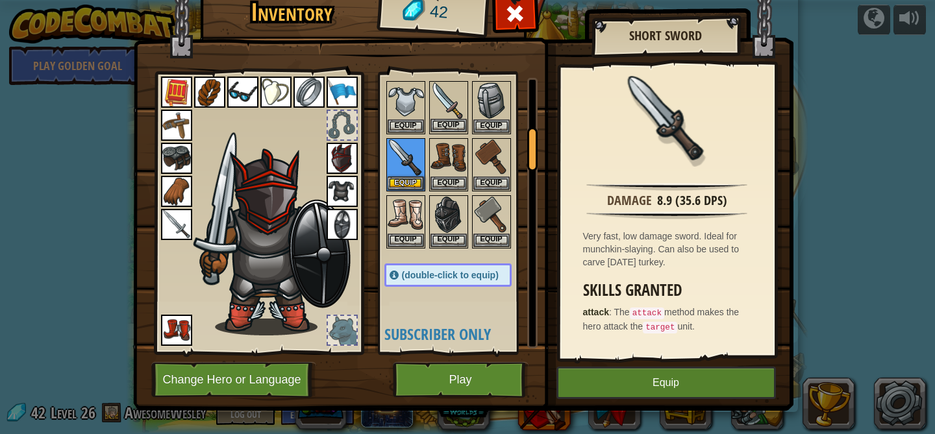
click at [448, 101] on img at bounding box center [448, 100] width 36 height 36
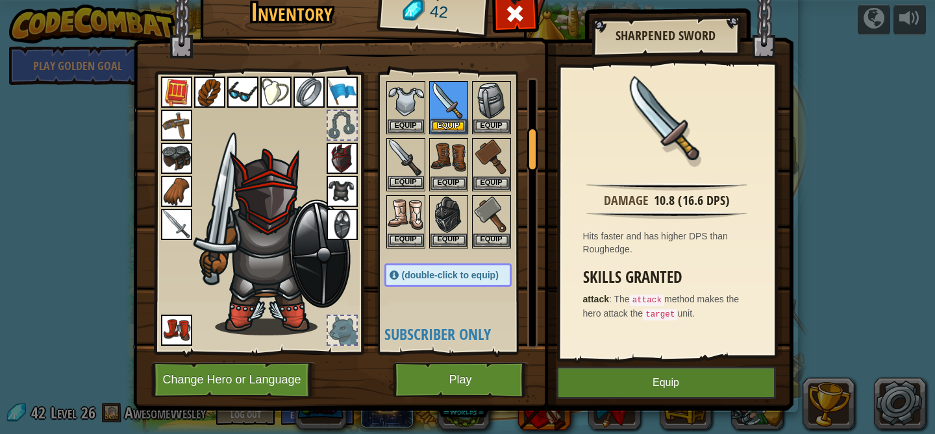
click at [398, 152] on img at bounding box center [405, 158] width 36 height 36
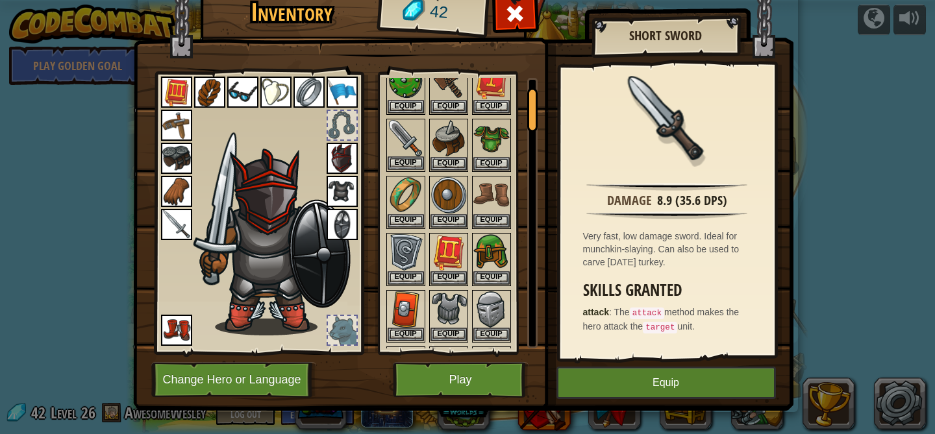
scroll to position [52, 0]
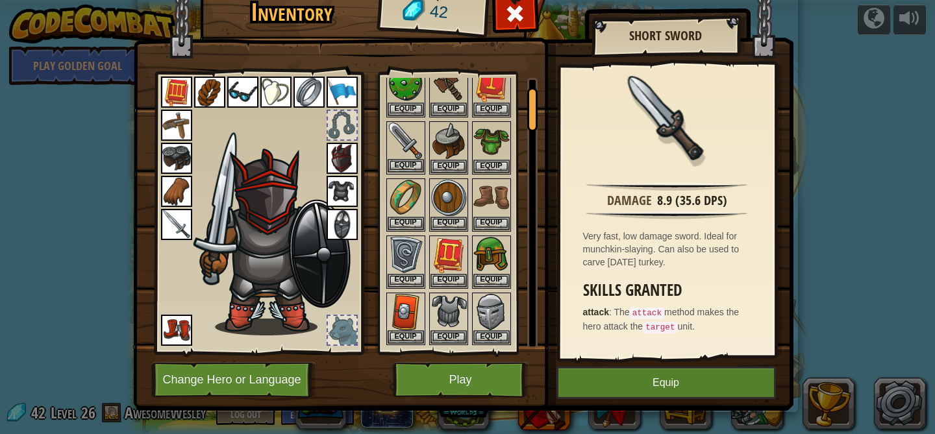
click at [406, 140] on img at bounding box center [405, 141] width 36 height 36
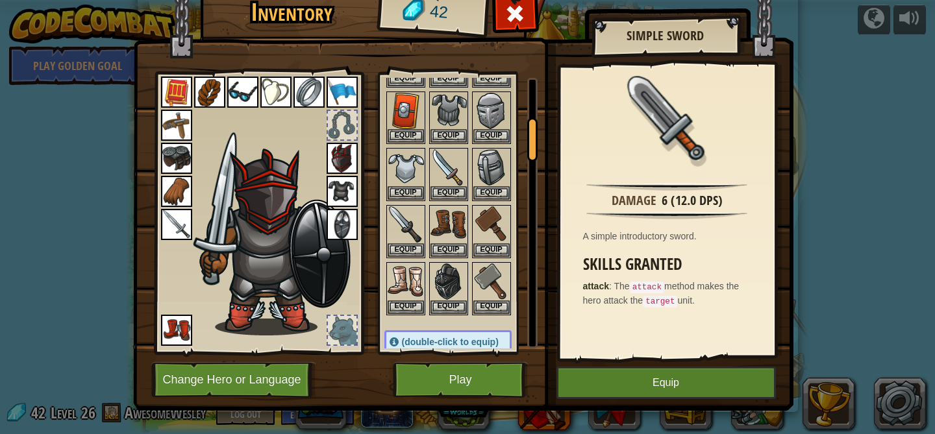
scroll to position [254, 0]
click at [486, 221] on img at bounding box center [491, 223] width 36 height 36
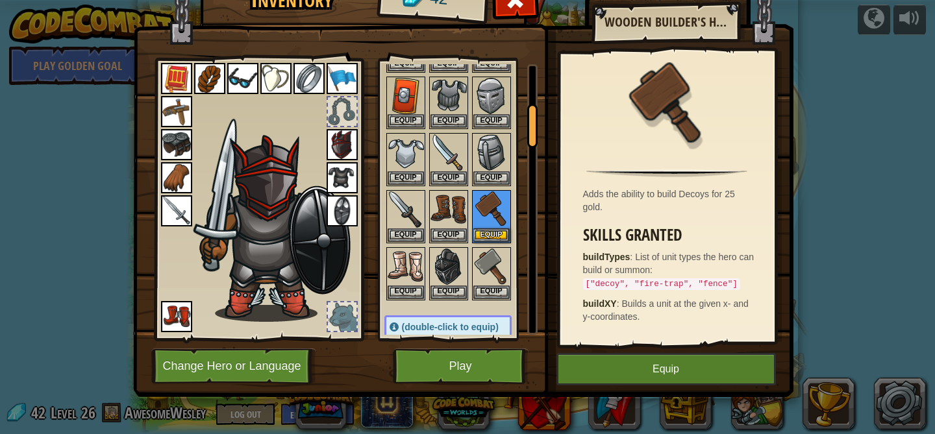
scroll to position [0, 0]
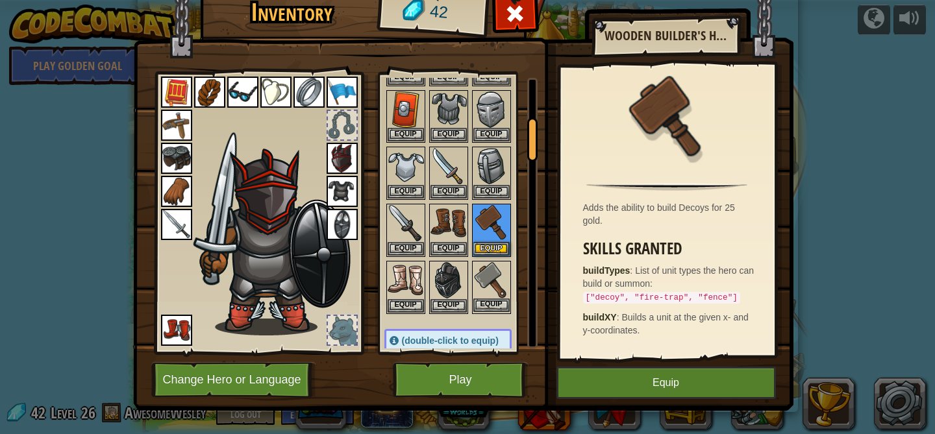
click at [478, 277] on img at bounding box center [491, 280] width 36 height 36
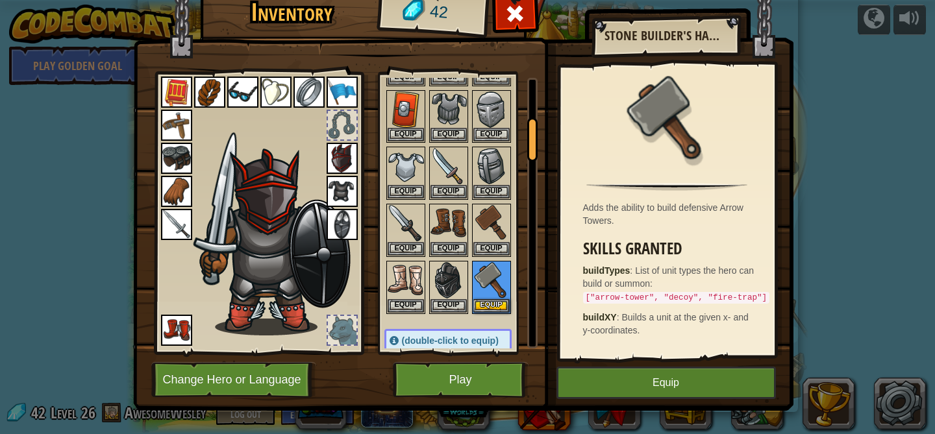
scroll to position [14, 0]
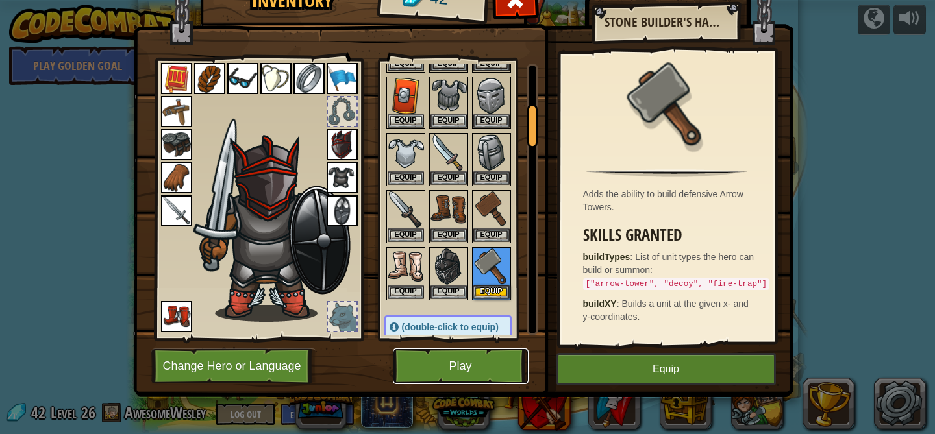
click at [448, 374] on button "Play" at bounding box center [461, 367] width 136 height 36
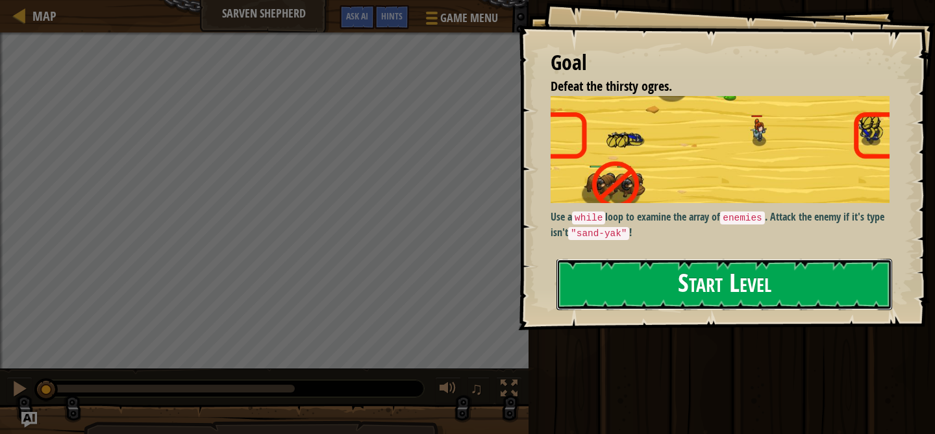
click at [615, 287] on button "Start Level" at bounding box center [724, 284] width 336 height 51
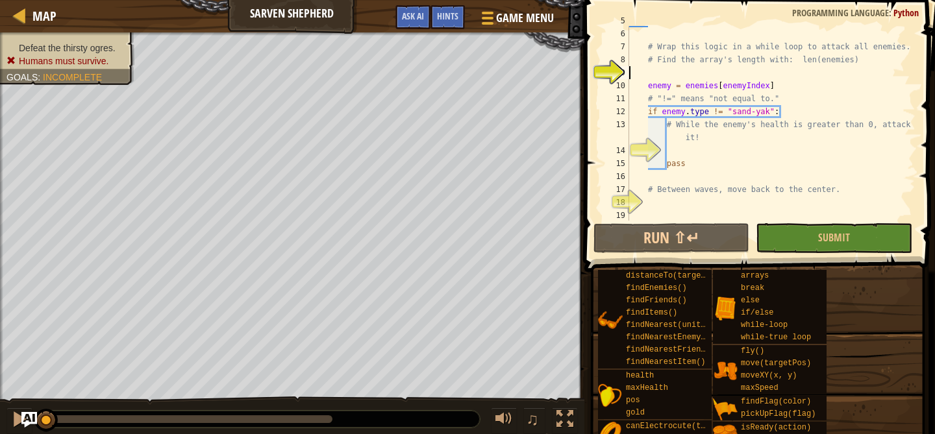
scroll to position [65, 0]
click at [683, 151] on div "# Wrap this logic in a while loop to attack all enemies. # Find the array's len…" at bounding box center [770, 136] width 289 height 221
click at [633, 68] on div "# Wrap this logic in a while loop to attack all enemies. # Find the array's len…" at bounding box center [770, 136] width 289 height 221
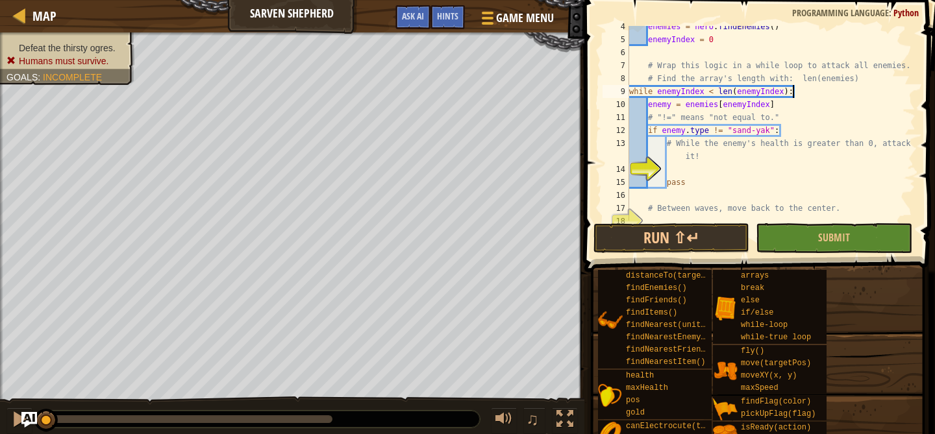
scroll to position [62, 0]
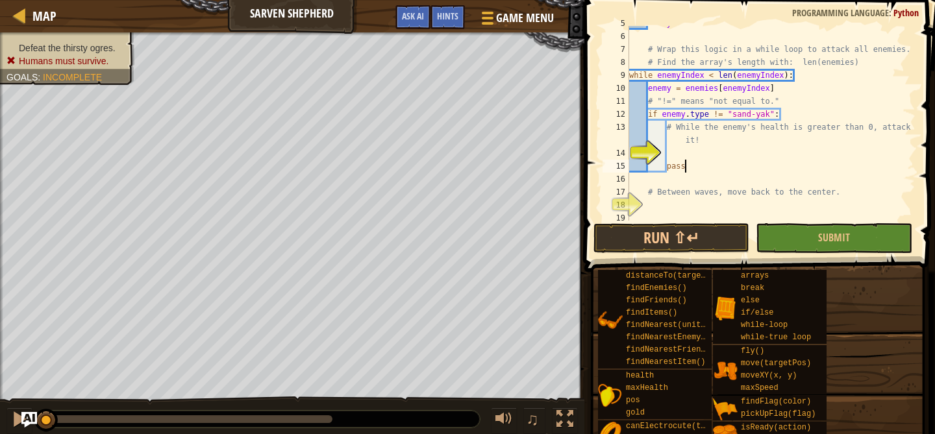
click at [723, 160] on div "enemyIndex = 0 # Wrap this logic in a while loop to attack all enemies. # Find …" at bounding box center [770, 127] width 289 height 221
type textarea "pass"
click at [725, 159] on div "enemyIndex = 0 # Wrap this logic in a while loop to attack all enemies. # Find …" at bounding box center [770, 127] width 289 height 221
click at [667, 166] on div "enemyIndex = 0 # Wrap this logic in a while loop to attack all enemies. # Find …" at bounding box center [770, 127] width 289 height 221
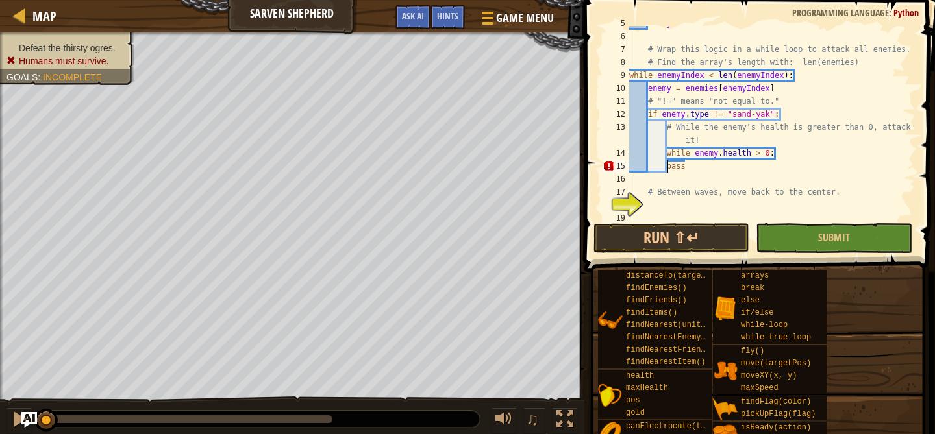
scroll to position [6, 4]
click at [790, 154] on div "enemyIndex = 0 # Wrap this logic in a while loop to attack all enemies. # Find …" at bounding box center [770, 127] width 289 height 221
type textarea "while [DOMAIN_NAME] > 0:"
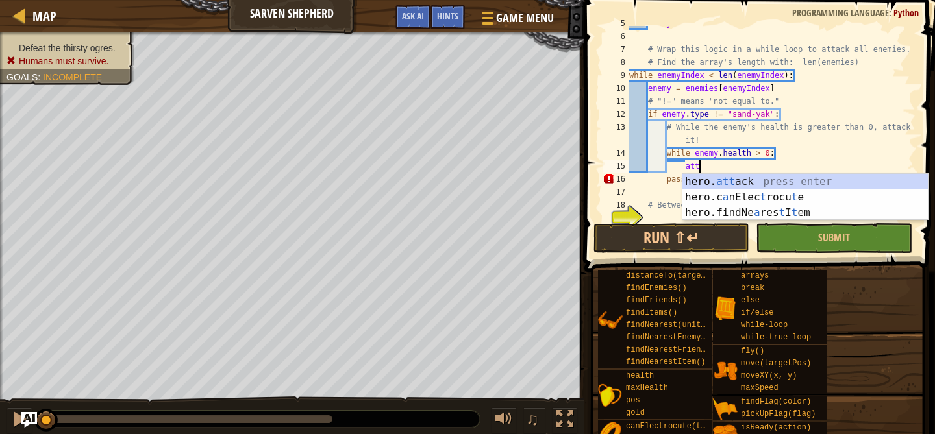
scroll to position [6, 5]
type textarea "hero.attack(enemy)"
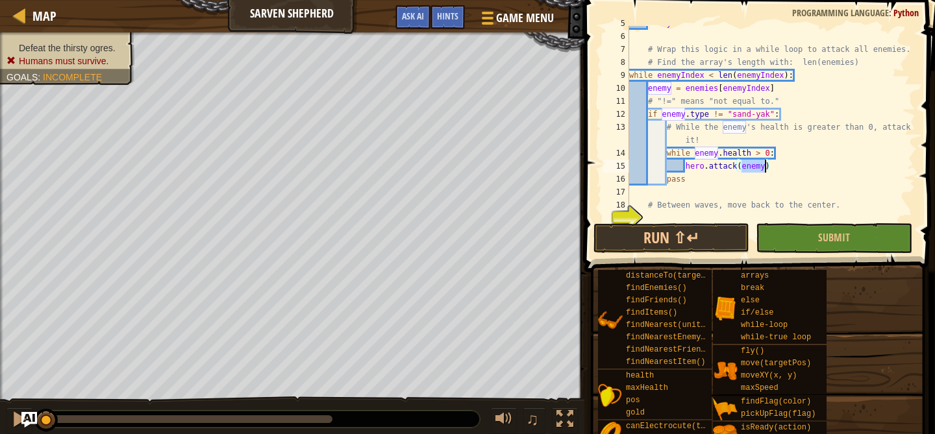
click at [749, 195] on div "enemyIndex = 0 # Wrap this logic in a while loop to attack all enemies. # Find …" at bounding box center [770, 127] width 289 height 221
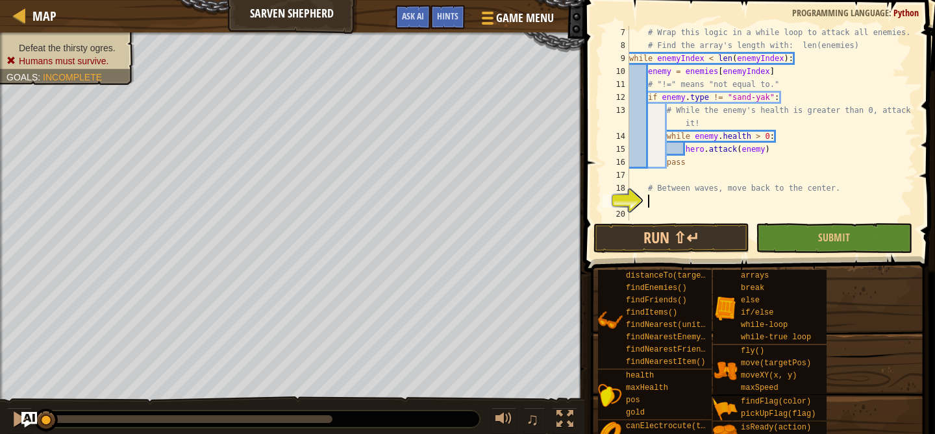
click at [687, 200] on div "# Wrap this logic in a while loop to attack all enemies. # Find the array's len…" at bounding box center [770, 136] width 289 height 221
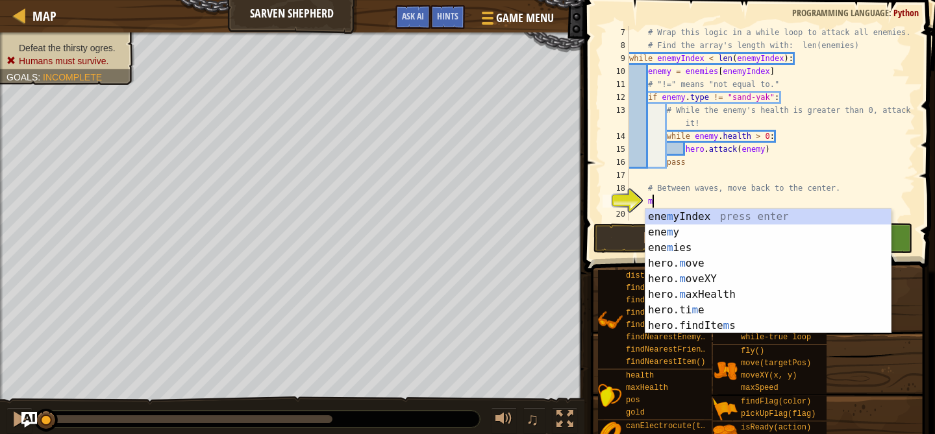
scroll to position [6, 1]
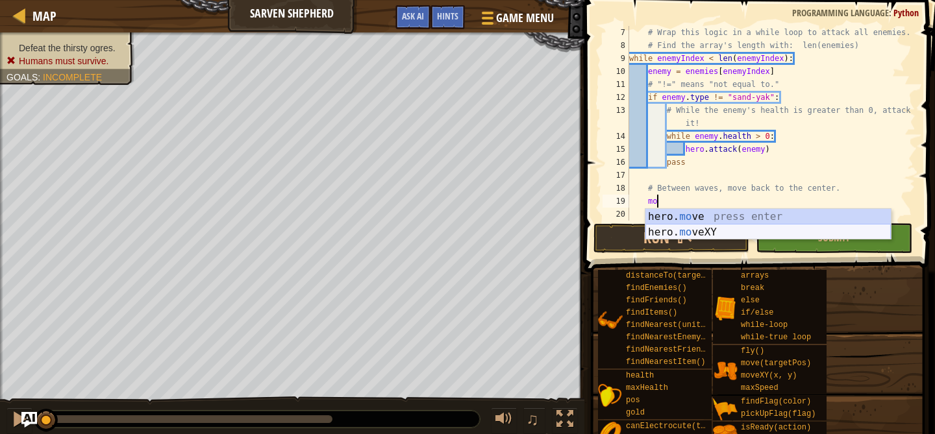
click at [659, 231] on div "hero. mo ve press enter hero. mo veXY press enter" at bounding box center [767, 240] width 245 height 62
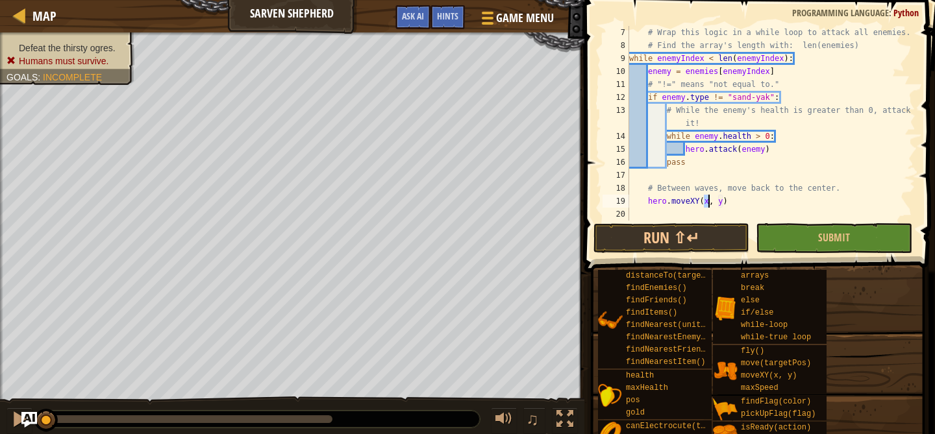
scroll to position [6, 6]
click at [728, 204] on div "# Wrap this logic in a while loop to attack all enemies. # Find the array's len…" at bounding box center [770, 136] width 289 height 221
click at [708, 234] on button "Run ⇧↵" at bounding box center [671, 238] width 156 height 30
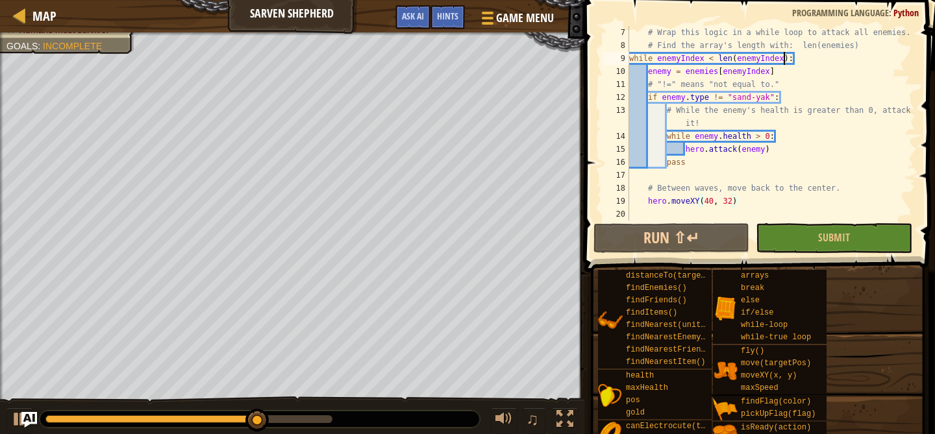
click at [785, 59] on div "# Wrap this logic in a while loop to attack all enemies. # Find the array's len…" at bounding box center [770, 136] width 289 height 221
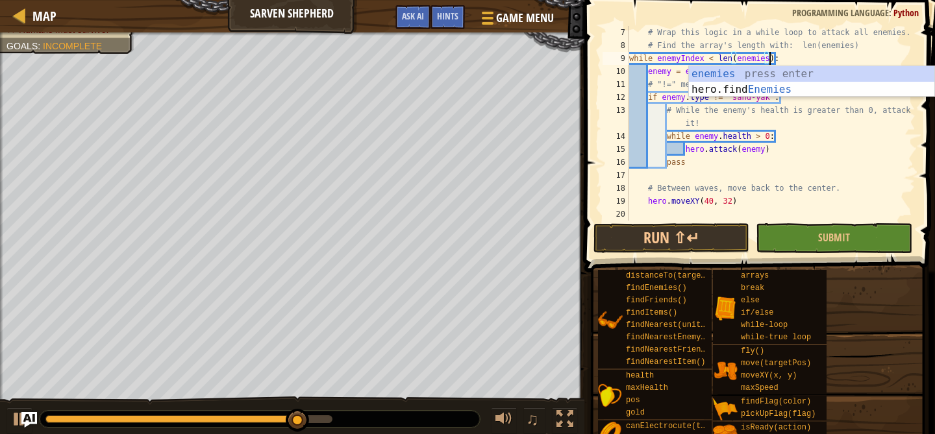
scroll to position [6, 12]
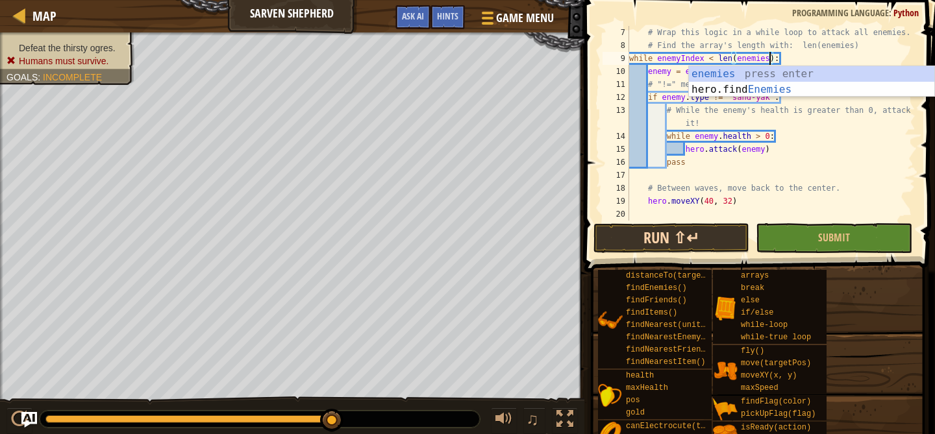
type textarea "while enemyIndex < len(enemies):"
click at [674, 242] on button "Run ⇧↵" at bounding box center [671, 238] width 156 height 30
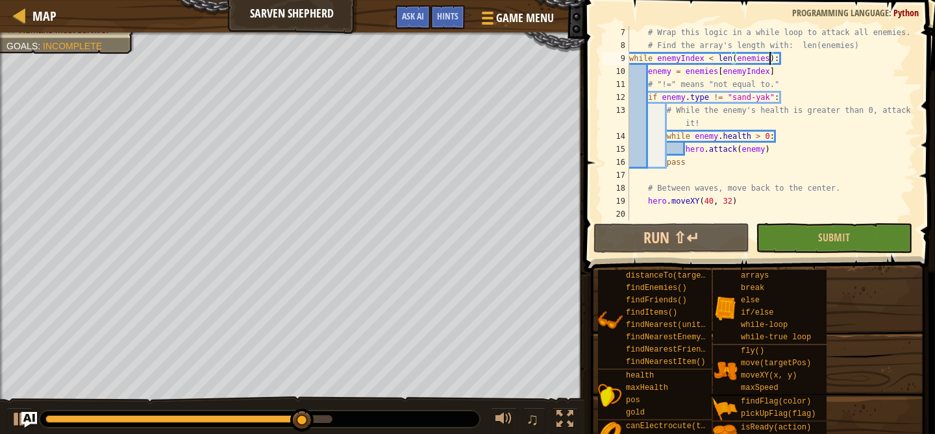
scroll to position [78, 0]
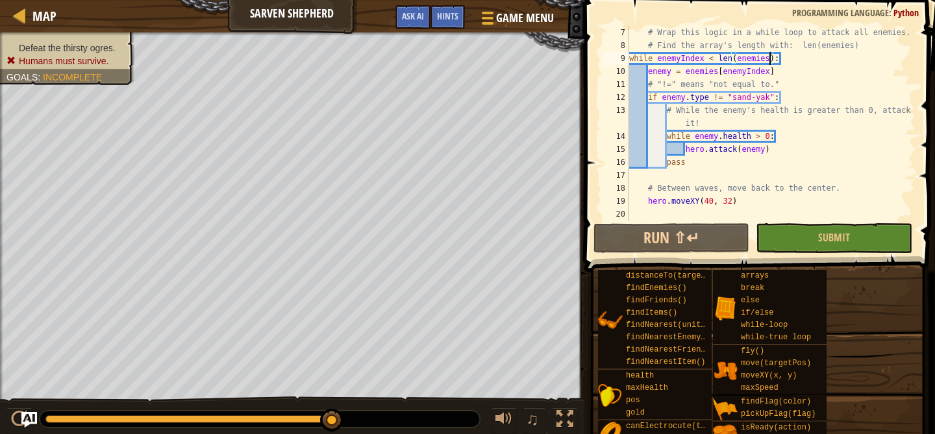
click at [752, 180] on div "# Wrap this logic in a while loop to attack all enemies. # Find the array's len…" at bounding box center [770, 136] width 289 height 221
click at [646, 203] on div "# Wrap this logic in a while loop to attack all enemies. # Find the array's len…" at bounding box center [770, 136] width 289 height 221
click at [648, 184] on div "# Wrap this logic in a while loop to attack all enemies. # Find the array's len…" at bounding box center [770, 136] width 289 height 221
type textarea "# Between waves, move back to the center."
click at [652, 173] on div "# Wrap this logic in a while loop to attack all enemies. # Find the array's len…" at bounding box center [770, 136] width 289 height 221
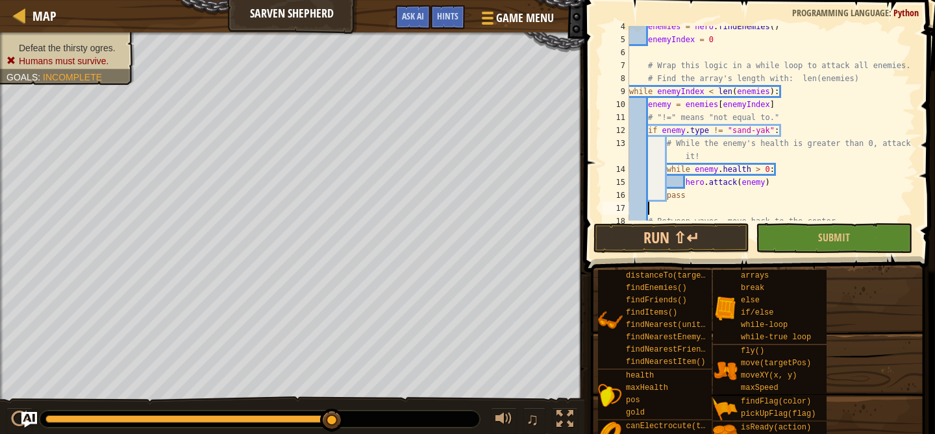
scroll to position [36, 0]
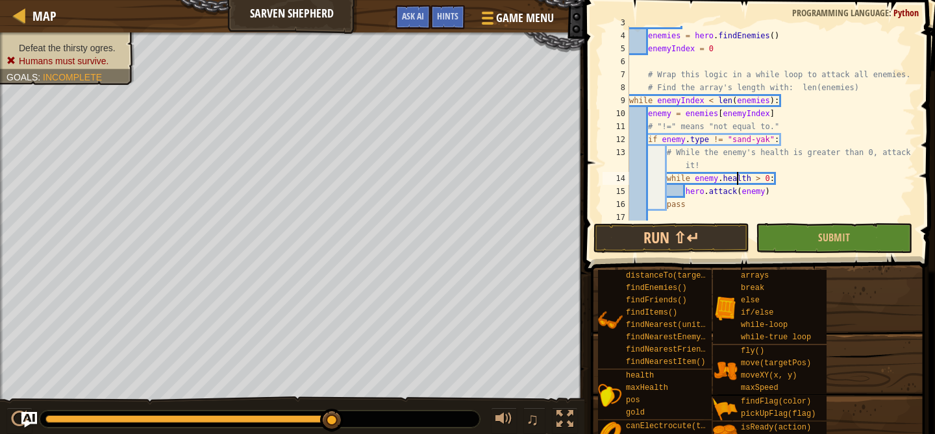
click at [736, 173] on div "while True : enemies = hero . findEnemies ( ) enemyIndex = 0 # Wrap this logic …" at bounding box center [770, 126] width 289 height 221
click at [720, 177] on div "while True : enemies = hero . findEnemies ( ) enemyIndex = 0 # Wrap this logic …" at bounding box center [770, 126] width 289 height 221
click at [738, 236] on button "Run ⇧↵" at bounding box center [671, 238] width 156 height 30
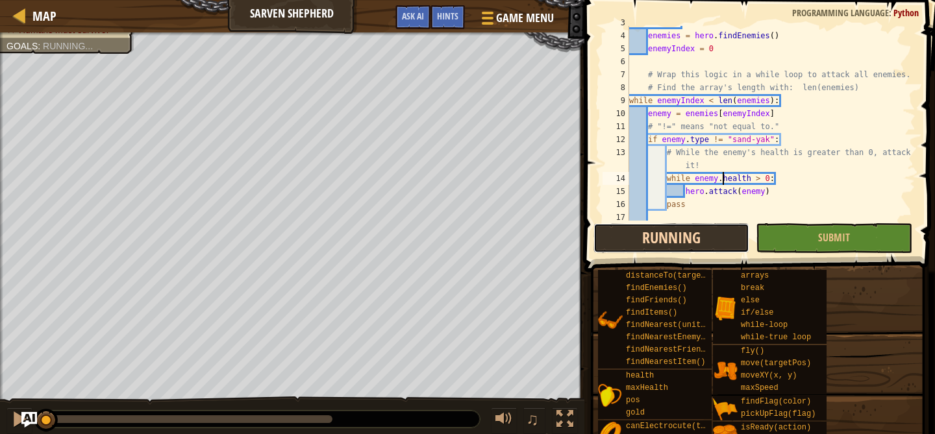
click at [738, 236] on button "Running" at bounding box center [671, 238] width 156 height 30
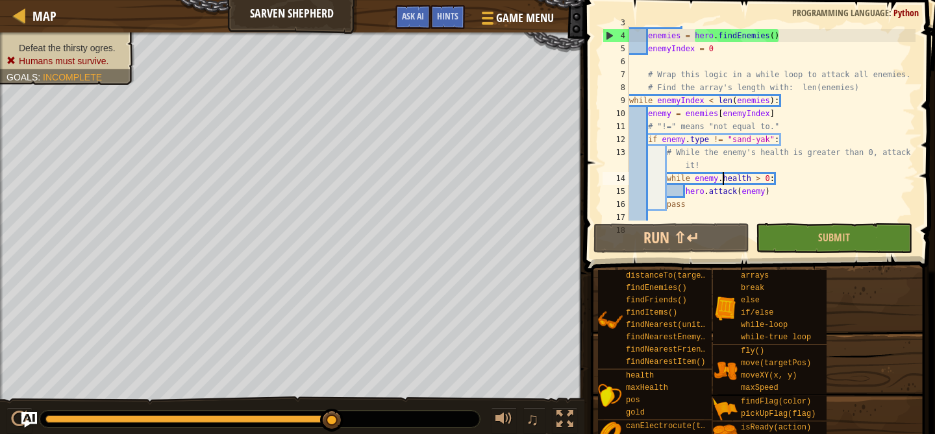
drag, startPoint x: 91, startPoint y: 422, endPoint x: 443, endPoint y: 408, distance: 352.7
click at [443, 408] on div "♫" at bounding box center [292, 416] width 584 height 39
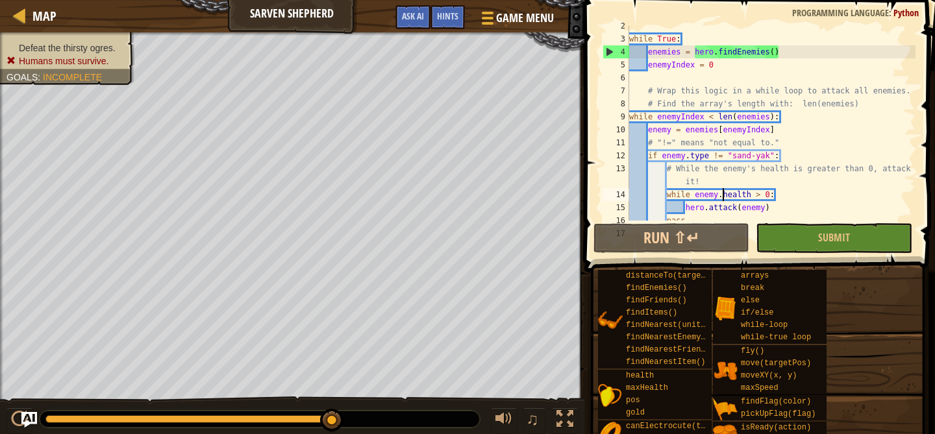
scroll to position [78, 0]
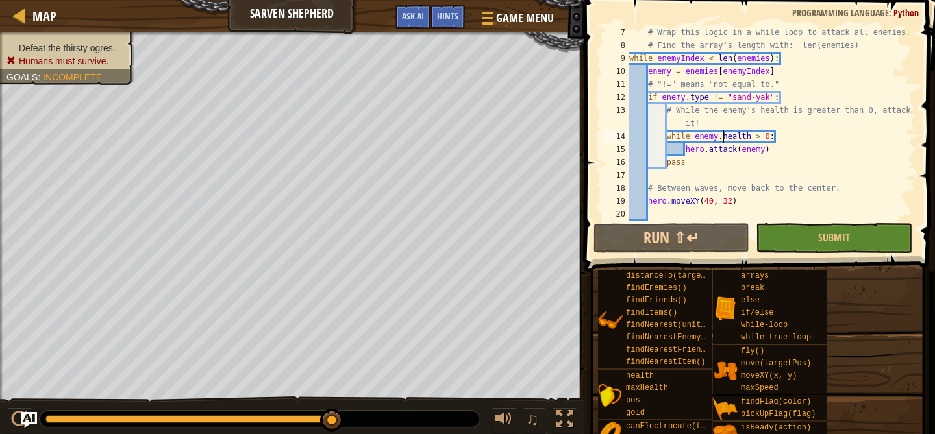
click at [682, 121] on div "# Wrap this logic in a while loop to attack all enemies. # Find the array's len…" at bounding box center [770, 136] width 289 height 221
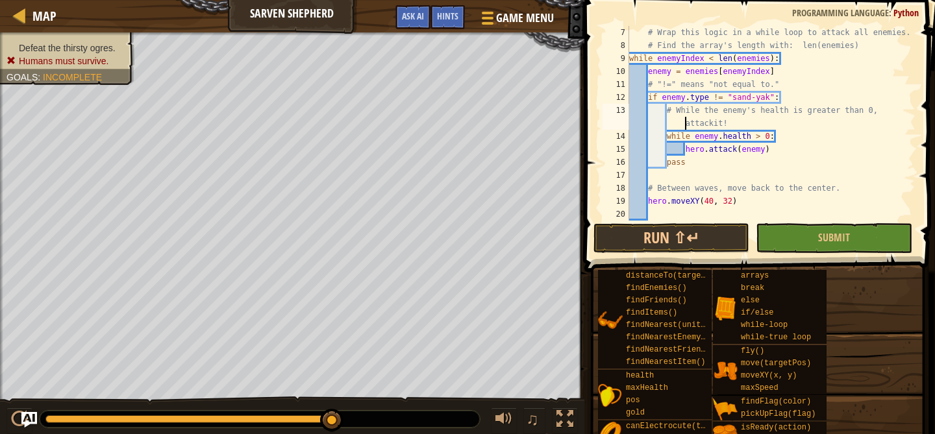
click at [685, 125] on div "# Wrap this logic in a while loop to attack all enemies. # Find the array's len…" at bounding box center [770, 136] width 289 height 221
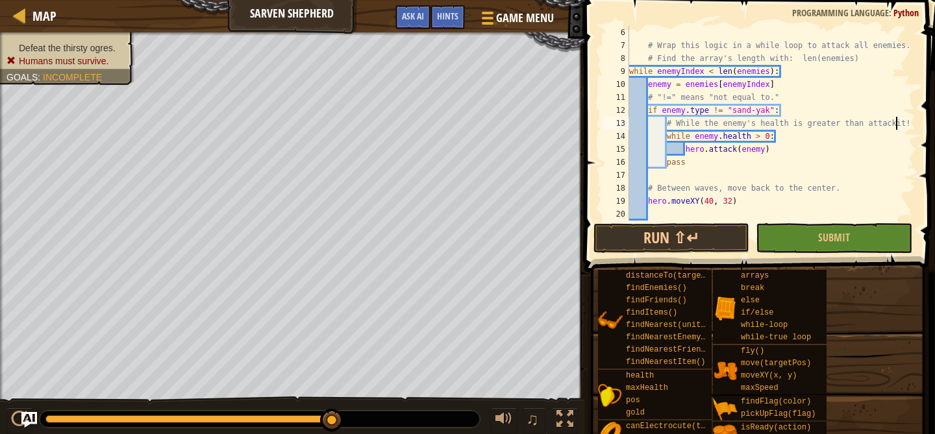
click at [894, 123] on div "# Wrap this logic in a while loop to attack all enemies. # Find the array's len…" at bounding box center [770, 136] width 289 height 221
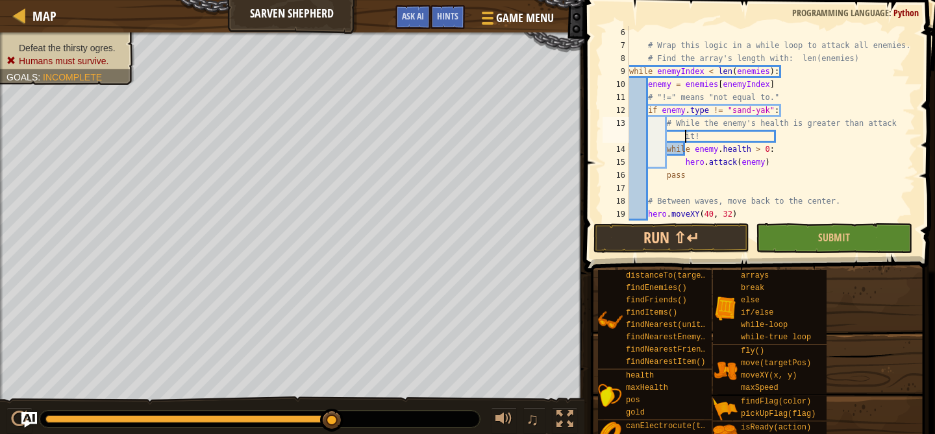
type textarea "# While the enemy's health is greater than attackit!"
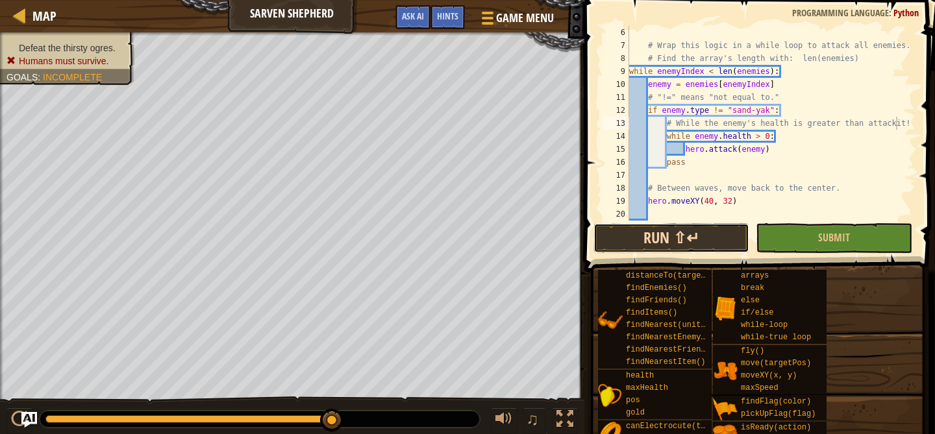
click at [669, 232] on button "Run ⇧↵" at bounding box center [671, 238] width 156 height 30
